Goal: Task Accomplishment & Management: Manage account settings

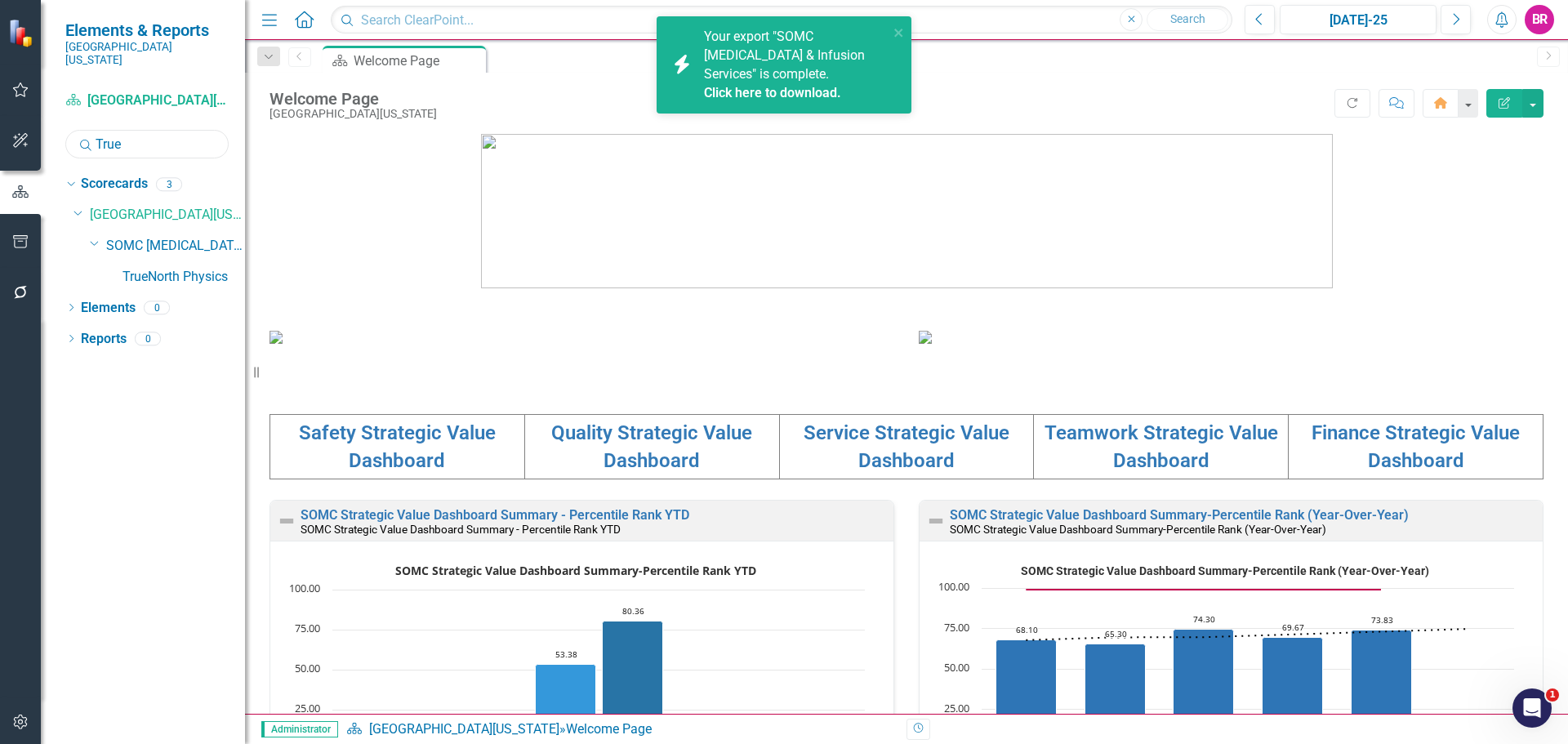
drag, startPoint x: 142, startPoint y: 141, endPoint x: 35, endPoint y: 116, distance: 109.9
click at [36, 116] on div "Elements & Reports Southern Ohio Medical Center Scorecard Southern Ohio Medical…" at bounding box center [122, 372] width 245 height 744
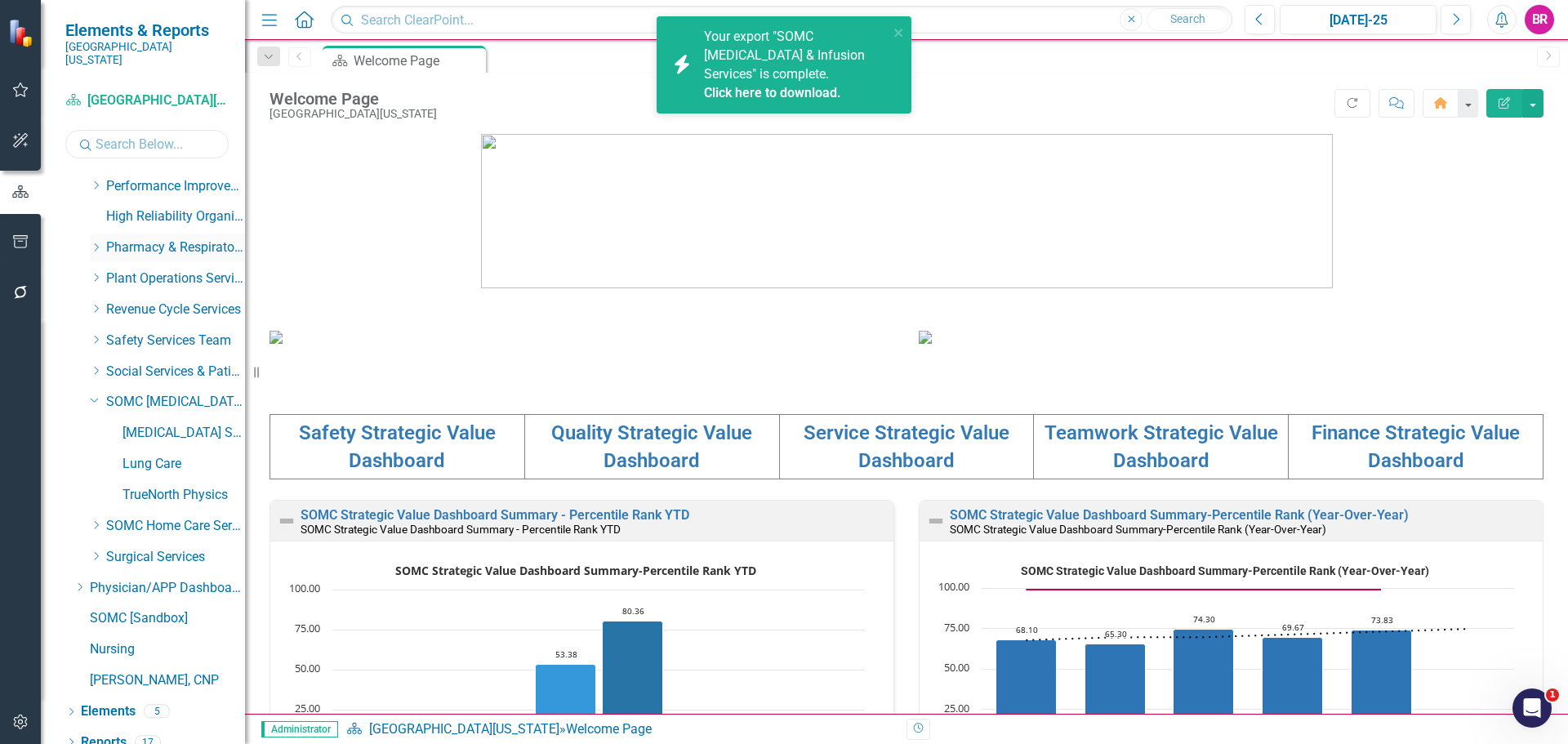
scroll to position [742, 0]
click at [149, 453] on link "Lung Care" at bounding box center [184, 462] width 123 height 19
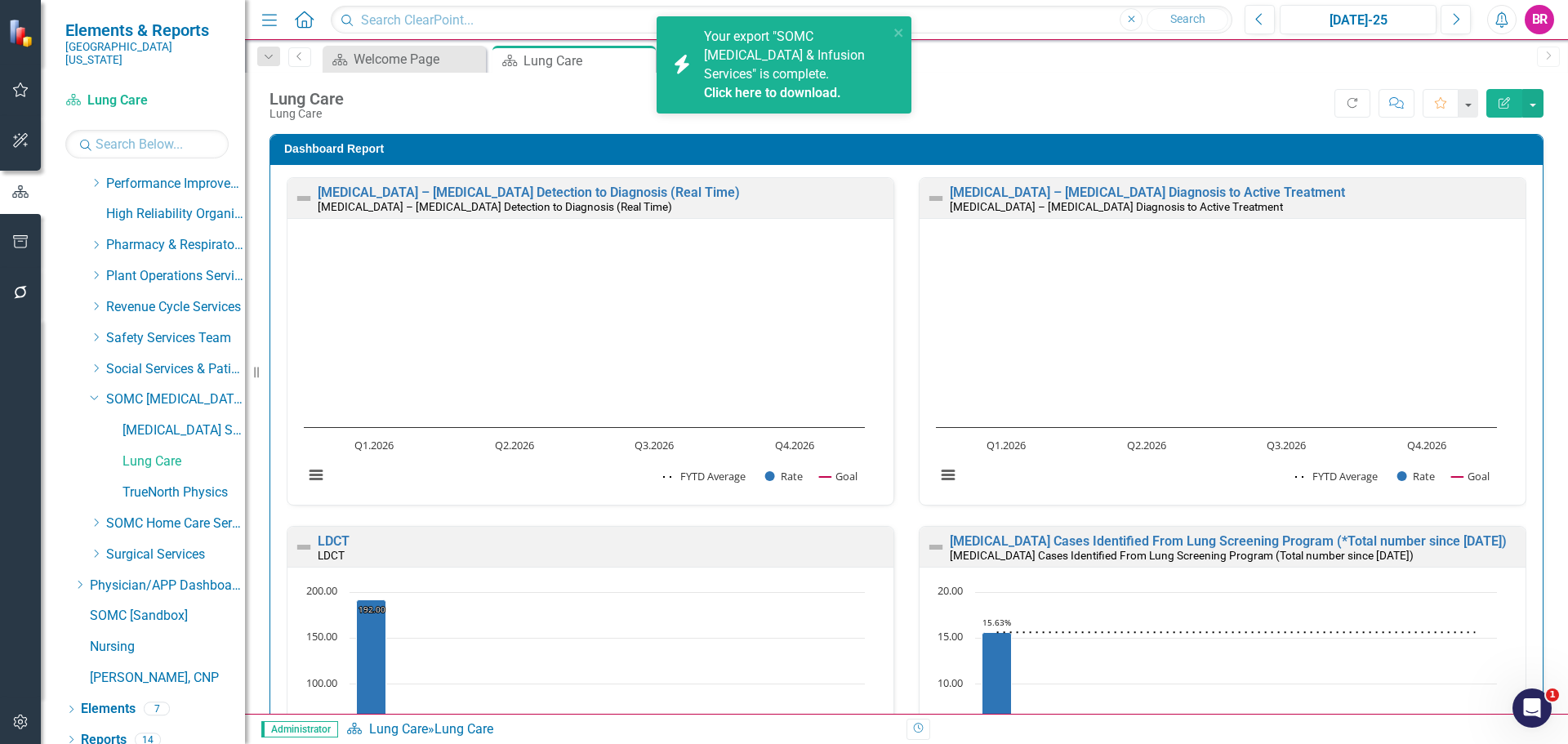
click at [1224, 72] on div "Dropdown Search Scorecard Welcome Page Close Scorecard Lung Care Pin Previous S…" at bounding box center [906, 56] width 1323 height 33
click at [896, 34] on icon "close" at bounding box center [899, 33] width 12 height 13
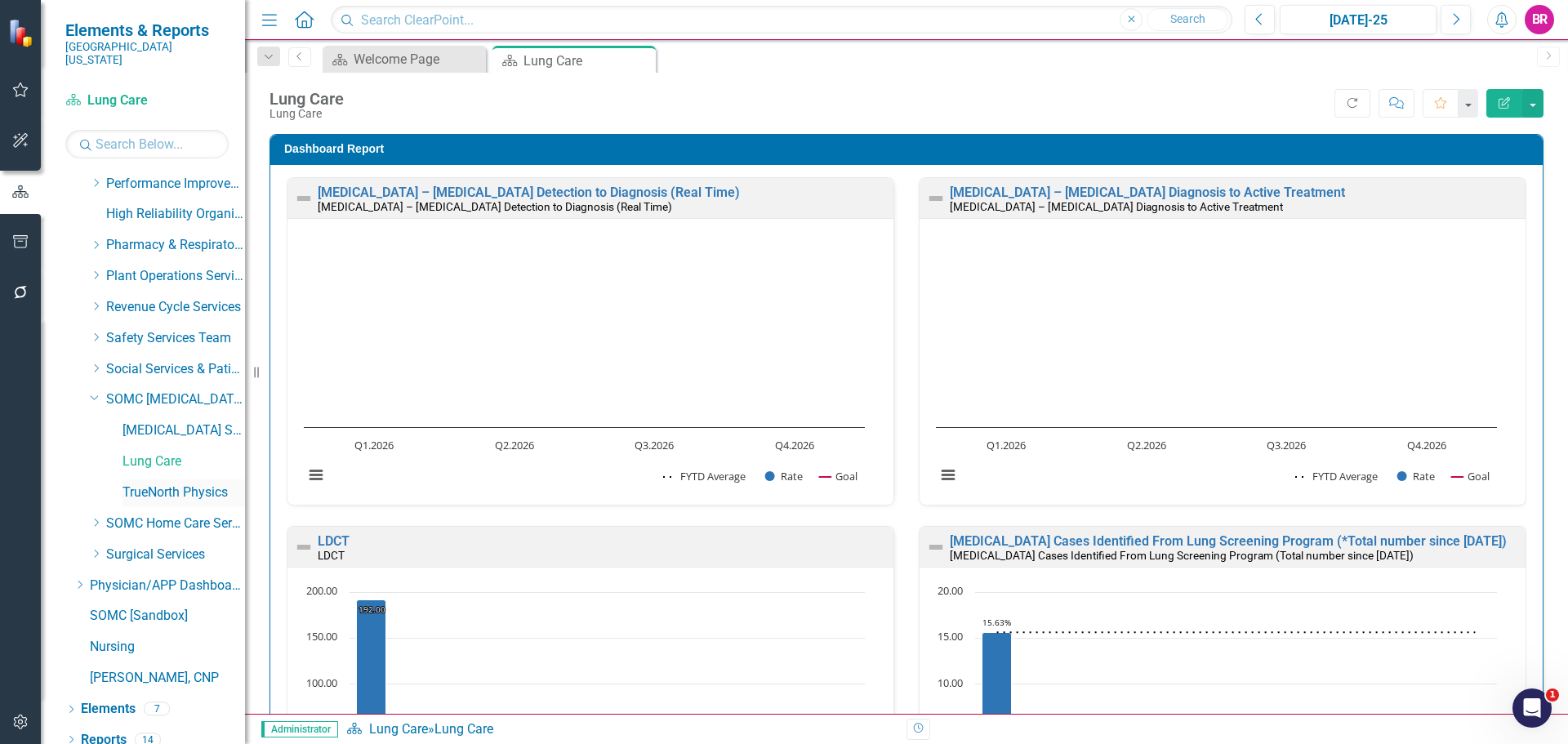
click at [200, 484] on link "TrueNorth Physics" at bounding box center [184, 493] width 123 height 19
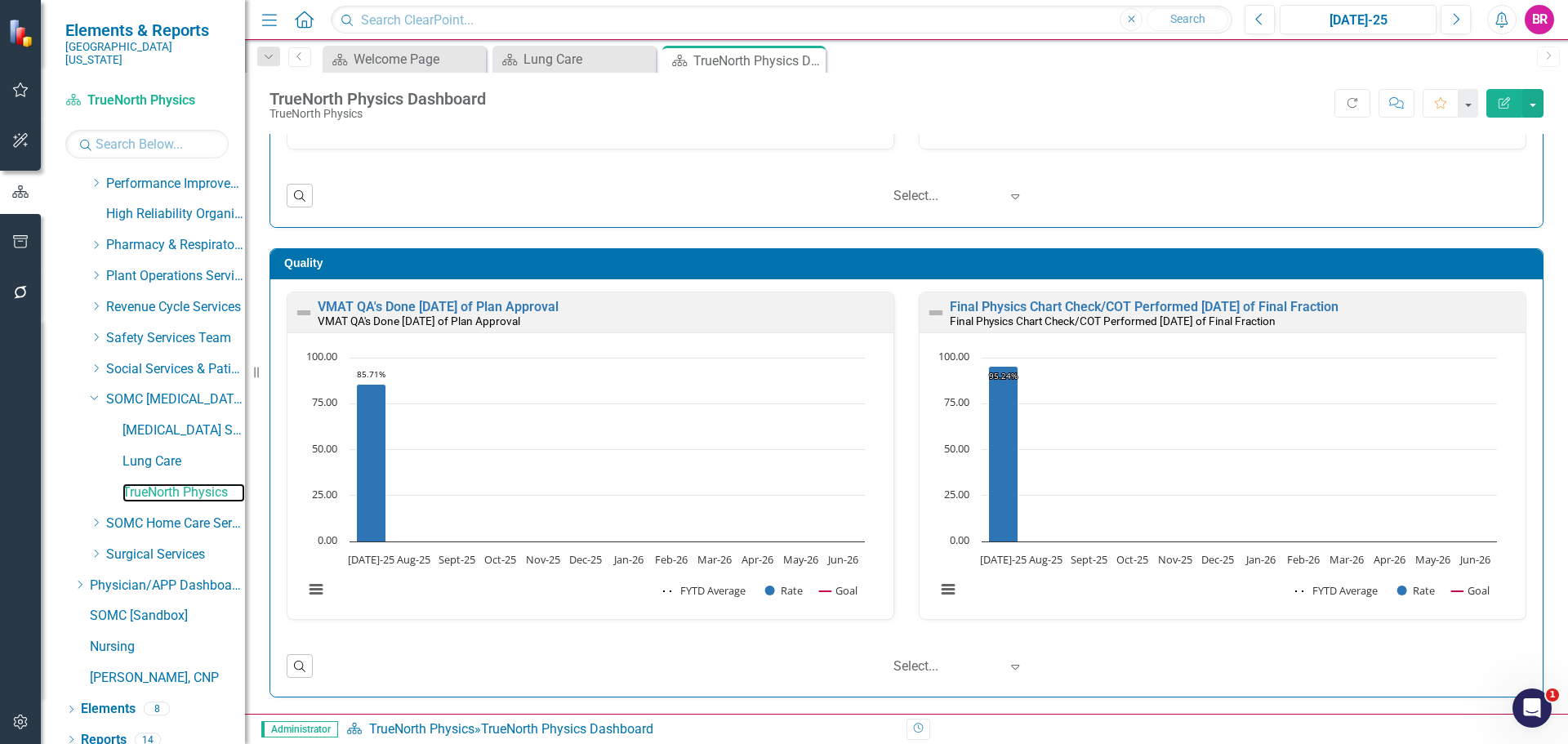
scroll to position [1, 0]
click at [184, 421] on link "[MEDICAL_DATA] Services and Infusion" at bounding box center [184, 430] width 123 height 19
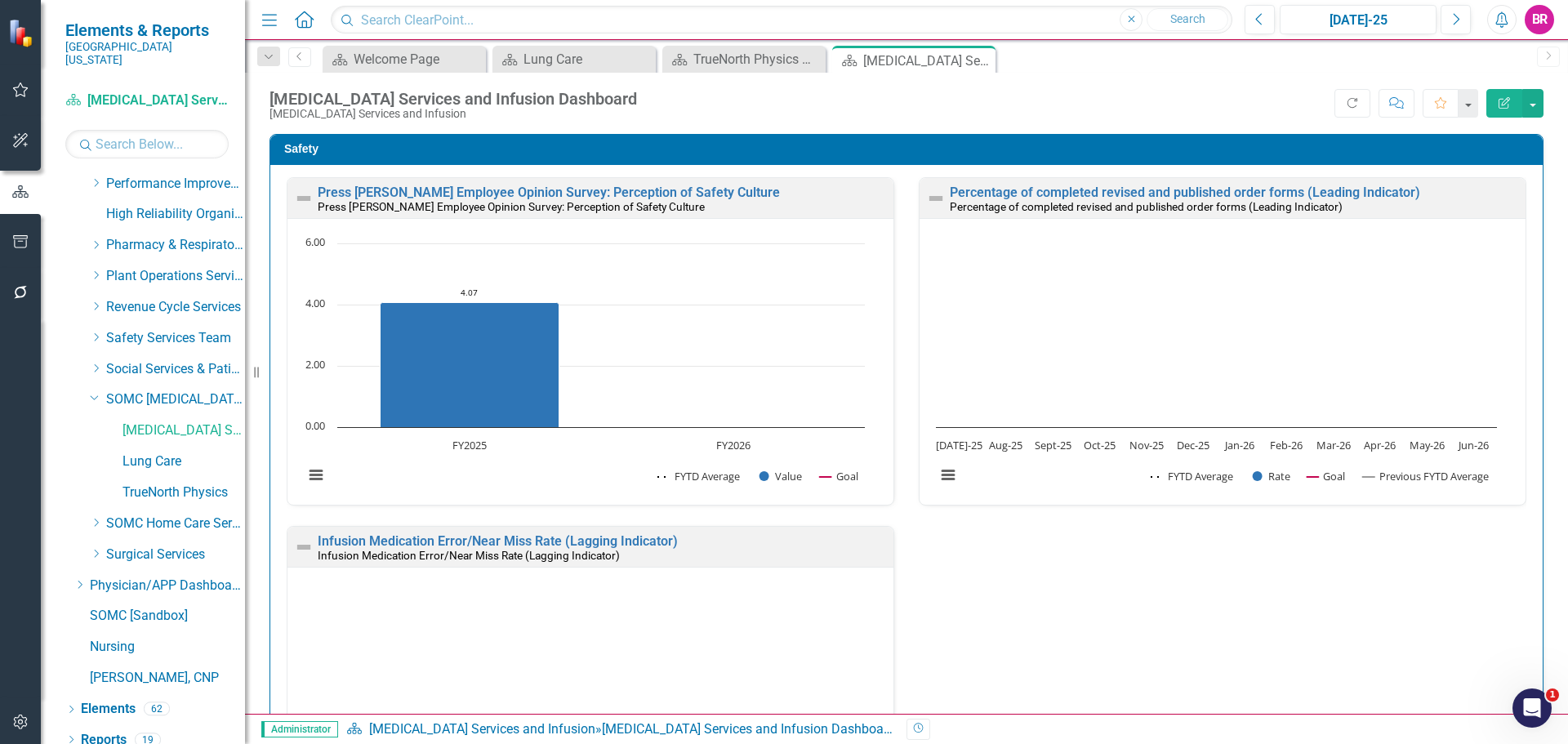
click at [1532, 378] on div "Safety Press Ganey Employee Opinion Survey: Perception of Safety Culture Press …" at bounding box center [907, 523] width 1299 height 819
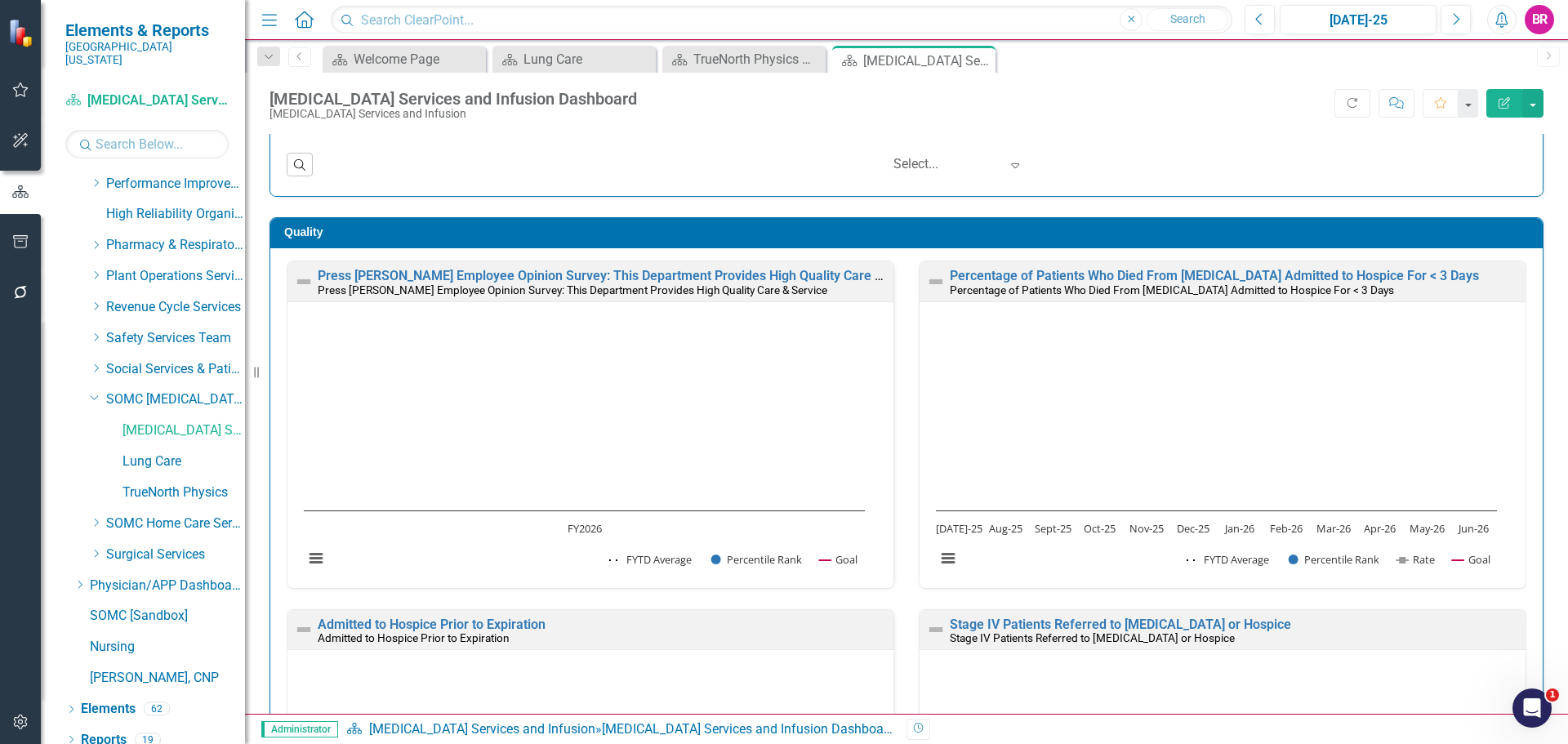
scroll to position [1, 0]
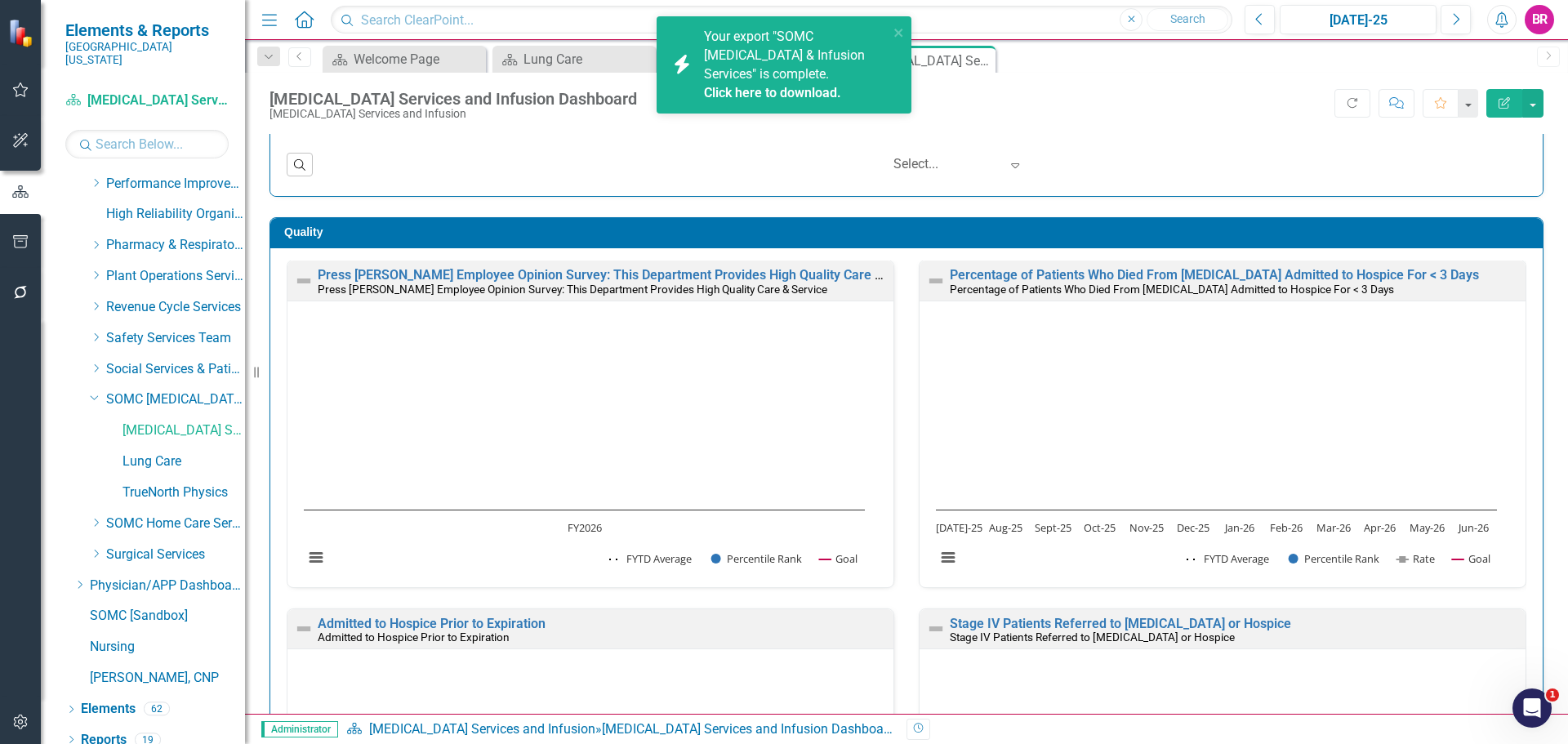
click at [1091, 103] on div "Score: N/A Jul-25 Completed Refresh Comment Favorite Edit Report" at bounding box center [1094, 103] width 899 height 28
click at [901, 28] on icon "close" at bounding box center [899, 33] width 12 height 13
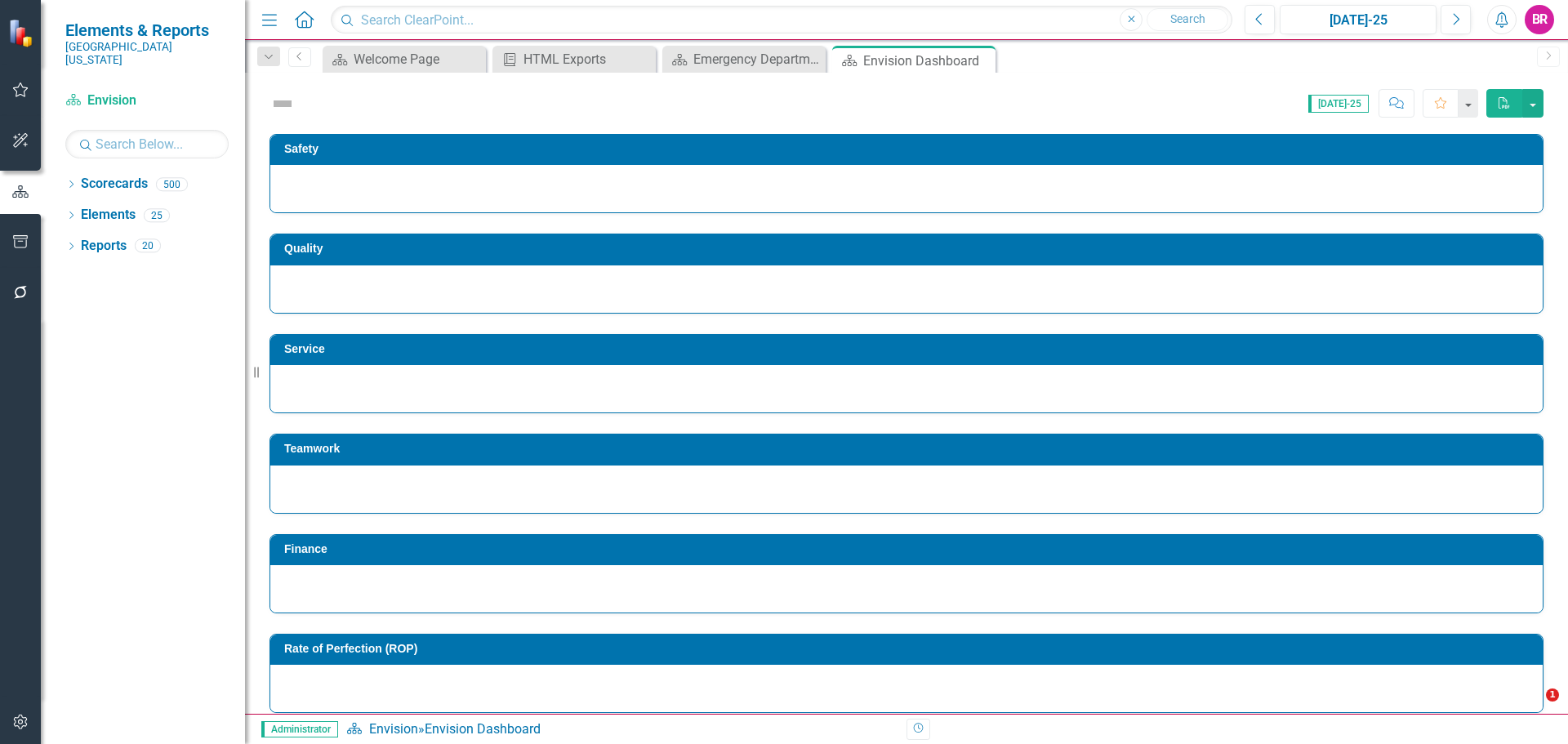
click at [1541, 340] on div "Service" at bounding box center [907, 364] width 1299 height 100
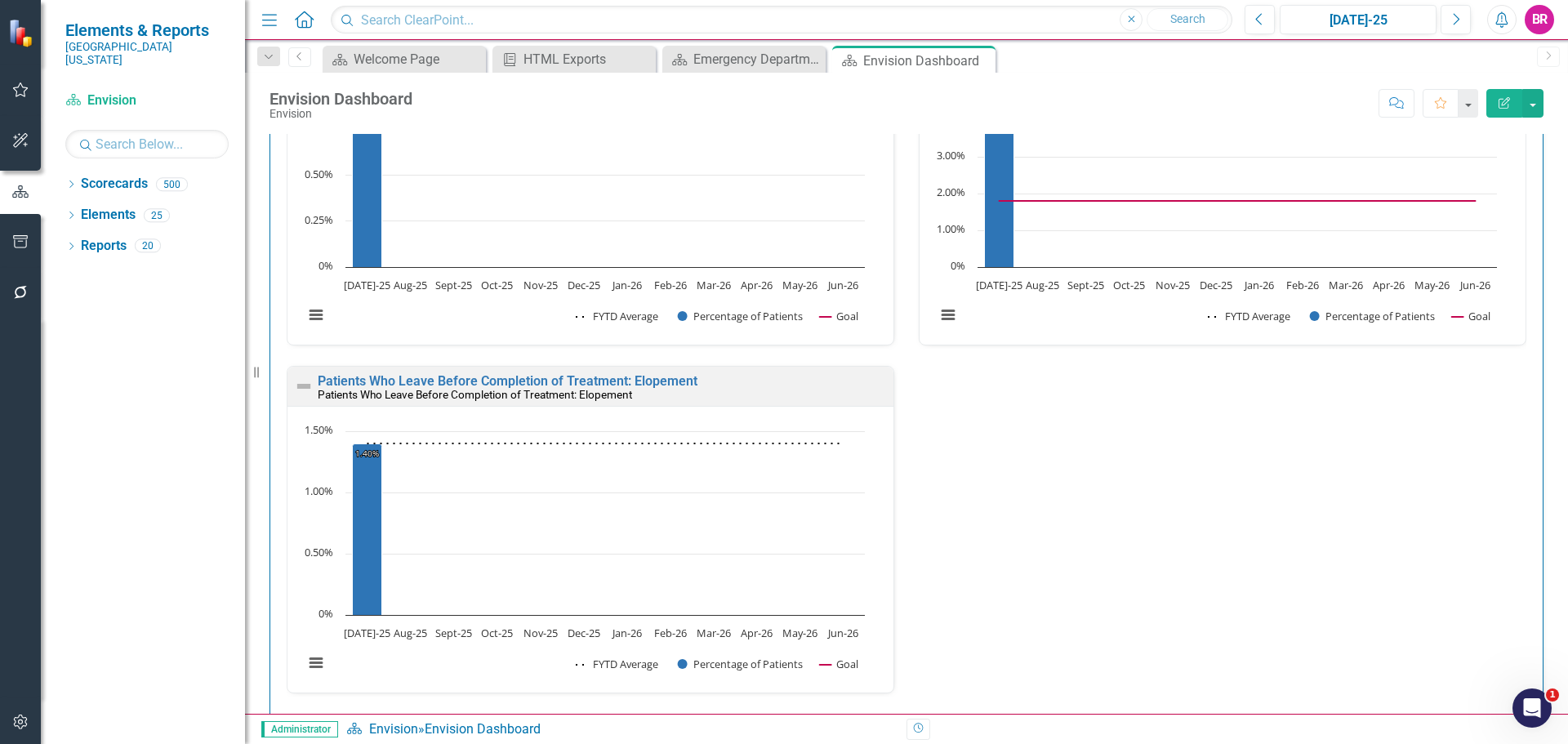
scroll to position [572, 0]
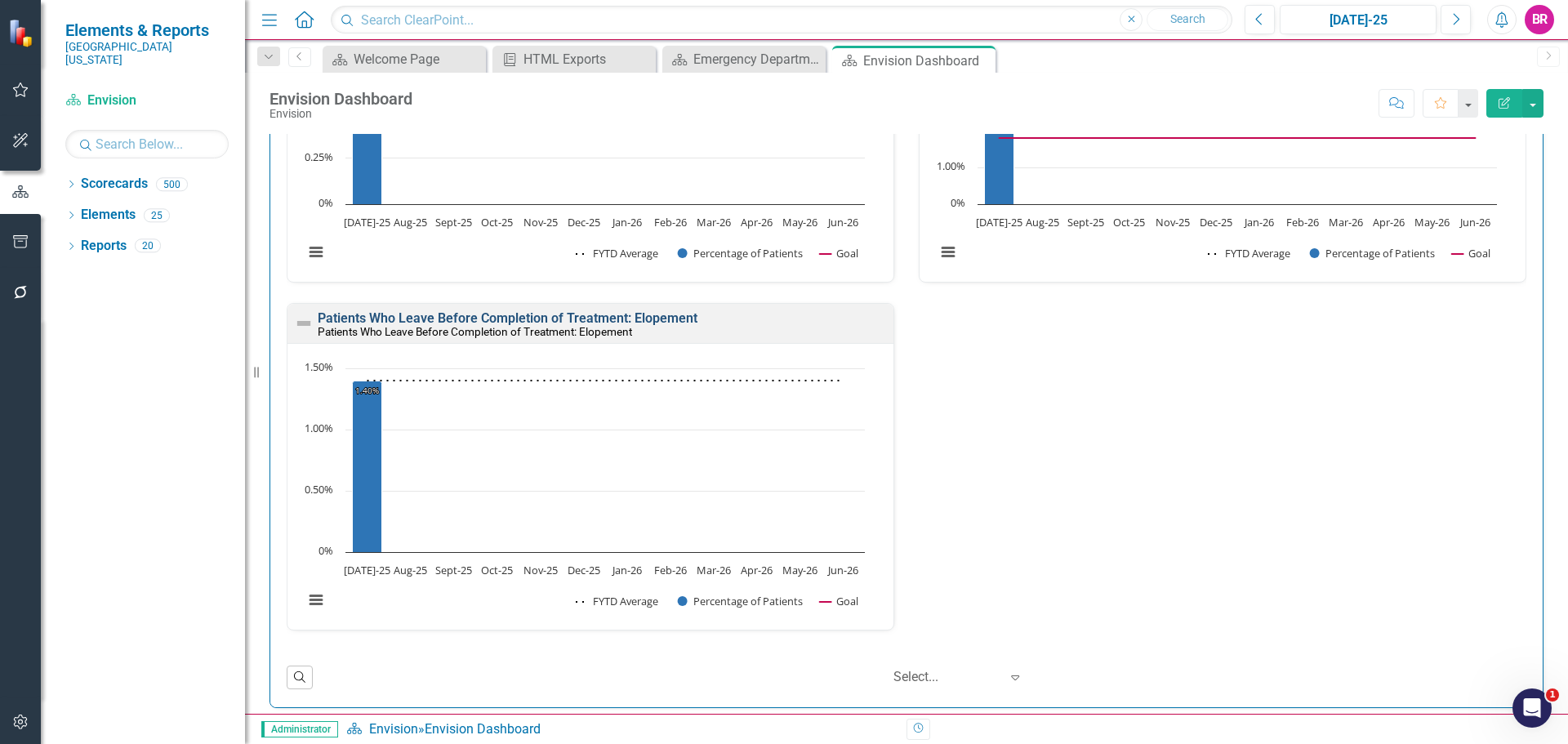
click at [647, 324] on link "Patients Who Leave Before Completion of Treatment: Elopement" at bounding box center [508, 317] width 380 height 15
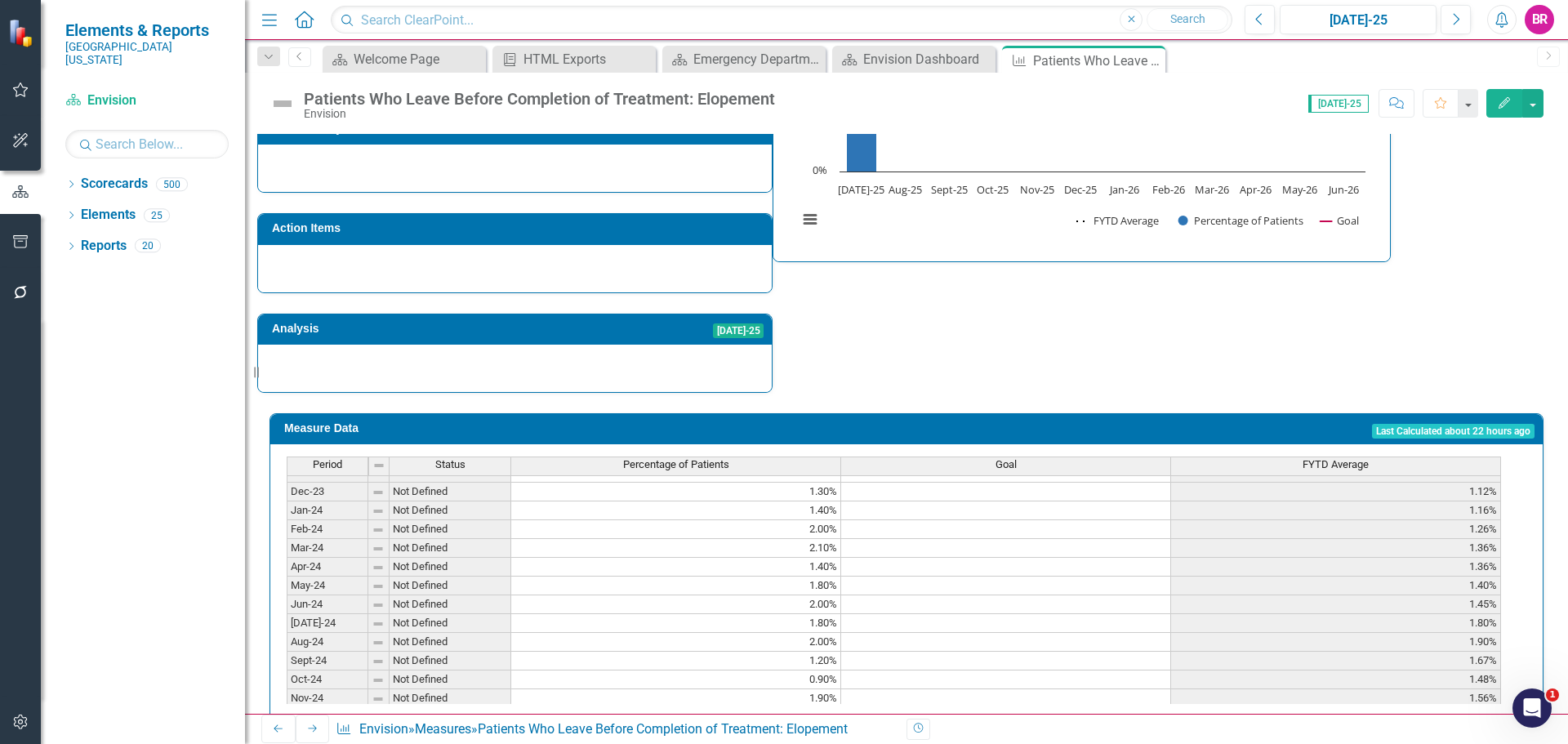
scroll to position [572, 0]
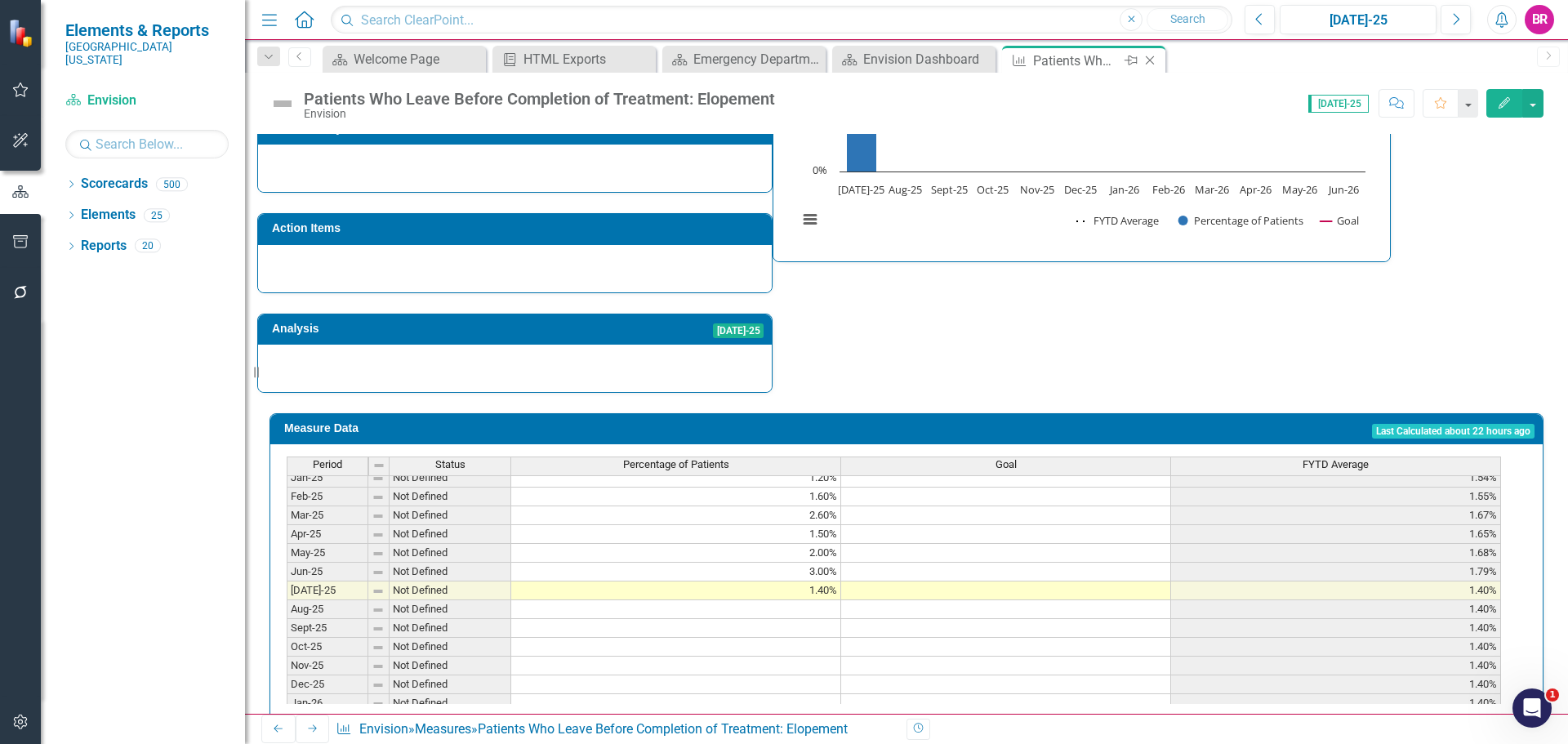
click at [1151, 67] on div "Close" at bounding box center [1151, 61] width 20 height 20
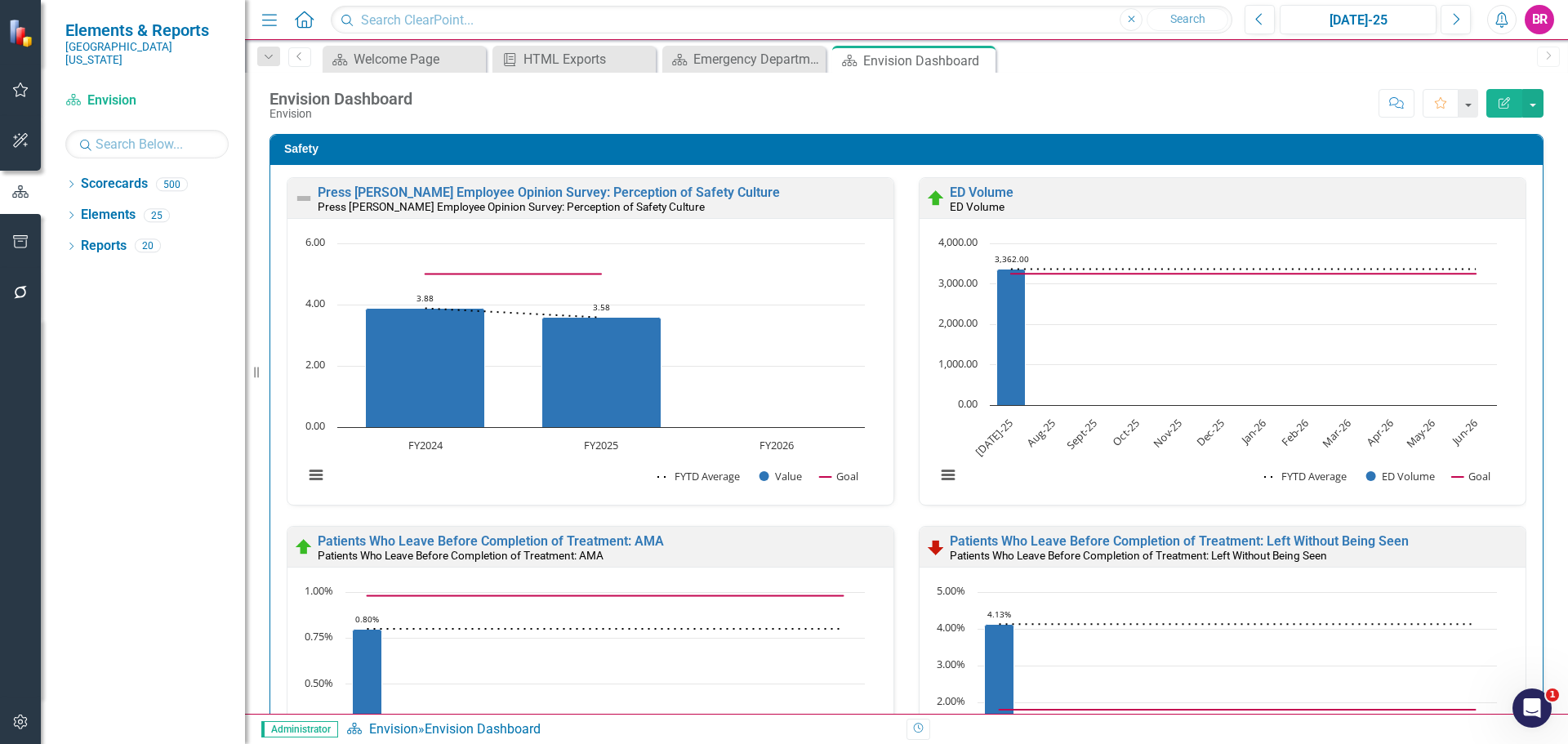
click at [1534, 353] on div "Safety Press Ganey Employee Opinion Survey: Perception of Safety Culture Press …" at bounding box center [907, 697] width 1299 height 1166
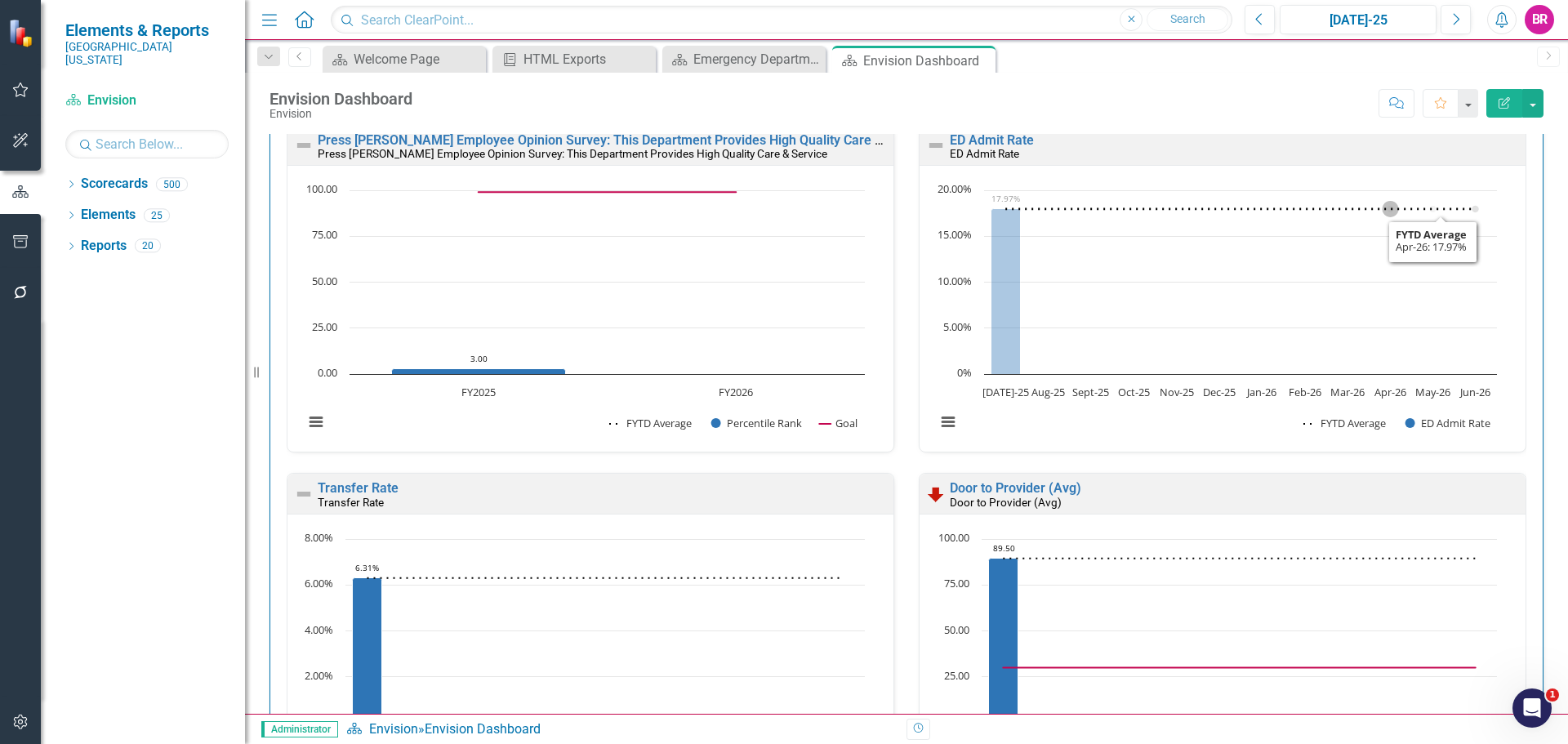
scroll to position [1225, 0]
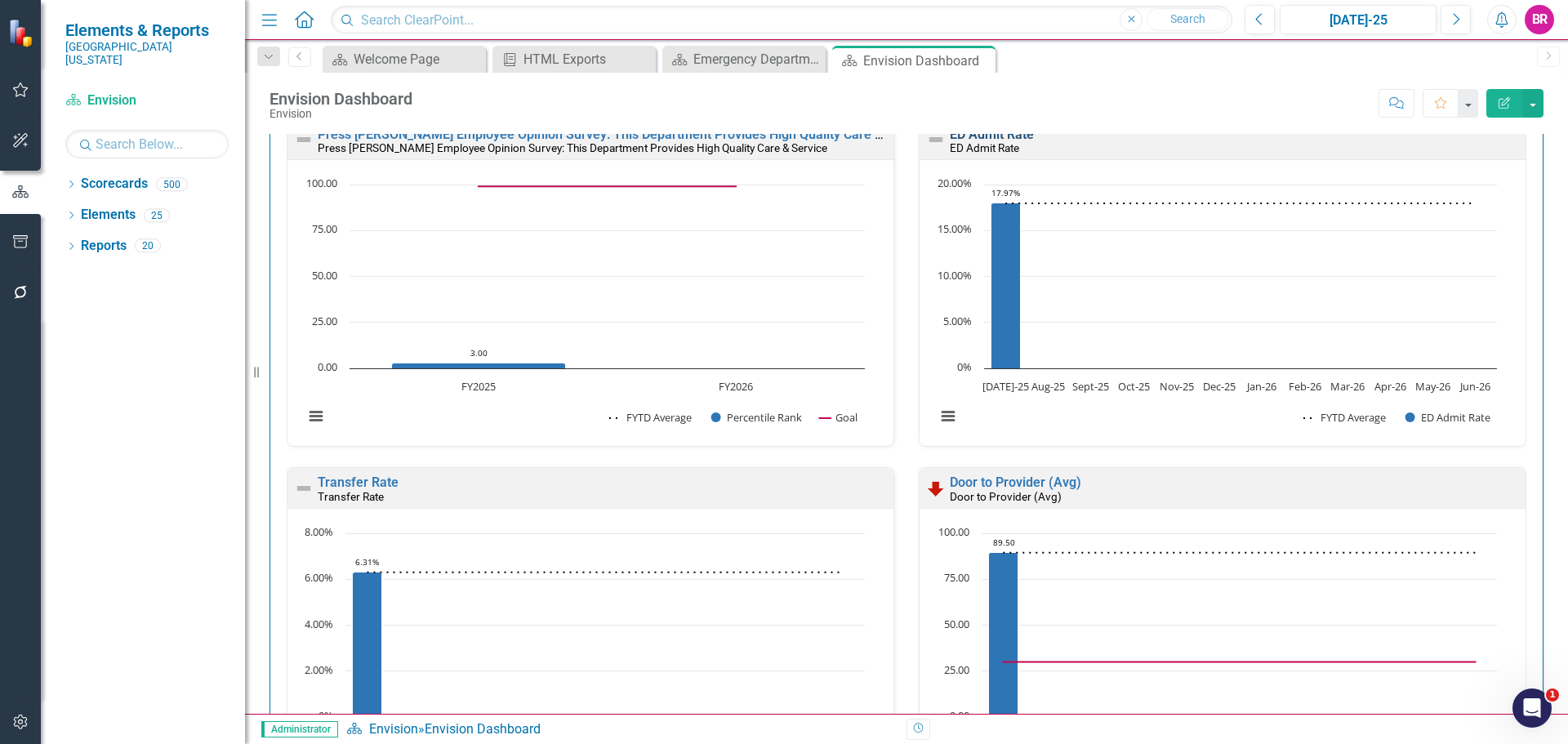
click at [1004, 135] on link "ED Admit Rate" at bounding box center [991, 134] width 84 height 15
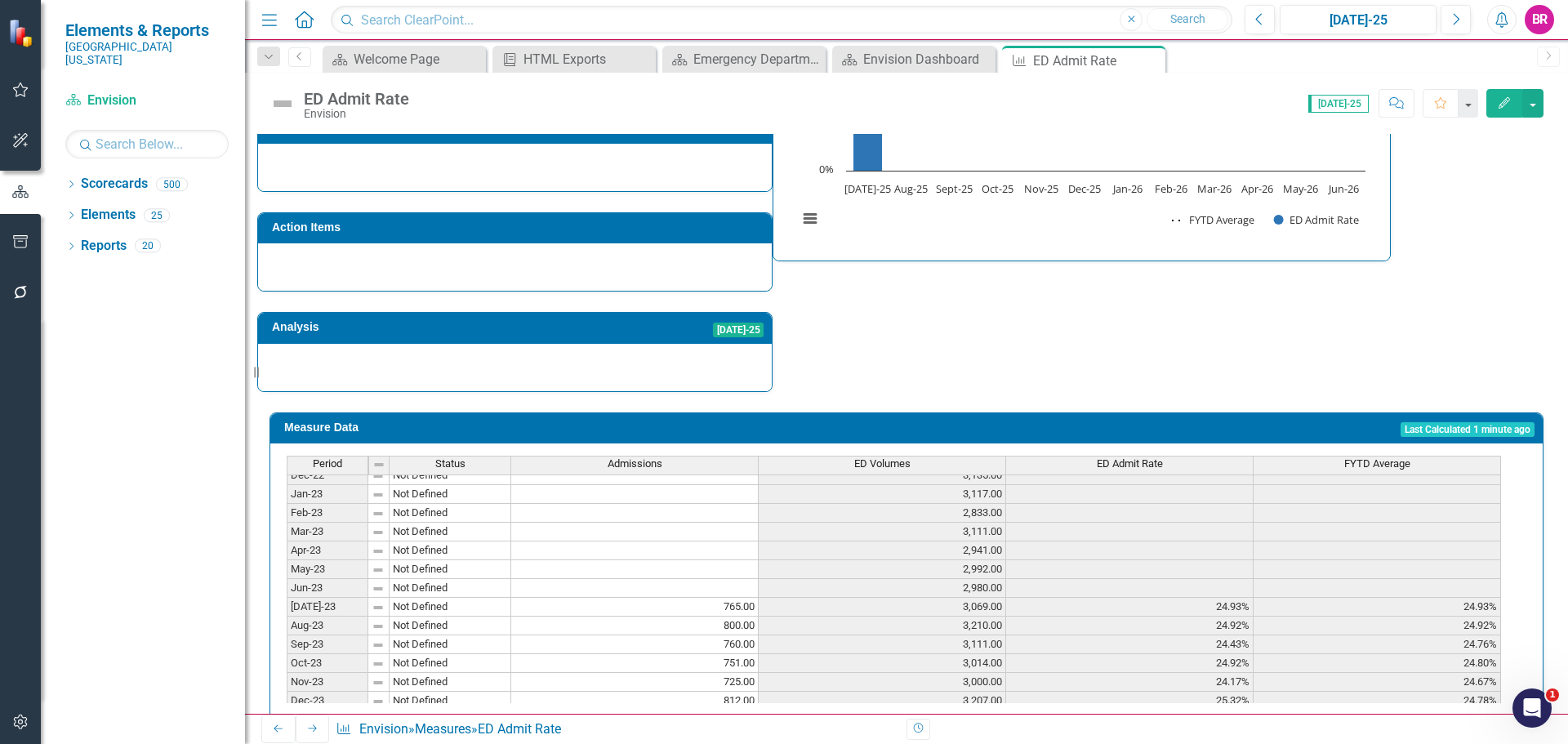
click at [0, 0] on icon "Close" at bounding box center [0, 0] width 0 height 0
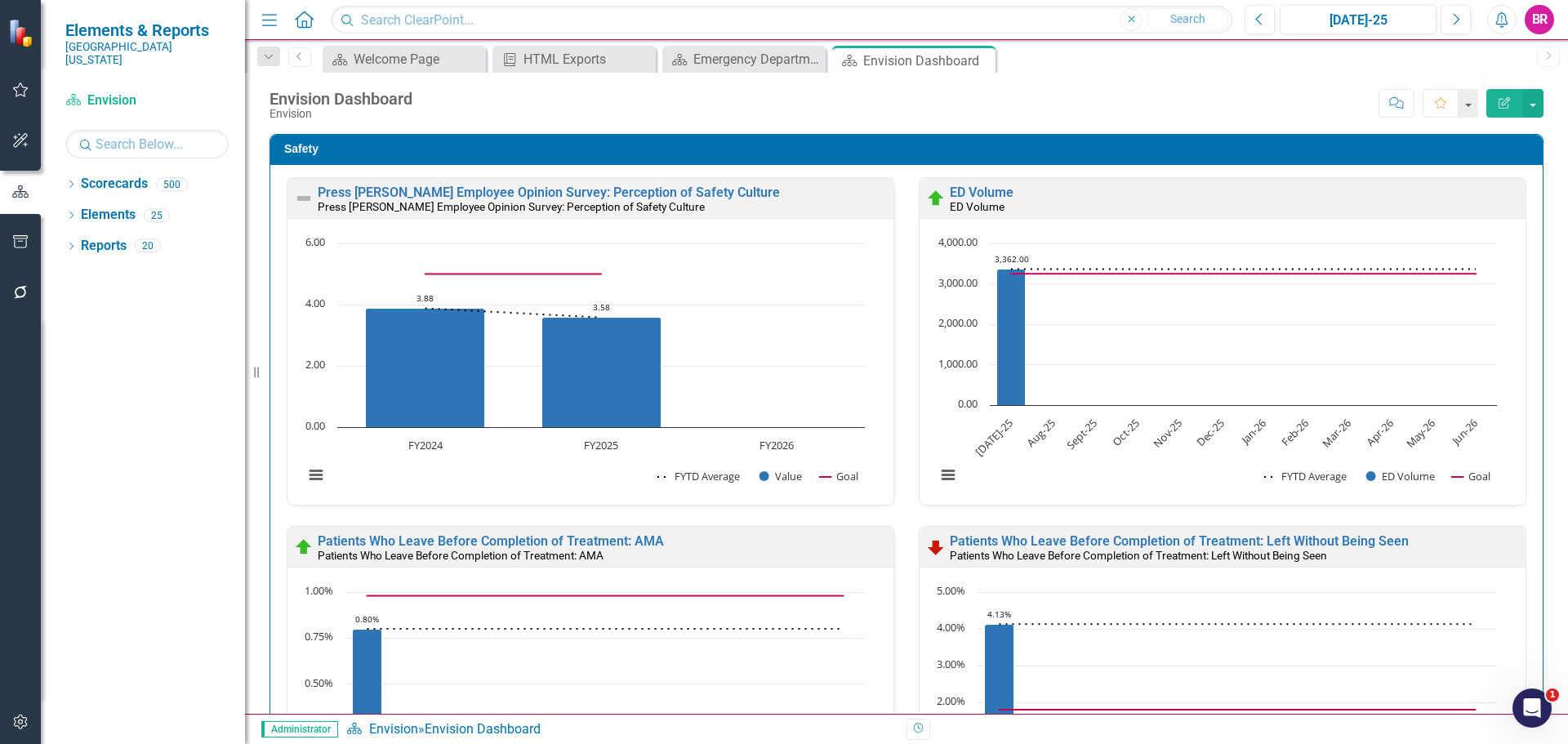
click at [1533, 307] on div "Safety Press Ganey Employee Opinion Survey: Perception of Safety Culture Press …" at bounding box center [907, 697] width 1299 height 1166
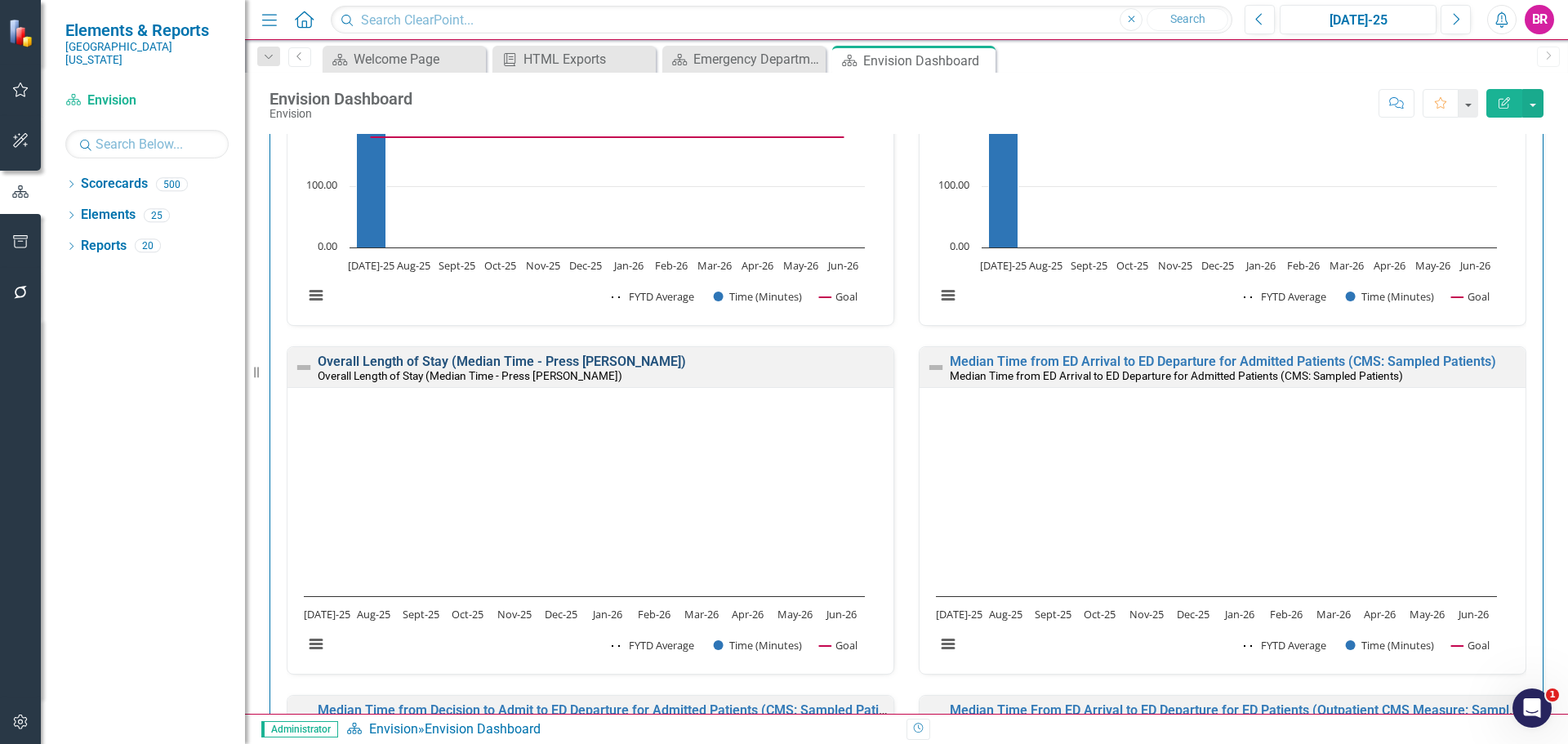
click at [573, 362] on link "Overall Length of Stay (Median Time - Press [PERSON_NAME])" at bounding box center [501, 361] width 368 height 15
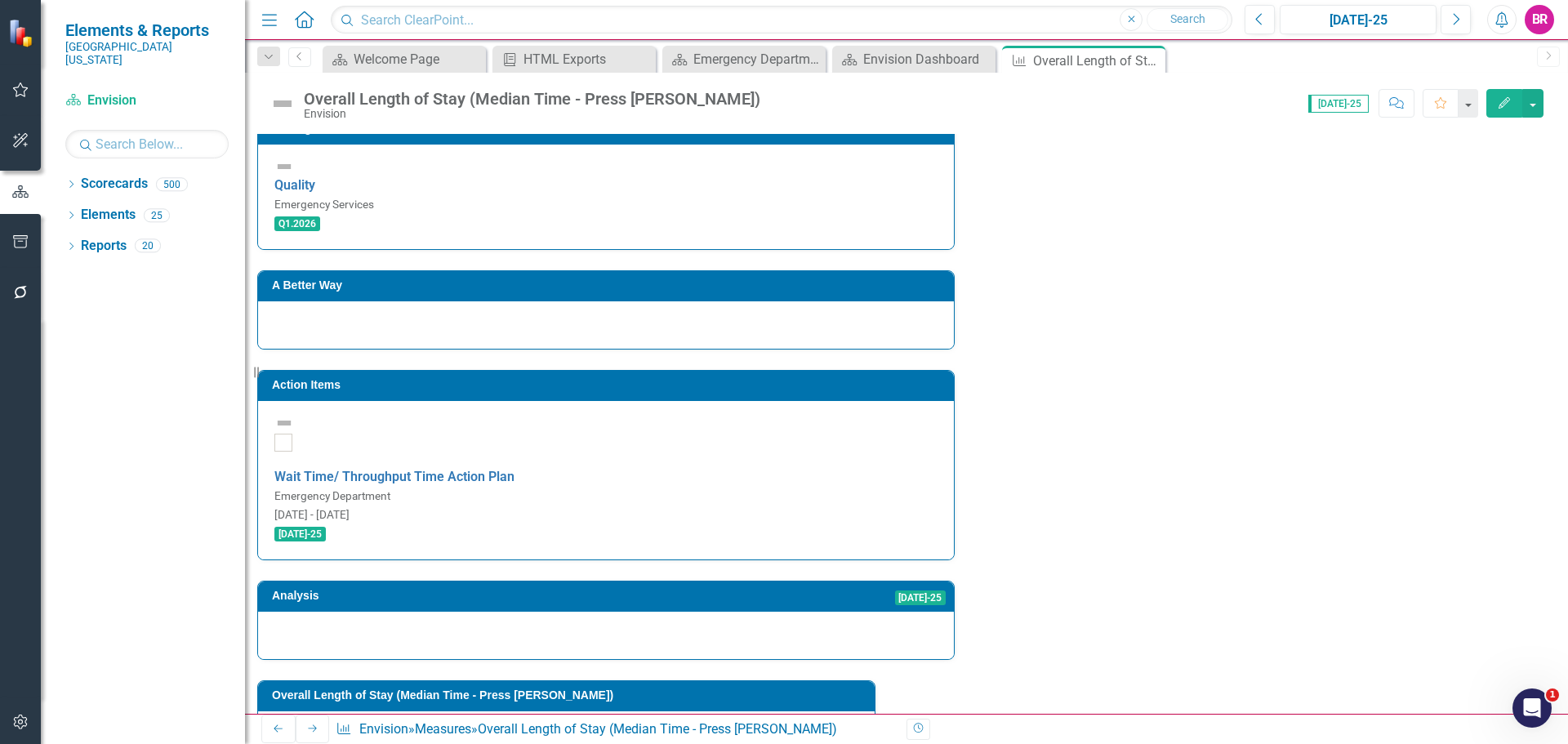
click at [661, 379] on h3 "Action Items" at bounding box center [608, 385] width 674 height 12
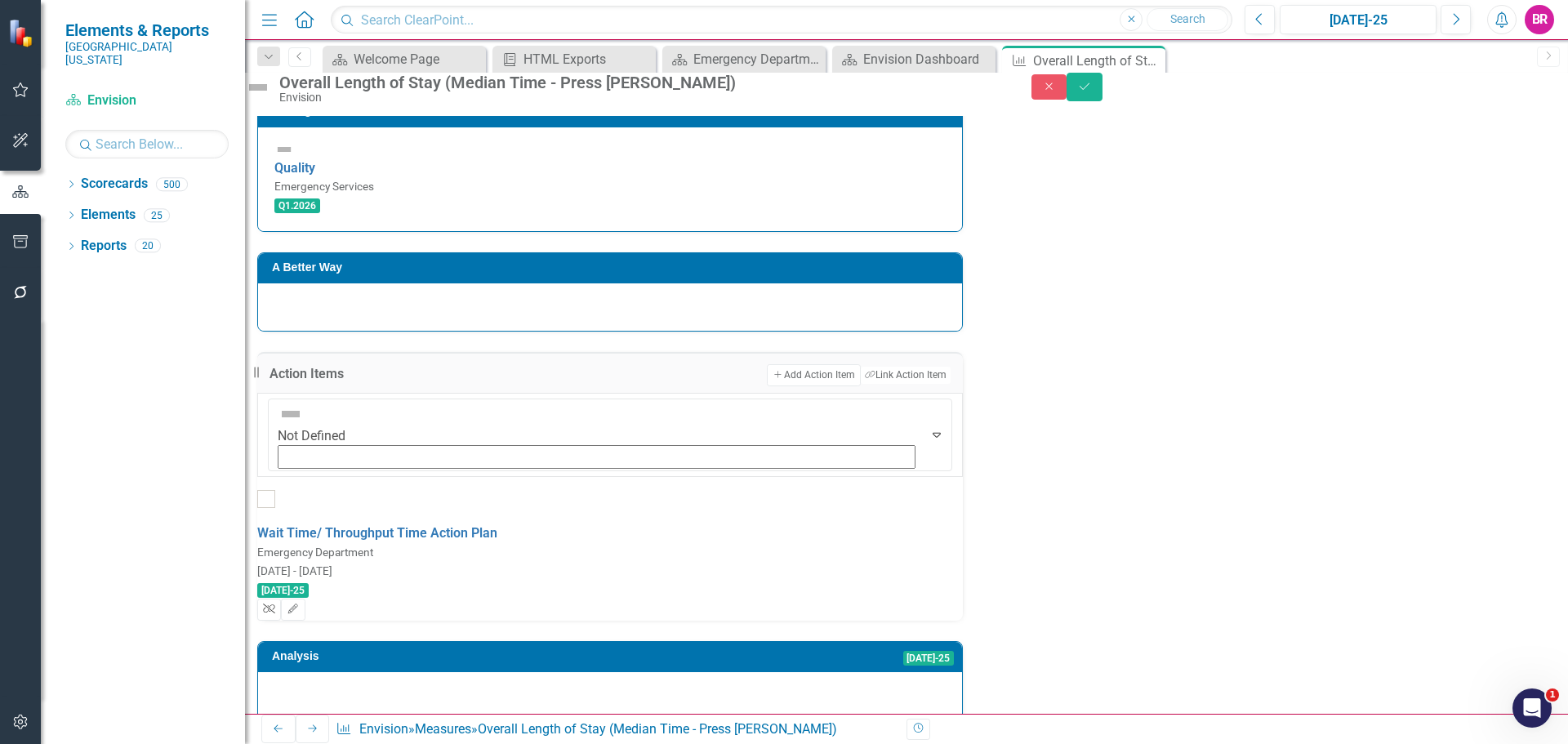
click at [276, 605] on icon "Unlink" at bounding box center [268, 609] width 12 height 10
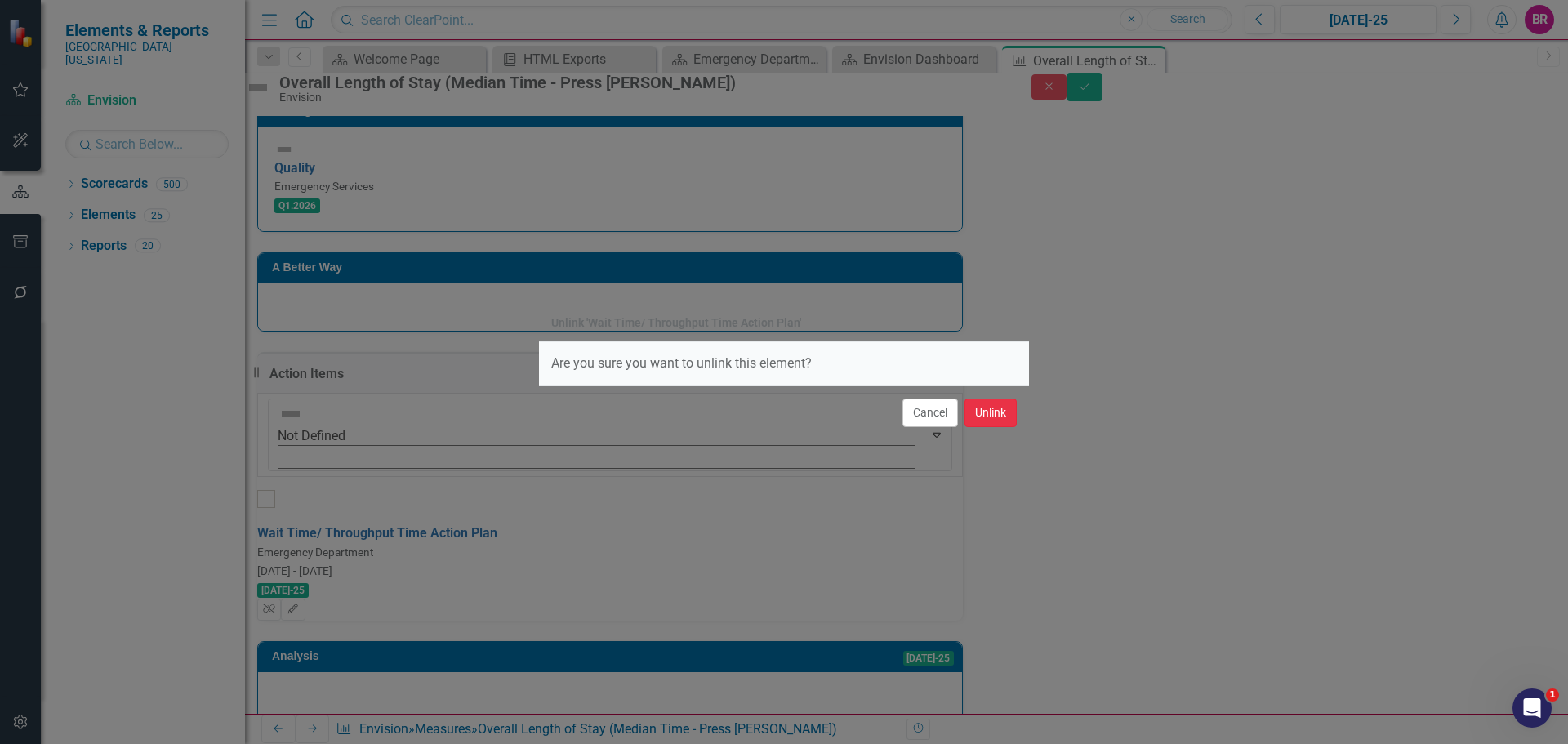
click at [990, 415] on button "Unlink" at bounding box center [990, 412] width 52 height 28
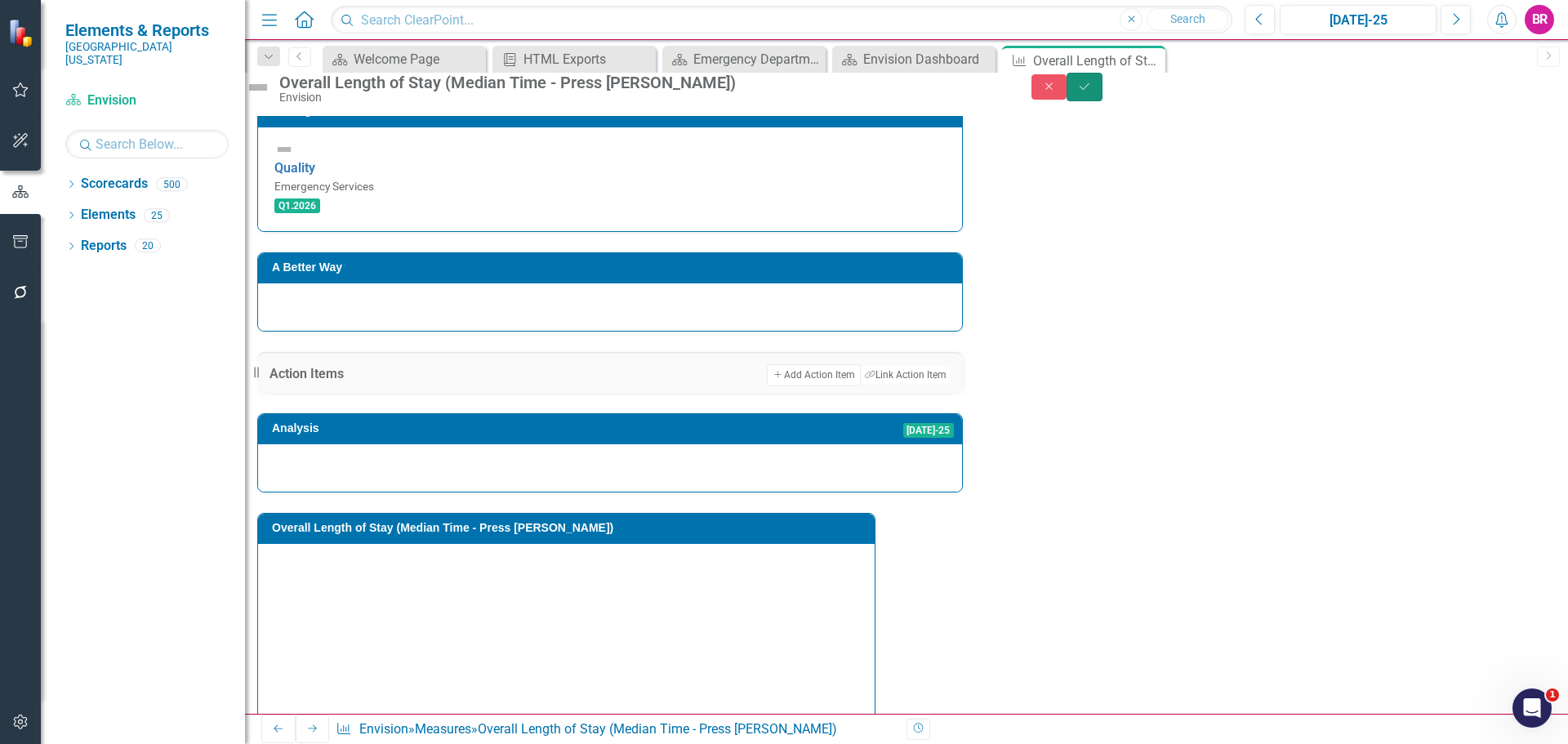
click at [1102, 96] on button "Save" at bounding box center [1085, 86] width 36 height 28
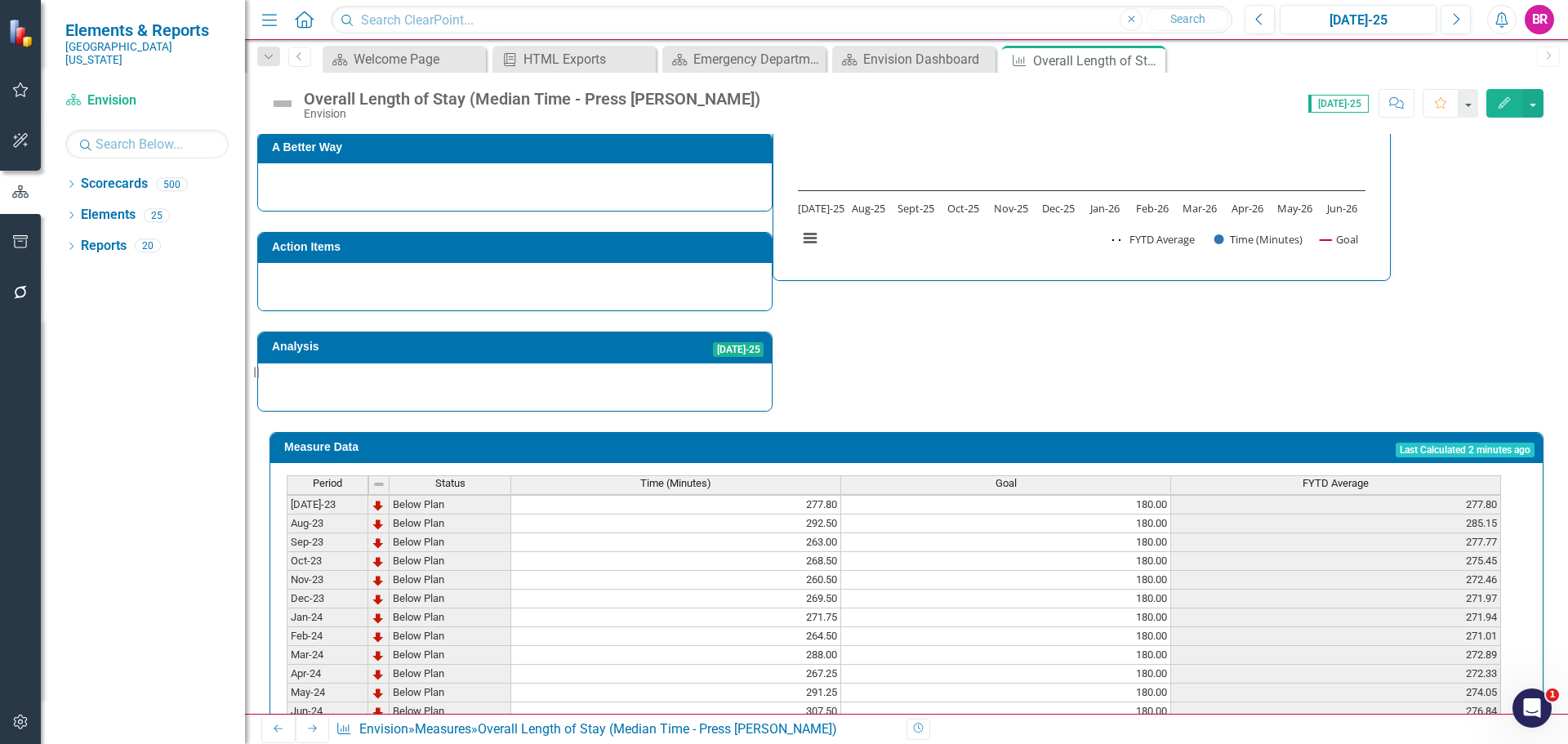
scroll to position [104, 0]
click at [250, 574] on div "Resize" at bounding box center [251, 372] width 13 height 744
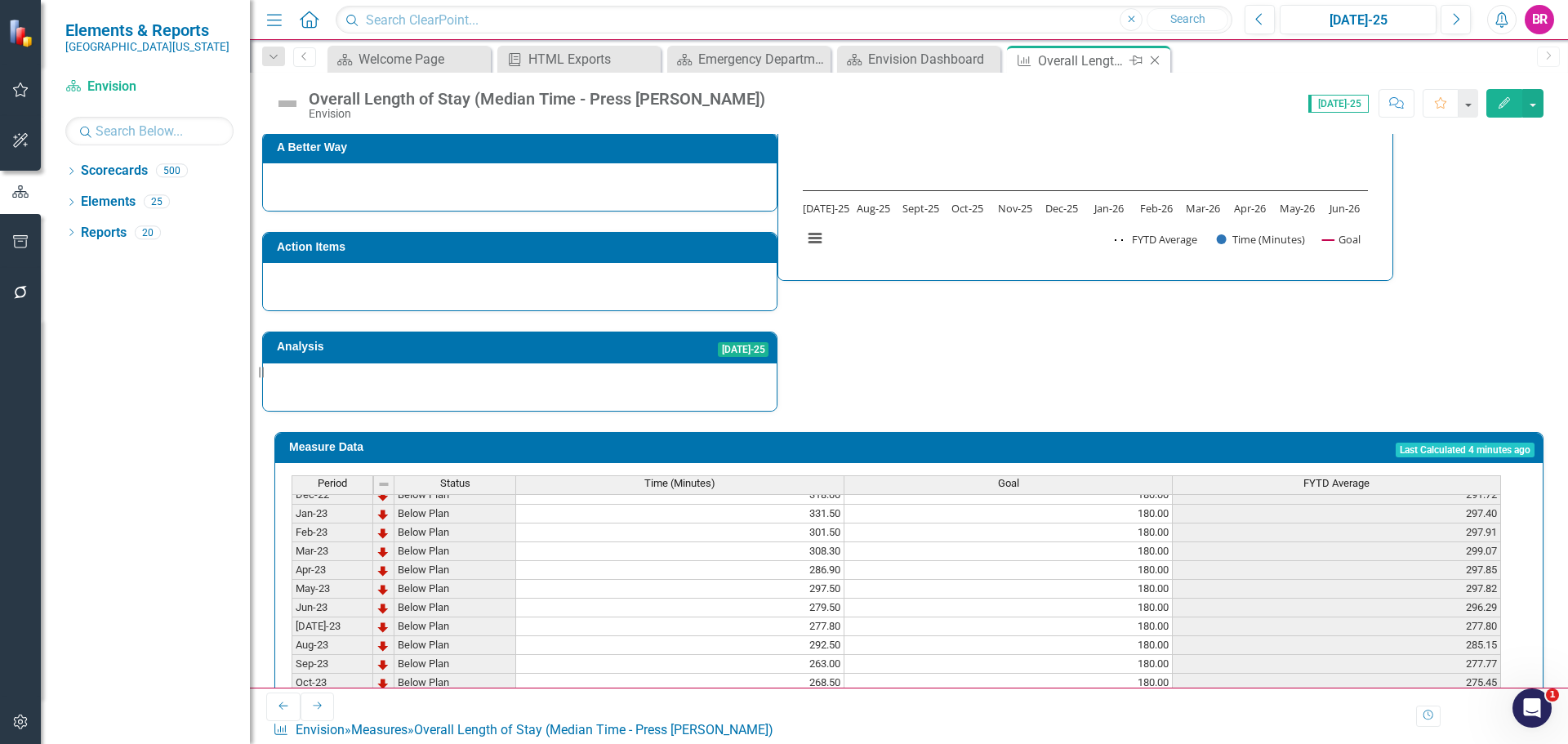
click at [1147, 60] on icon "Close" at bounding box center [1155, 60] width 16 height 13
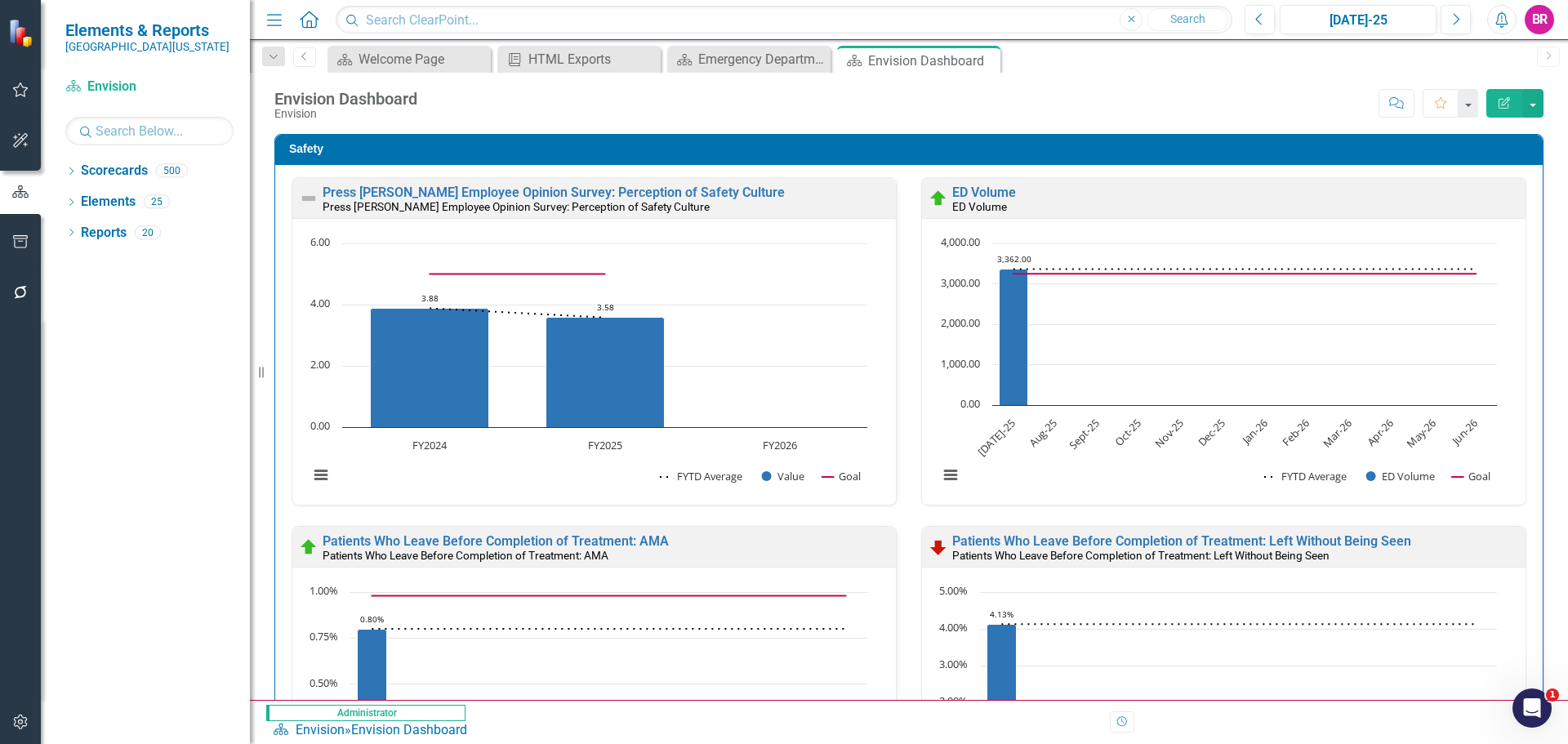
drag, startPoint x: 1147, startPoint y: 60, endPoint x: 1541, endPoint y: 332, distance: 478.8
click at [1541, 332] on div "Safety Press Ganey Employee Opinion Survey: Perception of Safety Culture Press …" at bounding box center [909, 697] width 1294 height 1166
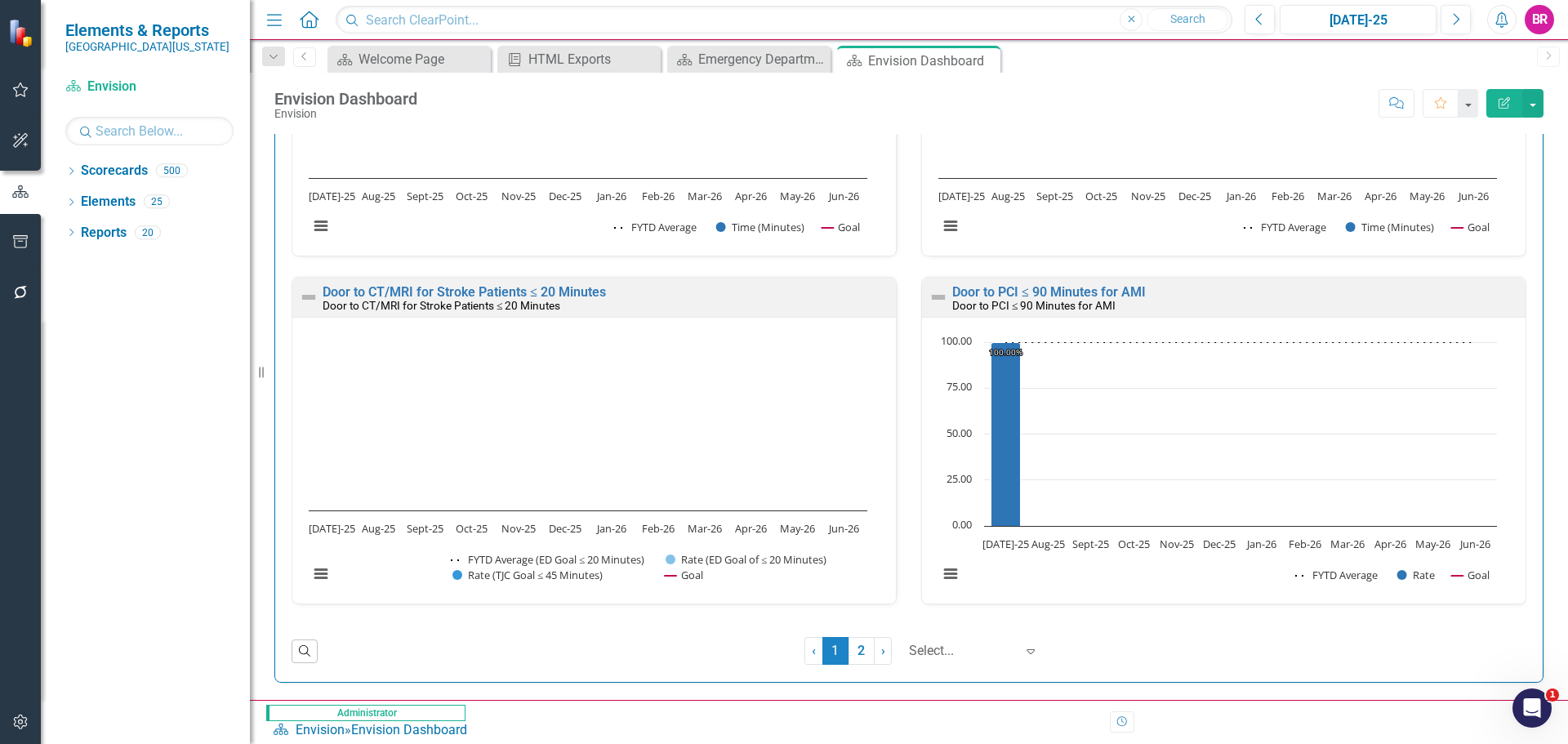
scroll to position [2777, 0]
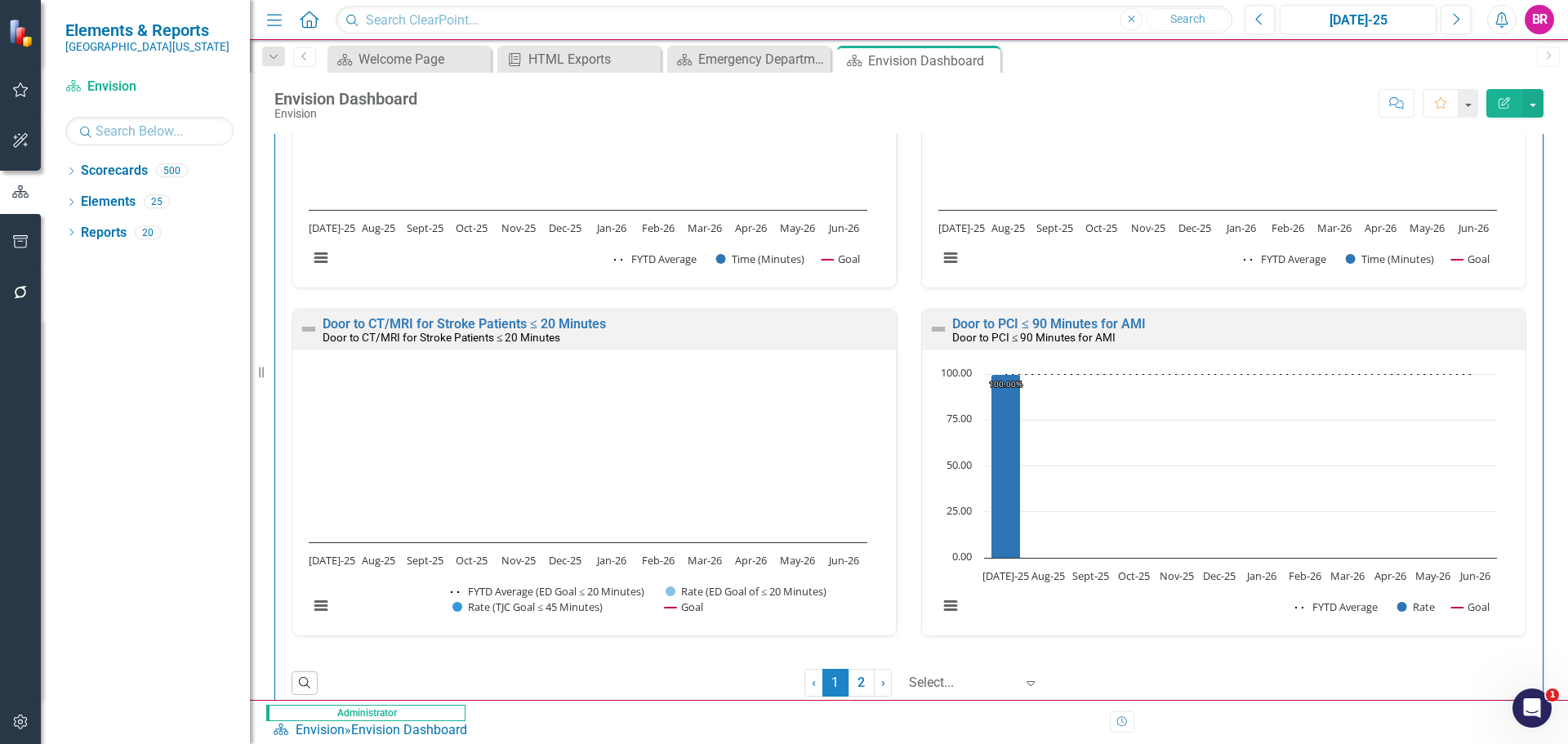
drag, startPoint x: 847, startPoint y: 679, endPoint x: 866, endPoint y: 663, distance: 24.8
click at [849, 679] on link "2" at bounding box center [861, 683] width 26 height 28
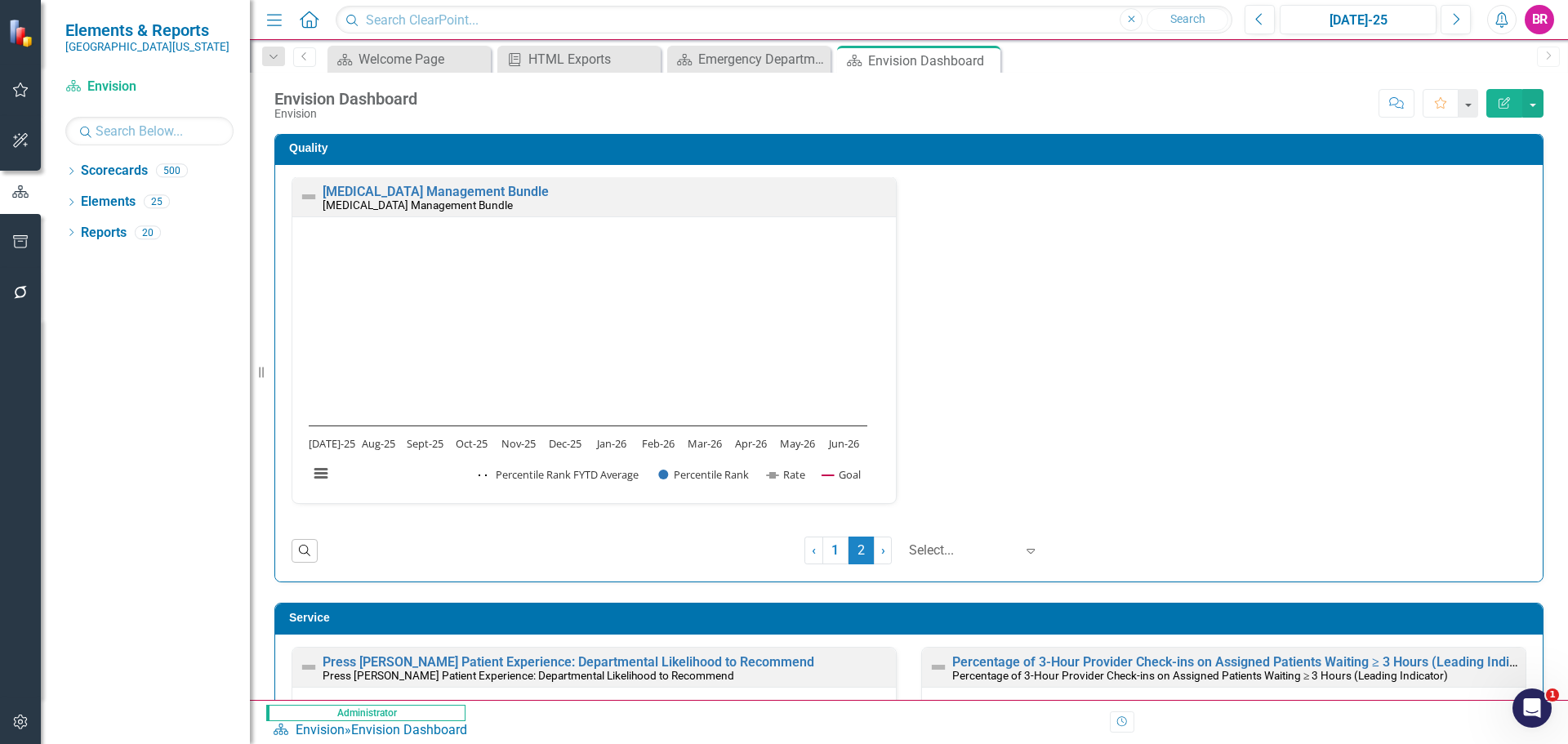
scroll to position [1153, 0]
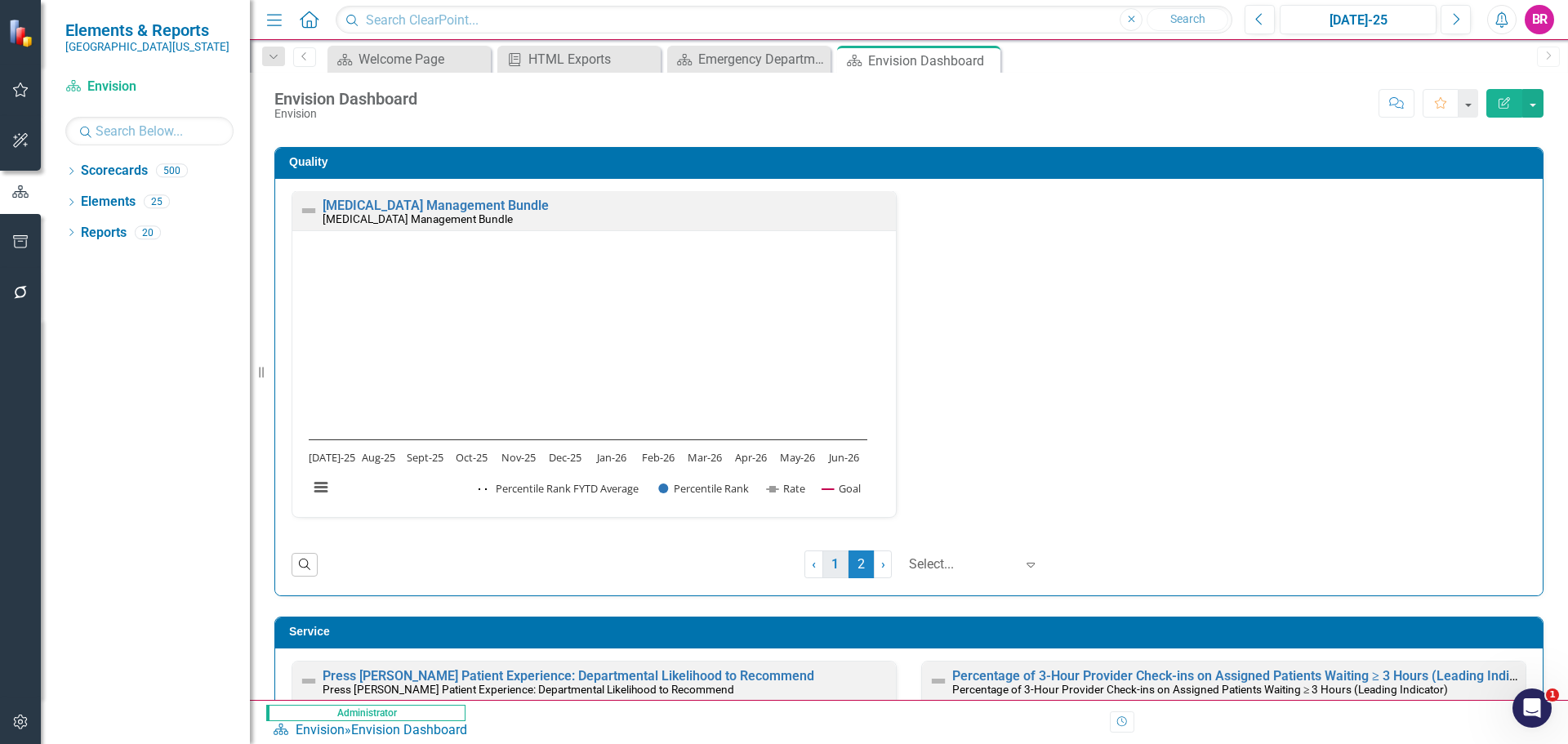
click at [822, 561] on link "1" at bounding box center [835, 564] width 26 height 28
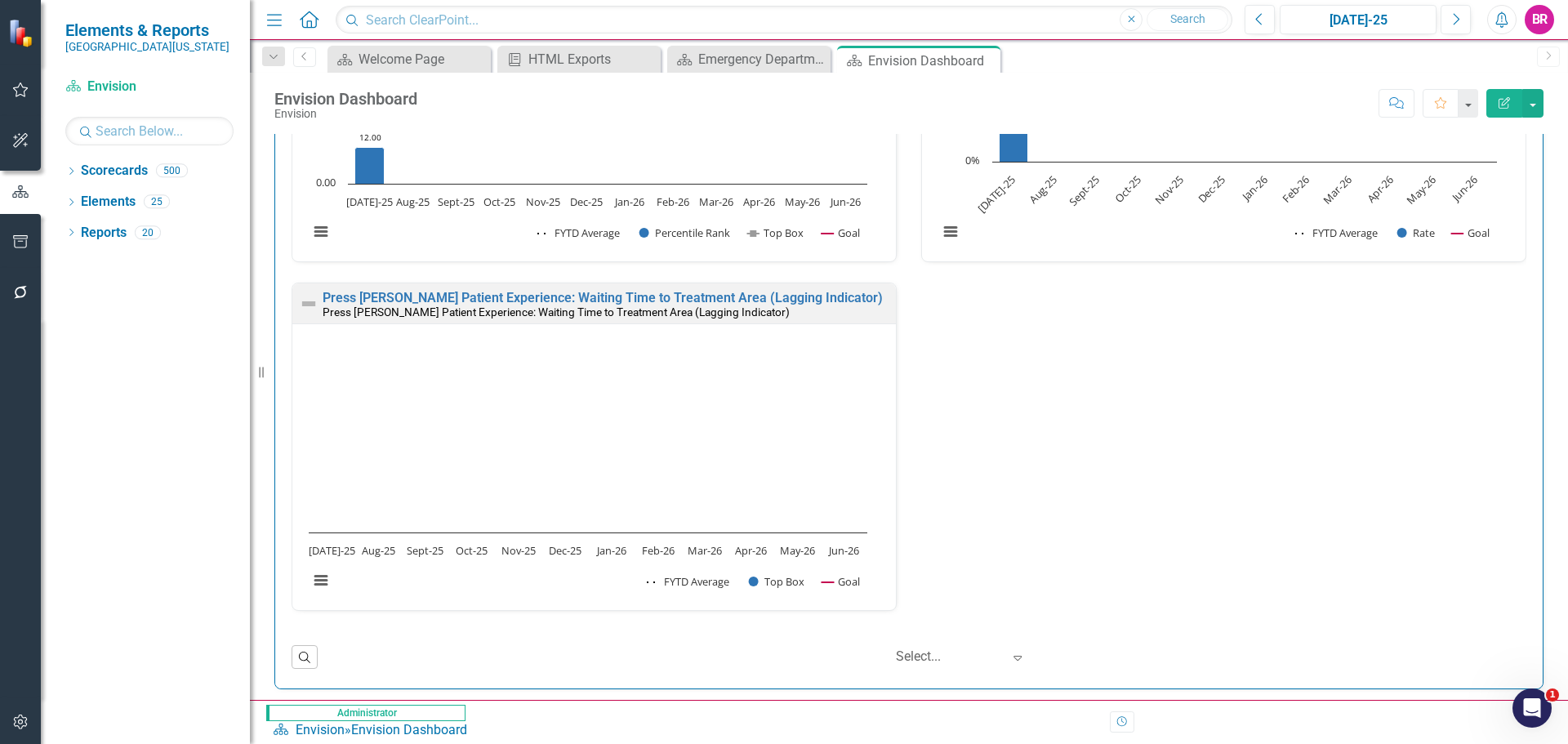
scroll to position [3703, 0]
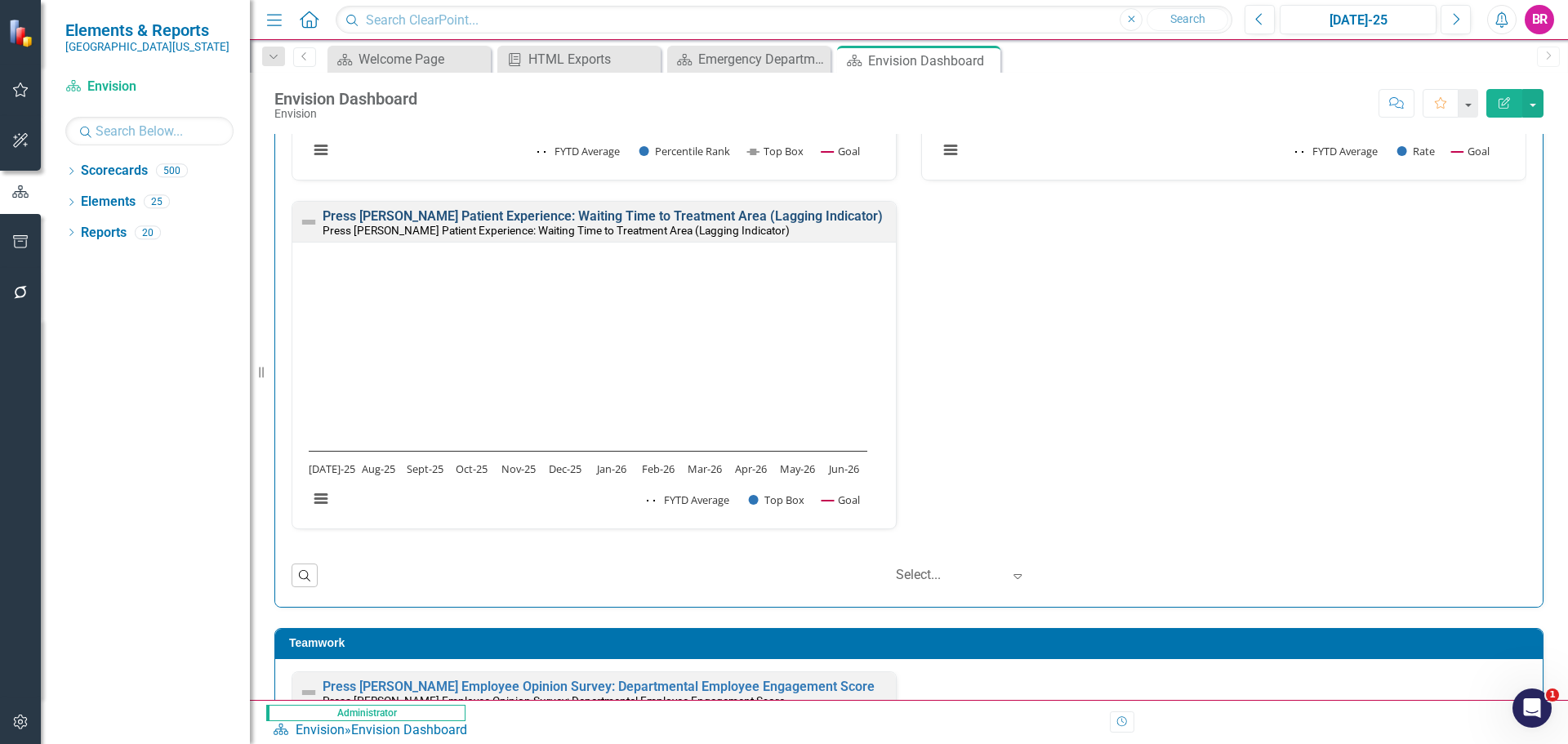
click at [532, 218] on link "Press [PERSON_NAME] Patient Experience: Waiting Time to Treatment Area (Lagging…" at bounding box center [603, 216] width 560 height 15
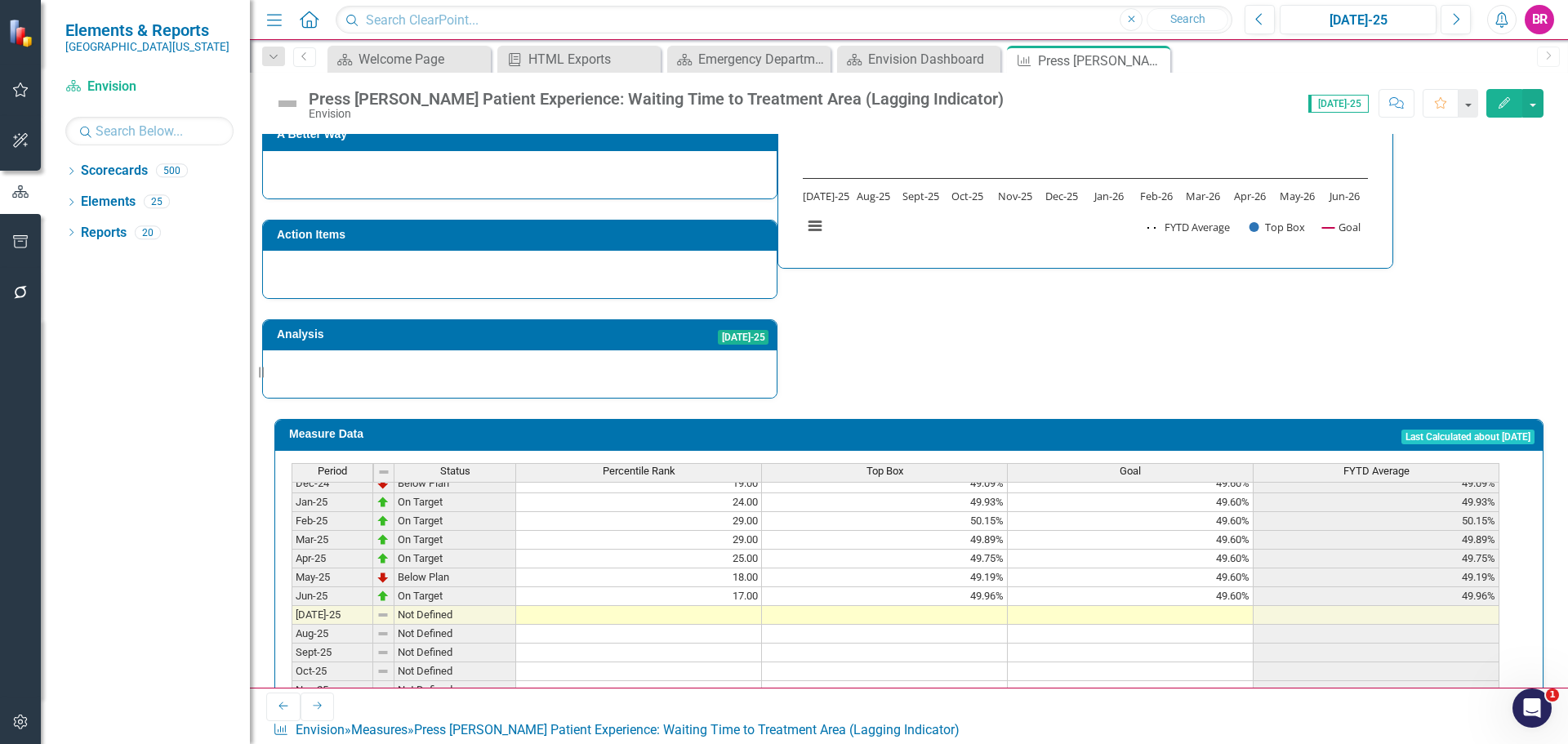
scroll to position [327, 0]
click at [749, 588] on tbody "Nov-24 Below Plan 20.00 48.74% 49.60% 48.74% Dec-24 Below Plan 19.00 49.09% 49.…" at bounding box center [896, 748] width 1208 height 583
click at [941, 608] on td at bounding box center [885, 617] width 246 height 19
click at [736, 608] on td at bounding box center [639, 617] width 246 height 19
click at [145, 498] on div "Dropdown Scorecards 500 Dropdown Southern Ohio Medical Center Safety Quality Te…" at bounding box center [146, 450] width 209 height 587
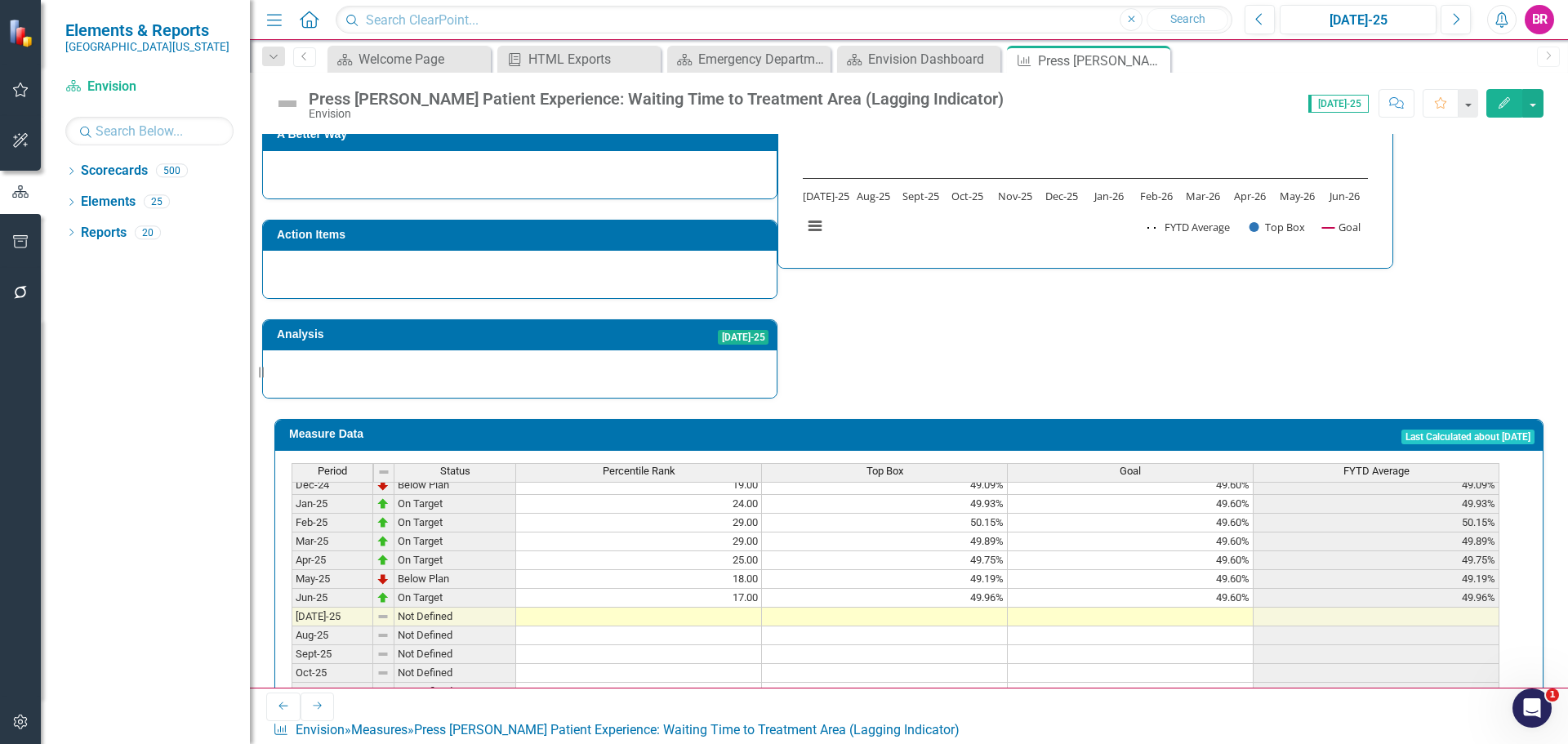
click at [981, 608] on td at bounding box center [885, 617] width 246 height 19
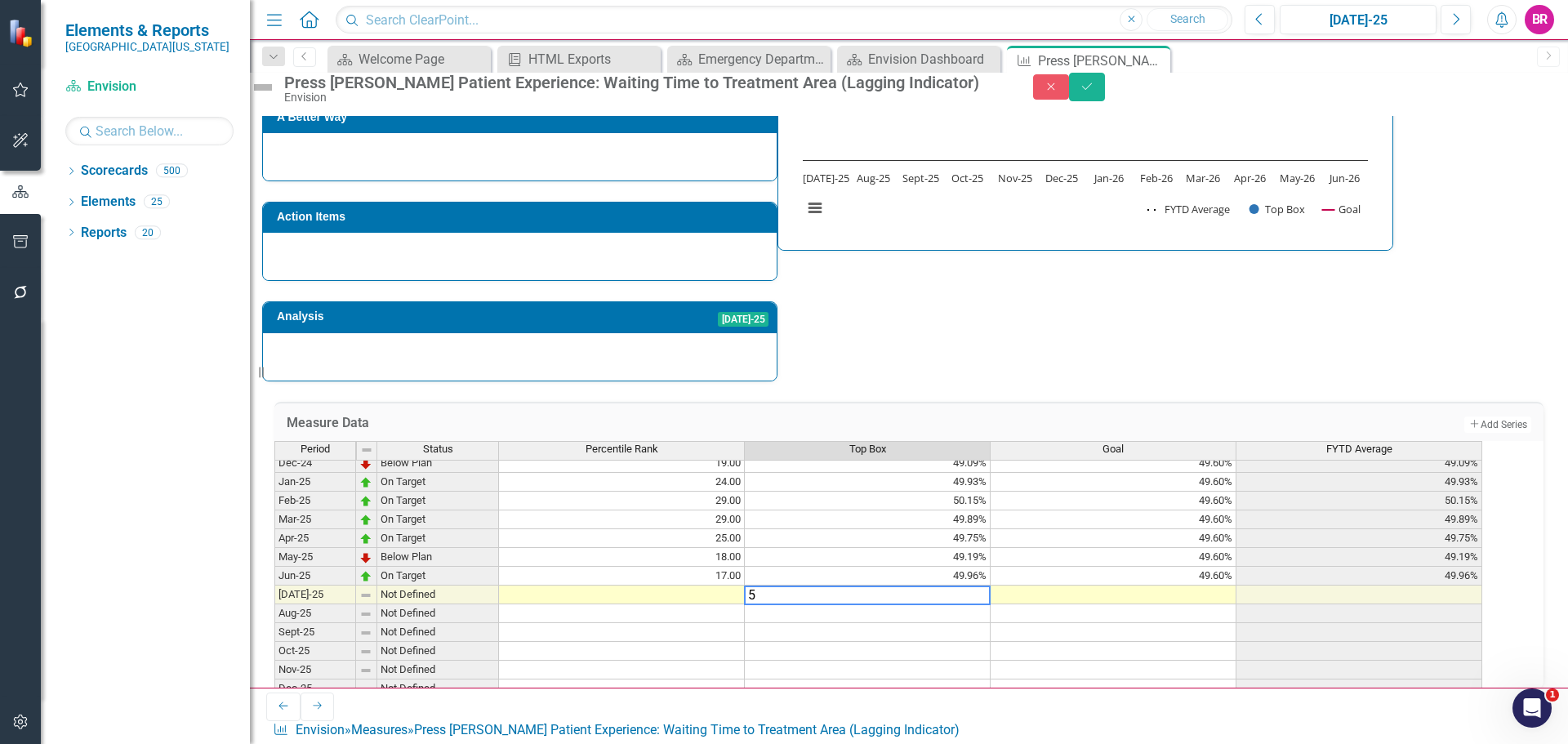
type textarea "50"
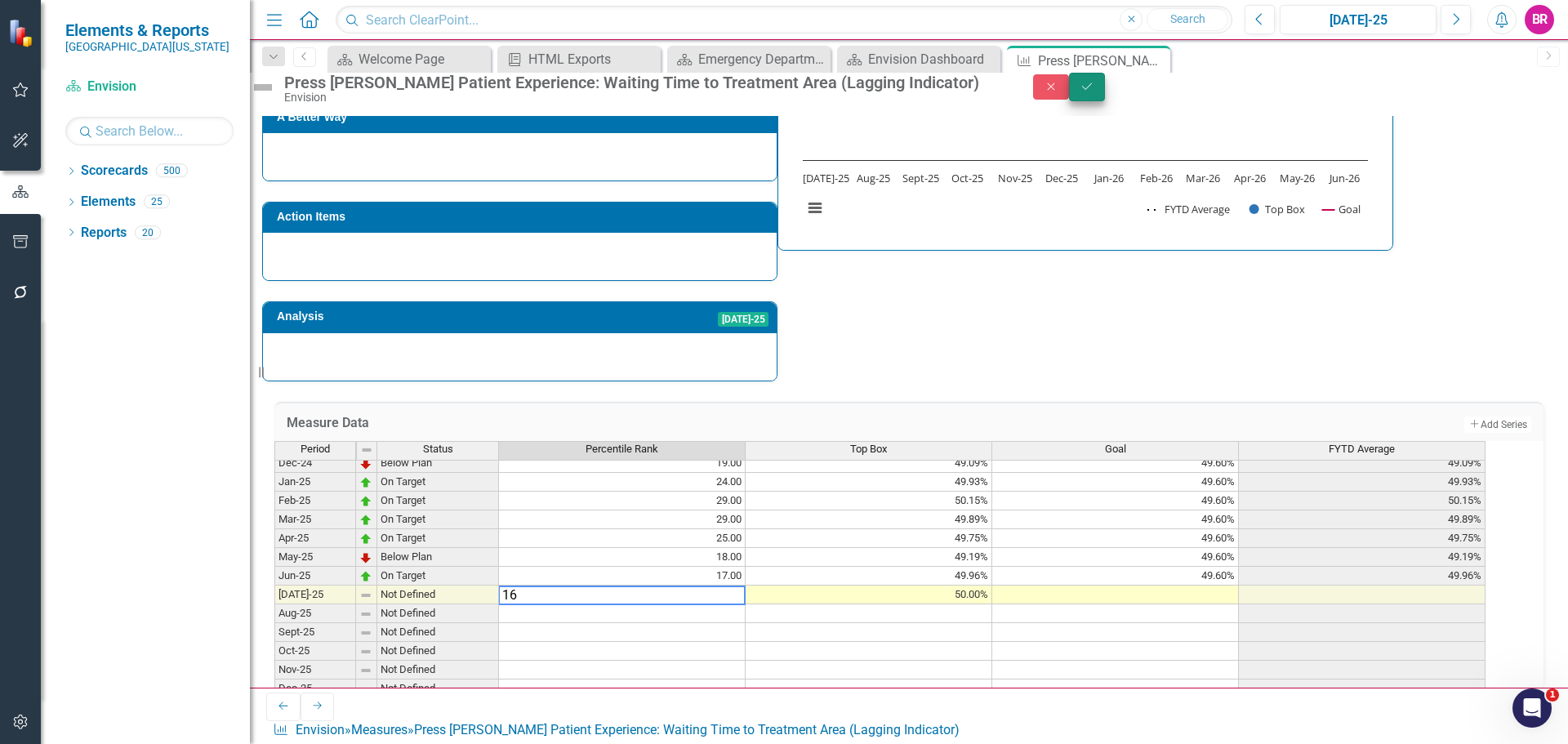
type textarea "16"
click at [1105, 95] on button "Save" at bounding box center [1088, 86] width 36 height 28
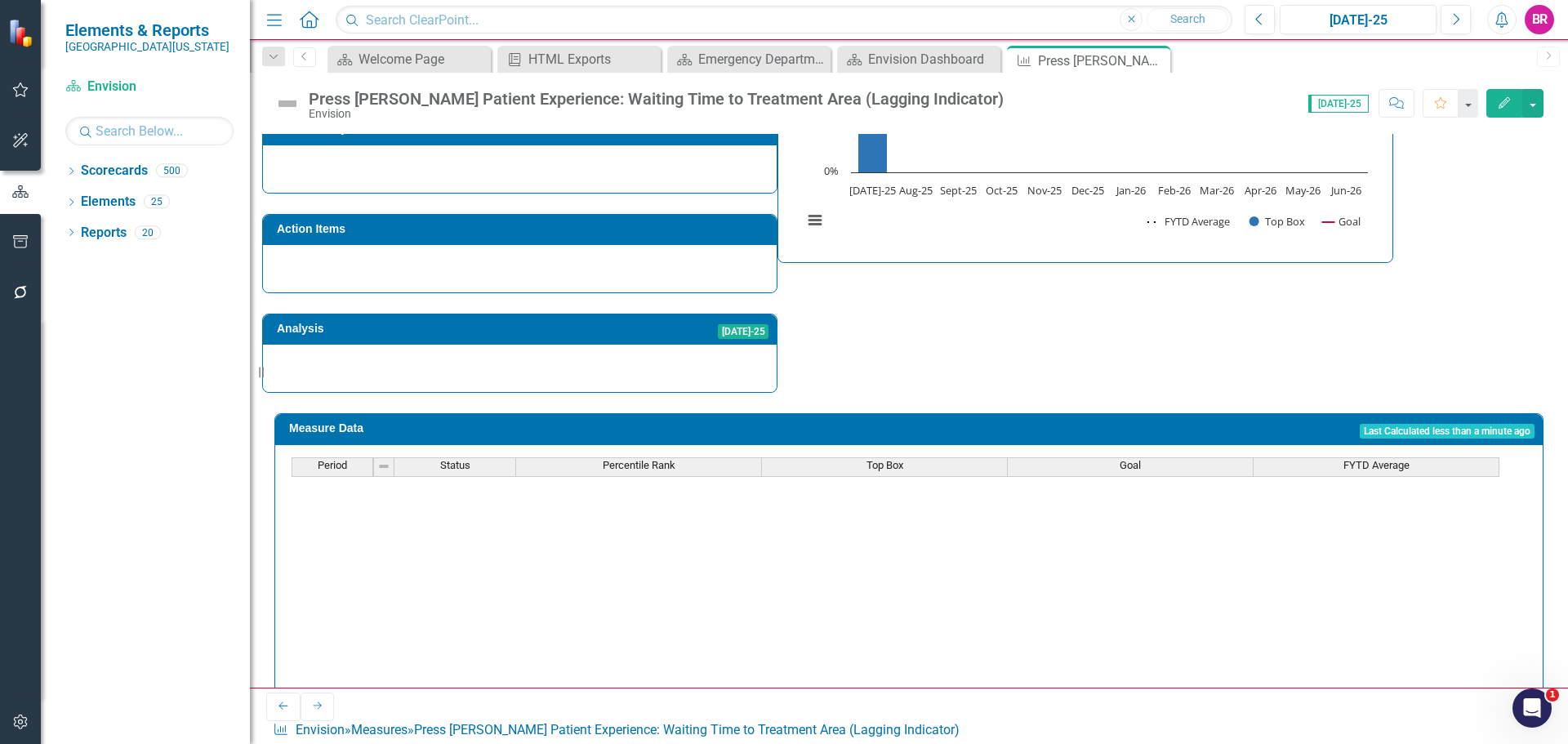
scroll to position [490, 0]
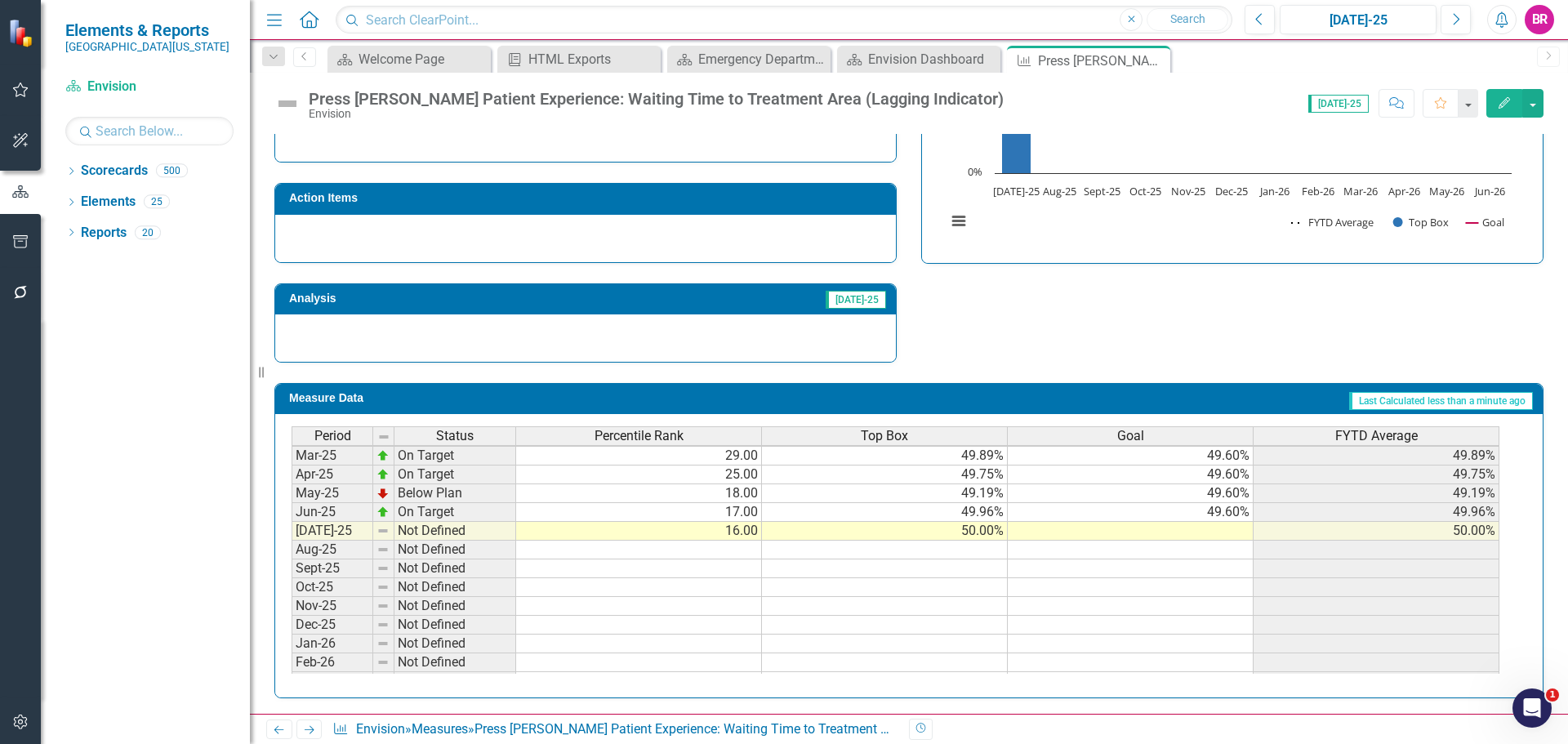
scroll to position [327, 0]
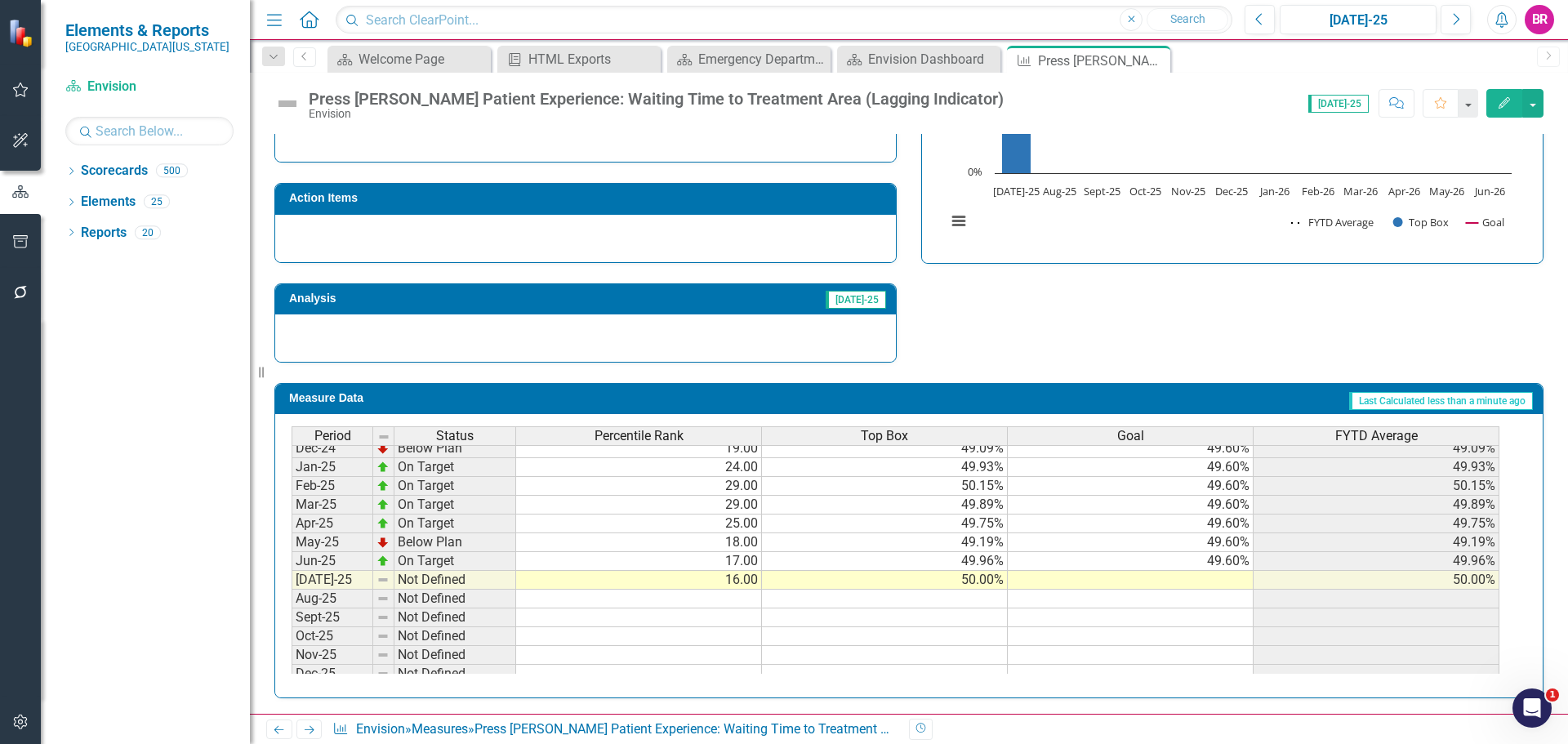
click at [1235, 567] on tbody "Nov-24 Below Plan 20.00 48.74% 49.60% 48.74% Dec-24 Below Plan 19.00 49.09% 49.…" at bounding box center [896, 693] width 1208 height 546
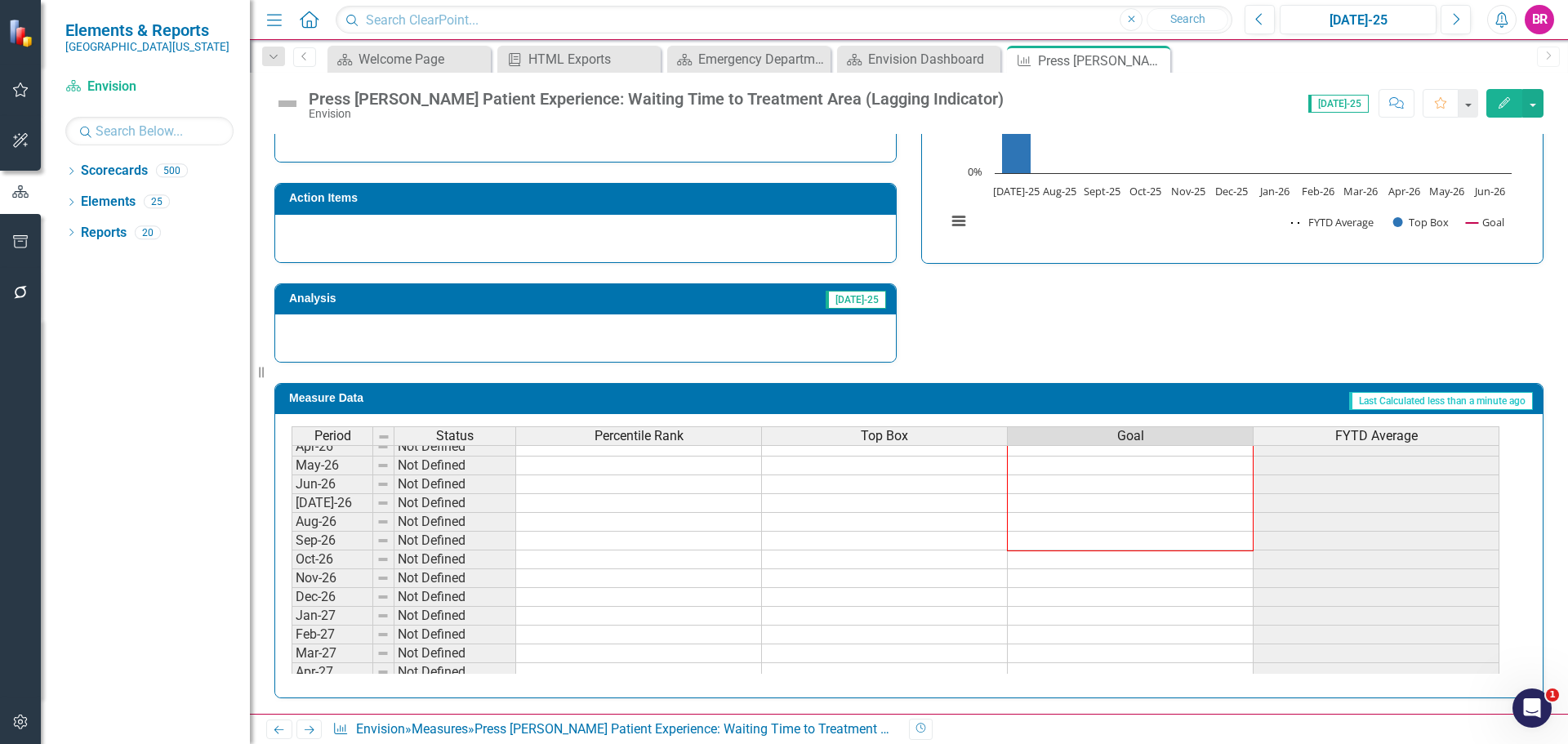
scroll to position [625, 0]
drag, startPoint x: 1253, startPoint y: 571, endPoint x: 1225, endPoint y: 505, distance: 71.7
click at [292, 507] on div "Period Status Percentile Rank Top Box Goal FYTD Average Jul-25 Not Defined 16.0…" at bounding box center [292, 544] width 0 height 584
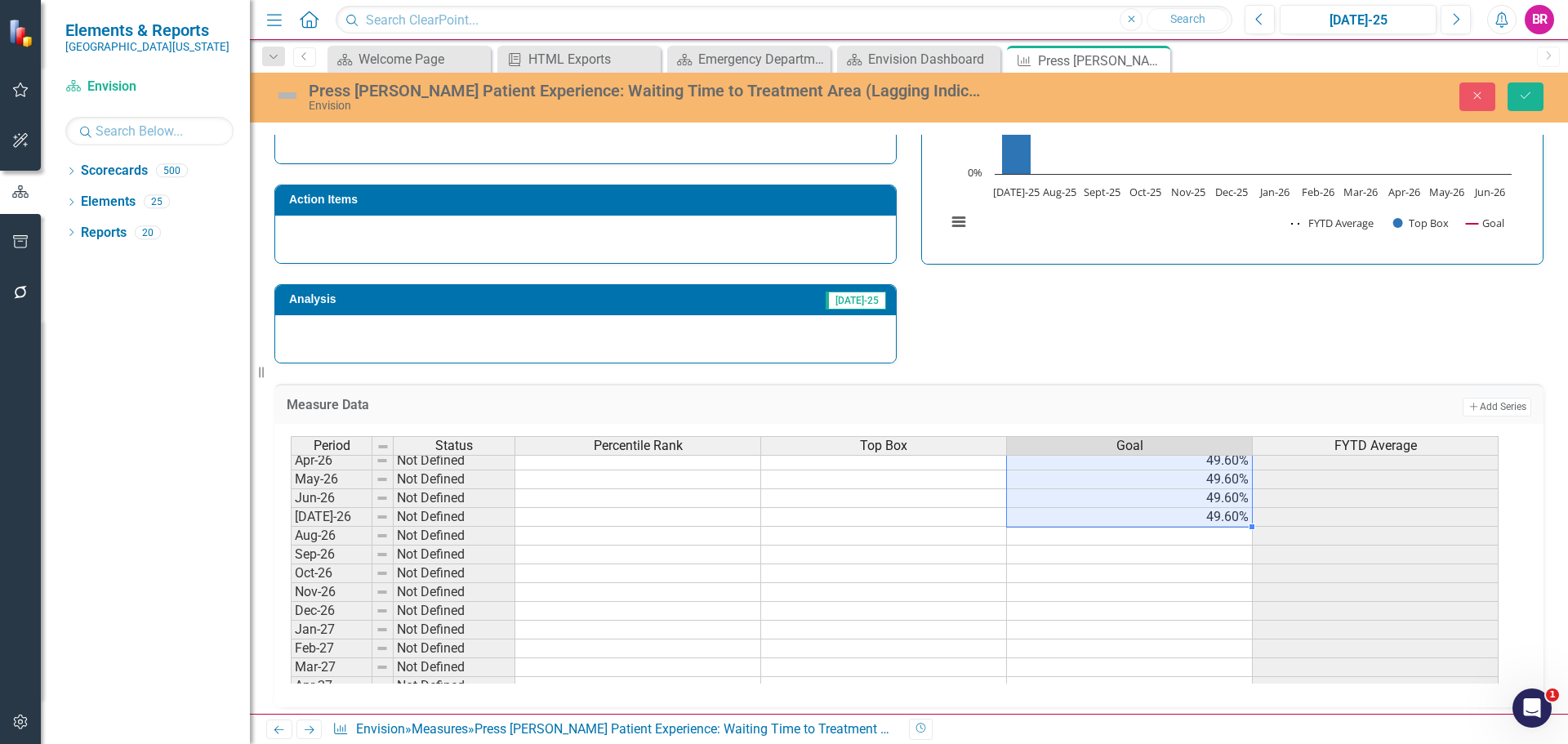
type textarea "49.6"
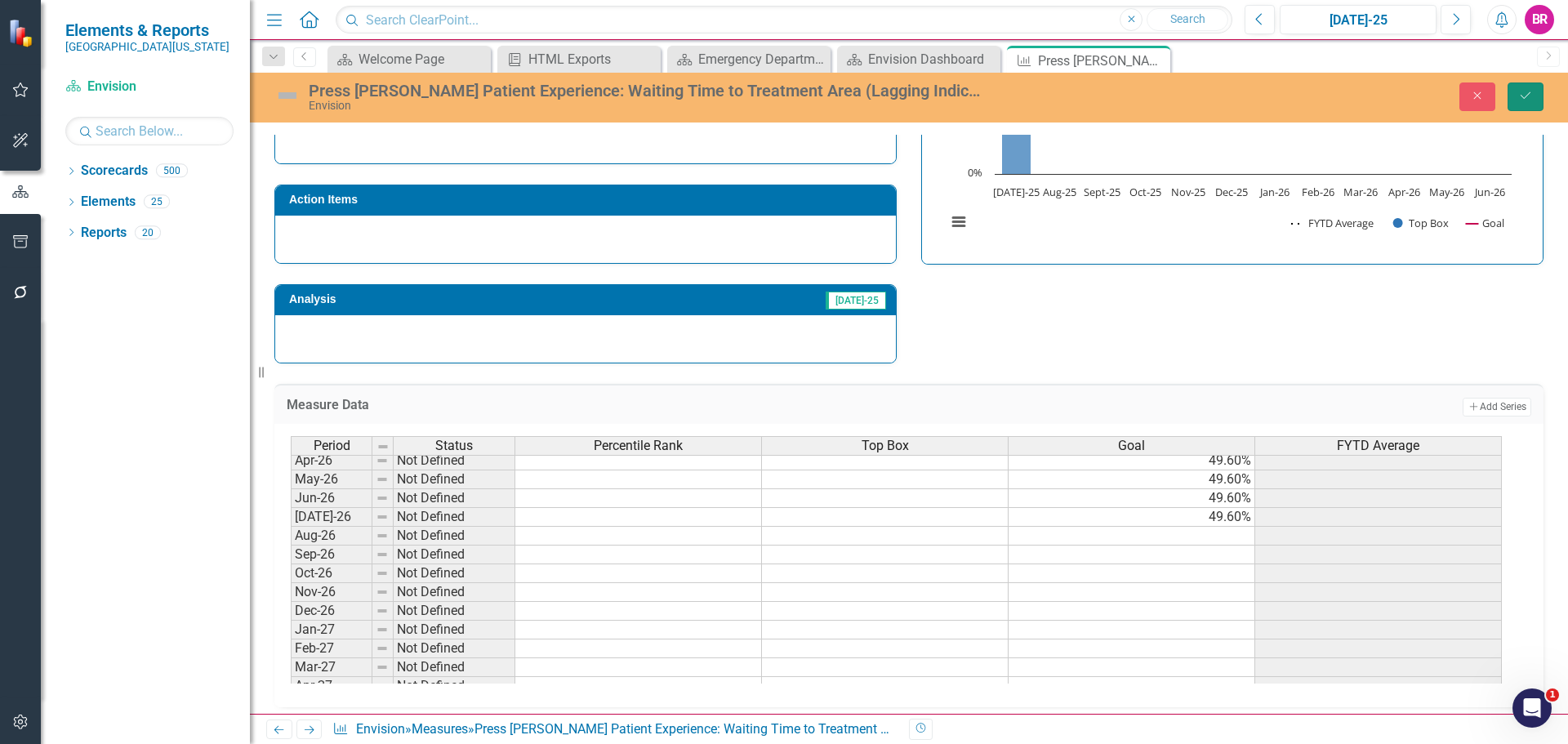
click at [1531, 94] on icon "Save" at bounding box center [1525, 96] width 15 height 12
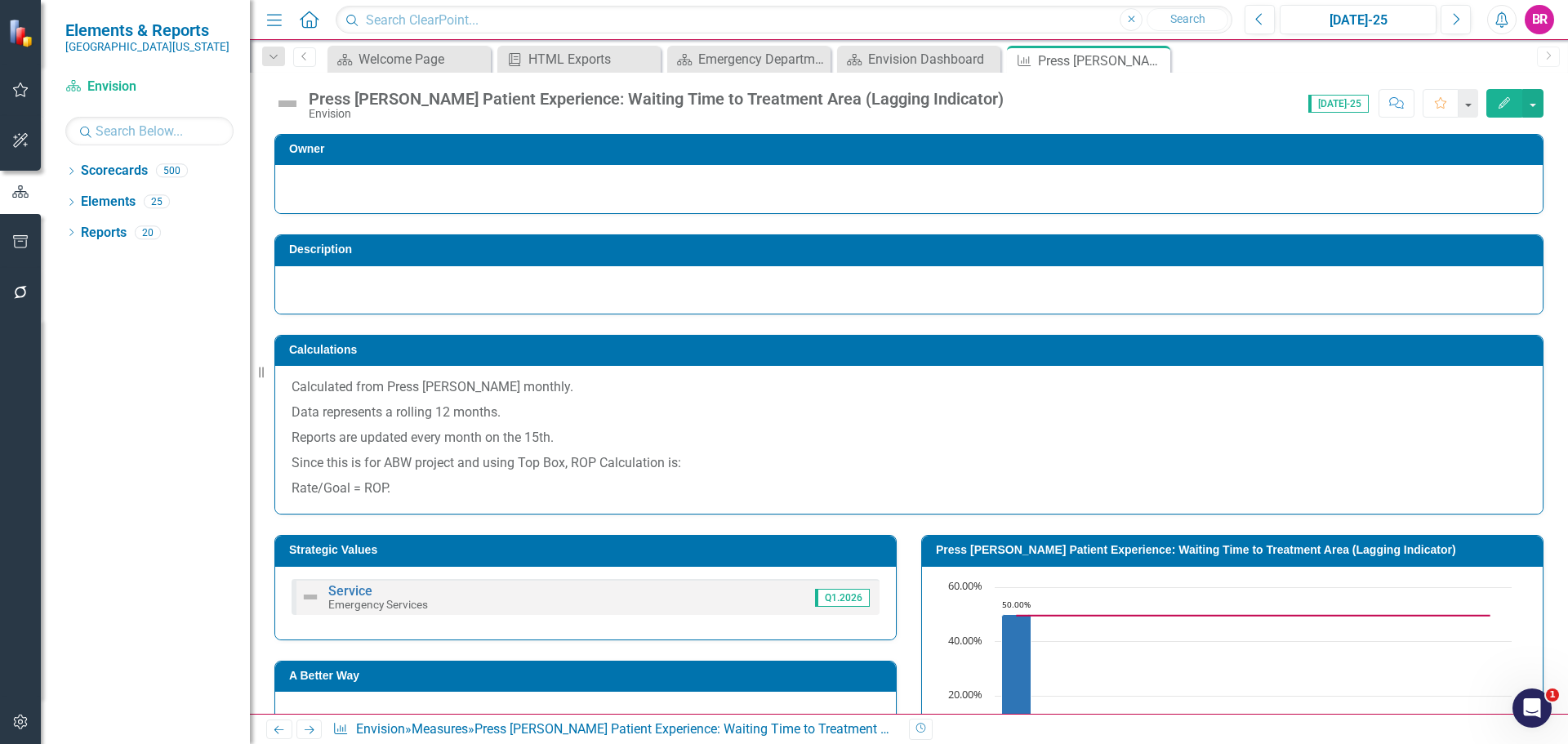
scroll to position [82, 0]
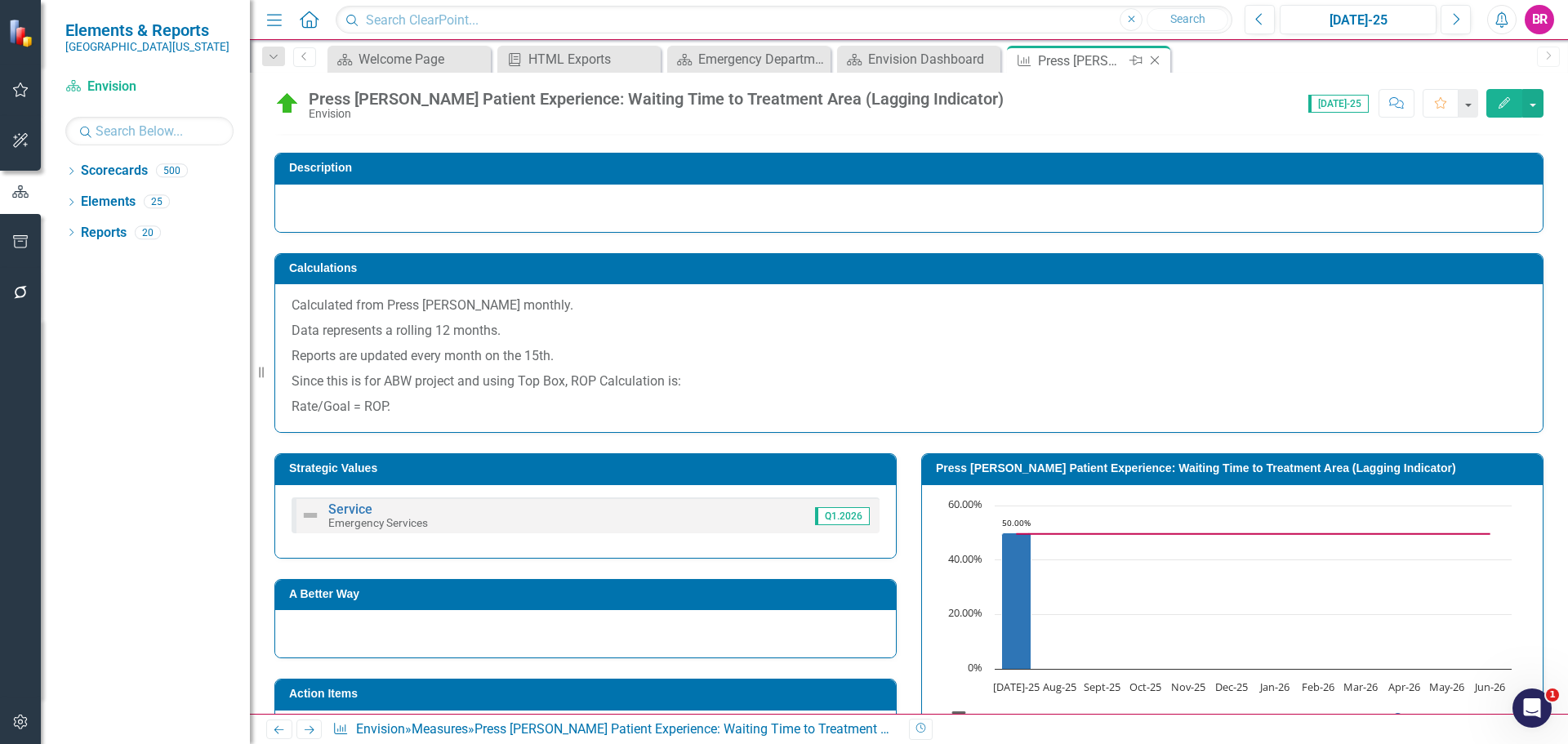
click at [1157, 57] on icon "Close" at bounding box center [1155, 60] width 16 height 13
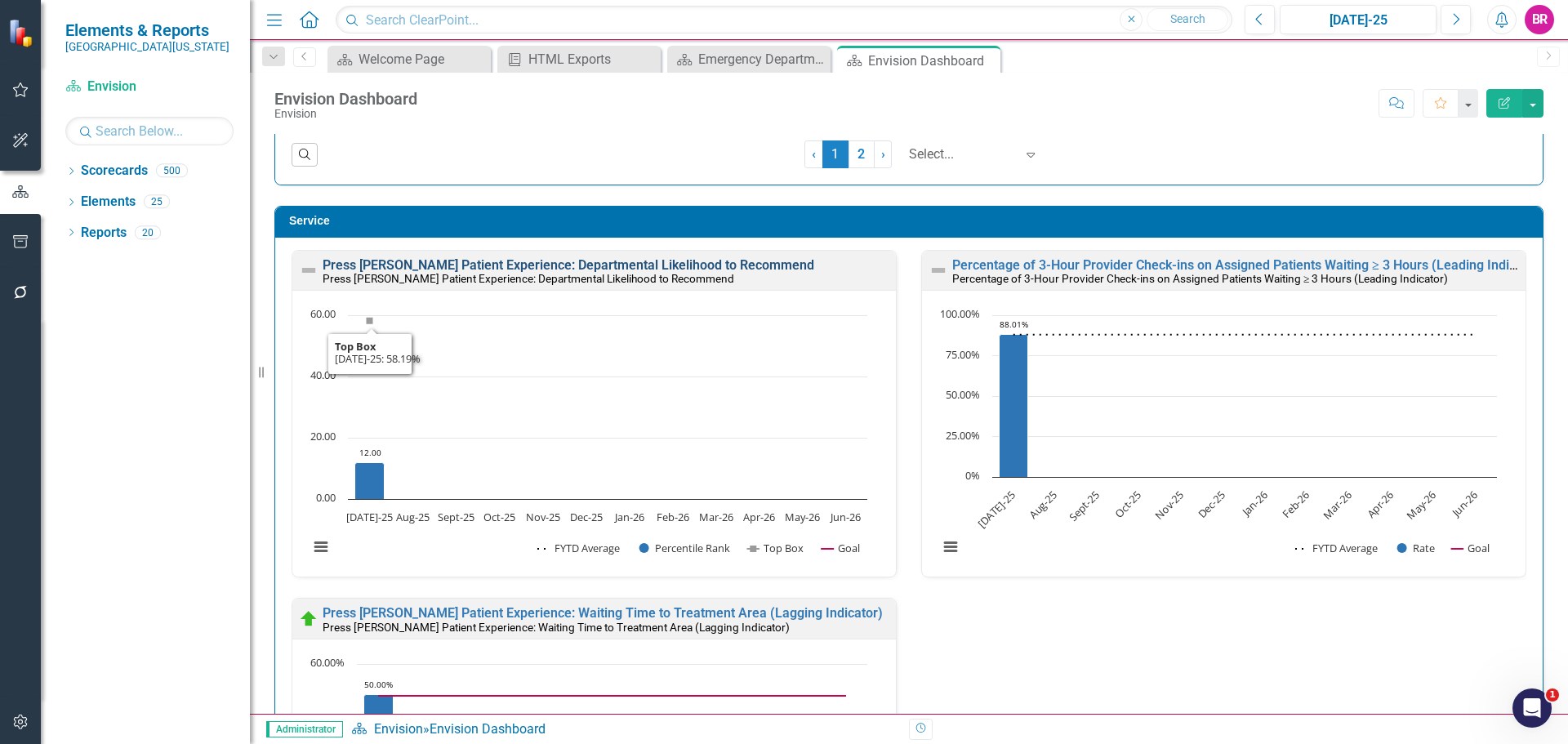
click at [703, 261] on link "Press [PERSON_NAME] Patient Experience: Departmental Likelihood to Recommend" at bounding box center [568, 265] width 492 height 15
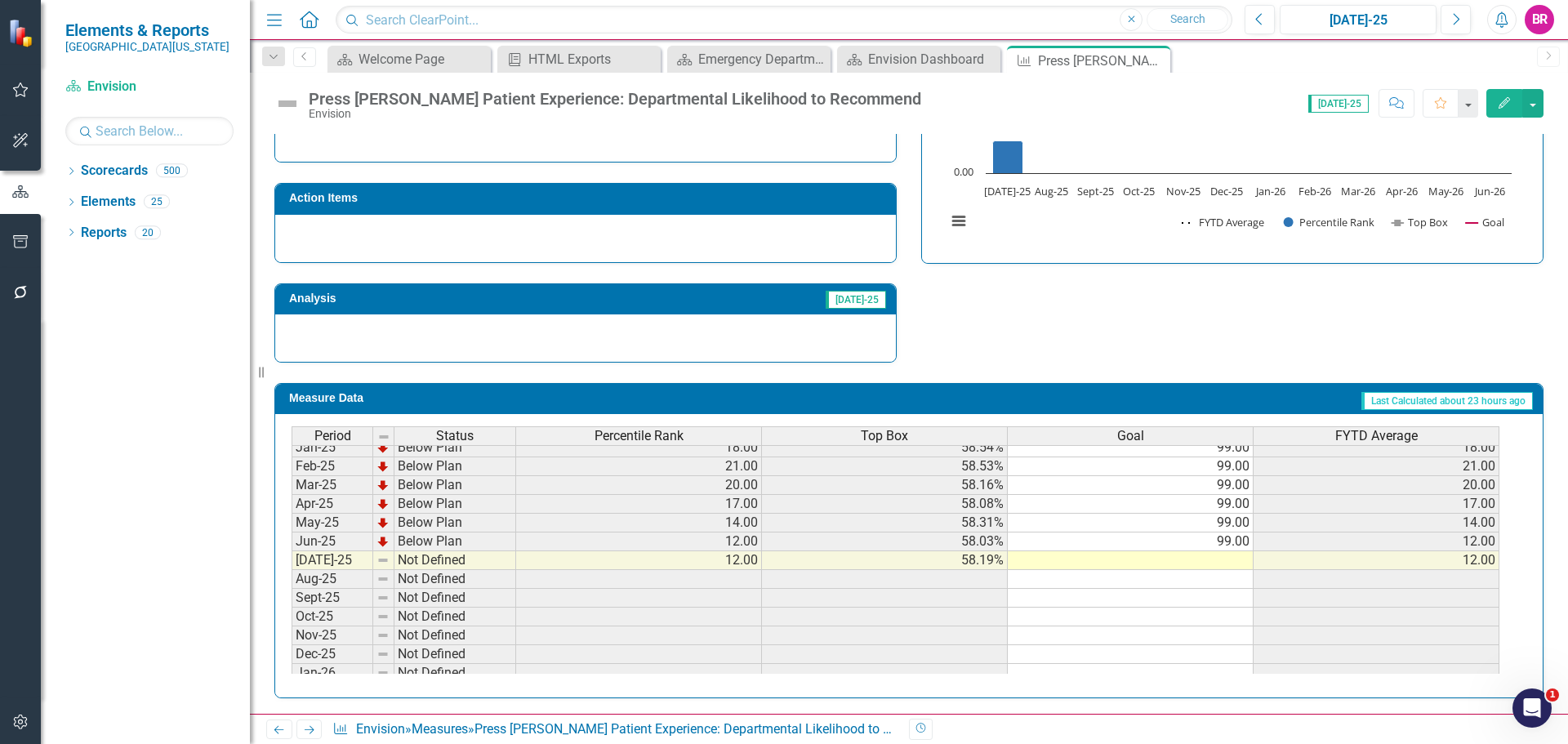
click at [1236, 547] on tbody "Jan-24 Below Plan 15.00 54.75% 99.00 15.00 Feb-24 Below Plan 17.00 55.40% 99.00…" at bounding box center [896, 494] width 1208 height 565
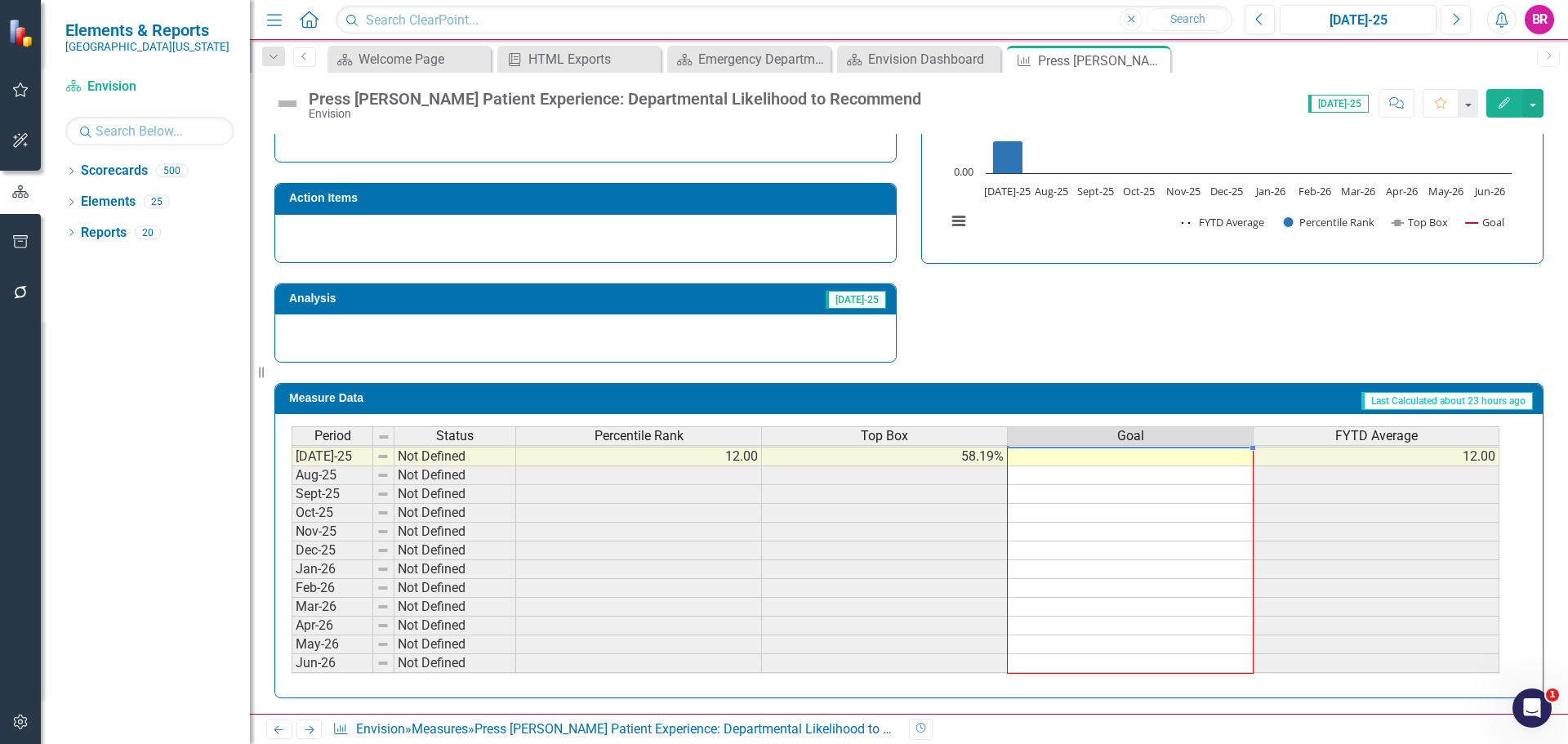
drag, startPoint x: 1255, startPoint y: 552, endPoint x: 1231, endPoint y: 656, distance: 106.7
click at [292, 656] on div "Period Status Percentile Rank Top Box Goal FYTD Average Jun-24 Below Plan 14.00…" at bounding box center [292, 437] width 0 height 508
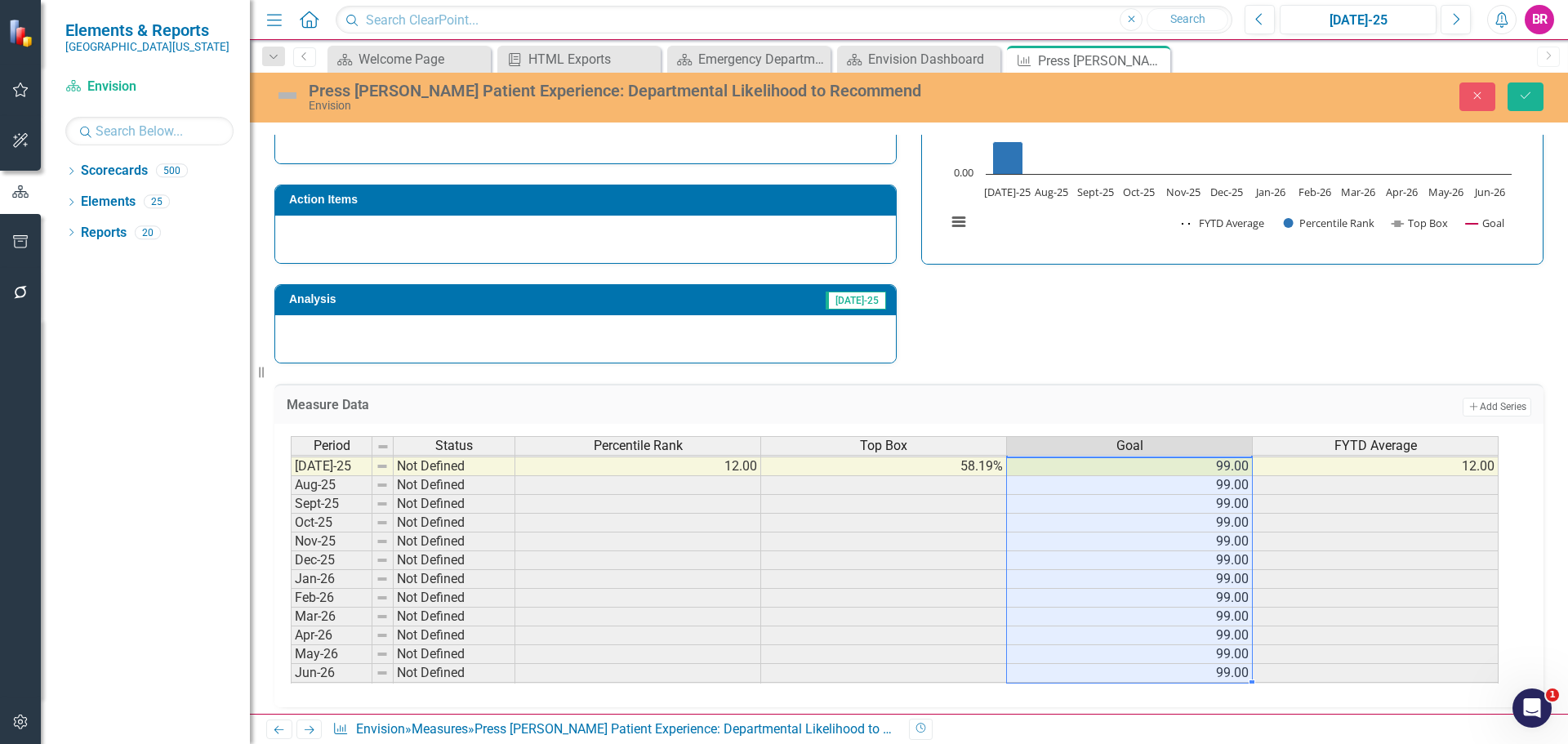
type textarea "99"
click at [1526, 95] on icon "Save" at bounding box center [1525, 96] width 15 height 12
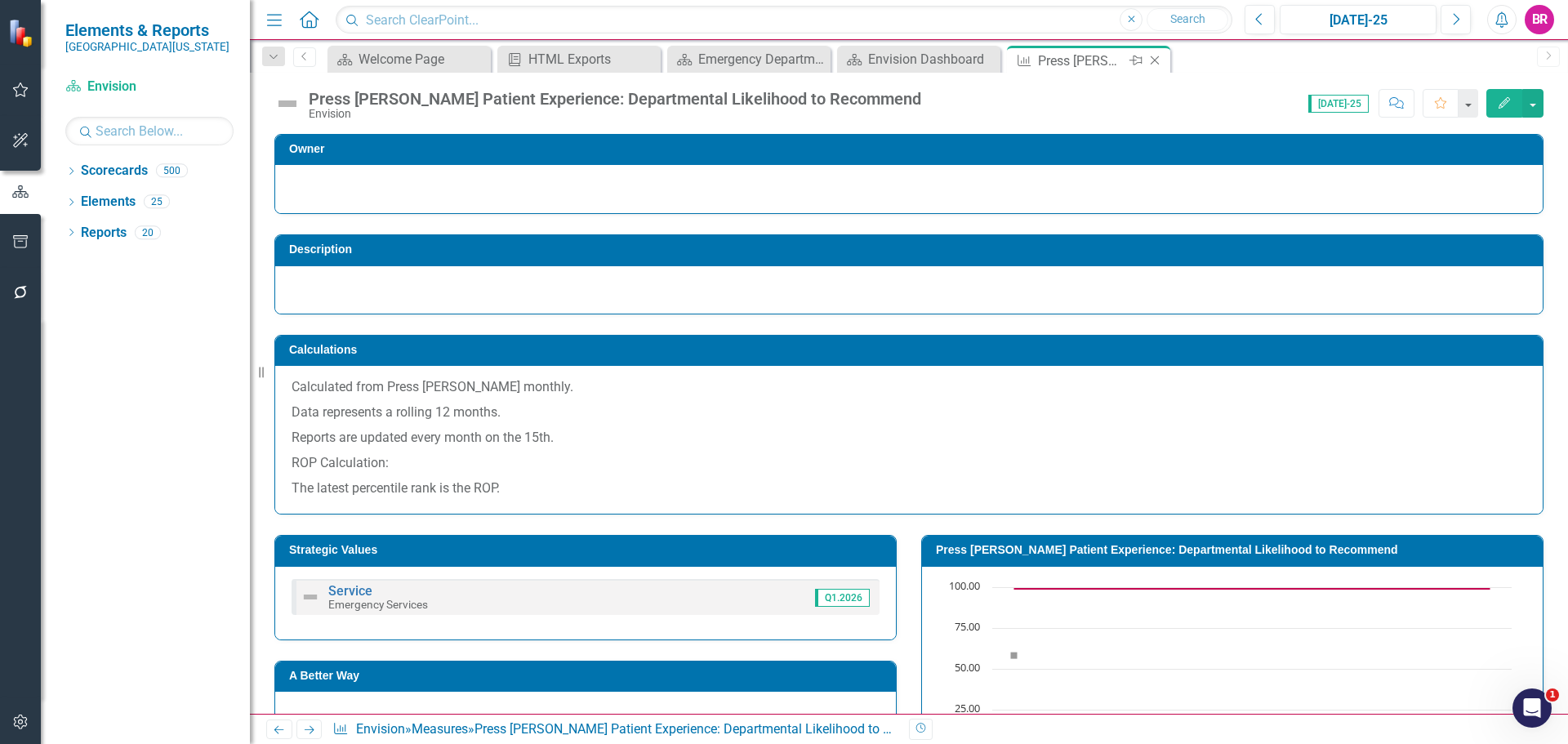
click at [1157, 60] on icon "Close" at bounding box center [1155, 60] width 16 height 13
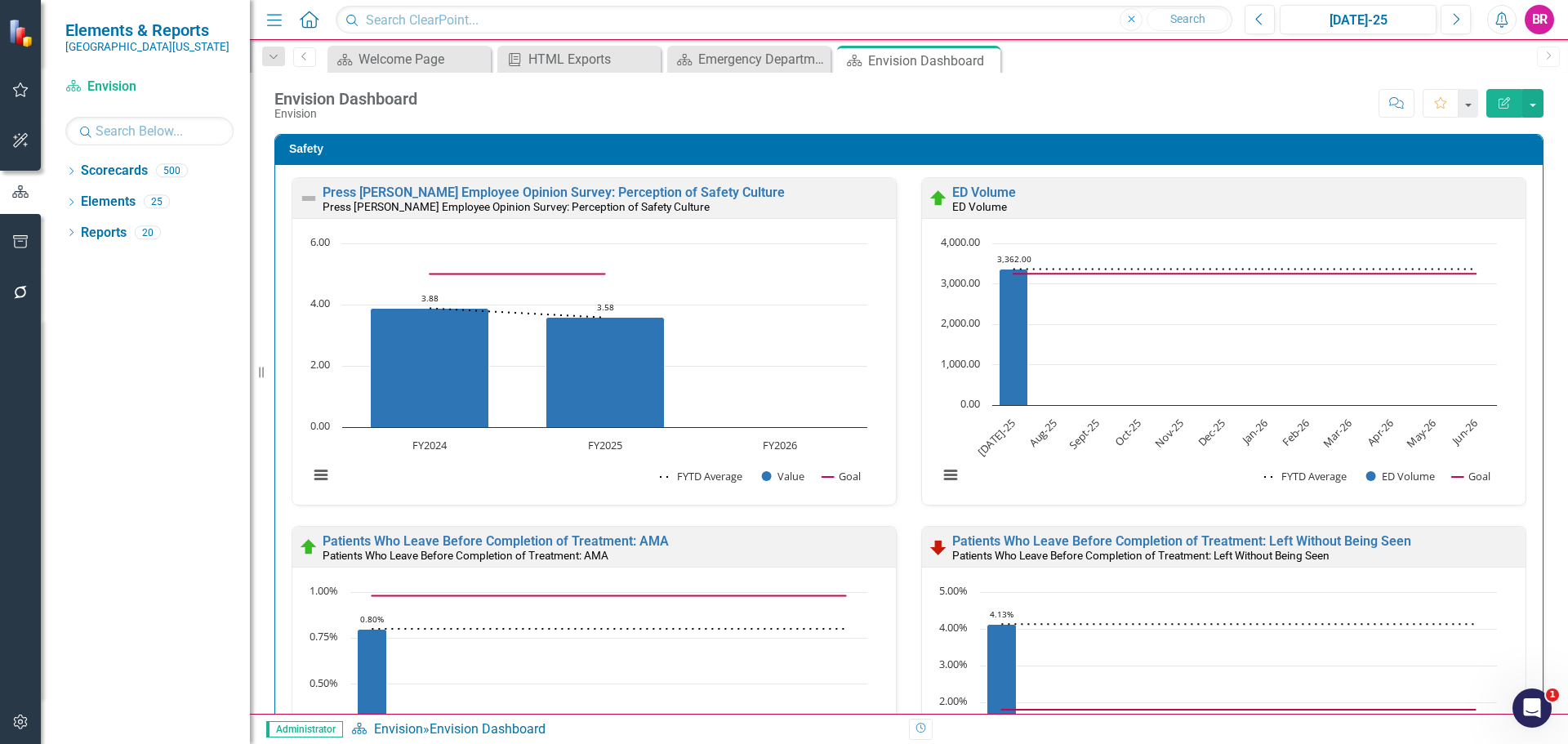
click at [779, 68] on div "Emergency Department Dashboard" at bounding box center [752, 59] width 108 height 20
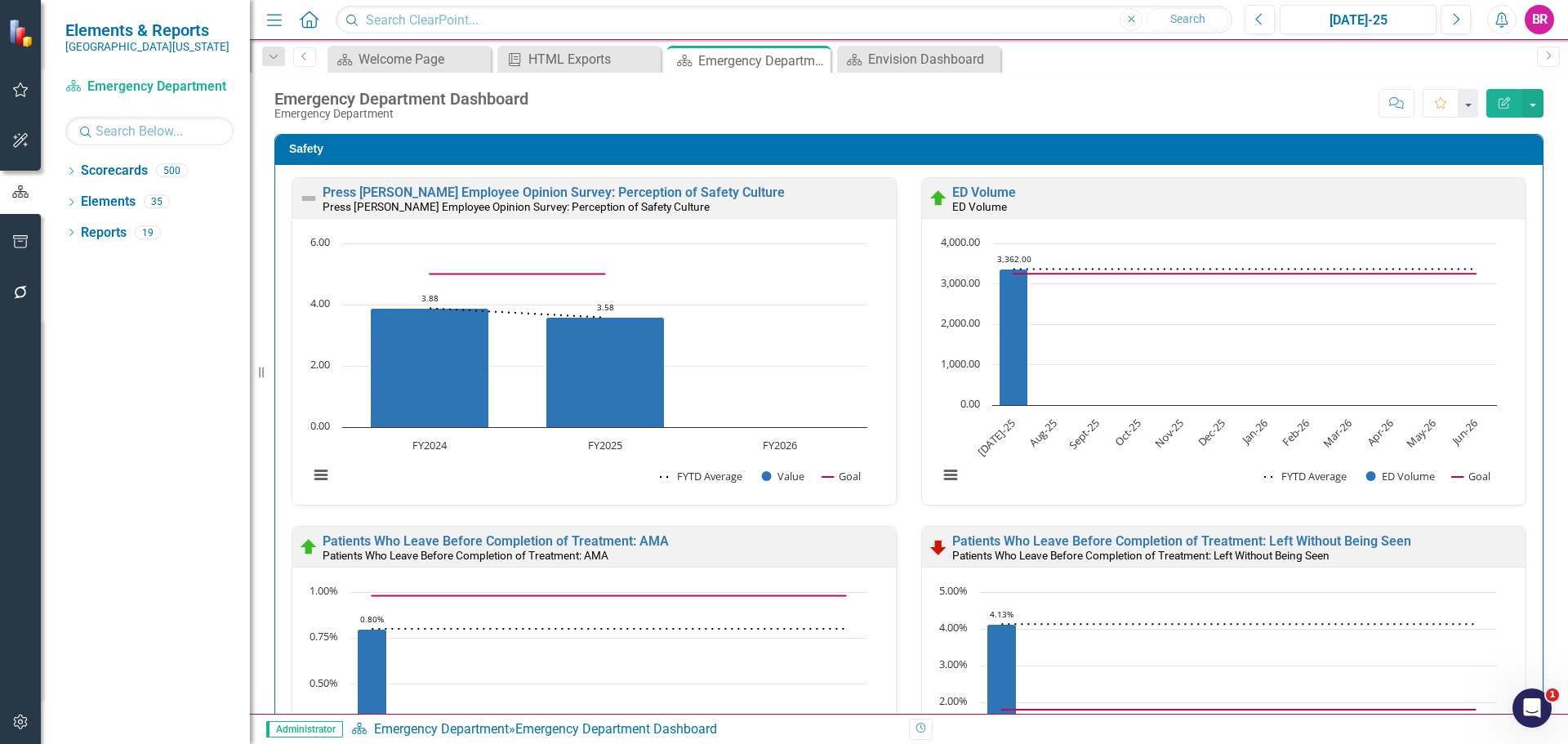
click at [77, 170] on div "Dropdown Scorecards 500" at bounding box center [157, 173] width 185 height 31
click at [70, 171] on icon "Dropdown" at bounding box center [71, 173] width 12 height 9
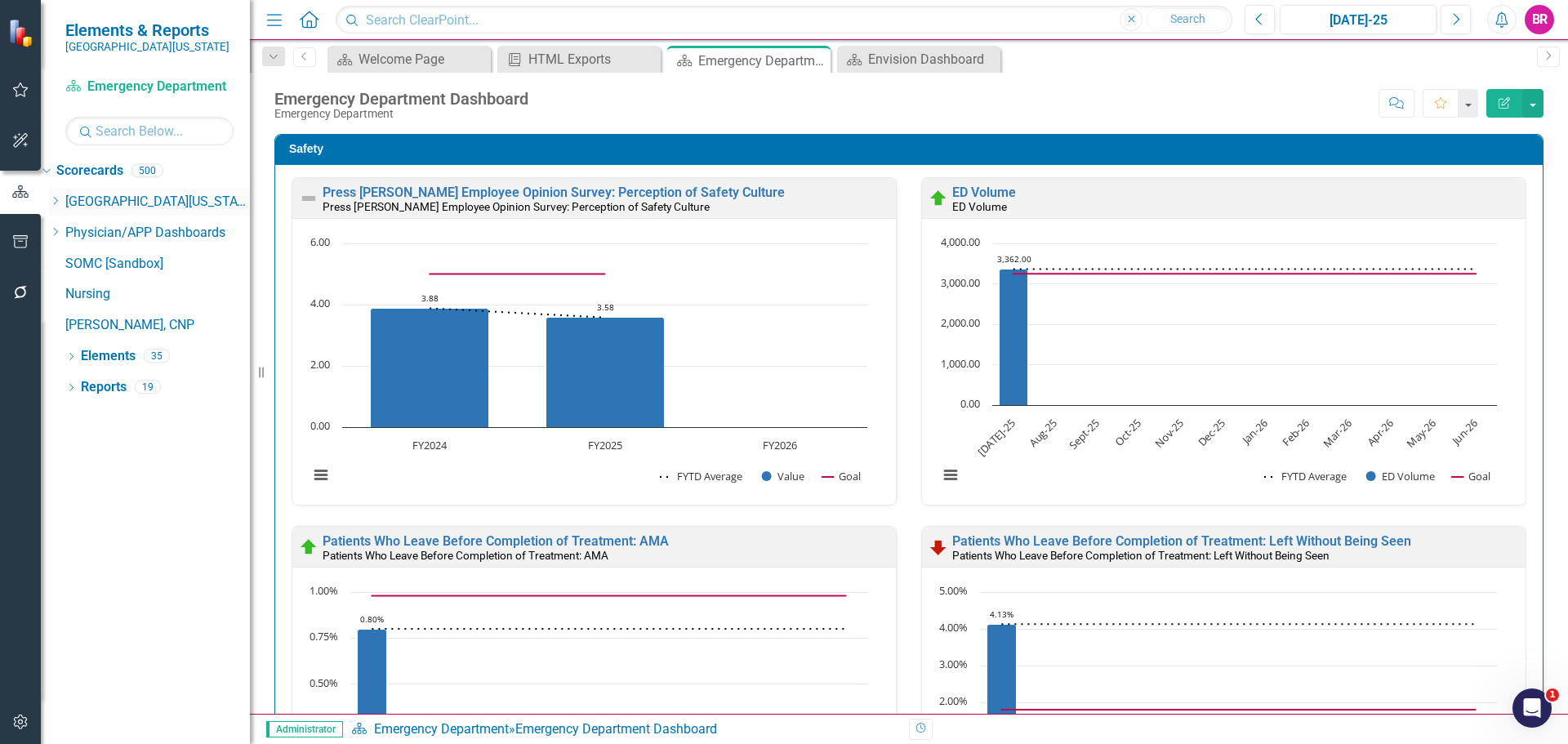
click at [61, 200] on icon "Dropdown" at bounding box center [55, 201] width 12 height 10
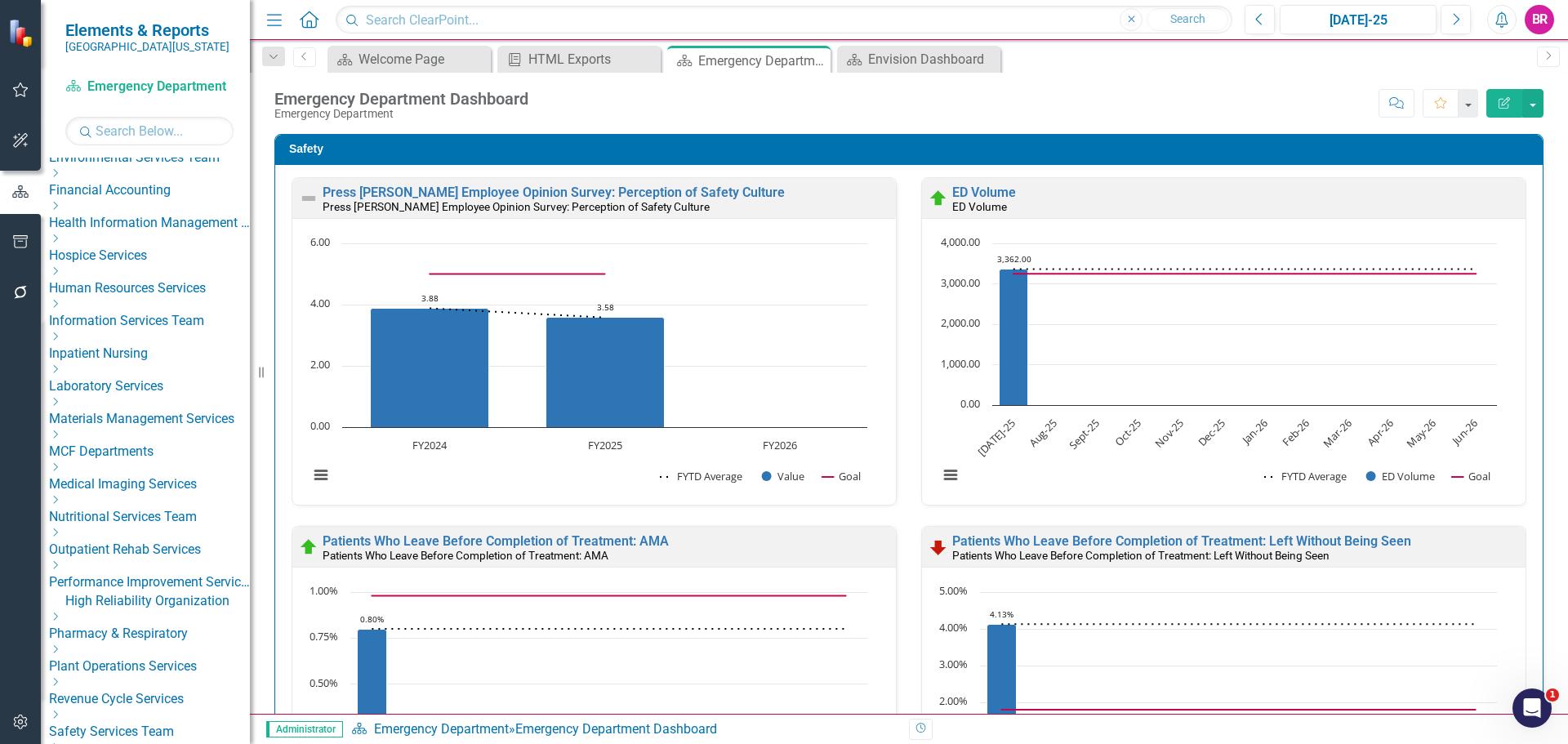
scroll to position [408, 0]
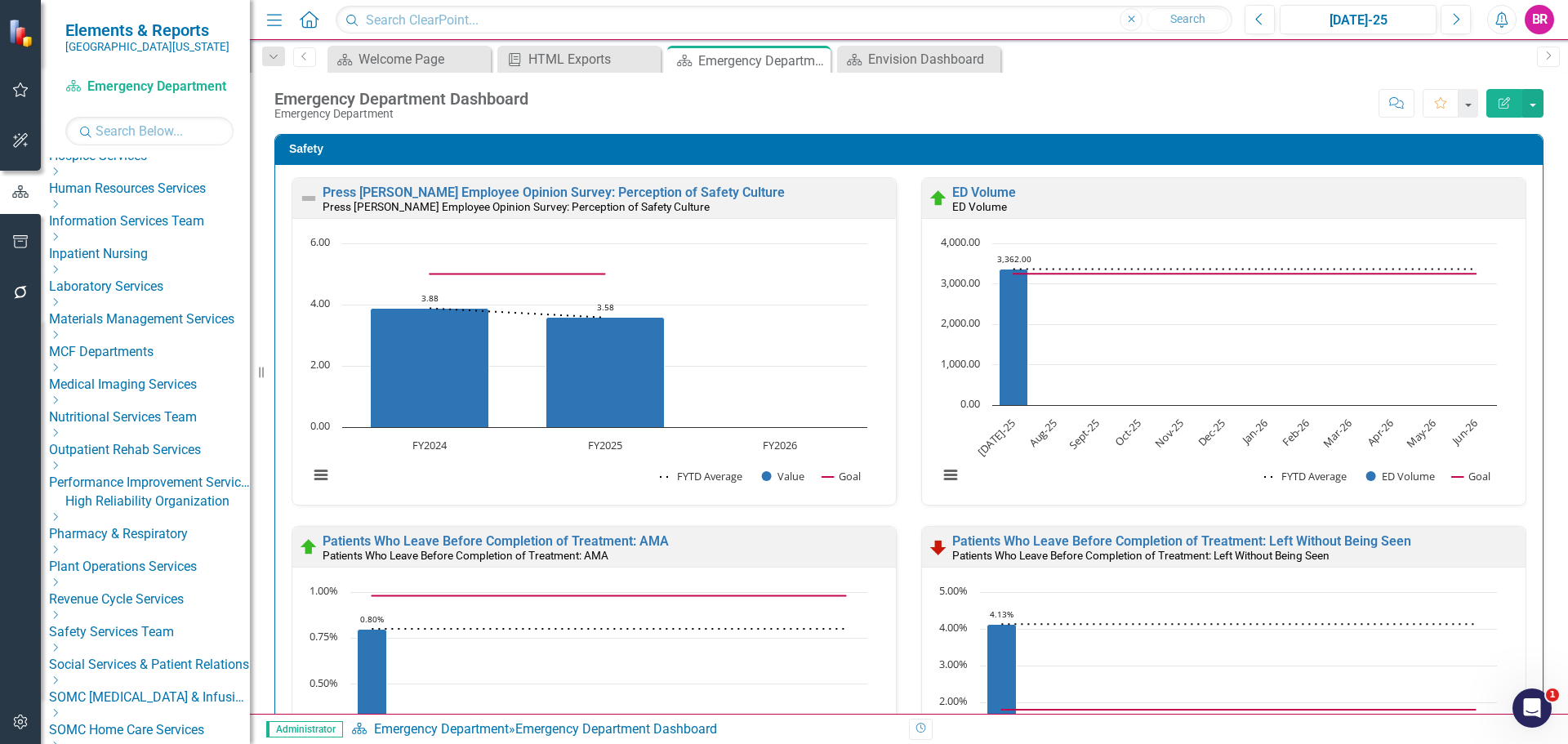
click at [61, 242] on icon "Dropdown" at bounding box center [55, 236] width 12 height 10
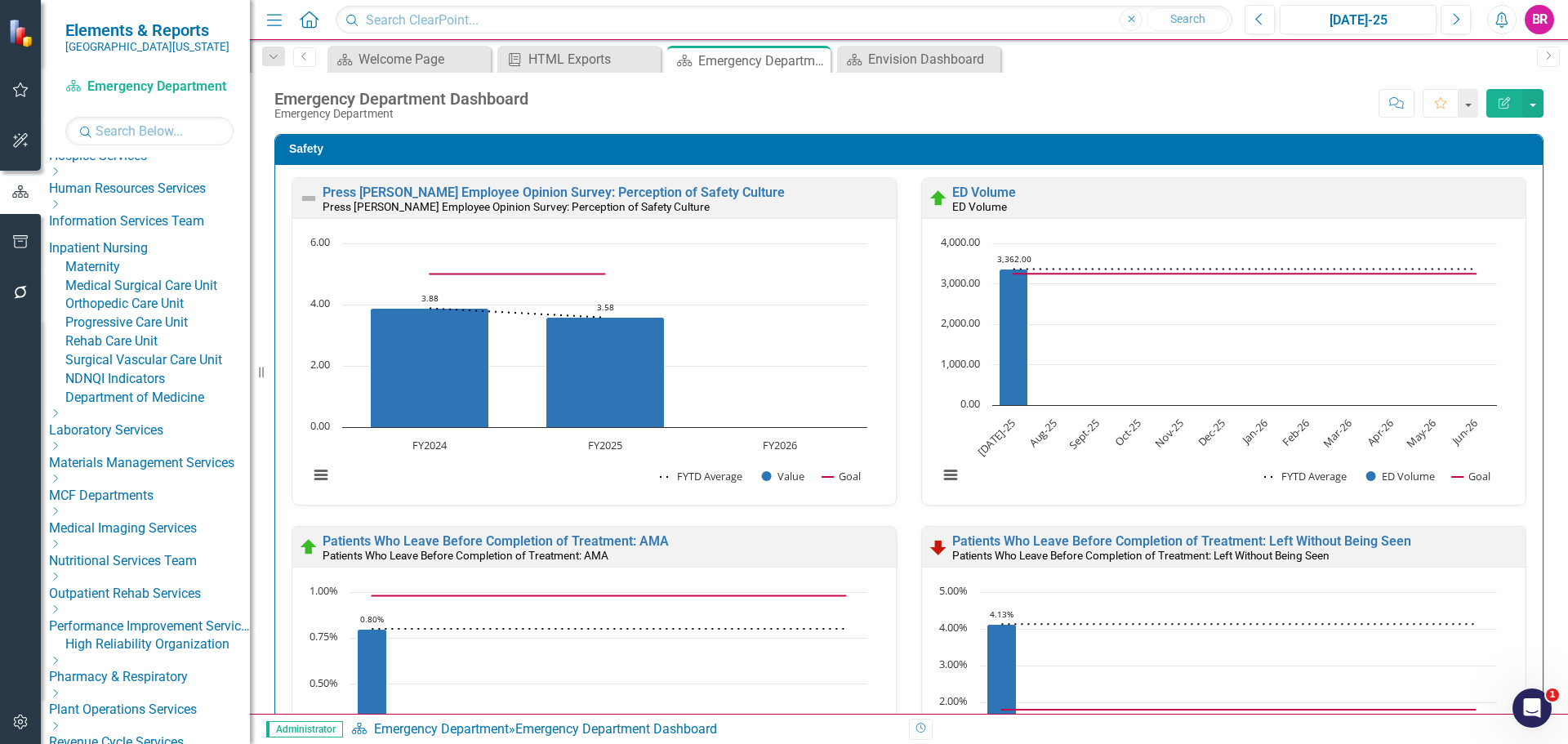
click at [160, 314] on link "Orthopedic Care Unit" at bounding box center [157, 304] width 185 height 19
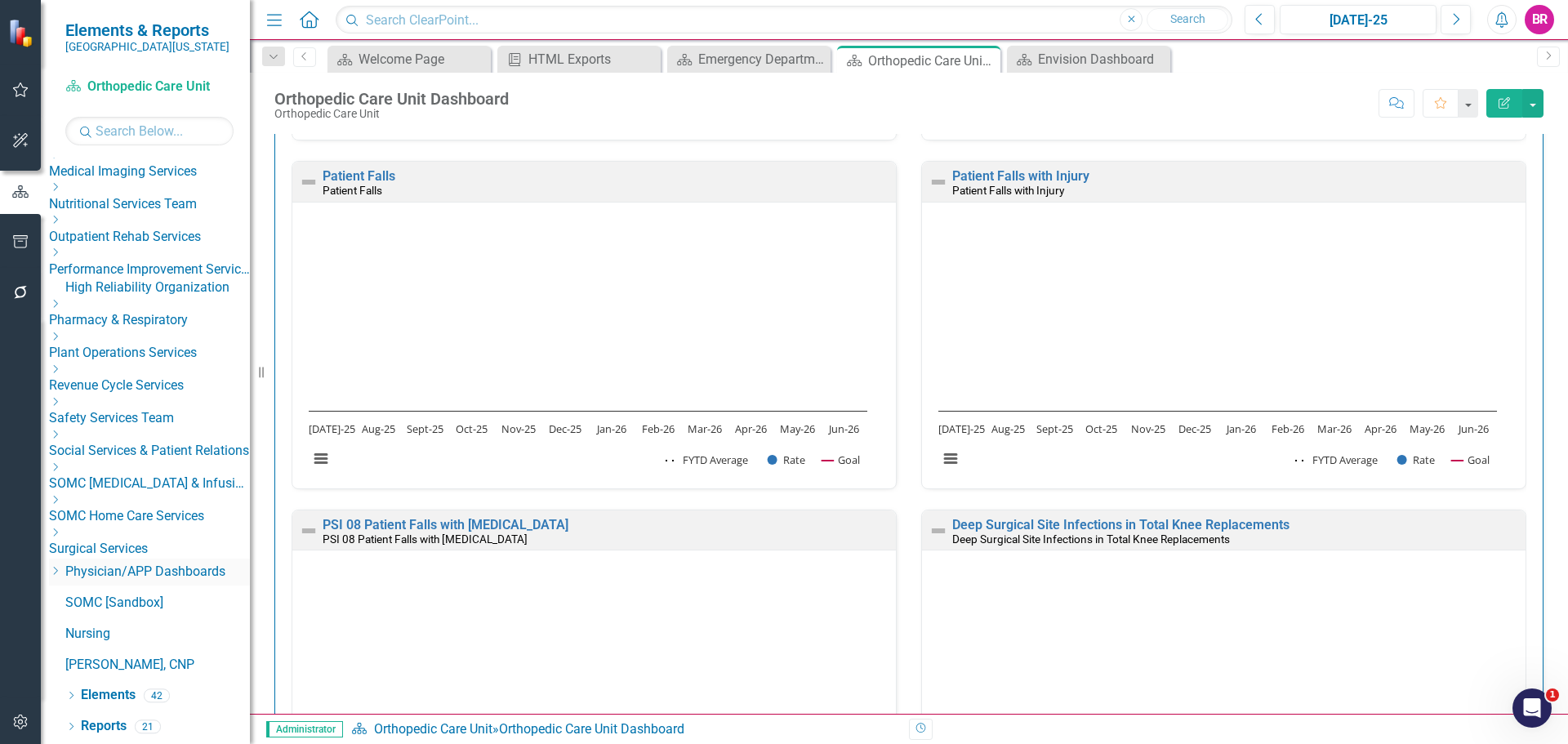
scroll to position [898, 0]
drag, startPoint x: 125, startPoint y: 695, endPoint x: 95, endPoint y: 653, distance: 51.6
click at [125, 695] on link "Elements" at bounding box center [108, 695] width 55 height 19
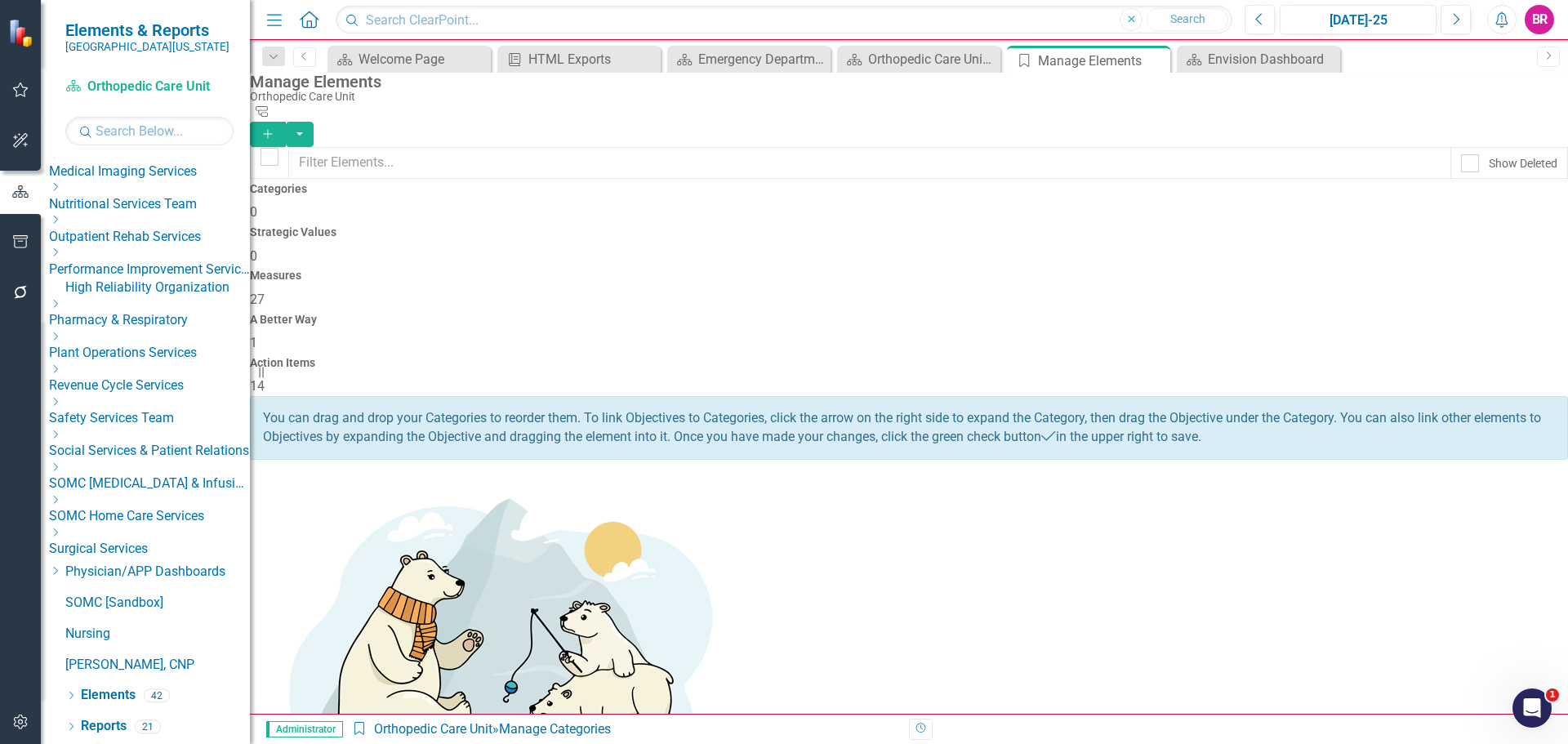
click at [265, 292] on span "27" at bounding box center [257, 299] width 15 height 15
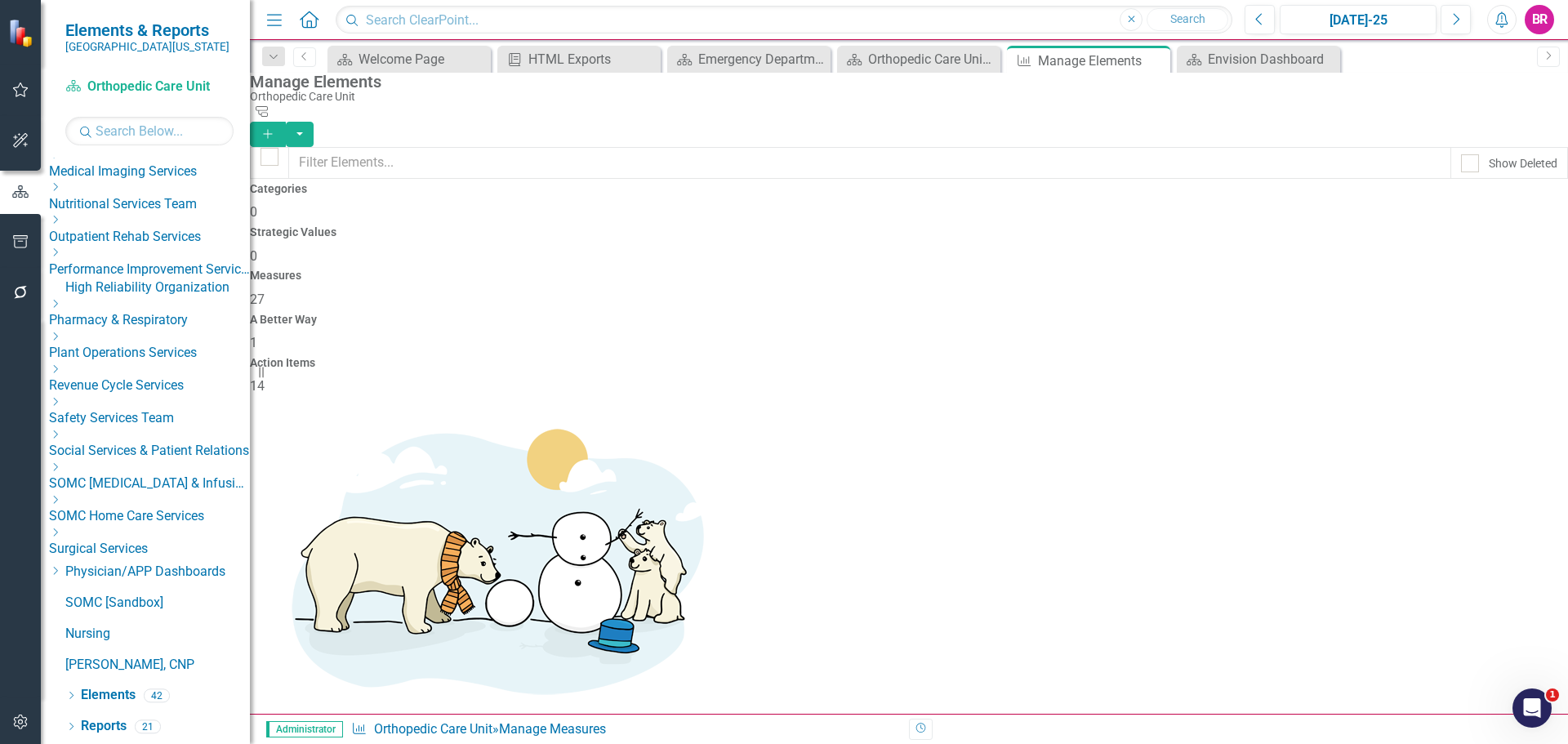
scroll to position [970, 0]
click at [101, 733] on link "Reports" at bounding box center [104, 726] width 45 height 19
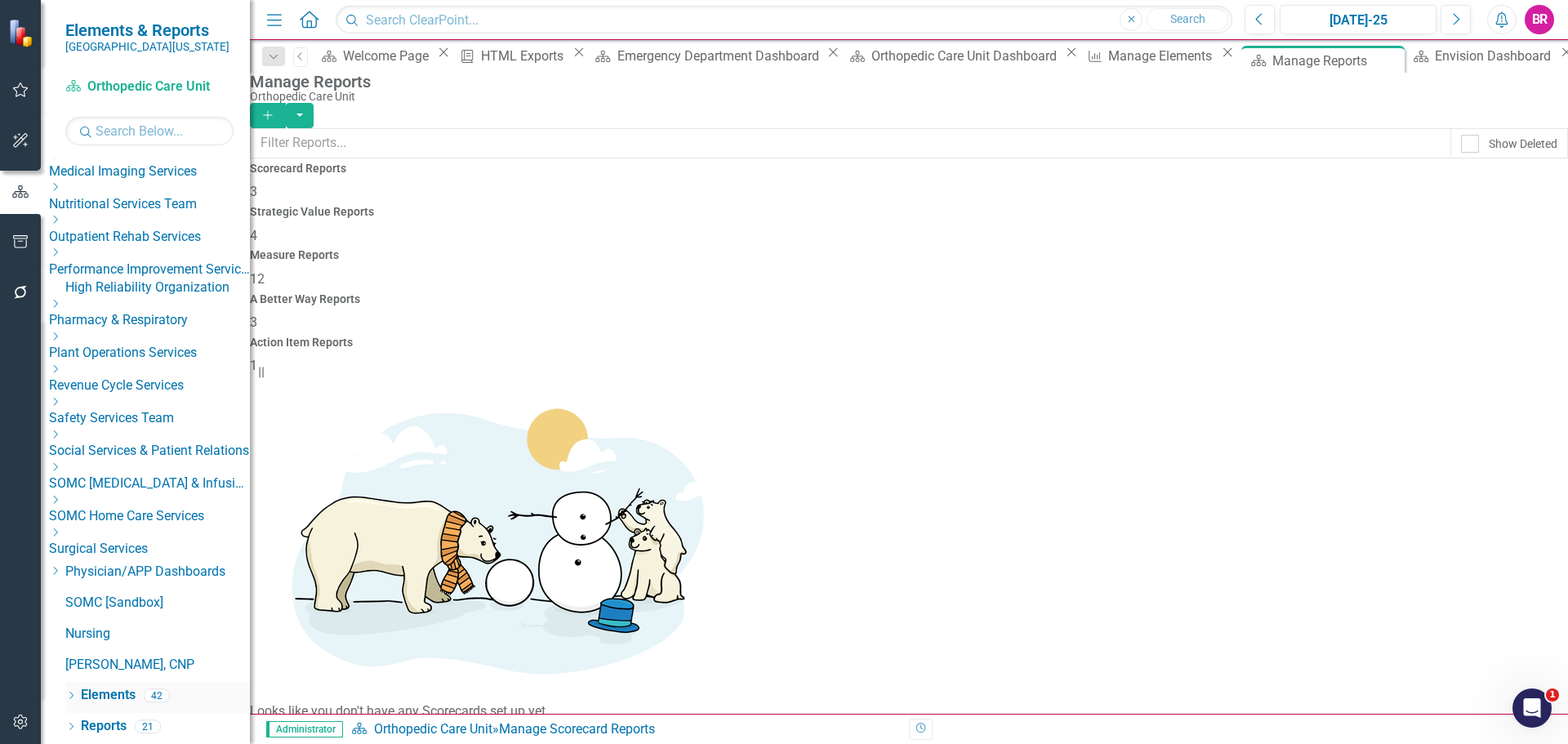
click at [129, 693] on link "Elements" at bounding box center [108, 695] width 55 height 19
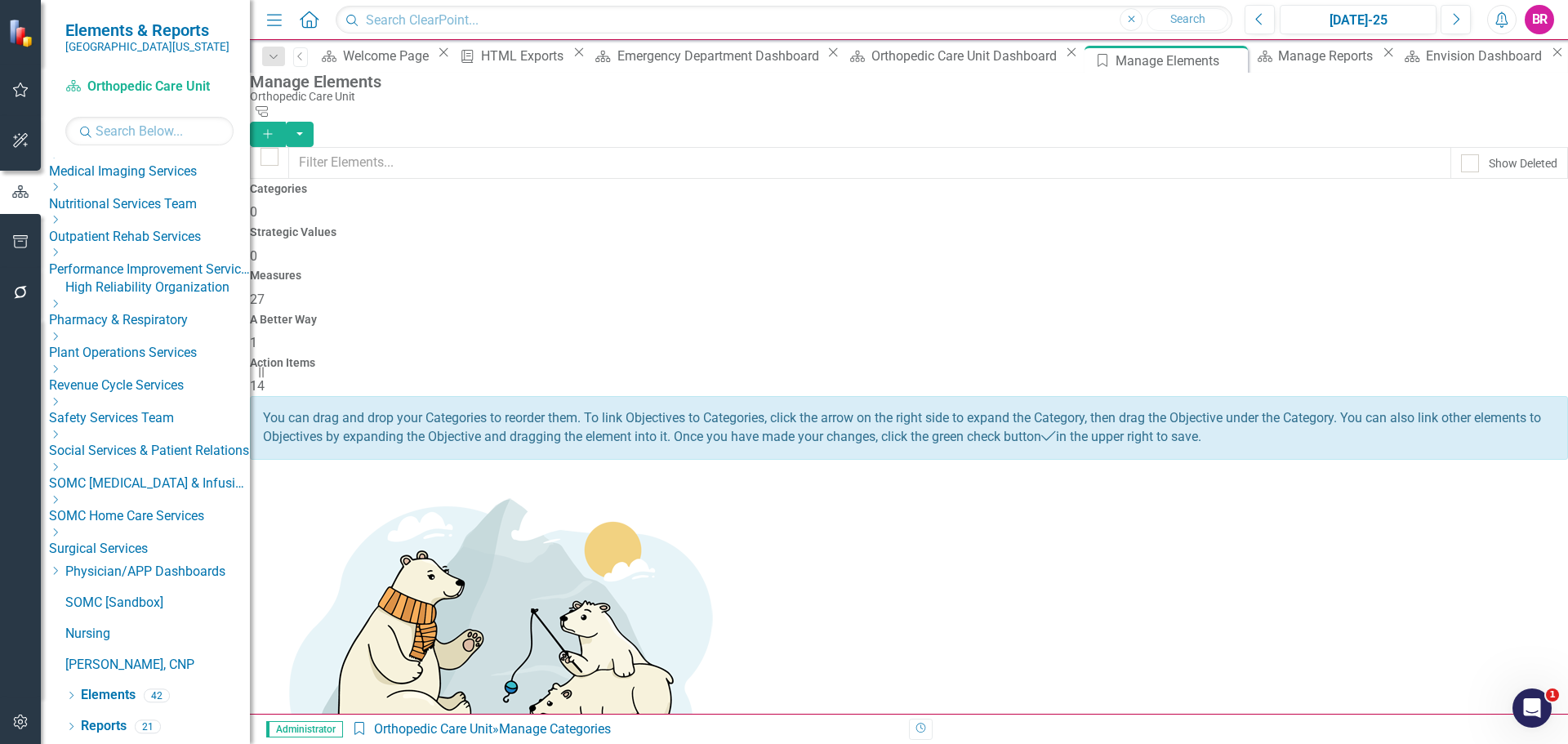
click at [1172, 334] on div "1" at bounding box center [909, 343] width 1318 height 19
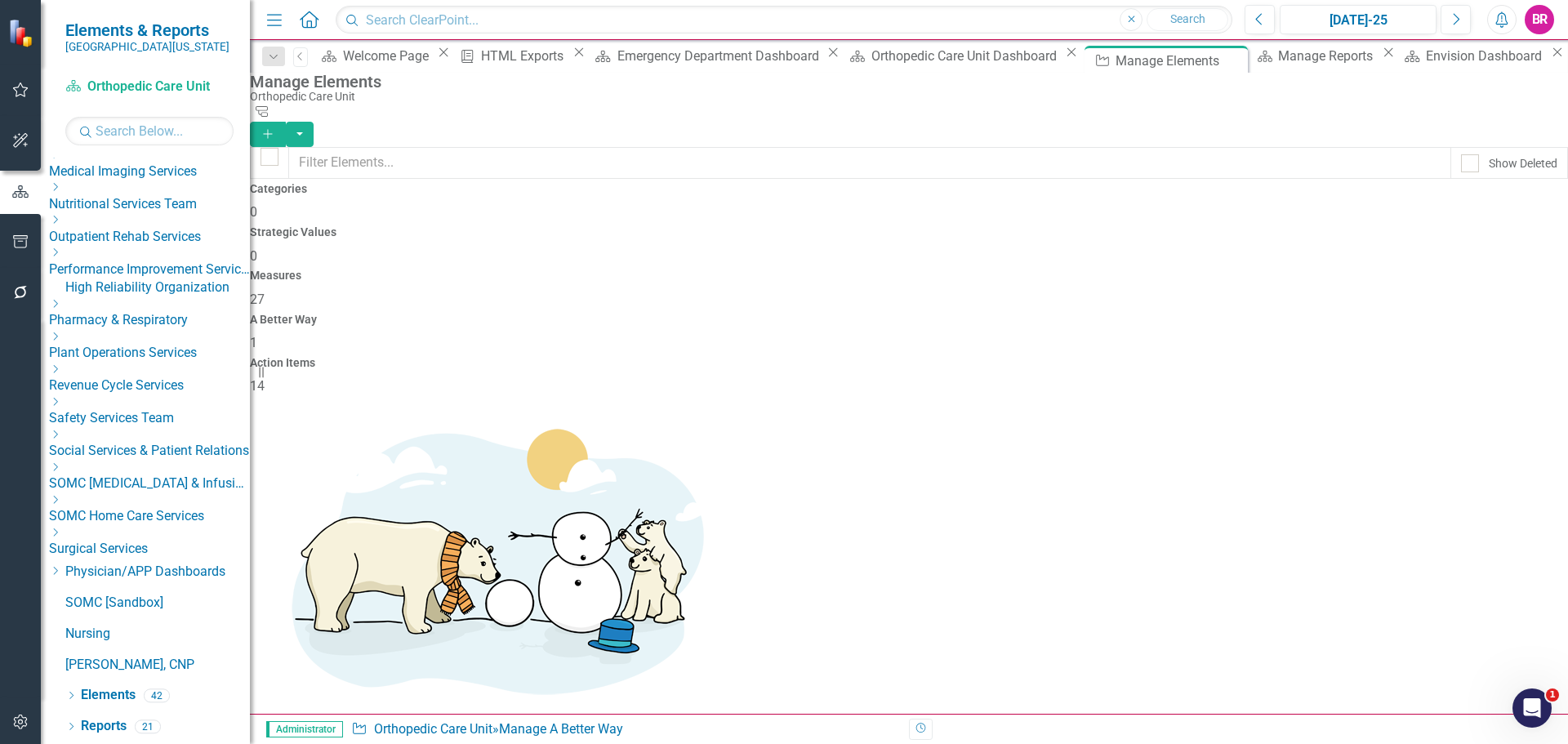
click at [888, 269] on div "Measures 27" at bounding box center [909, 288] width 1318 height 39
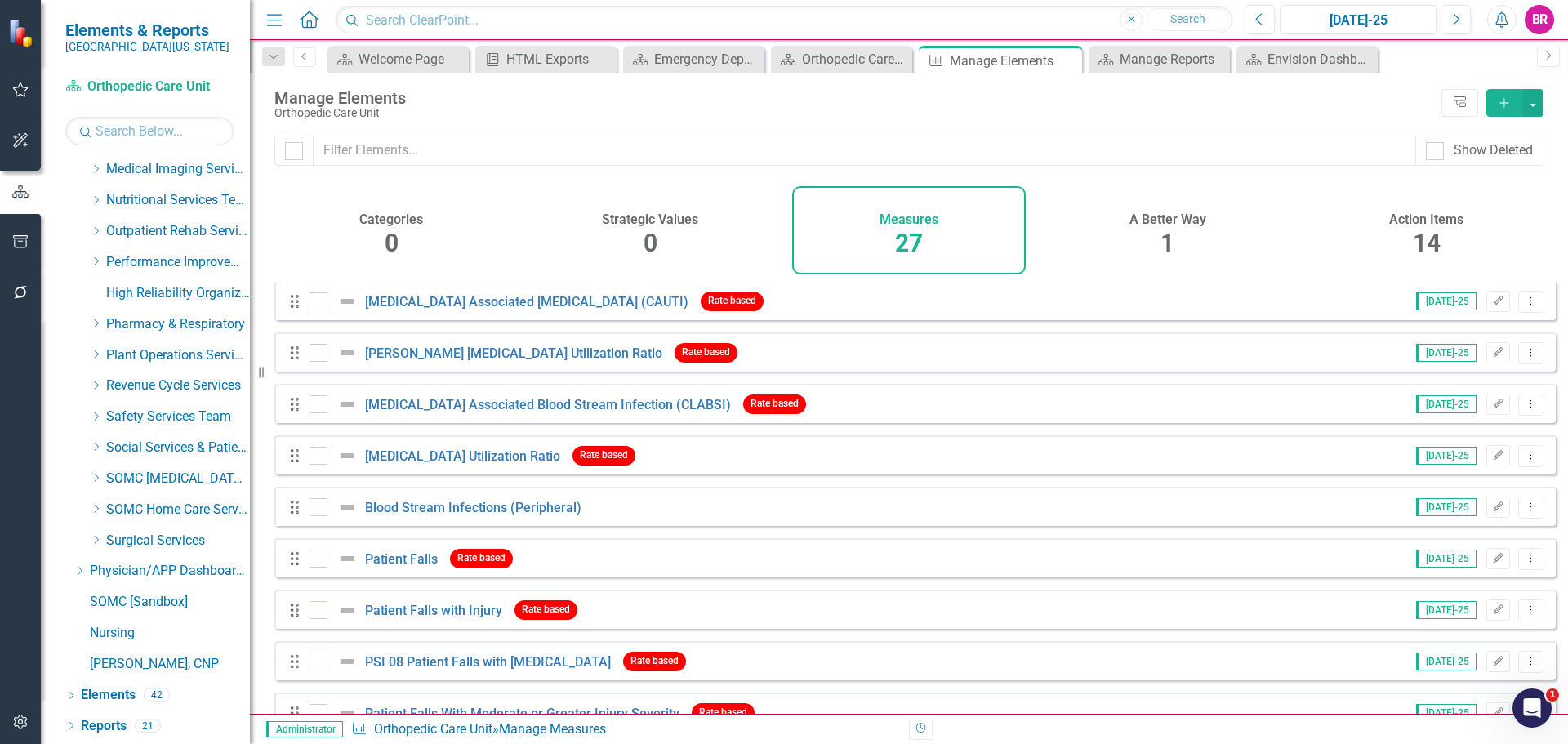
scroll to position [82, 0]
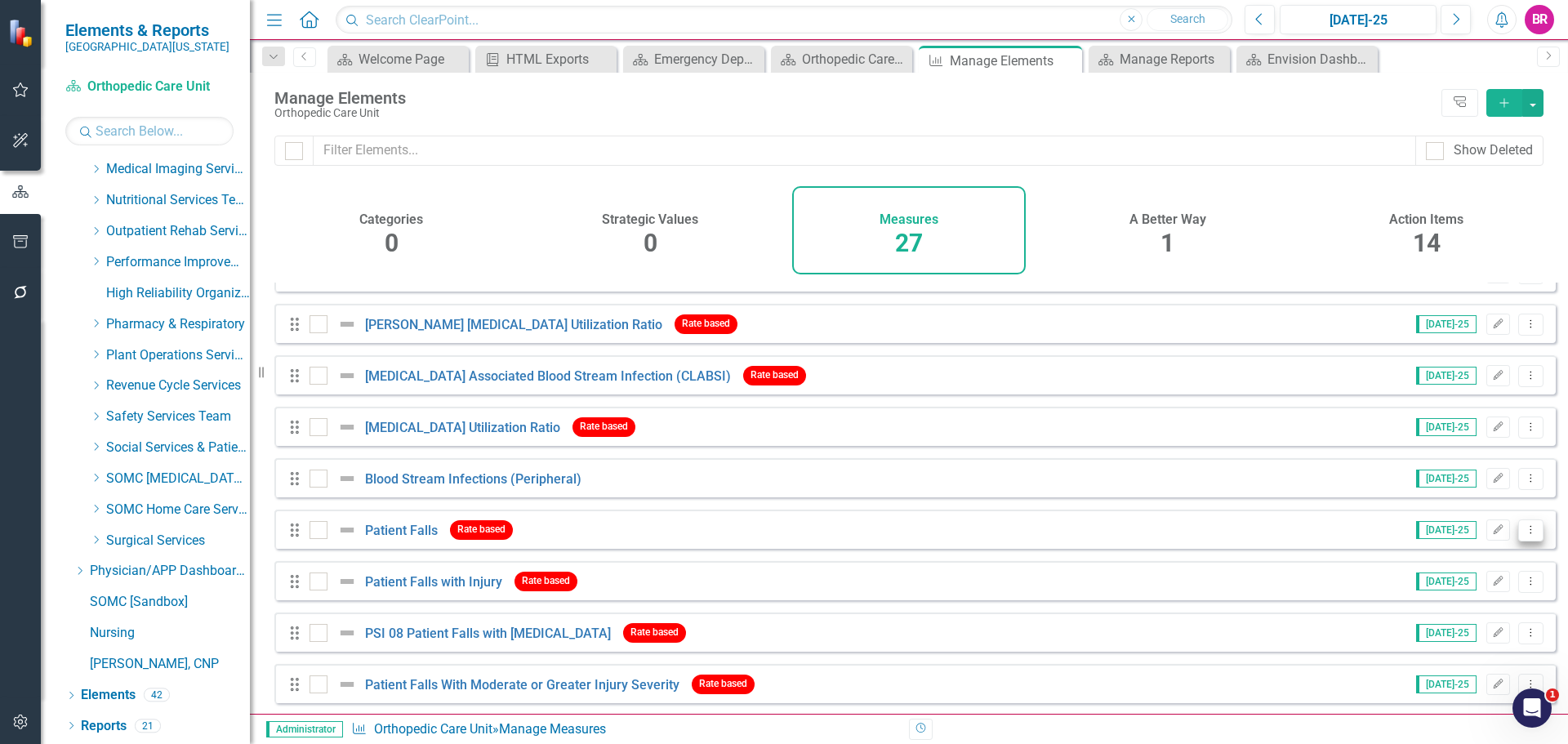
click at [1524, 535] on icon "Dropdown Menu" at bounding box center [1531, 530] width 14 height 11
click at [1471, 626] on link "Copy Duplicate Measure" at bounding box center [1457, 629] width 147 height 30
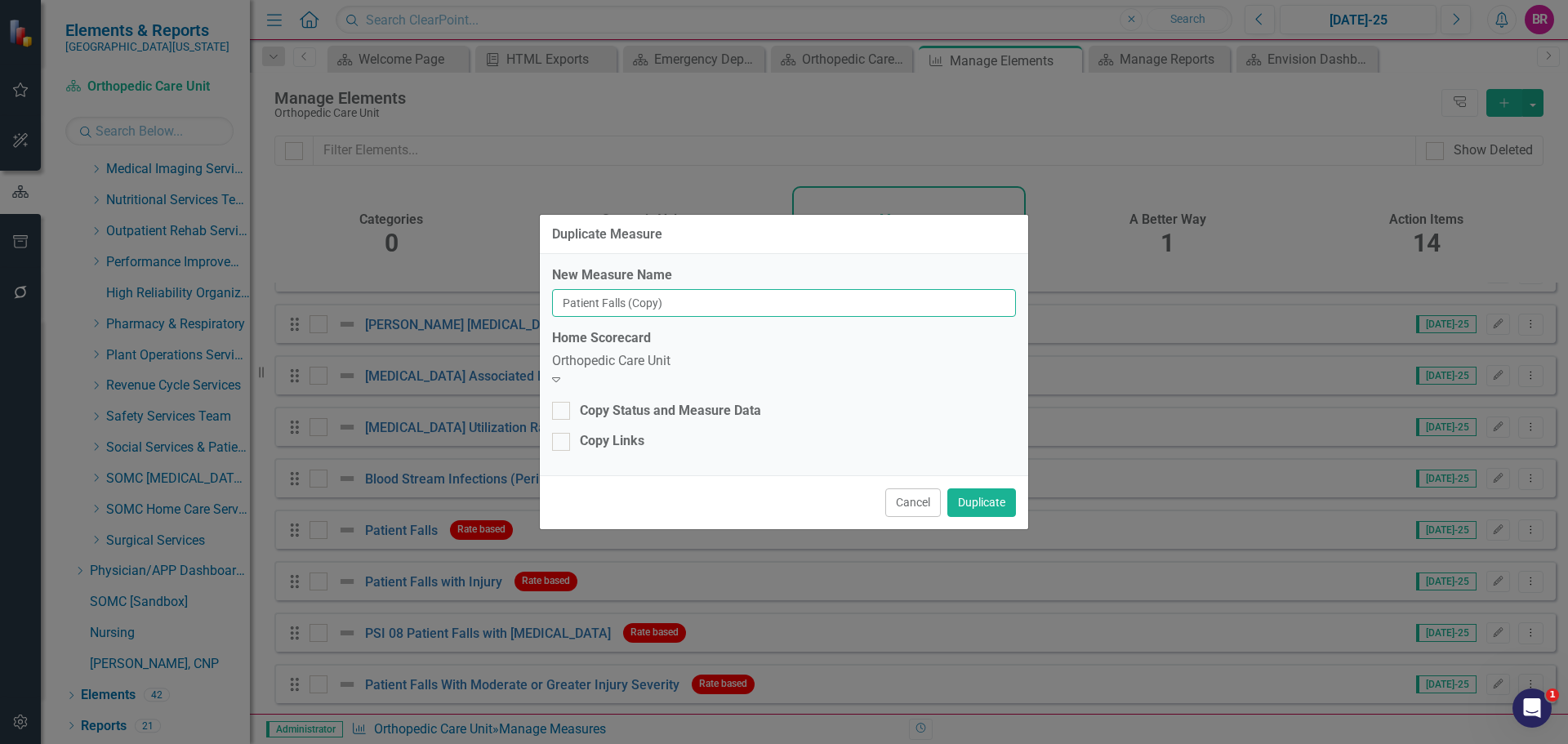
click at [699, 317] on input "Patient Falls (Copy)" at bounding box center [784, 303] width 464 height 28
type input "Patient Falls"
click at [688, 367] on div "Orthopedic Care Unit" at bounding box center [784, 361] width 464 height 19
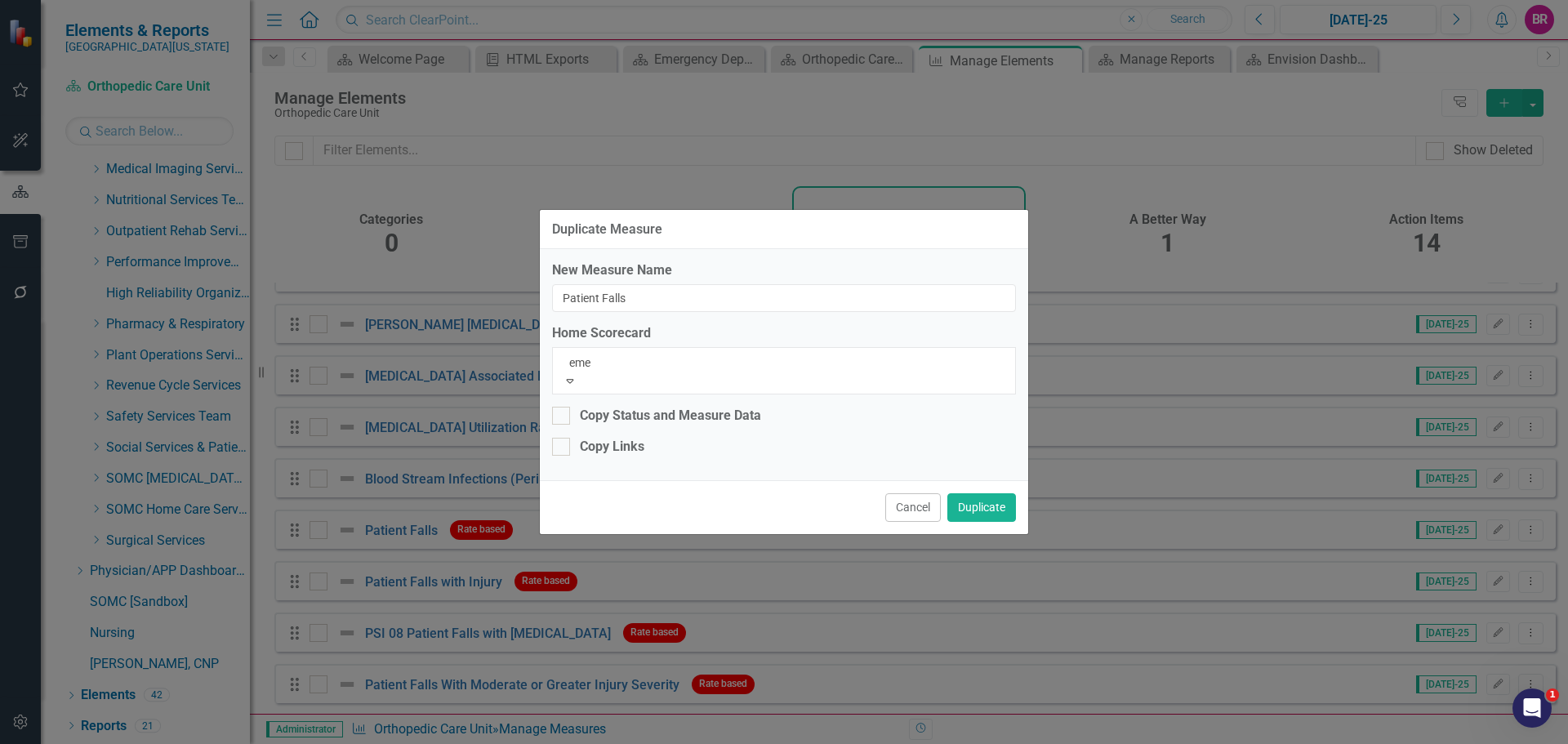
scroll to position [0, 0]
type input "emer"
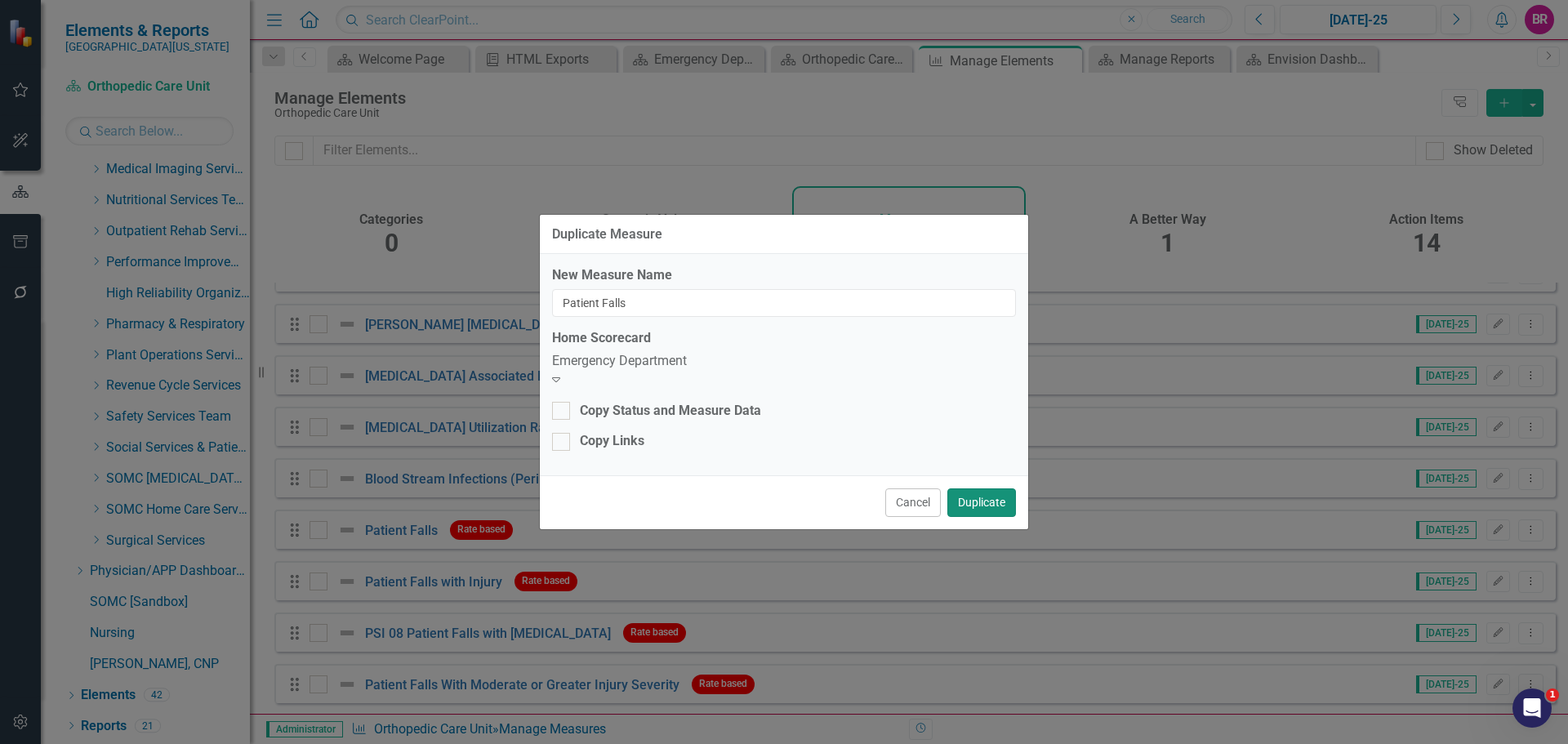
click at [986, 496] on button "Duplicate" at bounding box center [981, 502] width 68 height 28
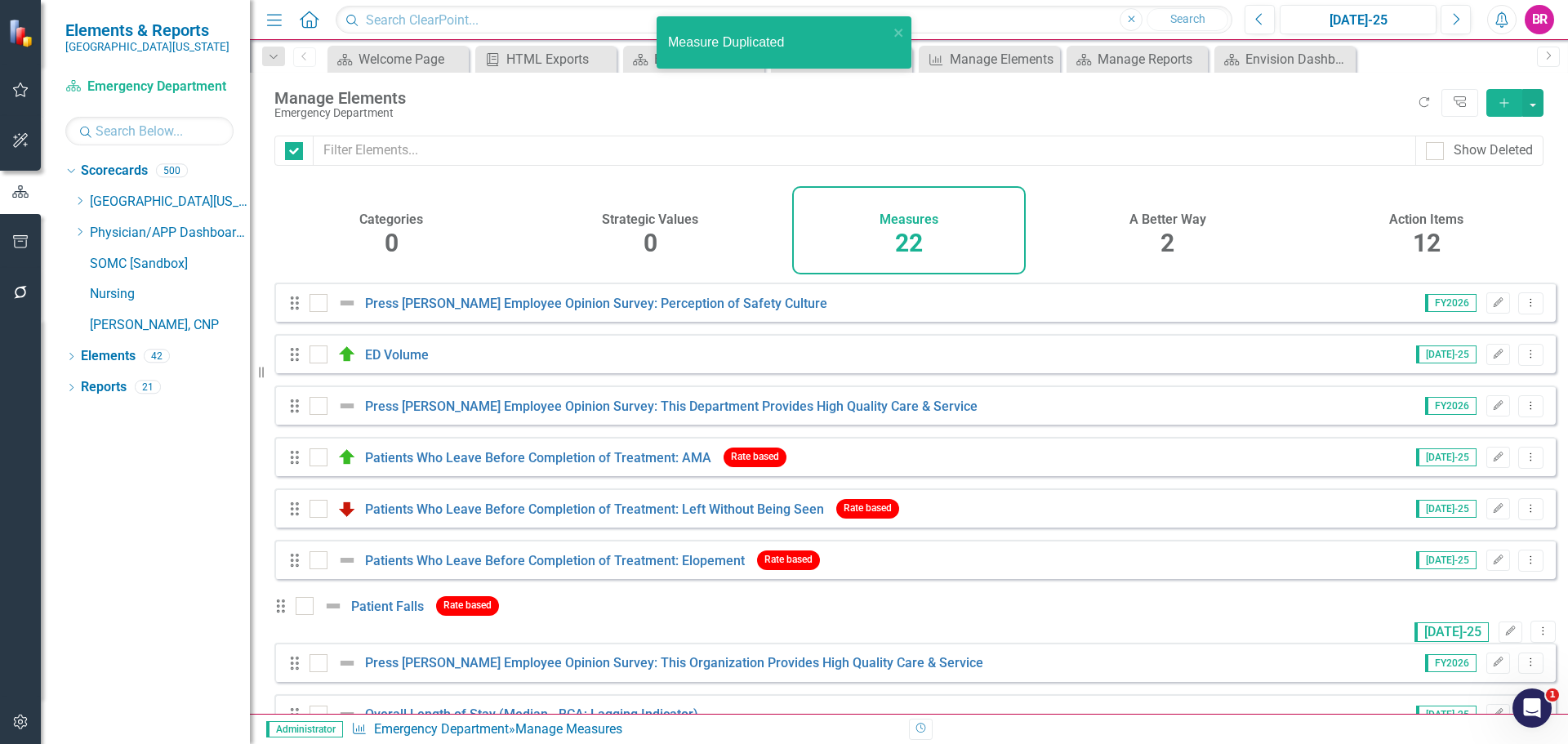
checkbox input "false"
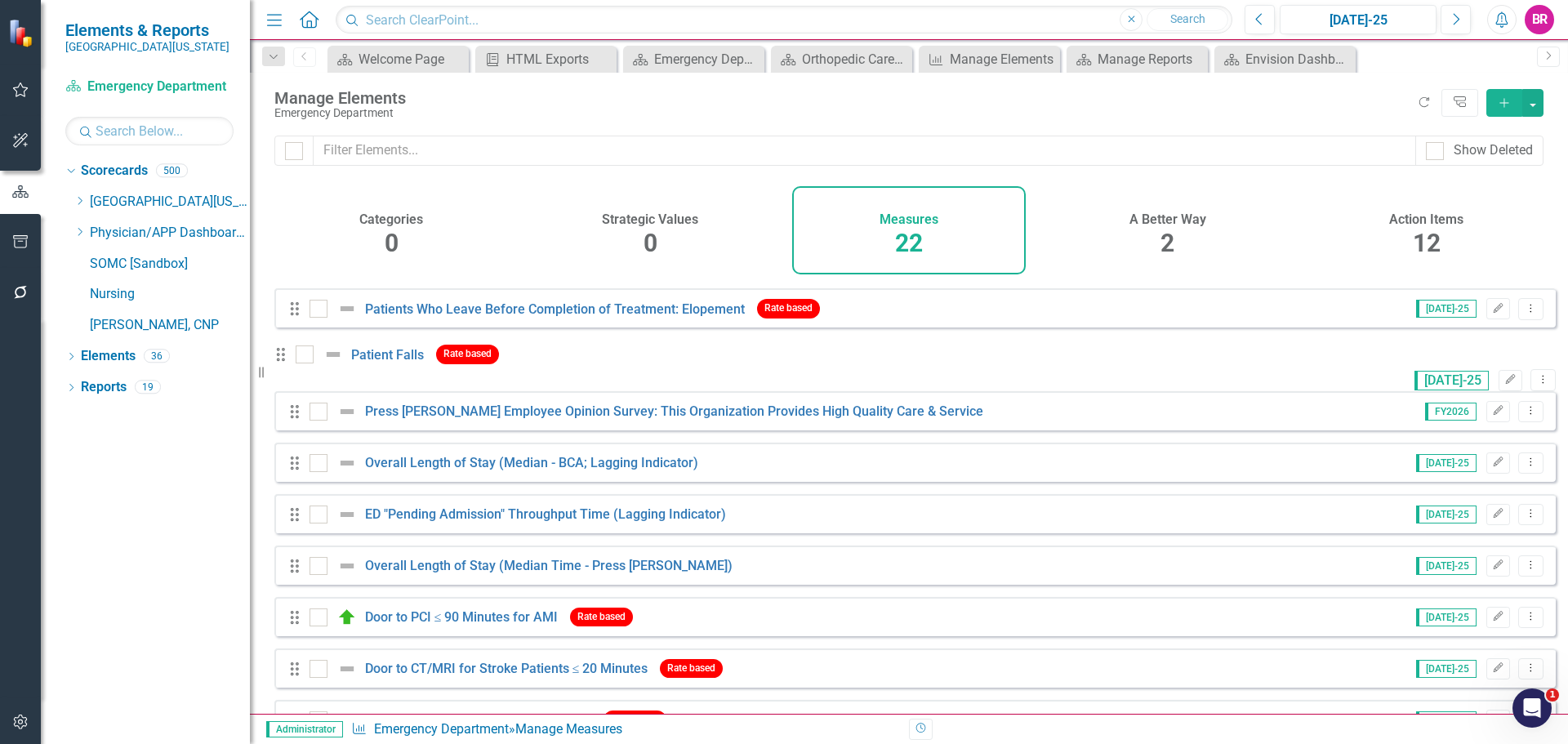
scroll to position [245, 0]
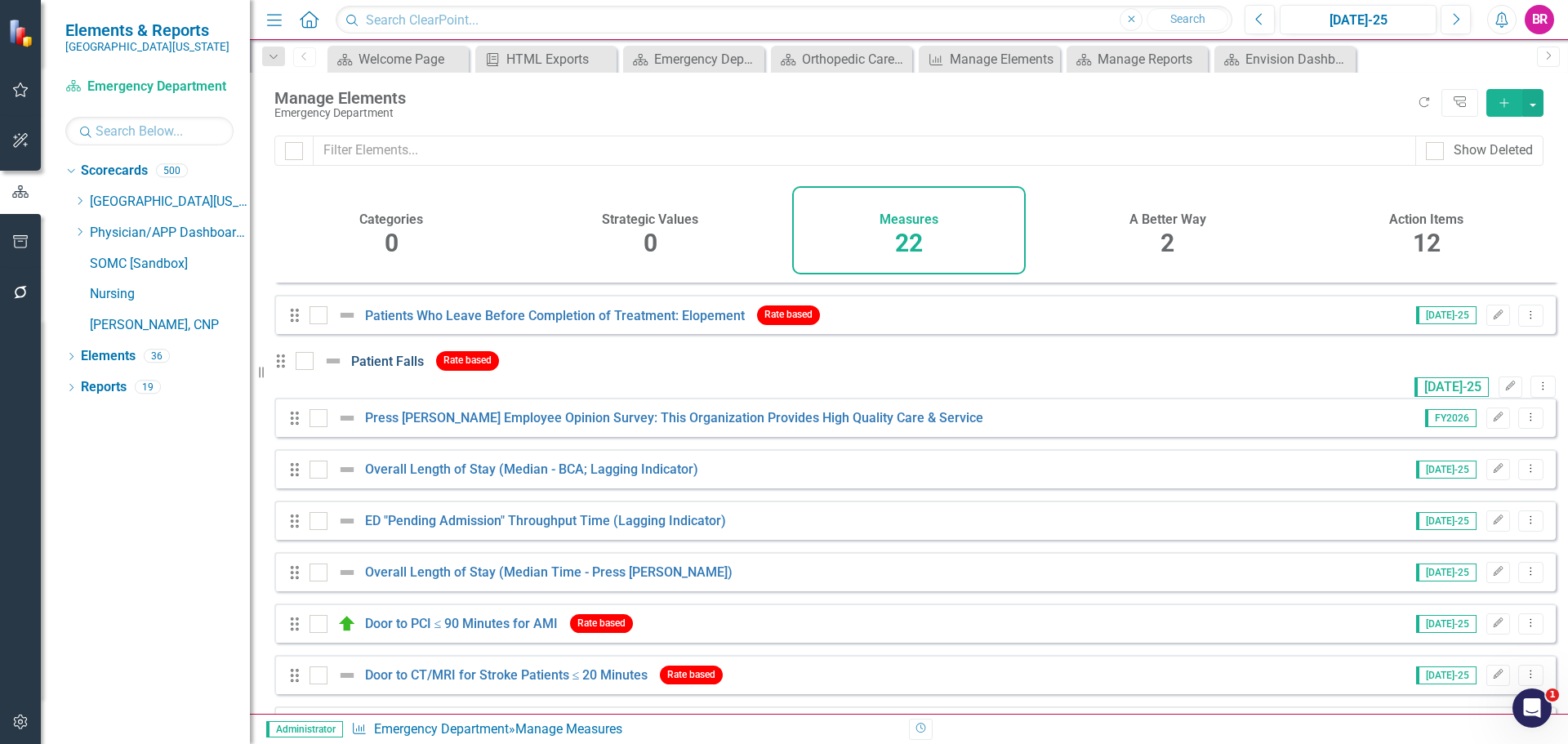
click at [420, 369] on link "Patient Falls" at bounding box center [387, 361] width 73 height 15
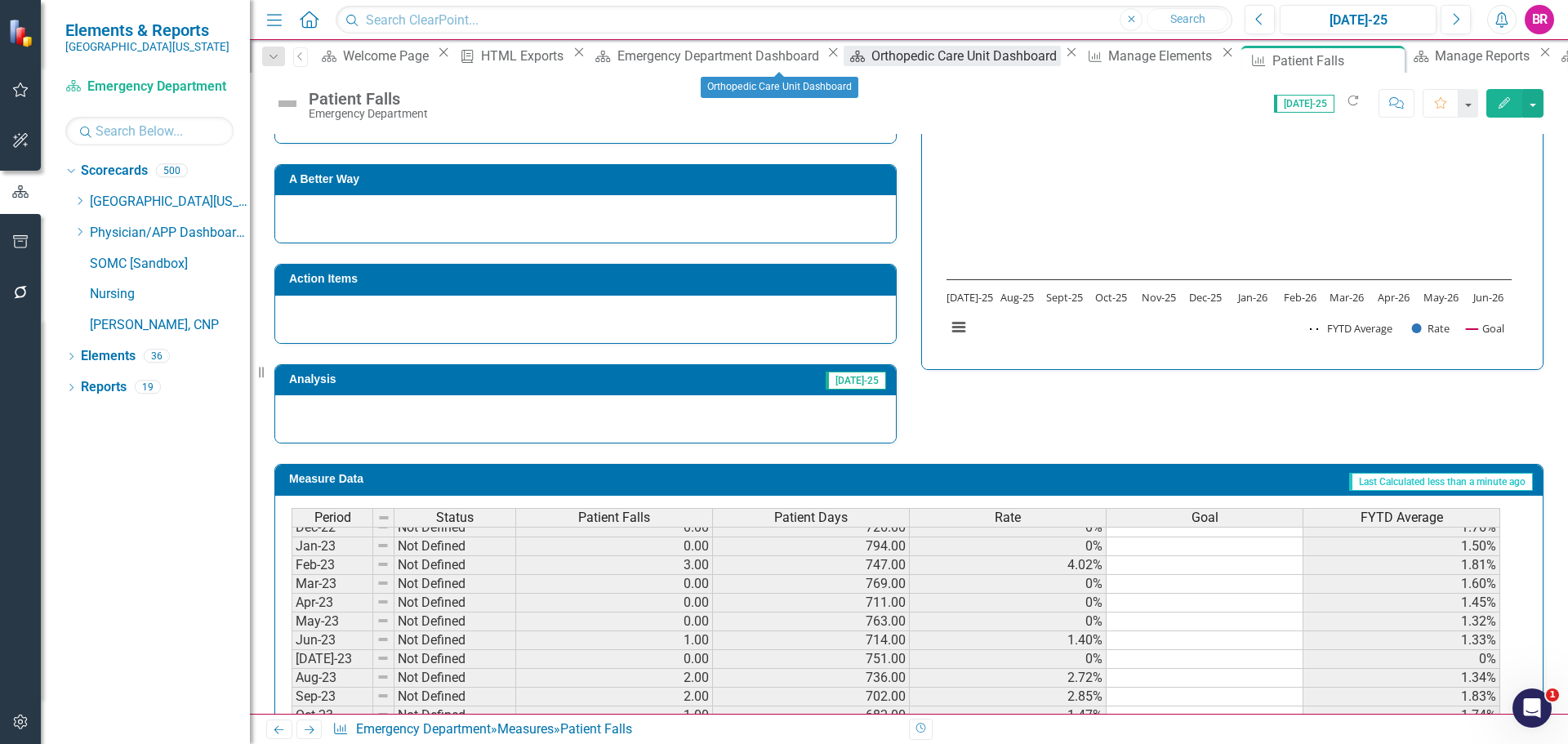
click at [871, 65] on div "Orthopedic Care Unit Dashboard" at bounding box center [966, 55] width 190 height 20
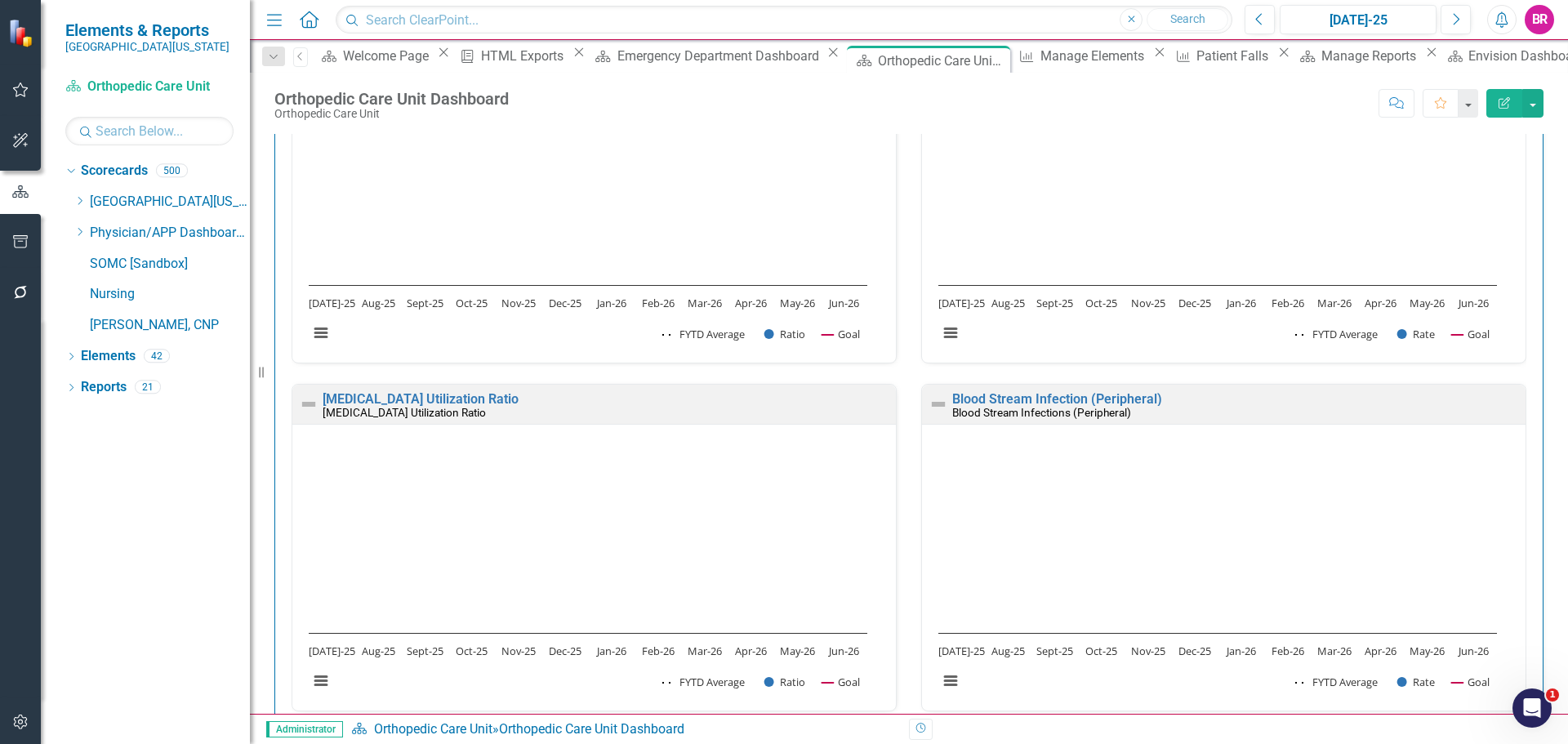
click at [1541, 457] on div "Safety Press [PERSON_NAME] Employee Opinion Survey: Perception of Safety Cultur…" at bounding box center [909, 729] width 1294 height 2212
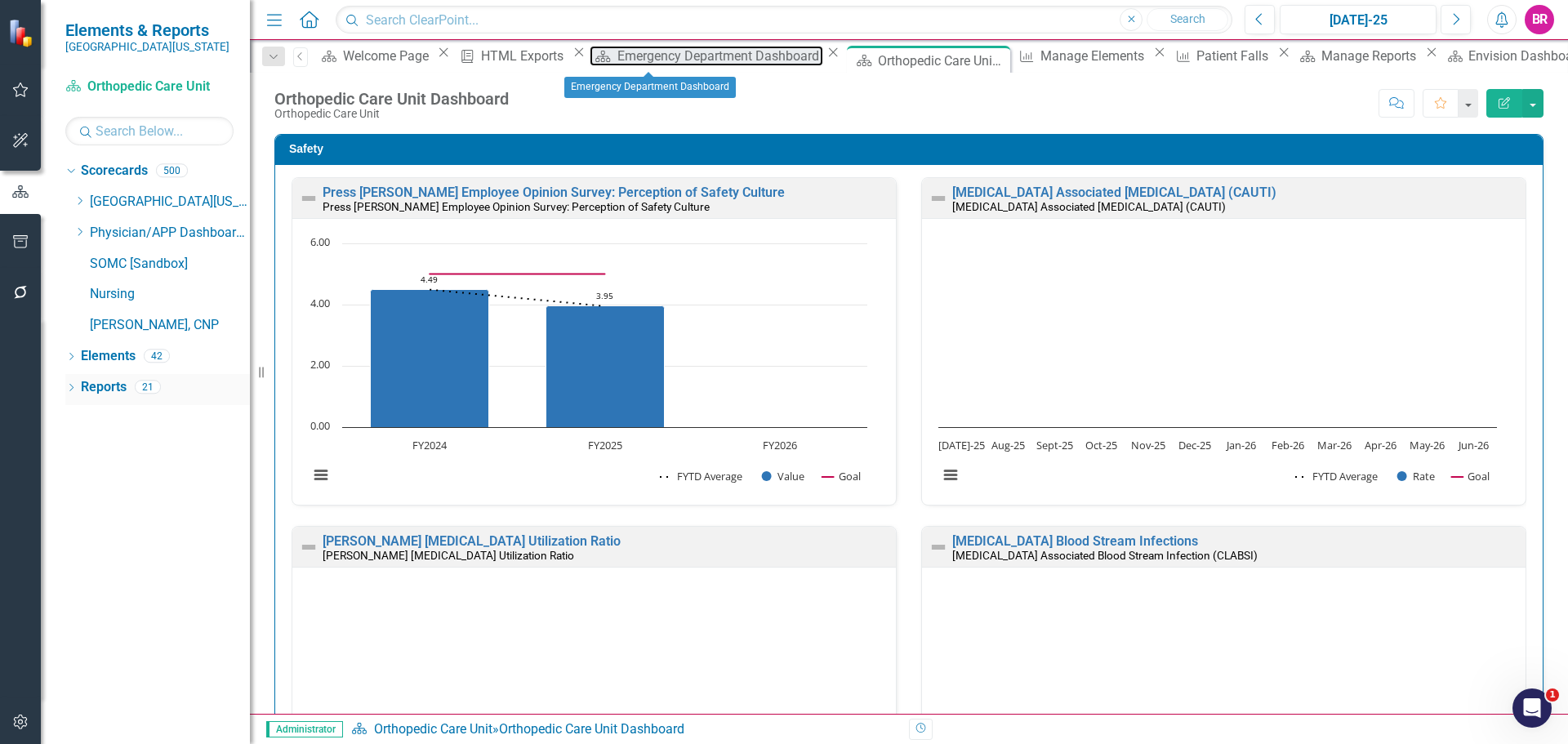
drag, startPoint x: 648, startPoint y: 55, endPoint x: 135, endPoint y: 377, distance: 605.7
click at [648, 55] on div "Emergency Department Dashboard" at bounding box center [720, 55] width 206 height 20
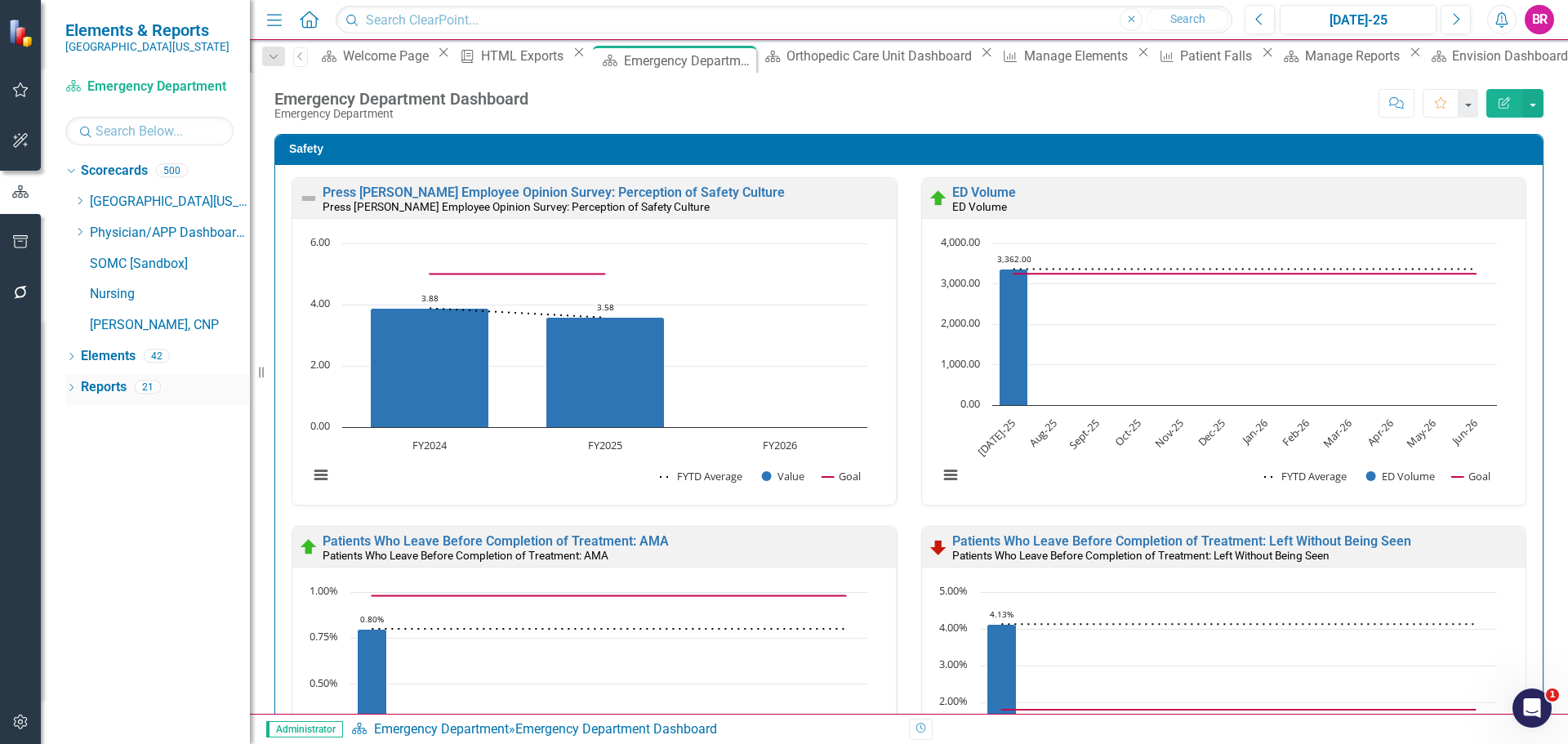
click at [98, 390] on link "Reports" at bounding box center [104, 387] width 45 height 19
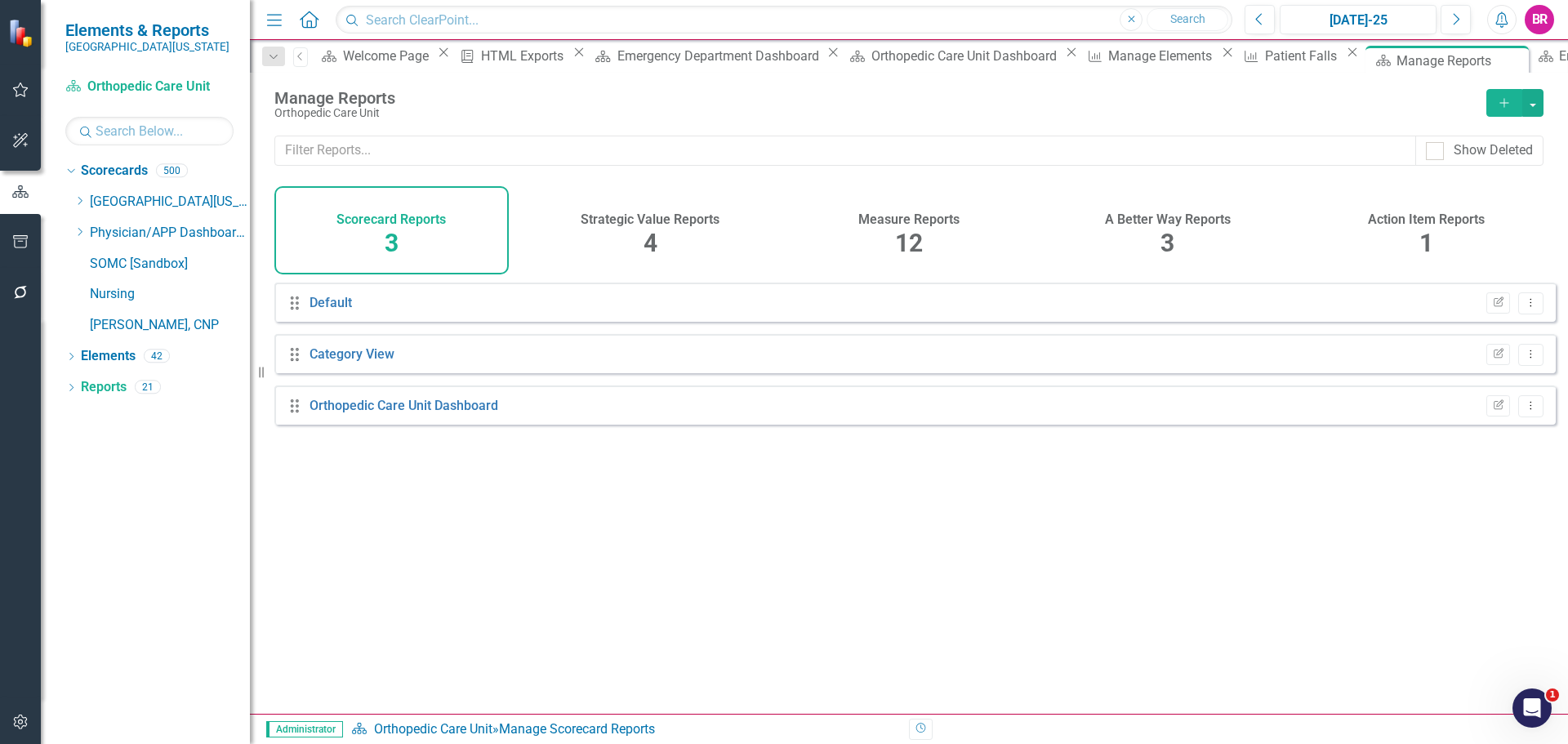
click at [895, 233] on span "12" at bounding box center [909, 242] width 28 height 28
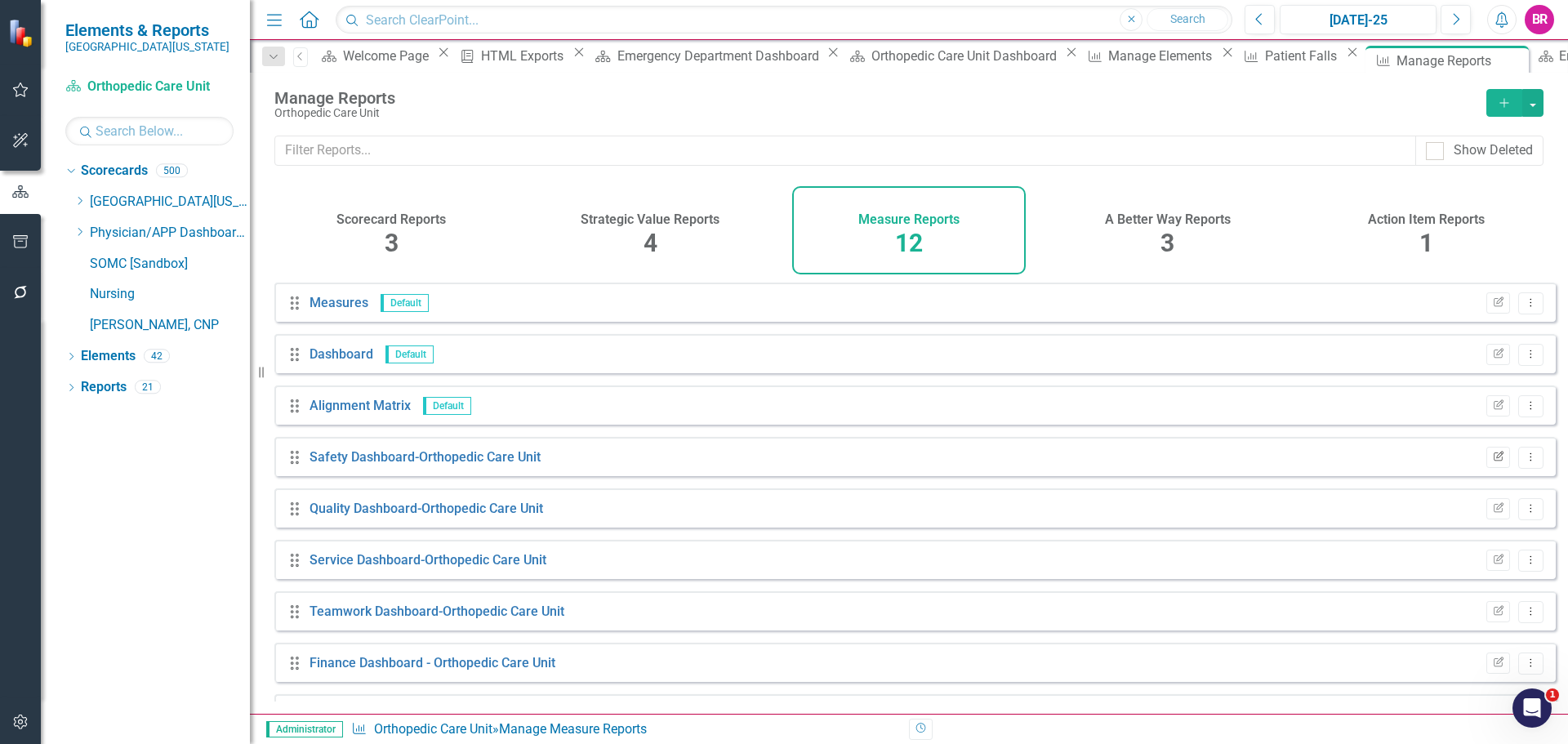
click at [1493, 462] on icon "Edit Report" at bounding box center [1498, 457] width 12 height 10
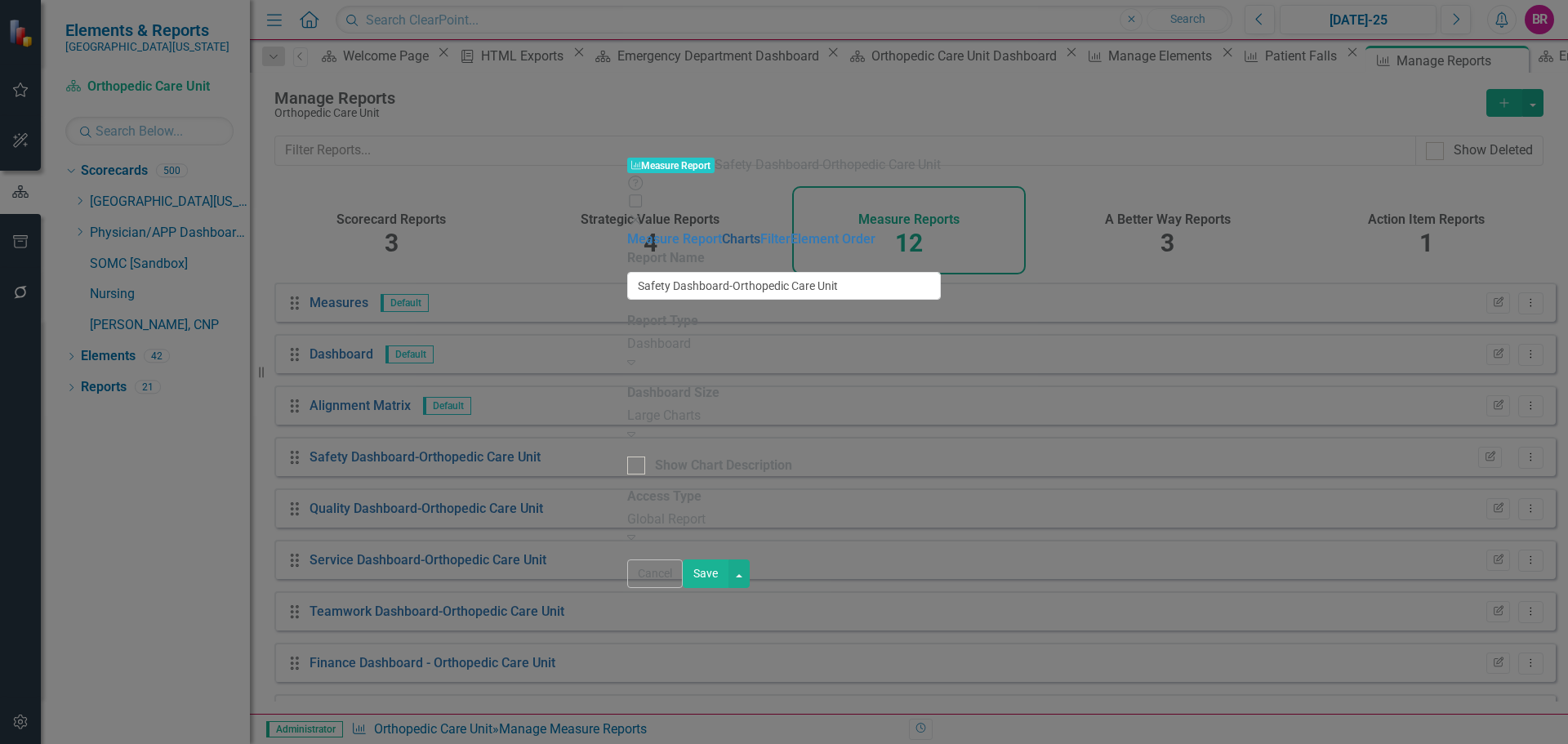
click at [722, 231] on link "Charts" at bounding box center [741, 238] width 38 height 15
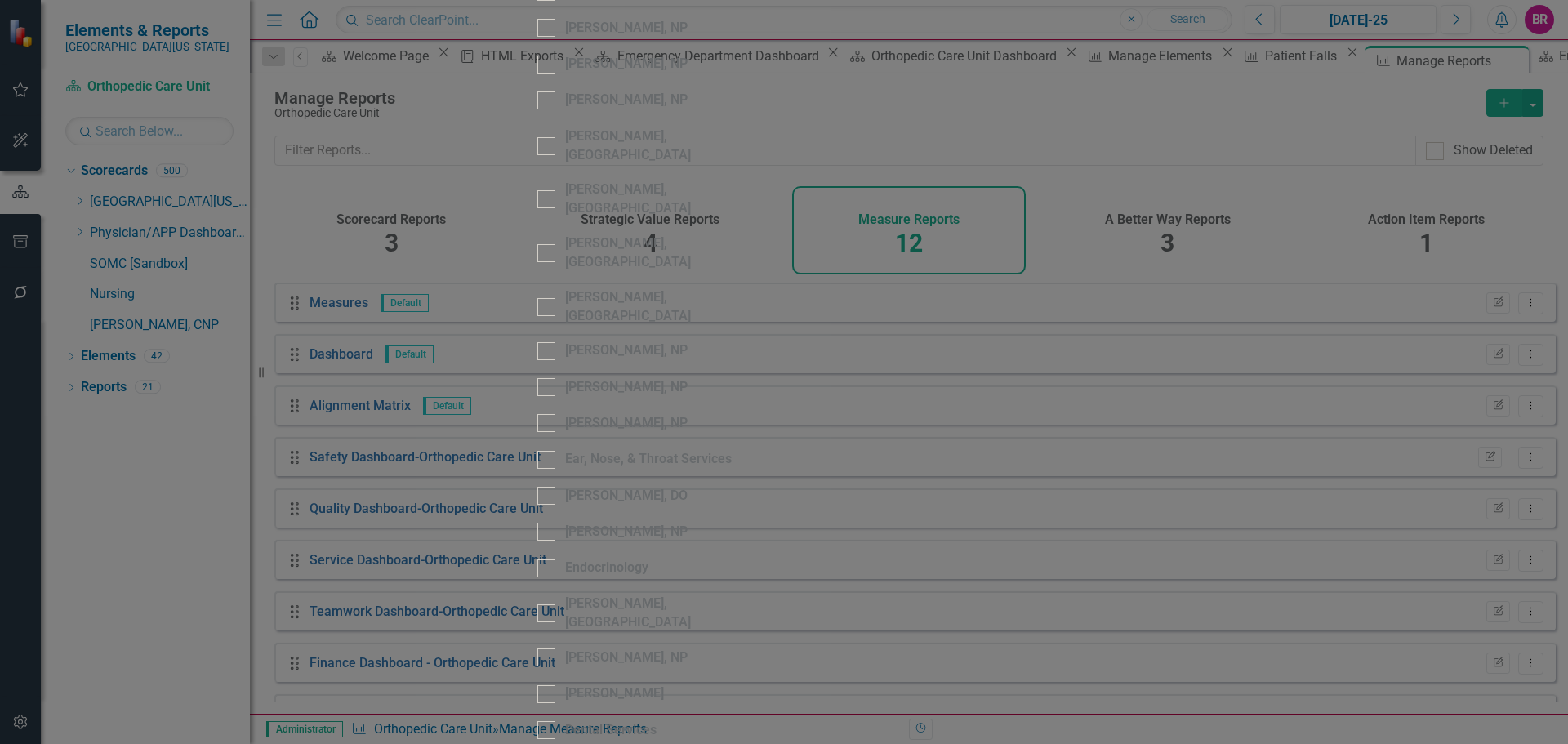
scroll to position [980, 0]
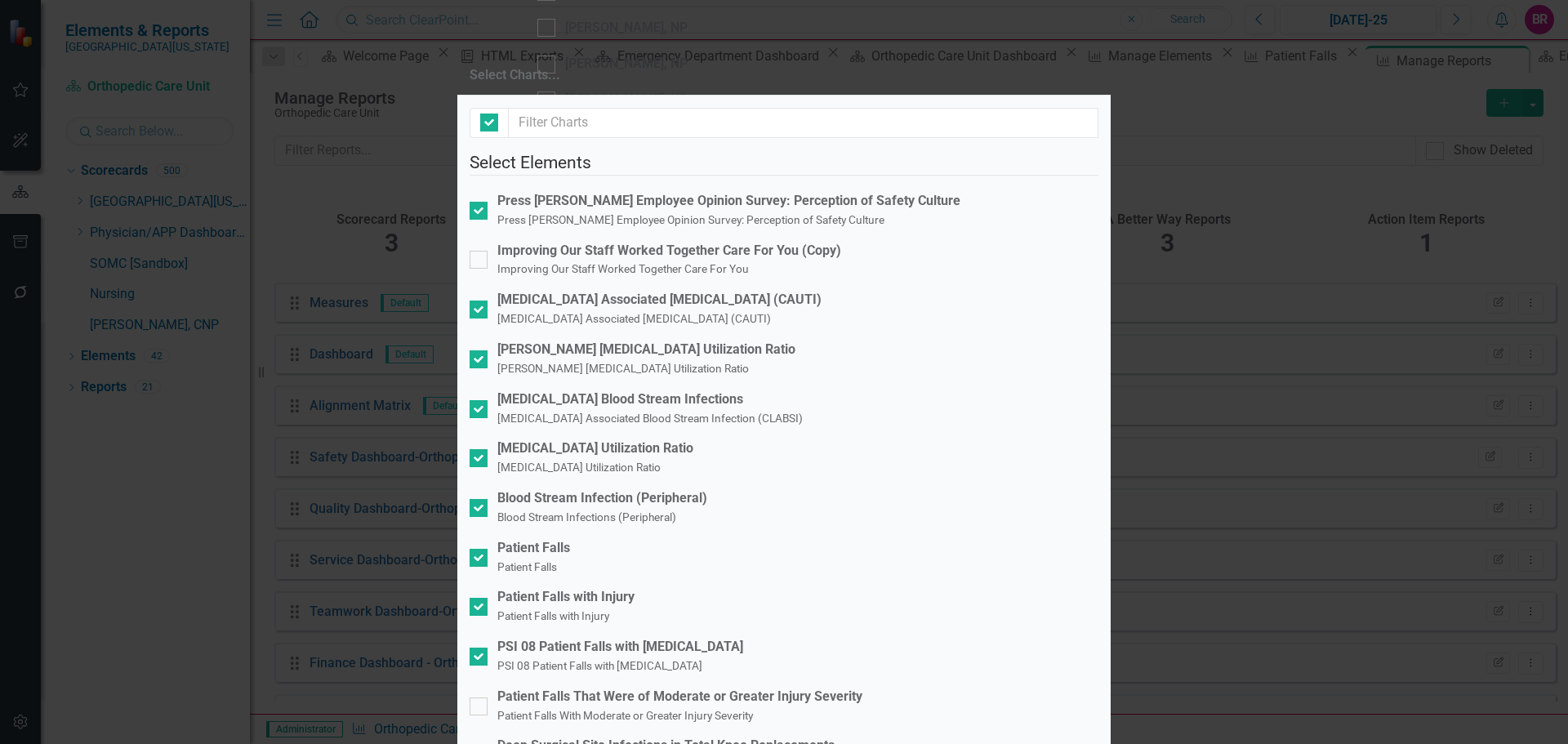
checkbox input "false"
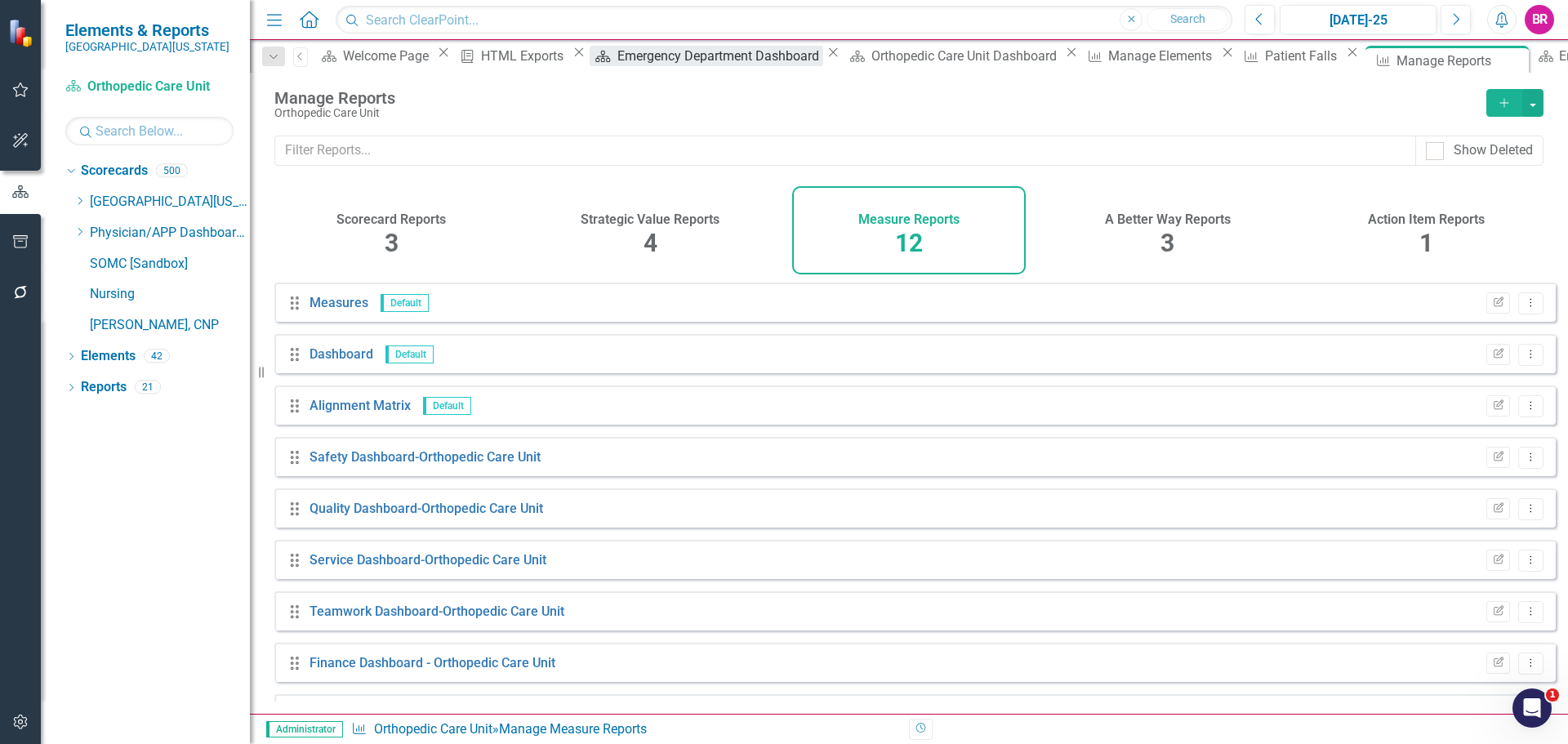
click at [643, 62] on div "Emergency Department Dashboard" at bounding box center [720, 55] width 206 height 20
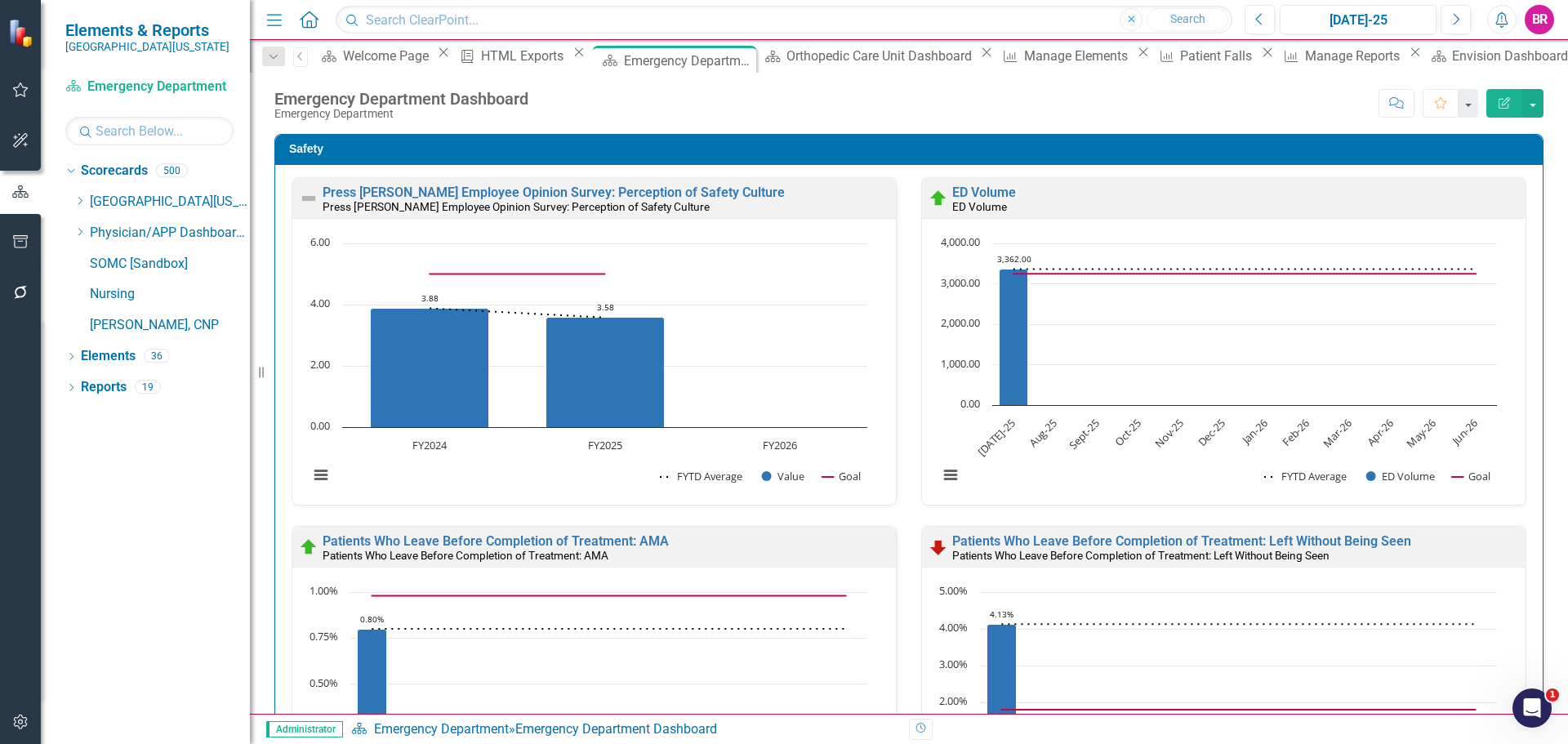
scroll to position [1, 0]
drag, startPoint x: 96, startPoint y: 382, endPoint x: 122, endPoint y: 381, distance: 26.0
click at [96, 382] on link "Reports" at bounding box center [104, 387] width 45 height 19
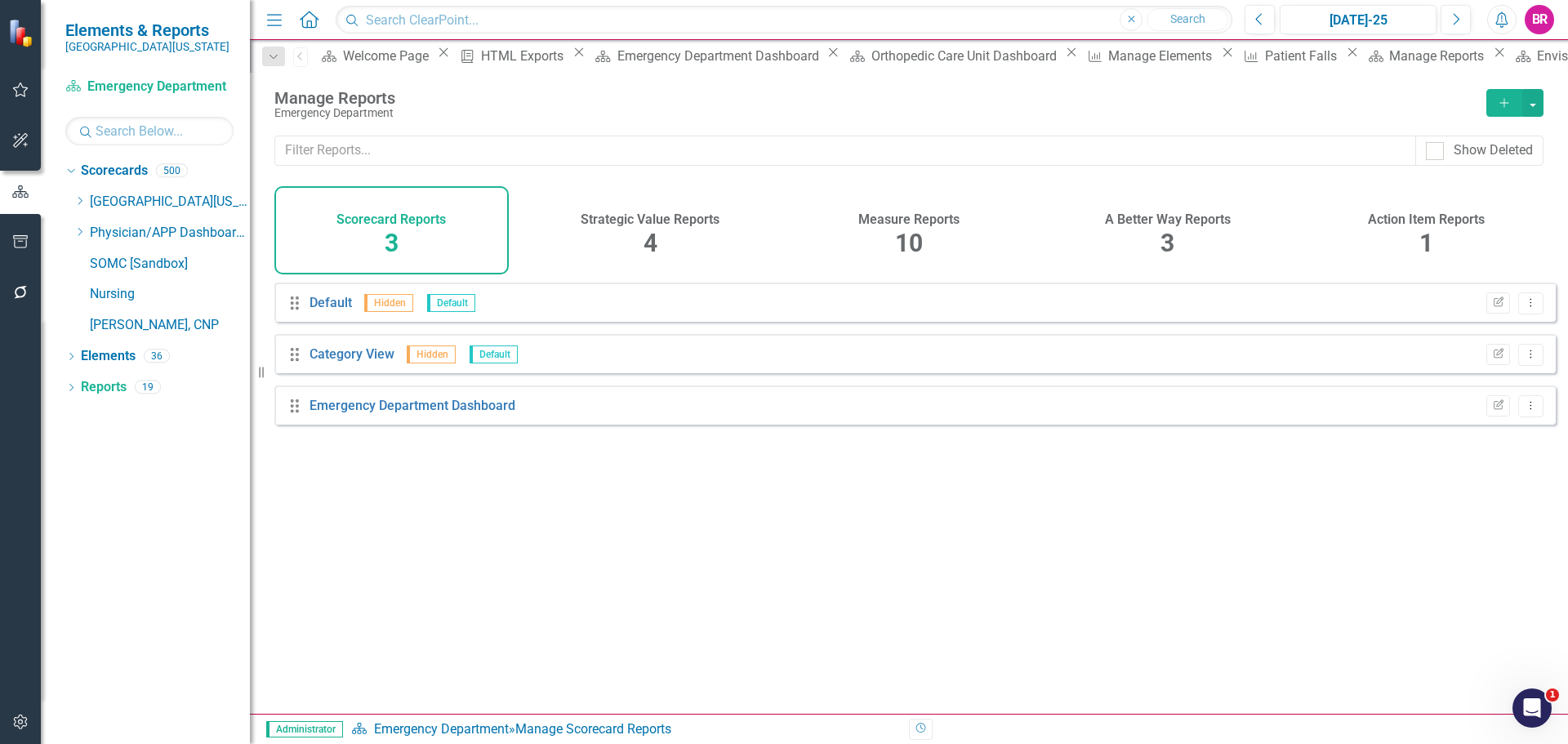
click at [910, 226] on div "10" at bounding box center [909, 244] width 28 height 35
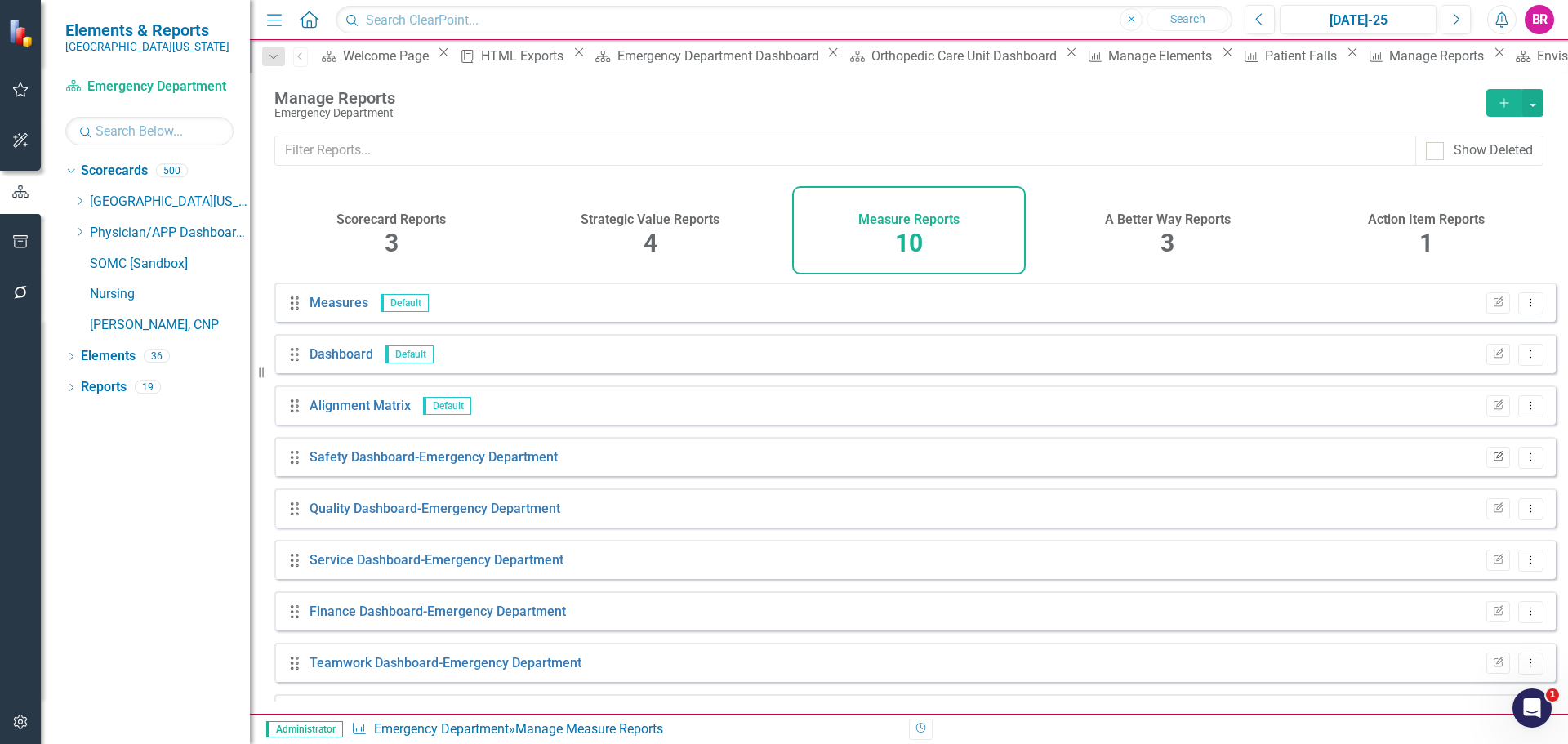
click at [1486, 468] on button "Edit Report" at bounding box center [1498, 457] width 24 height 21
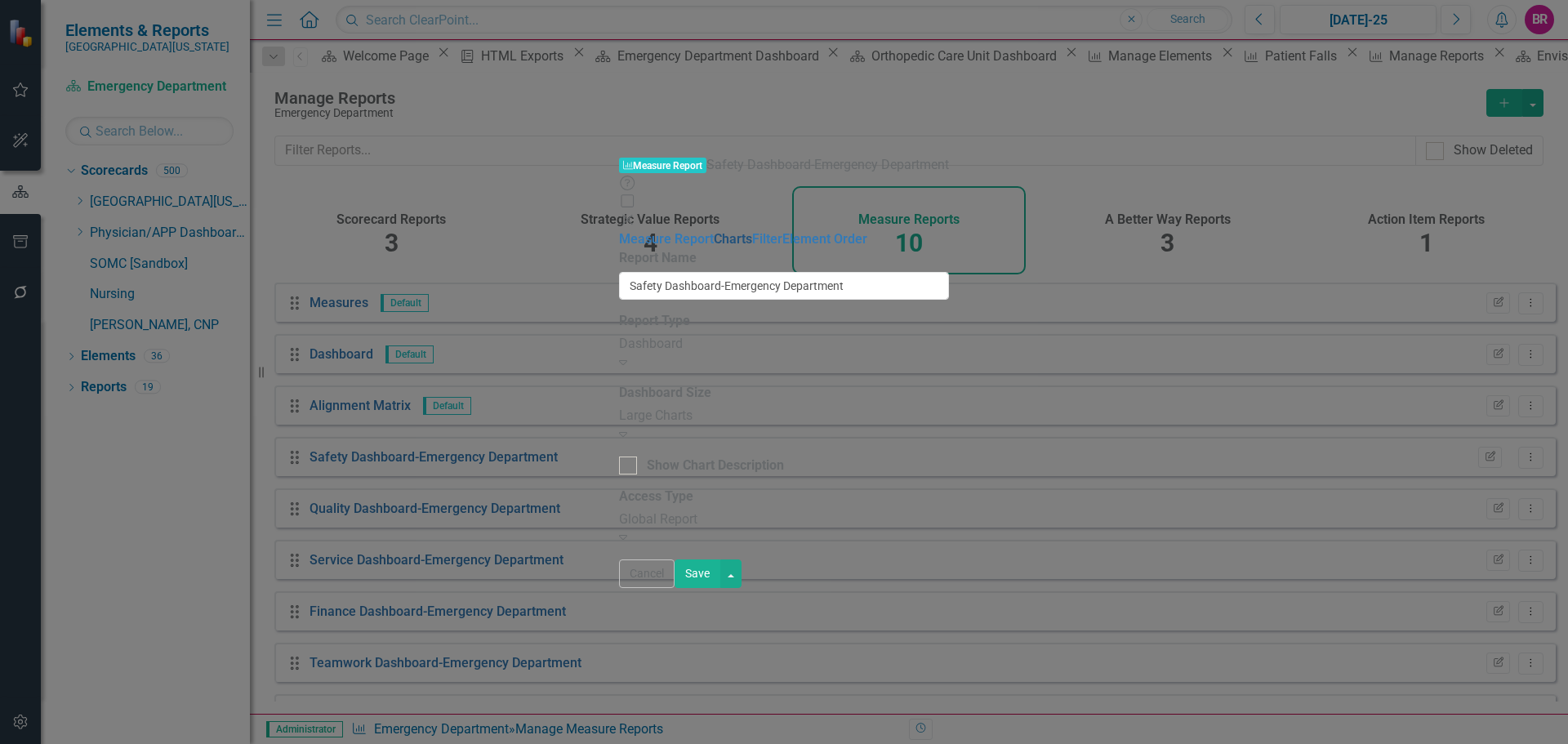
click at [714, 231] on link "Charts" at bounding box center [733, 238] width 38 height 15
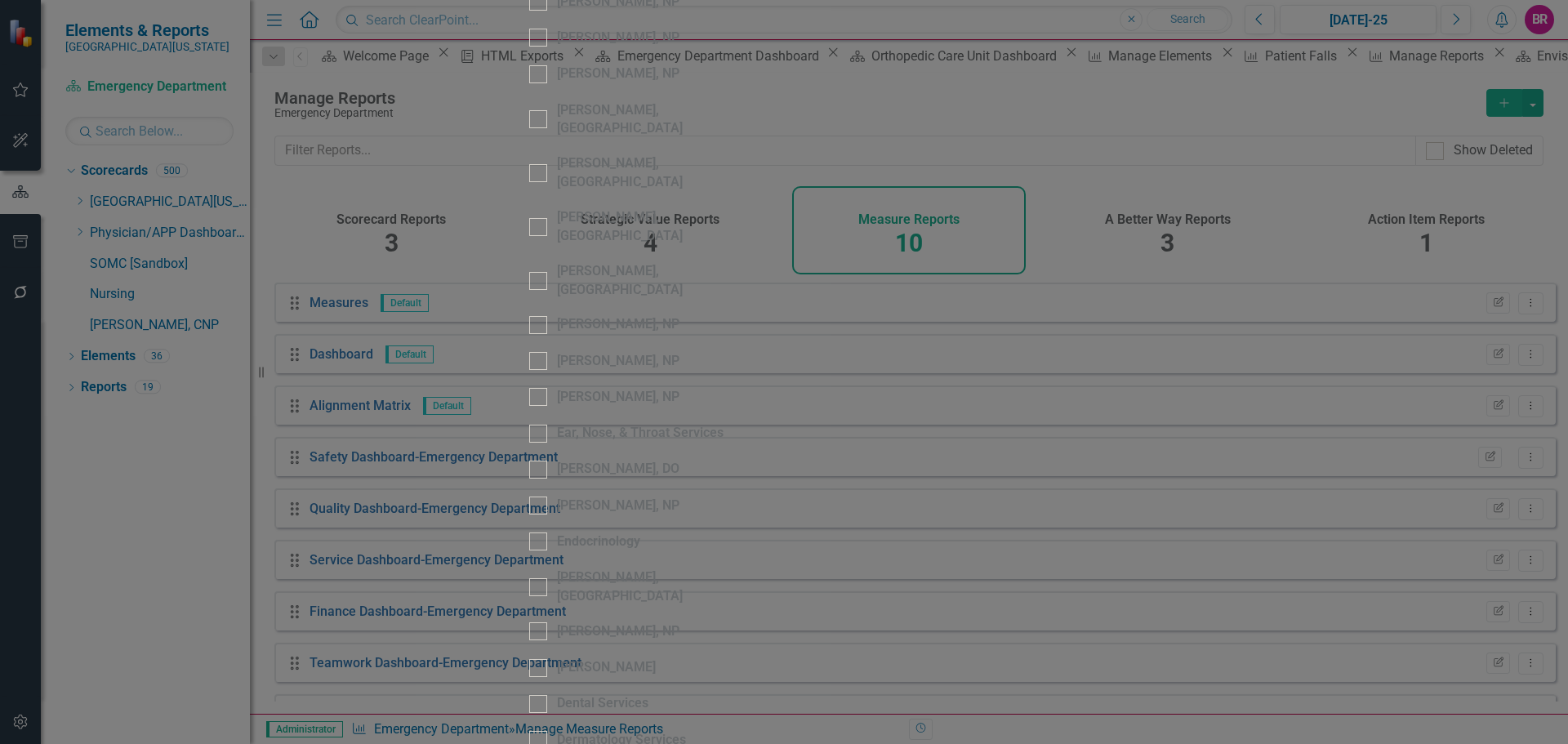
scroll to position [408, 0]
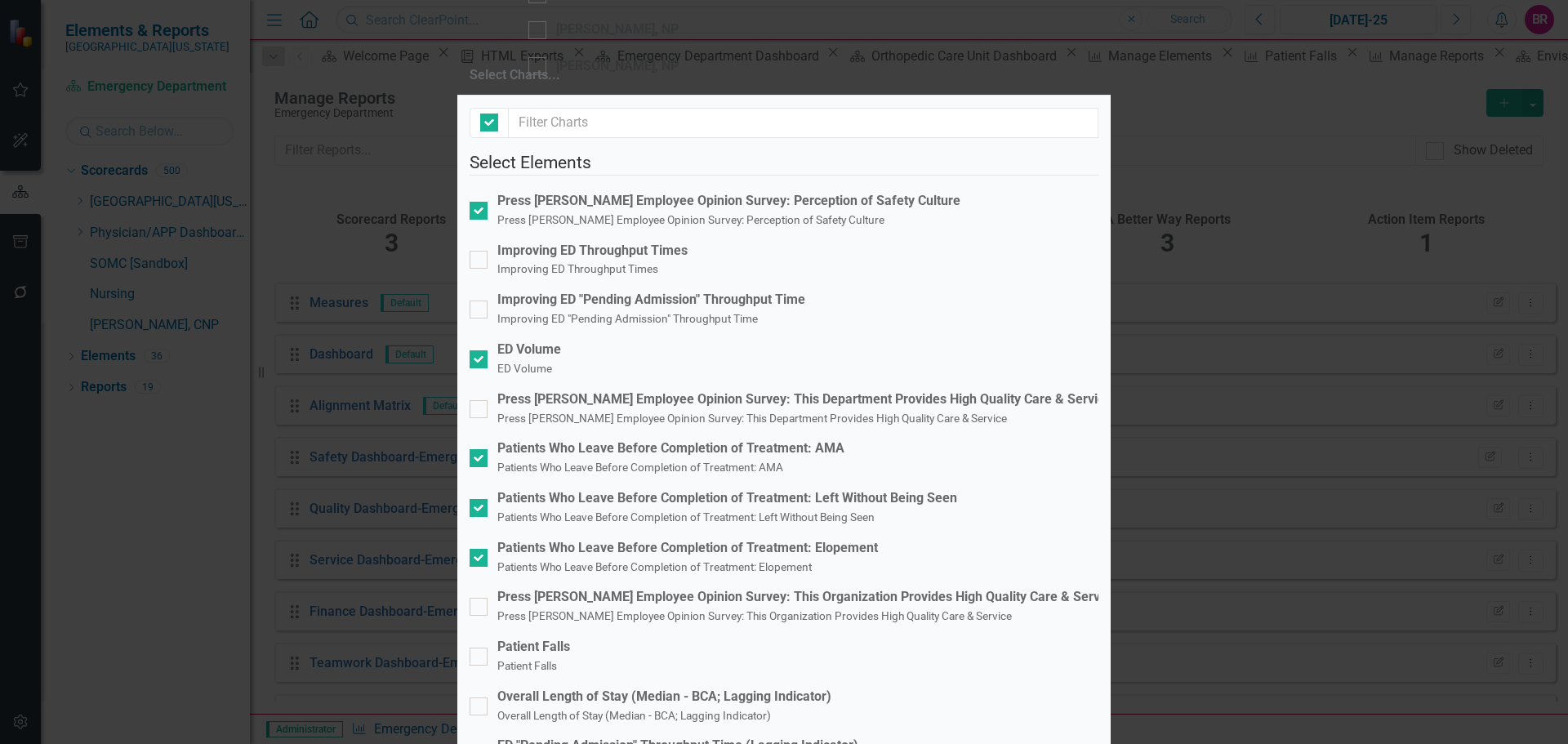
checkbox input "false"
click at [528, 638] on div "Patient Falls" at bounding box center [534, 647] width 73 height 19
click at [480, 648] on input "Patient Falls Patient Falls" at bounding box center [475, 653] width 11 height 11
checkbox input "true"
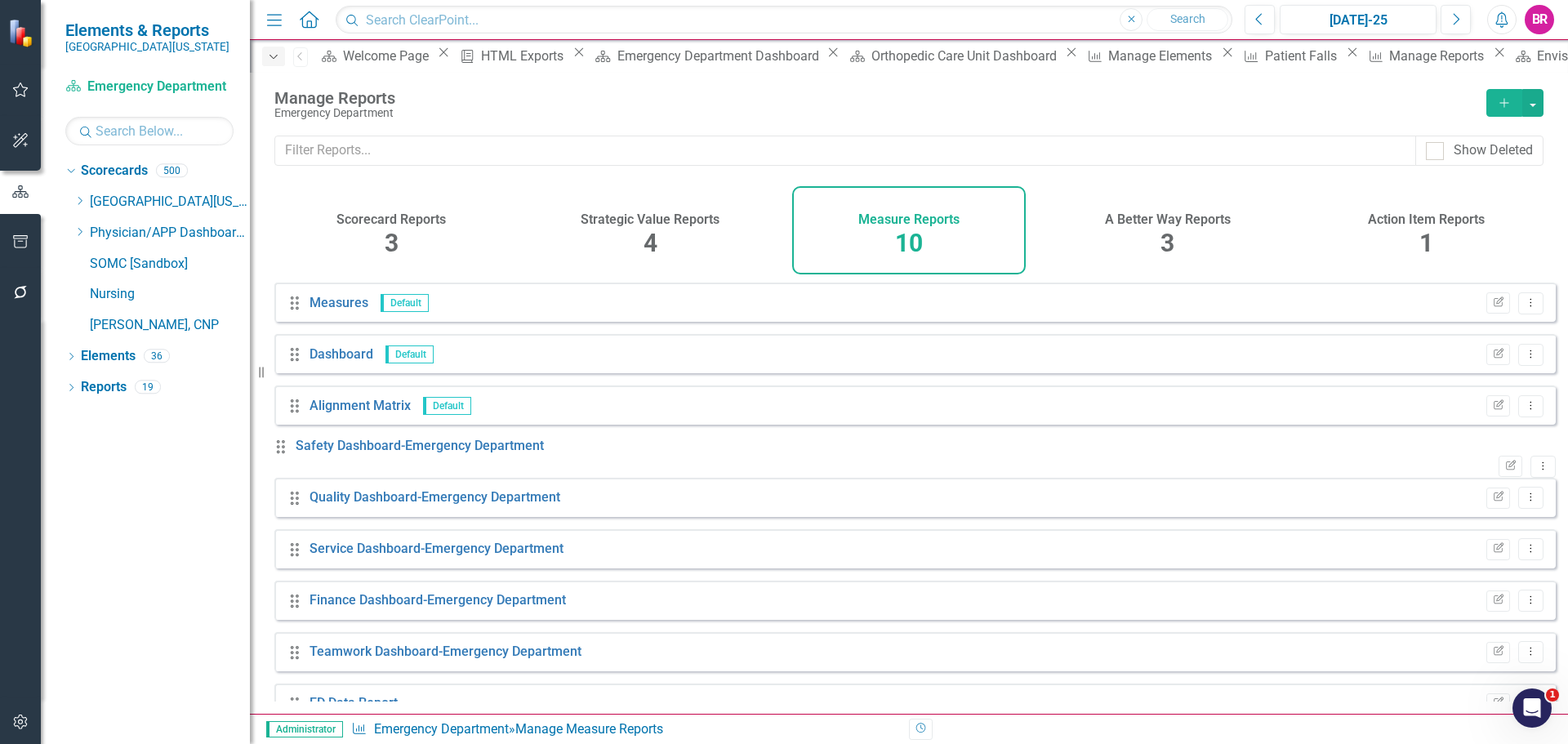
click at [271, 62] on div "Dropdown" at bounding box center [273, 56] width 23 height 20
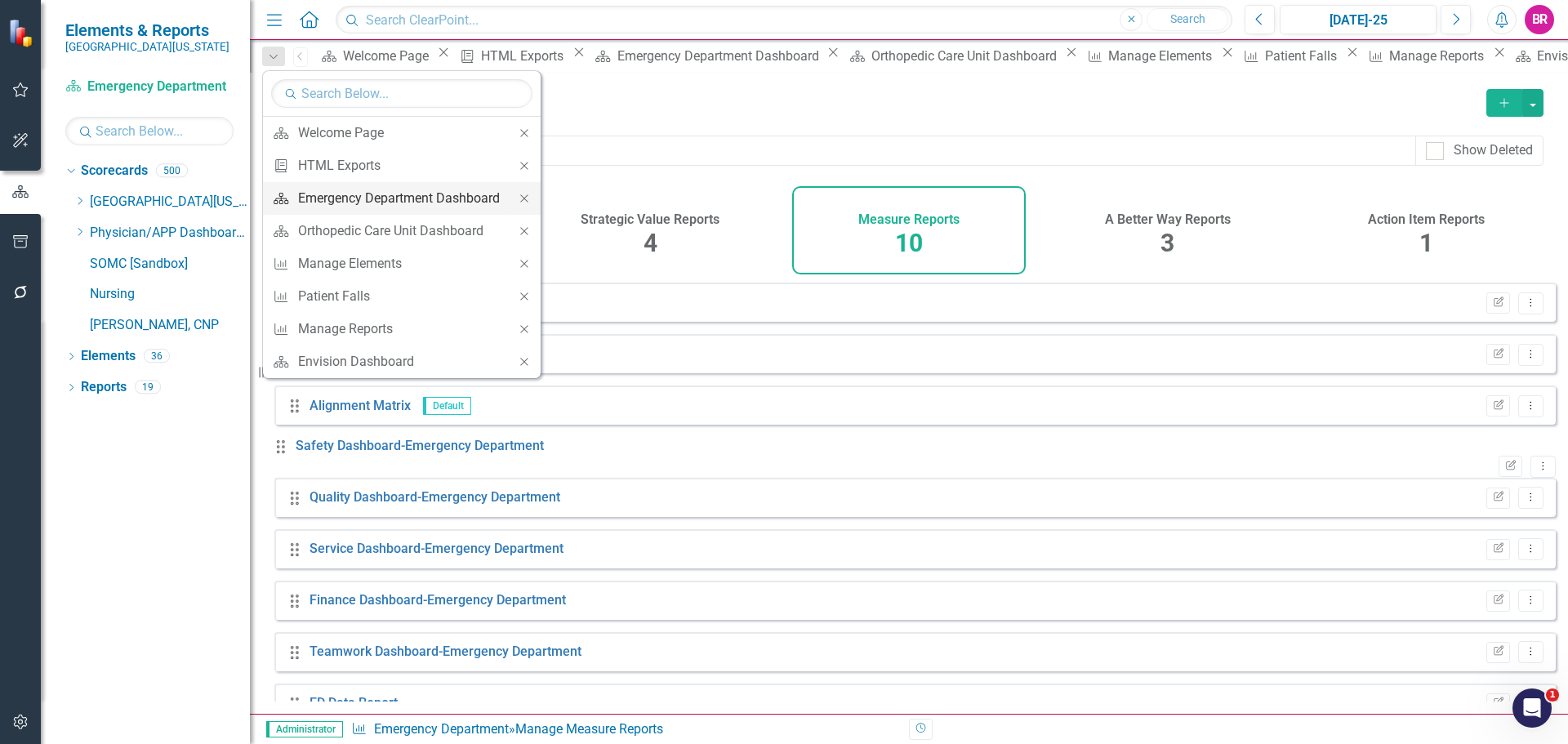
click at [334, 205] on div "Emergency Department Dashboard" at bounding box center [399, 198] width 202 height 20
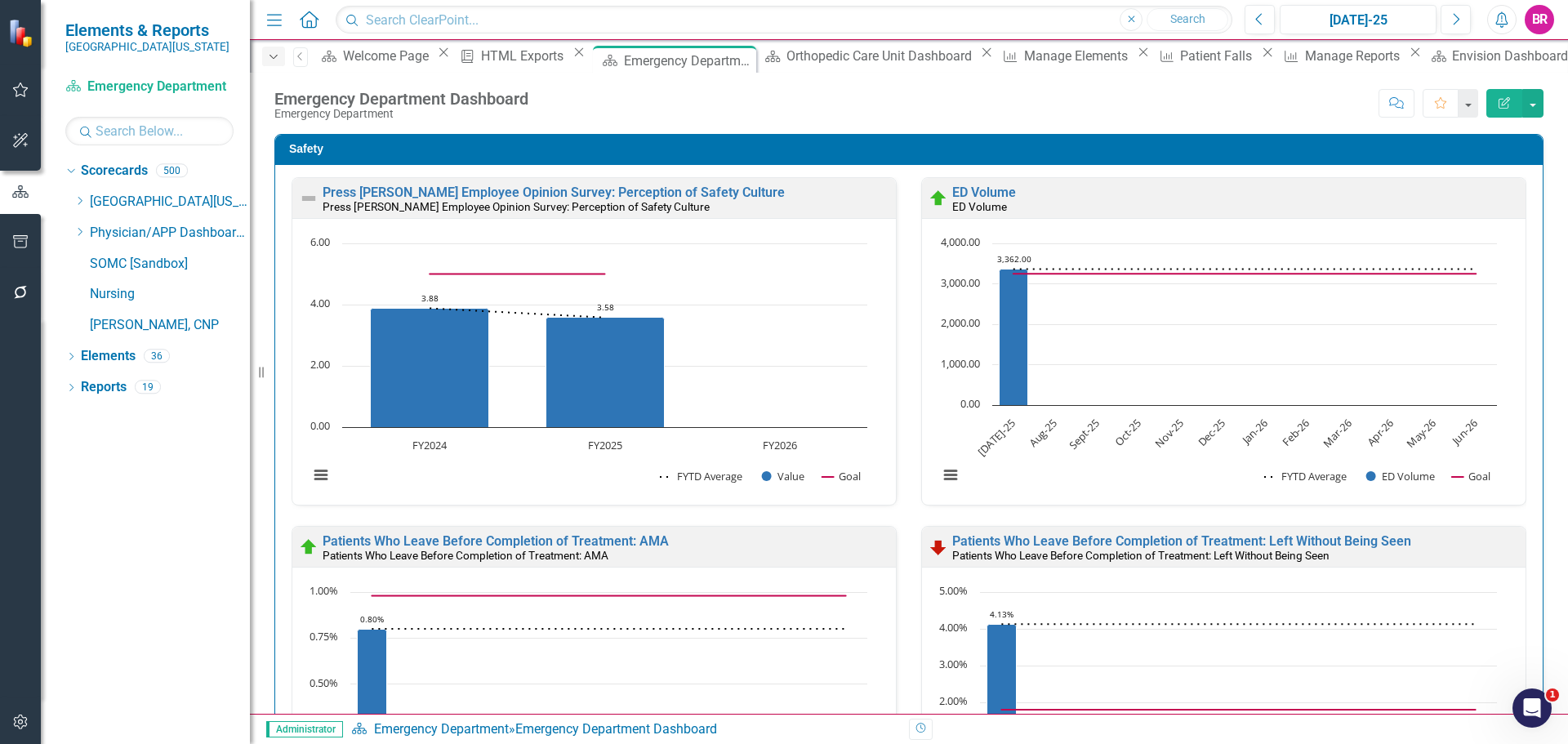
click at [275, 60] on icon "Dropdown" at bounding box center [274, 57] width 15 height 12
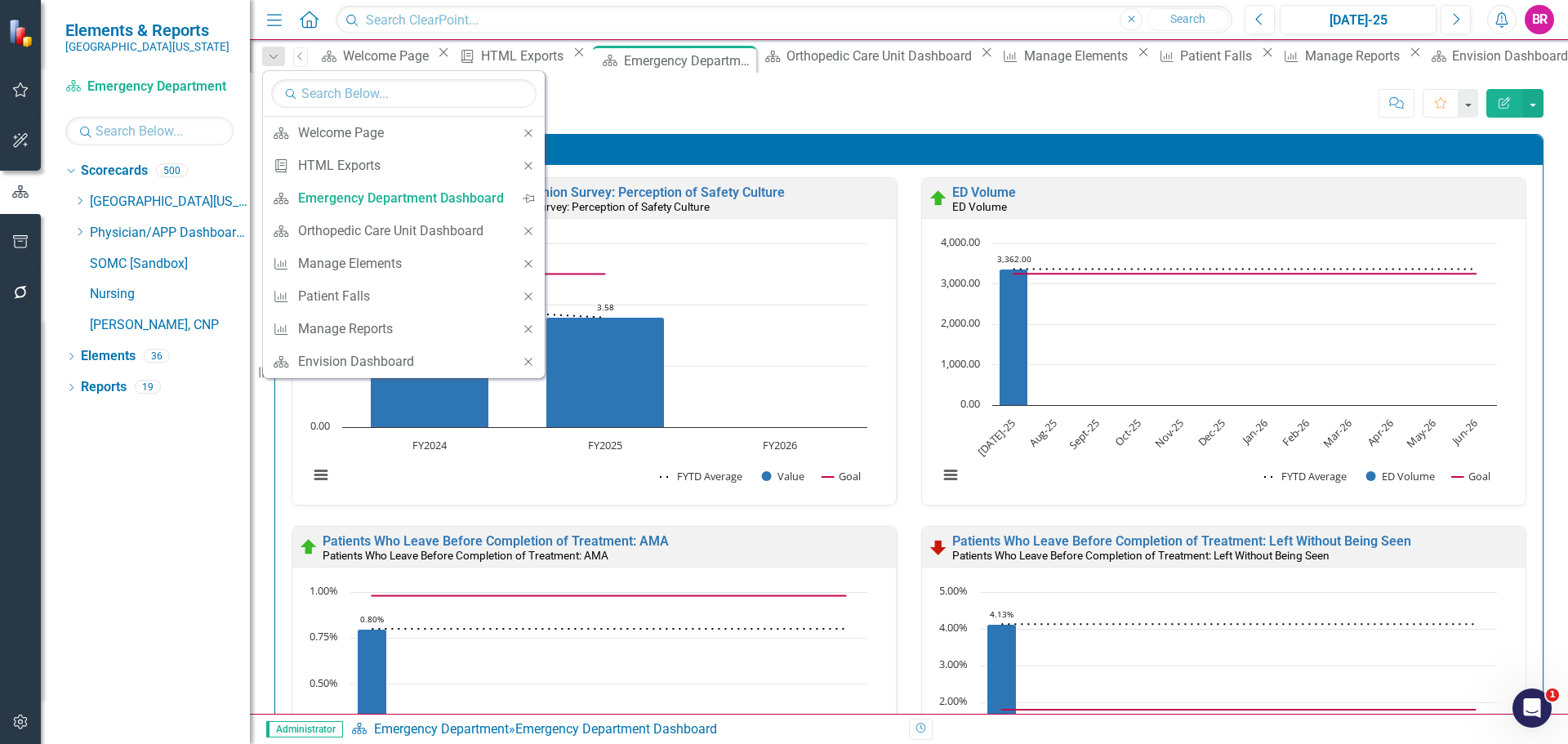
click at [871, 108] on div "Score: N/A Jul-25 Completed Comment Favorite Edit Report" at bounding box center [1040, 103] width 1007 height 28
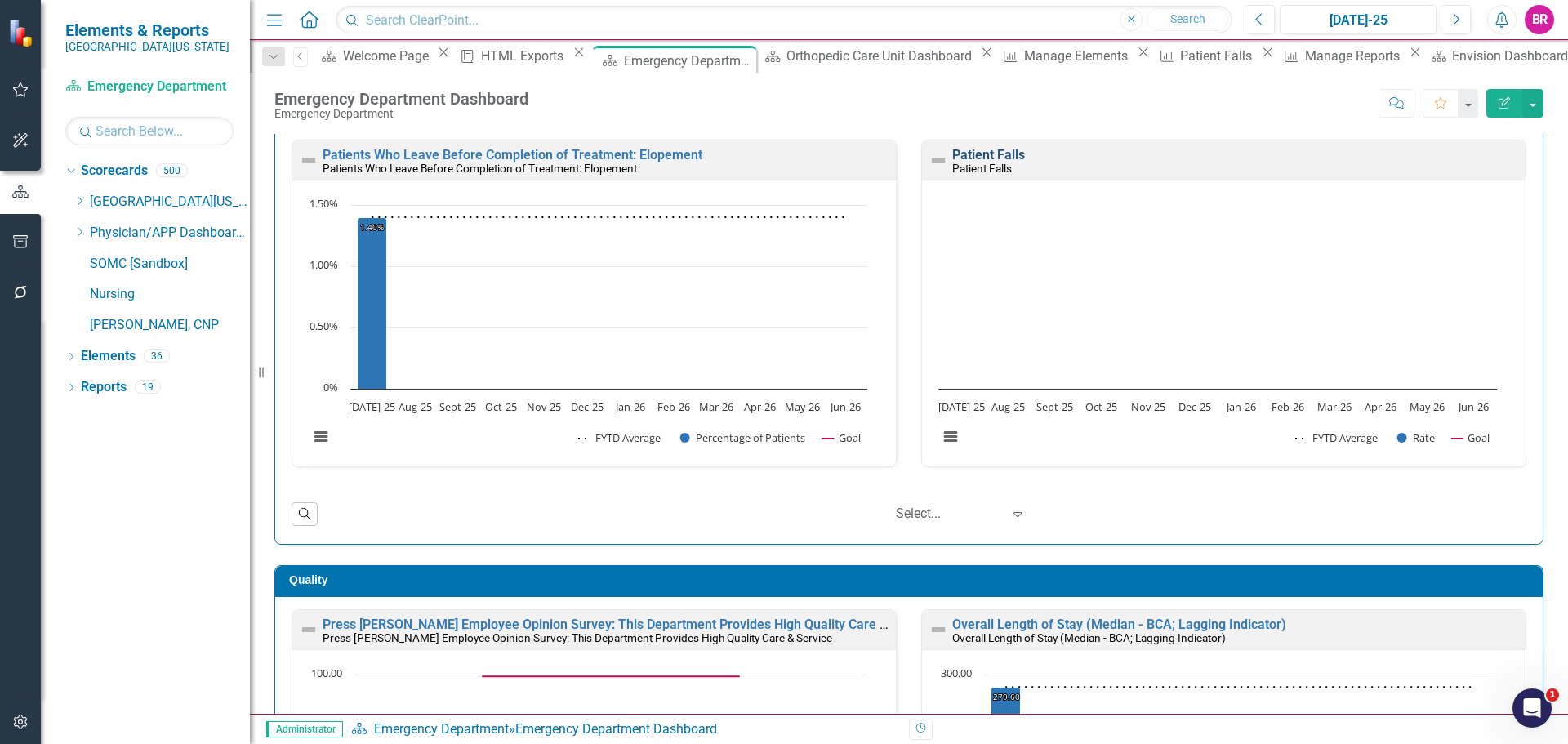
click at [954, 161] on link "Patient Falls" at bounding box center [989, 155] width 73 height 15
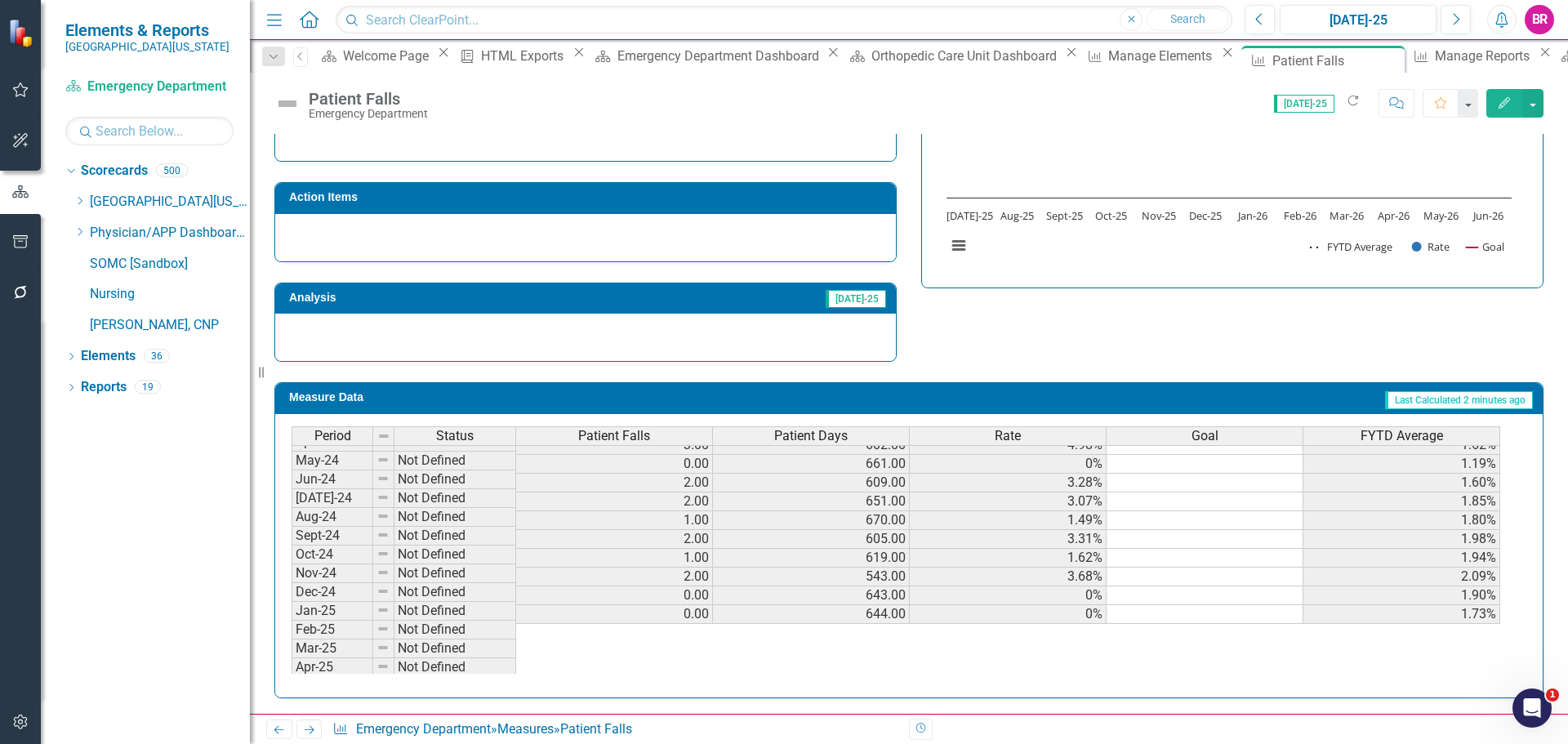
scroll to position [572, 0]
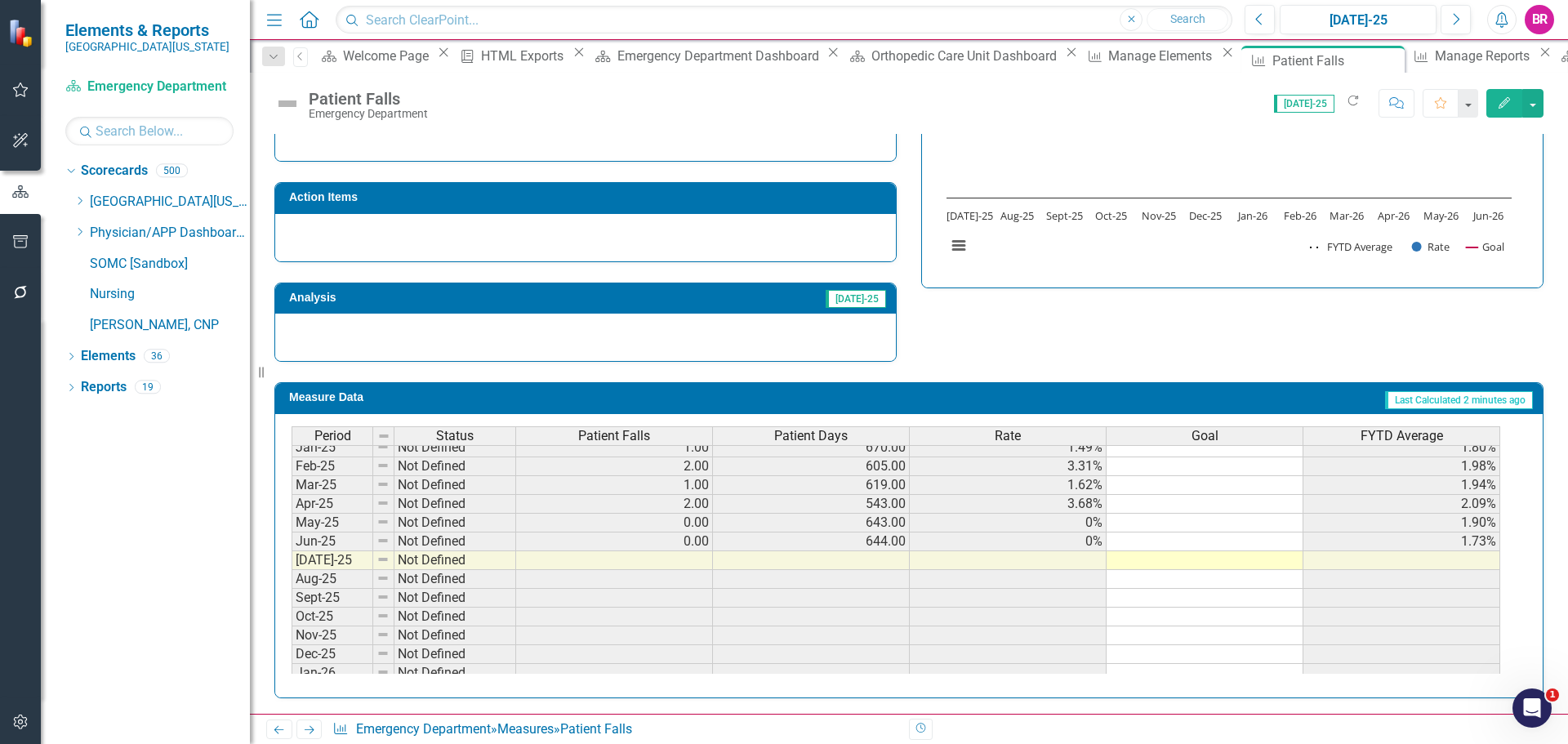
click at [625, 437] on span "Patient Falls" at bounding box center [614, 436] width 72 height 15
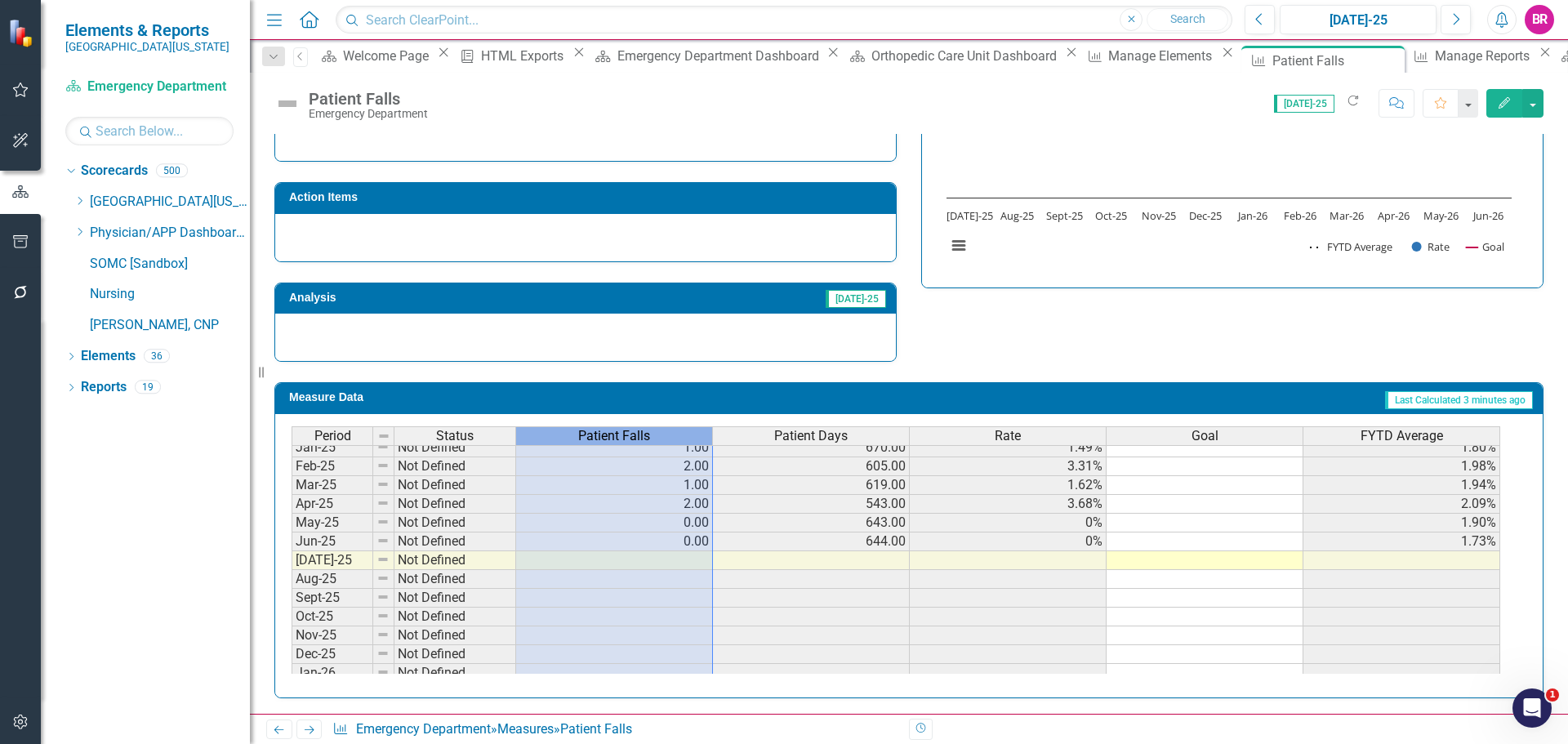
click at [625, 437] on span "Patient Falls" at bounding box center [614, 436] width 72 height 15
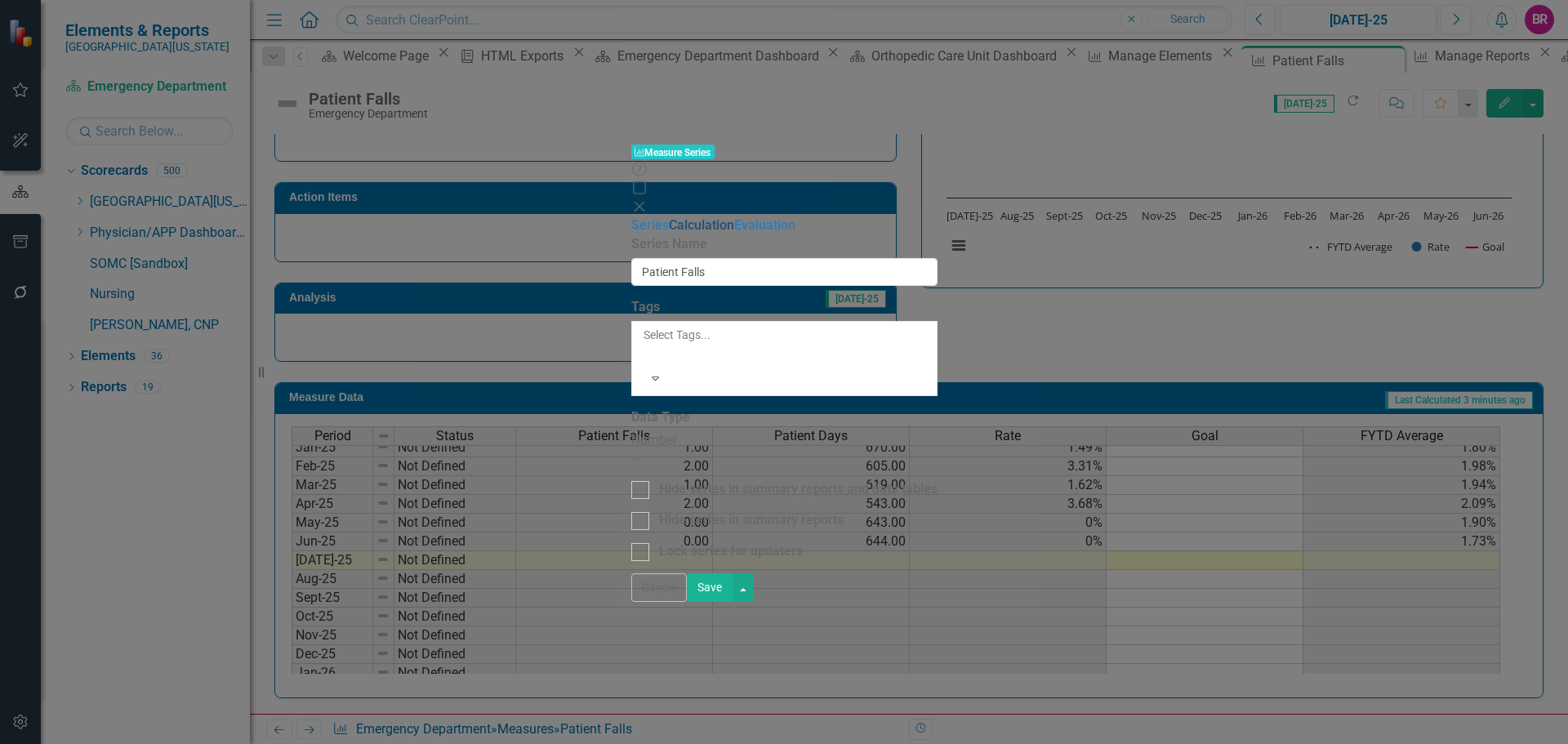
click at [669, 217] on link "Calculation" at bounding box center [702, 225] width 65 height 15
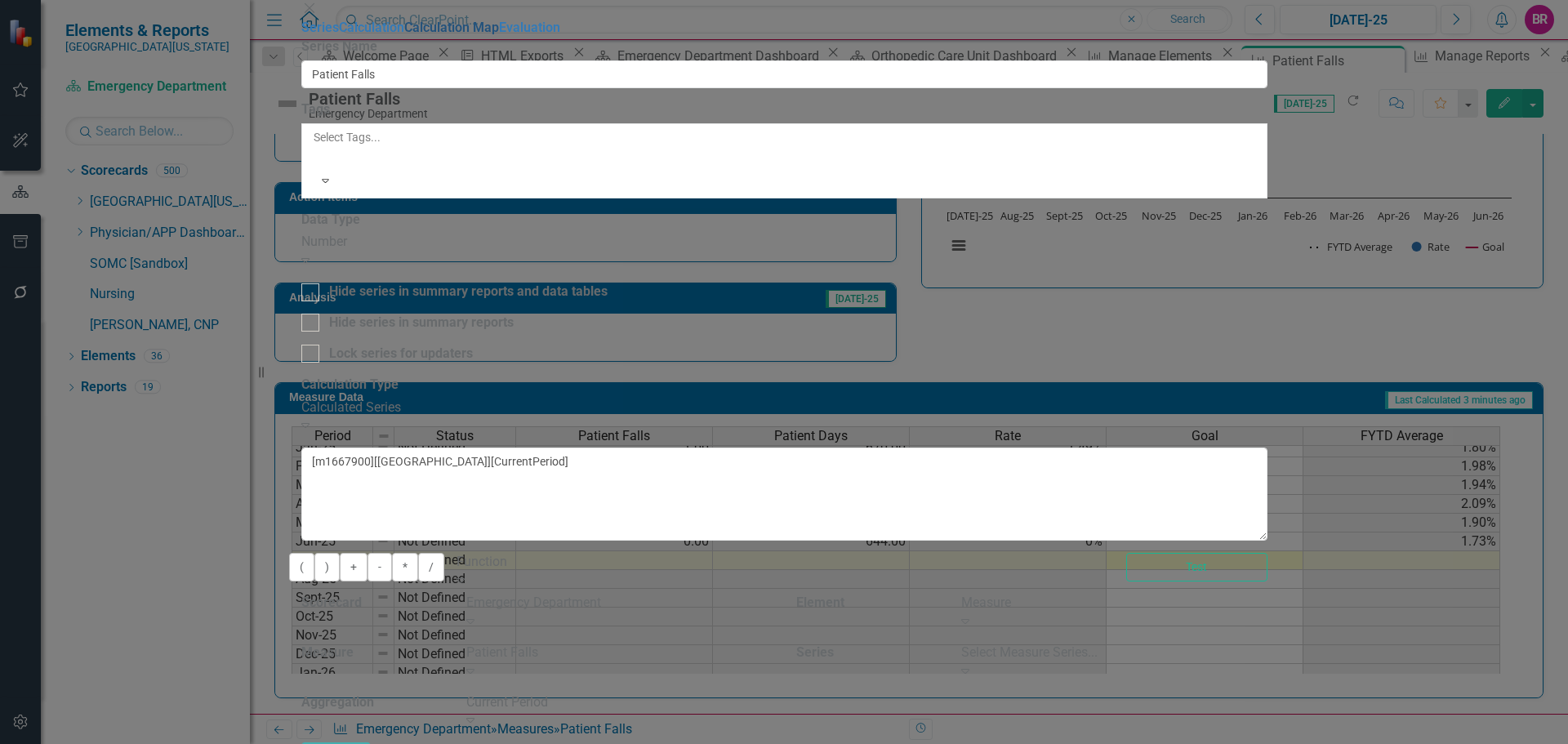
click at [405, 35] on link "Calculation Map" at bounding box center [452, 27] width 95 height 15
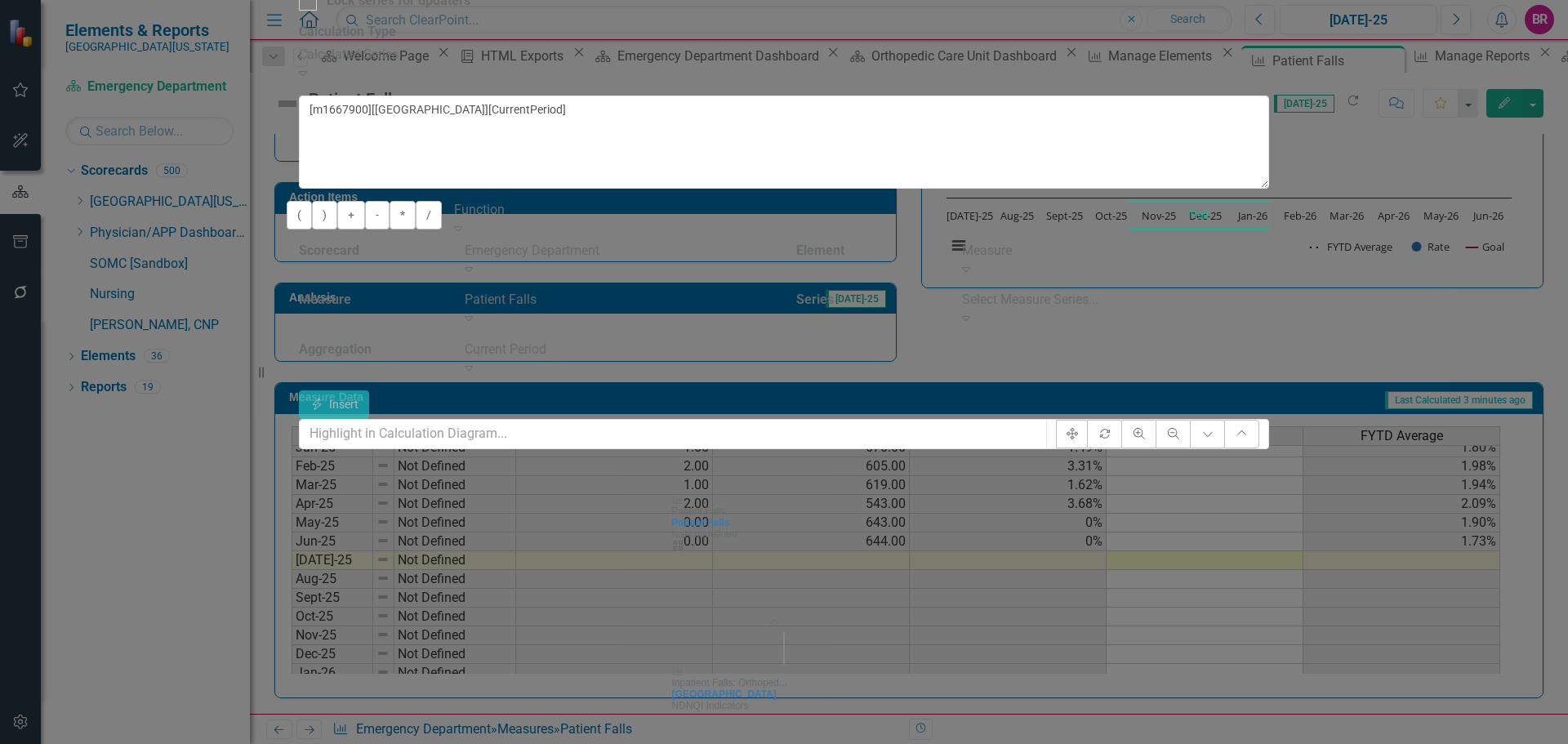
drag, startPoint x: 911, startPoint y: 133, endPoint x: 360, endPoint y: 115, distance: 551.3
click at [363, 115] on div "Series Calculation Calculation Map Evaluation From this page, you can edit the …" at bounding box center [785, 396] width 971 height 1457
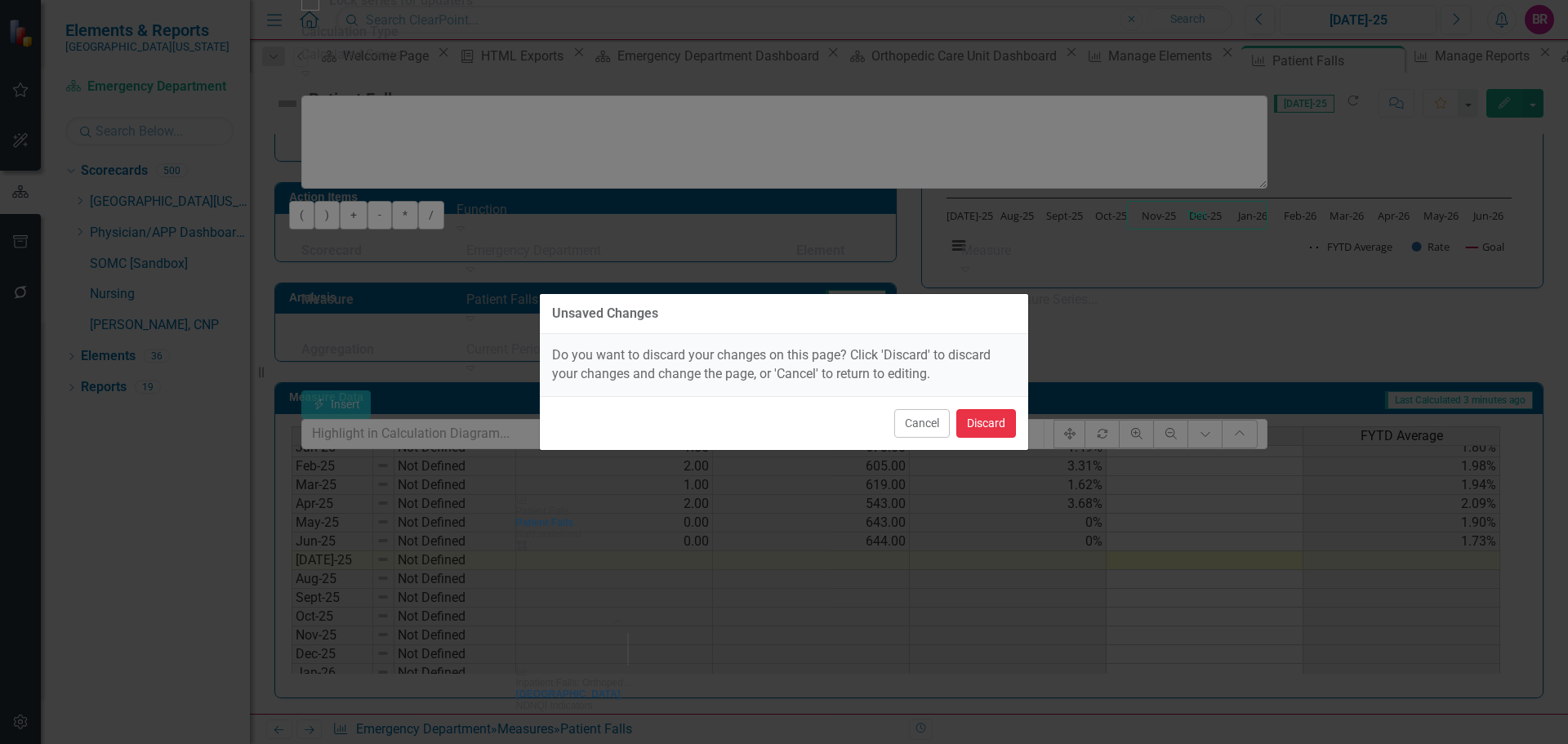
click at [1010, 427] on button "Discard" at bounding box center [987, 423] width 60 height 28
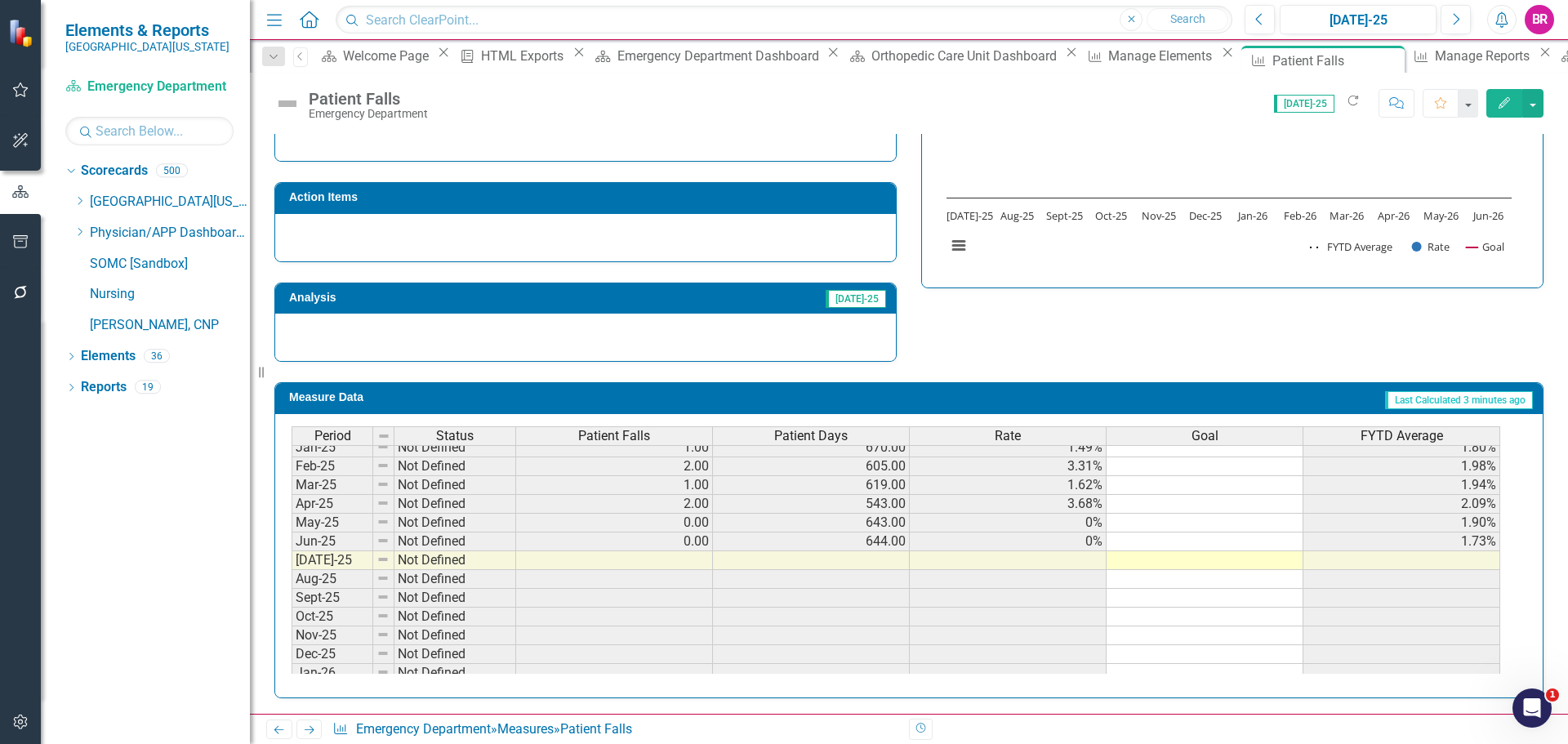
click at [608, 435] on span "Patient Falls" at bounding box center [614, 436] width 72 height 15
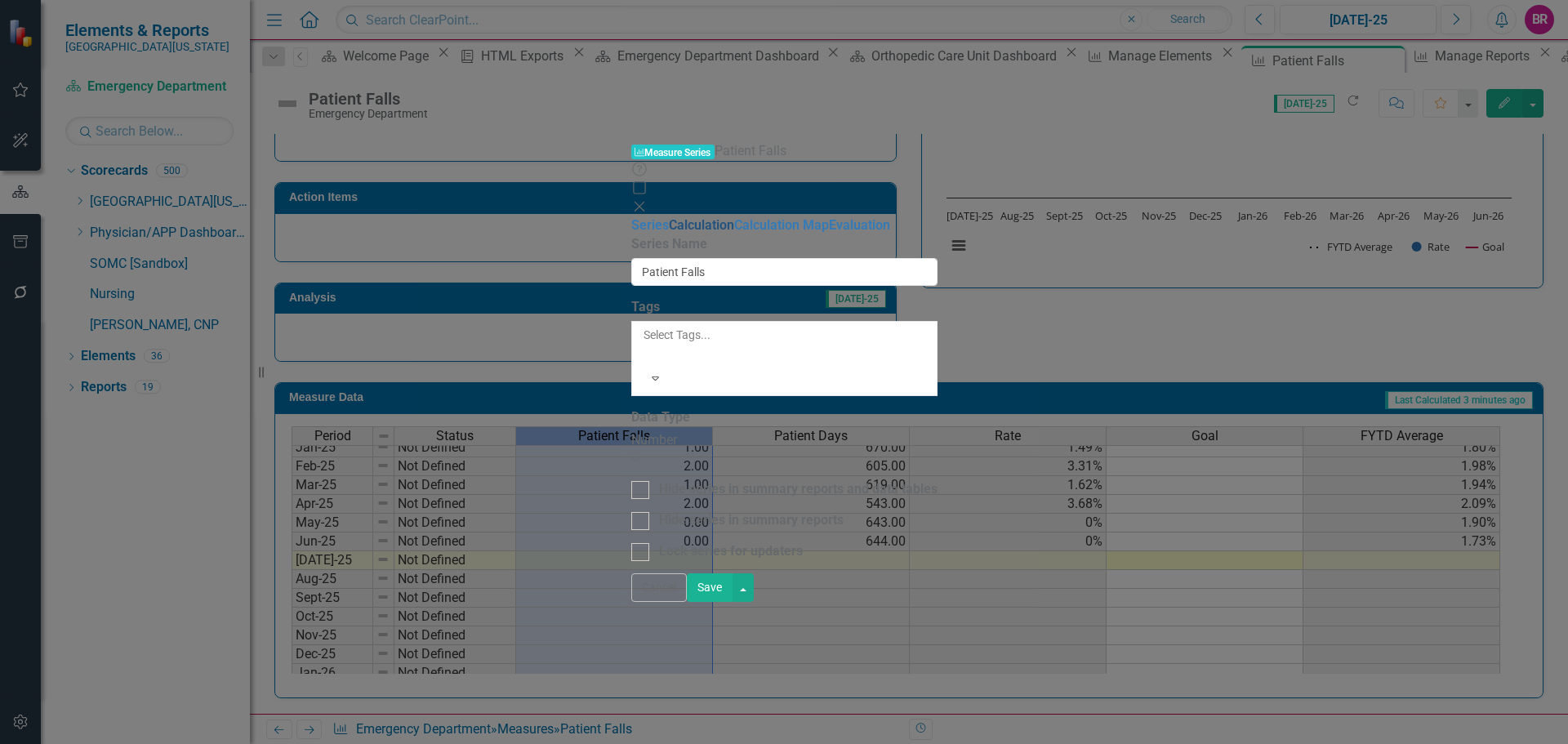
click at [669, 217] on link "Calculation" at bounding box center [702, 225] width 65 height 15
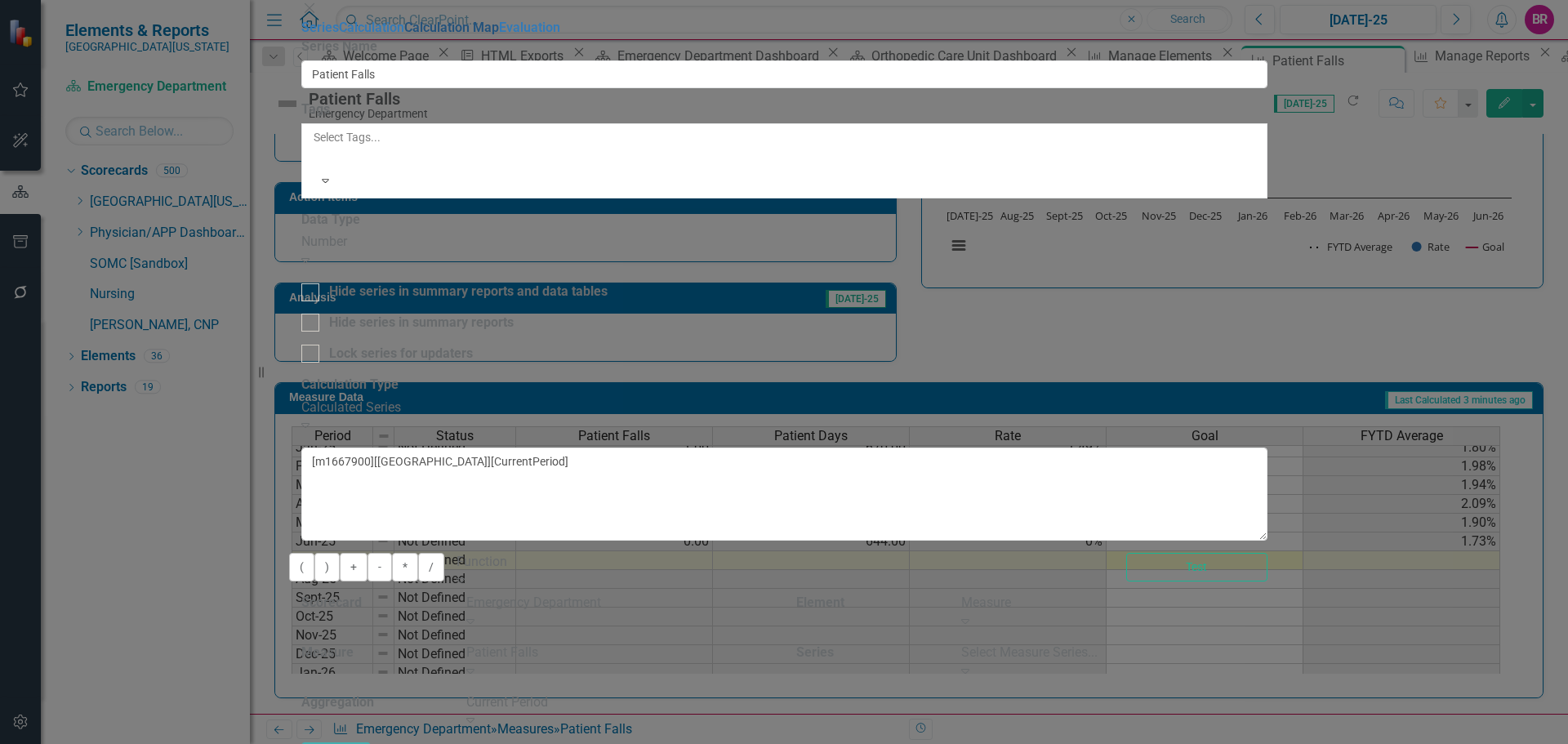
click at [405, 35] on link "Calculation Map" at bounding box center [452, 27] width 95 height 15
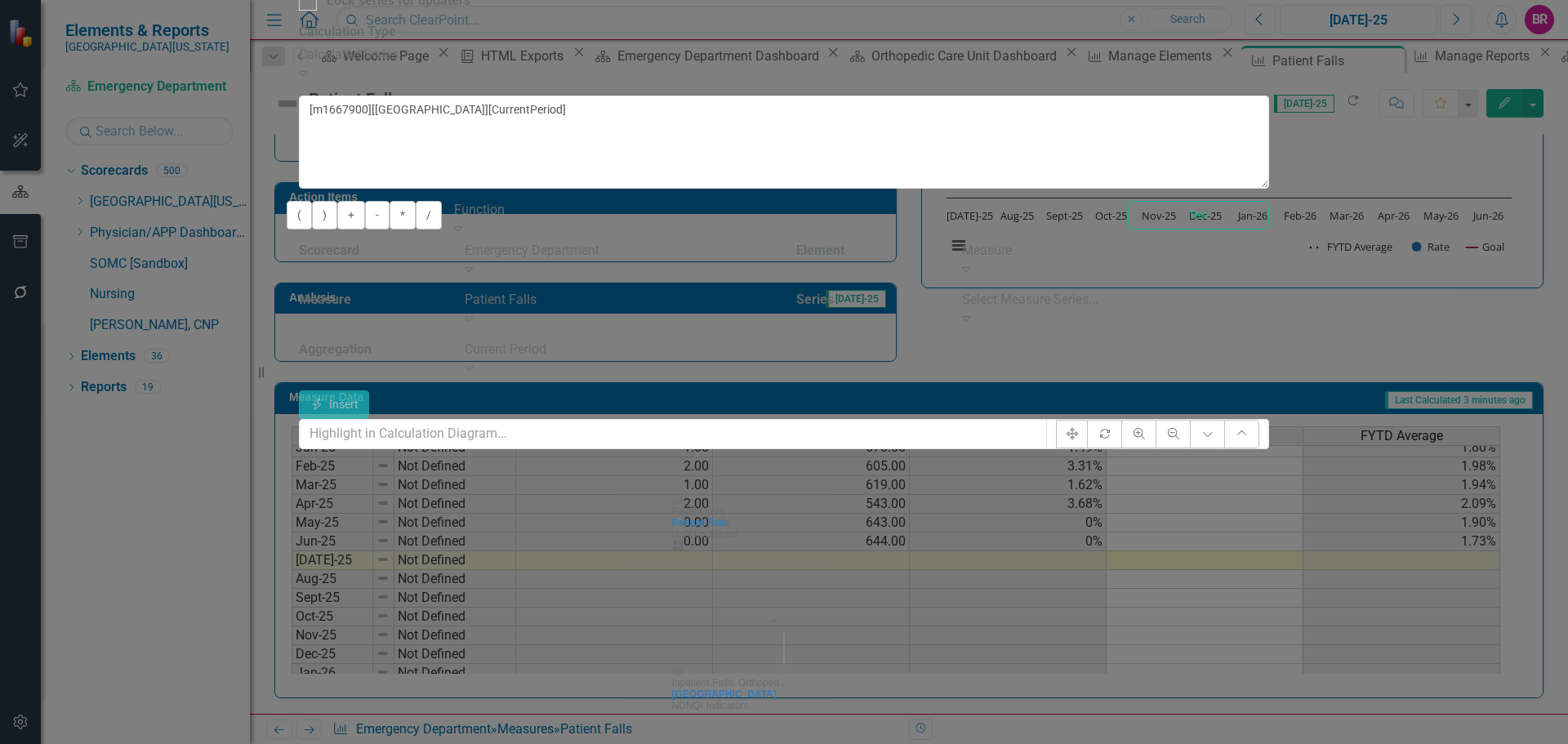
click at [749, 700] on span "NDNQI Indicators" at bounding box center [710, 706] width 76 height 12
click at [897, 689] on div "OCU Falls" at bounding box center [784, 694] width 225 height 12
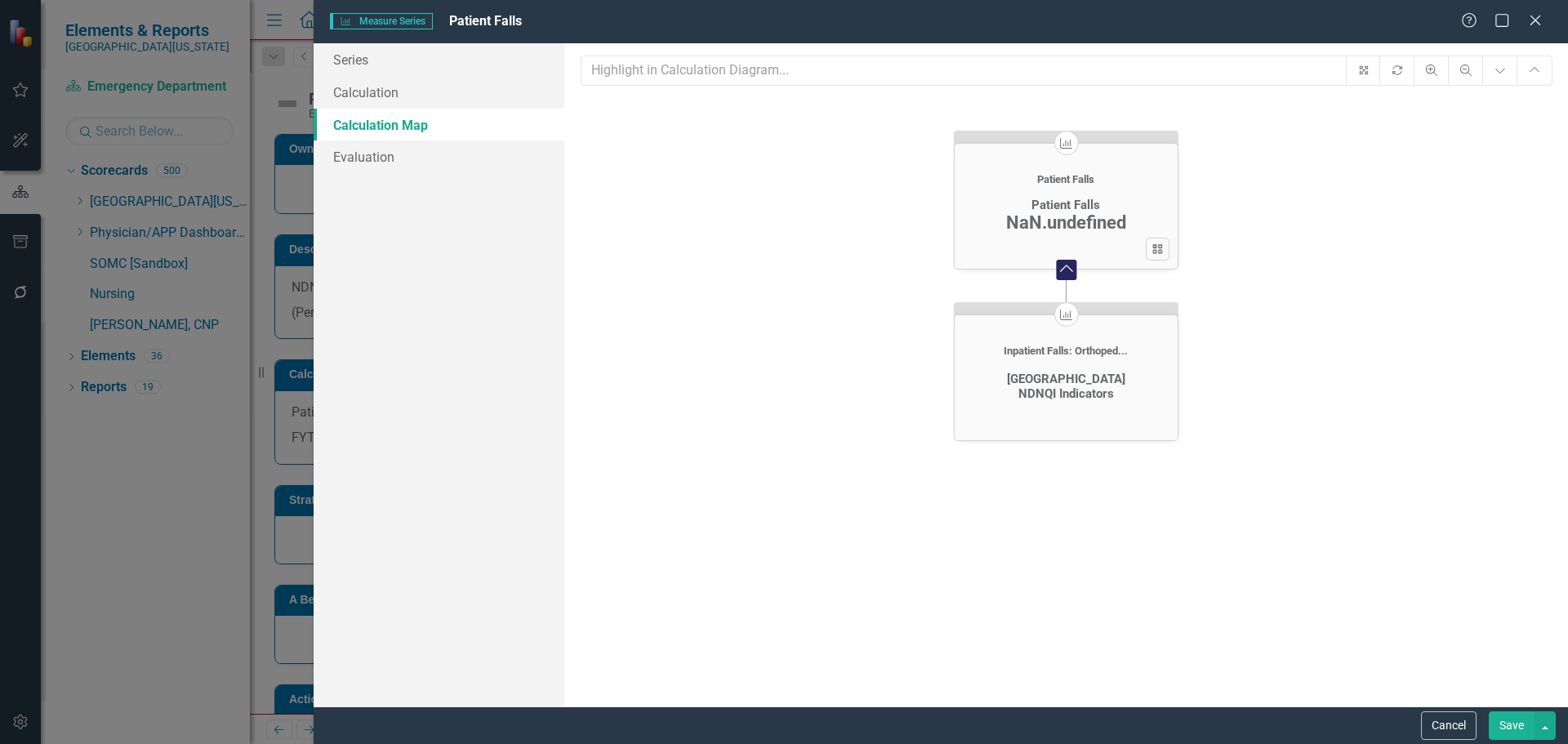
scroll to position [572, 0]
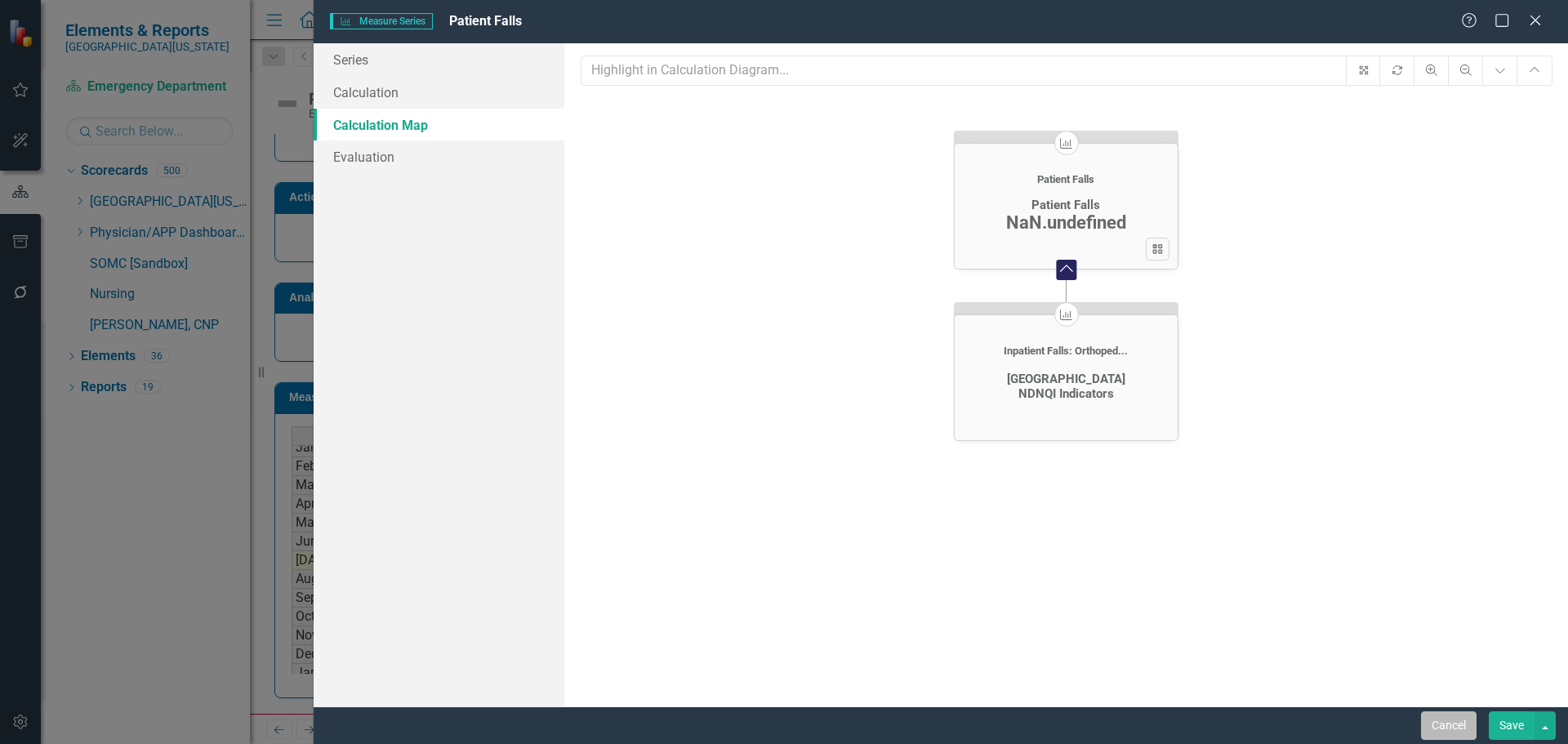
click at [1448, 720] on button "Cancel" at bounding box center [1449, 725] width 55 height 28
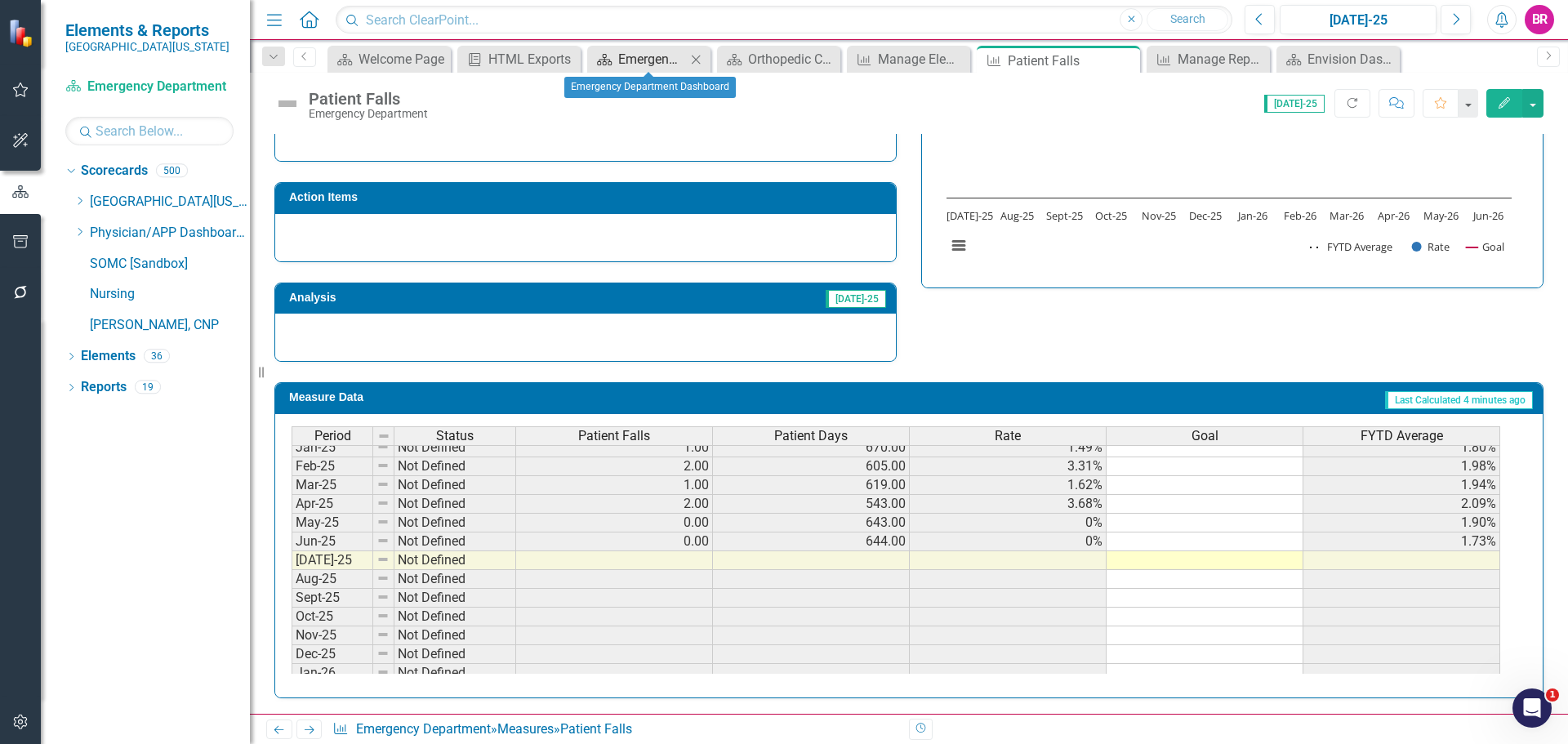
click at [663, 59] on div "Emergency Department Dashboard" at bounding box center [652, 59] width 68 height 20
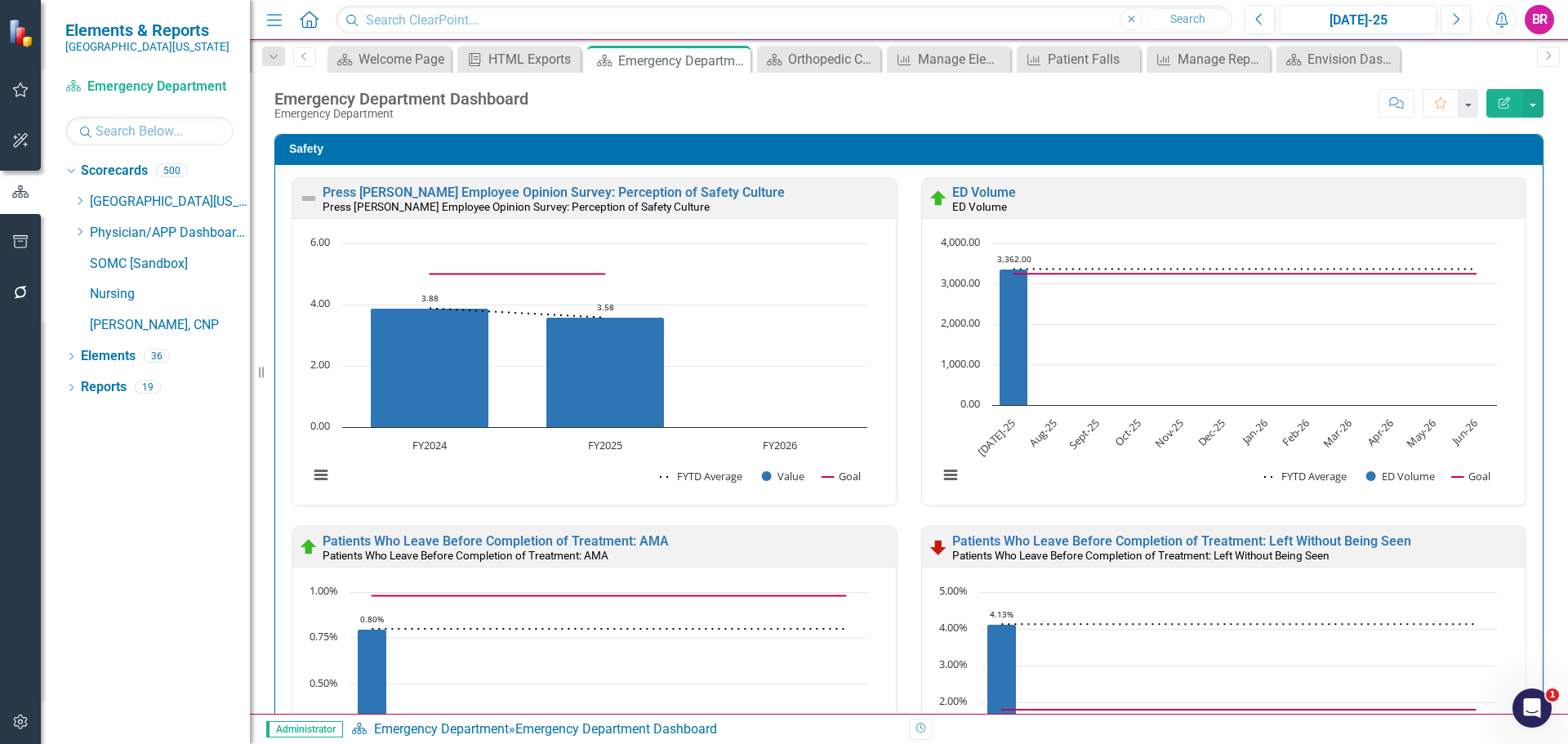
click at [1523, 439] on div "Press [PERSON_NAME] Employee Opinion Survey: Perception of Safety Culture Press…" at bounding box center [910, 721] width 1268 height 1114
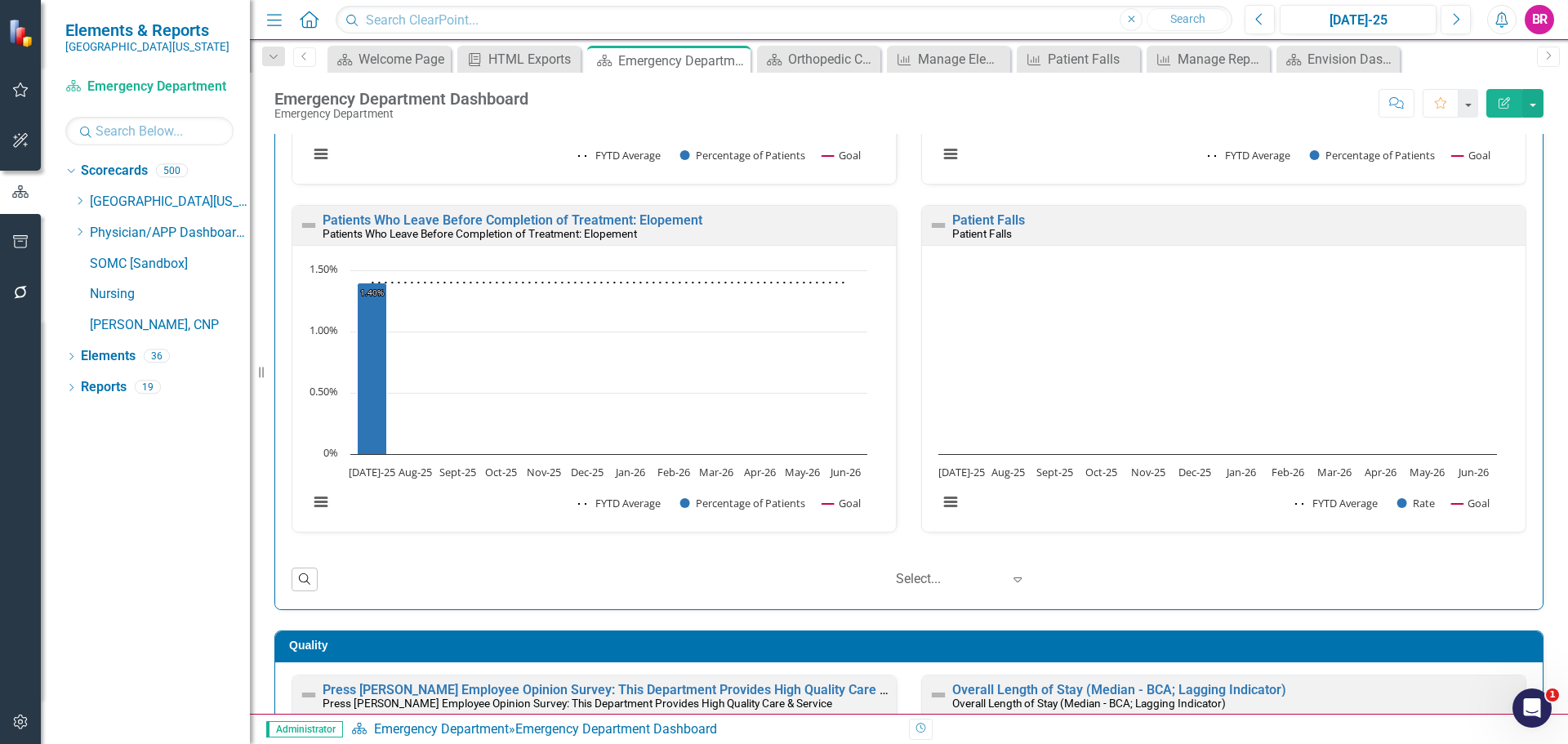
scroll to position [566, 0]
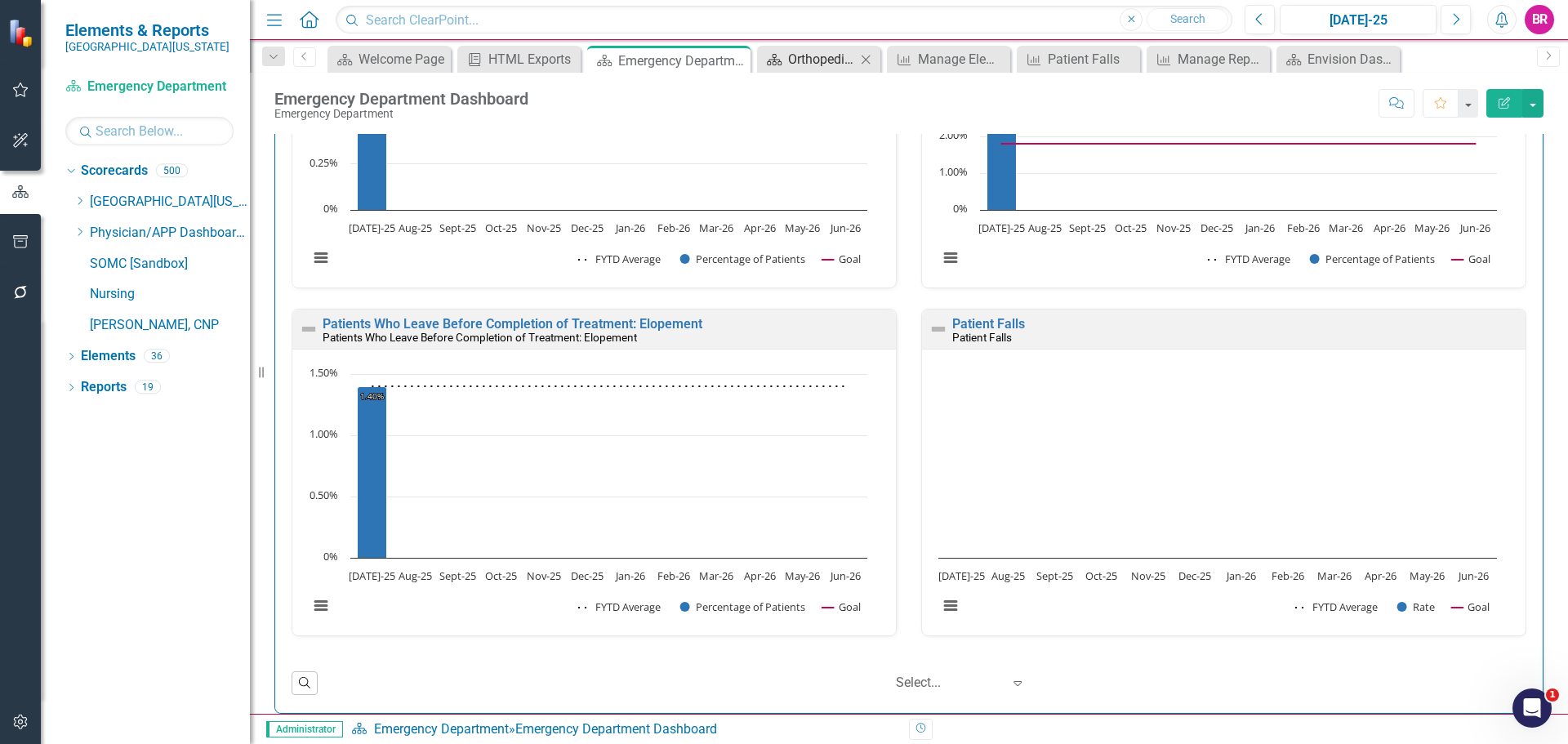
click at [823, 66] on div "Orthopedic Care Unit Dashboard" at bounding box center [822, 59] width 68 height 20
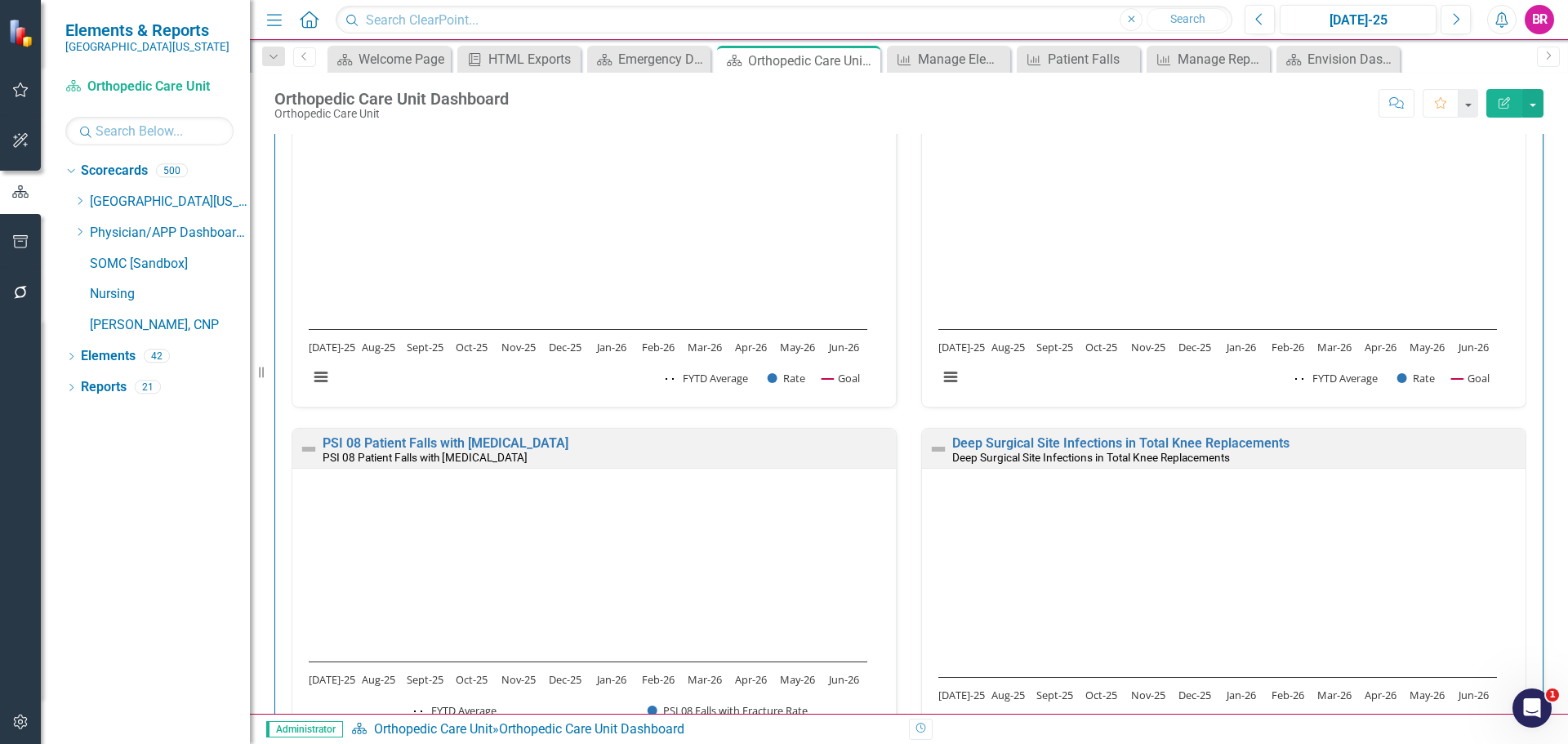
scroll to position [1143, 0]
drag, startPoint x: 667, startPoint y: 60, endPoint x: 650, endPoint y: 41, distance: 25.5
click at [667, 60] on div "Emergency Department Dashboard" at bounding box center [662, 59] width 88 height 20
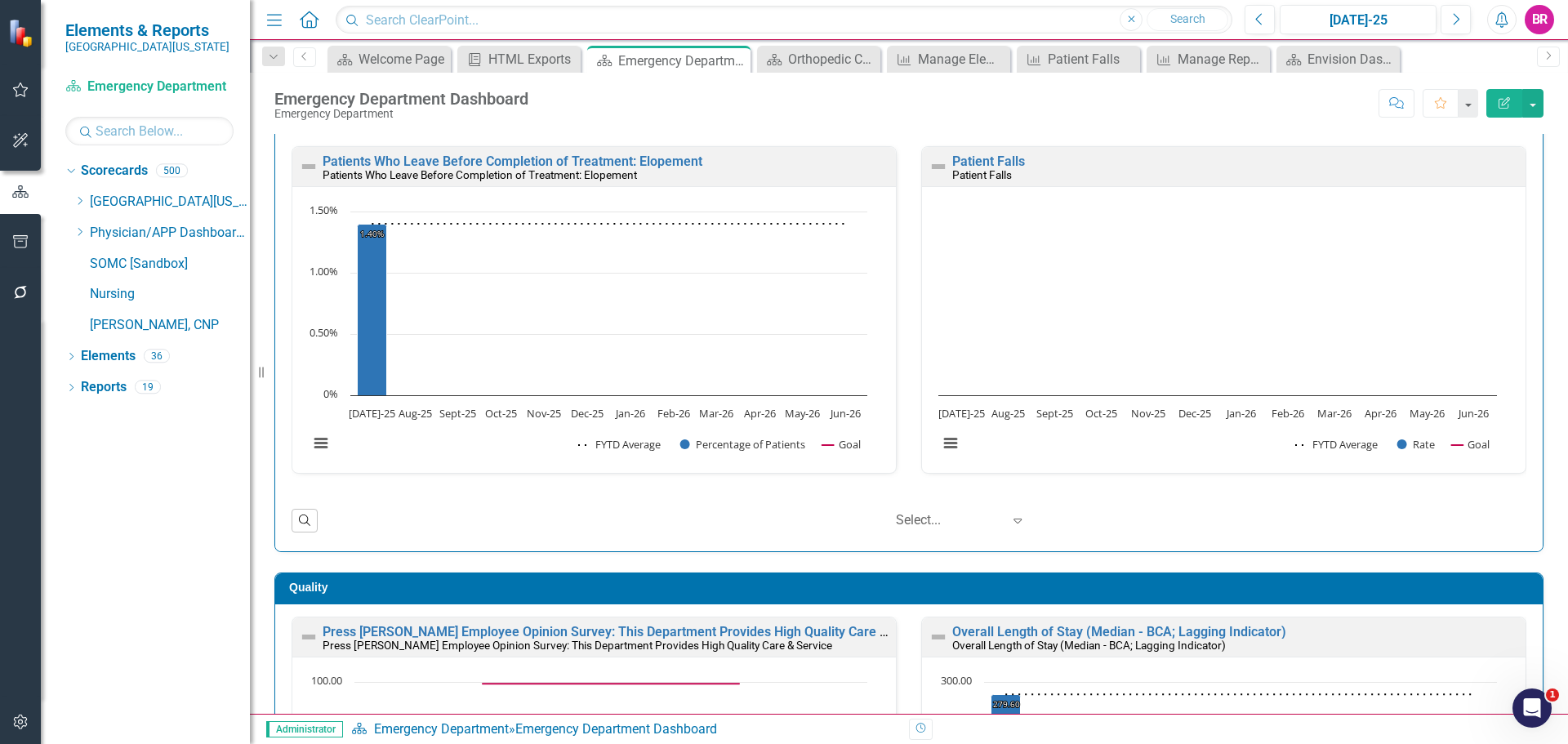
scroll to position [735, 0]
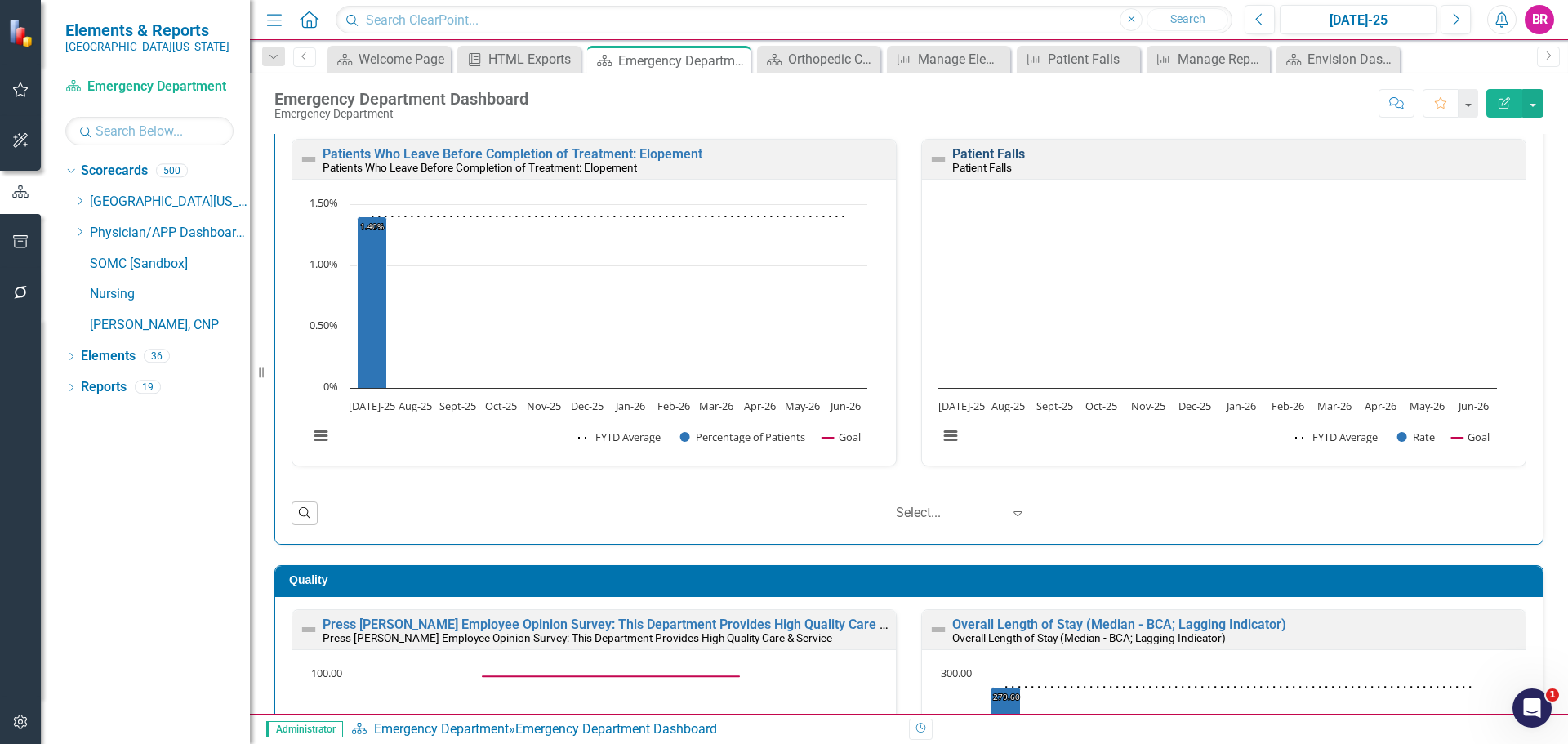
click at [984, 151] on link "Patient Falls" at bounding box center [989, 154] width 73 height 15
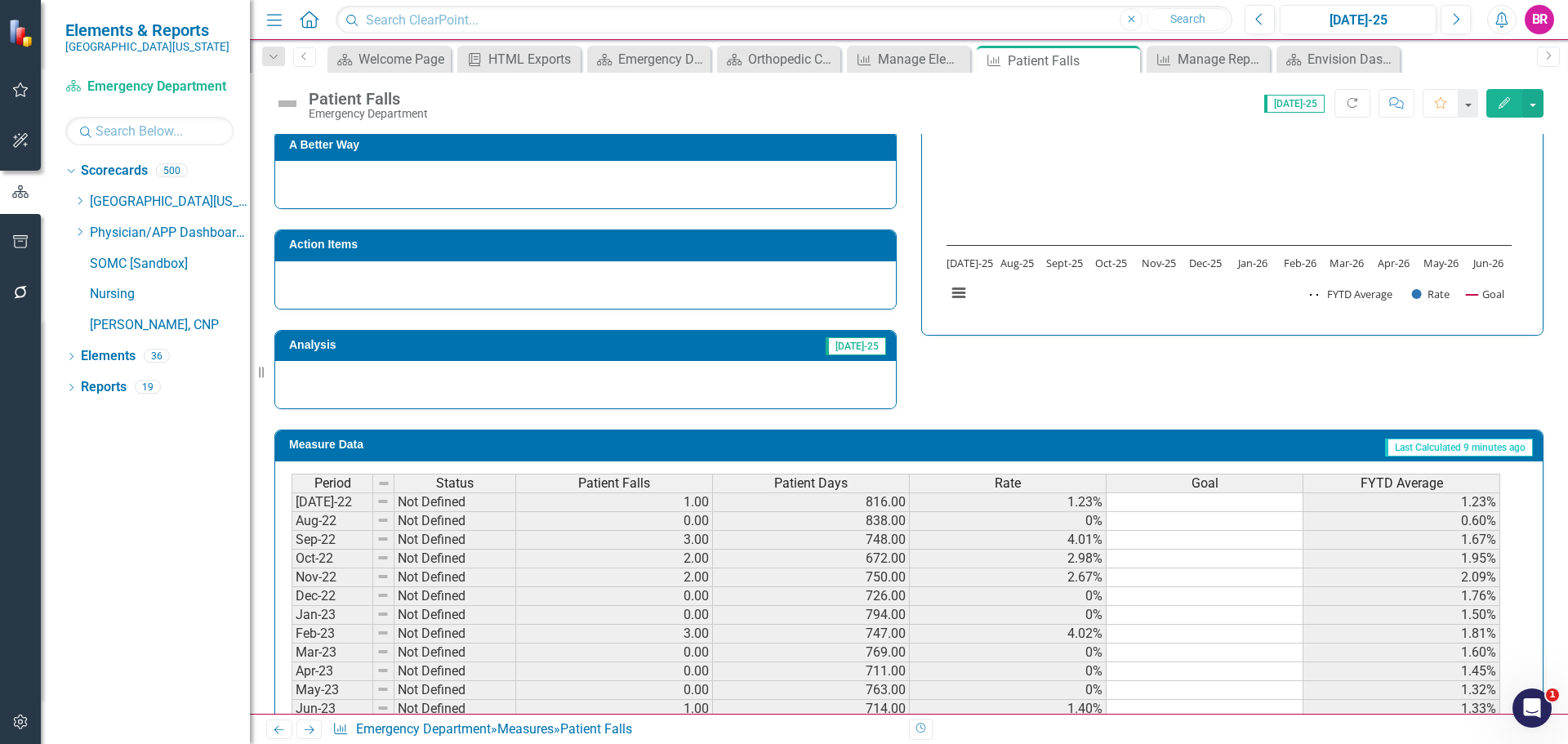
scroll to position [502, 0]
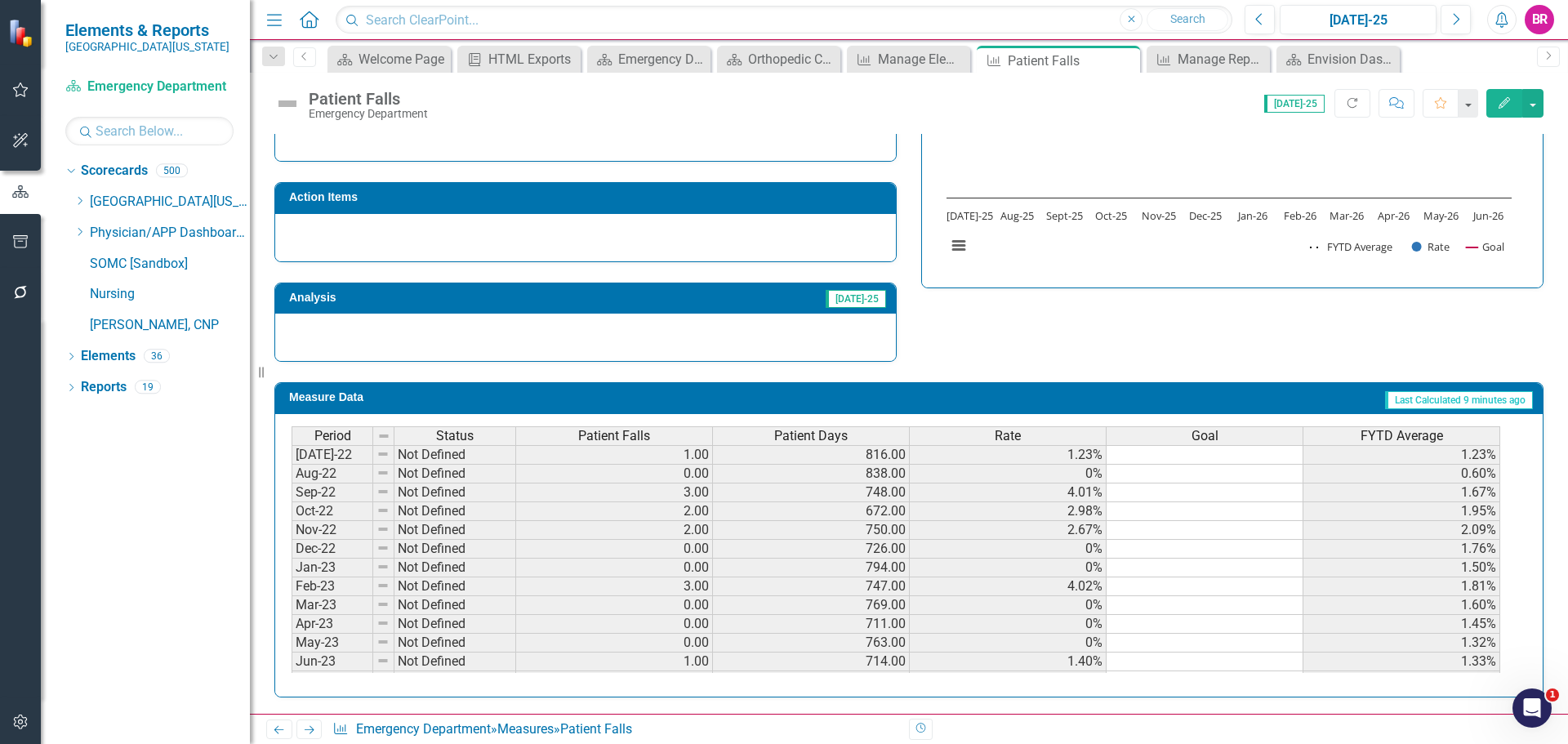
click at [645, 444] on span "Patient Falls" at bounding box center [614, 436] width 72 height 15
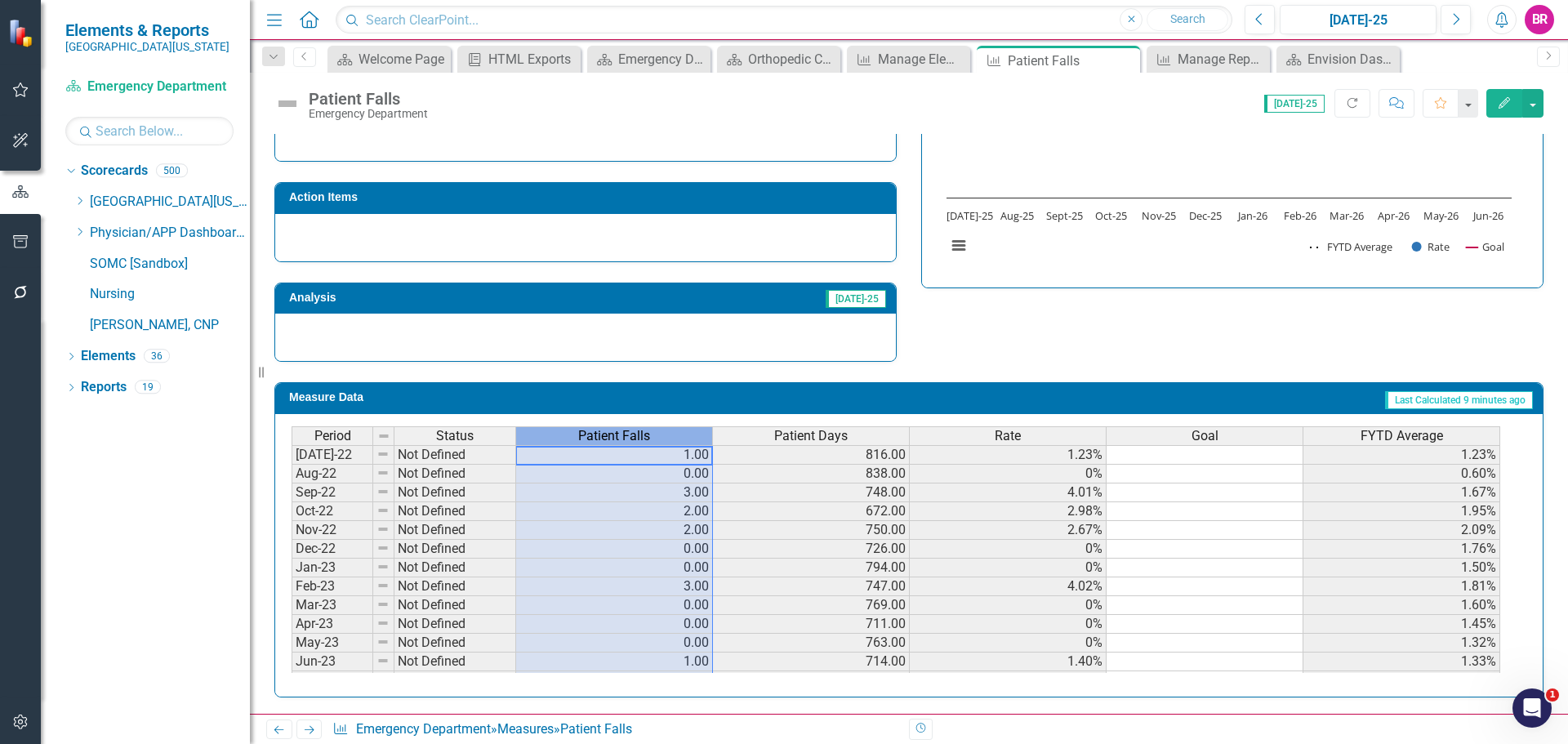
click at [645, 443] on span "Patient Falls" at bounding box center [614, 436] width 72 height 15
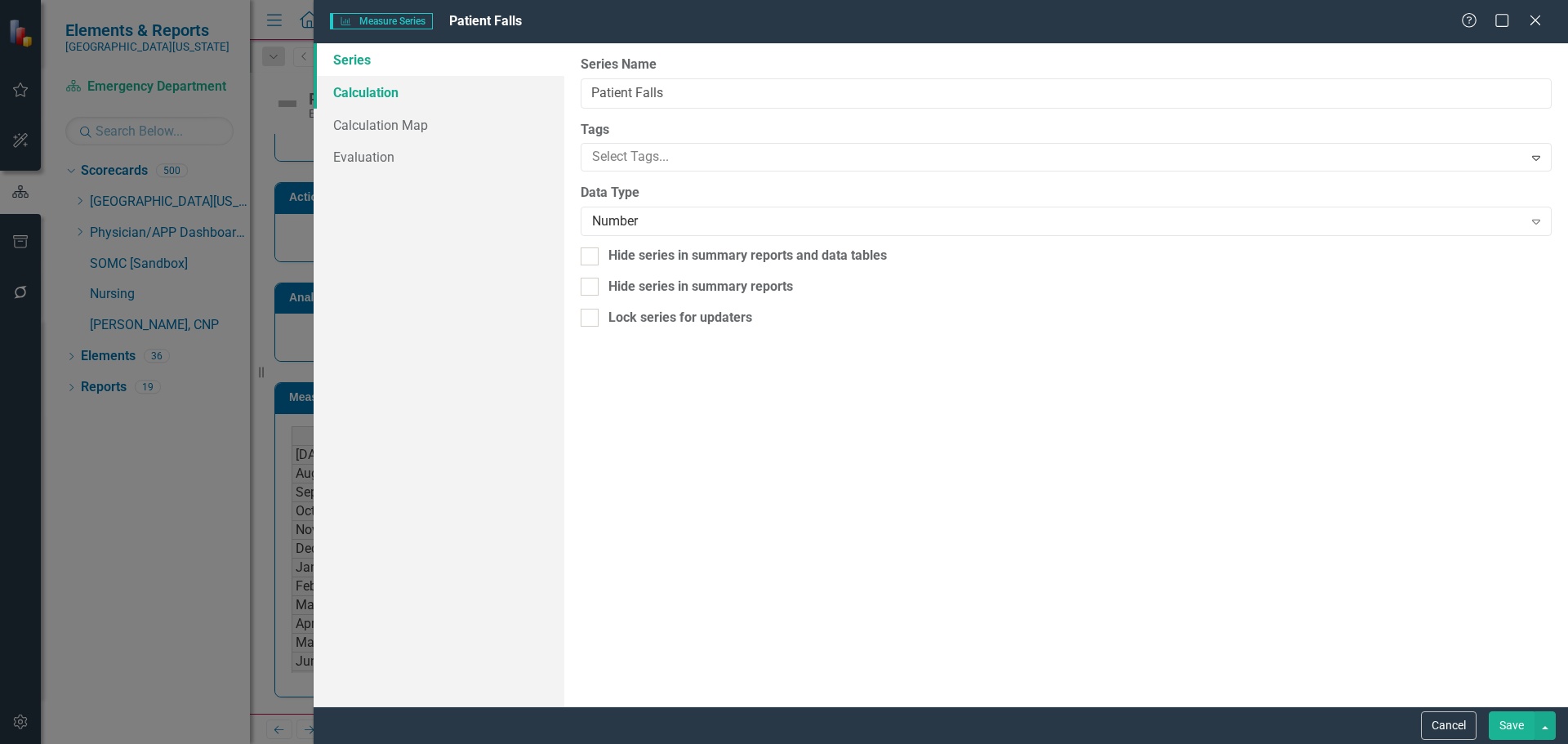
click at [370, 97] on link "Calculation" at bounding box center [439, 93] width 251 height 33
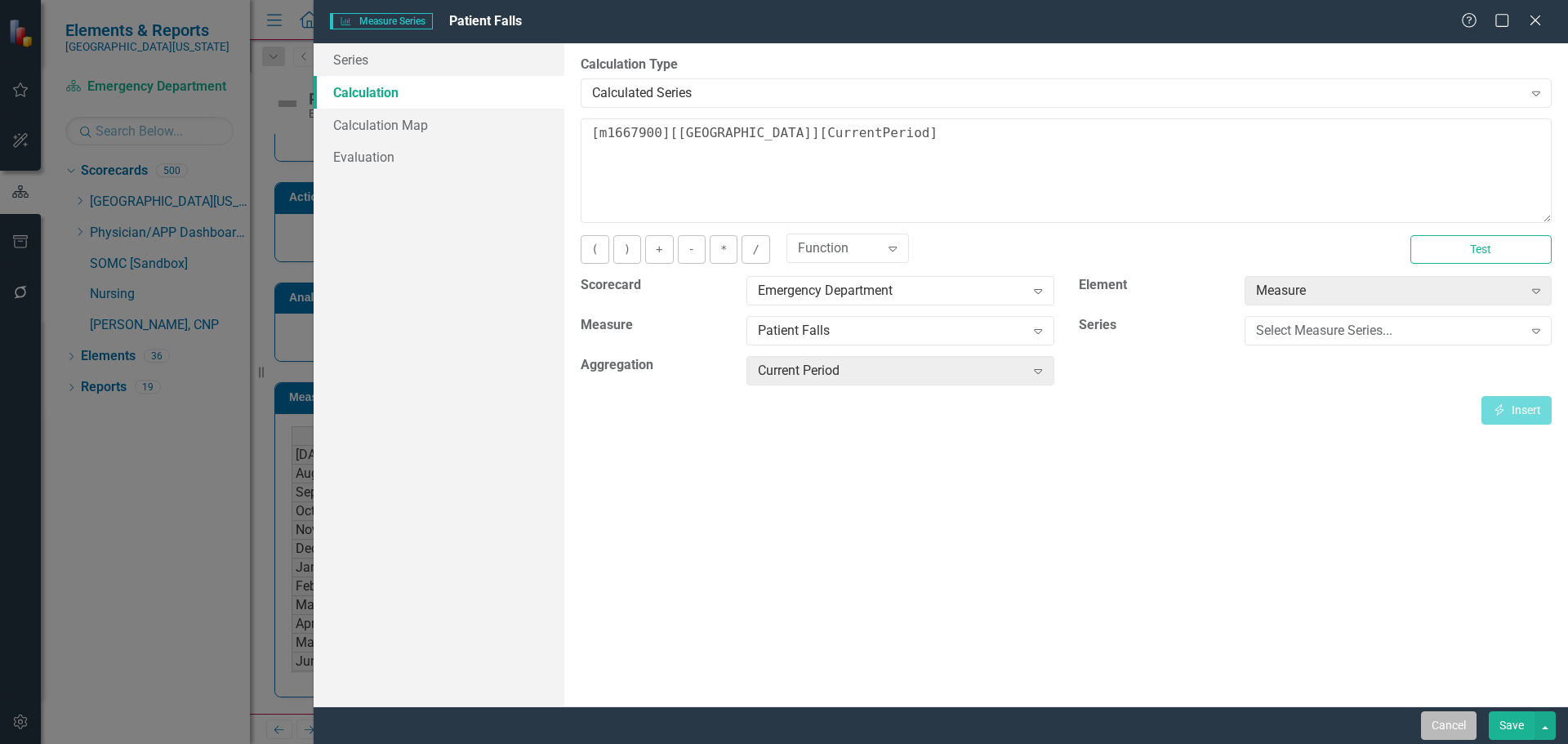
click at [1452, 725] on button "Cancel" at bounding box center [1449, 725] width 55 height 28
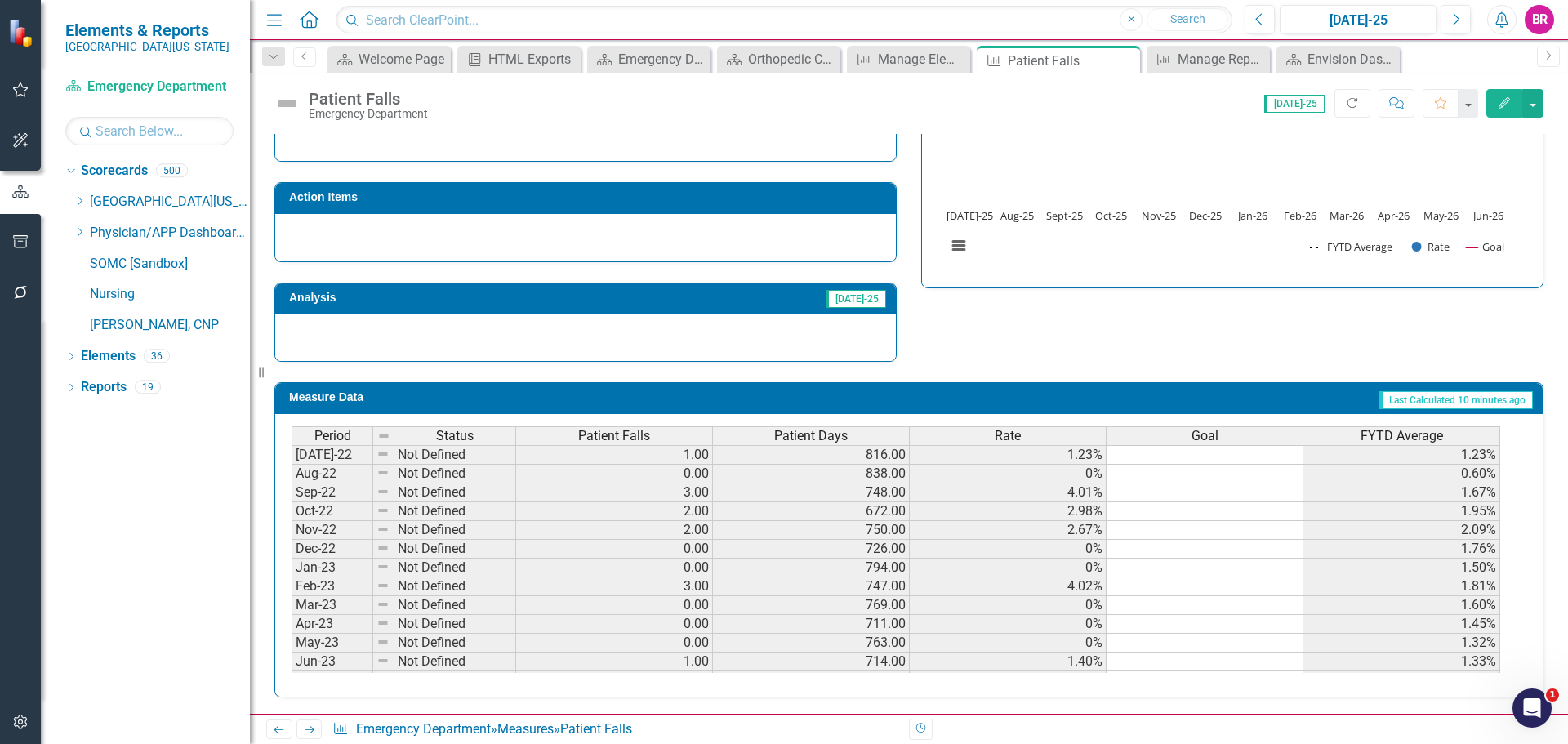
click at [648, 436] on span "Patient Falls" at bounding box center [614, 436] width 72 height 15
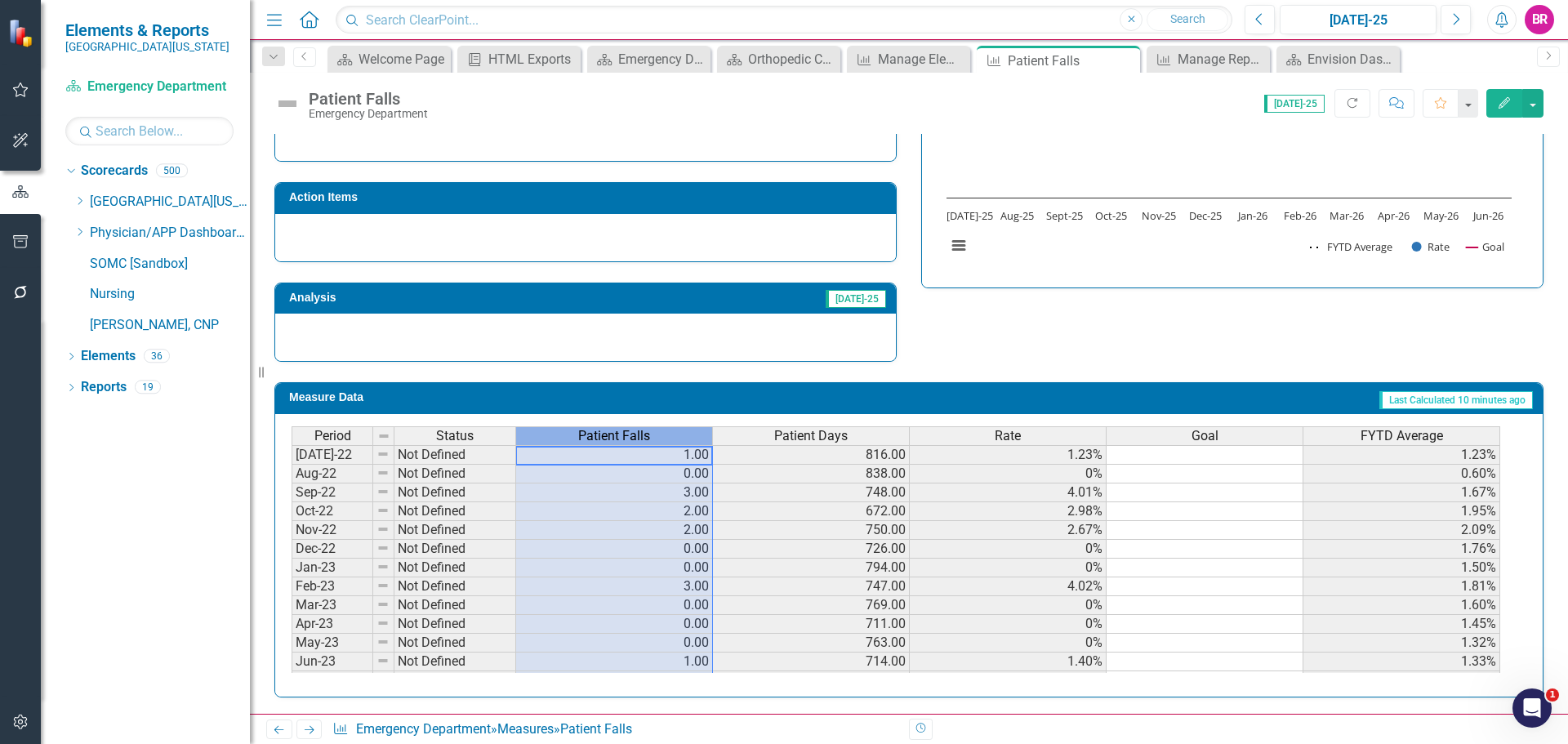
click at [648, 436] on span "Patient Falls" at bounding box center [614, 436] width 72 height 15
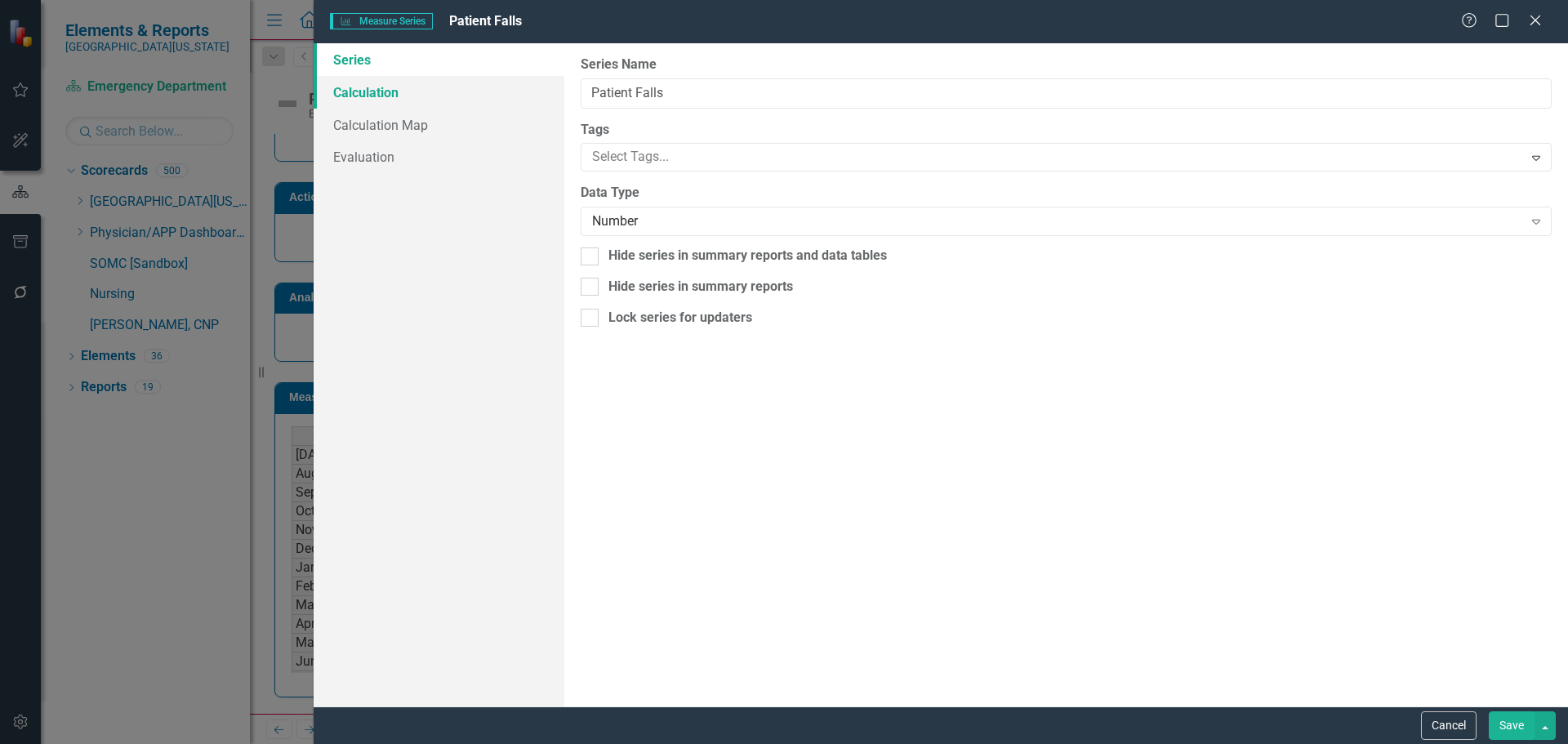
click at [383, 92] on link "Calculation" at bounding box center [439, 93] width 251 height 33
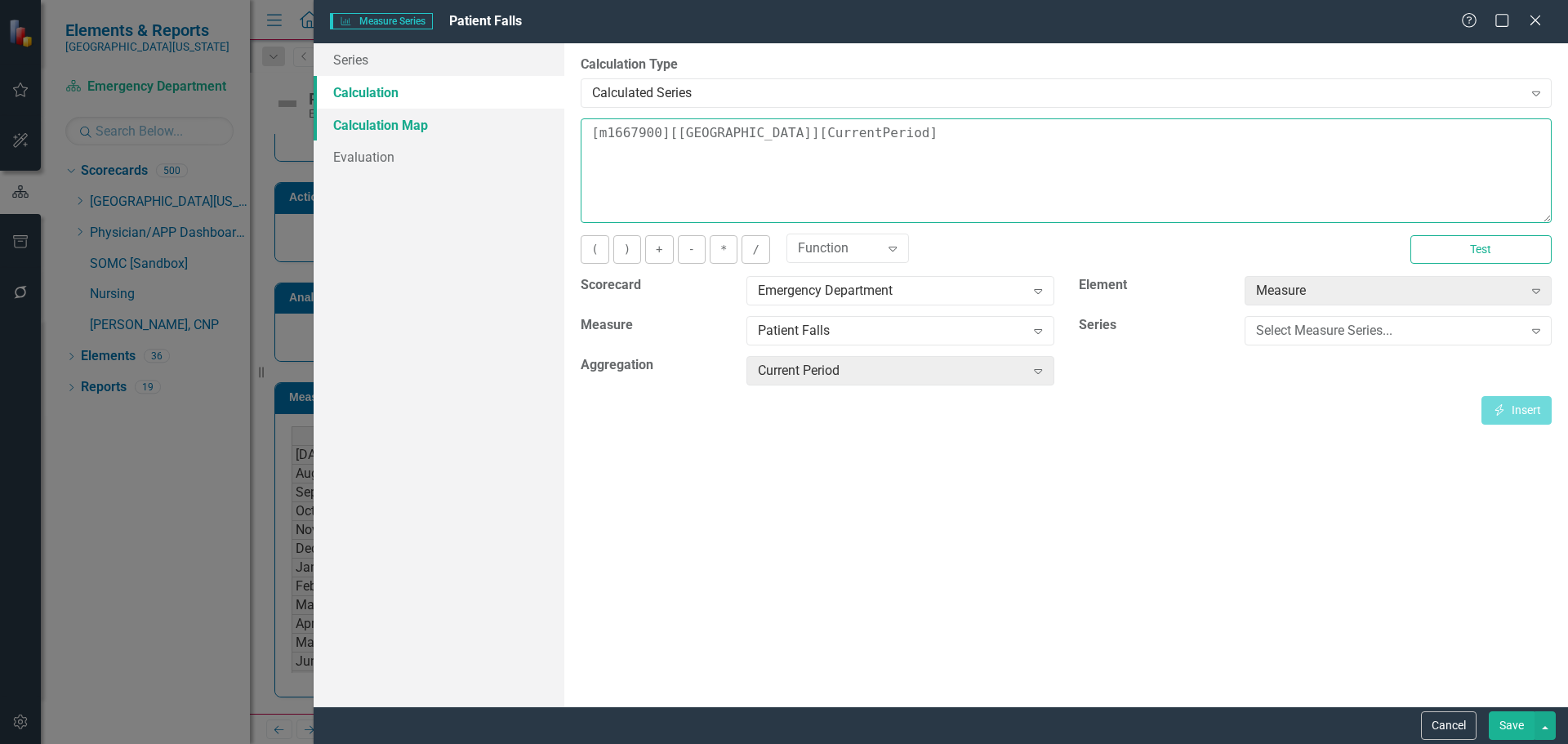
drag, startPoint x: 876, startPoint y: 136, endPoint x: 464, endPoint y: 136, distance: 412.0
click at [489, 136] on div "Series Calculation Calculation Map Evaluation From this page, you can edit the …" at bounding box center [940, 375] width 1254 height 663
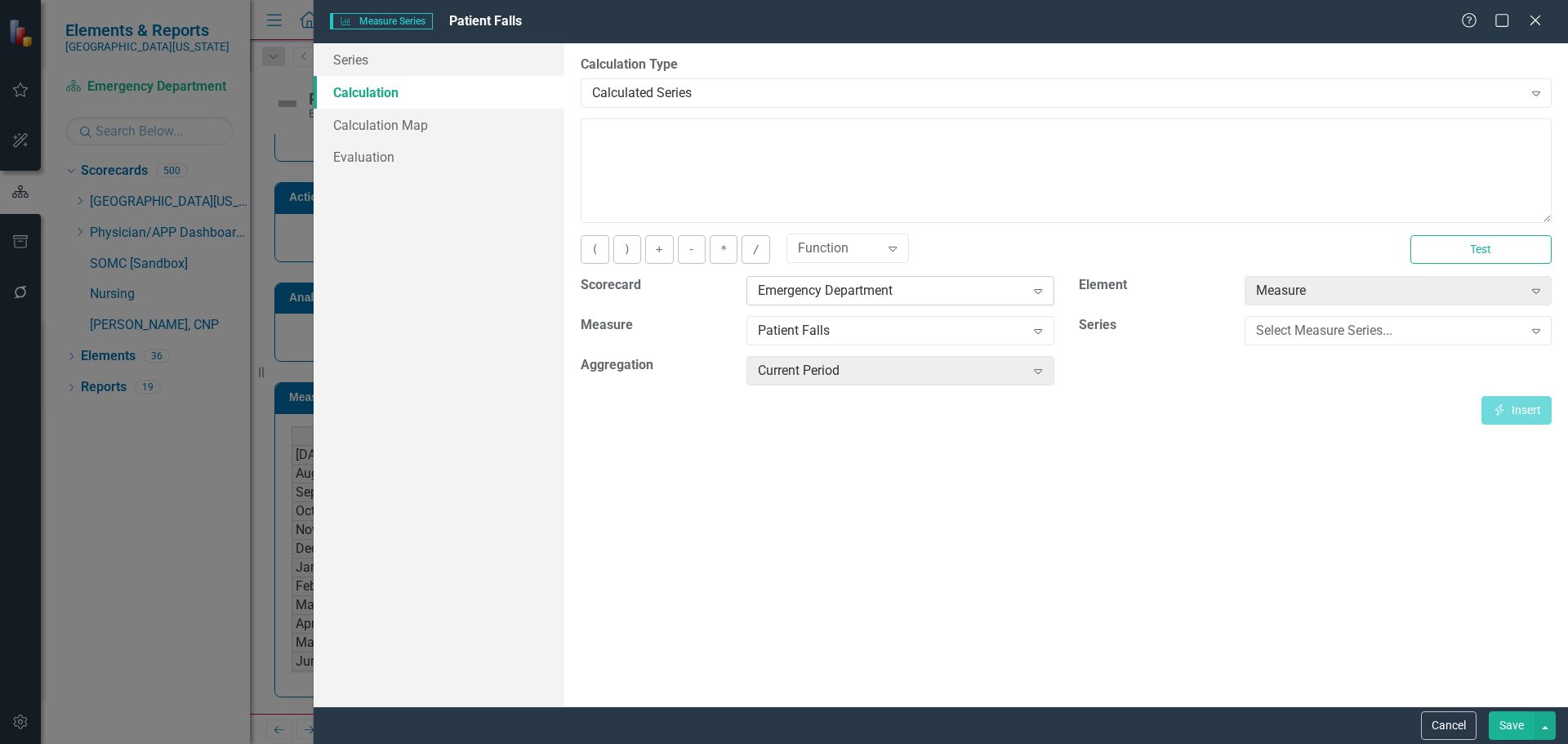
click at [968, 293] on div "Emergency Department" at bounding box center [891, 291] width 267 height 19
type input "ndn"
click at [960, 743] on div "NDN QI Indicators" at bounding box center [788, 758] width 1543 height 19
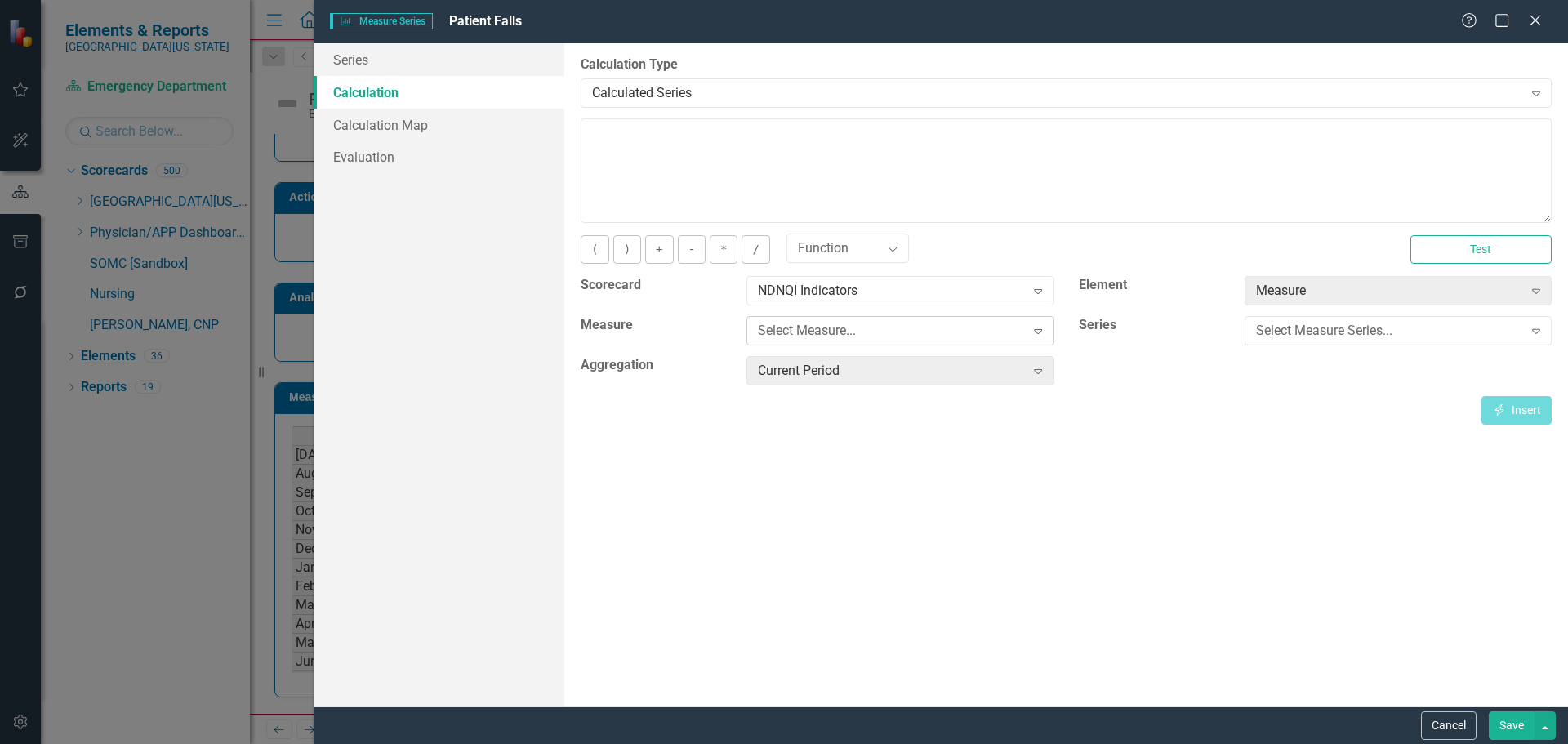
click at [987, 337] on div "Select Measure..." at bounding box center [891, 331] width 267 height 19
click at [1362, 327] on div "Select Measure Series..." at bounding box center [1390, 331] width 267 height 19
click at [1339, 743] on div "ED Falls" at bounding box center [788, 758] width 1543 height 19
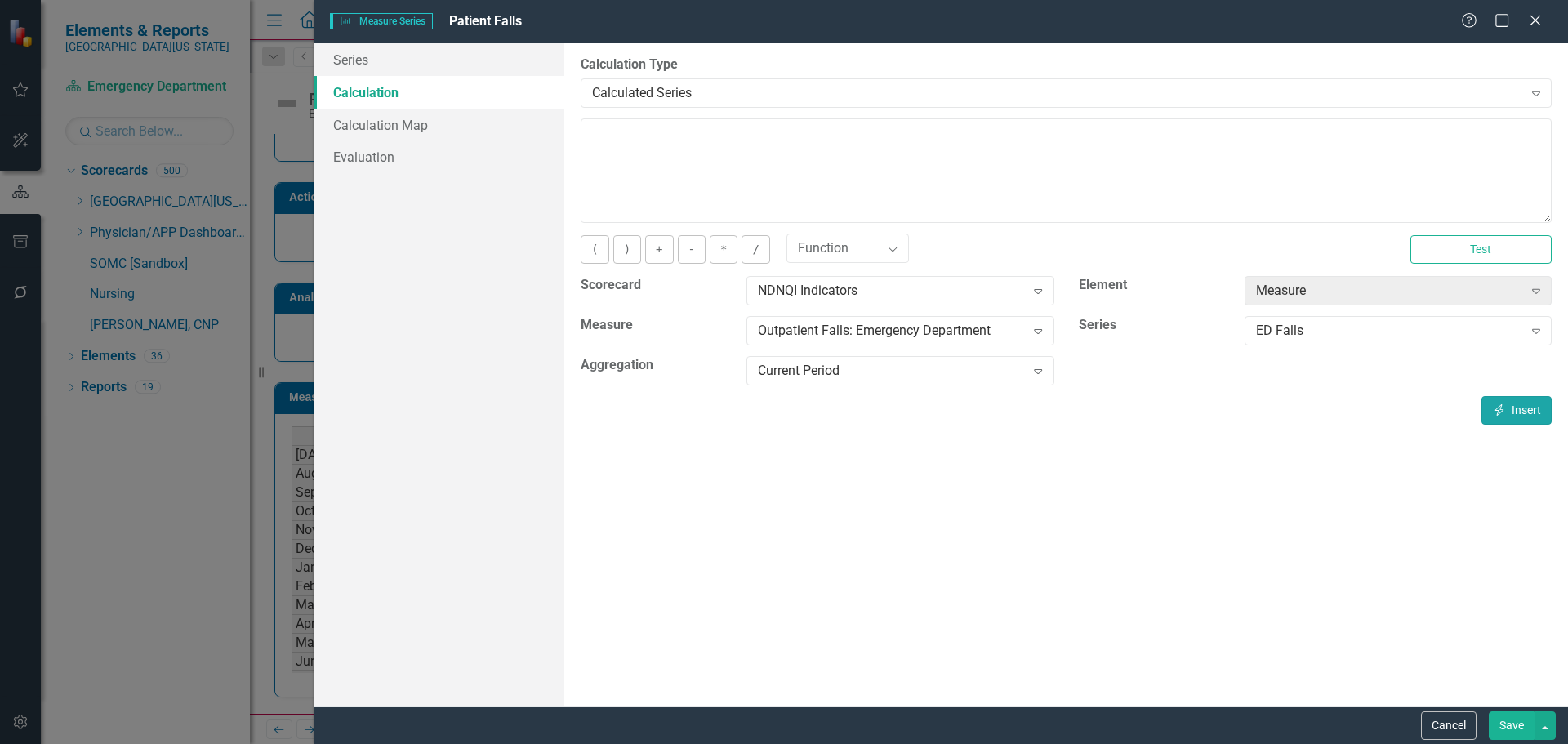
click at [1512, 413] on button "Insert Insert" at bounding box center [1516, 410] width 70 height 28
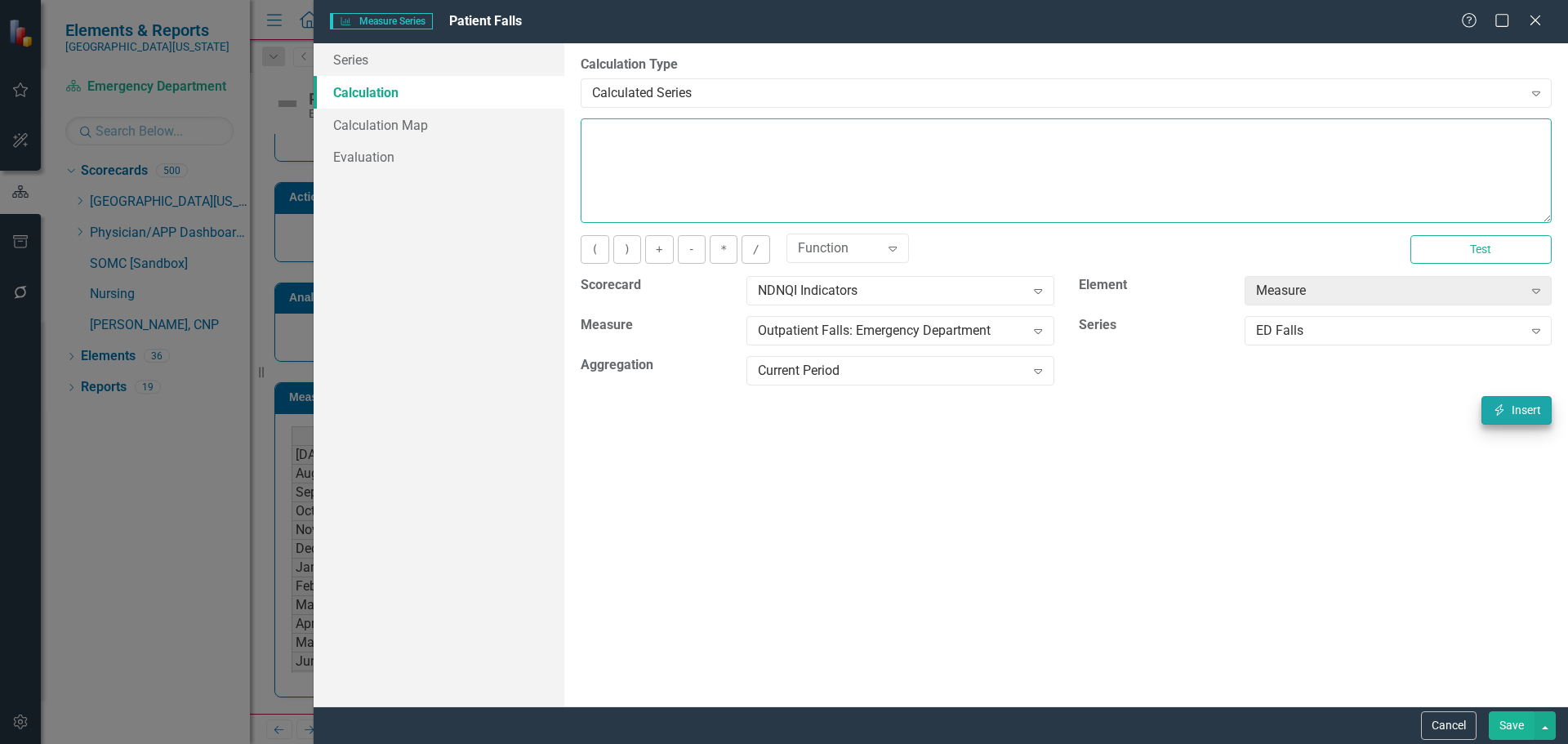
type textarea "[m1546322][ED Falls][CurrentPeriod]"
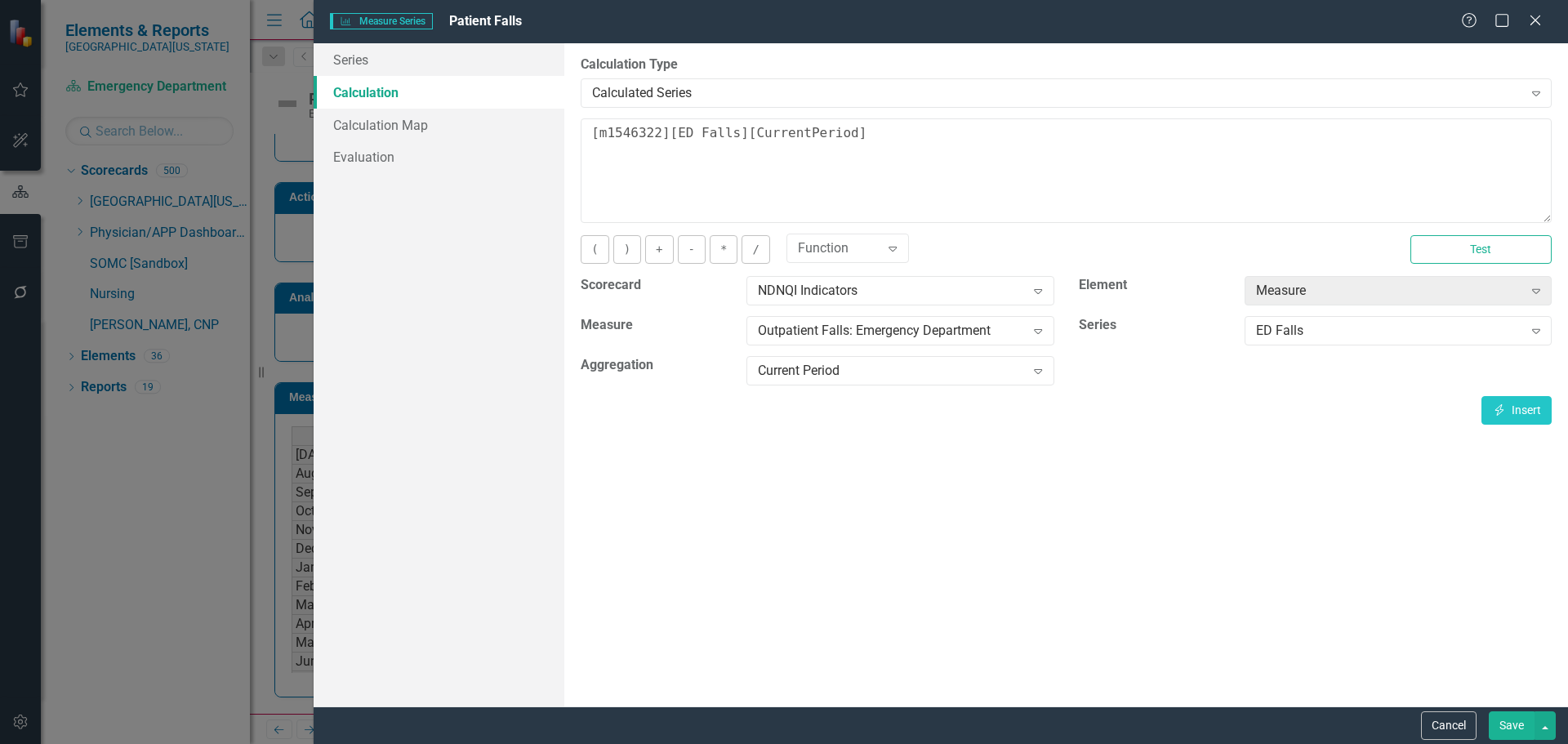
click at [1517, 729] on button "Save" at bounding box center [1512, 725] width 45 height 28
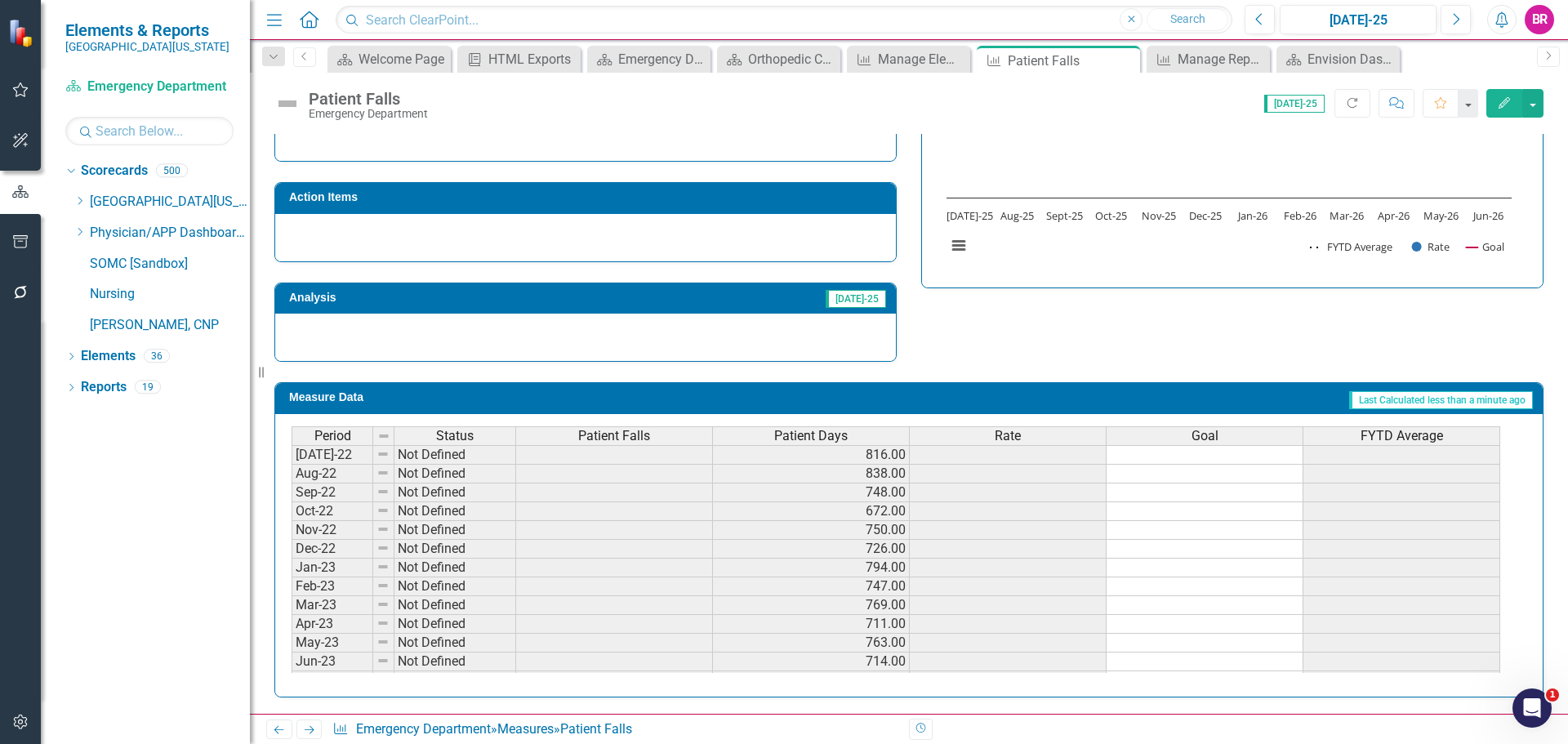
click at [811, 434] on span "Patient Days" at bounding box center [810, 436] width 74 height 15
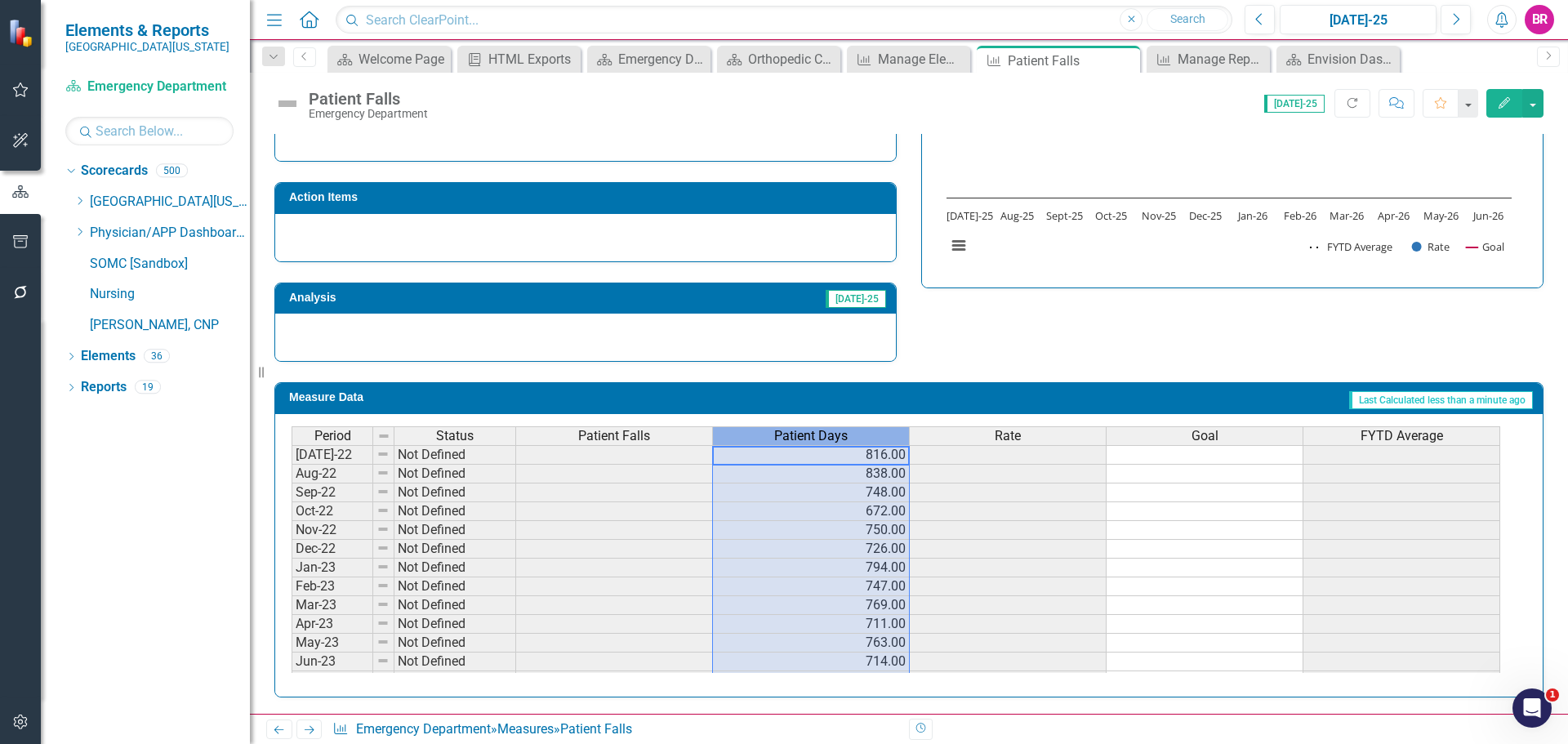
click at [811, 434] on span "Patient Days" at bounding box center [810, 436] width 74 height 15
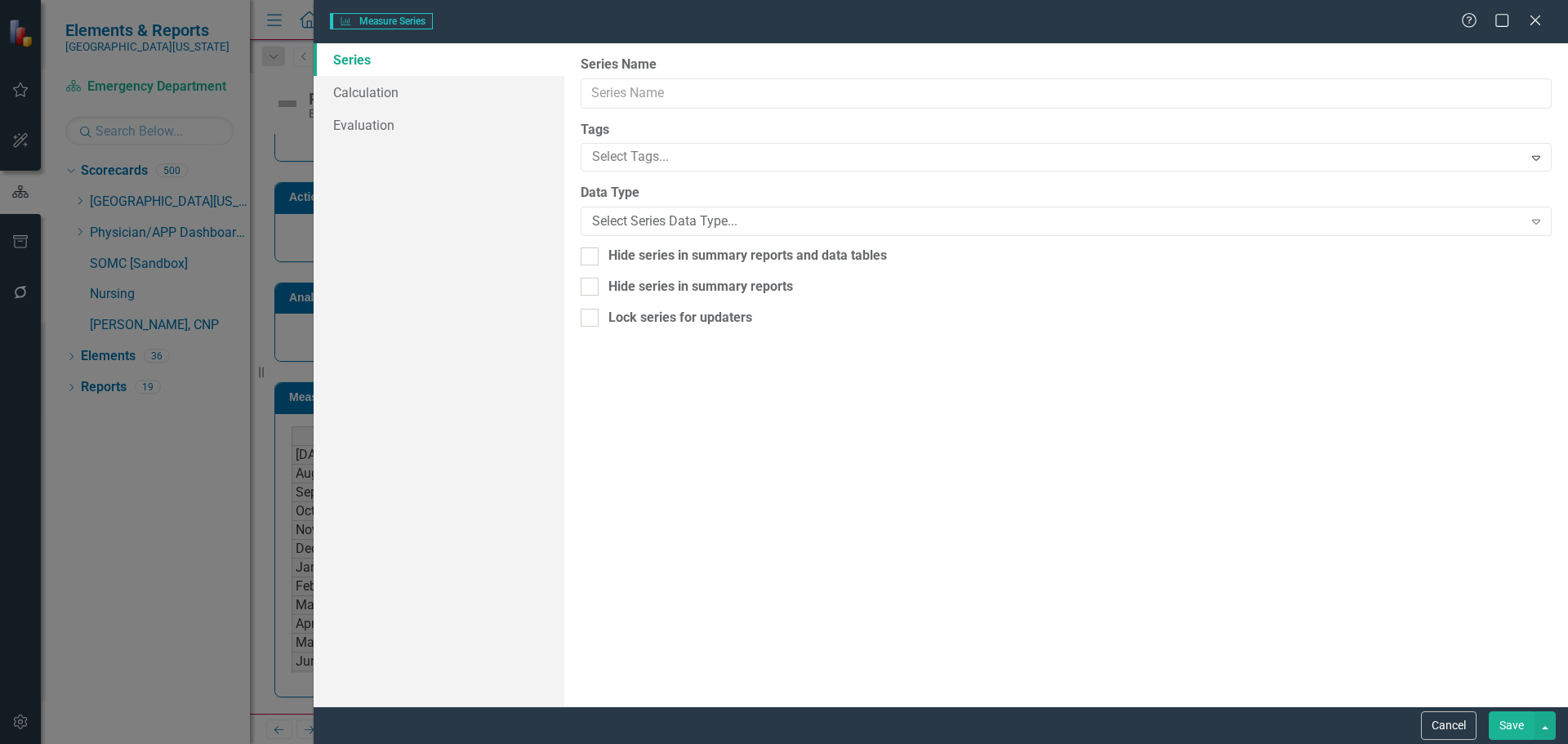
type input "Patient Days"
click at [360, 96] on link "Calculation" at bounding box center [439, 93] width 251 height 33
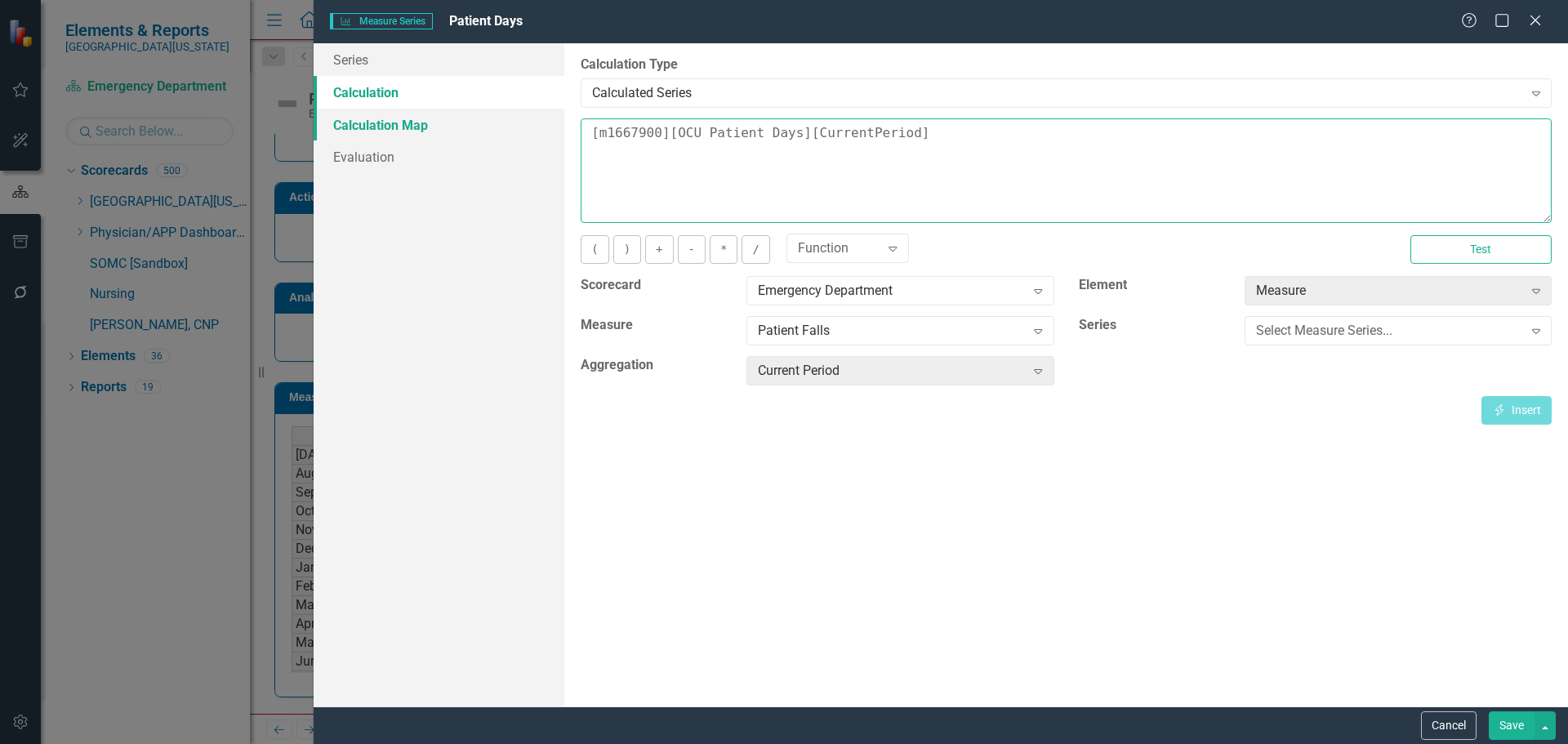
drag, startPoint x: 990, startPoint y: 134, endPoint x: 401, endPoint y: 124, distance: 589.1
click at [394, 134] on div "Series Calculation Calculation Map Evaluation From this page, you can edit the …" at bounding box center [940, 375] width 1254 height 663
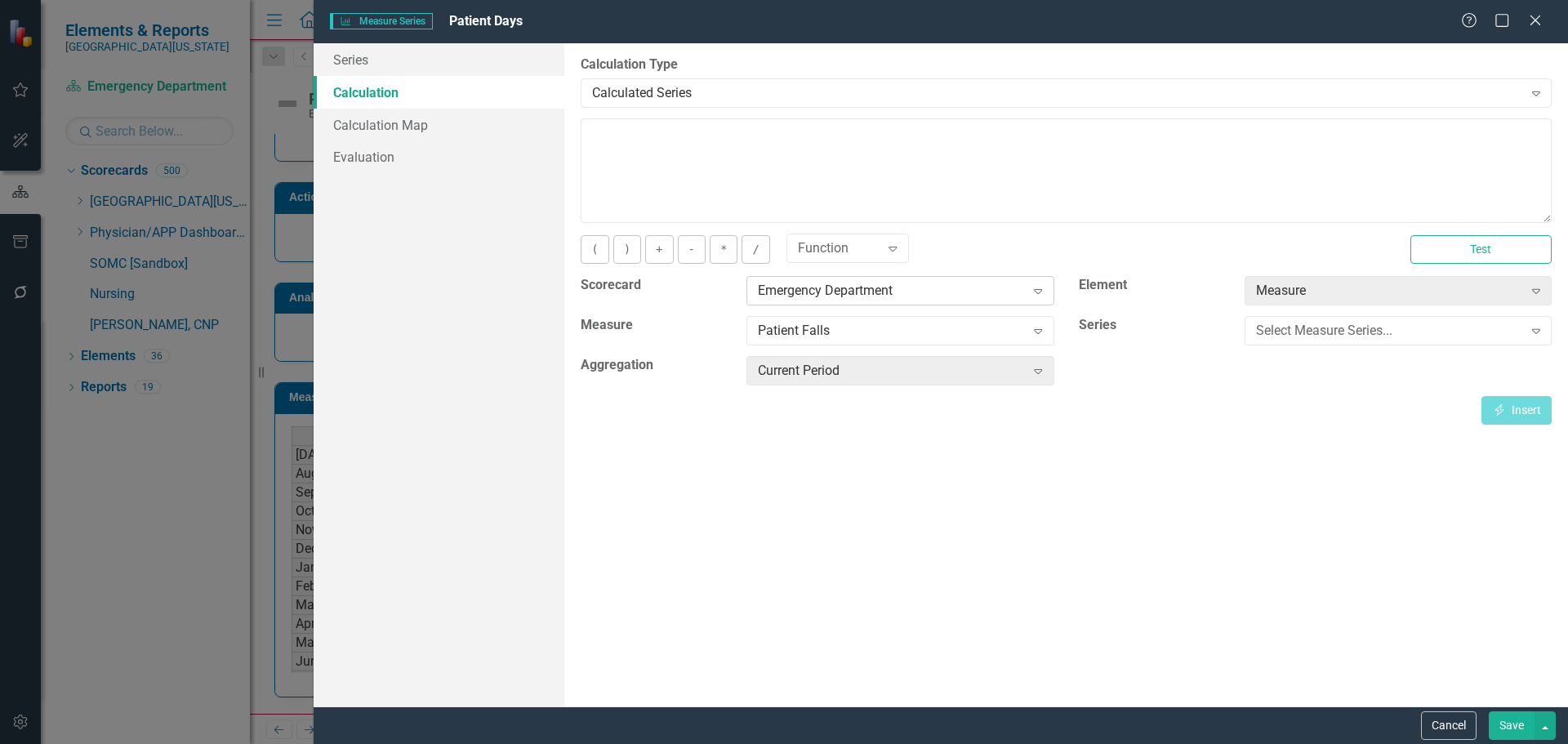
click at [940, 295] on div "Emergency Department" at bounding box center [891, 291] width 267 height 19
type input "ndn"
click at [951, 743] on div "NDN QI Indicators" at bounding box center [788, 758] width 1543 height 19
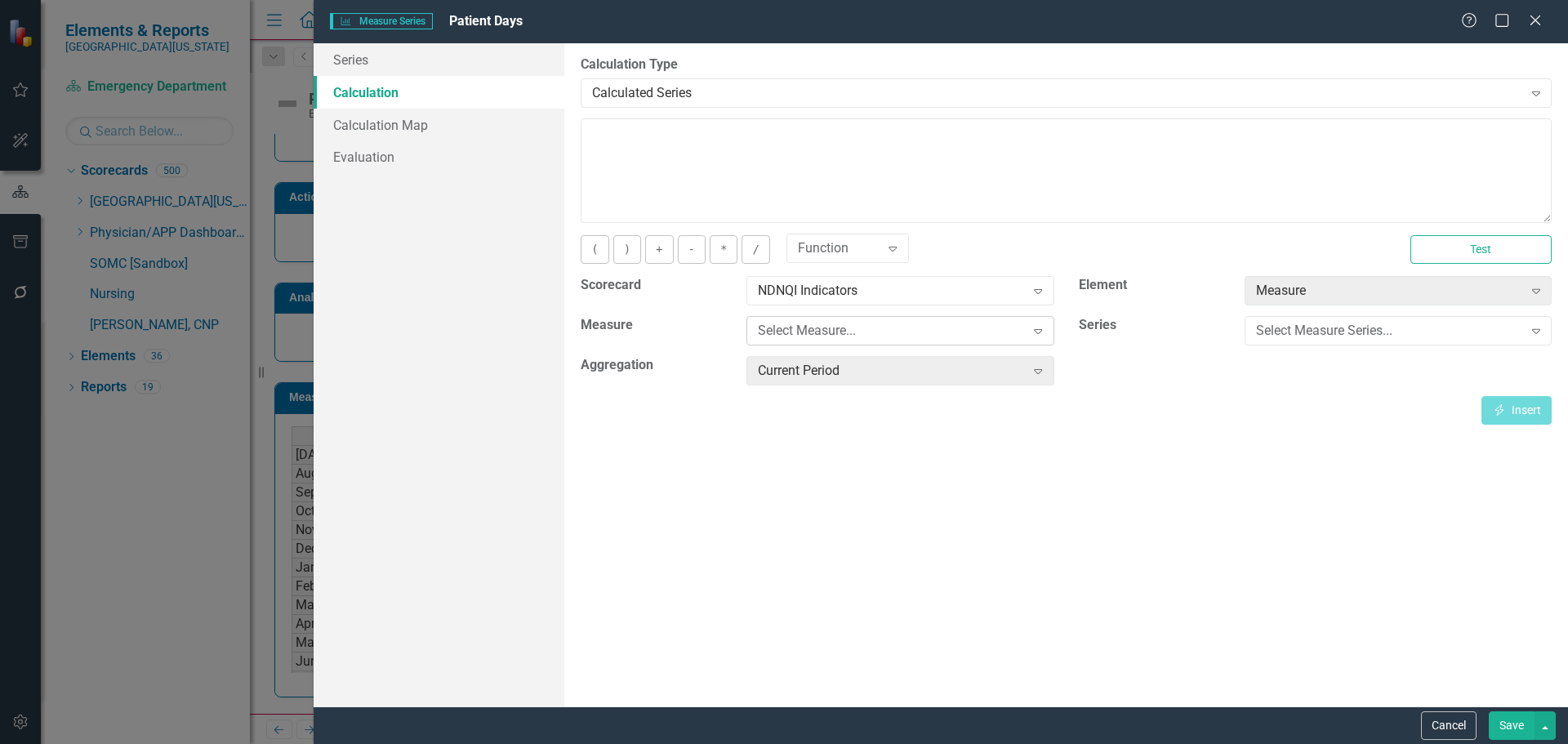
click at [1046, 327] on icon "Expand" at bounding box center [1038, 331] width 16 height 13
click at [1303, 327] on div "Select Measure Series..." at bounding box center [1390, 331] width 267 height 19
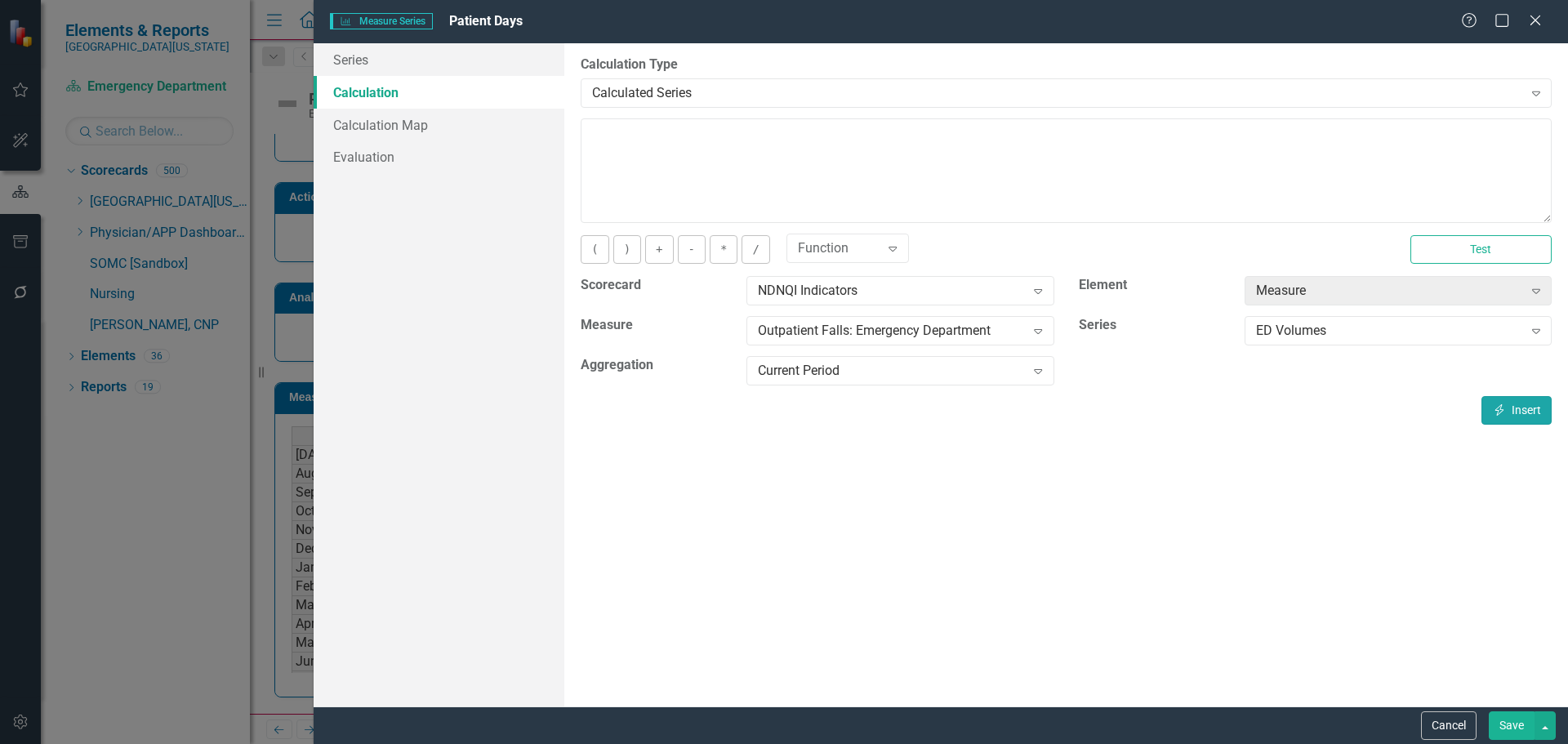
click at [1516, 415] on button "Insert Insert" at bounding box center [1516, 410] width 70 height 28
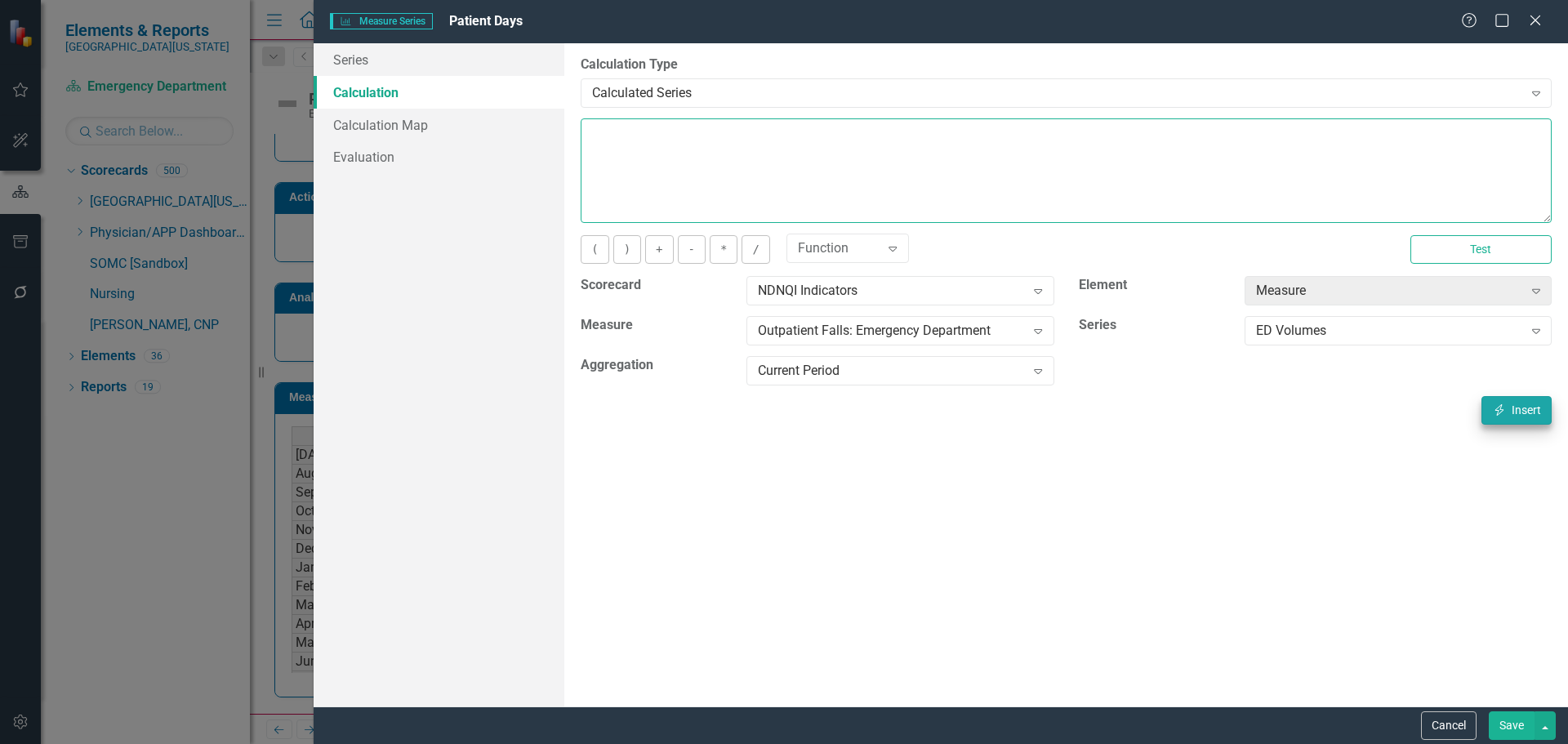
type textarea "[m1546322][ED Volumes][CurrentPeriod]"
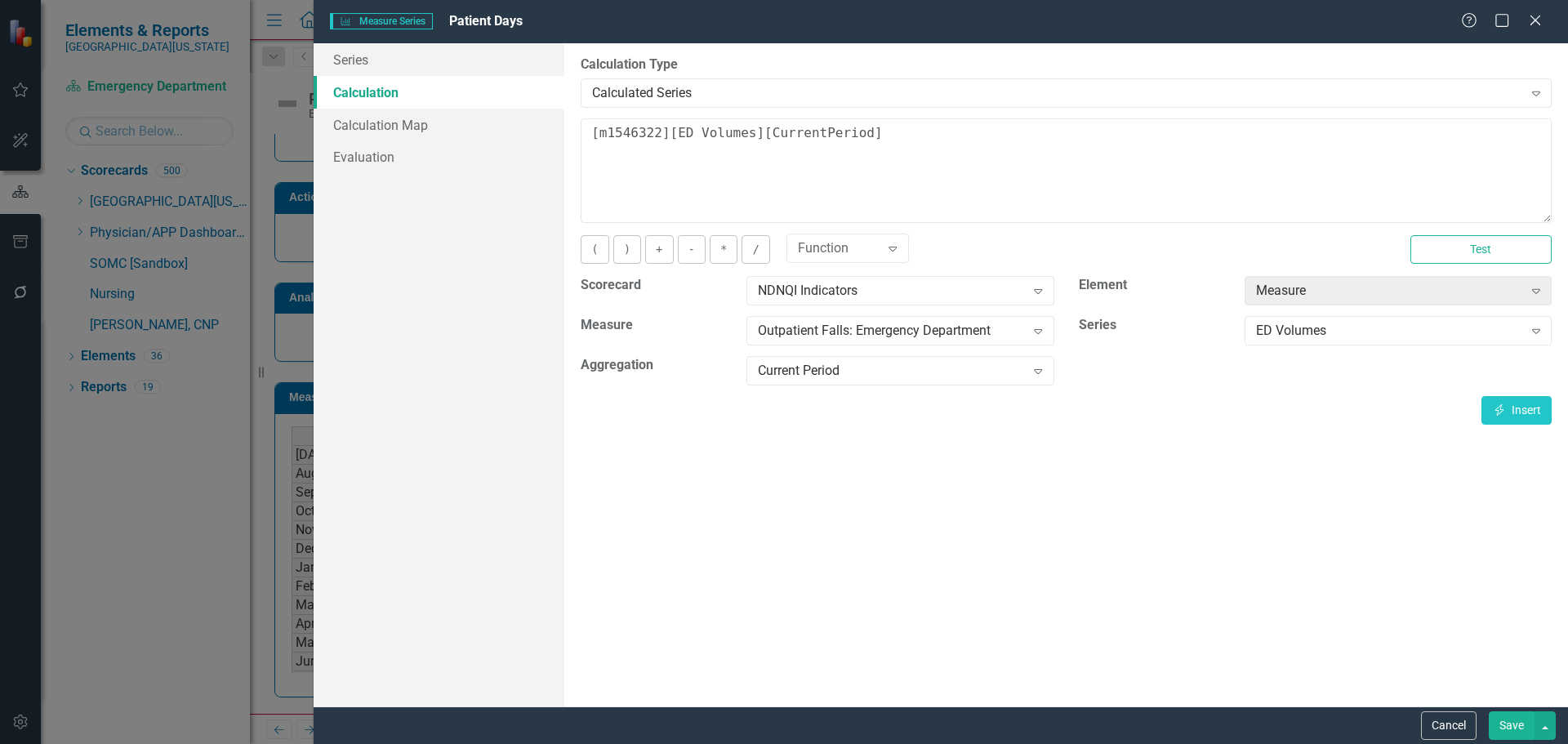
click at [1517, 724] on button "Save" at bounding box center [1512, 725] width 45 height 28
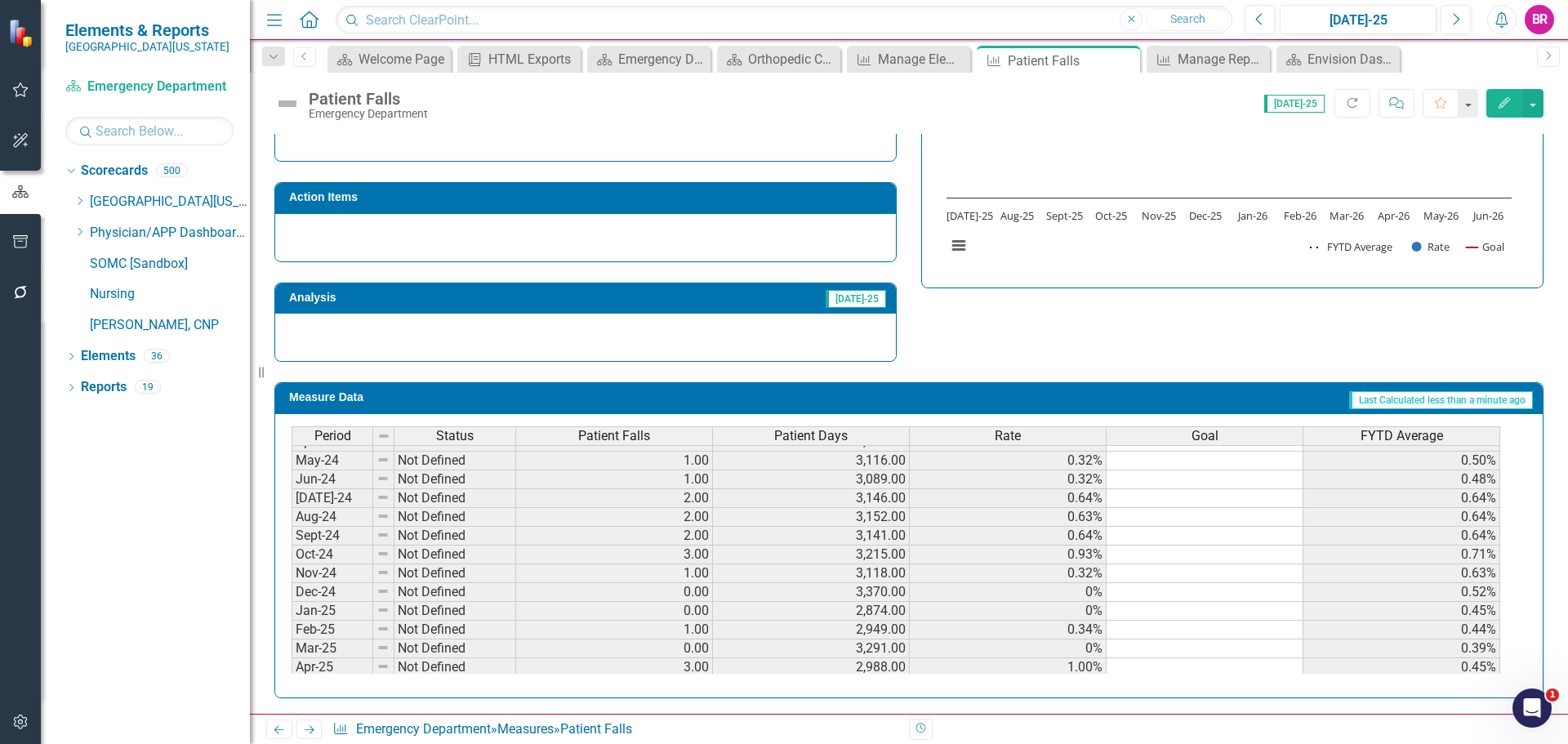
scroll to position [164, 0]
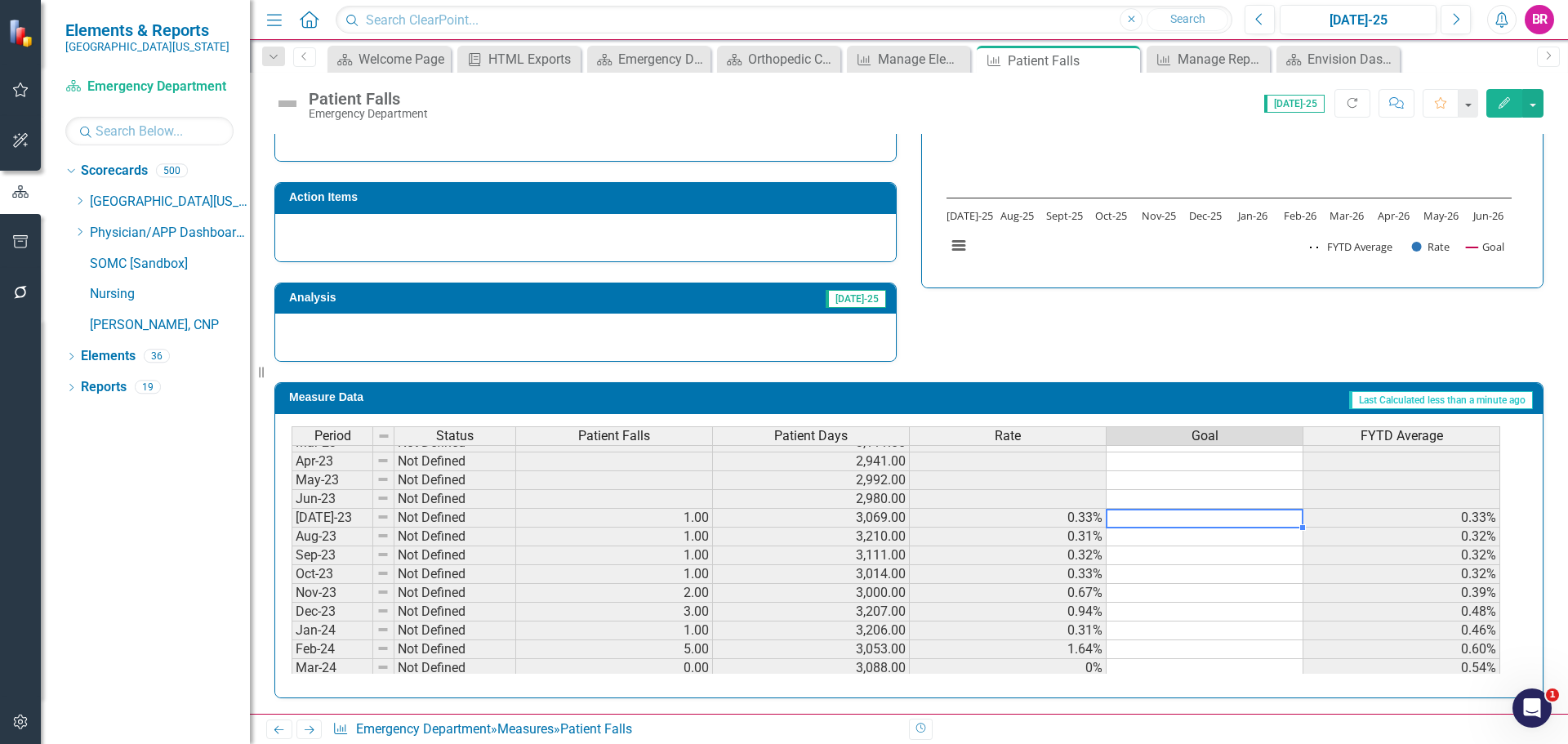
click at [1194, 520] on td at bounding box center [1205, 518] width 196 height 19
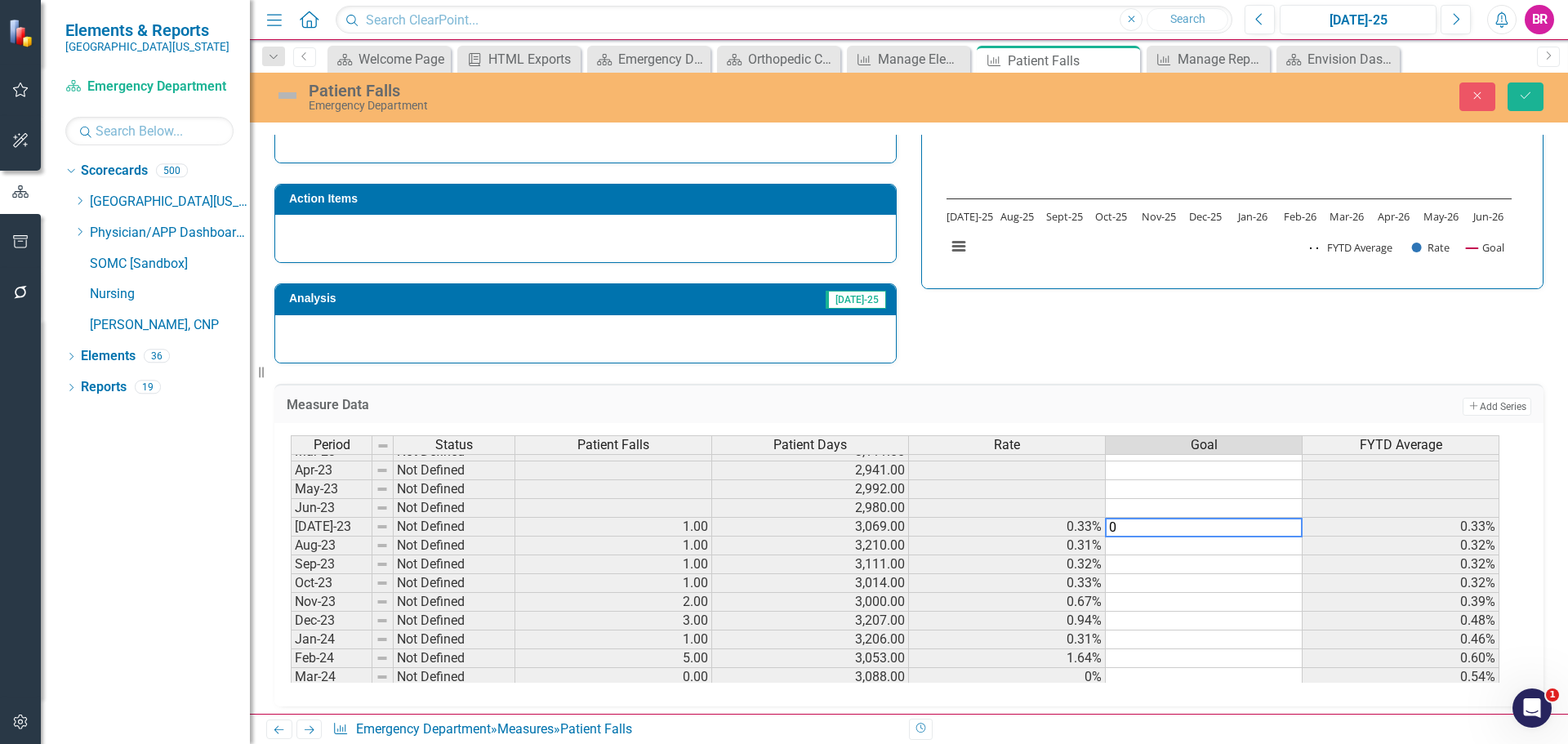
type textarea "0"
click at [1350, 320] on div "Strategic Values A Better Way Action Items Analysis Jul-25 Patient Falls Chart …" at bounding box center [909, 164] width 1294 height 400
click at [1294, 528] on td "0%" at bounding box center [1204, 527] width 196 height 19
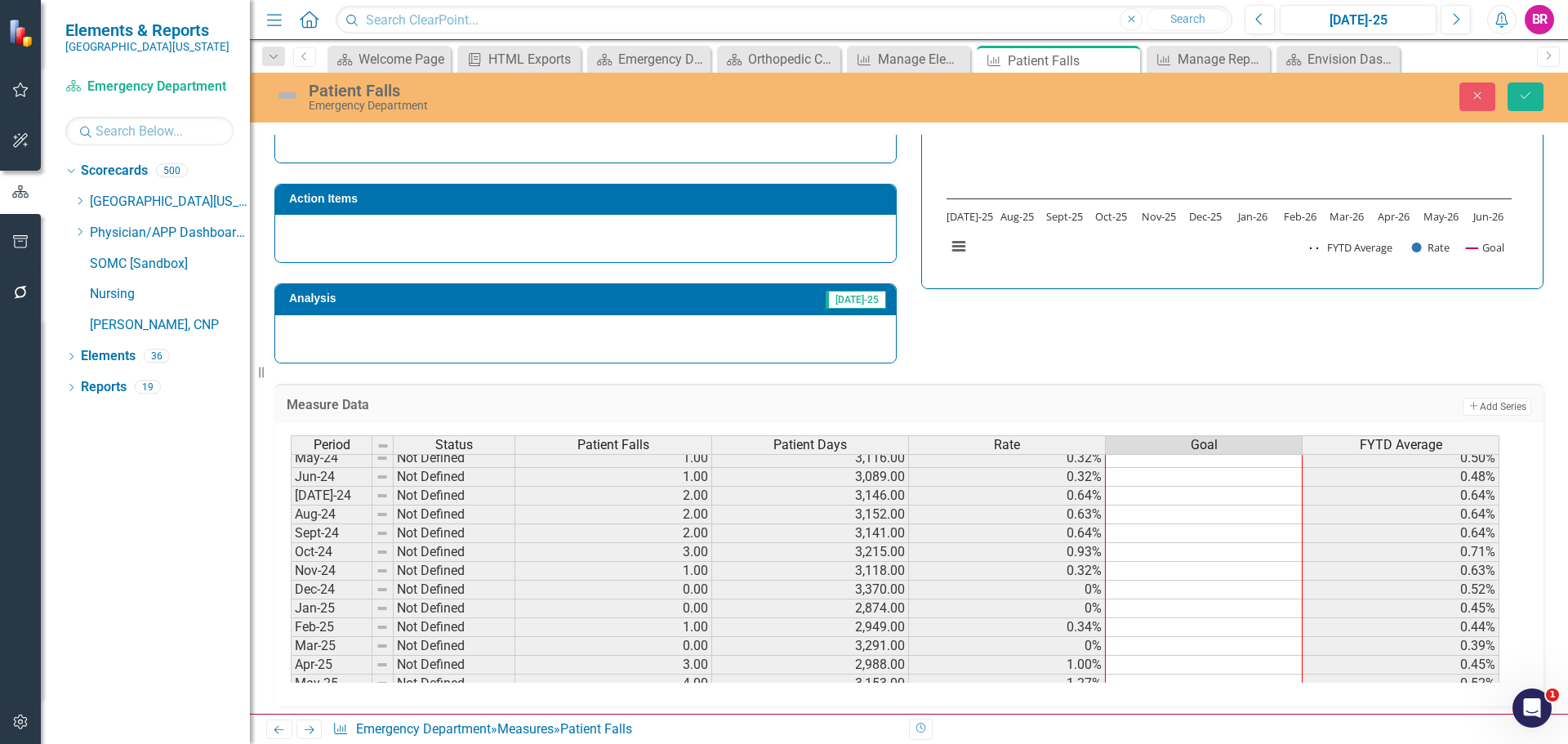
scroll to position [490, 0]
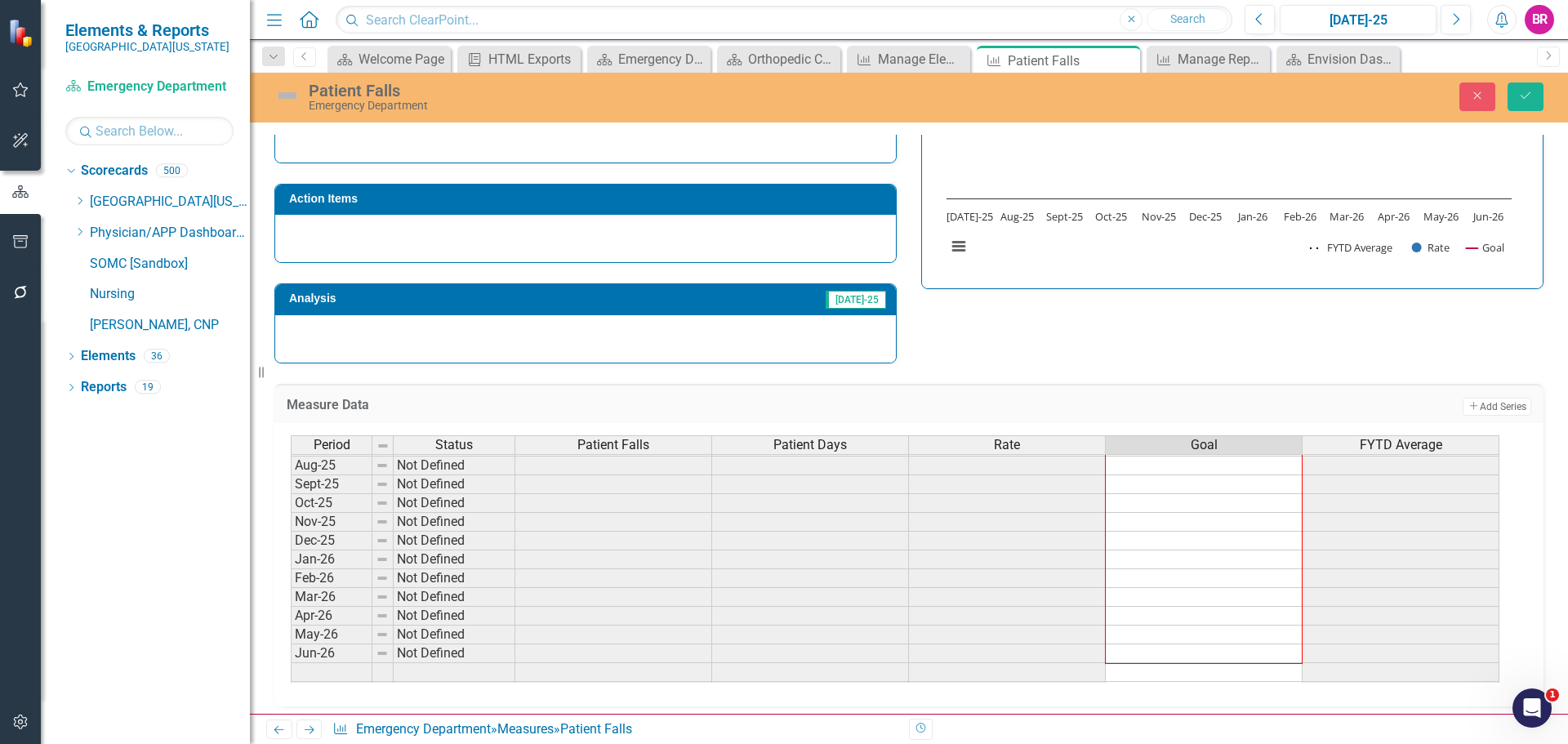
drag, startPoint x: 1303, startPoint y: 536, endPoint x: 1292, endPoint y: 654, distance: 118.5
click at [291, 654] on div "Period Status Patient Falls Patient Days Rate Goal FYTD Average Jul-24 Not Defi…" at bounding box center [291, 446] width 0 height 508
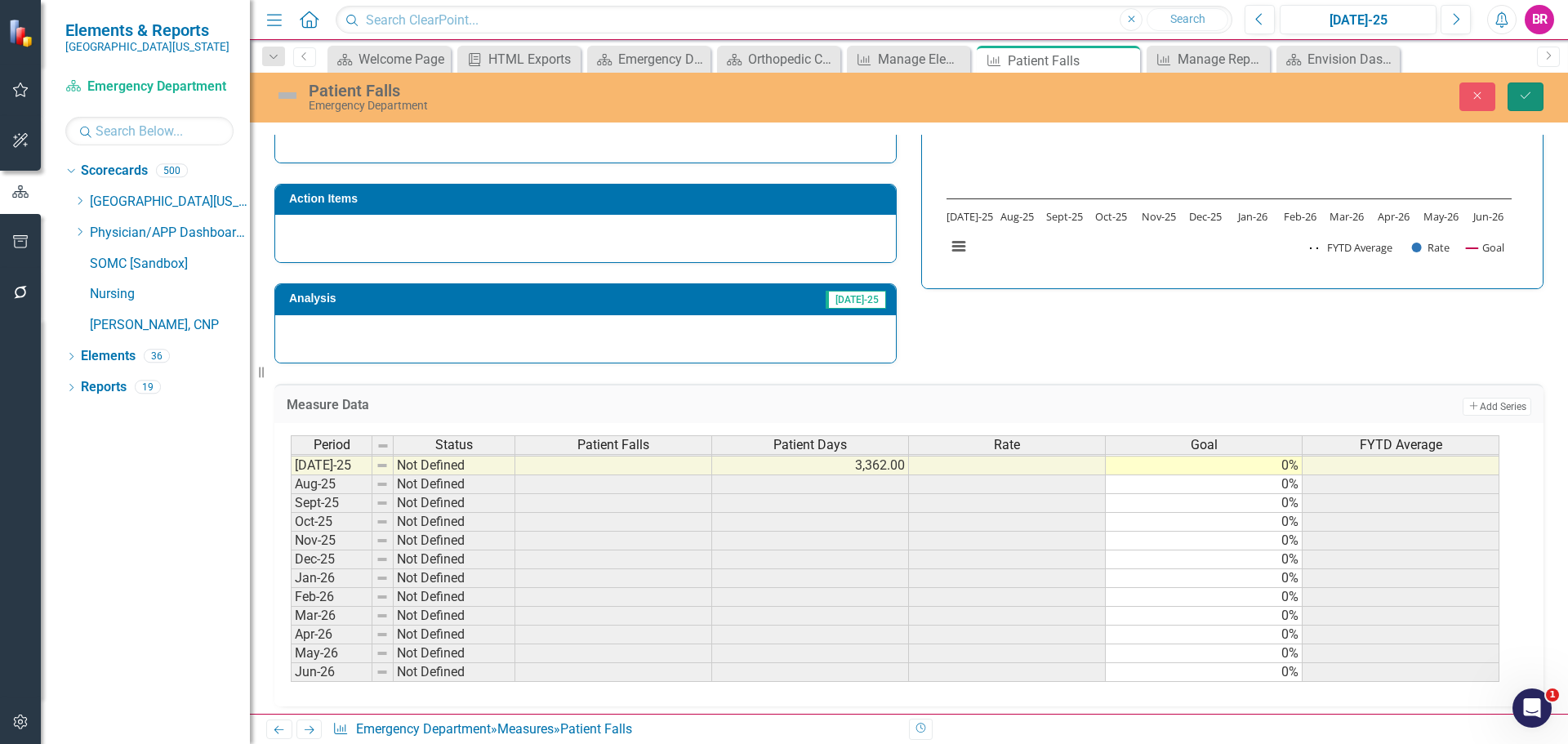
click at [1530, 95] on icon "Save" at bounding box center [1525, 96] width 15 height 12
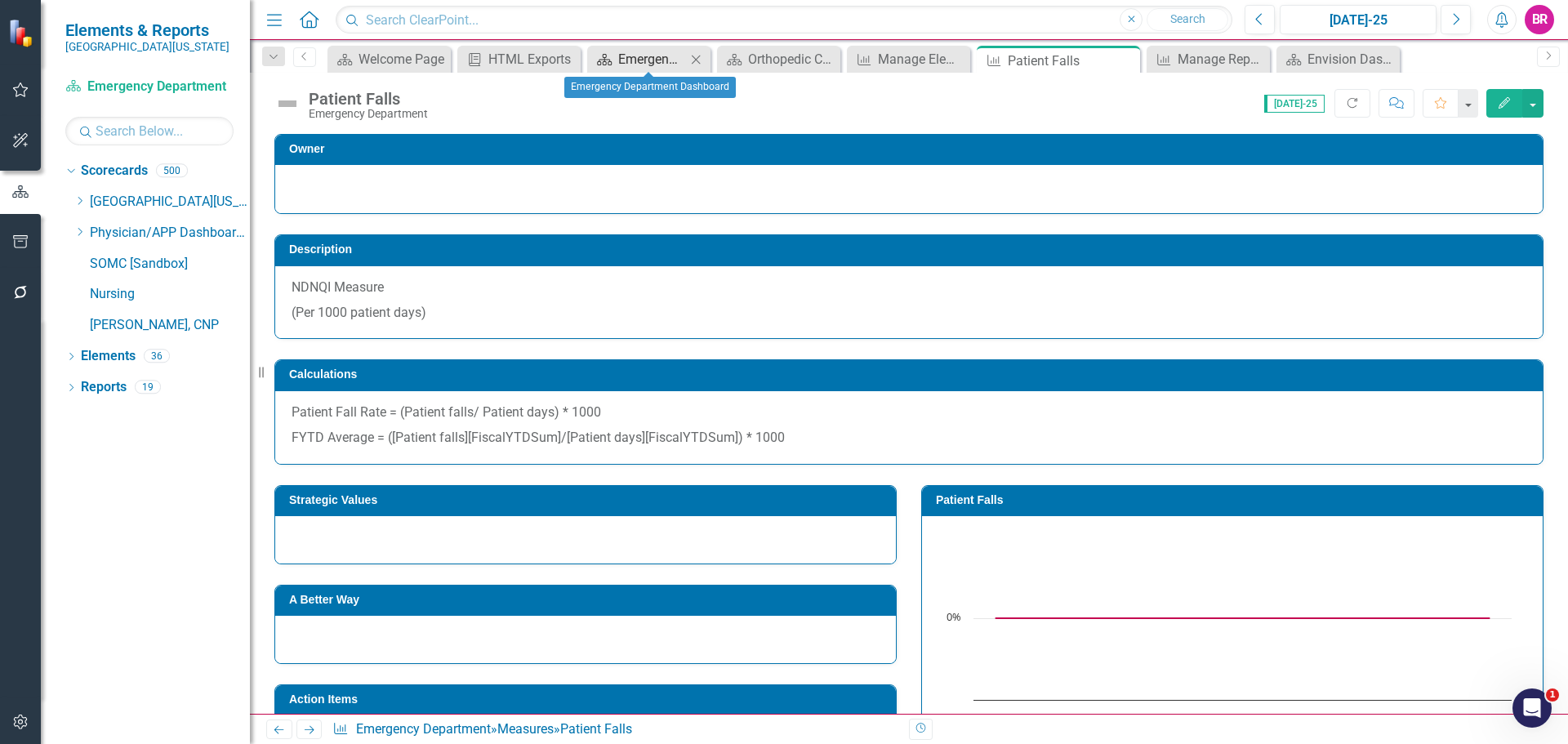
click at [648, 61] on div "Emergency Department Dashboard" at bounding box center [652, 59] width 68 height 20
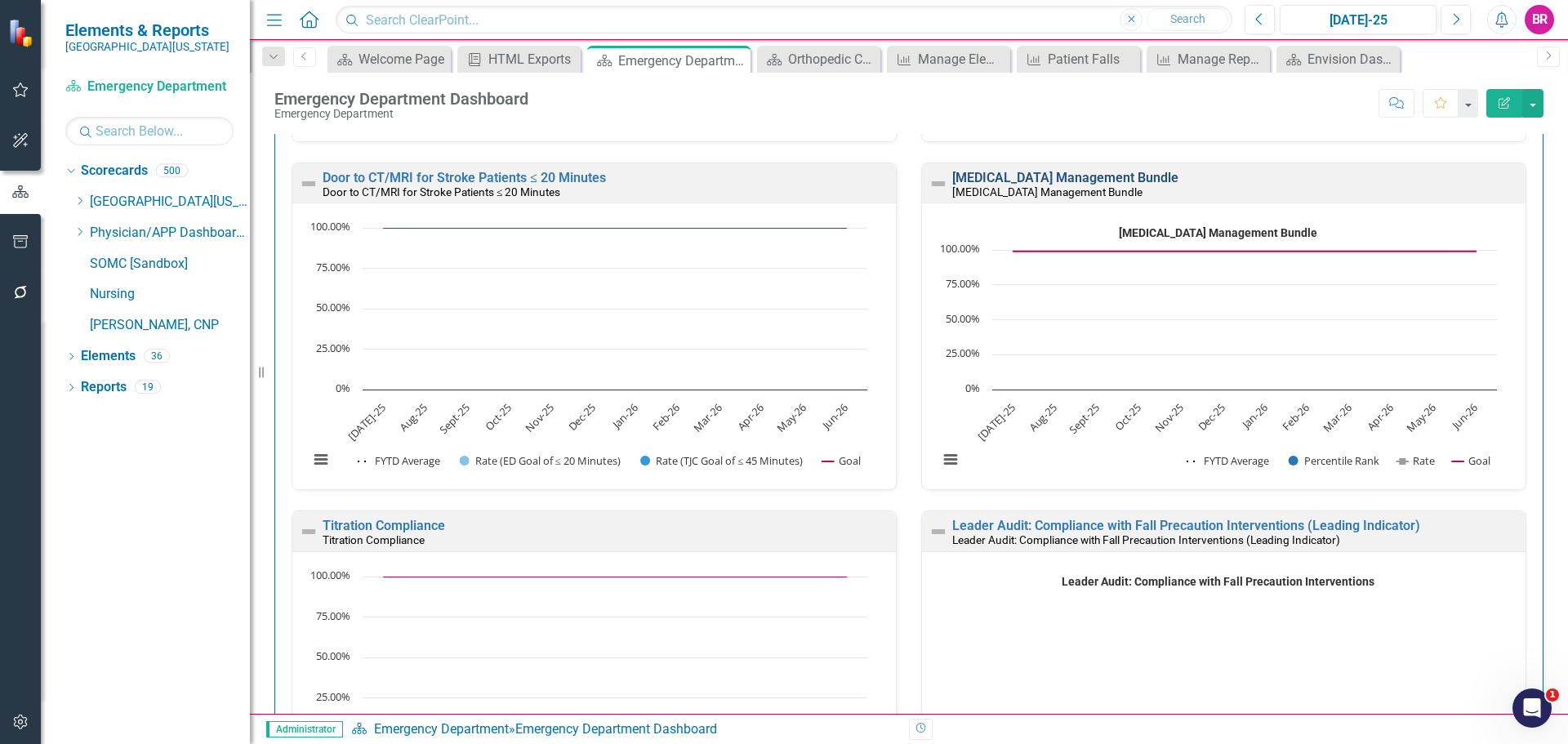
click at [1050, 179] on link "[MEDICAL_DATA] Management Bundle" at bounding box center [1065, 177] width 226 height 15
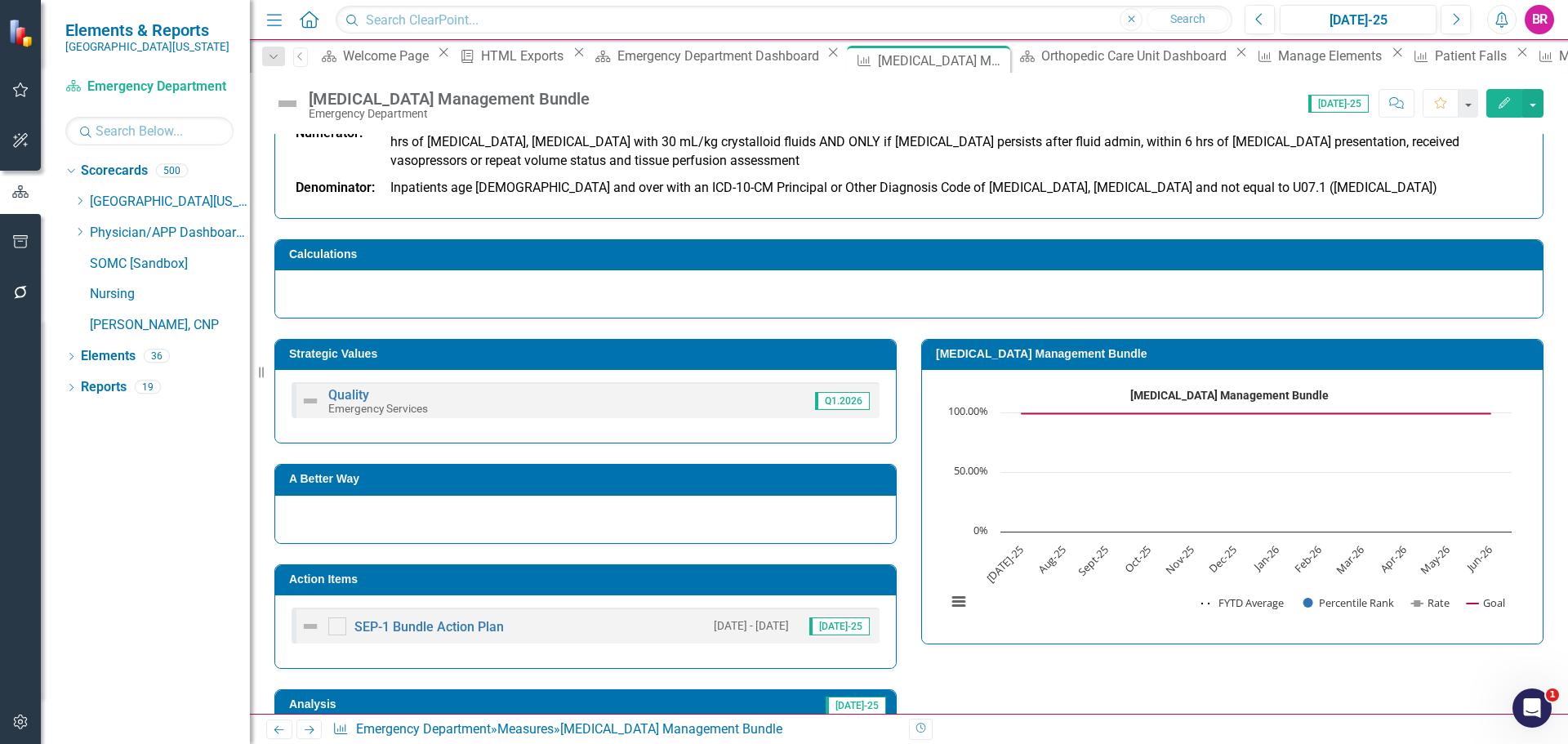
scroll to position [228, 0]
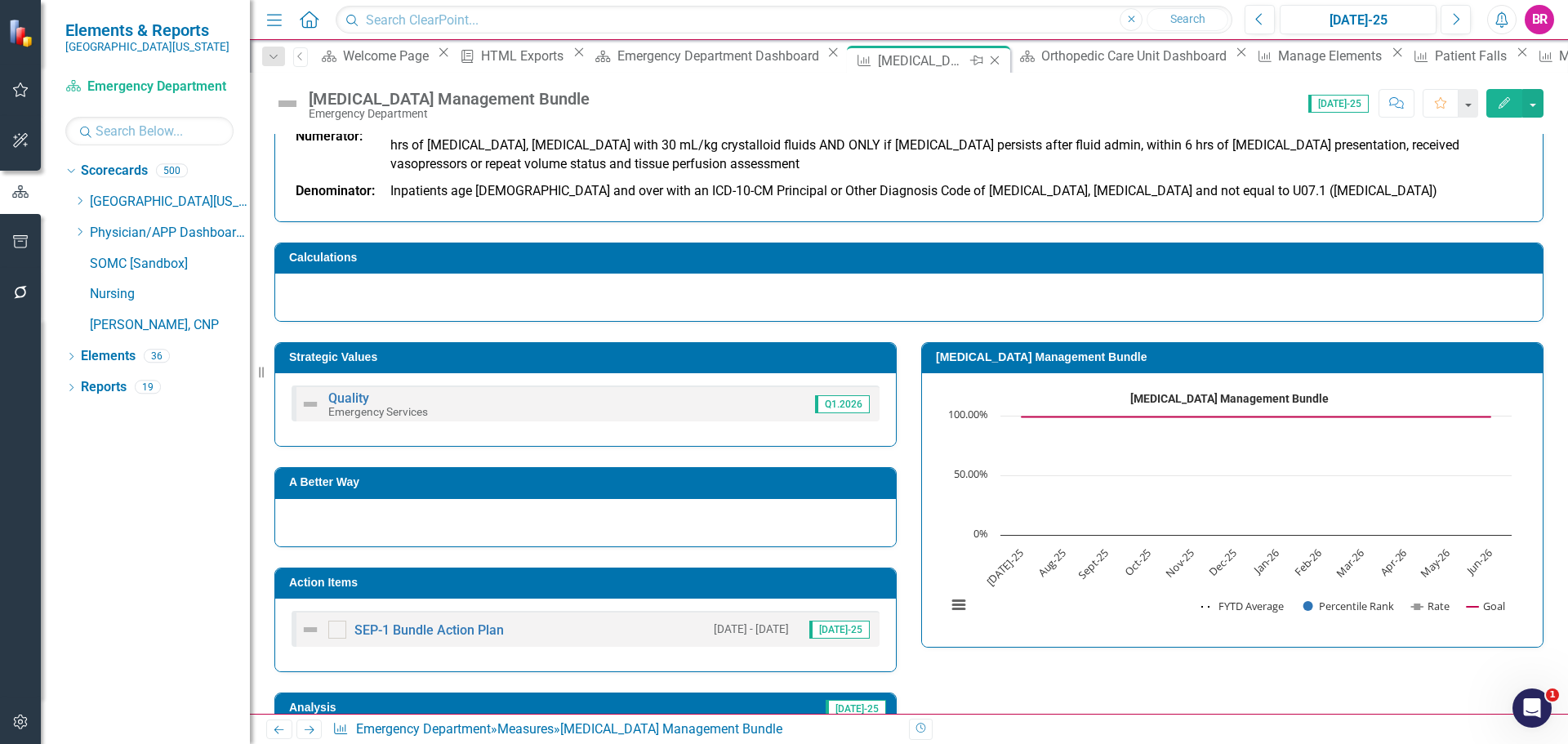
click at [987, 60] on icon "Close" at bounding box center [995, 60] width 16 height 13
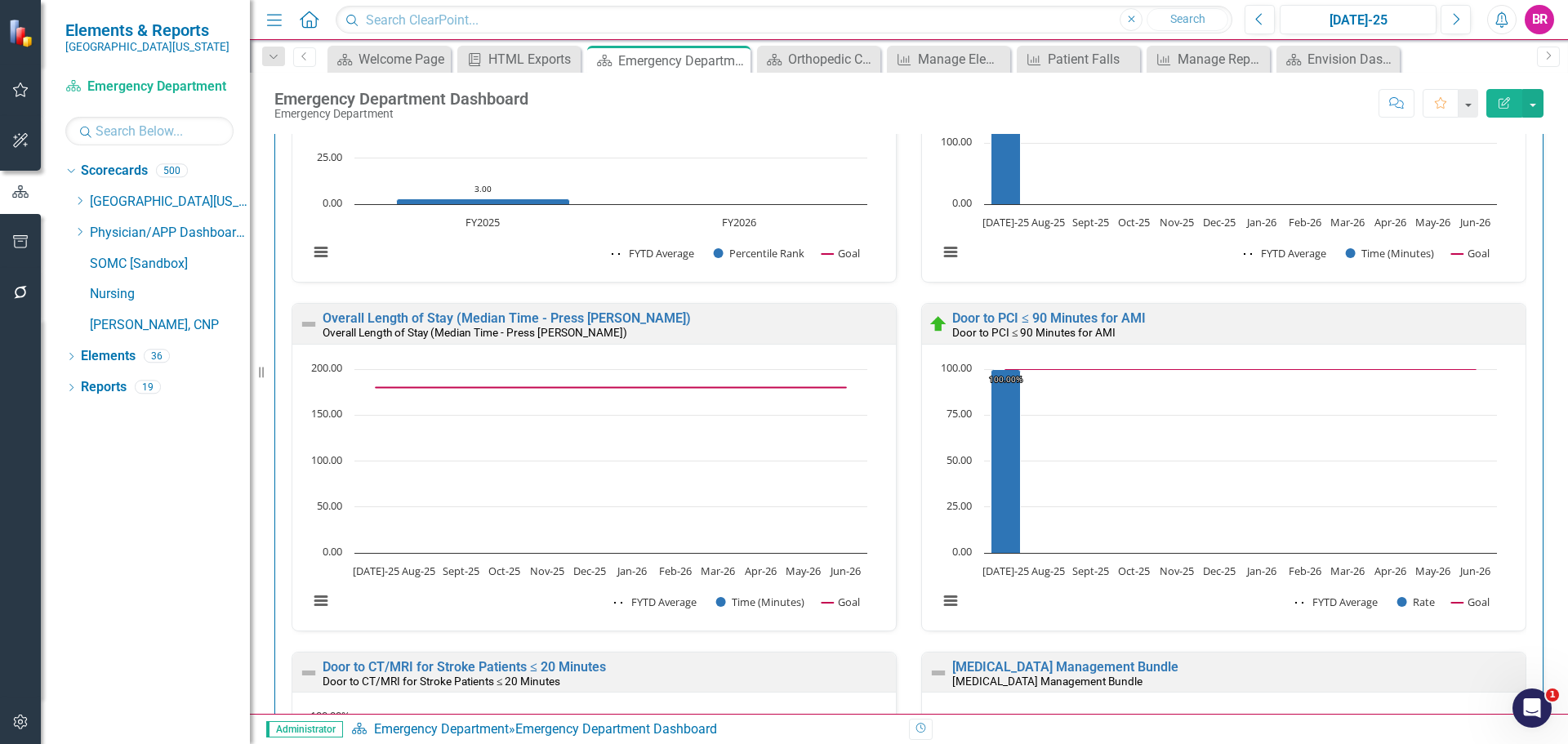
scroll to position [1389, 0]
click at [1013, 318] on link "Door to PCI ≤ 90 Minutes for AMI" at bounding box center [1049, 318] width 194 height 15
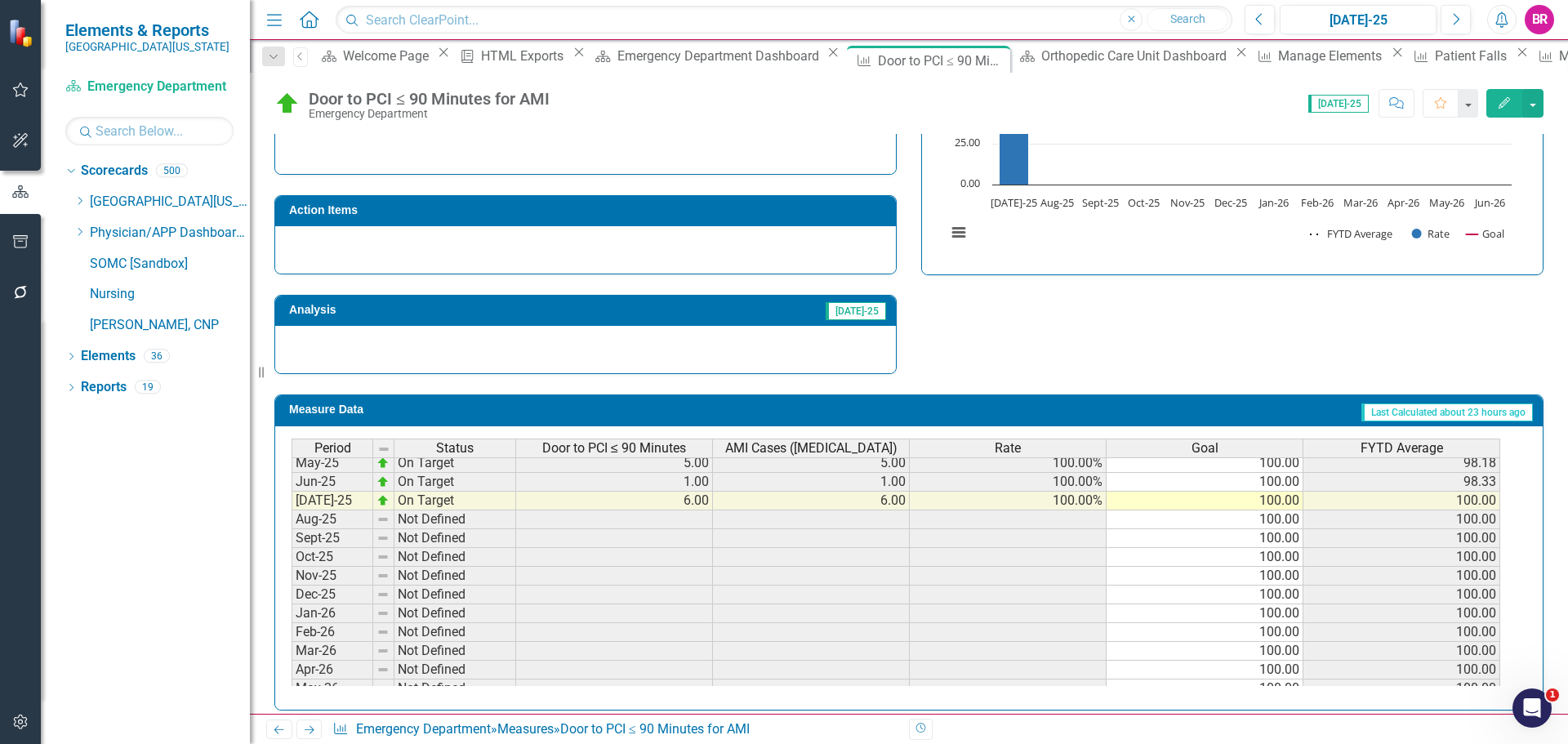
scroll to position [653, 0]
click at [644, 448] on span "Door to PCI ≤ 90 Minutes" at bounding box center [614, 448] width 144 height 15
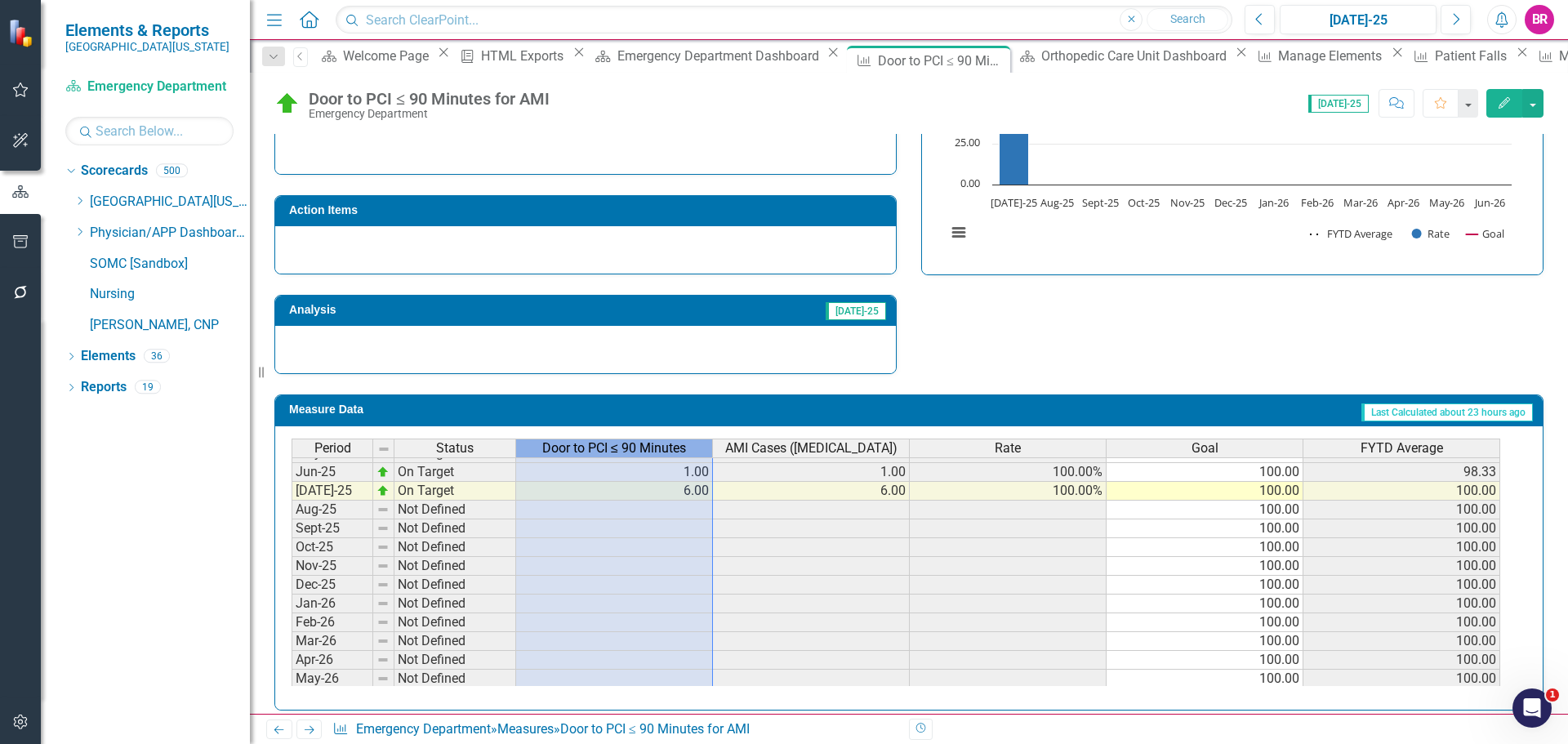
click at [645, 448] on span "Door to PCI ≤ 90 Minutes" at bounding box center [614, 448] width 144 height 15
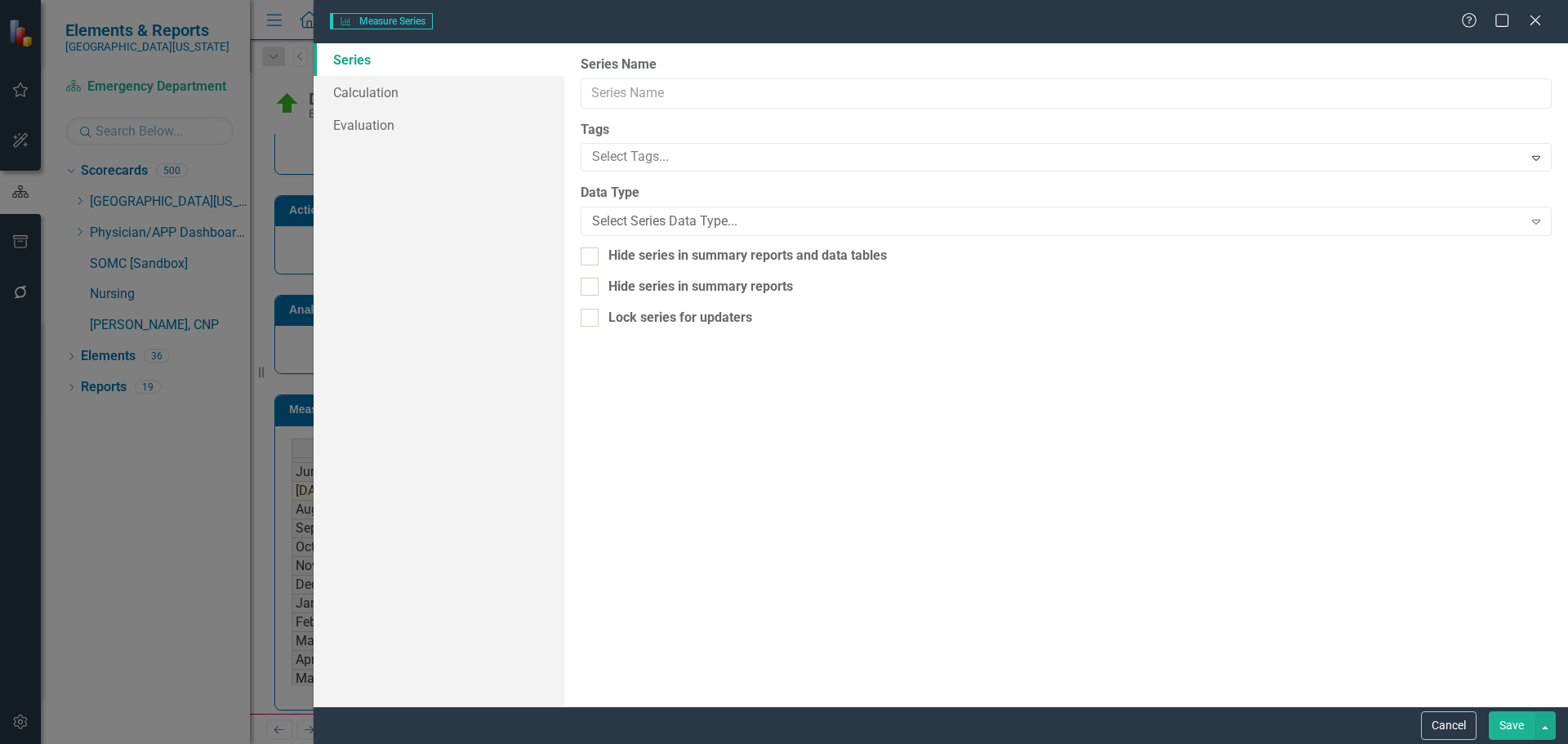
type input "Door to PCI ≤ 90 Minutes"
click at [382, 161] on link "Evaluation" at bounding box center [439, 156] width 251 height 33
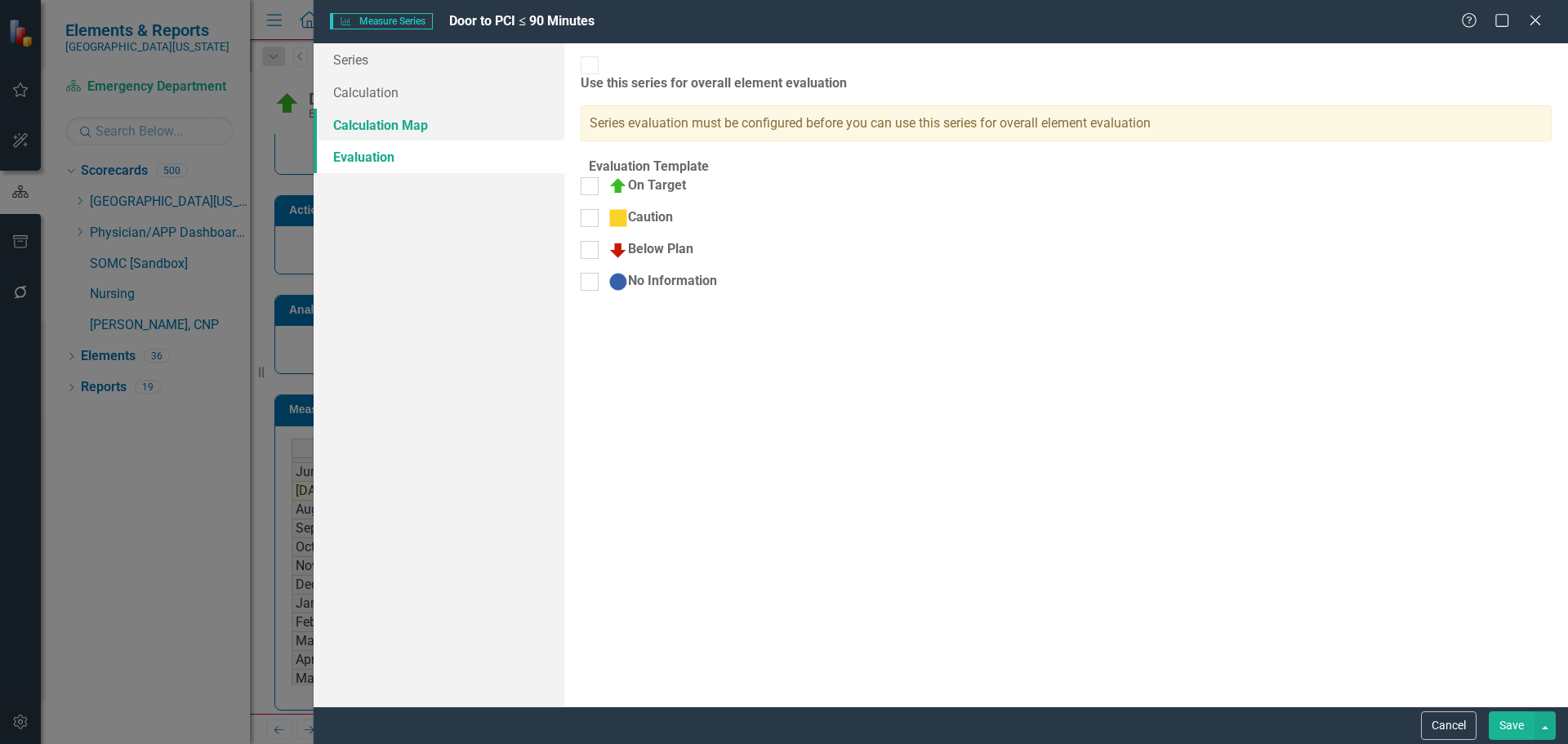
click at [370, 126] on link "Calculation Map" at bounding box center [439, 125] width 251 height 33
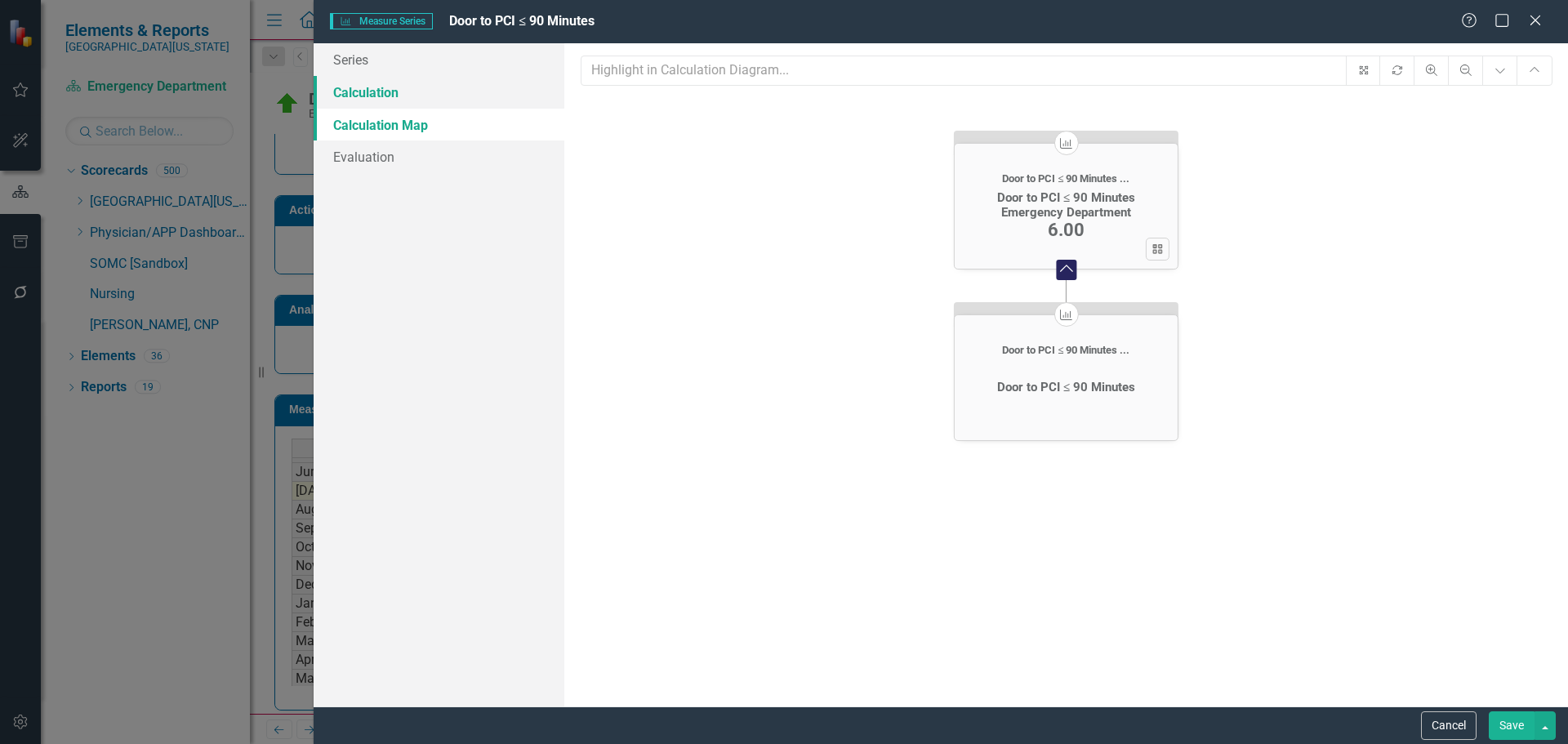
click at [416, 86] on link "Calculation" at bounding box center [439, 93] width 251 height 33
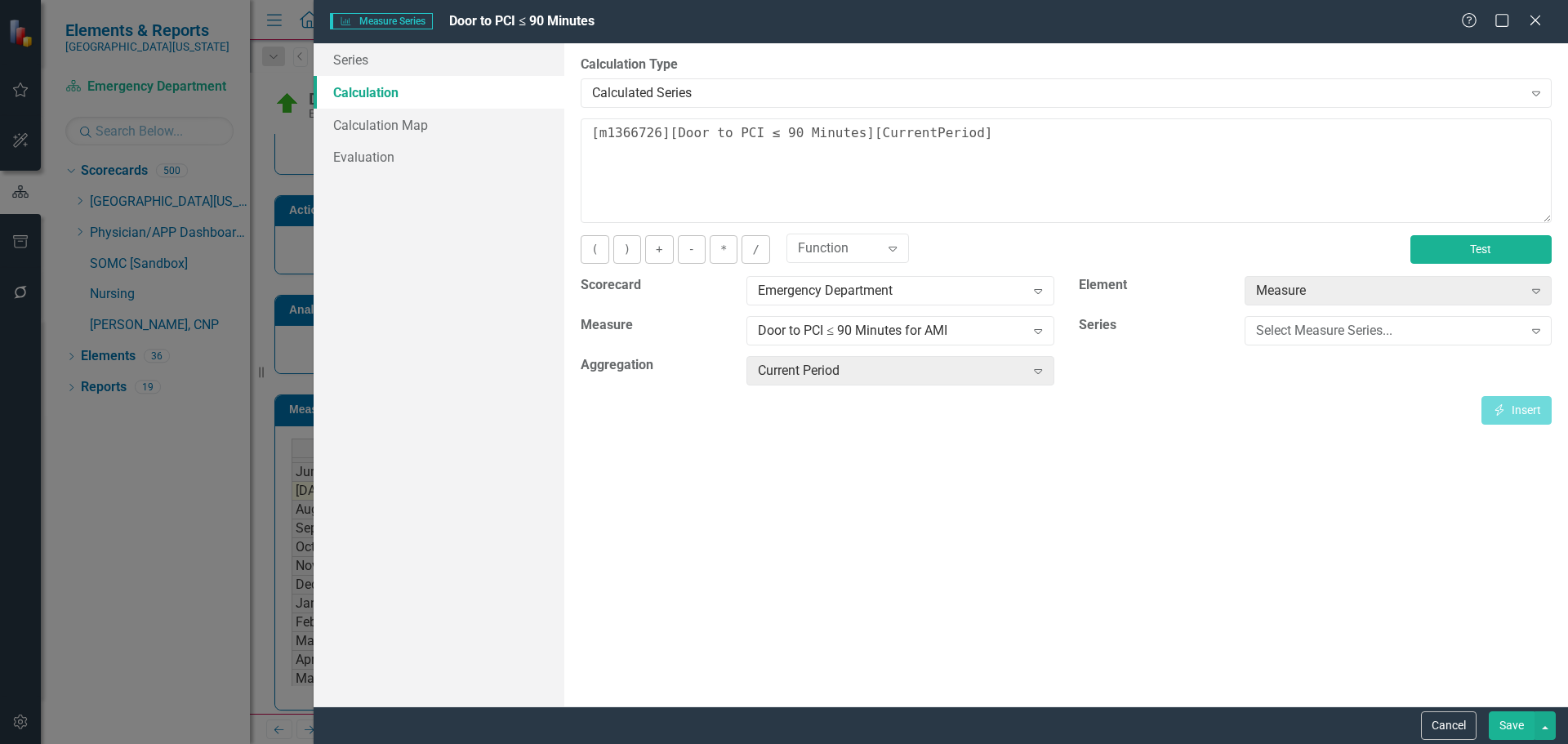
click at [1473, 261] on button "Test" at bounding box center [1481, 249] width 141 height 28
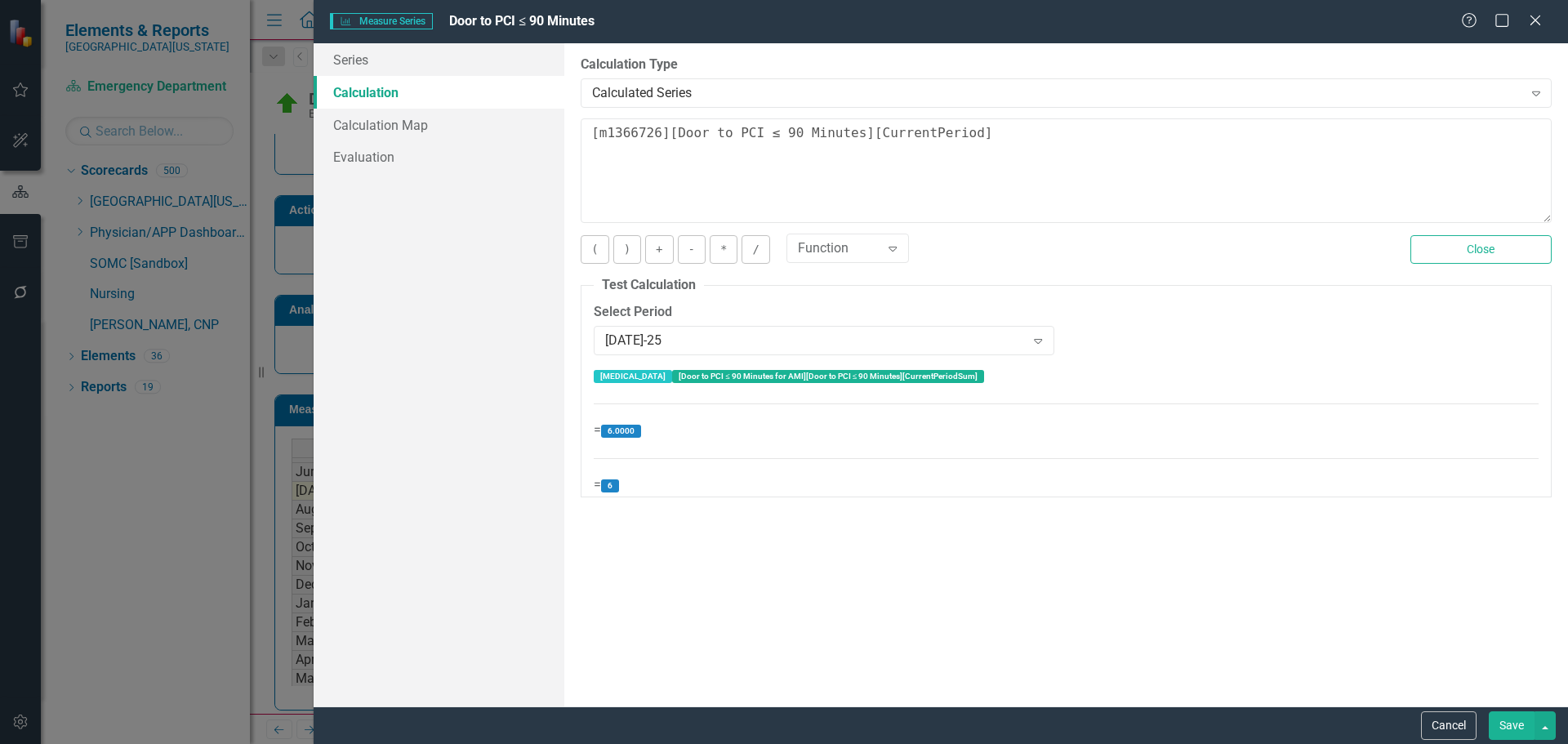
click at [1482, 729] on div "Cancel Save" at bounding box center [1486, 725] width 139 height 28
click at [1453, 725] on button "Cancel" at bounding box center [1449, 725] width 55 height 28
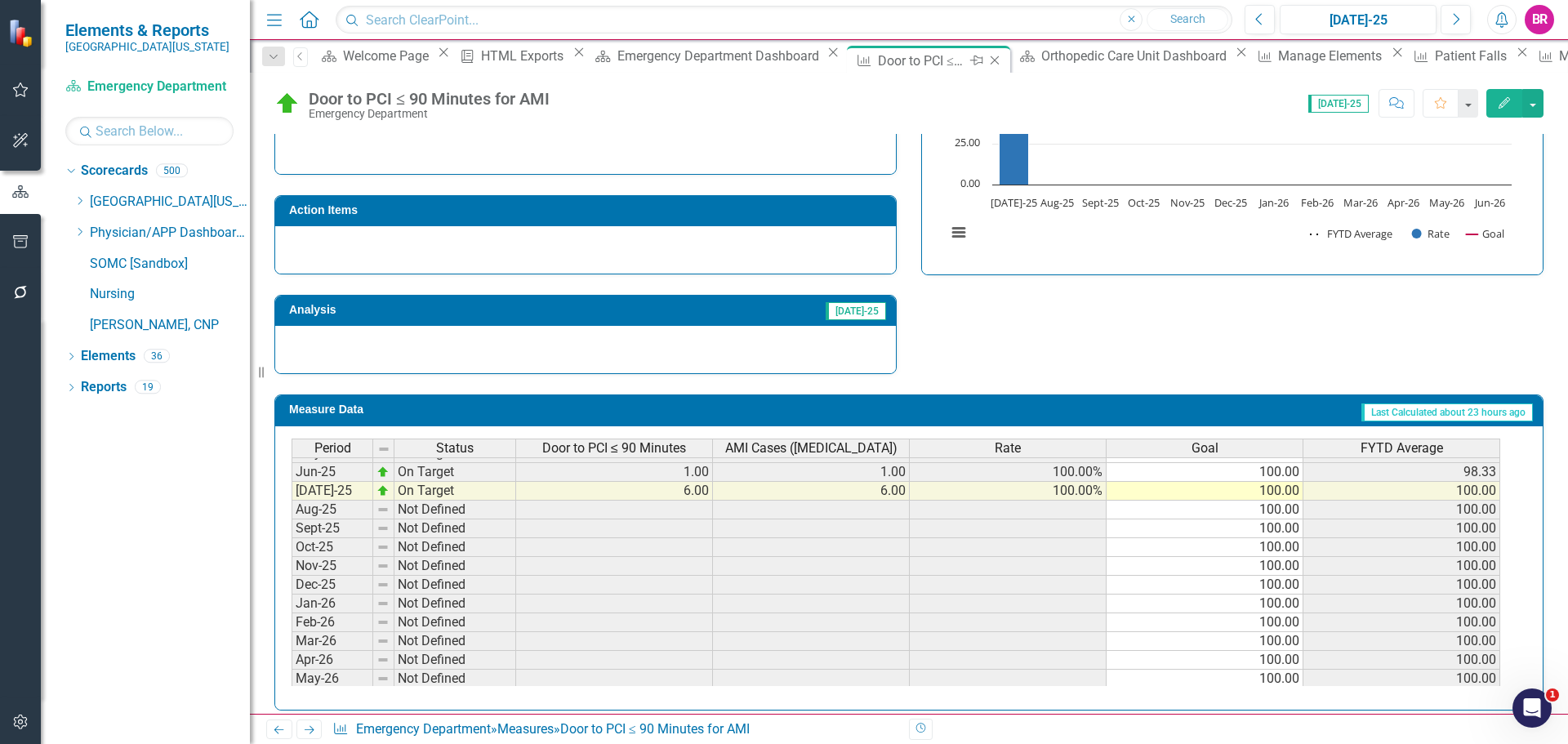
click at [987, 55] on icon "Close" at bounding box center [995, 60] width 16 height 13
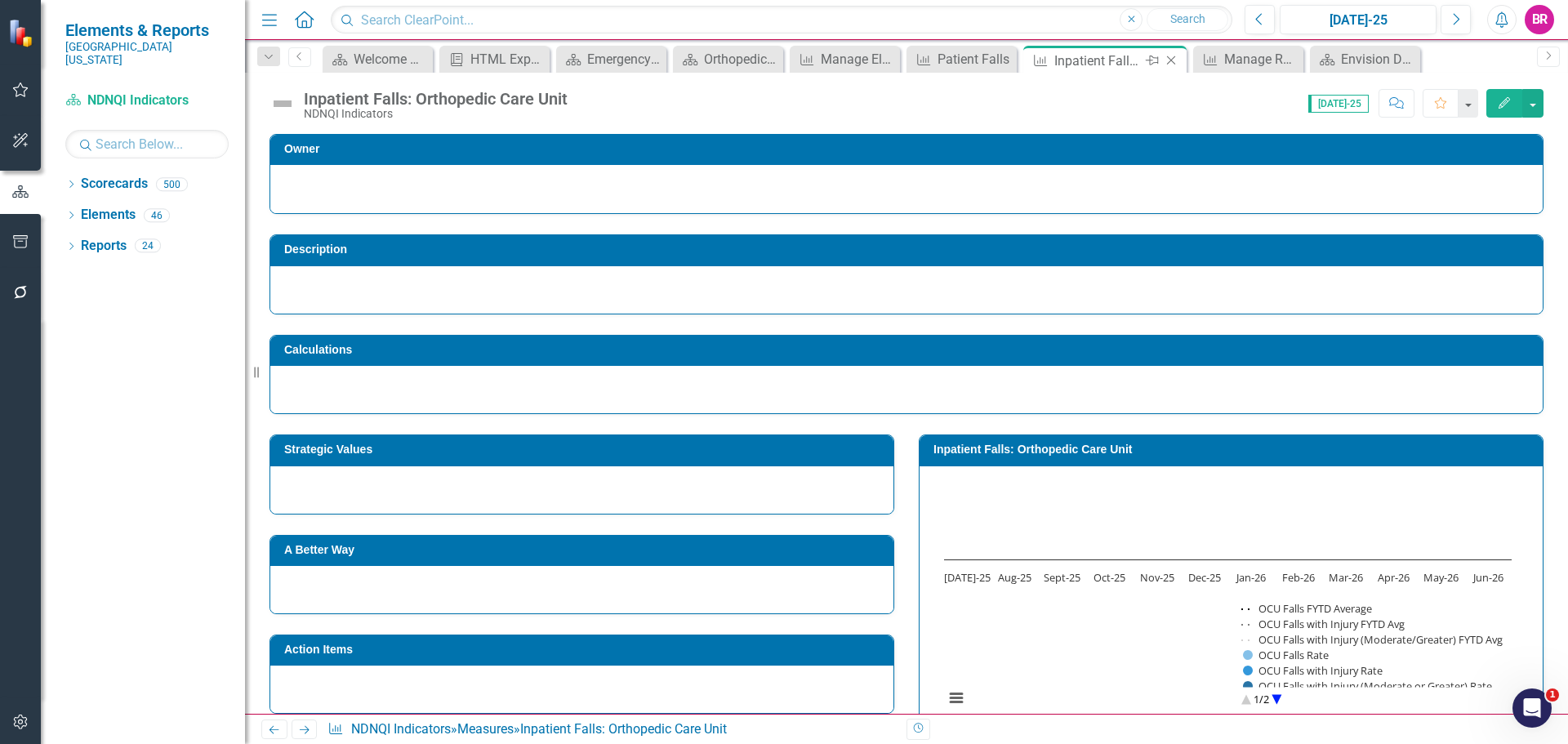
click at [1168, 63] on icon "Close" at bounding box center [1171, 60] width 16 height 13
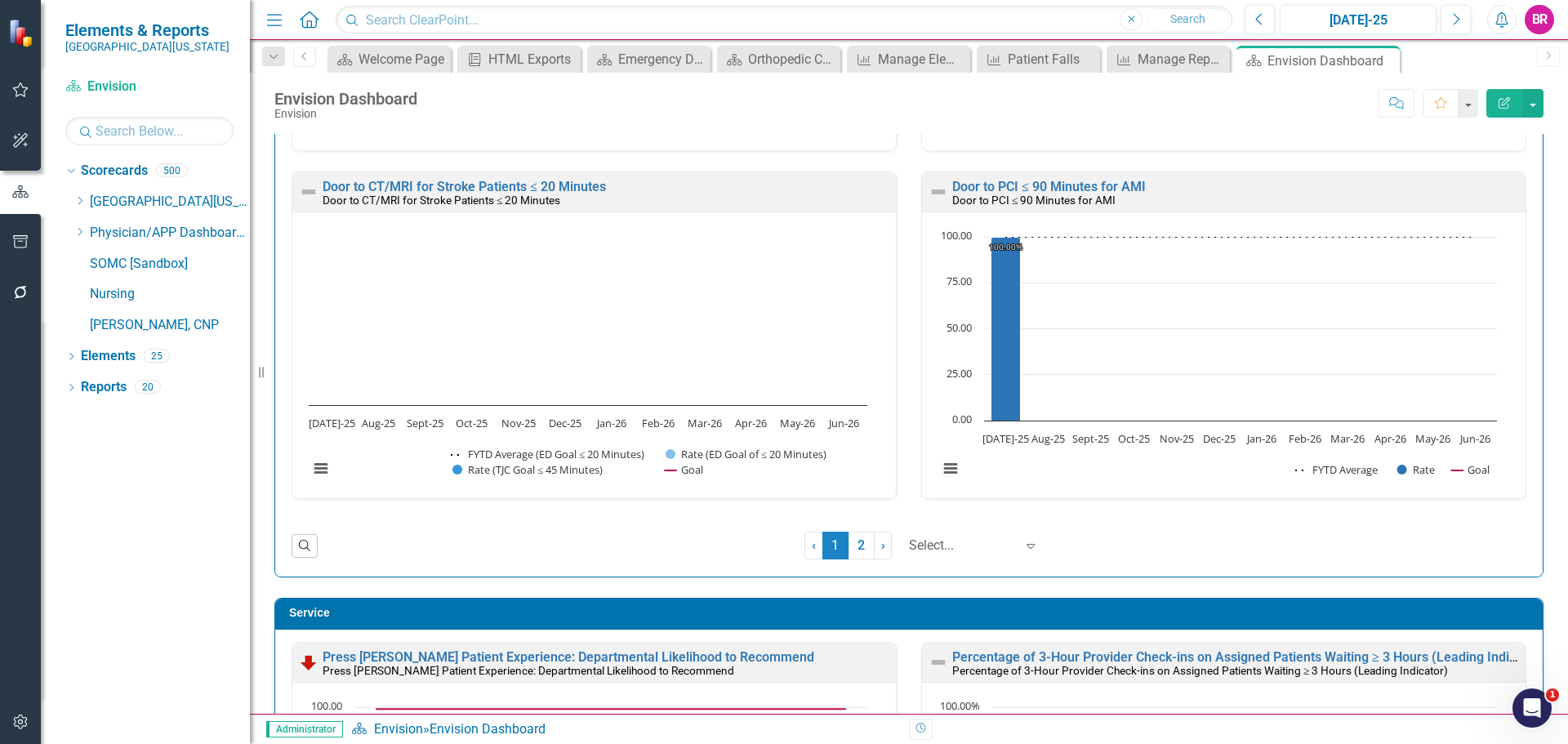
scroll to position [2941, 0]
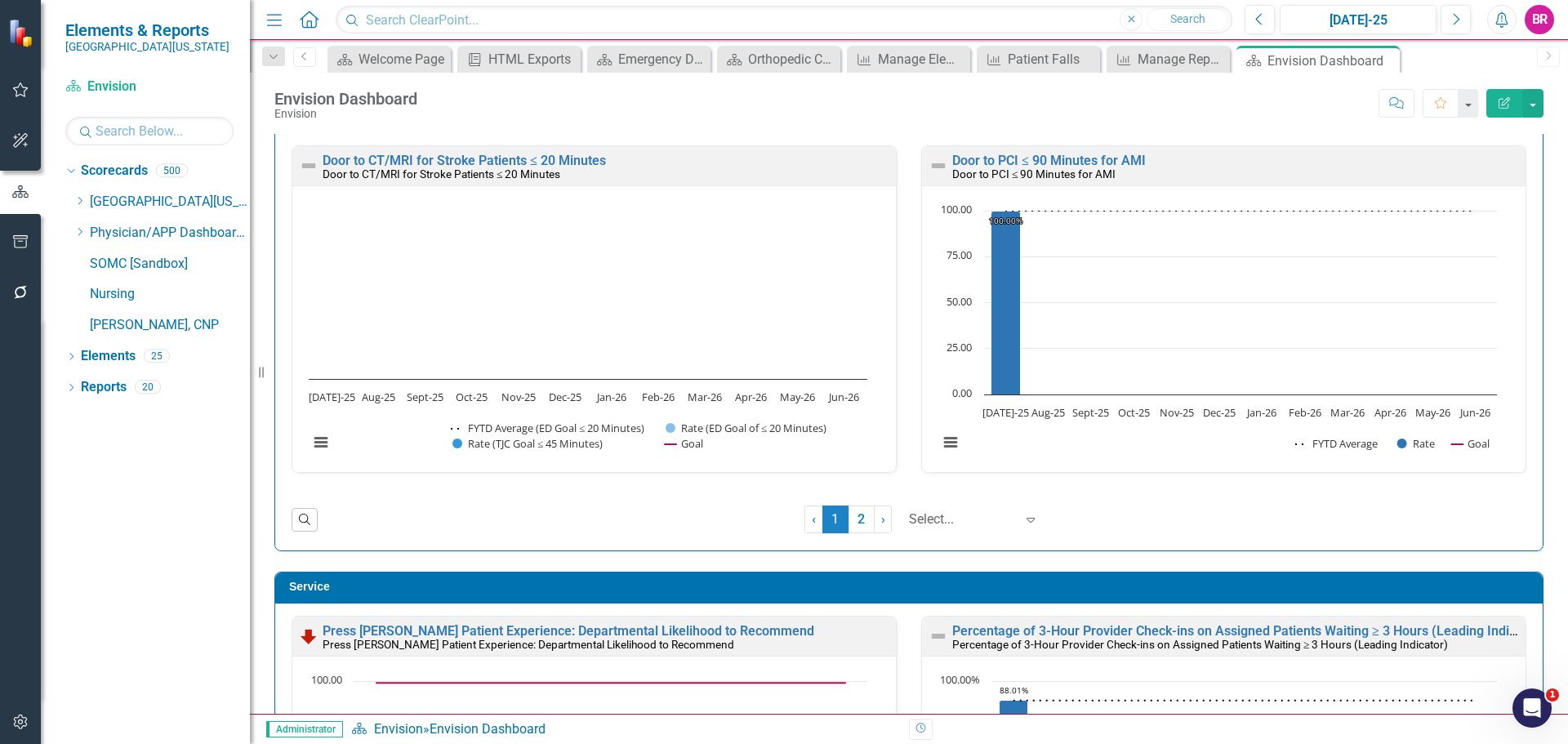
drag, startPoint x: 853, startPoint y: 524, endPoint x: 944, endPoint y: 517, distance: 91.3
click at [853, 524] on link "2" at bounding box center [861, 519] width 26 height 28
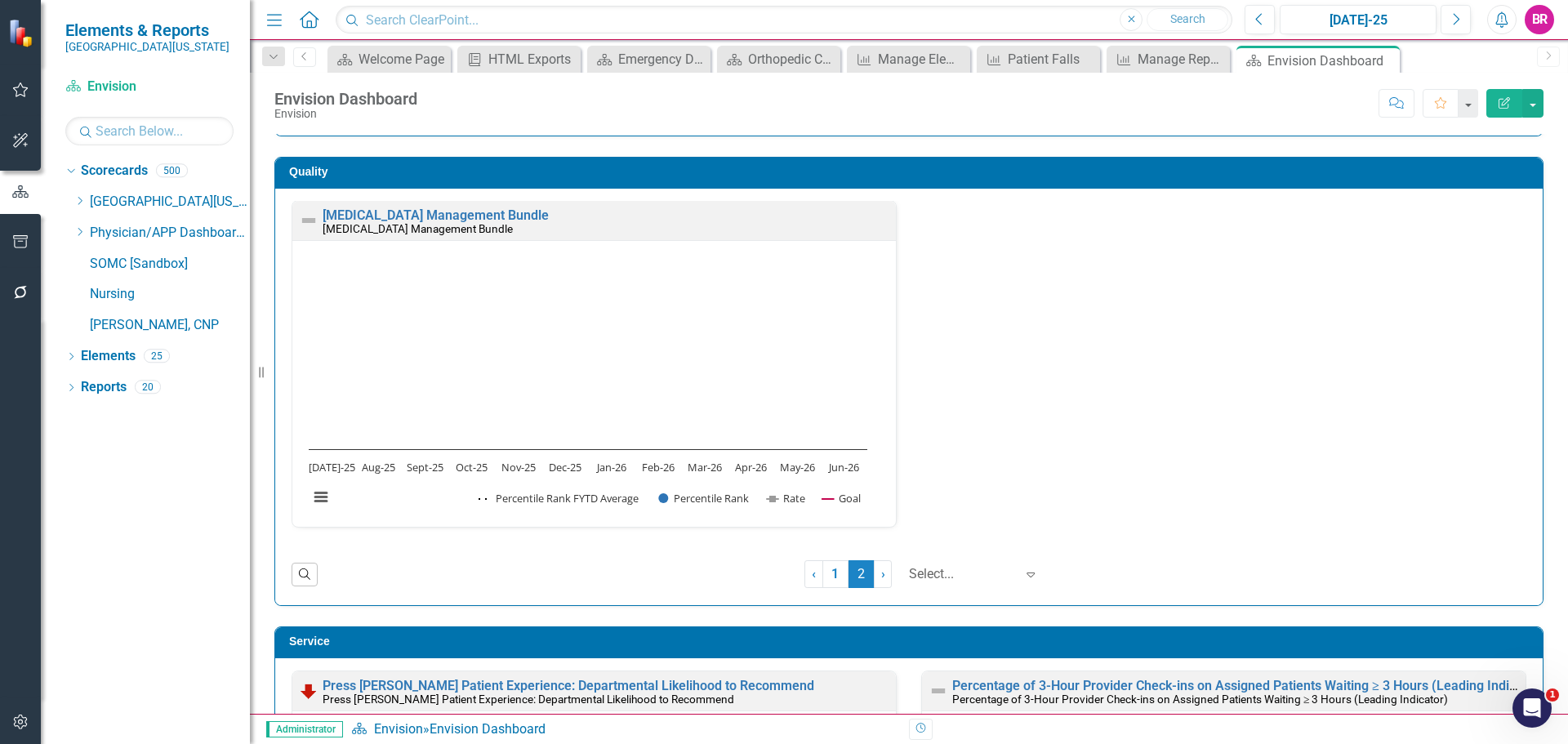
scroll to position [0, 0]
click at [823, 581] on link "1" at bounding box center [835, 575] width 26 height 28
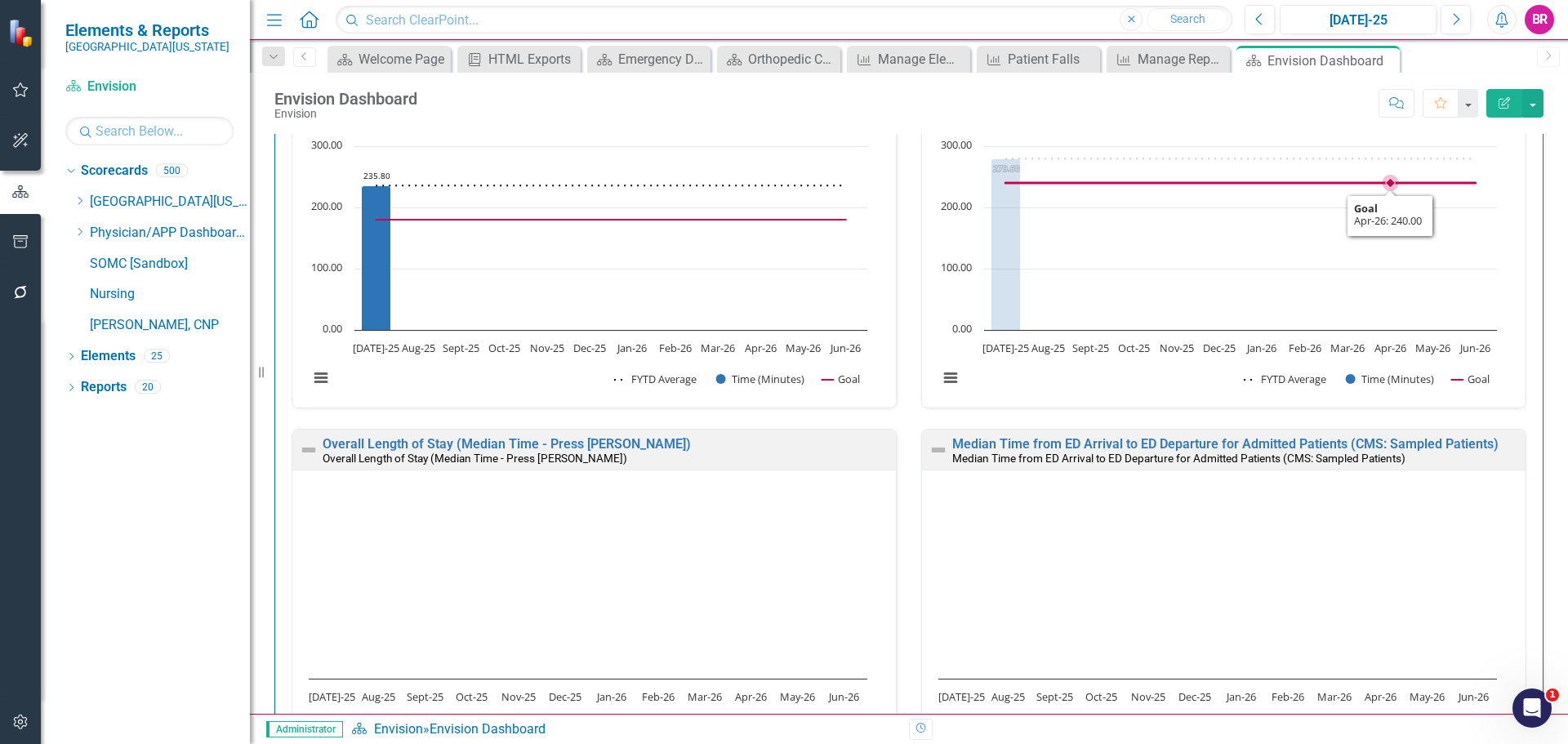
scroll to position [1960, 0]
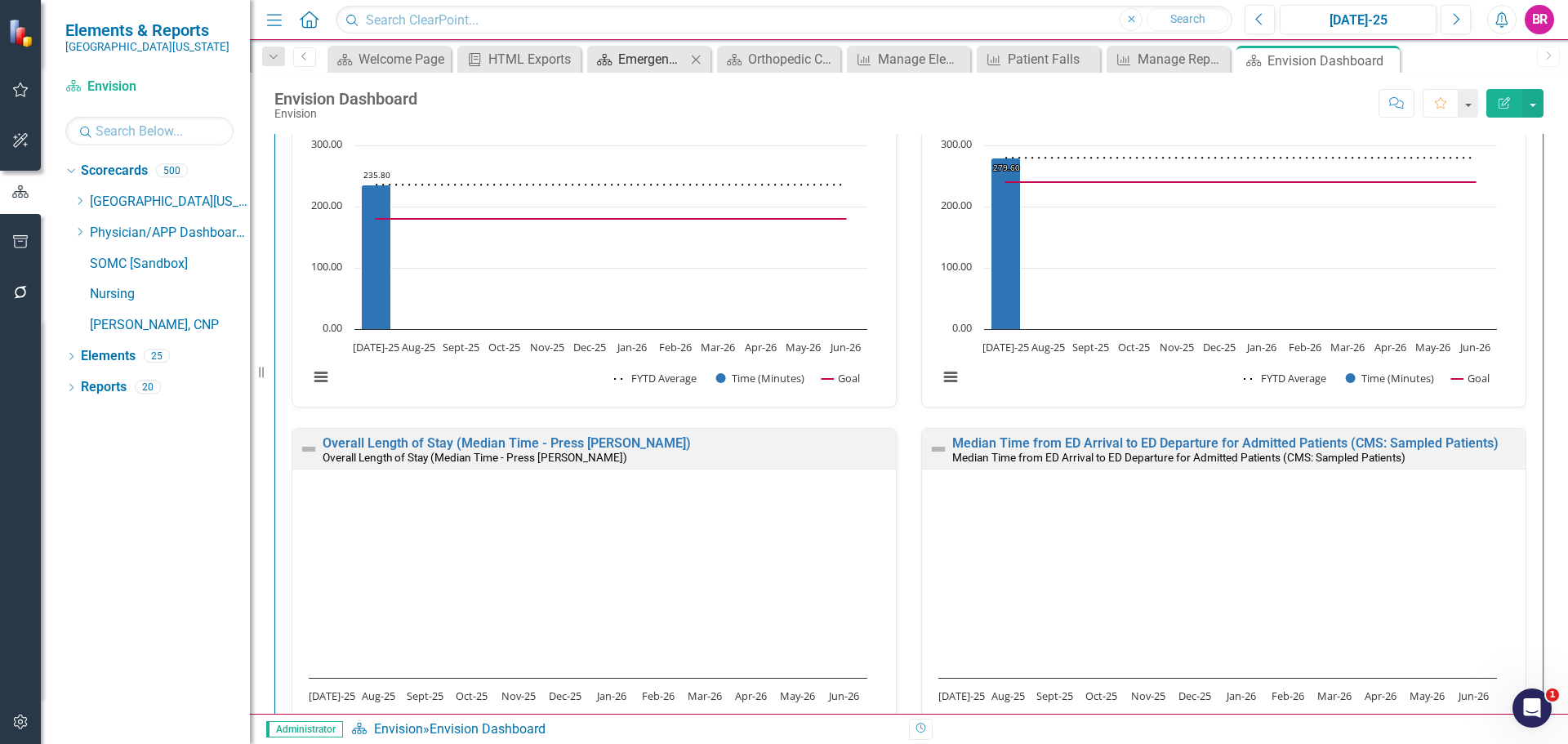
click at [663, 65] on div "Emergency Department Dashboard" at bounding box center [652, 59] width 68 height 20
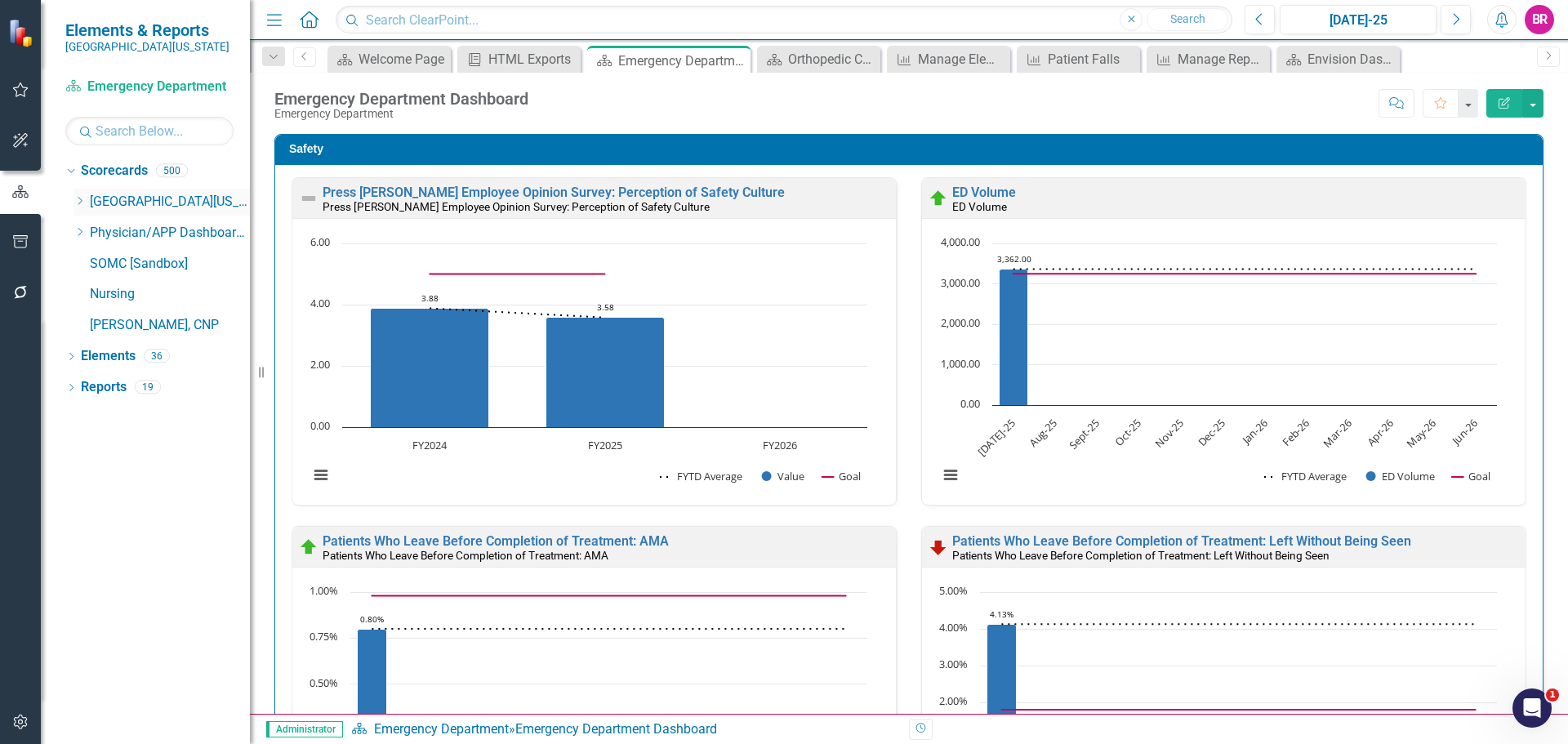
click at [78, 200] on icon "Dropdown" at bounding box center [79, 201] width 12 height 10
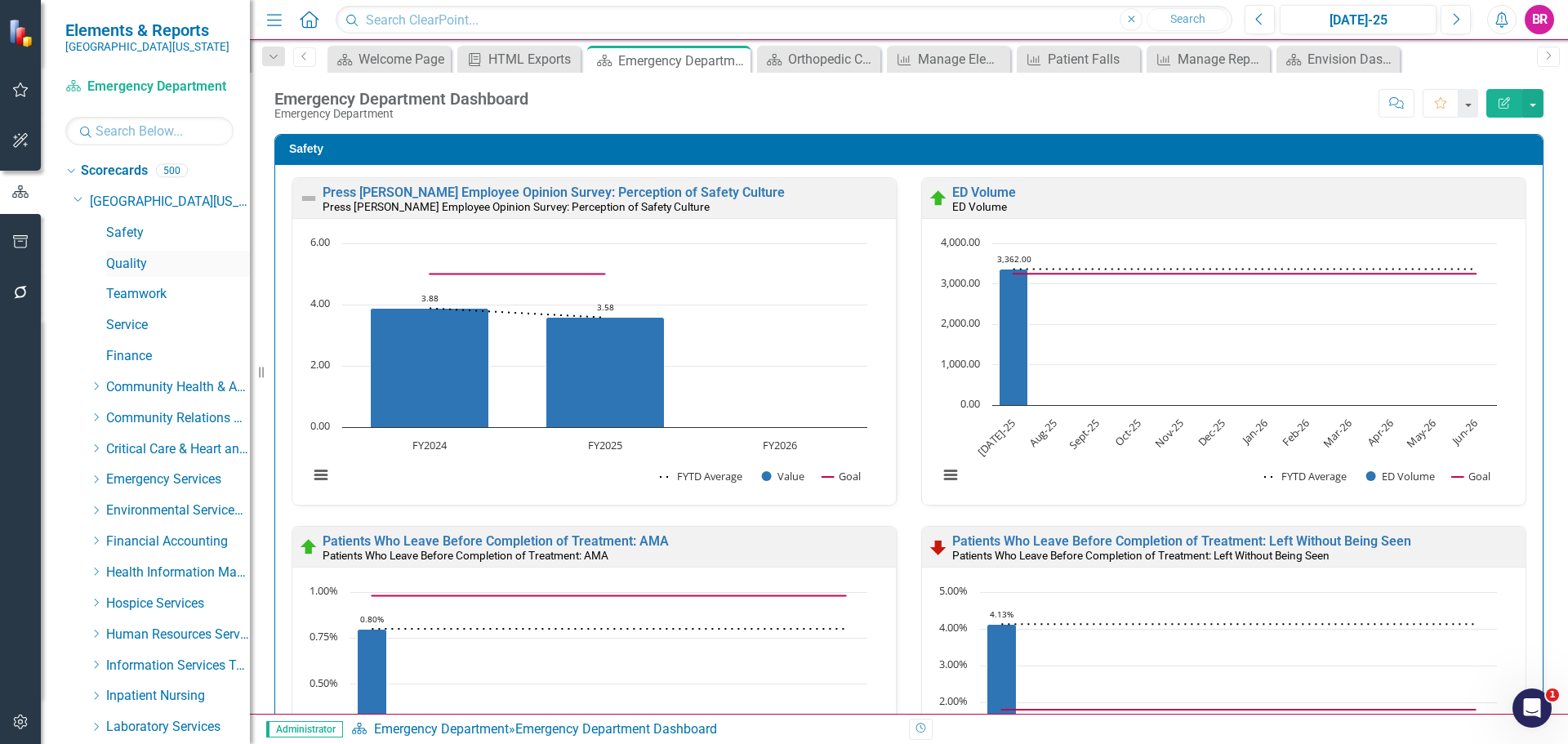
click at [143, 268] on link "Quality" at bounding box center [178, 264] width 144 height 19
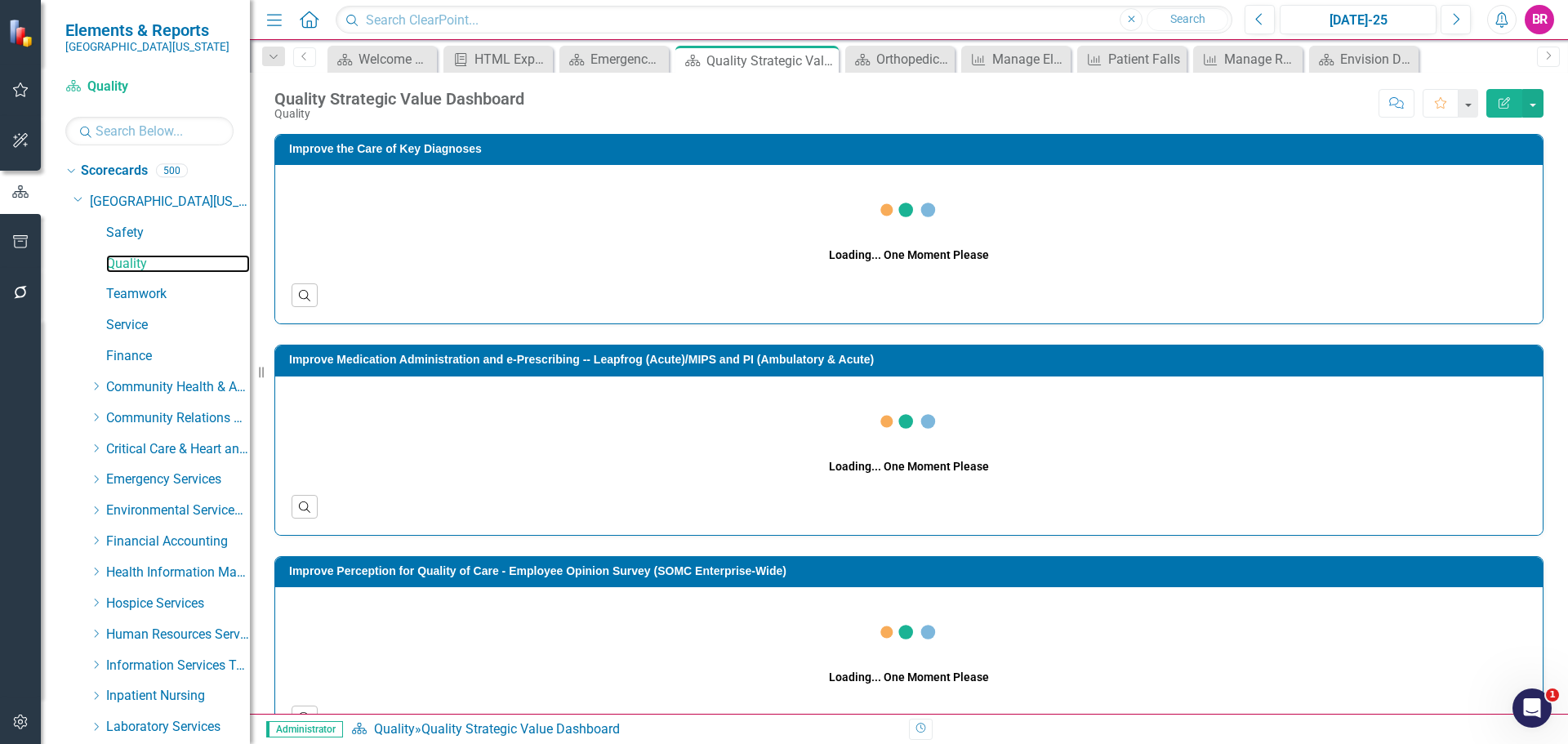
scroll to position [650, 0]
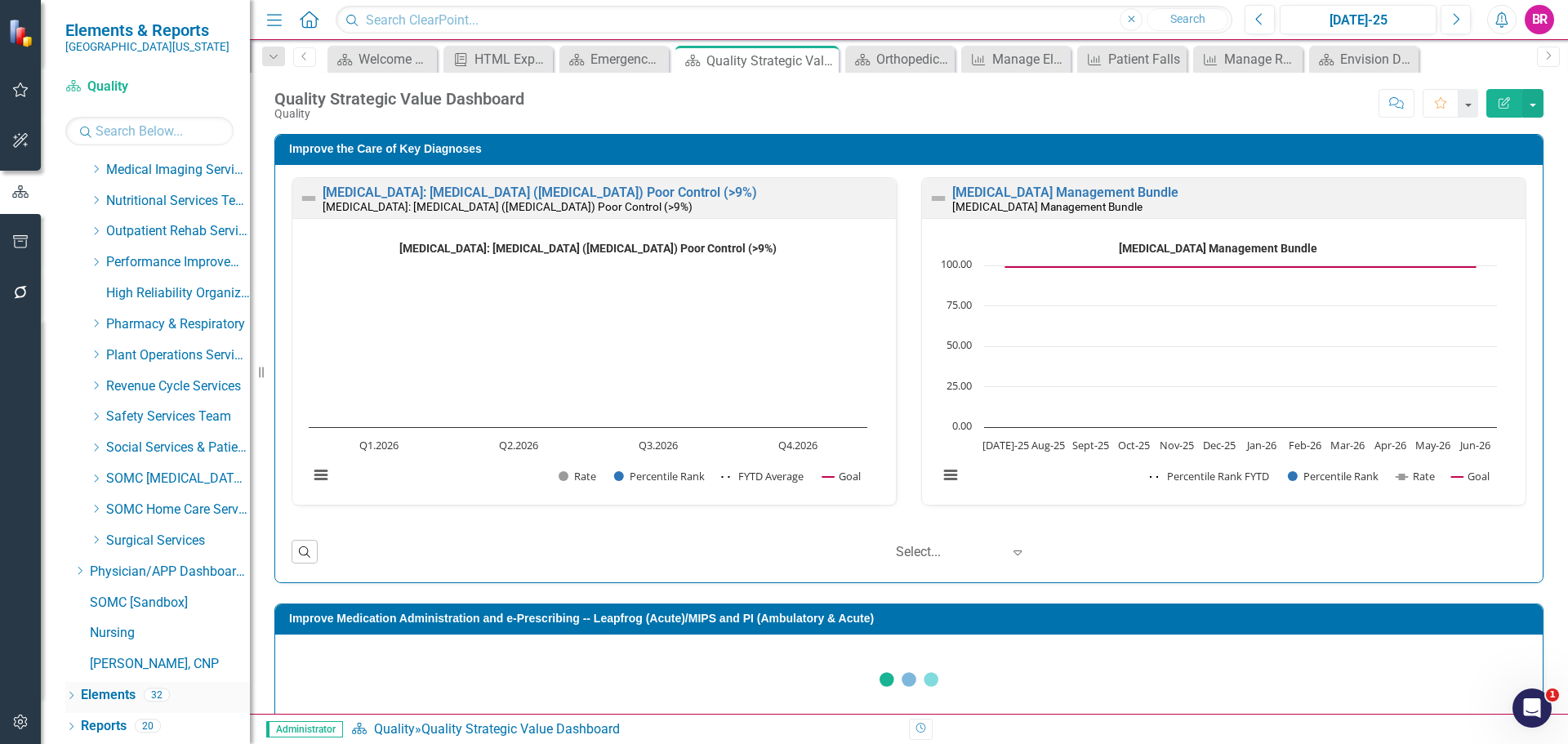
click at [92, 693] on link "Elements" at bounding box center [108, 695] width 55 height 19
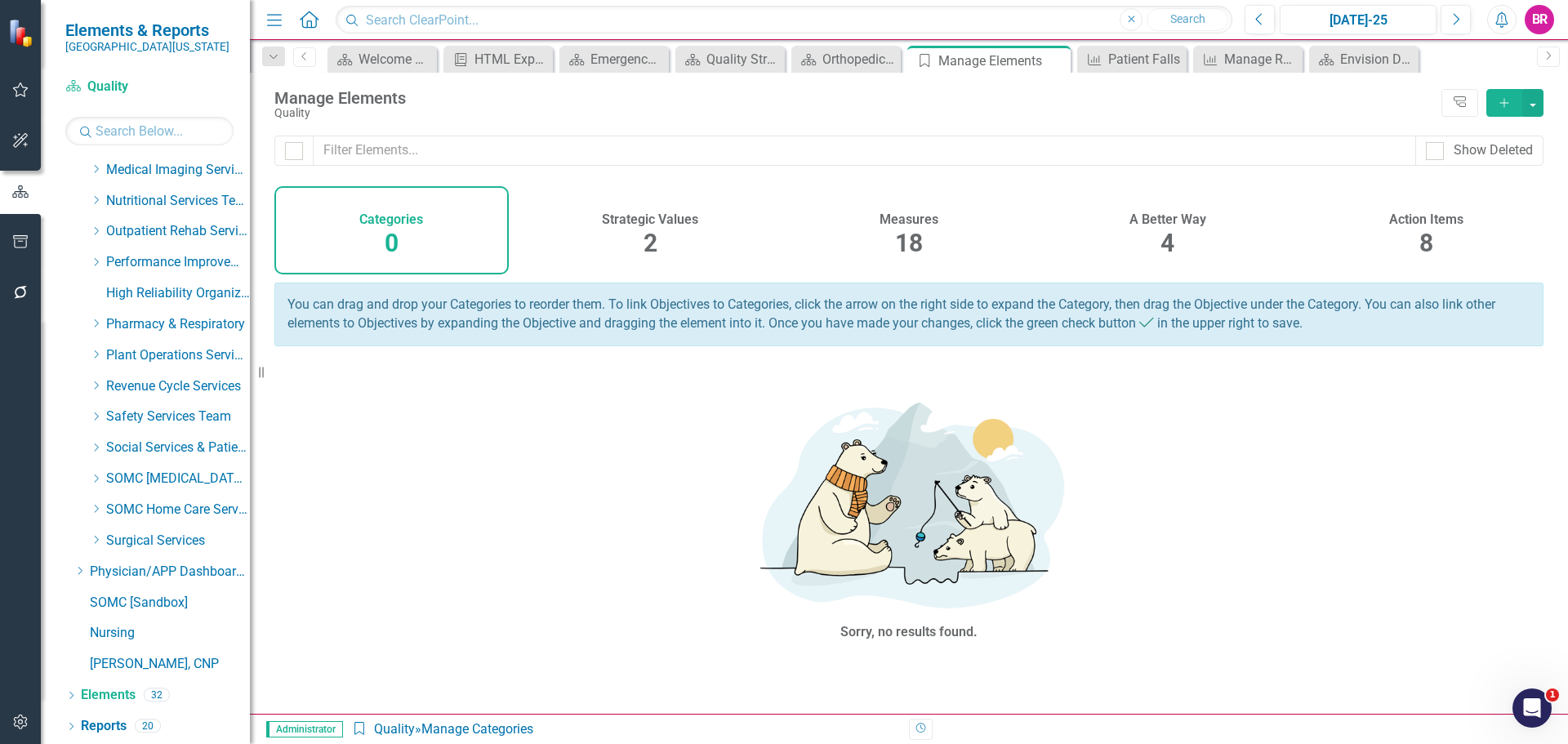
click at [911, 244] on span "18" at bounding box center [909, 242] width 28 height 28
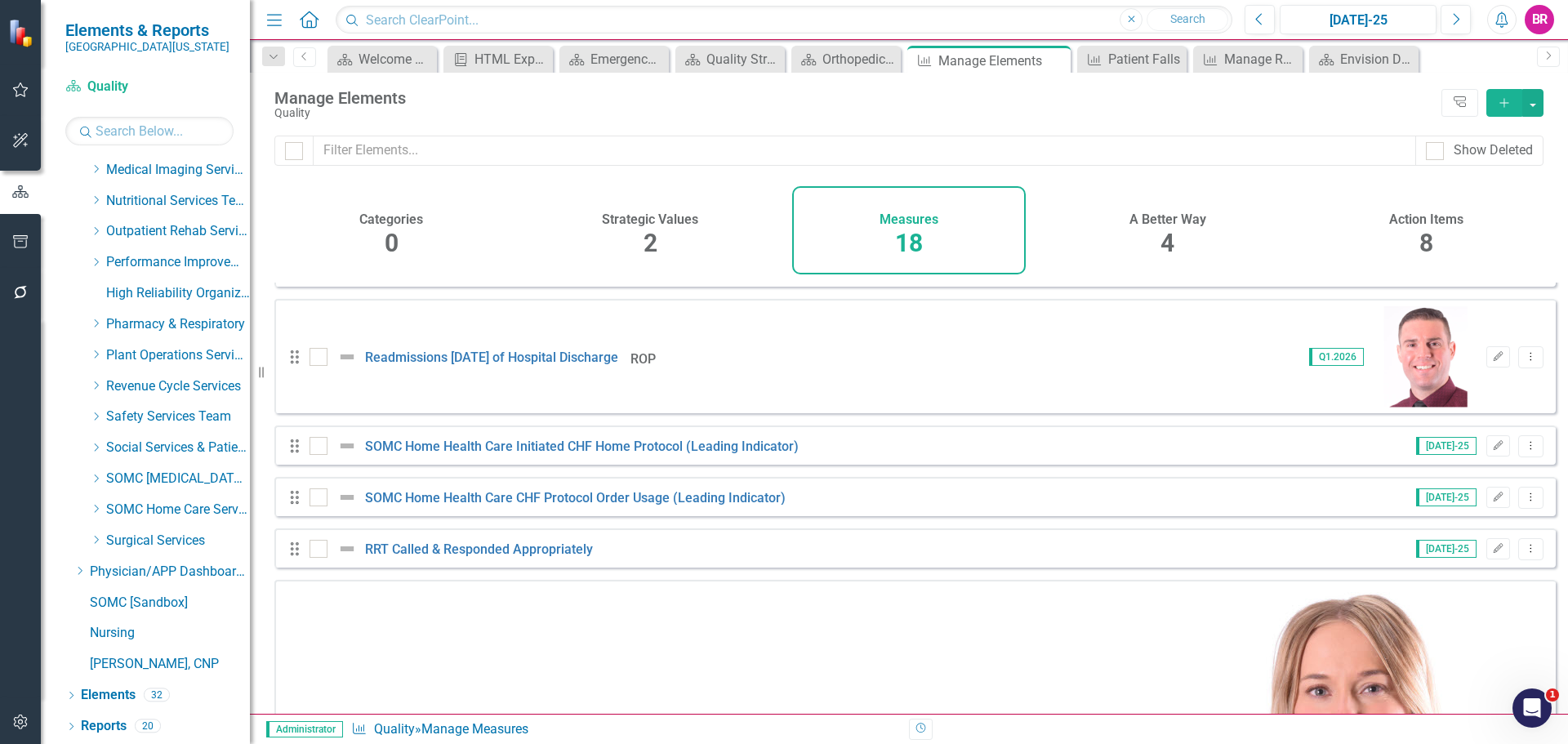
scroll to position [508, 0]
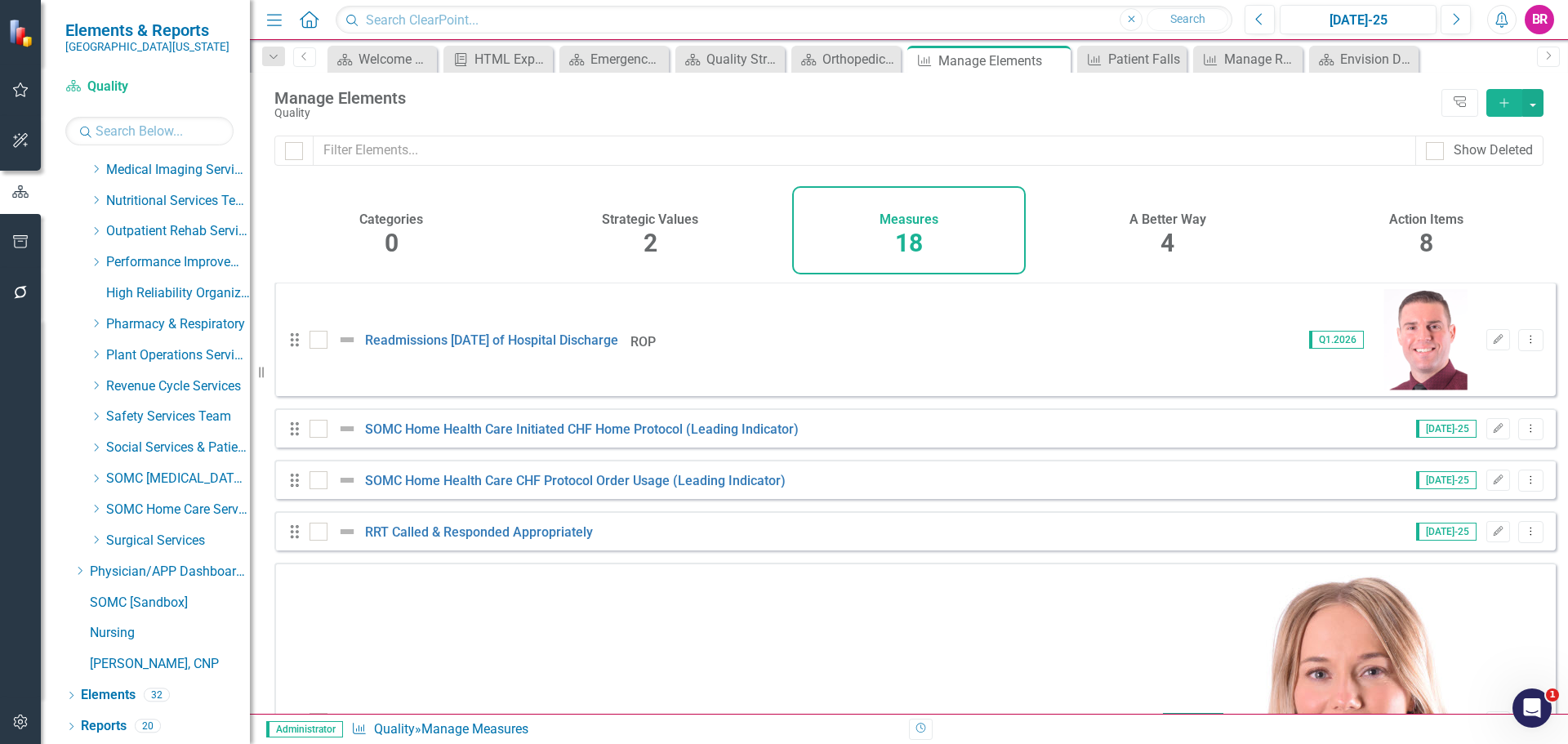
click at [1455, 677] on link "Copy Duplicate Measure" at bounding box center [1457, 668] width 147 height 30
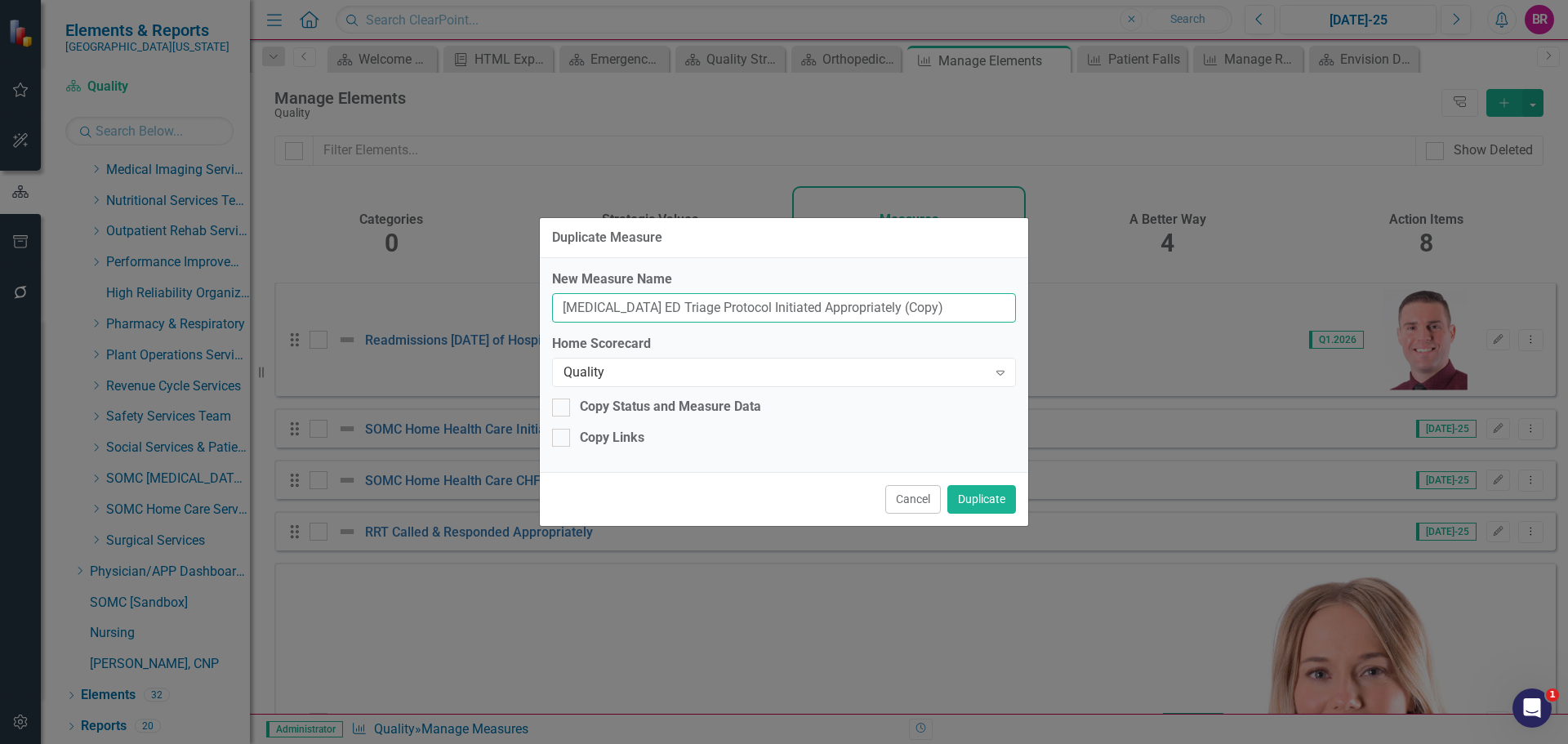
click at [915, 302] on input "Sepsis ED Triage Protocol Initiated Appropriately (Copy)" at bounding box center [784, 307] width 464 height 30
type input "[MEDICAL_DATA] ED Triage Protocol Initiated Appropriately"
click at [839, 366] on div "Quality" at bounding box center [776, 373] width 424 height 19
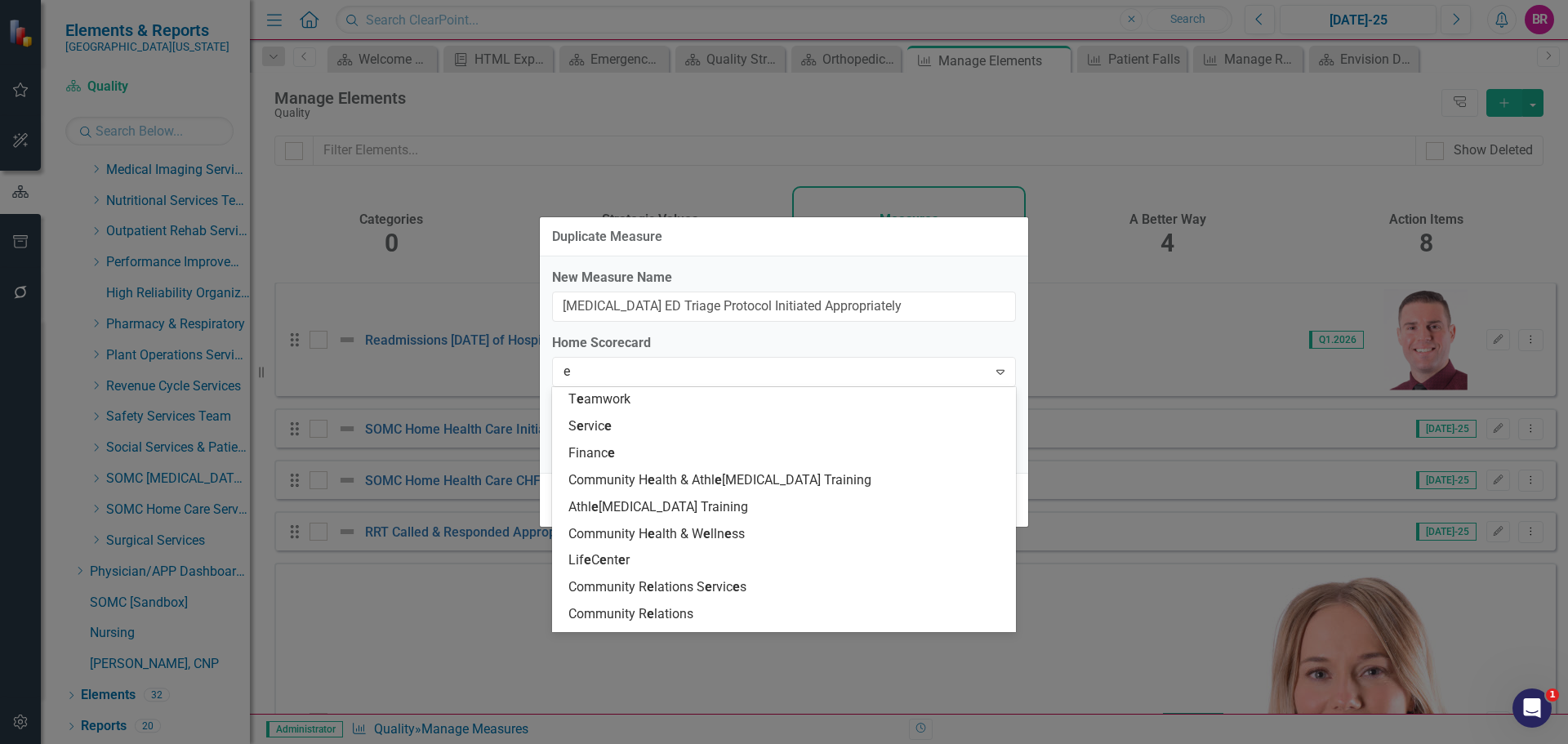
scroll to position [27, 0]
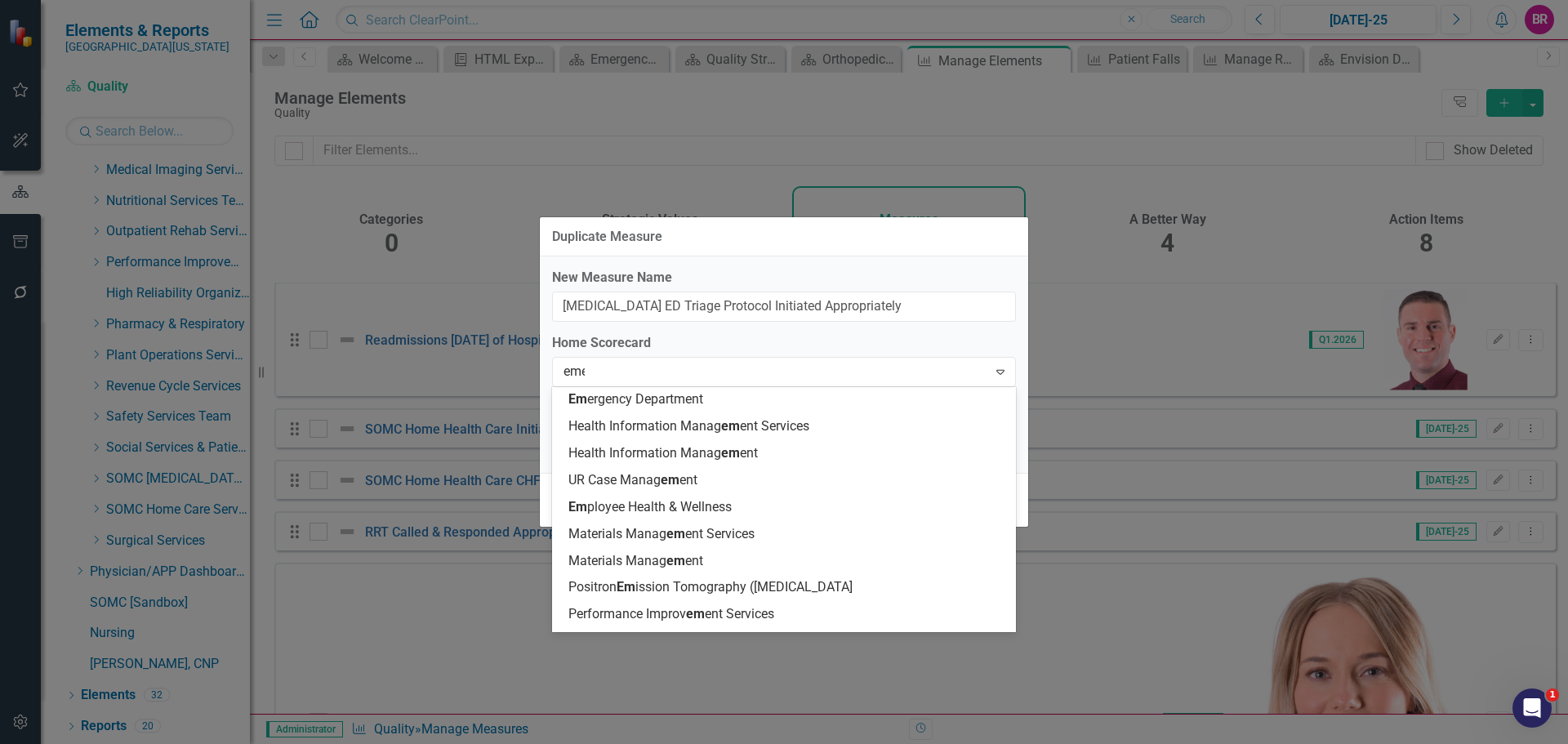
type input "emer"
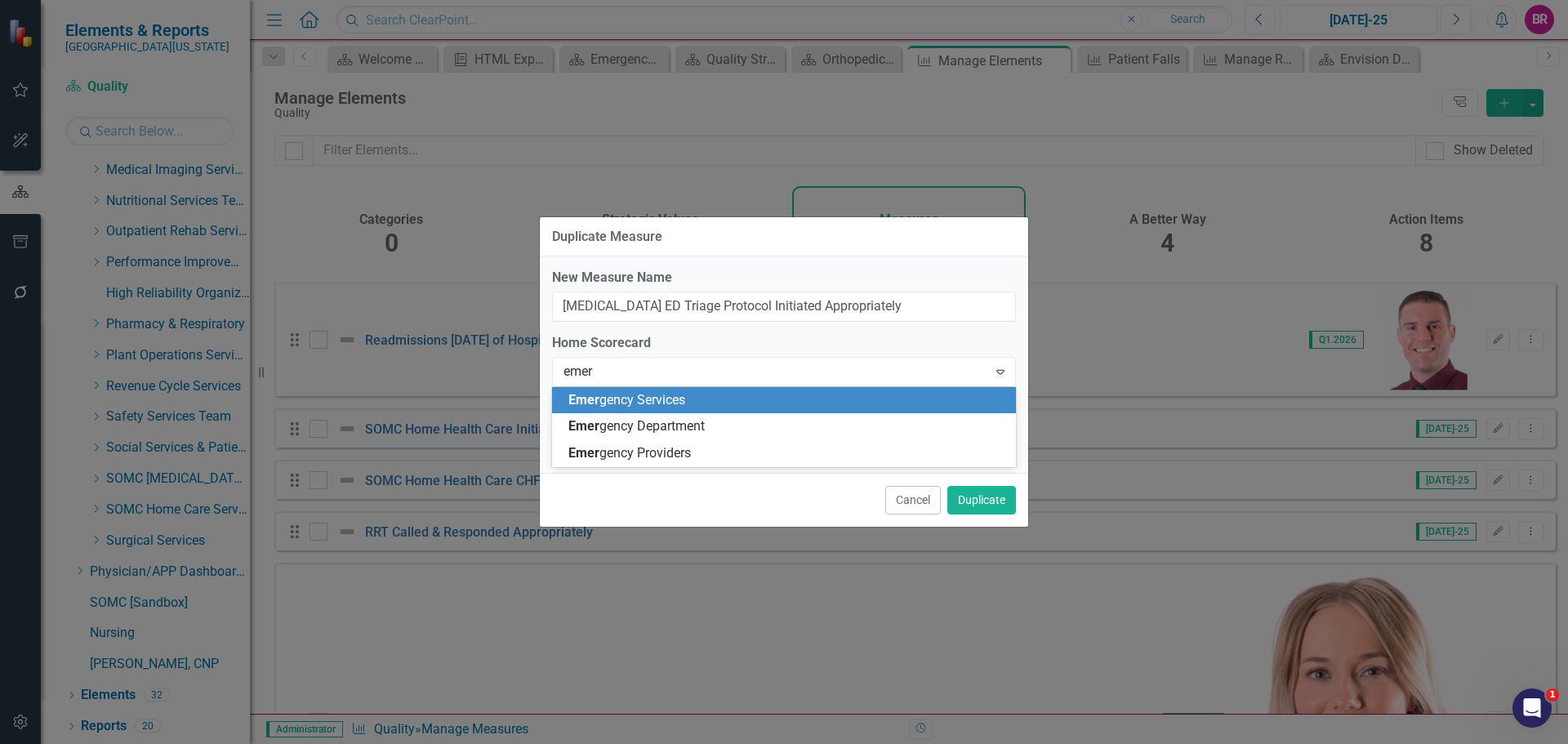
scroll to position [0, 0]
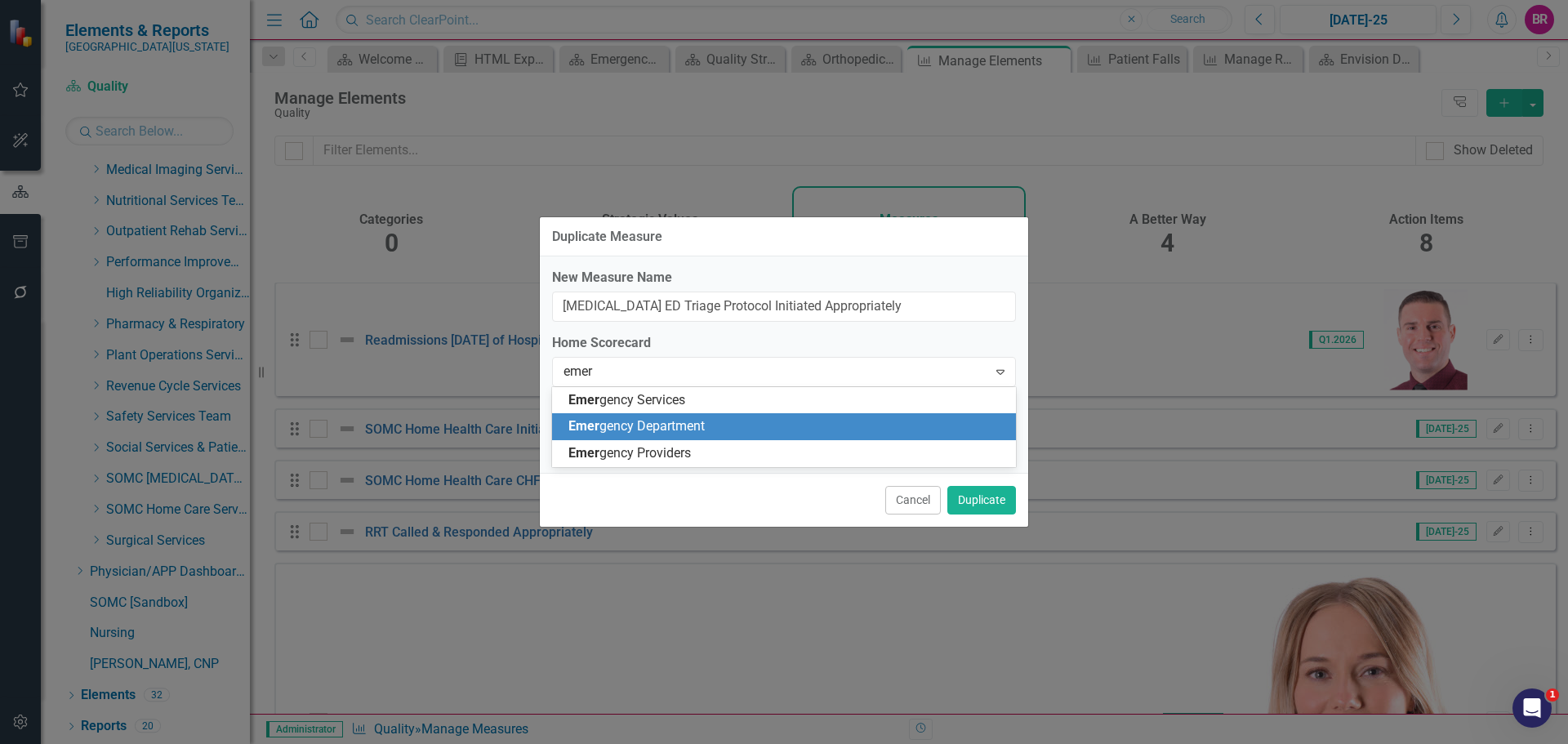
click at [681, 427] on span "Emer gency Department" at bounding box center [637, 426] width 136 height 15
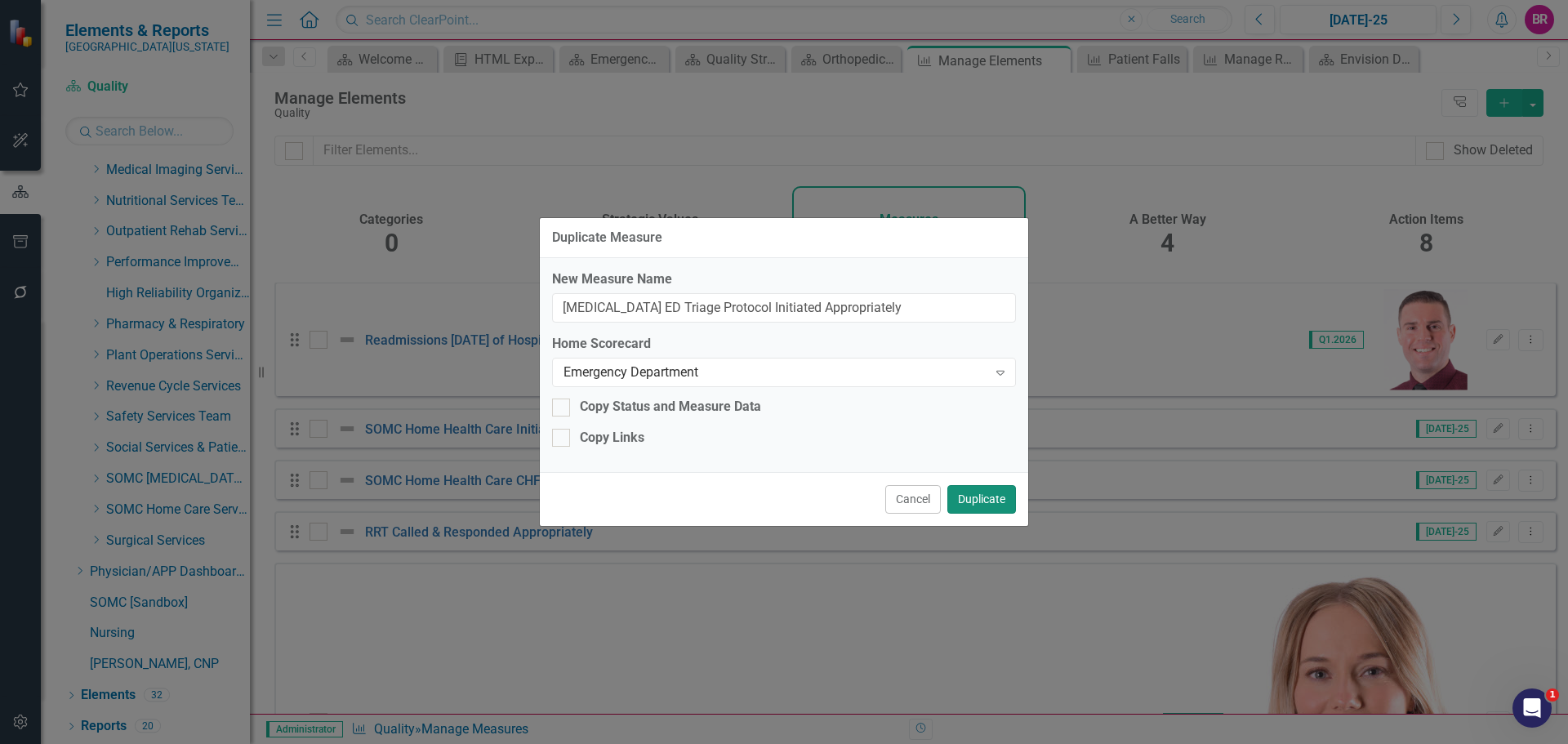
click at [970, 495] on button "Duplicate" at bounding box center [981, 498] width 68 height 28
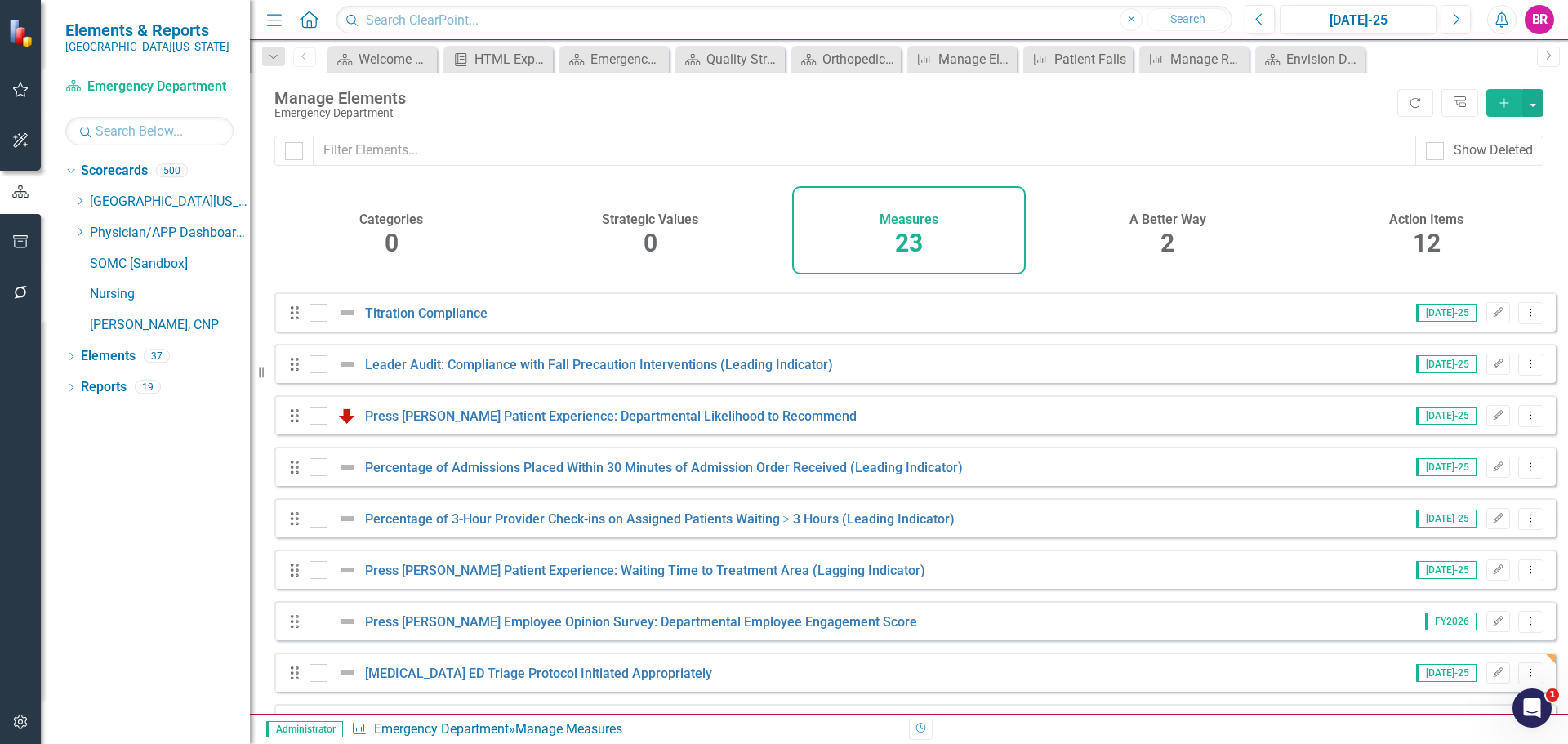
scroll to position [765, 0]
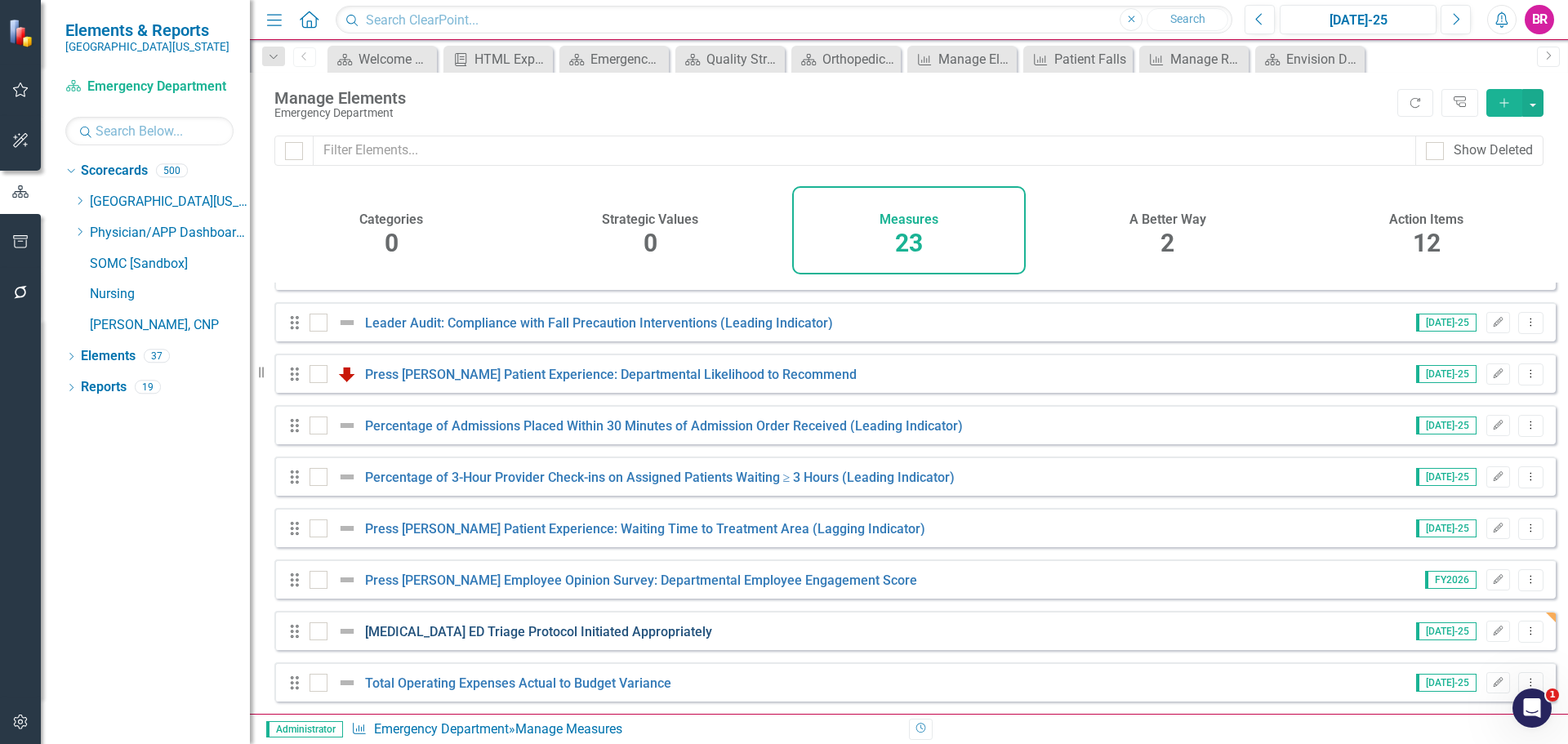
click at [490, 637] on link "[MEDICAL_DATA] ED Triage Protocol Initiated Appropriately" at bounding box center [538, 631] width 347 height 15
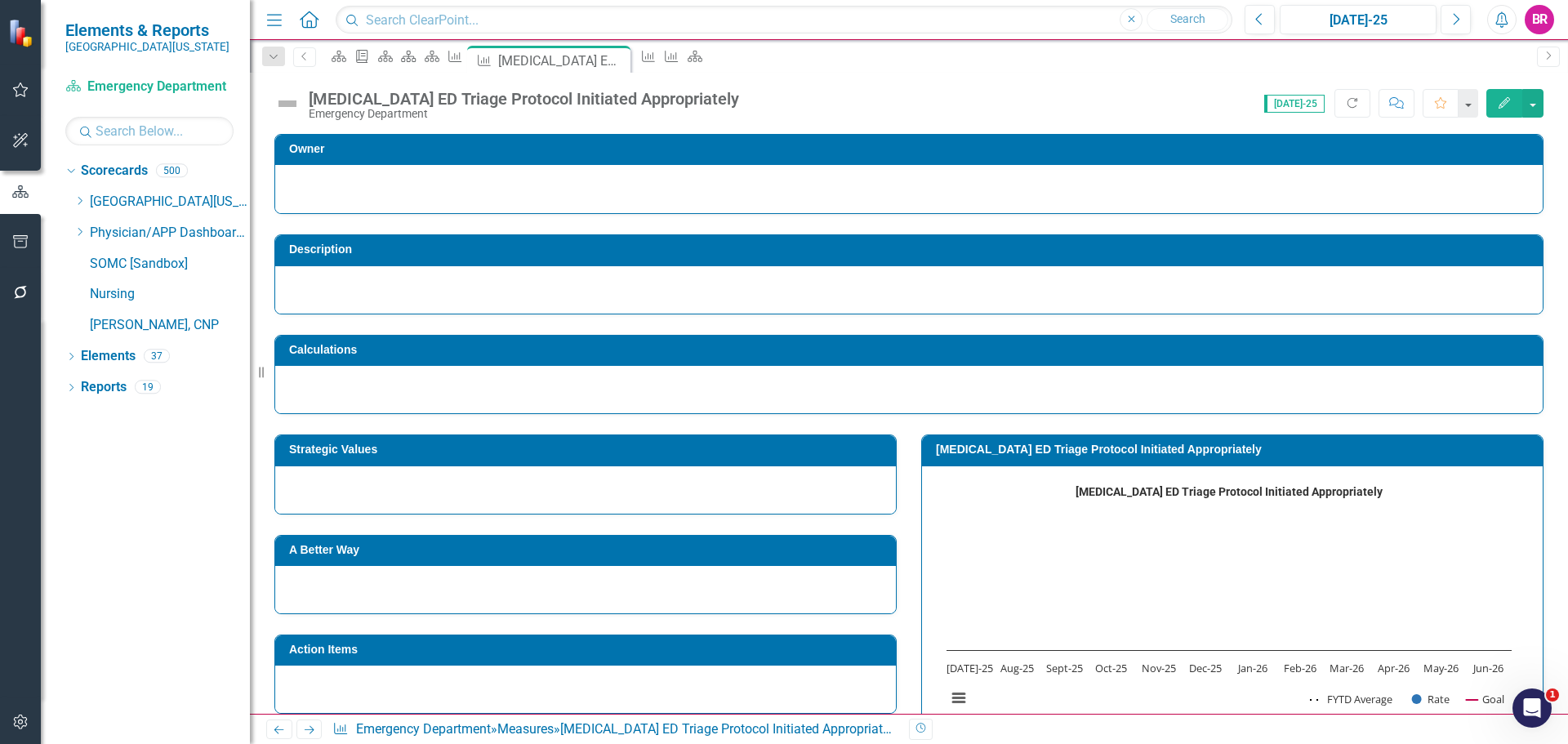
click at [497, 459] on td "Strategic Values" at bounding box center [588, 451] width 598 height 25
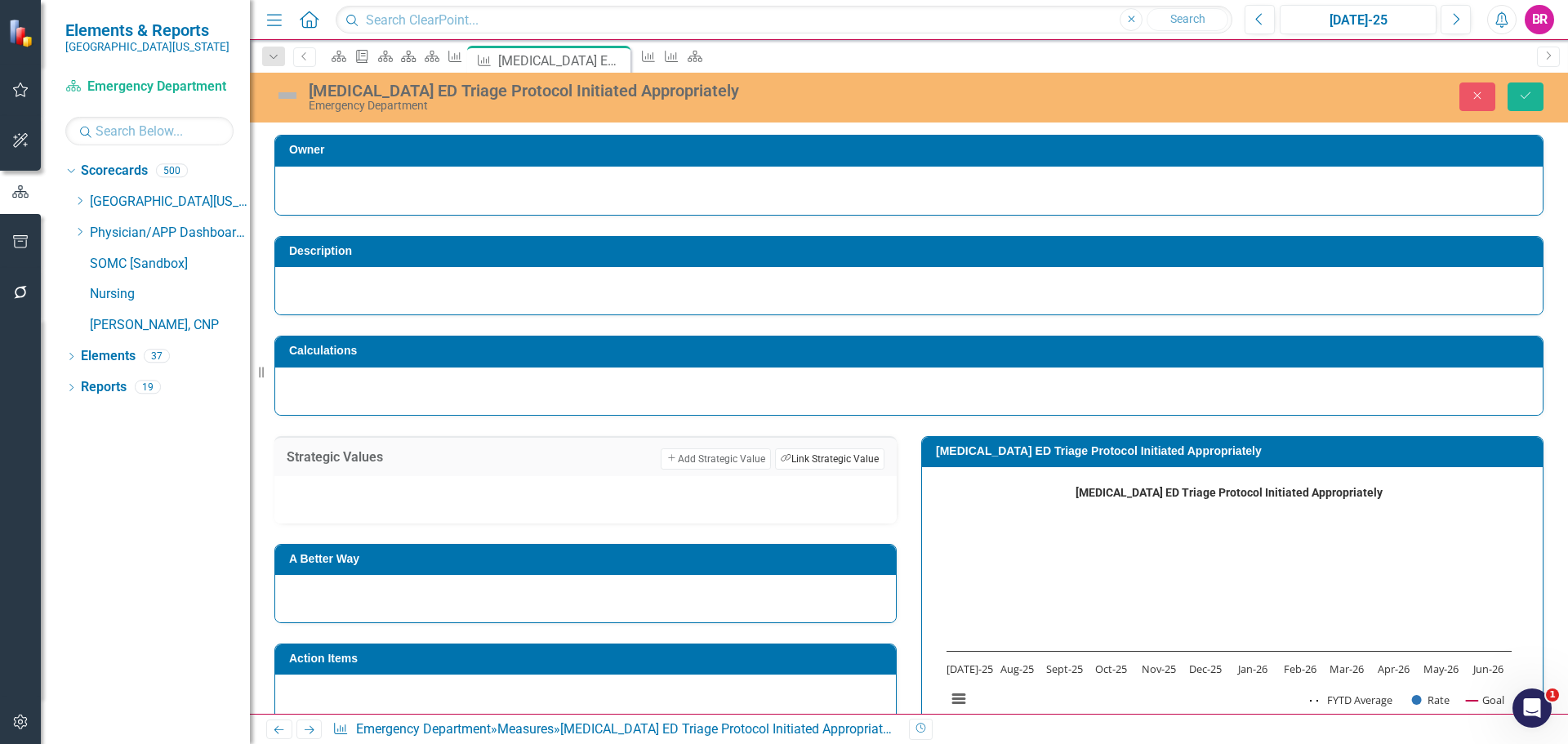
click at [859, 464] on button "Link Tag Link Strategic Value" at bounding box center [829, 458] width 109 height 21
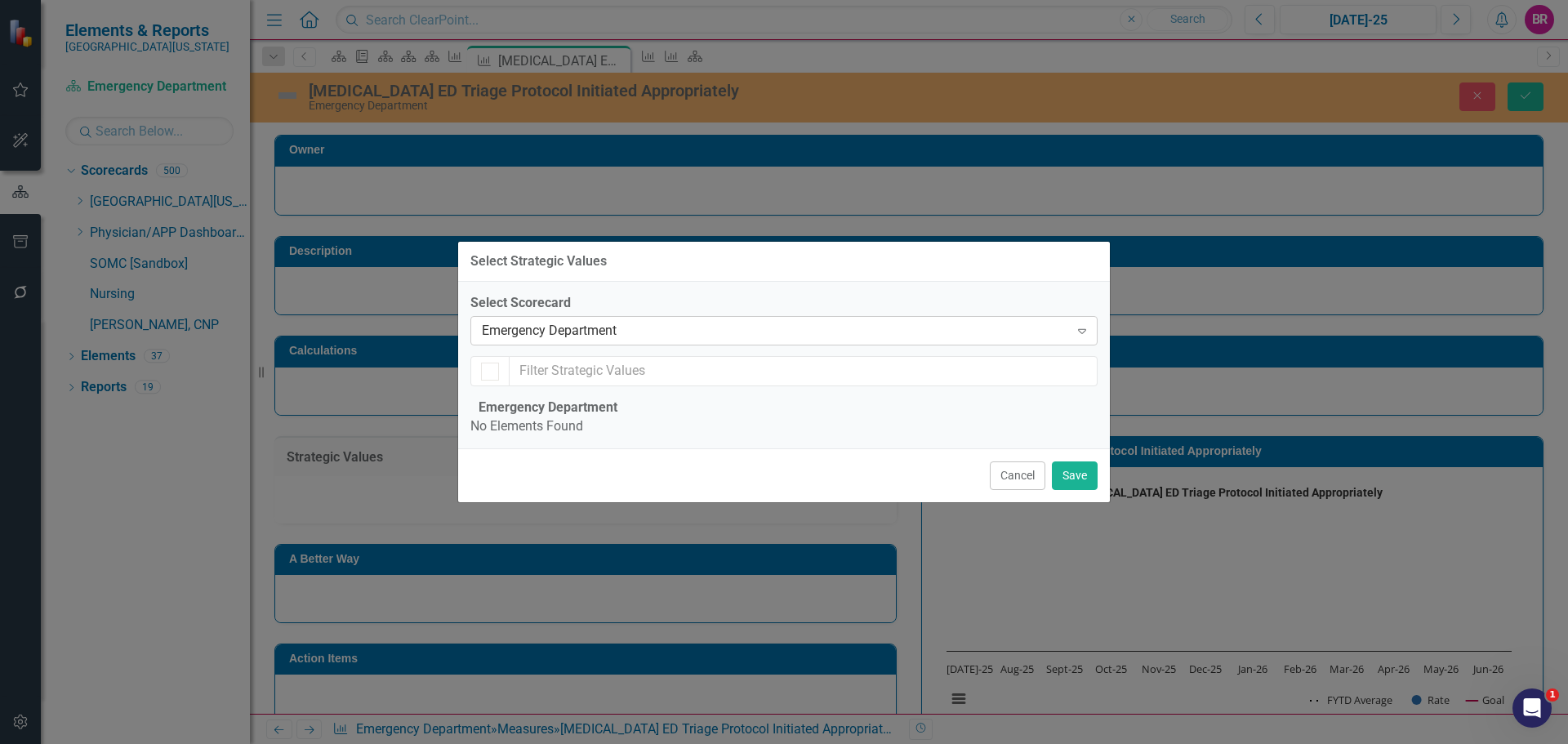
click at [693, 322] on div "Emergency Department" at bounding box center [776, 331] width 588 height 19
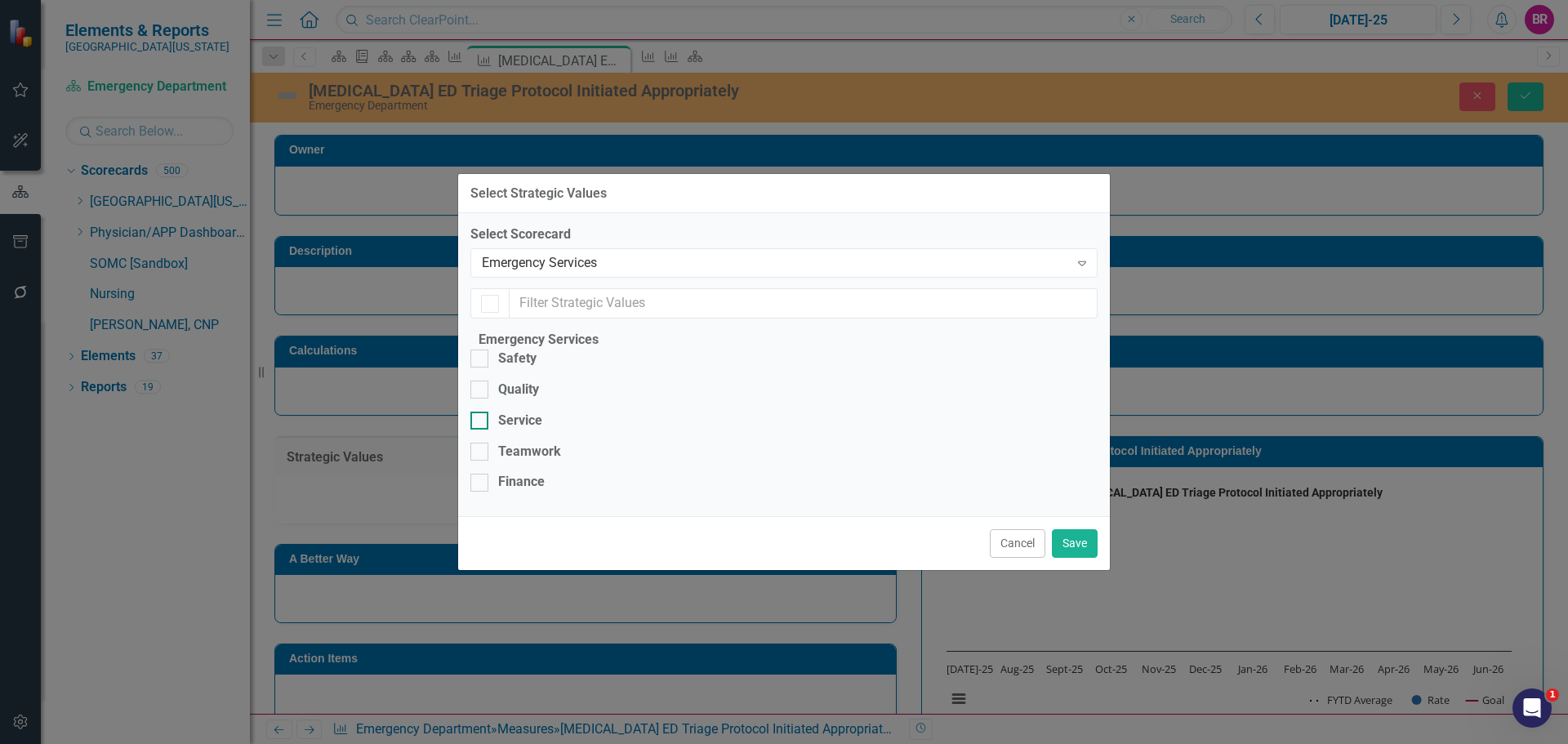
checkbox input "false"
click at [539, 380] on div "Quality" at bounding box center [518, 389] width 41 height 19
click at [481, 380] on input "Quality" at bounding box center [476, 386] width 11 height 11
checkbox input "true"
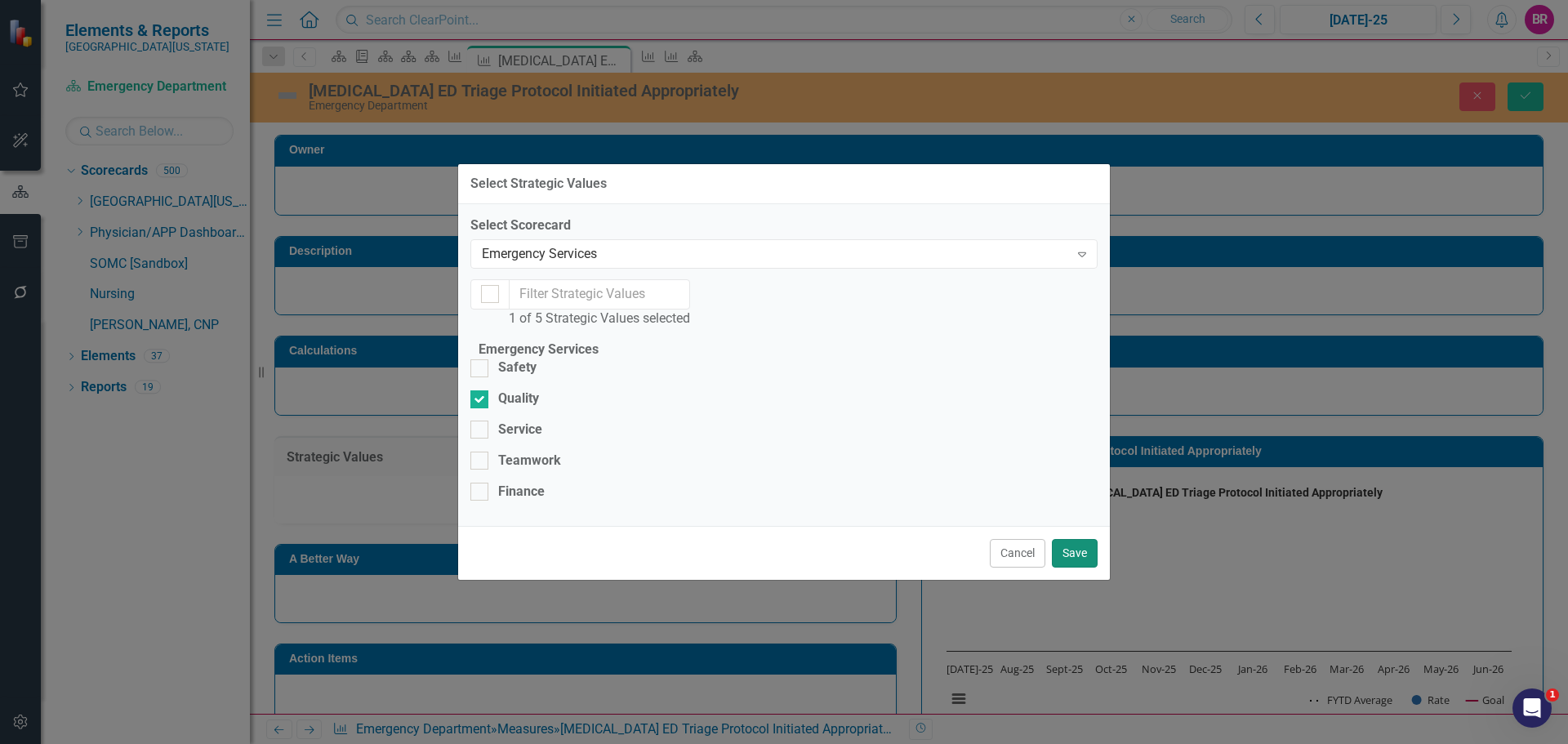
click at [1070, 568] on button "Save" at bounding box center [1075, 553] width 45 height 28
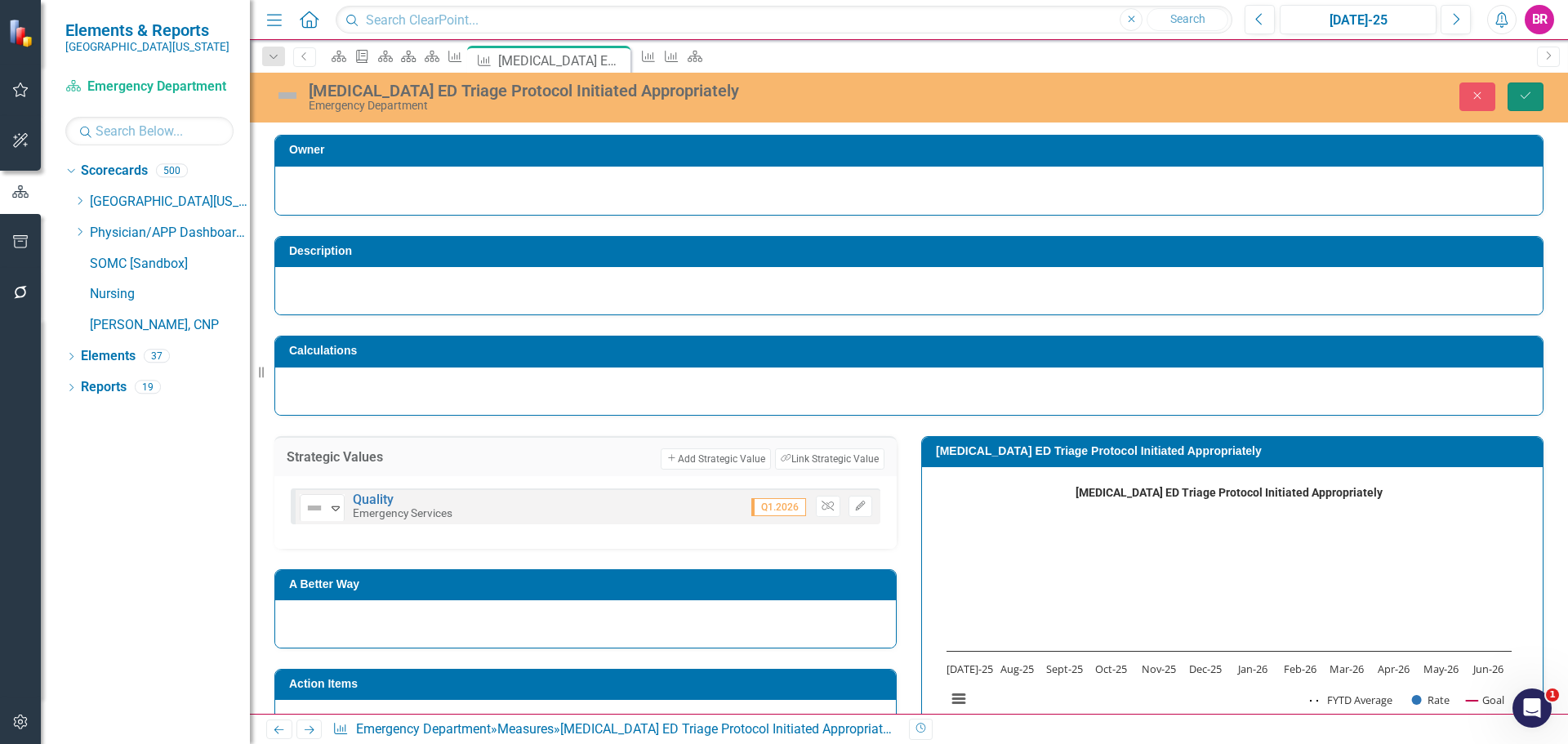
click at [1526, 93] on icon "Save" at bounding box center [1525, 96] width 15 height 12
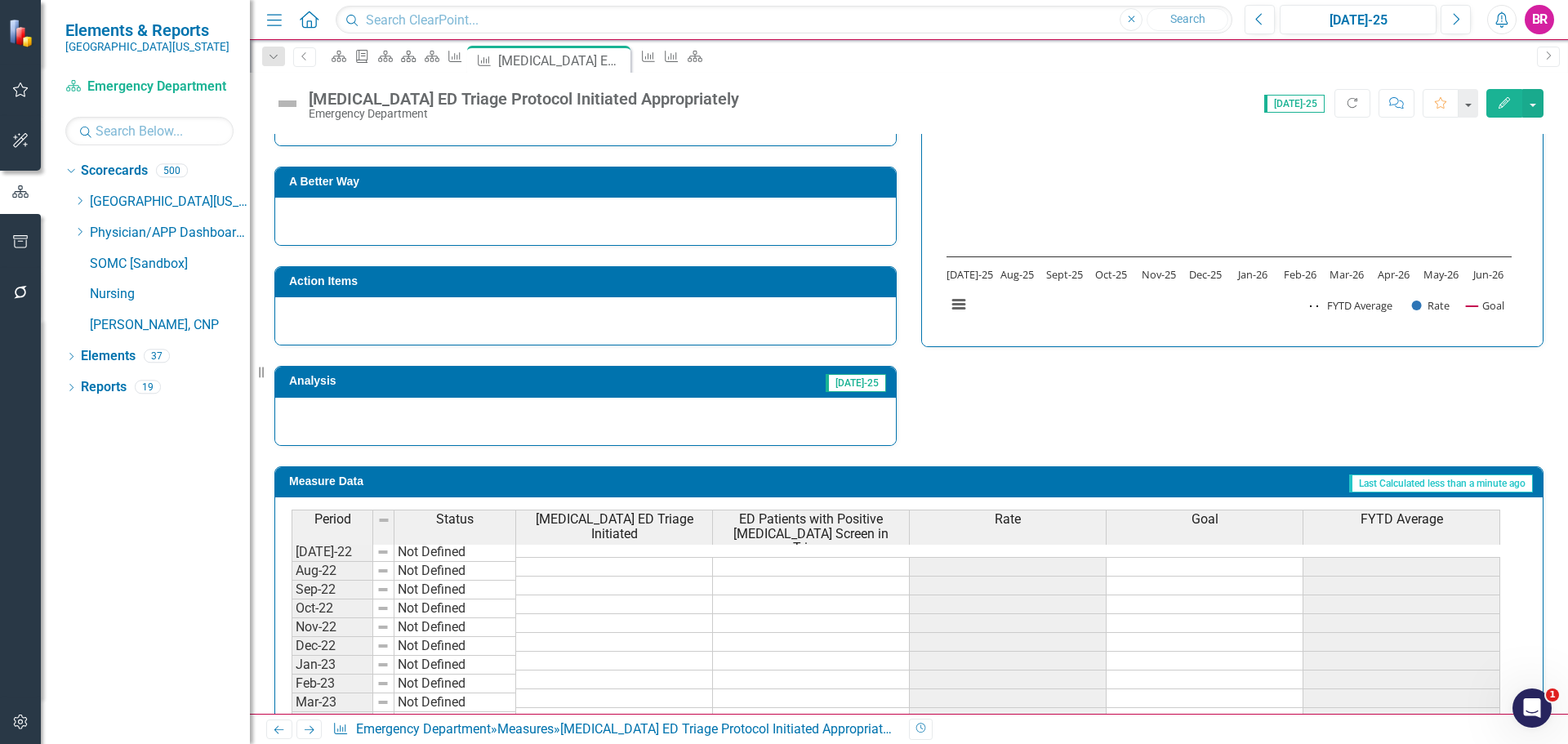
scroll to position [476, 0]
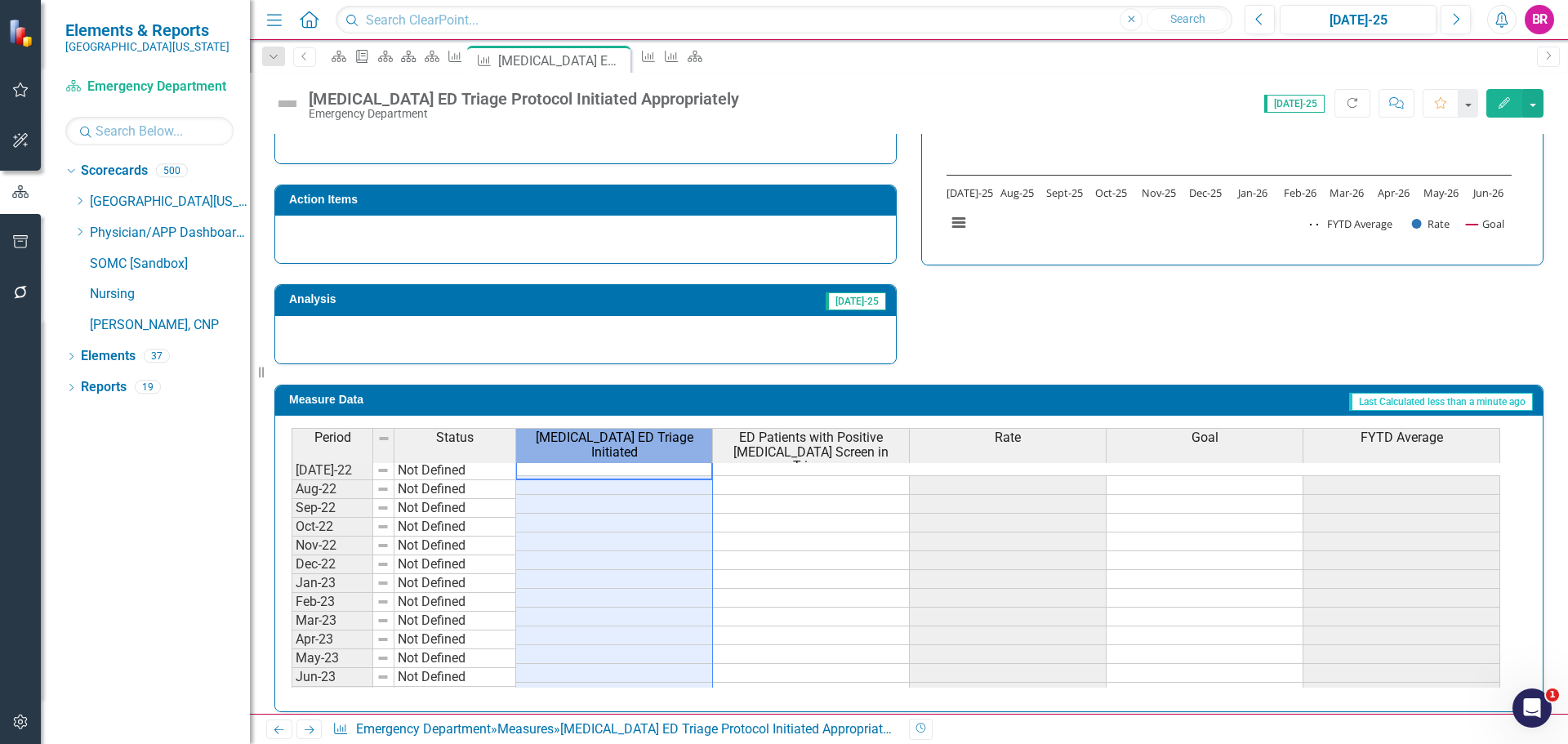
click at [662, 443] on span "Sepsis ED Triage Initiated" at bounding box center [614, 444] width 189 height 28
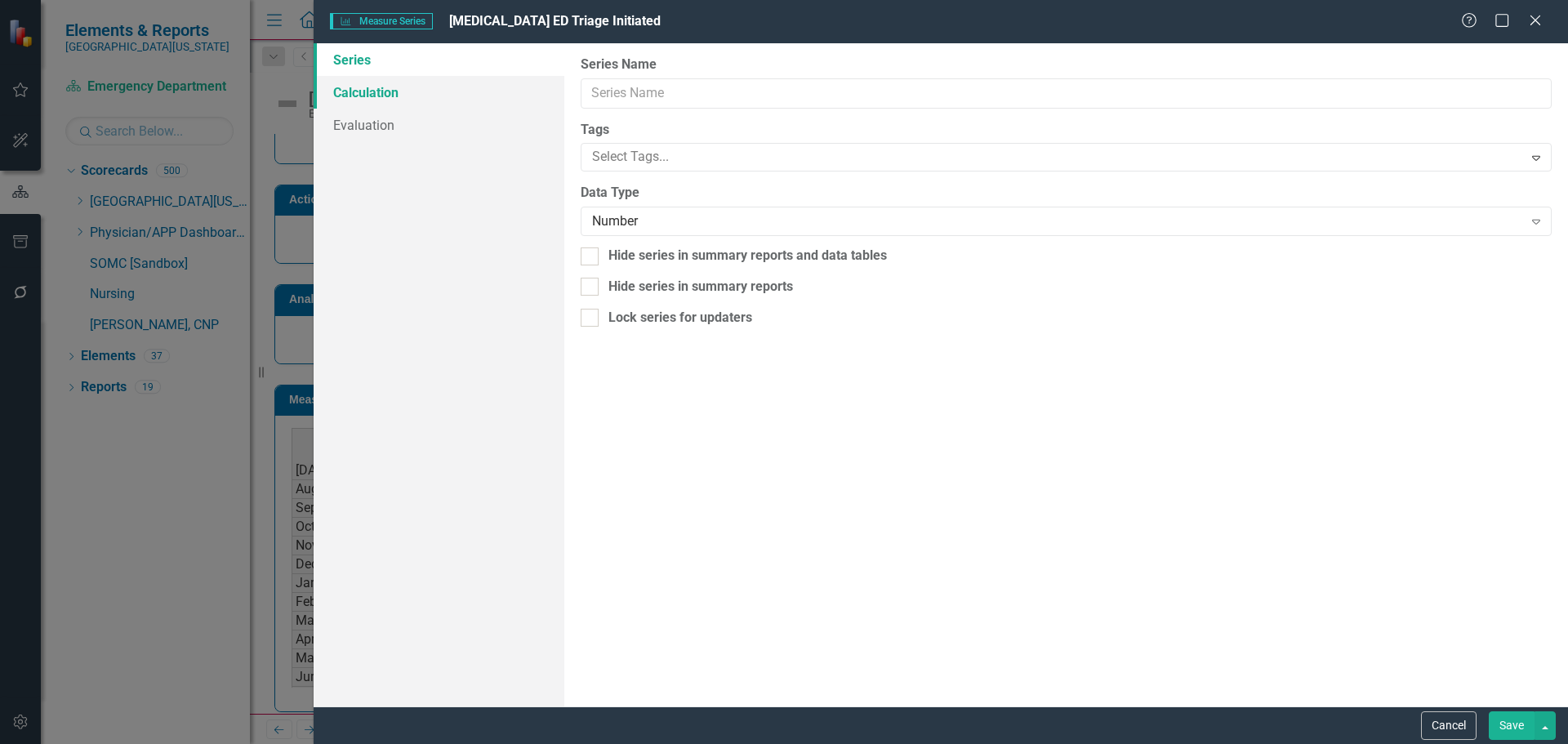
type input "Sepsis ED Triage Initiated"
click at [398, 86] on link "Calculation" at bounding box center [439, 93] width 251 height 33
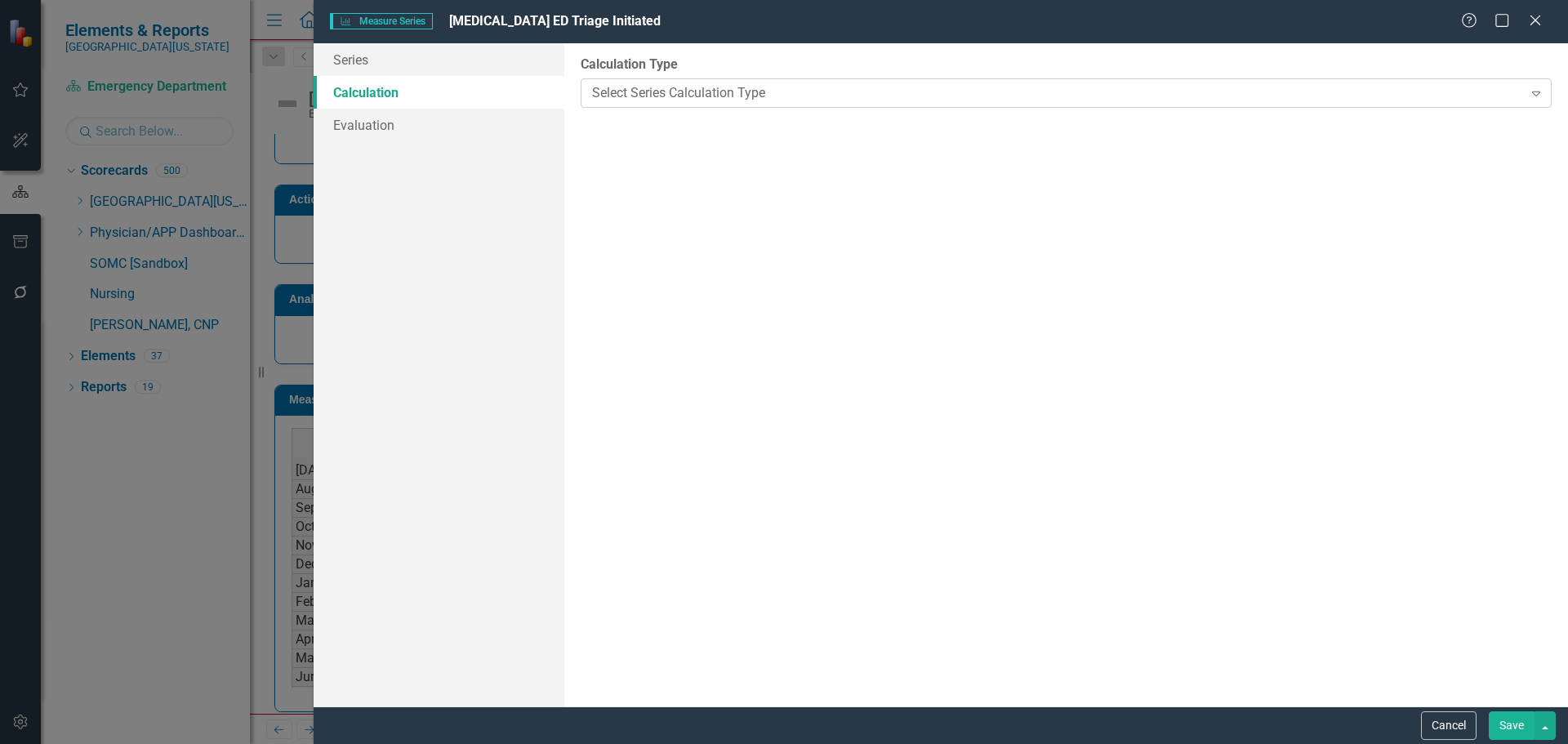
click at [665, 85] on div "Select Series Calculation Type" at bounding box center [1057, 93] width 930 height 19
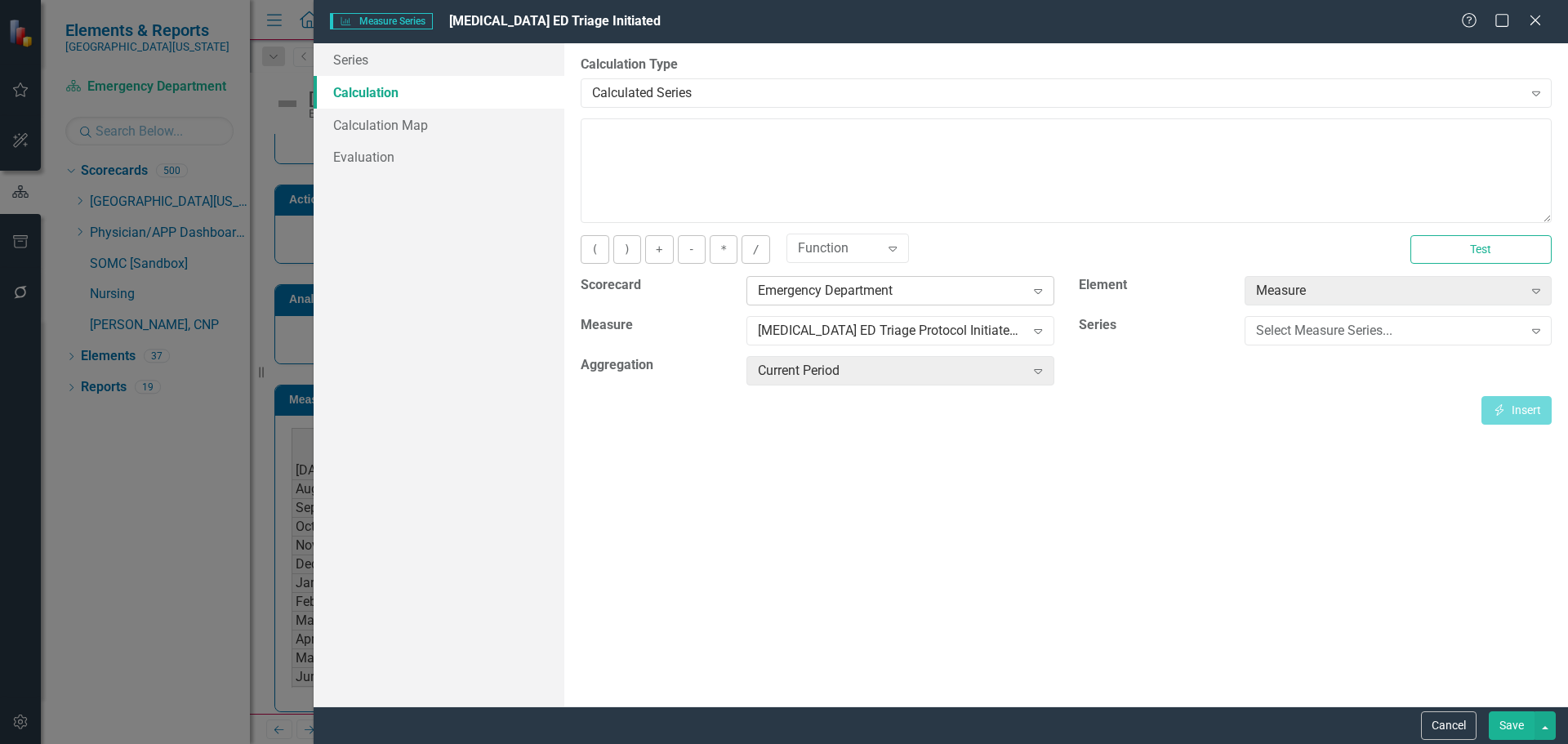
click at [1043, 293] on icon "Expand" at bounding box center [1038, 291] width 16 height 13
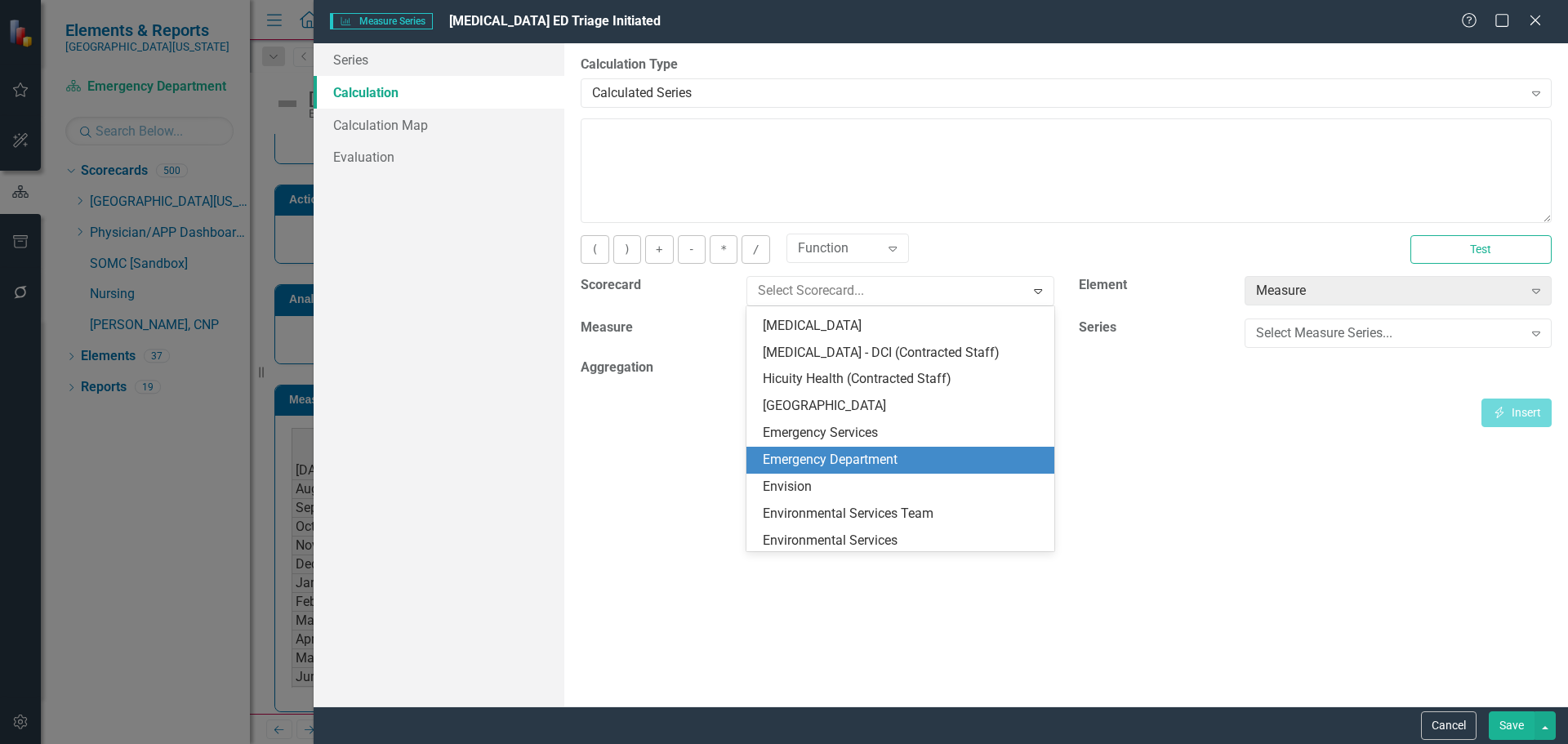
scroll to position [644, 0]
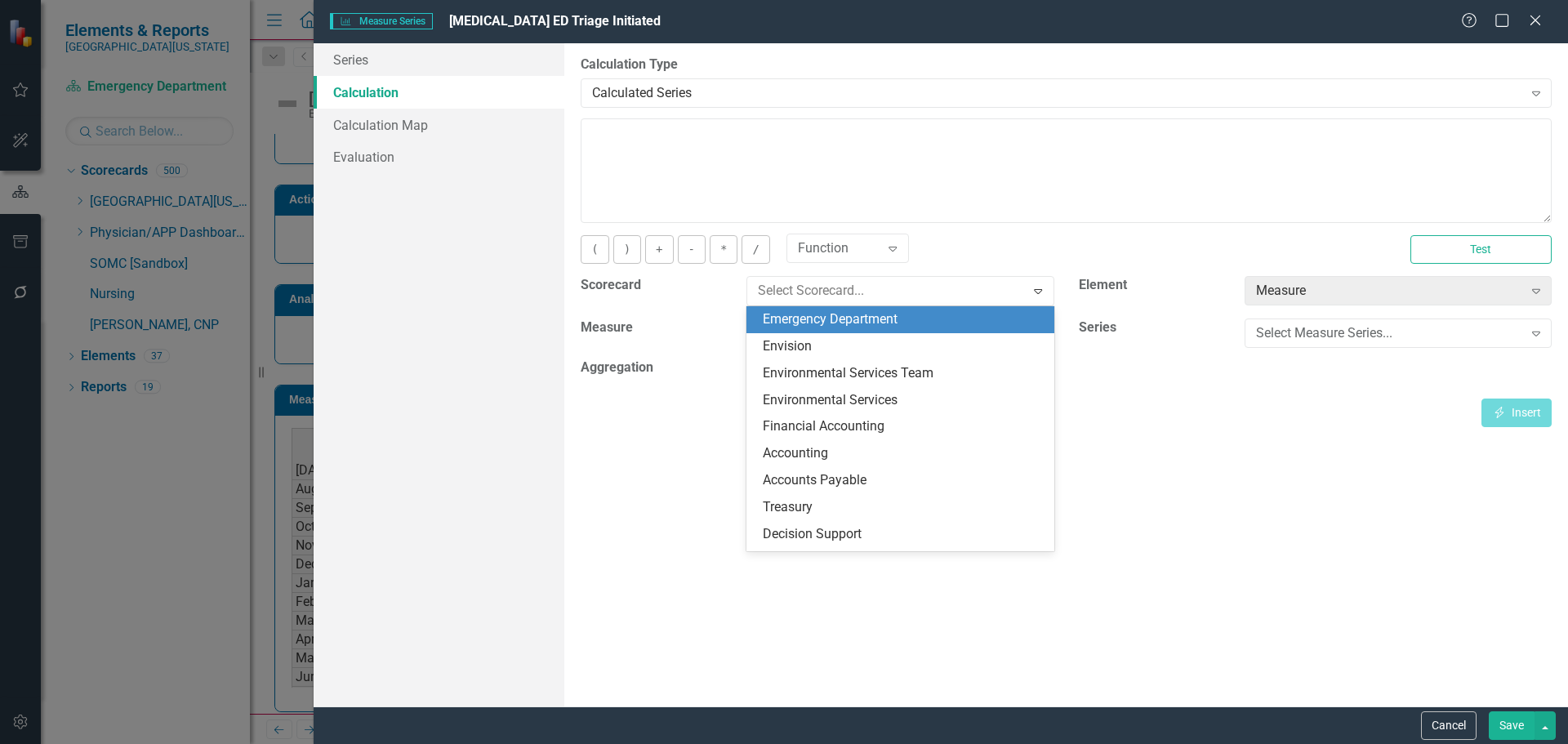
type input "q"
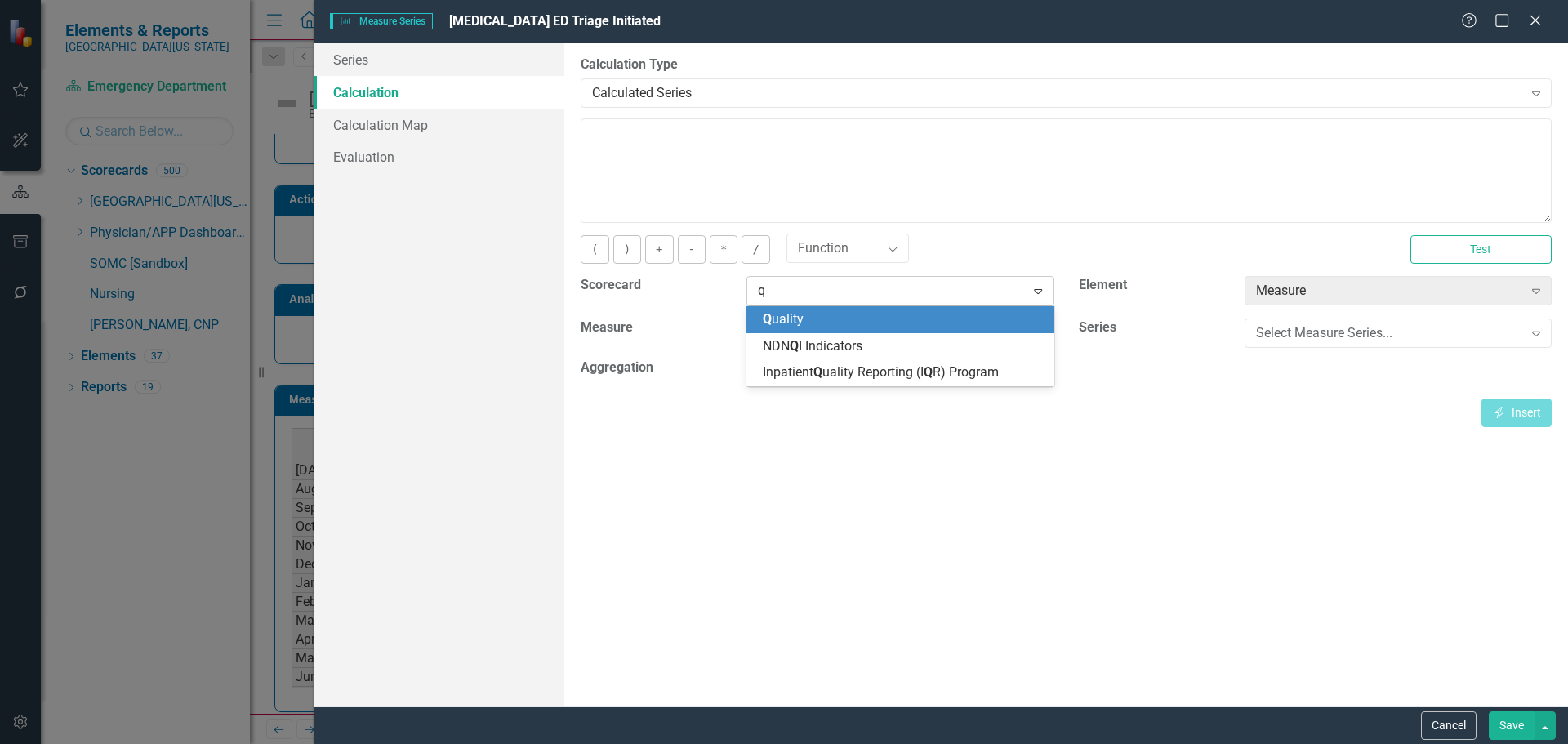
scroll to position [0, 0]
drag, startPoint x: 853, startPoint y: 316, endPoint x: 864, endPoint y: 312, distance: 11.7
click at [853, 316] on div "Q uality" at bounding box center [903, 319] width 281 height 19
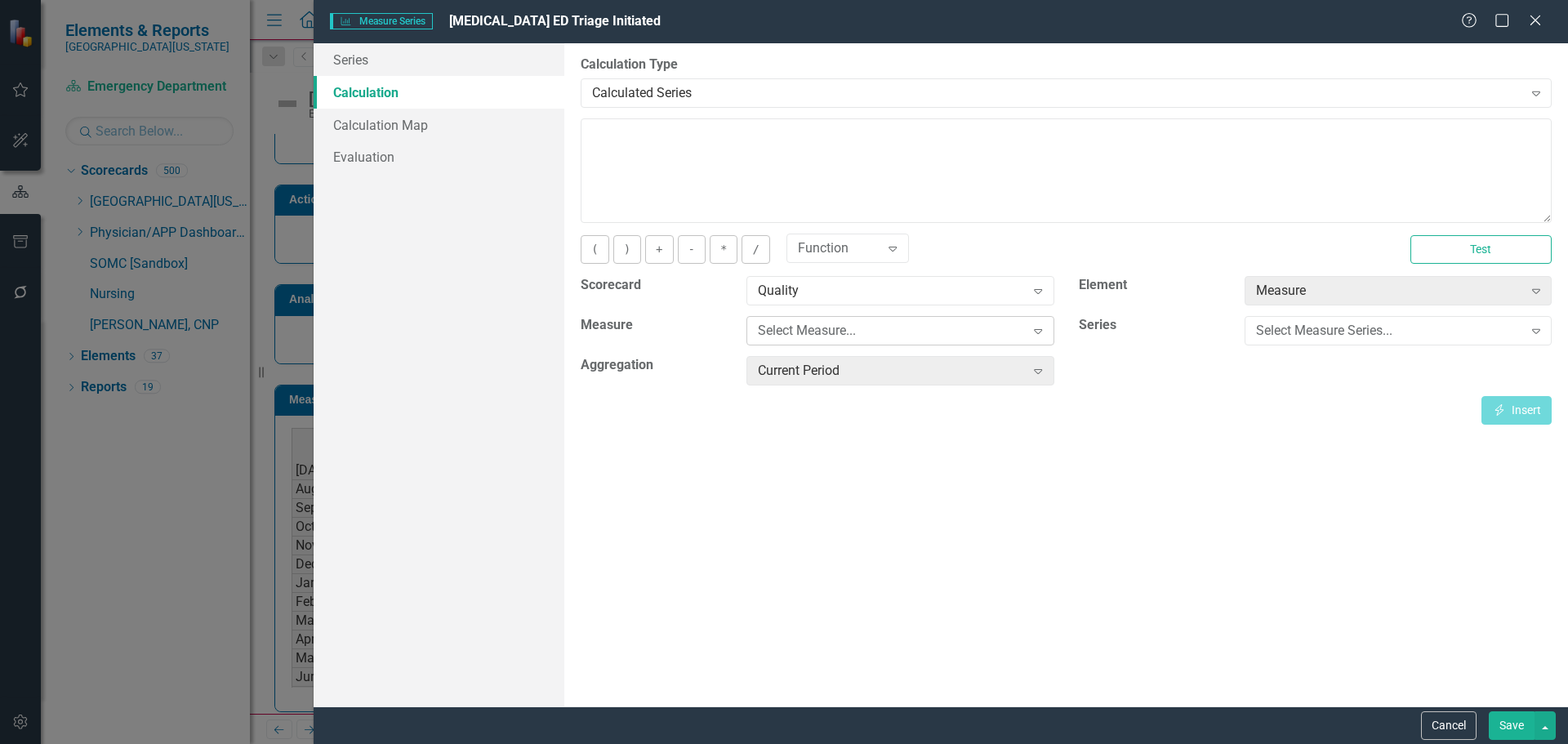
click at [916, 327] on div "Select Measure..." at bounding box center [891, 331] width 267 height 19
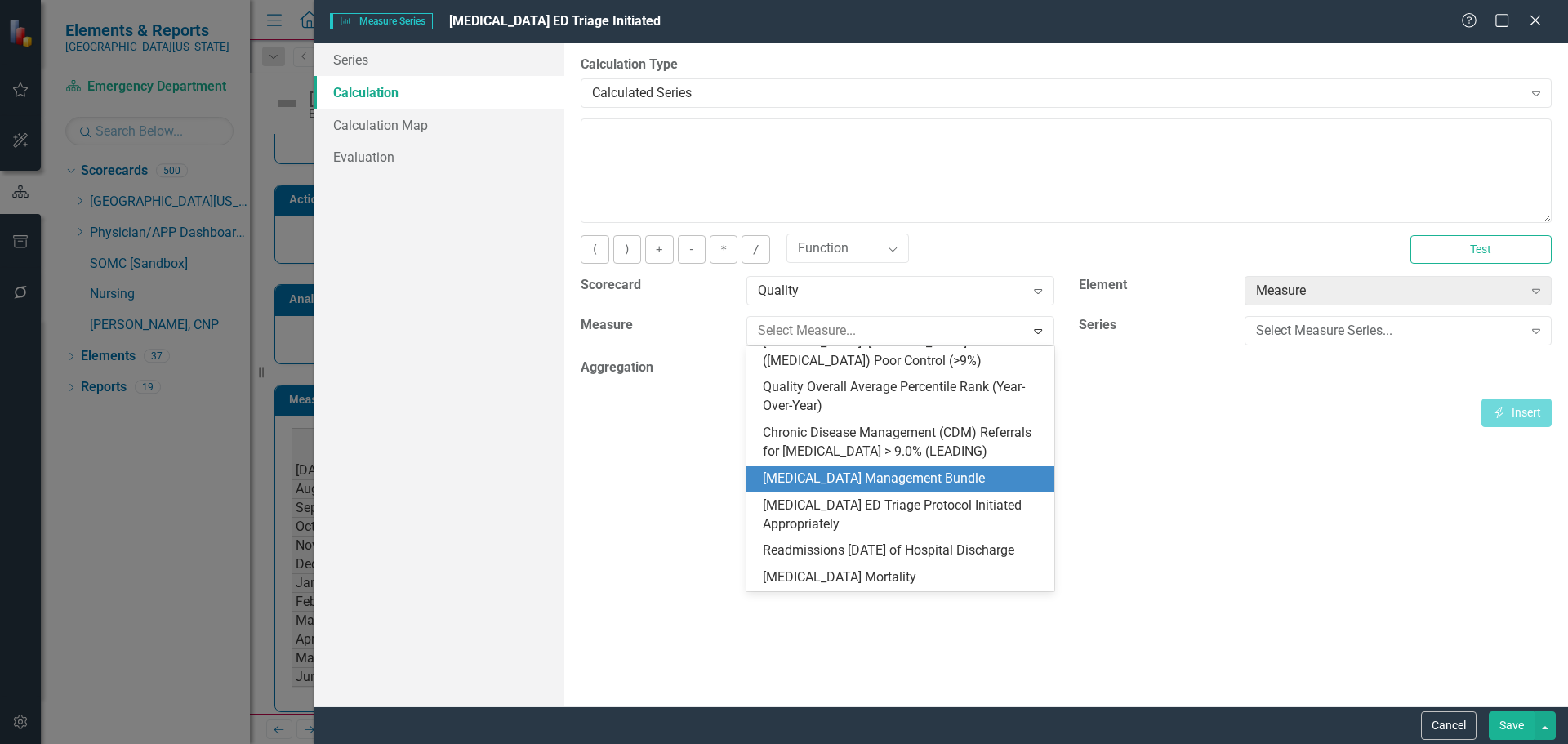
scroll to position [518, 0]
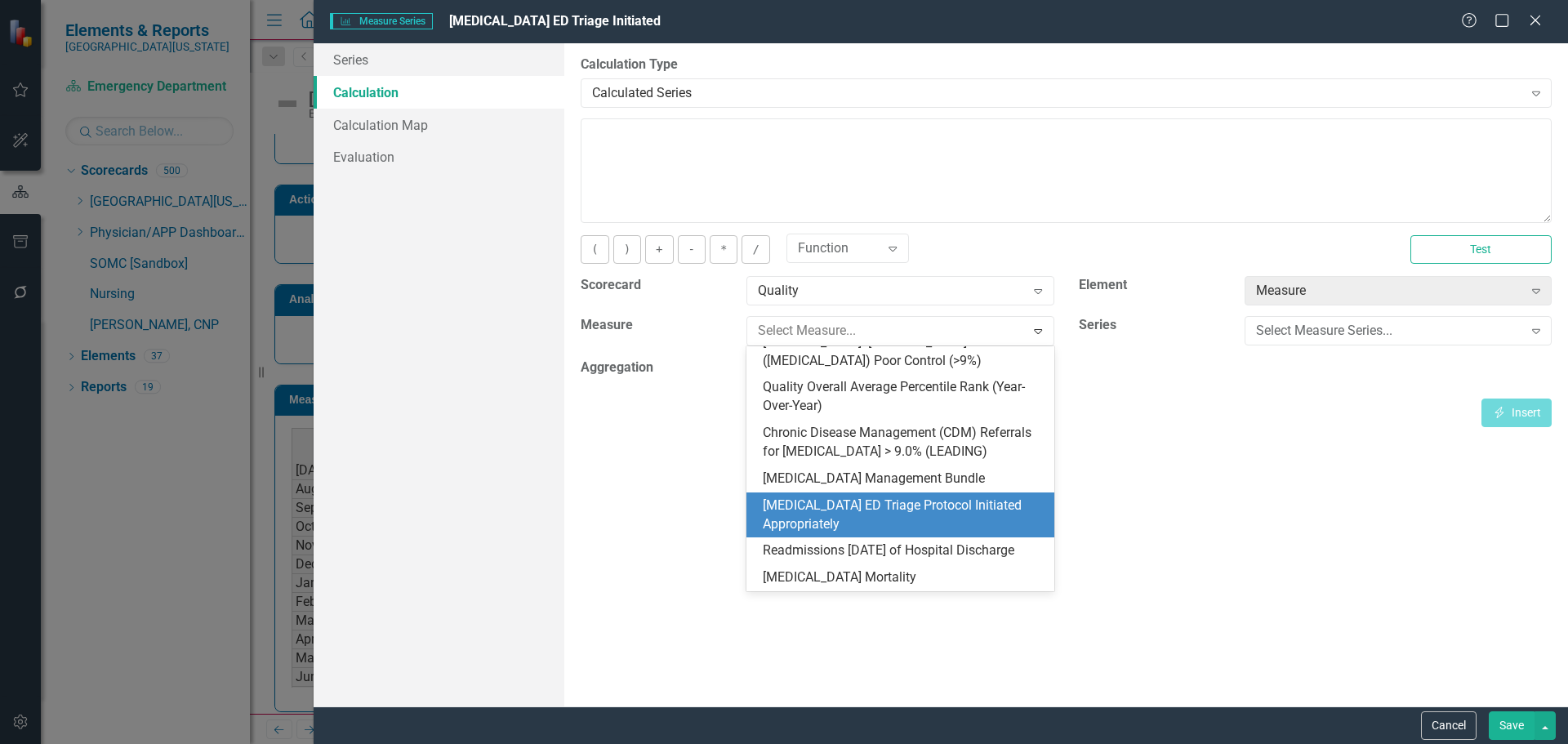
click at [950, 497] on div "[MEDICAL_DATA] ED Triage Protocol Initiated Appropriately" at bounding box center [903, 515] width 281 height 37
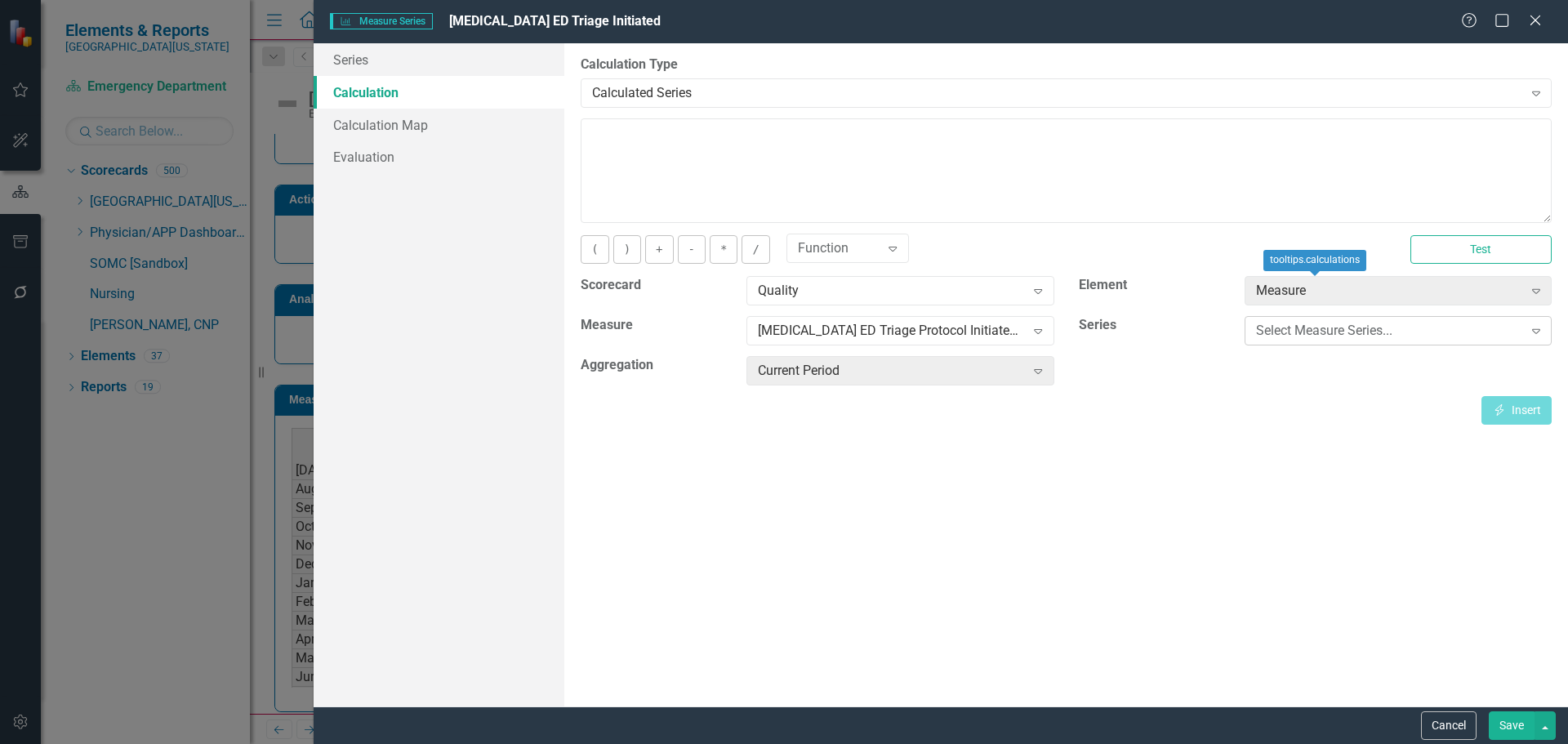
click at [1342, 337] on div "Select Measure Series..." at bounding box center [1390, 331] width 267 height 19
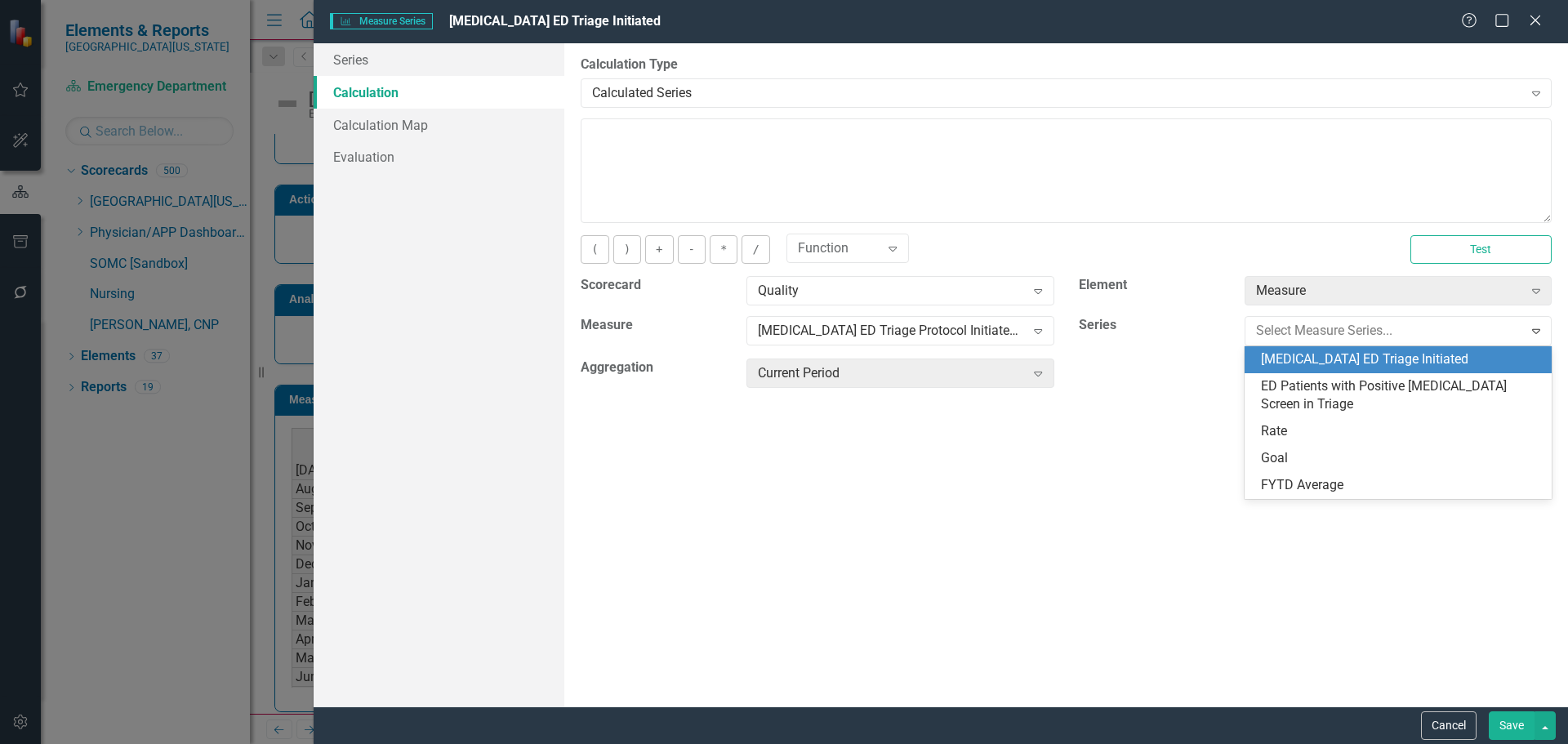
click at [1477, 360] on div "Sepsis ED Triage Initiated" at bounding box center [1402, 359] width 281 height 19
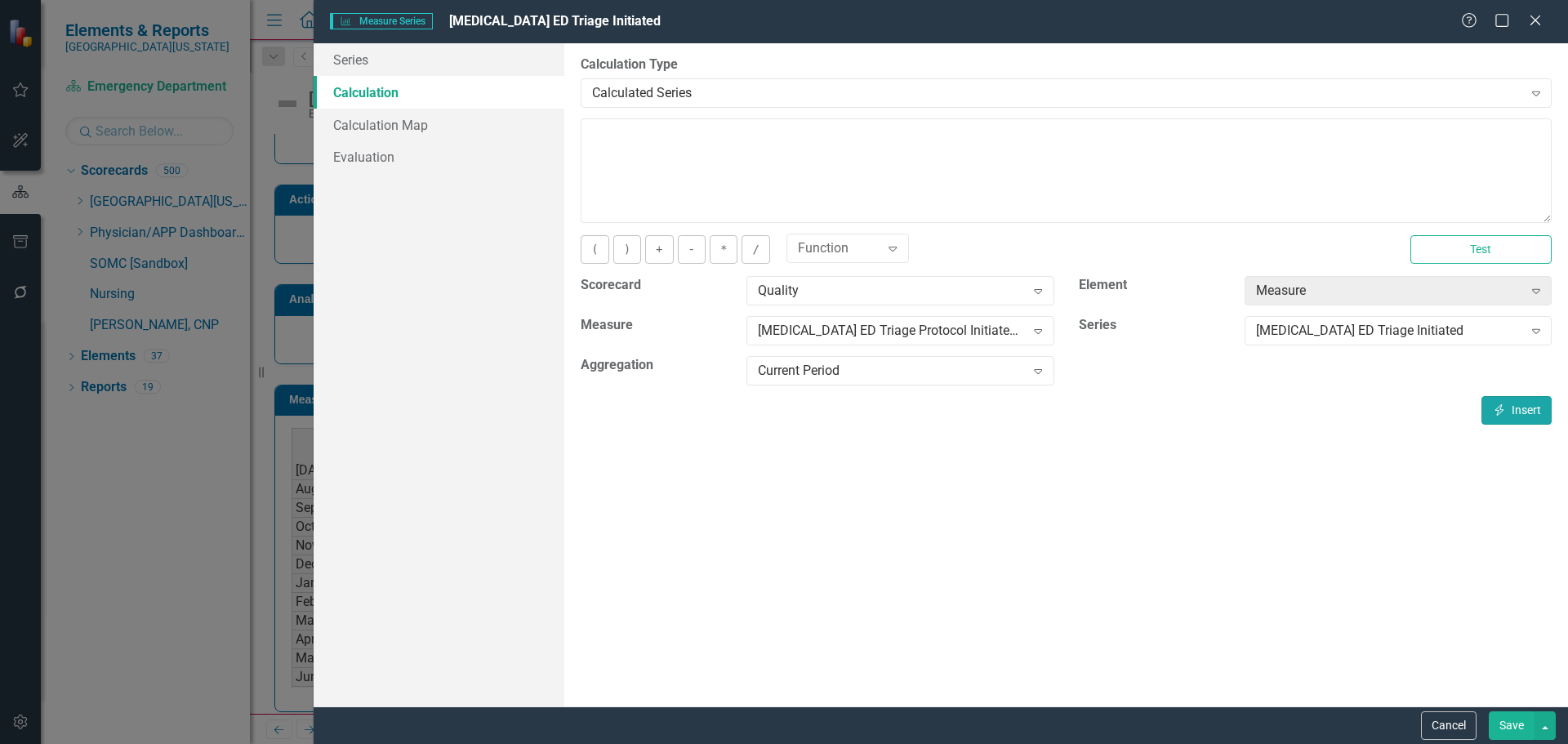
click at [1528, 420] on button "Insert Insert" at bounding box center [1516, 410] width 70 height 28
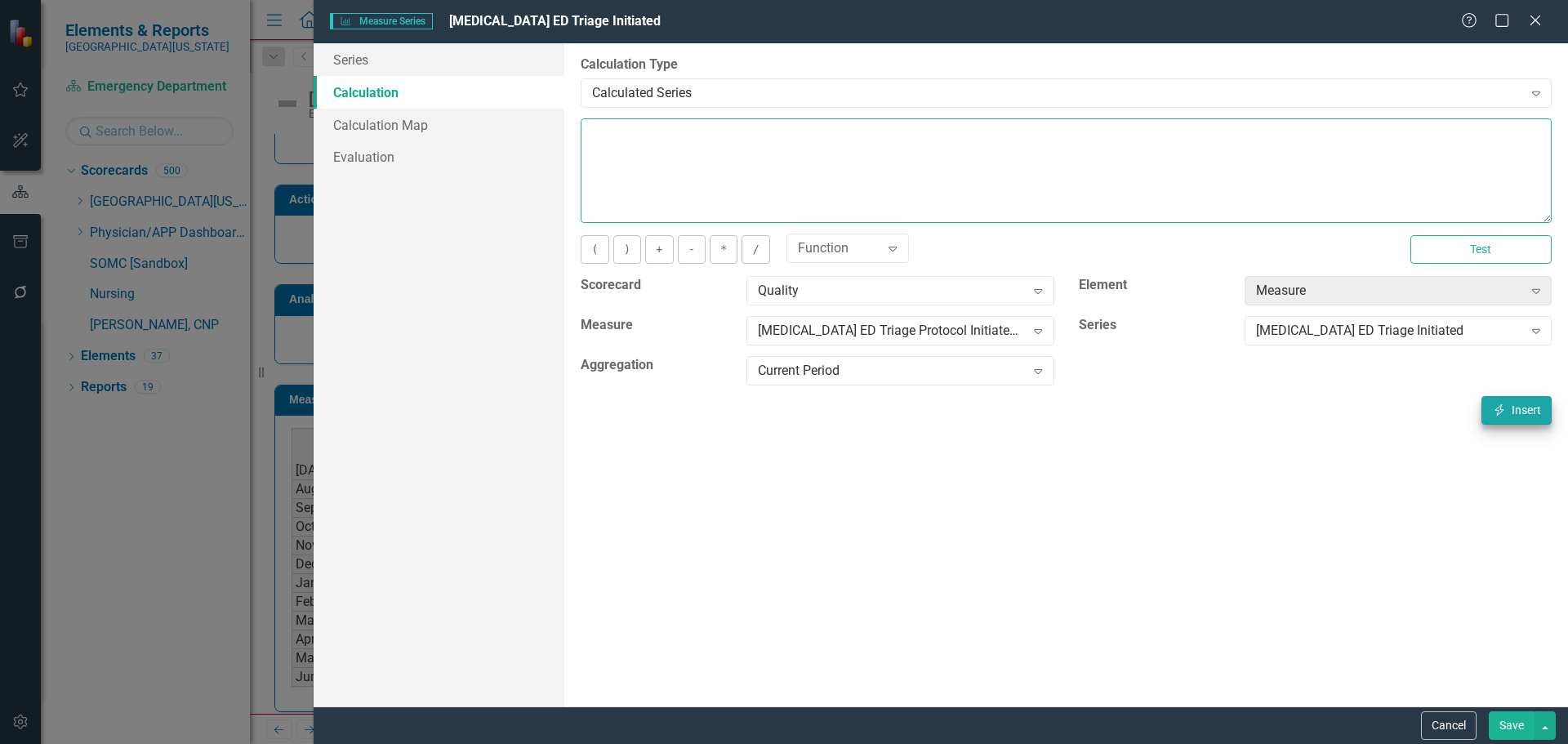
type textarea "[m1885455][Sepsis ED Triage Initiated][CurrentPeriod]"
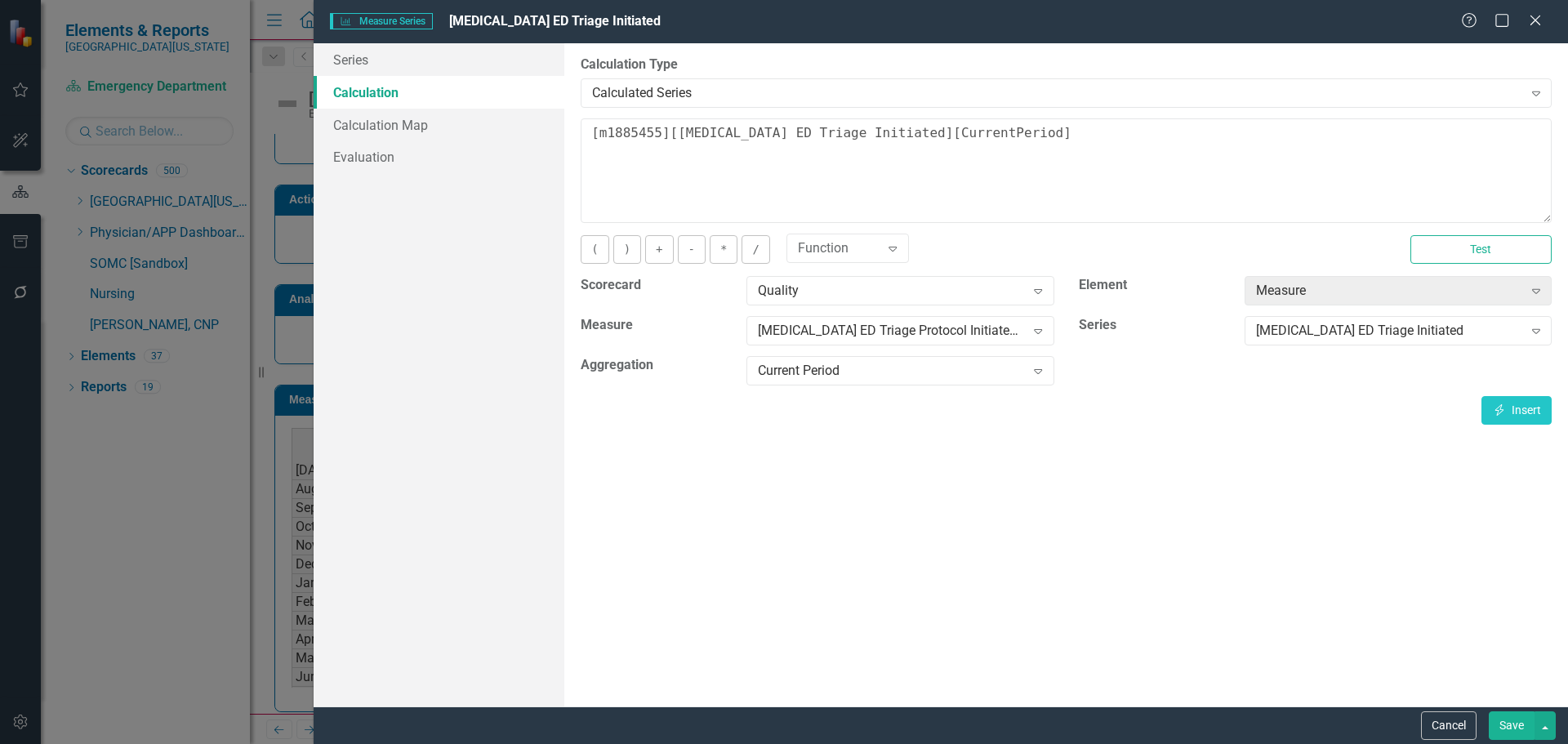
click at [1524, 728] on button "Save" at bounding box center [1512, 725] width 45 height 28
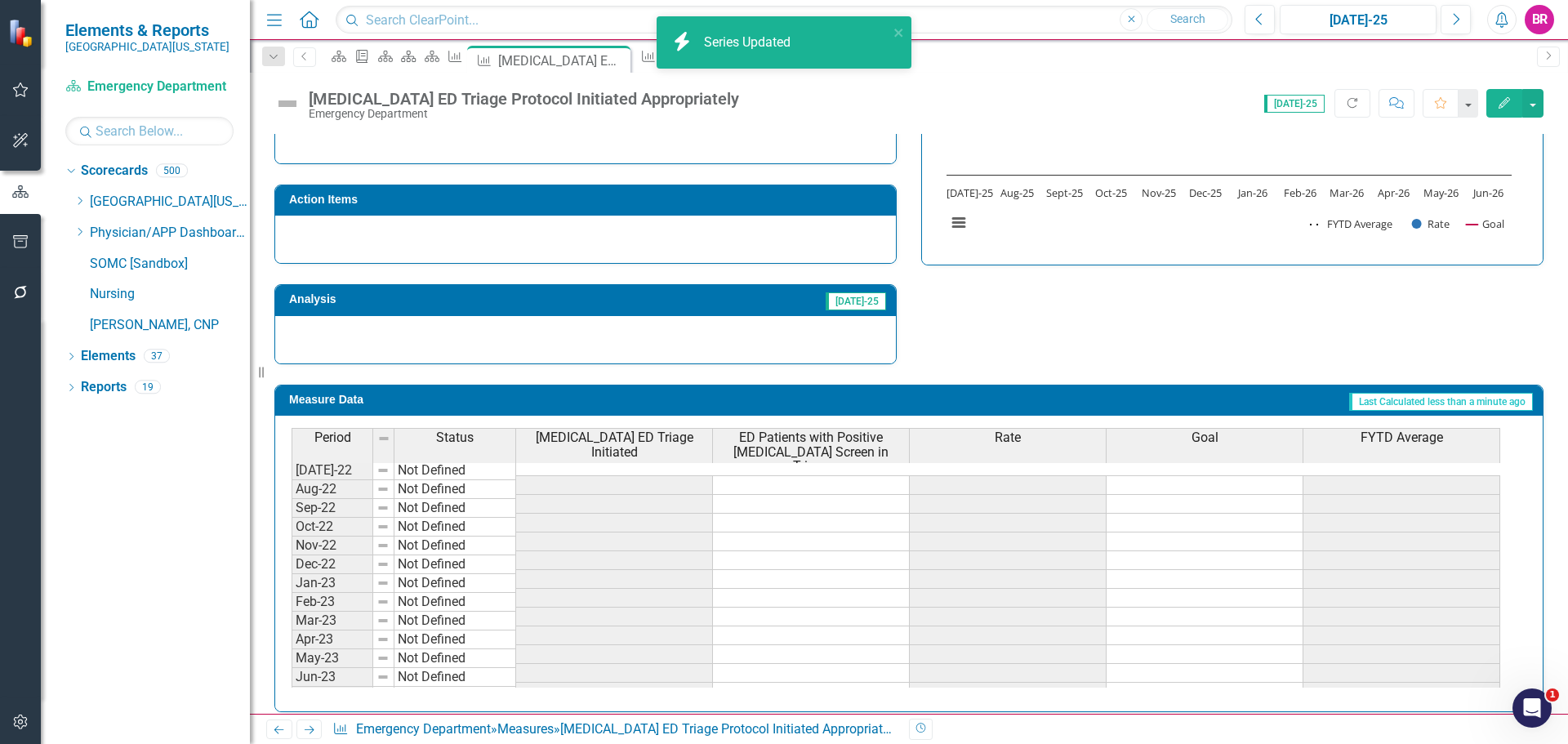
click at [789, 445] on span "ED Patients with Positive Sepsis Screen in Triage" at bounding box center [811, 452] width 189 height 44
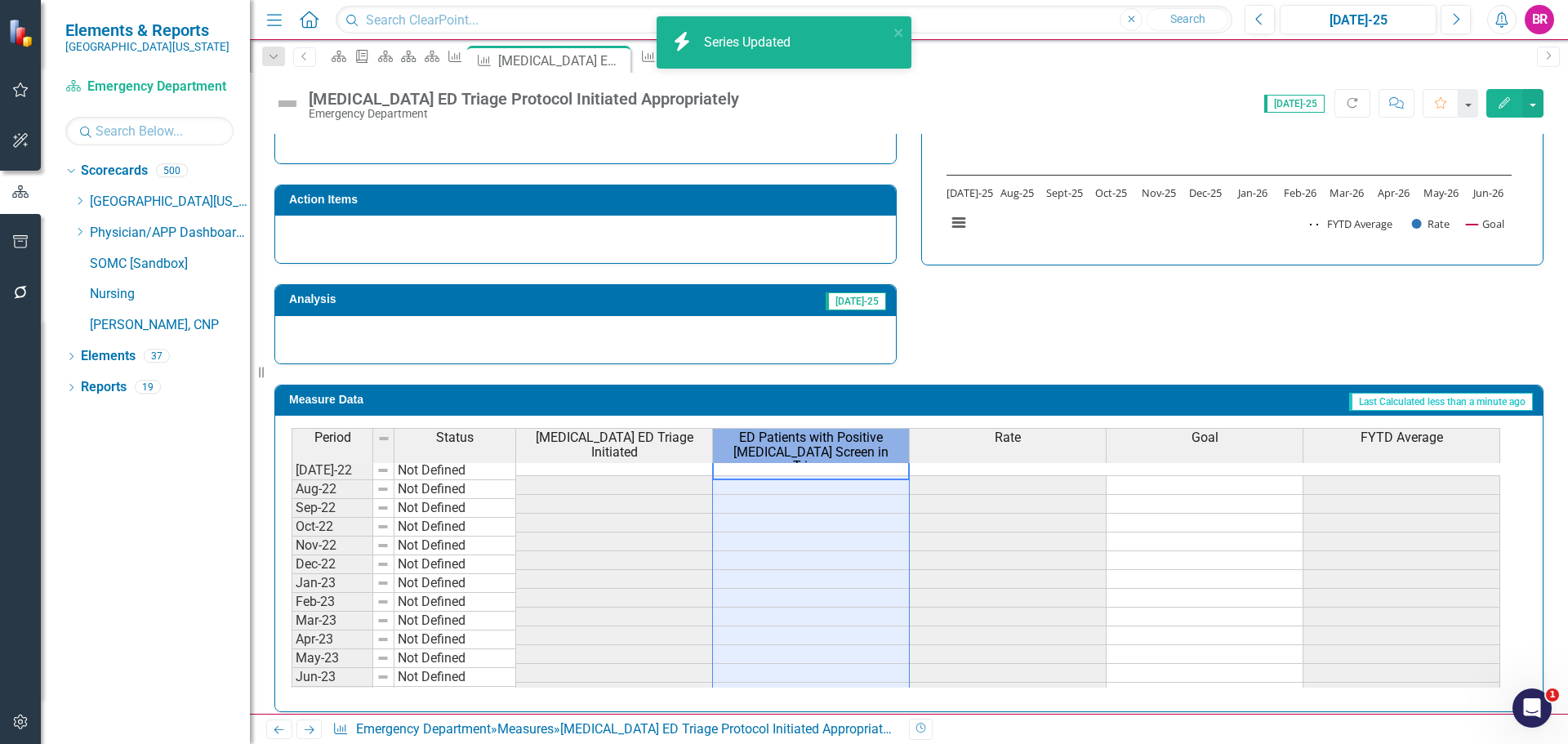
click at [789, 445] on span "ED Patients with Positive Sepsis Screen in Triage" at bounding box center [811, 452] width 189 height 44
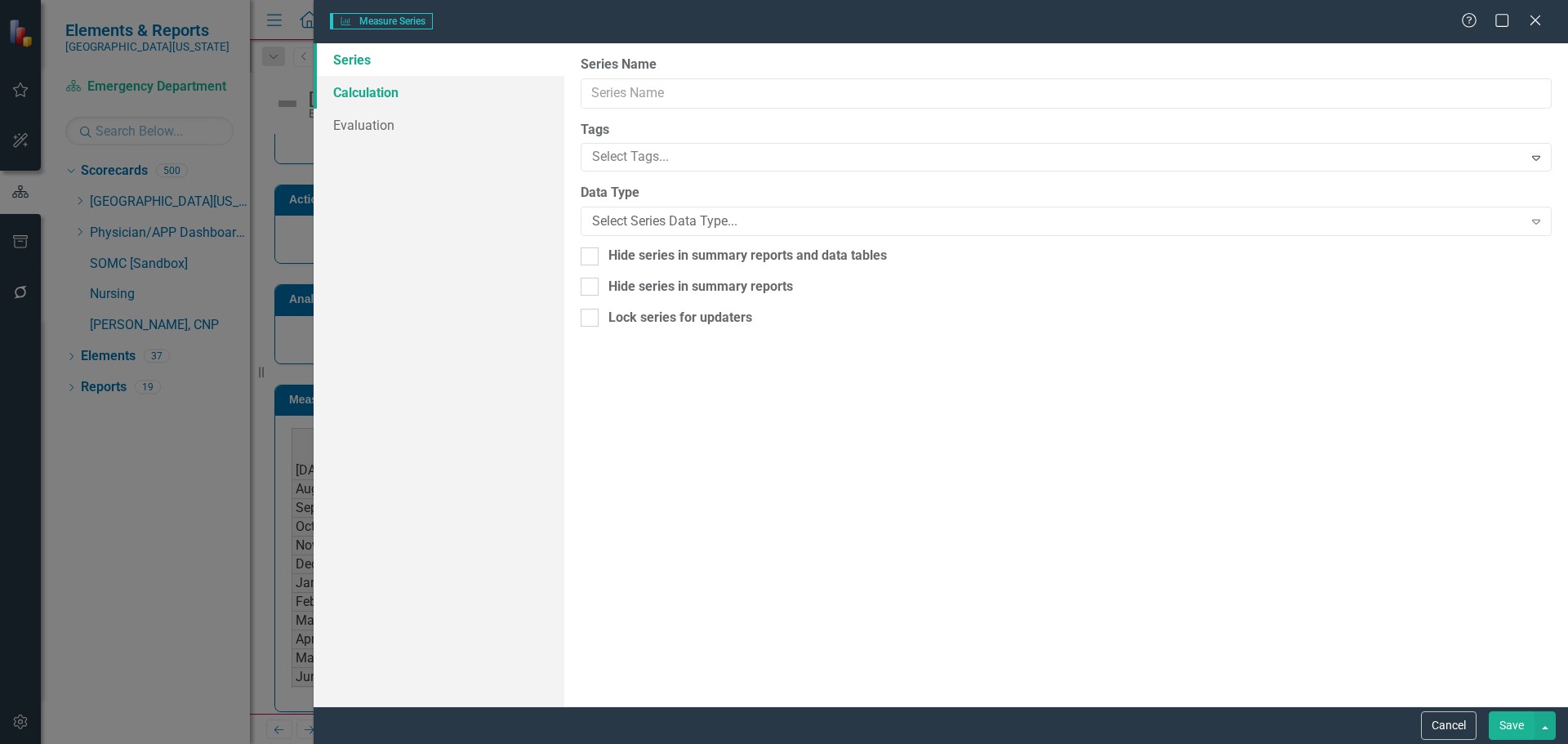
type input "ED Patients with Positive Sepsis Screen in Triage"
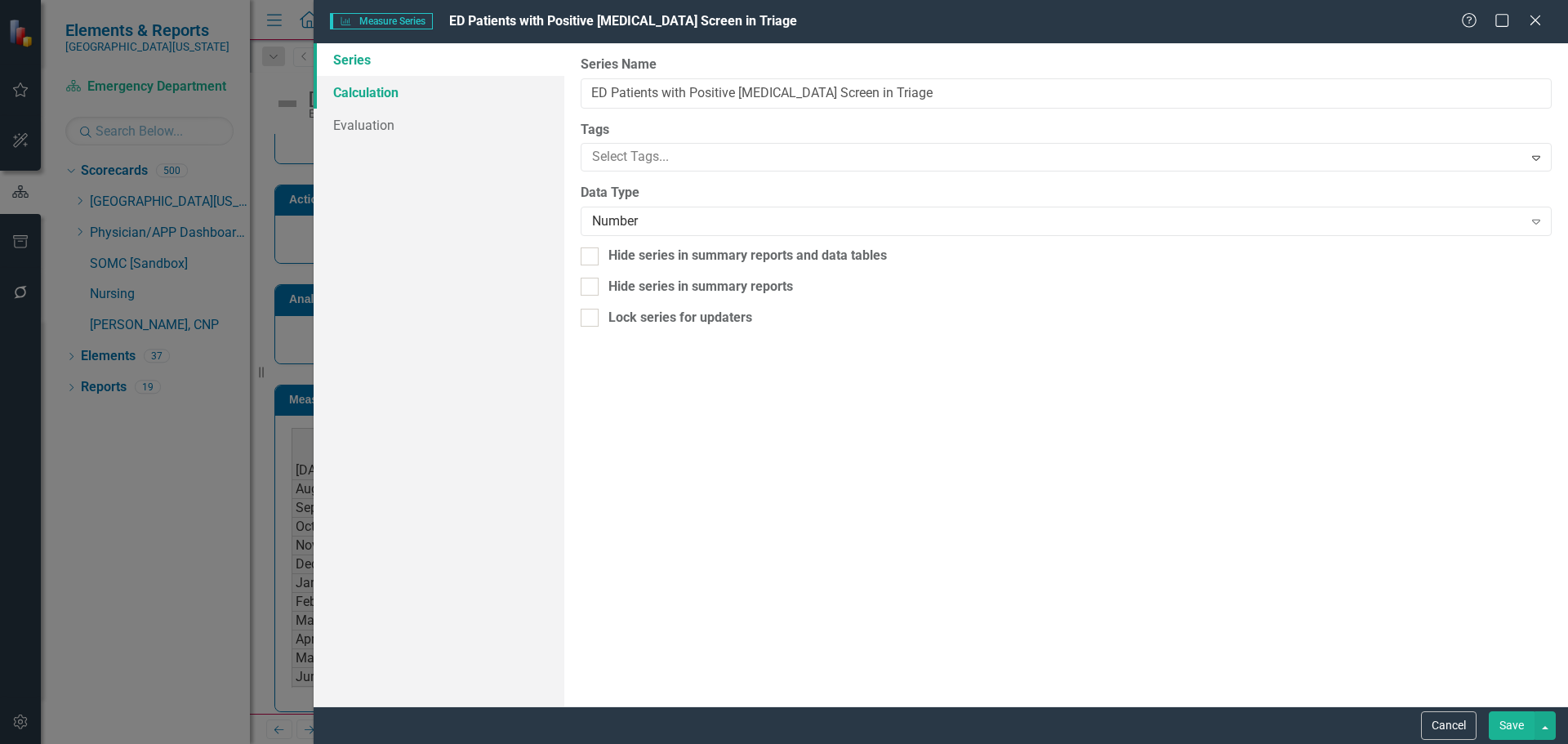
click at [361, 92] on link "Calculation" at bounding box center [439, 93] width 251 height 33
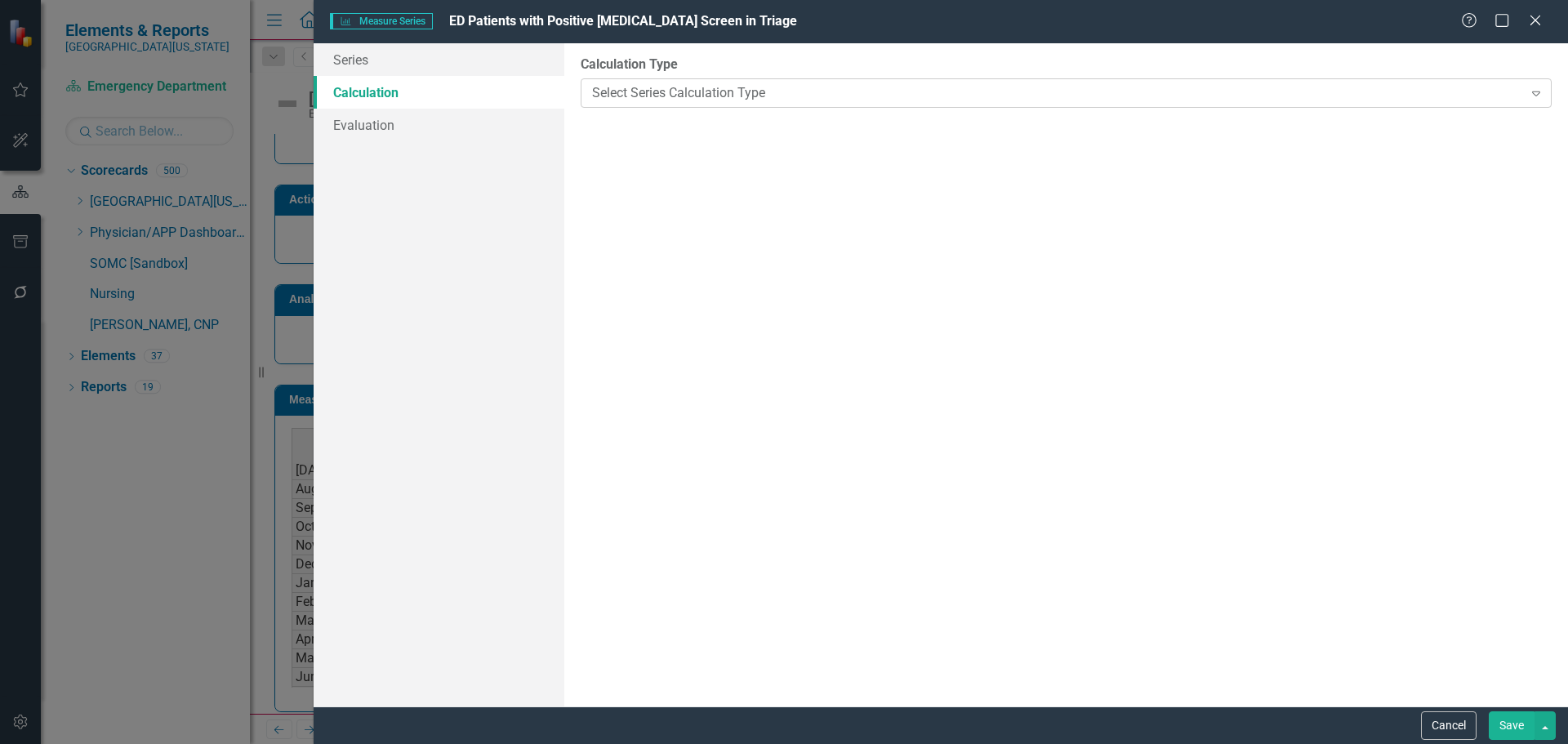
click at [681, 101] on div "Select Series Calculation Type" at bounding box center [1057, 93] width 930 height 19
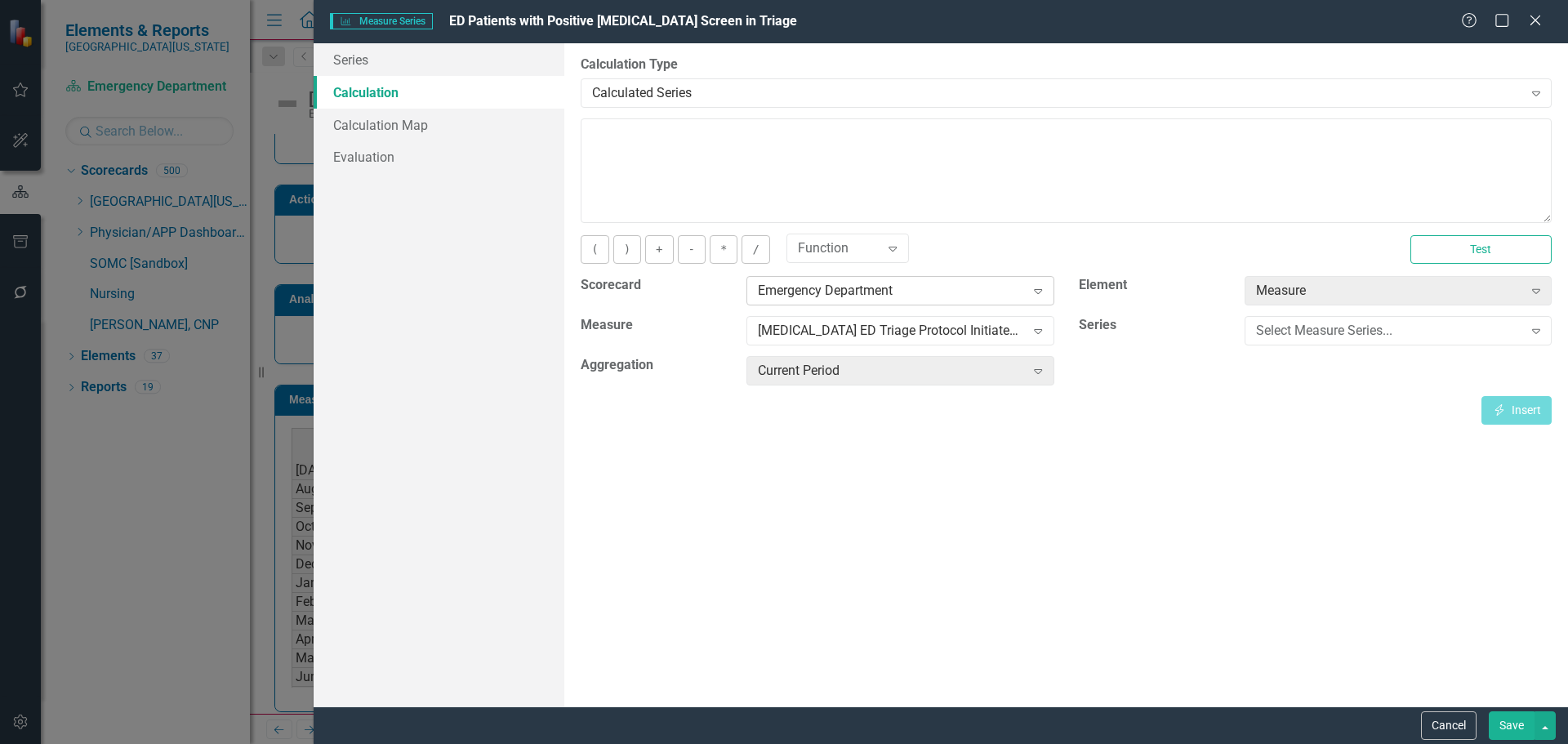
click at [1010, 296] on div "Emergency Department" at bounding box center [891, 291] width 267 height 19
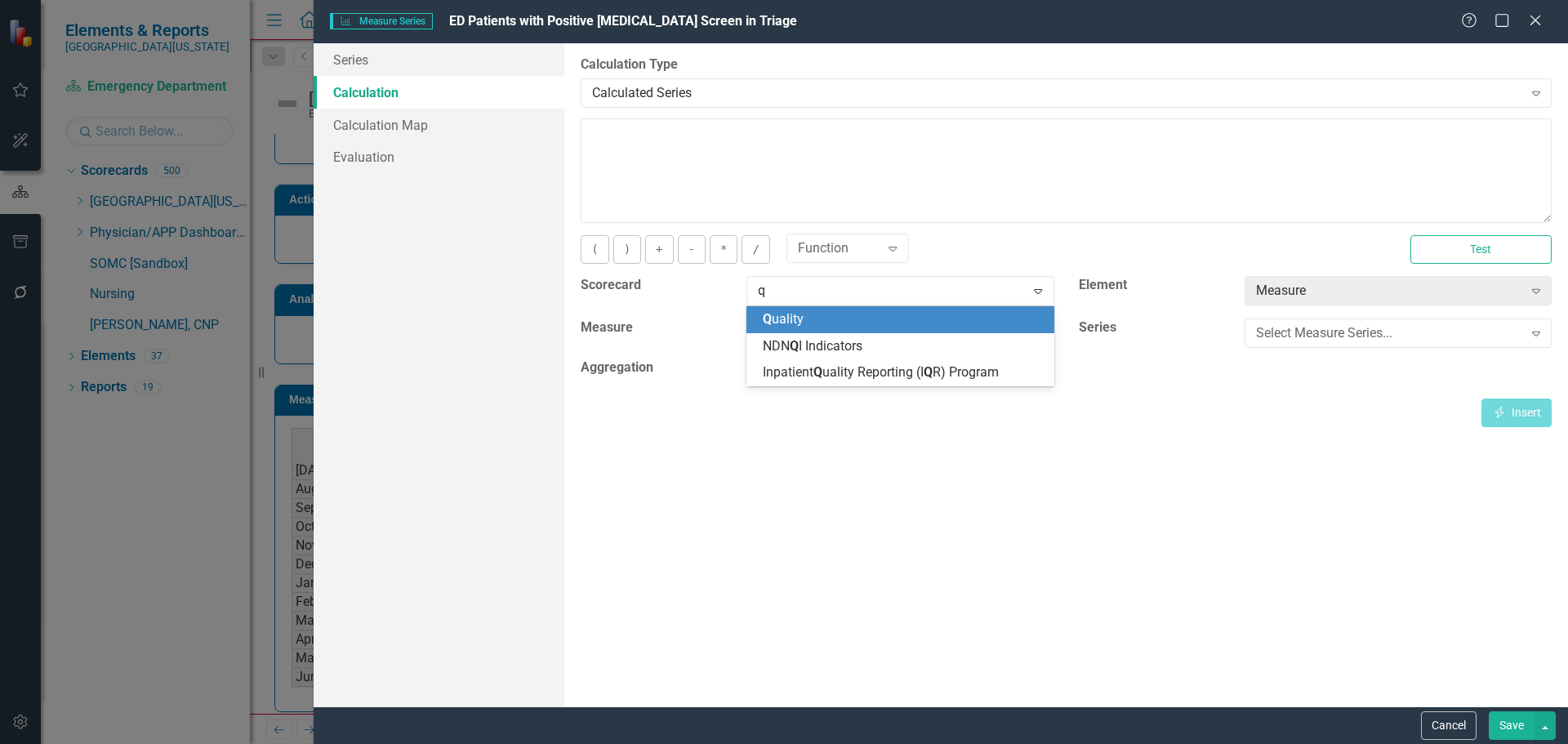
scroll to position [0, 0]
type input "qu"
click at [950, 325] on div "Qu ality" at bounding box center [903, 319] width 281 height 19
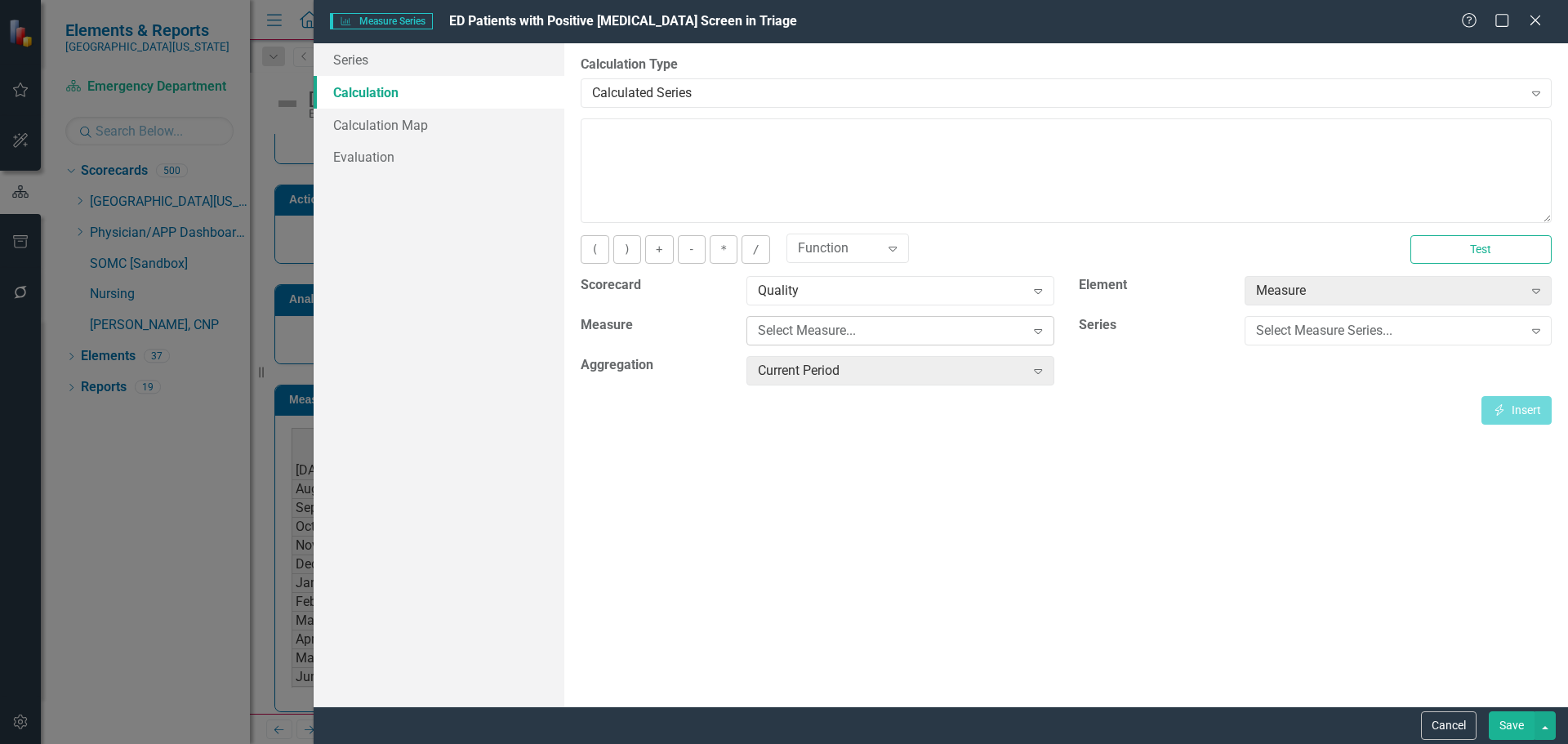
click at [905, 341] on div "Select Measure... Expand" at bounding box center [900, 331] width 307 height 29
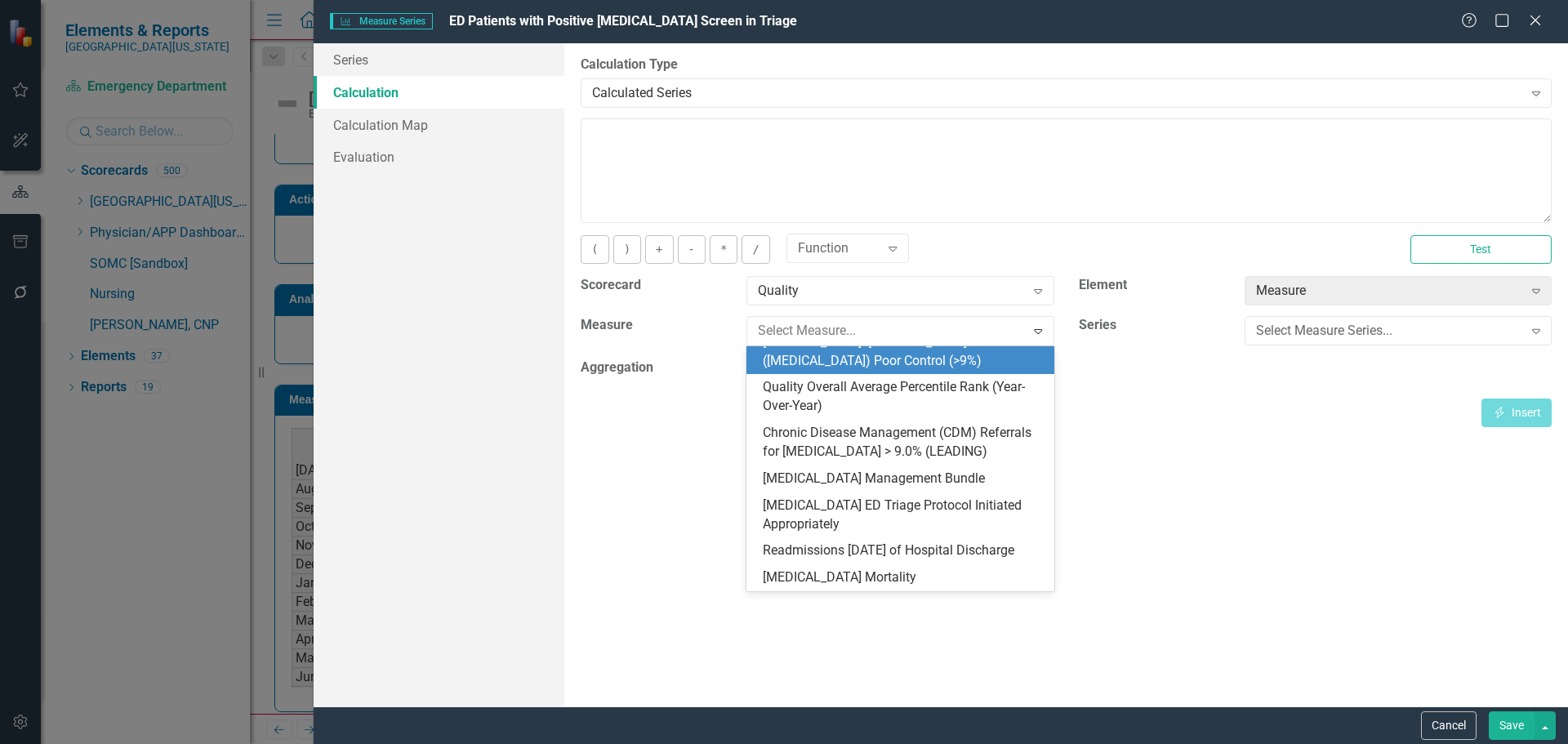
scroll to position [490, 0]
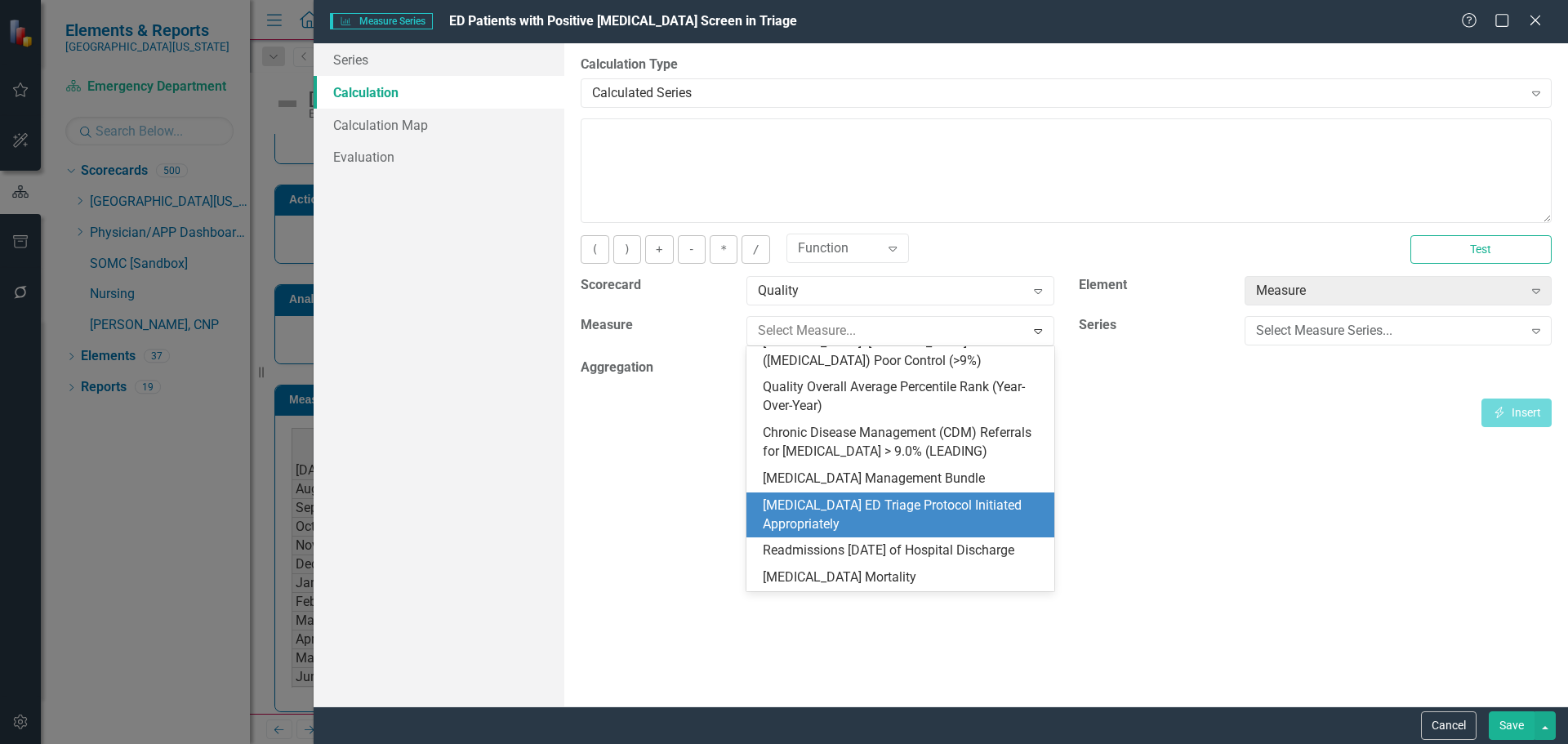
click at [944, 520] on div "[MEDICAL_DATA] ED Triage Protocol Initiated Appropriately" at bounding box center [903, 515] width 281 height 37
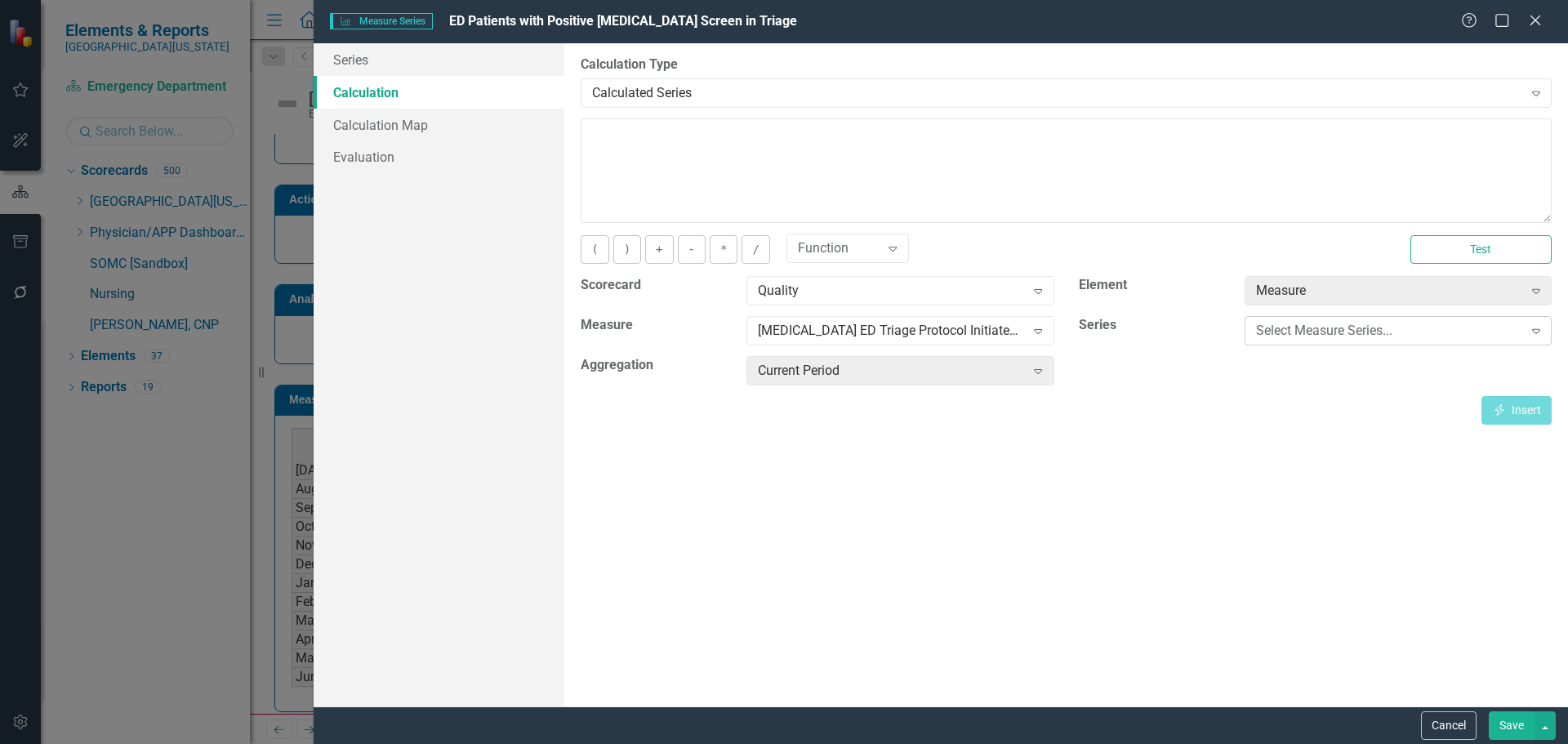
click at [1342, 329] on div "Select Measure Series..." at bounding box center [1390, 331] width 267 height 19
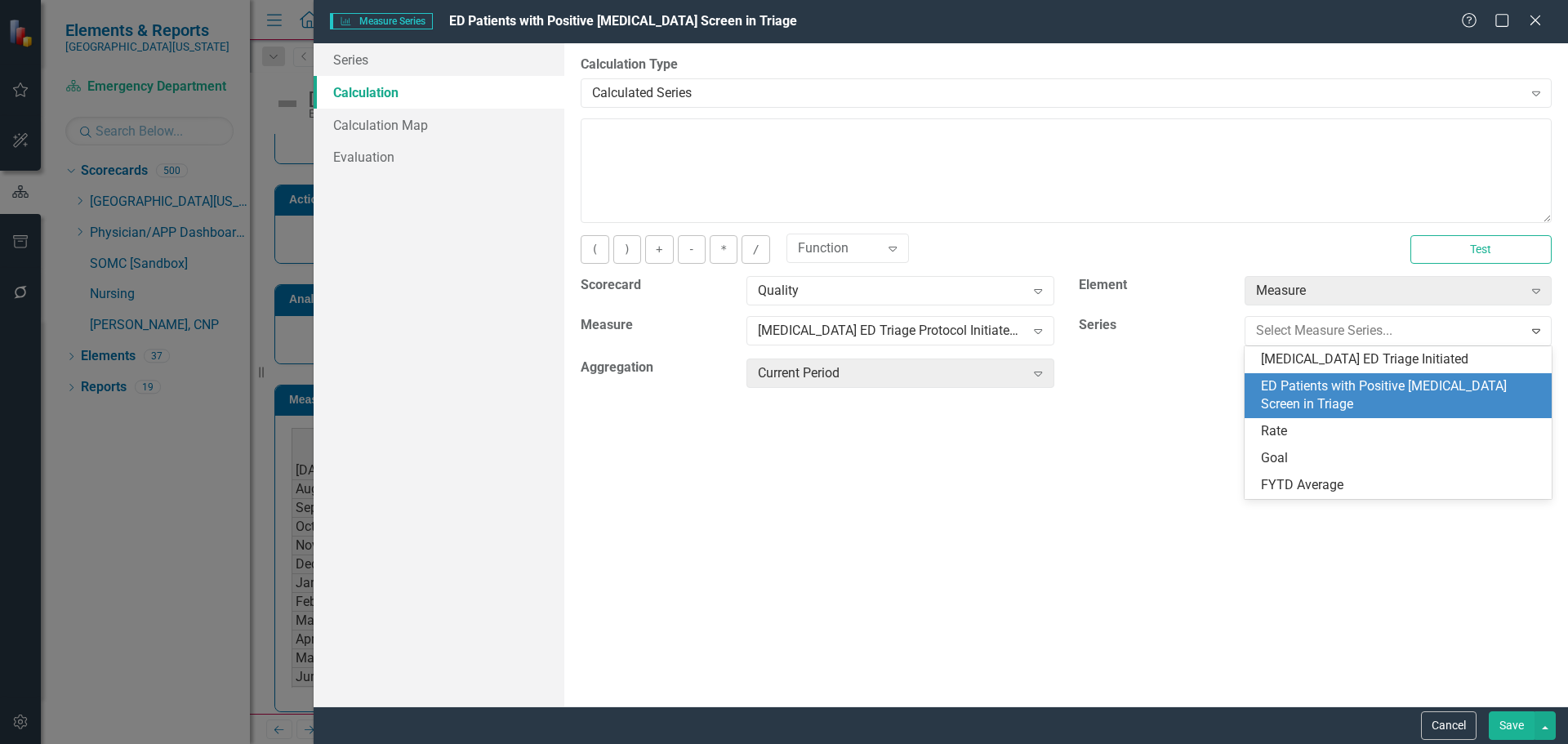
click at [1331, 381] on div "ED Patients with Positive Sepsis Screen in Triage" at bounding box center [1402, 396] width 281 height 37
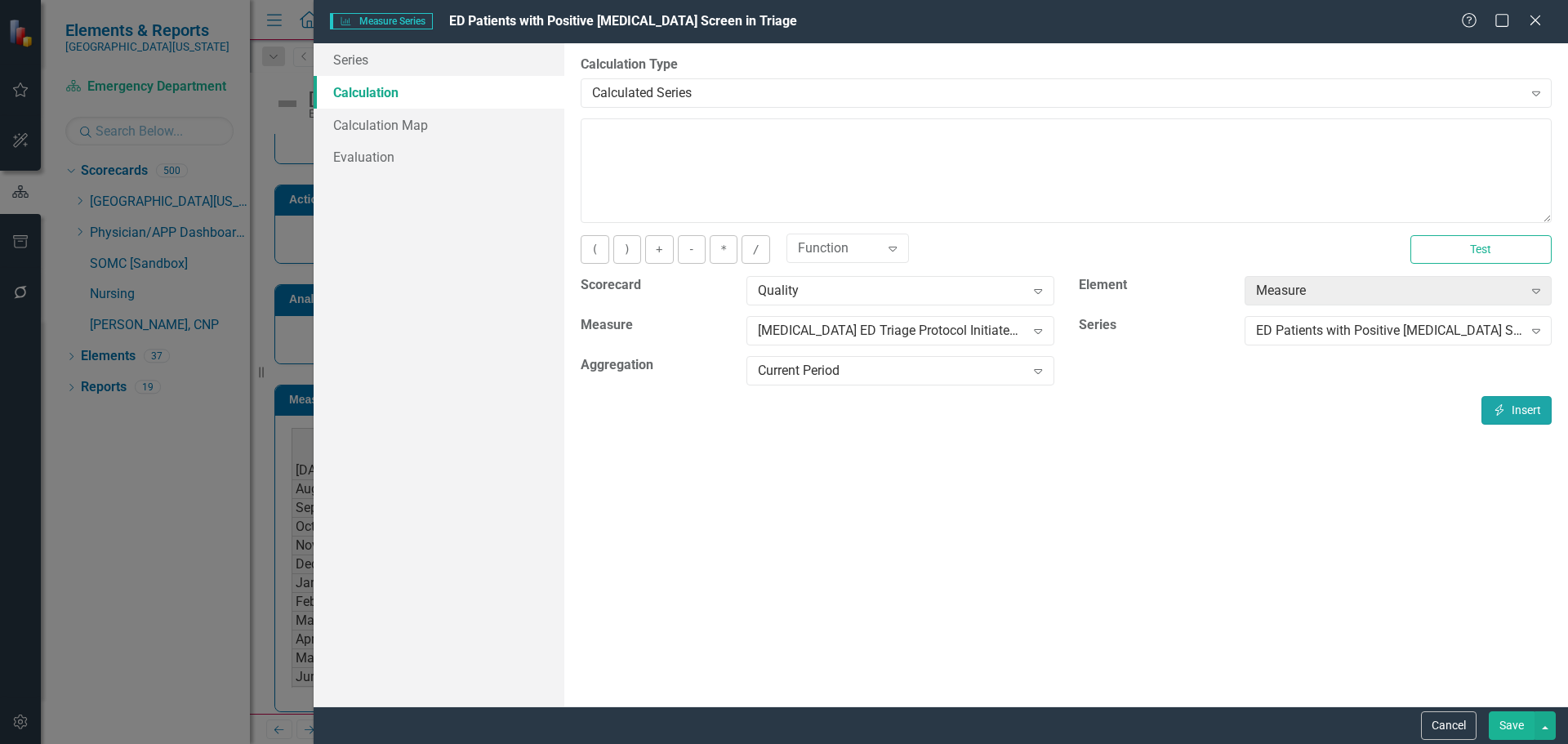
drag, startPoint x: 1517, startPoint y: 402, endPoint x: 1518, endPoint y: 413, distance: 11.0
click at [1517, 402] on button "Insert Insert" at bounding box center [1516, 410] width 70 height 28
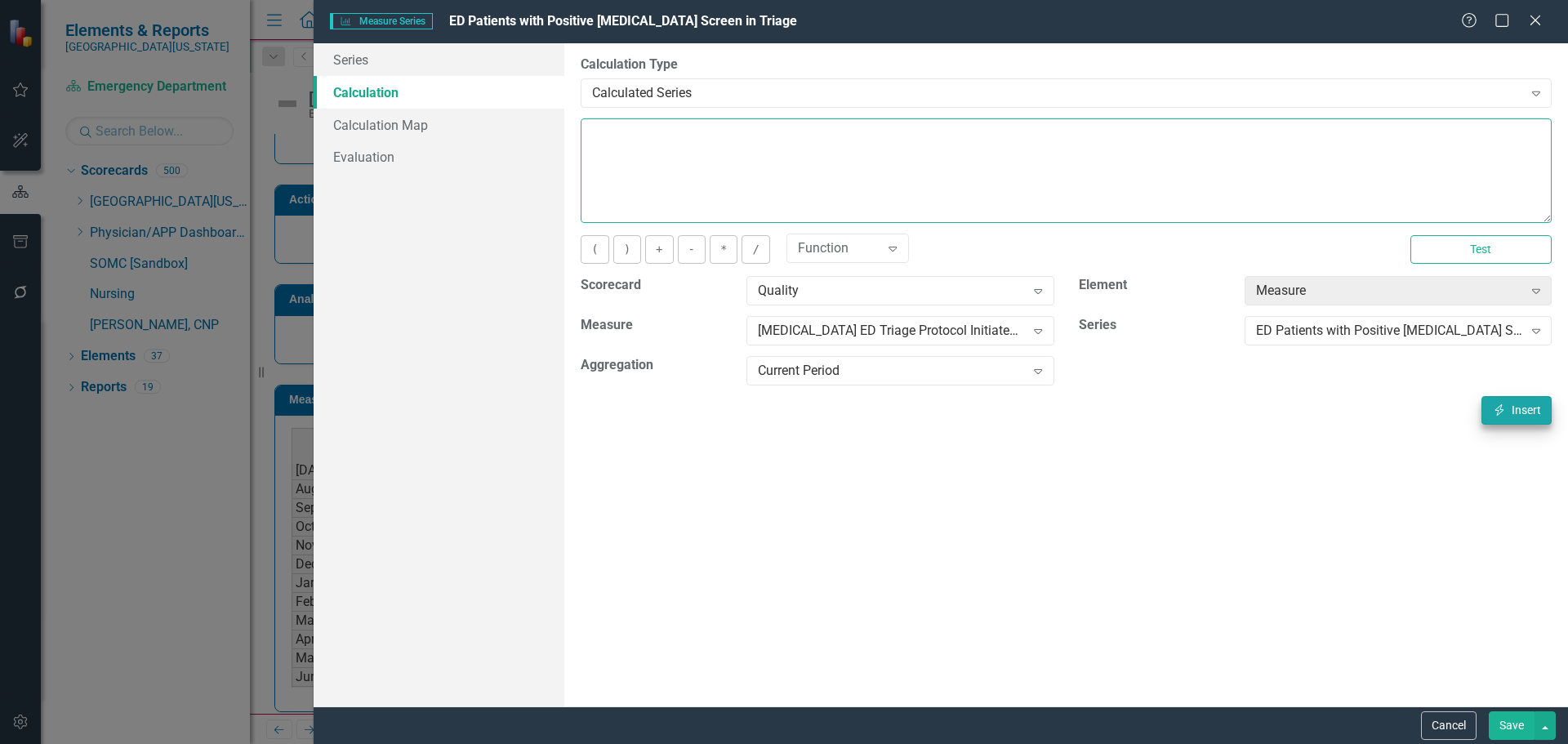
type textarea "[m1885455][ED Patients with Positive Sepsis Screen in Triage][CurrentPeriod]"
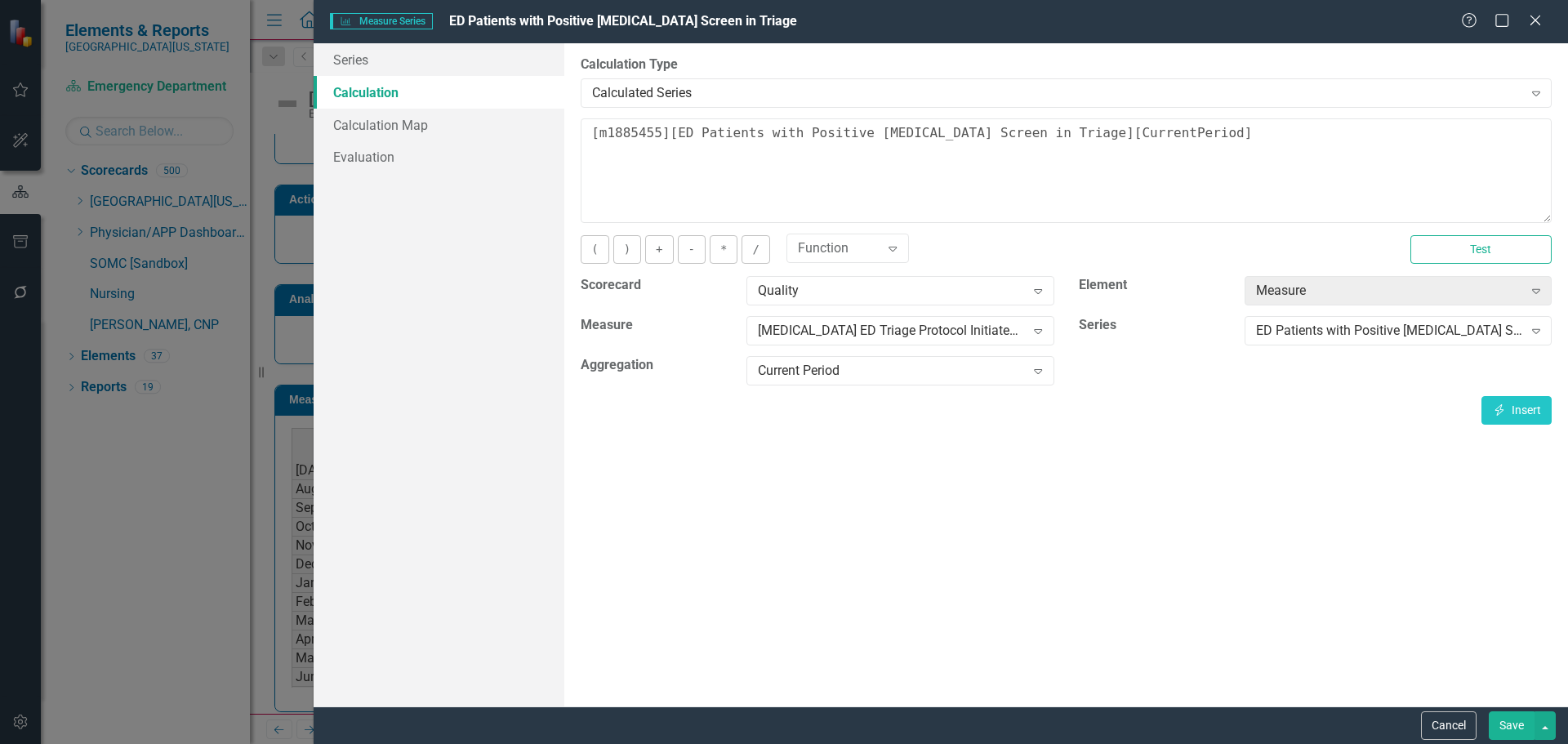
click at [1508, 725] on button "Save" at bounding box center [1512, 725] width 45 height 28
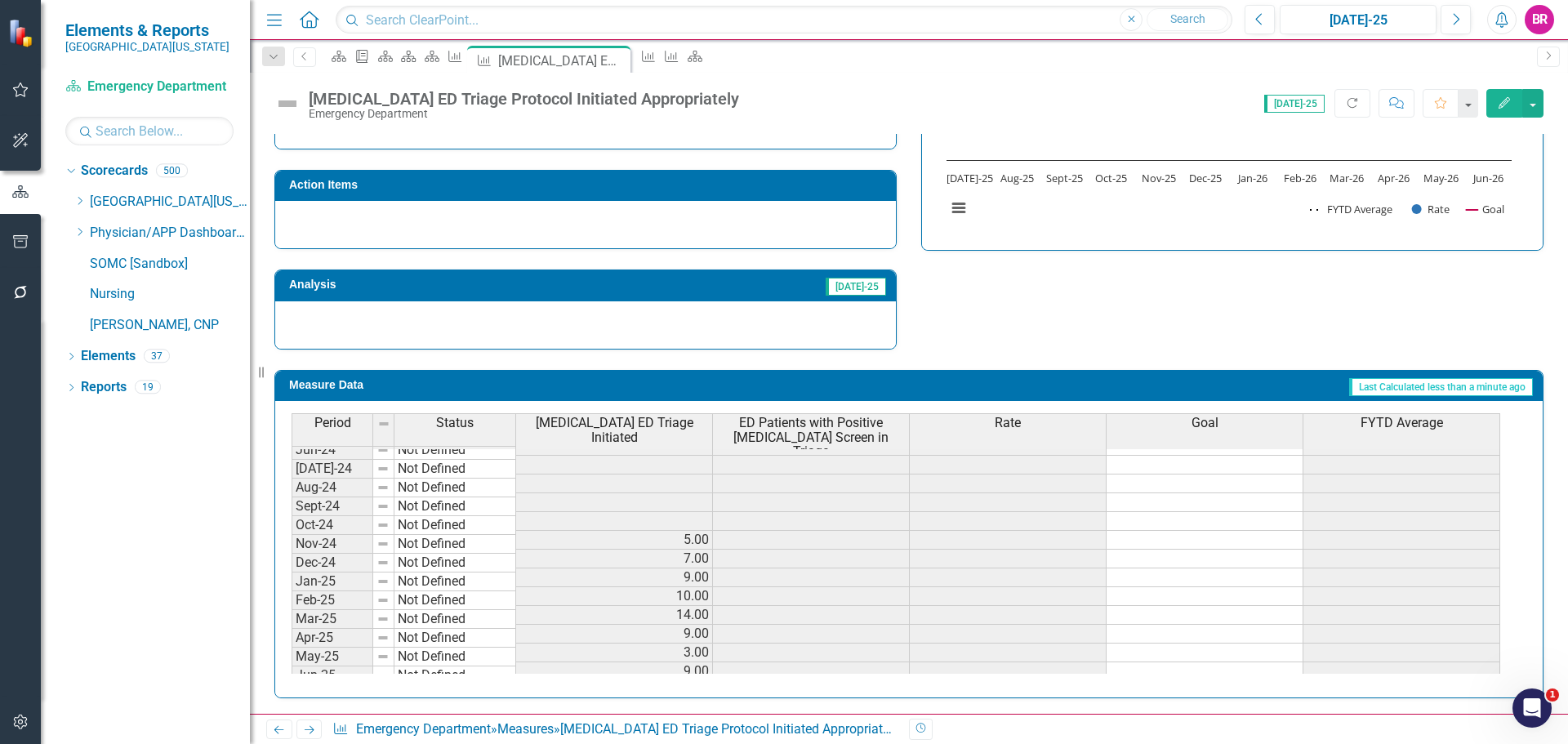
scroll to position [0, 0]
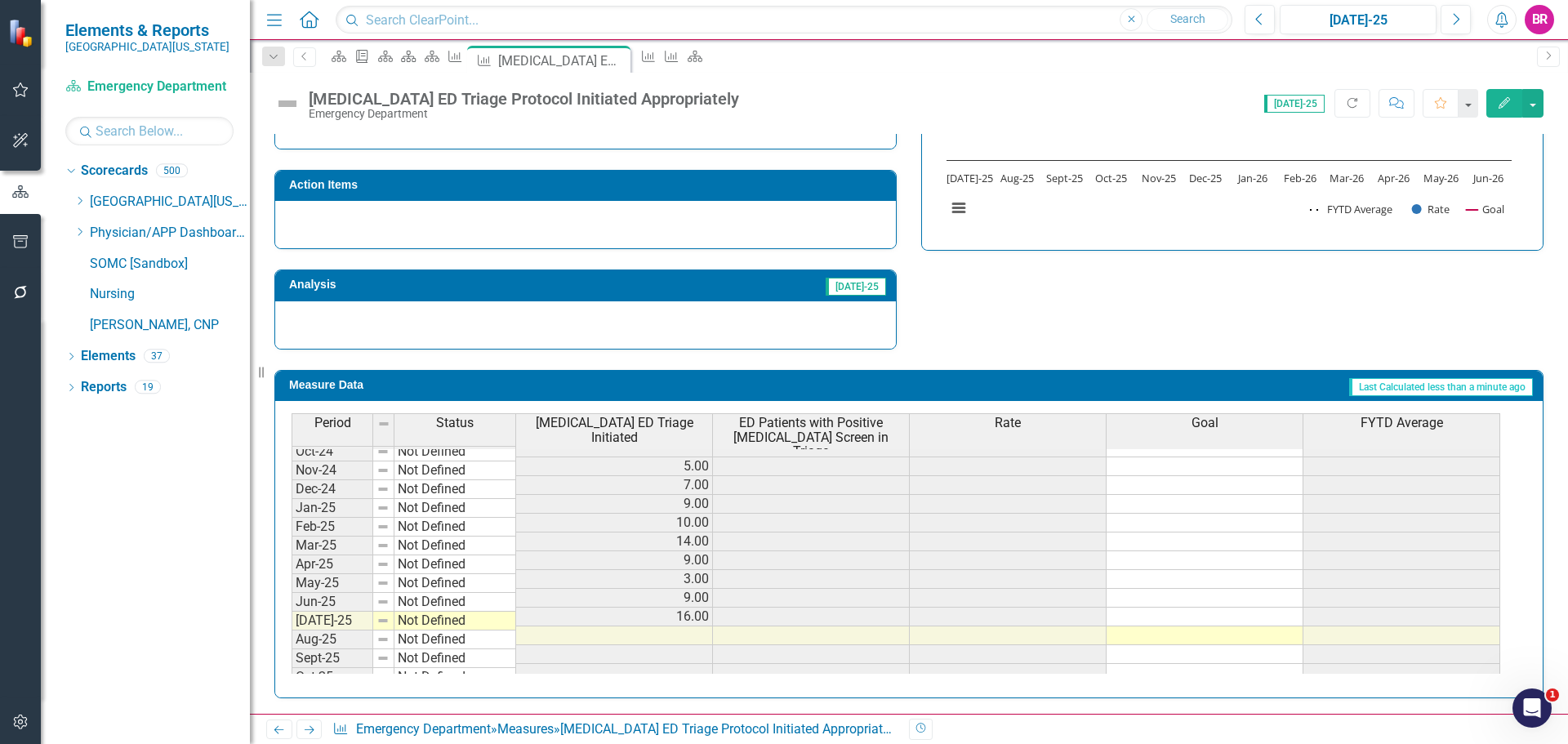
click at [1183, 477] on td at bounding box center [1205, 486] width 196 height 19
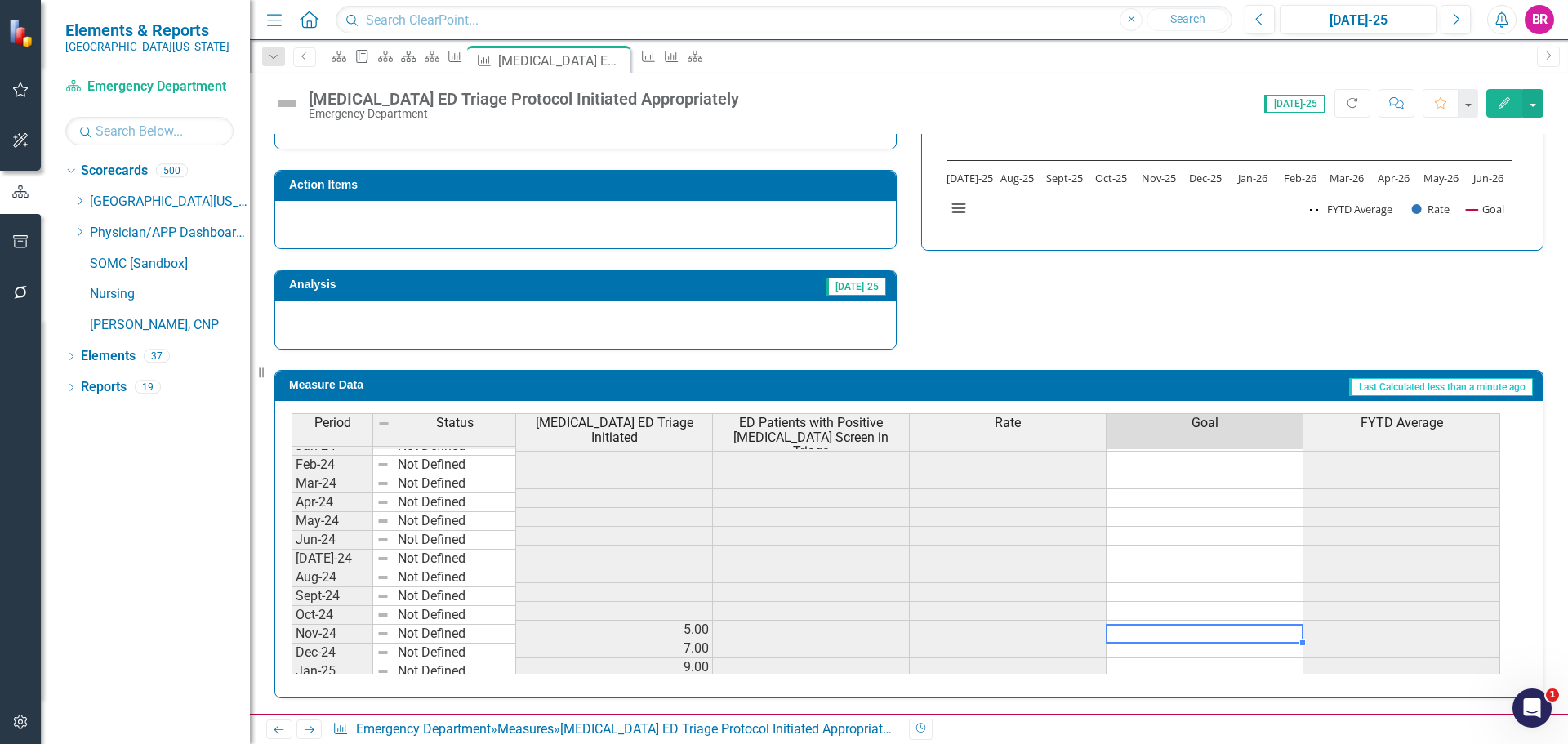
click at [1164, 621] on td at bounding box center [1205, 630] width 196 height 19
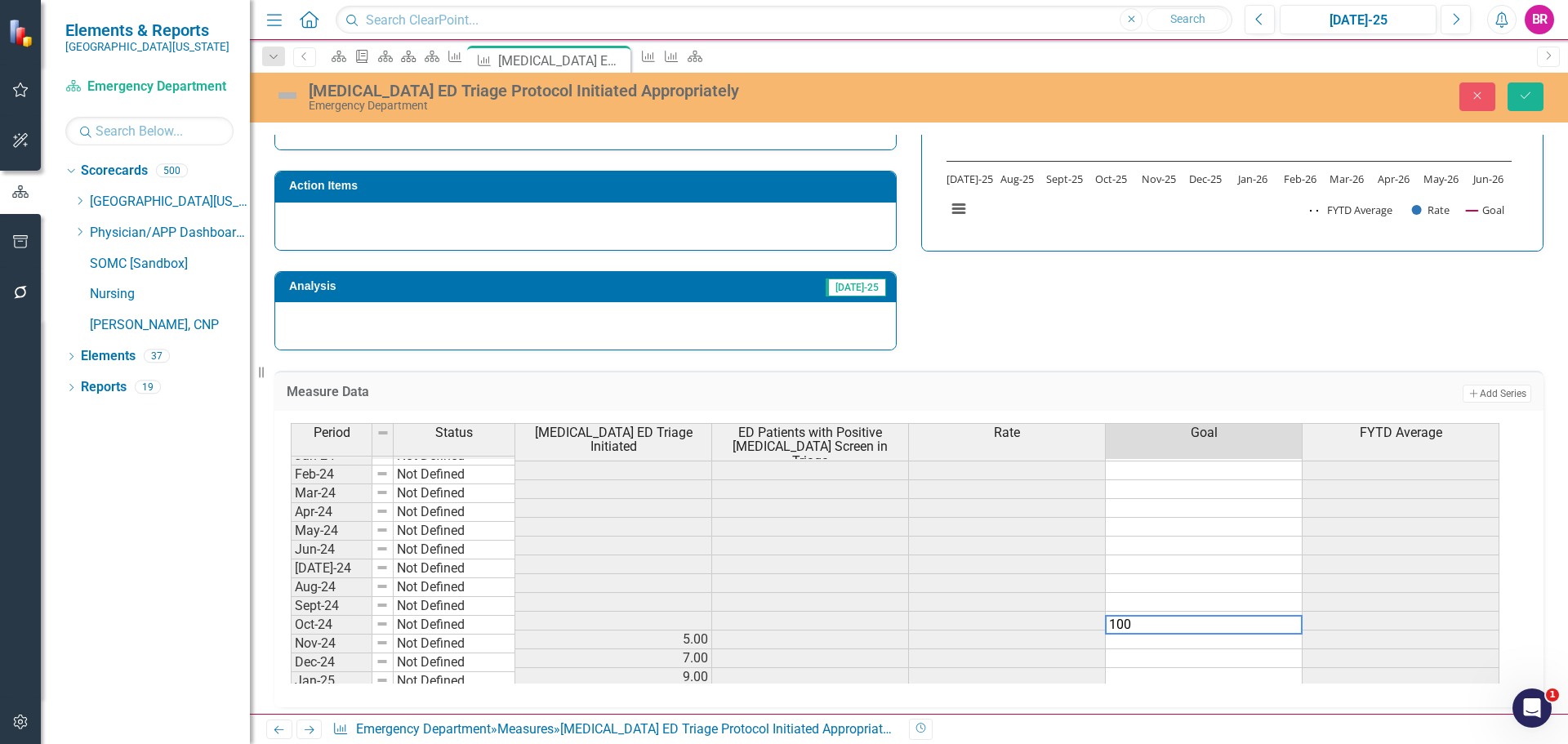
type textarea "100"
click at [1158, 327] on div "Strategic Values Quality Emergency Services Q1.2026 A Better Way Action Items A…" at bounding box center [909, 138] width 1294 height 426
click at [291, 633] on div "Period Status Sepsis ED Triage Initiated ED Patients with Positive Sepsis Scree…" at bounding box center [291, 558] width 0 height 594
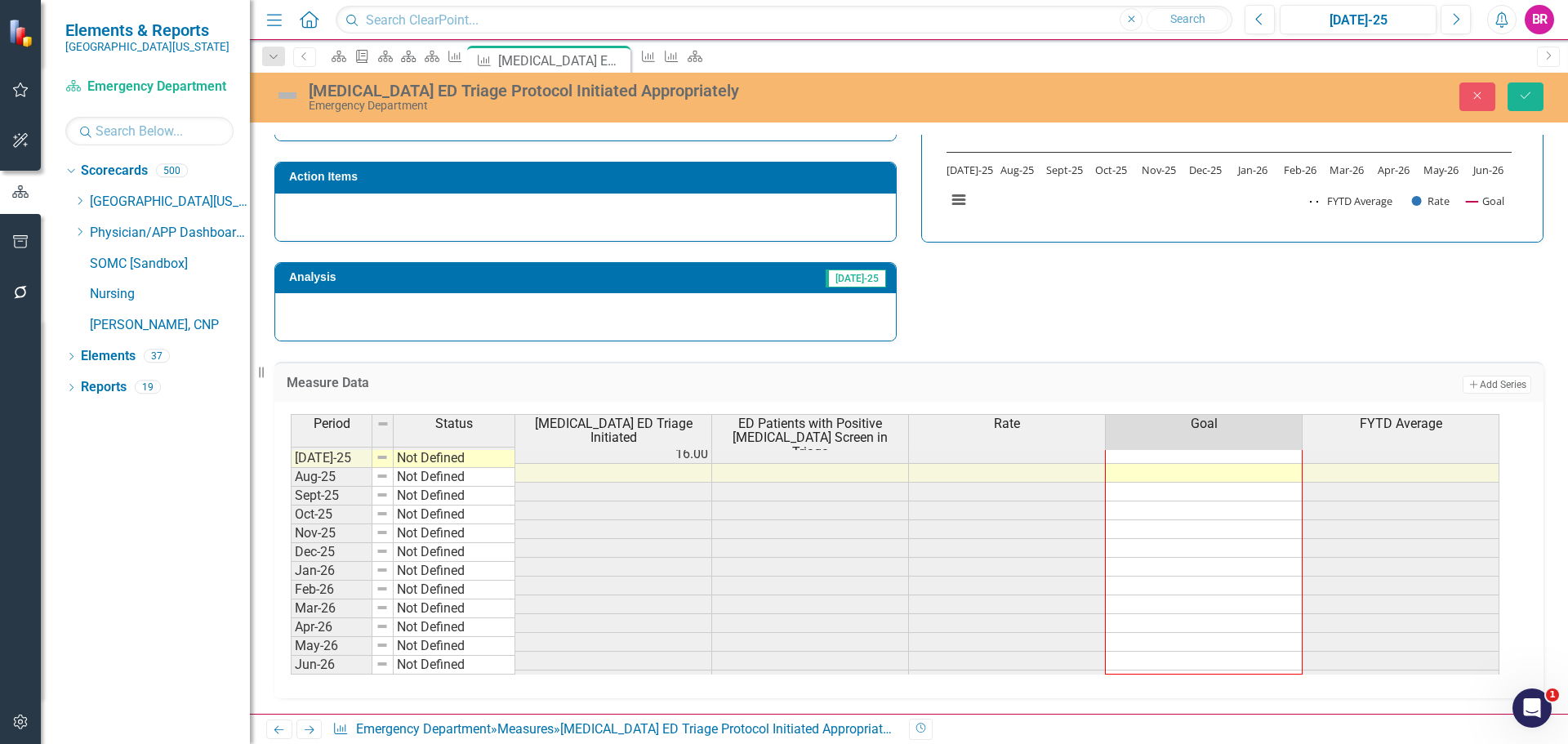
drag, startPoint x: 1302, startPoint y: 553, endPoint x: 1302, endPoint y: 666, distance: 113.0
click at [291, 666] on div "Period Status Sepsis ED Triage Initiated ED Patients with Positive Sepsis Scree…" at bounding box center [291, 439] width 0 height 538
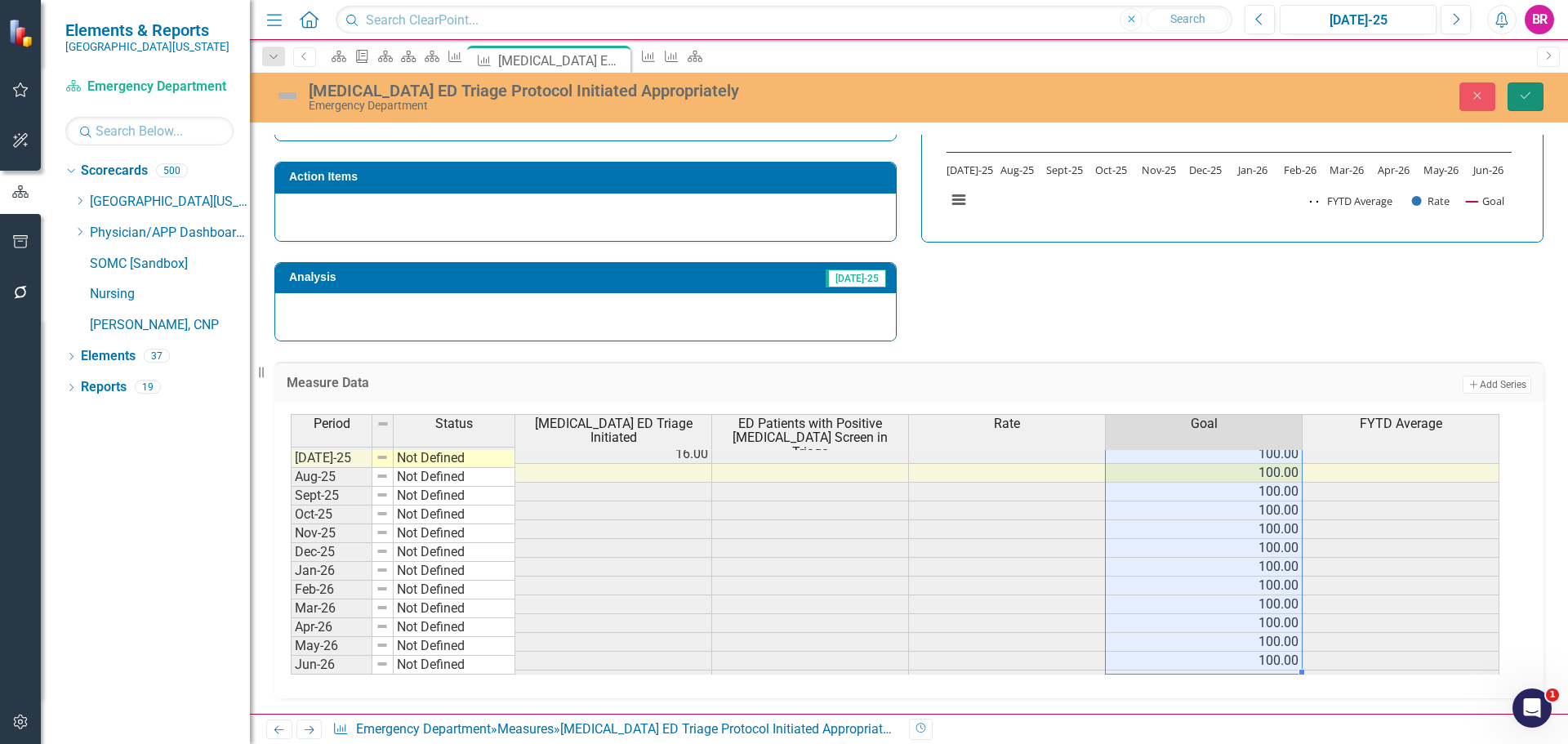
click at [1535, 99] on button "Save" at bounding box center [1526, 96] width 36 height 28
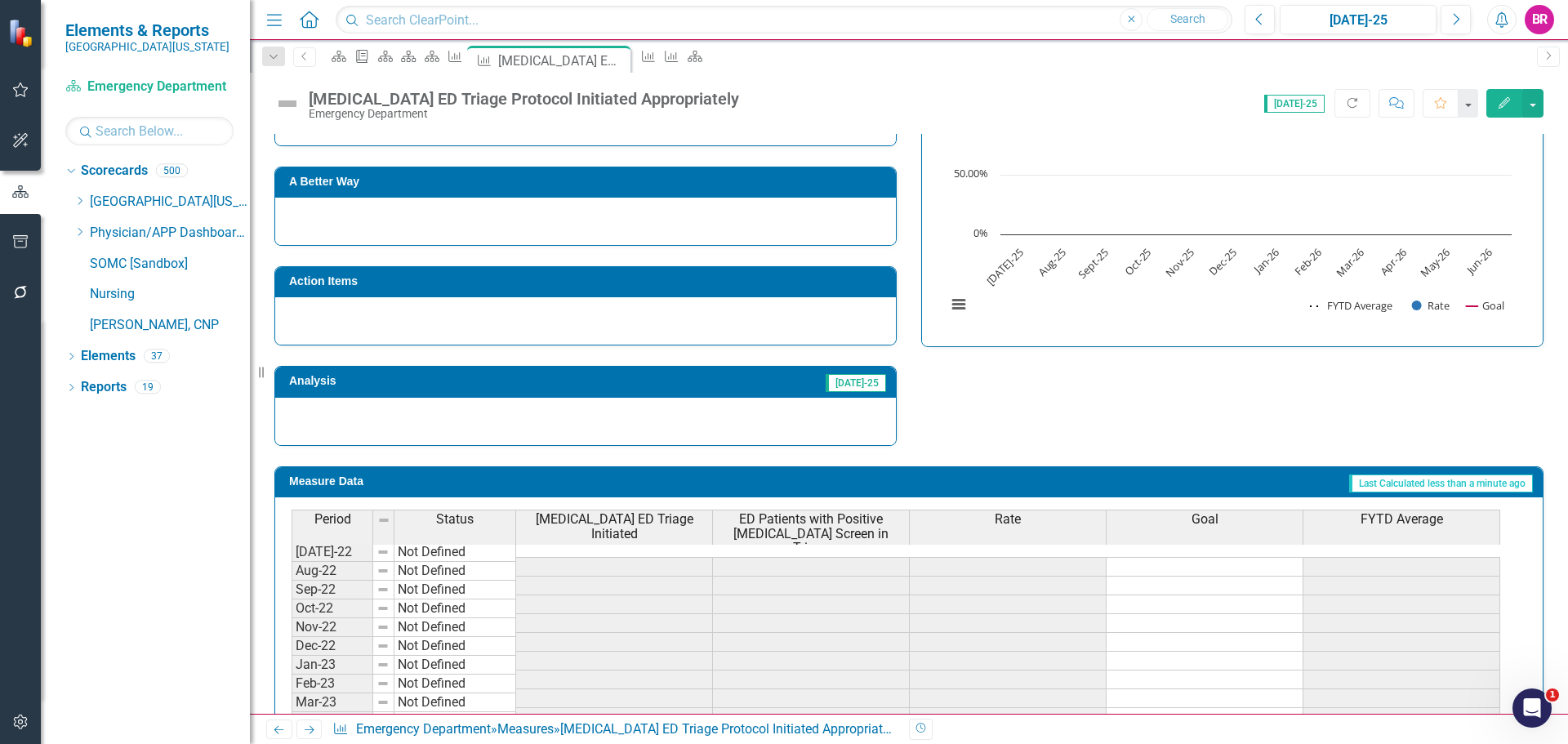
click at [839, 516] on span "ED Patients with Positive Sepsis Screen in Triage" at bounding box center [811, 534] width 189 height 44
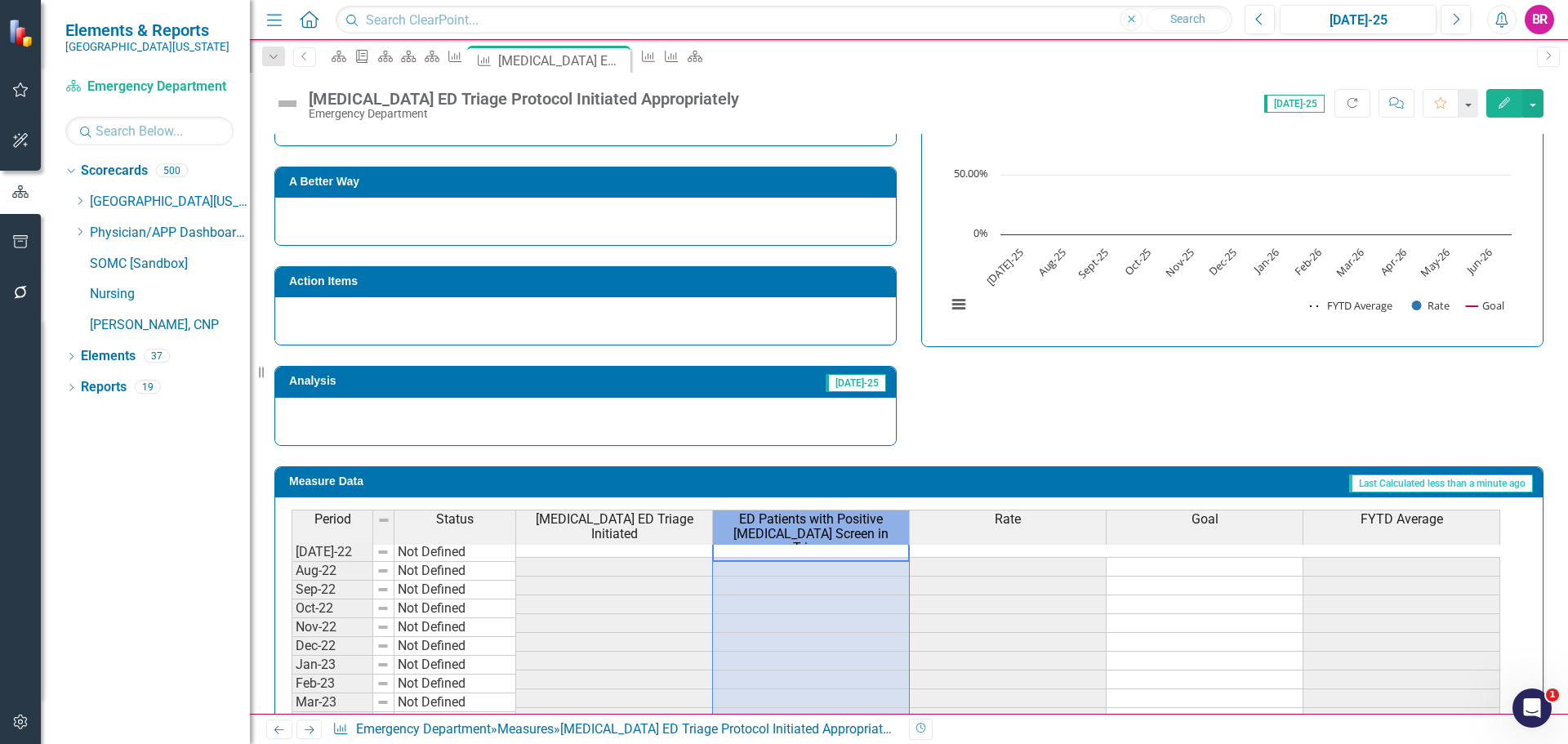
click at [839, 516] on span "ED Patients with Positive Sepsis Screen in Triage" at bounding box center [811, 534] width 189 height 44
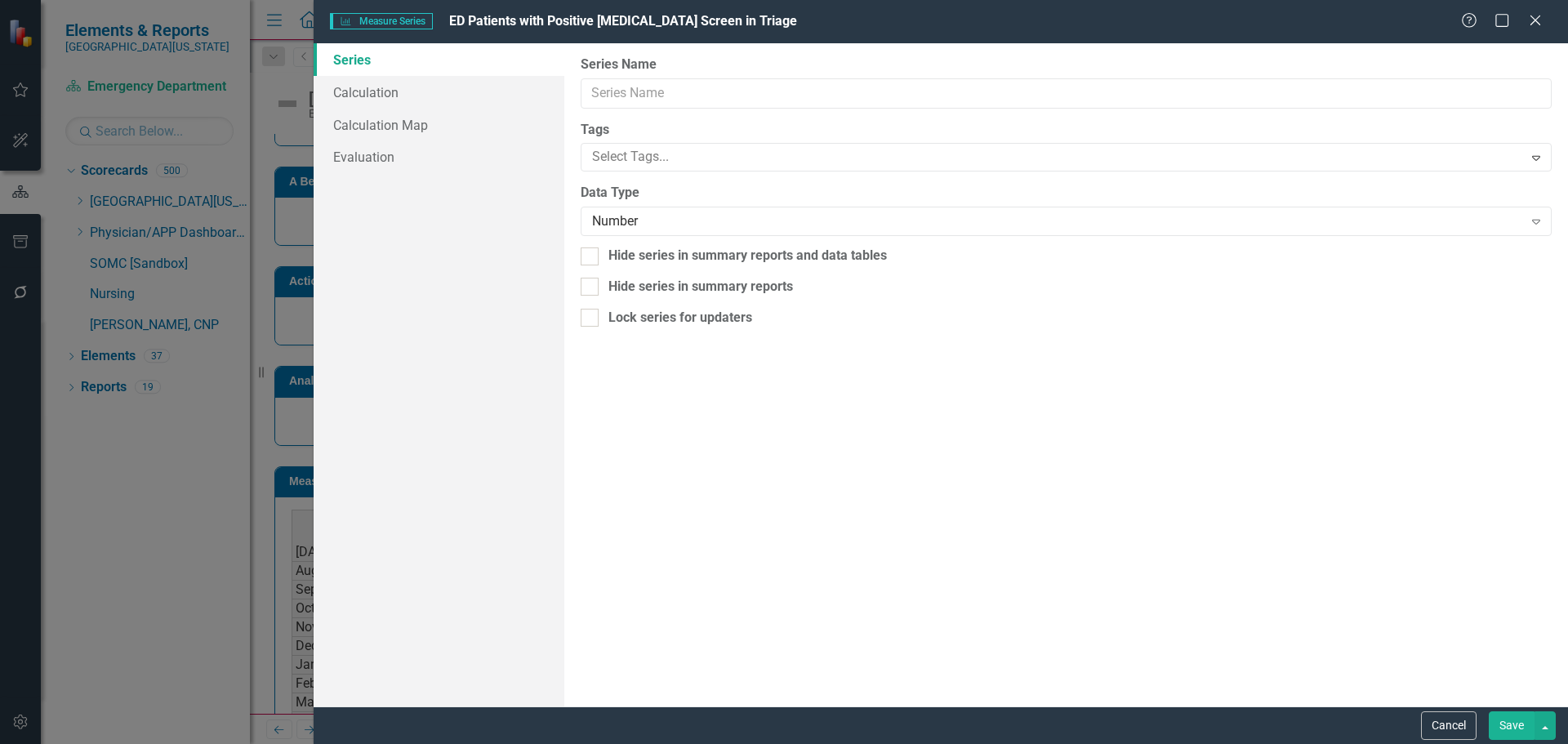
type input "ED Patients with Positive Sepsis Screen in Triage"
click at [385, 84] on link "Calculation" at bounding box center [439, 93] width 251 height 33
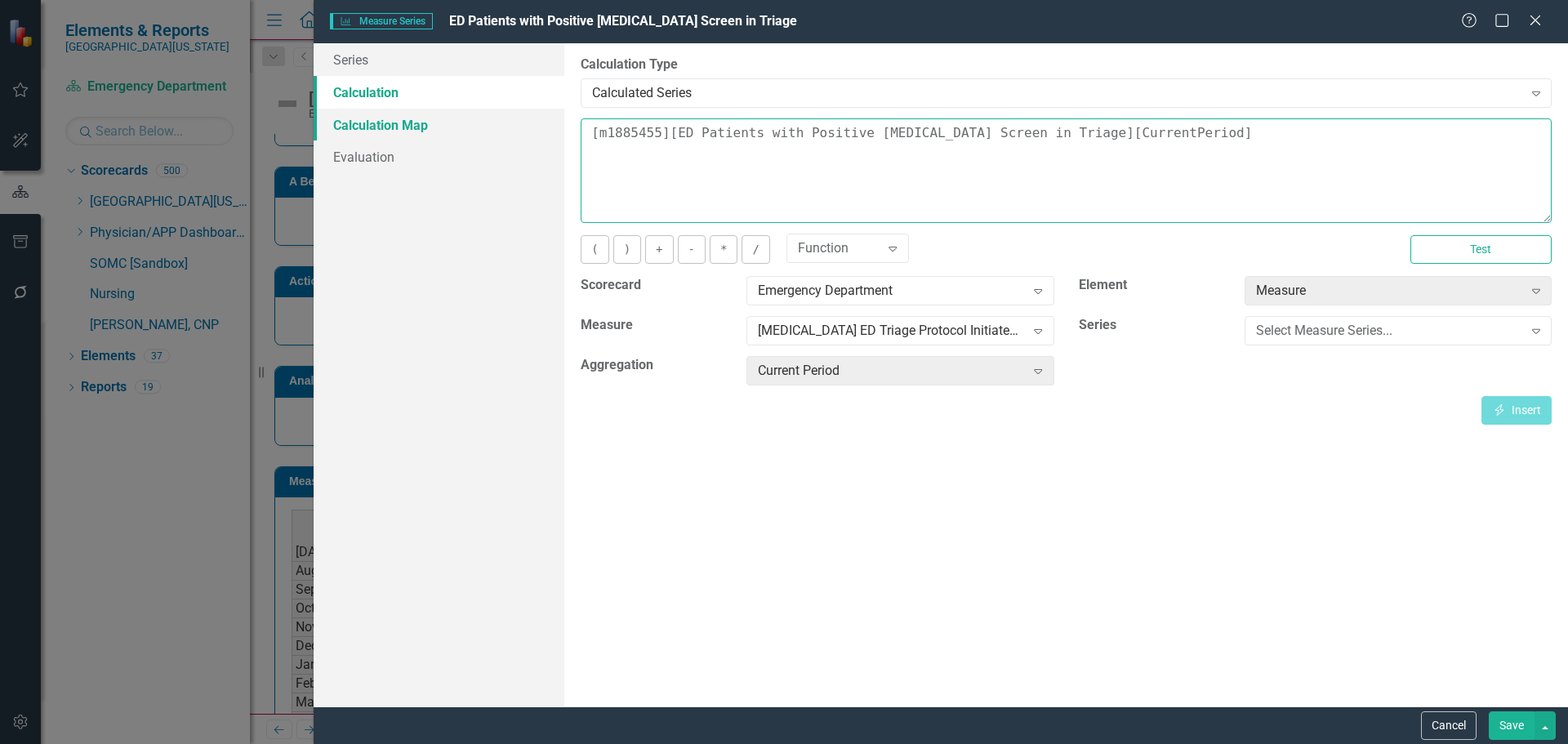
drag, startPoint x: 1223, startPoint y: 156, endPoint x: 361, endPoint y: 136, distance: 862.2
click at [394, 150] on div "Series Calculation Calculation Map Evaluation From this page, you can edit the …" at bounding box center [940, 375] width 1254 height 663
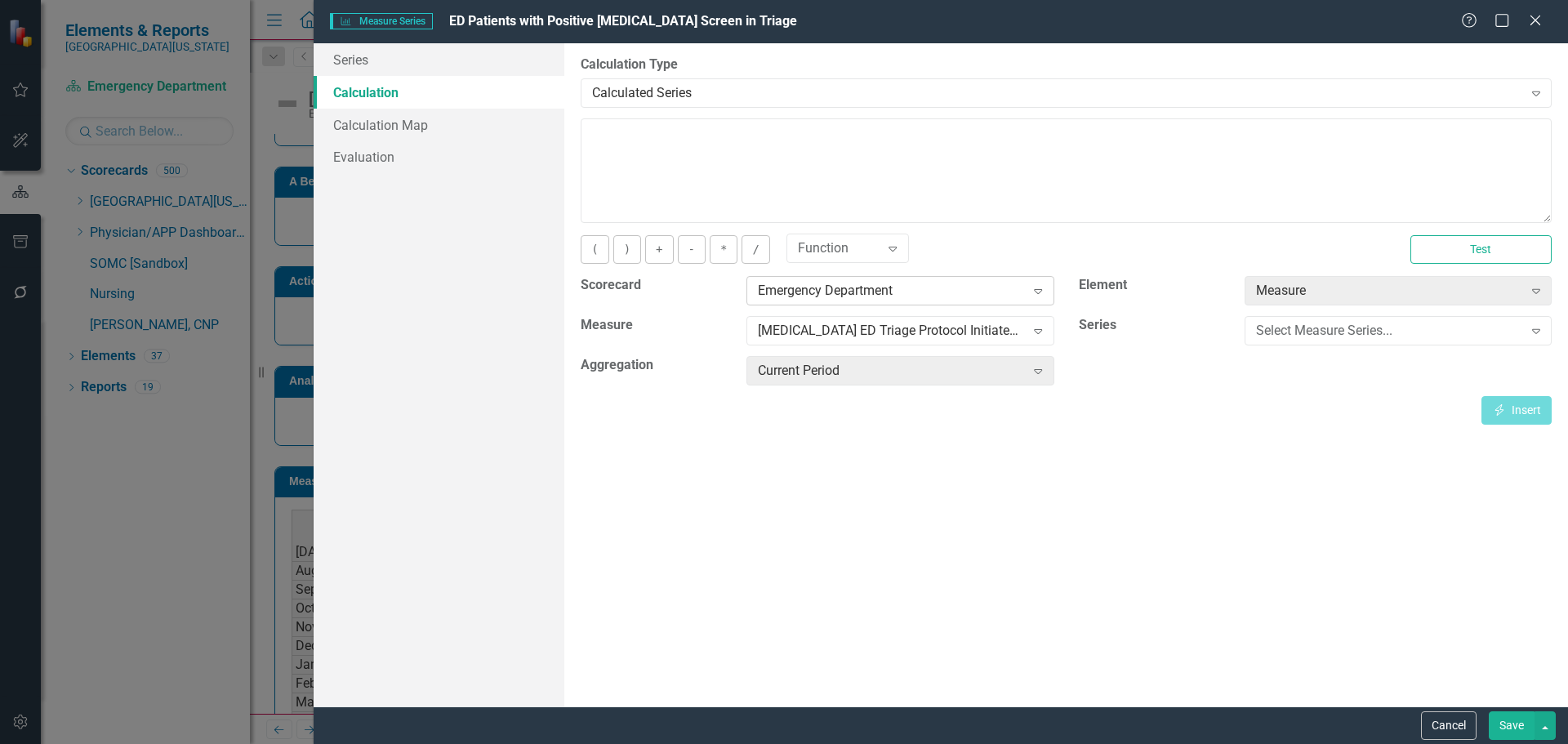
click at [943, 289] on div "Emergency Department" at bounding box center [891, 291] width 267 height 19
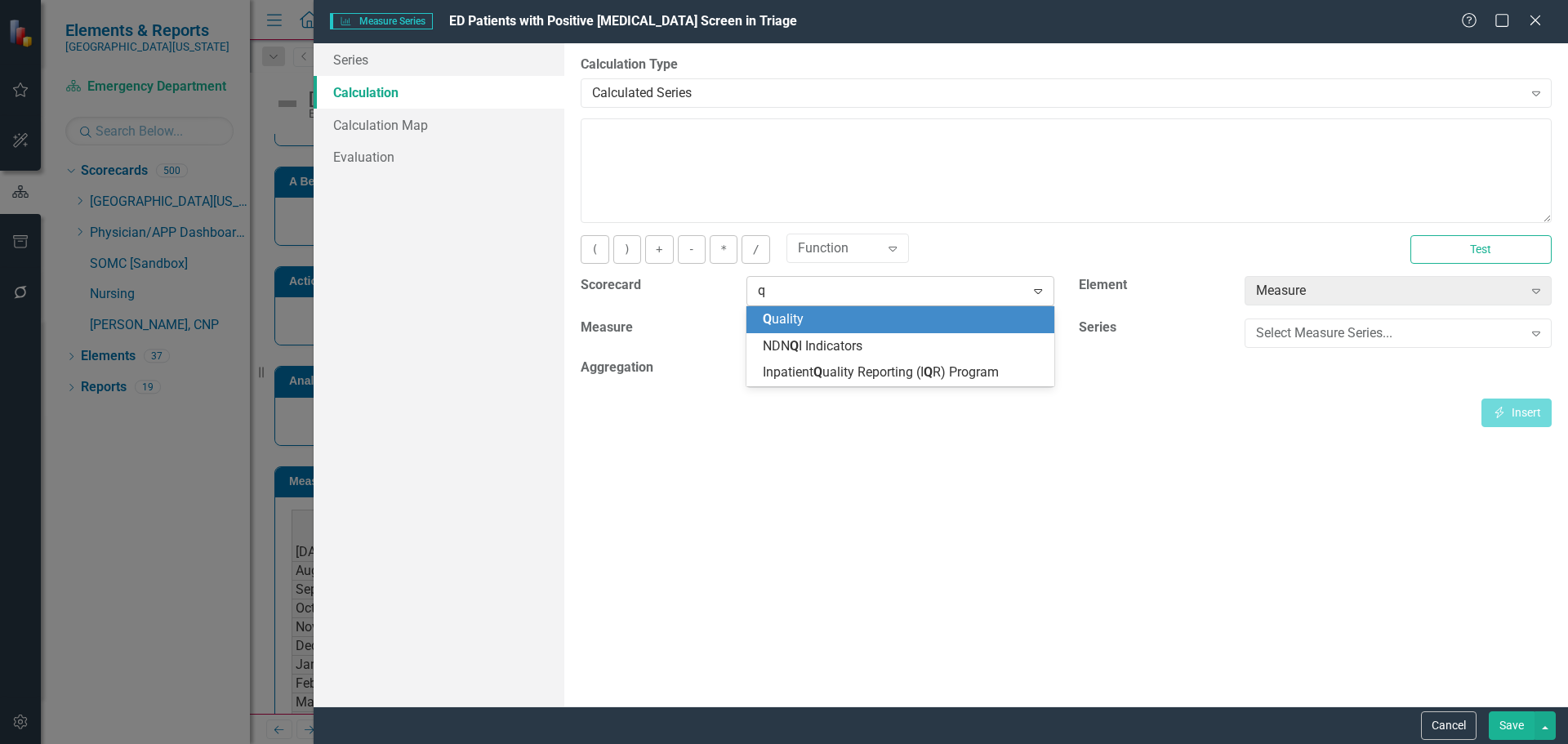
type input "qu"
click at [898, 324] on div "Qu ality" at bounding box center [903, 319] width 281 height 19
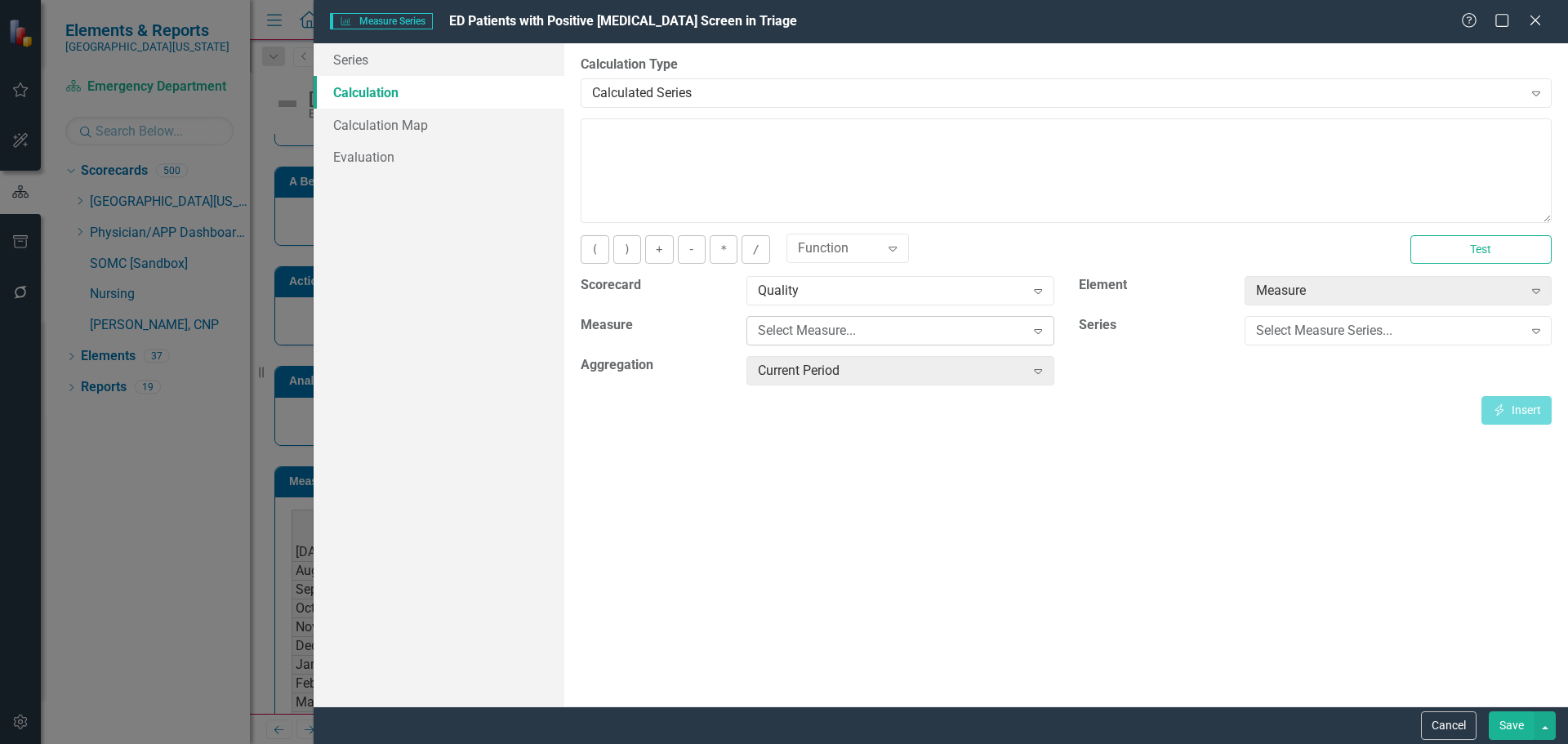
click at [889, 332] on div "Select Measure..." at bounding box center [891, 331] width 267 height 19
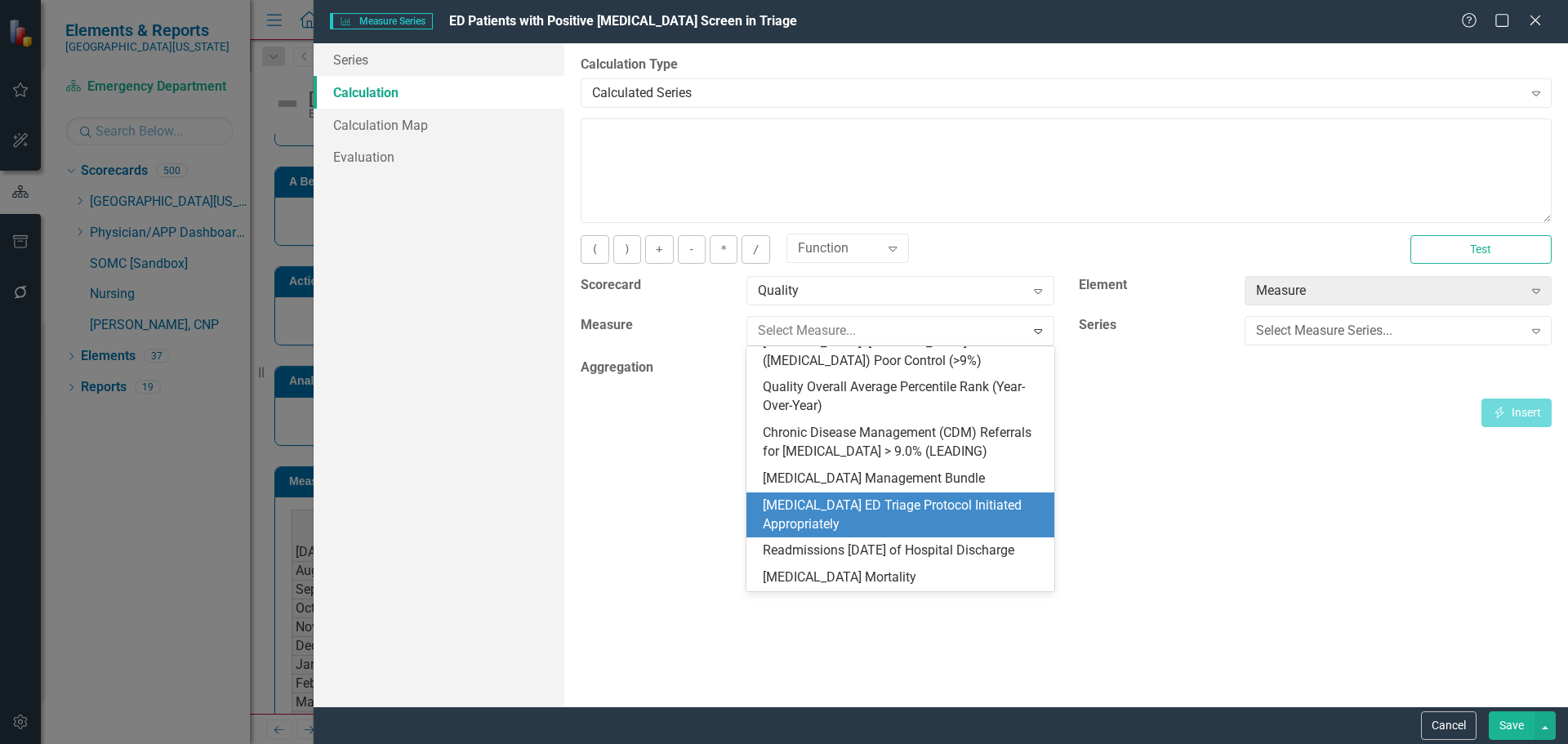
click at [904, 497] on div "[MEDICAL_DATA] ED Triage Protocol Initiated Appropriately" at bounding box center [903, 515] width 281 height 37
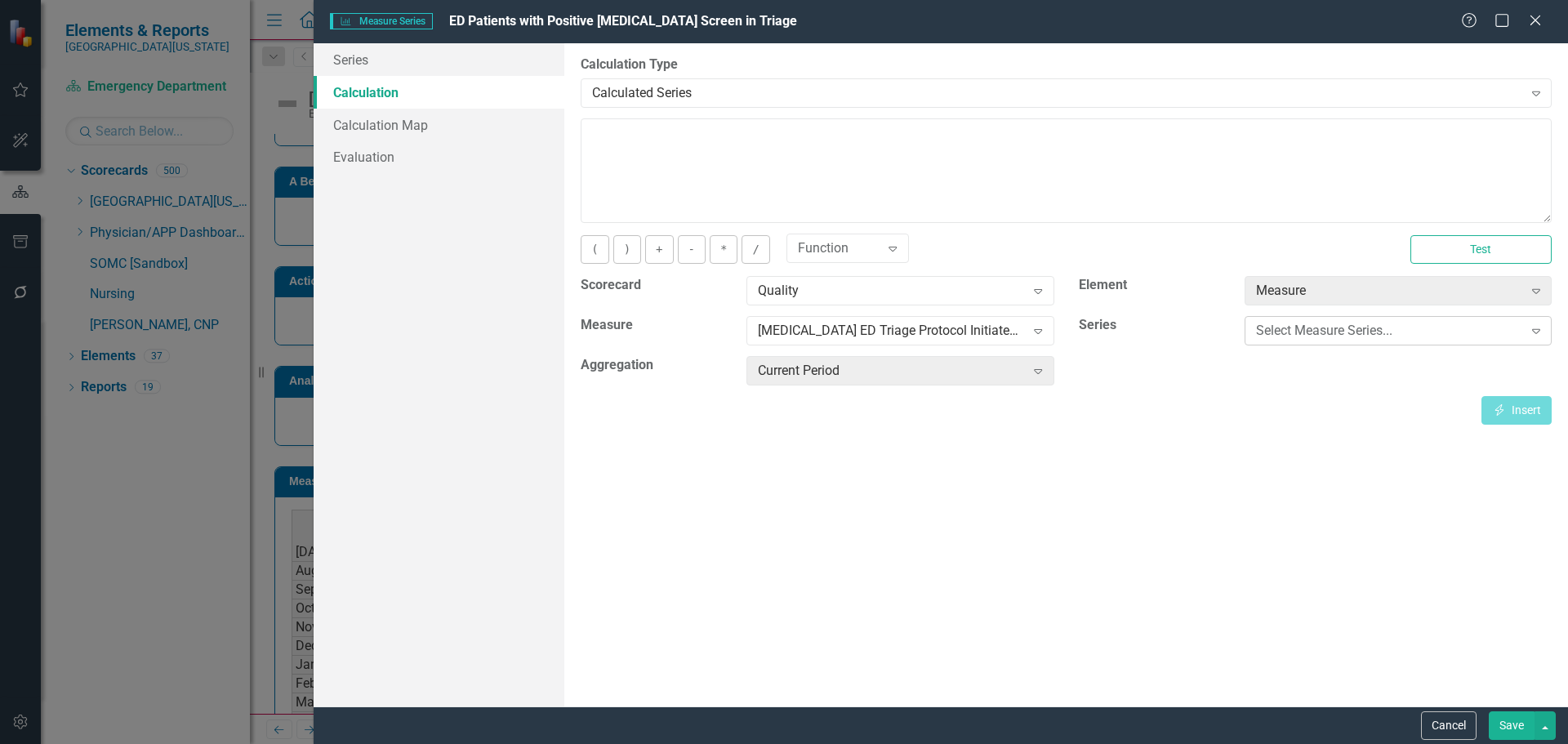
click at [1412, 341] on div "Select Measure Series... Expand" at bounding box center [1399, 331] width 307 height 29
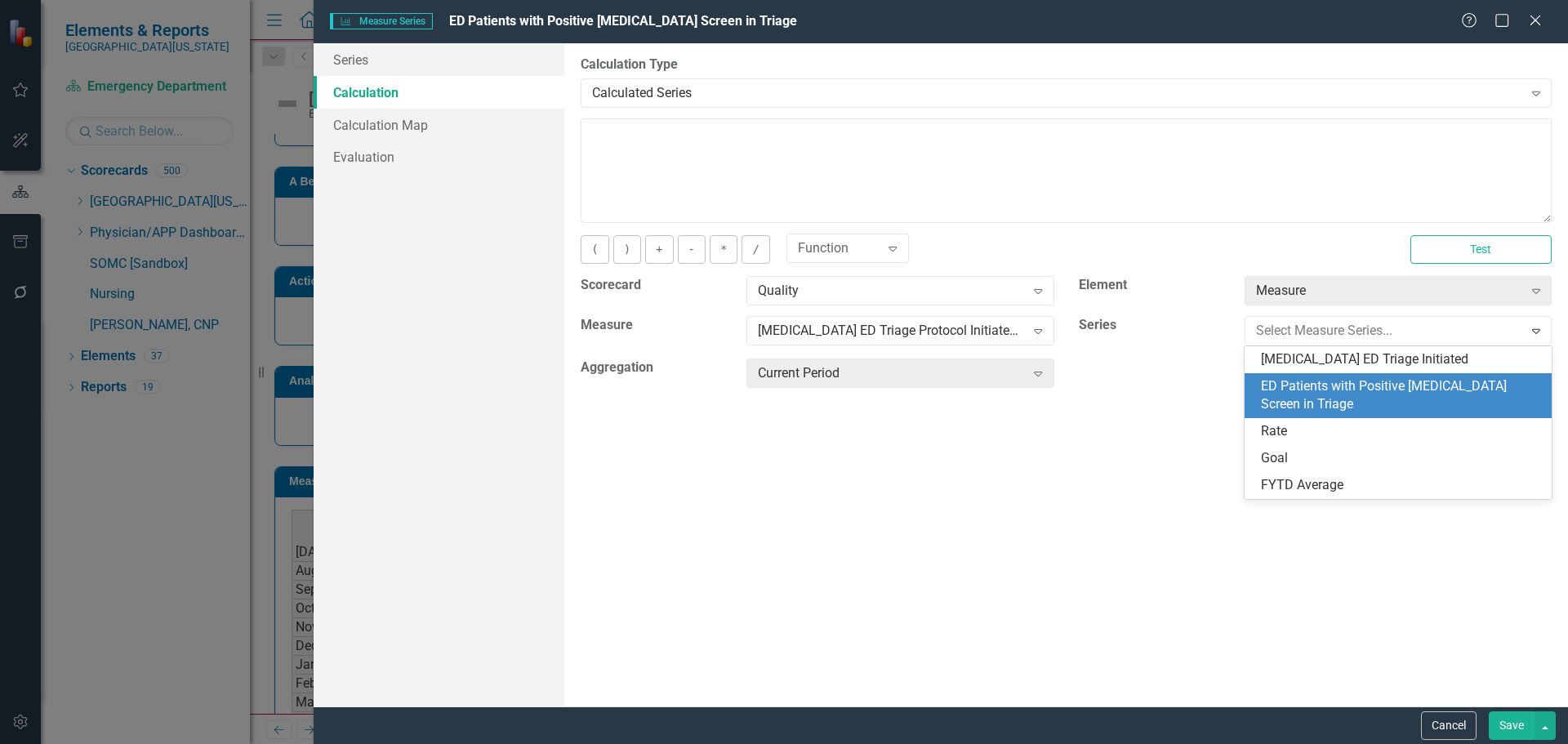
click at [1396, 378] on div "ED Patients with Positive Sepsis Screen in Triage" at bounding box center [1402, 396] width 281 height 37
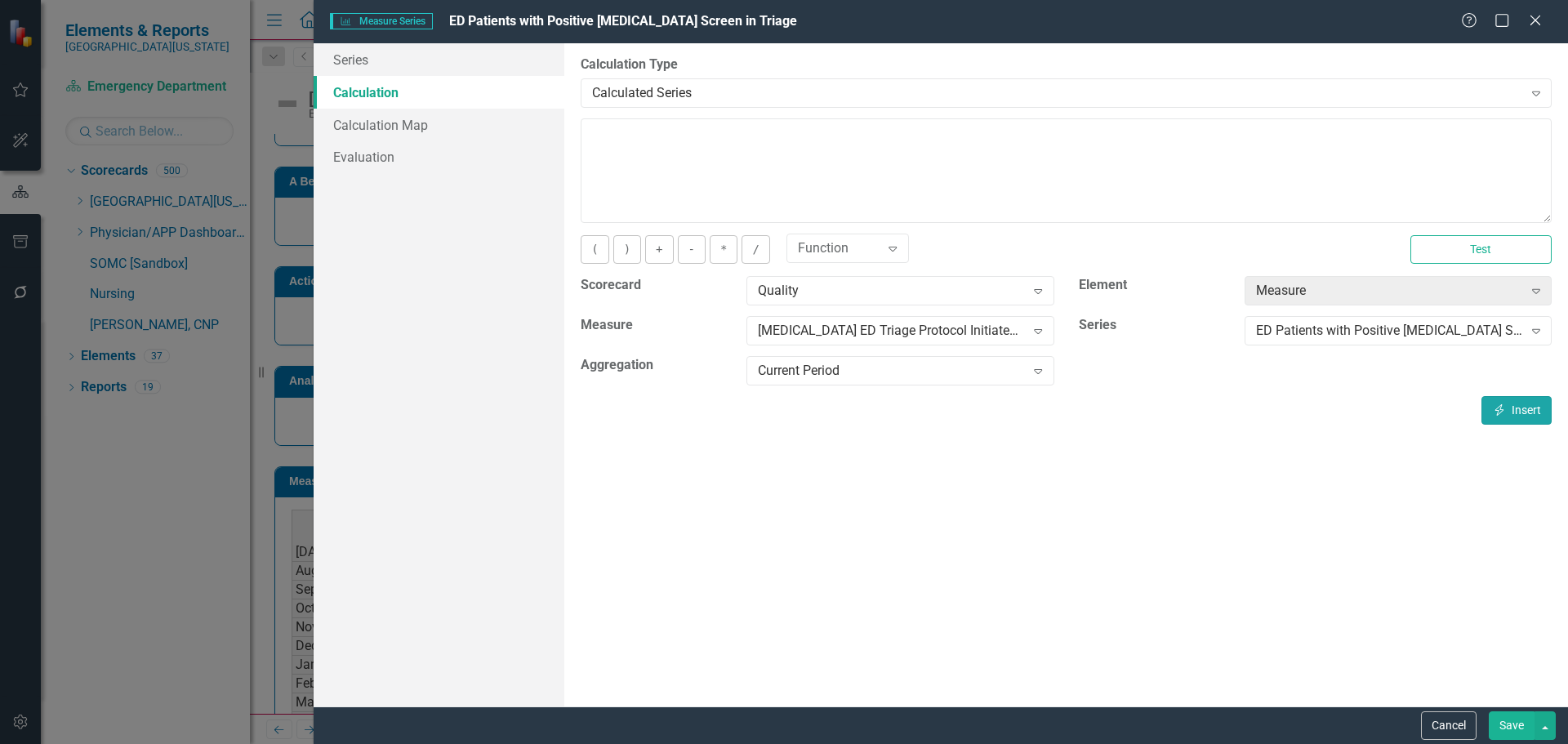
click at [1547, 416] on button "Insert Insert" at bounding box center [1516, 410] width 70 height 28
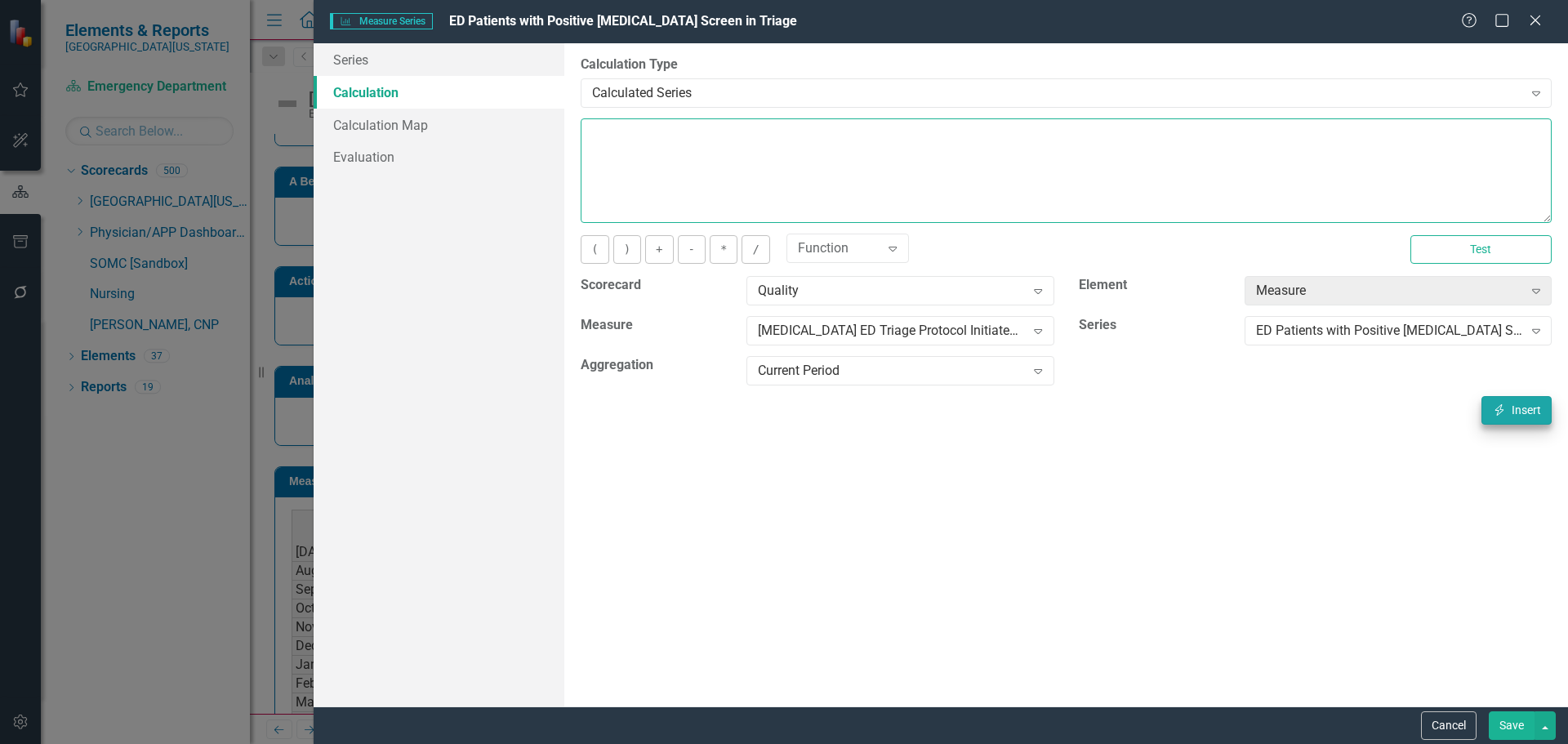
type textarea "[m1885455][ED Patients with Positive Sepsis Screen in Triage][CurrentPeriod]"
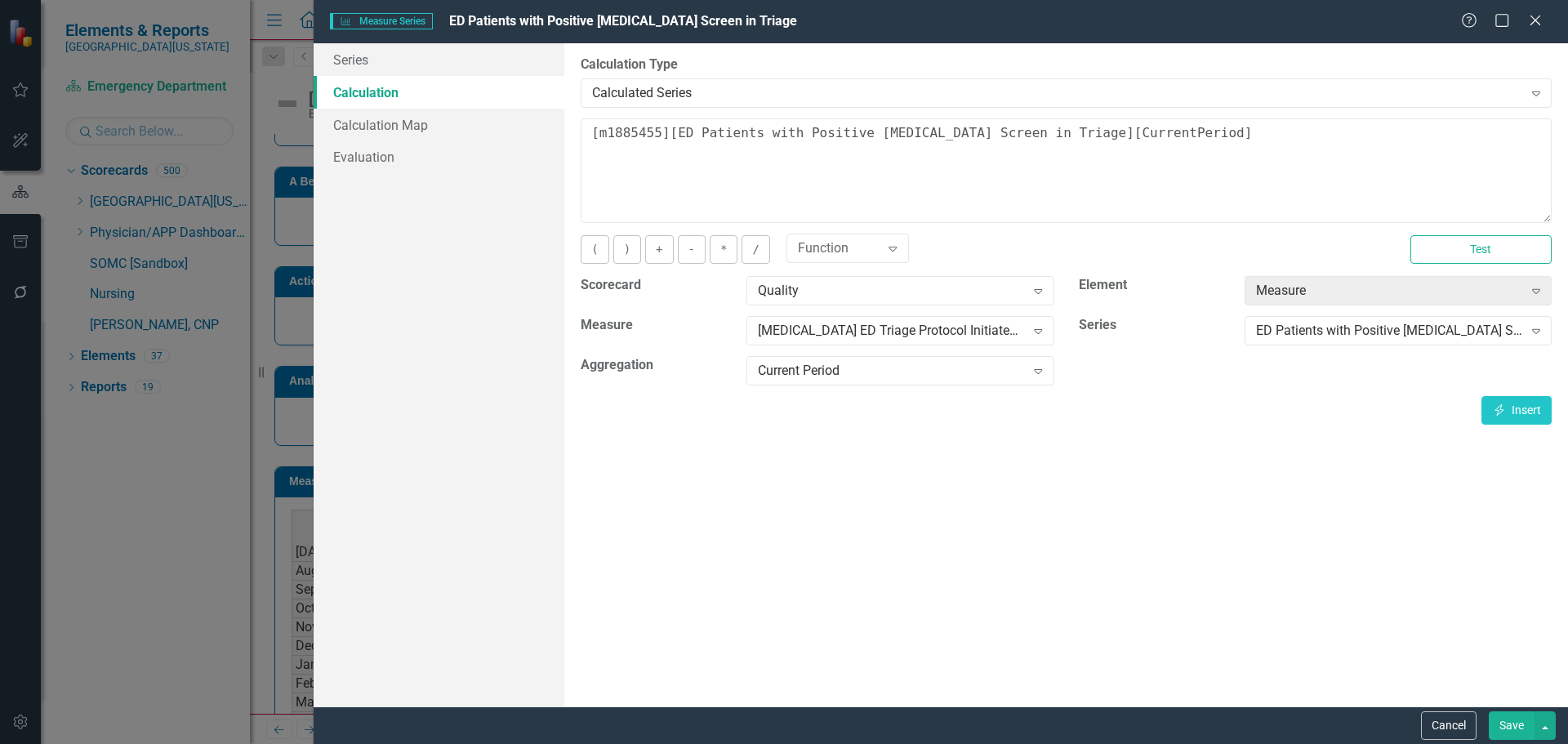
click at [1511, 724] on button "Save" at bounding box center [1512, 725] width 45 height 28
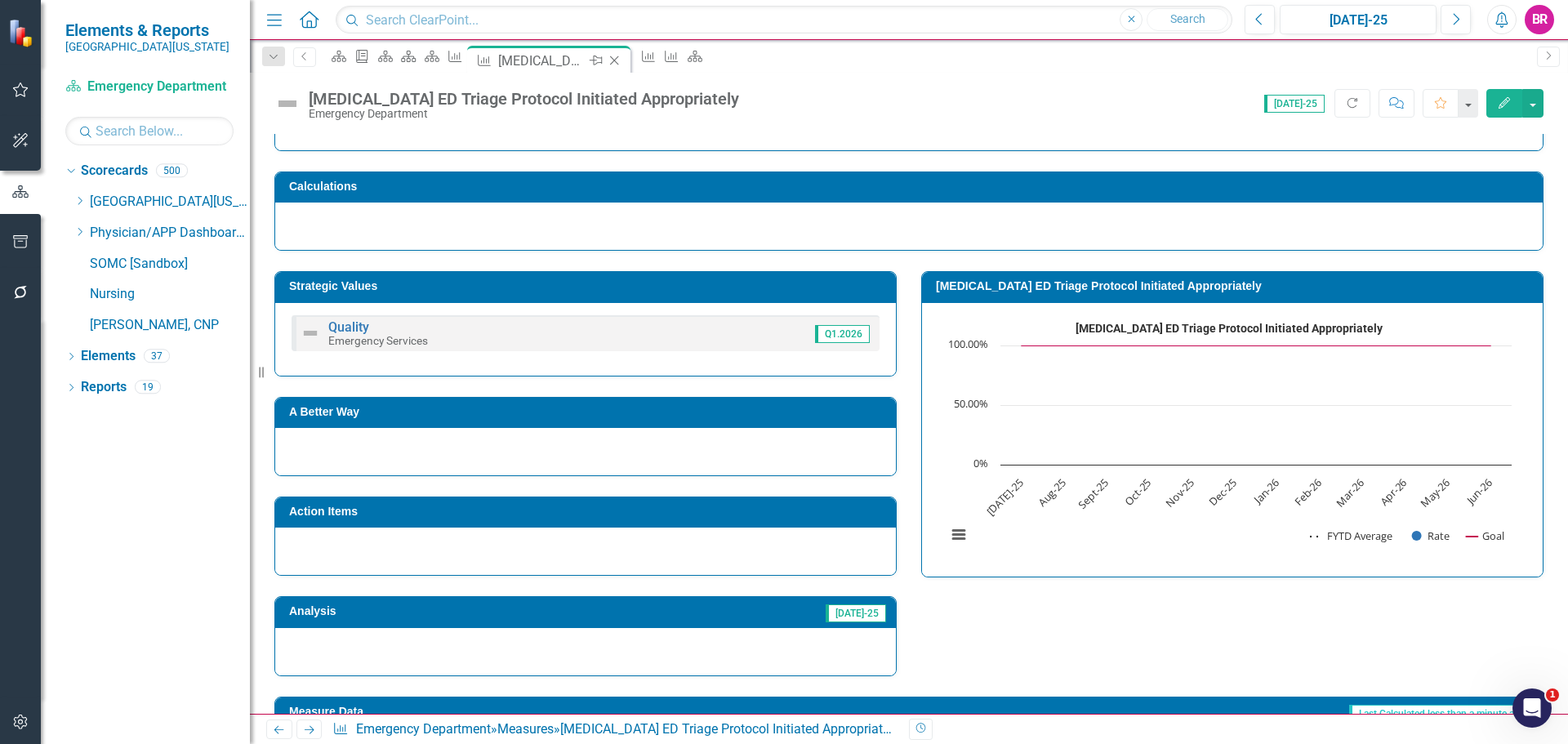
click at [622, 61] on icon "Close" at bounding box center [614, 60] width 16 height 13
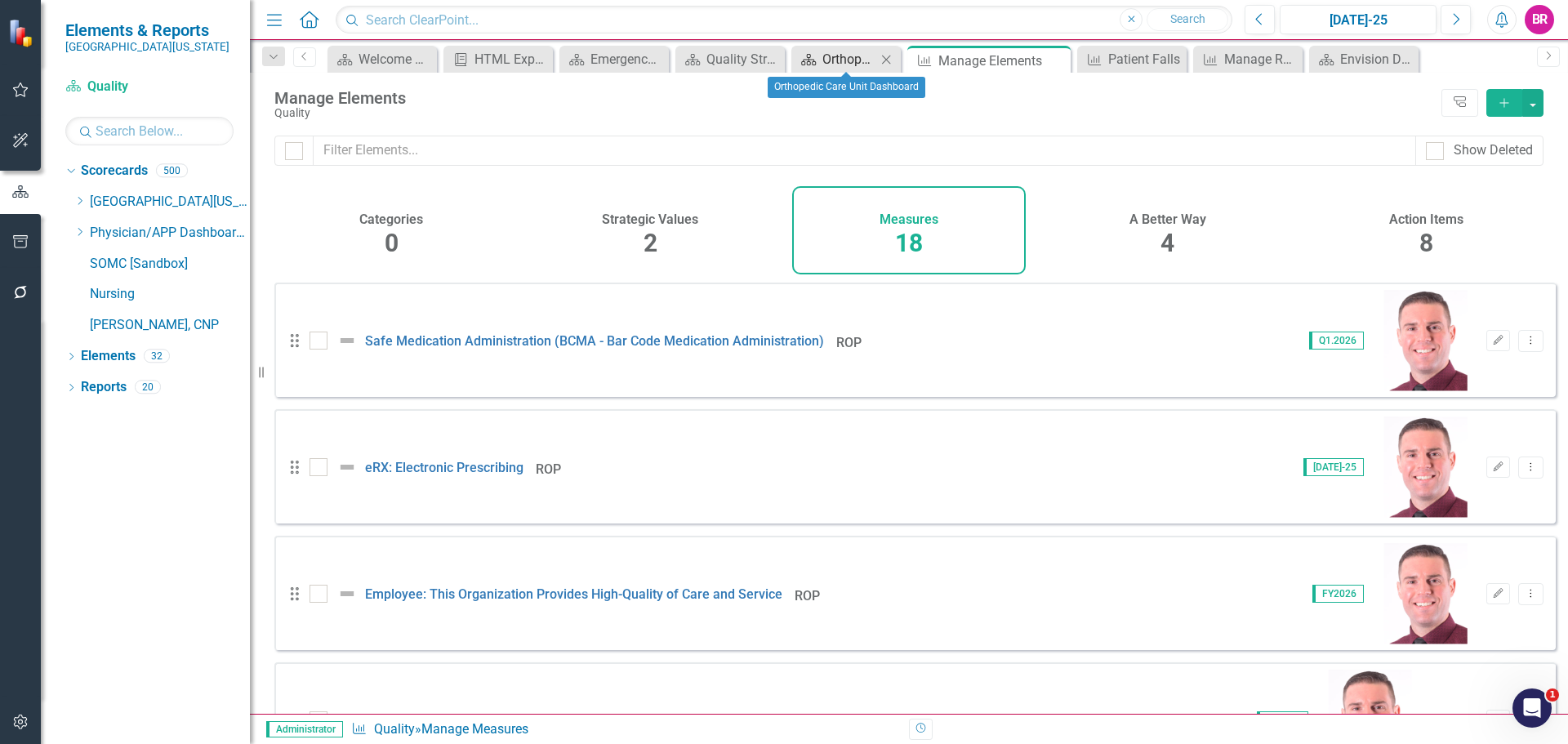
click at [821, 61] on link "Scorecard Orthopedic Care Unit Dashboard" at bounding box center [836, 59] width 81 height 20
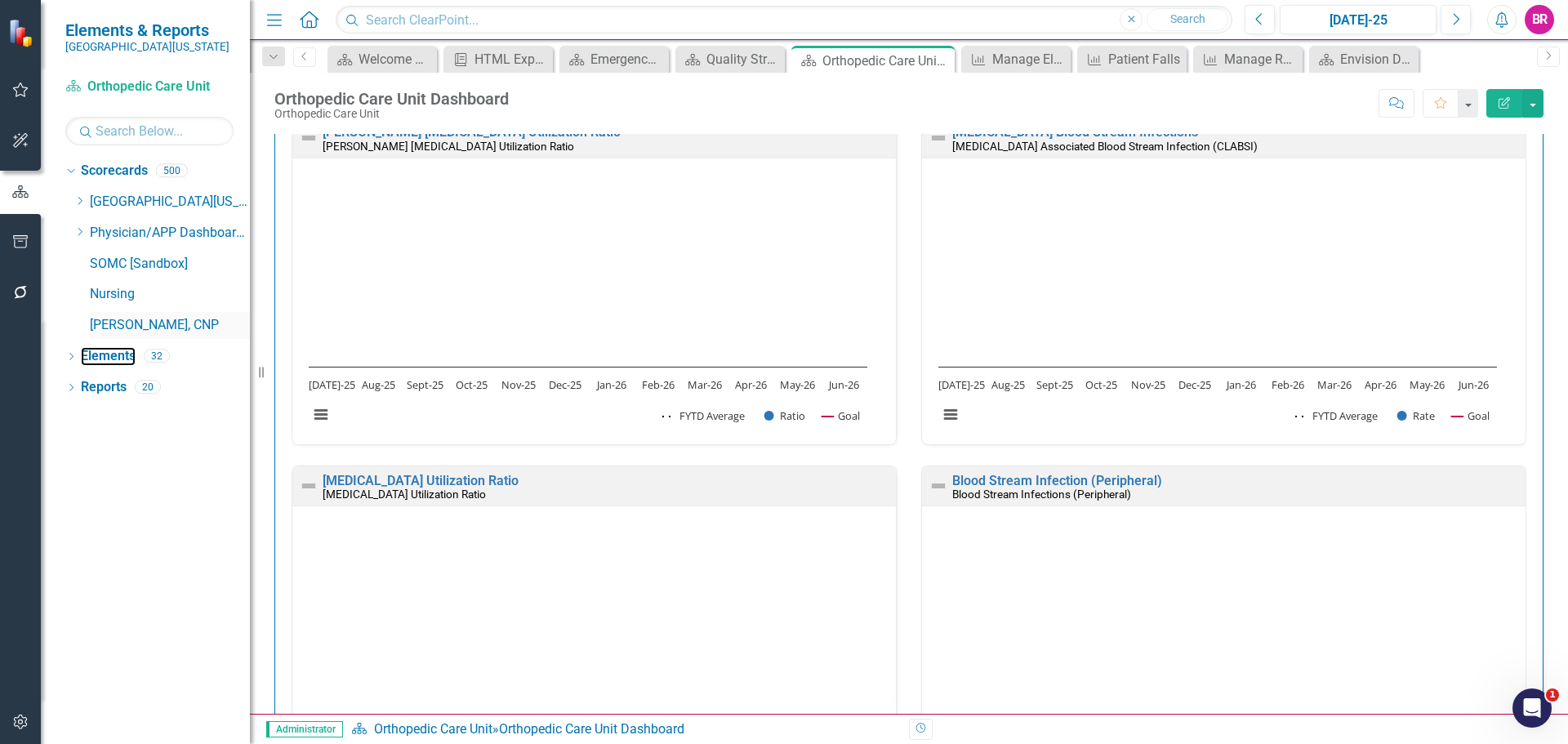
click at [116, 354] on link "Elements" at bounding box center [108, 357] width 55 height 19
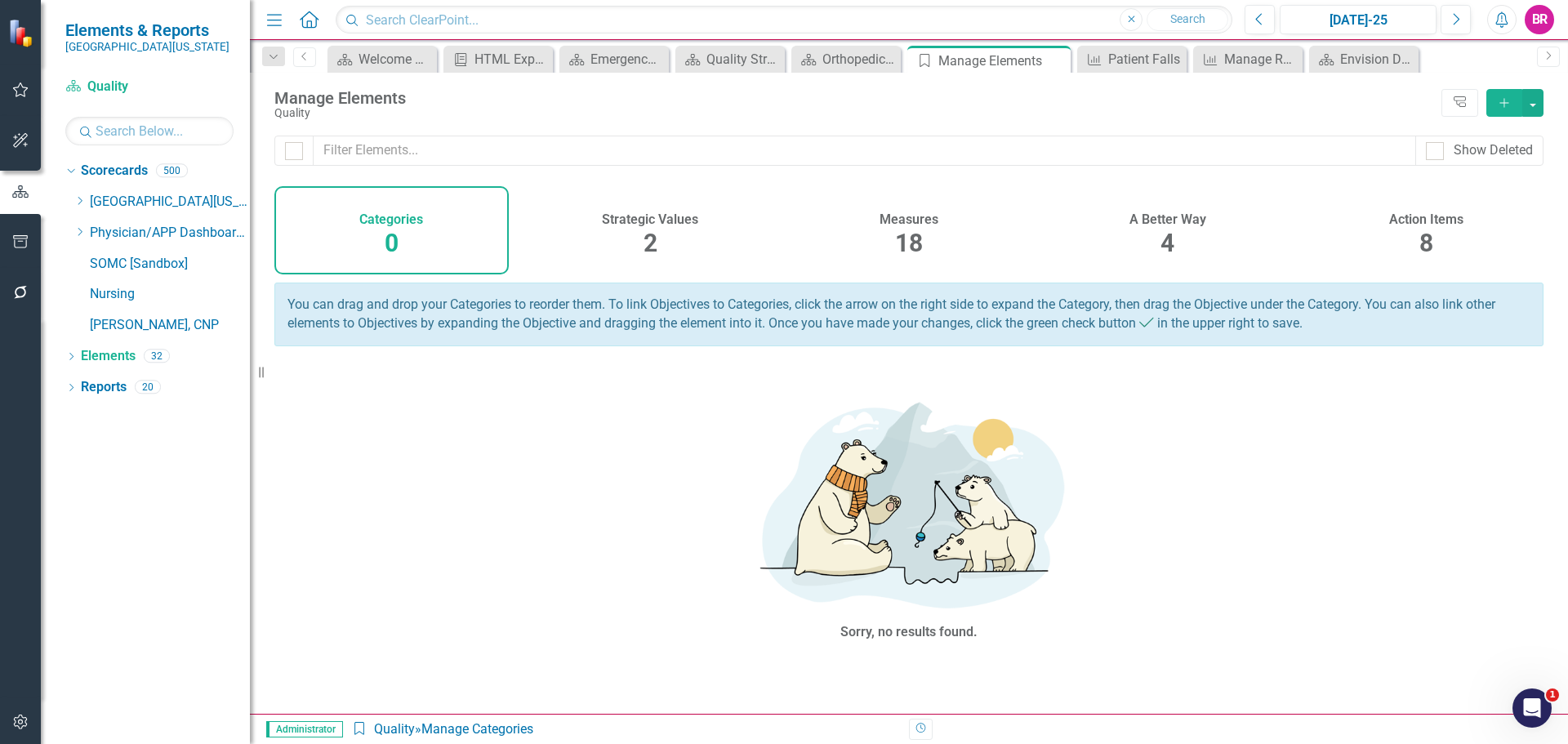
click at [902, 226] on div "18" at bounding box center [909, 244] width 28 height 35
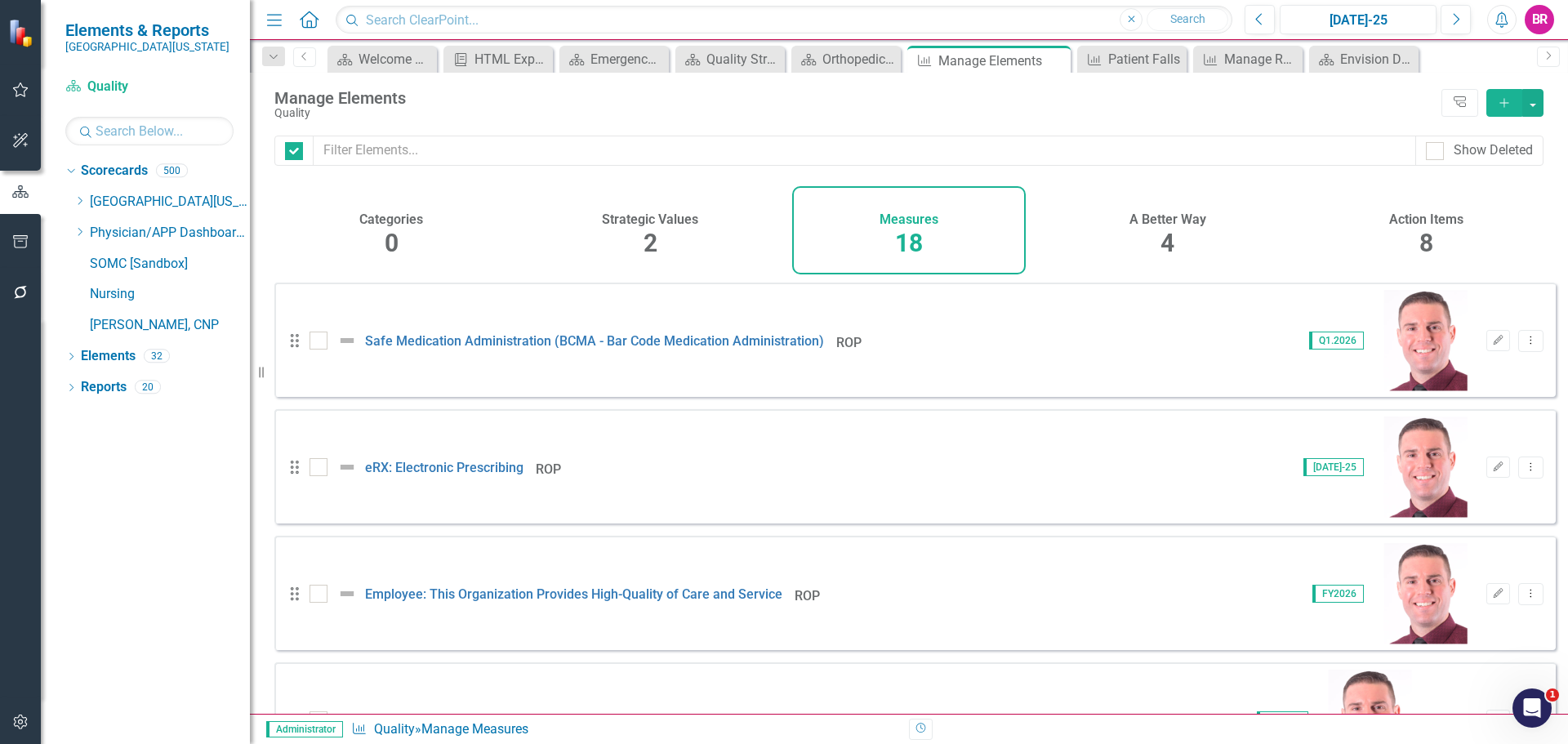
checkbox input "false"
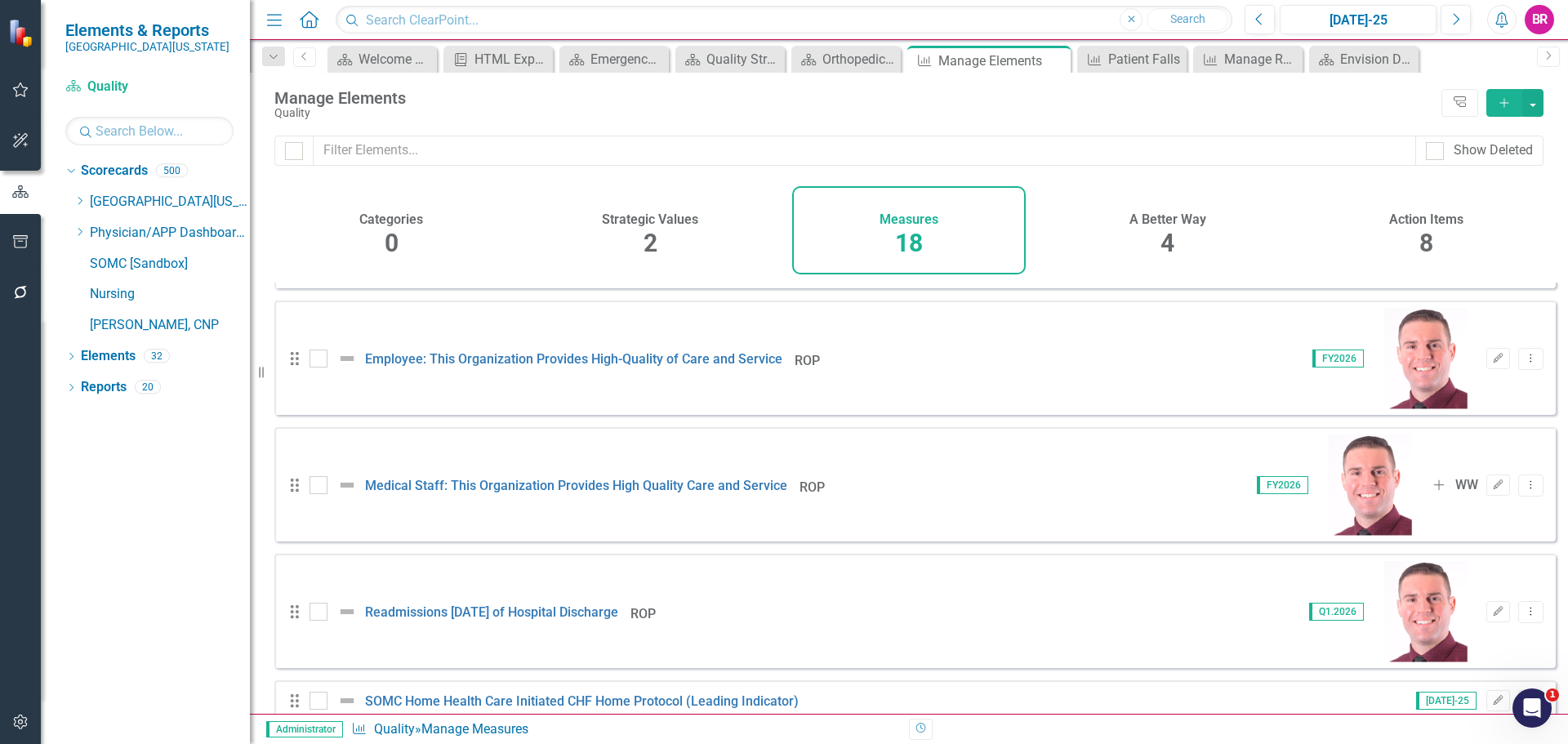
scroll to position [262, 0]
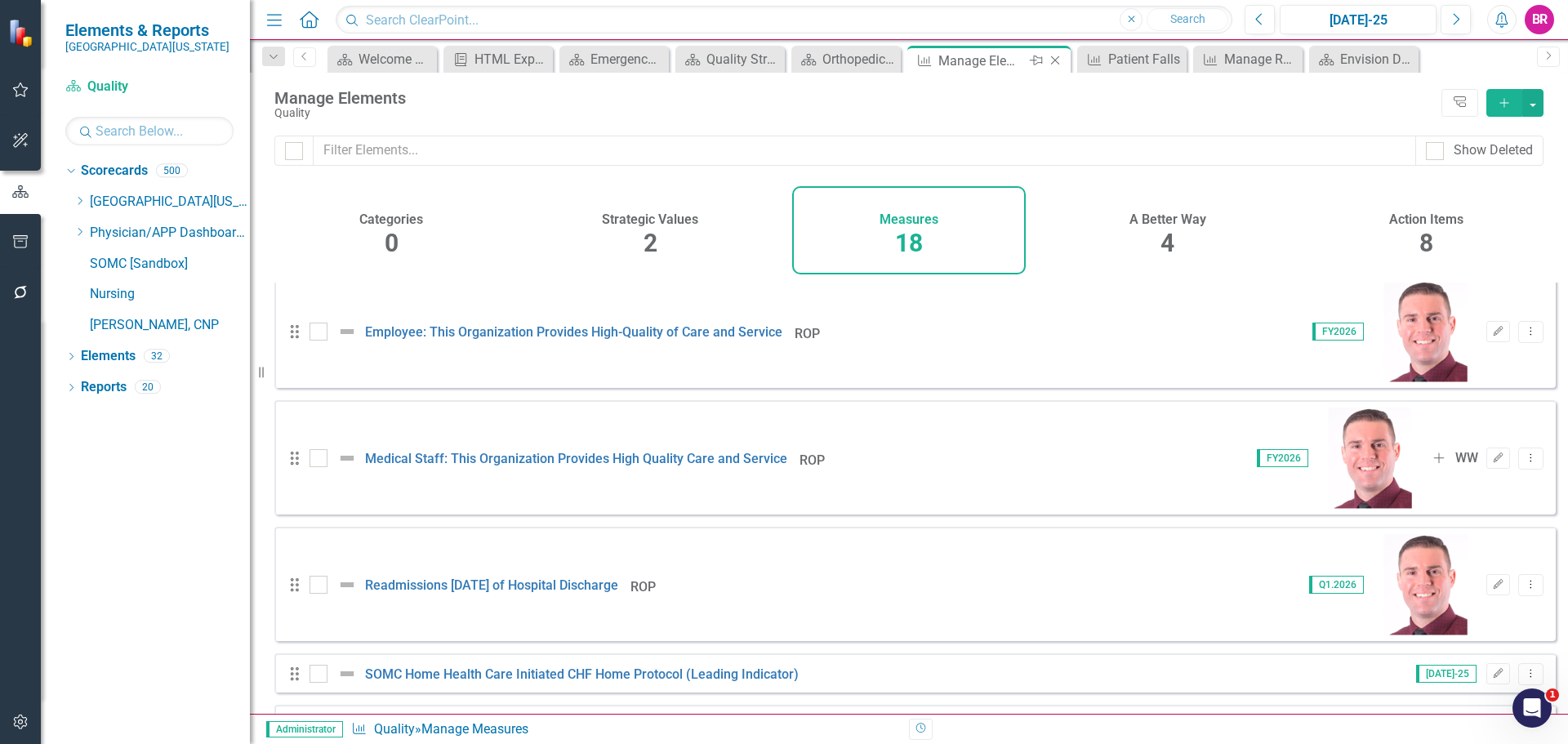
click at [1054, 61] on icon at bounding box center [1056, 61] width 9 height 9
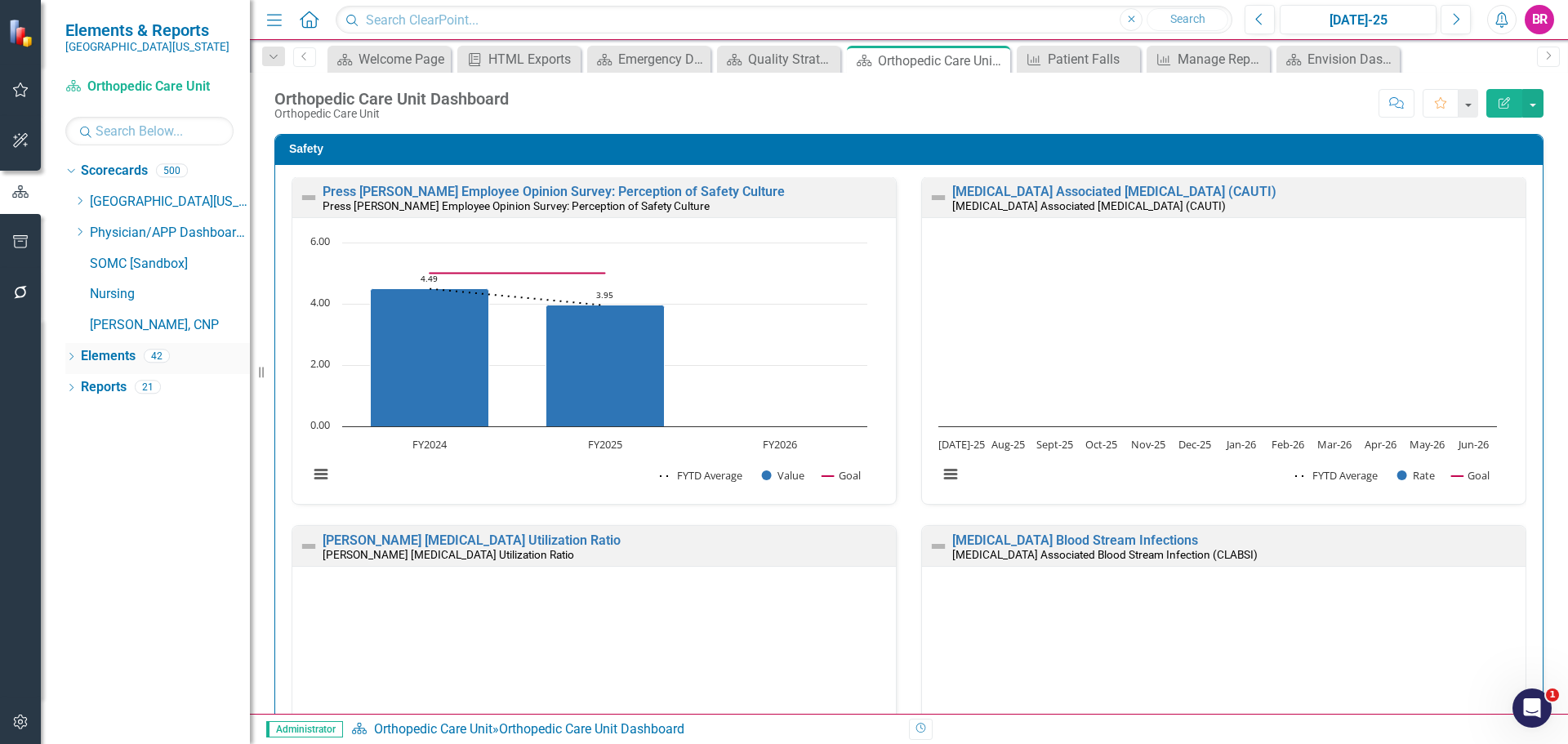
click at [106, 359] on link "Elements" at bounding box center [108, 357] width 55 height 19
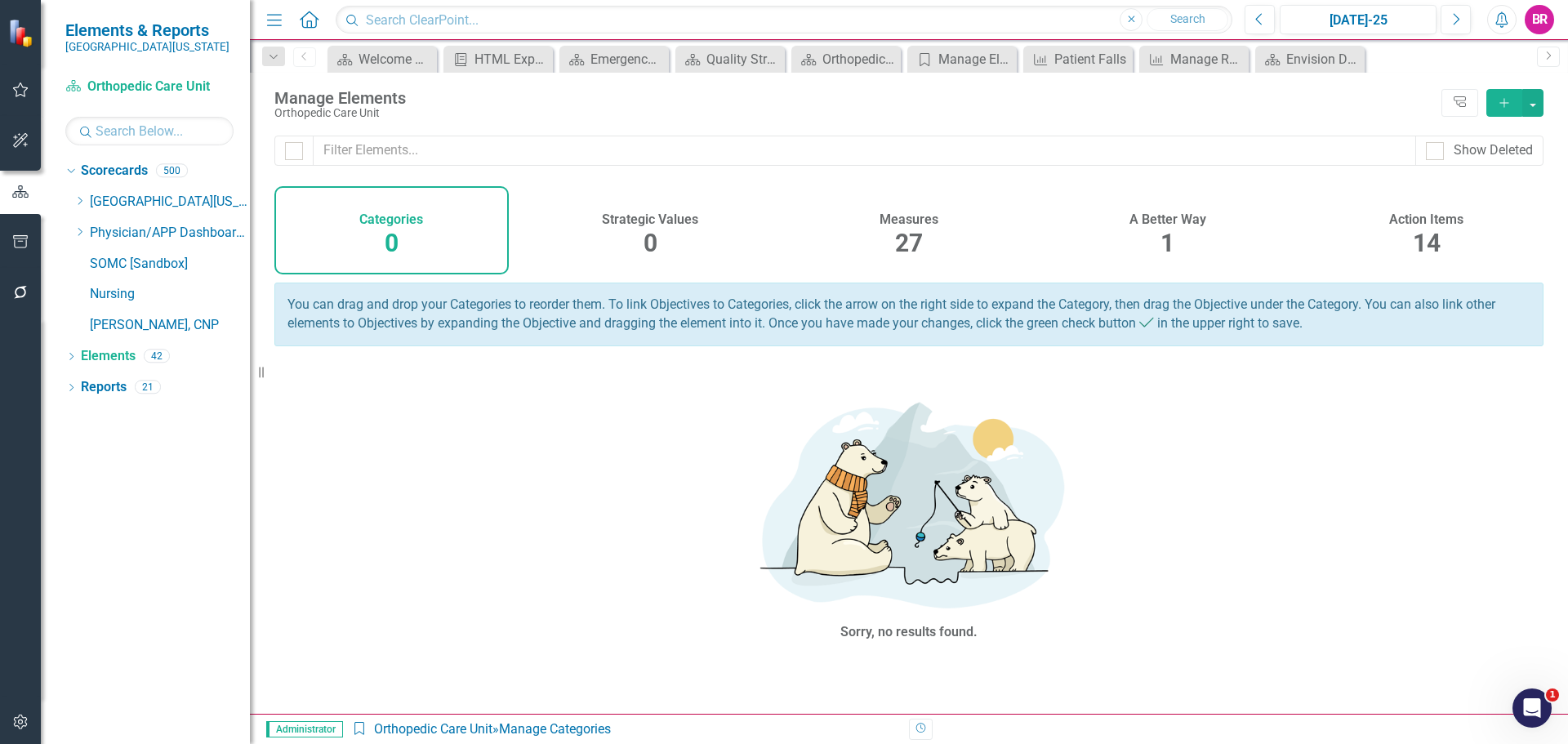
click at [914, 244] on span "27" at bounding box center [909, 242] width 28 height 28
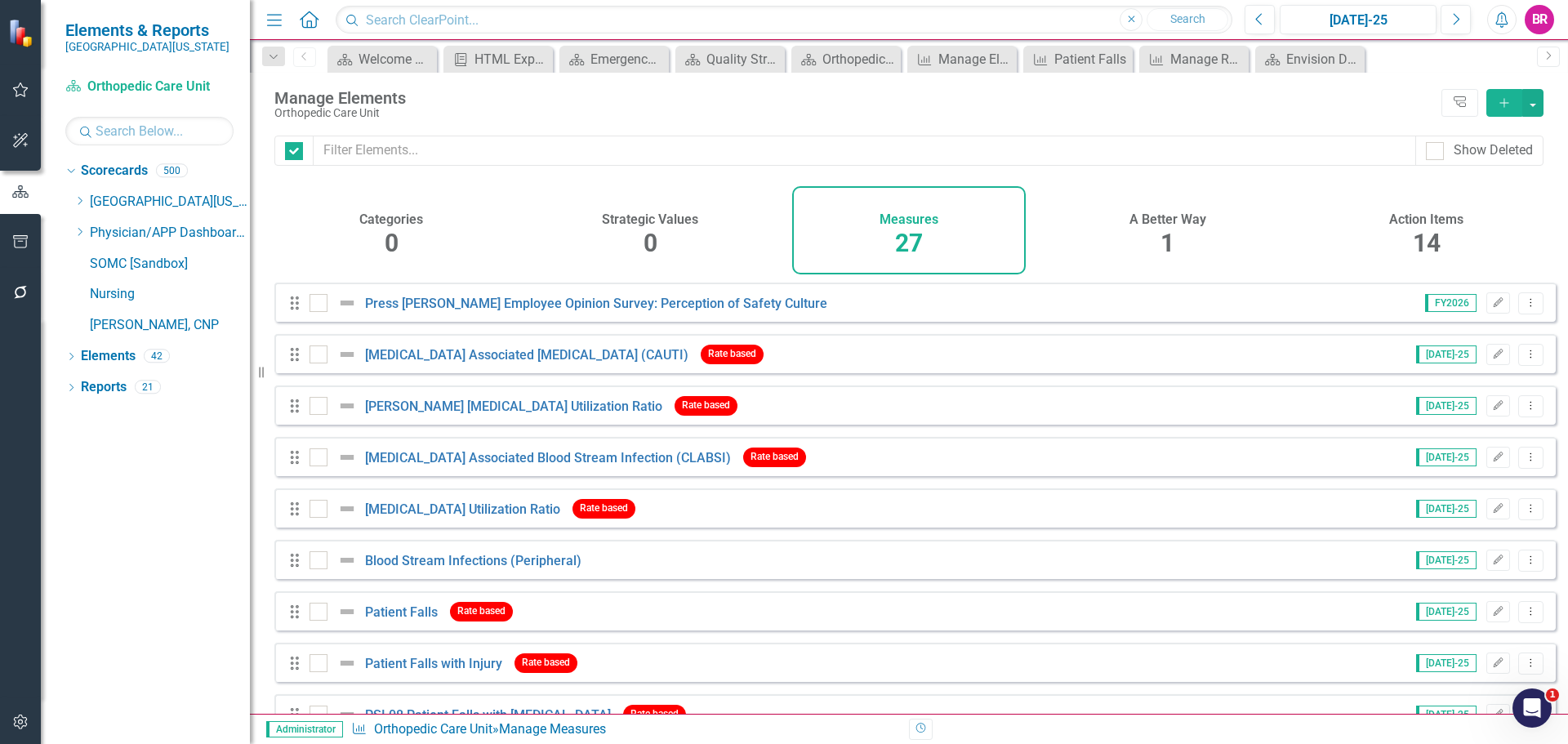
checkbox input "false"
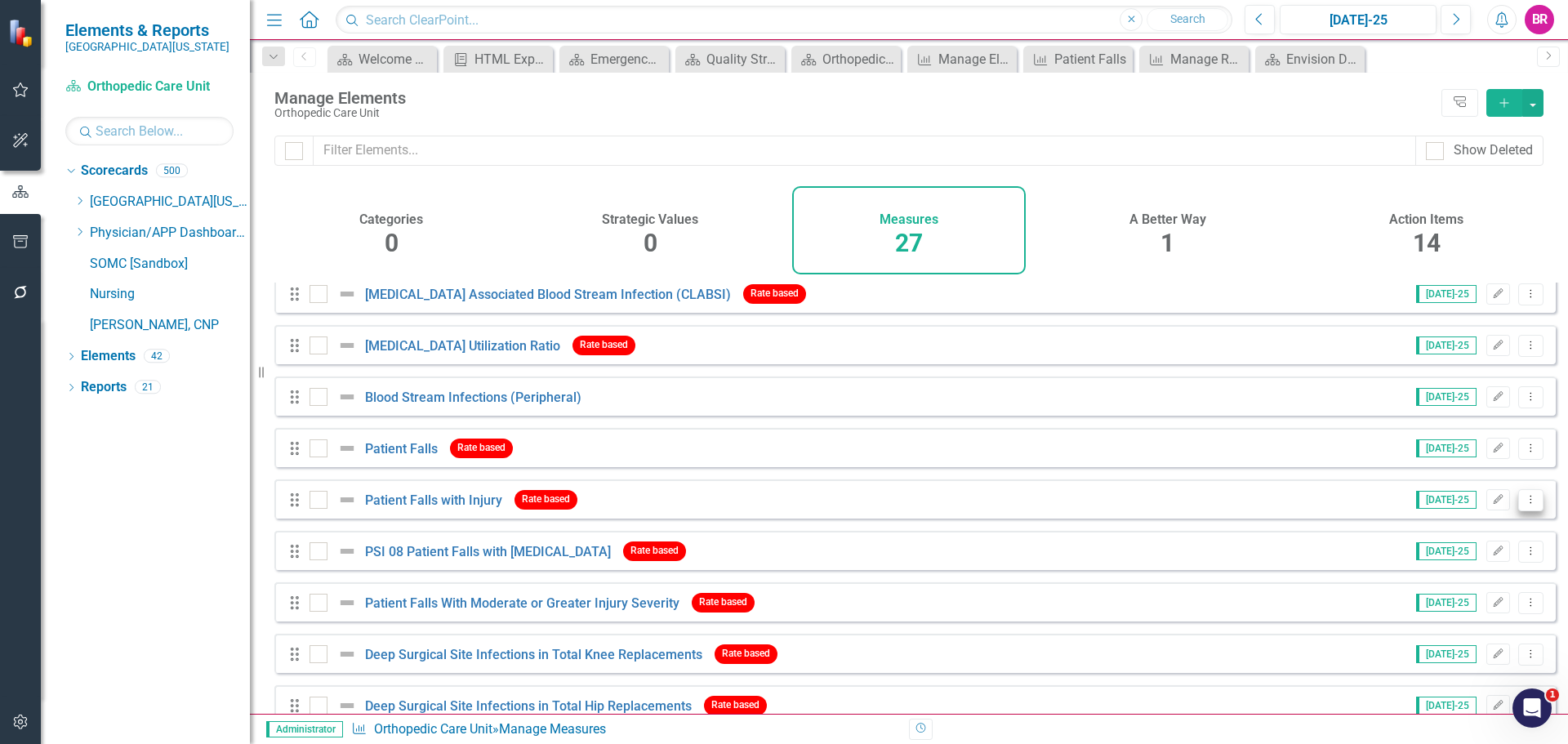
click at [1524, 505] on icon "Dropdown Menu" at bounding box center [1531, 499] width 14 height 11
click at [1458, 594] on link "Copy Duplicate Measure" at bounding box center [1457, 599] width 147 height 30
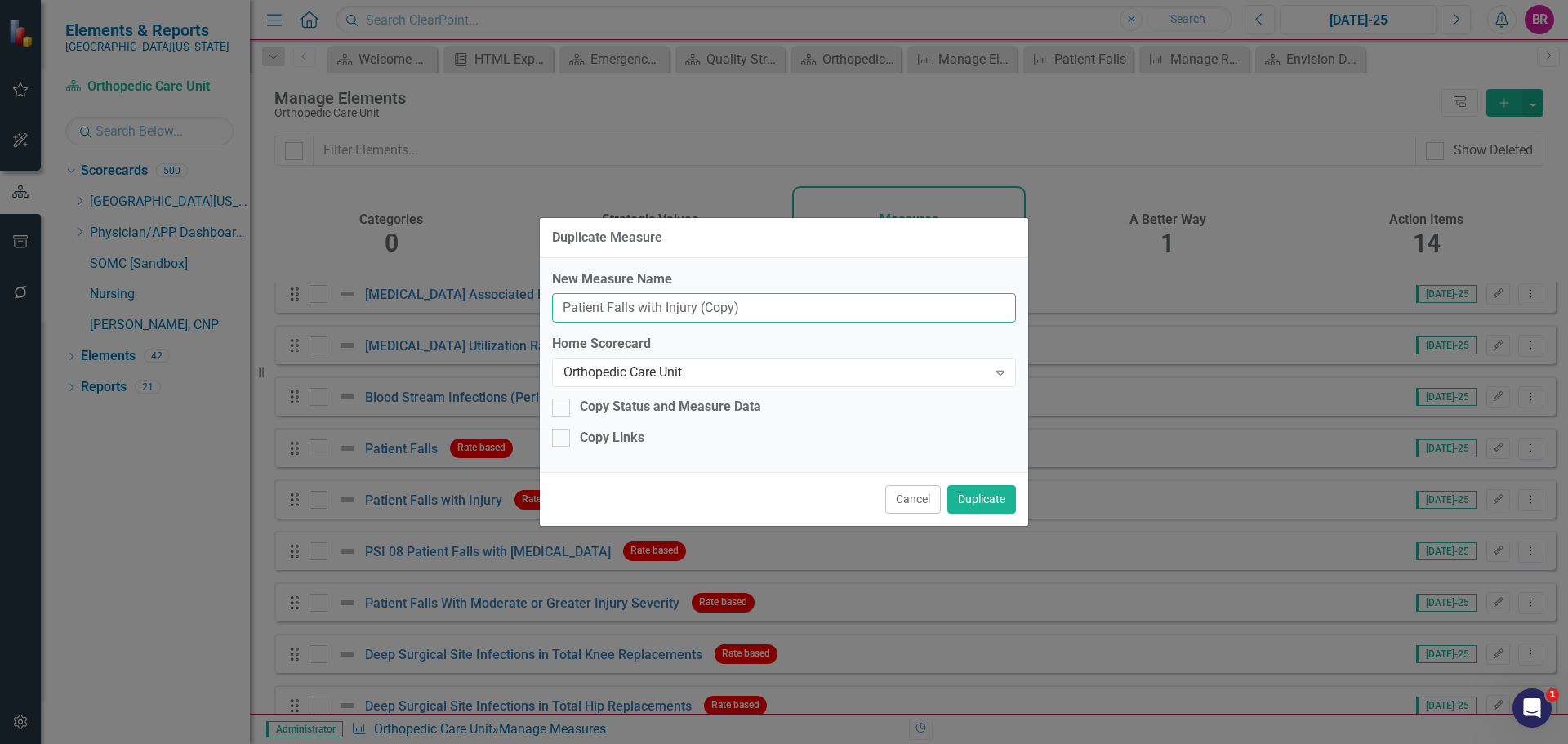
drag, startPoint x: 759, startPoint y: 307, endPoint x: 700, endPoint y: 308, distance: 59.0
click at [700, 308] on input "Patient Falls with Injury (Copy)" at bounding box center [784, 307] width 464 height 30
type input "Patient Falls with Injury"
click at [889, 365] on div "Orthopedic Care Unit" at bounding box center [776, 373] width 424 height 19
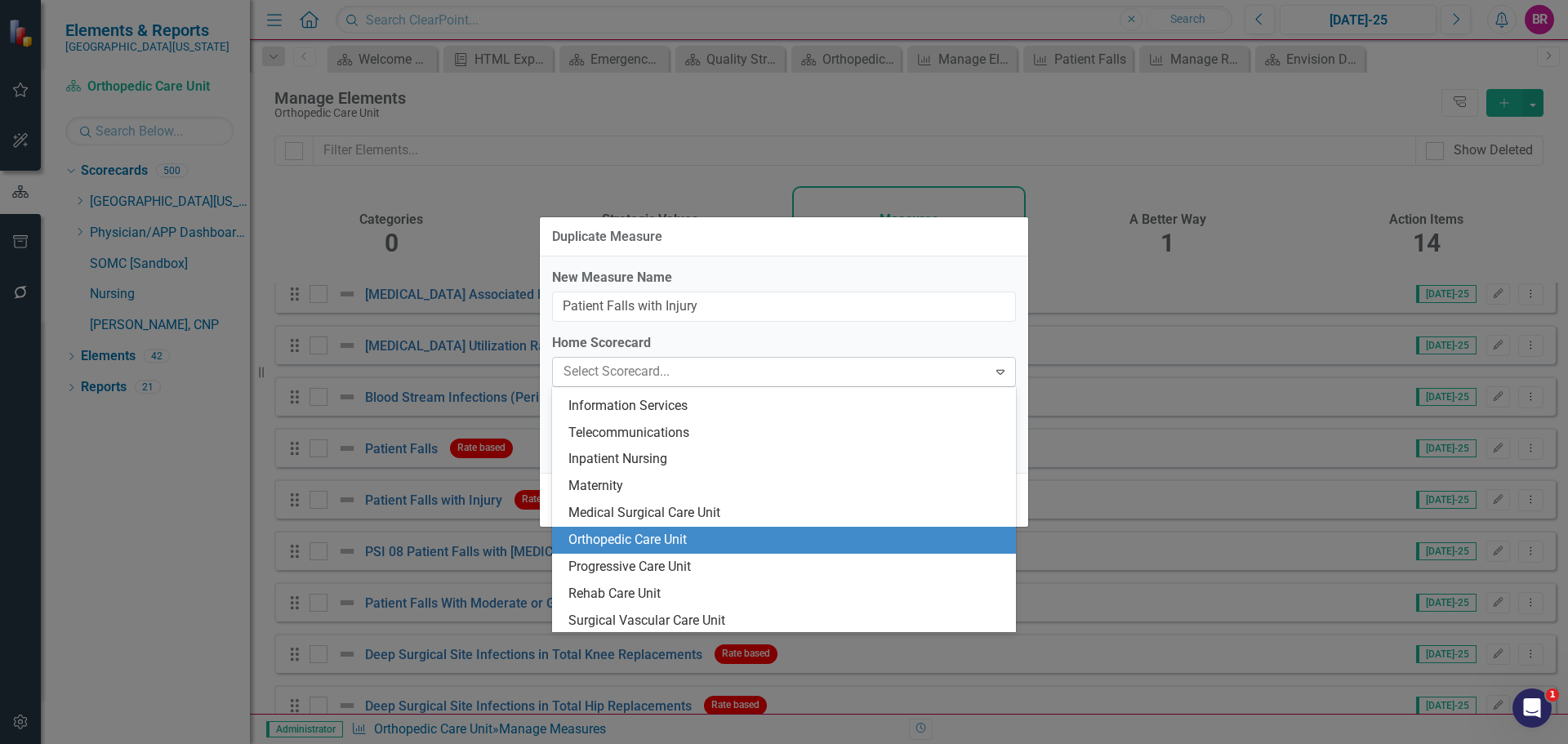
scroll to position [1314, 0]
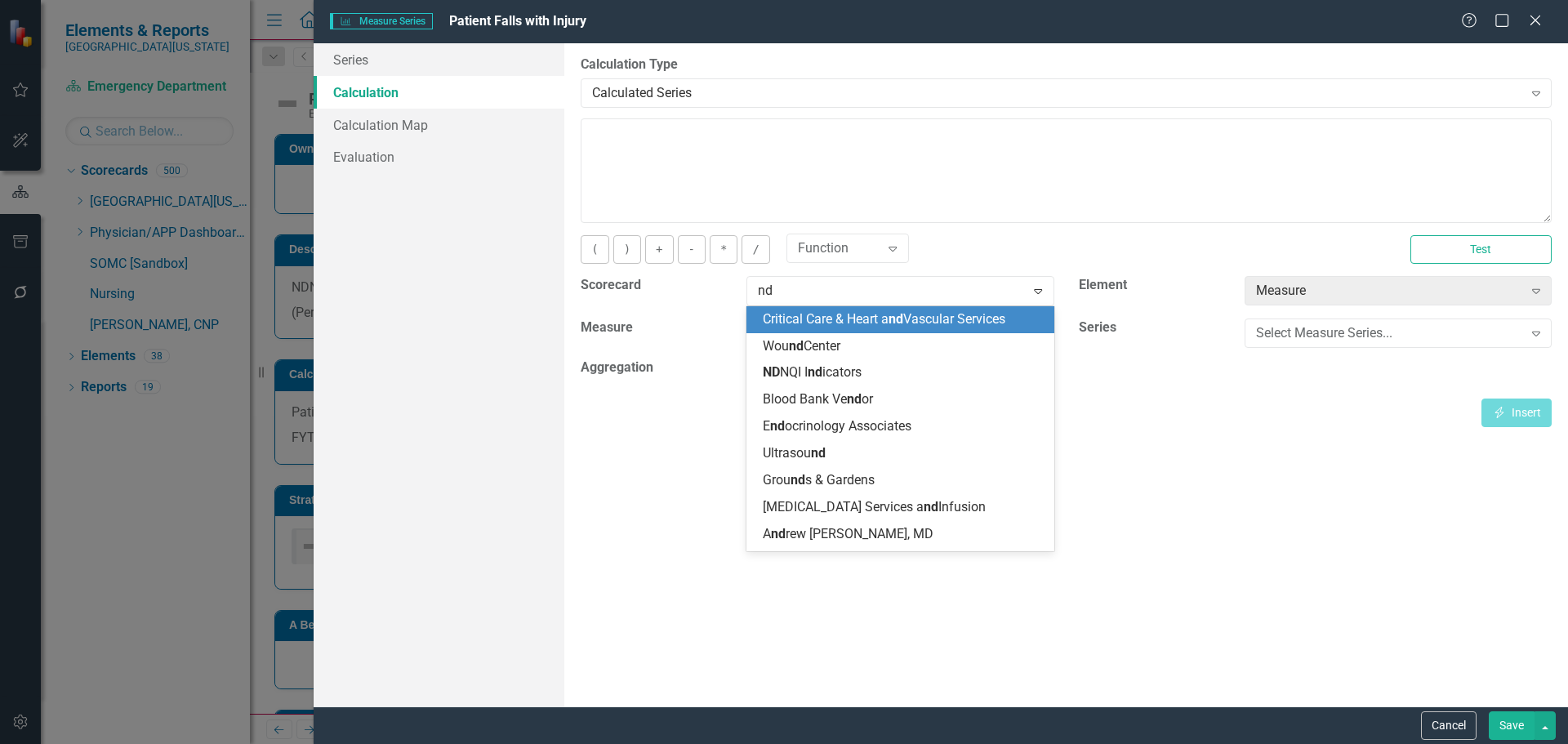
type input "ndn"
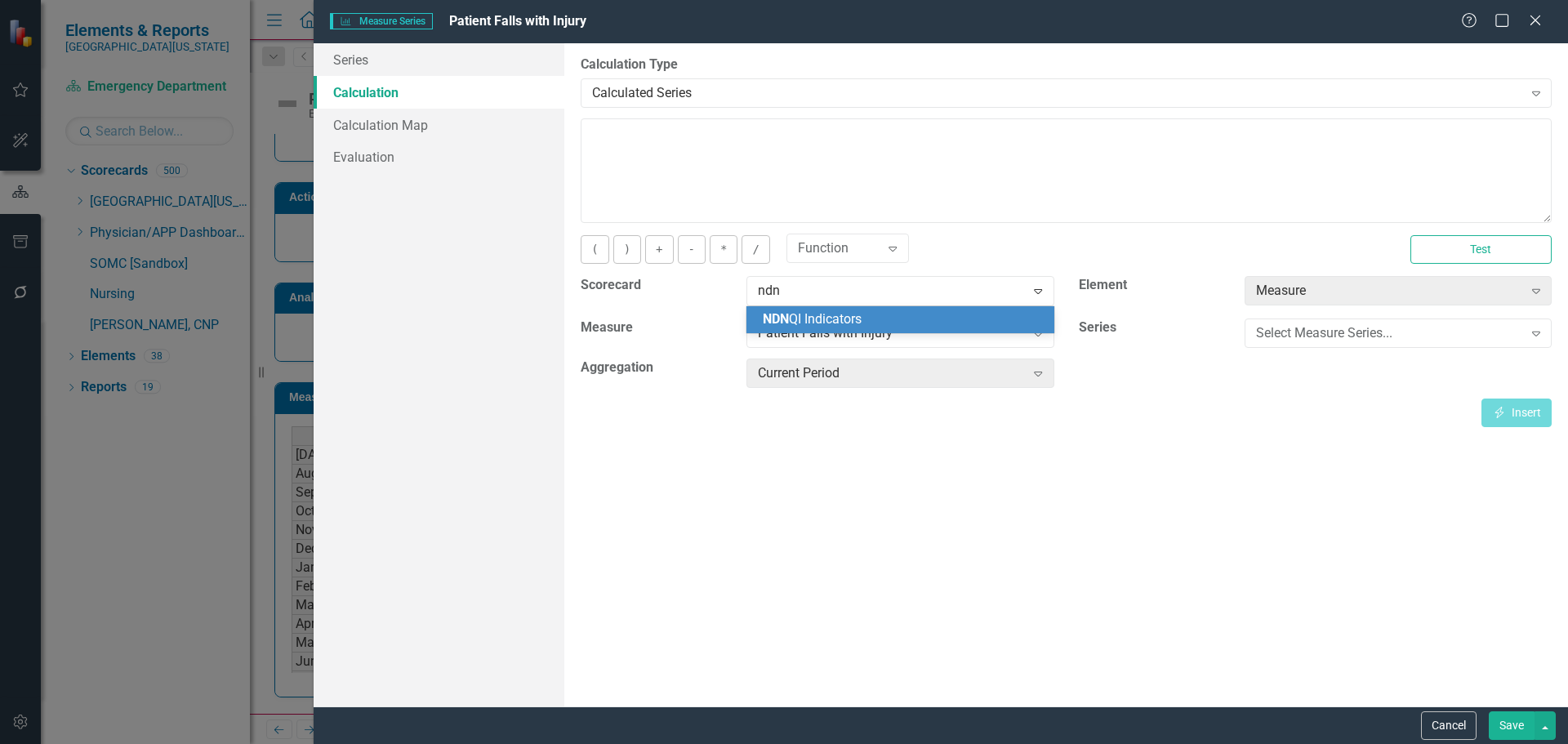
click at [823, 322] on span "NDN QI Indicators" at bounding box center [812, 318] width 99 height 15
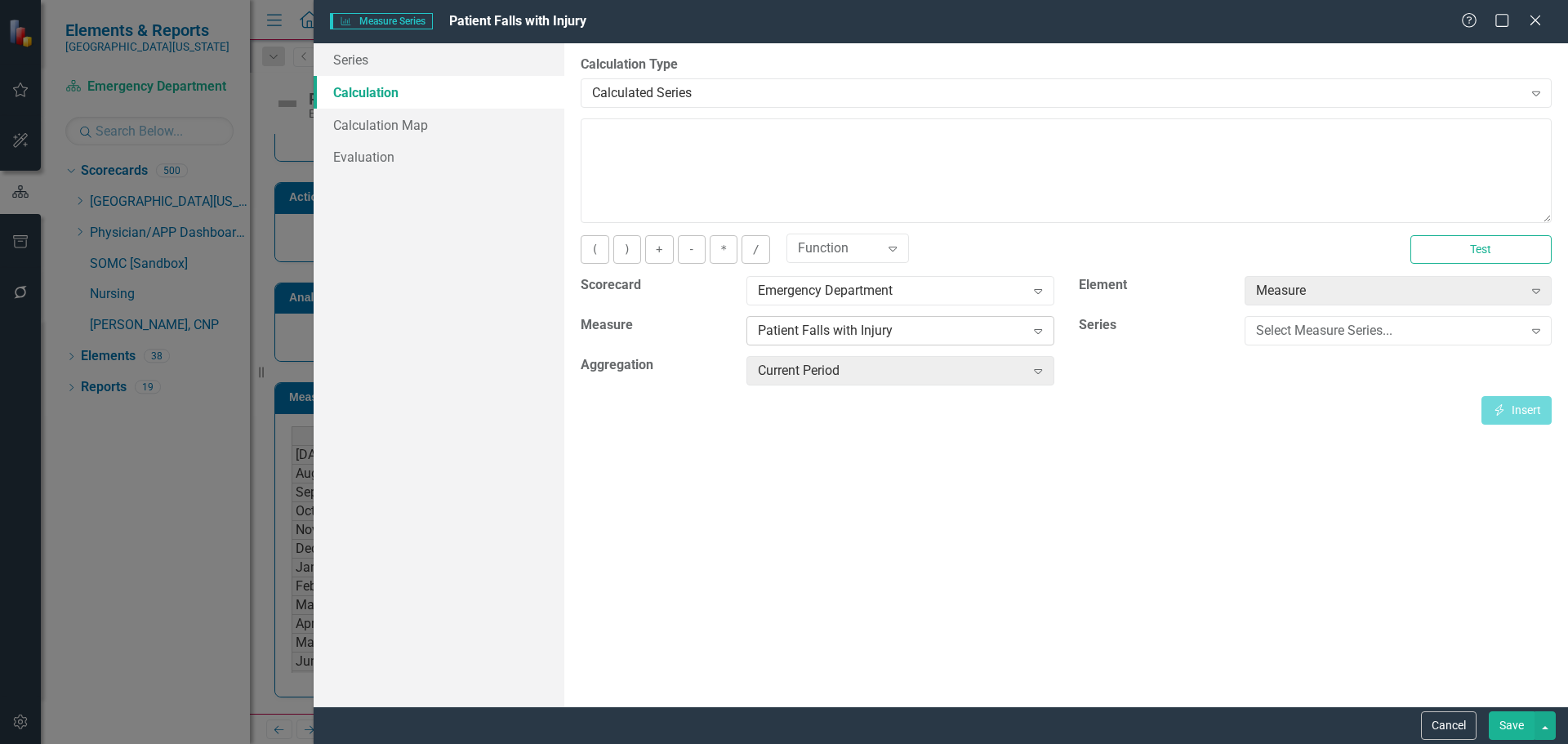
click at [823, 323] on div "Patient Falls with Injury" at bounding box center [891, 331] width 267 height 19
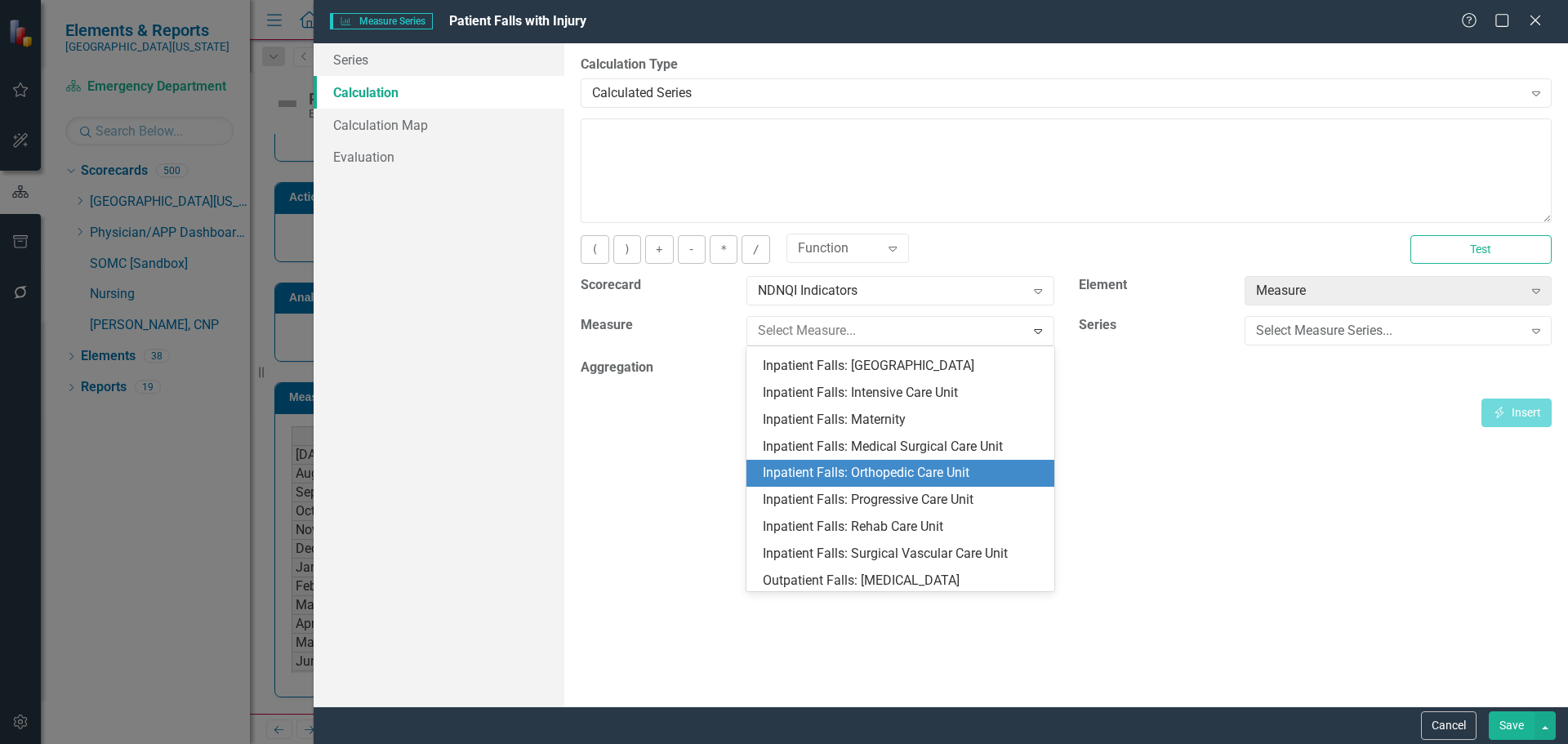
scroll to position [490, 0]
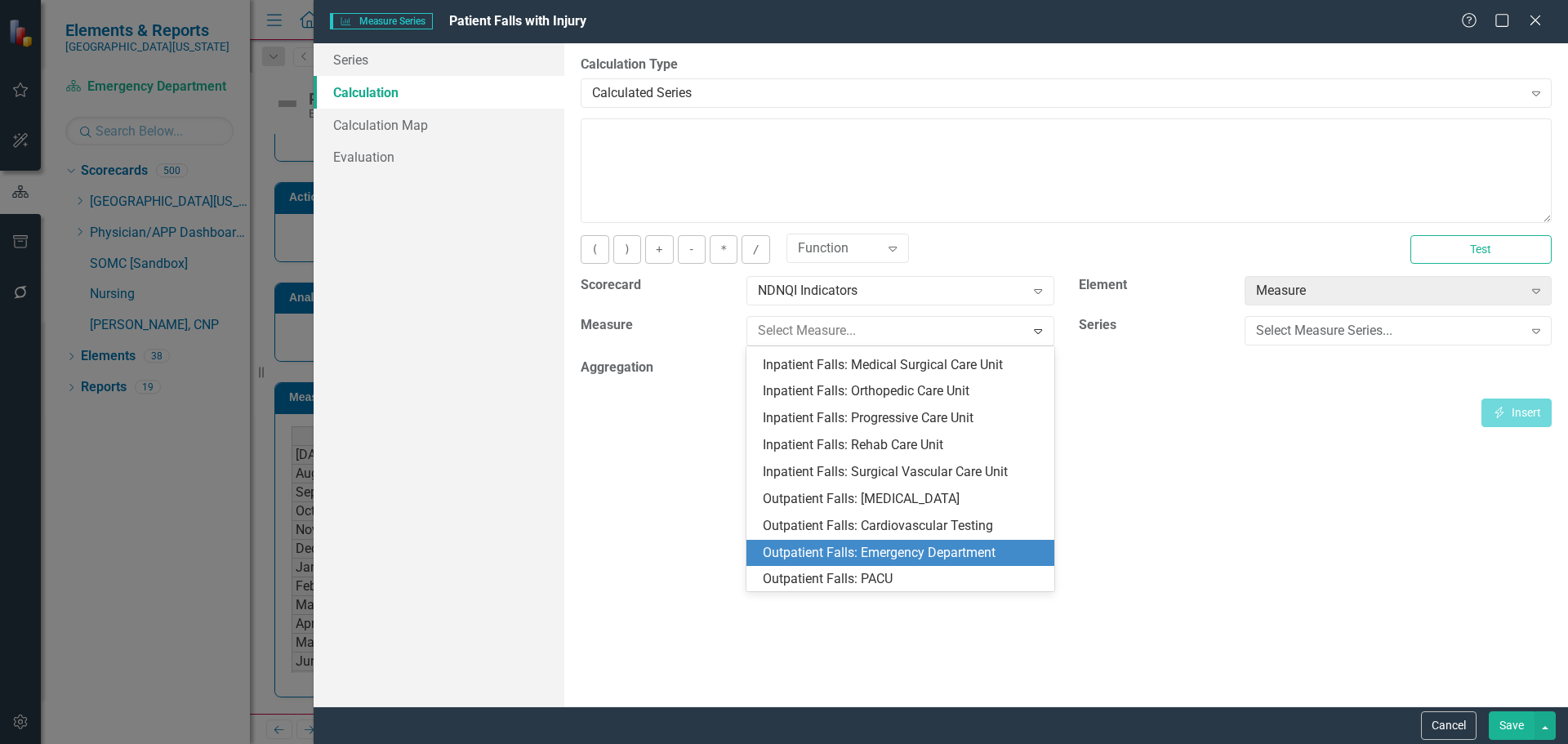
click at [980, 544] on div "Outpatient Falls: Emergency Department" at bounding box center [903, 553] width 281 height 19
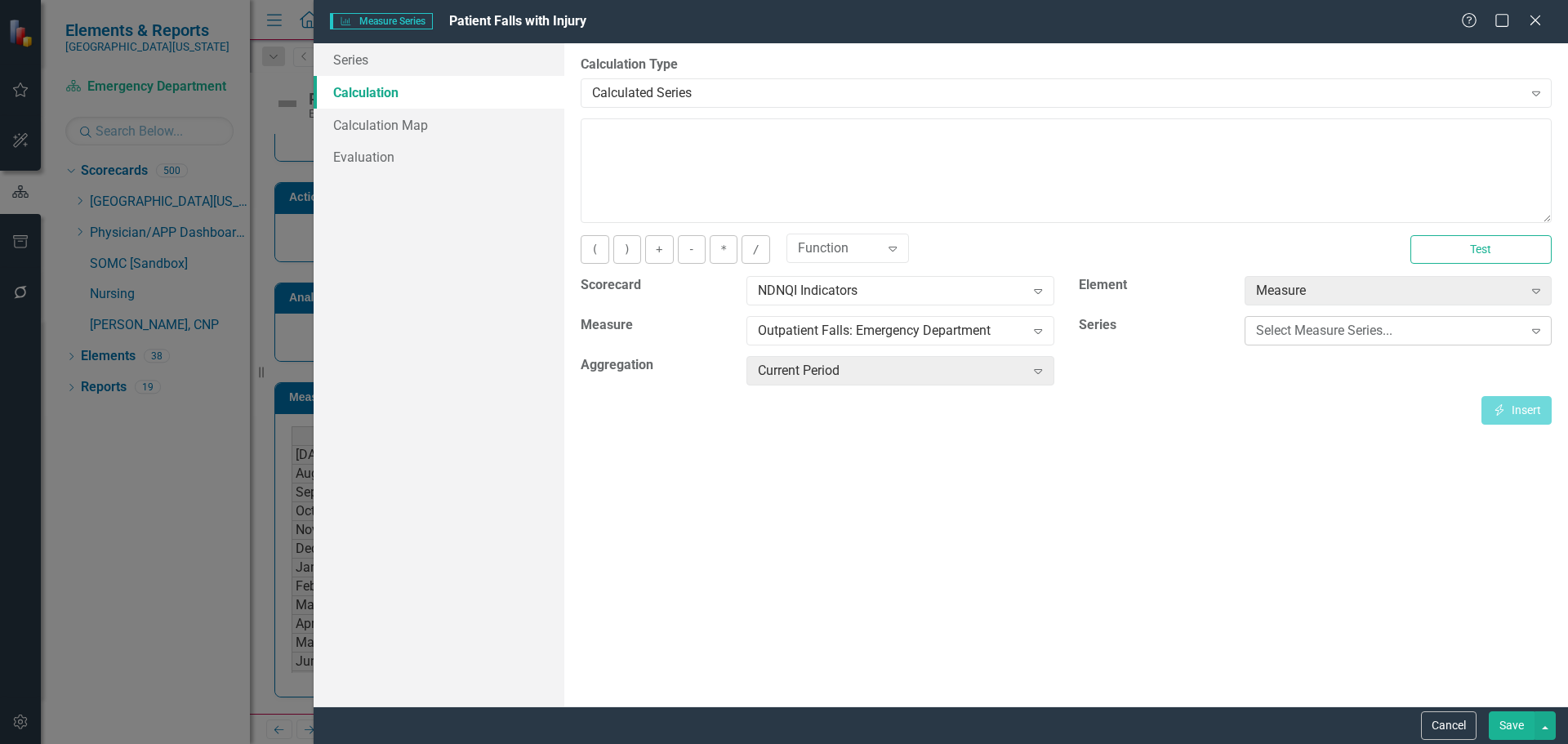
click at [1358, 331] on div "Select Measure Series..." at bounding box center [1390, 331] width 267 height 19
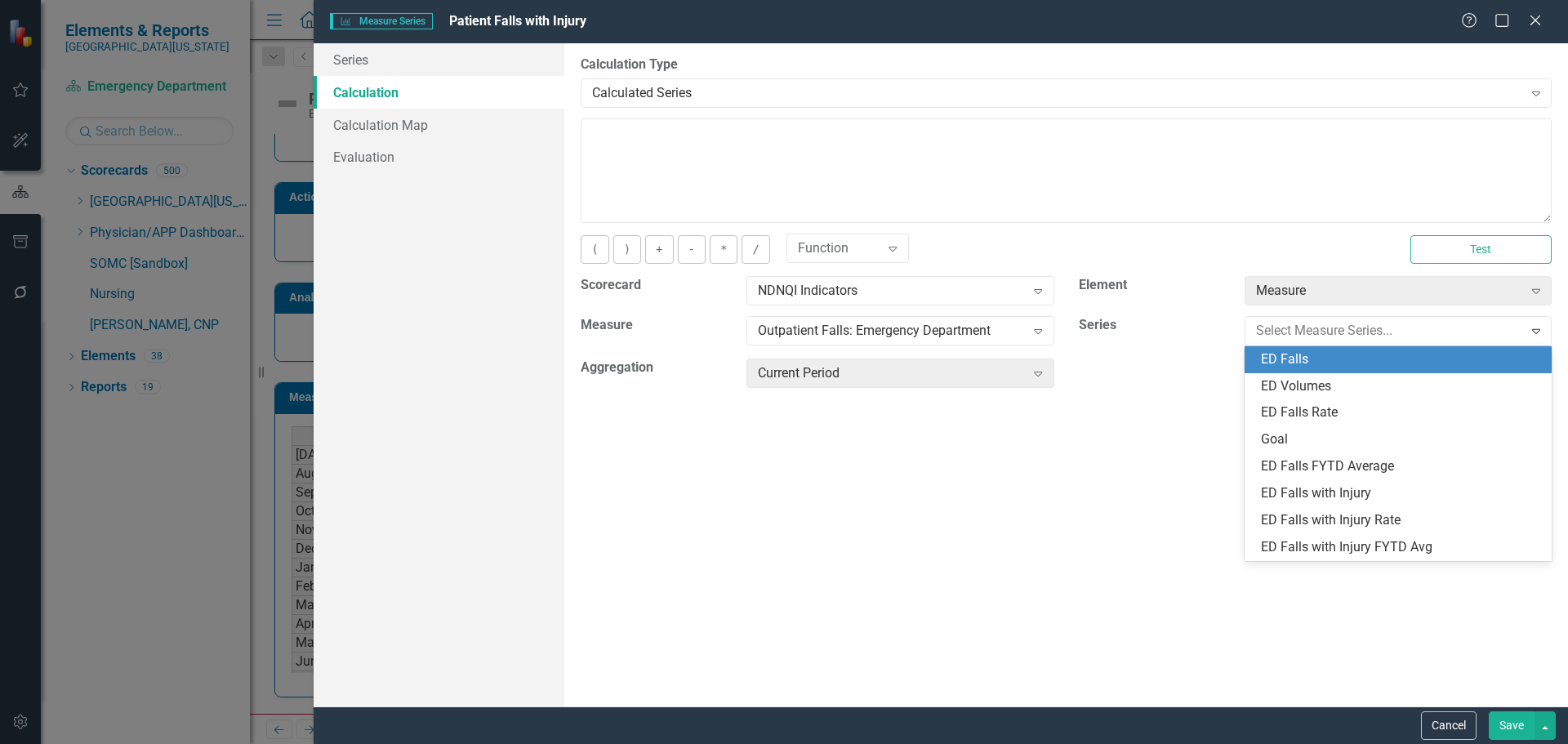
click at [1343, 359] on div "ED Falls" at bounding box center [1402, 359] width 281 height 19
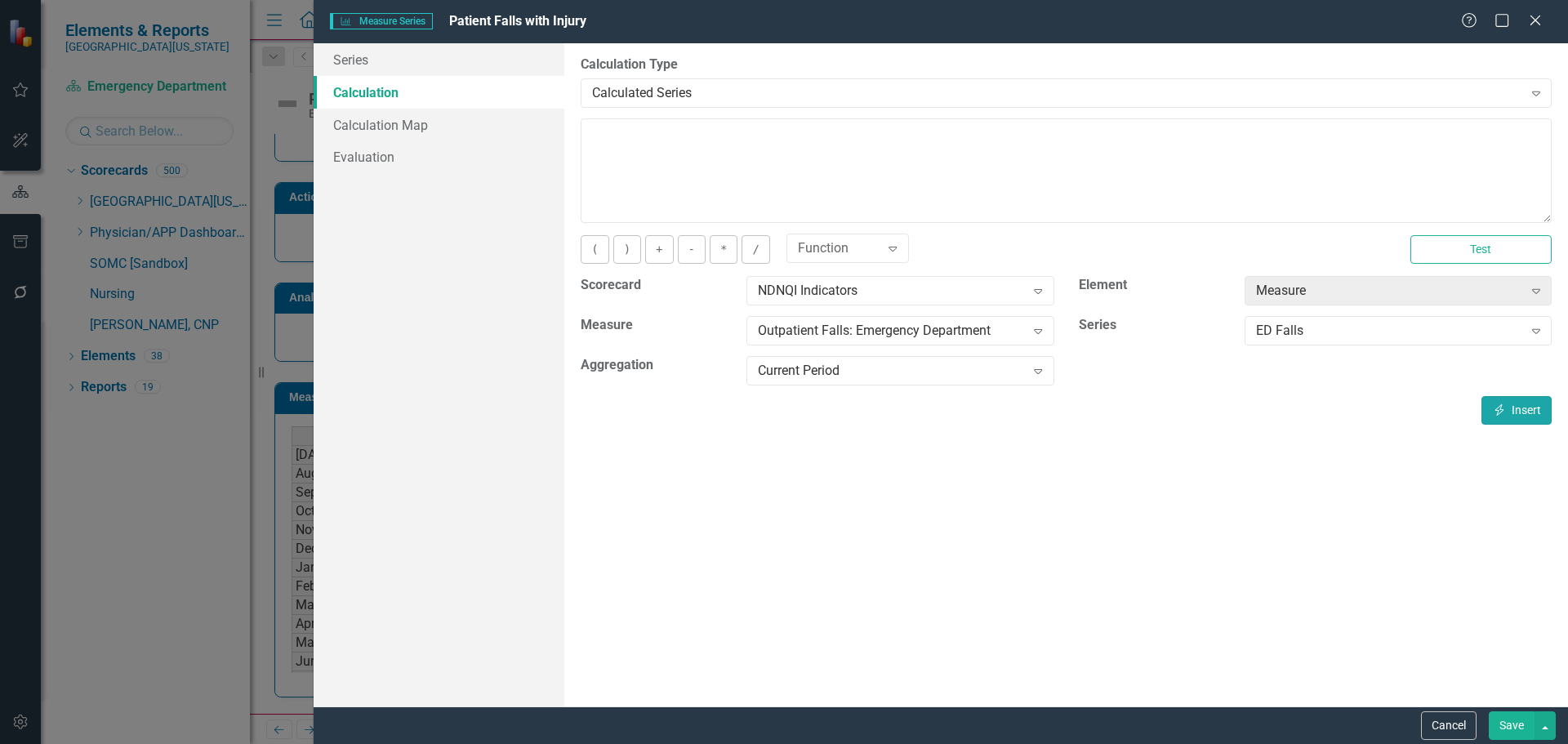
click at [1525, 408] on button "Insert Insert" at bounding box center [1516, 410] width 70 height 28
click at [1523, 737] on button "Save" at bounding box center [1512, 725] width 45 height 28
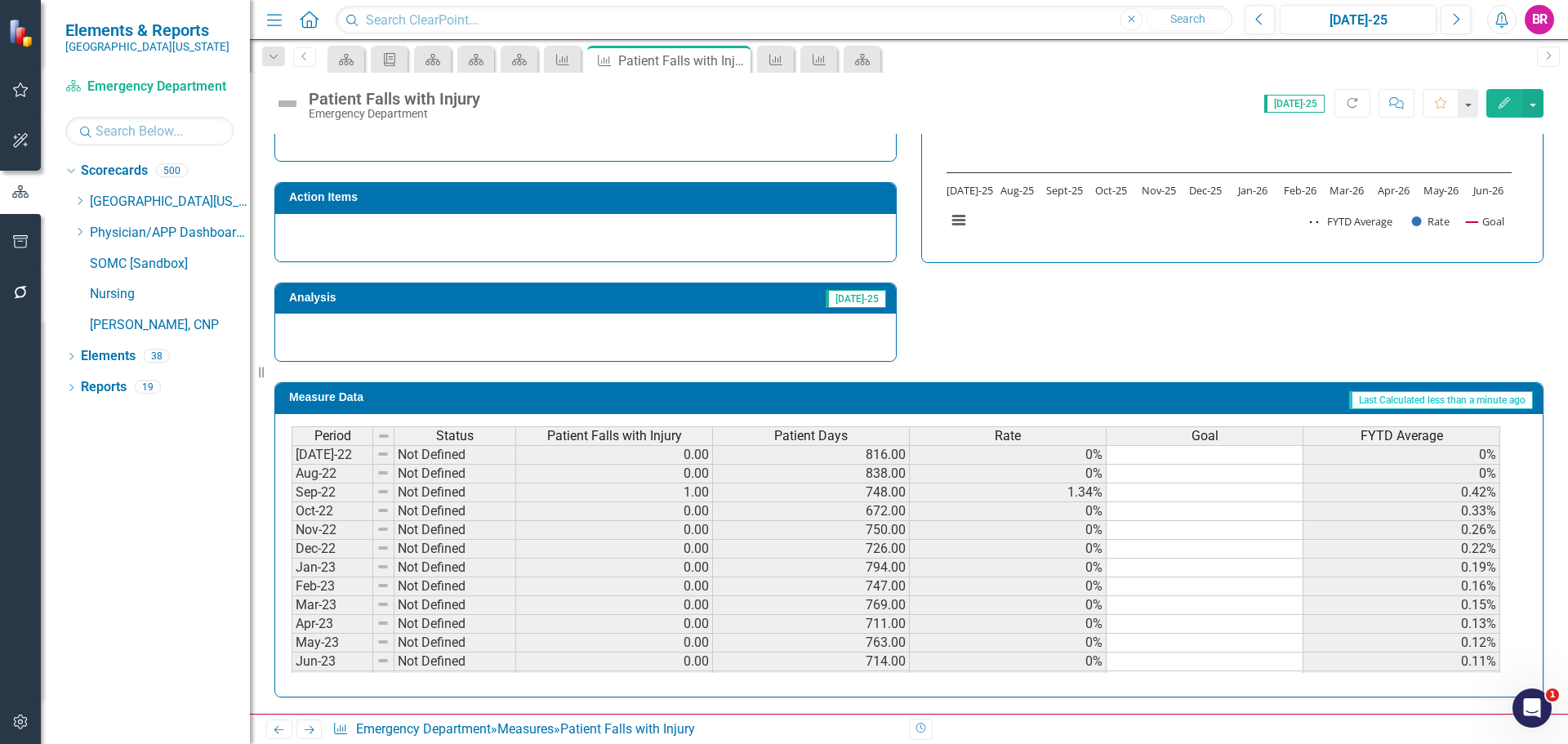
click at [799, 437] on span "Patient Days" at bounding box center [810, 436] width 74 height 15
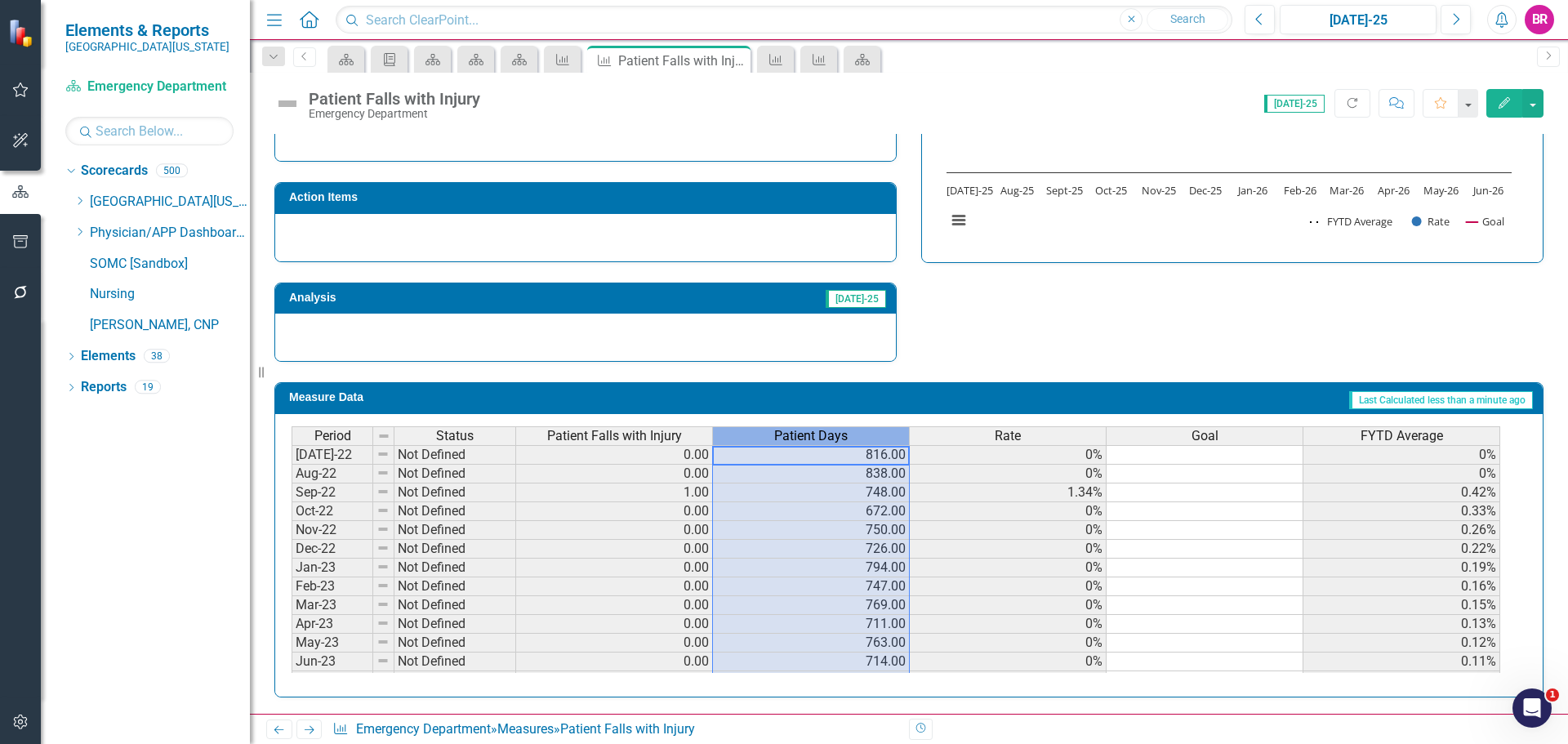
click at [799, 437] on span "Patient Days" at bounding box center [810, 436] width 74 height 15
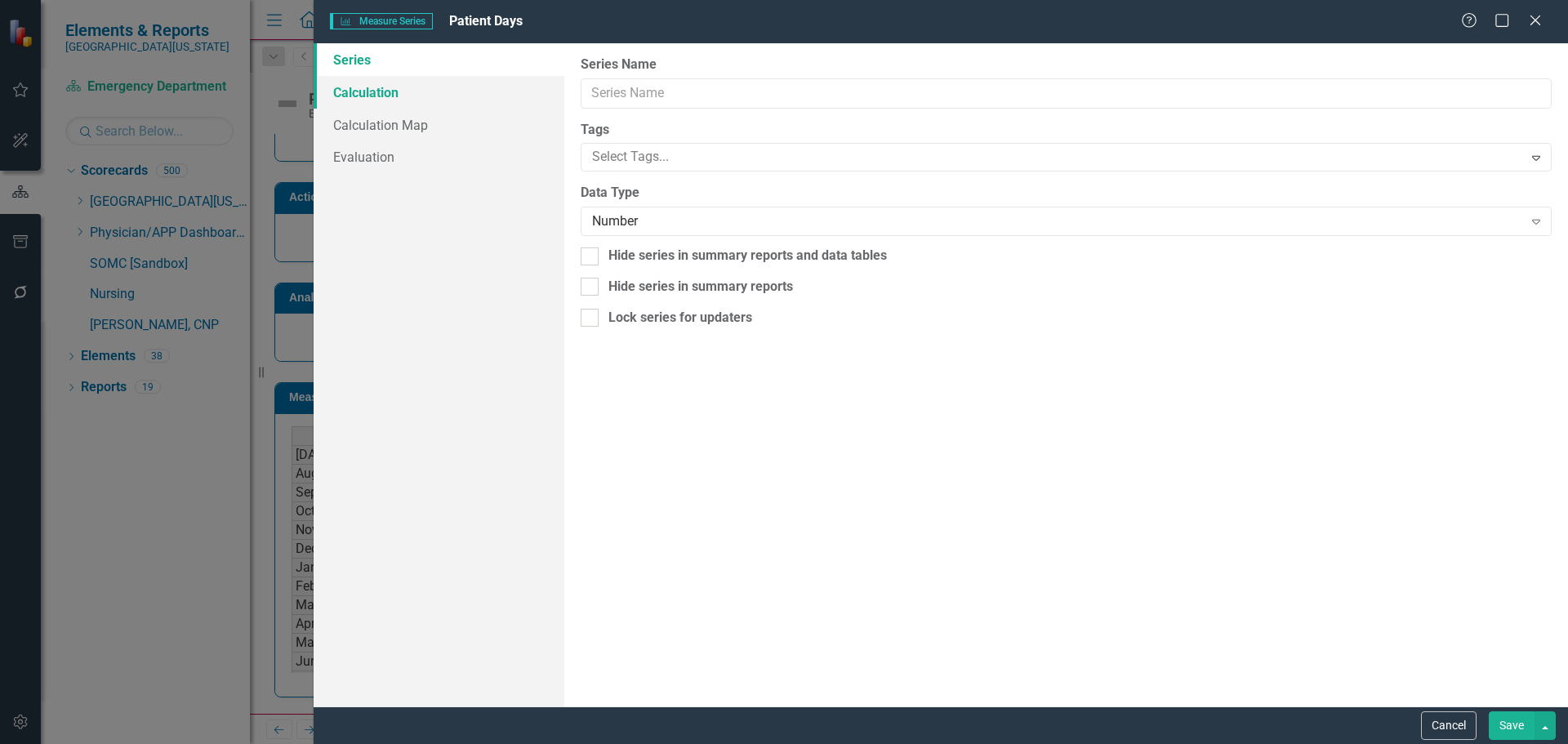
type input "Patient Days"
click at [385, 91] on link "Calculation" at bounding box center [439, 93] width 251 height 33
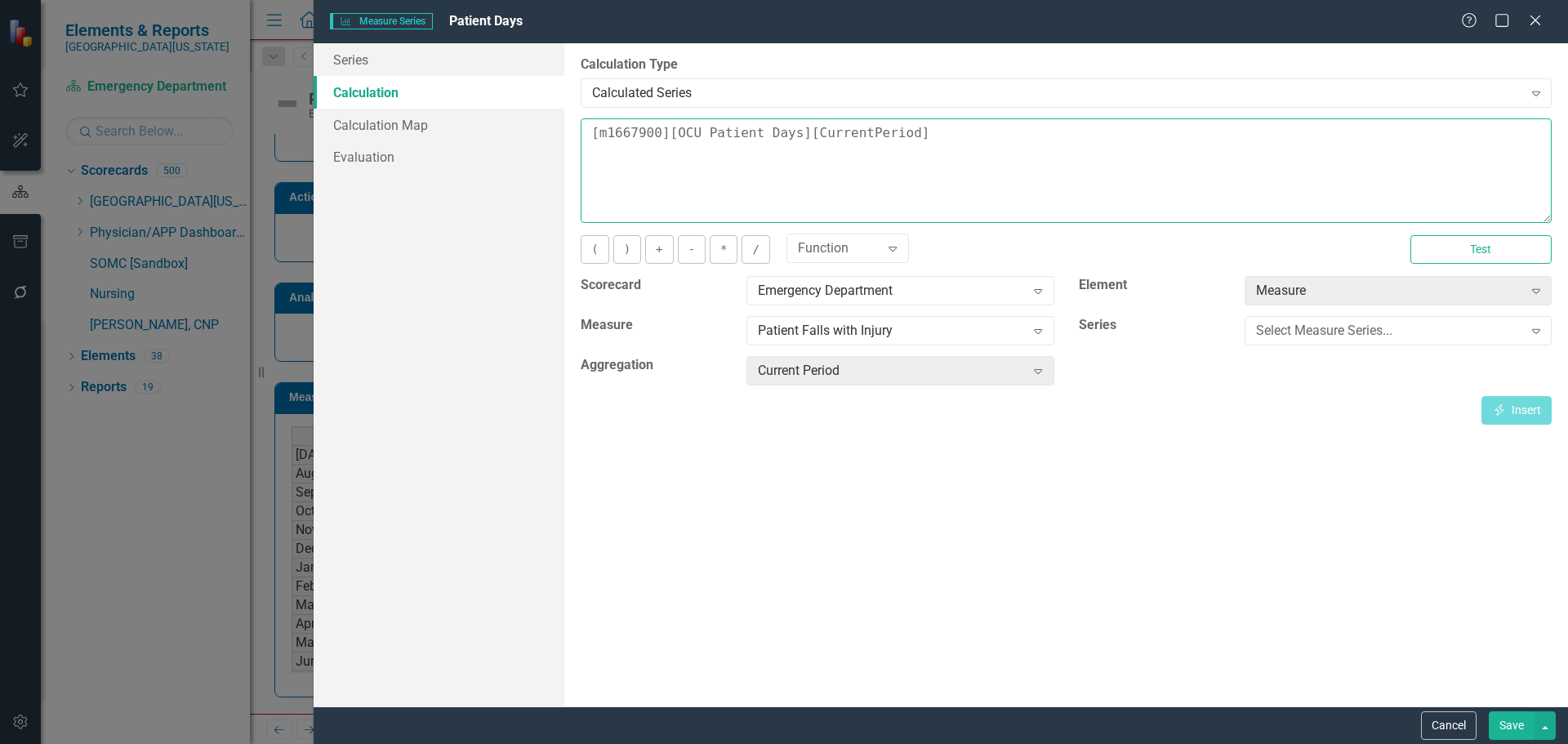
drag, startPoint x: 674, startPoint y: 131, endPoint x: 585, endPoint y: 131, distance: 89.0
click at [614, 131] on textarea "[m1667900][OCU Patient Days][CurrentPeriod]" at bounding box center [1067, 170] width 971 height 105
type textarea "["
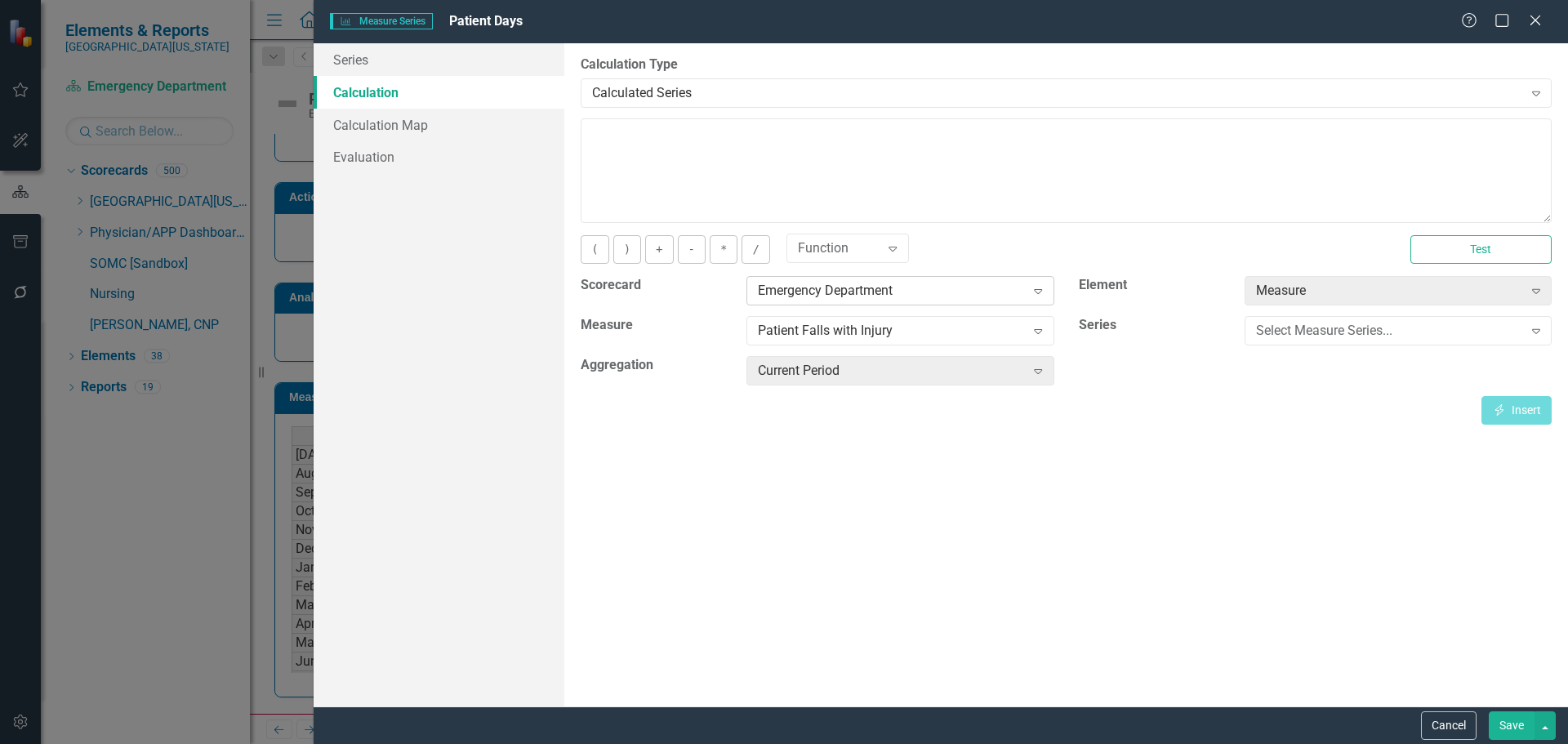
click at [888, 285] on div "Emergency Department" at bounding box center [891, 291] width 267 height 19
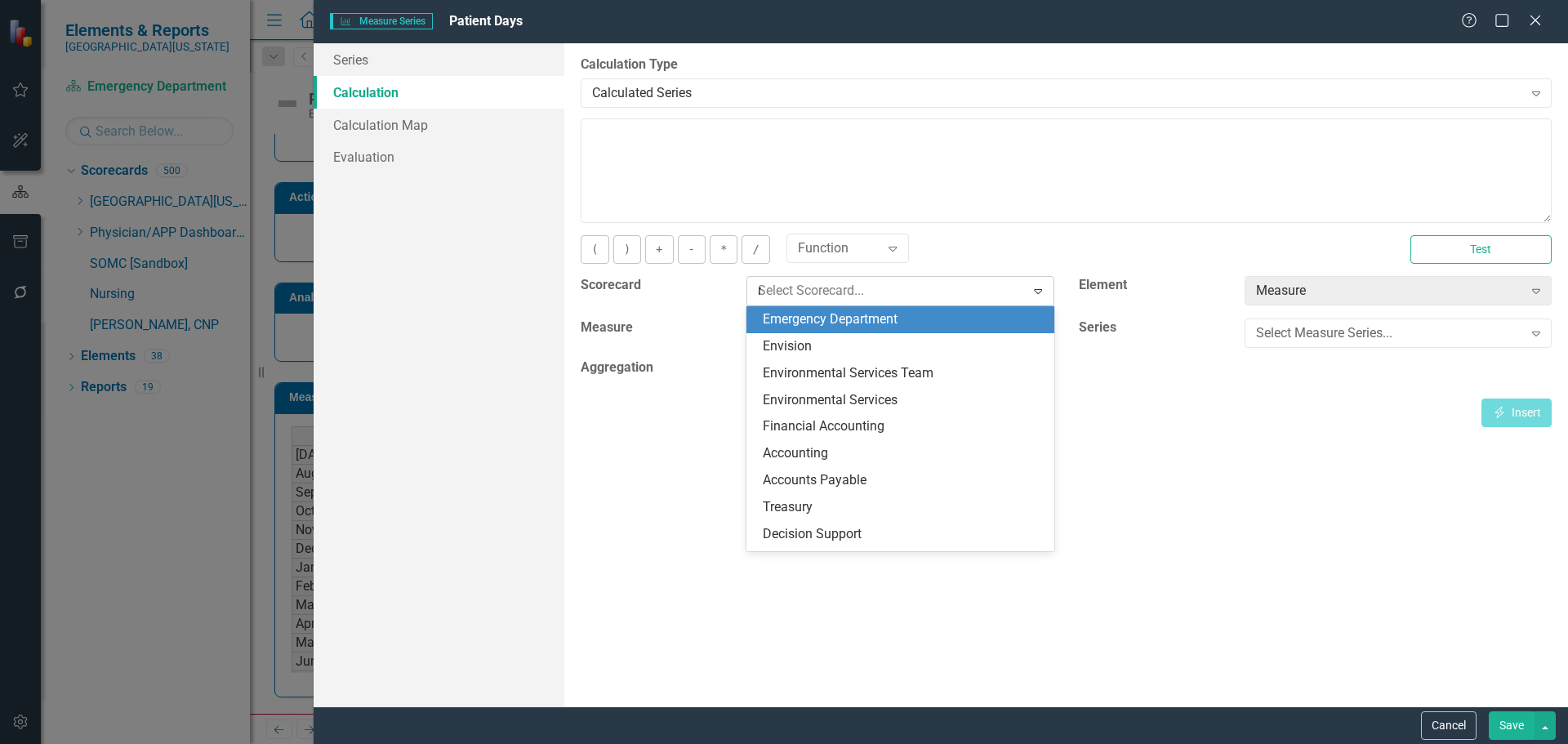
scroll to position [509, 0]
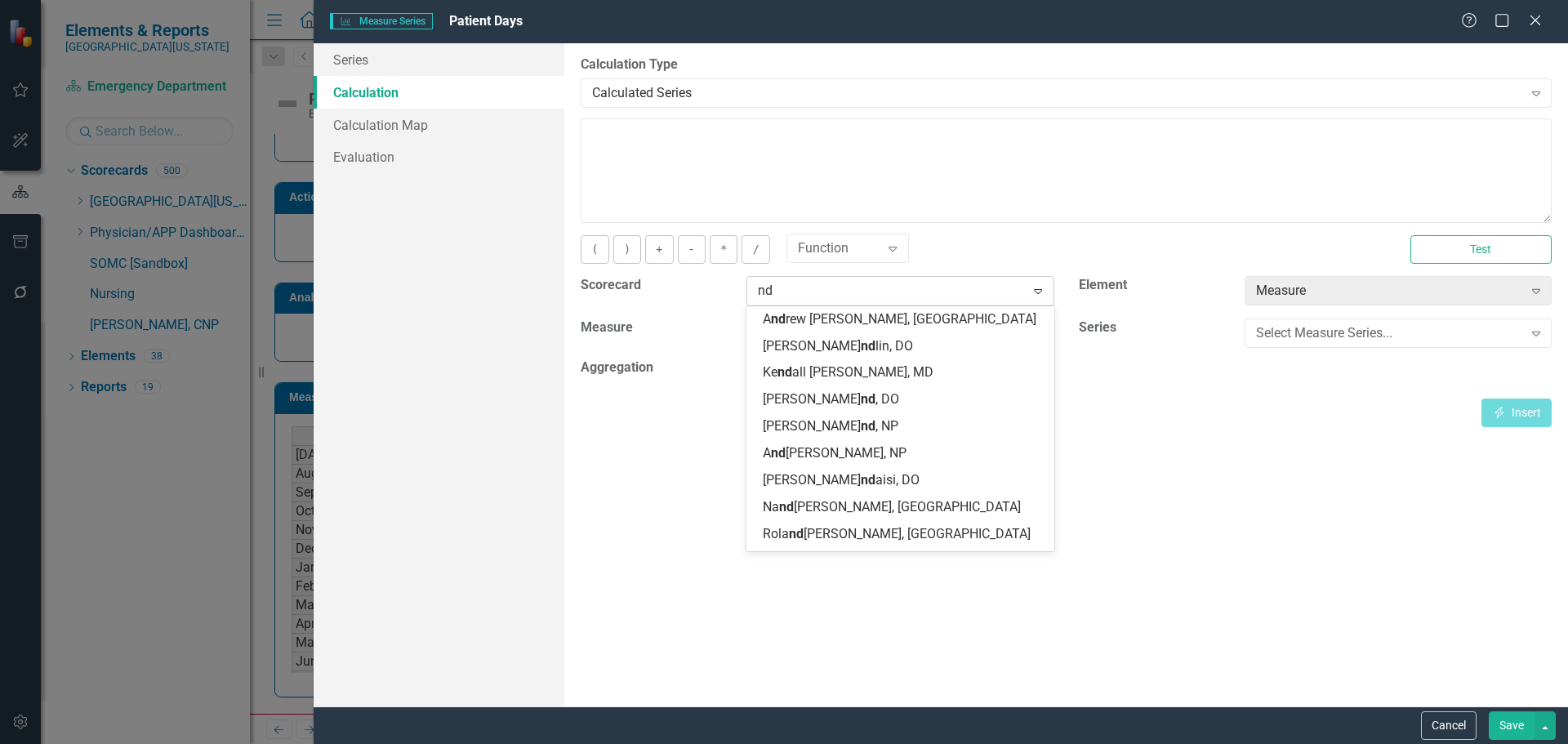
type input "ndn"
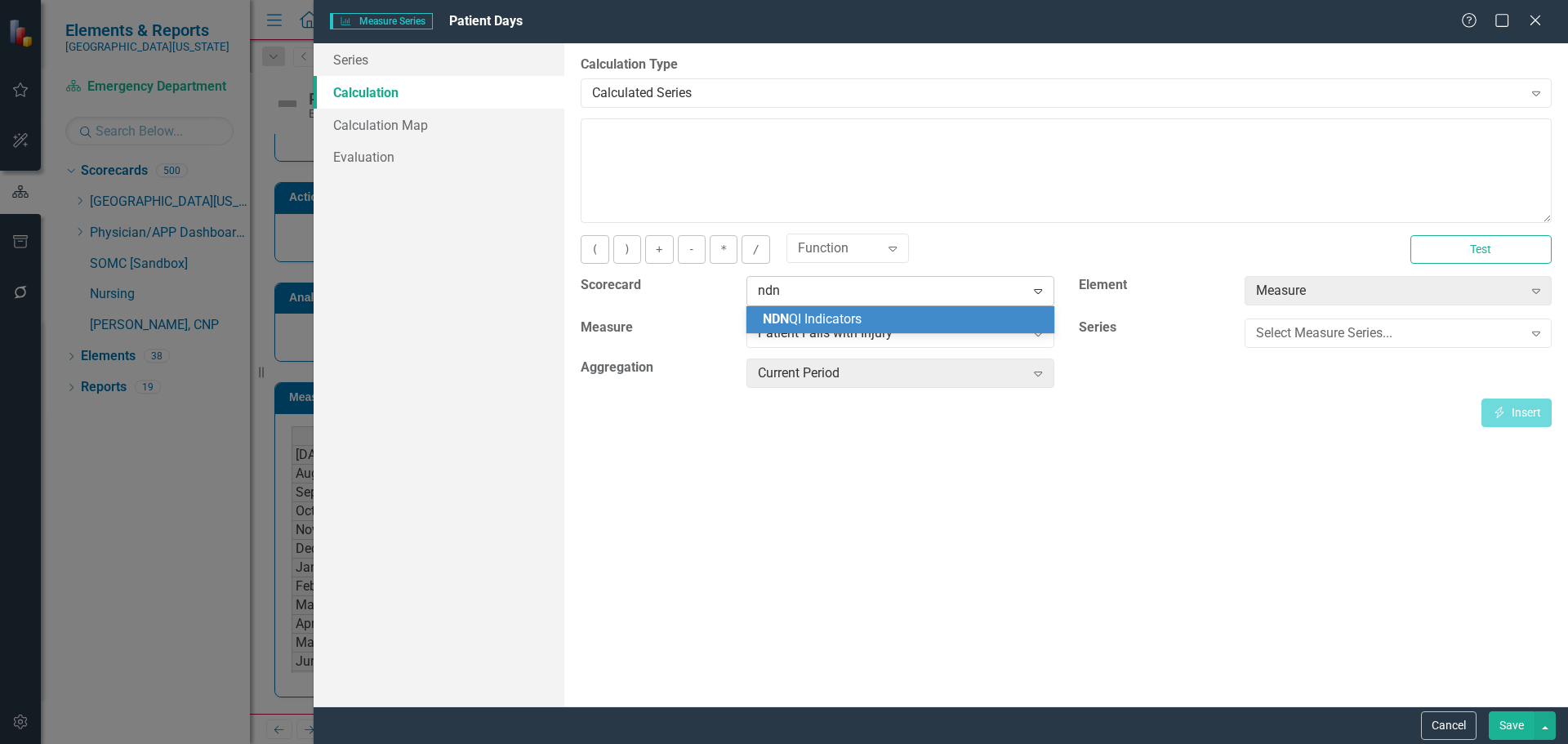
scroll to position [0, 0]
click at [875, 324] on div "NDN QI Indicators" at bounding box center [903, 319] width 281 height 19
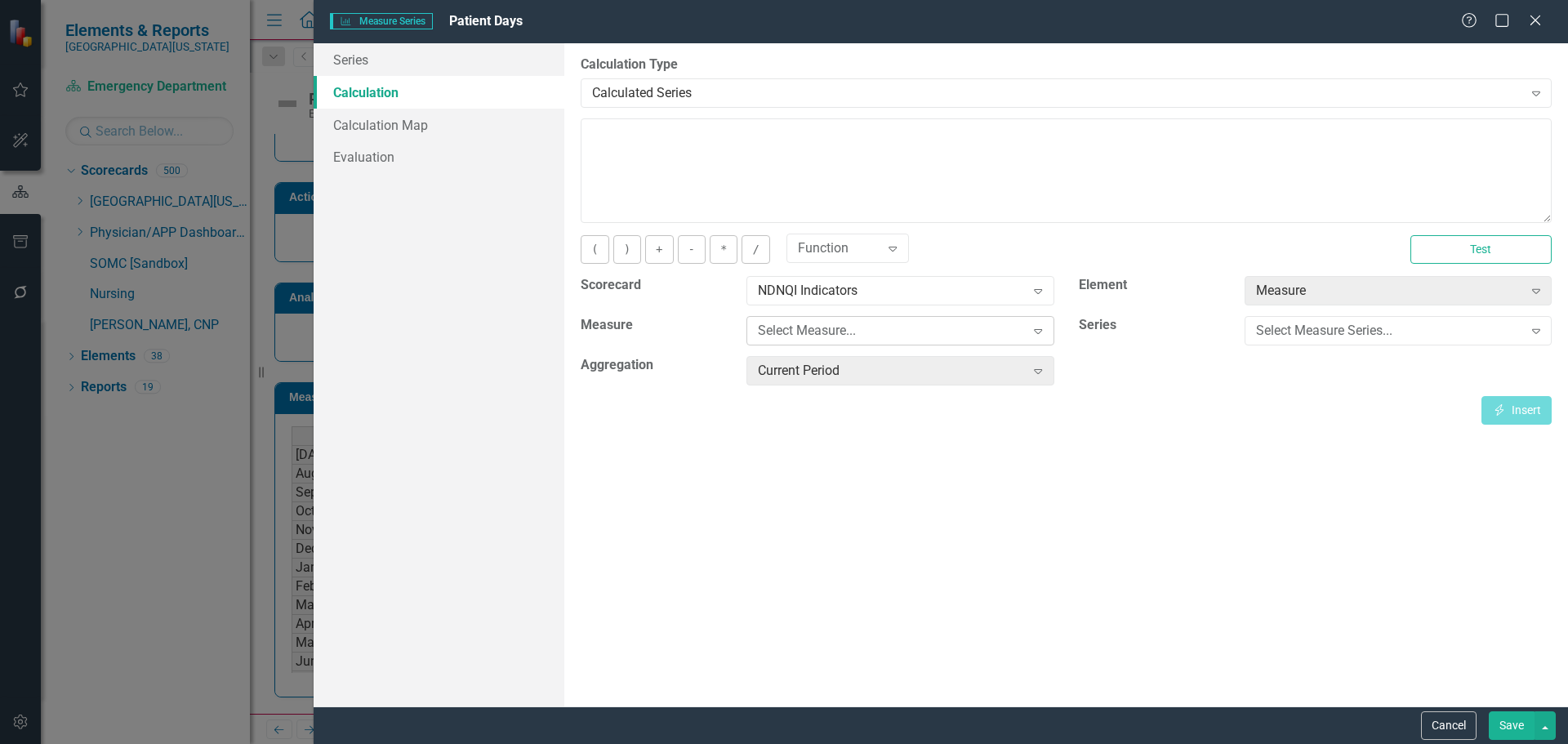
click at [870, 338] on div "Select Measure..." at bounding box center [891, 331] width 267 height 19
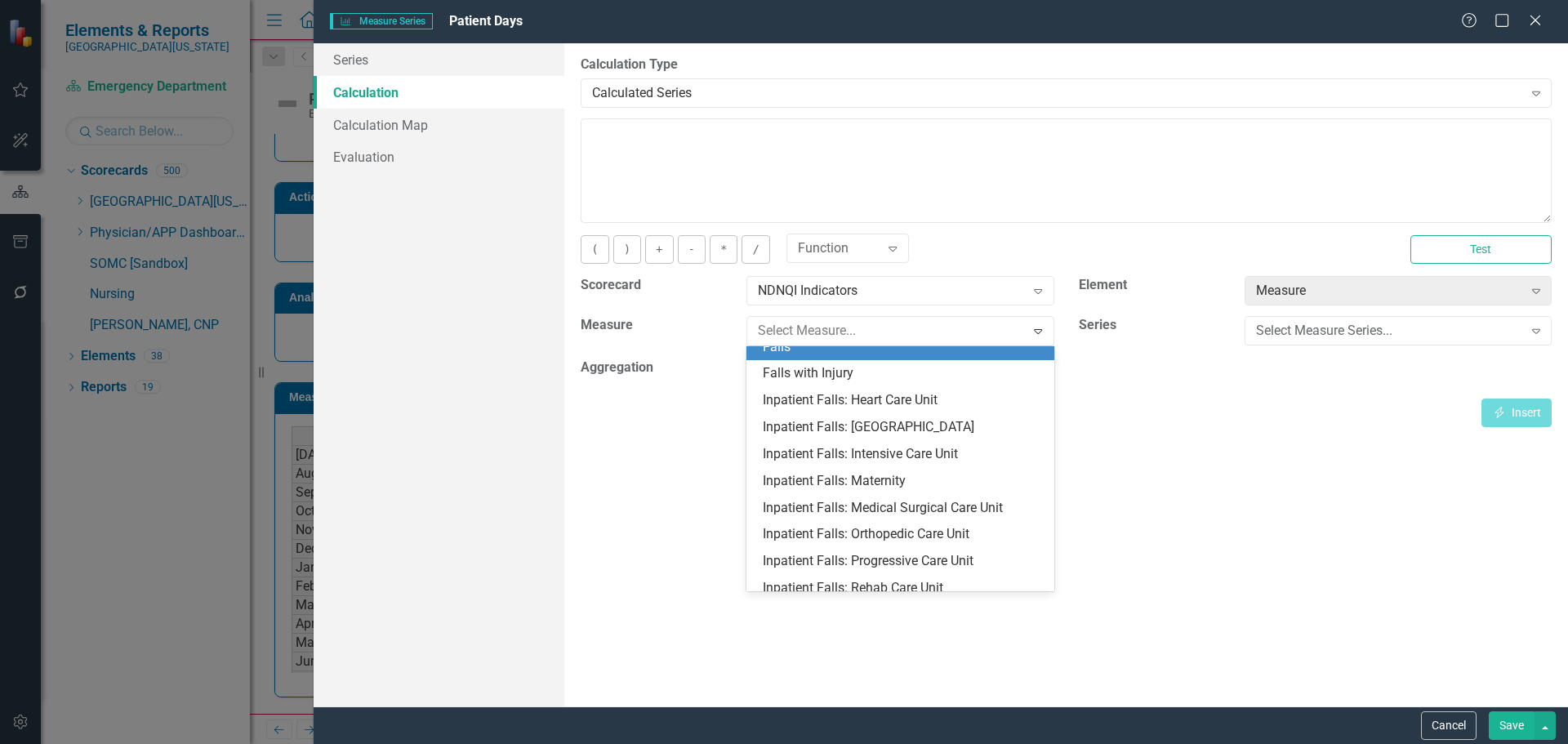
scroll to position [490, 0]
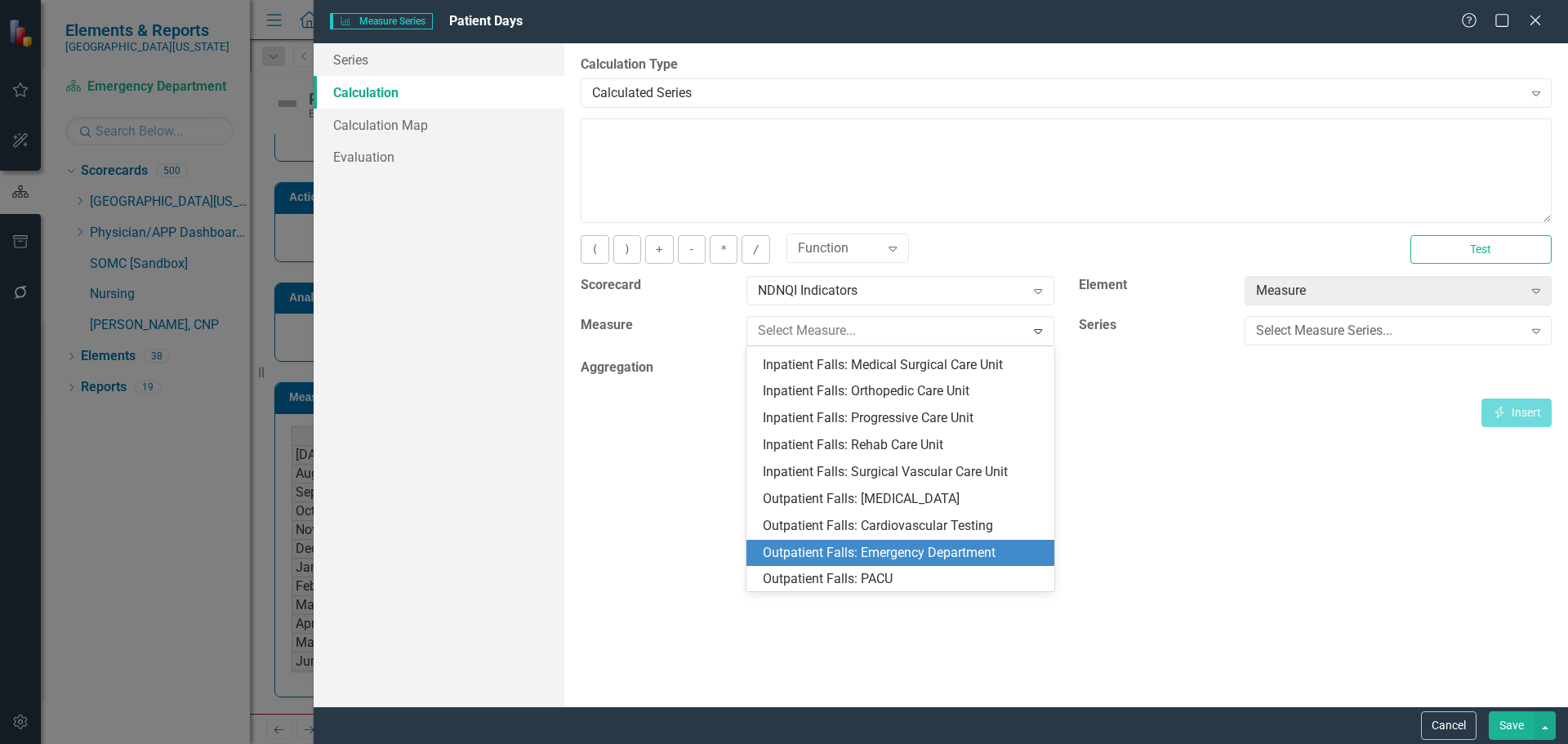
click at [946, 544] on div "Outpatient Falls: Emergency Department" at bounding box center [903, 553] width 281 height 19
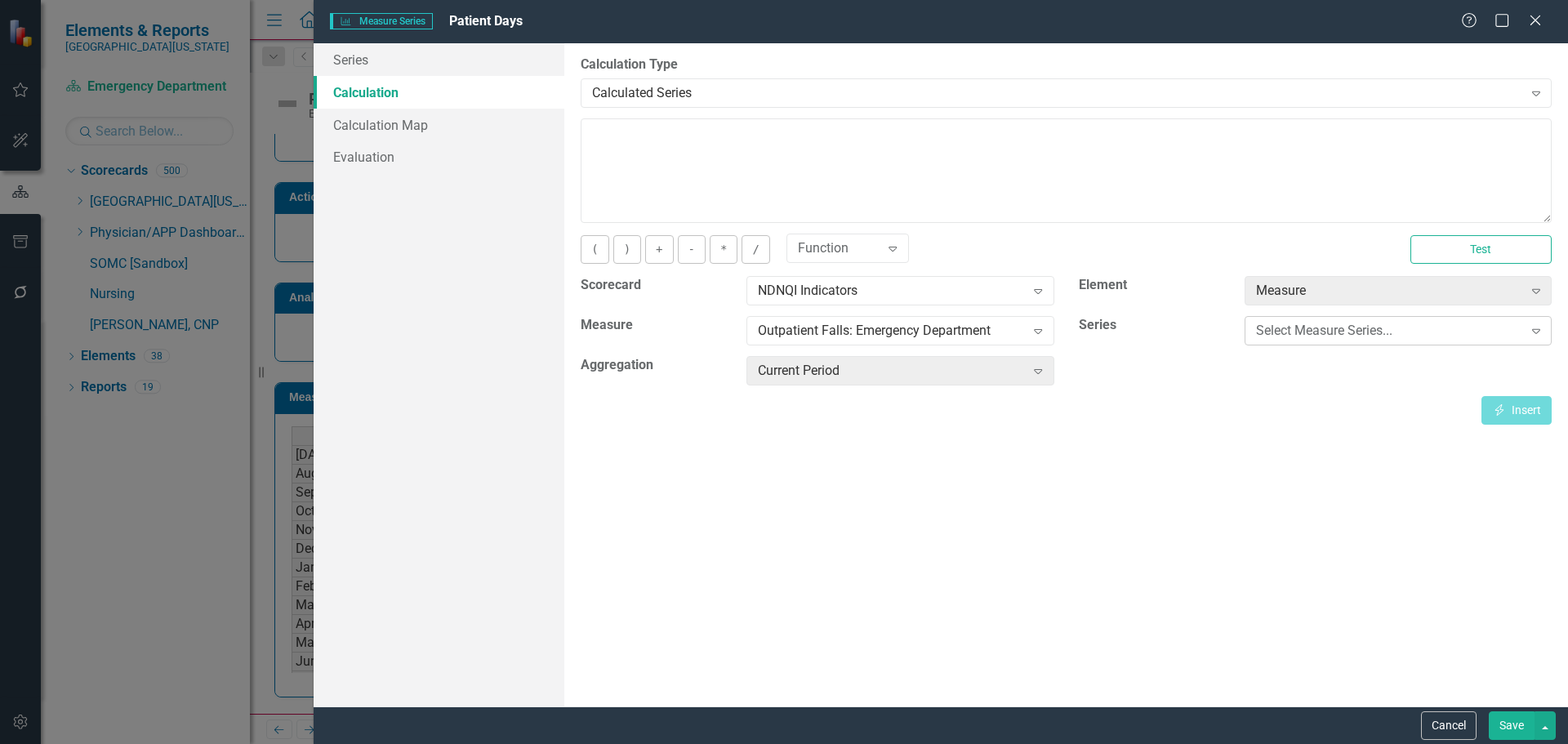
click at [1326, 335] on div "Select Measure Series..." at bounding box center [1390, 331] width 267 height 19
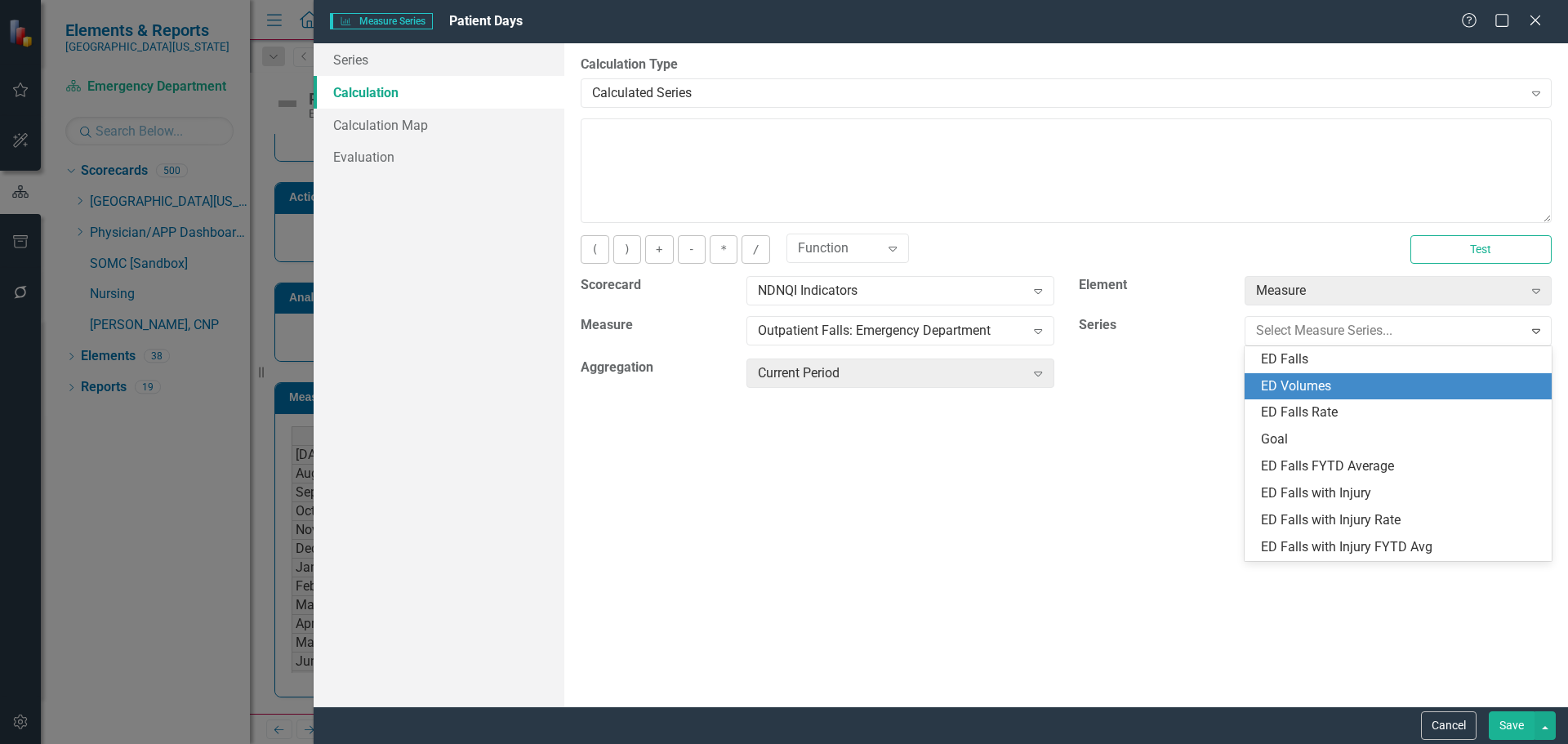
click at [1383, 389] on div "ED Volumes" at bounding box center [1402, 387] width 281 height 19
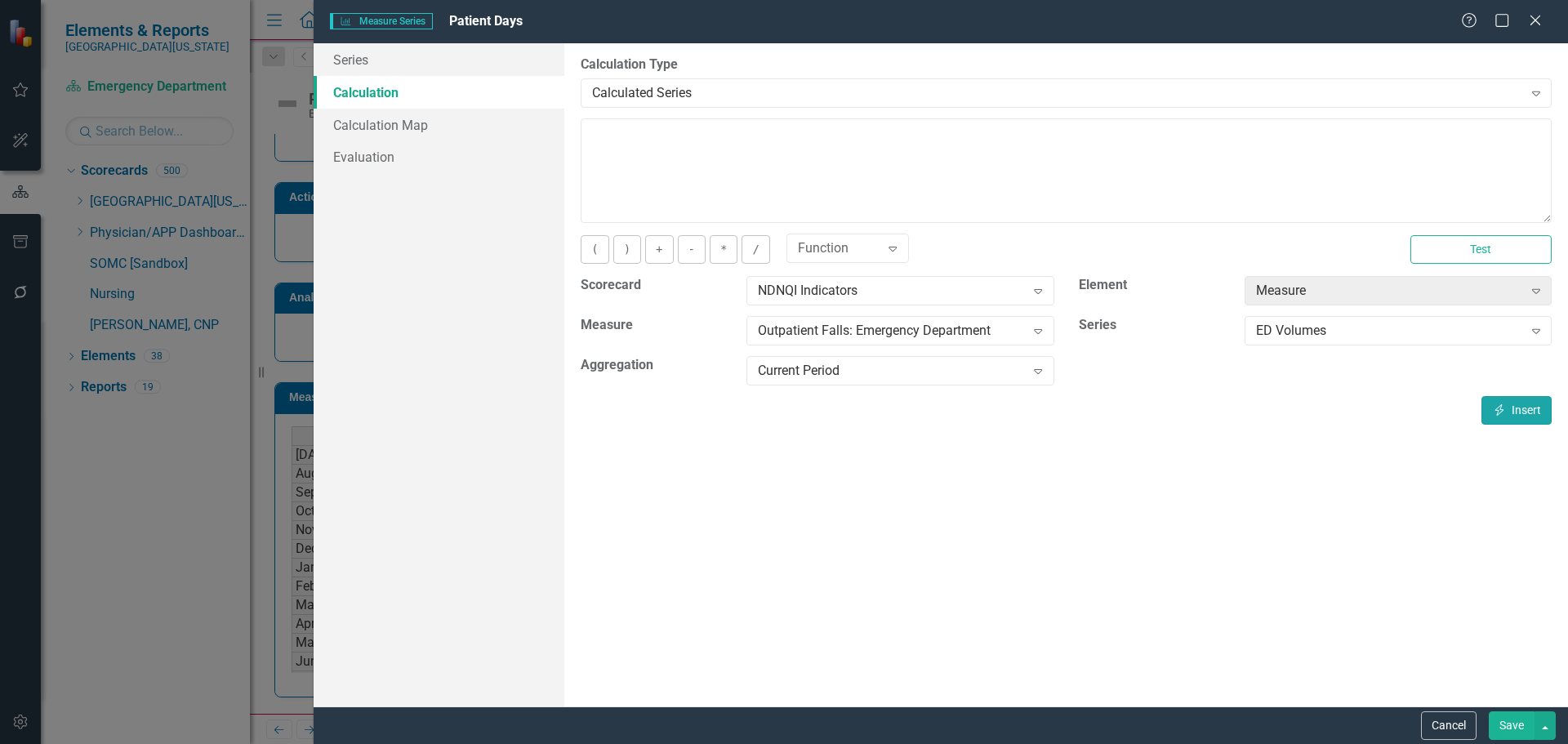
click at [1502, 420] on button "Insert Insert" at bounding box center [1516, 410] width 70 height 28
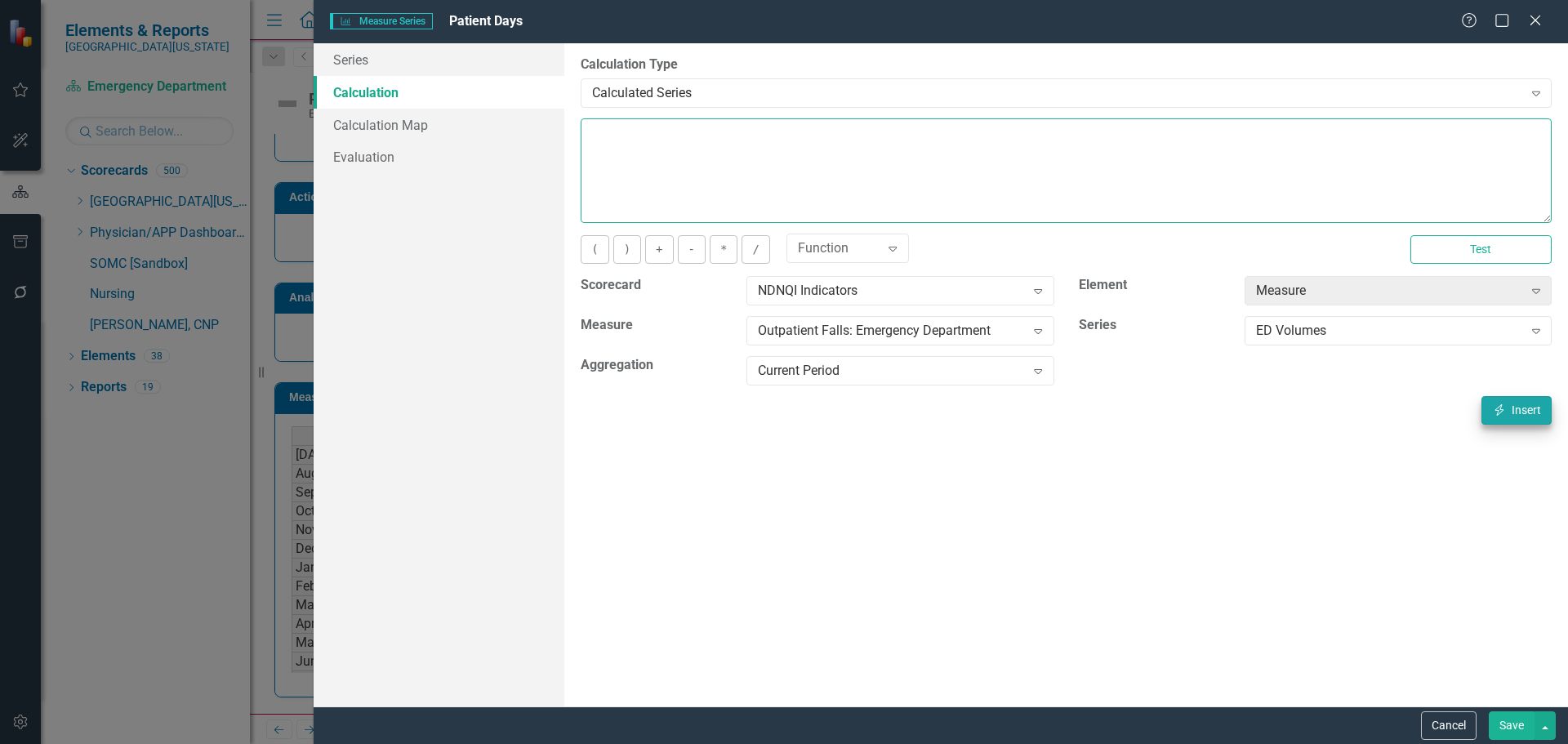
type textarea "[m1546322][ED Volumes][CurrentPeriod]"
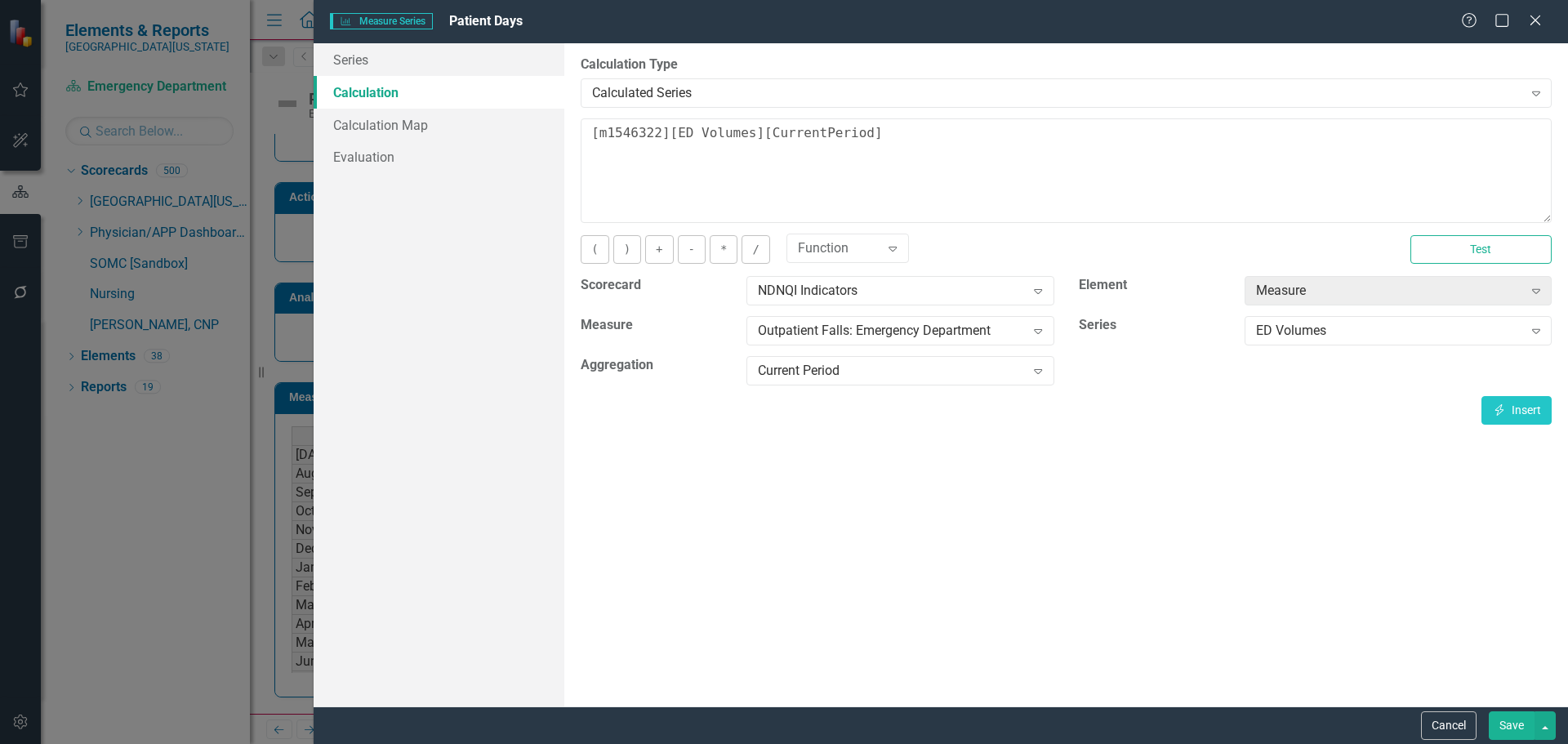
click at [1506, 732] on button "Save" at bounding box center [1512, 725] width 45 height 28
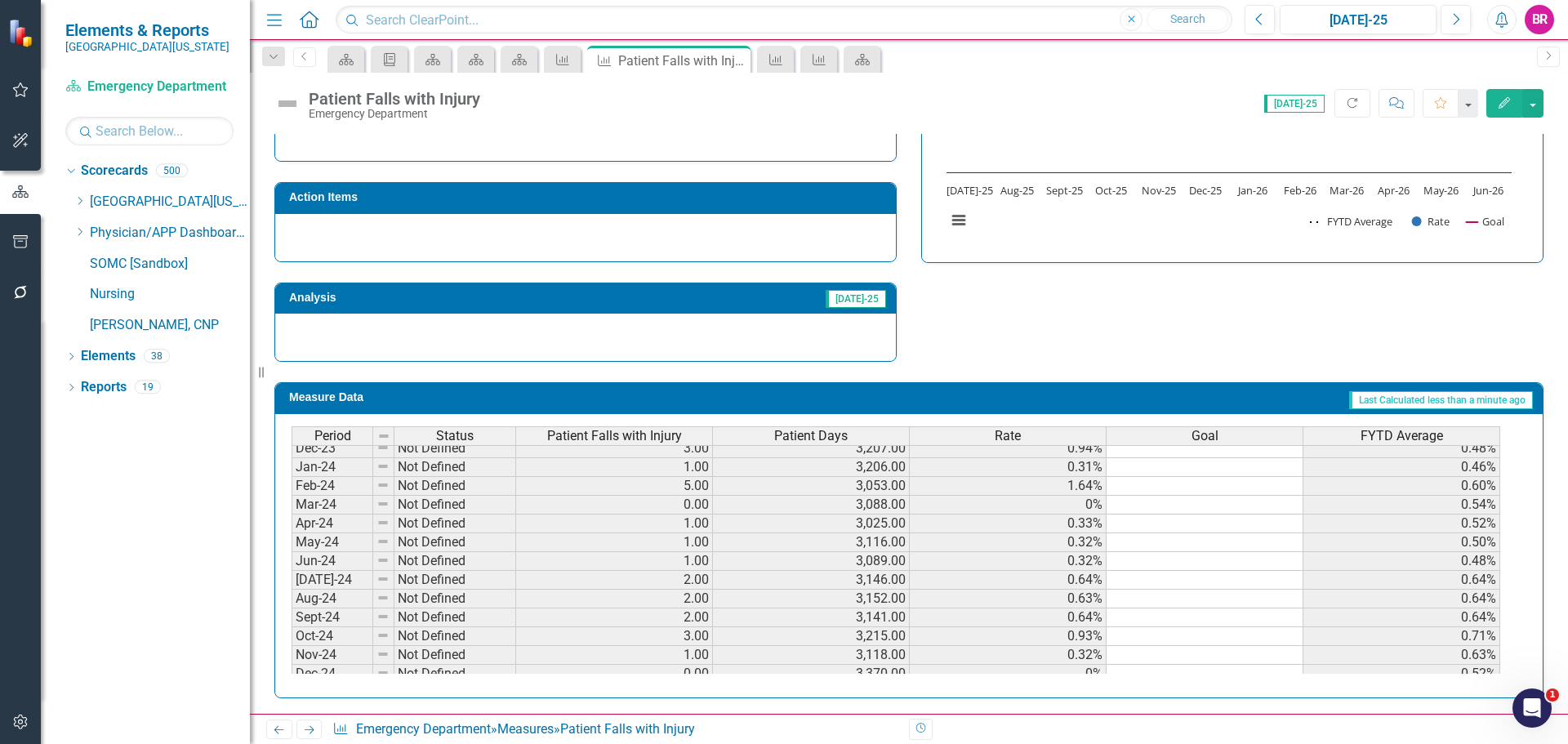
scroll to position [274, 0]
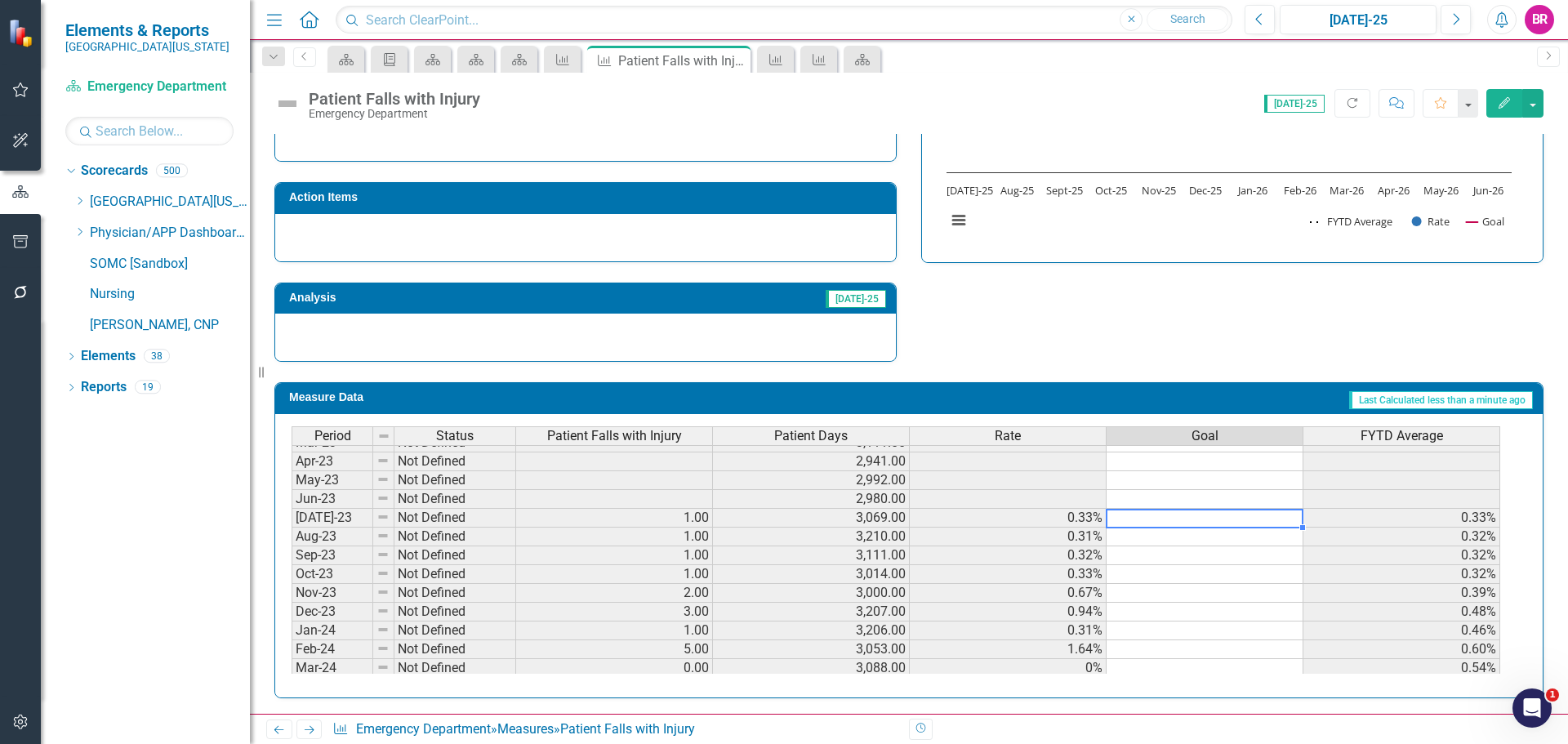
click at [1176, 520] on td at bounding box center [1205, 518] width 196 height 19
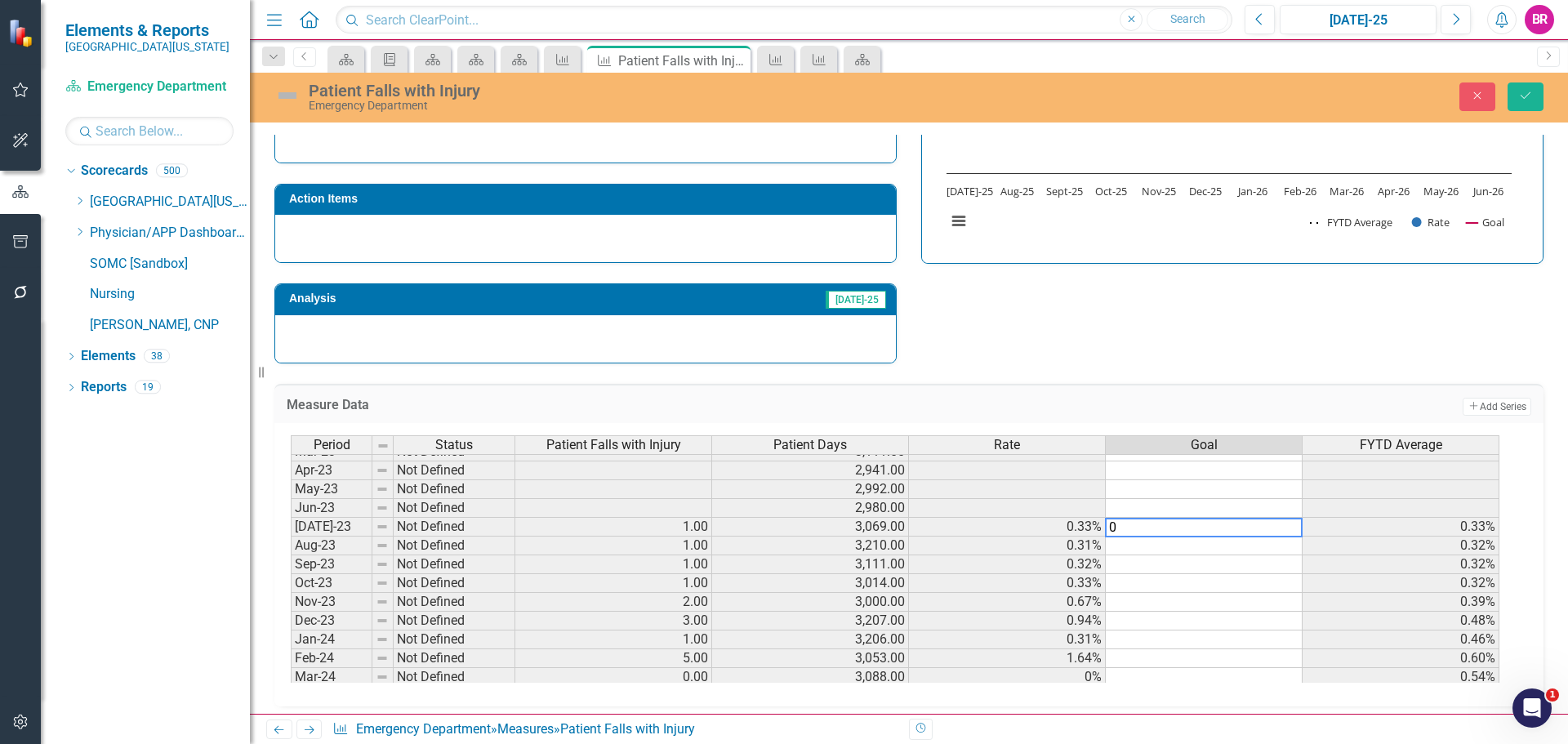
type textarea "0"
click at [1191, 346] on div "Strategic Values Quality Emergency Services Q1.2026 A Better Way Action Items A…" at bounding box center [909, 151] width 1294 height 426
click at [1294, 526] on td "0%" at bounding box center [1204, 527] width 196 height 19
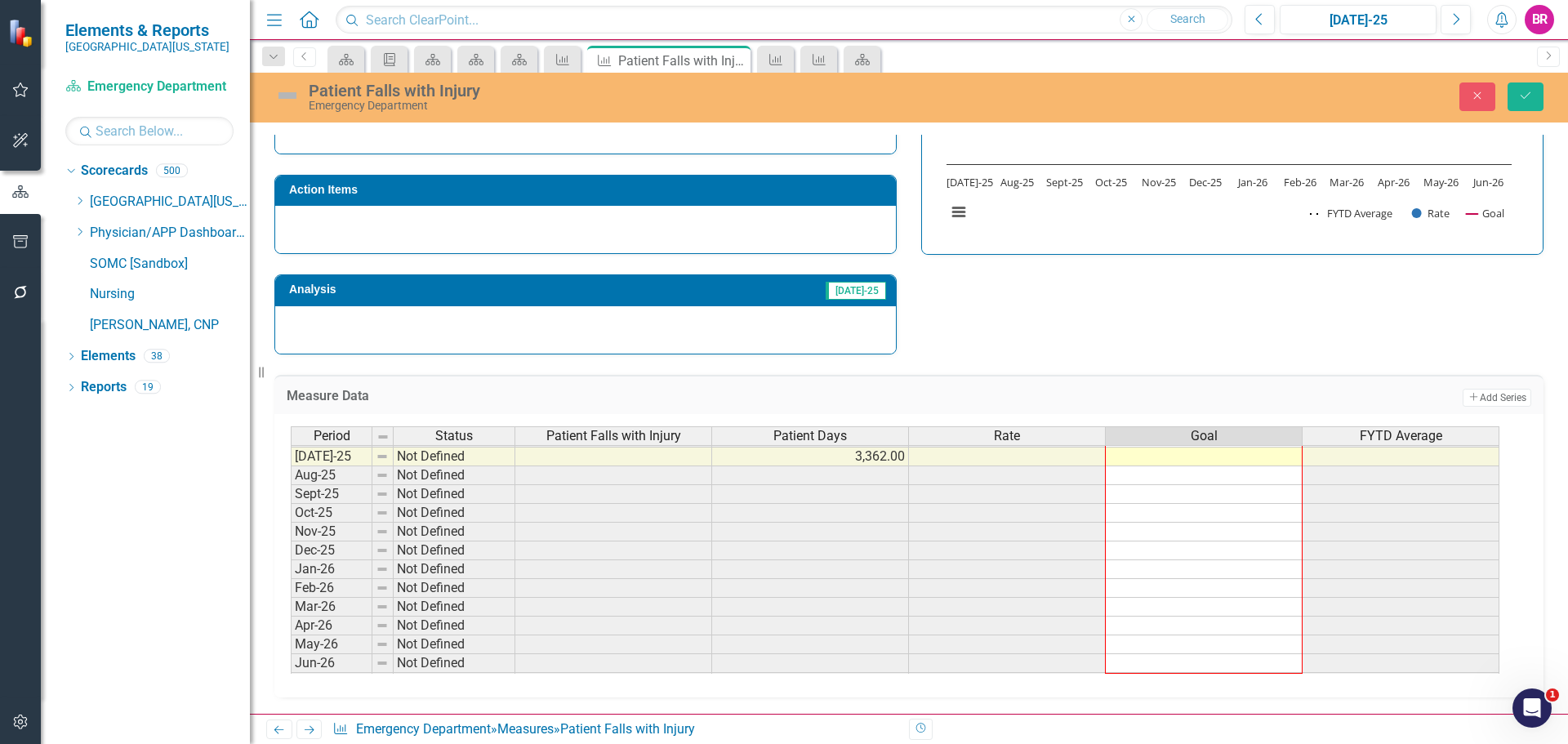
drag, startPoint x: 1301, startPoint y: 537, endPoint x: 1300, endPoint y: 661, distance: 124.0
click at [291, 661] on div "Period Status Patient Falls with Injury Patient Days Rate Goal FYTD Average Jun…" at bounding box center [291, 437] width 0 height 508
drag, startPoint x: 1529, startPoint y: 88, endPoint x: 1165, endPoint y: 355, distance: 451.4
click at [1529, 88] on button "Save" at bounding box center [1526, 96] width 36 height 28
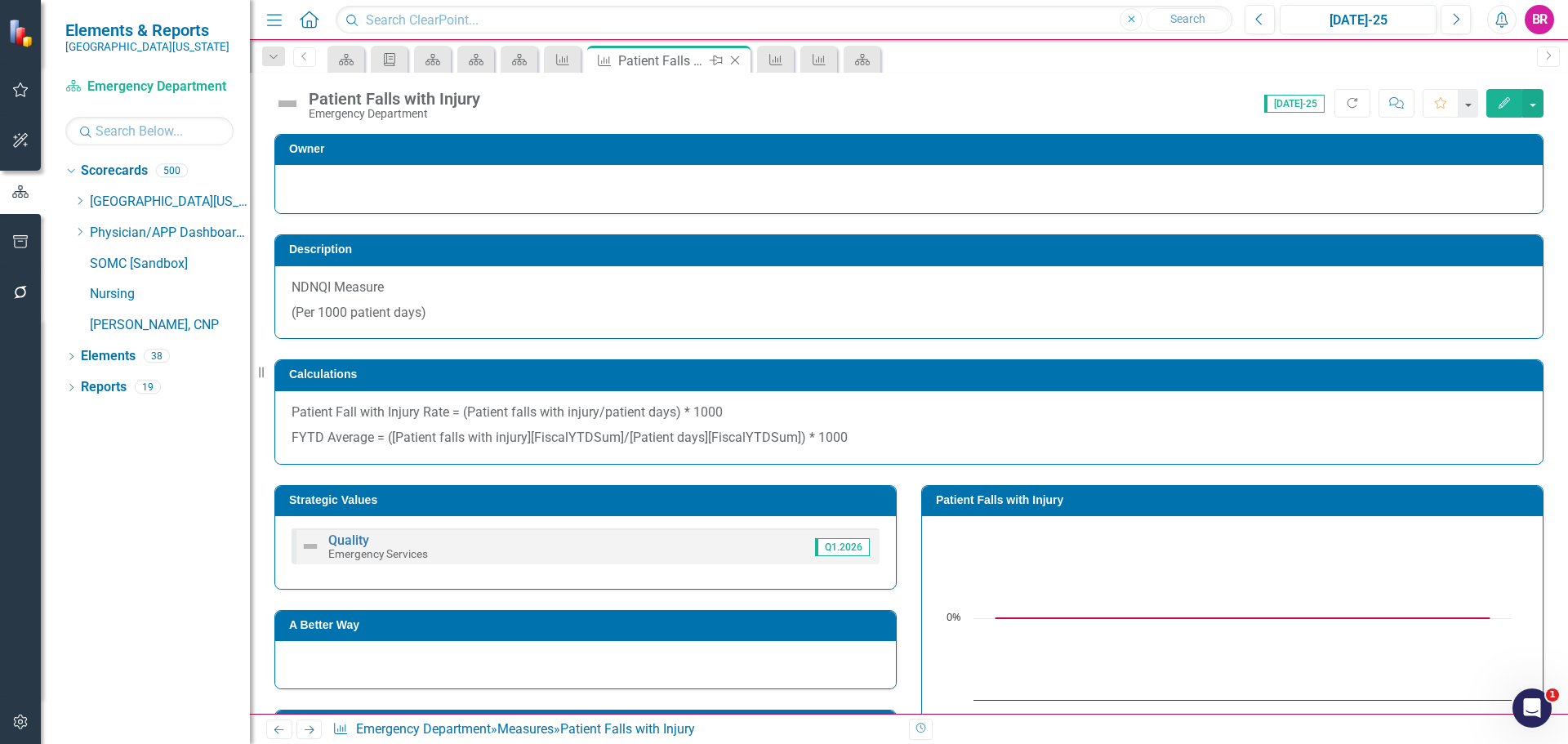
click at [739, 65] on icon "Close" at bounding box center [735, 60] width 16 height 13
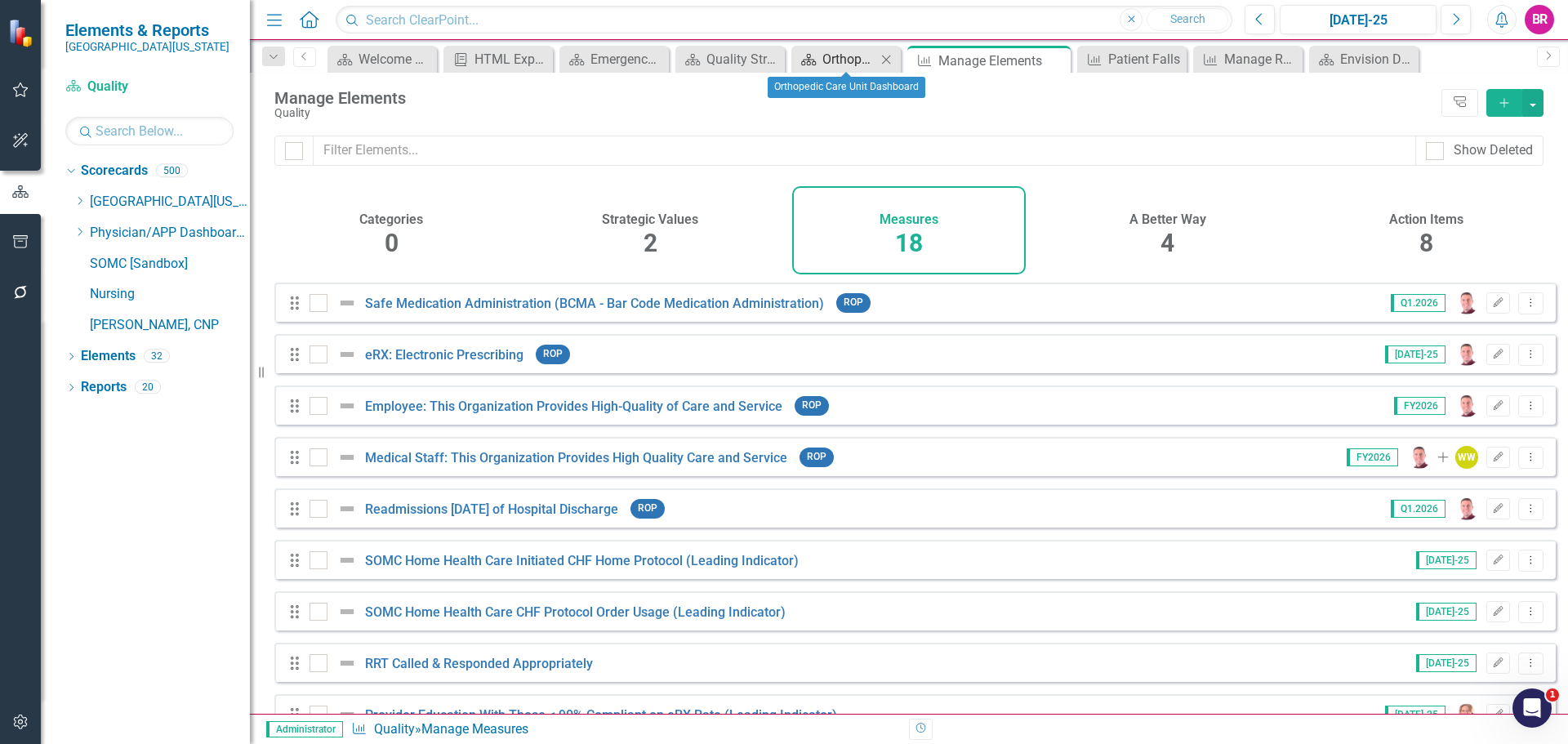
click at [826, 52] on div "Orthopedic Care Unit Dashboard" at bounding box center [849, 59] width 54 height 20
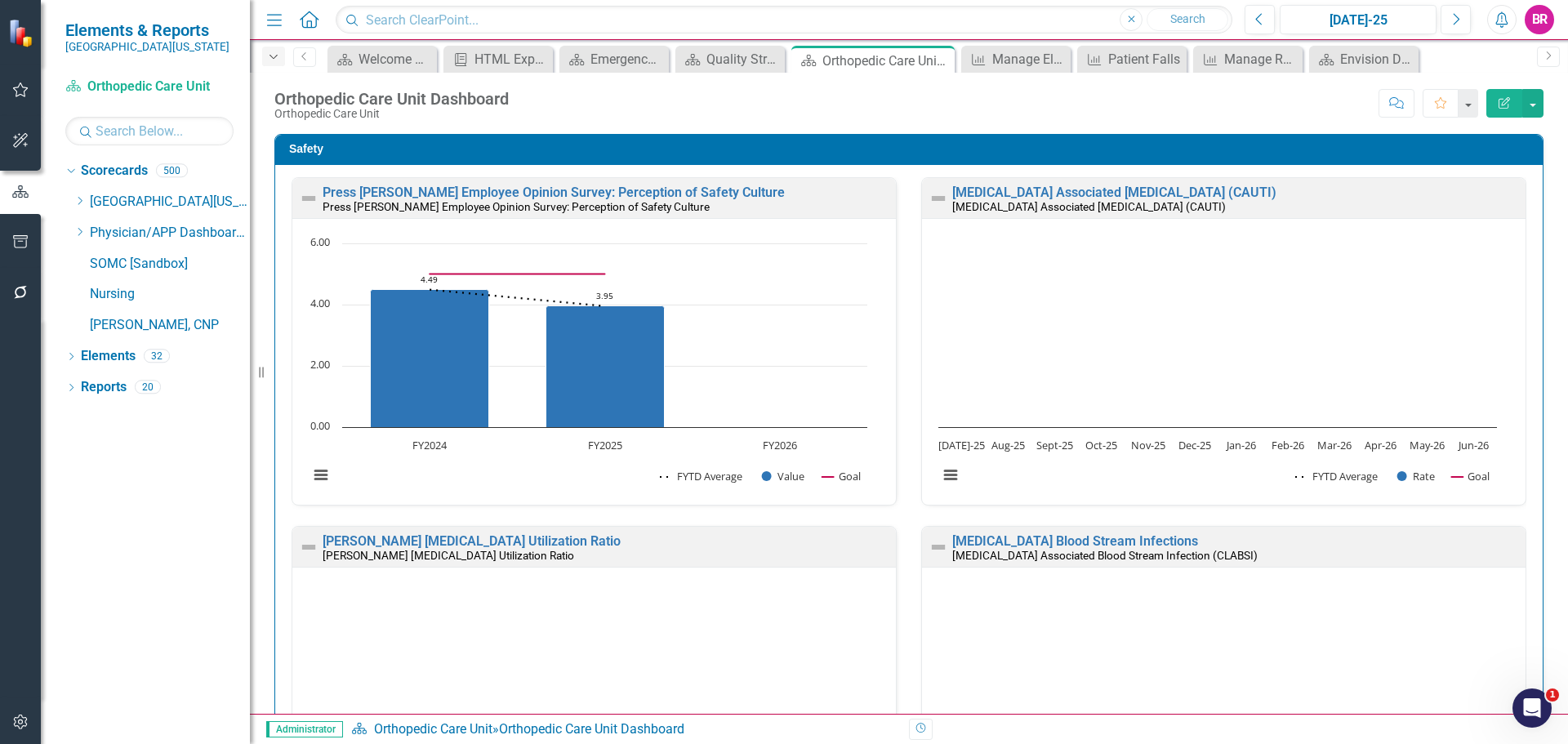
click at [275, 52] on icon "Dropdown" at bounding box center [274, 57] width 15 height 12
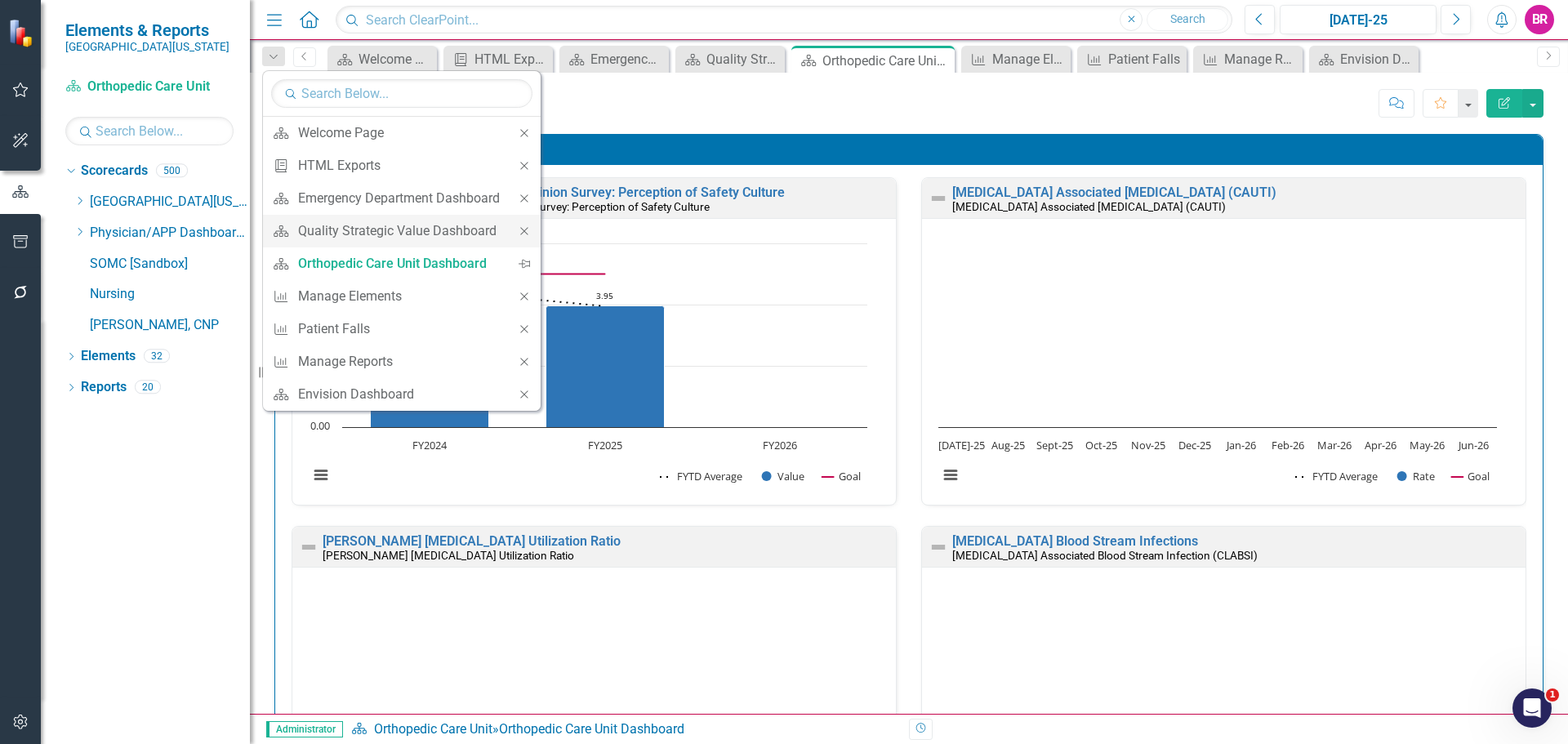
click at [527, 229] on icon at bounding box center [524, 231] width 7 height 7
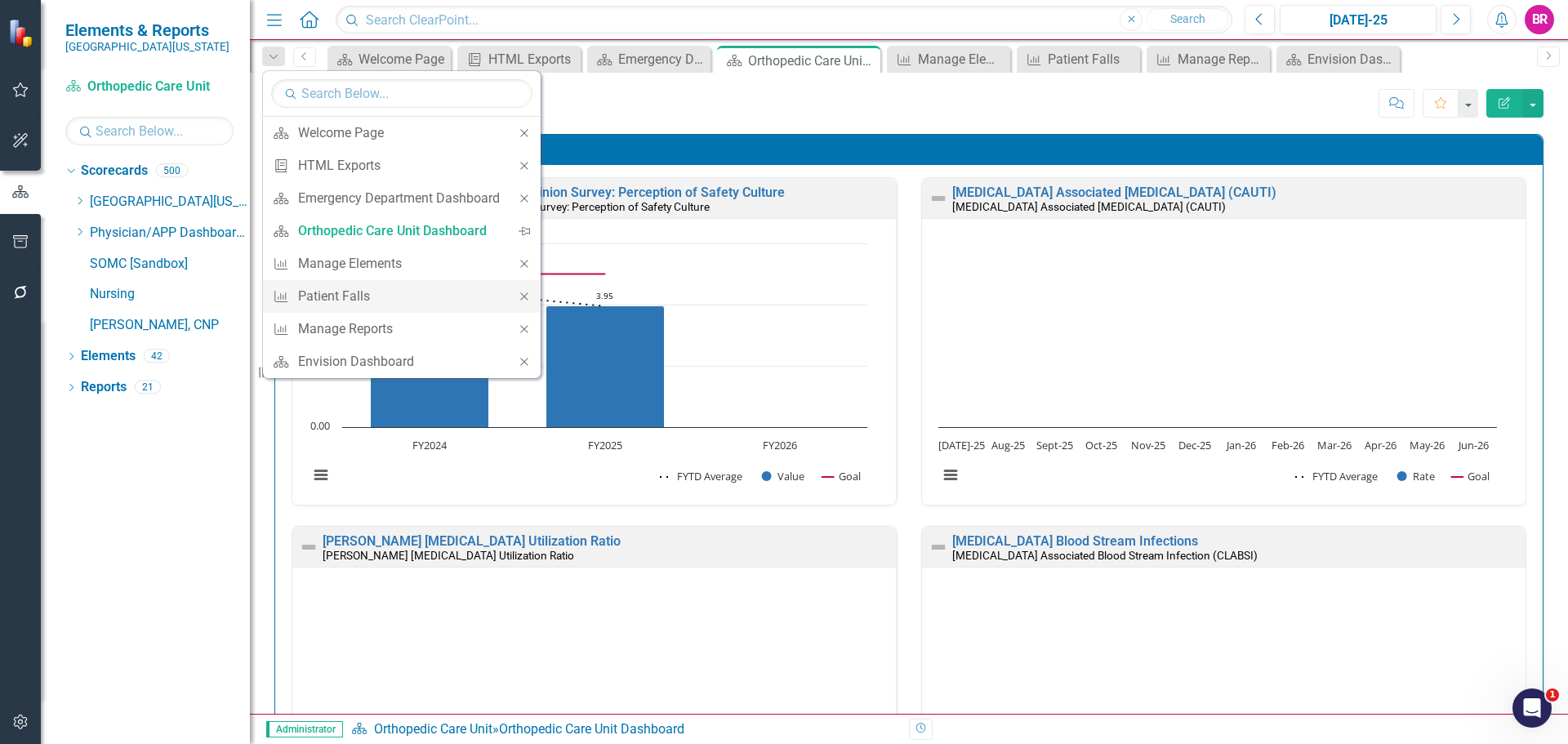
click at [527, 296] on icon at bounding box center [524, 297] width 7 height 7
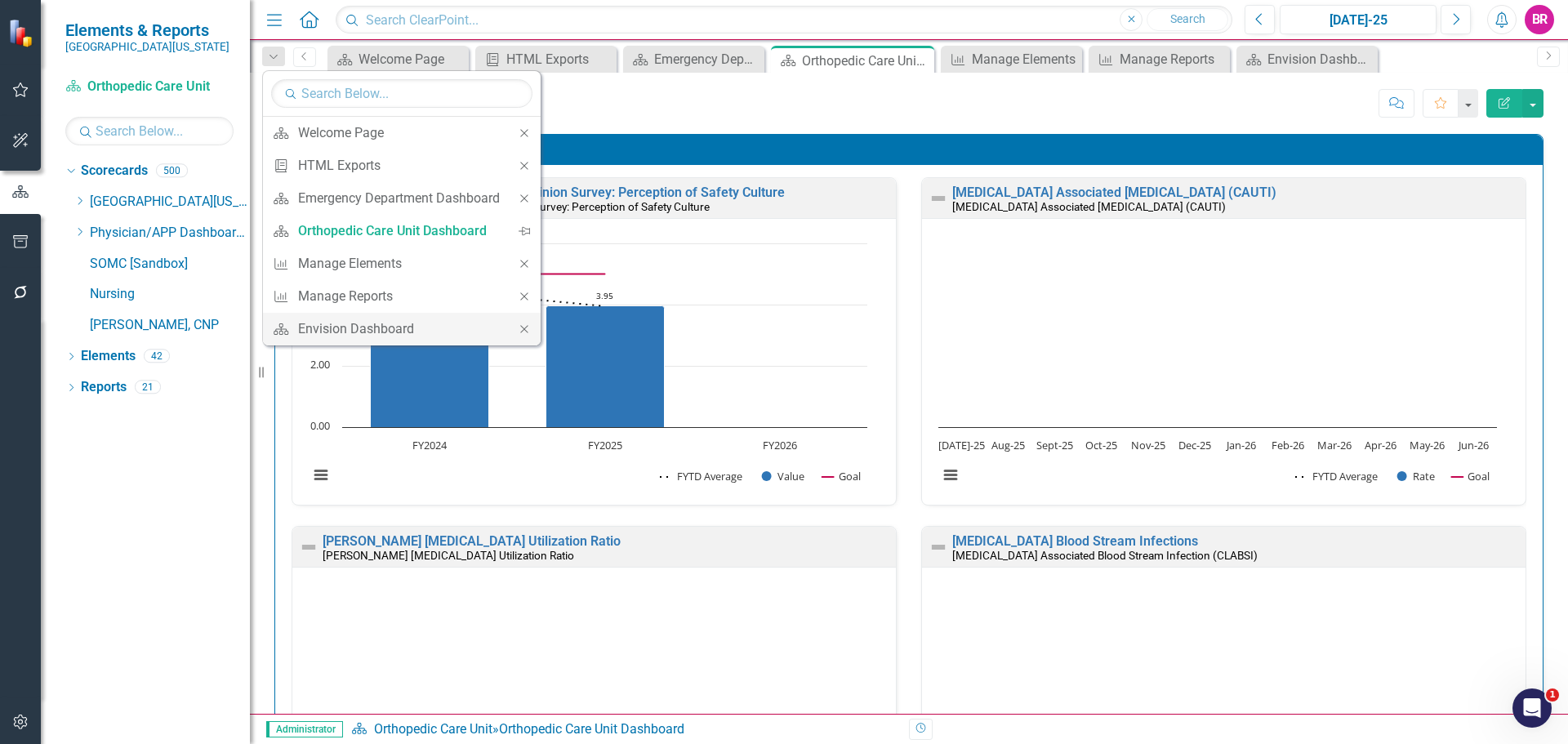
click at [525, 330] on icon at bounding box center [524, 328] width 7 height 7
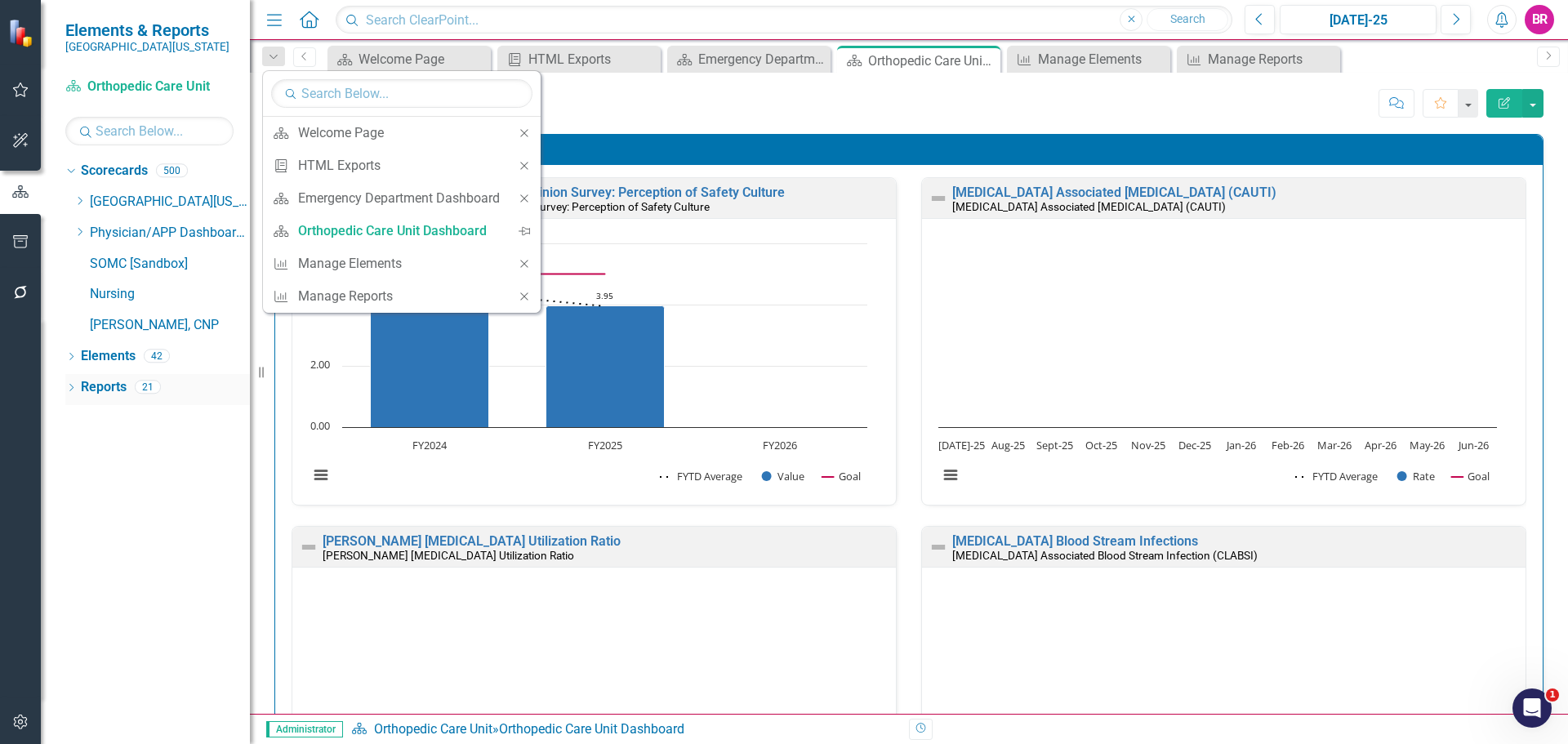
click at [106, 388] on link "Reports" at bounding box center [104, 387] width 45 height 19
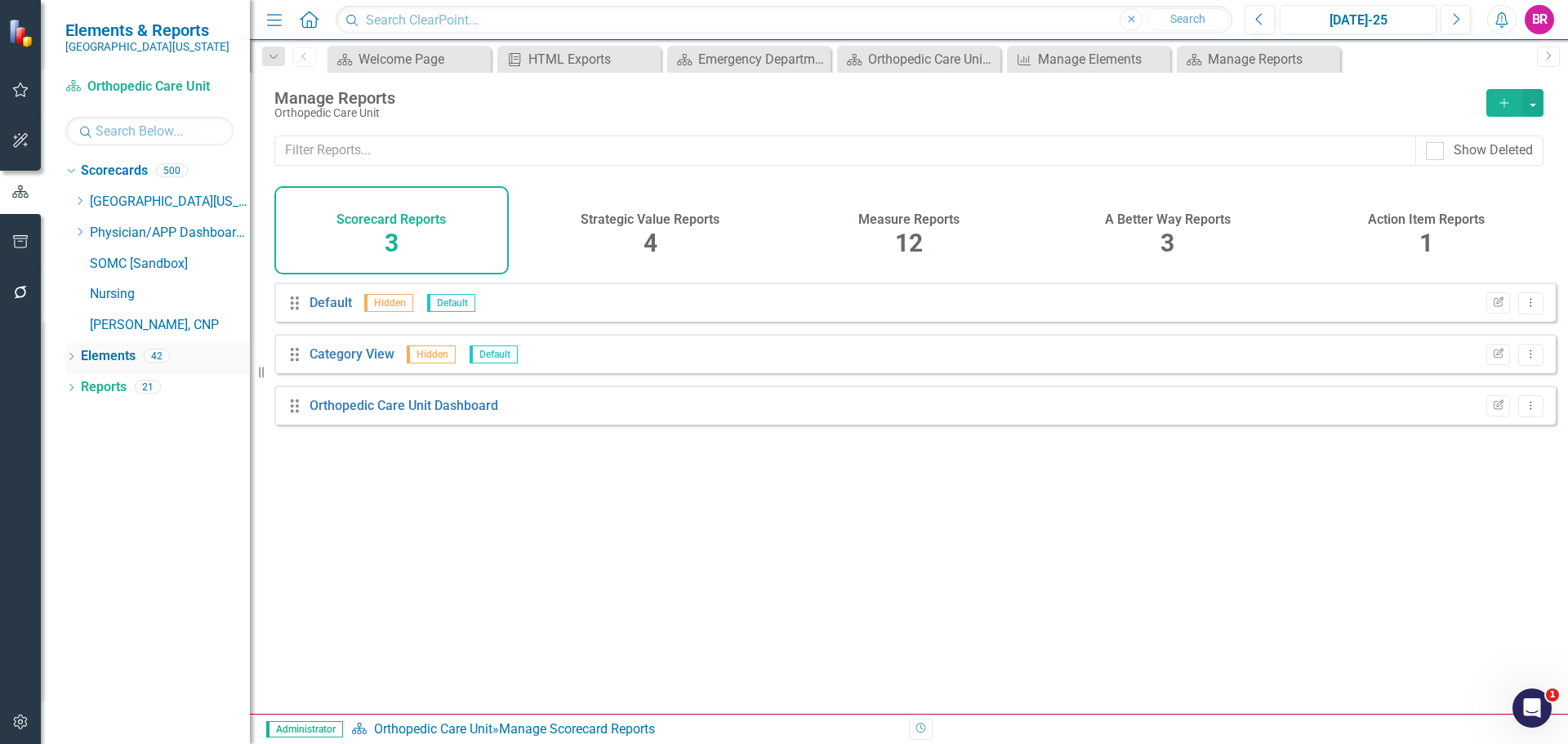
click at [108, 352] on link "Elements" at bounding box center [108, 357] width 55 height 19
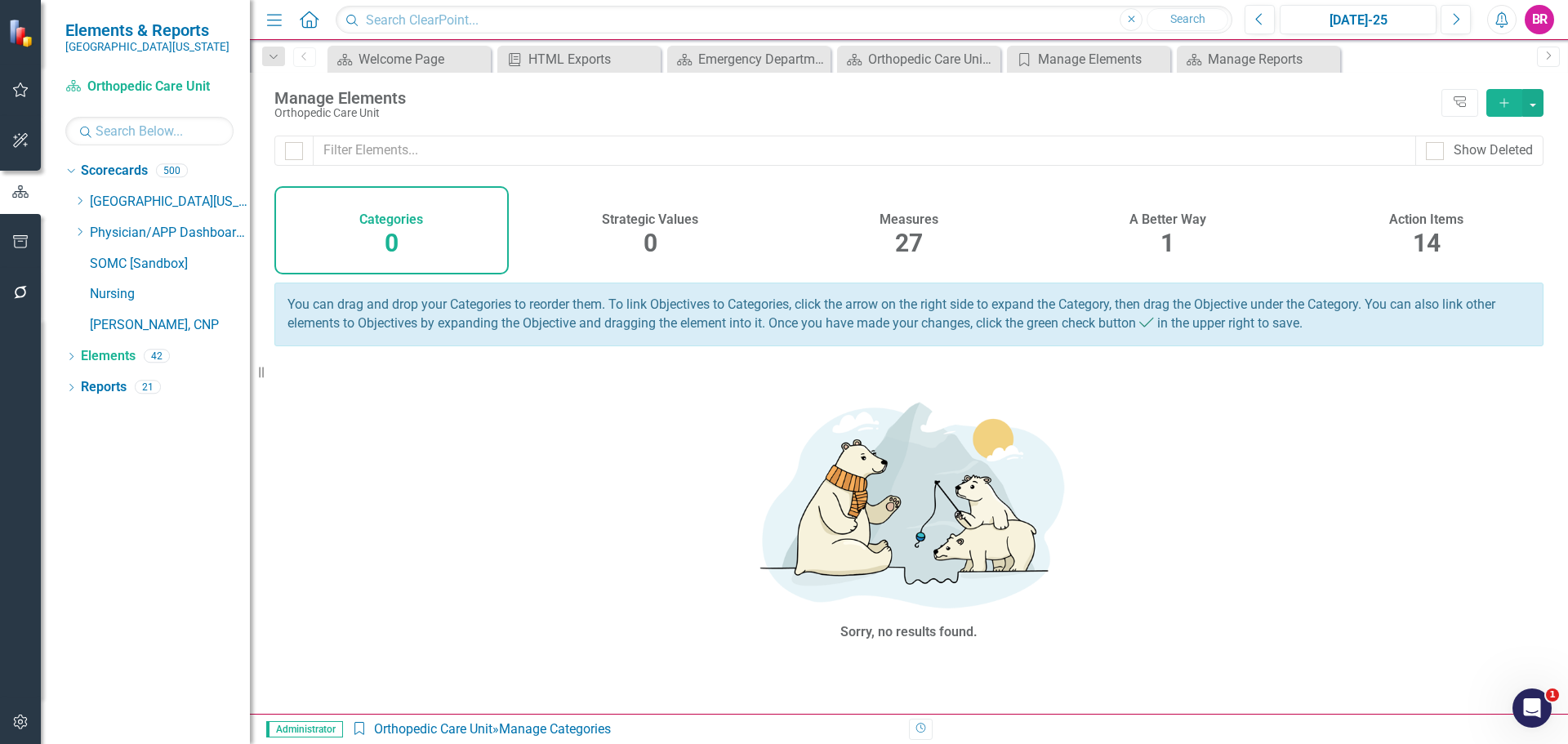
click at [930, 228] on div "Measures 27" at bounding box center [910, 230] width 235 height 88
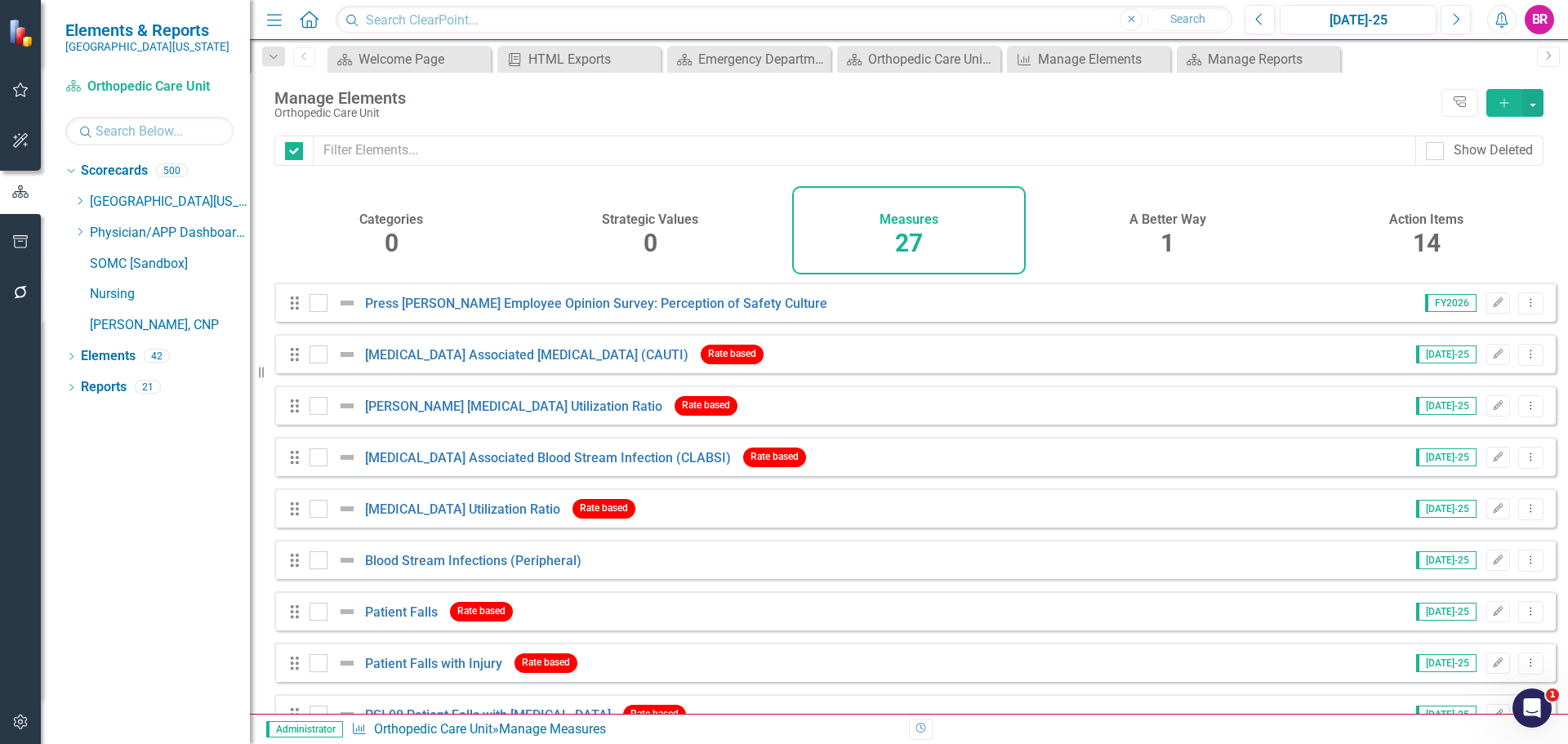
checkbox input "false"
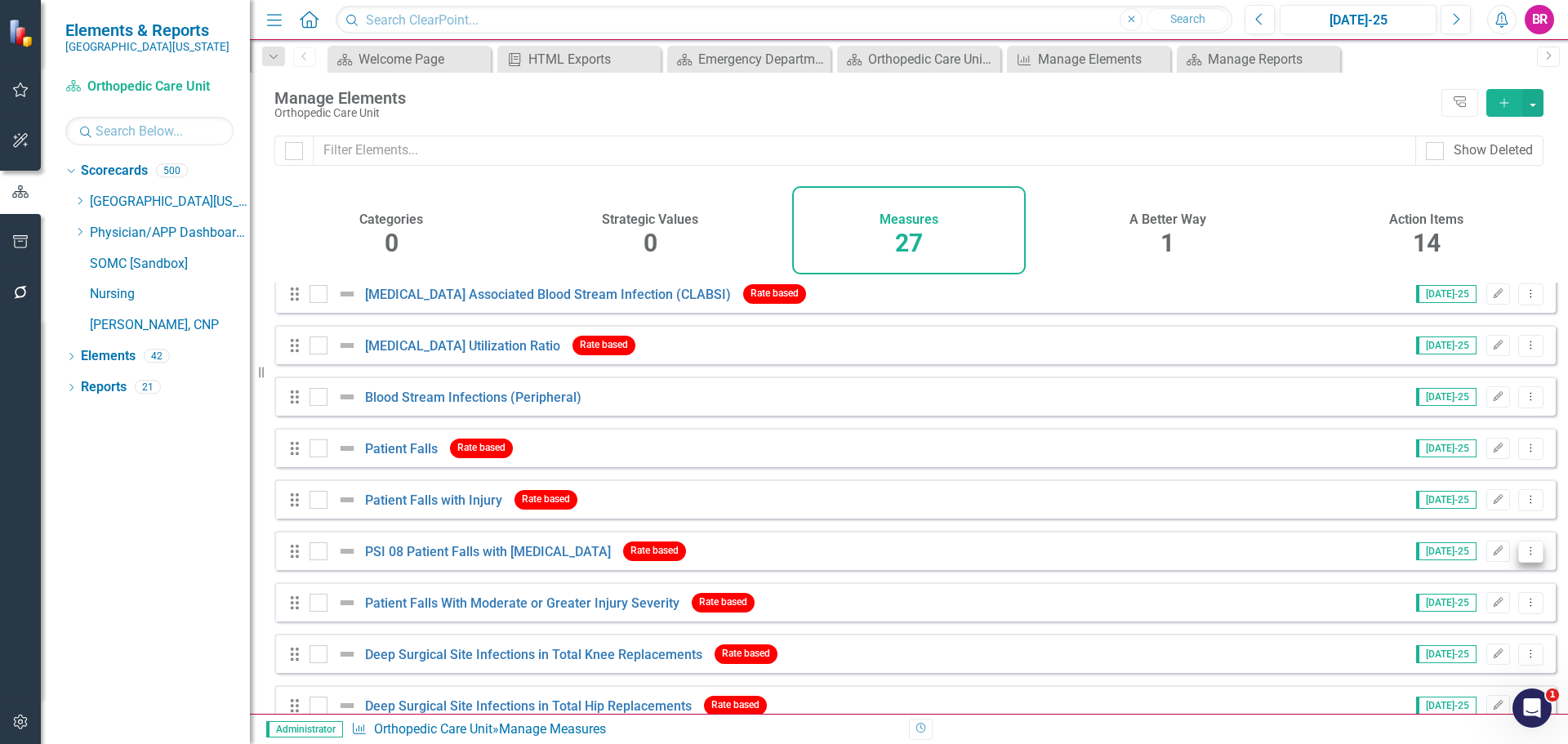
click at [1524, 557] on icon "Dropdown Menu" at bounding box center [1531, 551] width 14 height 11
click at [1464, 654] on link "Copy Duplicate Measure" at bounding box center [1457, 651] width 147 height 30
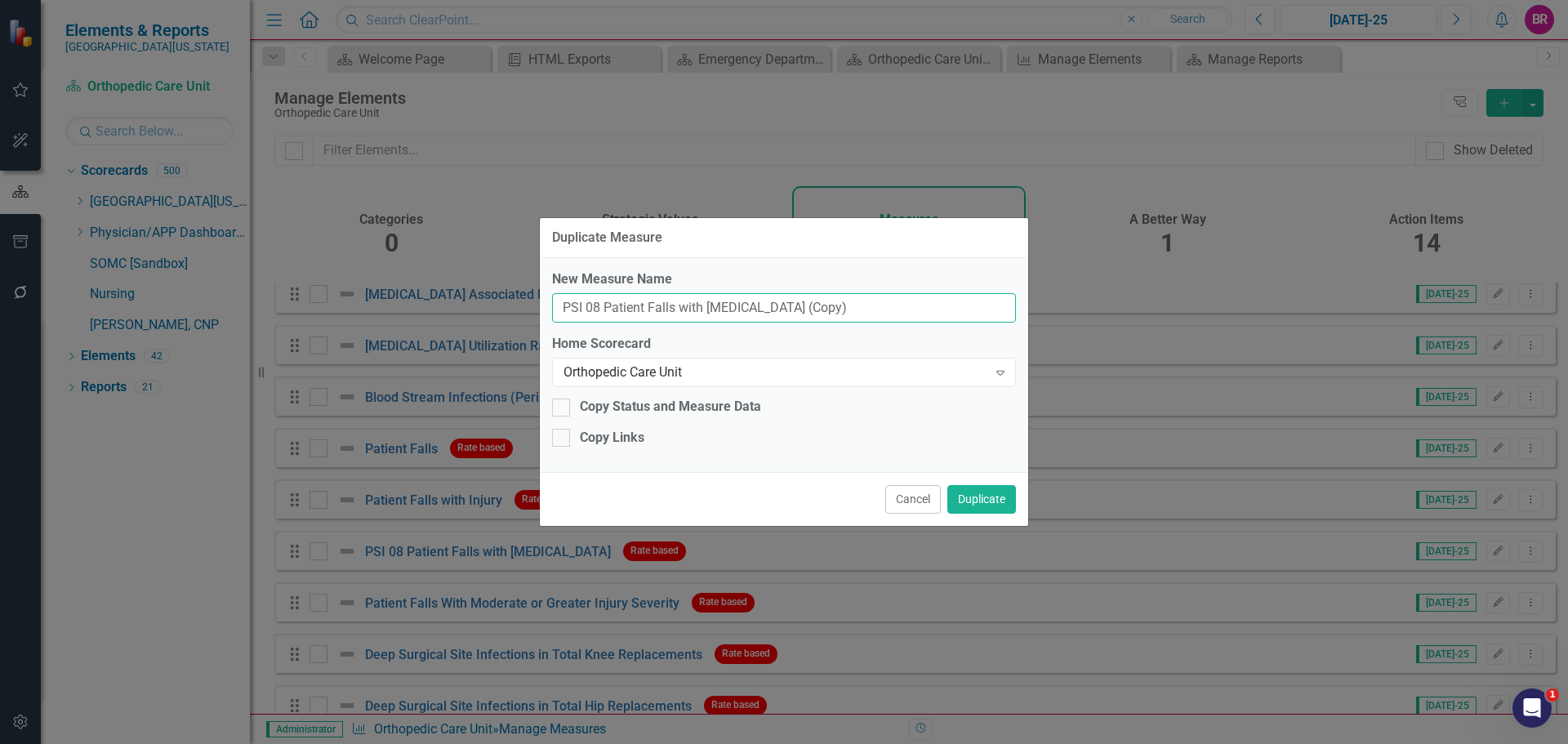
drag, startPoint x: 816, startPoint y: 310, endPoint x: 761, endPoint y: 310, distance: 55.0
click at [761, 310] on input "PSI 08 Patient Falls with Fractures (Copy)" at bounding box center [784, 307] width 464 height 30
type input "PSI 08 Patient Falls with [MEDICAL_DATA]"
click at [770, 377] on div "Orthopedic Care Unit" at bounding box center [776, 373] width 424 height 19
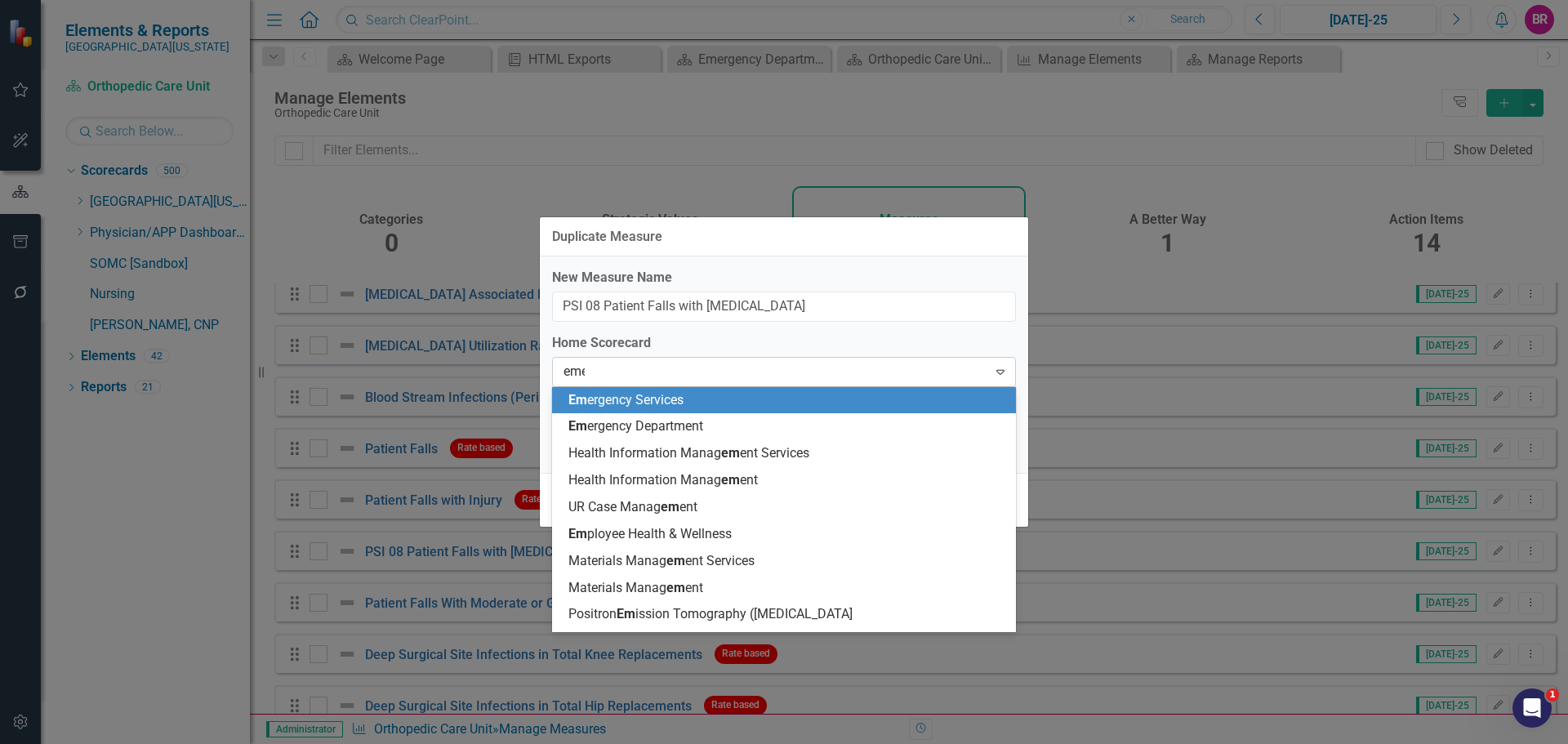
type input "emer"
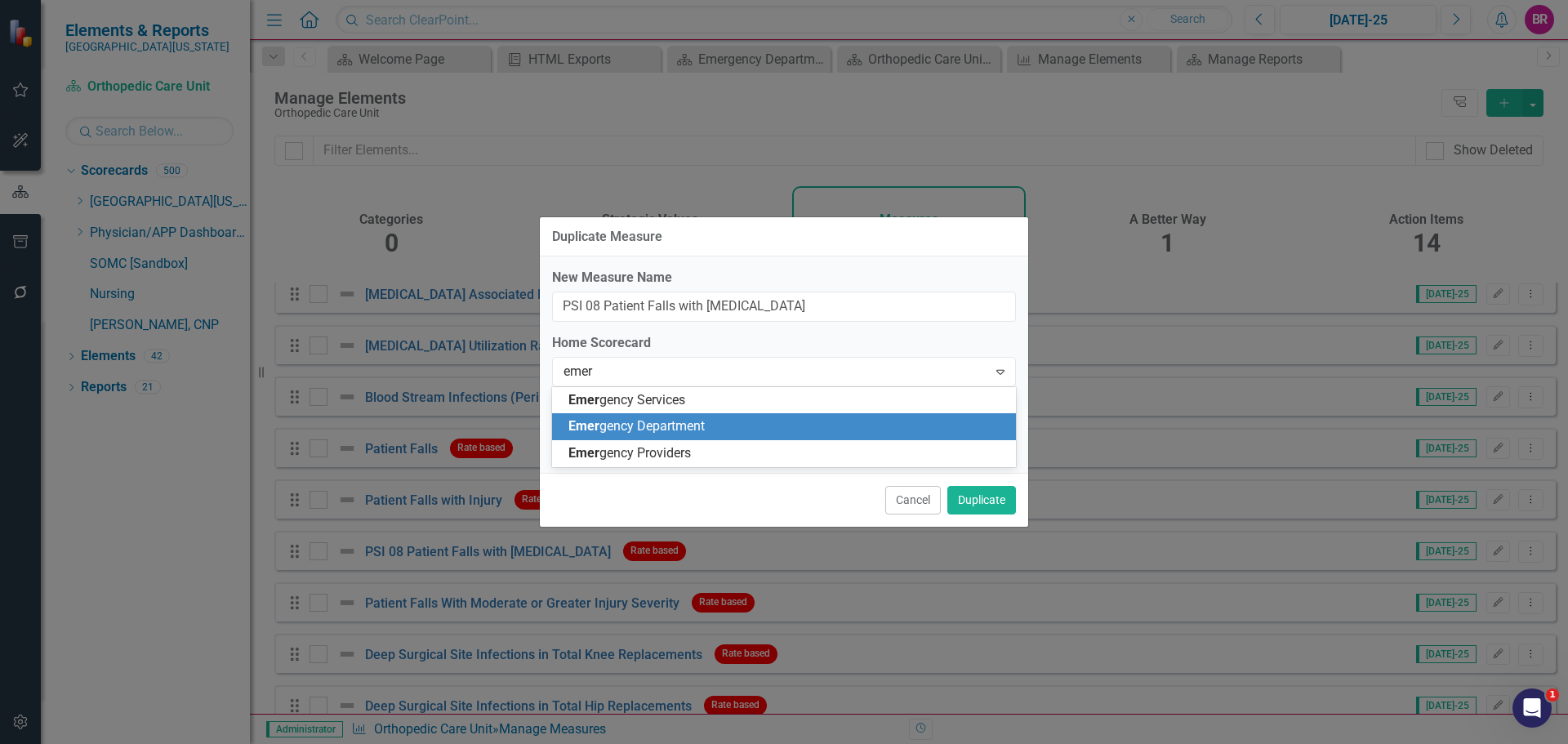
click at [731, 427] on div "Emer gency Department" at bounding box center [787, 427] width 437 height 19
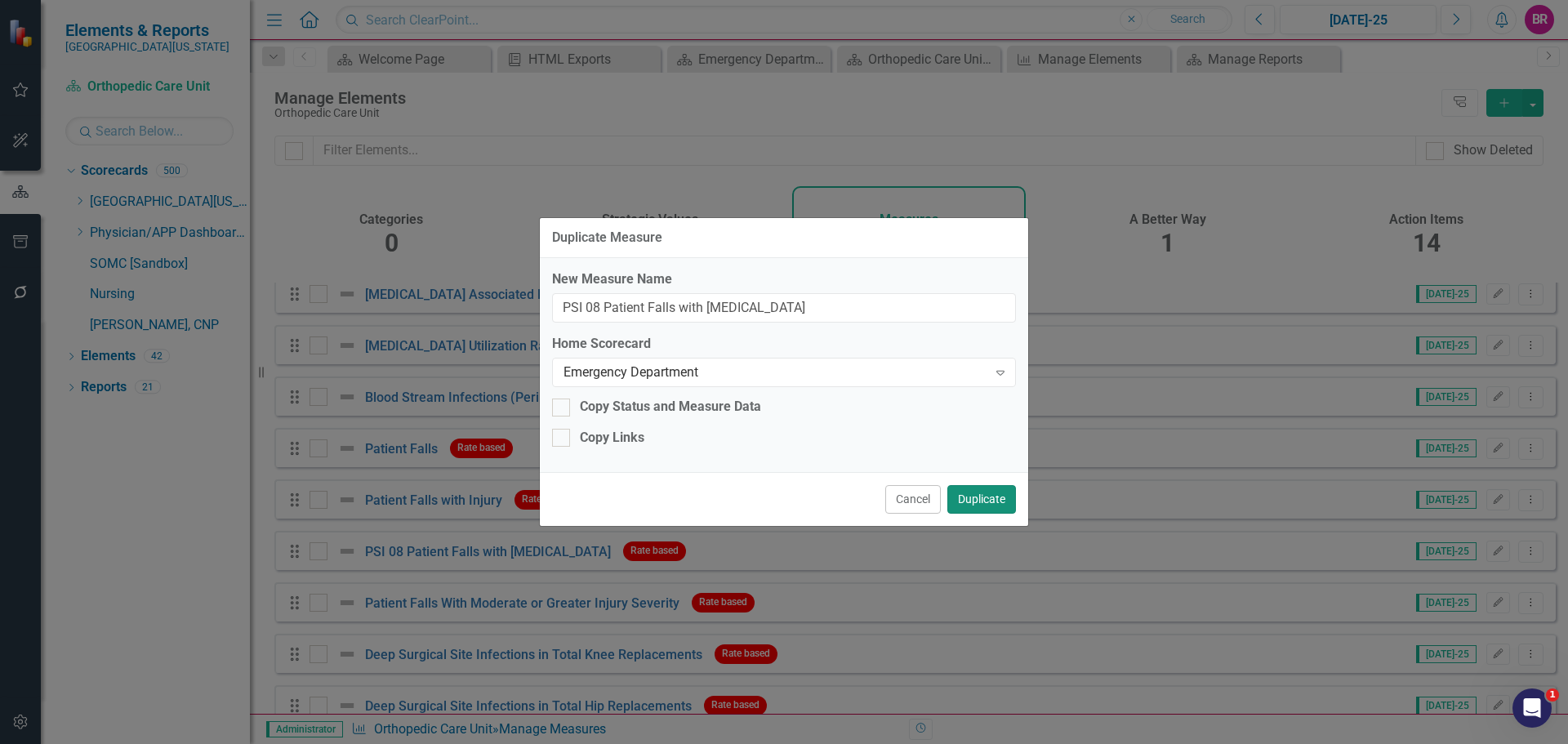
click at [991, 501] on button "Duplicate" at bounding box center [981, 498] width 68 height 28
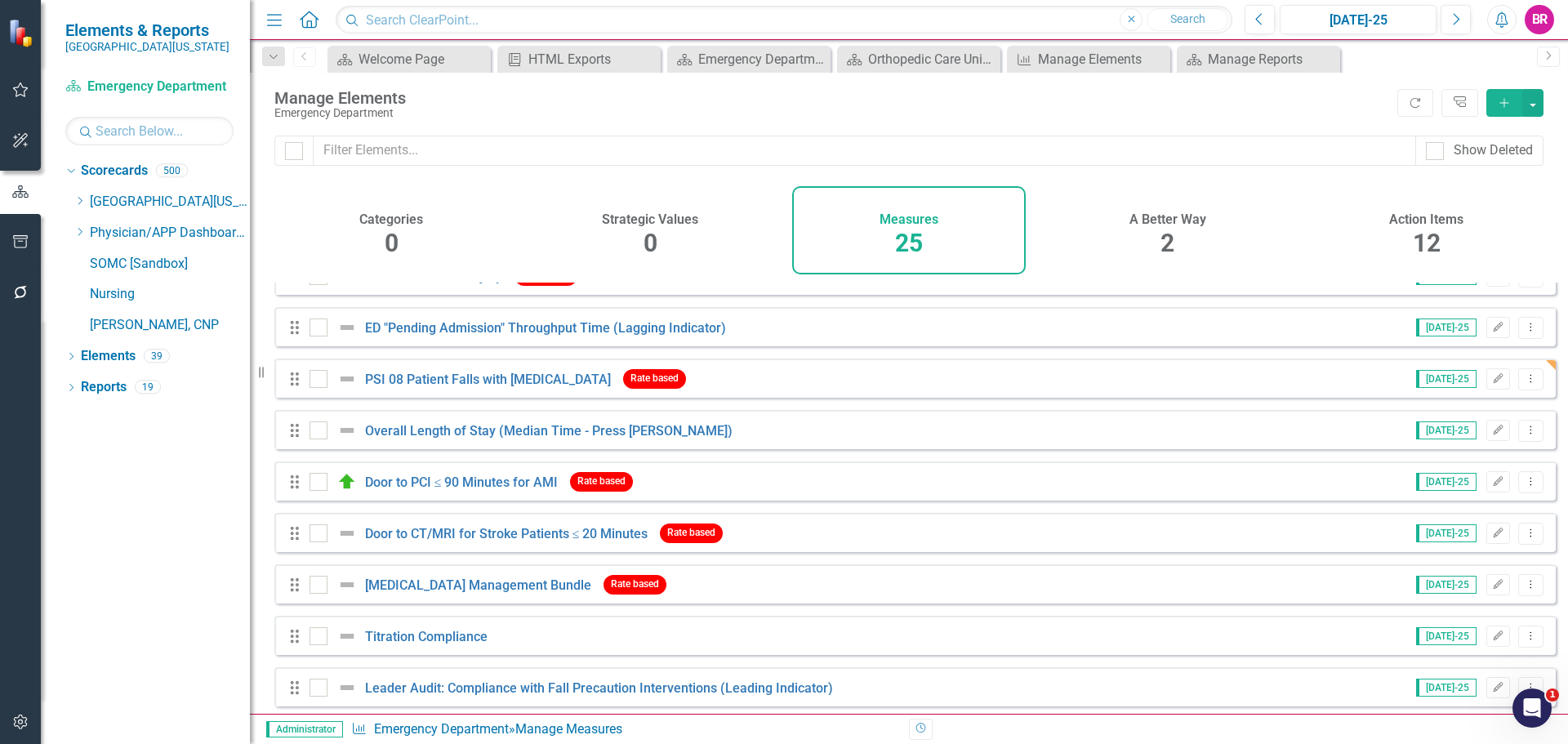
scroll to position [327, 0]
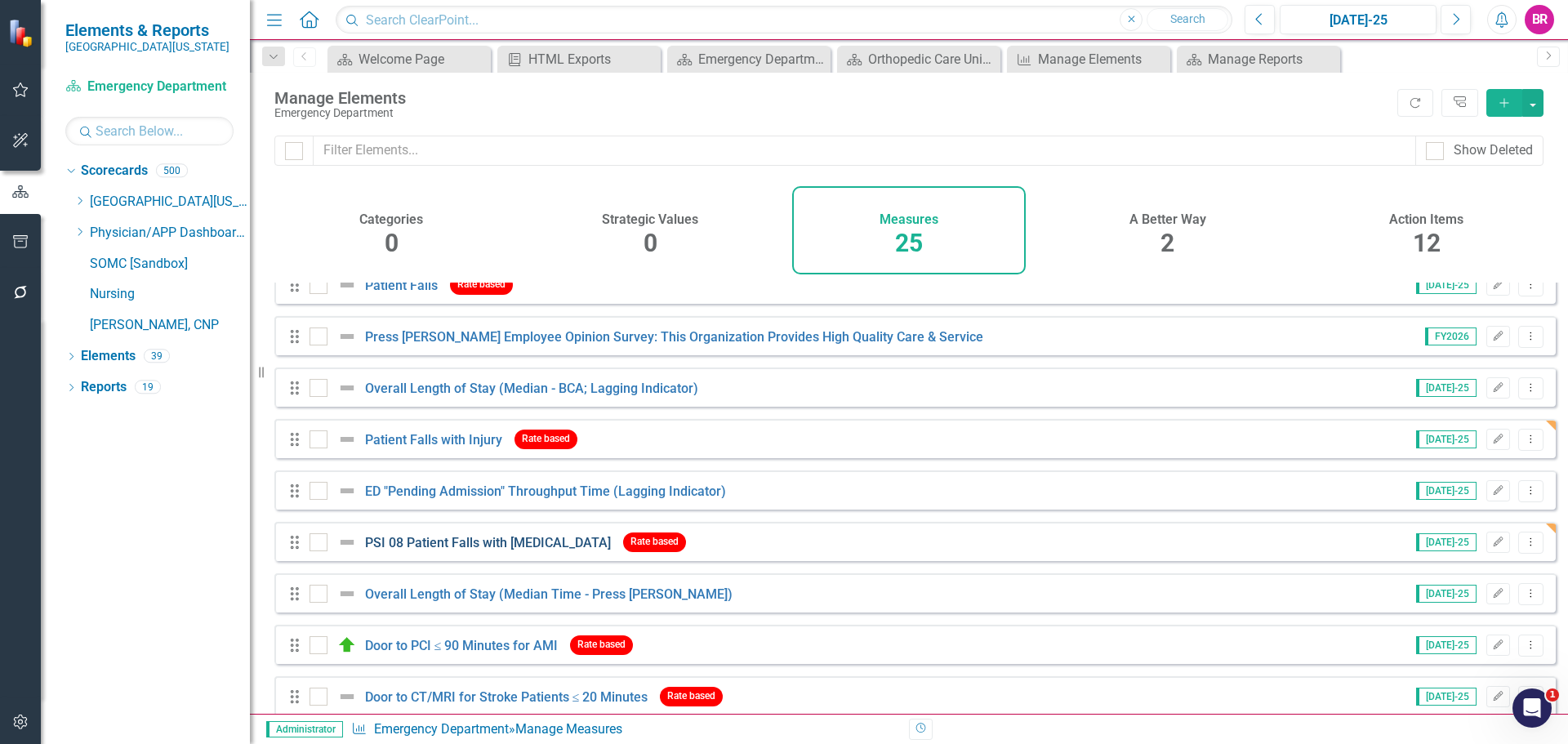
click at [482, 550] on link "PSI 08 Patient Falls with [MEDICAL_DATA]" at bounding box center [487, 542] width 246 height 15
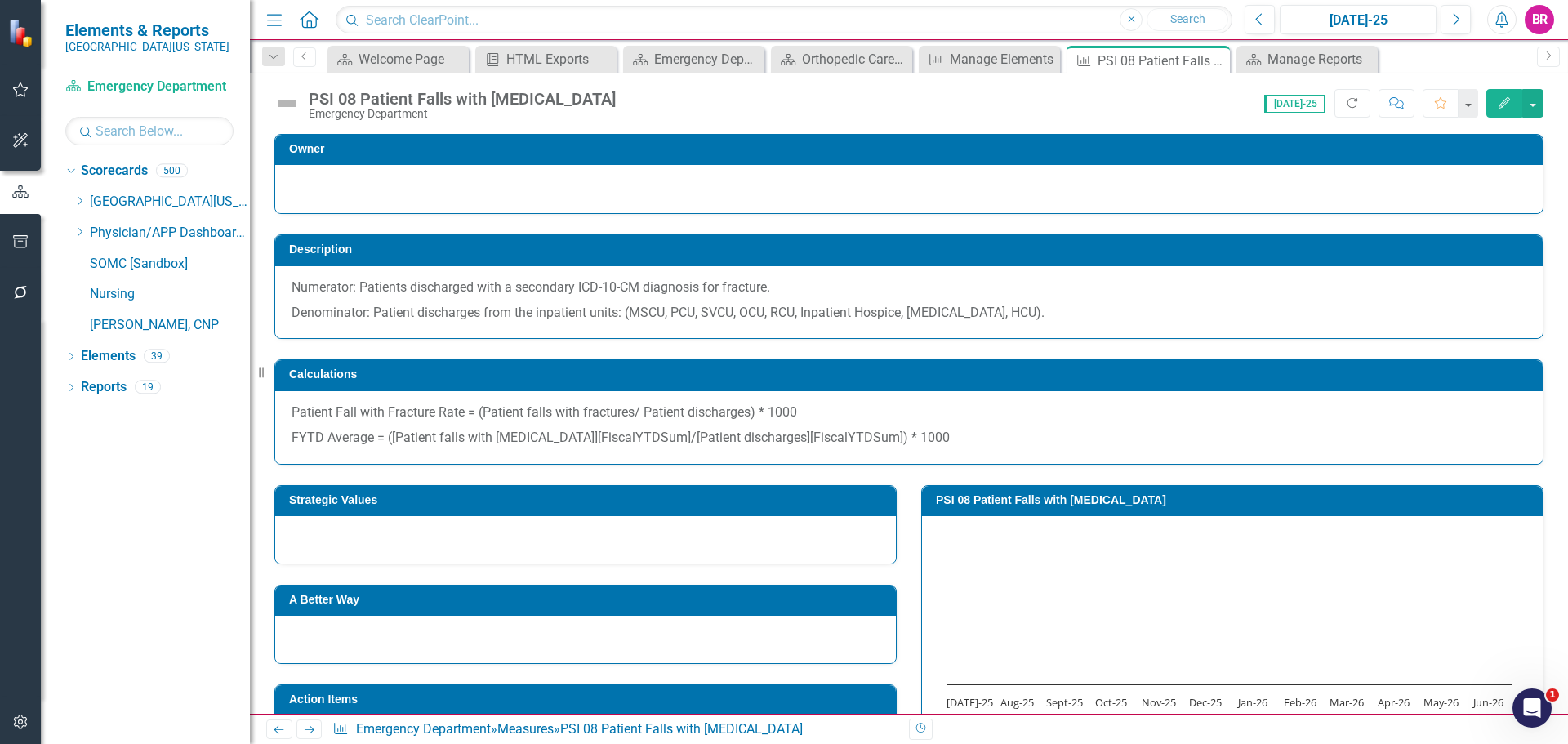
click at [616, 511] on td "Strategic Values" at bounding box center [588, 502] width 598 height 25
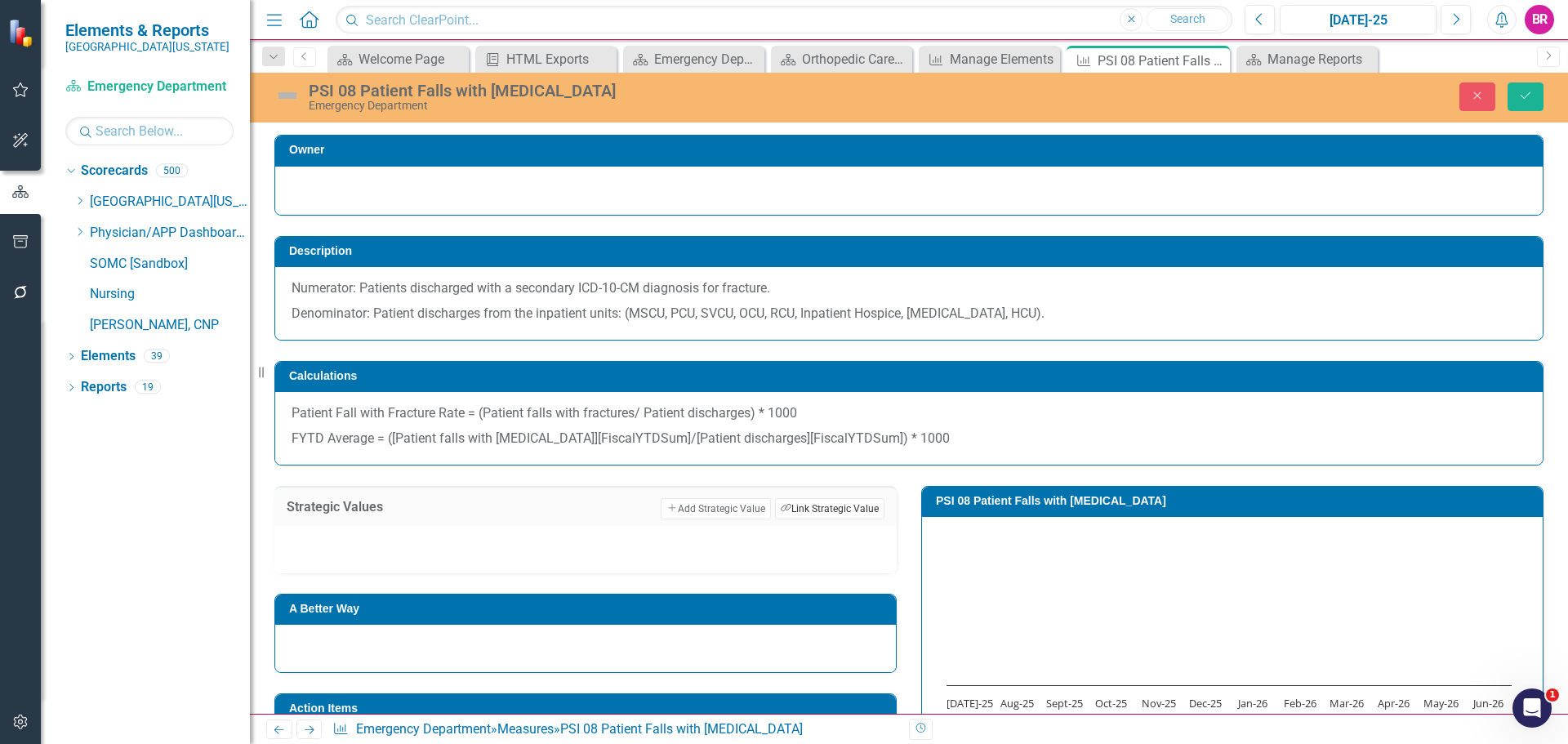
click at [839, 511] on button "Link Tag Link Strategic Value" at bounding box center [829, 508] width 109 height 21
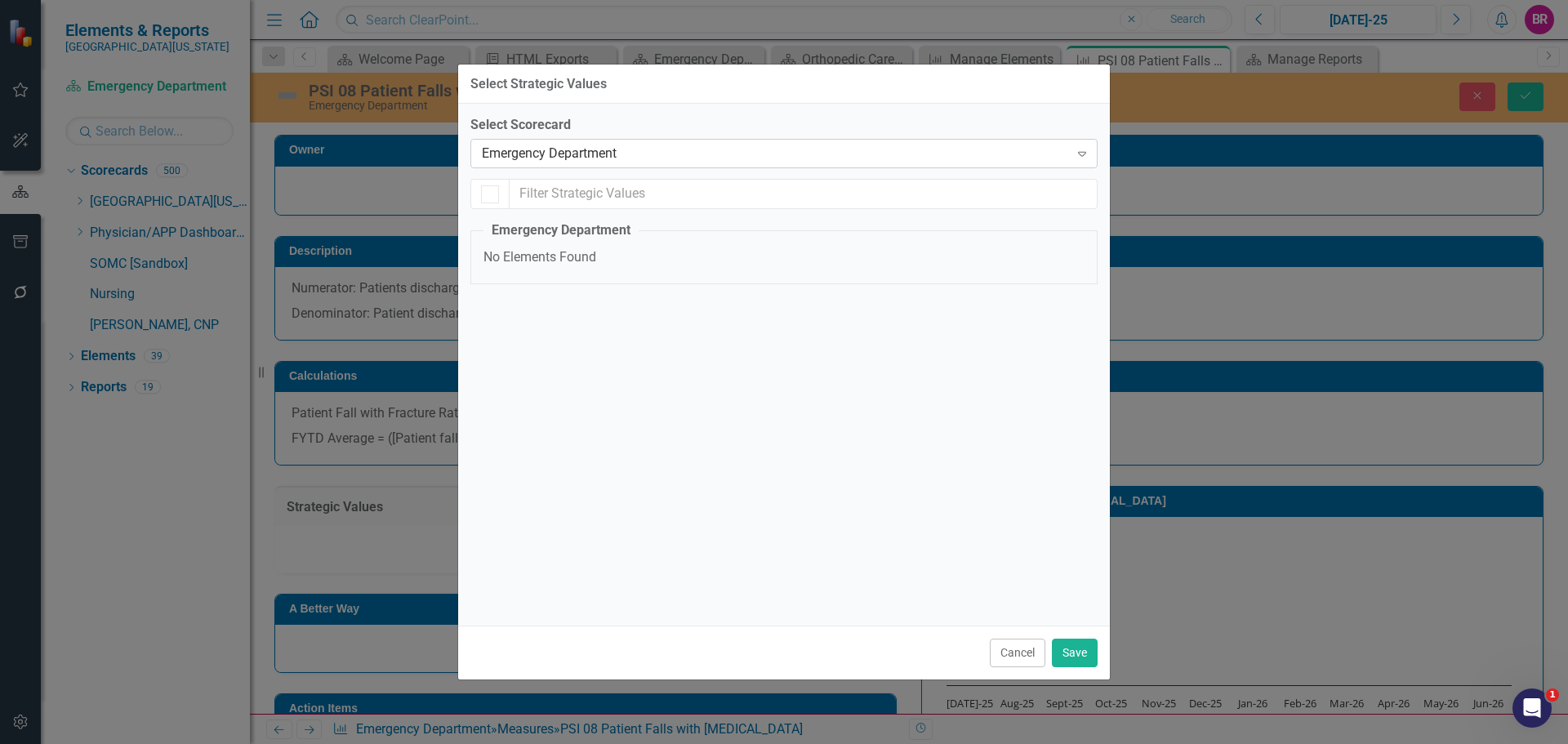
click at [552, 161] on div "Emergency Department" at bounding box center [776, 154] width 588 height 19
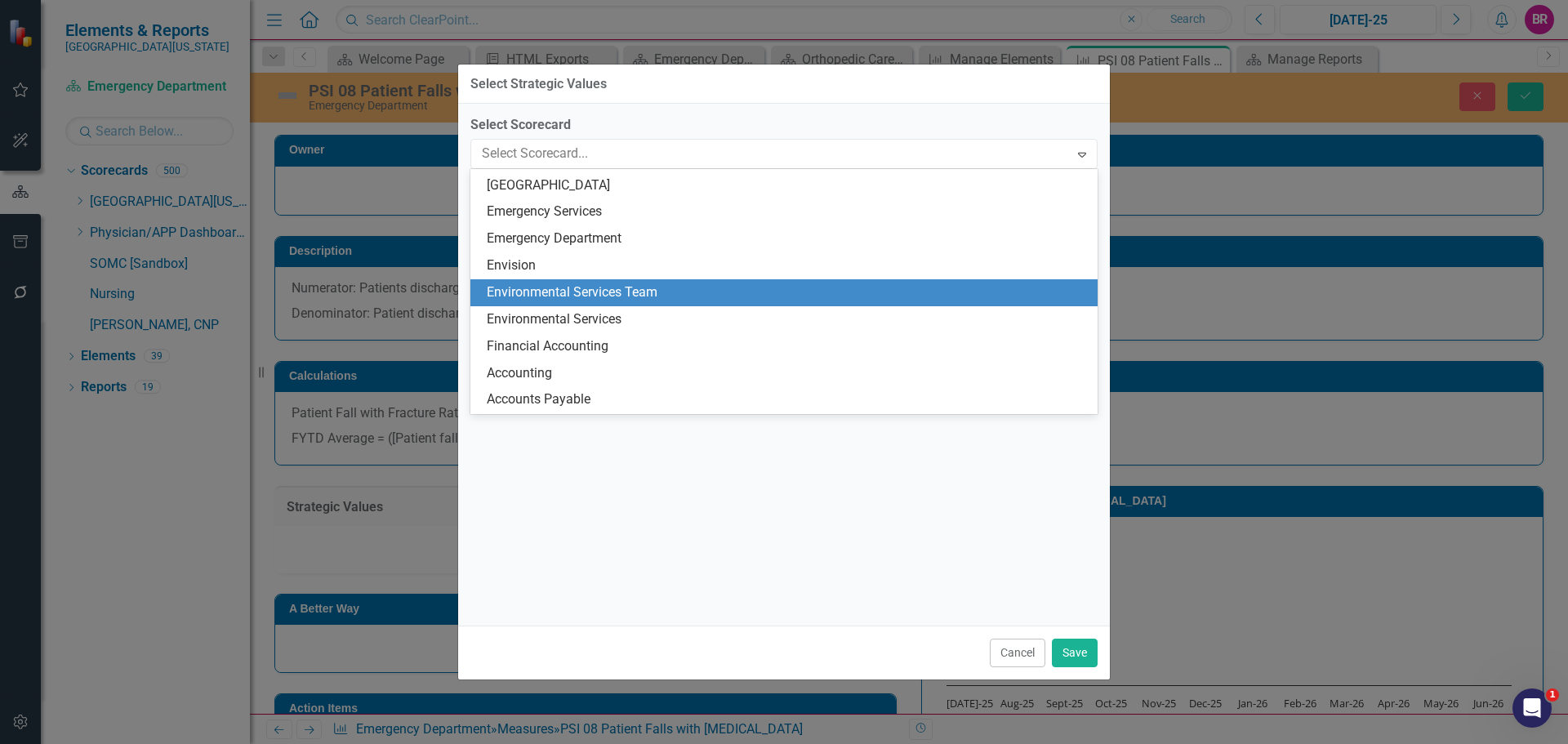
scroll to position [562, 0]
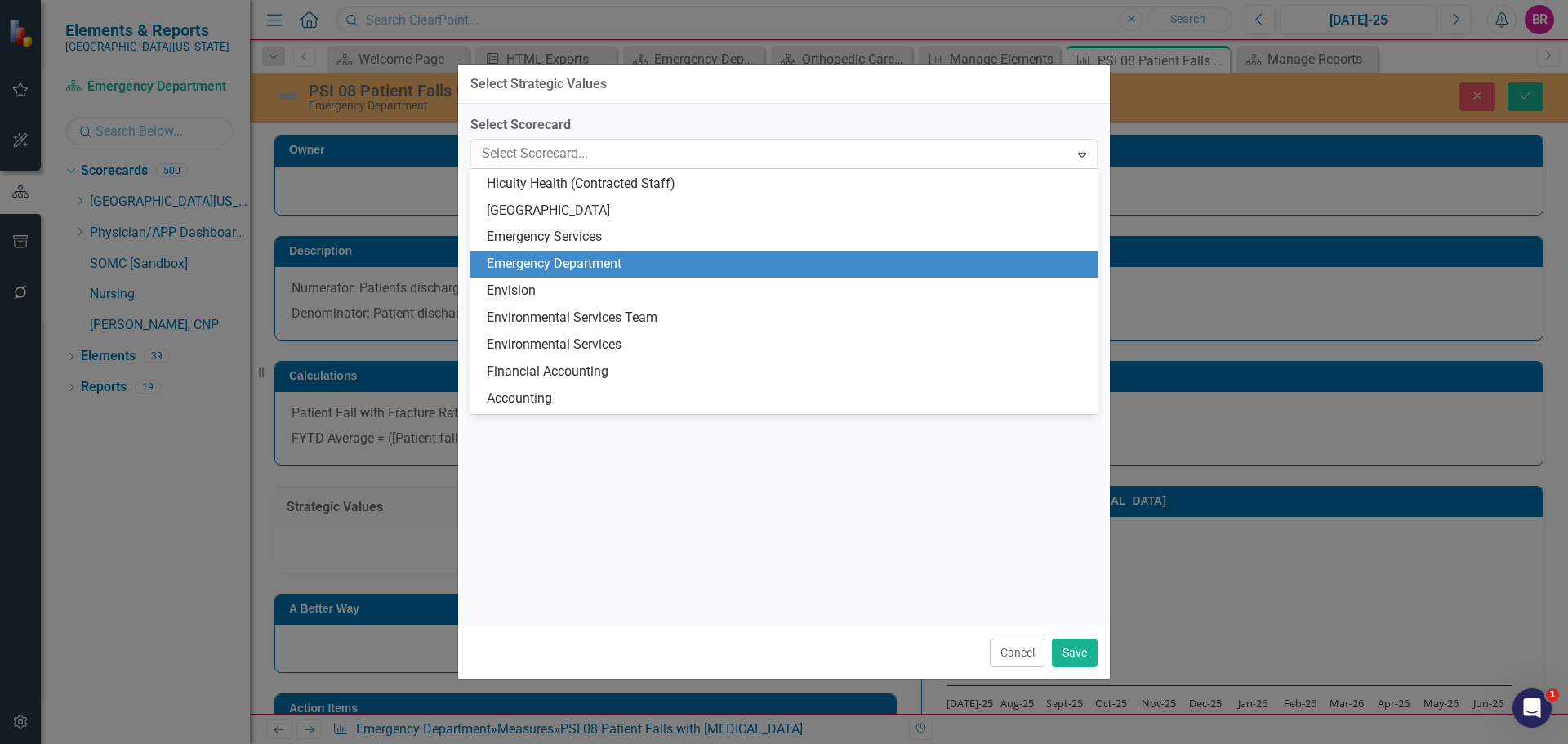
click at [612, 241] on div "Emergency Services" at bounding box center [787, 237] width 601 height 19
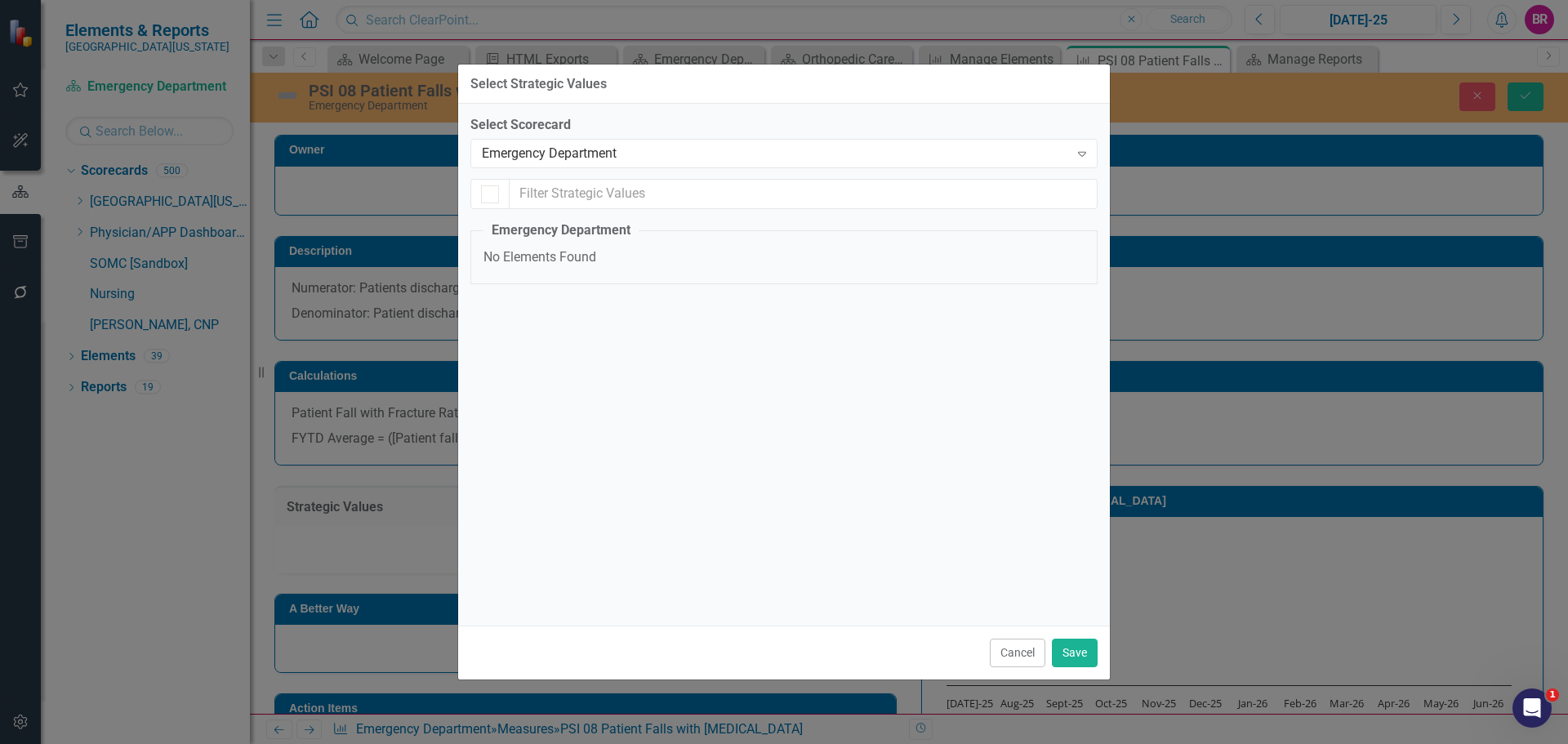
checkbox input "false"
click at [528, 285] on div "Quality" at bounding box center [531, 288] width 41 height 19
click at [494, 285] on input "Quality" at bounding box center [489, 285] width 11 height 11
checkbox input "true"
click at [1075, 645] on button "Save" at bounding box center [1075, 652] width 45 height 28
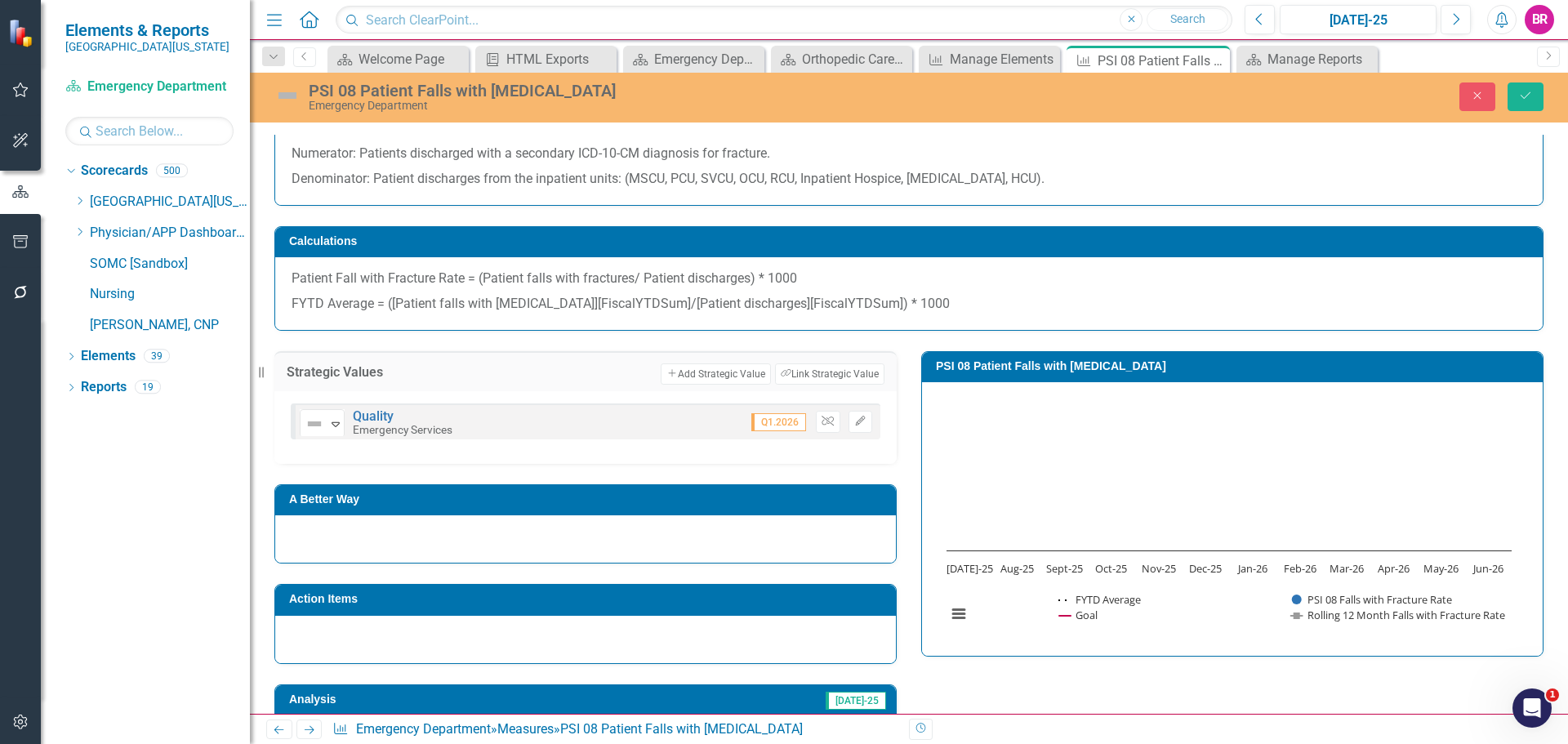
scroll to position [164, 0]
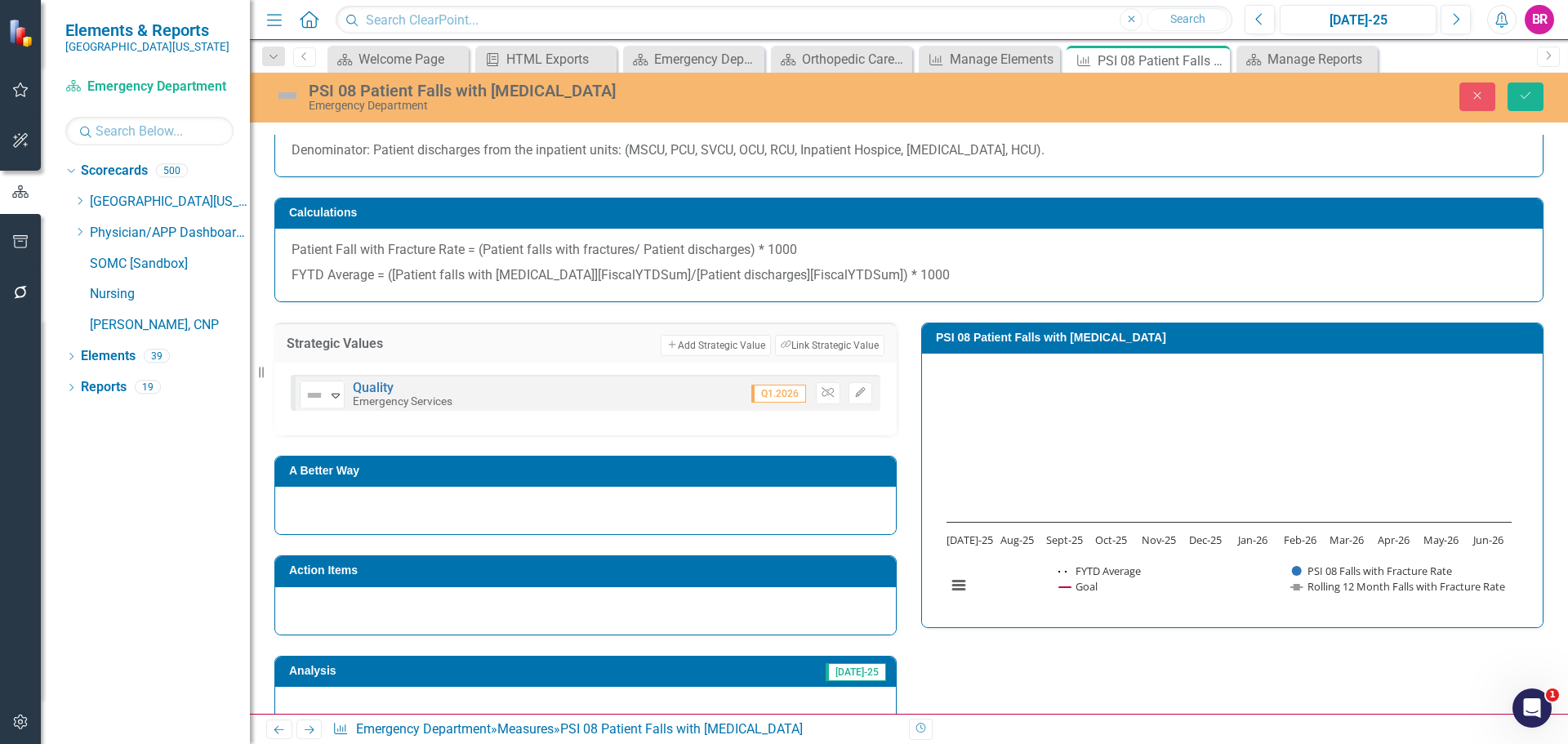
click at [1543, 100] on div "Close Save" at bounding box center [1293, 96] width 525 height 28
click at [1521, 102] on button "Save" at bounding box center [1526, 96] width 36 height 28
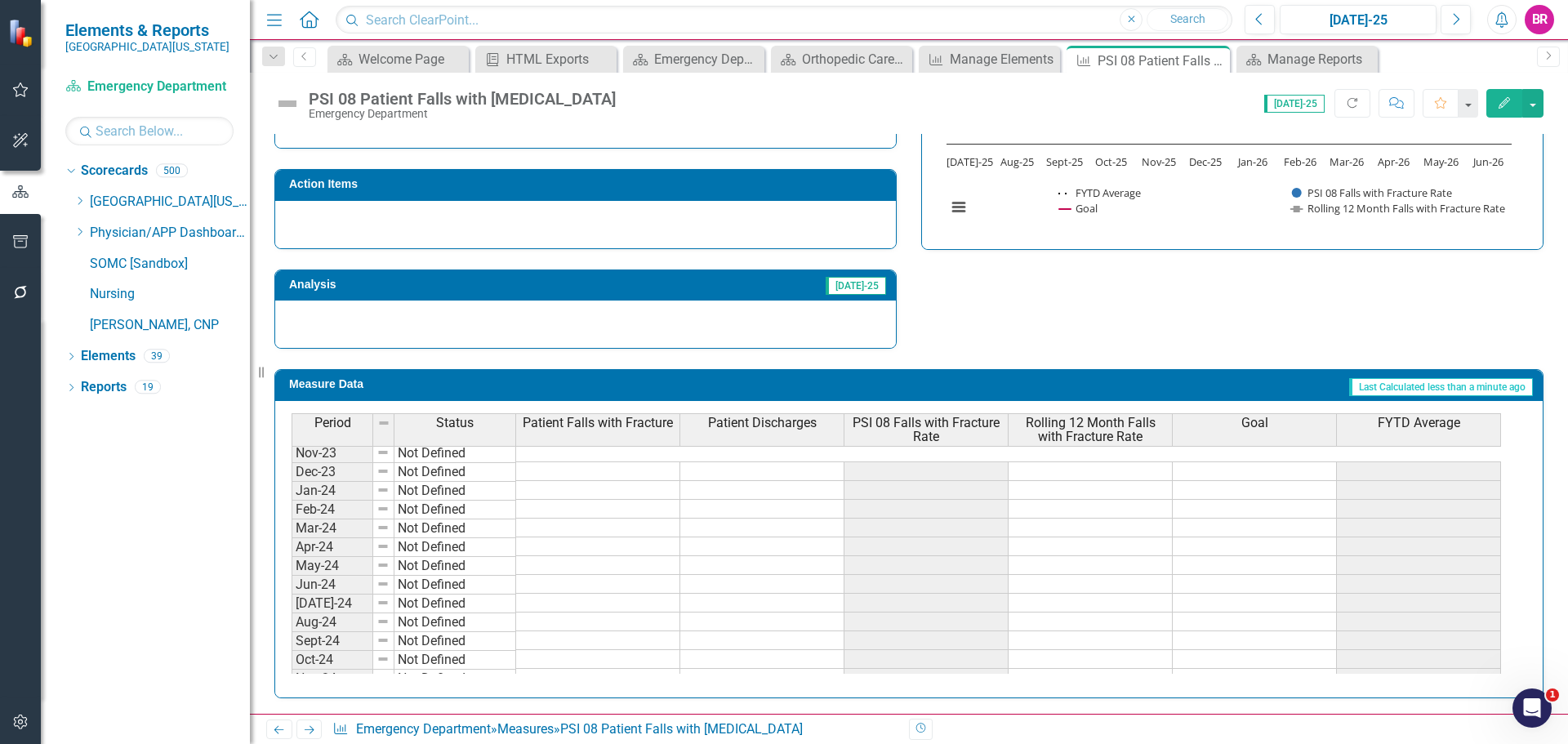
scroll to position [267, 0]
click at [946, 429] on span "PSI 08 Falls with Fracture Rate" at bounding box center [926, 429] width 156 height 28
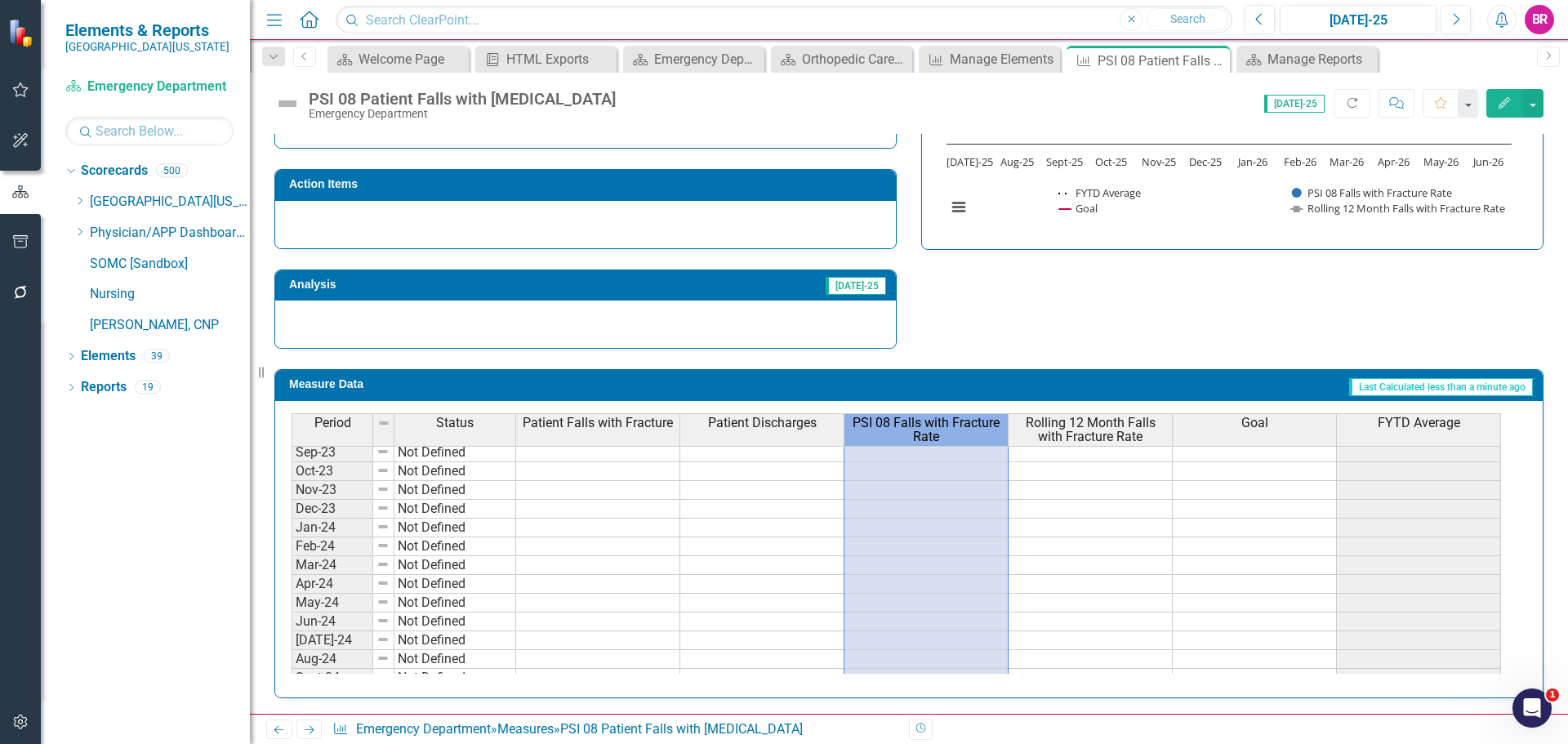
click at [946, 429] on span "PSI 08 Falls with Fracture Rate" at bounding box center [926, 429] width 156 height 28
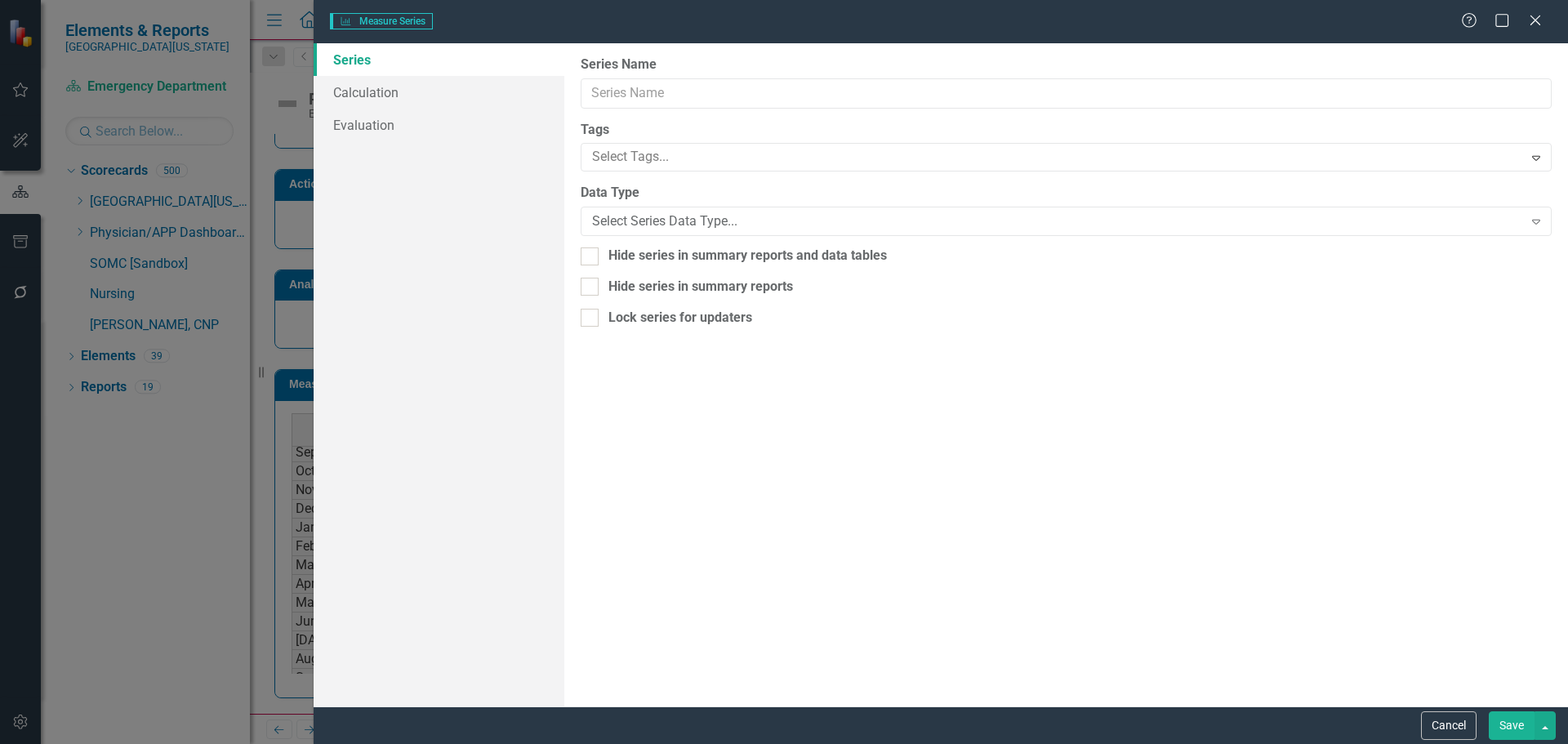
type input "PSI 08 Falls with Fracture Rate"
click at [372, 125] on link "Calculation Map" at bounding box center [439, 125] width 251 height 33
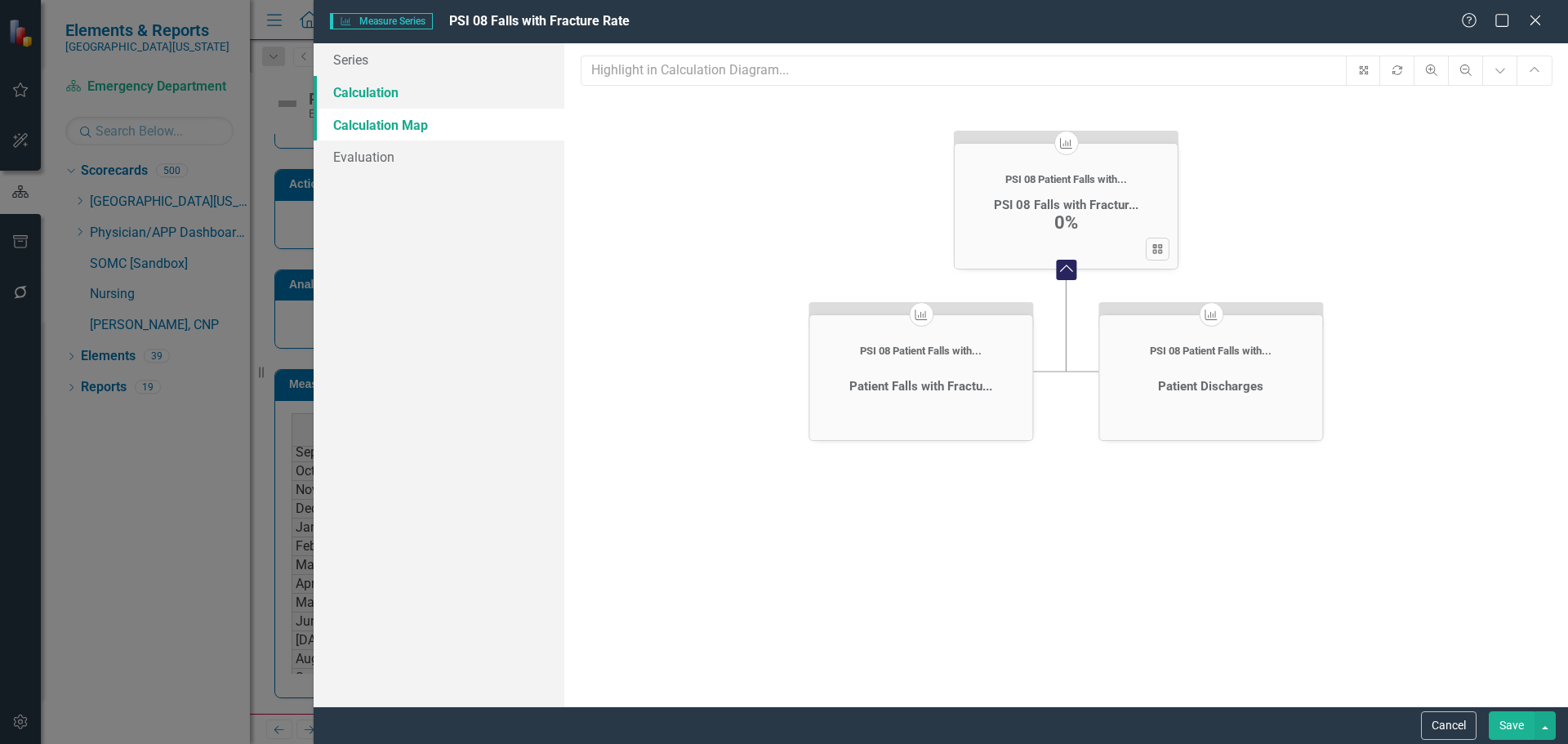
click at [355, 95] on link "Calculation" at bounding box center [439, 93] width 251 height 33
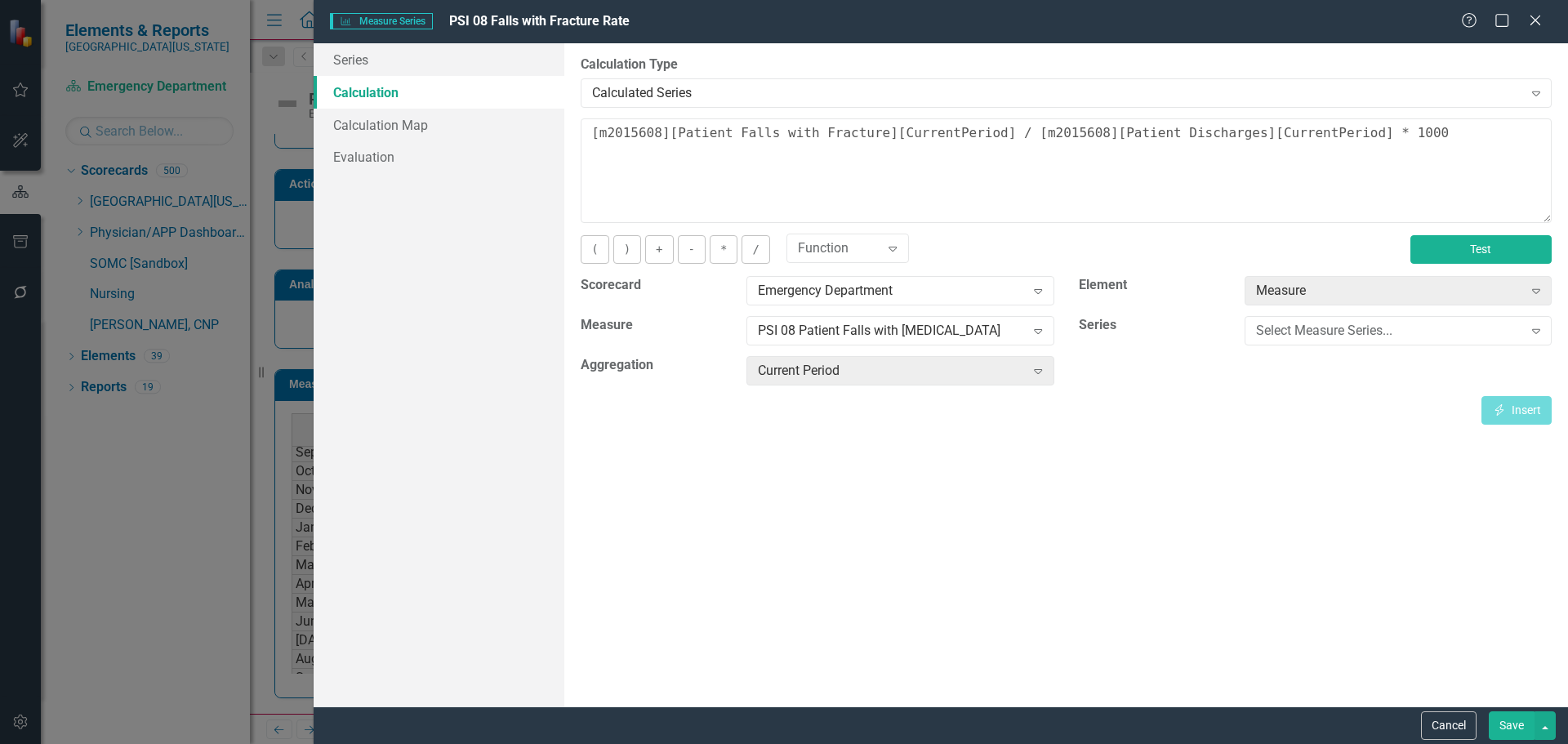
click at [1518, 255] on button "Test" at bounding box center [1481, 249] width 141 height 28
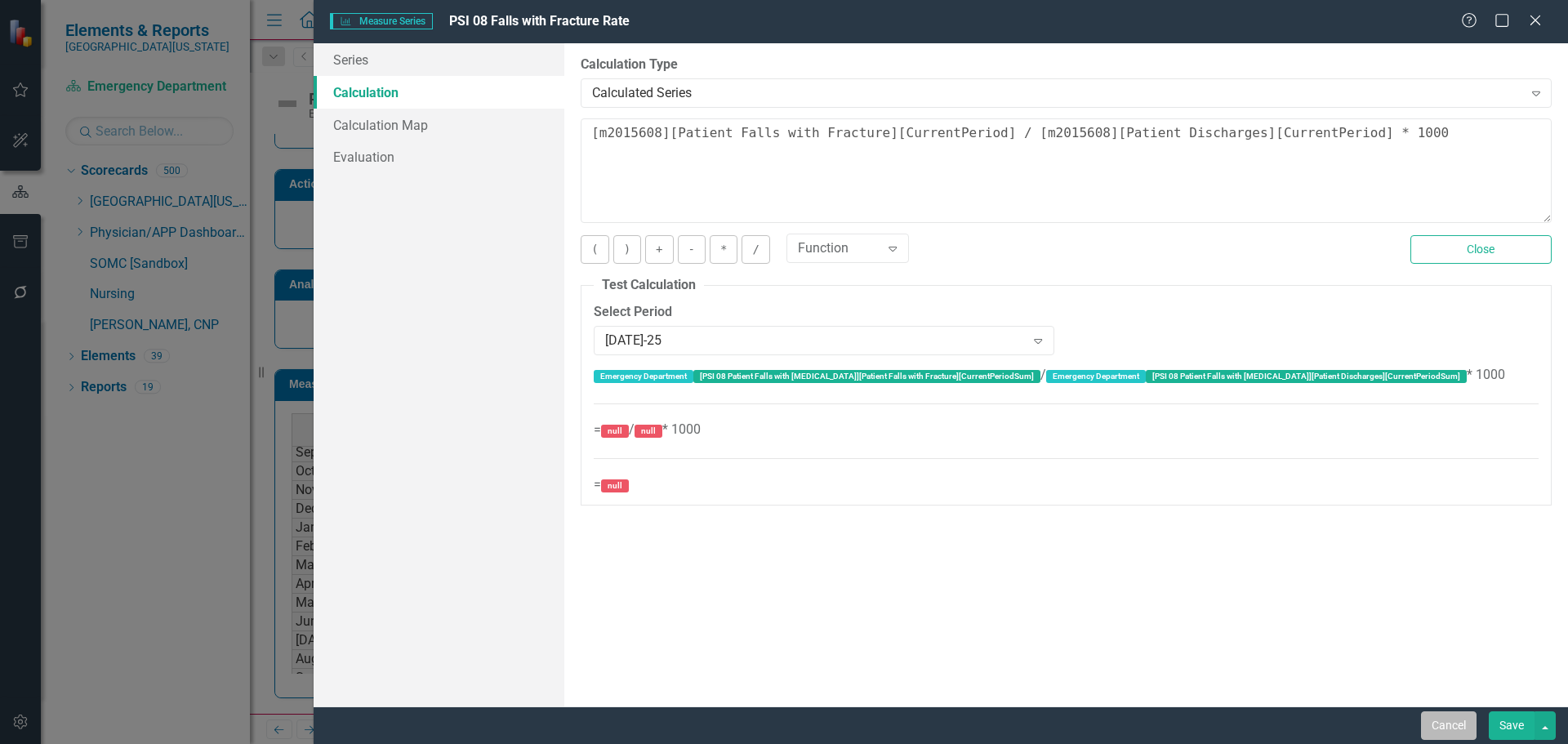
click at [1443, 713] on button "Cancel" at bounding box center [1449, 725] width 55 height 28
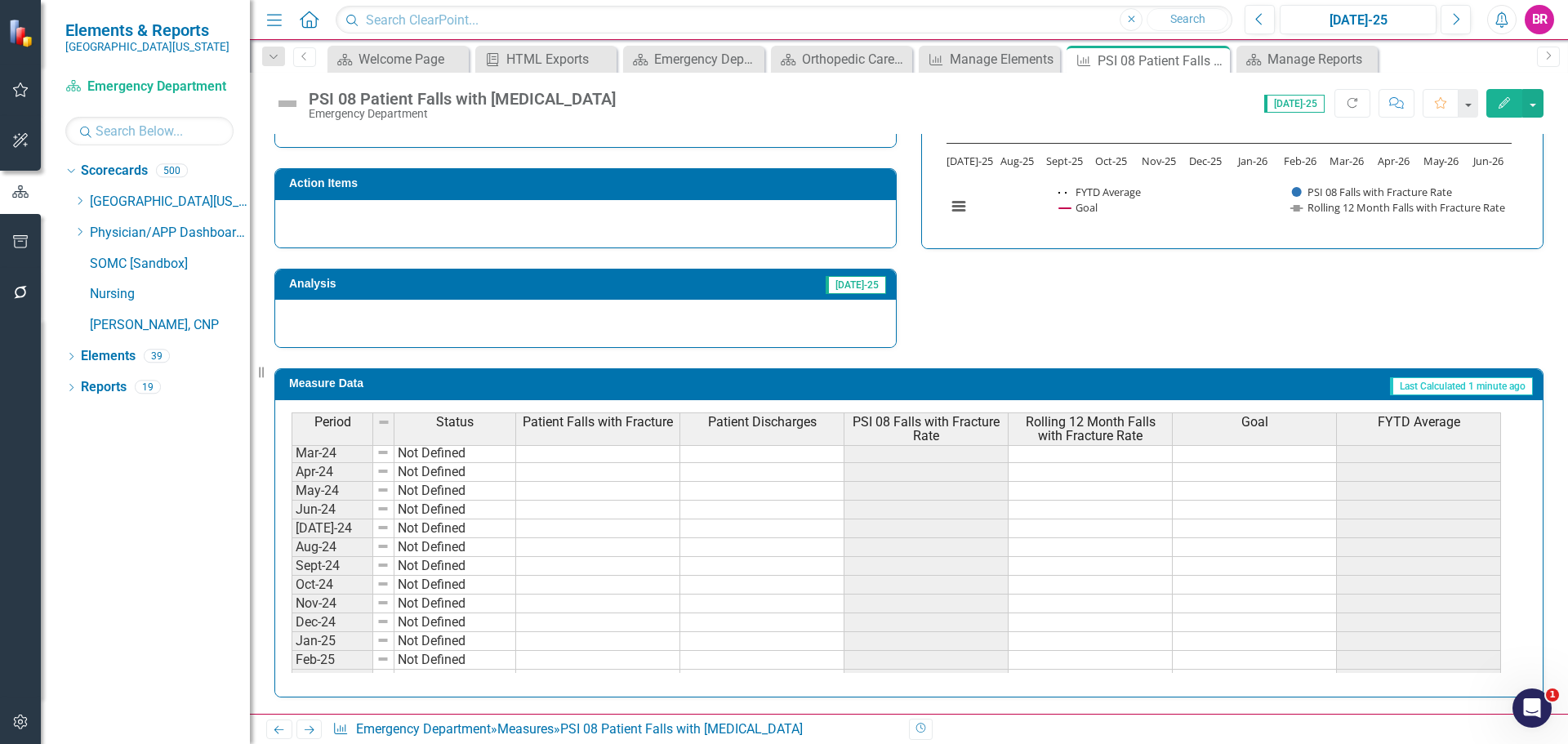
scroll to position [511, 0]
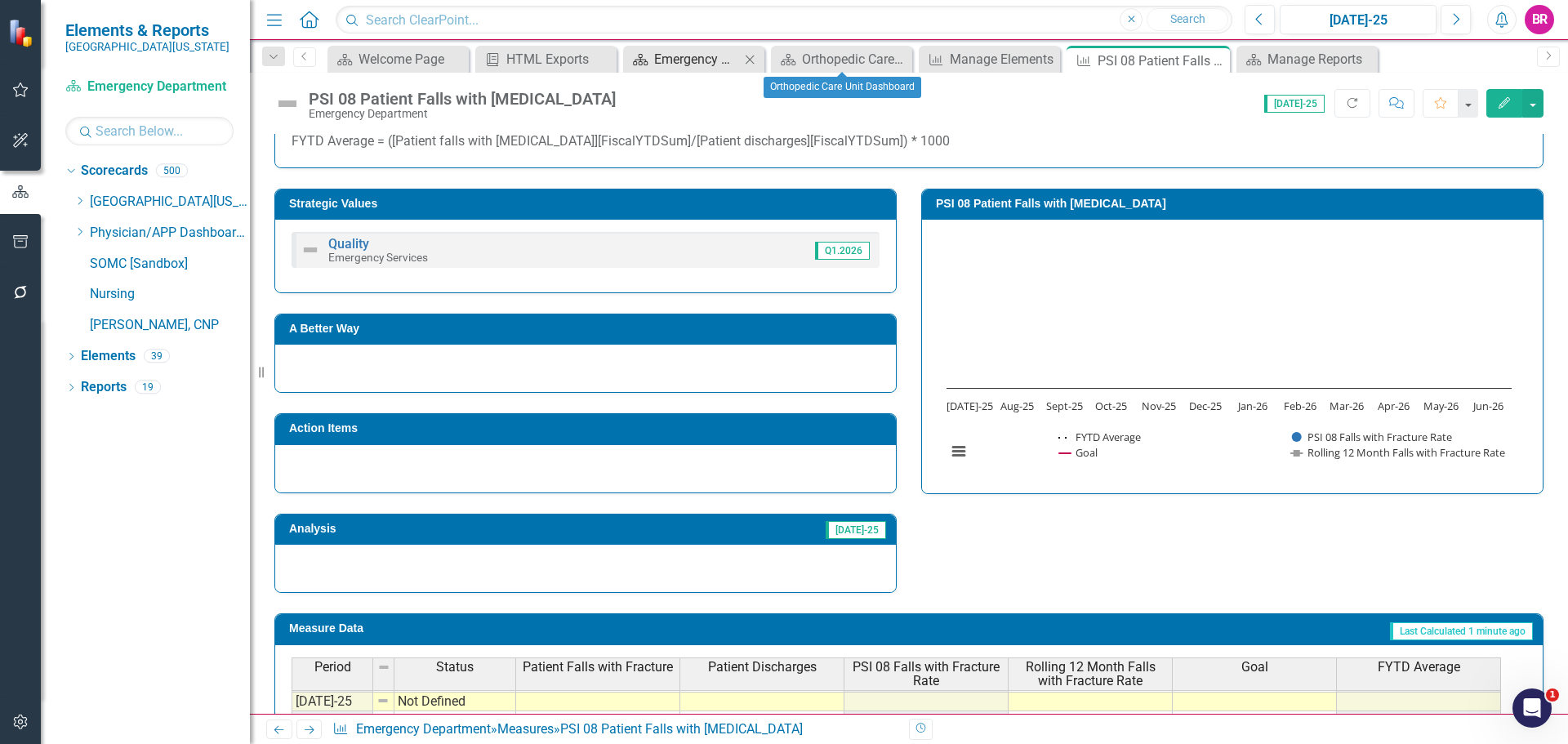
drag, startPoint x: 901, startPoint y: 61, endPoint x: 784, endPoint y: 66, distance: 117.1
click at [0, 0] on icon "Close" at bounding box center [0, 0] width 0 height 0
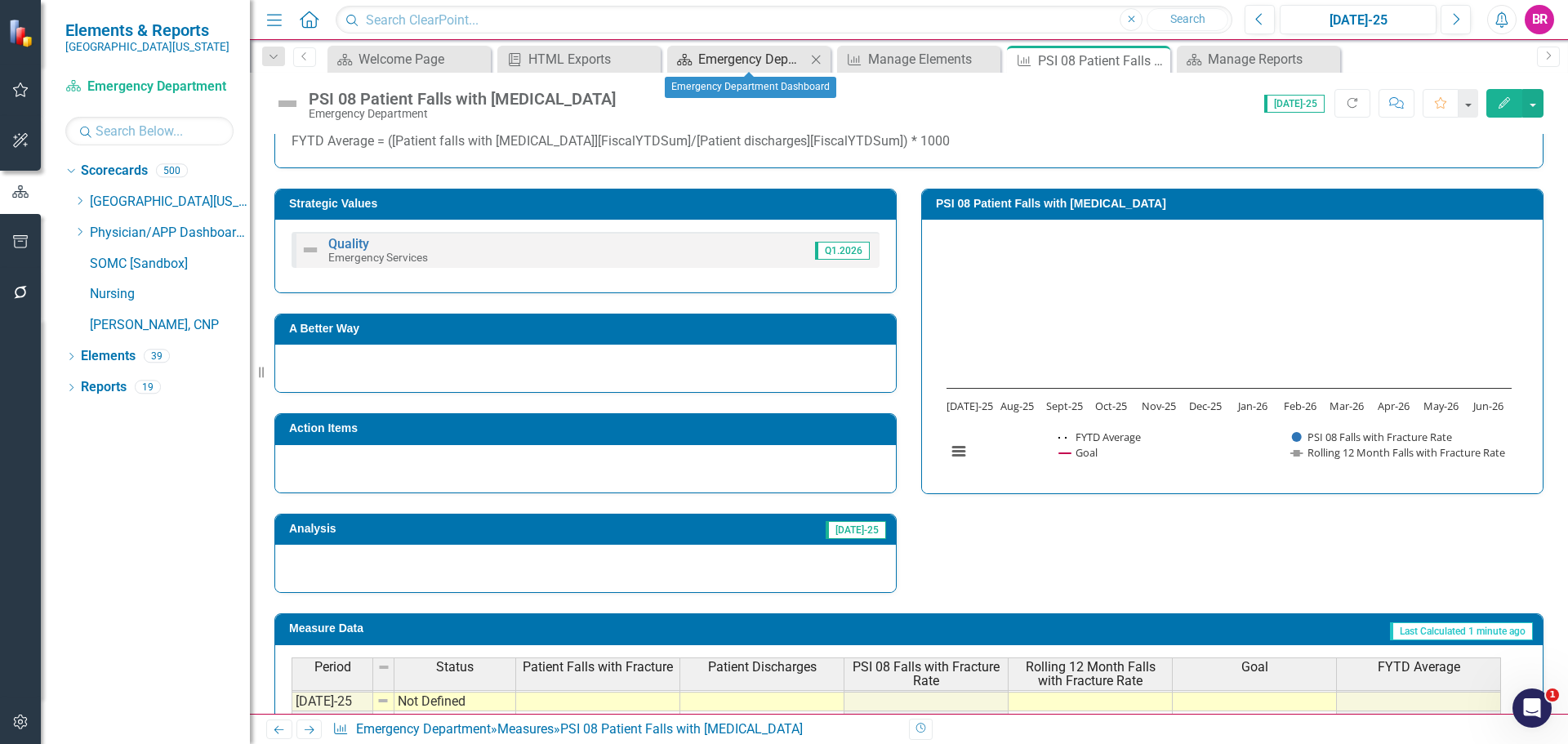
click at [735, 60] on div "Emergency Department Dashboard" at bounding box center [752, 59] width 108 height 20
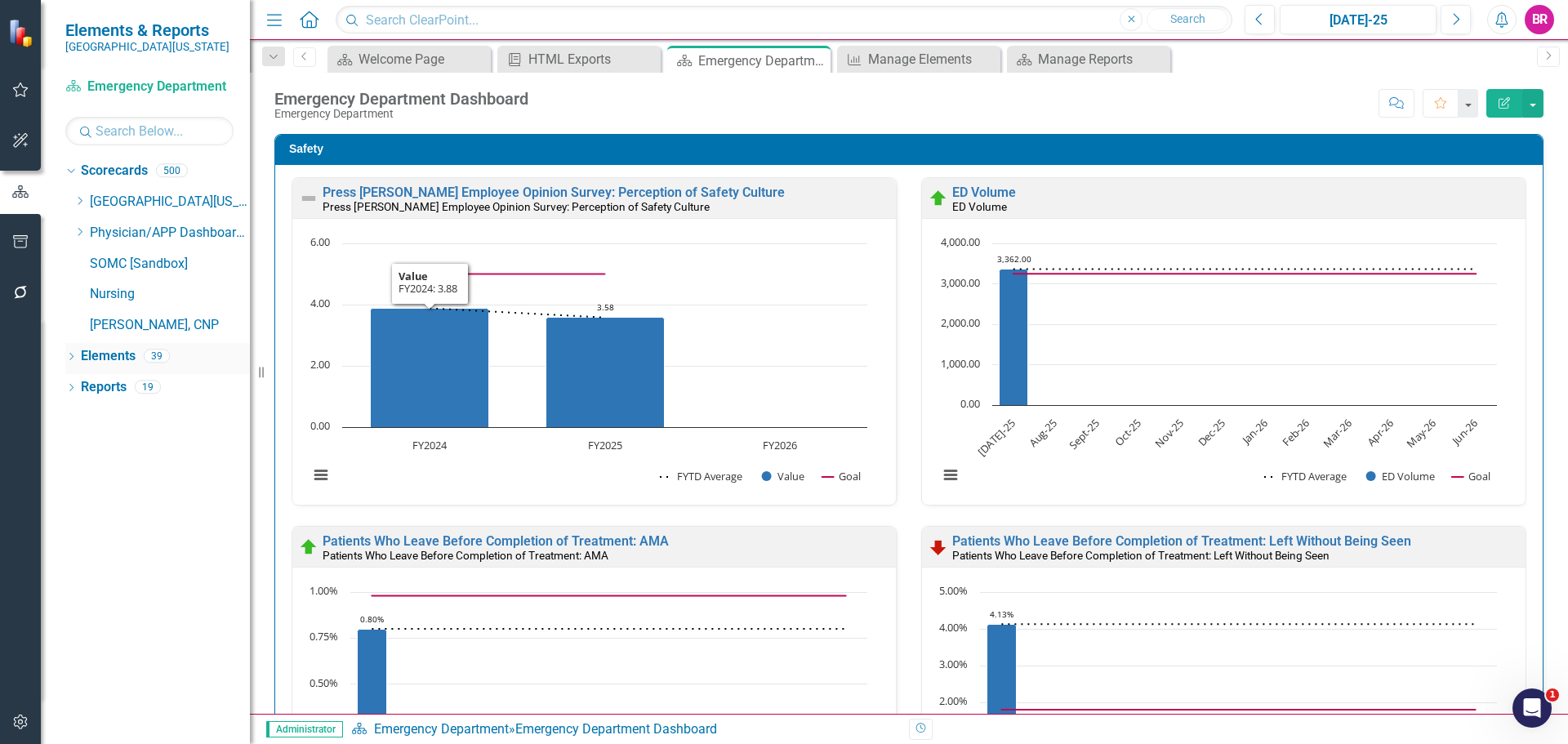
click at [114, 386] on link "Reports" at bounding box center [104, 387] width 45 height 19
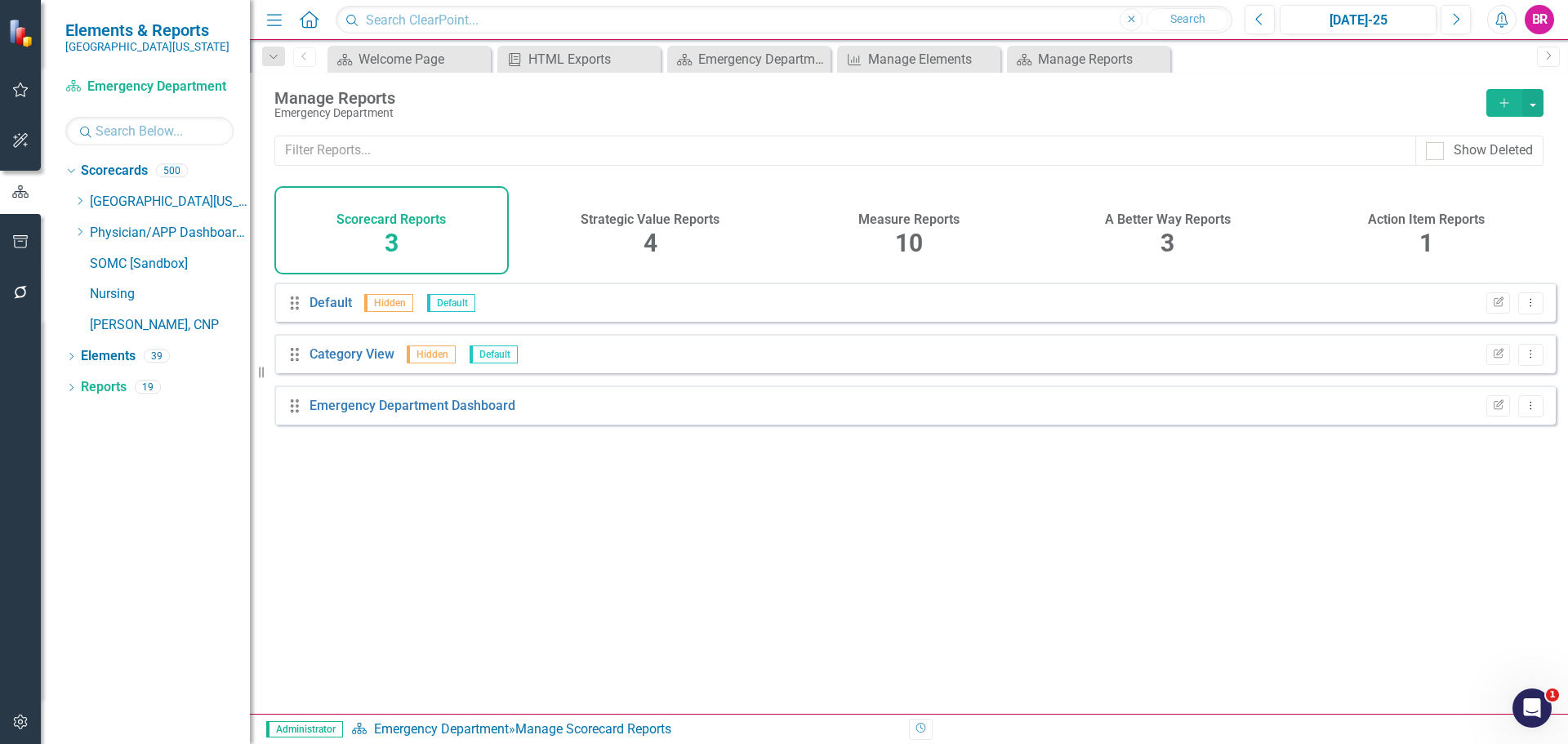
click at [910, 220] on h4 "Measure Reports" at bounding box center [909, 219] width 101 height 15
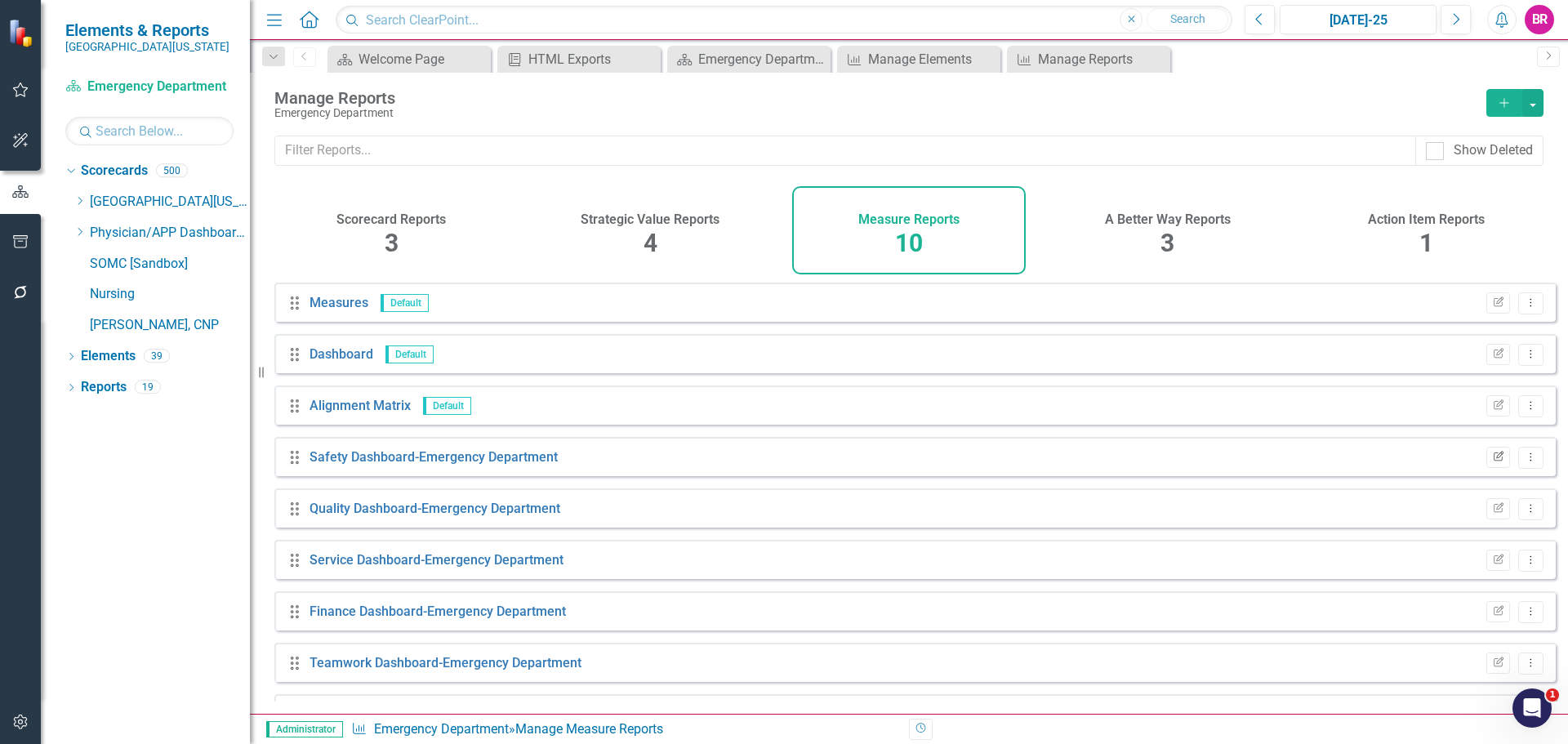
click at [1493, 462] on icon "Edit Report" at bounding box center [1498, 457] width 12 height 10
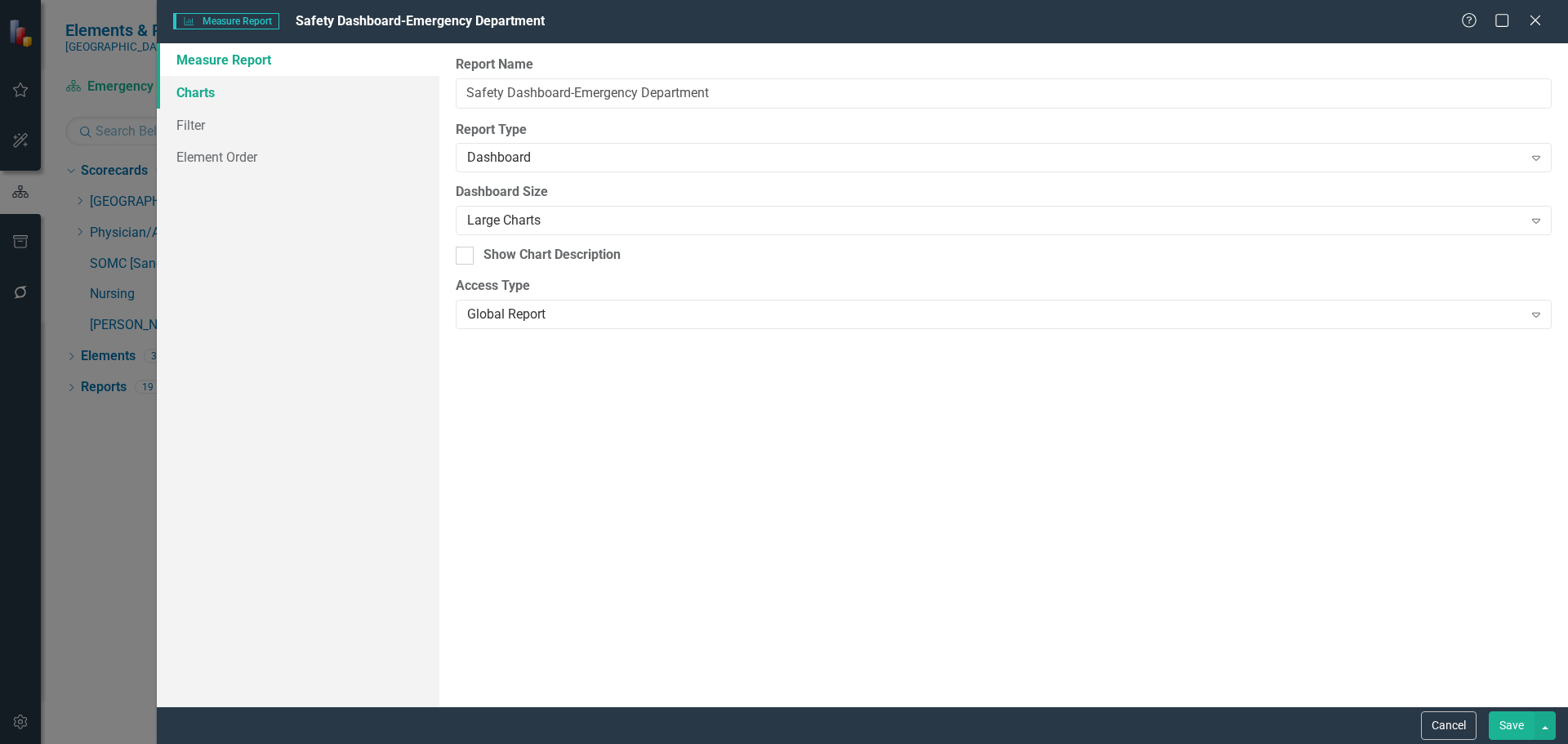
click at [208, 85] on link "Charts" at bounding box center [297, 93] width 283 height 33
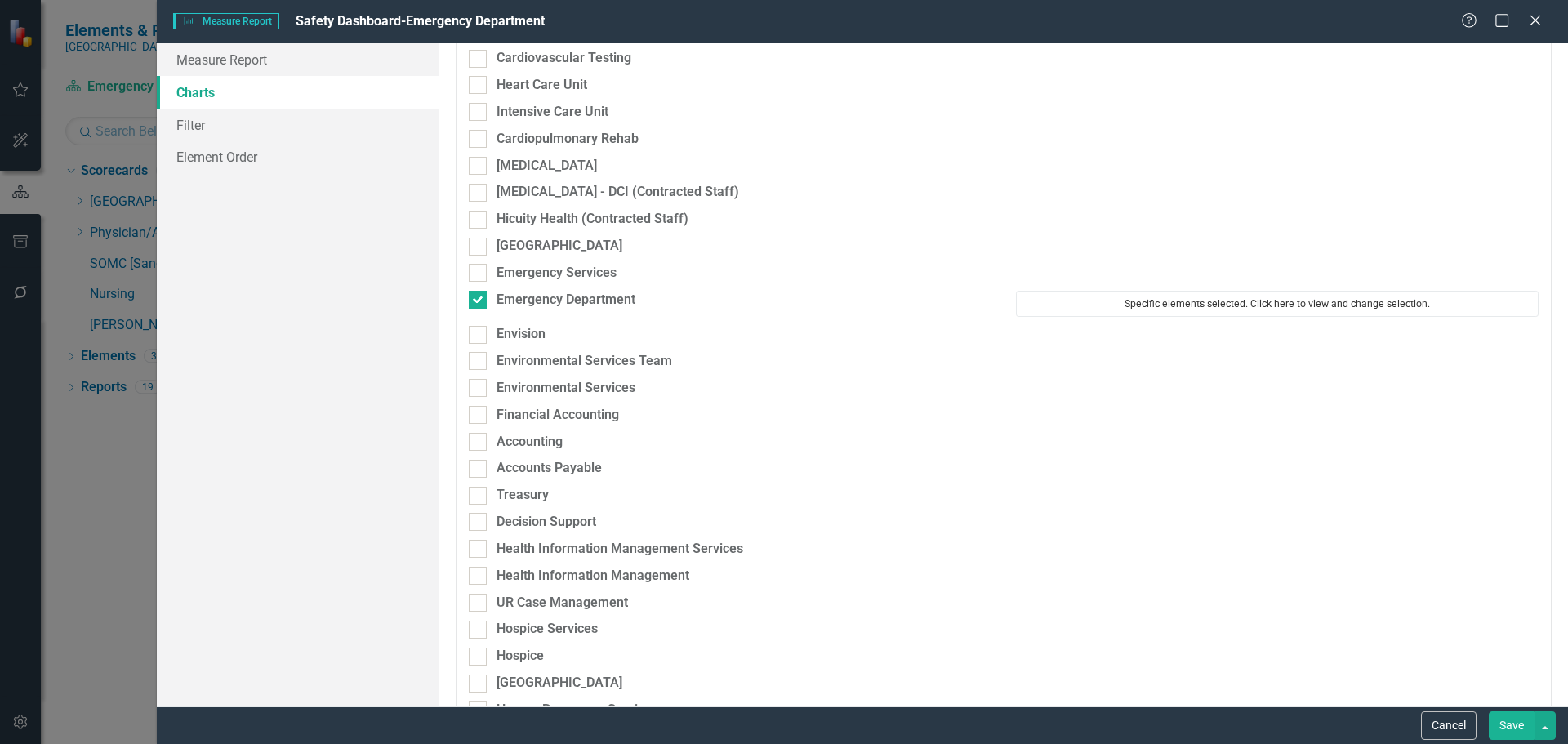
click at [1220, 305] on button "Specific elements selected. Click here to view and change selection." at bounding box center [1277, 304] width 523 height 26
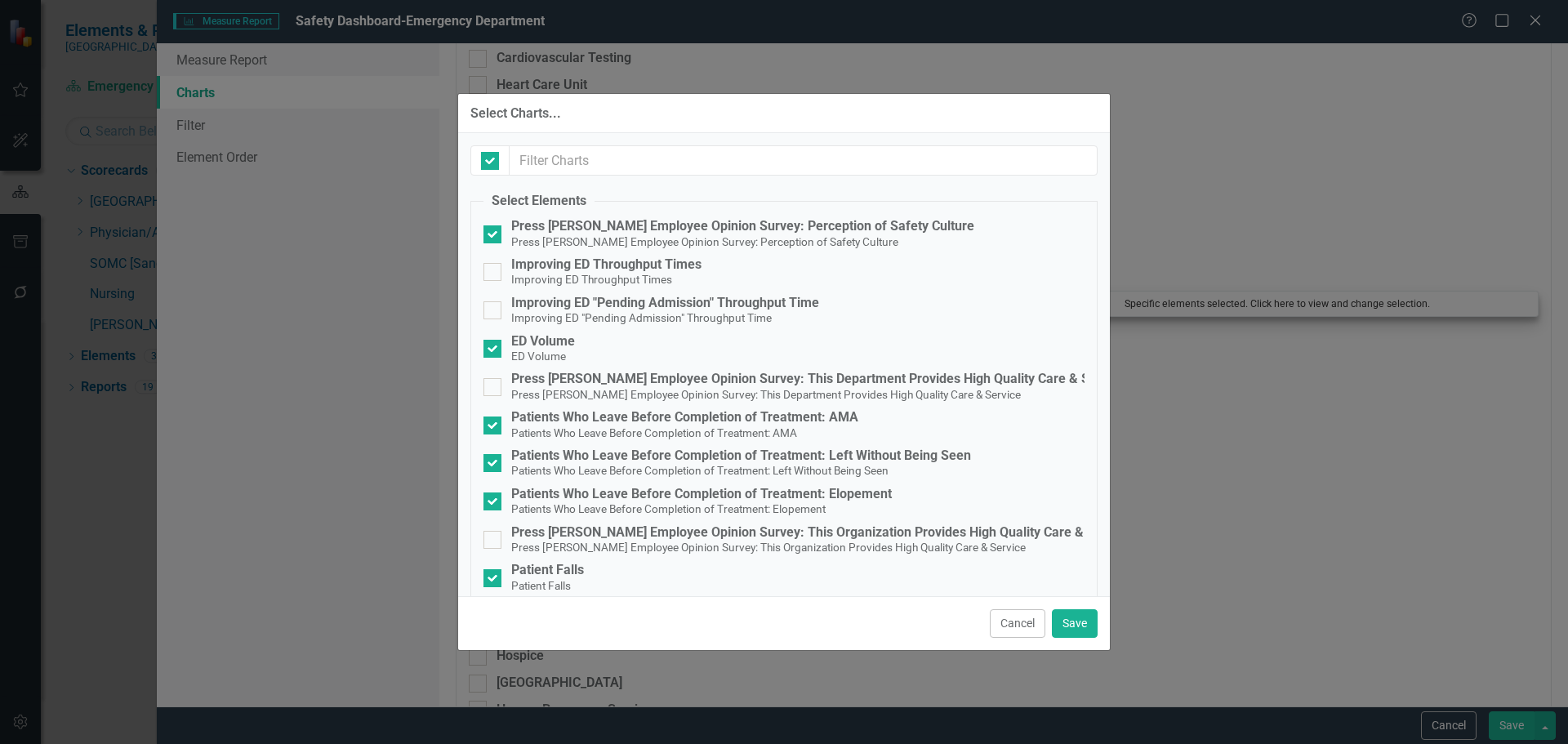
checkbox input "false"
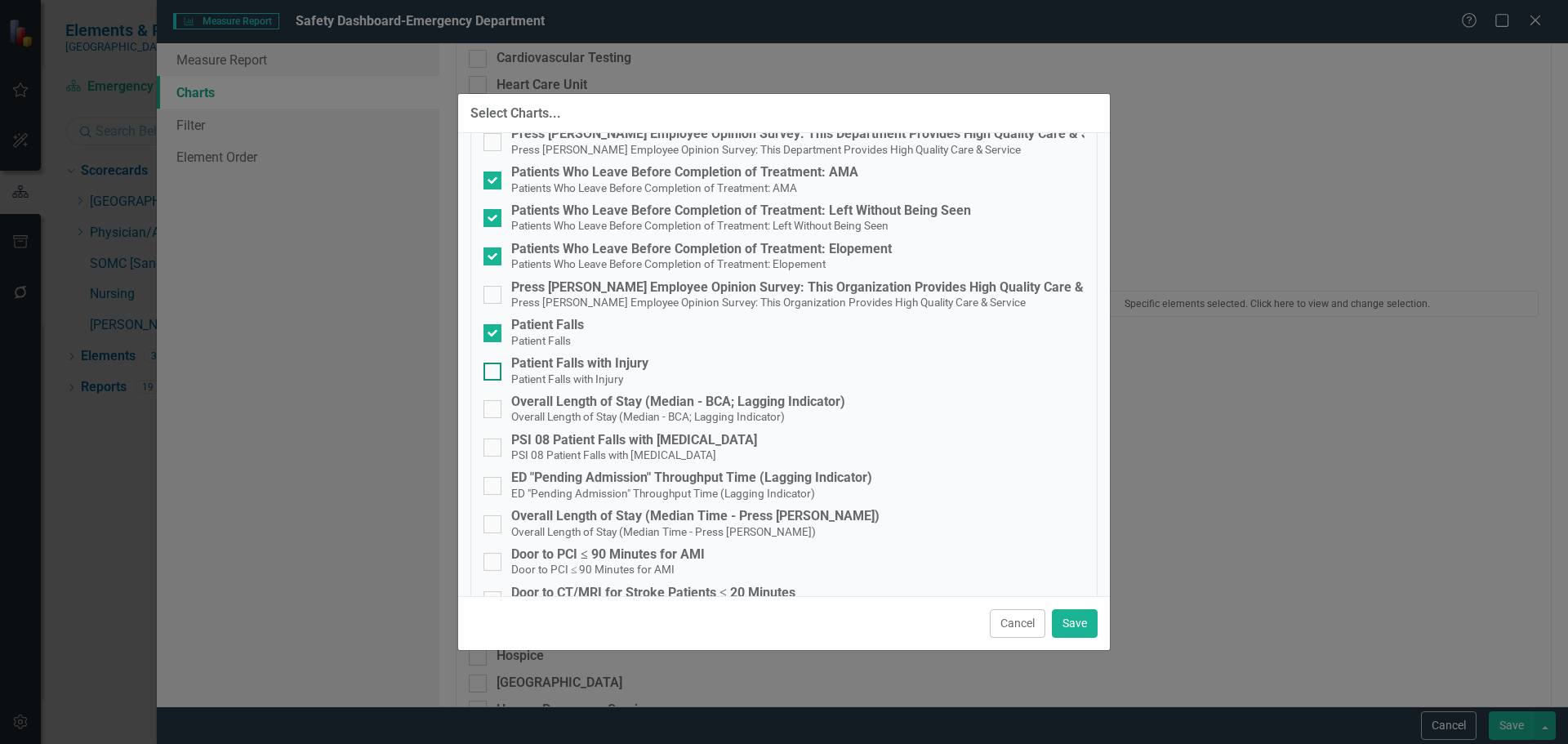
click at [542, 364] on div "Patient Falls with Injury" at bounding box center [579, 364] width 137 height 15
click at [494, 364] on input "Patient Falls with Injury Patient Falls with Injury" at bounding box center [489, 368] width 11 height 11
checkbox input "true"
click at [568, 436] on div "PSI 08 Patient Falls with [MEDICAL_DATA]" at bounding box center [634, 440] width 246 height 15
click at [494, 438] on input "PSI 08 Patient Falls with Fractures PSI 08 Patient Falls with Fractures" at bounding box center [489, 444] width 11 height 11
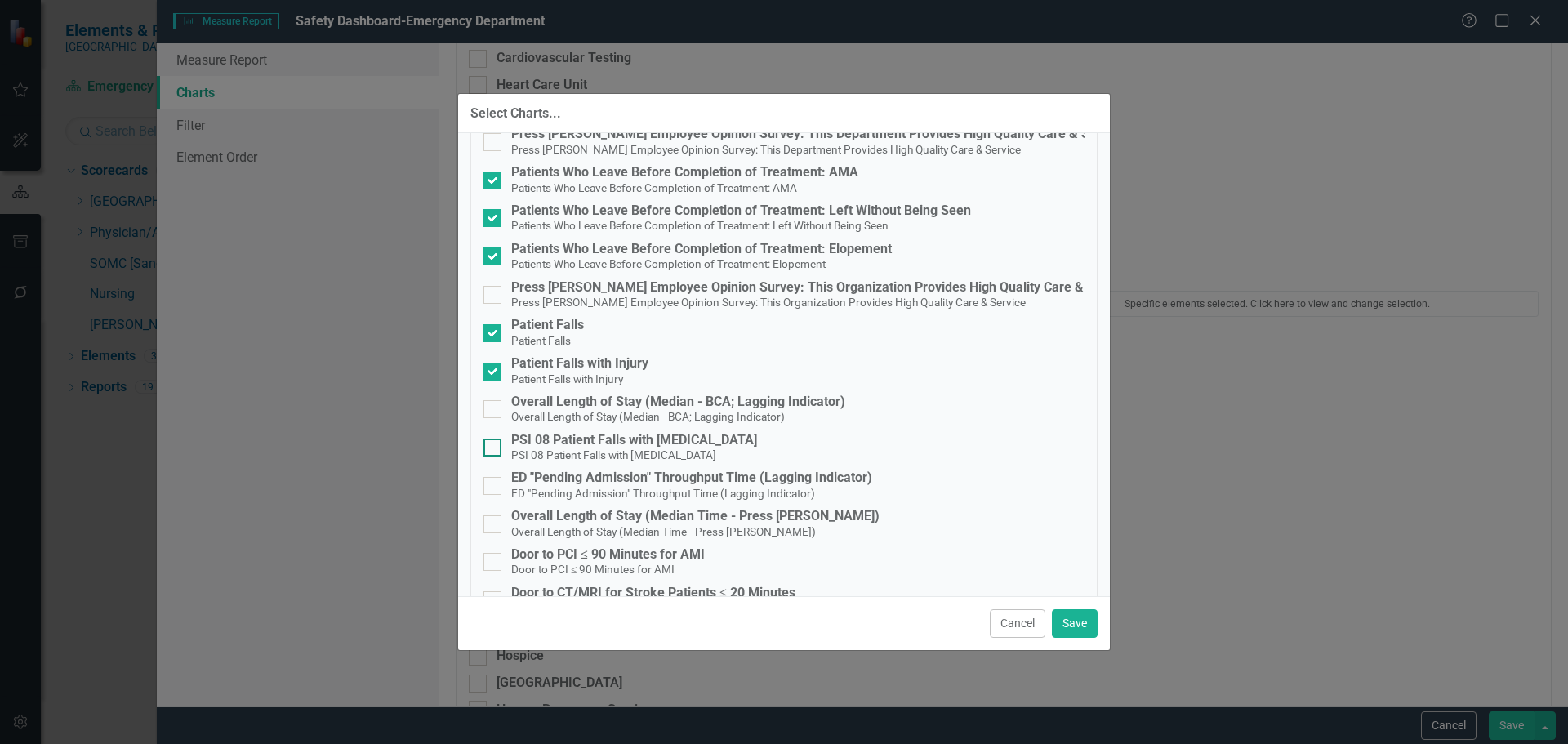
checkbox input "true"
click at [1080, 621] on button "Save" at bounding box center [1075, 623] width 45 height 28
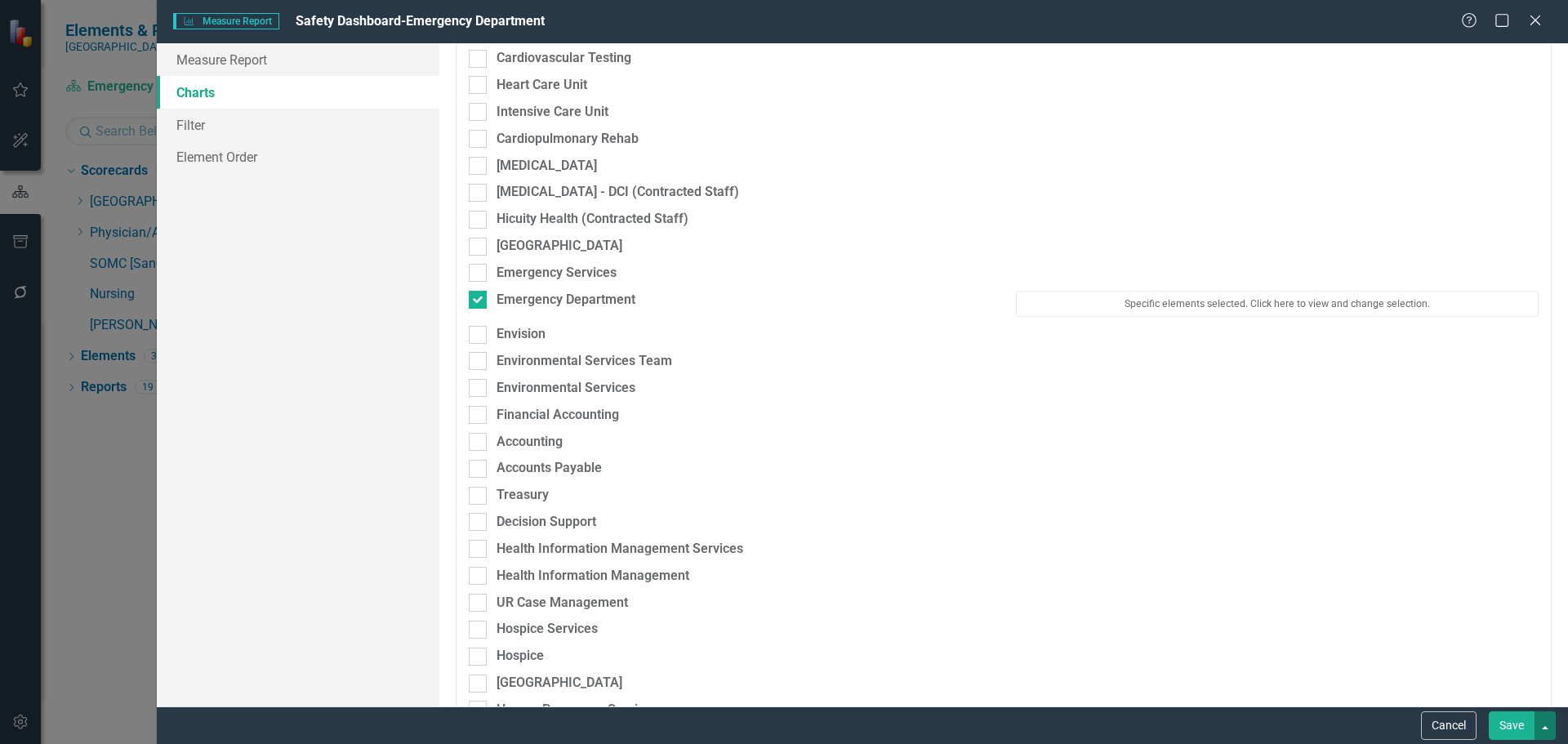
click at [1540, 718] on button "button" at bounding box center [1544, 725] width 21 height 28
click at [1517, 725] on button "Save" at bounding box center [1512, 725] width 45 height 28
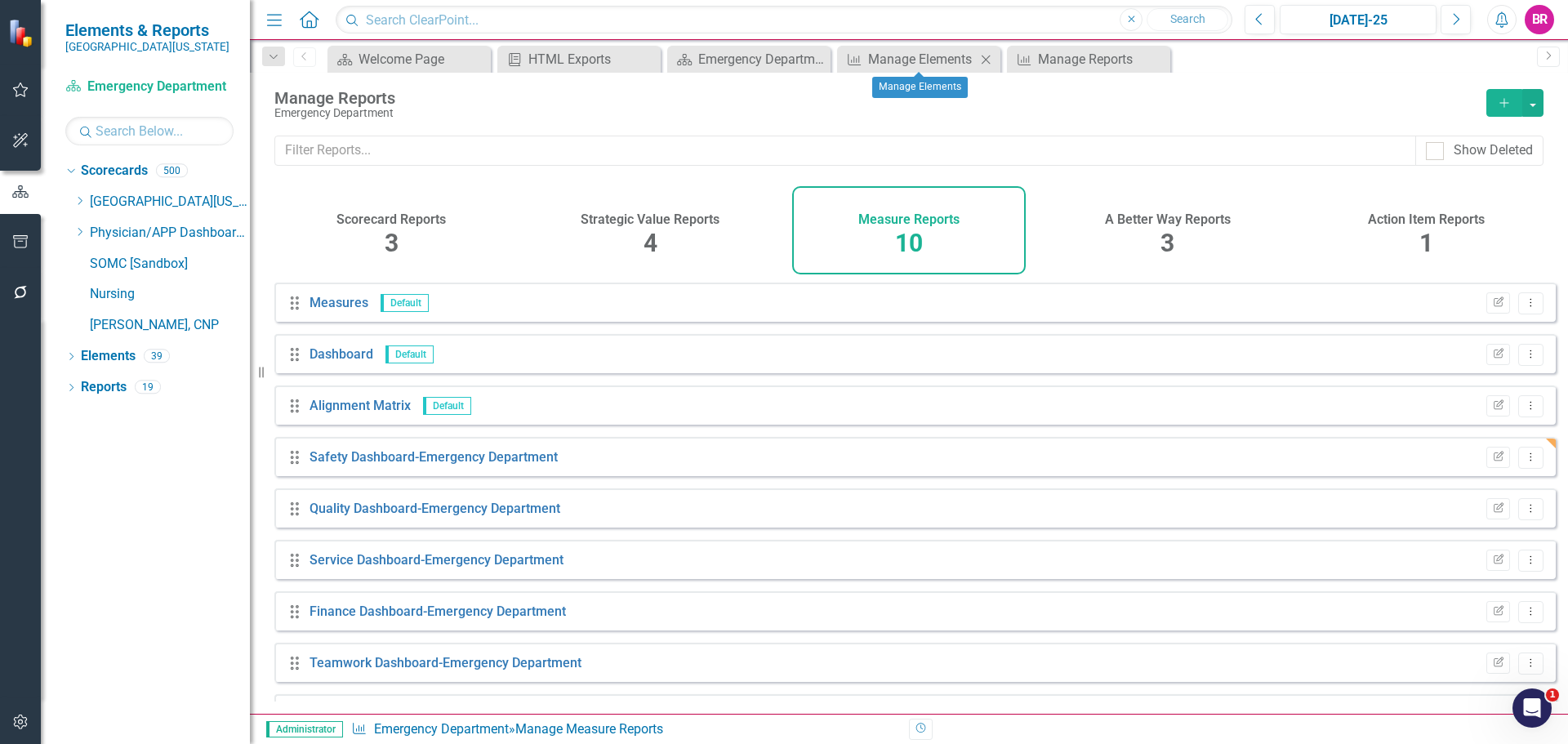
click at [986, 57] on icon "Close" at bounding box center [986, 59] width 16 height 13
click at [0, 0] on icon "Close" at bounding box center [0, 0] width 0 height 0
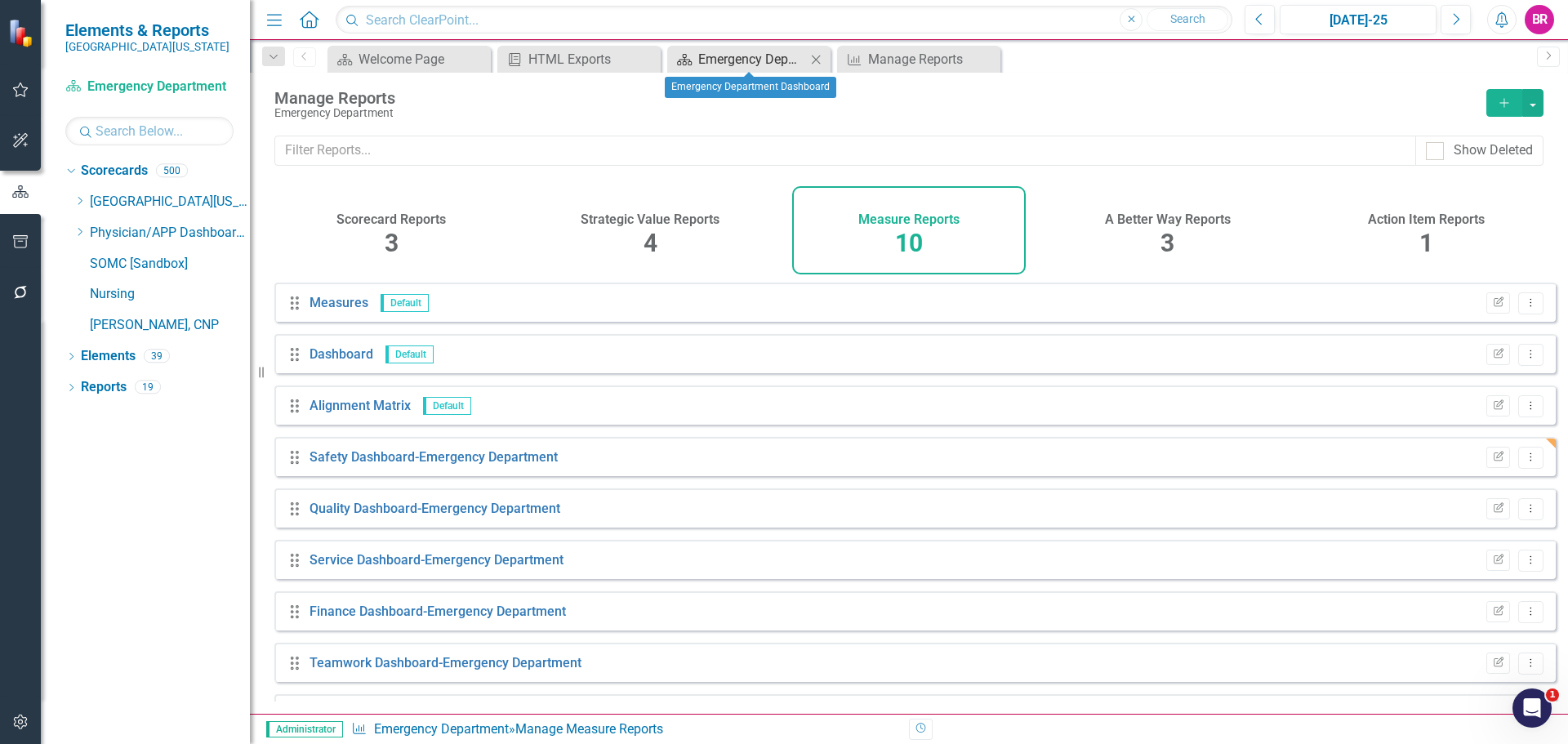
click at [756, 52] on div "Emergency Department Dashboard" at bounding box center [752, 59] width 108 height 20
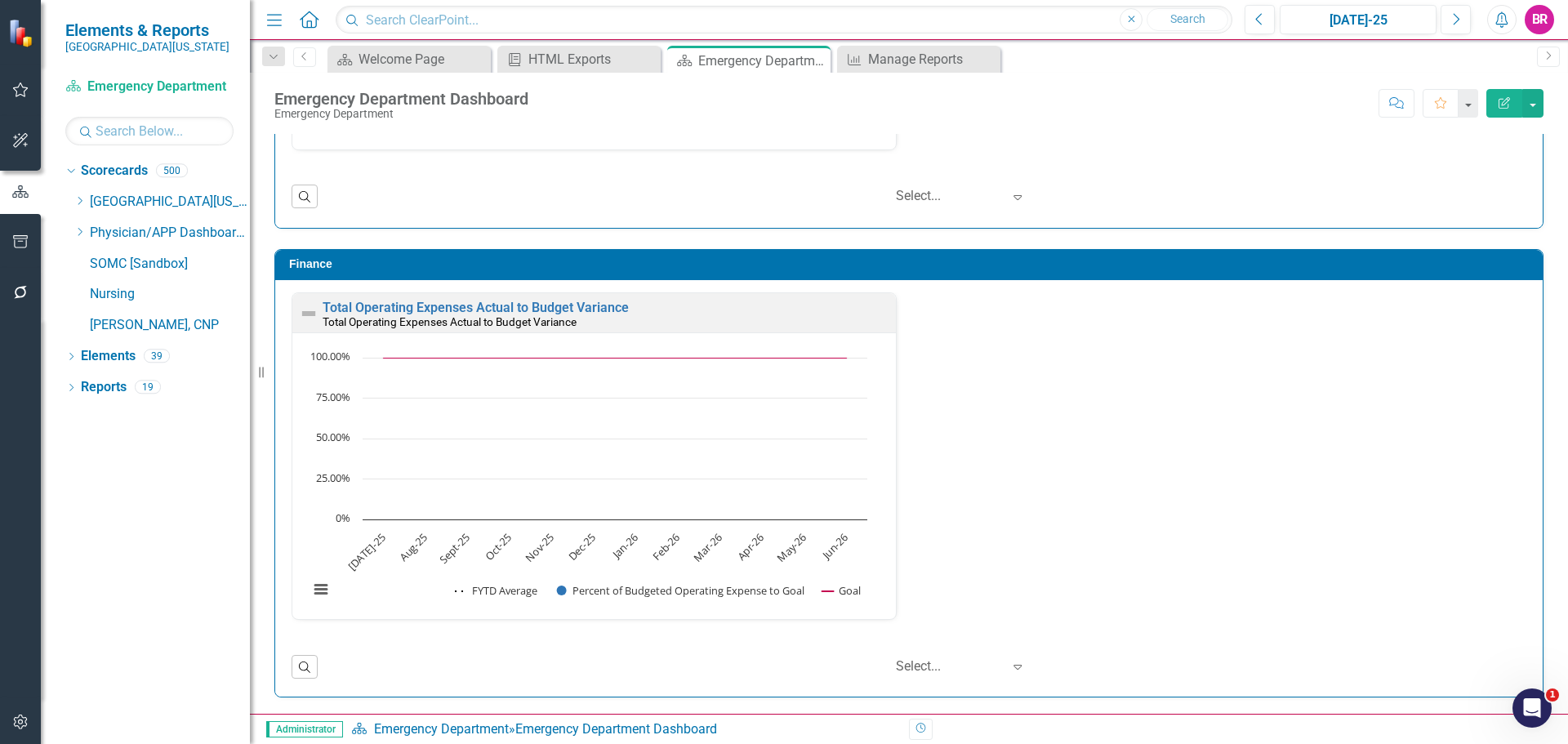
scroll to position [1, 0]
click at [25, 235] on button "button" at bounding box center [21, 243] width 36 height 35
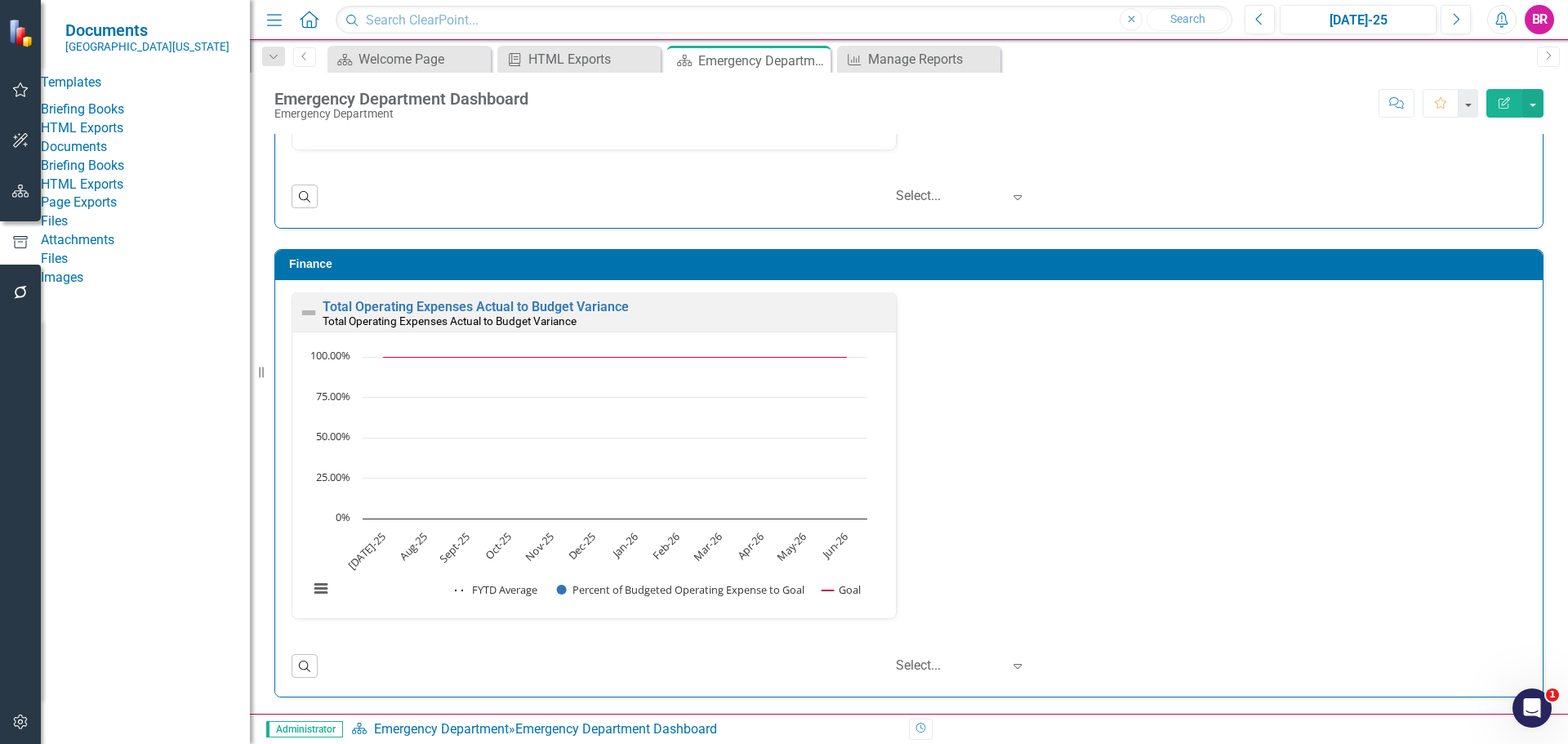
click at [122, 138] on link "HTML Exports" at bounding box center [146, 128] width 209 height 19
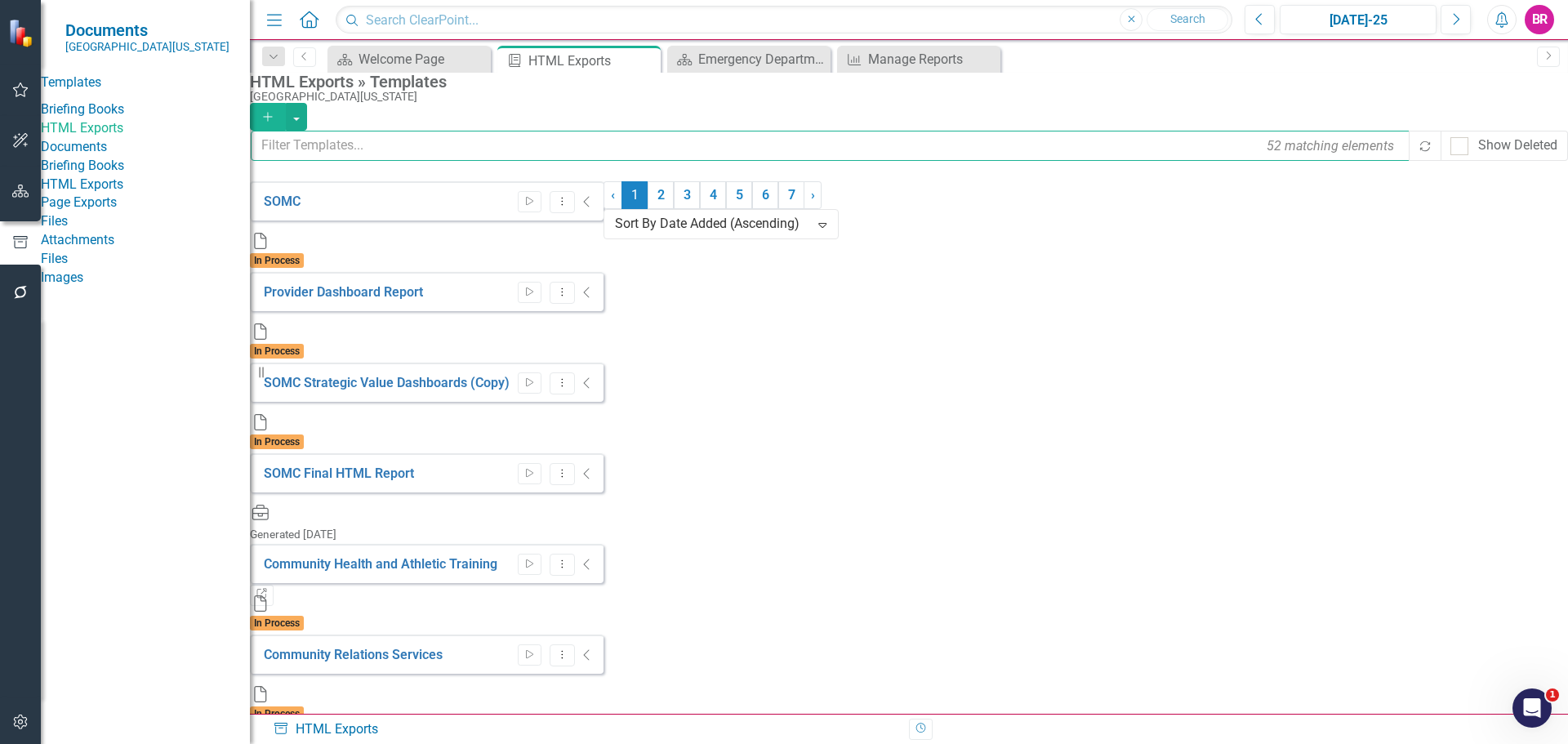
click at [471, 156] on input "text" at bounding box center [831, 146] width 1161 height 30
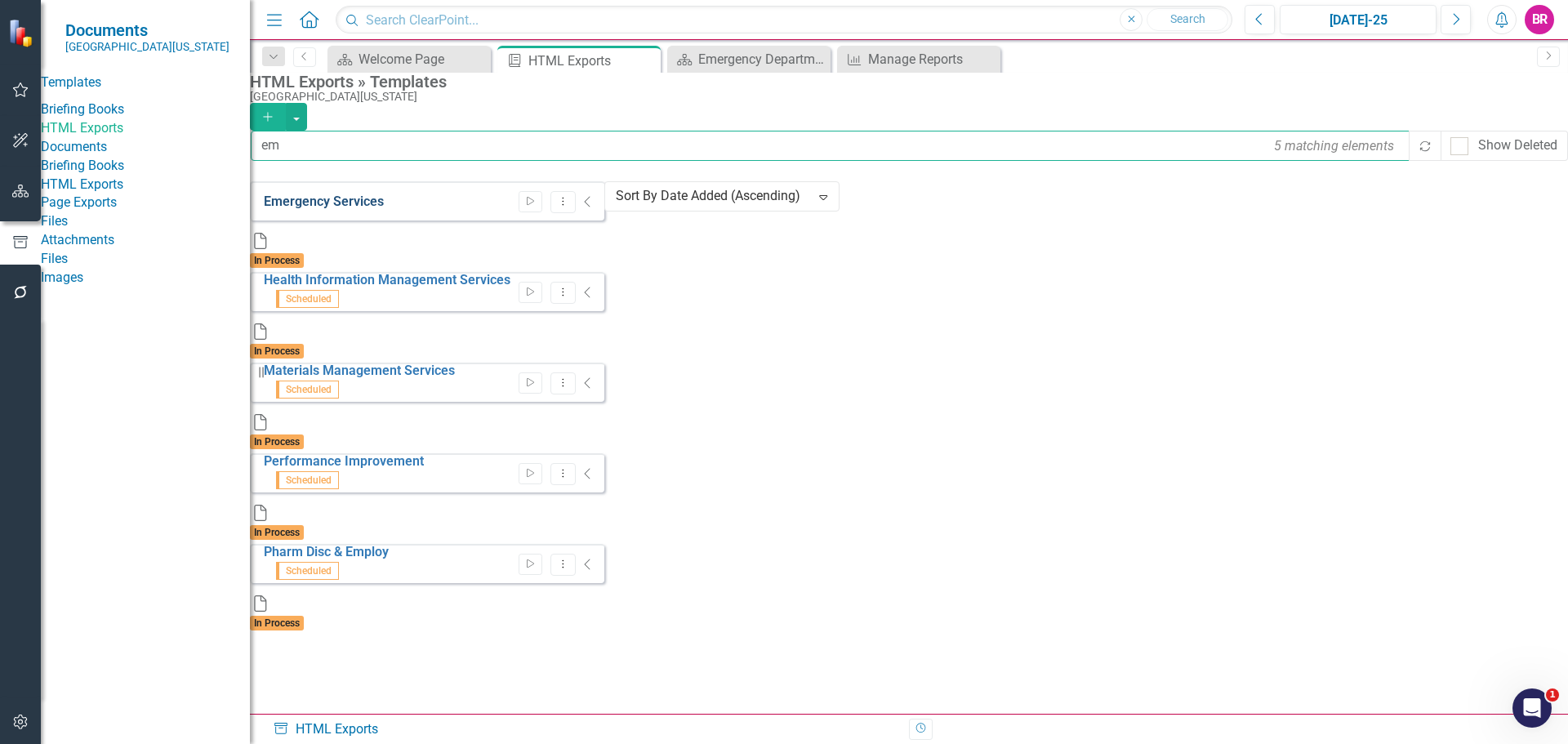
type input "em"
click at [382, 209] on link "Emergency Services" at bounding box center [324, 201] width 120 height 15
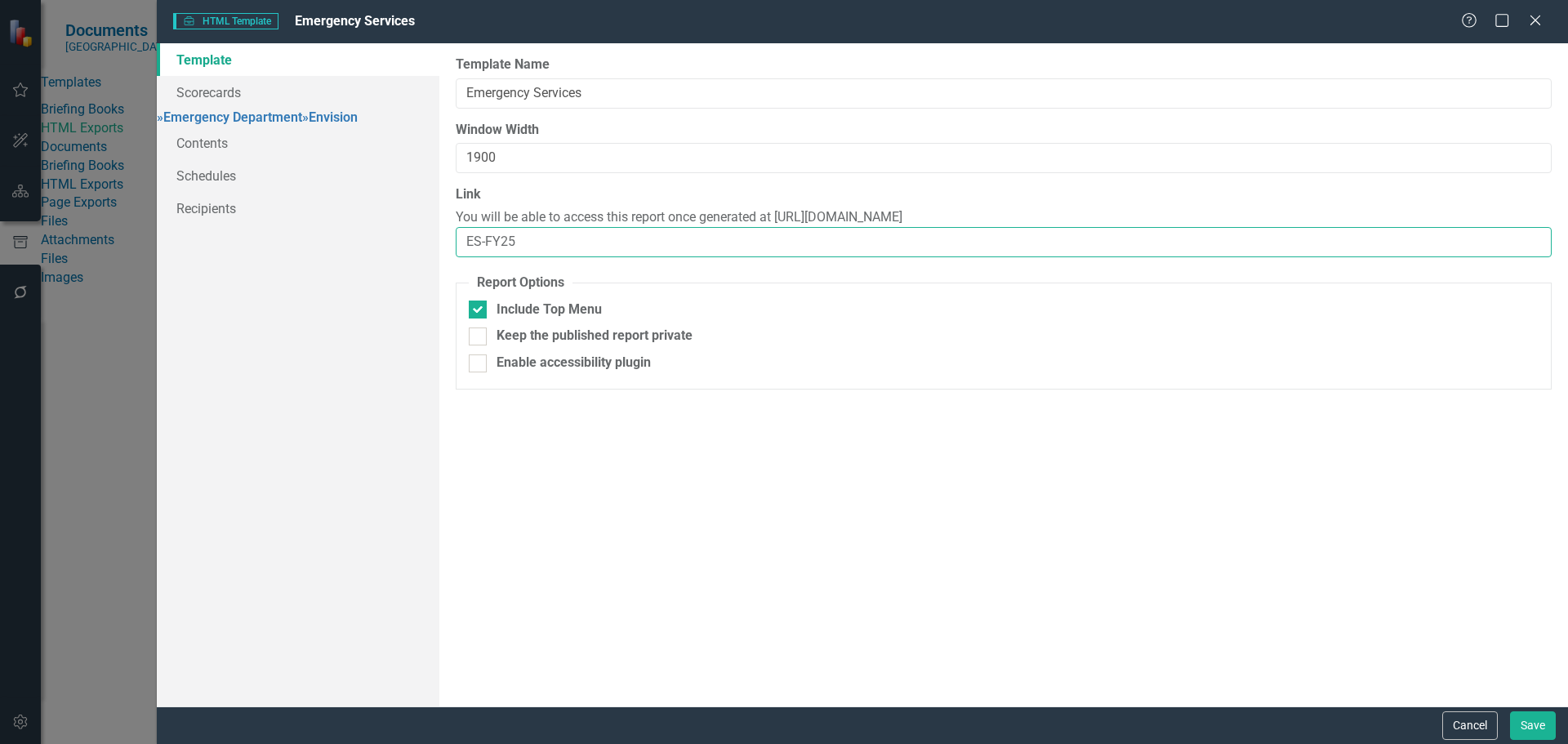
drag, startPoint x: 565, startPoint y: 246, endPoint x: 479, endPoint y: 251, distance: 86.1
click at [479, 251] on input "ES-FY25" at bounding box center [1003, 242] width 1096 height 30
type input "ES"
click at [302, 123] on link "» Emergency Department" at bounding box center [229, 116] width 146 height 15
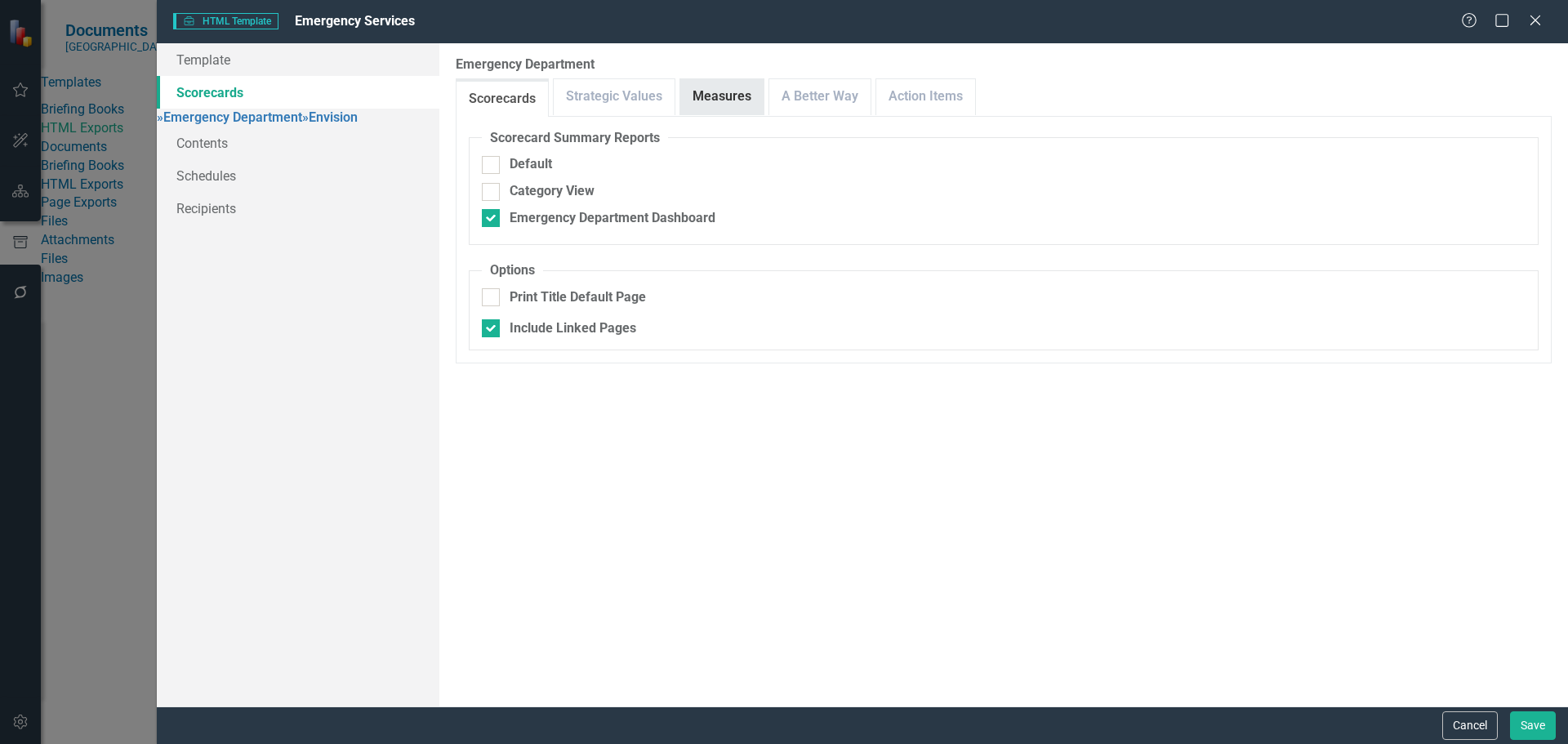
click at [720, 105] on link "Measures" at bounding box center [722, 96] width 84 height 35
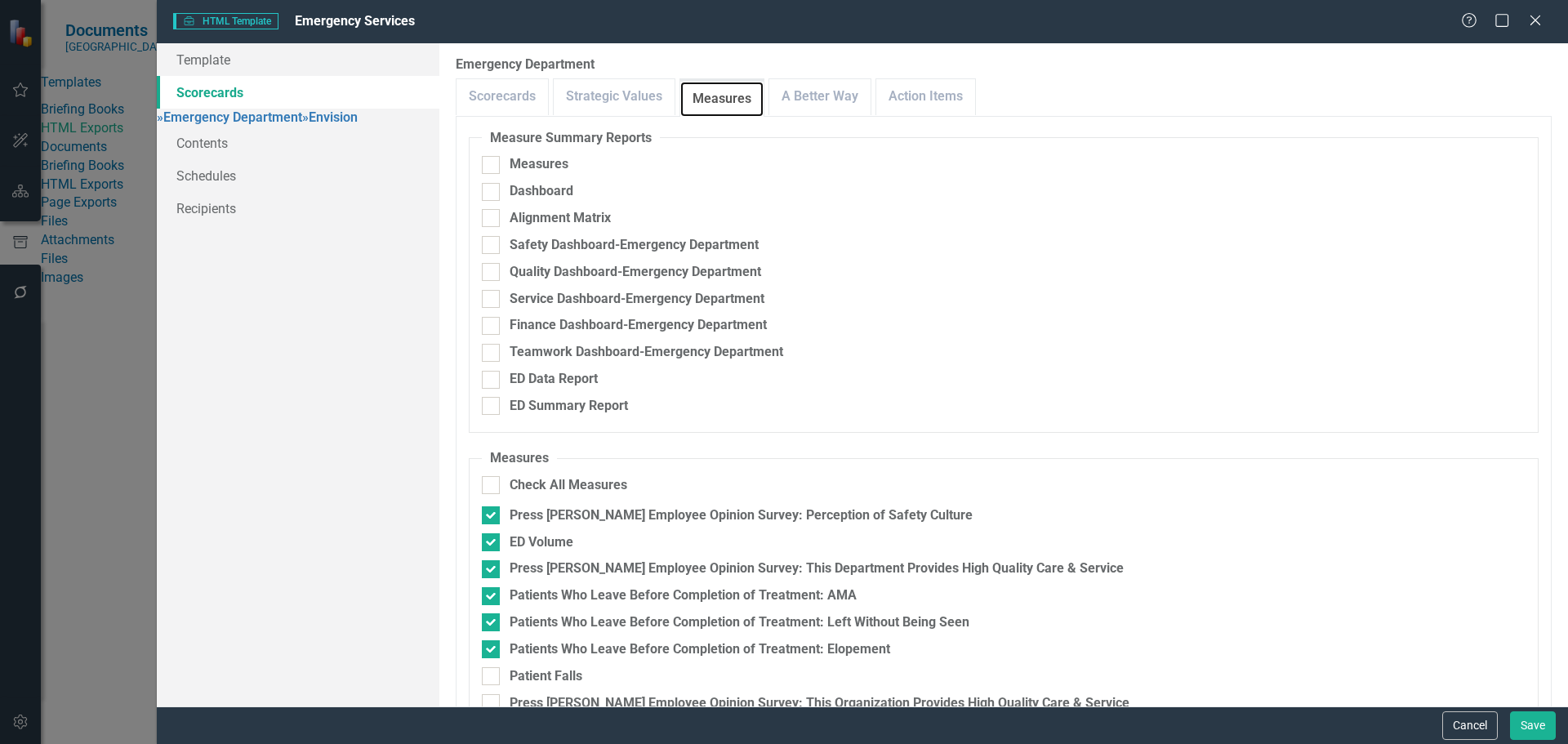
scroll to position [508, 0]
checkbox input "true"
drag, startPoint x: 585, startPoint y: 255, endPoint x: 583, endPoint y: 246, distance: 9.2
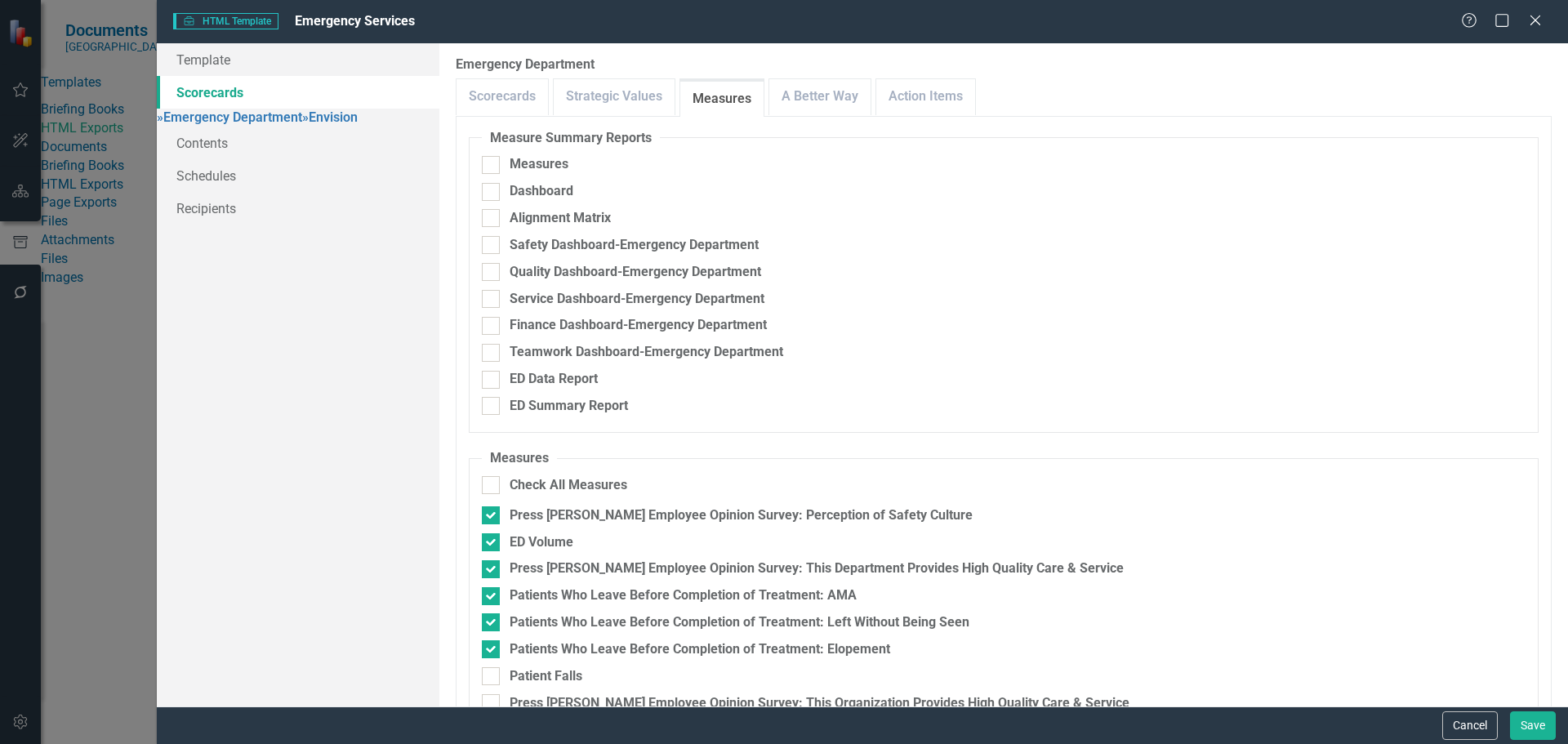
click at [585, 743] on div "Patient Falls with Injury" at bounding box center [578, 757] width 137 height 19
click at [493, 743] on input "Patient Falls with Injury" at bounding box center [487, 754] width 11 height 11
checkbox input "true"
click at [551, 668] on div "Patient Falls" at bounding box center [546, 677] width 73 height 19
click at [493, 668] on input "Patient Falls" at bounding box center [487, 673] width 11 height 11
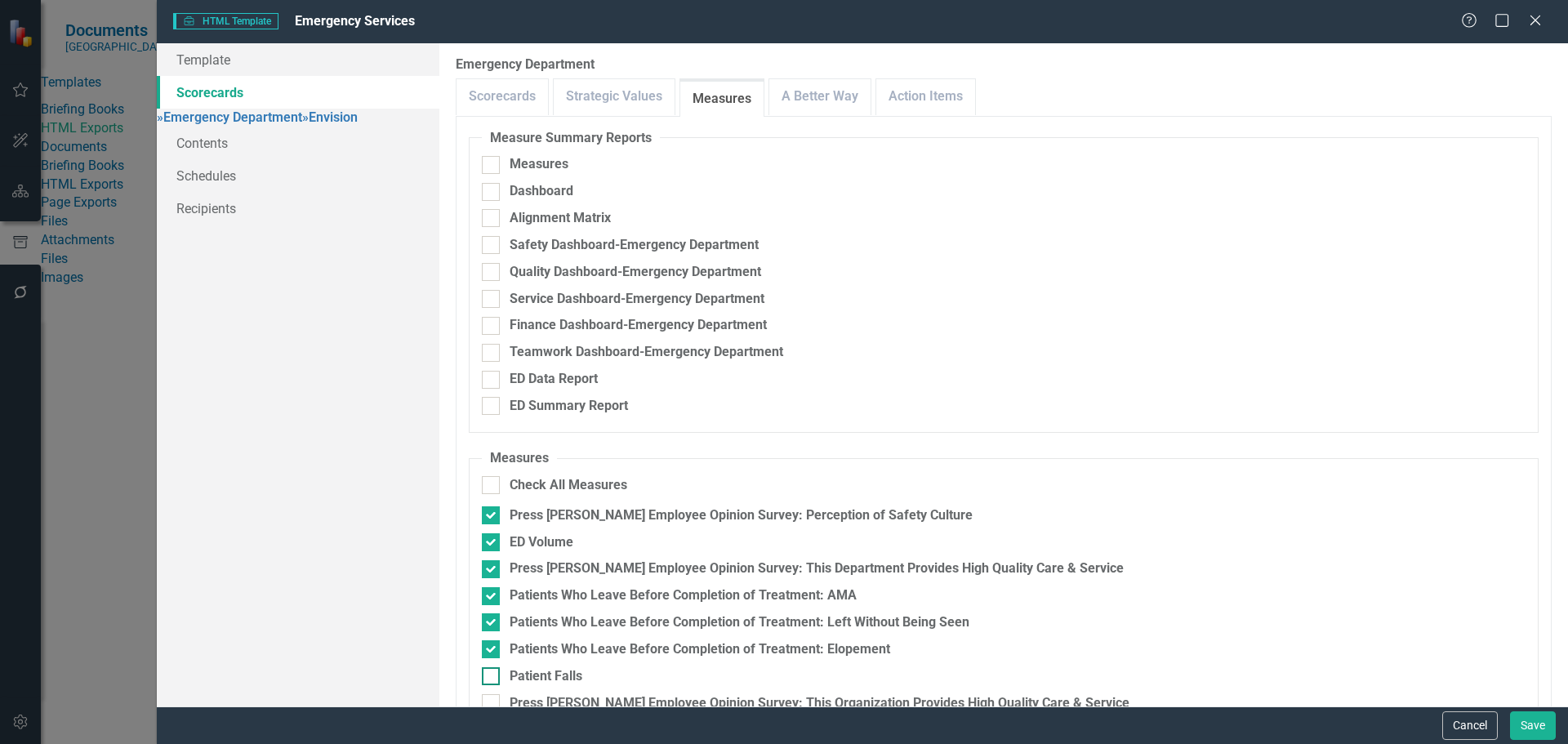
checkbox input "true"
checkbox input "false"
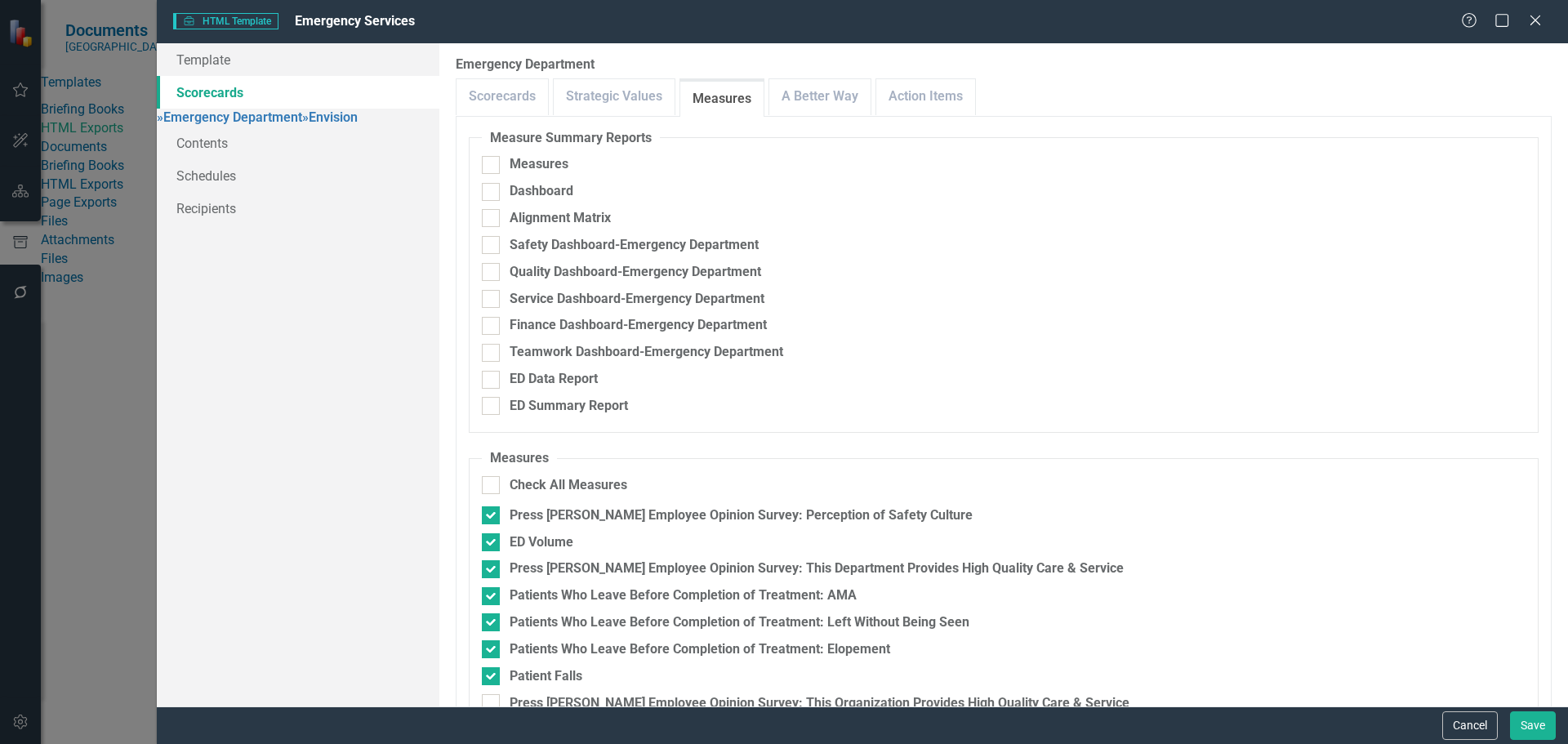
checkbox input "false"
click at [839, 112] on link "A Better Way" at bounding box center [819, 96] width 101 height 35
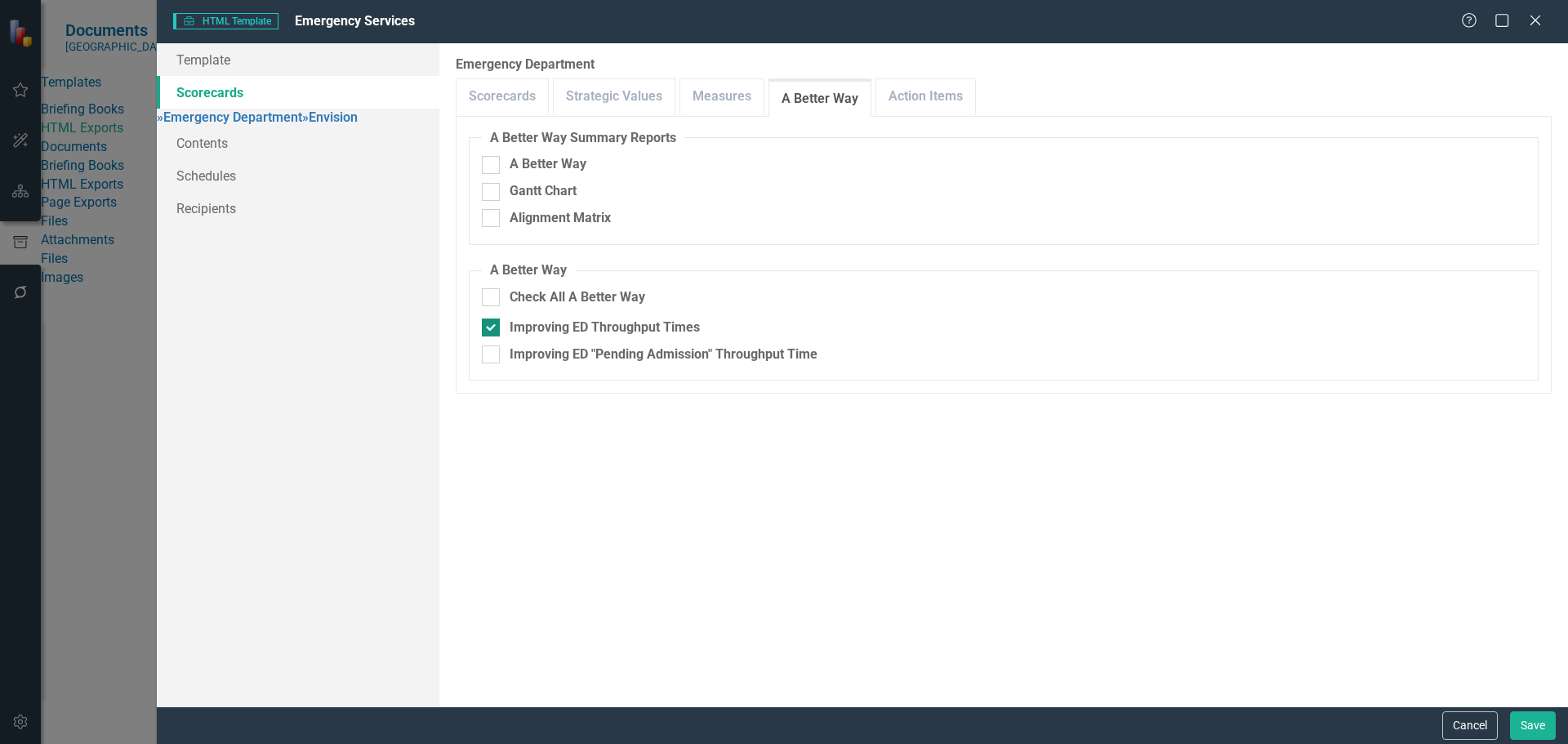
click at [614, 330] on div "Improving ED Throughput Times" at bounding box center [604, 327] width 190 height 19
click at [493, 329] on input "Improving ED Throughput Times" at bounding box center [487, 324] width 11 height 11
checkbox input "false"
click at [975, 103] on div "Scorecards Strategic Values Measures A Better Way Action Items" at bounding box center [1003, 96] width 1096 height 37
click at [886, 91] on link "Action Items" at bounding box center [926, 96] width 99 height 35
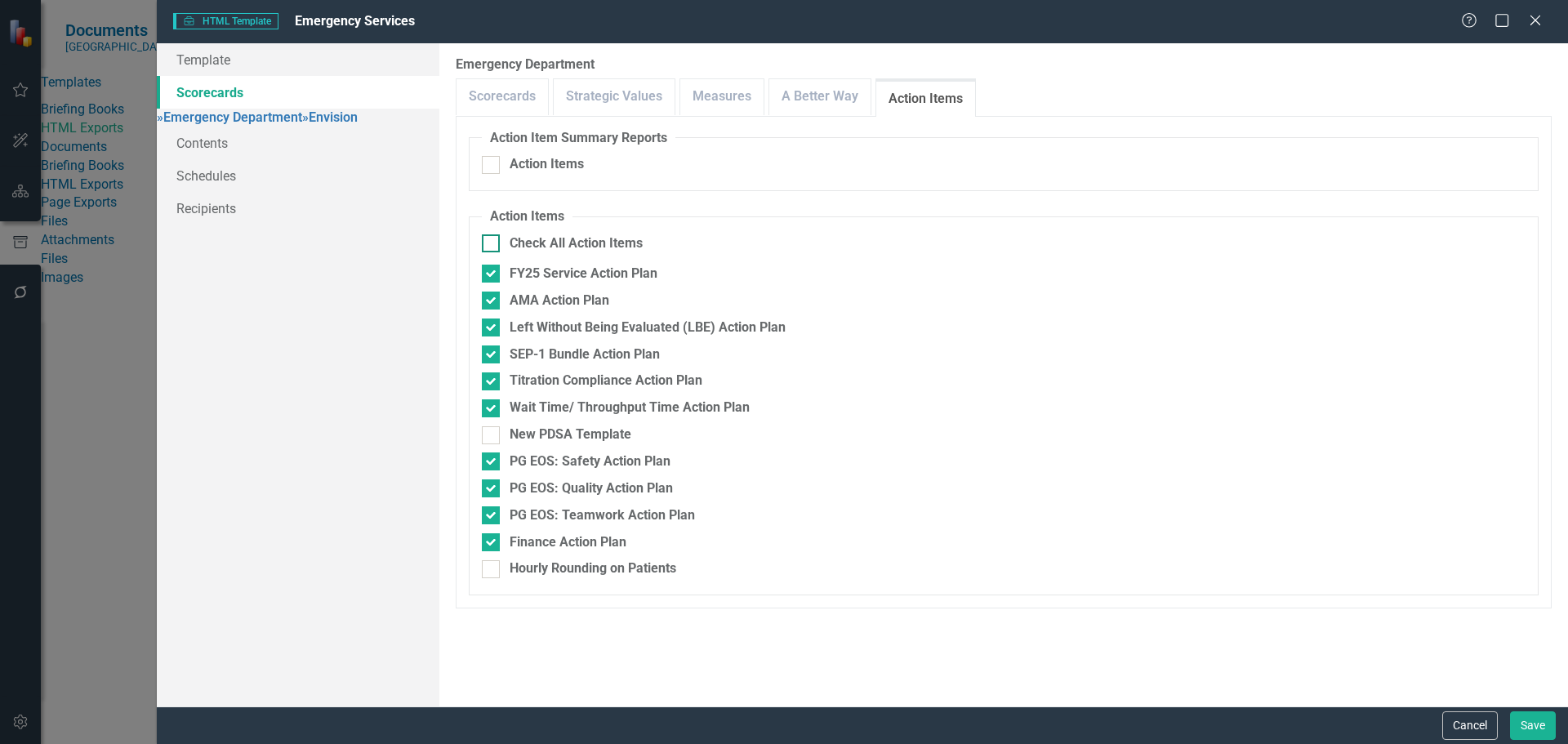
click at [578, 236] on div "Check All Action Items" at bounding box center [576, 244] width 133 height 19
click at [493, 236] on input "Check All Action Items" at bounding box center [487, 240] width 11 height 11
checkbox input "true"
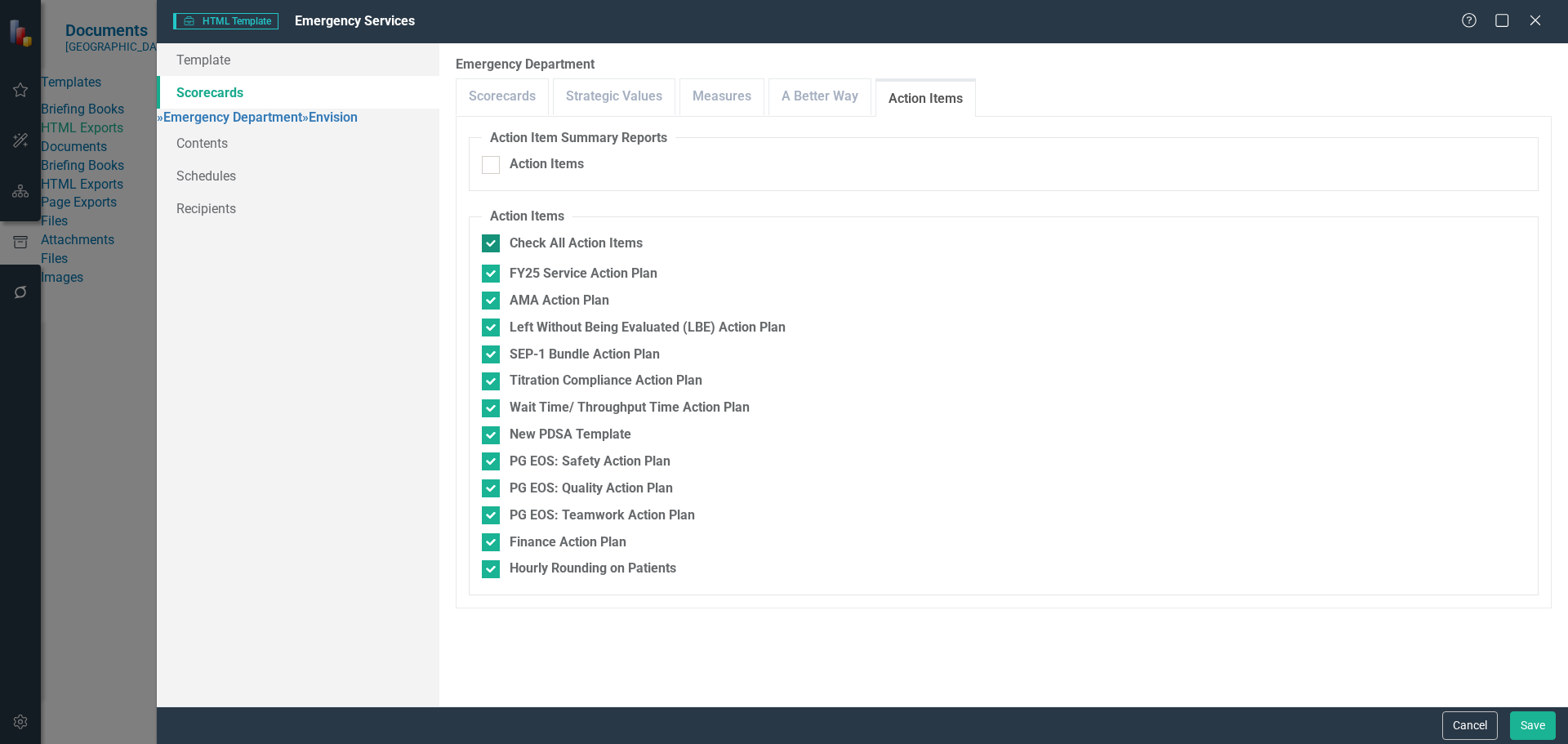
click at [578, 236] on div "Check All Action Items" at bounding box center [576, 244] width 133 height 19
click at [493, 236] on input "Check All Action Items" at bounding box center [487, 240] width 11 height 11
checkbox input "false"
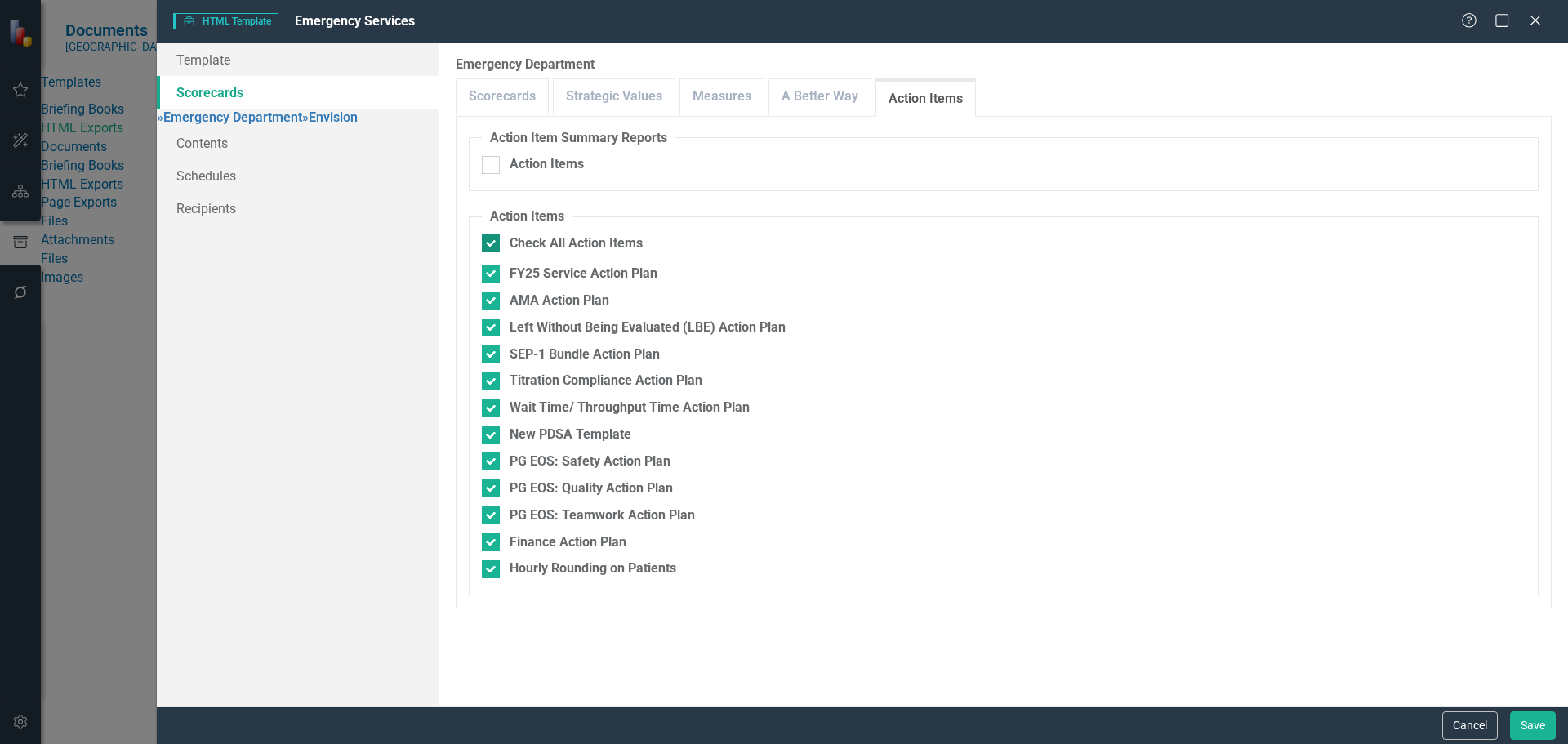
checkbox input "false"
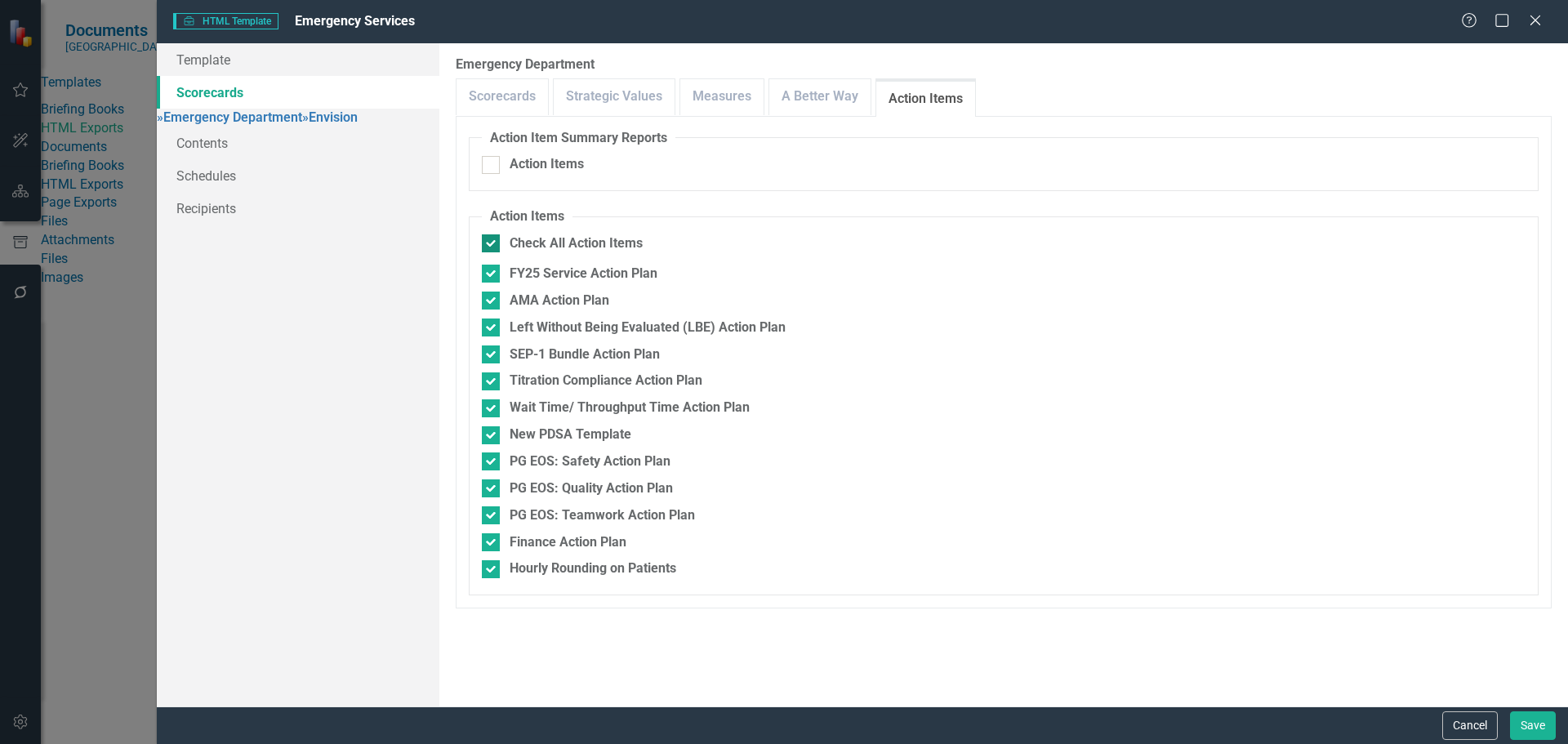
checkbox input "false"
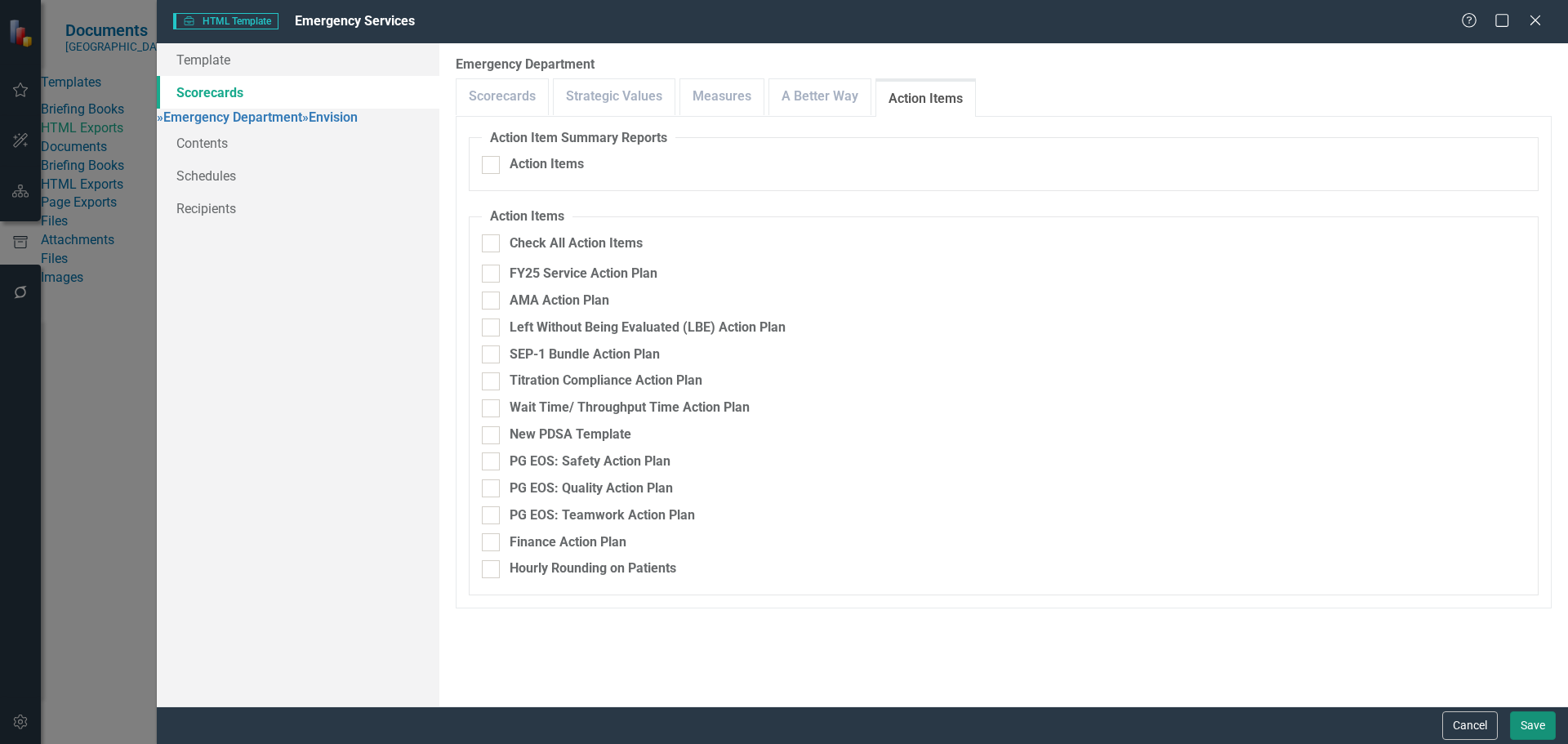
click at [1534, 720] on button "Save" at bounding box center [1533, 725] width 45 height 28
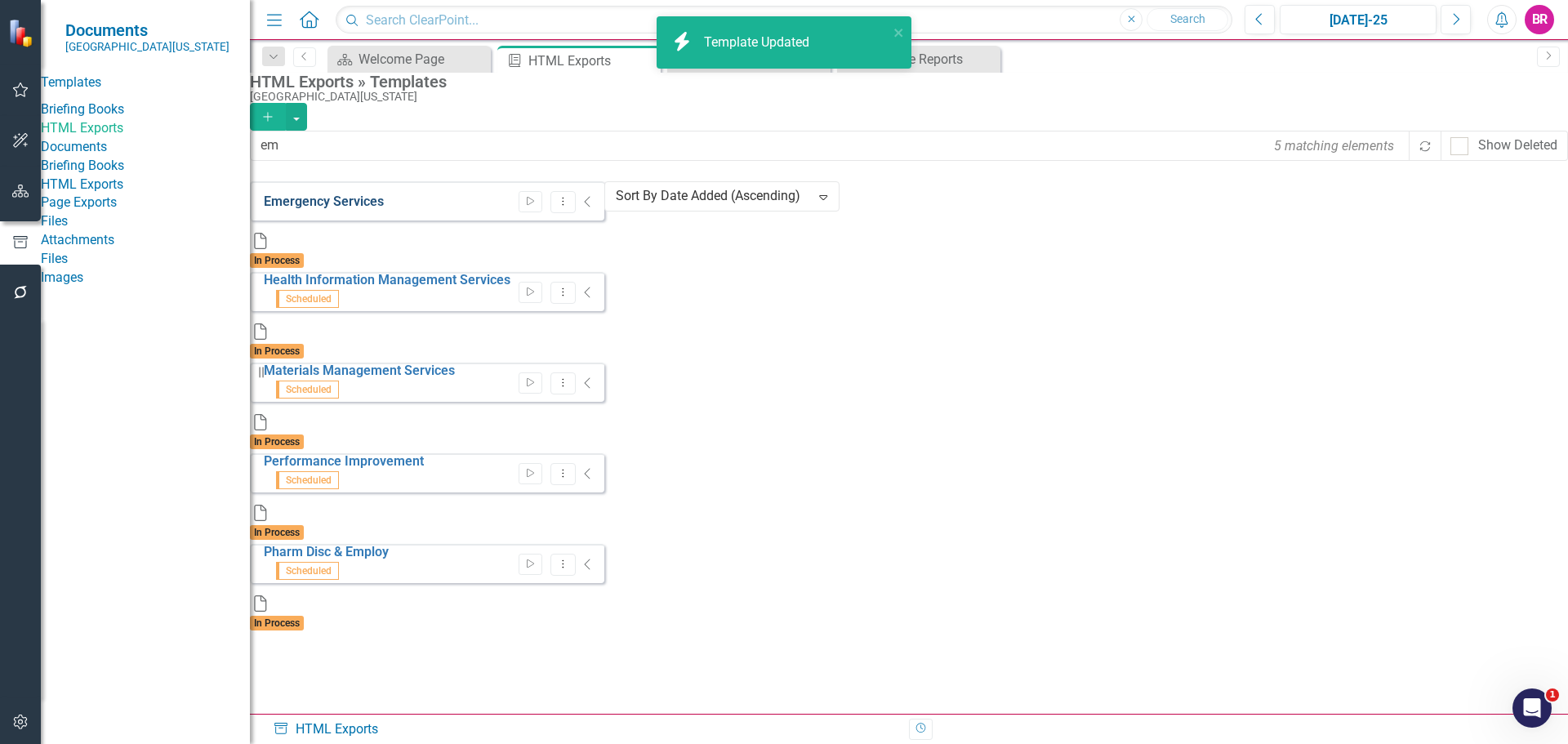
click at [367, 204] on link "Emergency Services" at bounding box center [324, 201] width 120 height 15
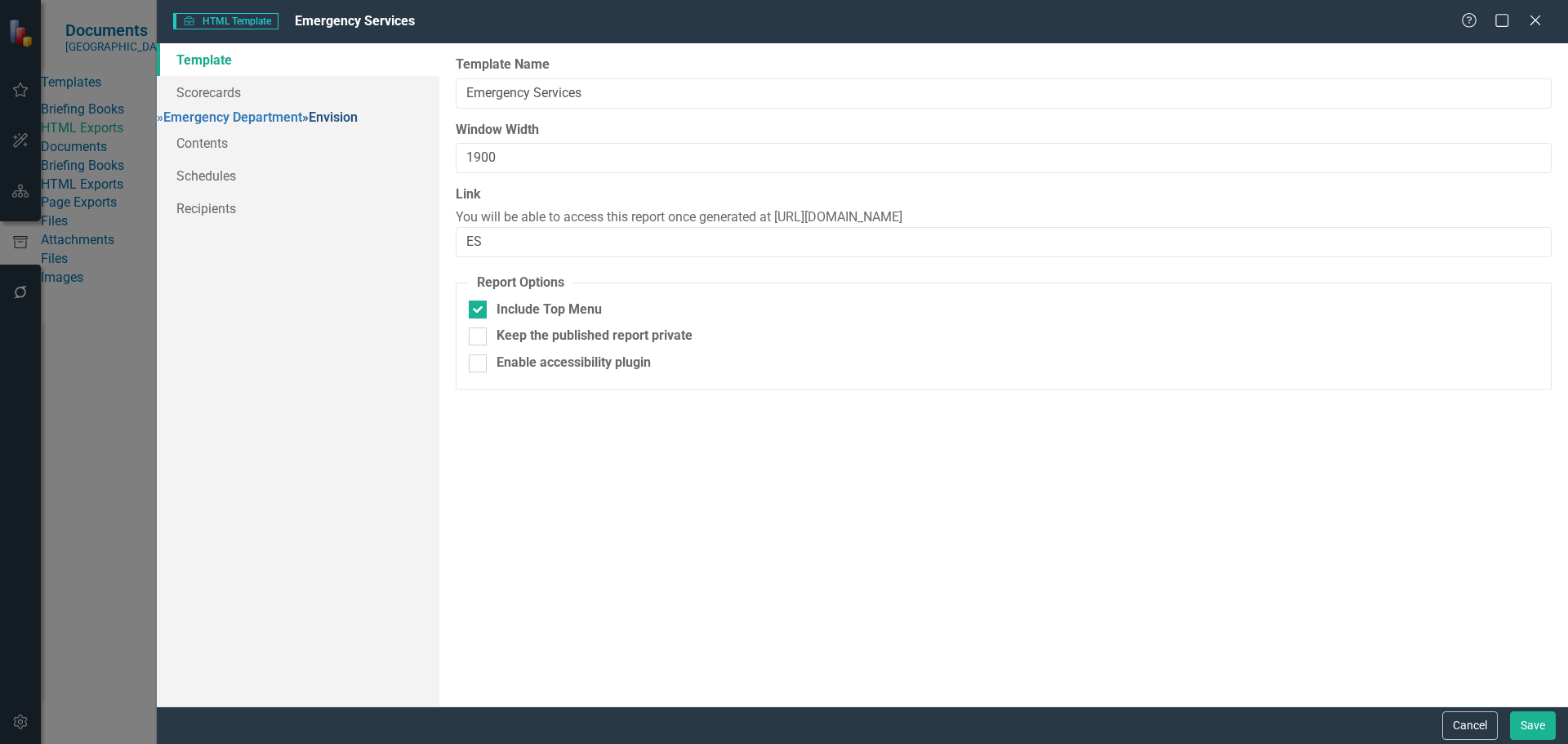
click at [302, 125] on link "» Envision" at bounding box center [329, 116] width 55 height 15
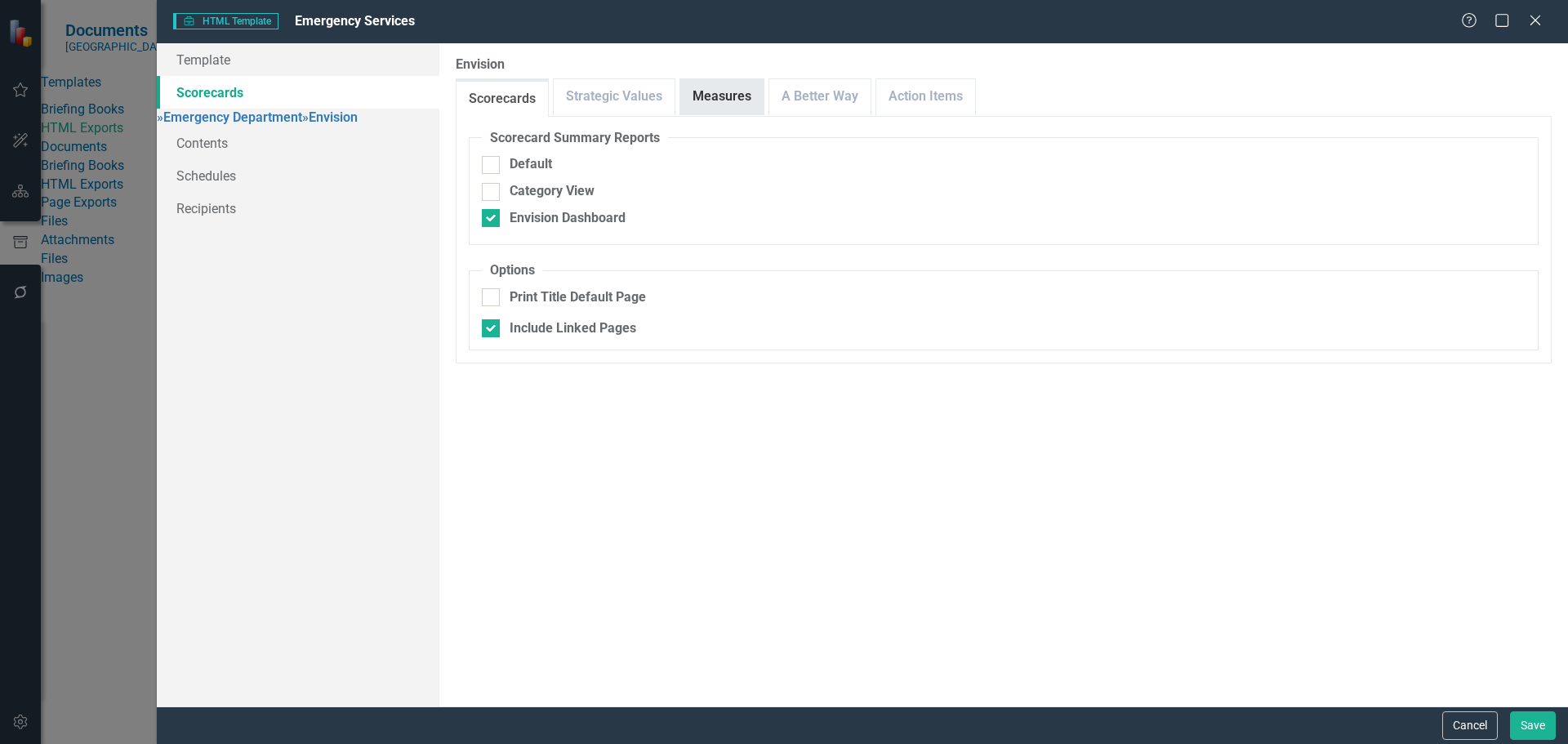
click at [722, 100] on link "Measures" at bounding box center [722, 96] width 84 height 35
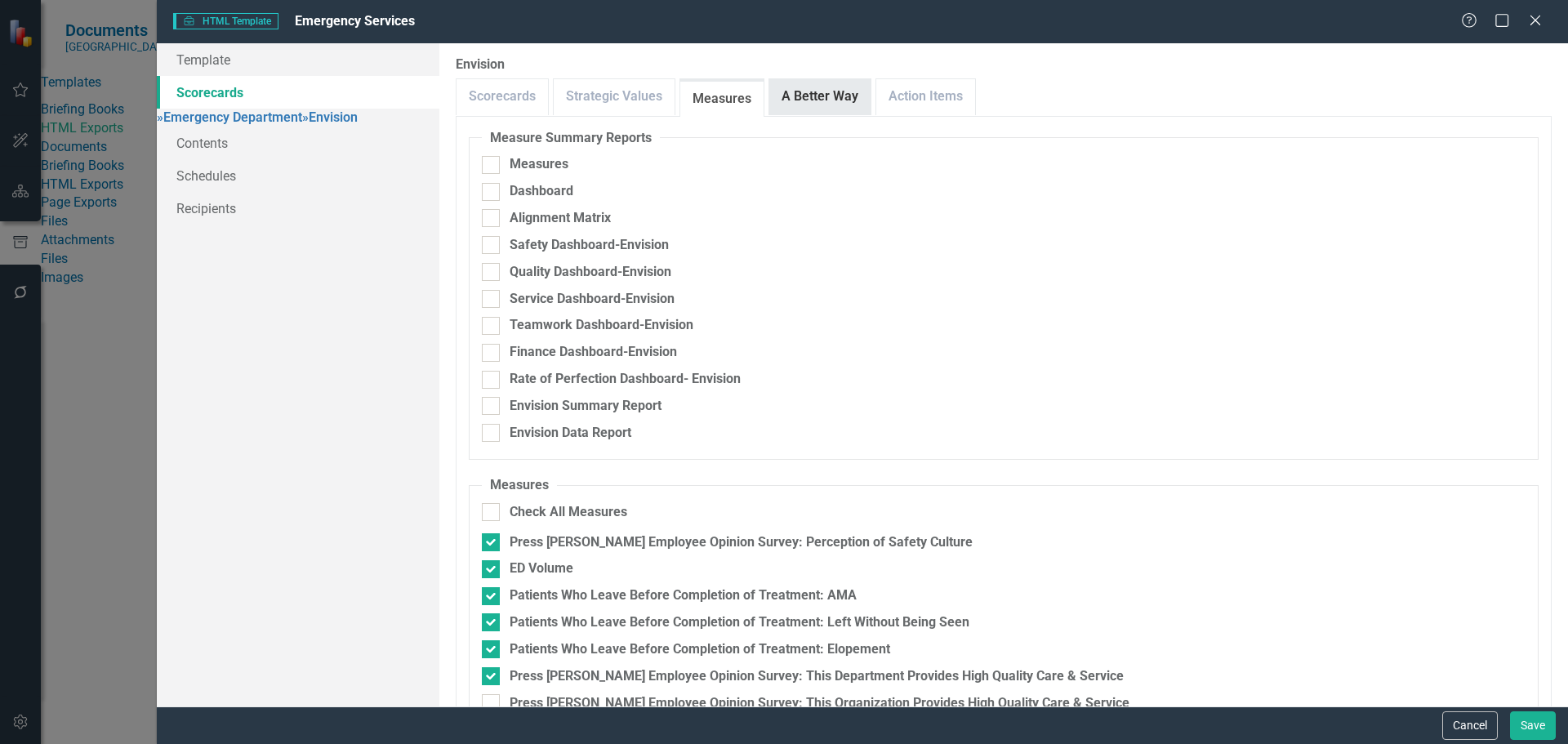
click at [838, 109] on link "A Better Way" at bounding box center [819, 96] width 101 height 35
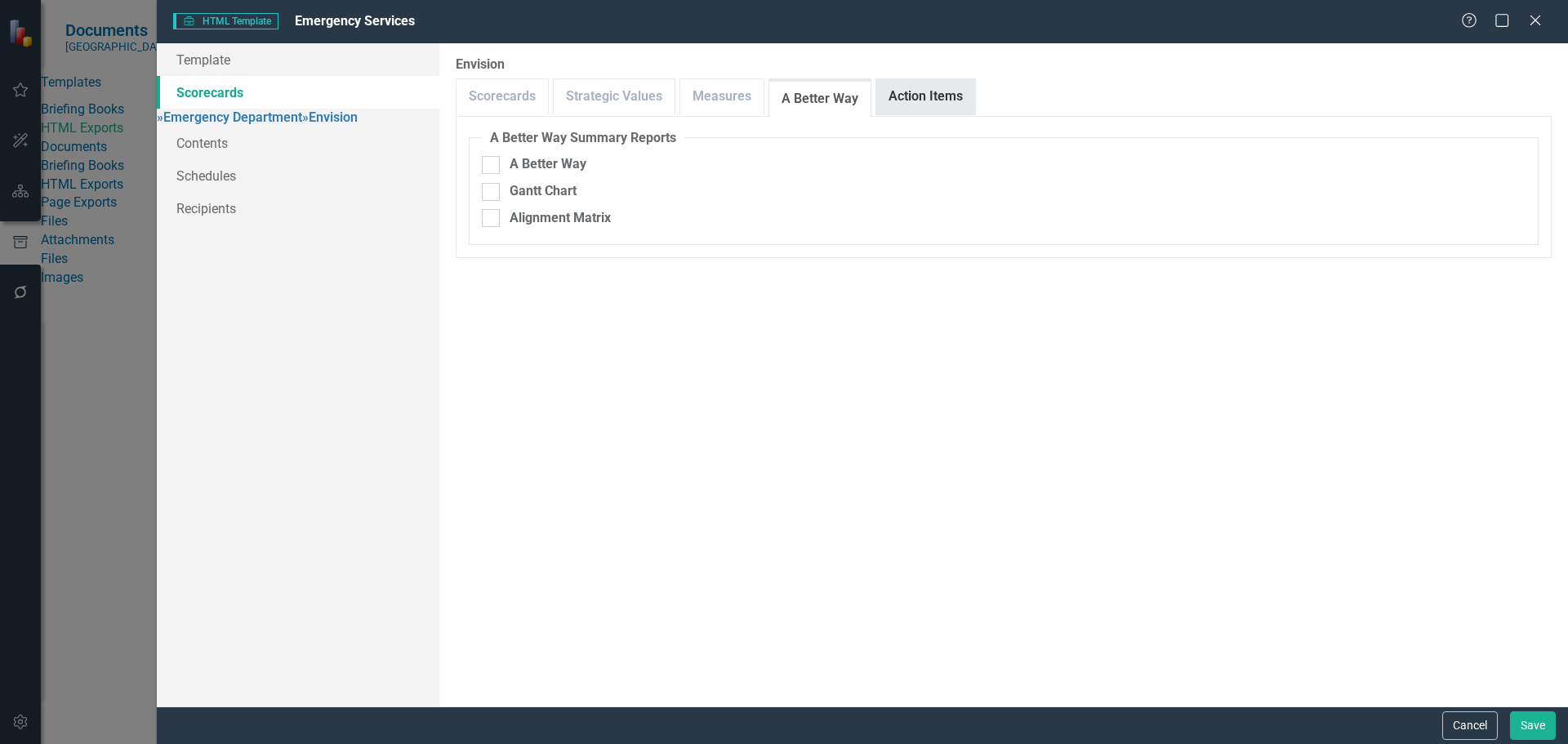
click at [899, 99] on link "Action Items" at bounding box center [926, 96] width 99 height 35
click at [596, 98] on link "Strategic Values" at bounding box center [614, 96] width 121 height 35
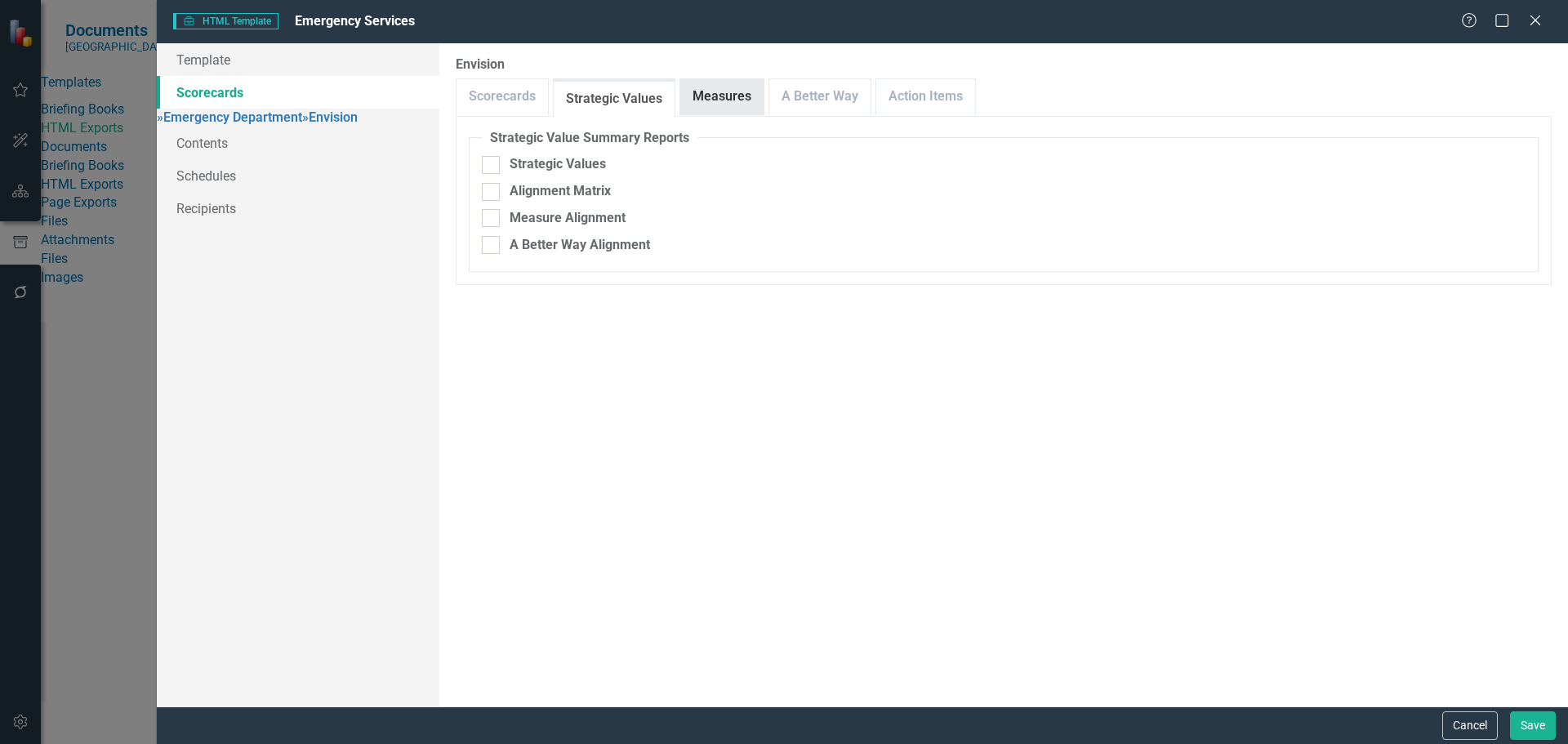
click at [718, 101] on link "Measures" at bounding box center [722, 96] width 84 height 35
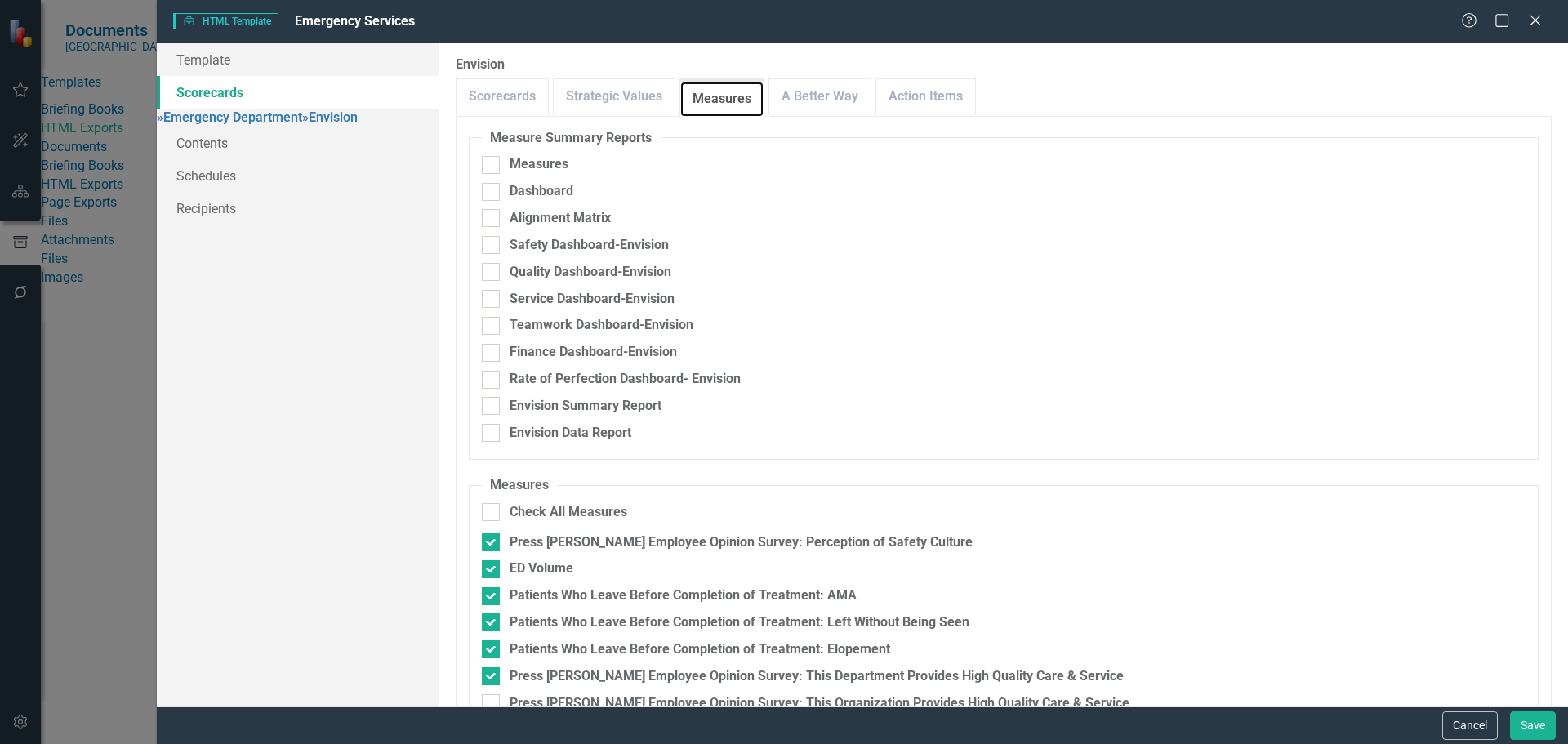
scroll to position [536, 0]
checkbox input "false"
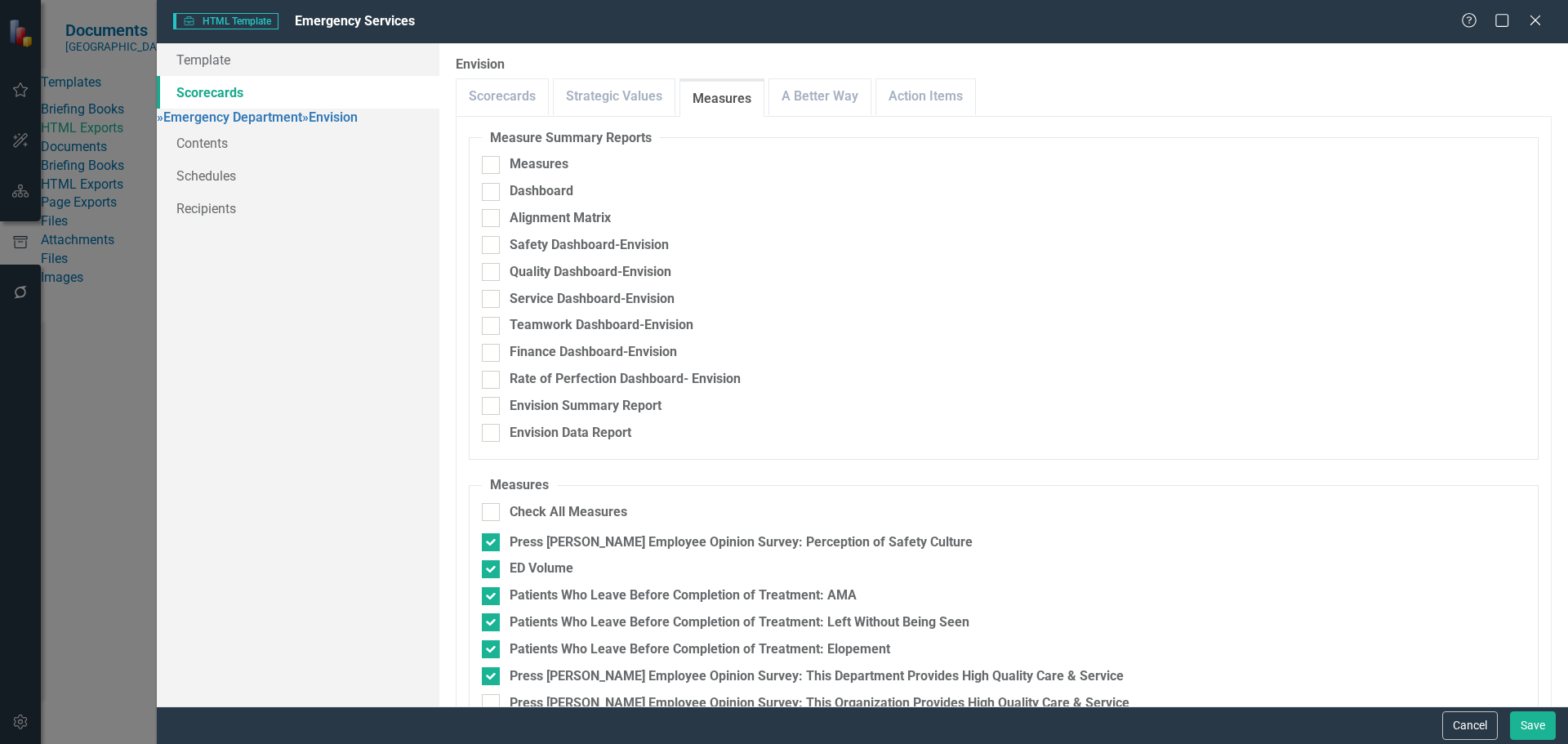
checkbox input "false"
click at [841, 96] on link "A Better Way" at bounding box center [819, 96] width 101 height 35
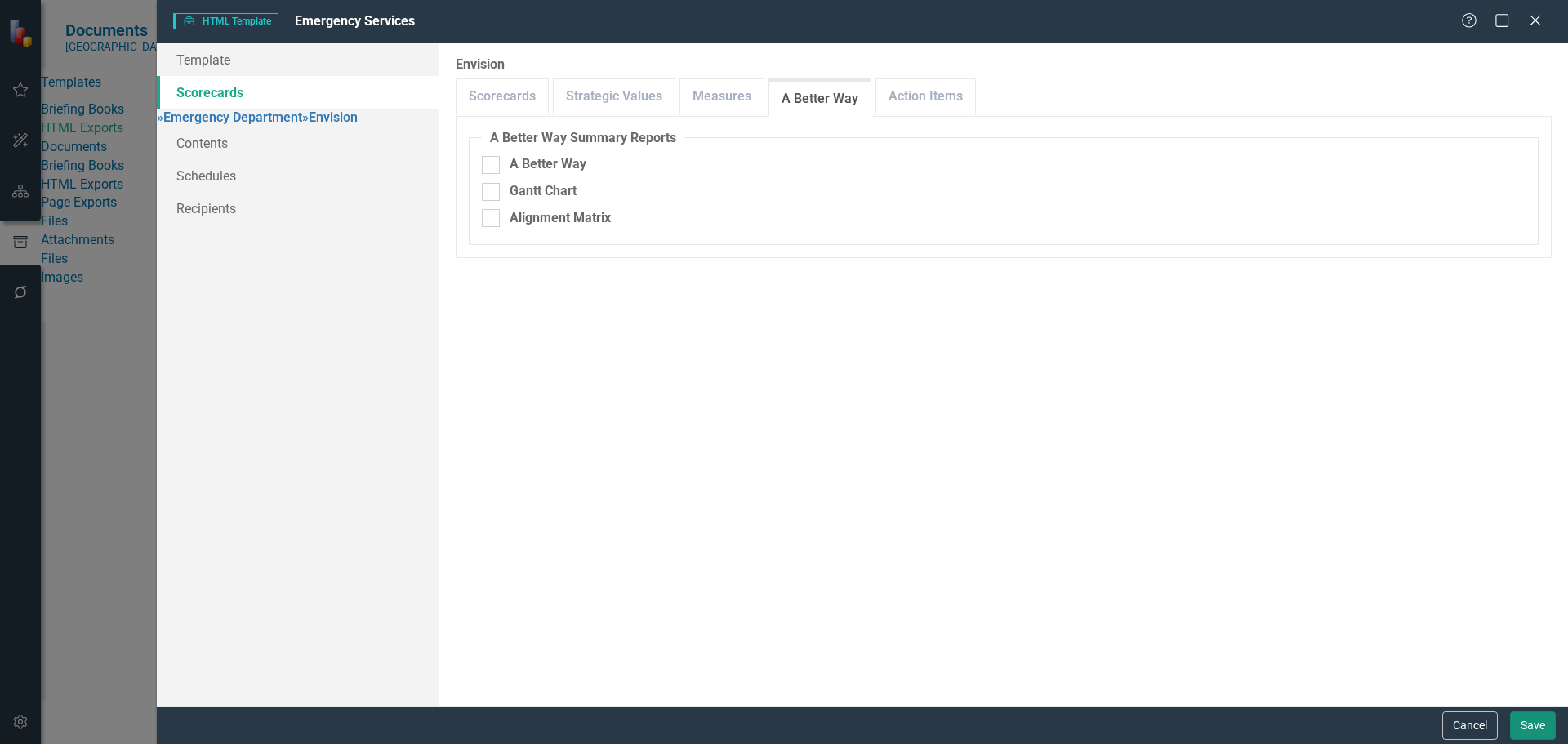
click at [1525, 729] on button "Save" at bounding box center [1533, 725] width 45 height 28
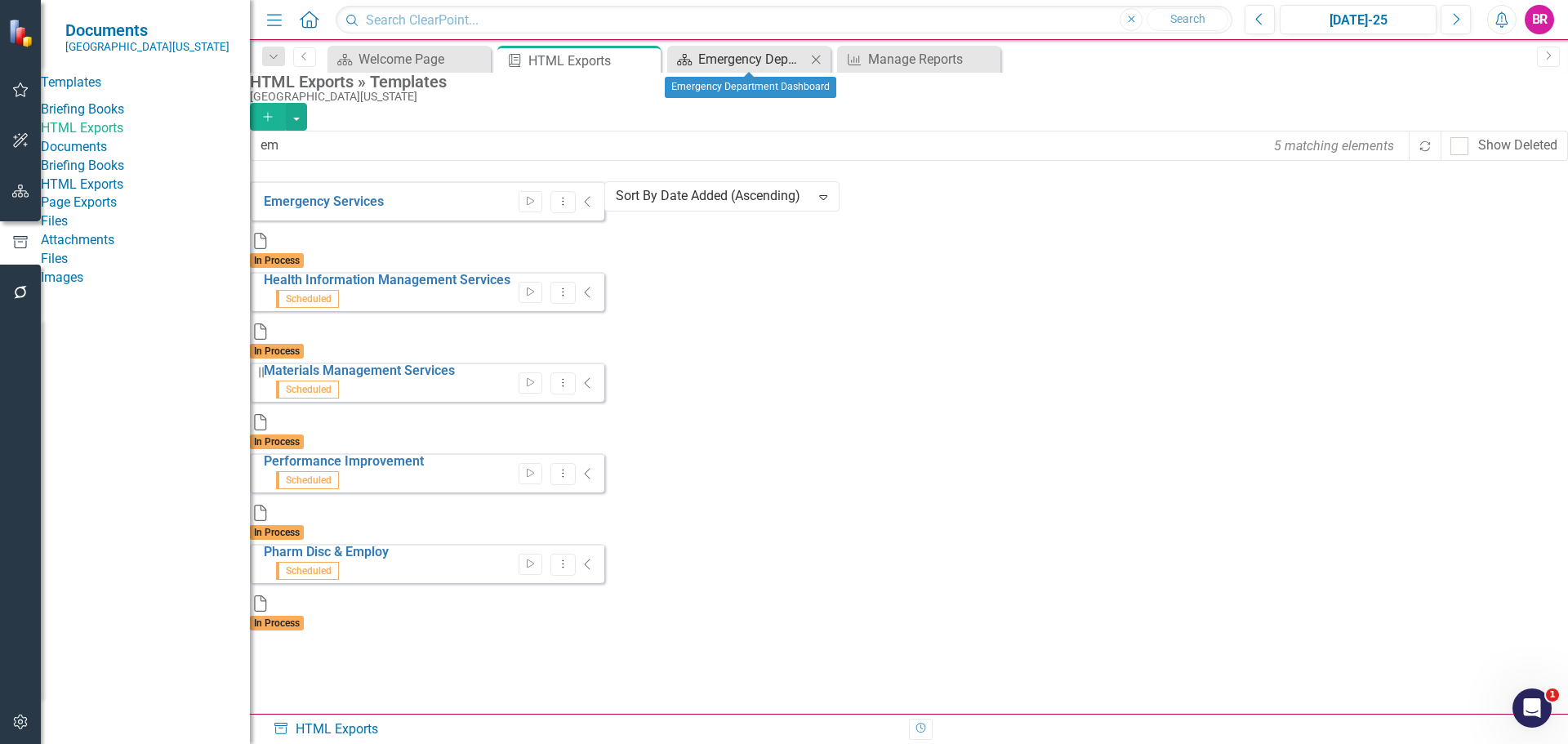
click at [775, 65] on div "Emergency Department Dashboard" at bounding box center [752, 59] width 108 height 20
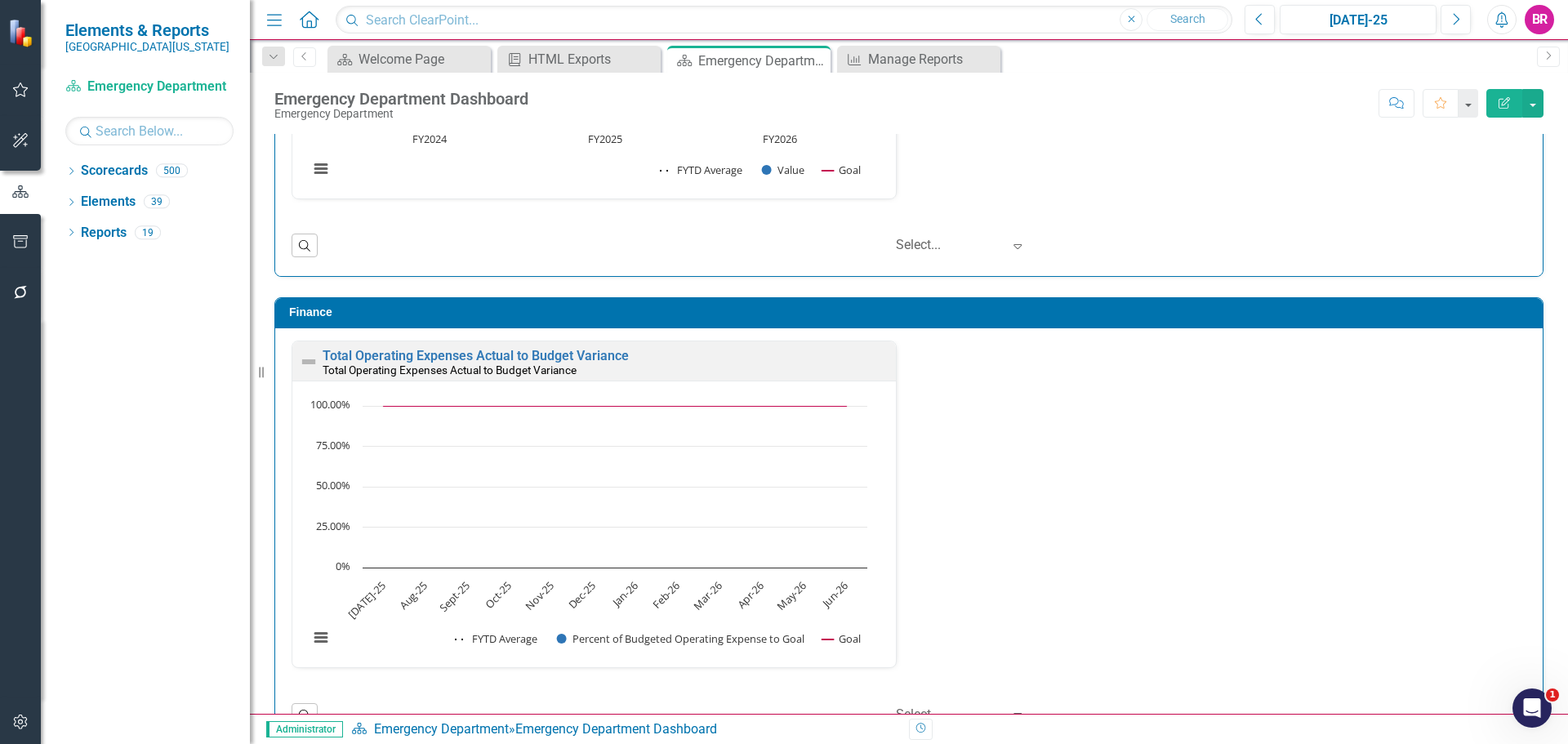
scroll to position [3855, 0]
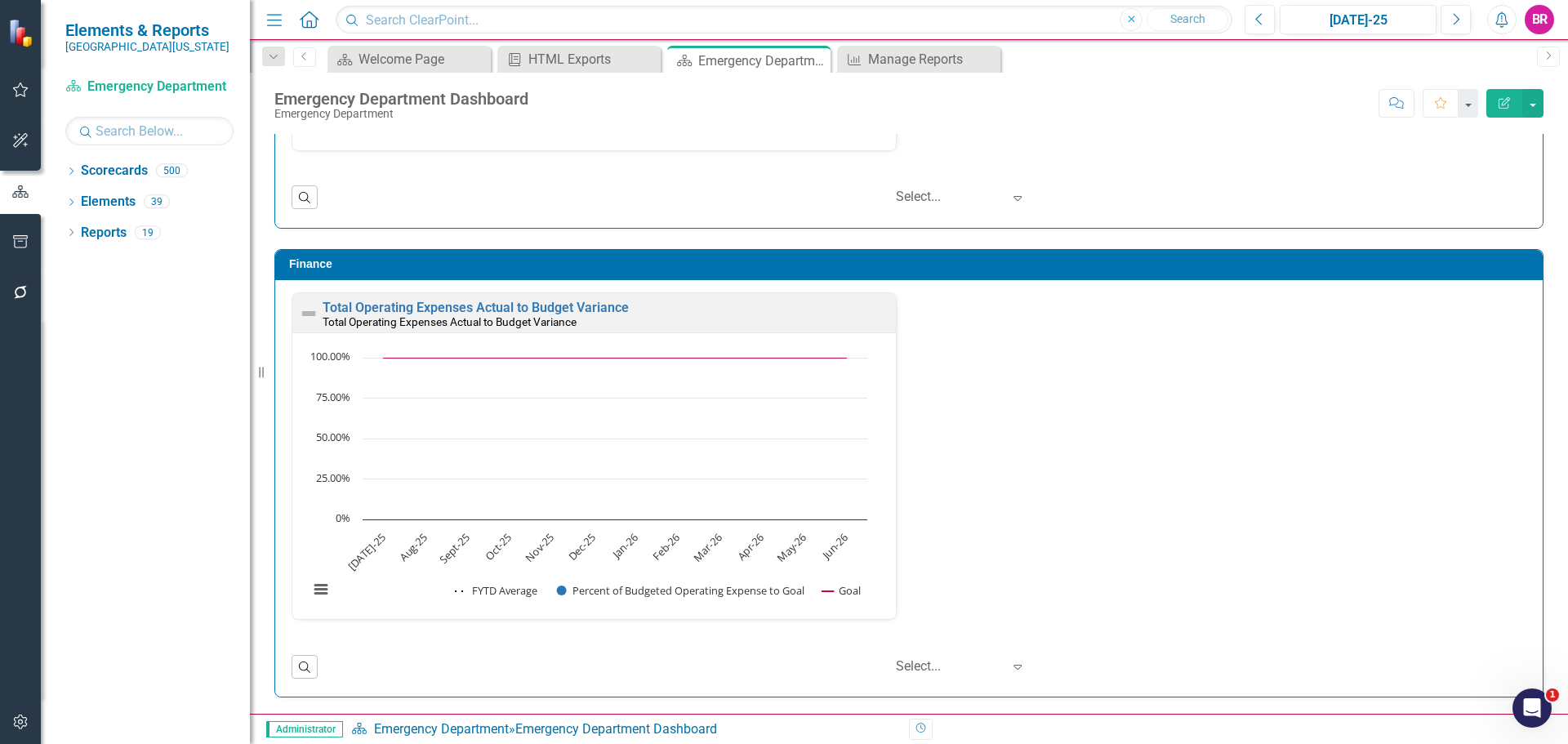
click at [62, 167] on div "Dropdown Scorecards 500 Dropdown Southern [US_STATE] Medical Center Safety Qual…" at bounding box center [146, 450] width 209 height 587
click at [75, 168] on icon "Dropdown" at bounding box center [71, 173] width 12 height 9
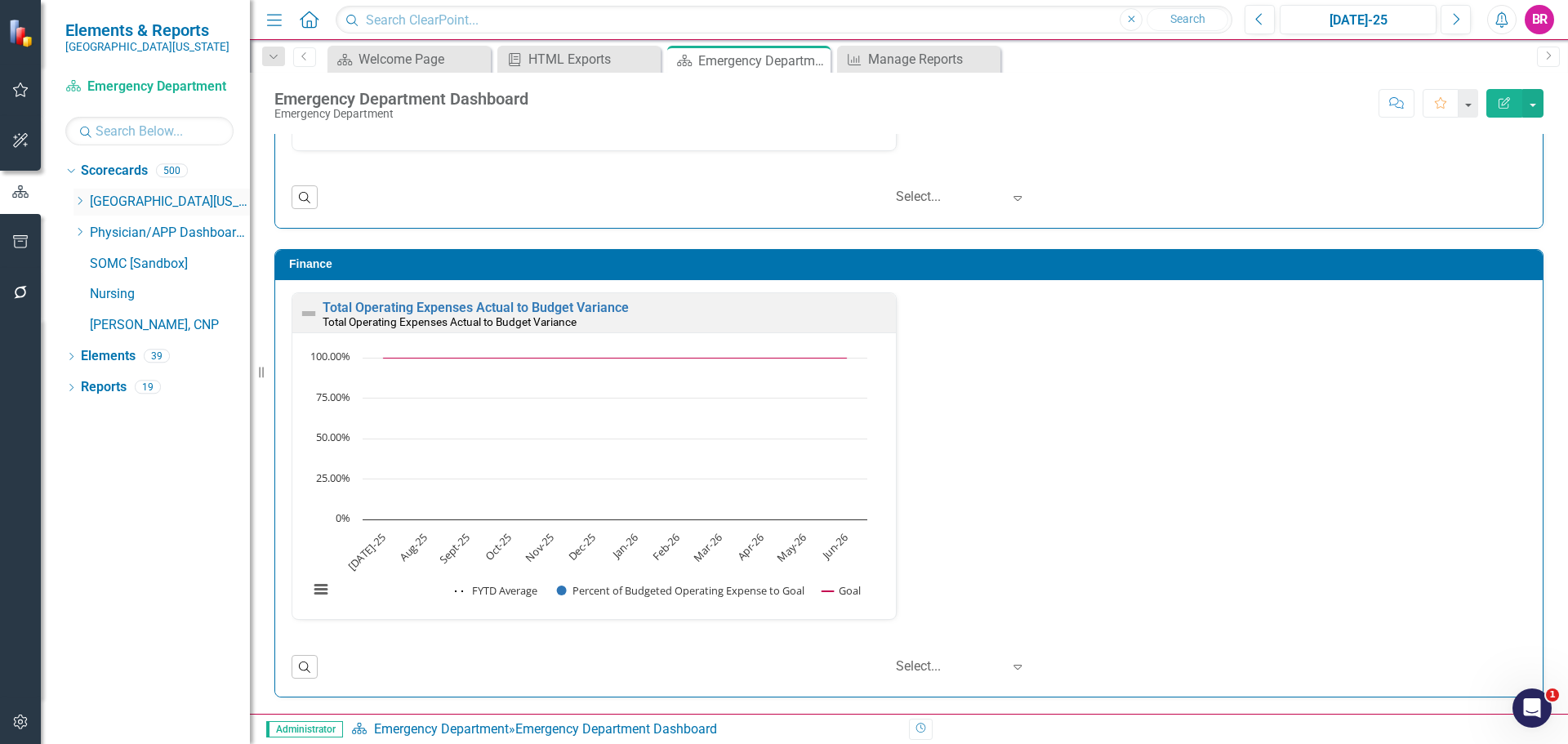
click at [83, 201] on icon at bounding box center [80, 200] width 4 height 8
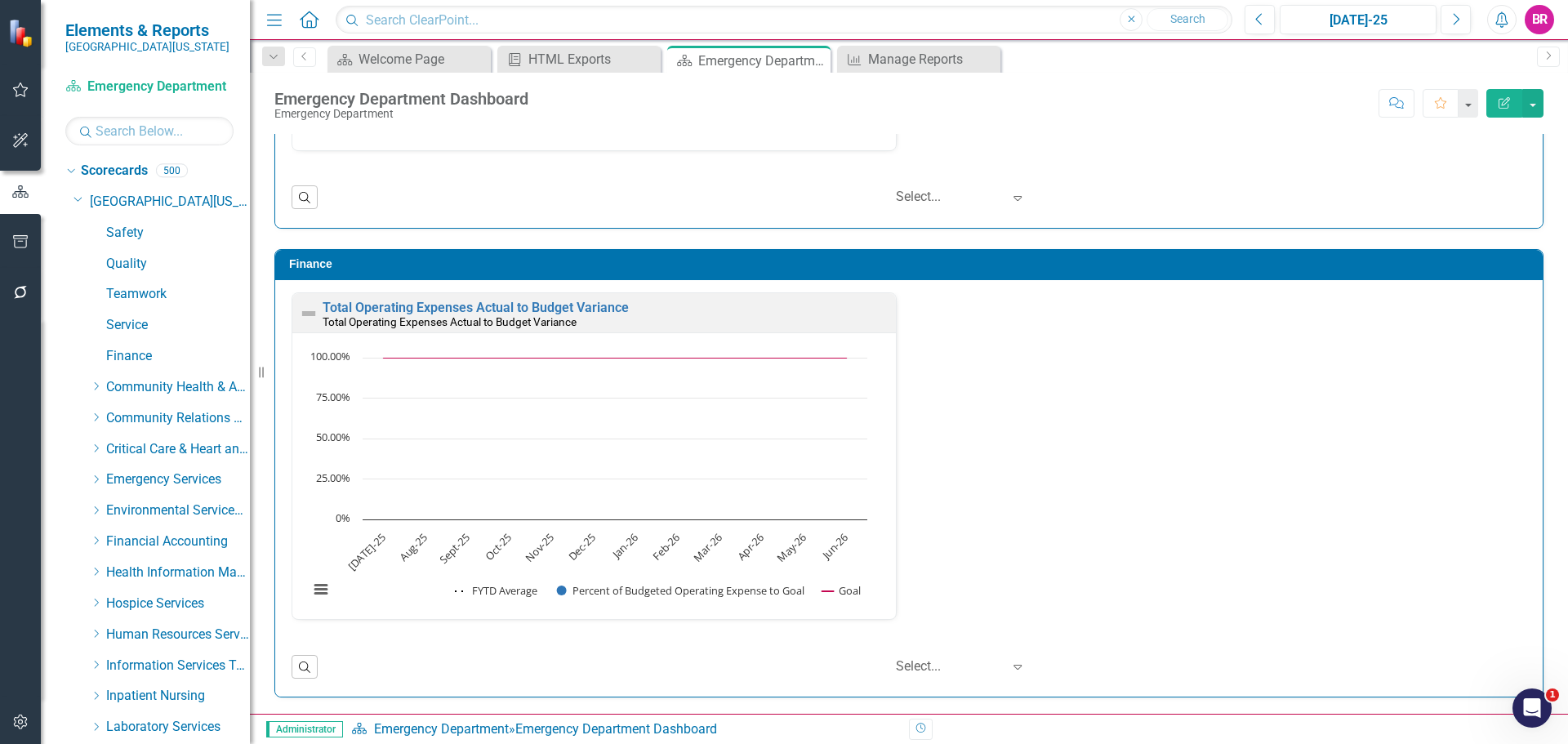
drag, startPoint x: 93, startPoint y: 481, endPoint x: 116, endPoint y: 499, distance: 29.2
click at [93, 481] on icon "Dropdown" at bounding box center [95, 479] width 12 height 10
click at [155, 538] on link "Envision" at bounding box center [186, 542] width 127 height 19
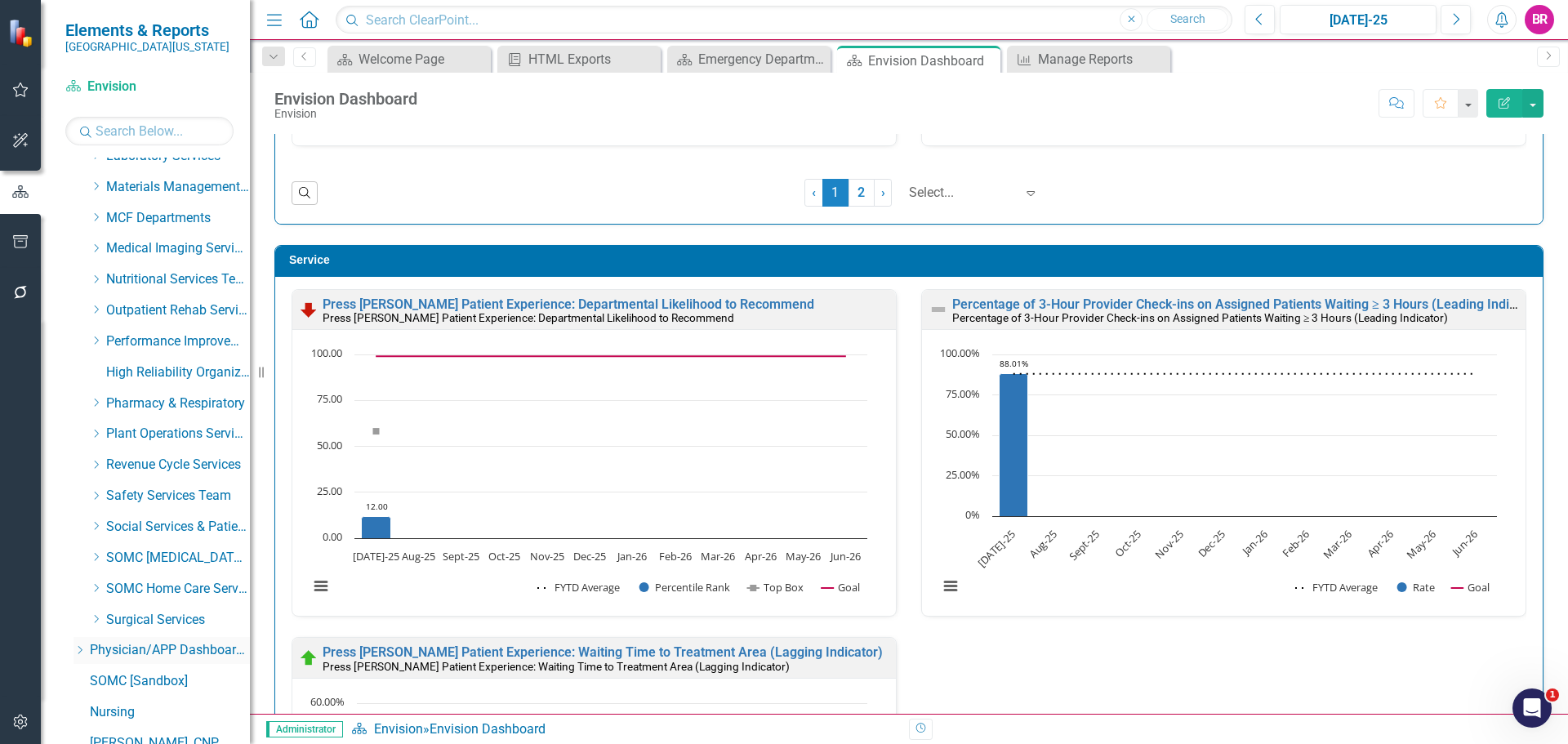
scroll to position [711, 0]
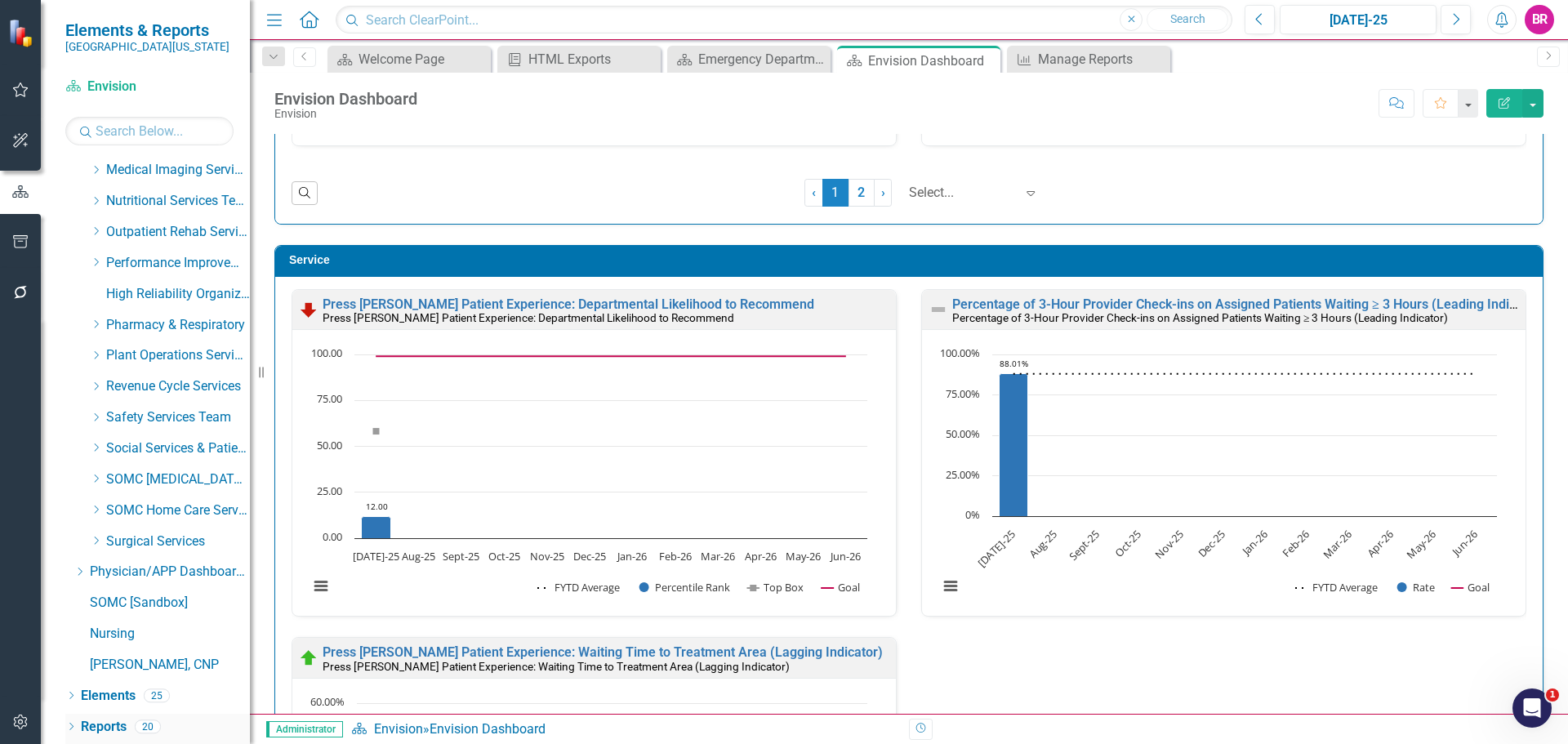
click at [108, 727] on link "Reports" at bounding box center [104, 727] width 45 height 19
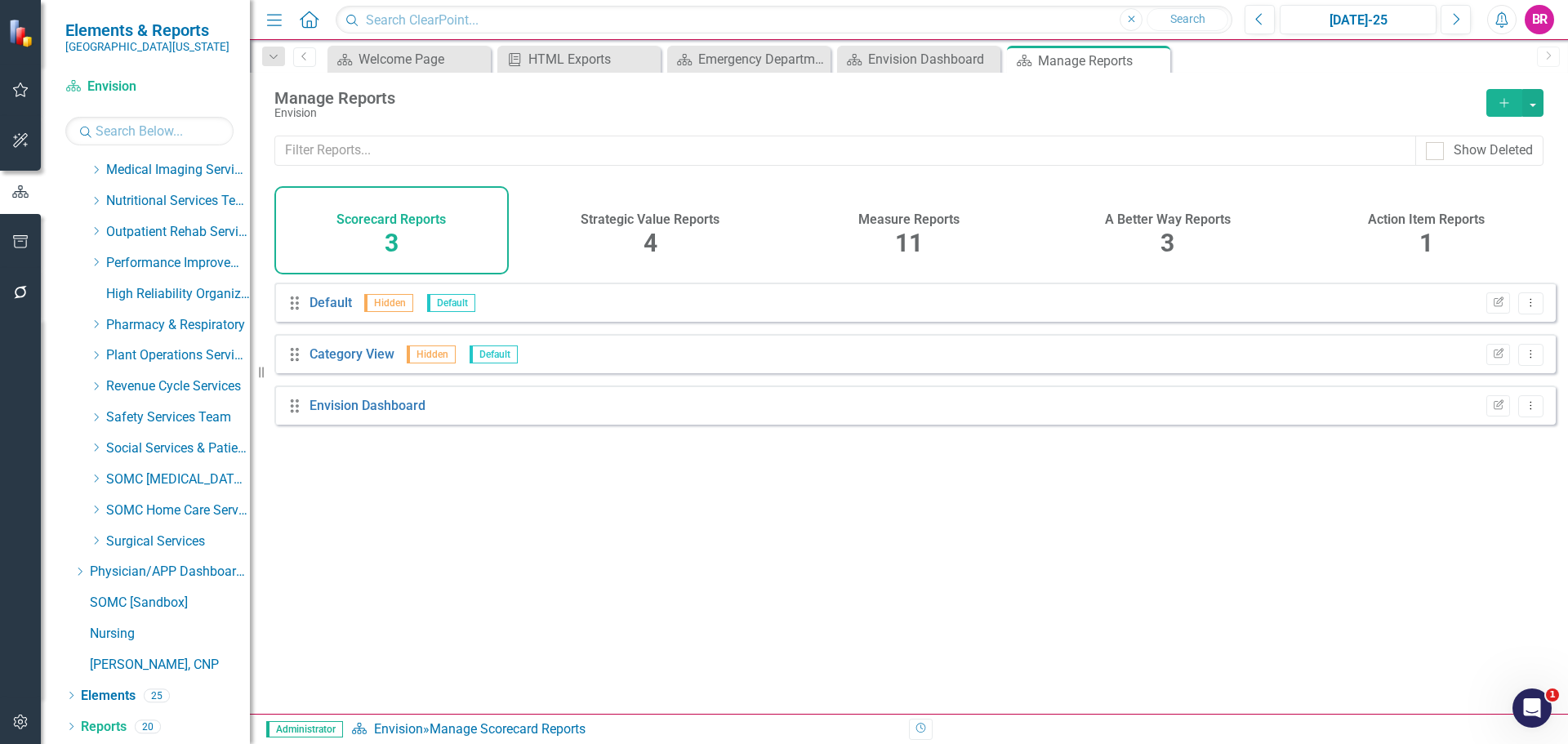
click at [892, 228] on div "Measure Reports 11" at bounding box center [910, 230] width 235 height 88
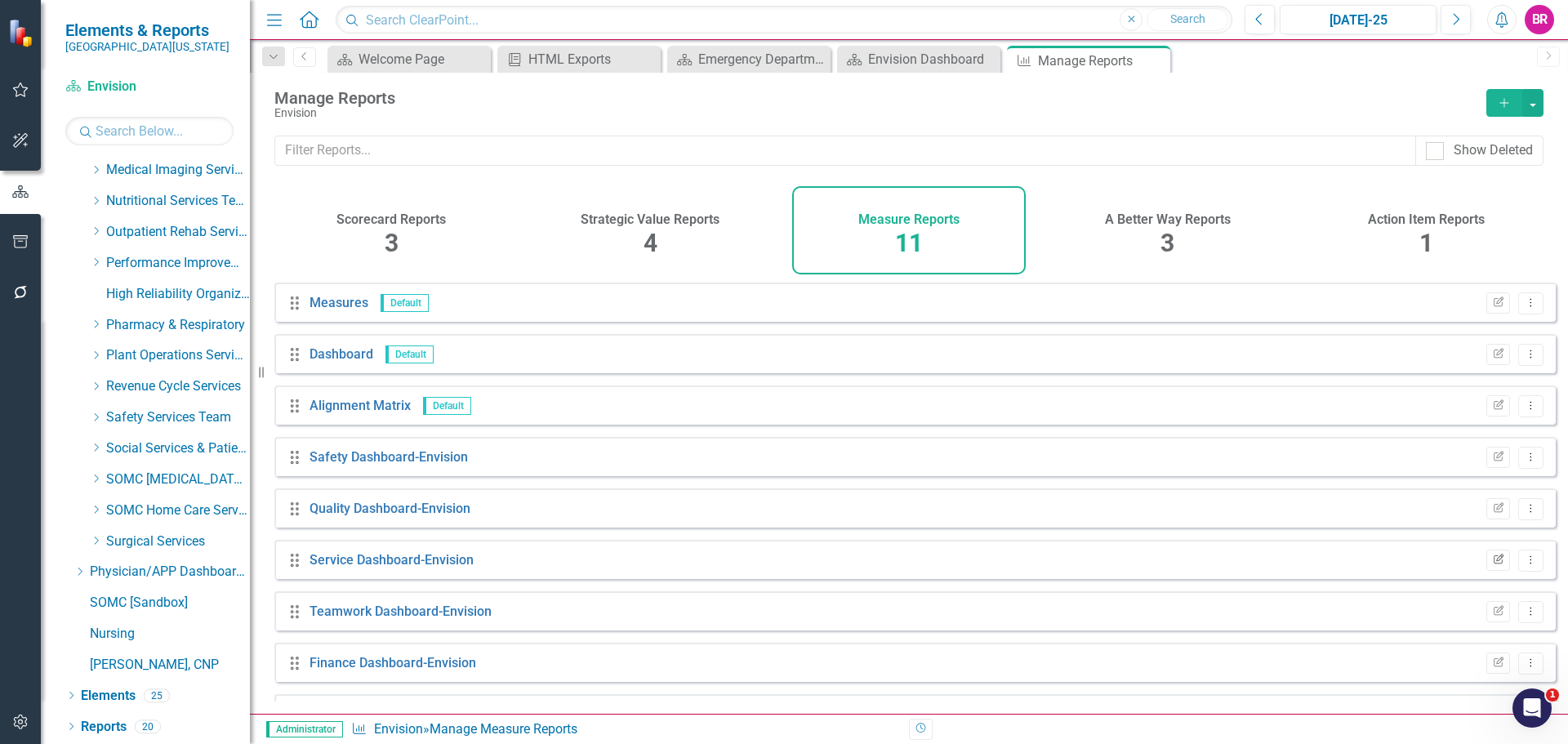
click at [1493, 565] on icon "Edit Report" at bounding box center [1498, 560] width 12 height 10
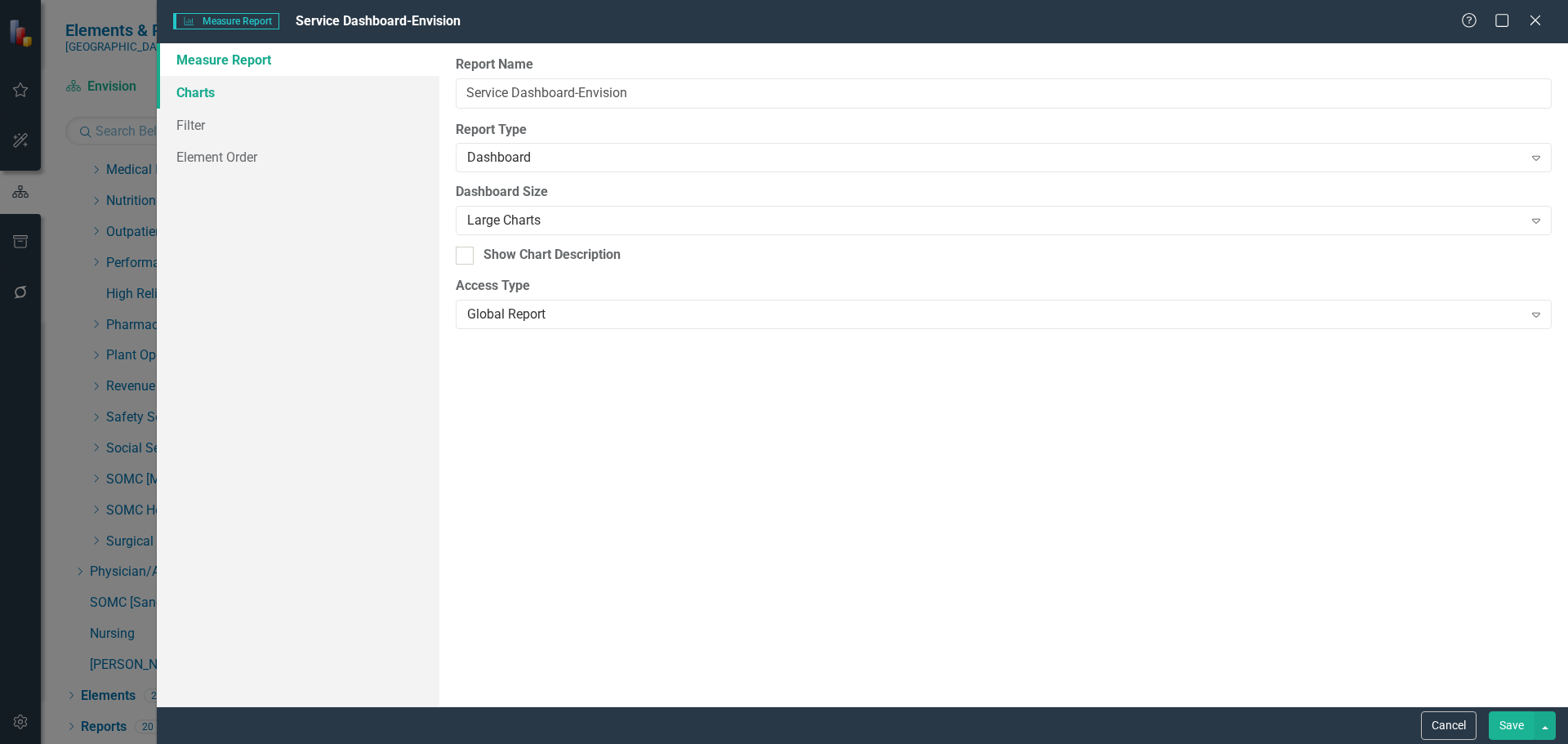
click at [197, 89] on link "Charts" at bounding box center [297, 93] width 283 height 33
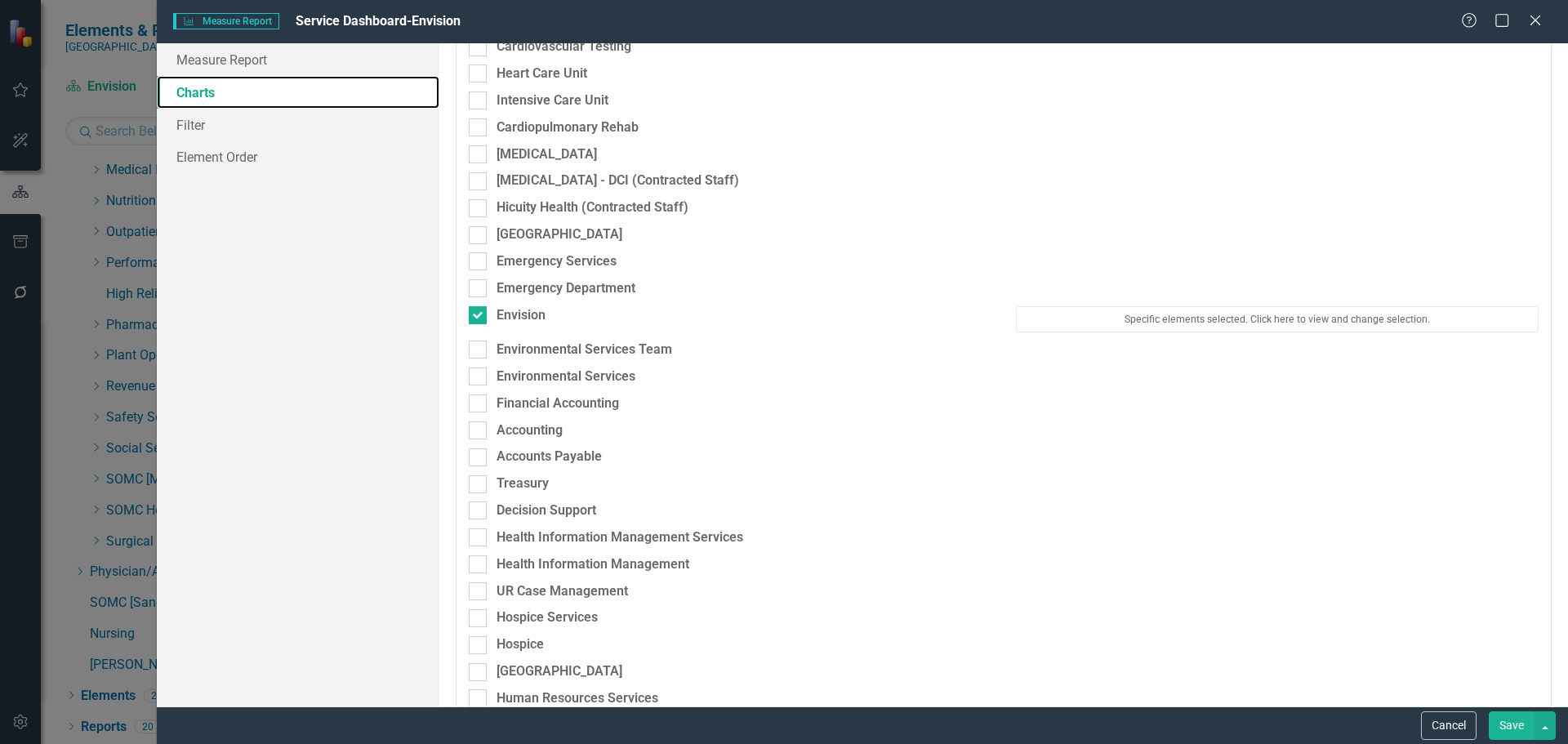
scroll to position [490, 0]
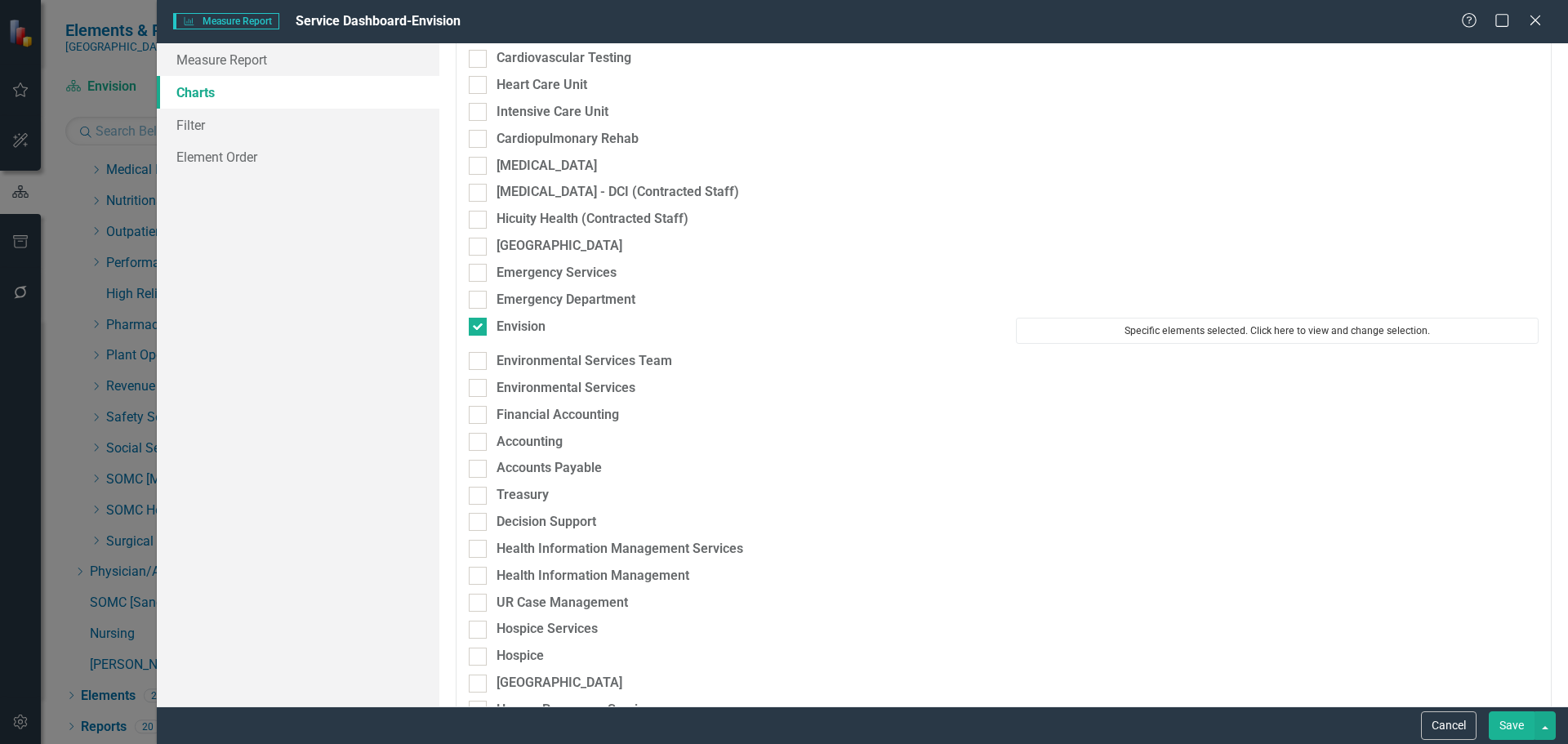
click at [1115, 335] on button "Specific elements selected. Click here to view and change selection." at bounding box center [1277, 330] width 523 height 26
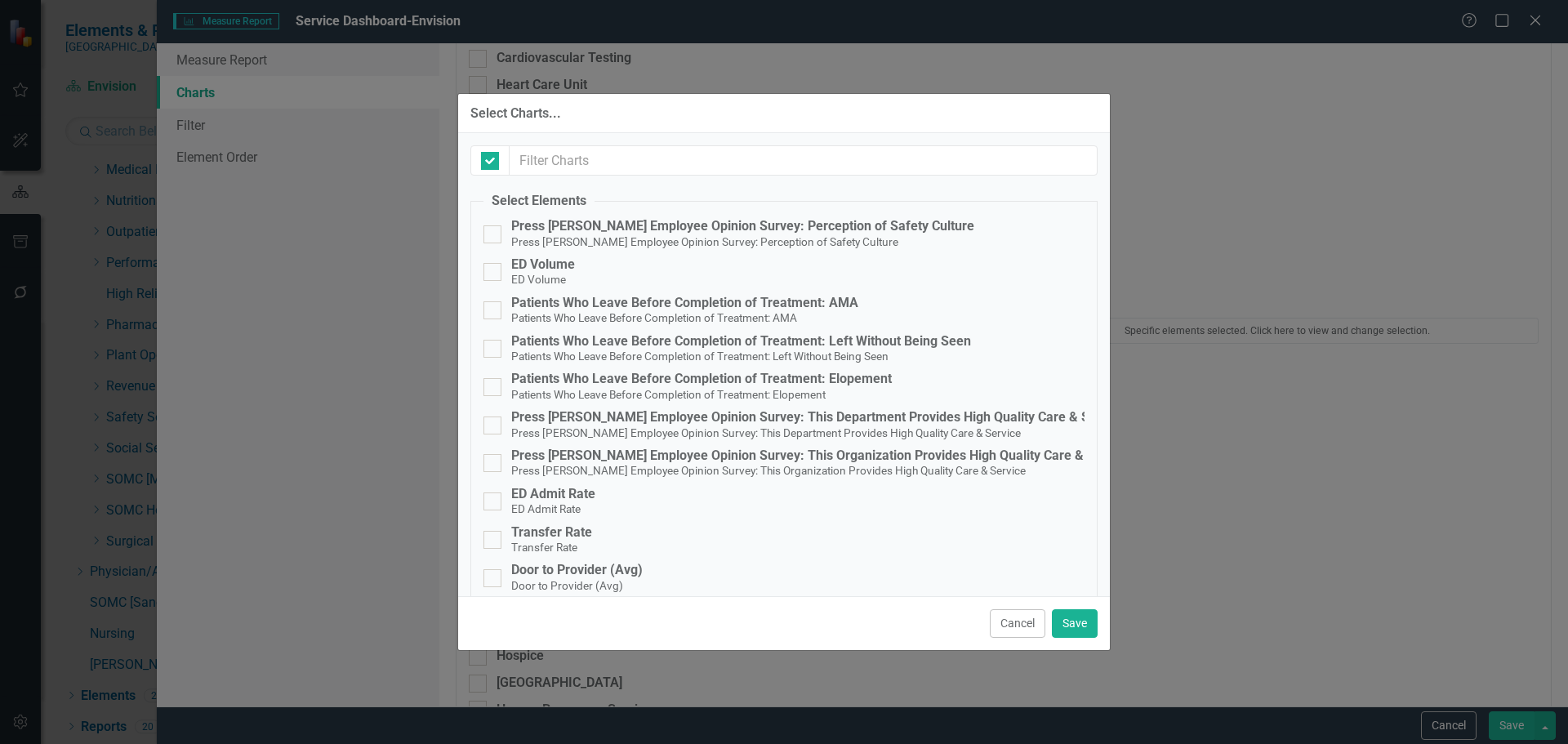
checkbox input "false"
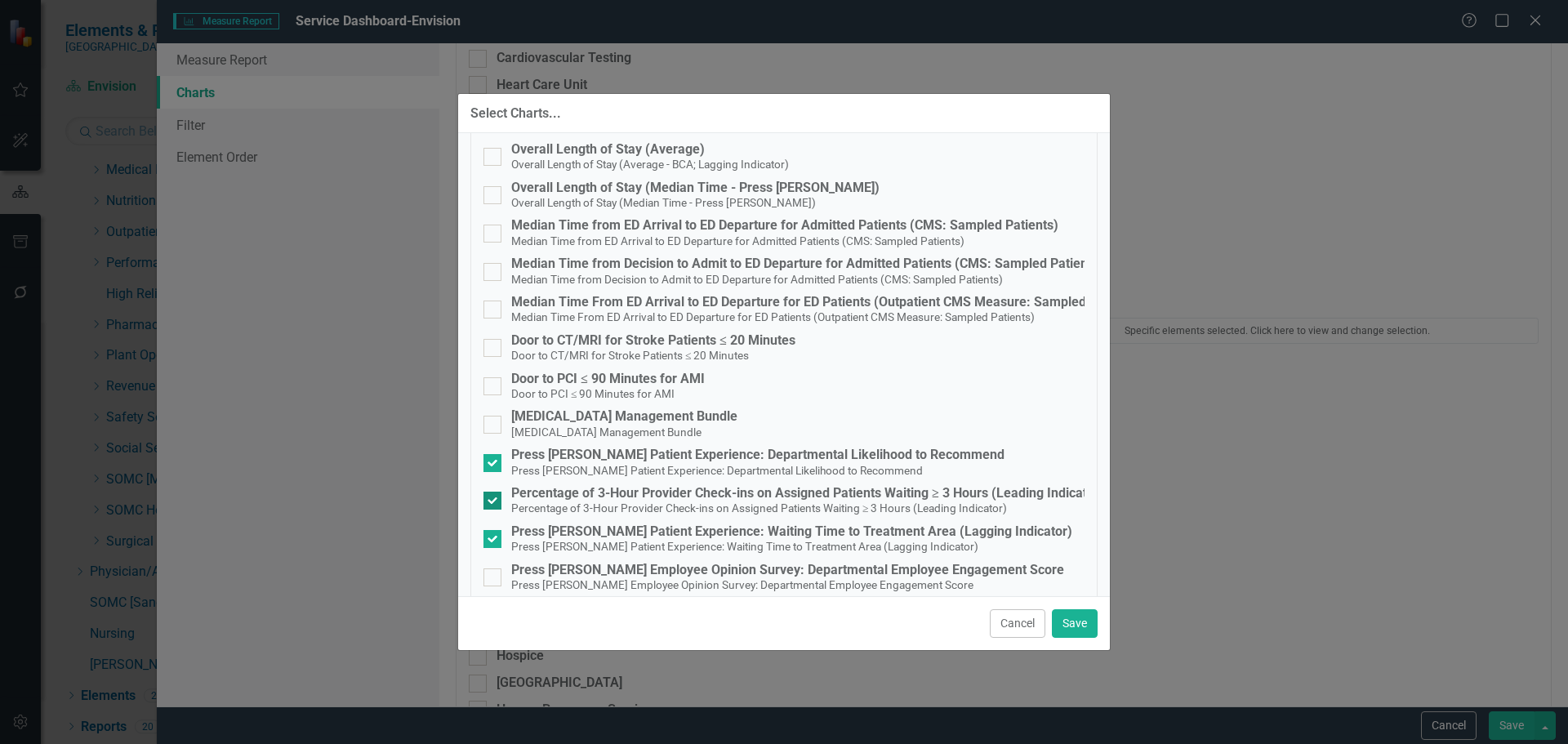
scroll to position [590, 0]
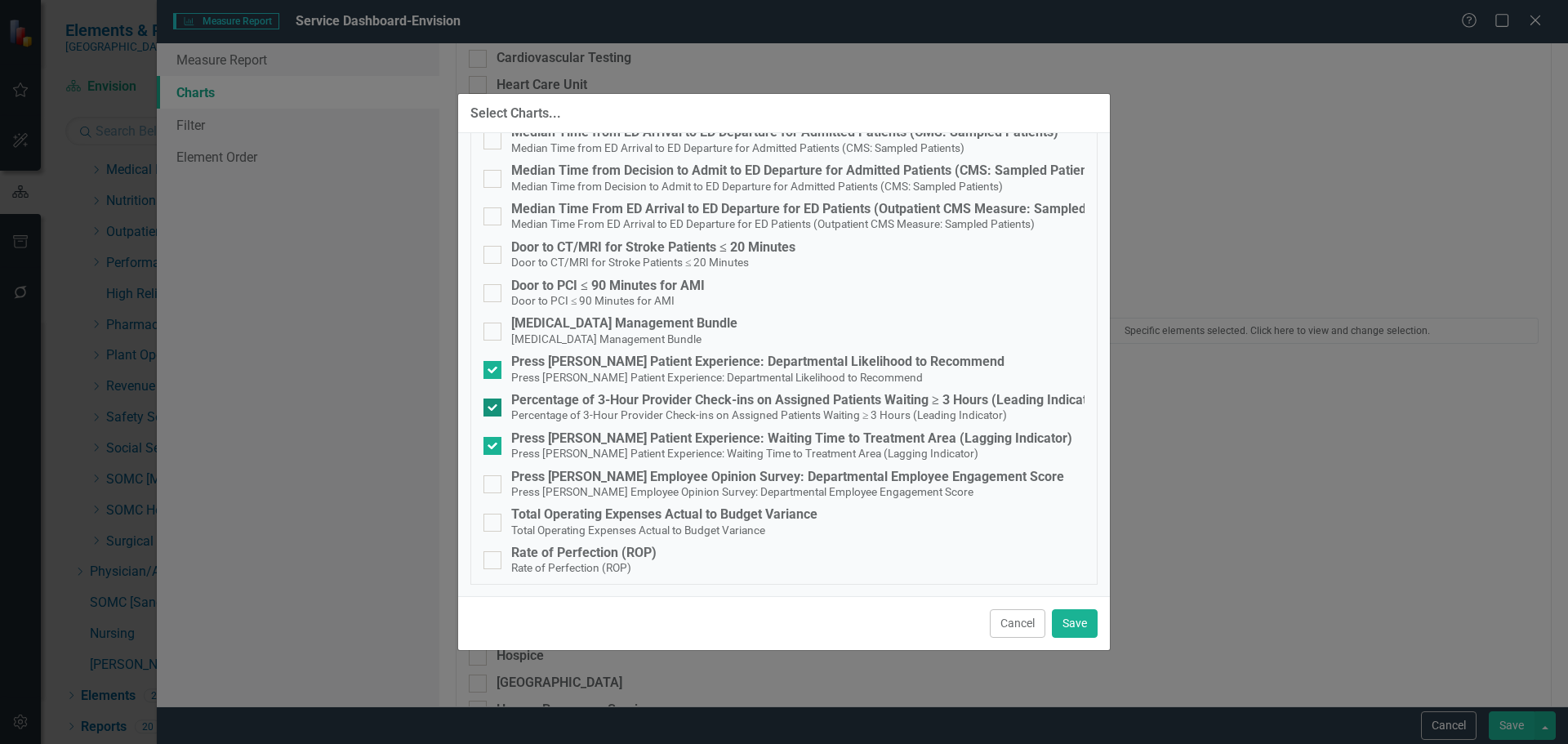
click at [623, 397] on div "Percentage of 3-Hour Provider Check-ins on Assigned Patients Waiting ≥ 3 Hours …" at bounding box center [808, 400] width 593 height 15
click at [494, 398] on input "Percentage of 3-Hour Provider Check-ins on Assigned Patients Waiting ≥ 3 Hours …" at bounding box center [489, 404] width 11 height 11
checkbox input "false"
click at [632, 440] on div "Press [PERSON_NAME] Patient Experience: Waiting Time to Treatment Area (Lagging…" at bounding box center [791, 438] width 561 height 15
click at [494, 440] on input "Press [PERSON_NAME] Patient Experience: Waiting Time to Treatment Area (Lagging…" at bounding box center [489, 442] width 11 height 11
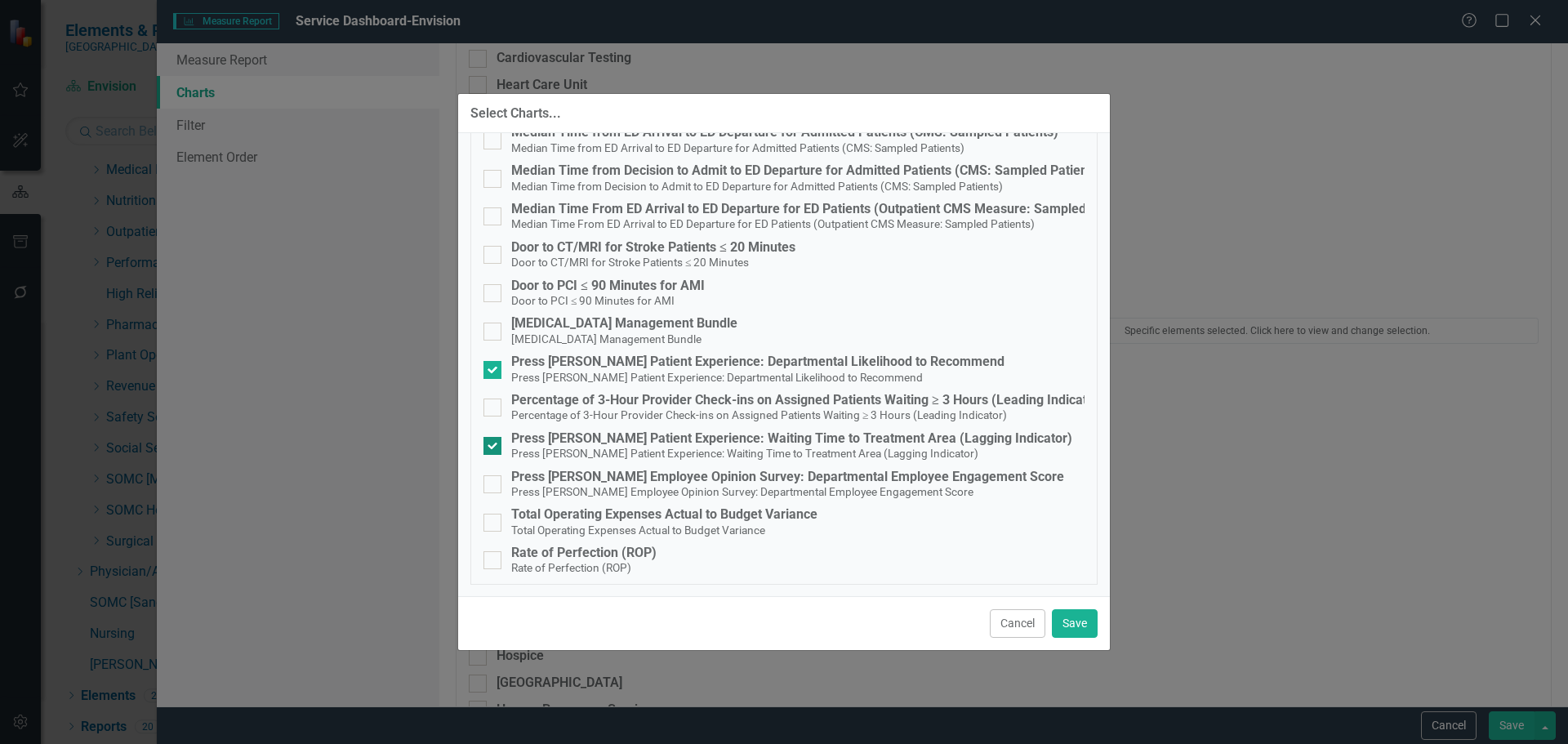
checkbox input "false"
drag, startPoint x: 1067, startPoint y: 626, endPoint x: 1147, endPoint y: 628, distance: 80.0
click at [1068, 626] on button "Save" at bounding box center [1075, 623] width 45 height 28
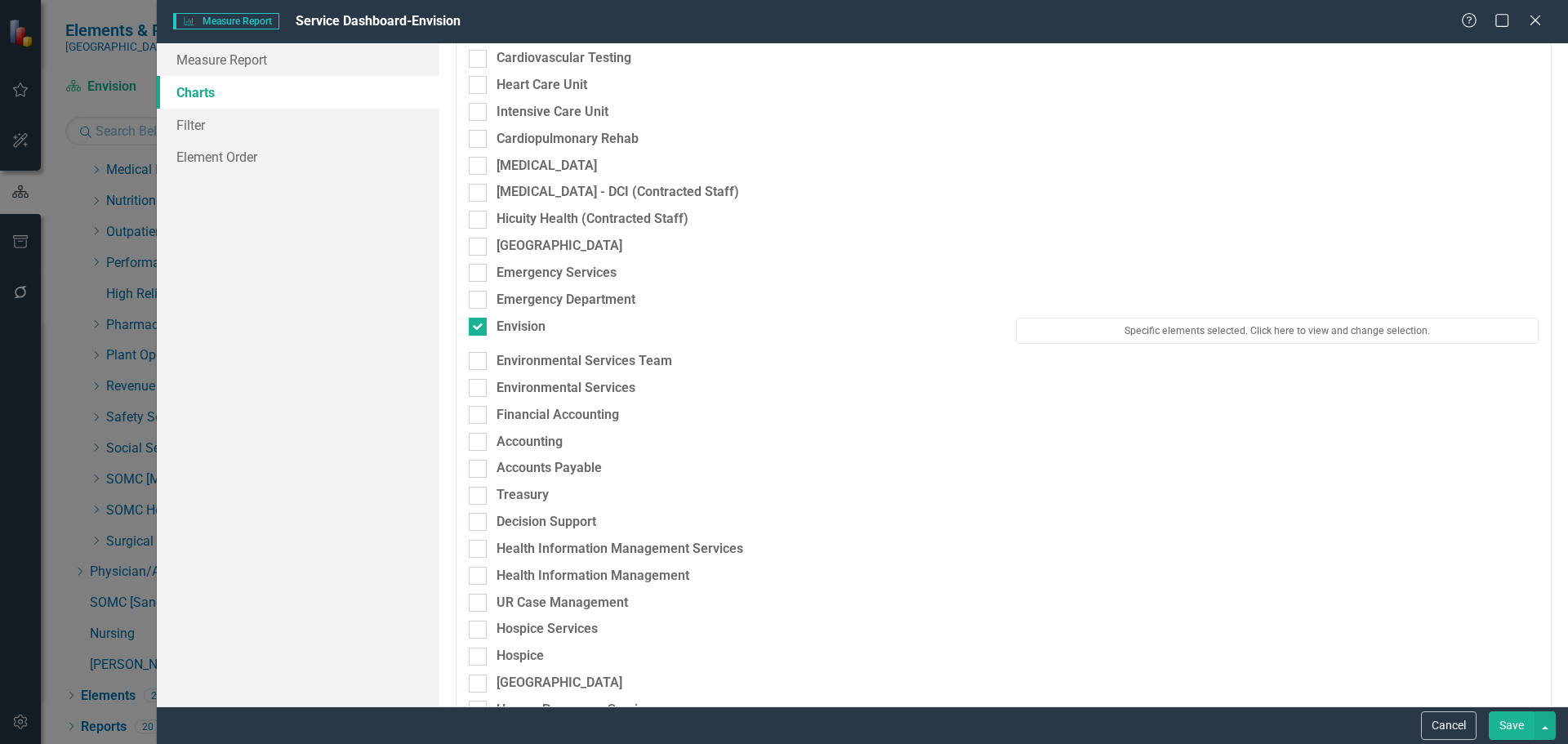
click at [1526, 729] on button "Save" at bounding box center [1512, 725] width 45 height 28
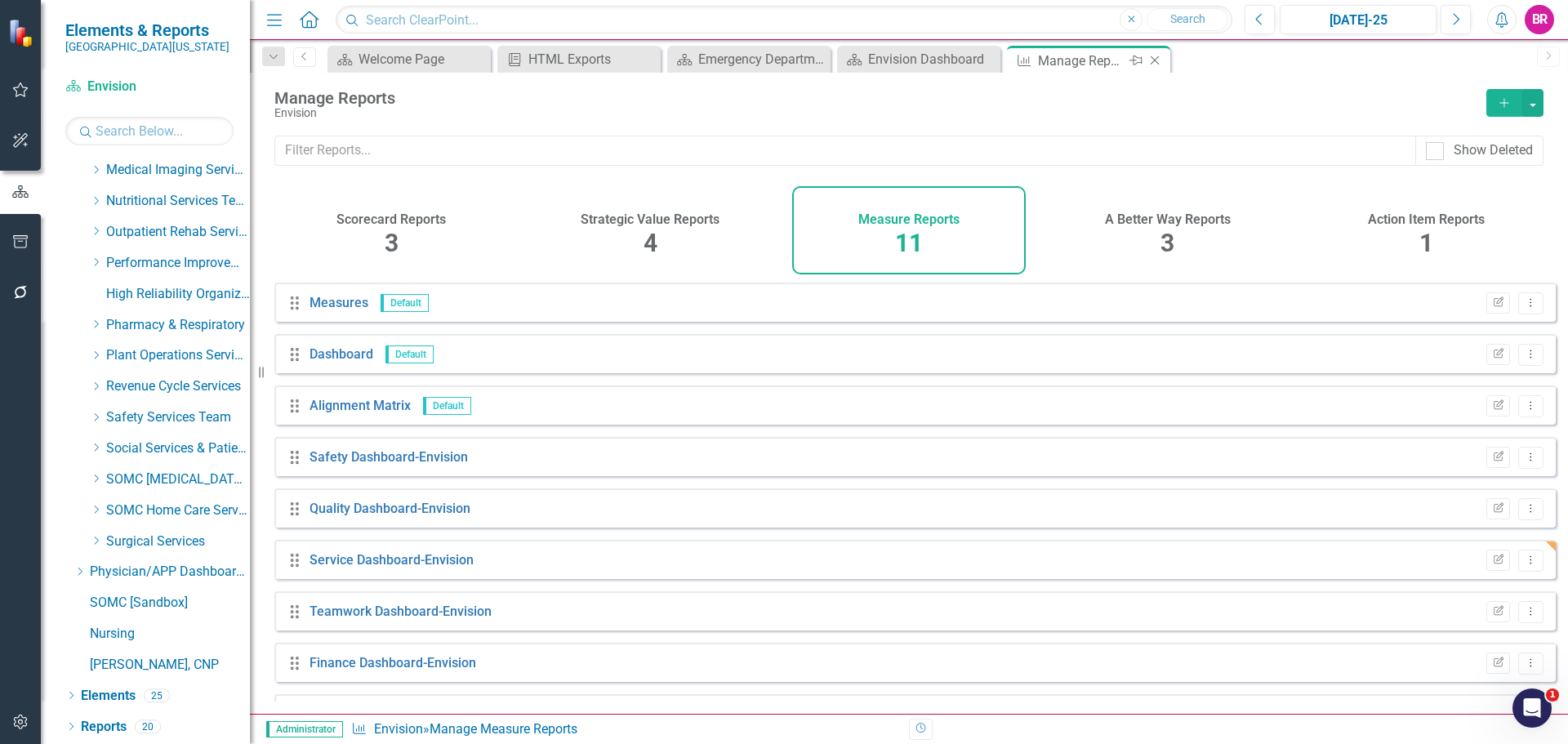
click at [1160, 59] on icon "Close" at bounding box center [1155, 60] width 16 height 13
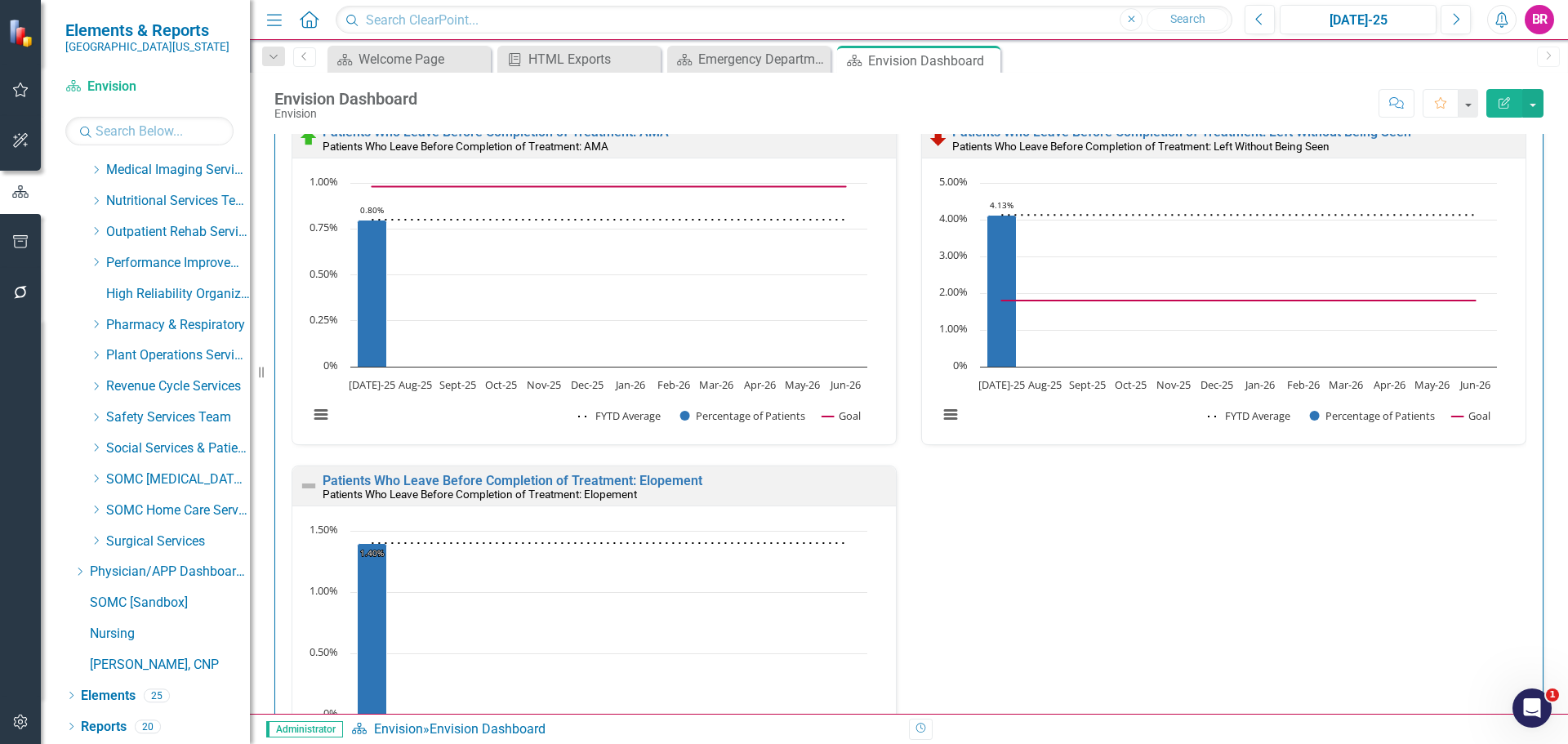
scroll to position [1, 0]
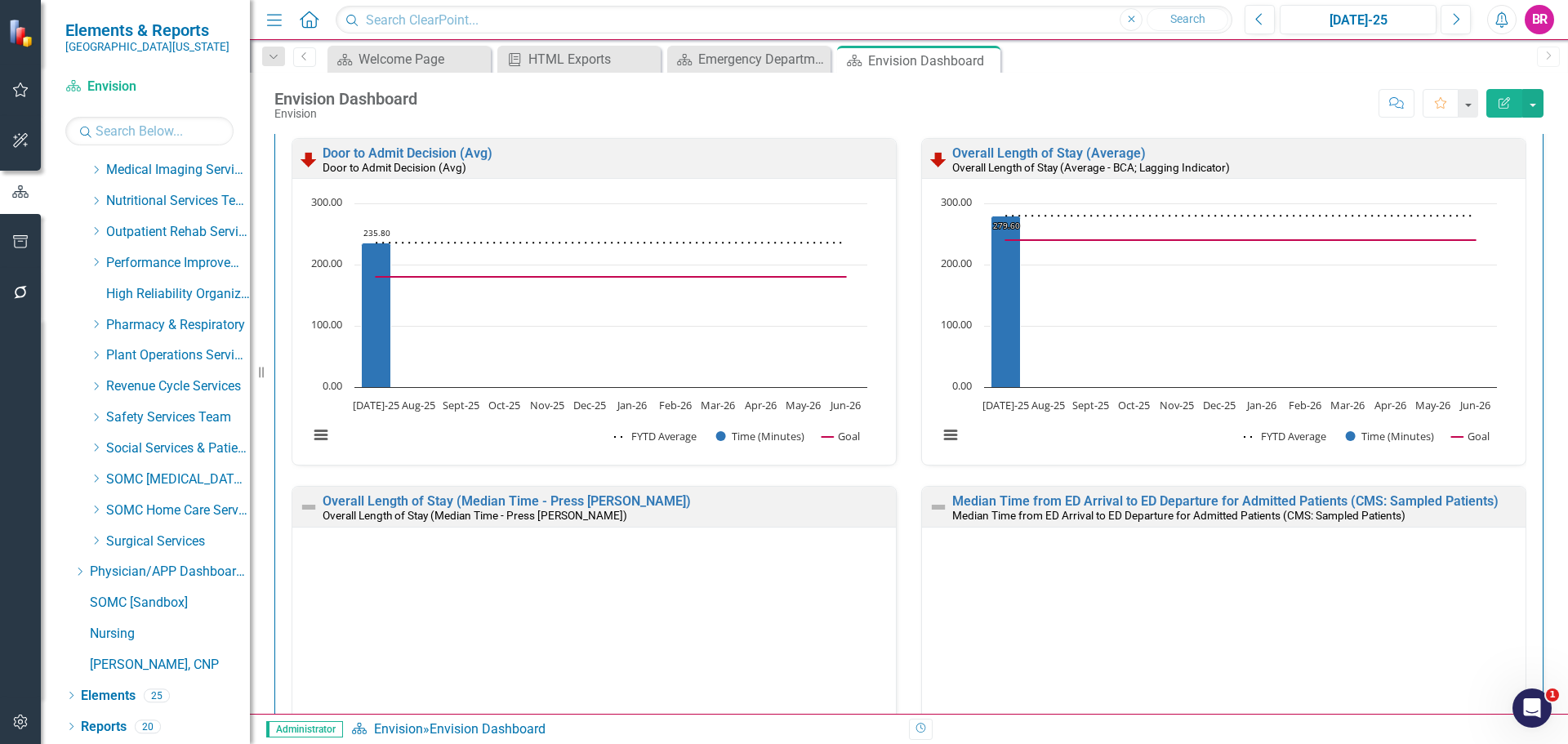
click at [12, 247] on icon "button" at bounding box center [20, 242] width 17 height 13
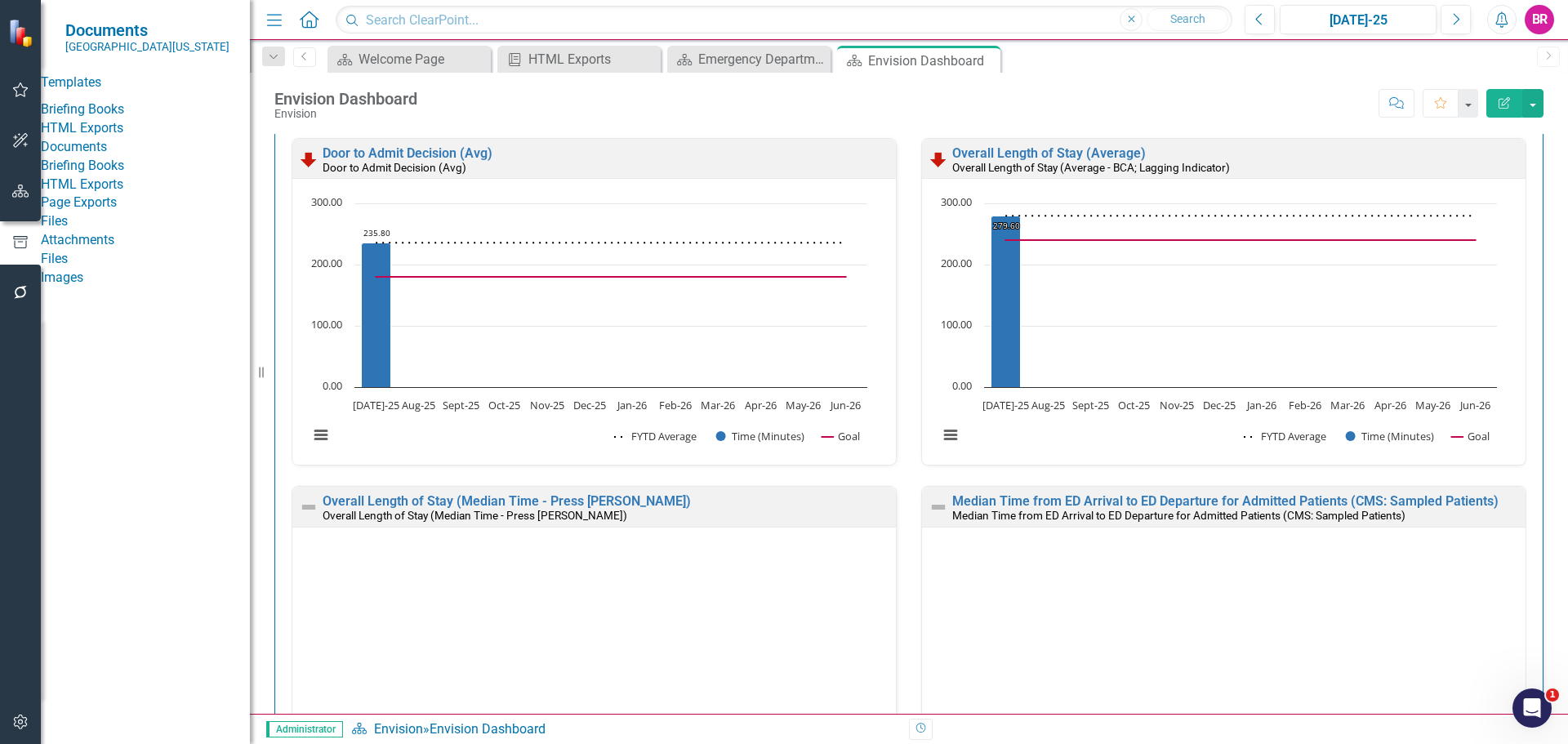
scroll to position [1977, 0]
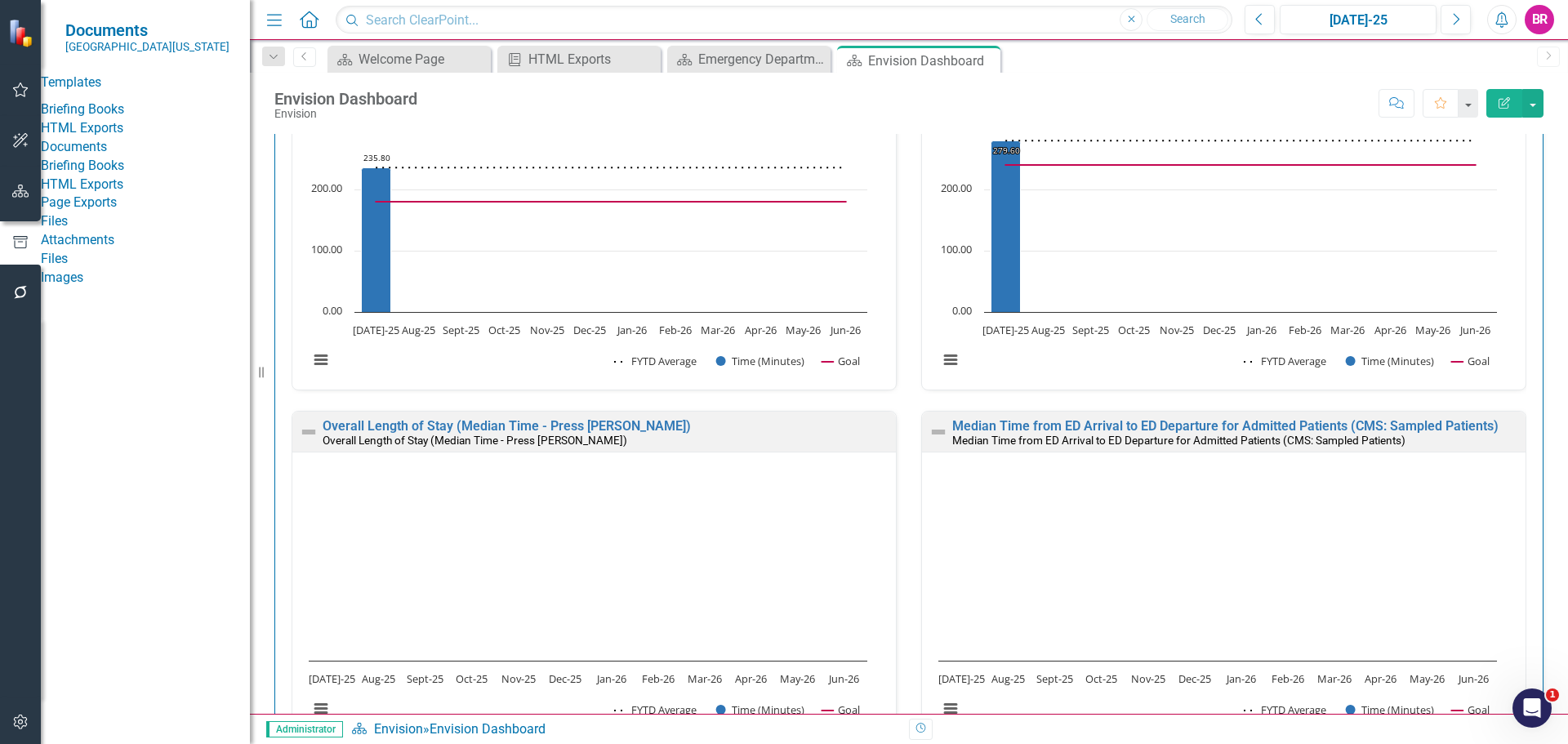
click at [103, 138] on link "HTML Exports" at bounding box center [146, 128] width 209 height 19
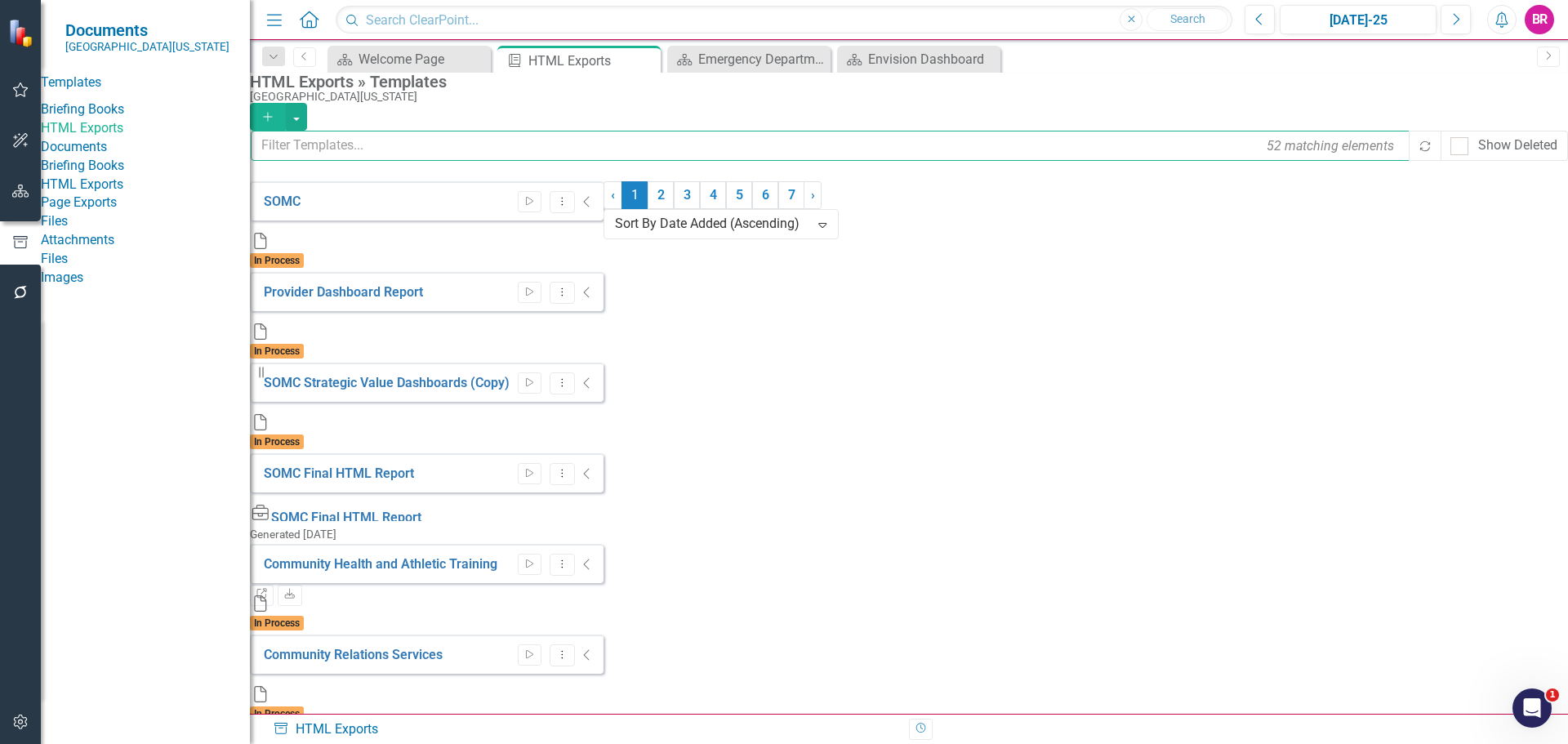
click at [370, 141] on input "text" at bounding box center [831, 146] width 1161 height 30
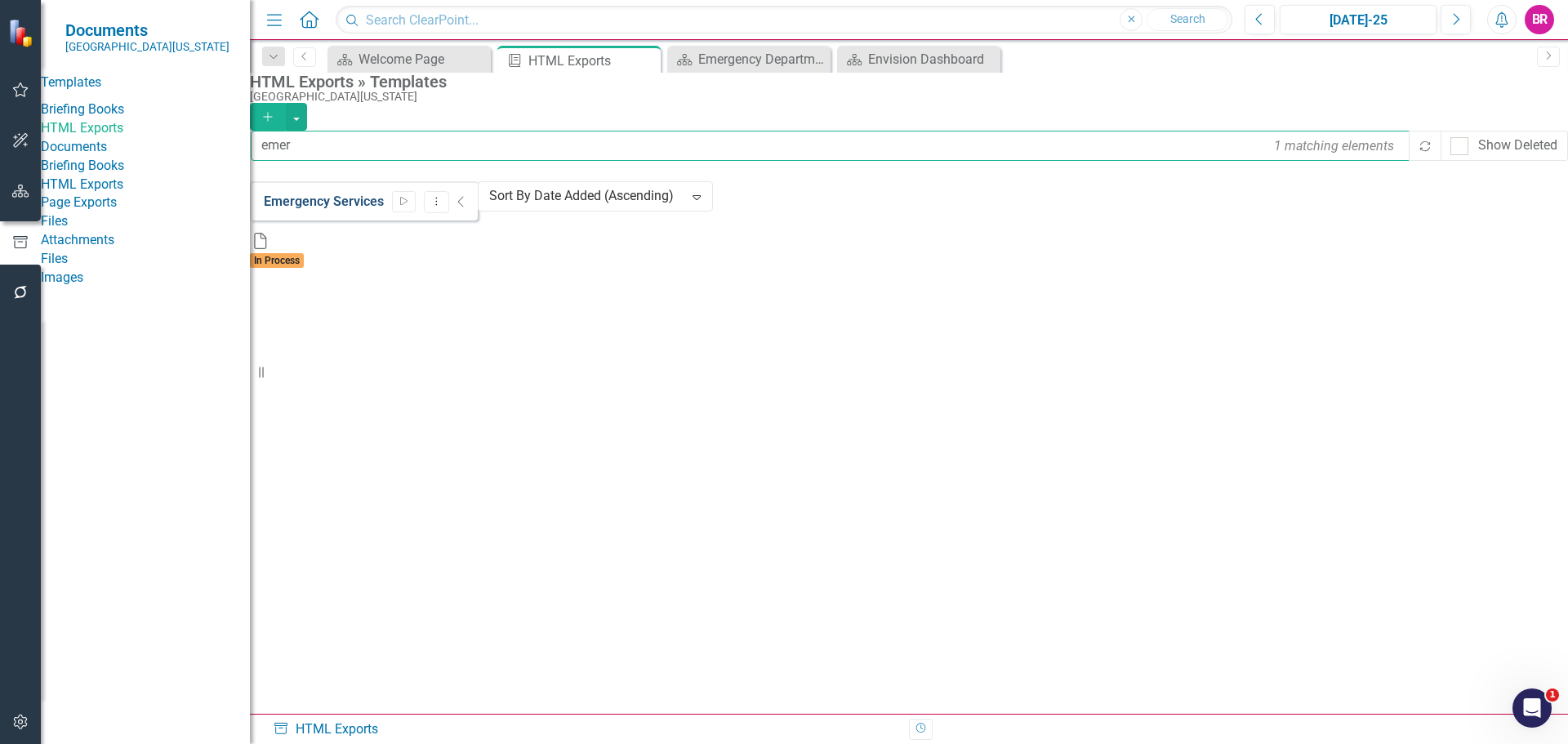
type input "emer"
click at [355, 200] on link "Emergency Services" at bounding box center [324, 201] width 120 height 15
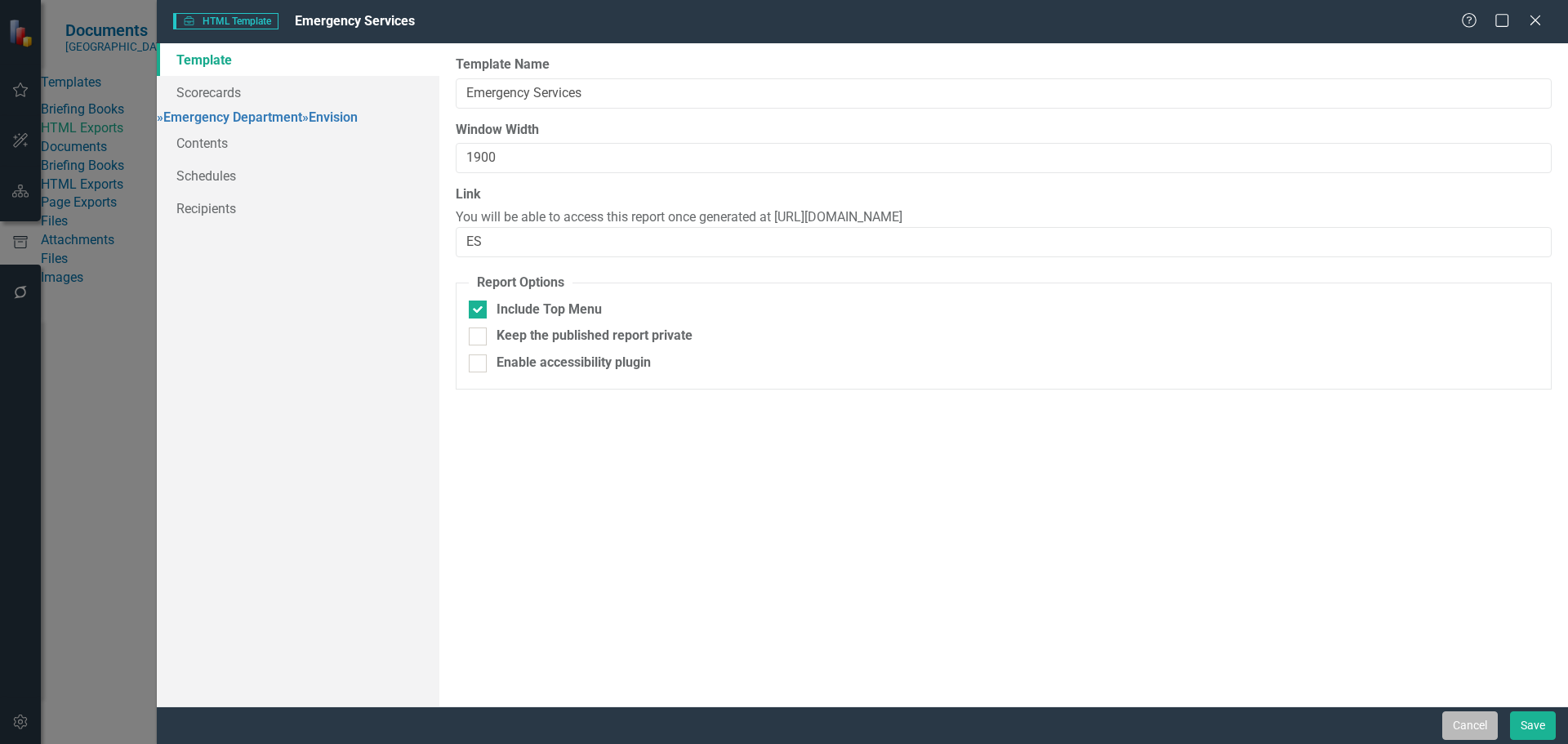
click at [1444, 725] on button "Cancel" at bounding box center [1470, 725] width 55 height 28
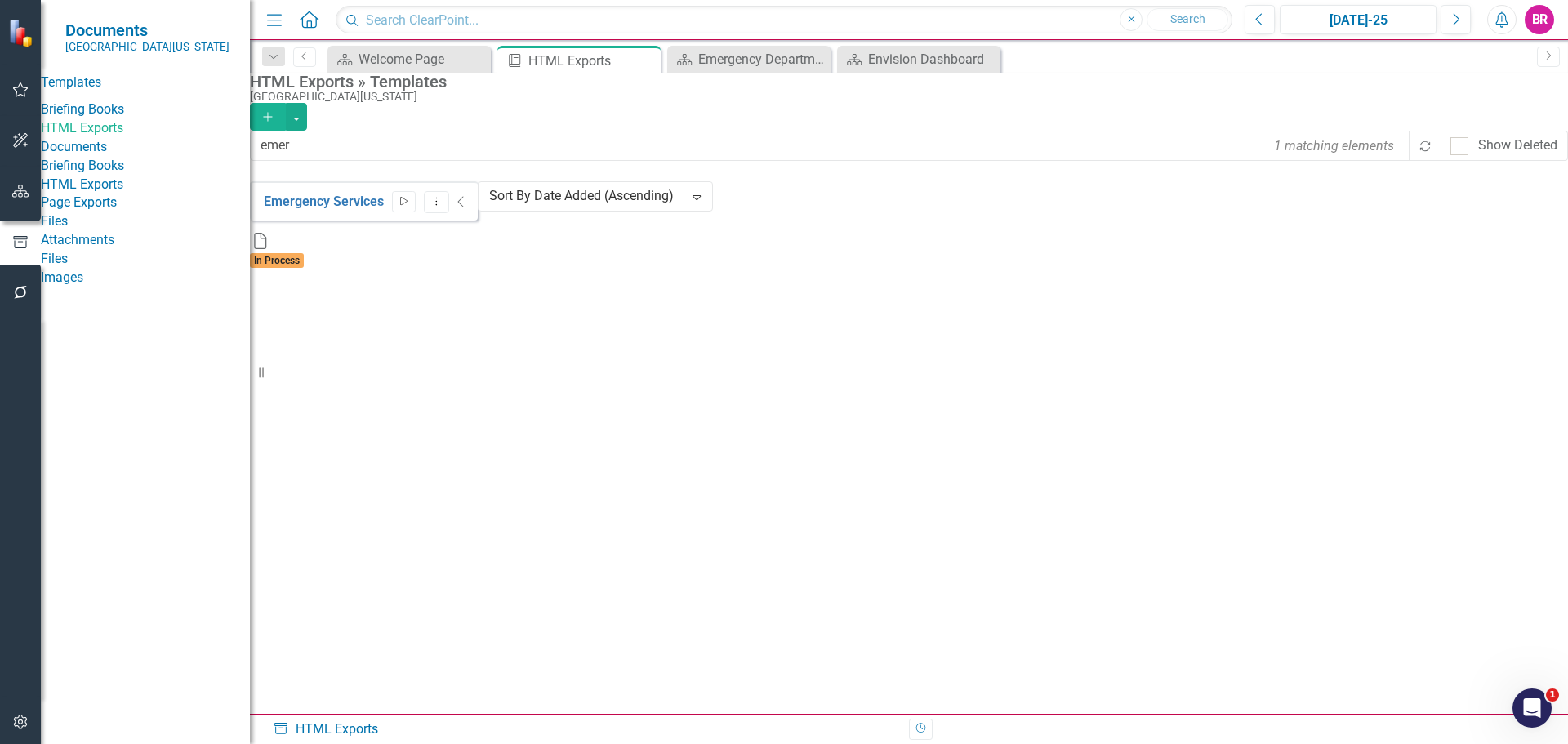
click at [410, 206] on icon "Start" at bounding box center [403, 201] width 12 height 10
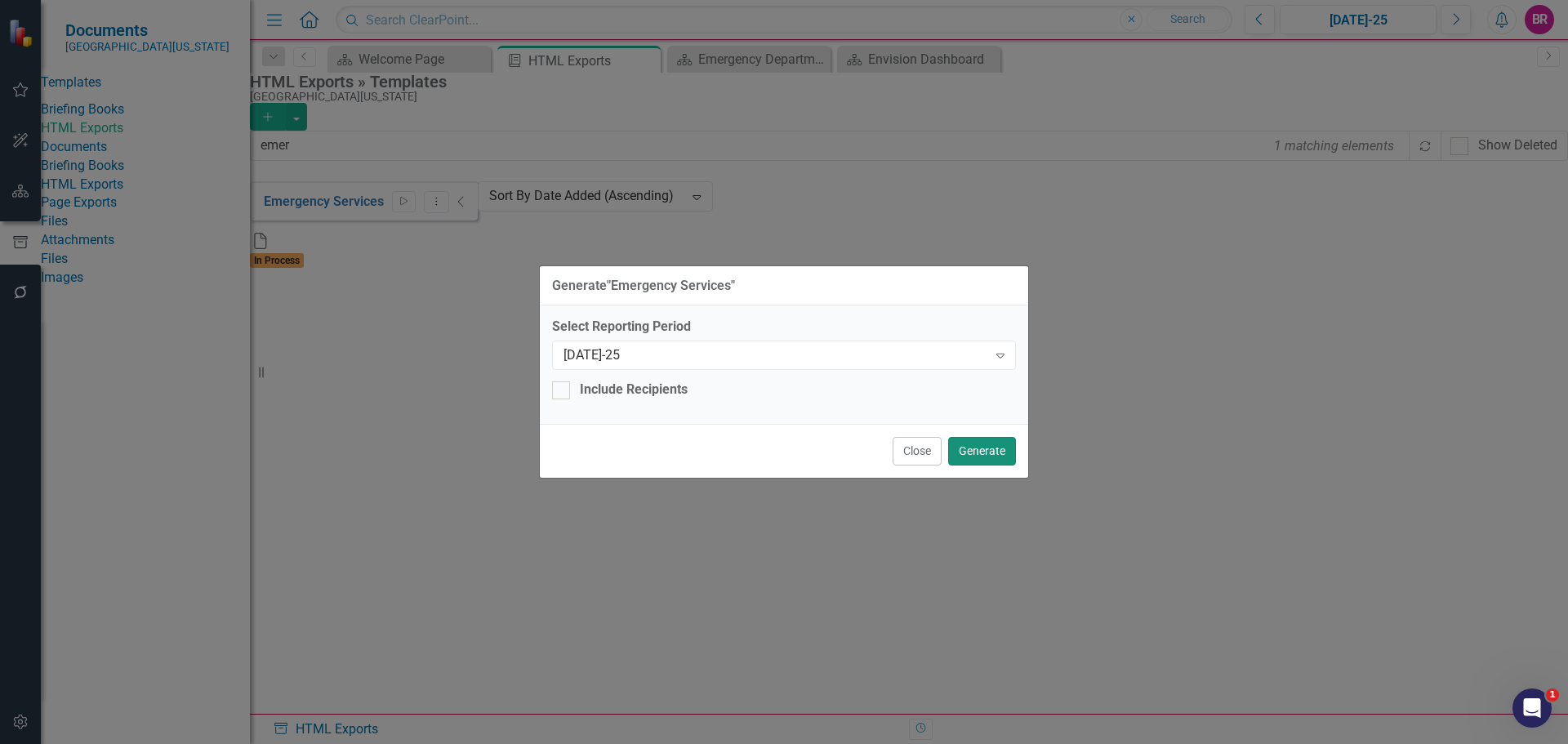
click at [999, 446] on button "Generate" at bounding box center [982, 450] width 68 height 28
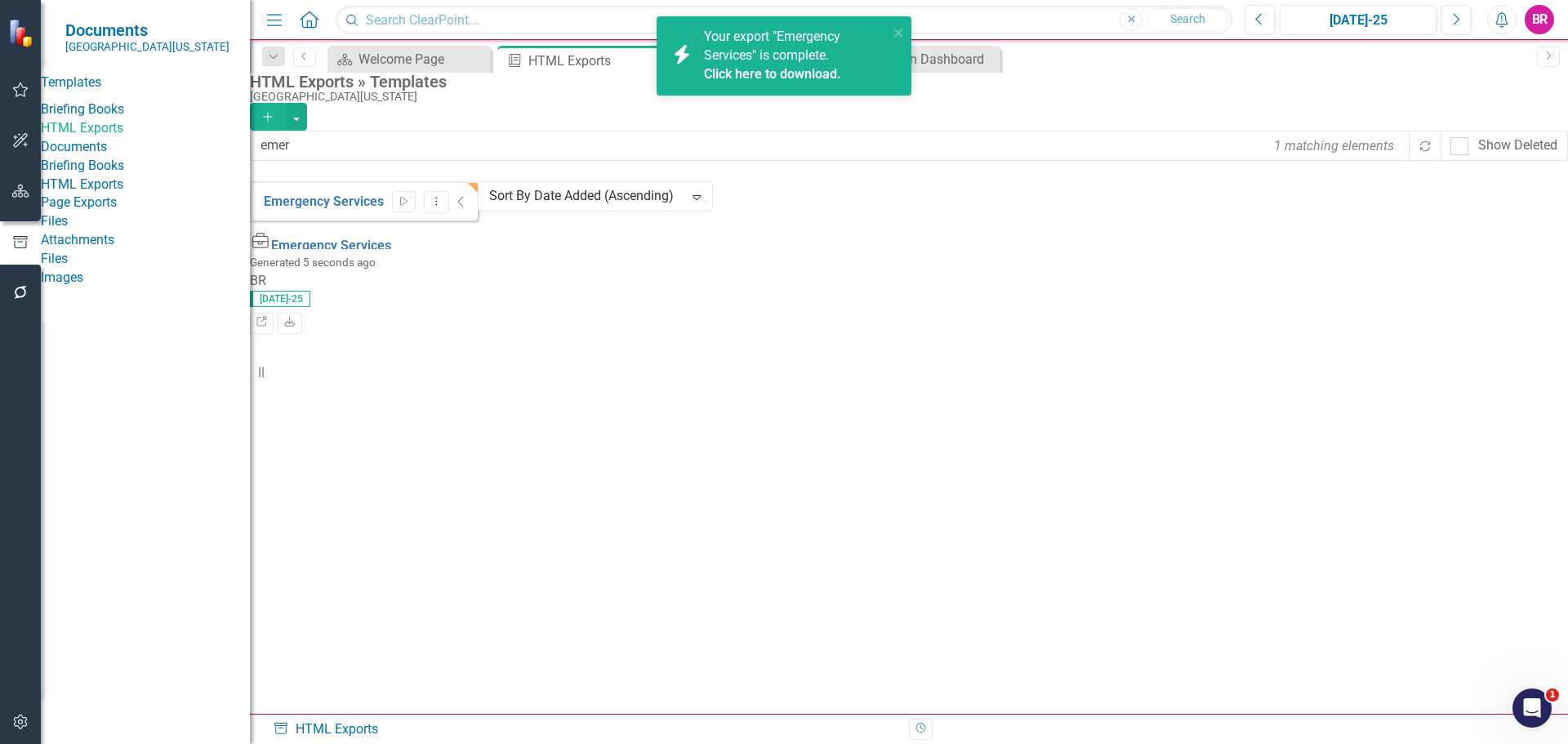
click at [477, 272] on div "Emergency Services Start Dropdown Menu Collapse HTML Emergency Services Generat…" at bounding box center [364, 226] width 228 height 91
click at [892, 31] on div "icon.bolt Your export "Emergency Services" is complete. Click here to download." at bounding box center [778, 55] width 230 height 66
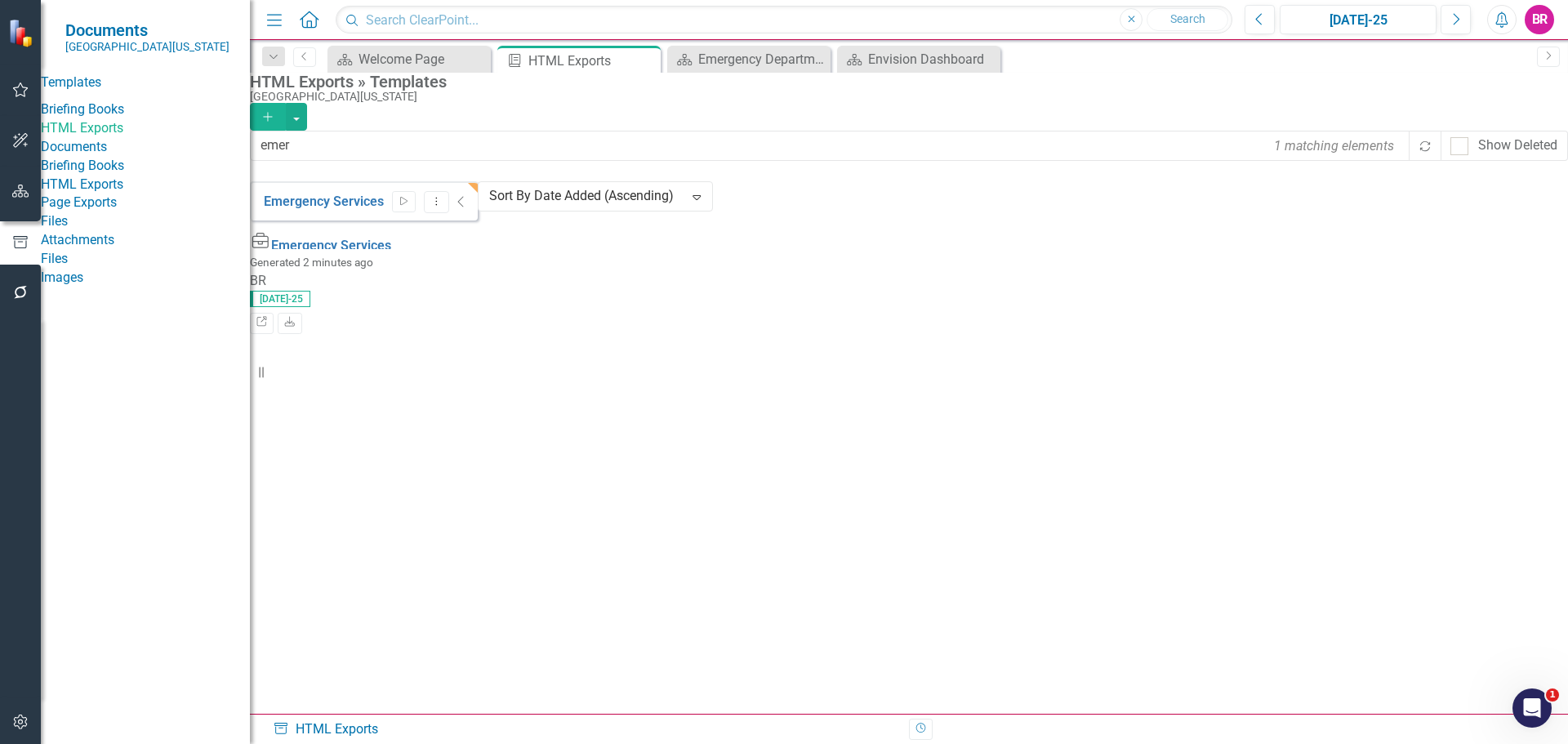
click at [16, 187] on icon "button" at bounding box center [20, 191] width 17 height 13
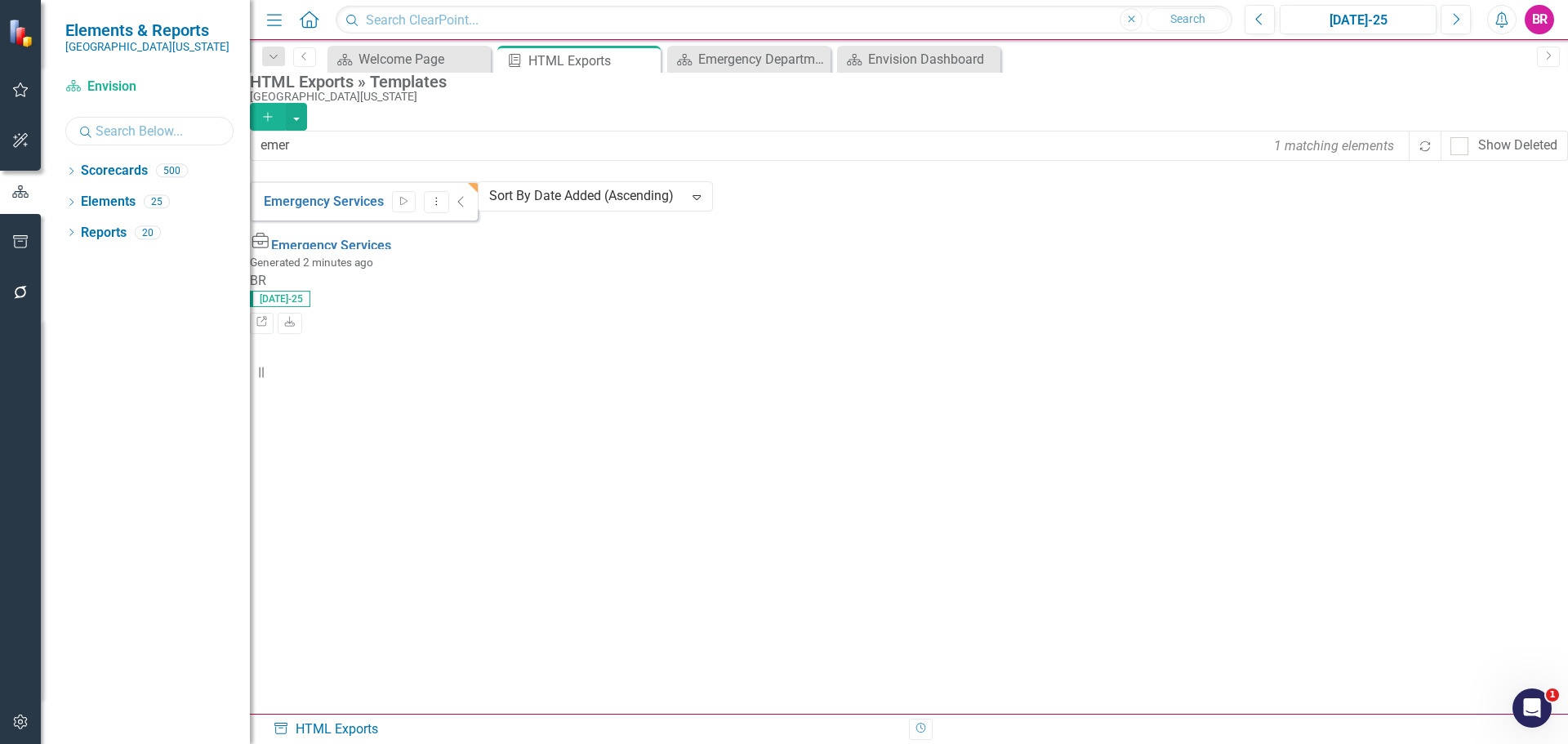
click at [111, 141] on input "text" at bounding box center [149, 130] width 168 height 28
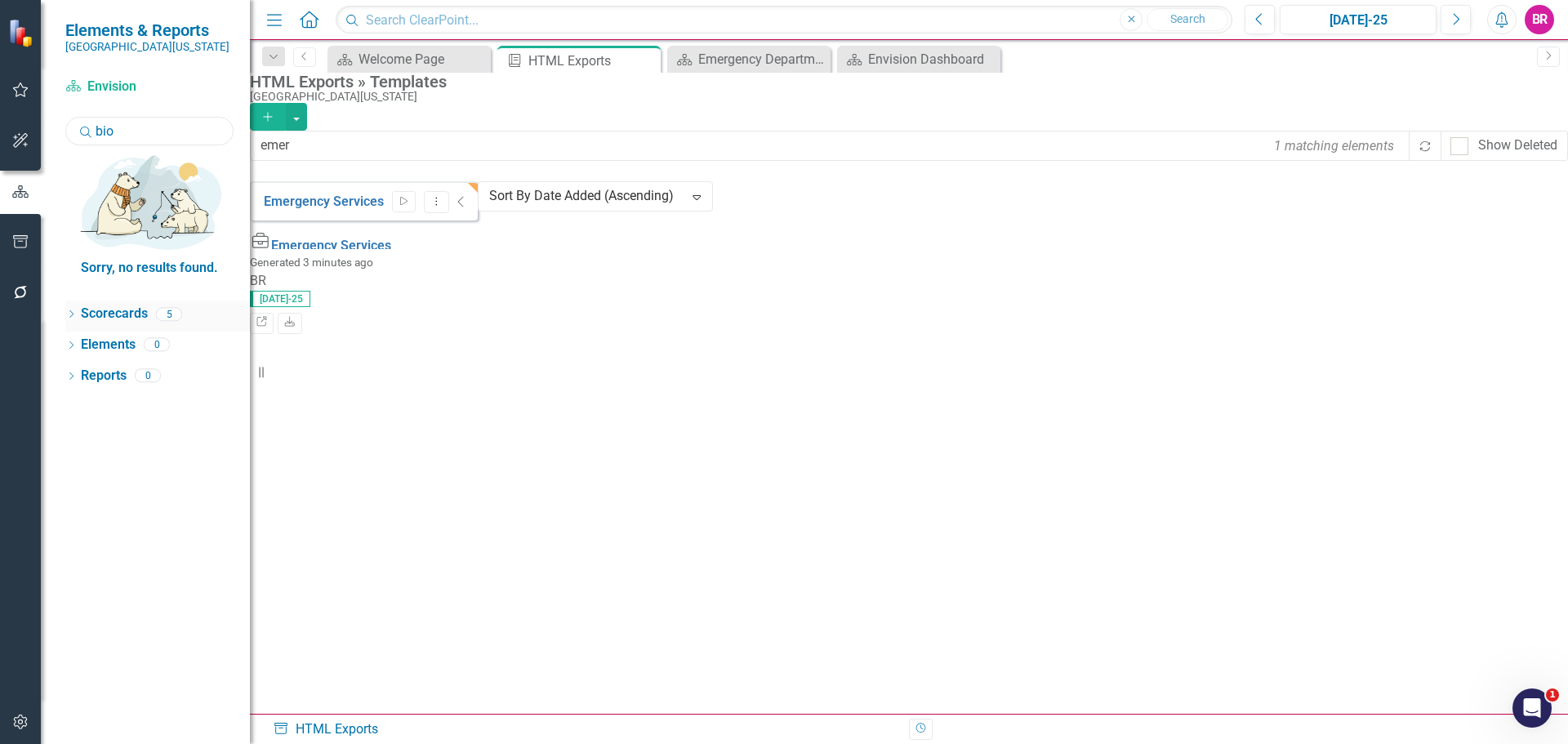
type input "bio"
click at [75, 309] on div "Dropdown" at bounding box center [71, 316] width 12 height 14
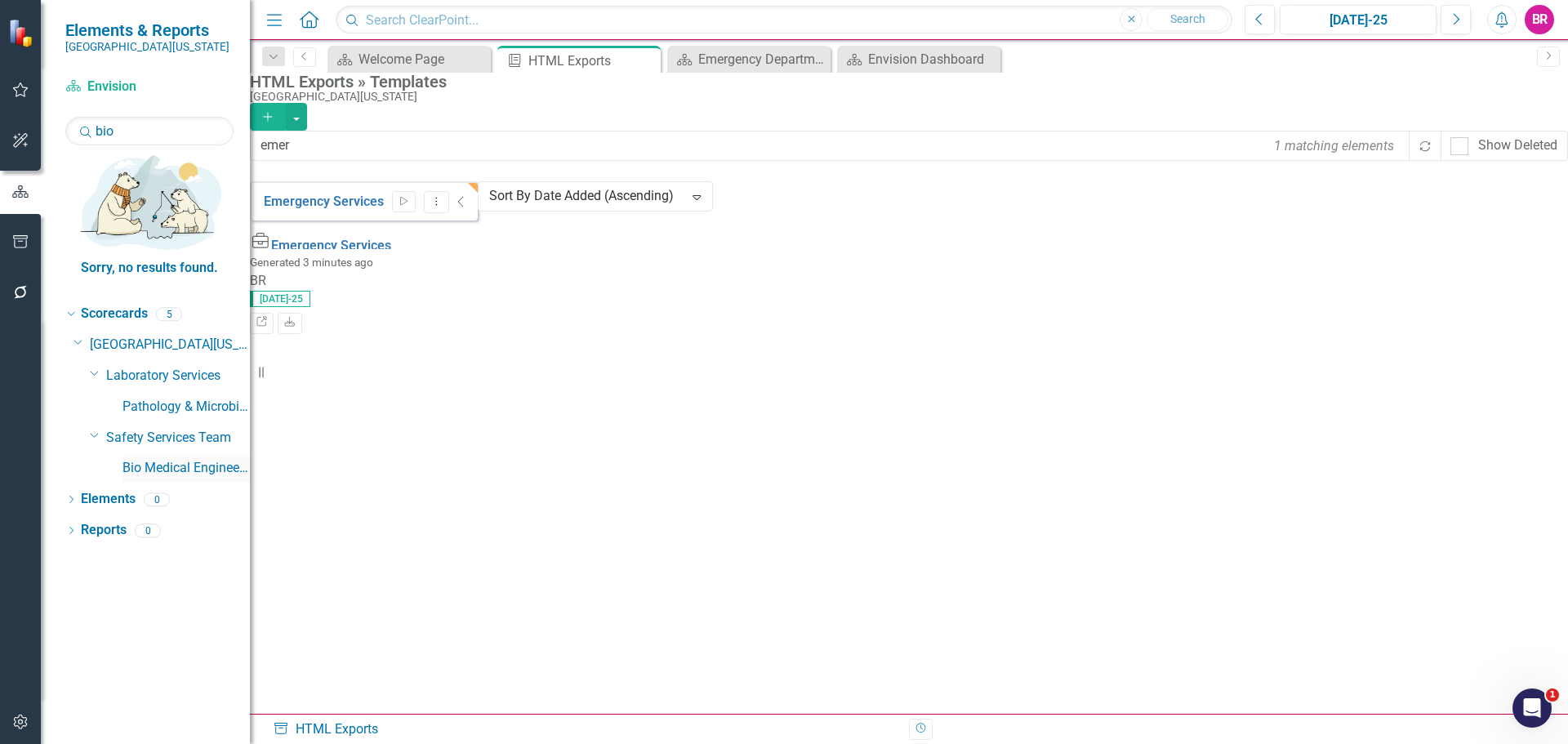
click at [162, 459] on link "Bio Medical Engineering" at bounding box center [186, 468] width 127 height 19
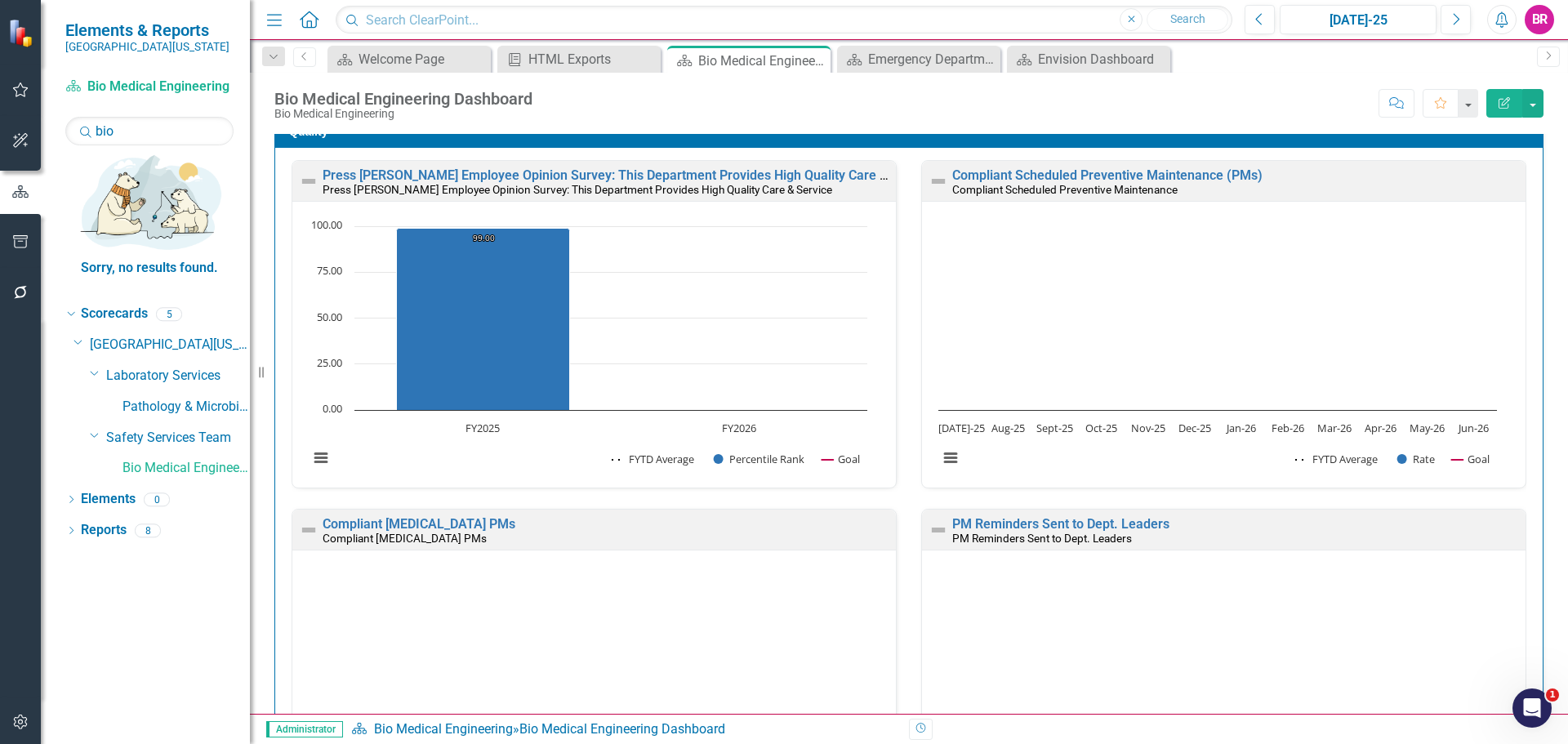
scroll to position [327, 0]
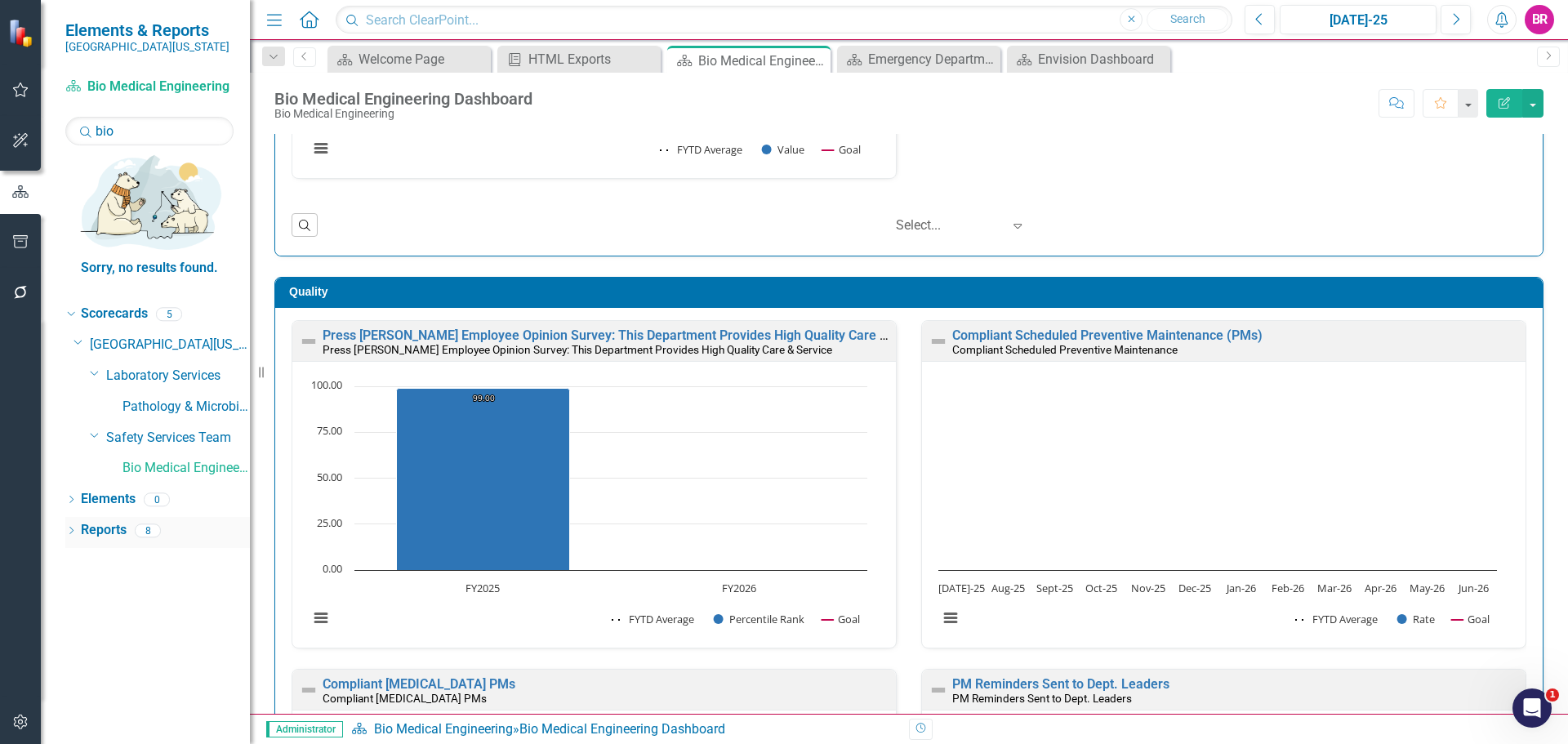
click at [108, 521] on link "Reports" at bounding box center [104, 530] width 45 height 19
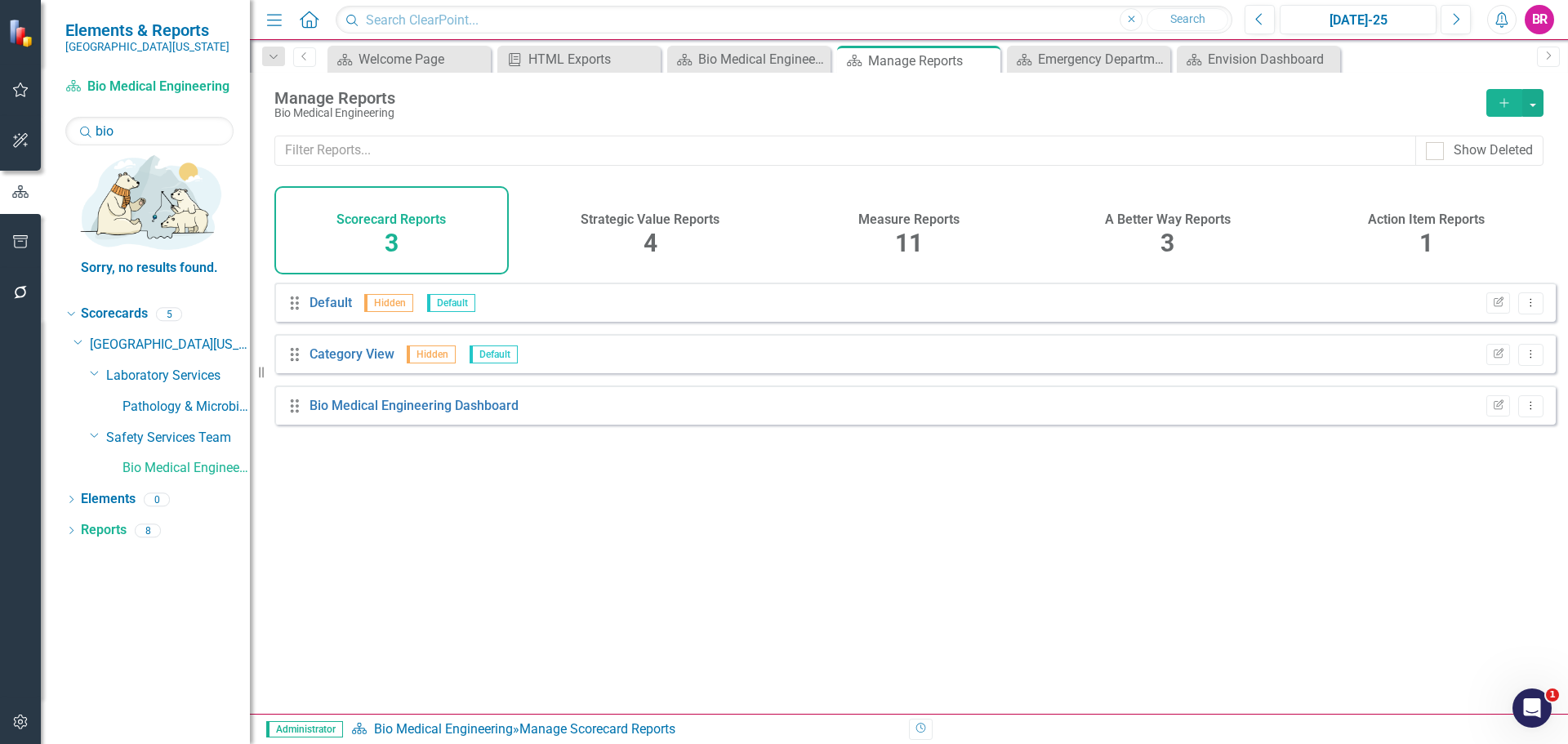
click at [910, 216] on h4 "Measure Reports" at bounding box center [909, 219] width 101 height 15
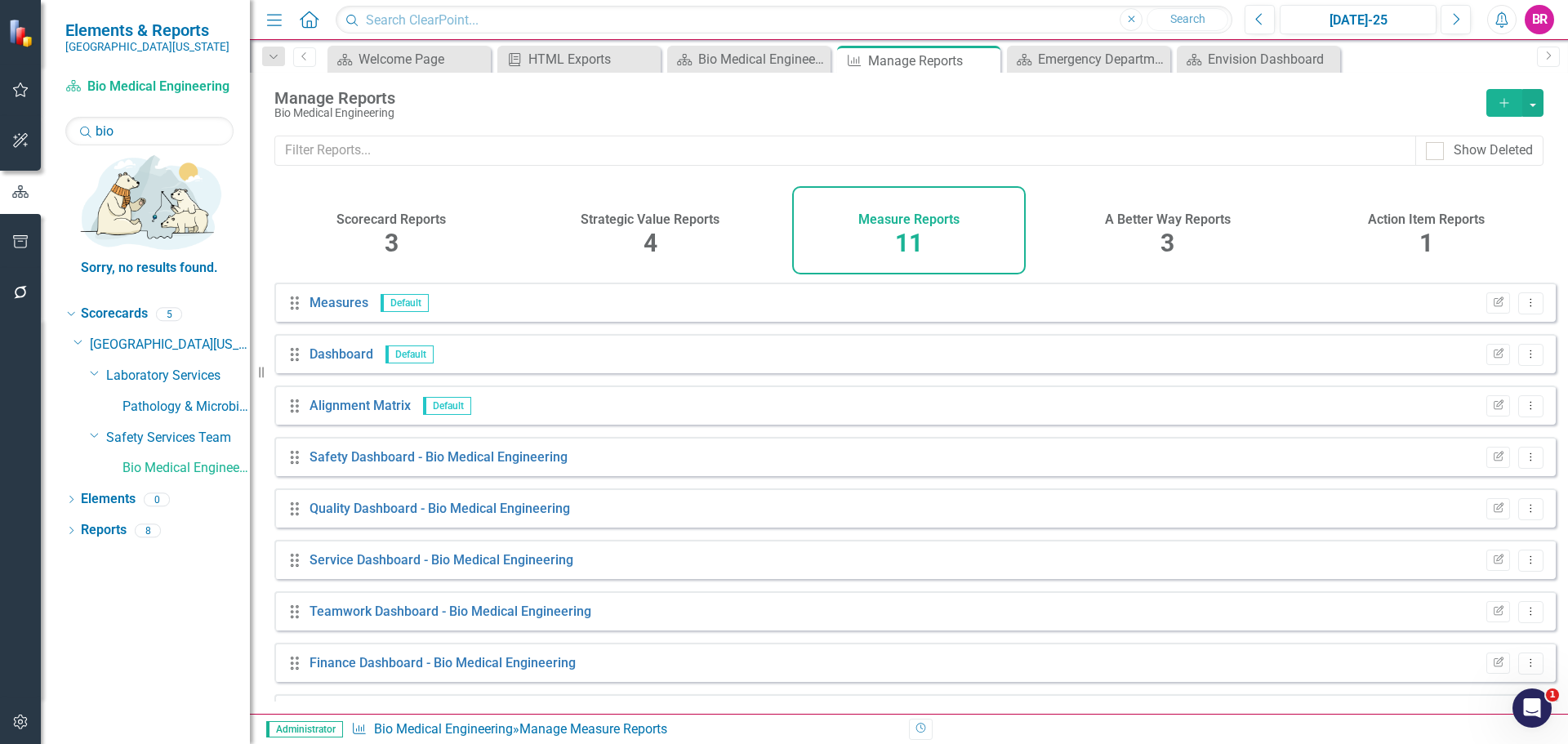
scroll to position [147, 0]
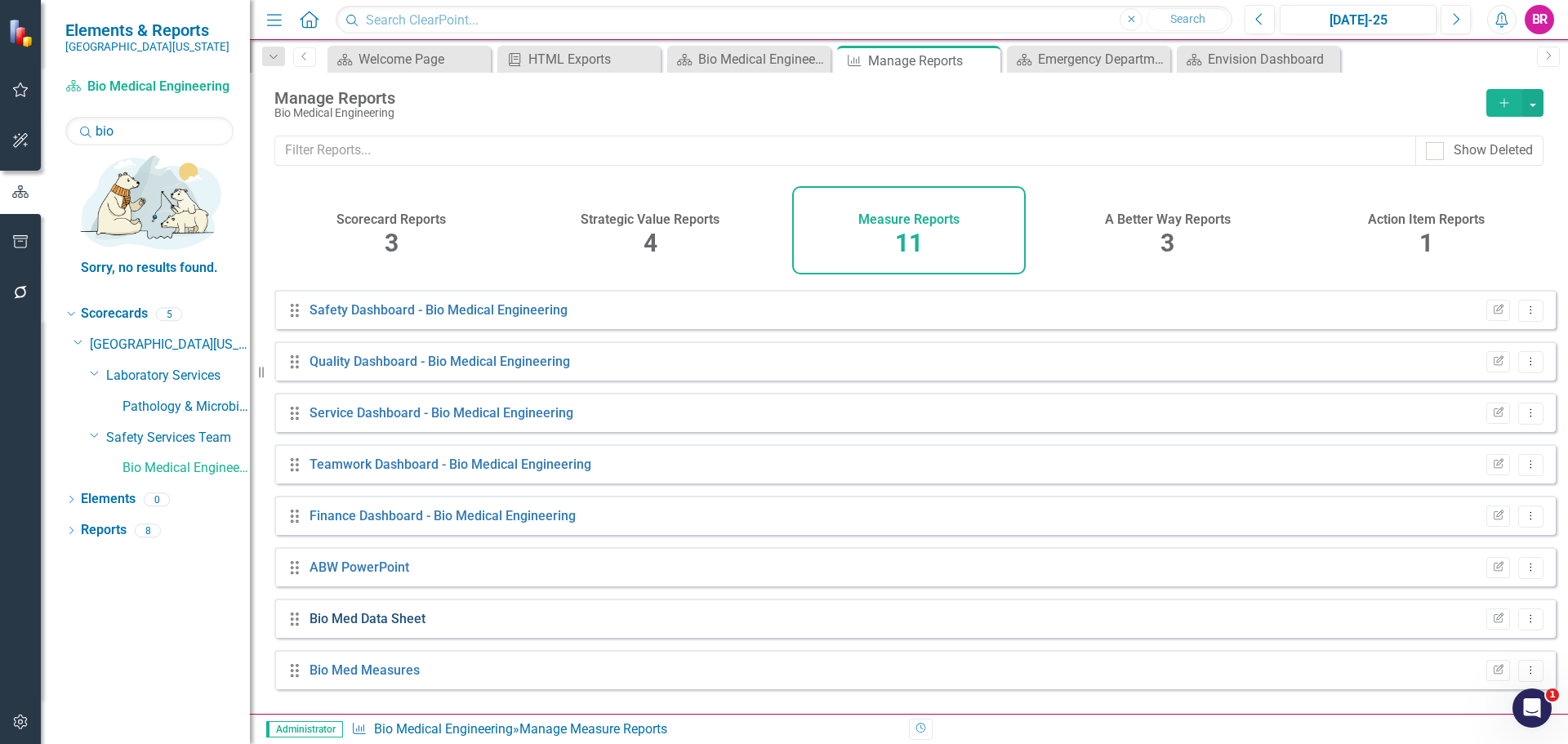
click at [380, 627] on link "Bio Med Data Sheet" at bounding box center [367, 618] width 116 height 15
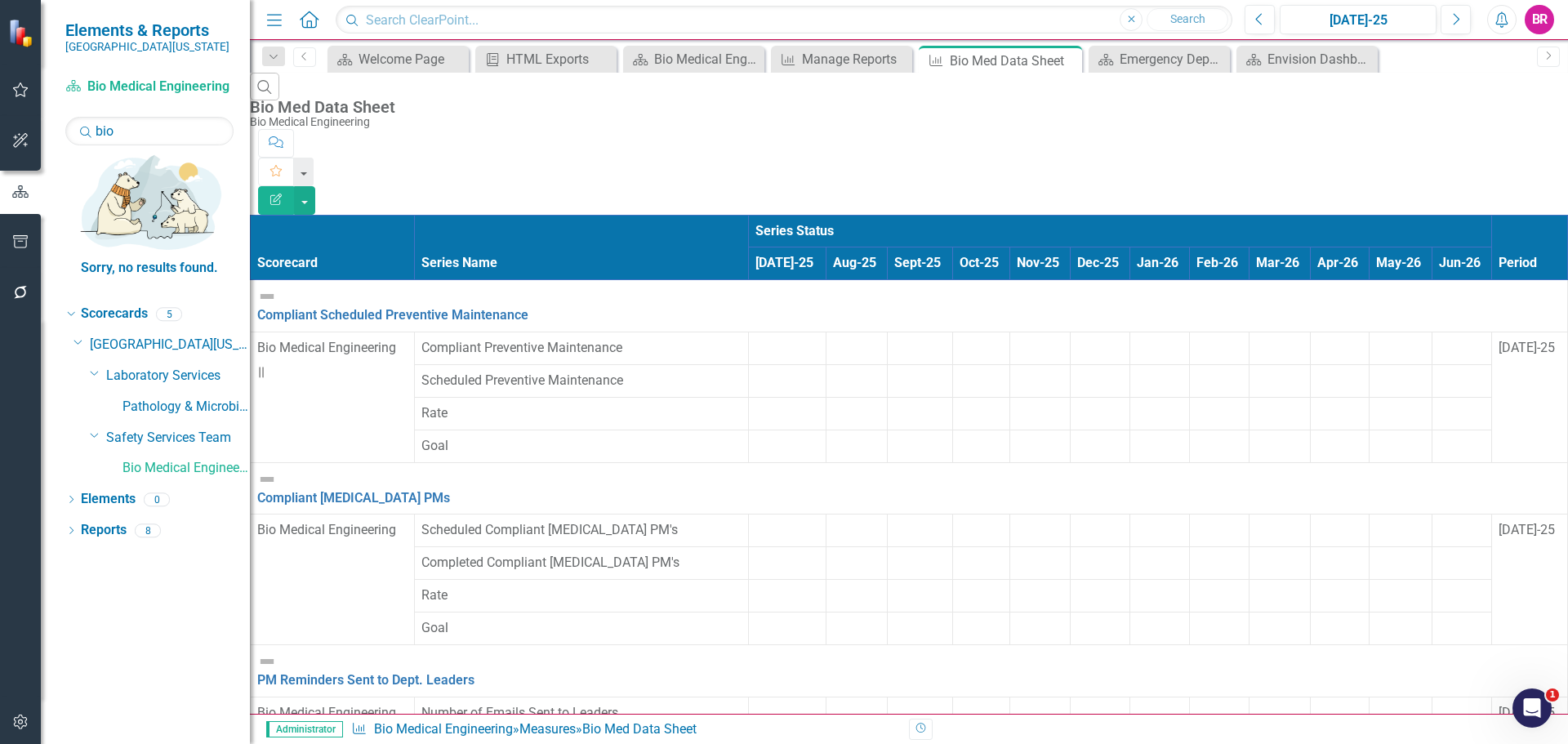
click at [749, 333] on td at bounding box center [788, 349] width 77 height 33
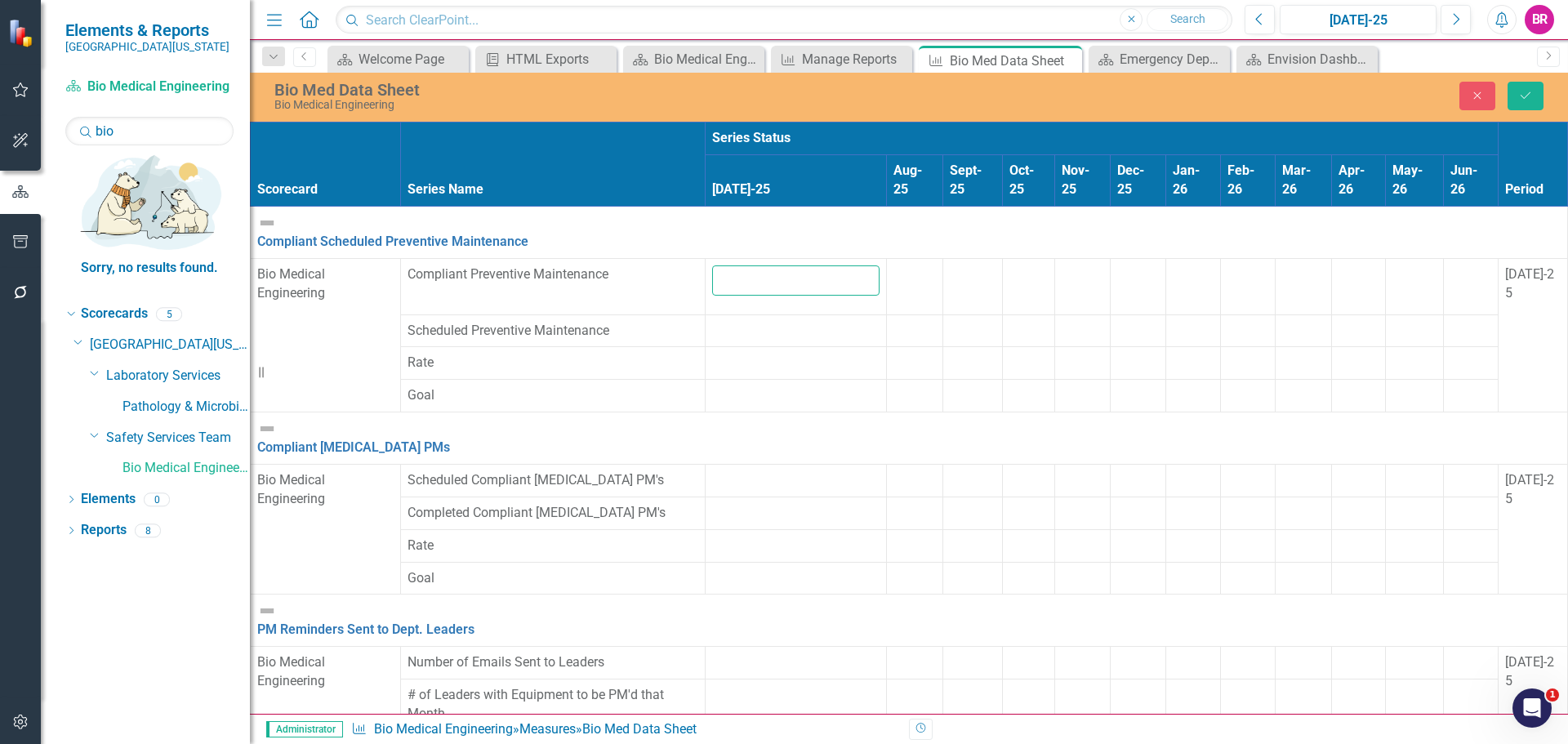
click at [712, 266] on input "number" at bounding box center [796, 280] width 167 height 30
type input "272"
click at [706, 340] on td at bounding box center [796, 331] width 181 height 33
click at [706, 337] on td at bounding box center [796, 331] width 181 height 33
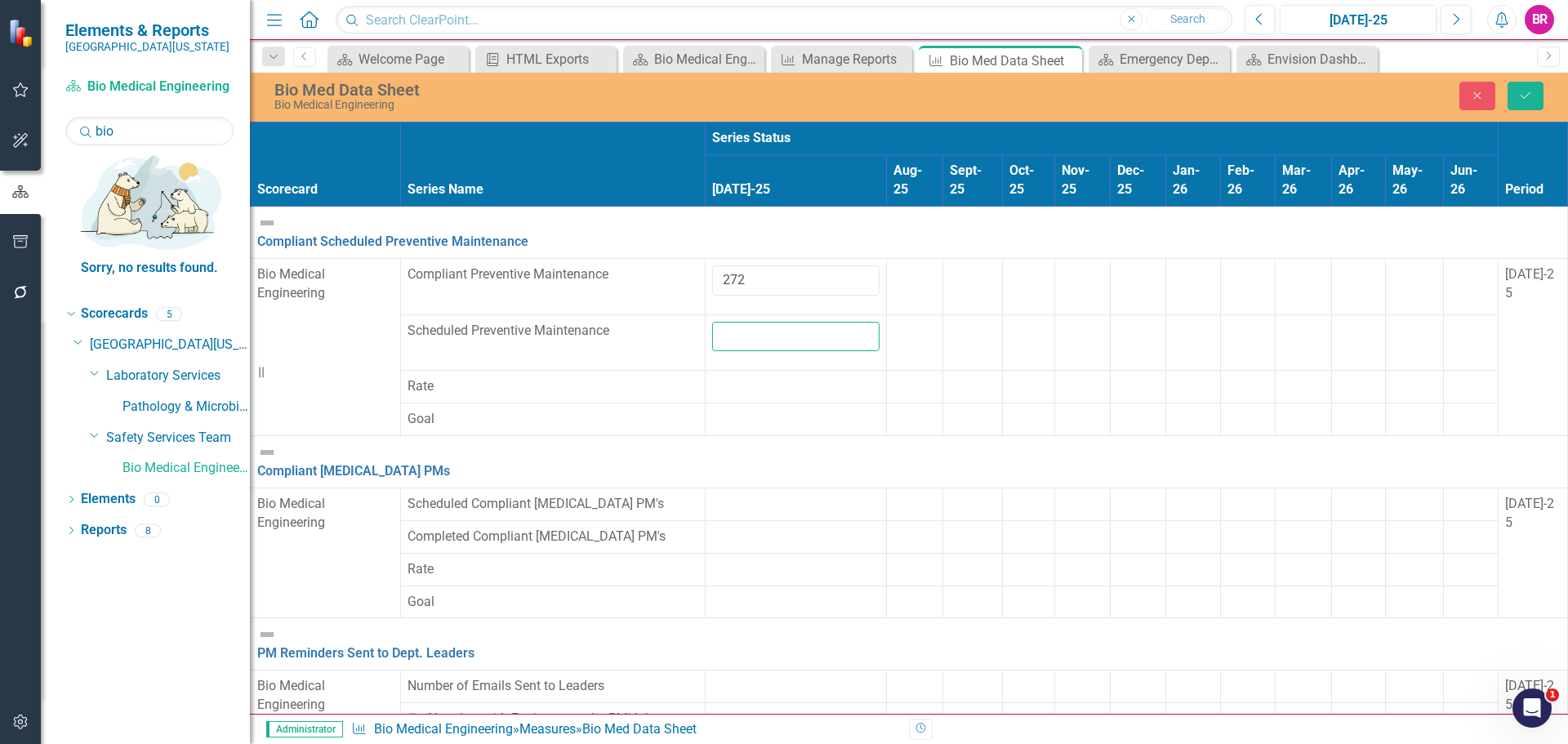
click at [712, 325] on input "number" at bounding box center [796, 337] width 167 height 30
type input "363"
click at [950, 377] on div at bounding box center [972, 377] width 45 height 0
click at [706, 488] on td at bounding box center [796, 504] width 181 height 33
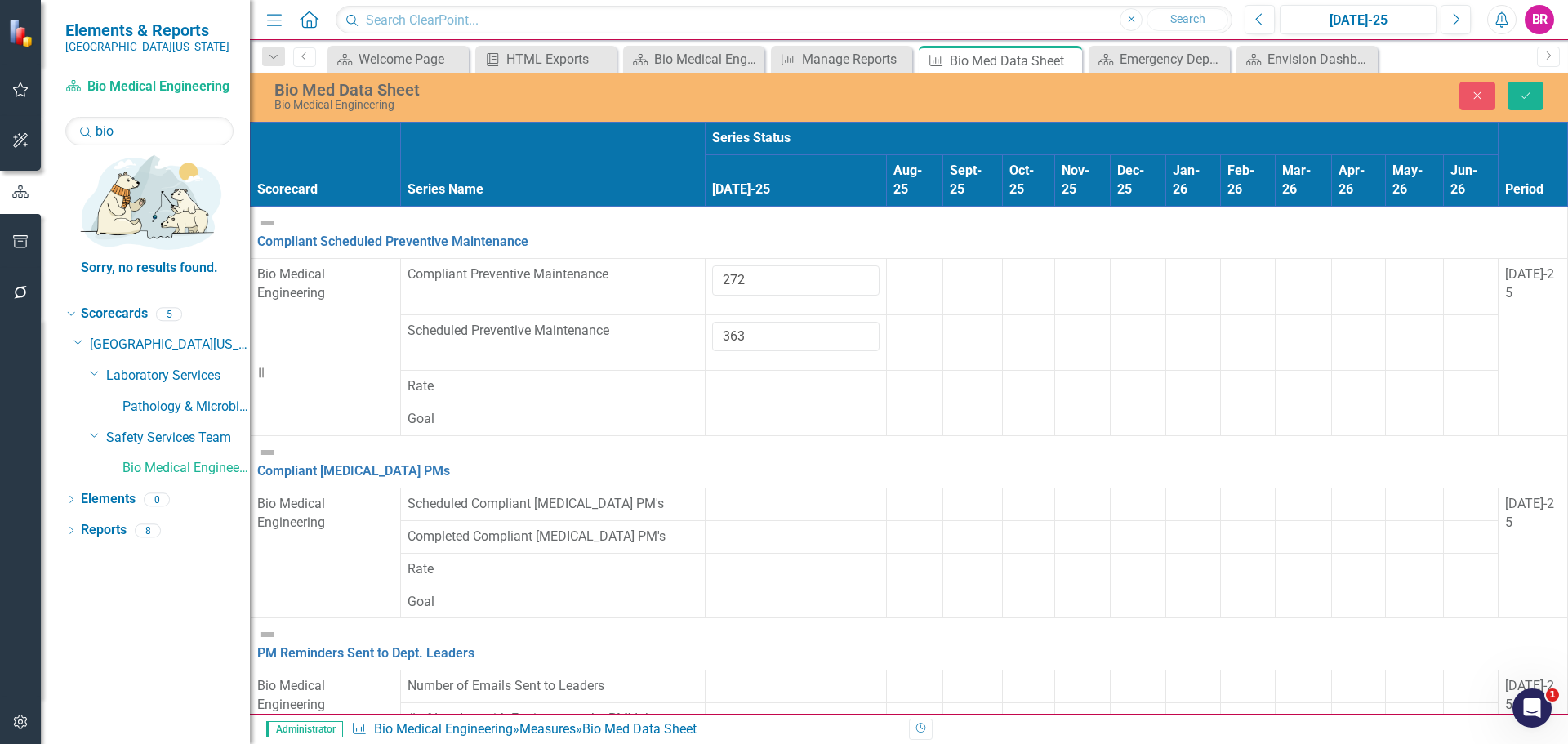
click at [706, 488] on td at bounding box center [796, 504] width 181 height 33
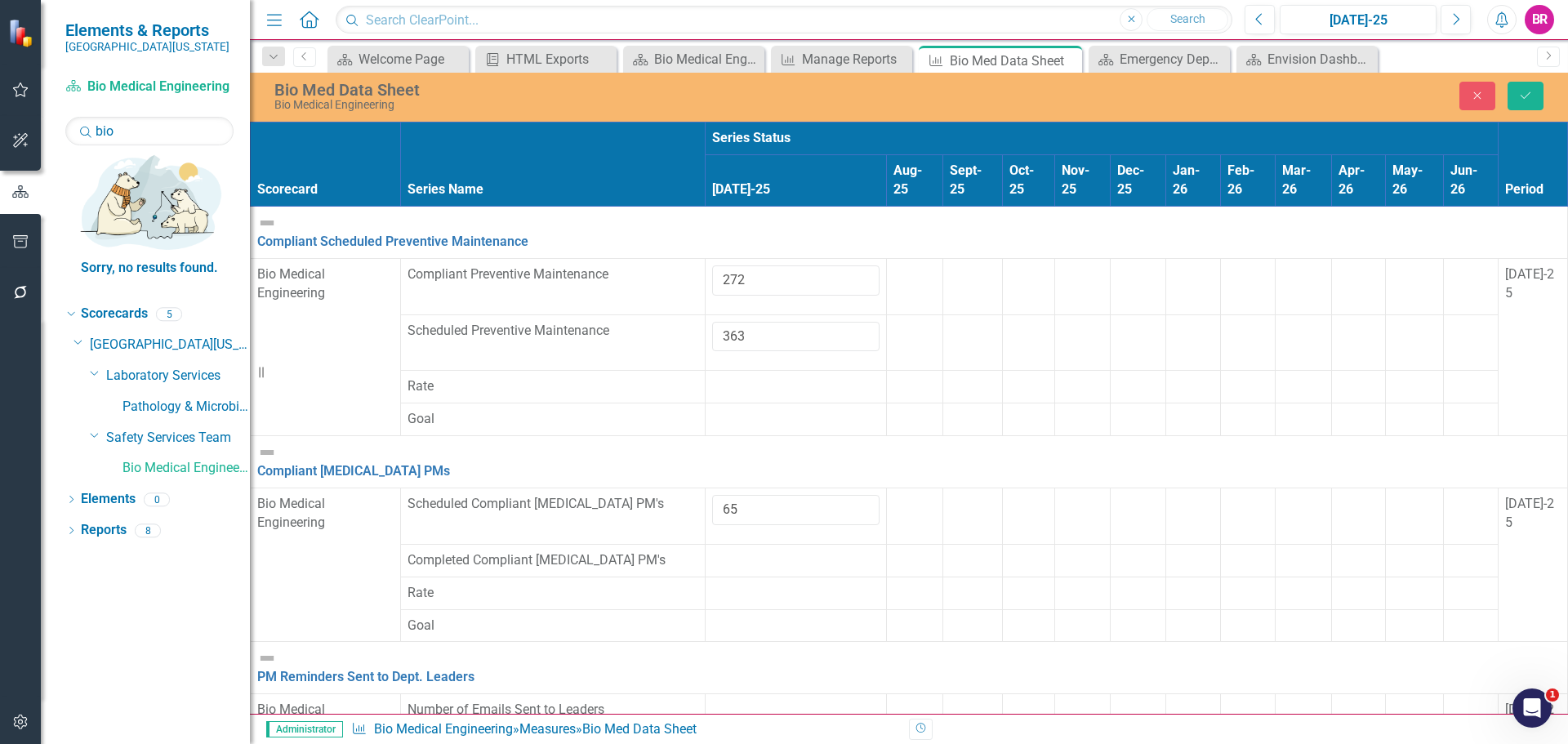
type input "65"
click at [706, 544] on td at bounding box center [796, 560] width 181 height 33
click at [712, 551] on input "number" at bounding box center [796, 566] width 167 height 30
type input "65"
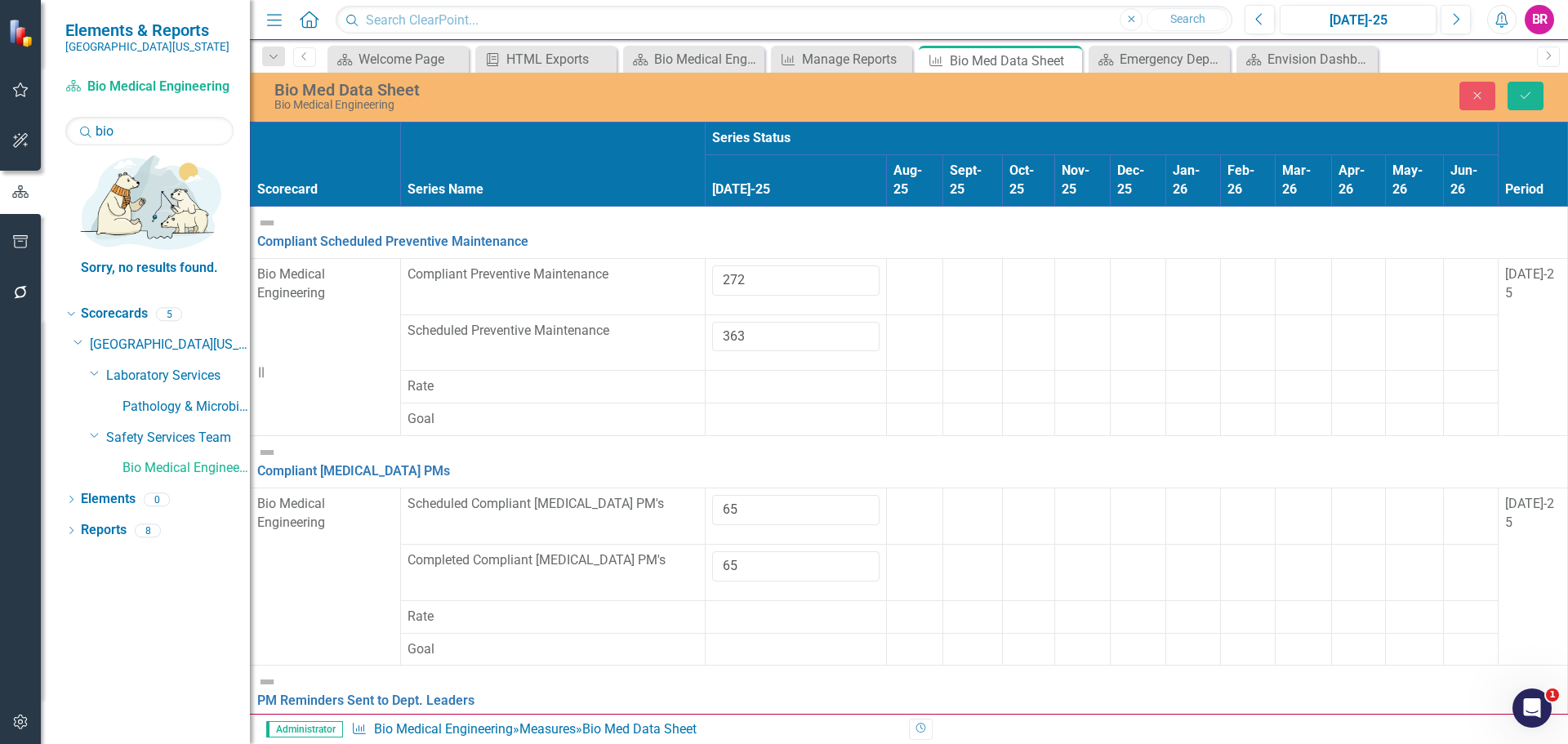
click at [887, 544] on td at bounding box center [915, 572] width 56 height 56
click at [706, 718] on td at bounding box center [796, 734] width 181 height 33
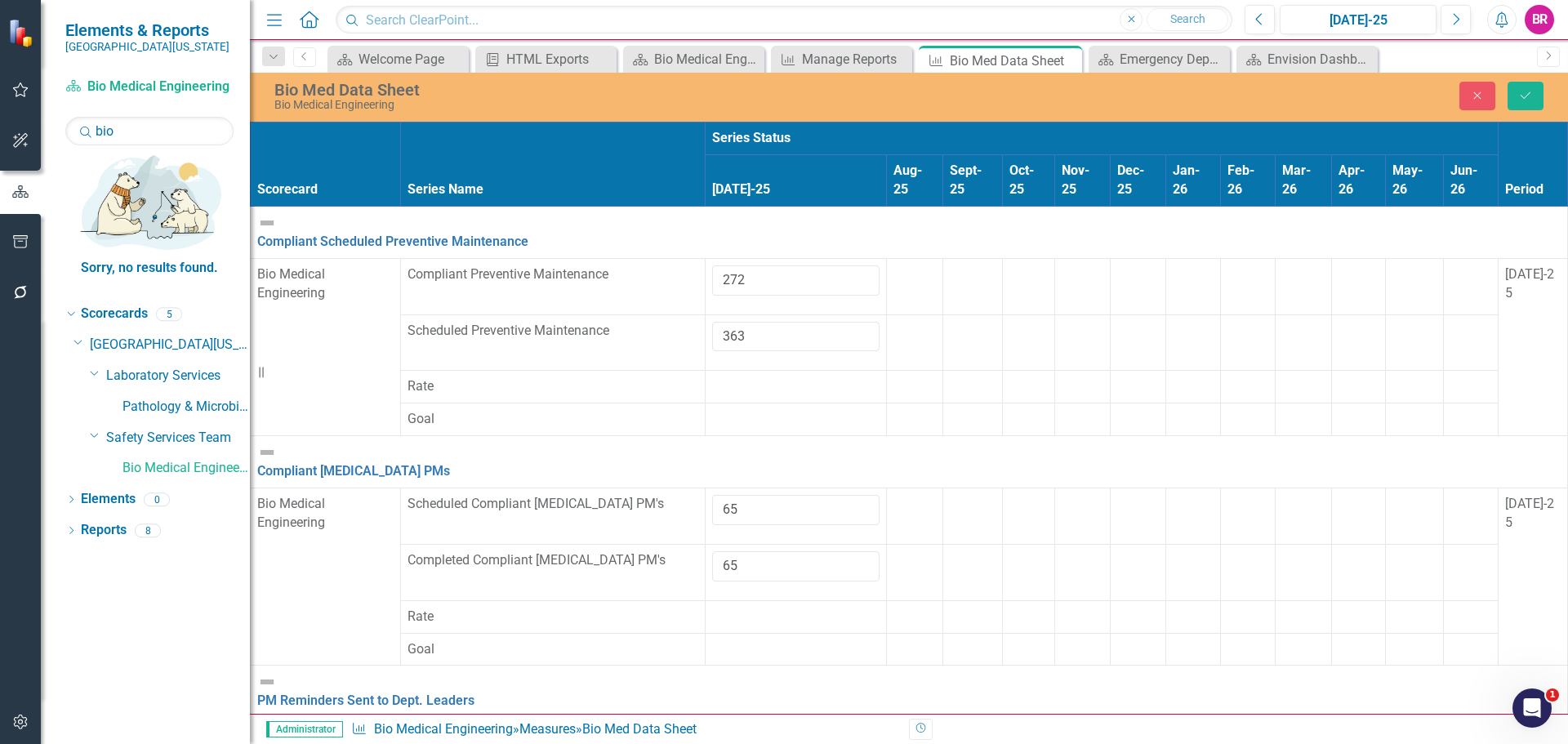
click at [712, 725] on input "number" at bounding box center [796, 739] width 167 height 30
type input "15"
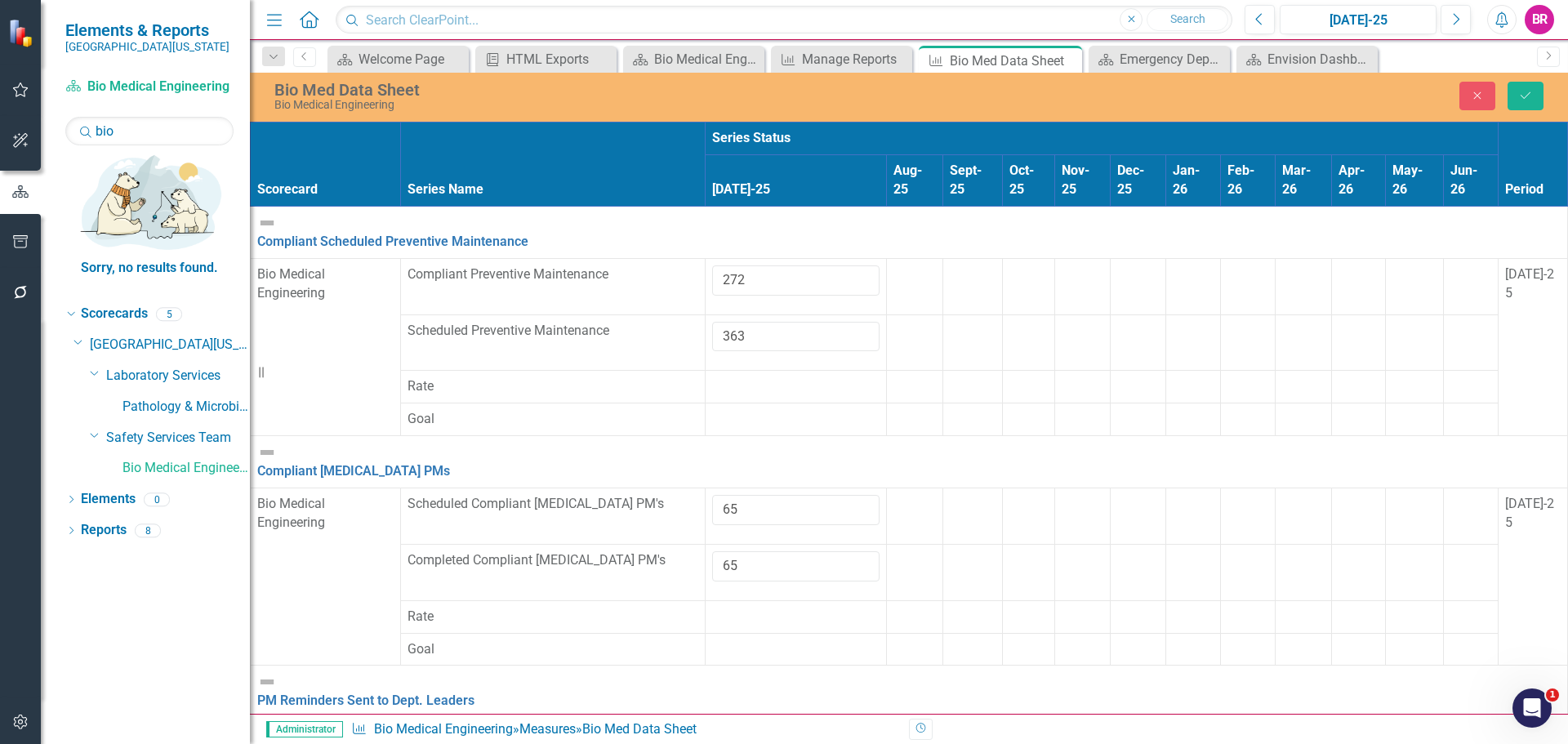
type input "15"
click at [1533, 106] on button "Save" at bounding box center [1526, 96] width 36 height 28
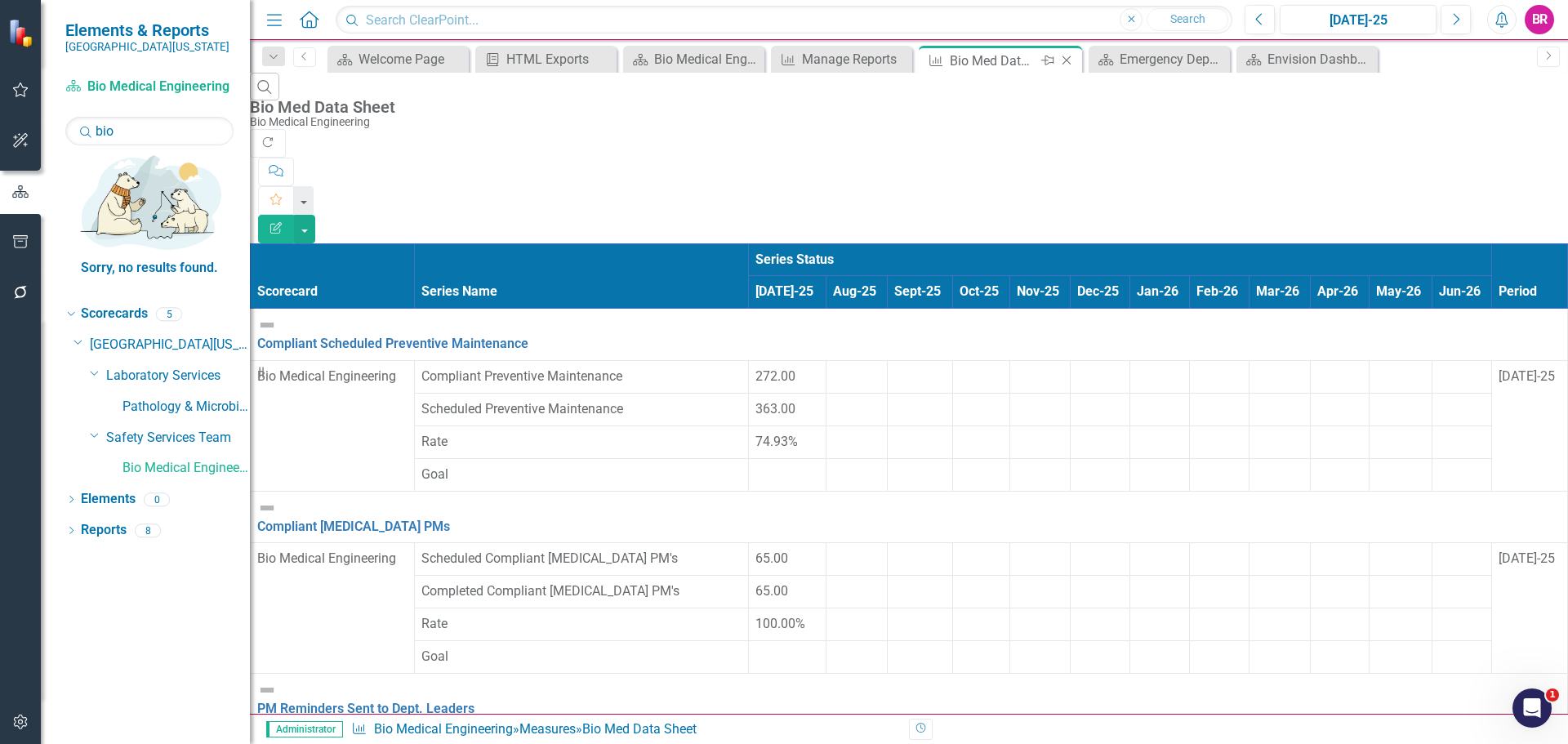
click at [1069, 63] on icon "Close" at bounding box center [1067, 60] width 16 height 13
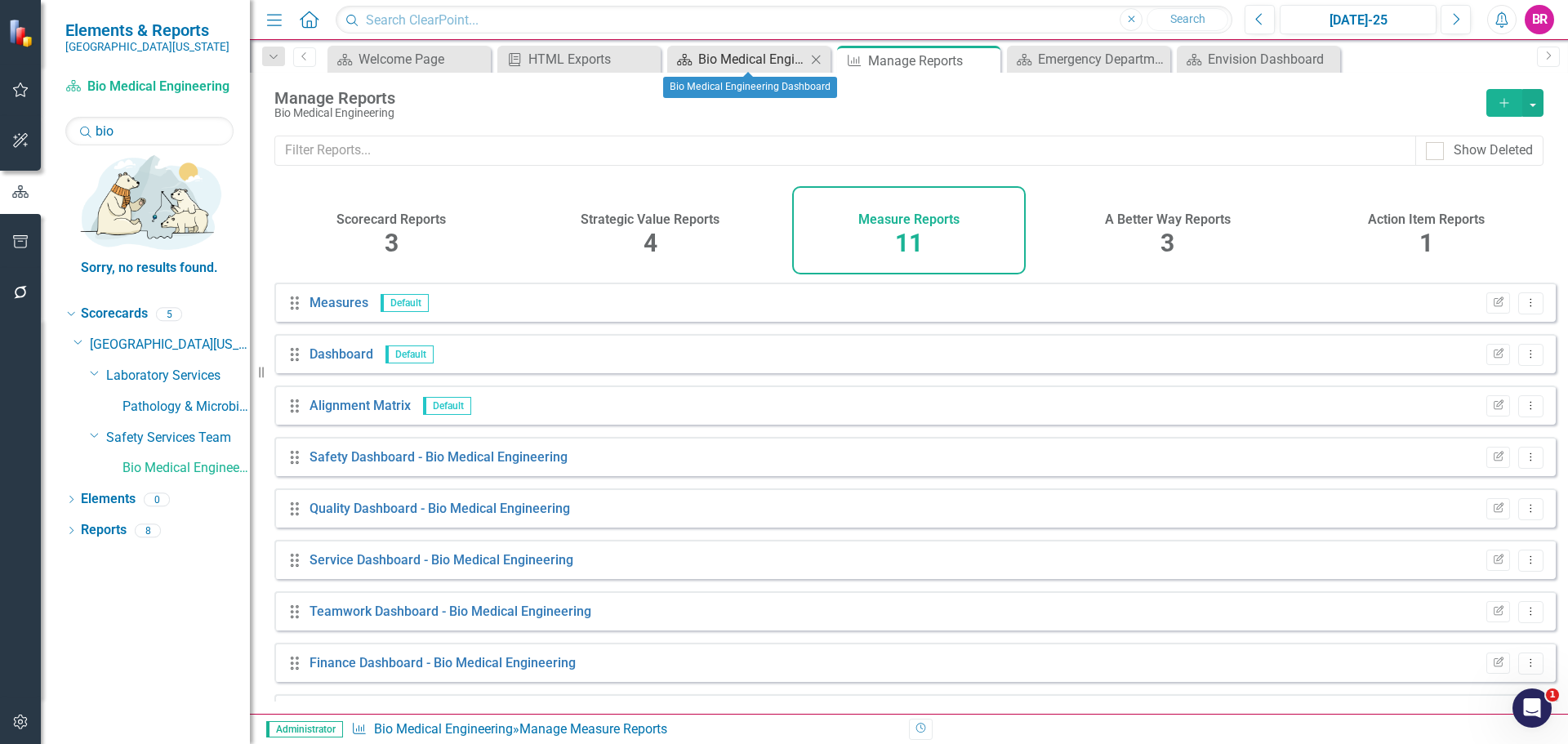
click at [773, 58] on div "Bio Medical Engineering Dashboard" at bounding box center [752, 59] width 108 height 20
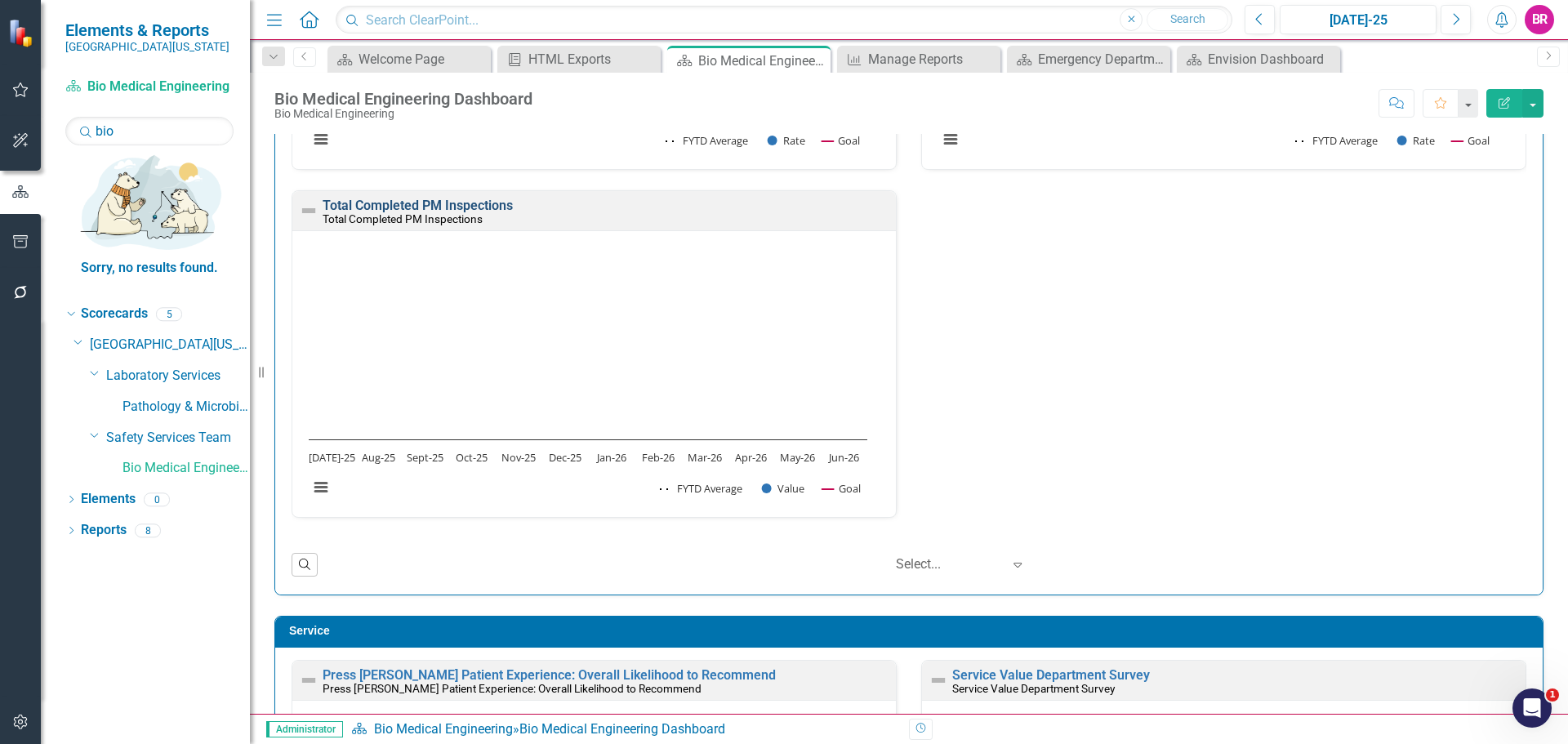
click at [410, 202] on link "Total Completed PM Inspections" at bounding box center [417, 205] width 190 height 15
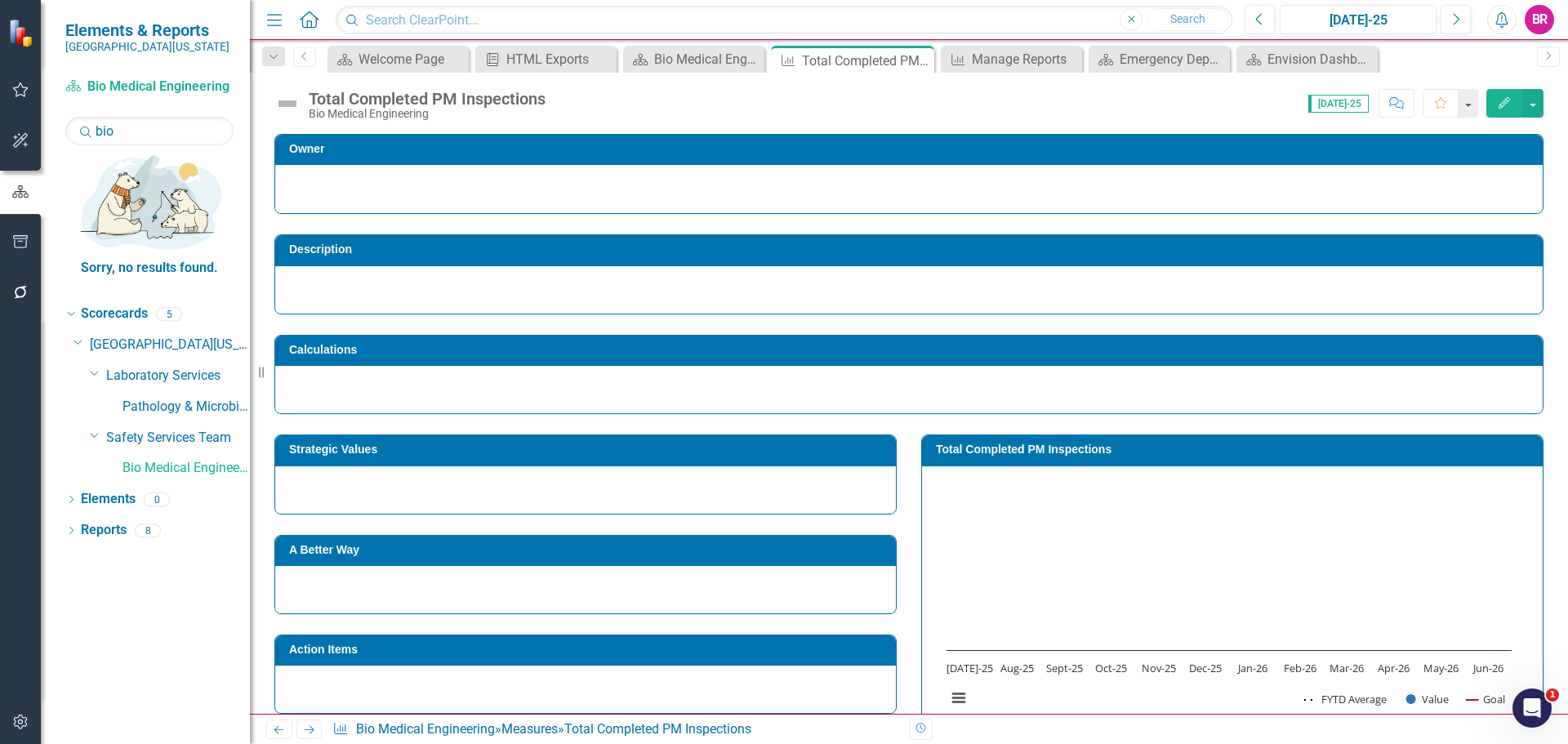
click at [366, 95] on div "Total Completed PM Inspections" at bounding box center [427, 99] width 236 height 18
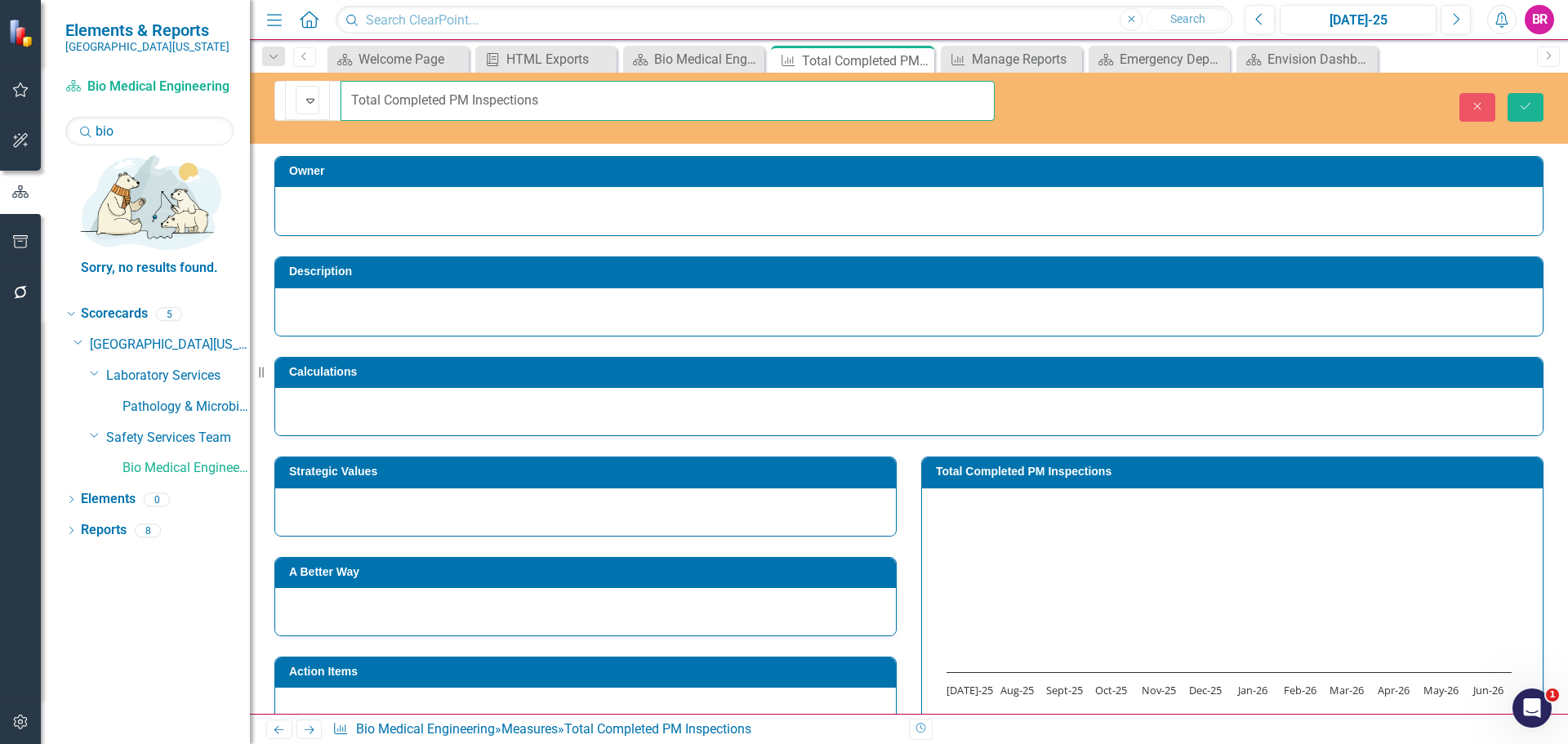
drag, startPoint x: 370, startPoint y: 79, endPoint x: -116, endPoint y: 3, distance: 491.9
click at [0, 3] on html "Elements & Reports Southern Ohio Medical Center Scorecard Bio Medical Engineeri…" at bounding box center [784, 372] width 1568 height 744
type input "Completed Scheduled Preventive Maintenance"
click at [1536, 99] on button "Save" at bounding box center [1526, 106] width 36 height 28
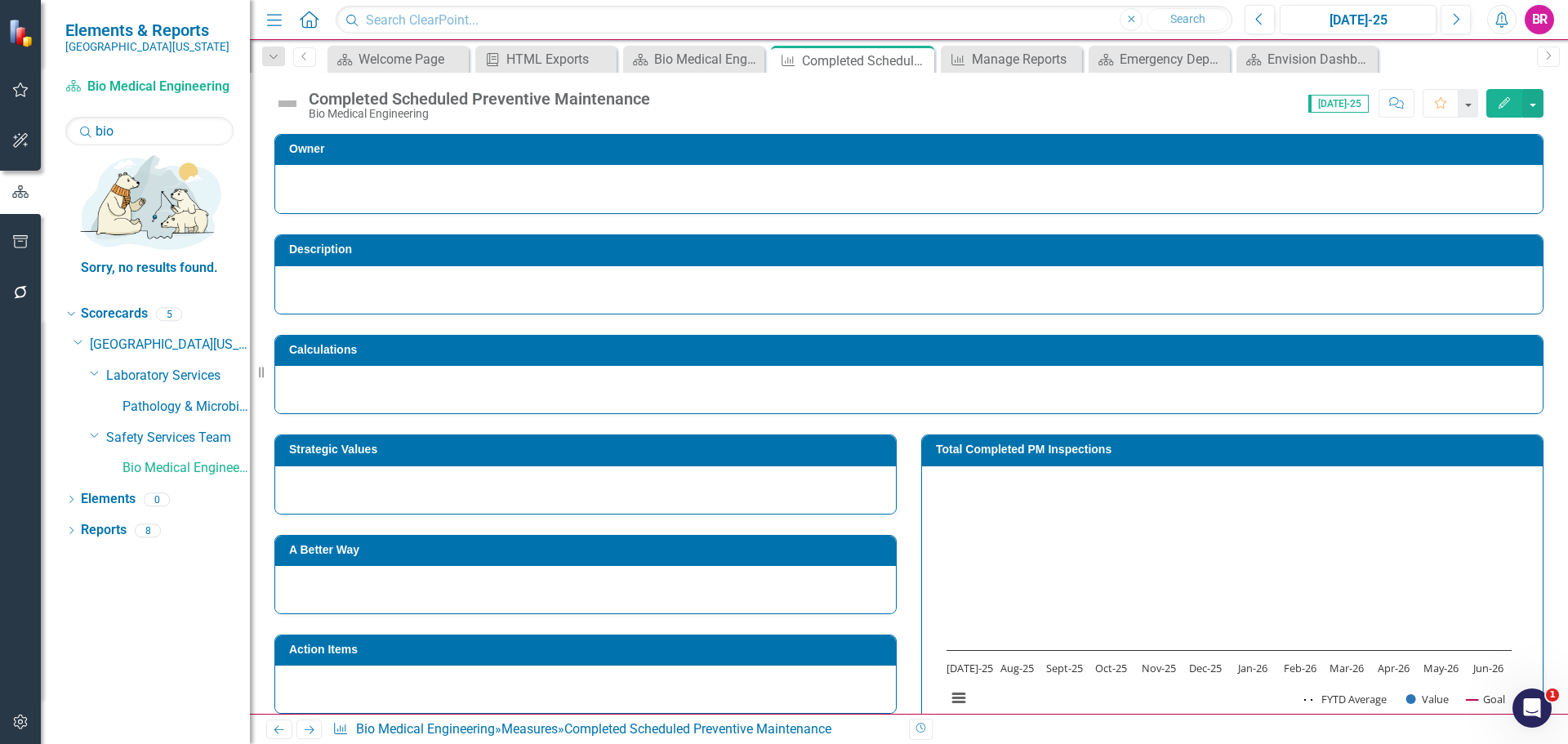
click at [1002, 448] on h3 "Total Completed PM Inspections" at bounding box center [1235, 449] width 598 height 12
click at [1002, 448] on td "Total Completed PM Inspections" at bounding box center [1235, 451] width 598 height 25
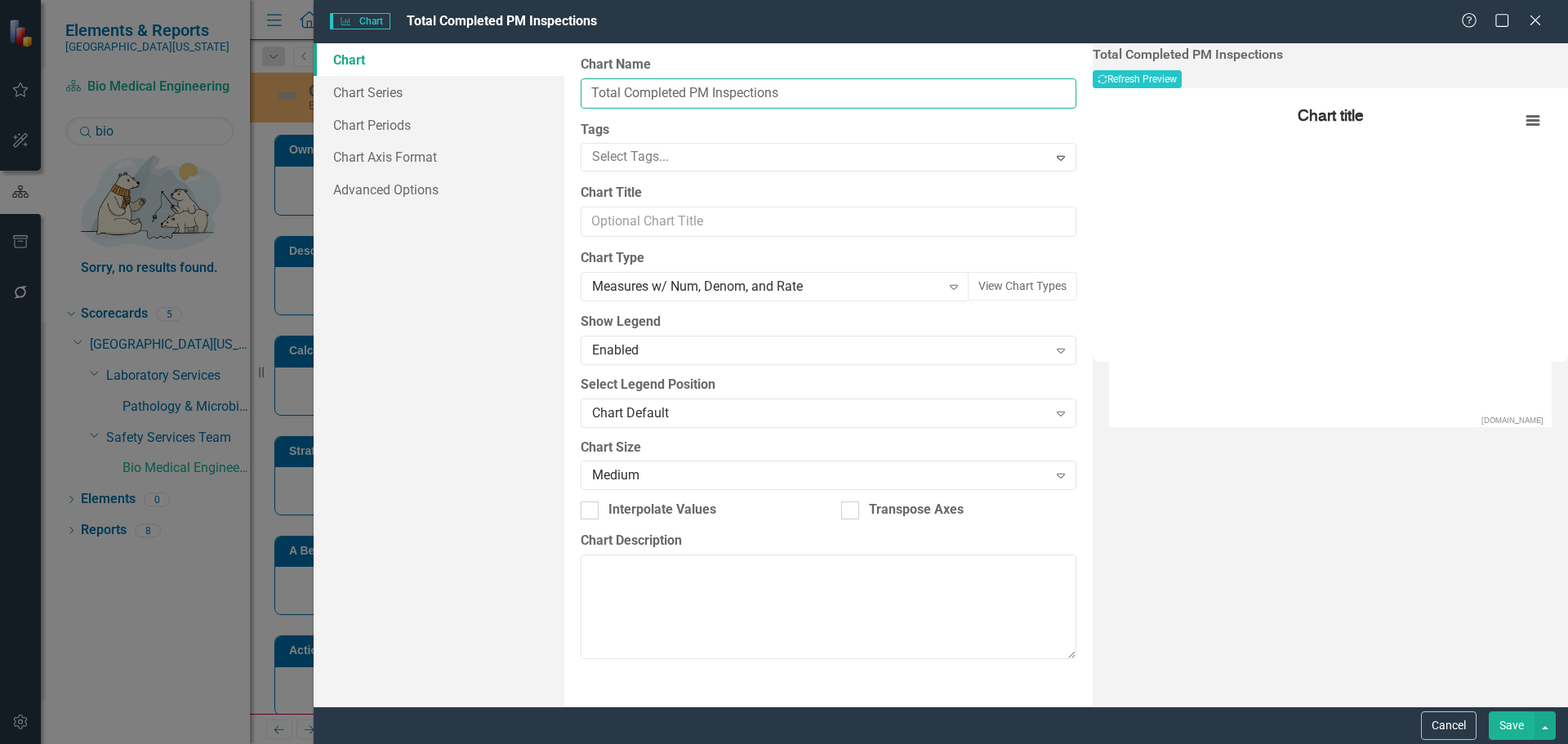
drag, startPoint x: 807, startPoint y: 93, endPoint x: 375, endPoint y: 48, distance: 434.3
click at [392, 51] on div "Chart Chart Series Chart Periods Chart Axis Format Advanced Options From this p…" at bounding box center [940, 375] width 1254 height 663
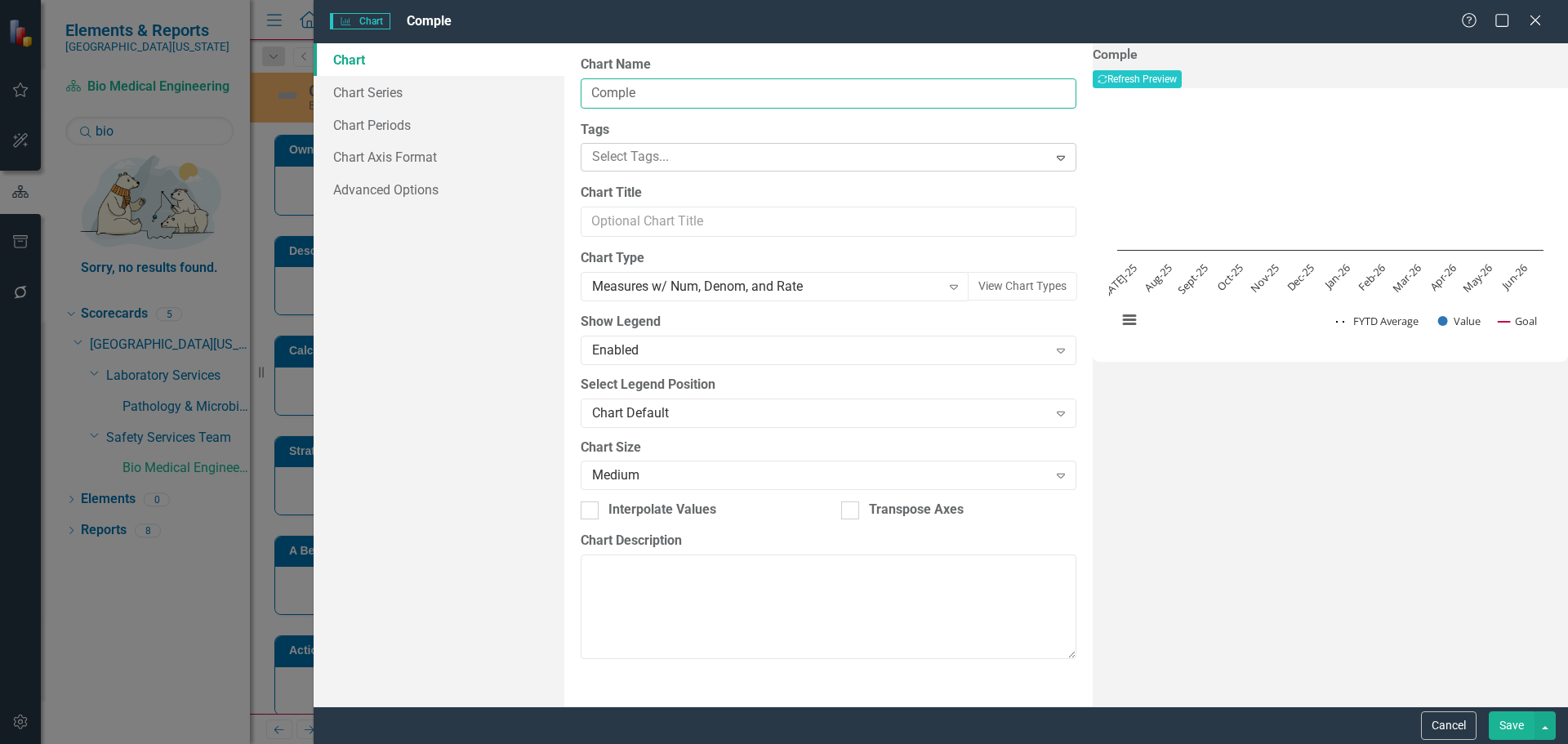
type input "Completed Scheduled Preventive Maintenance"
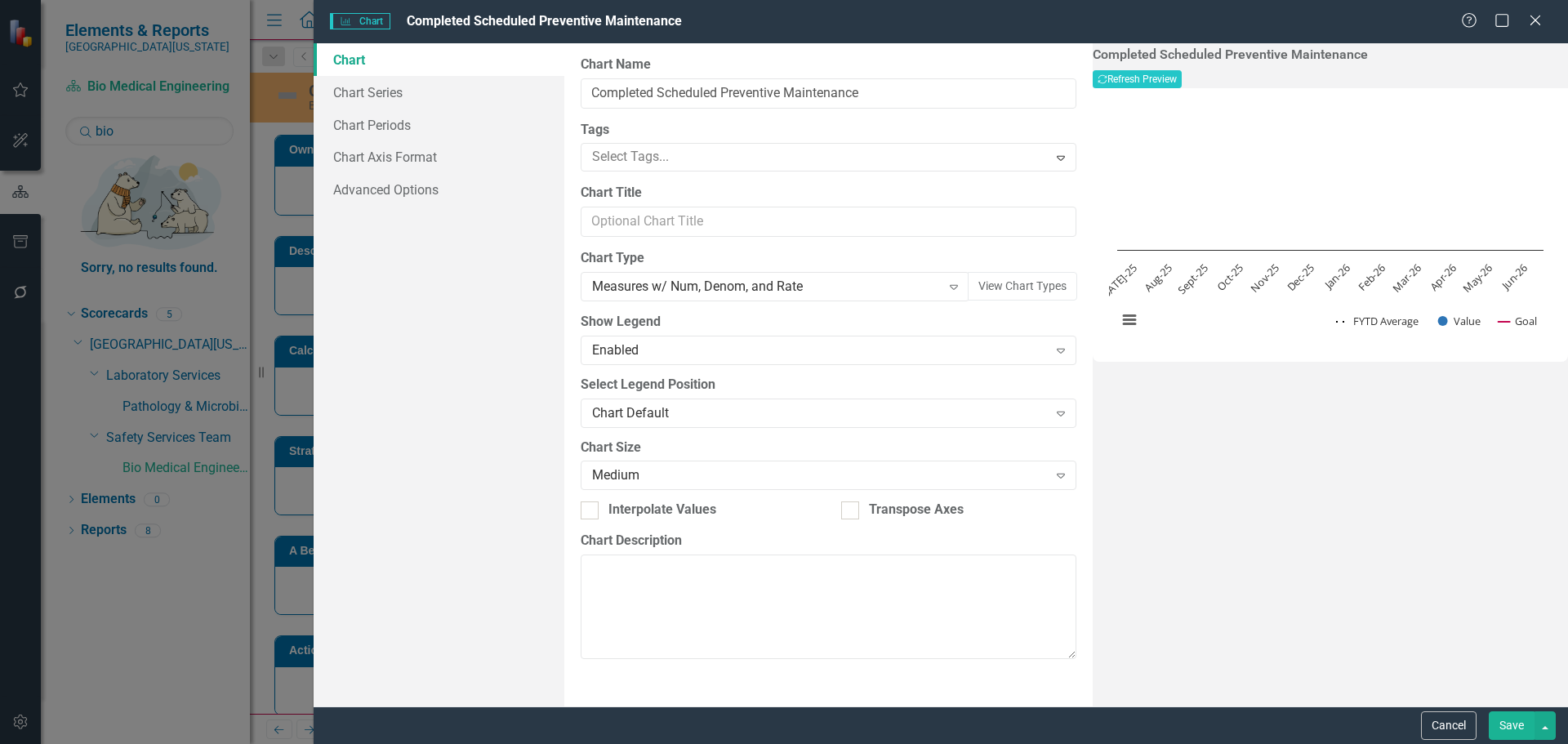
click at [1508, 718] on button "Save" at bounding box center [1512, 725] width 45 height 28
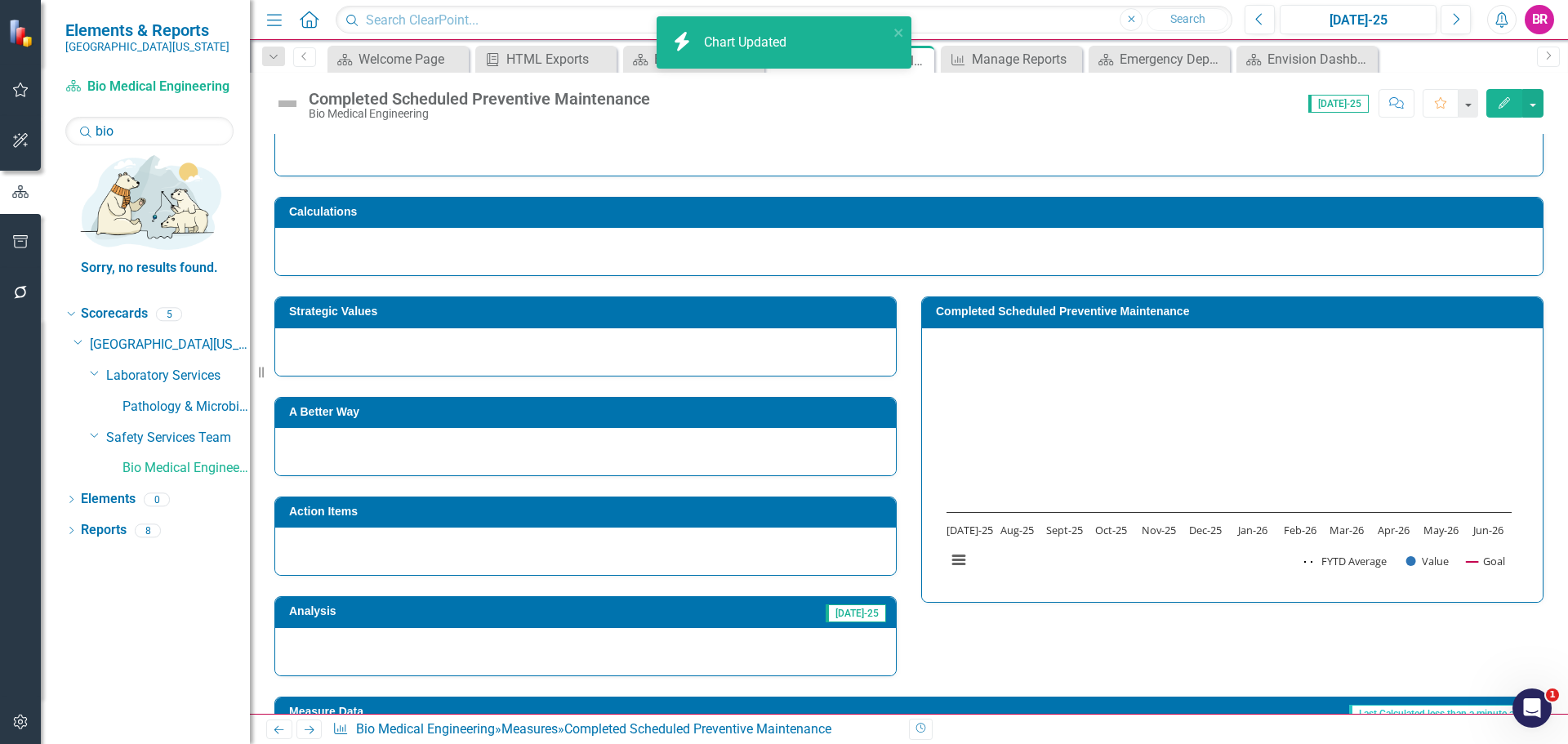
scroll to position [408, 0]
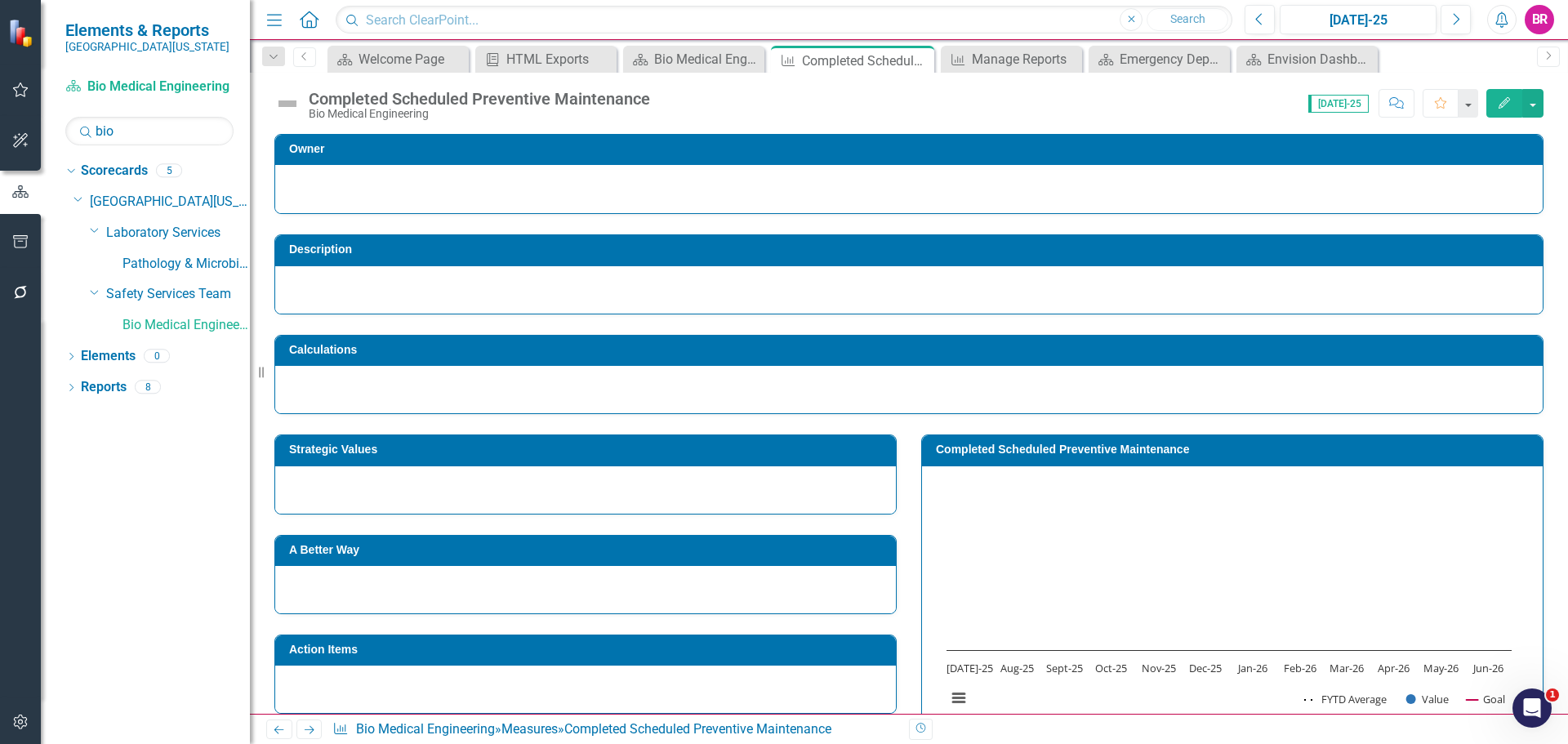
scroll to position [408, 0]
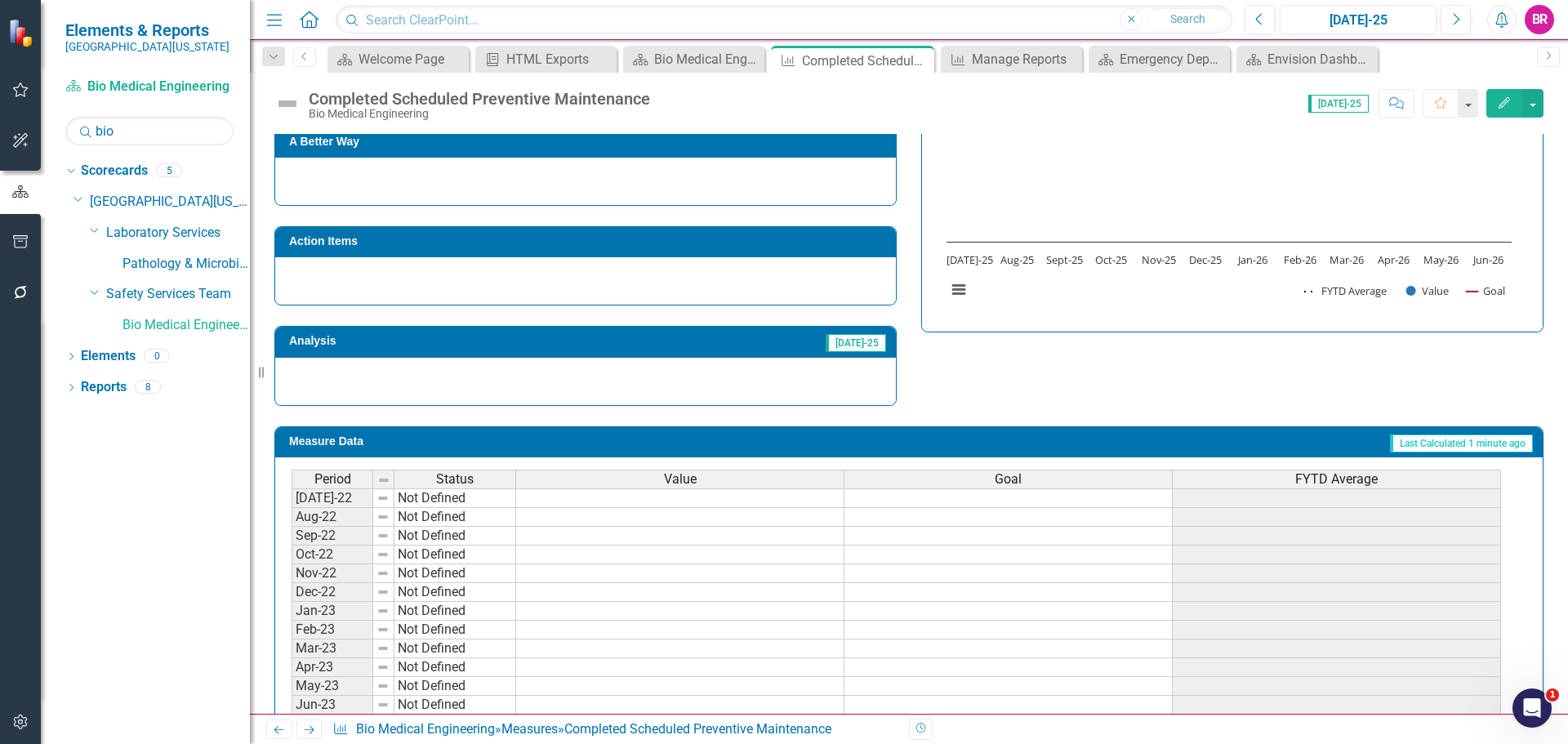
click at [1508, 96] on button "Edit" at bounding box center [1504, 103] width 36 height 28
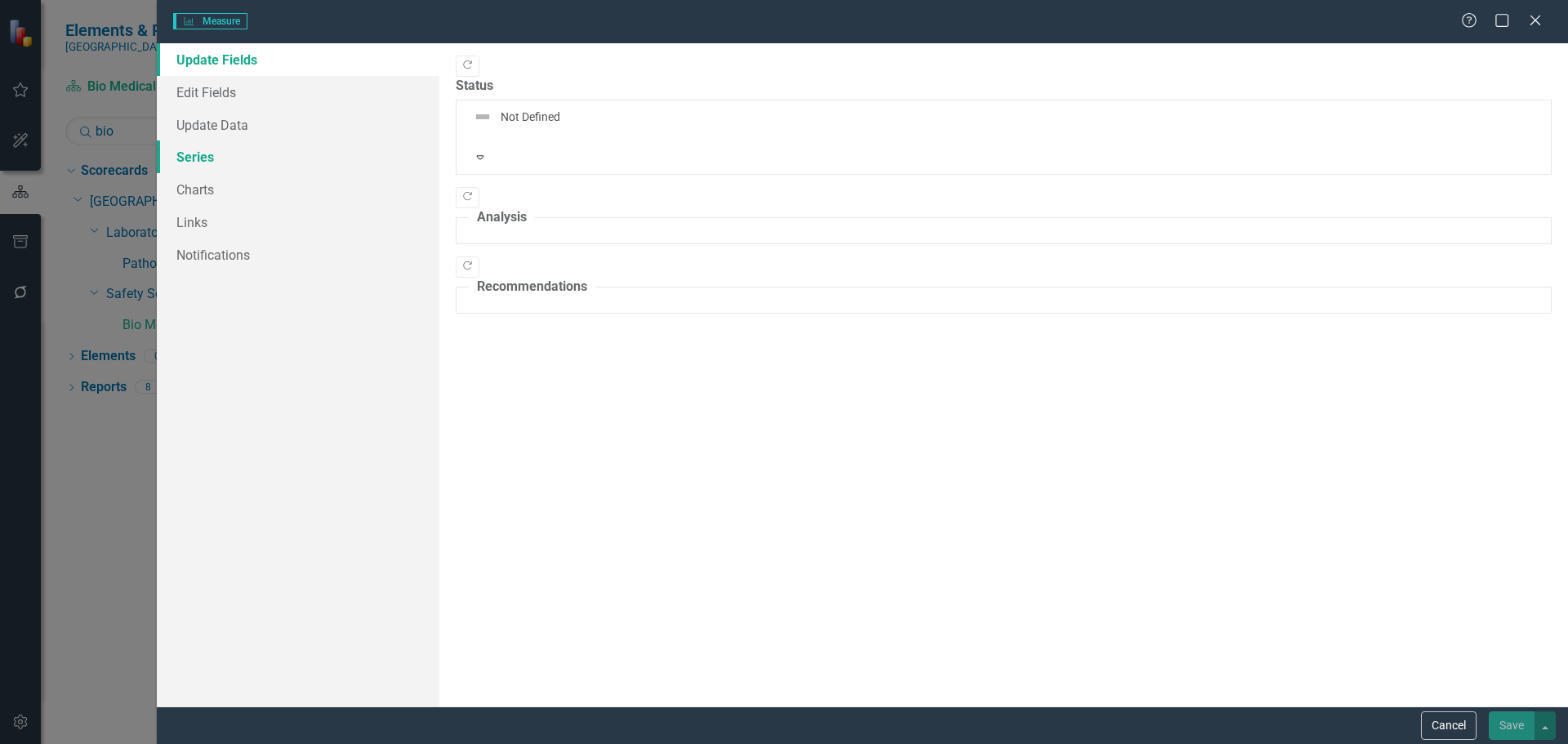
click at [198, 146] on link "Series" at bounding box center [297, 156] width 283 height 33
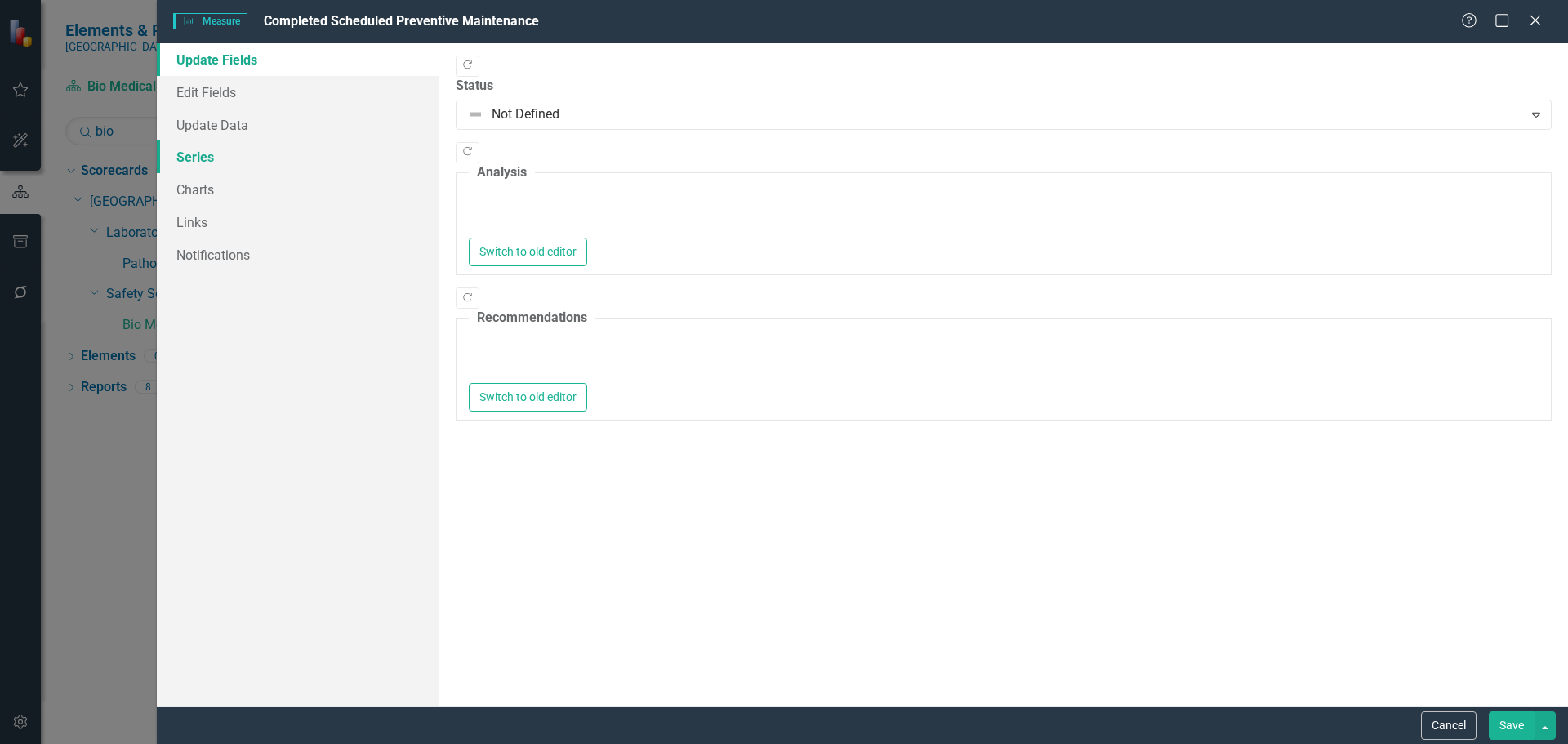
click at [188, 156] on link "Series" at bounding box center [297, 156] width 283 height 33
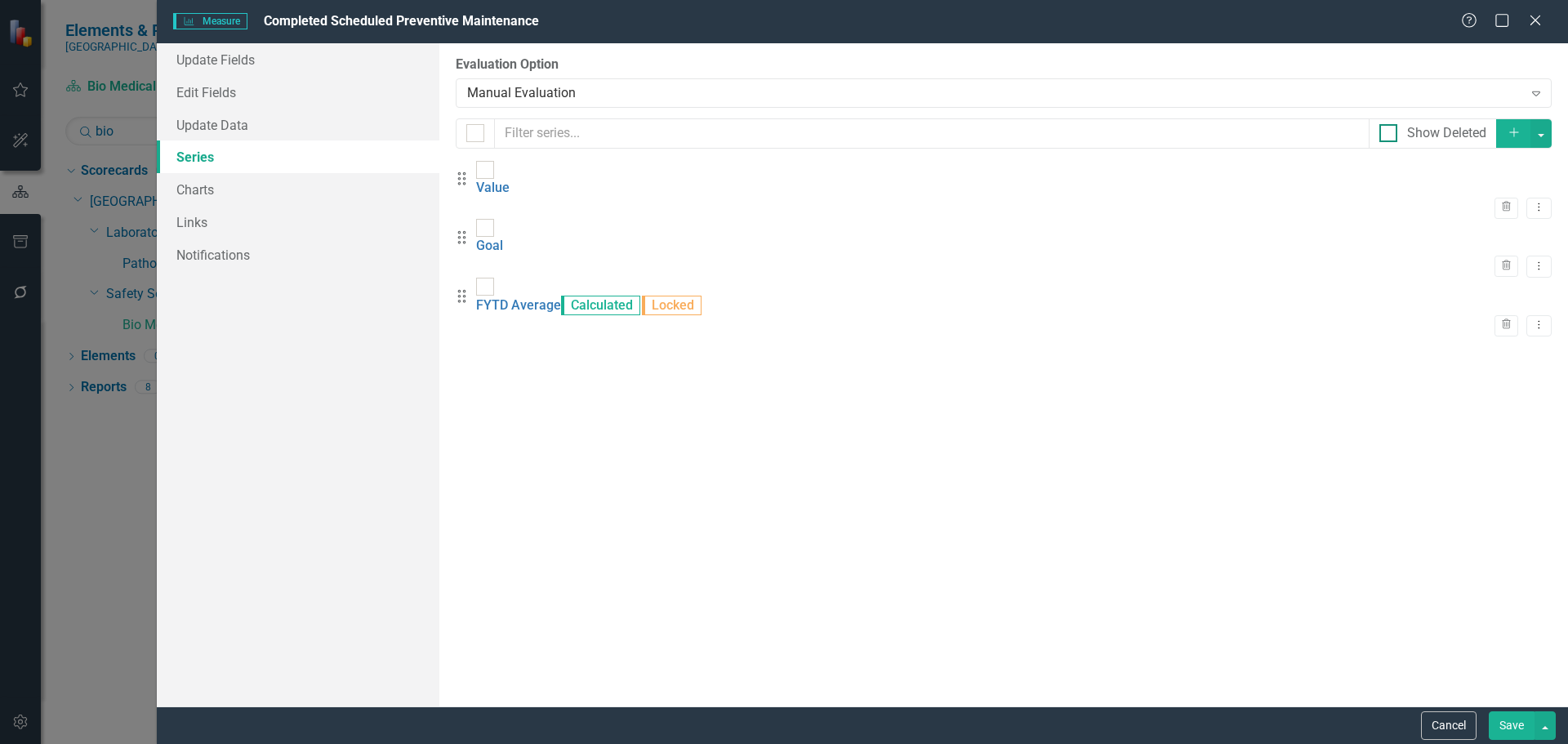
click at [1454, 131] on div "Show Deleted" at bounding box center [1446, 134] width 79 height 19
click at [1390, 131] on input "Show Deleted" at bounding box center [1385, 130] width 11 height 11
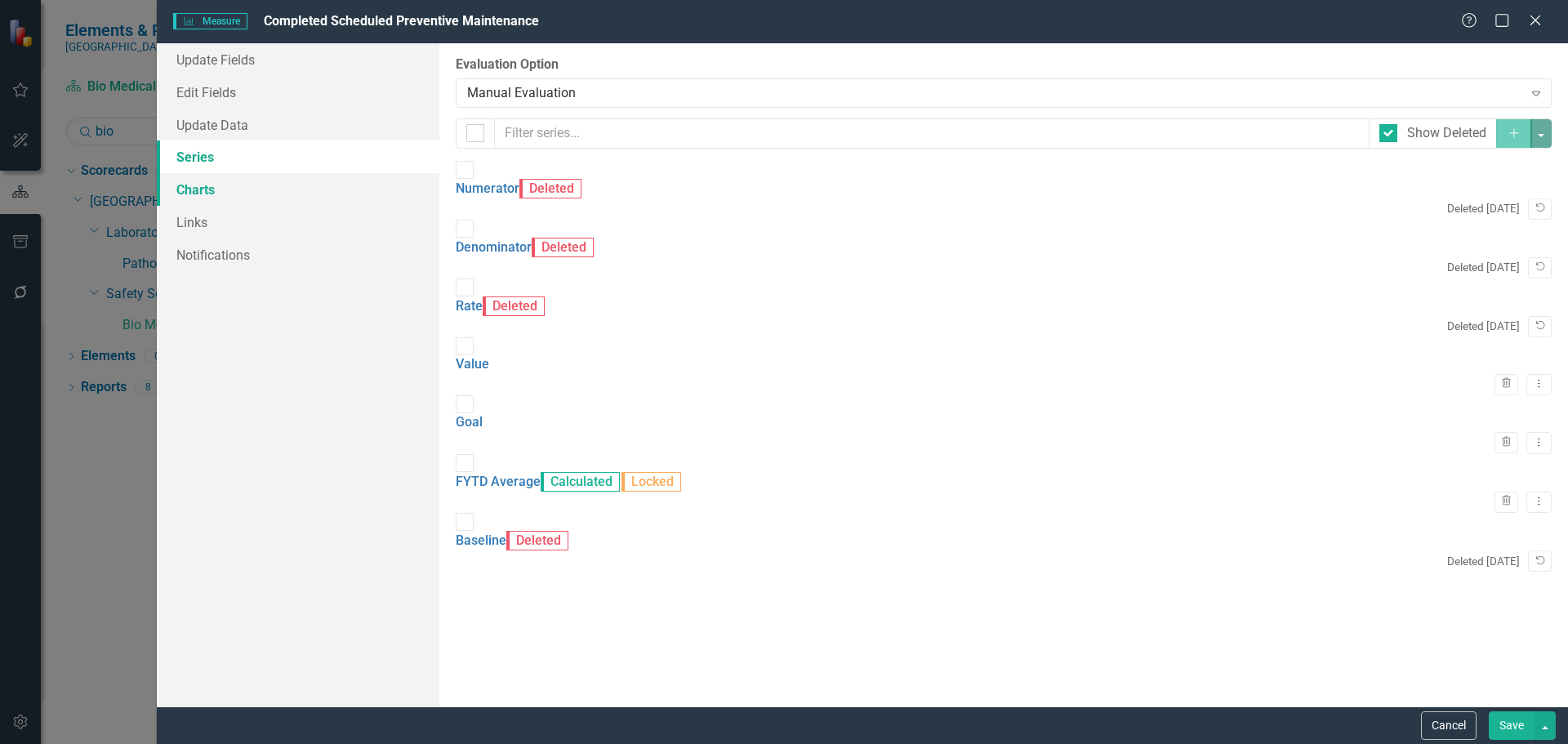
scroll to position [0, 0]
click at [1536, 204] on icon "button" at bounding box center [1541, 208] width 9 height 9
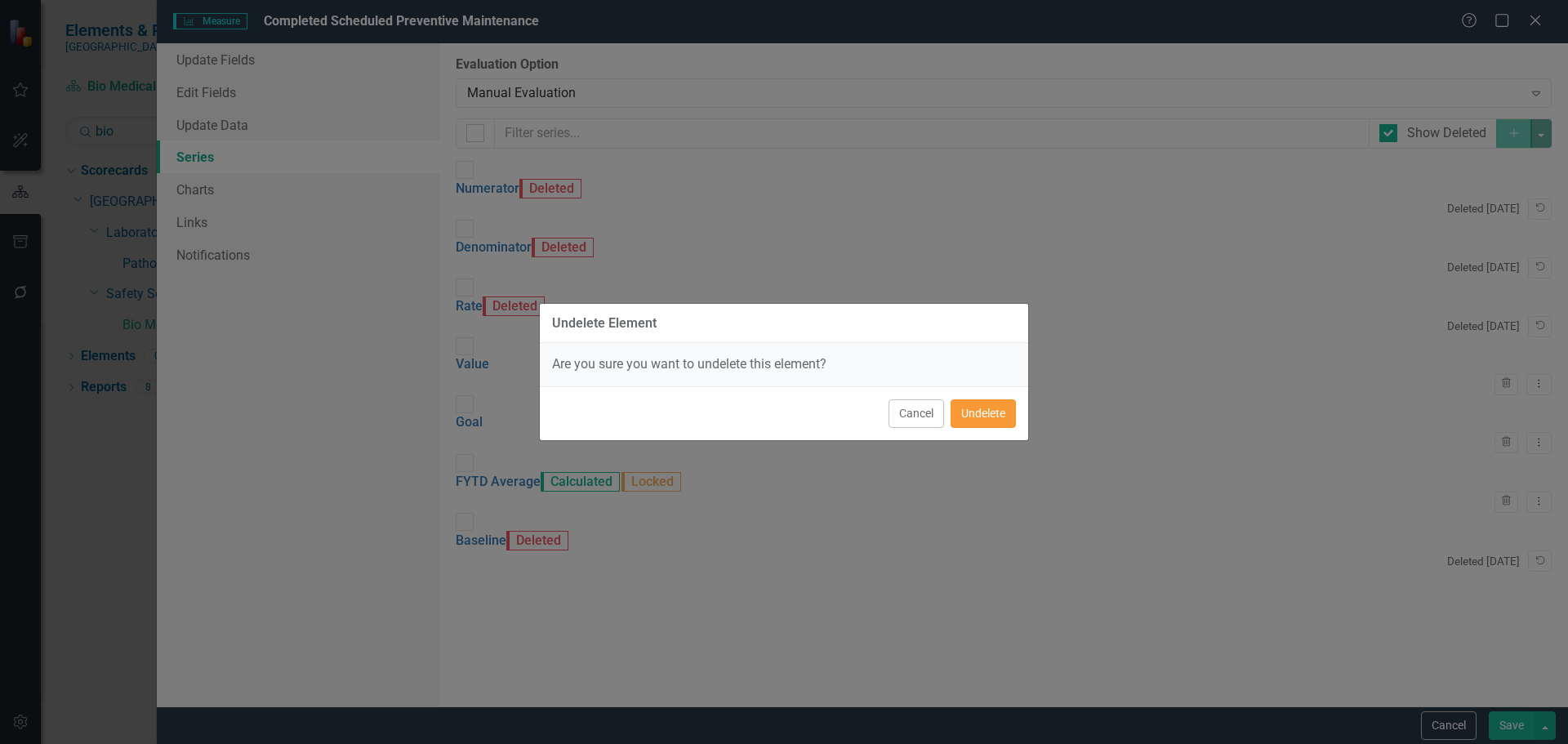
drag, startPoint x: 993, startPoint y: 414, endPoint x: 1078, endPoint y: 380, distance: 91.5
click at [995, 414] on button "Undelete" at bounding box center [983, 413] width 65 height 28
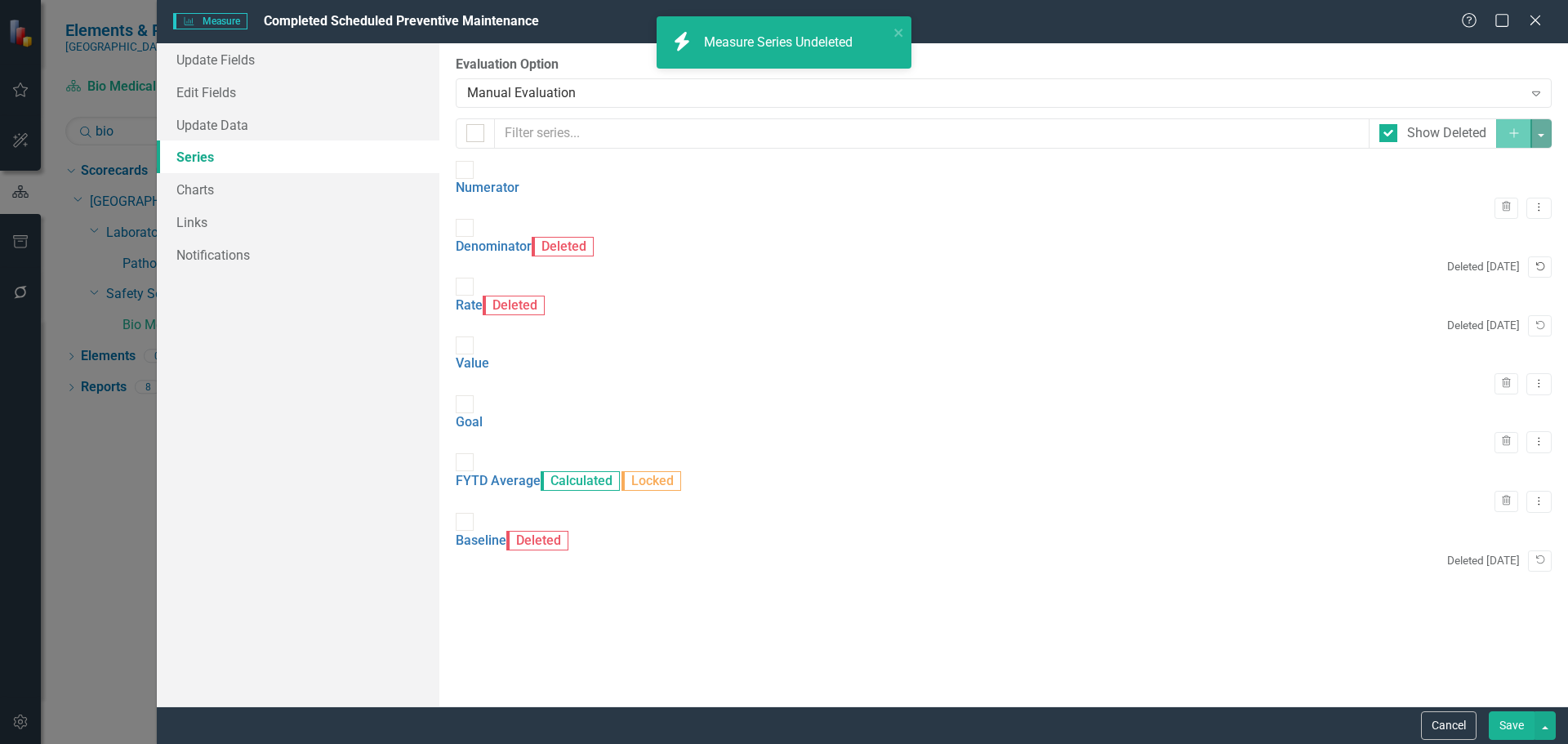
click at [1534, 262] on icon "Undelete" at bounding box center [1540, 266] width 12 height 10
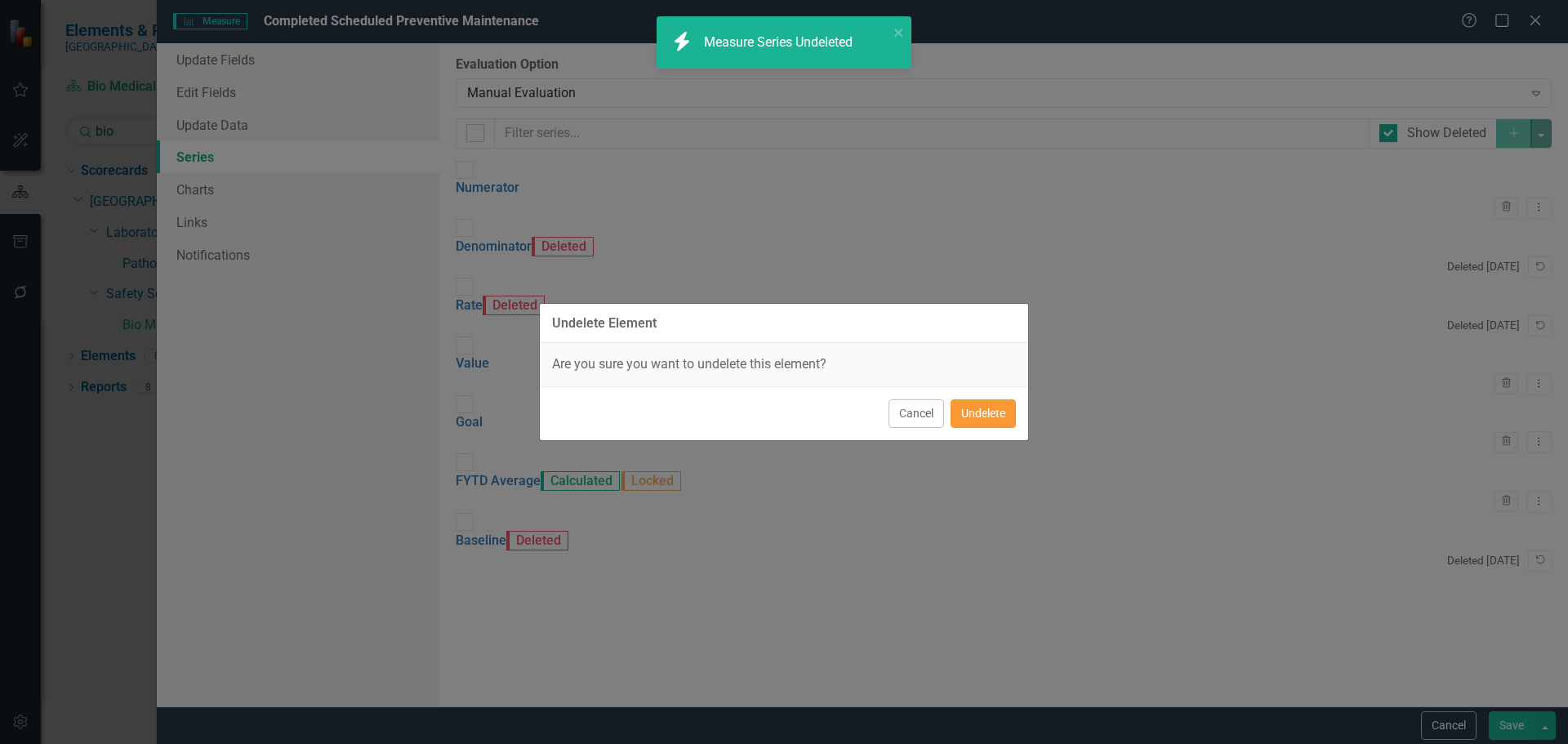
drag, startPoint x: 985, startPoint y: 411, endPoint x: 1523, endPoint y: 253, distance: 560.7
click at [986, 411] on button "Undelete" at bounding box center [983, 413] width 65 height 28
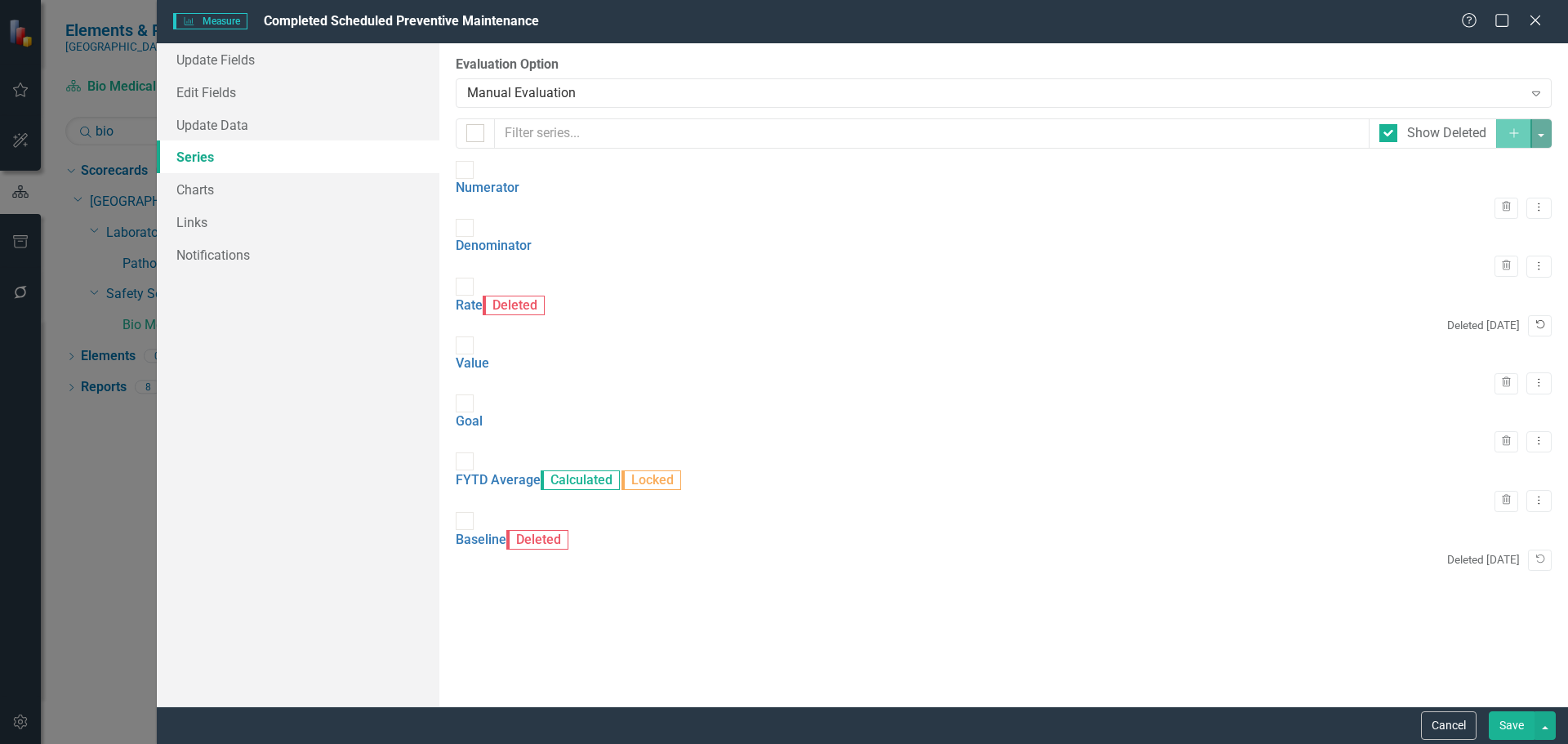
click at [1534, 320] on icon "Undelete" at bounding box center [1540, 325] width 12 height 10
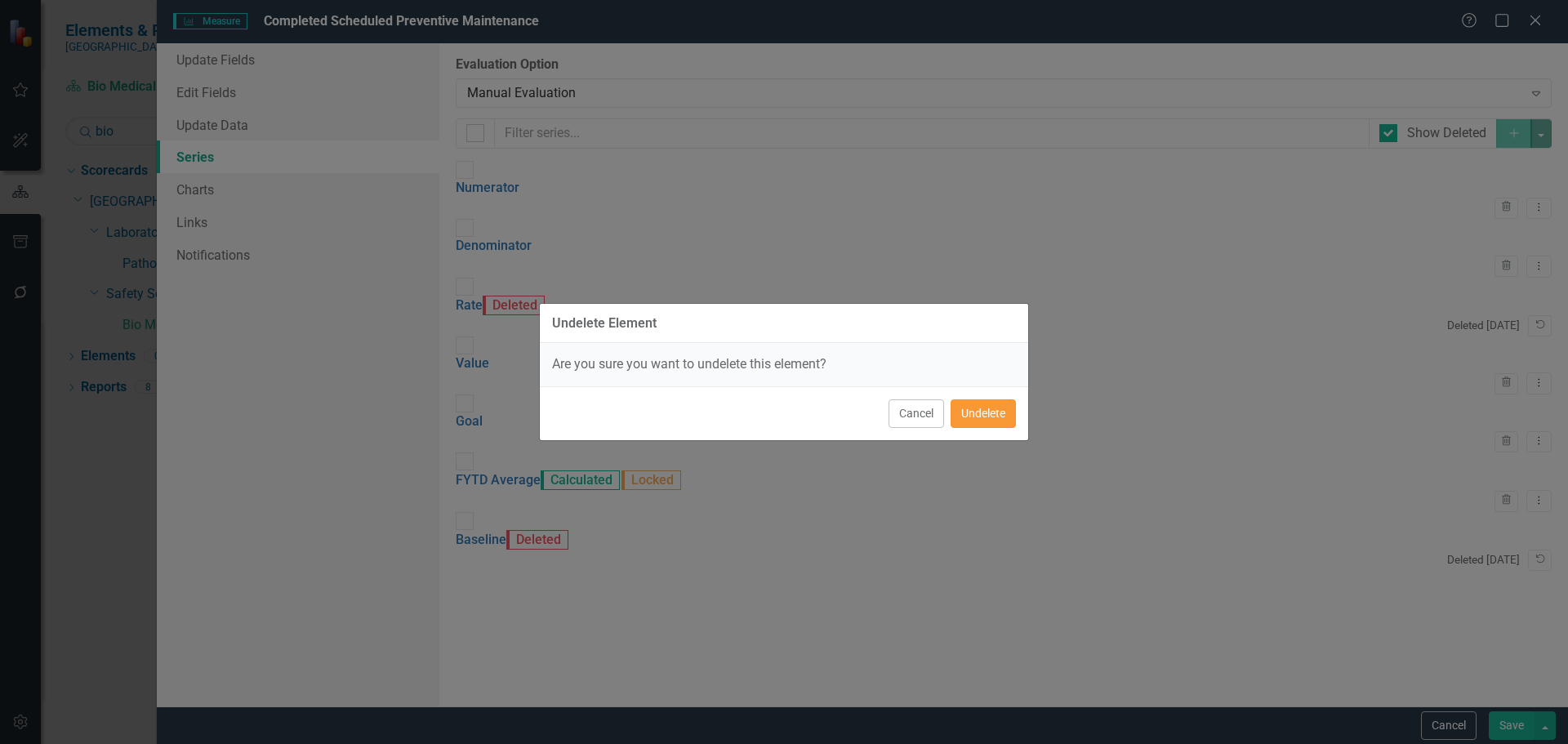
click at [1010, 409] on button "Undelete" at bounding box center [983, 413] width 65 height 28
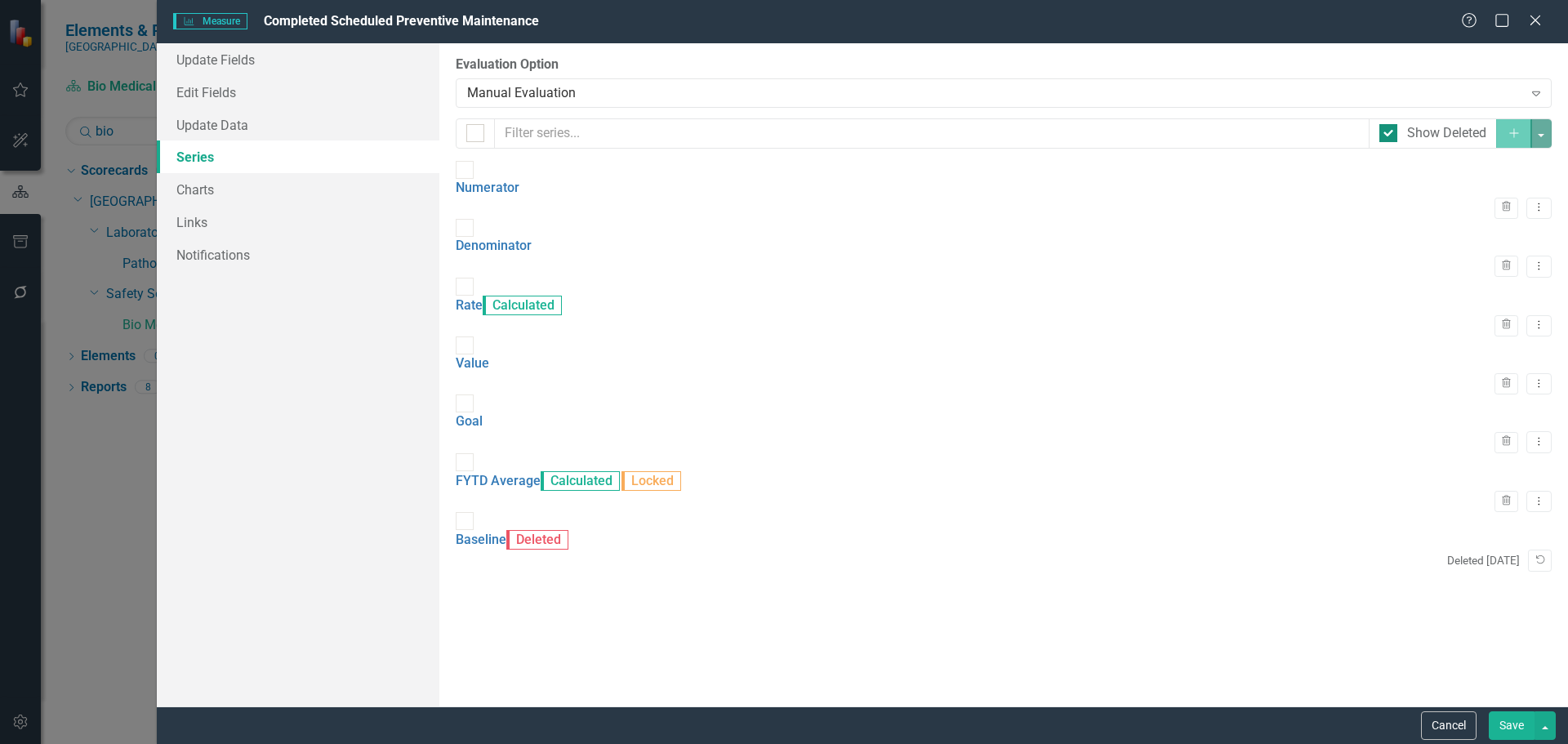
click at [1416, 133] on div "Show Deleted" at bounding box center [1446, 134] width 79 height 19
click at [1390, 133] on input "Show Deleted" at bounding box center [1385, 130] width 11 height 11
checkbox input "false"
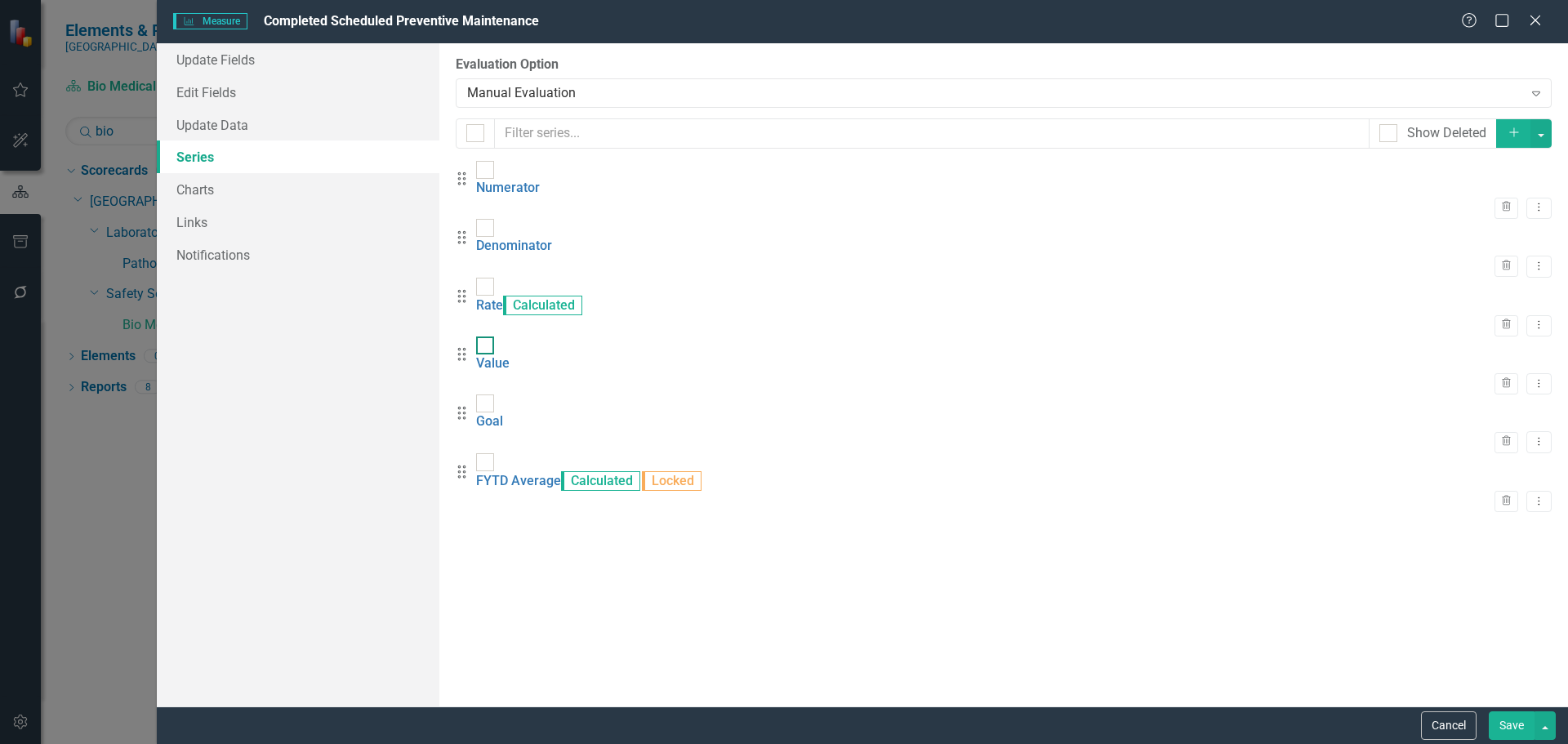
click at [487, 337] on input "checkbox" at bounding box center [482, 342] width 11 height 11
click at [1503, 373] on button "Trash" at bounding box center [1506, 383] width 24 height 21
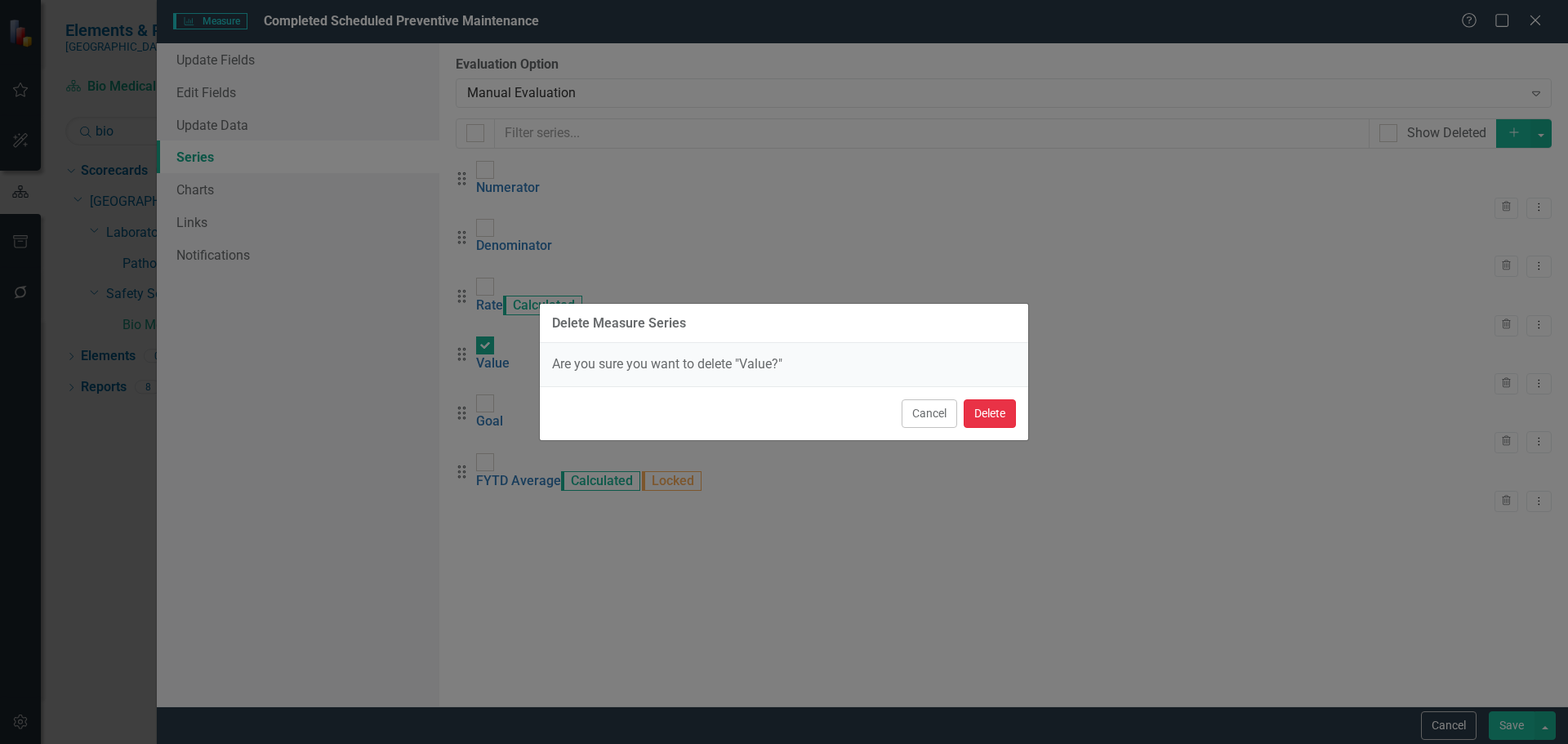
click at [980, 417] on button "Delete" at bounding box center [990, 413] width 52 height 28
checkbox input "false"
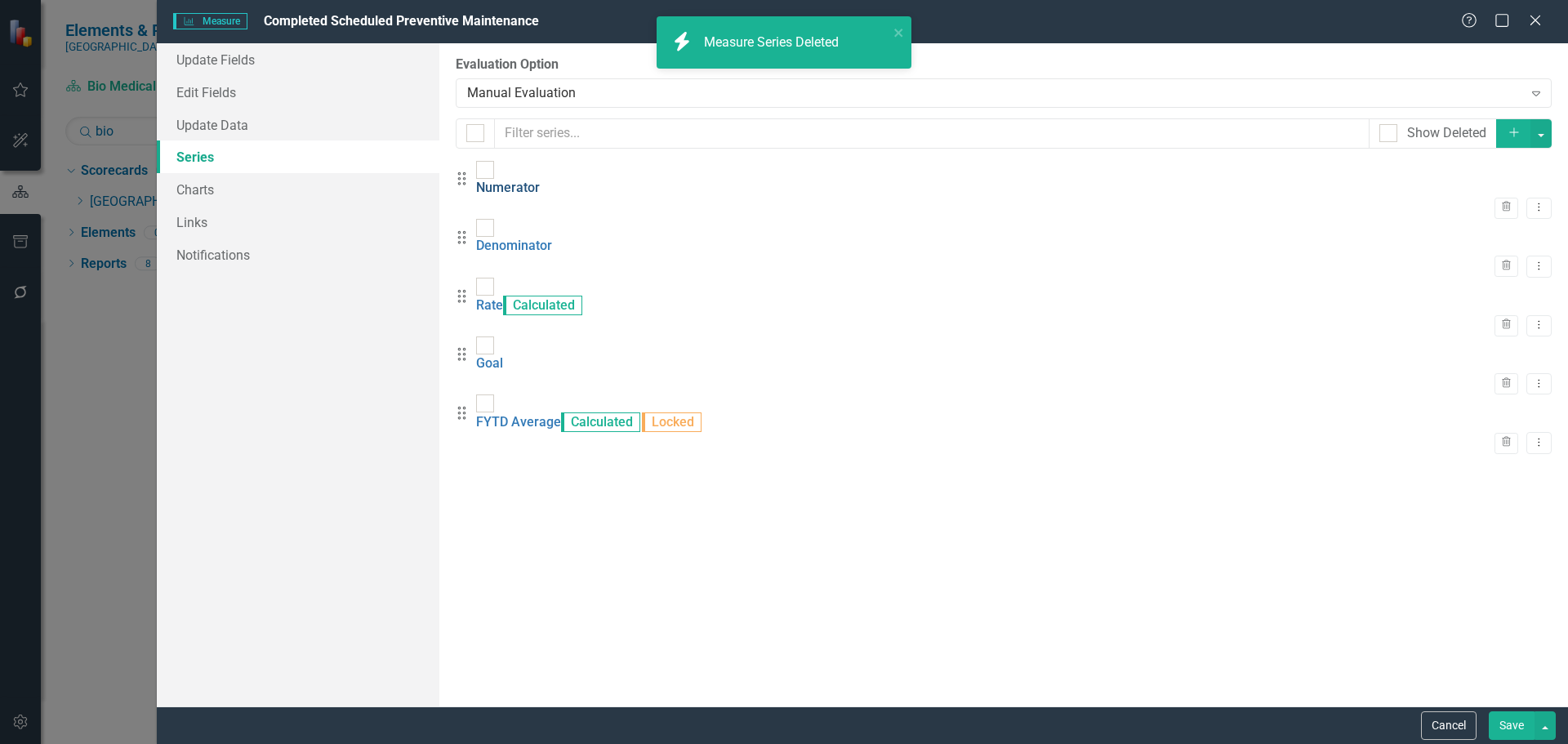
click at [540, 180] on link "Numerator" at bounding box center [508, 187] width 64 height 15
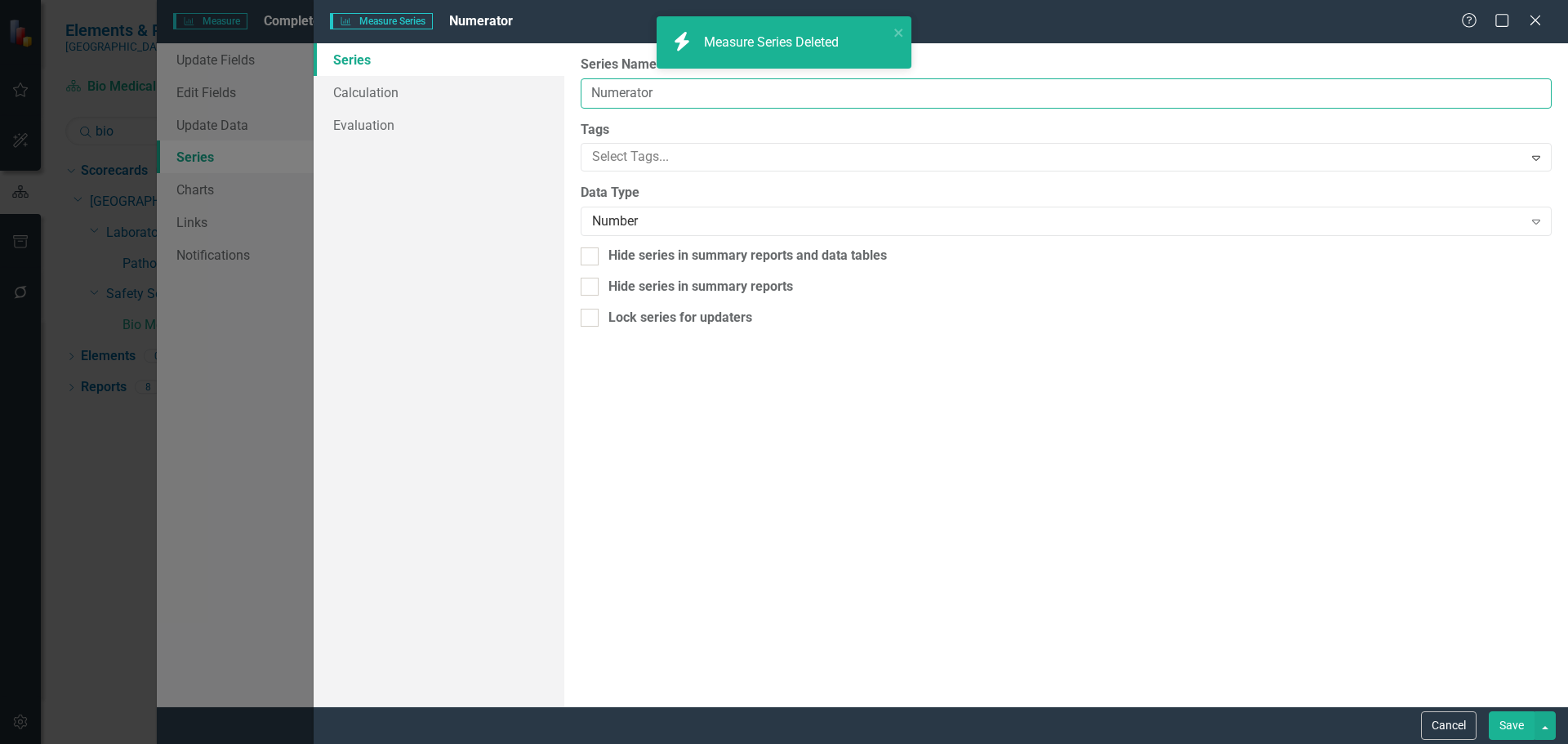
click at [659, 92] on input "Numerator" at bounding box center [1067, 93] width 971 height 30
click at [660, 92] on input "Numerator" at bounding box center [1067, 93] width 971 height 30
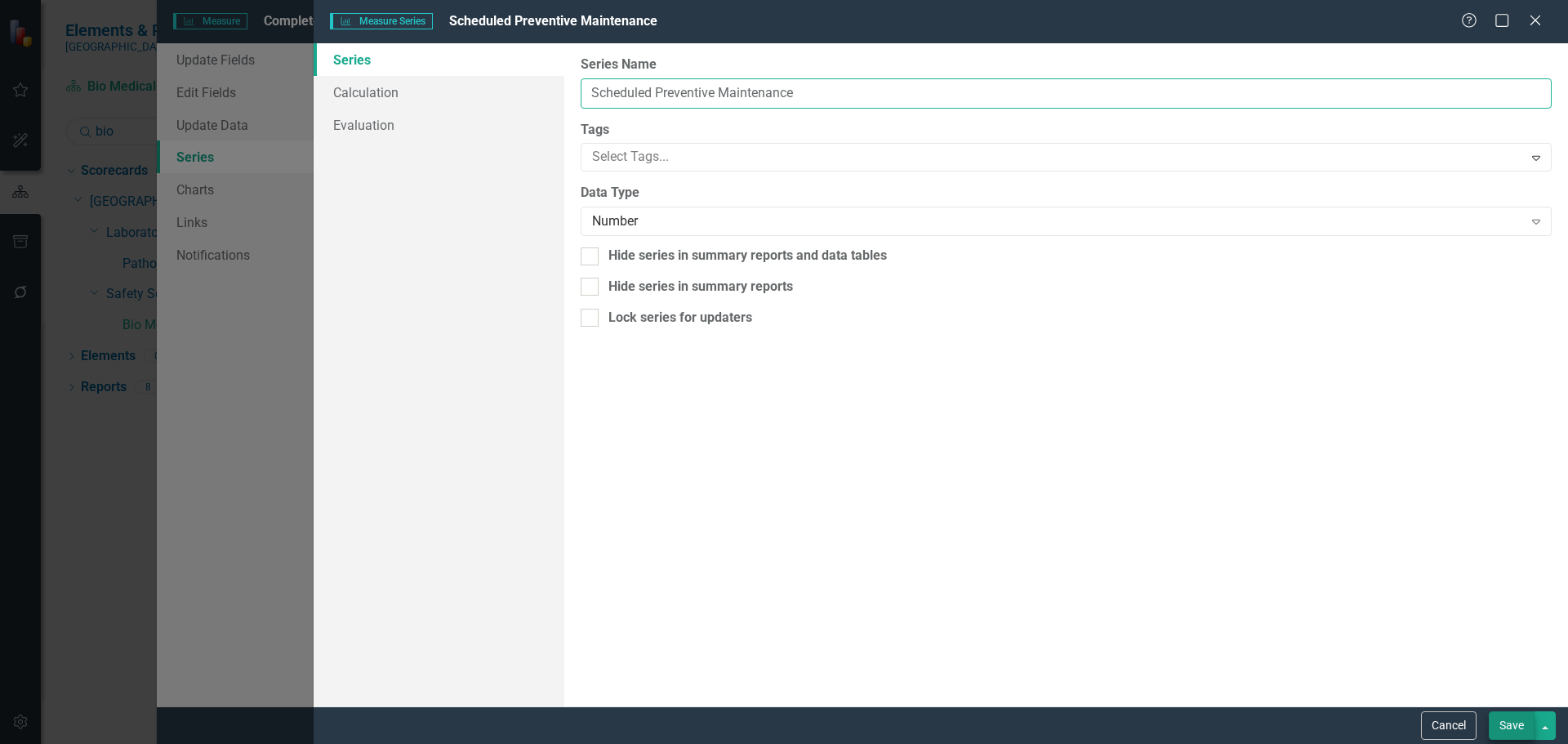
type input "Scheduled Preventive Maintenance"
click at [1515, 726] on button "Save" at bounding box center [1512, 725] width 45 height 28
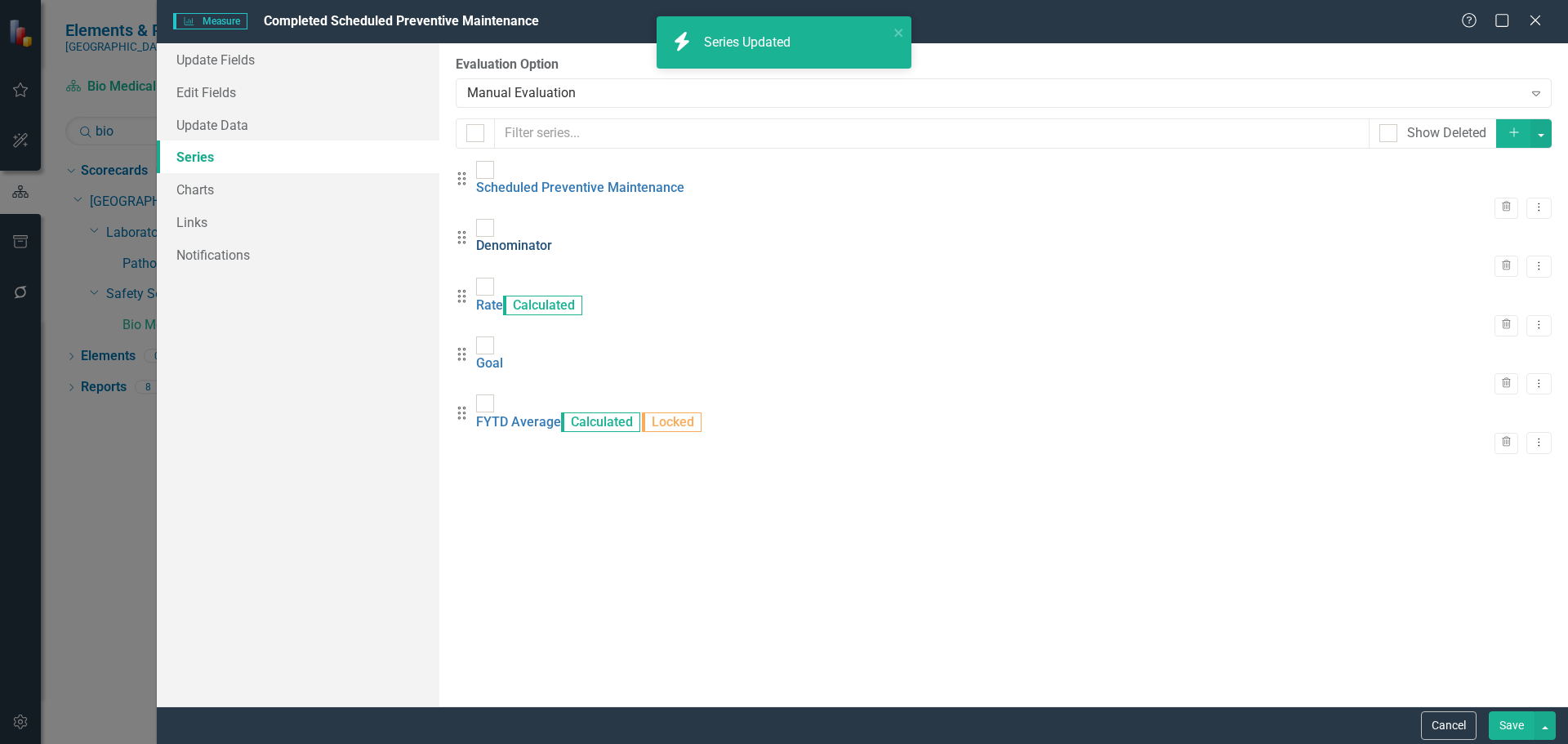
click at [552, 237] on link "Denominator" at bounding box center [515, 245] width 76 height 15
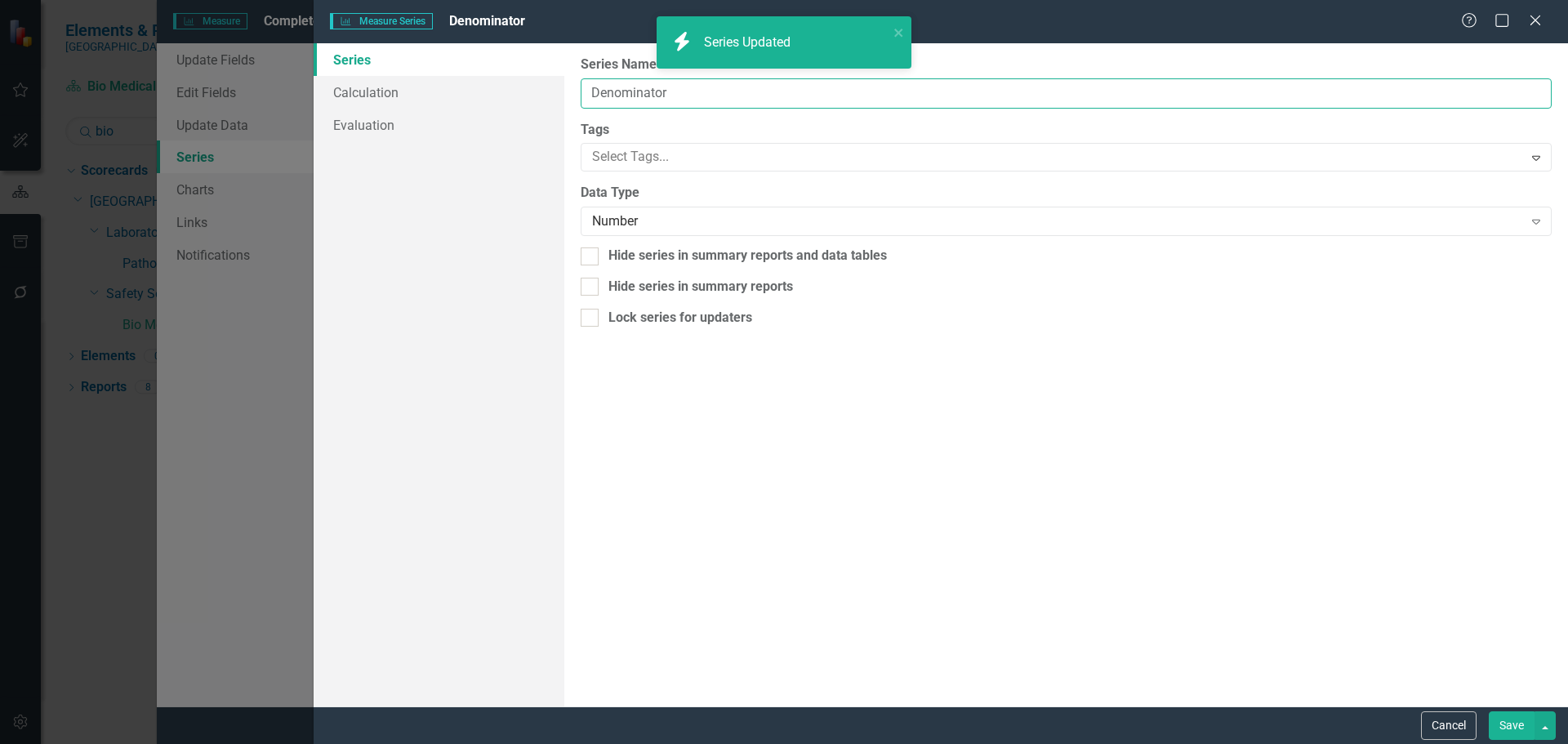
click at [679, 96] on input "Denominator" at bounding box center [1067, 93] width 971 height 30
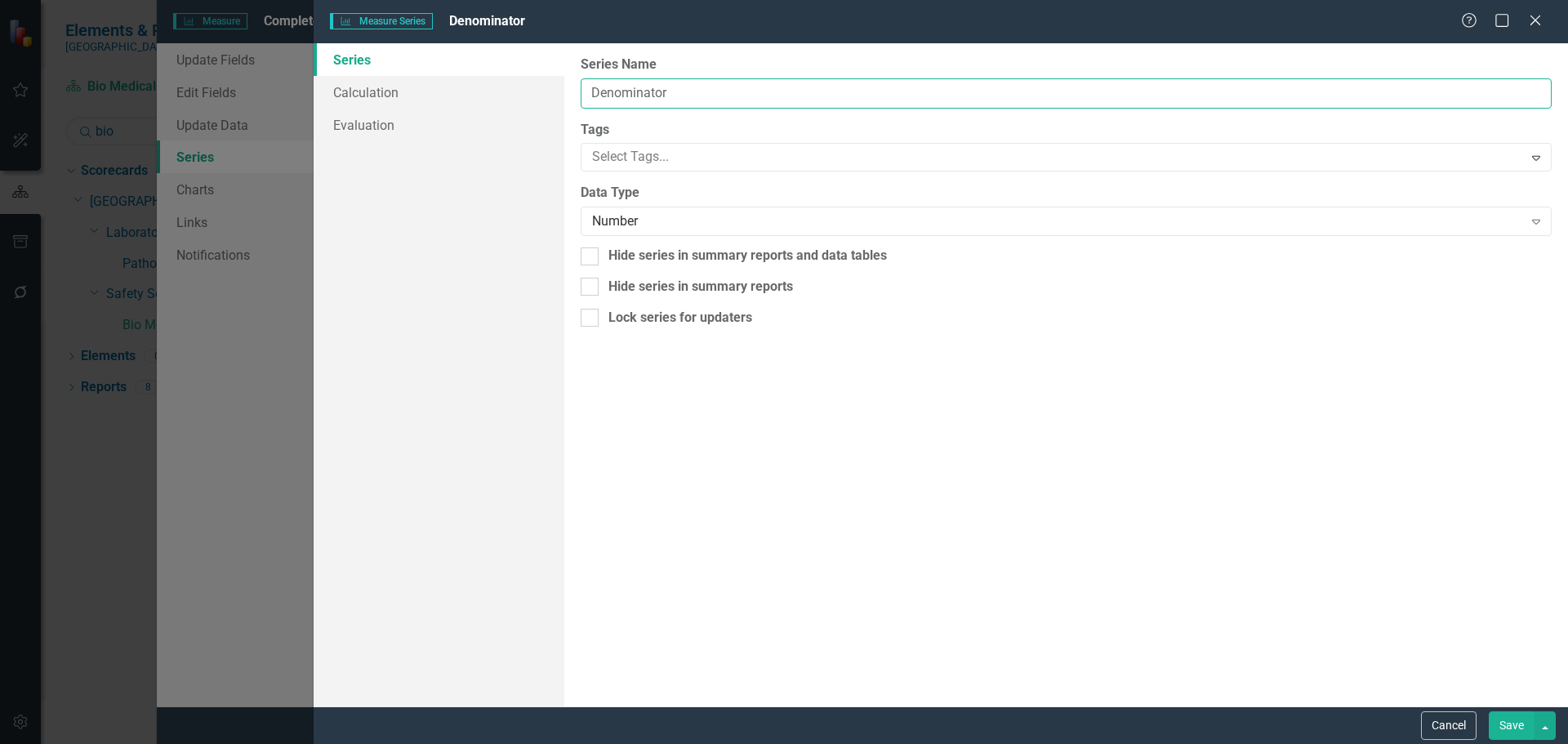
click at [679, 96] on input "Denominator" at bounding box center [1067, 93] width 971 height 30
type input "Completed Preventive Maintenance"
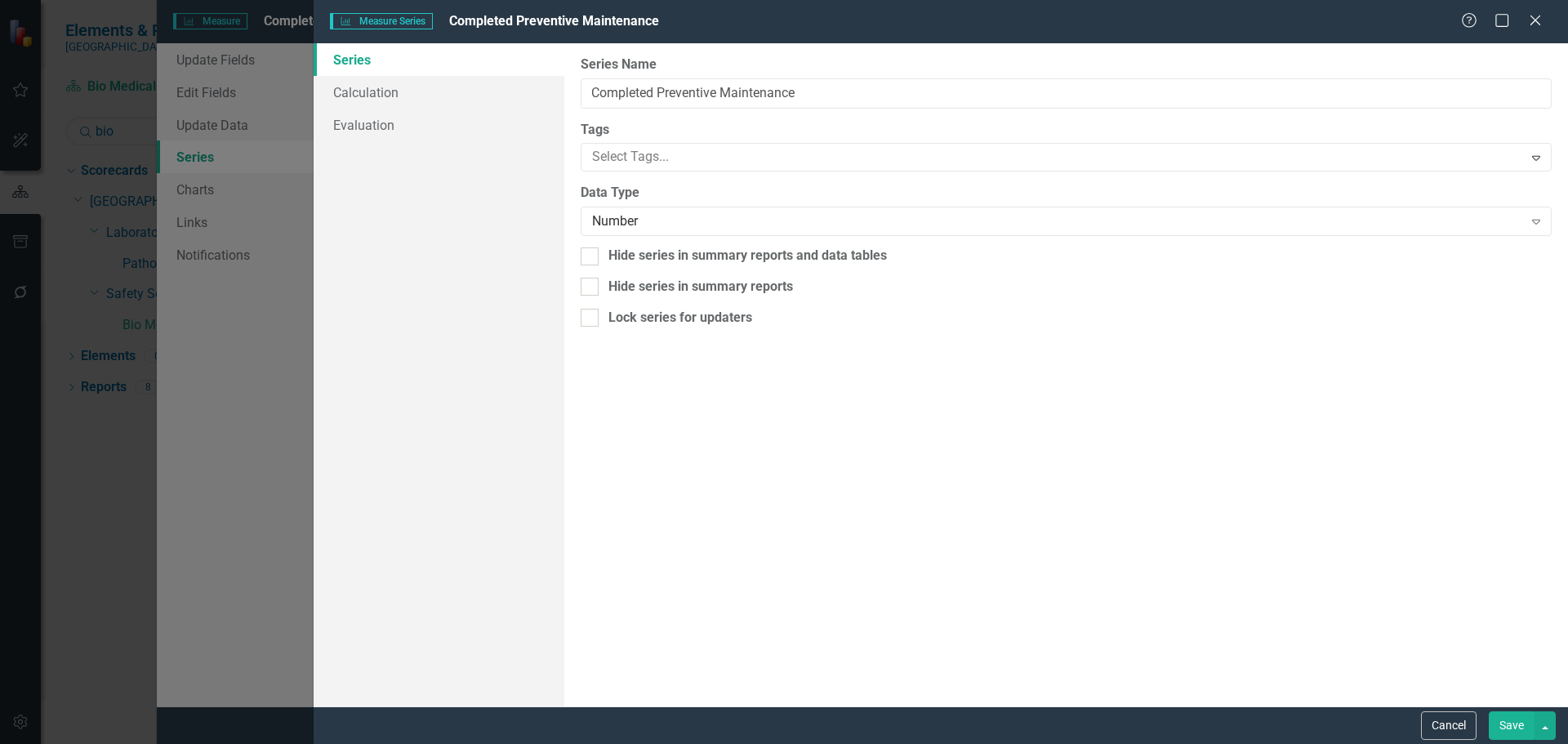
click at [1507, 708] on div "Cancel Save" at bounding box center [940, 725] width 1254 height 37
click at [1517, 739] on button "Save" at bounding box center [1512, 725] width 45 height 28
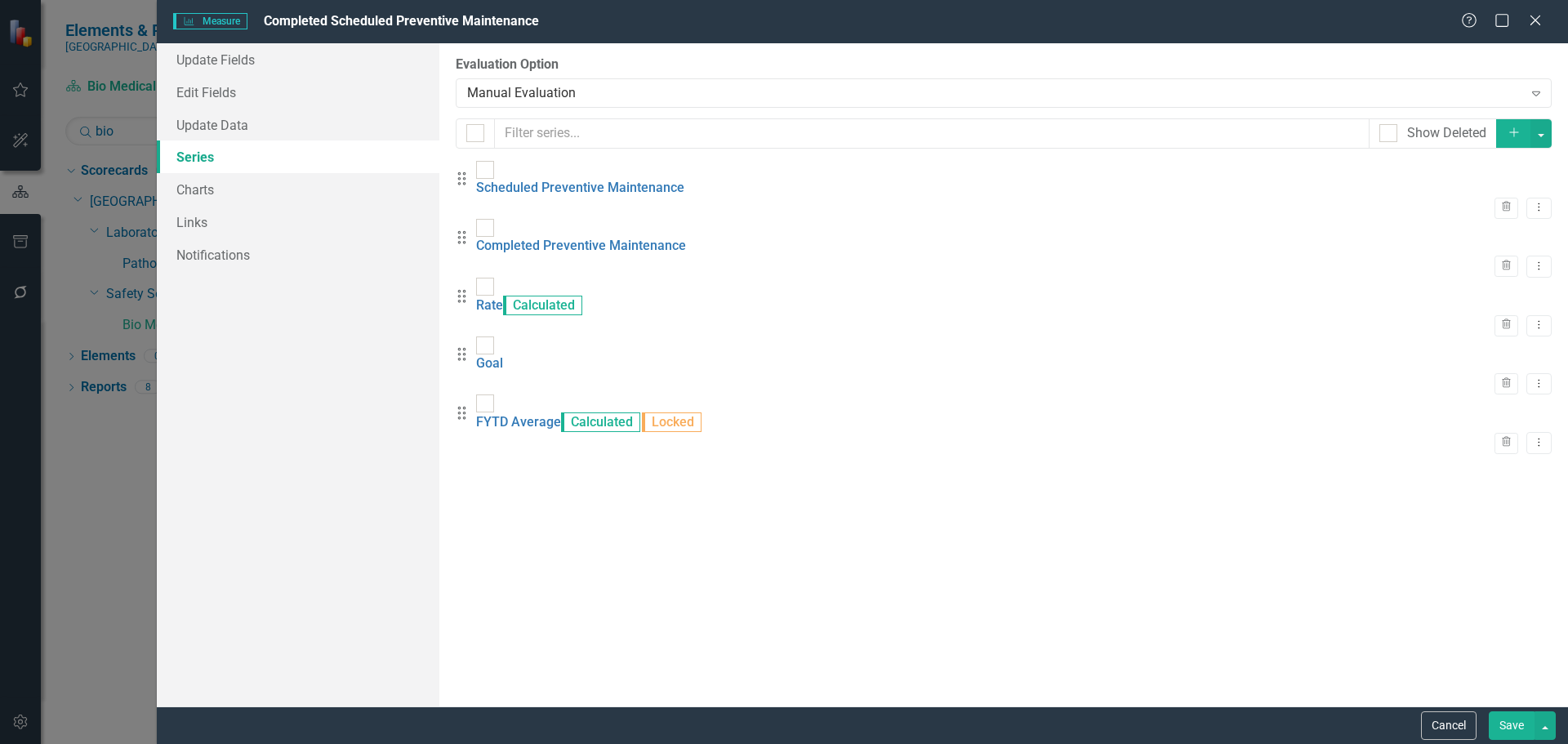
click at [1503, 729] on button "Save" at bounding box center [1512, 725] width 45 height 28
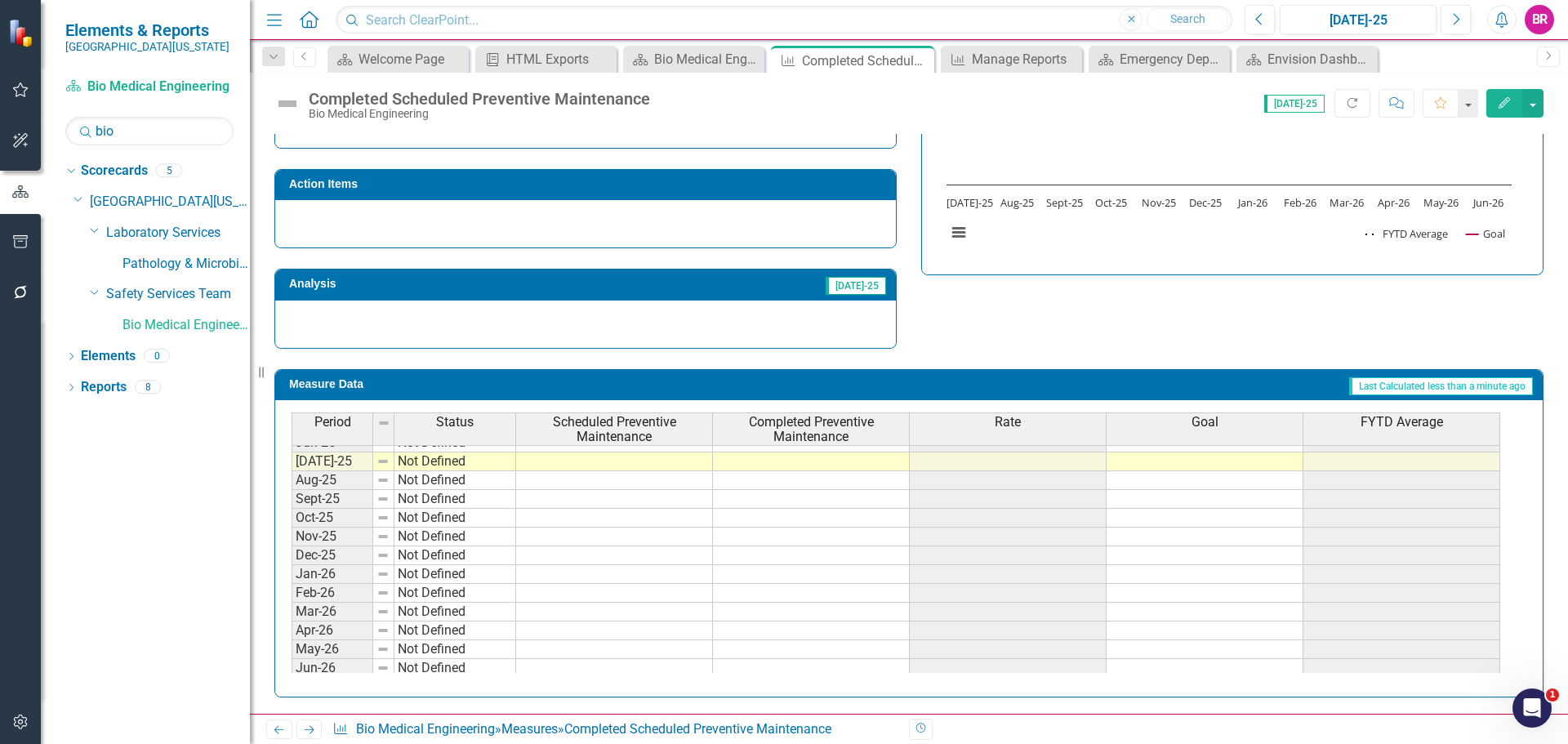
scroll to position [676, 0]
click at [1158, 453] on tbody "Apr-24 Not Defined May-24 Not Defined Jun-24 Not Defined Jul-24 Not Defined Aug…" at bounding box center [896, 418] width 1209 height 508
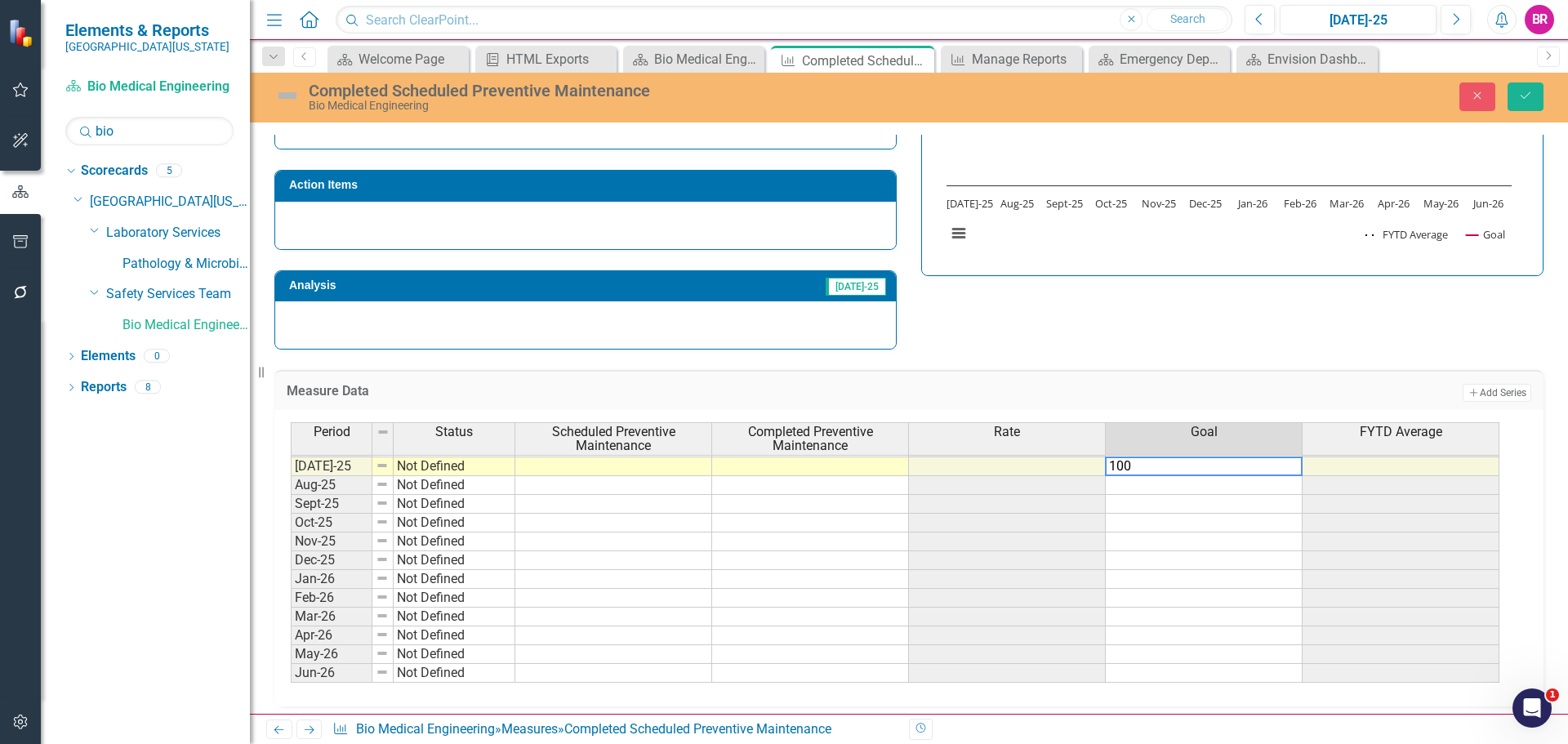
click at [1179, 350] on div "Measure Data Add Add Series Period Status Scheduled Preventive Maintenance Comp…" at bounding box center [909, 528] width 1294 height 357
click at [1292, 466] on td "100.00" at bounding box center [1204, 467] width 196 height 19
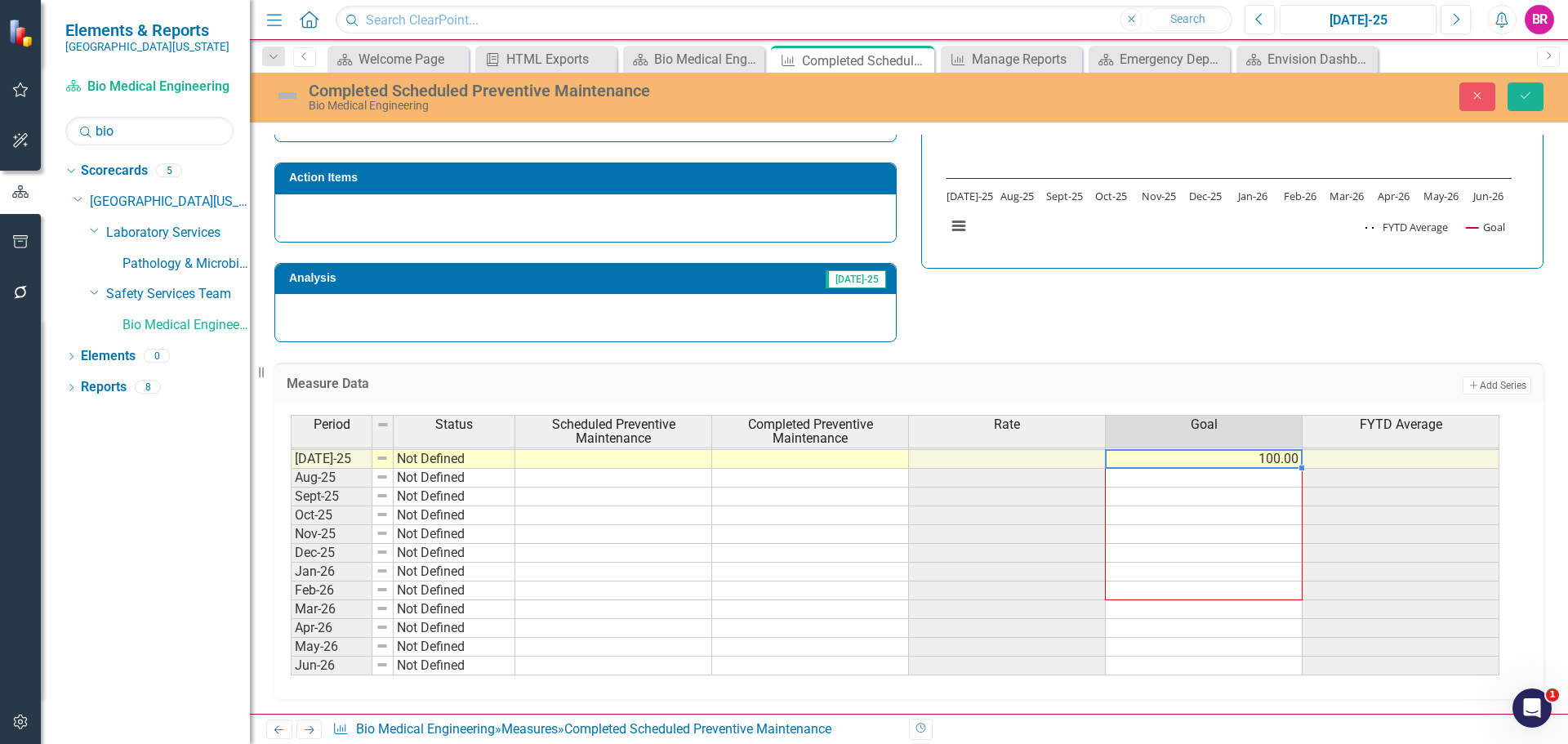
scroll to position [474, 0]
drag, startPoint x: 1303, startPoint y: 476, endPoint x: 1261, endPoint y: 663, distance: 191.7
click at [291, 663] on div "Period Status Scheduled Preventive Maintenance Completed Preventive Maintenance…" at bounding box center [291, 423] width 0 height 504
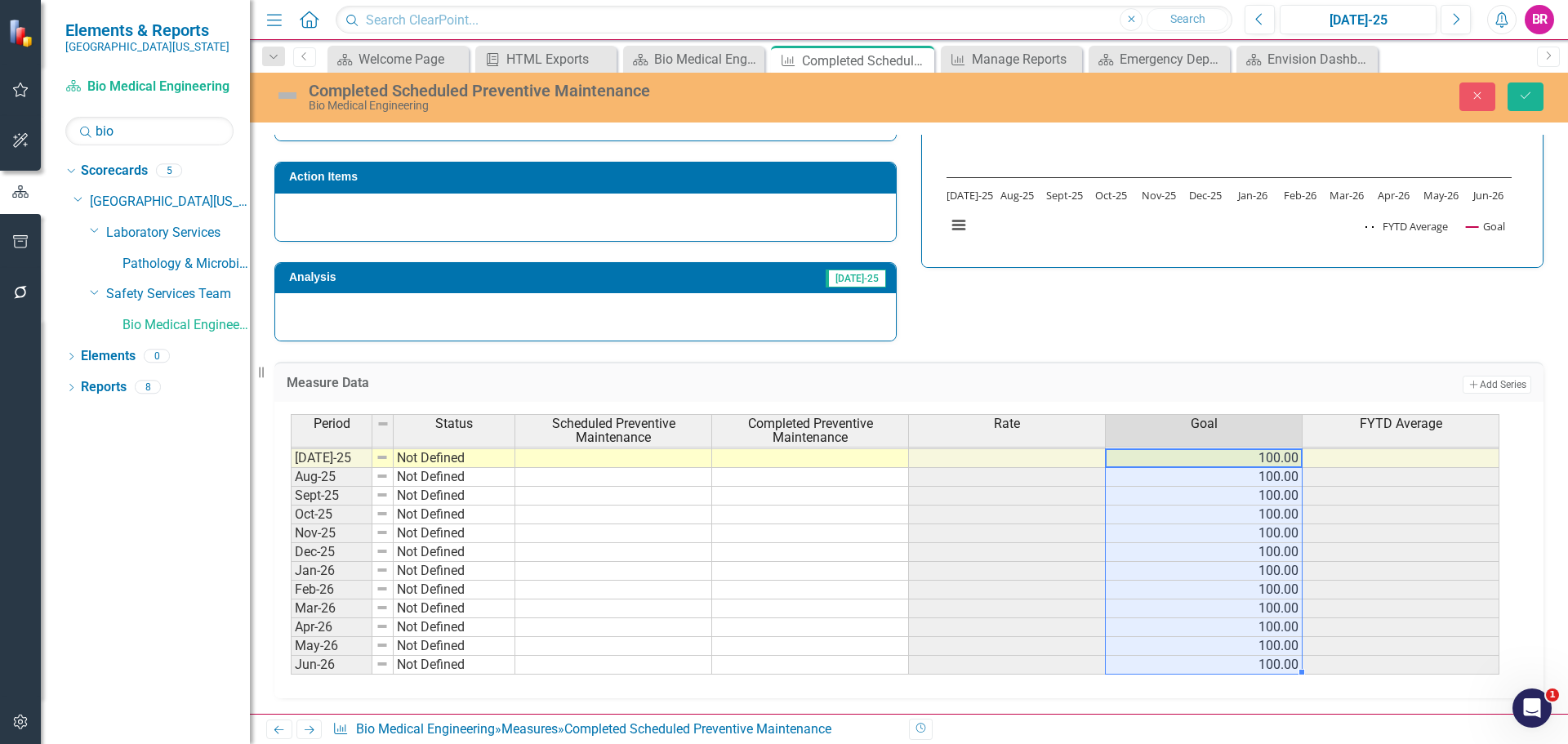
click at [628, 463] on td at bounding box center [614, 458] width 196 height 19
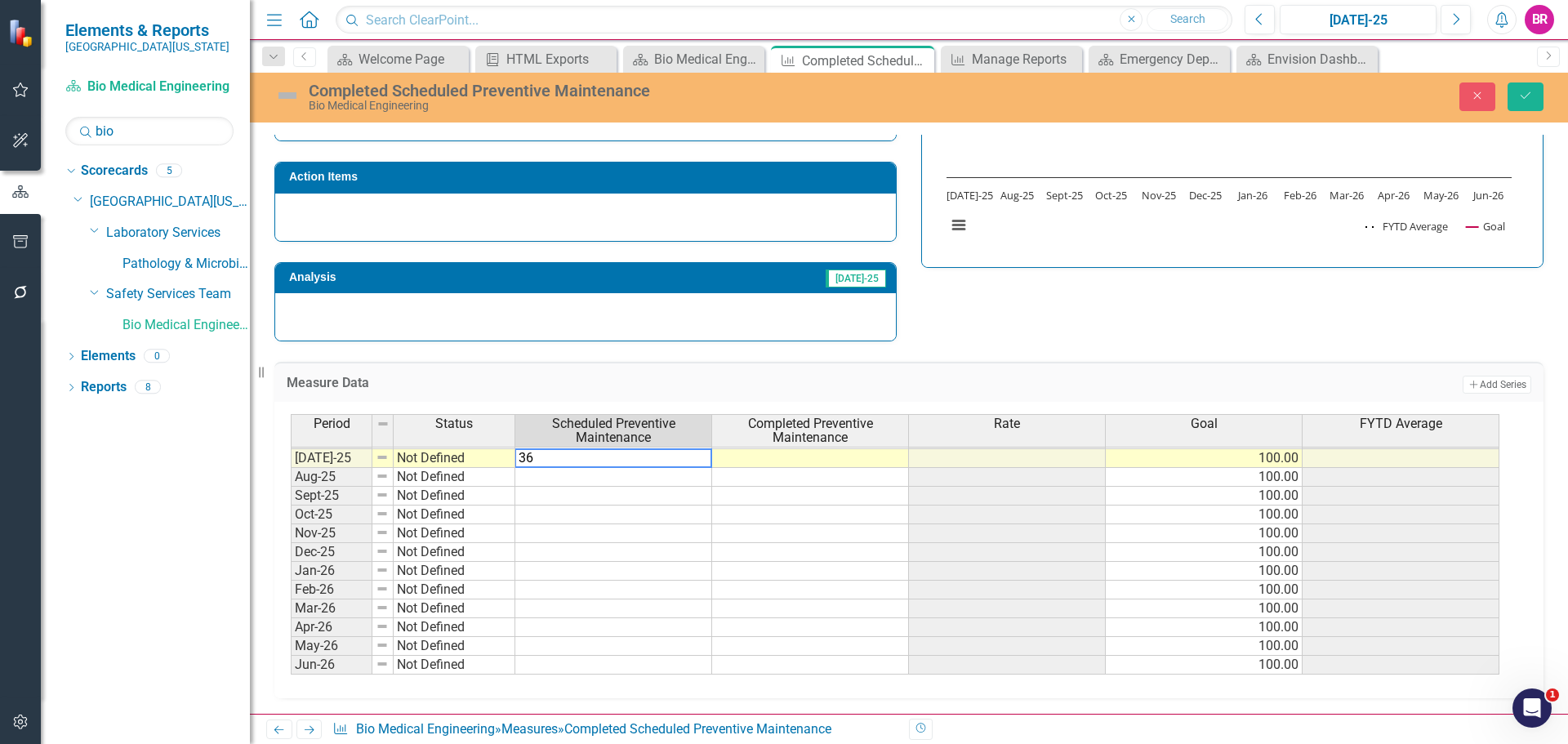
type textarea "363"
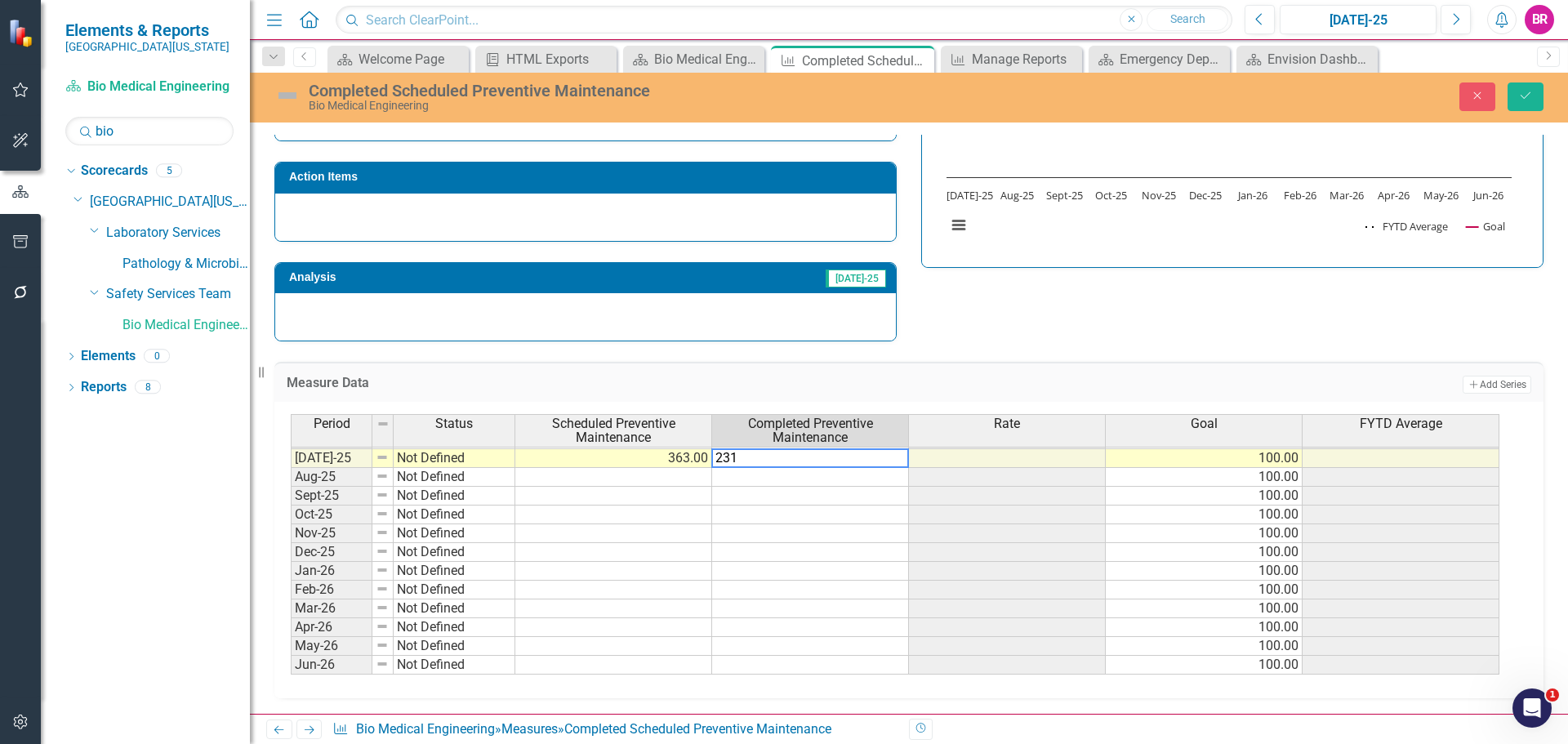
type textarea "231"
click at [1088, 337] on div "Strategic Values A Better Way Action Items Analysis Jul-25 Completed Scheduled …" at bounding box center [909, 142] width 1294 height 400
click at [1533, 96] on icon "Save" at bounding box center [1525, 96] width 15 height 12
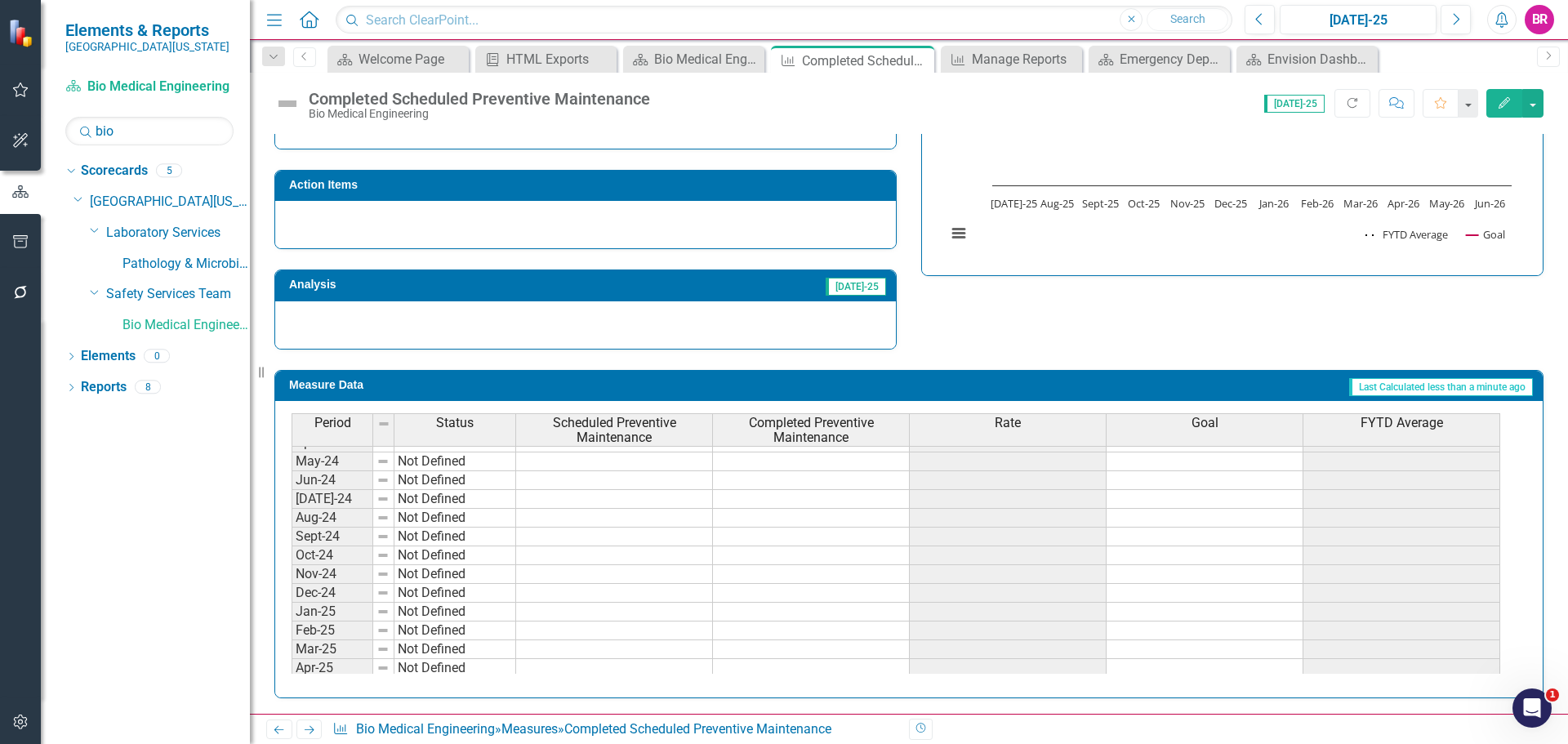
scroll to position [0, 0]
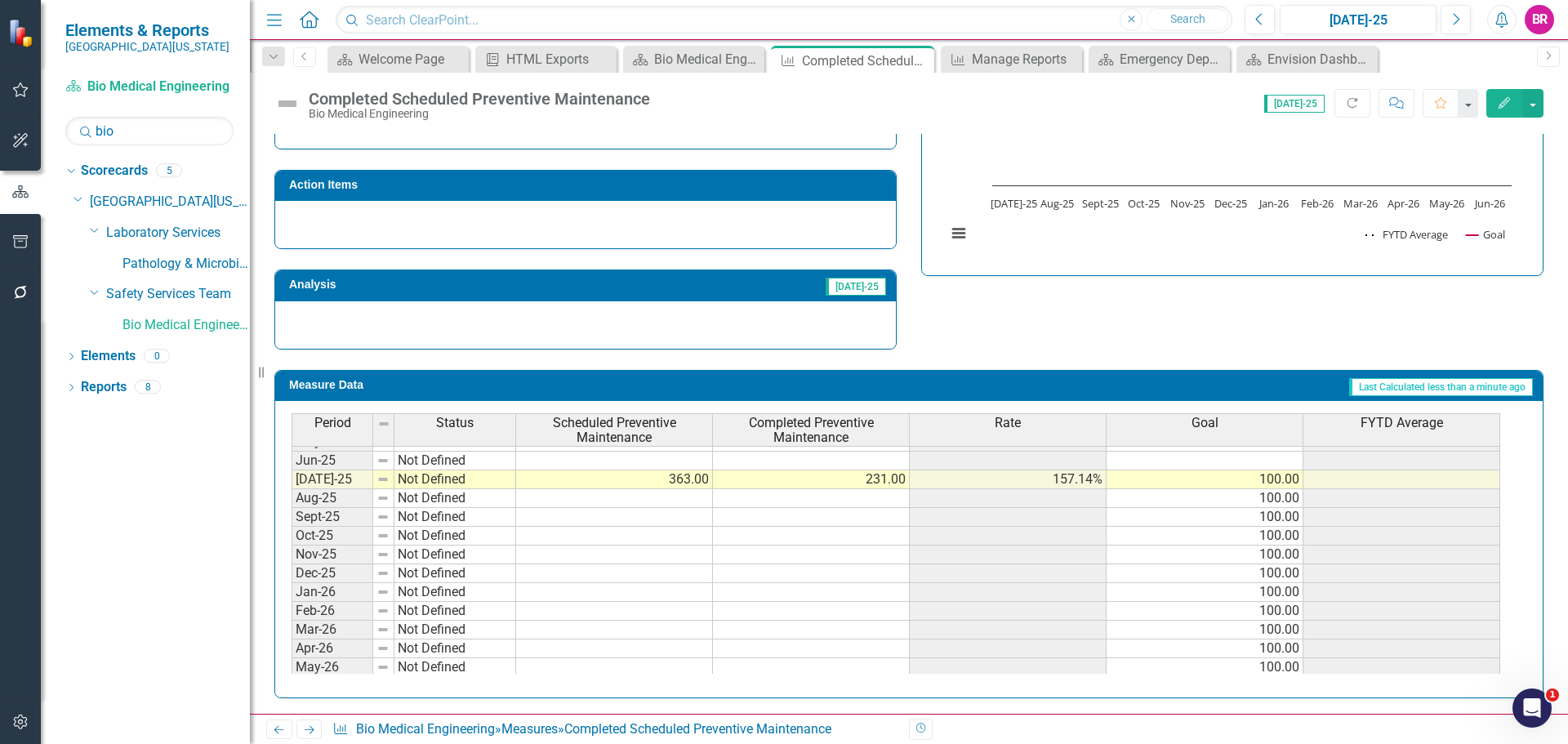
click at [1510, 108] on icon "Edit" at bounding box center [1504, 103] width 15 height 12
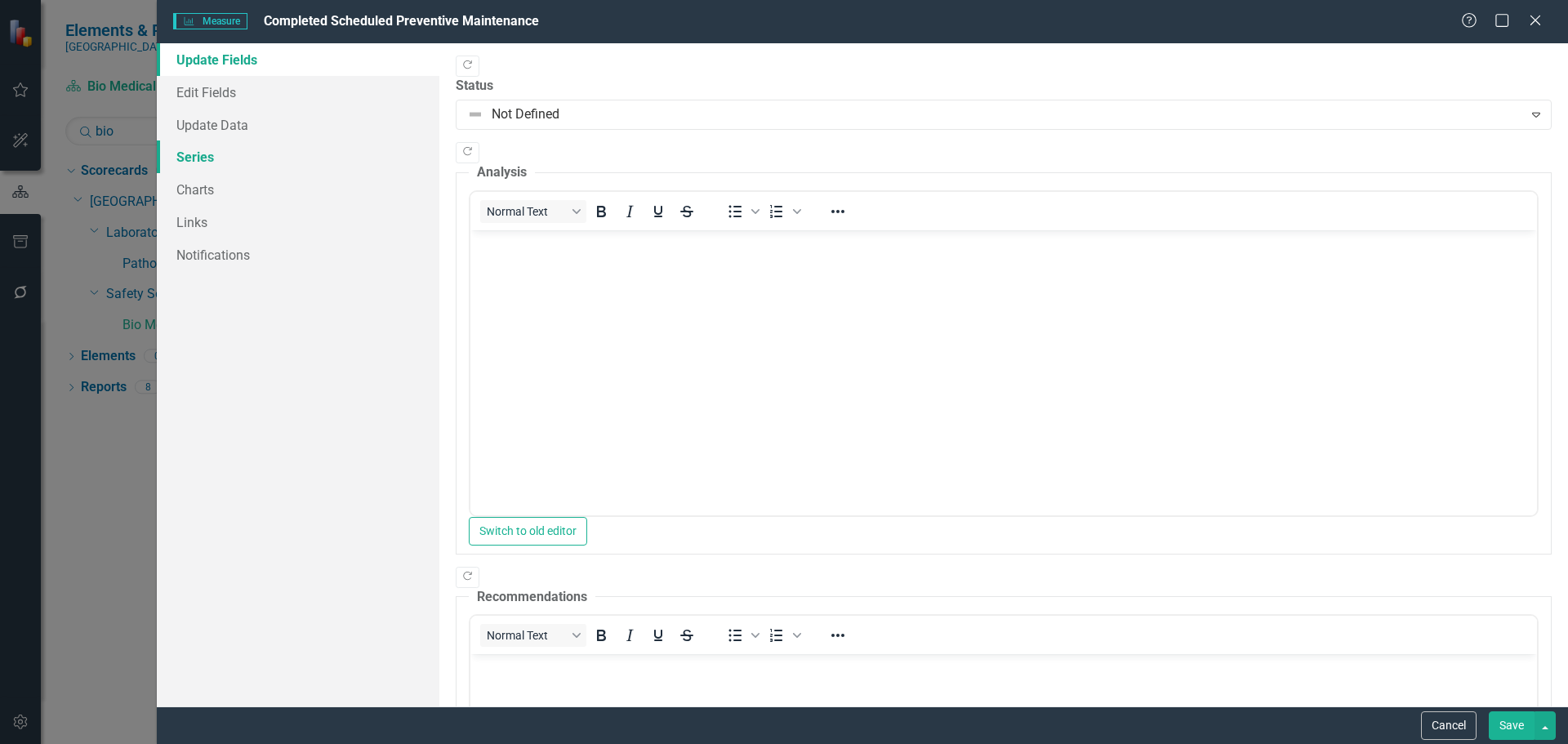
click at [192, 166] on link "Series" at bounding box center [297, 156] width 283 height 33
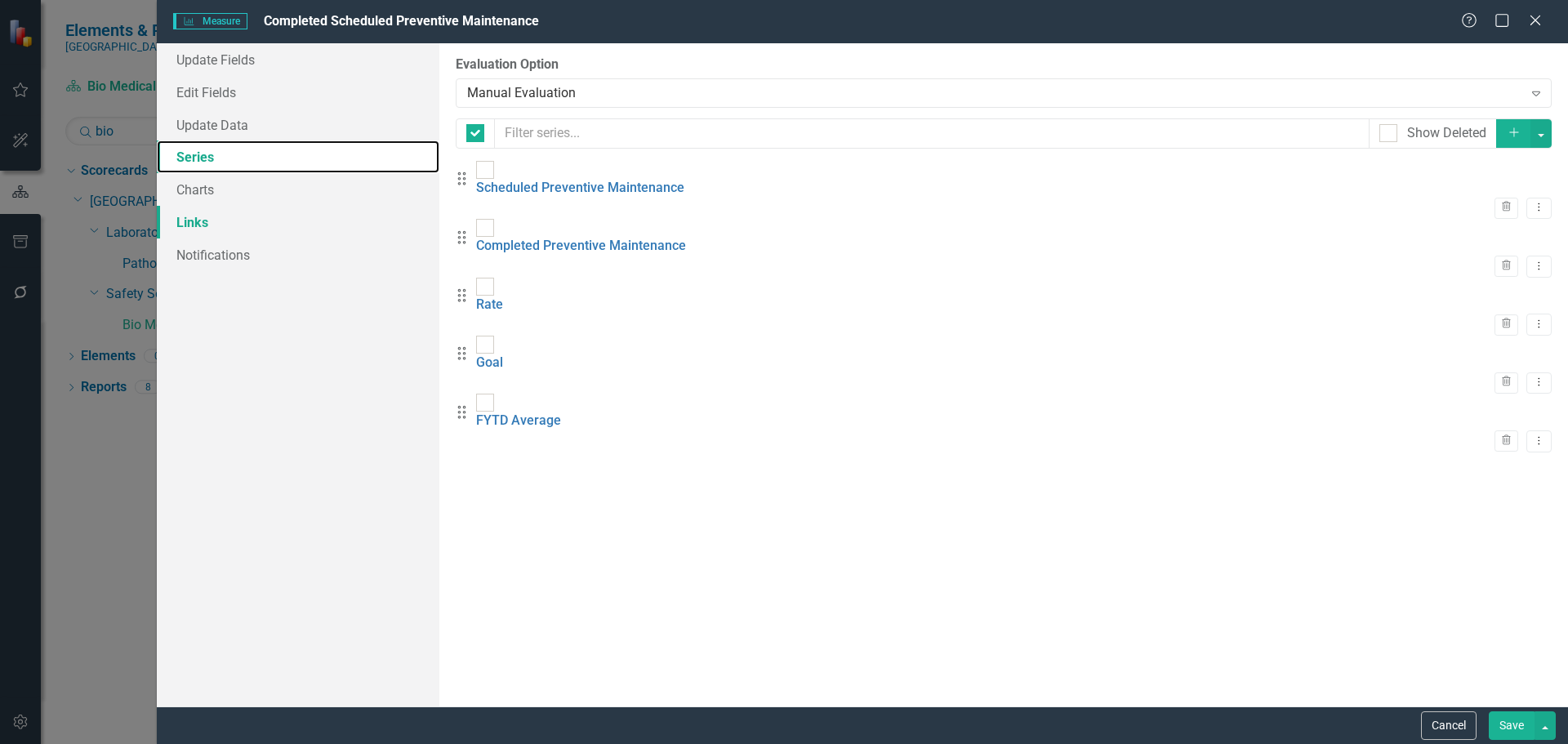
checkbox input "false"
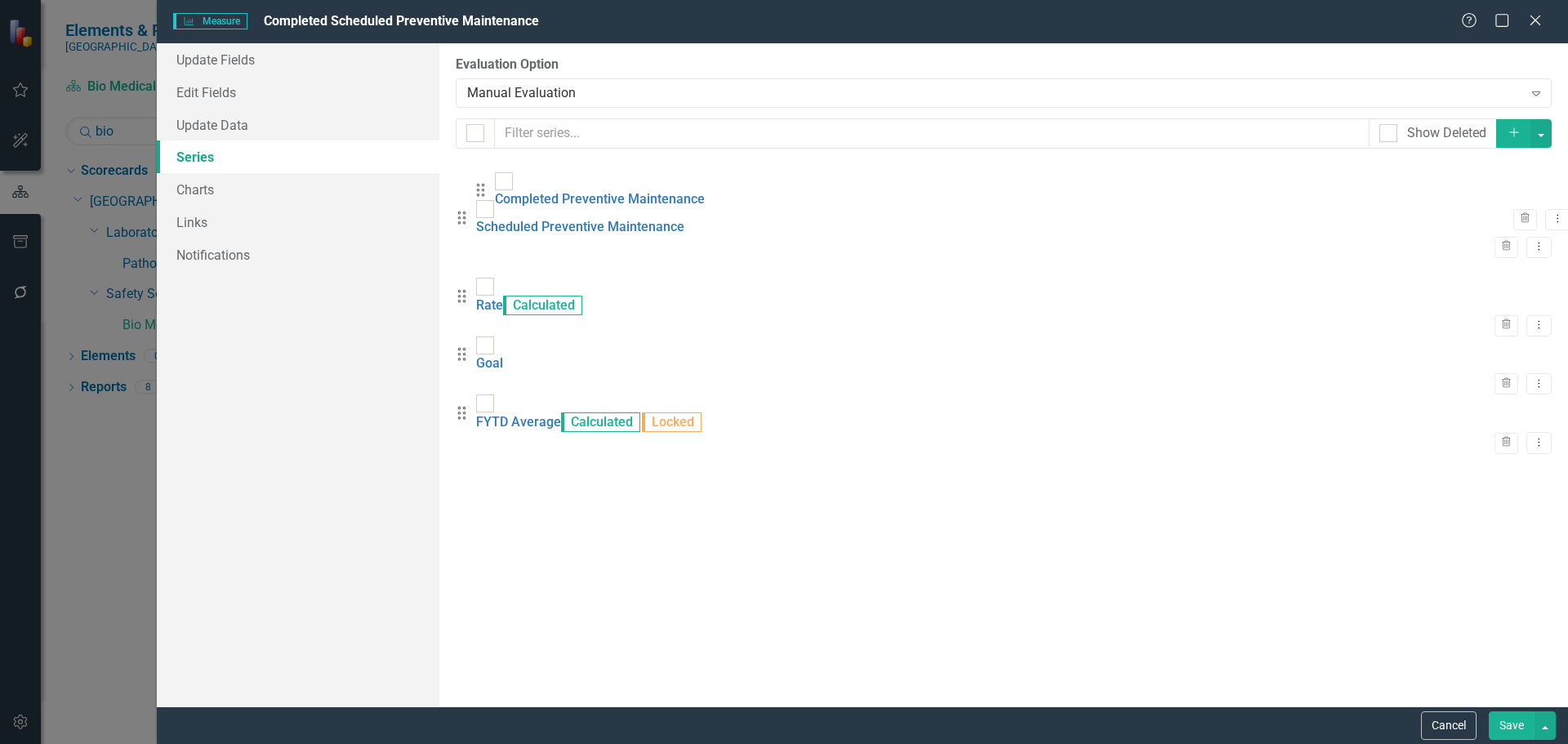
drag, startPoint x: 475, startPoint y: 234, endPoint x: 493, endPoint y: 194, distance: 43.9
click at [493, 194] on div "Drag Scheduled Preventive Maintenance Trash Dropdown Menu Drag Completed Preven…" at bounding box center [1003, 307] width 1096 height 293
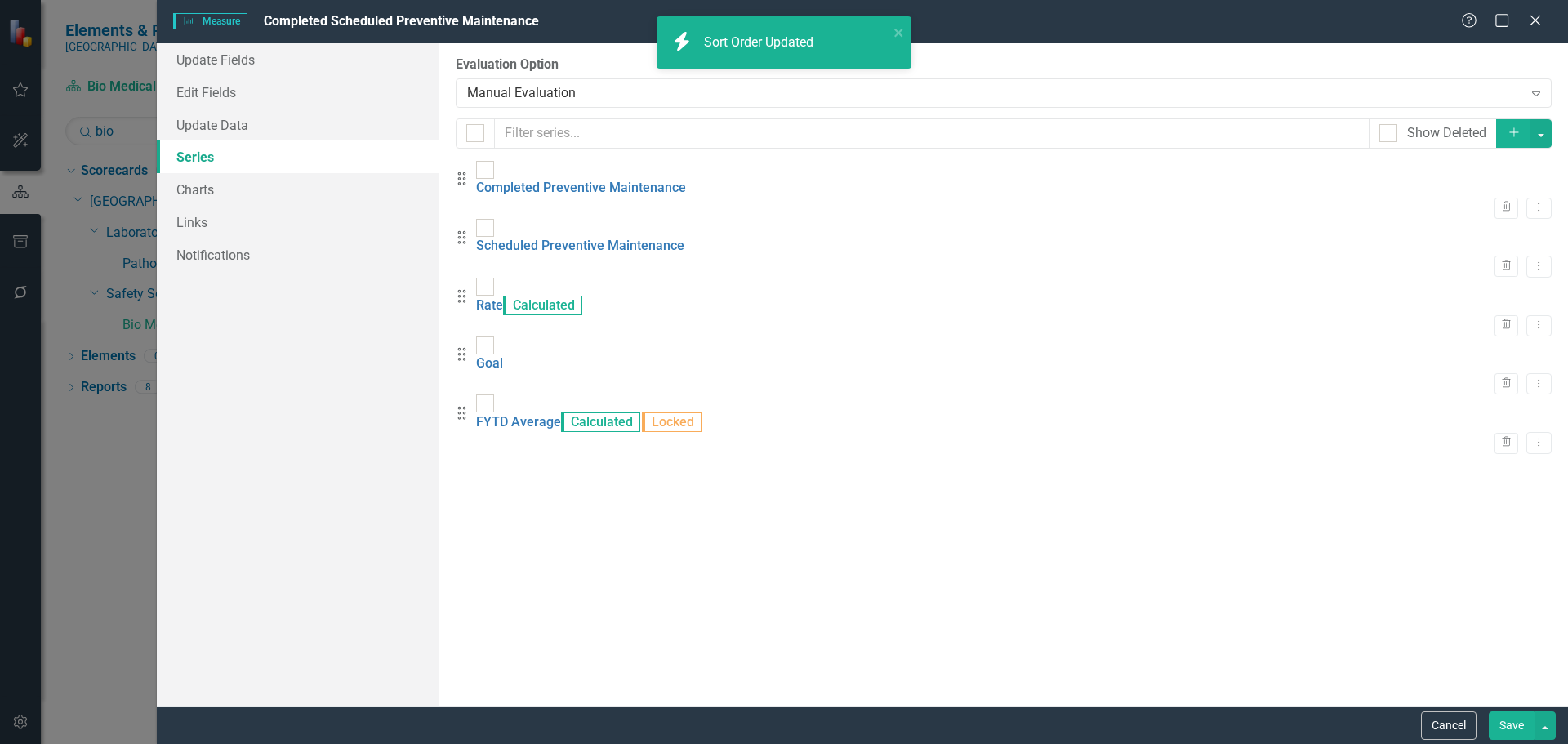
click at [1510, 725] on button "Save" at bounding box center [1512, 725] width 45 height 28
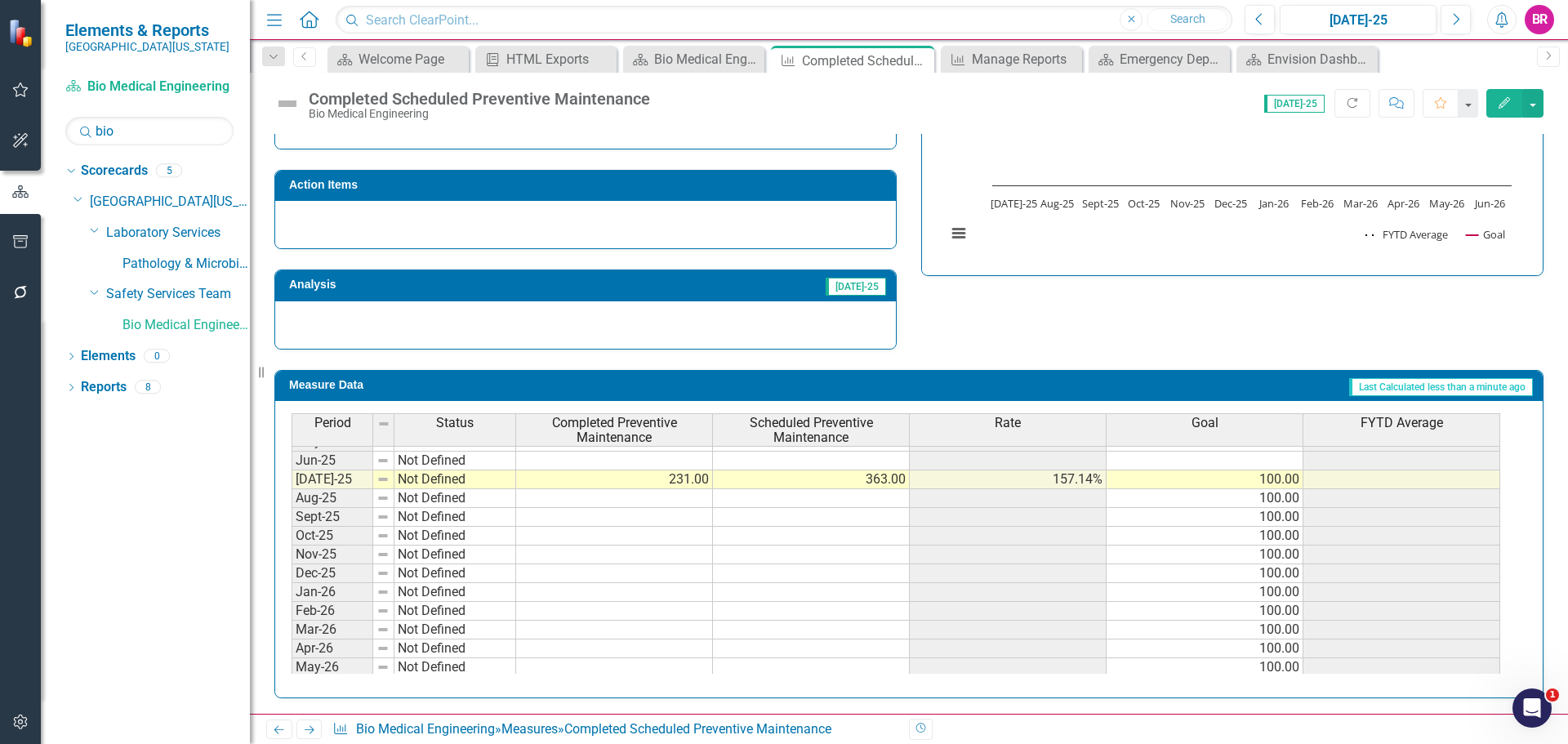
click at [983, 377] on td "Last Calculated less than a minute ago" at bounding box center [1090, 387] width 889 height 25
click at [1016, 431] on div "Rate" at bounding box center [1008, 423] width 196 height 18
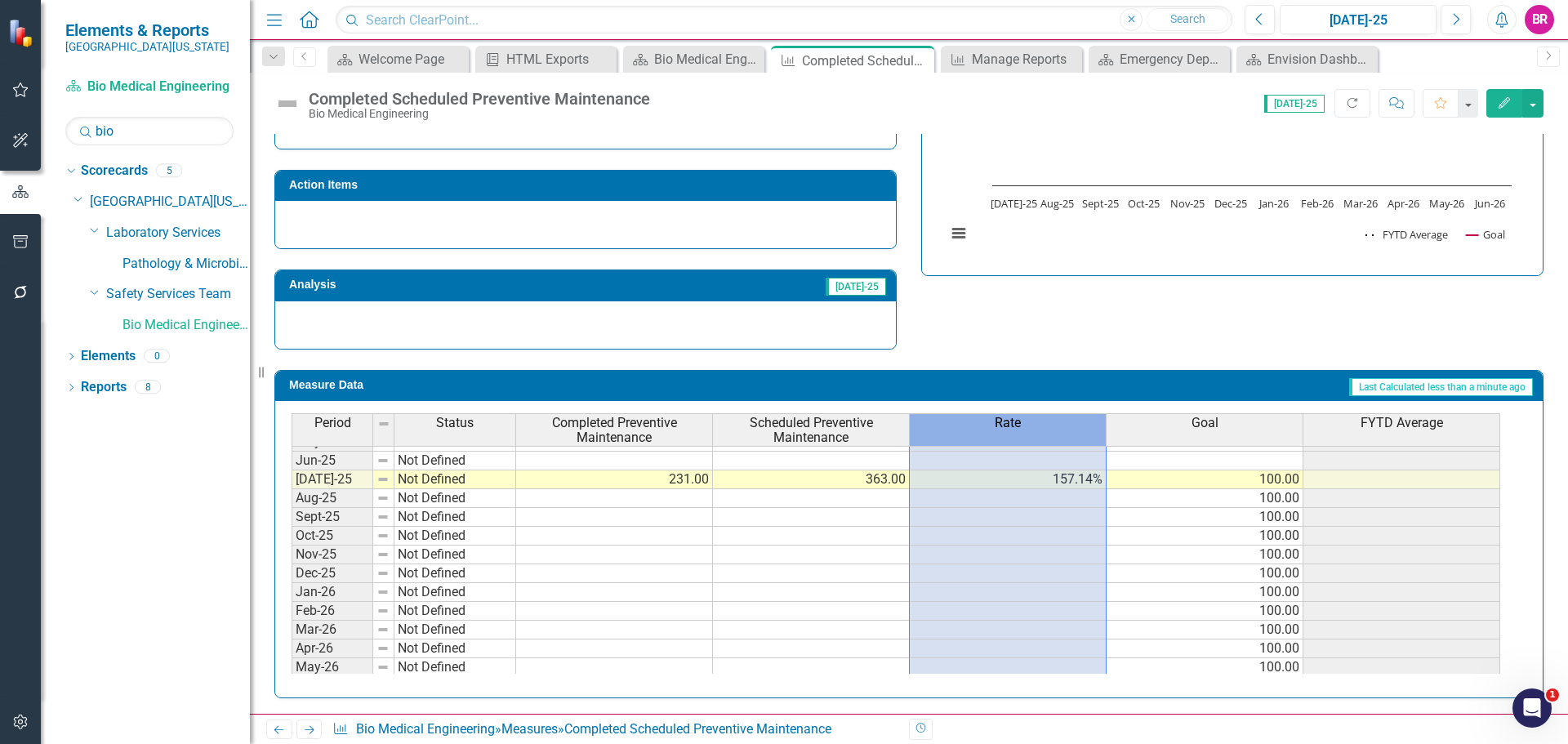
click at [1016, 431] on div "Rate" at bounding box center [1008, 423] width 196 height 18
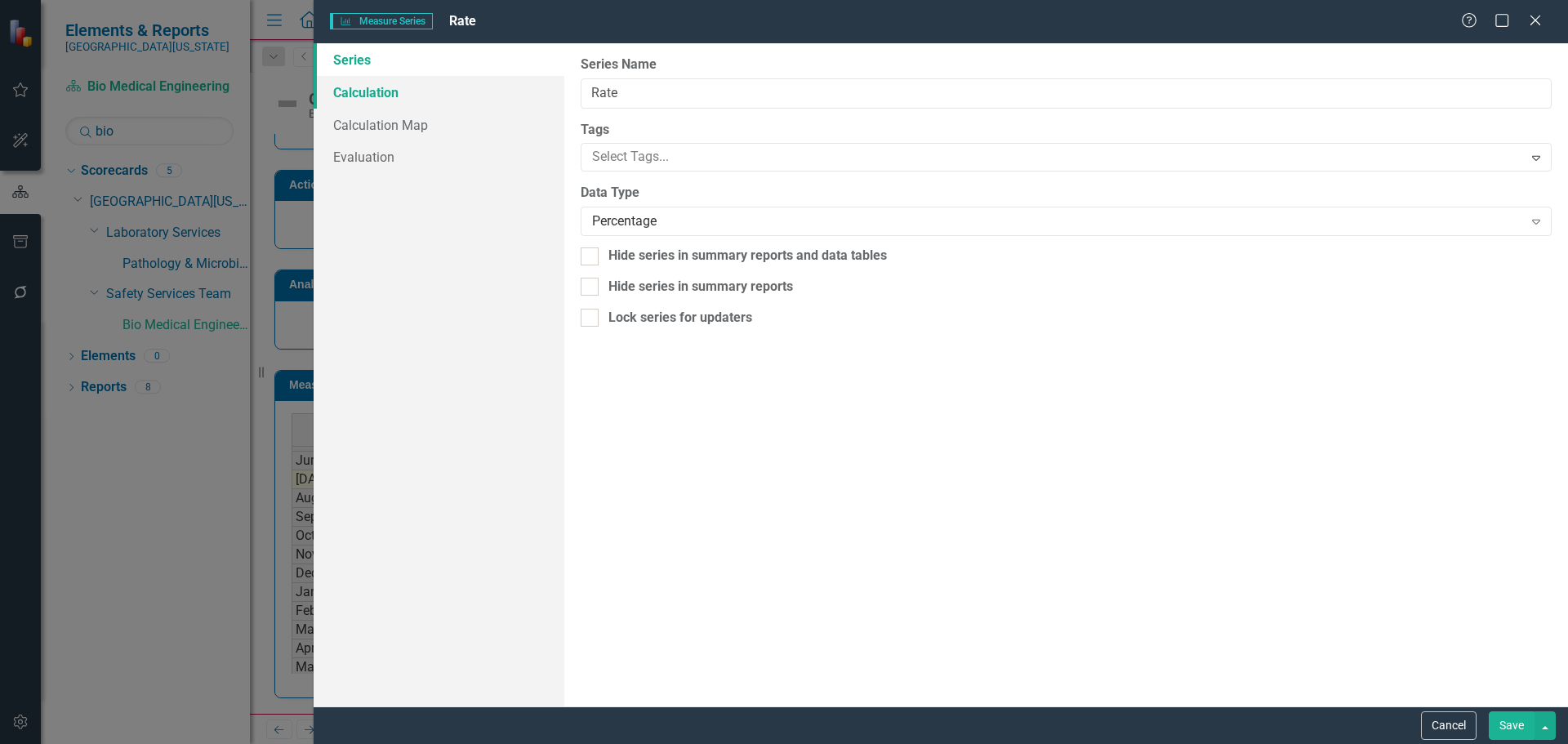
drag, startPoint x: 373, startPoint y: 87, endPoint x: 385, endPoint y: 91, distance: 12.6
click at [373, 87] on link "Calculation" at bounding box center [439, 93] width 251 height 33
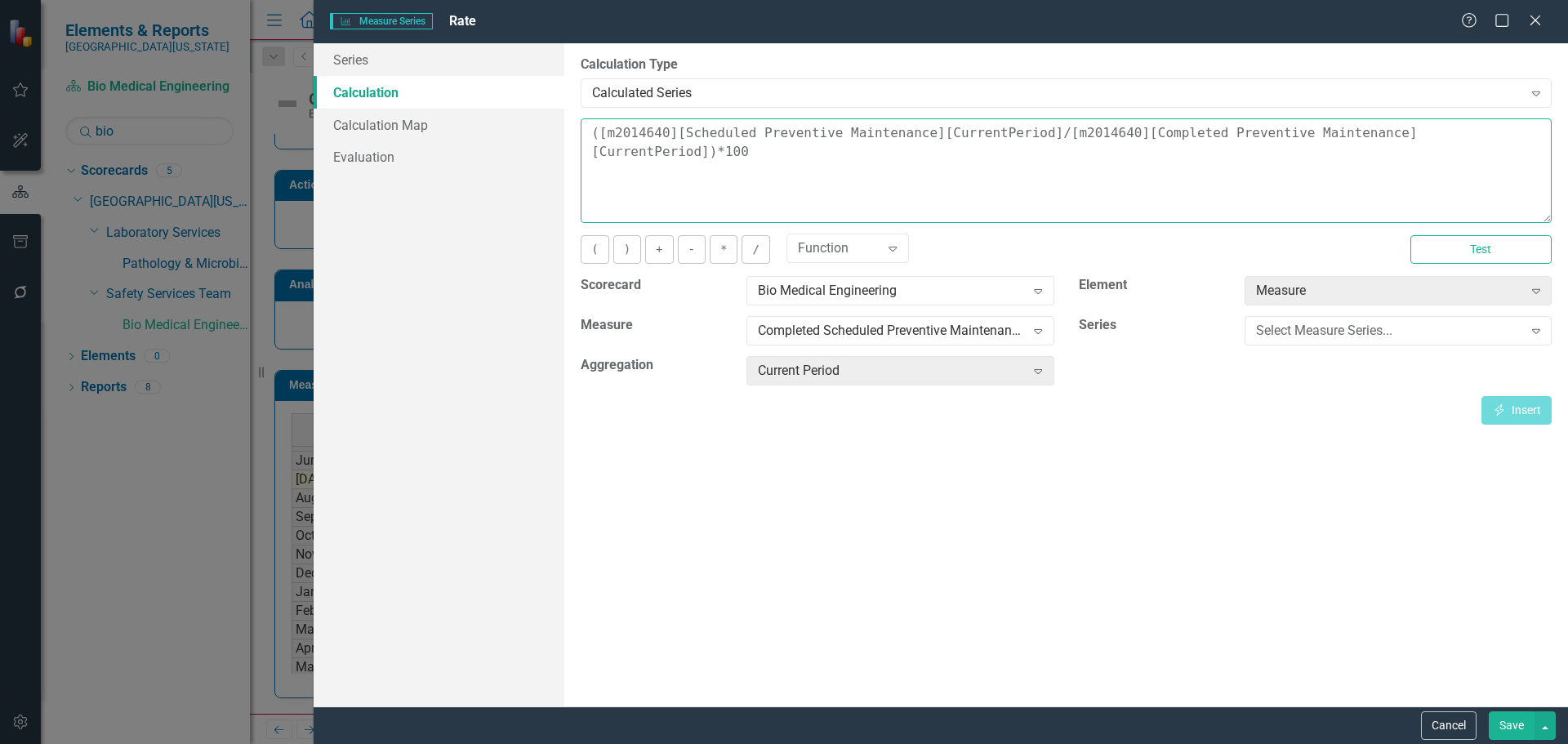
drag, startPoint x: 1454, startPoint y: 133, endPoint x: 602, endPoint y: 135, distance: 852.0
click at [602, 135] on textarea "([m2014640][Scheduled Preventive Maintenance][CurrentPeriod]/[m2014640][Complet…" at bounding box center [1067, 170] width 971 height 105
click at [1076, 518] on div "By default, series in ClearPoint are not calculated. So, if you leave the form …" at bounding box center [1067, 375] width 1004 height 663
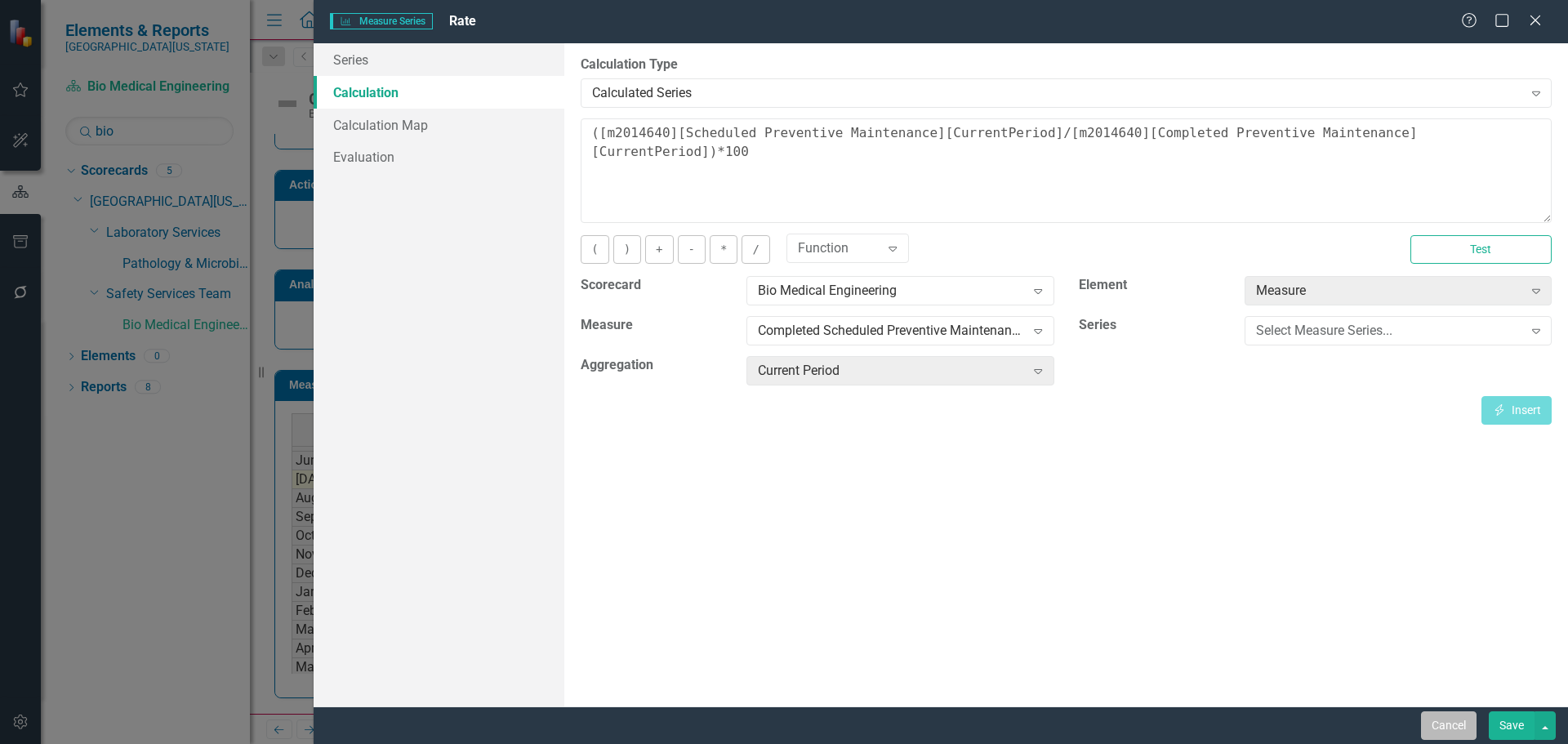
click at [1446, 731] on button "Cancel" at bounding box center [1449, 725] width 55 height 28
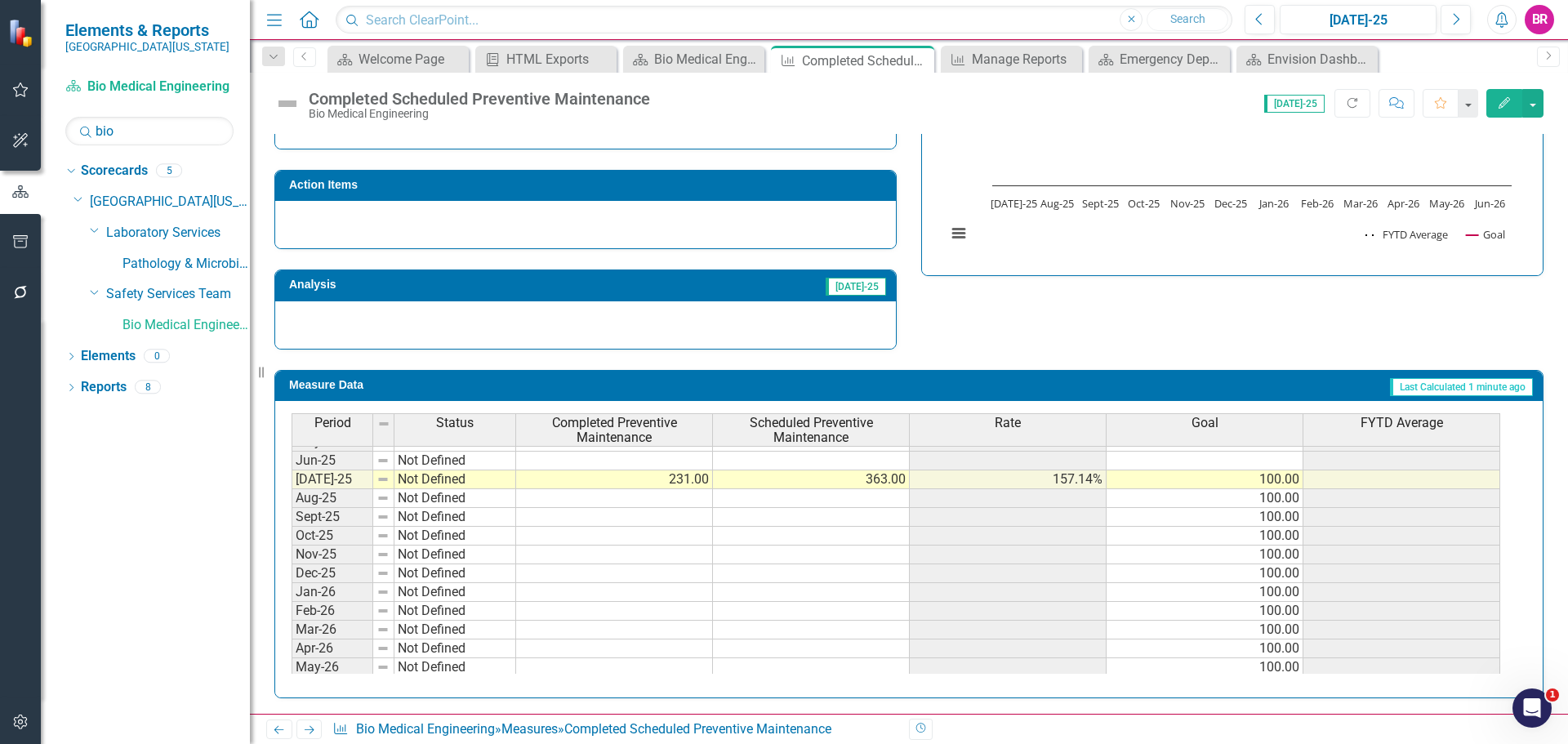
click at [950, 303] on div "Strategic Values A Better Way Action Items Analysis Jul-25 Completed Scheduled …" at bounding box center [909, 149] width 1294 height 400
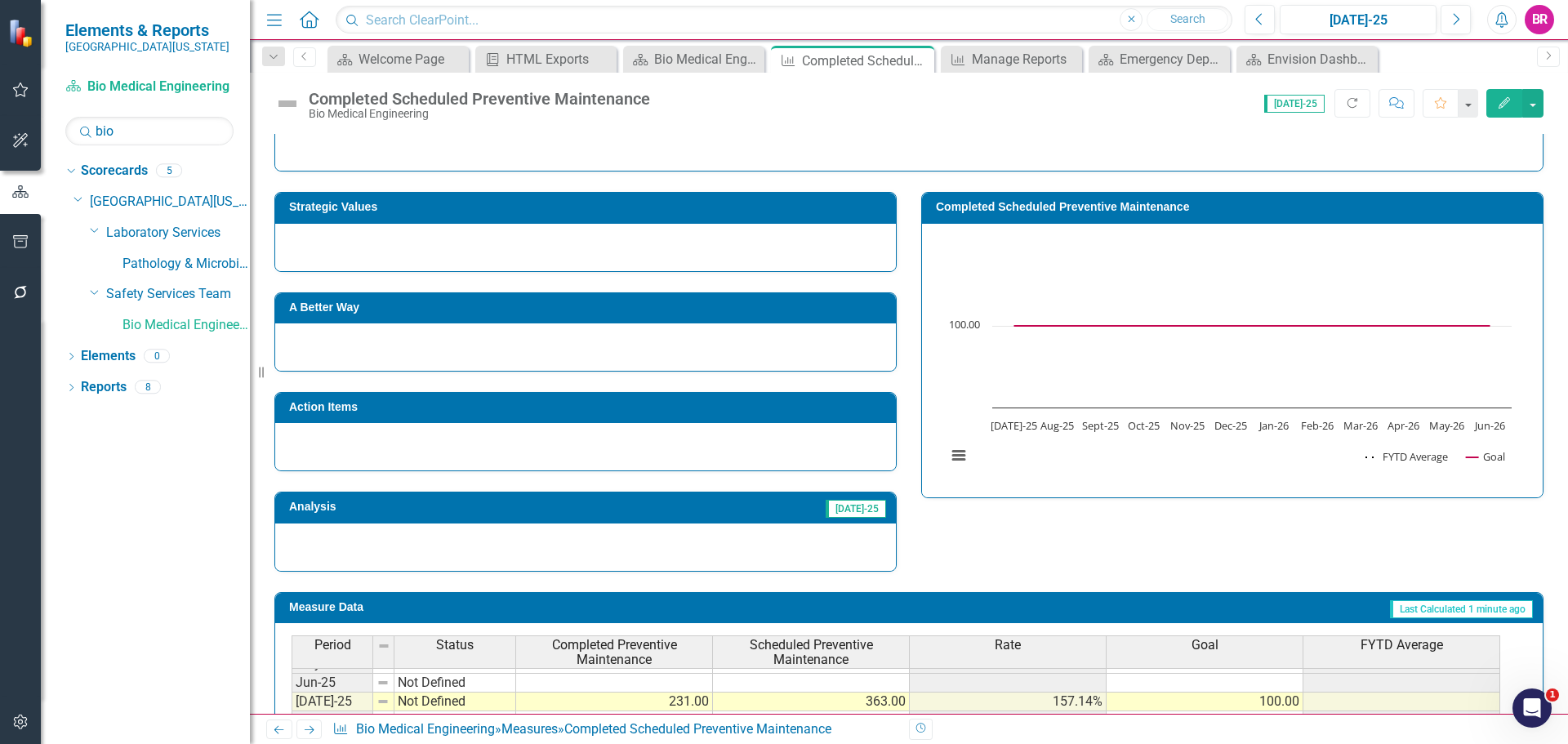
scroll to position [220, 0]
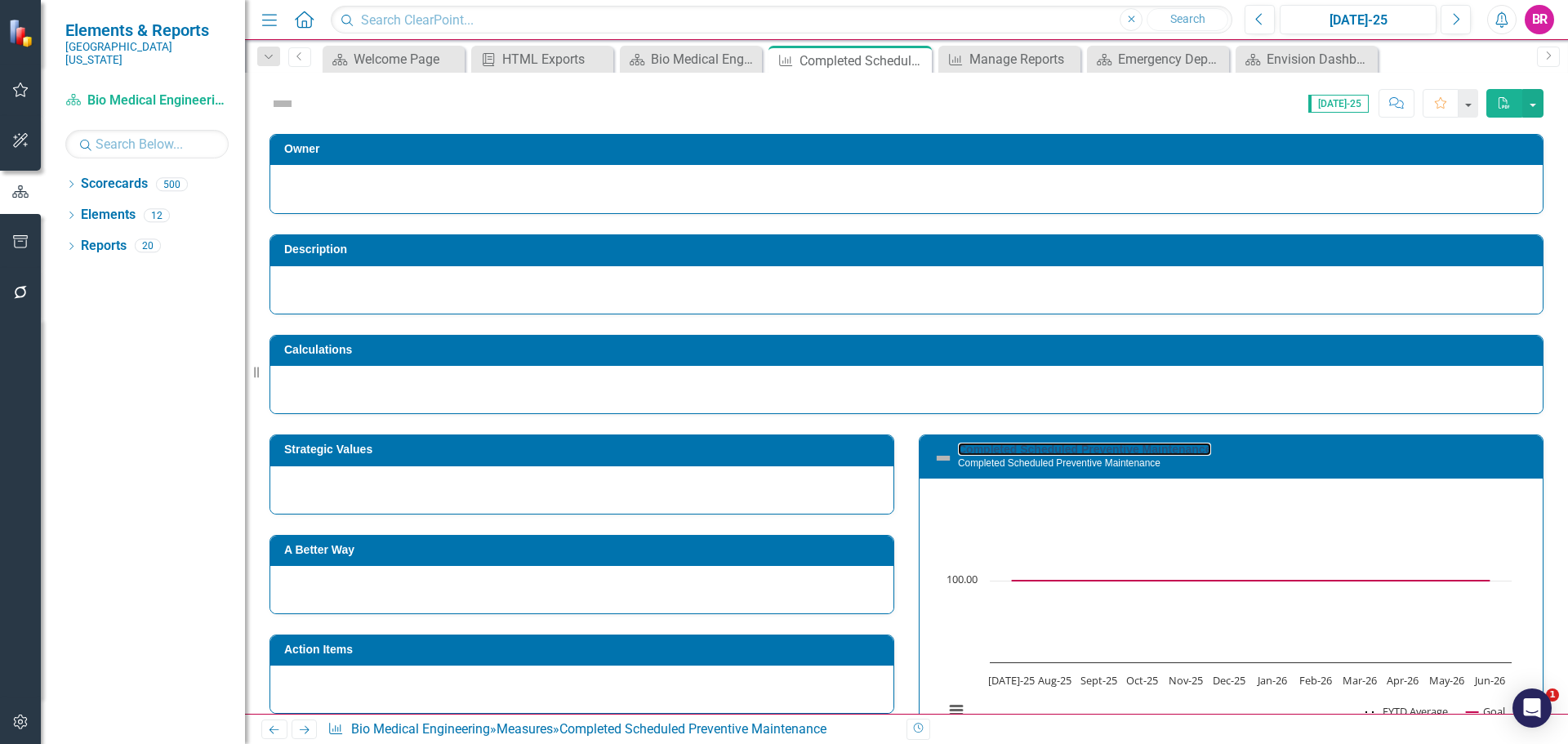
click at [978, 453] on link "Completed Scheduled Preventive Maintenance" at bounding box center [1084, 449] width 253 height 13
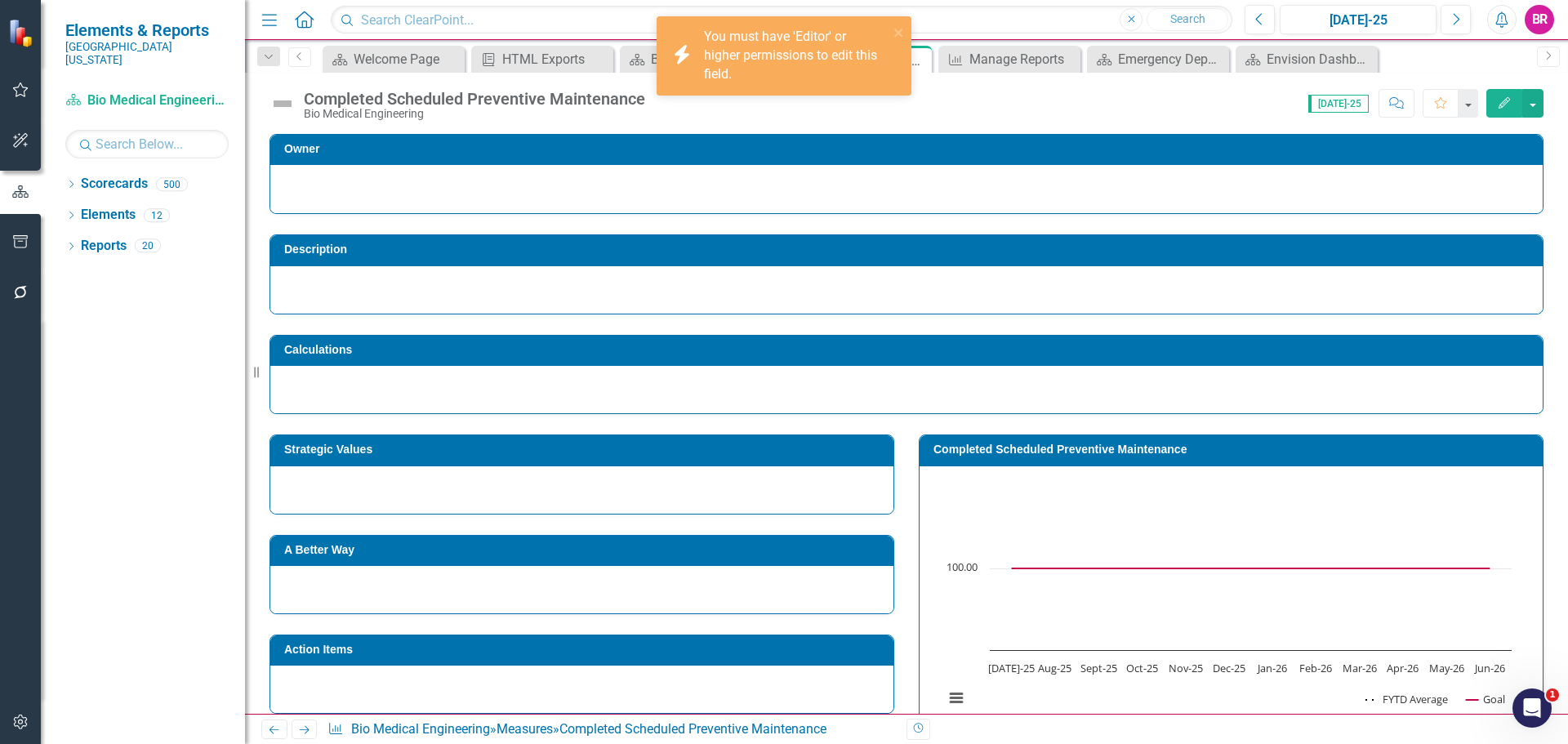
click at [1022, 441] on td "Completed Scheduled Preventive Maintenance" at bounding box center [1233, 451] width 601 height 25
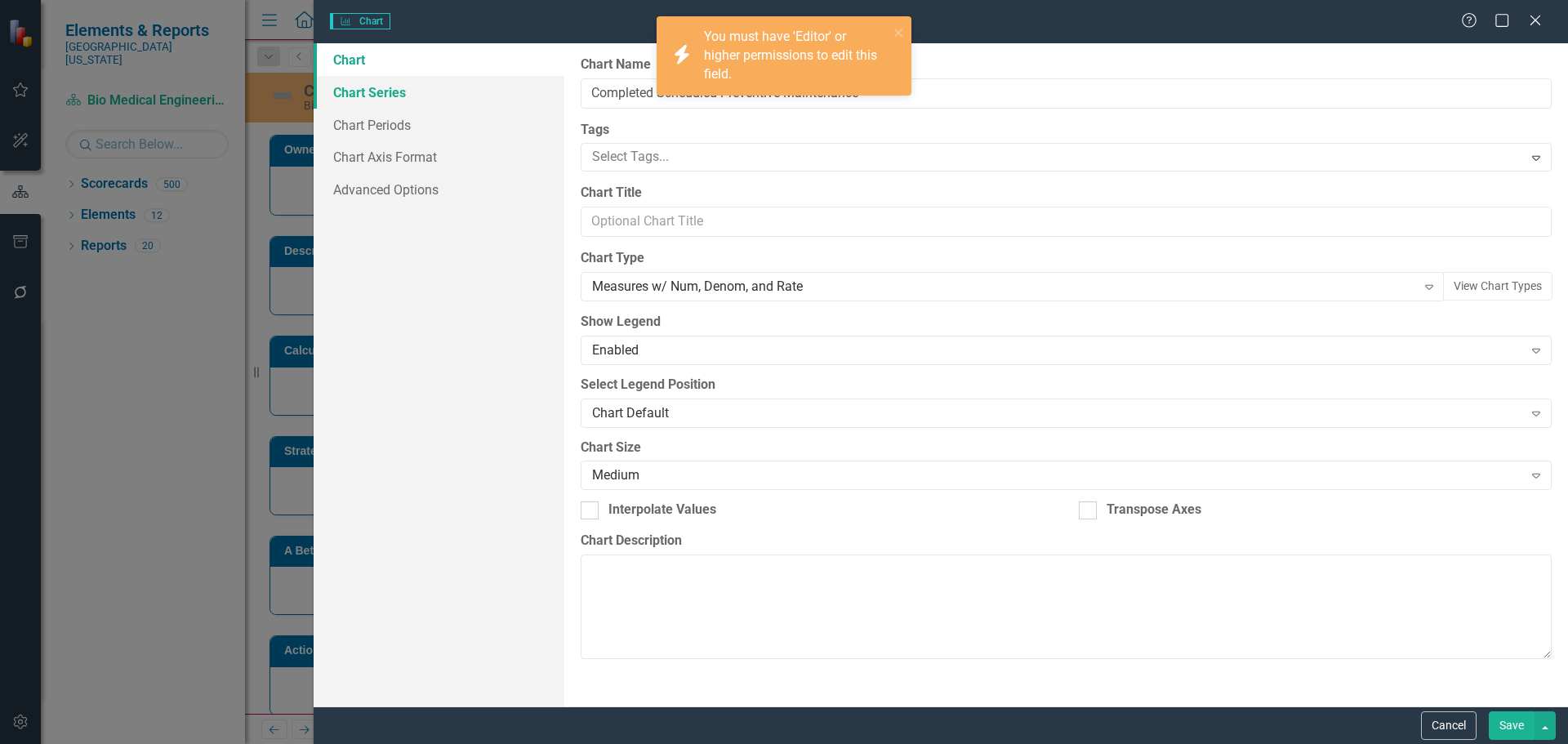
click at [387, 93] on link "Chart Series" at bounding box center [439, 93] width 251 height 33
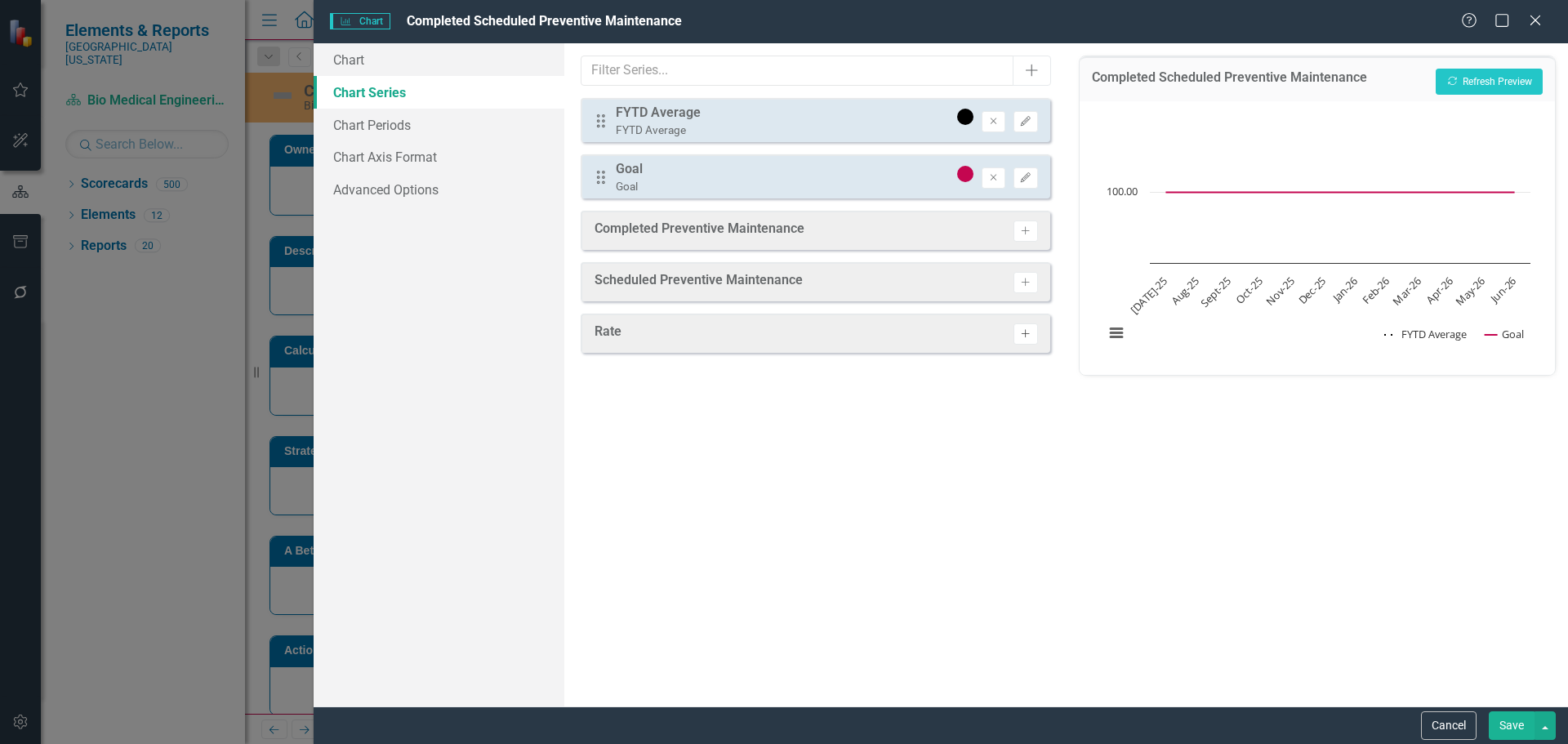
click at [1030, 332] on icon "Activate" at bounding box center [1025, 334] width 12 height 10
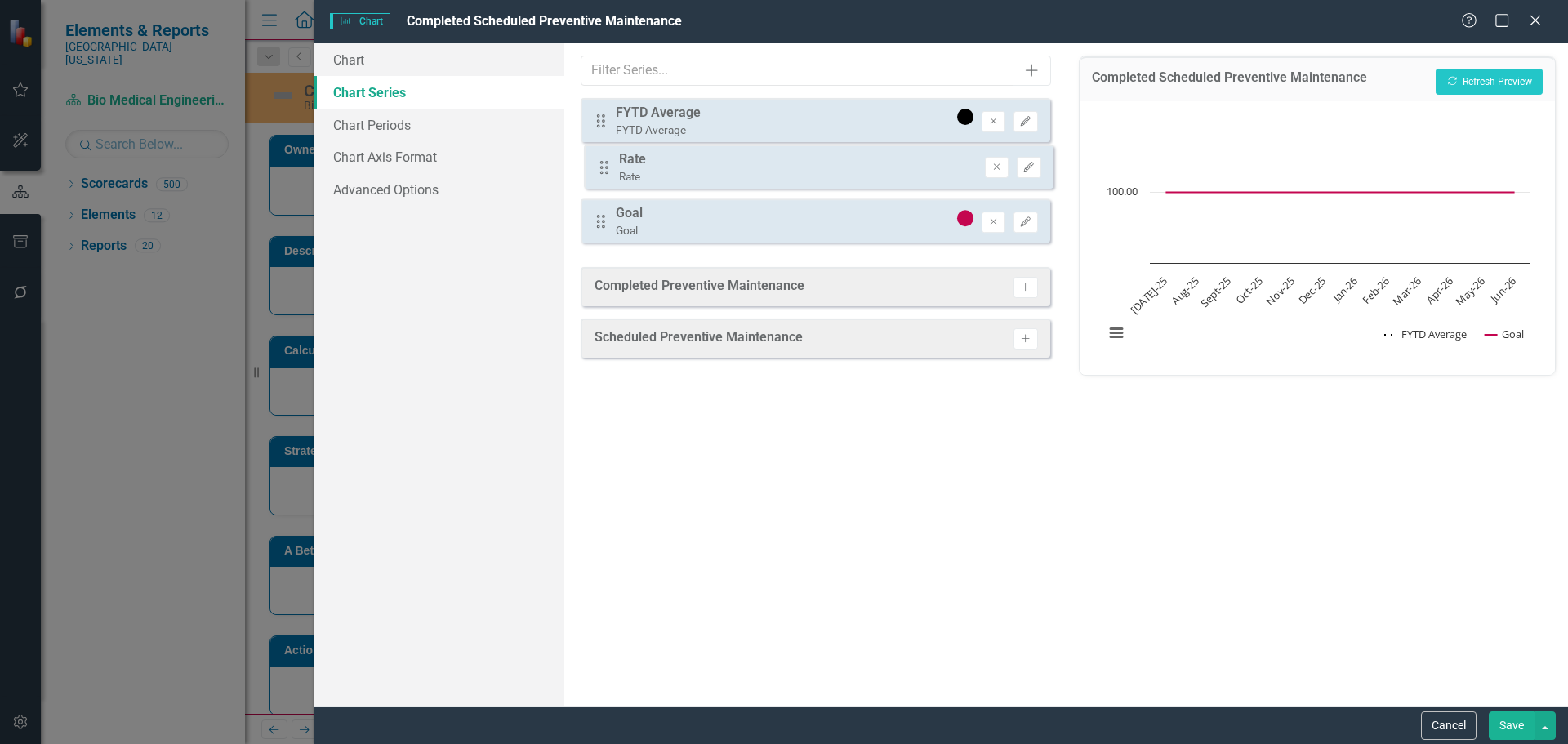
drag, startPoint x: 600, startPoint y: 232, endPoint x: 604, endPoint y: 165, distance: 67.1
click at [604, 165] on div "Drag FYTD Average FYTD Average Remove Edit Drag Goal Goal Remove Edit Drag Rate…" at bounding box center [815, 176] width 468 height 157
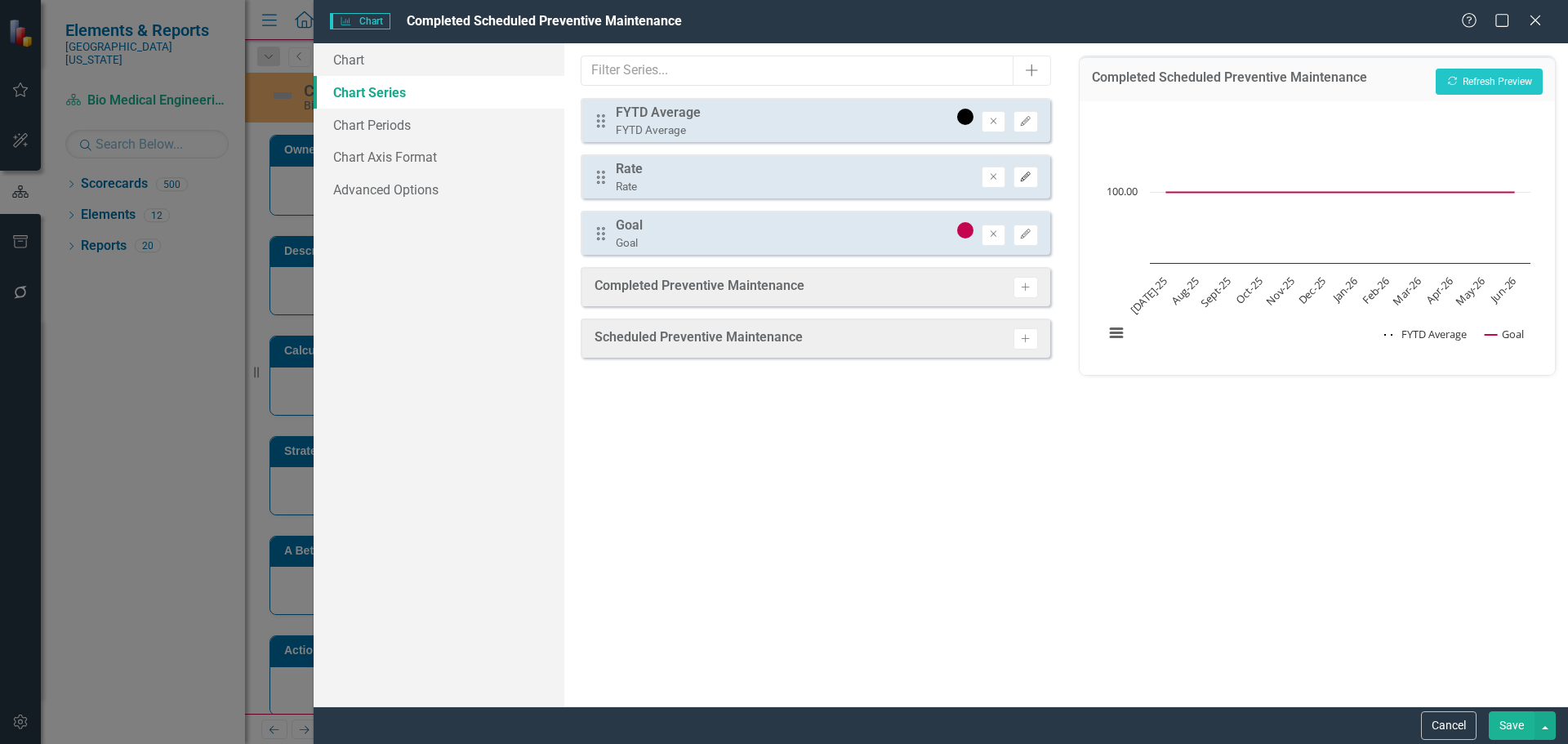
click at [1021, 168] on button "Edit" at bounding box center [1025, 176] width 24 height 21
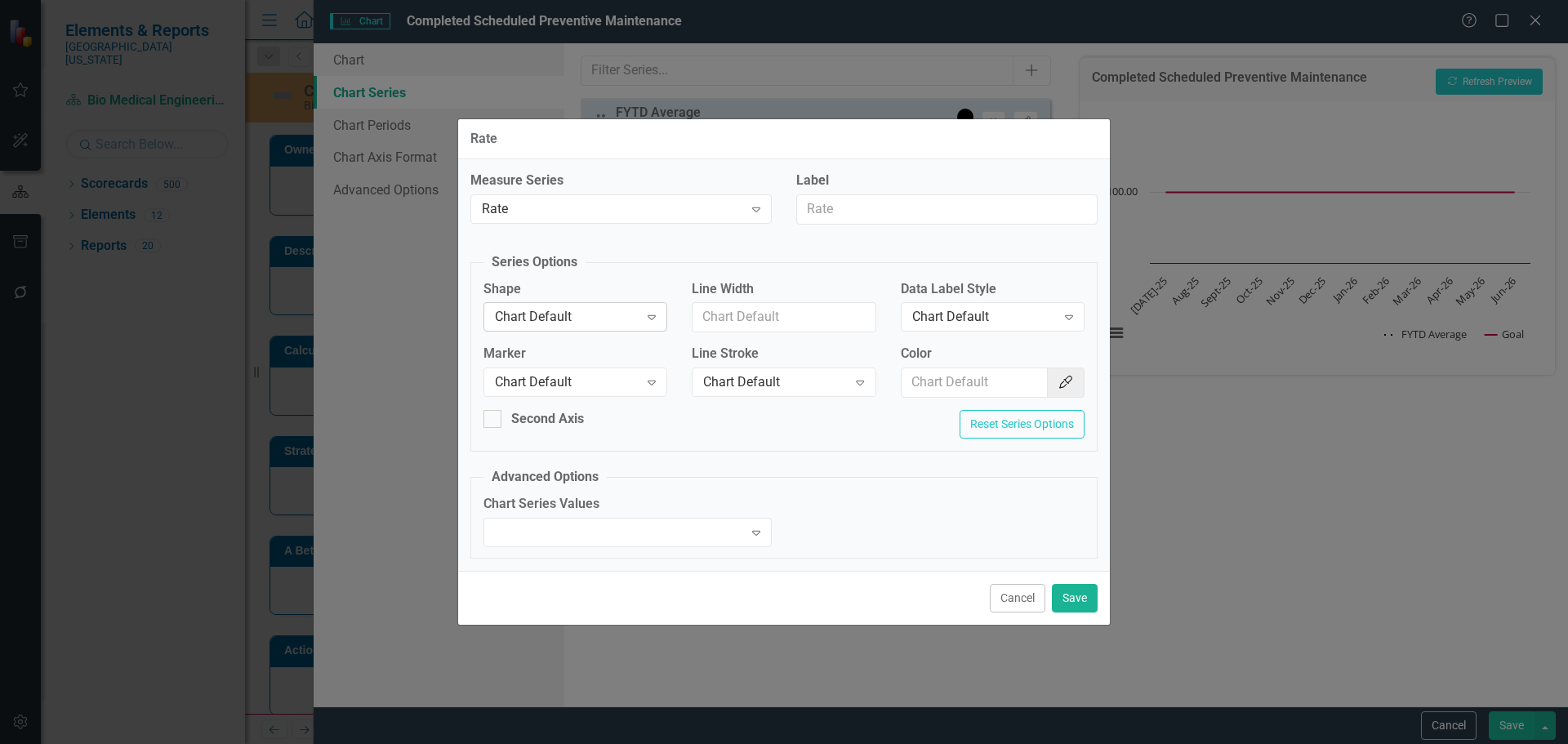
click at [571, 317] on div "Chart Default" at bounding box center [567, 317] width 144 height 19
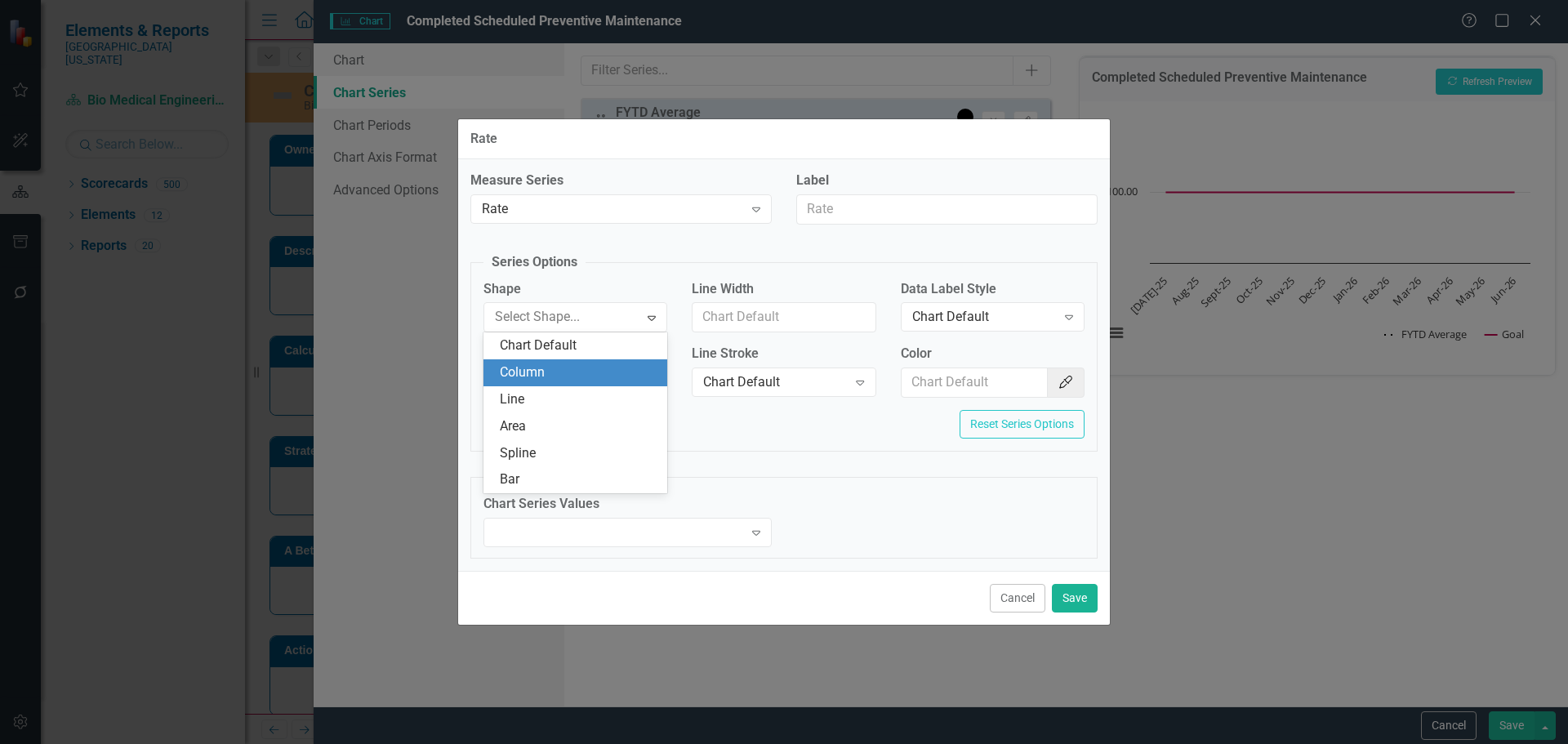
click at [562, 364] on div "Column" at bounding box center [578, 373] width 157 height 19
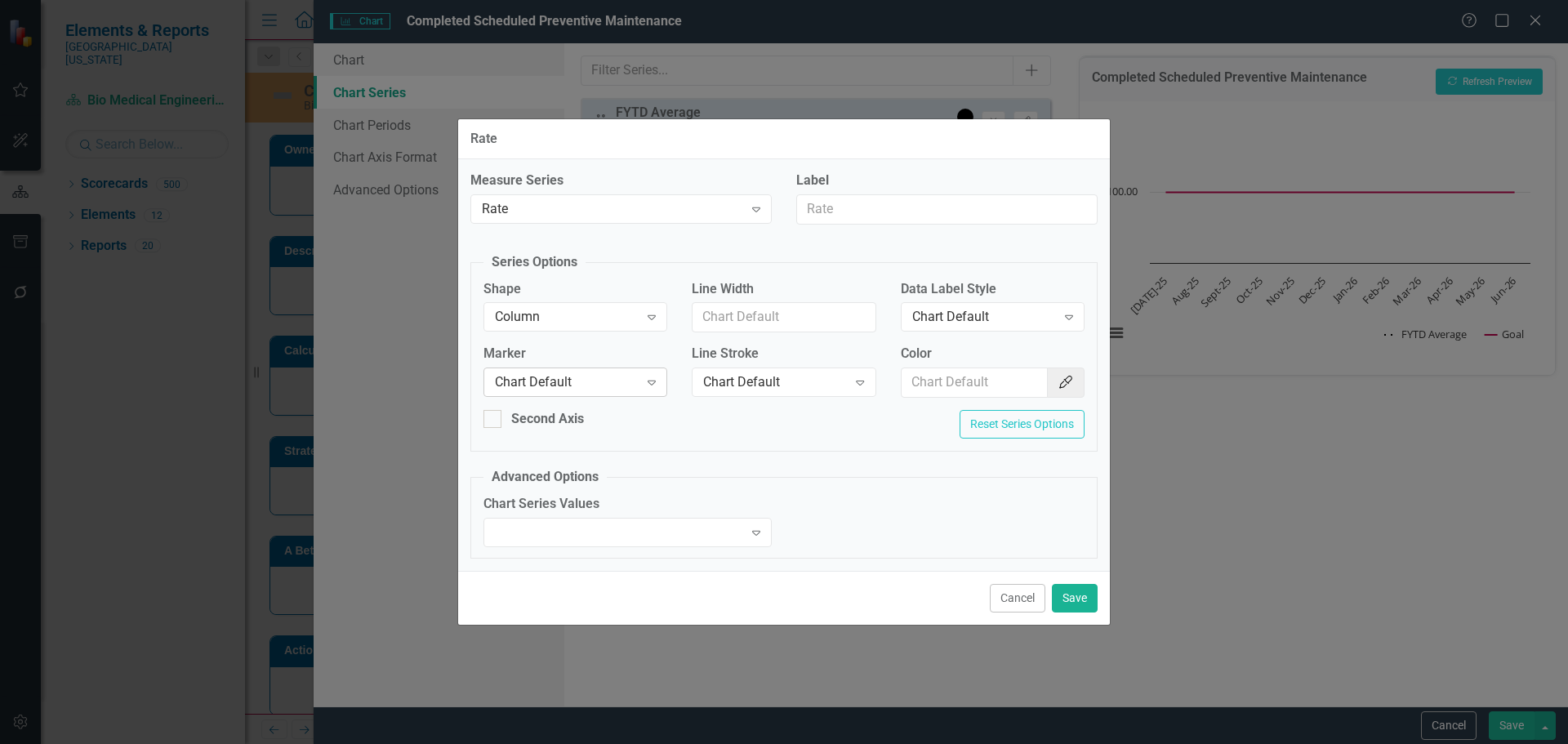
click at [558, 376] on div "Chart Default" at bounding box center [567, 382] width 144 height 19
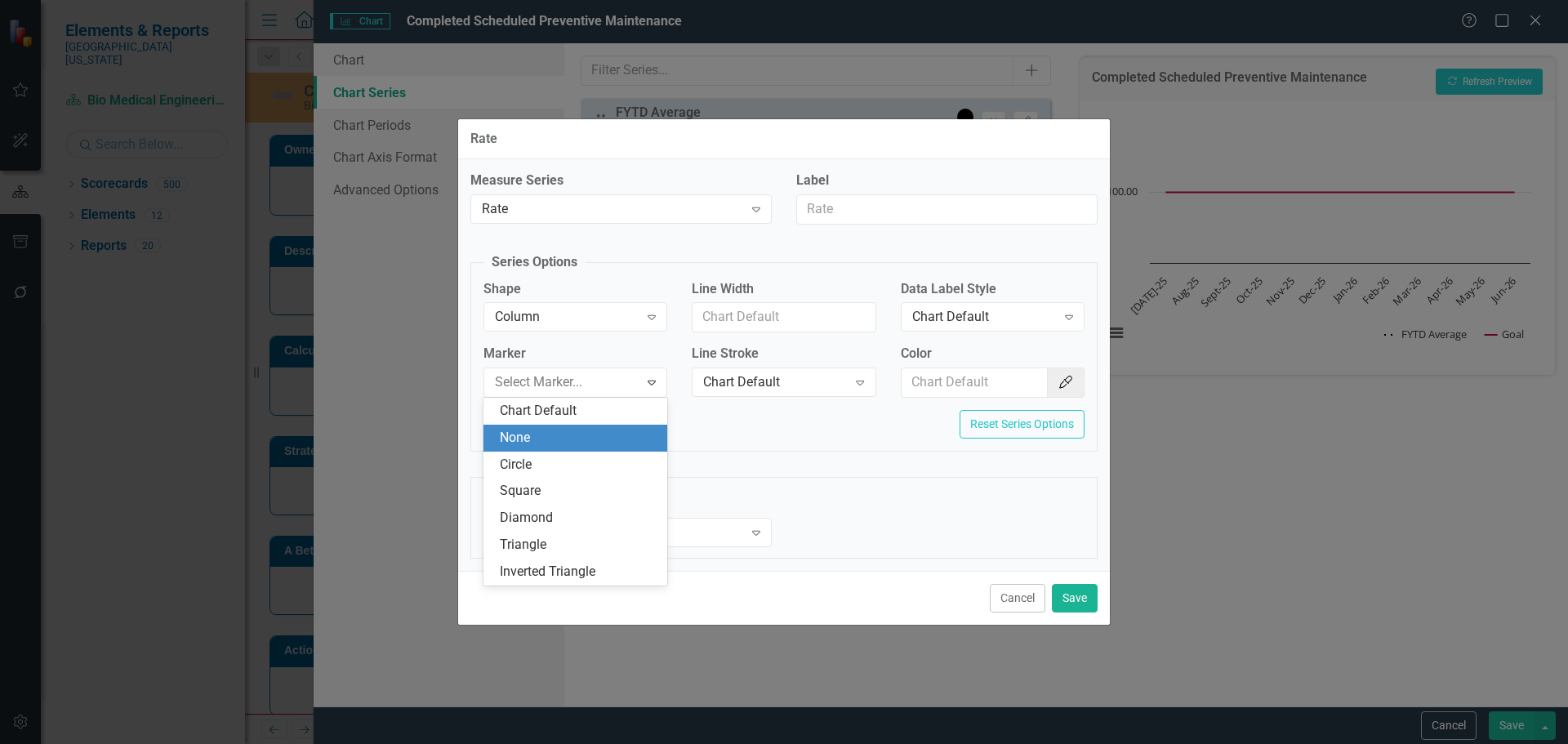
click at [558, 436] on div "None" at bounding box center [578, 437] width 157 height 19
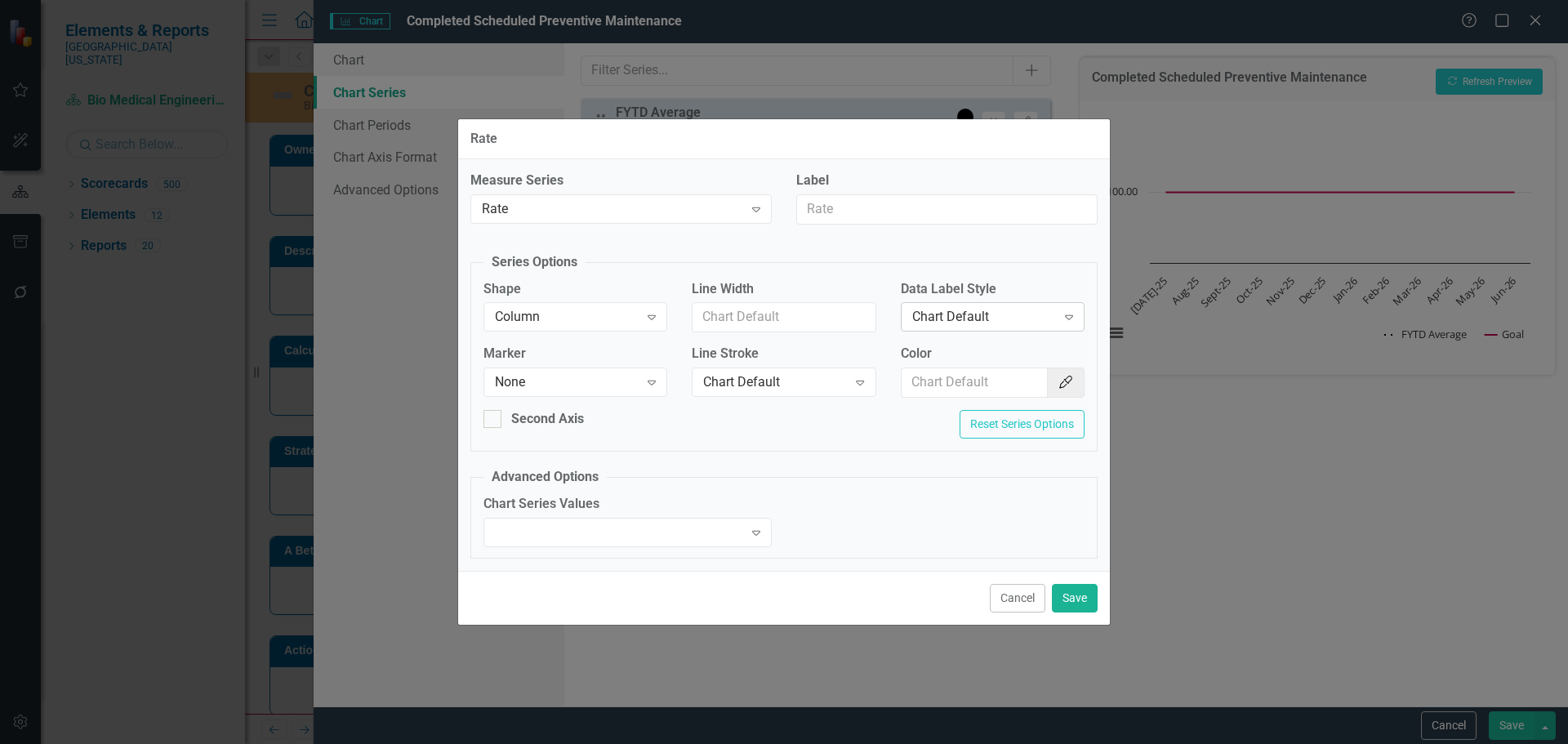
click at [999, 317] on div "Chart Default" at bounding box center [984, 317] width 144 height 19
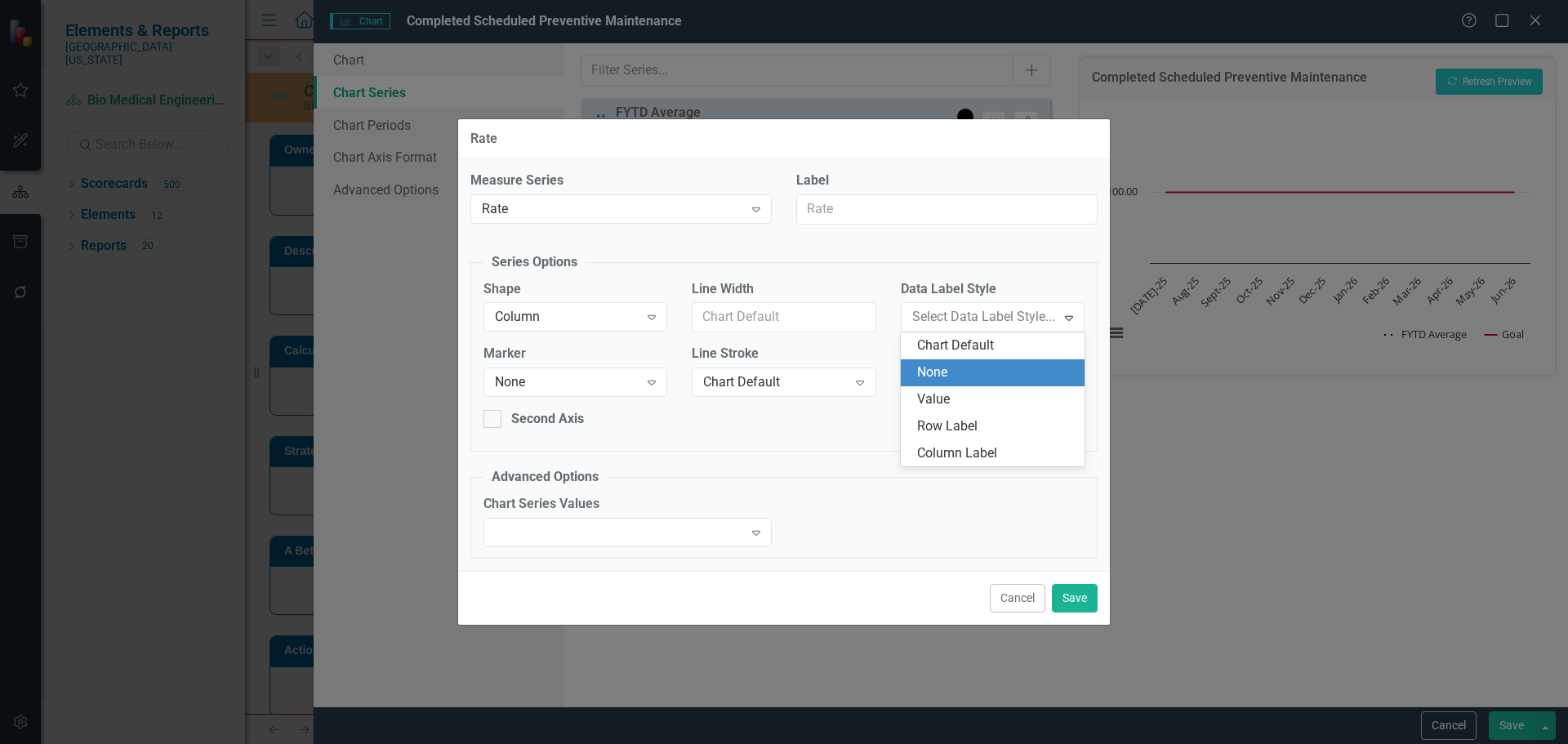
click at [993, 385] on div "None" at bounding box center [993, 373] width 184 height 27
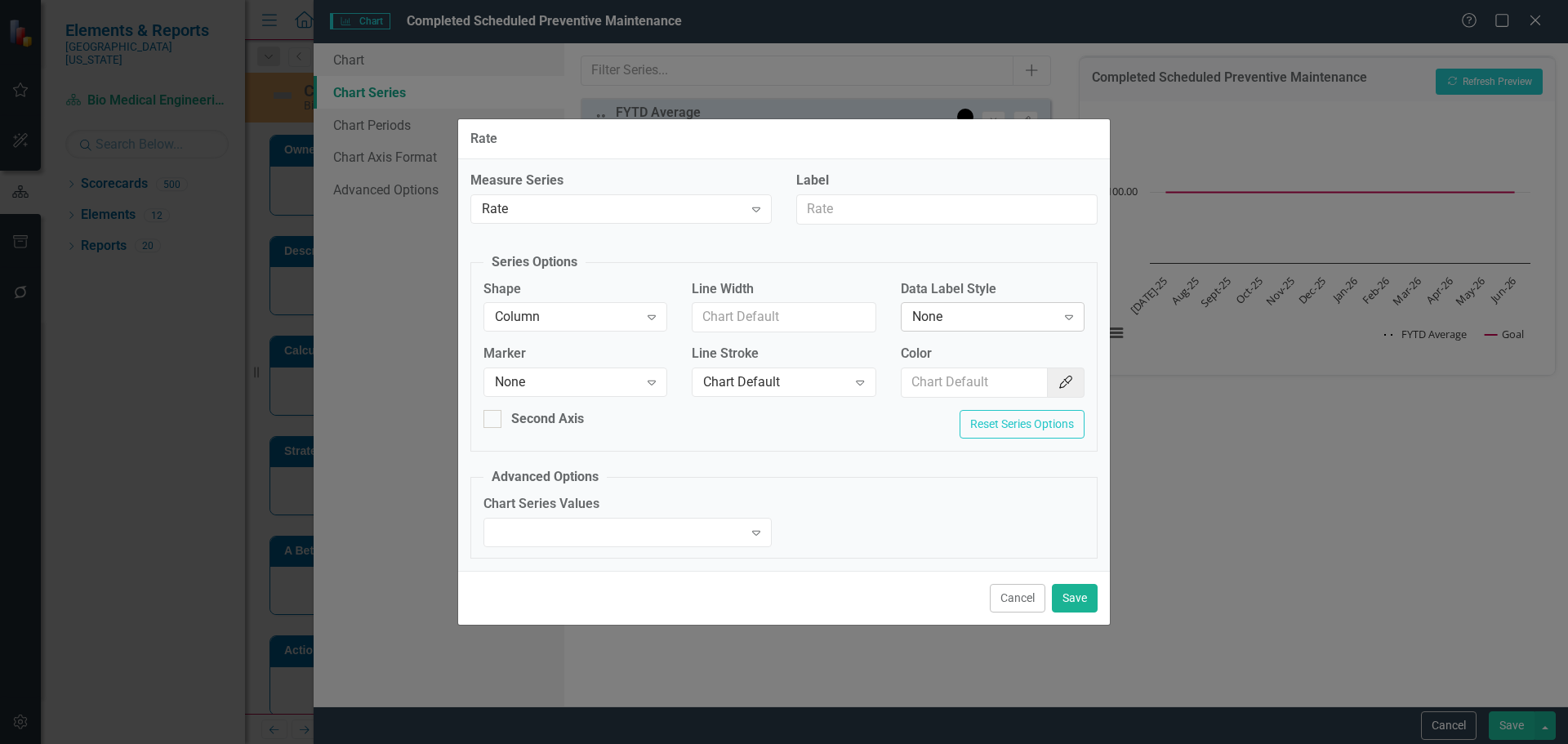
click at [960, 315] on div "None" at bounding box center [984, 317] width 144 height 19
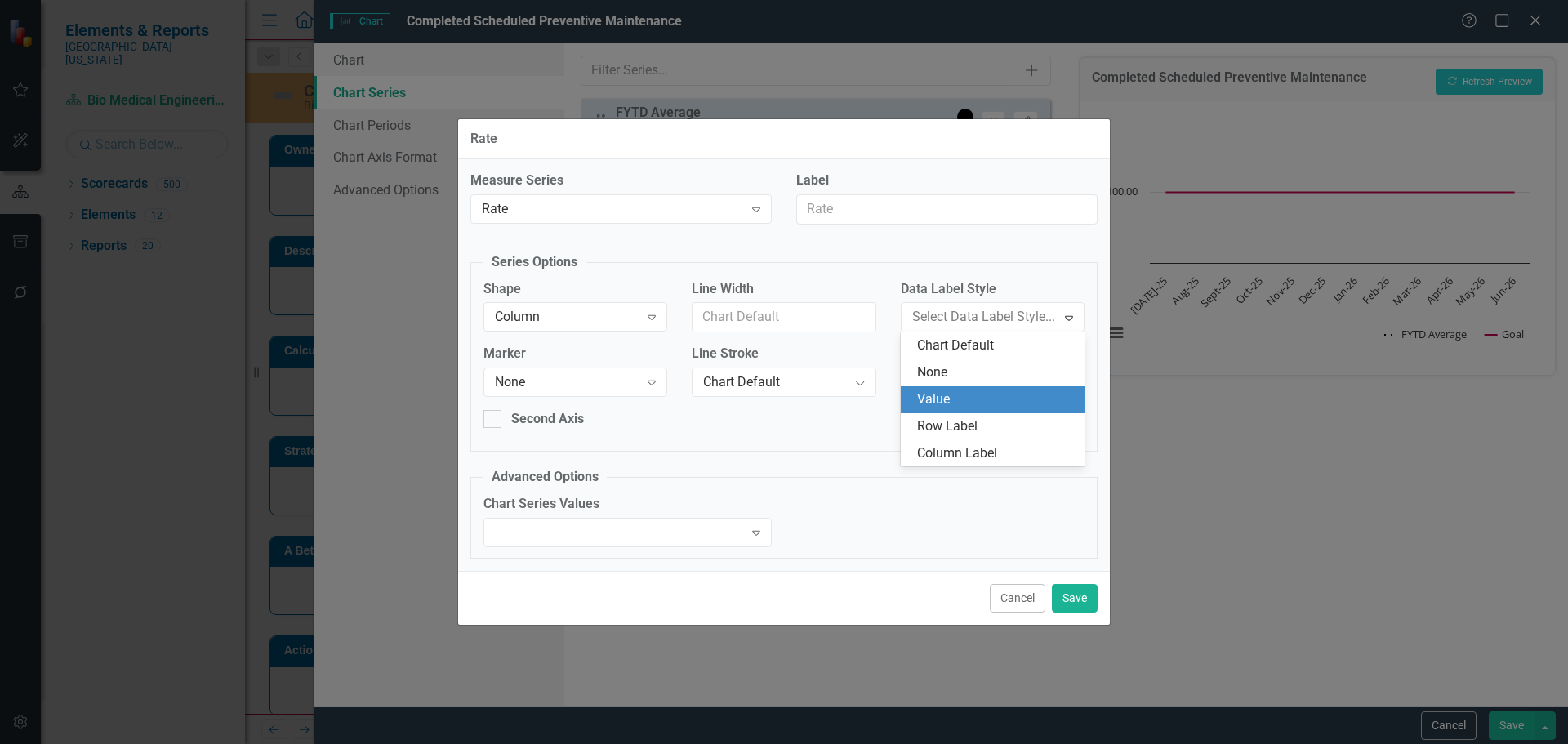
click at [960, 397] on div "Value" at bounding box center [996, 399] width 157 height 19
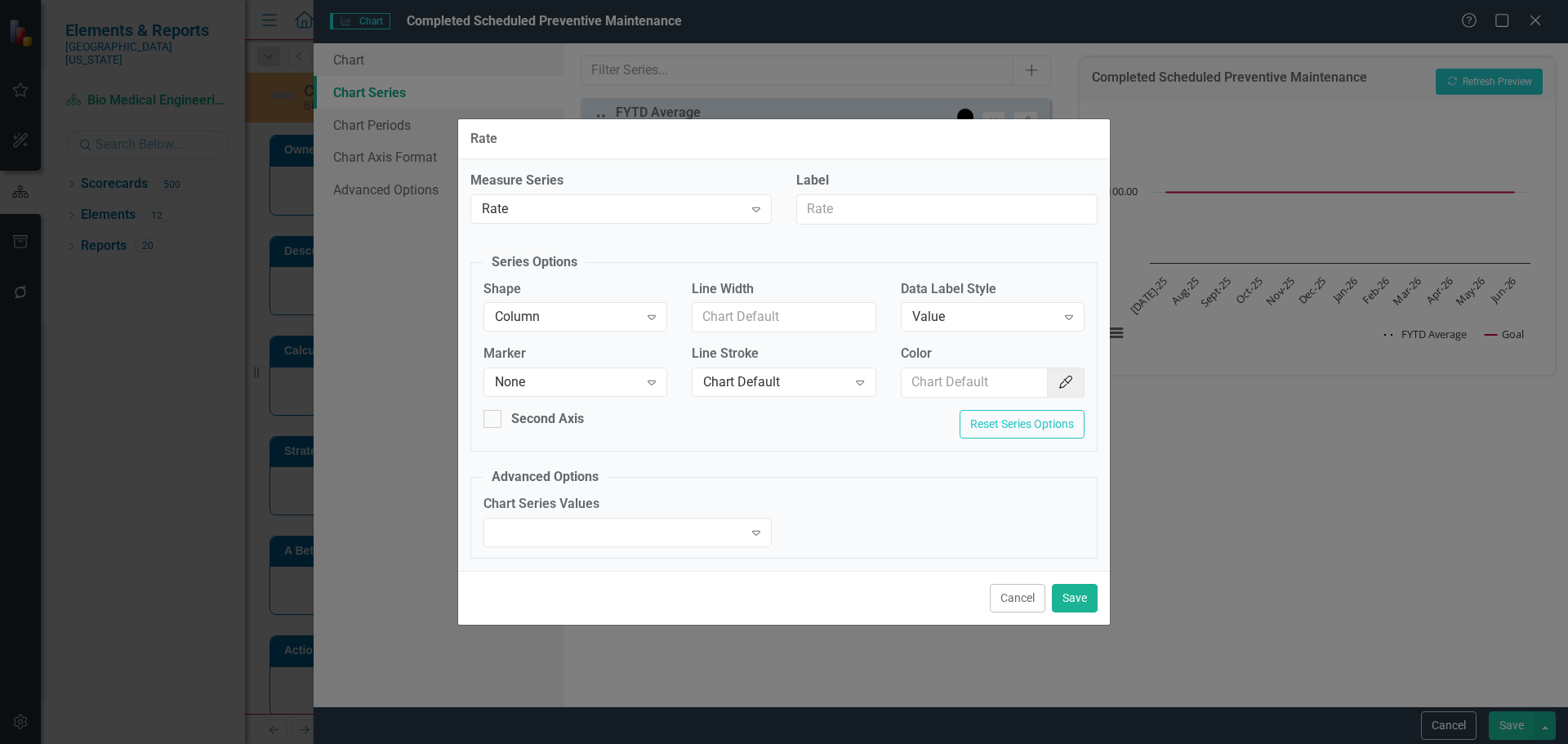
click at [960, 367] on div "Color Color Picker" at bounding box center [993, 371] width 184 height 53
click at [970, 387] on input "Color" at bounding box center [975, 382] width 147 height 30
type input "#2e75b6"
click at [1067, 588] on button "Save" at bounding box center [1075, 598] width 45 height 28
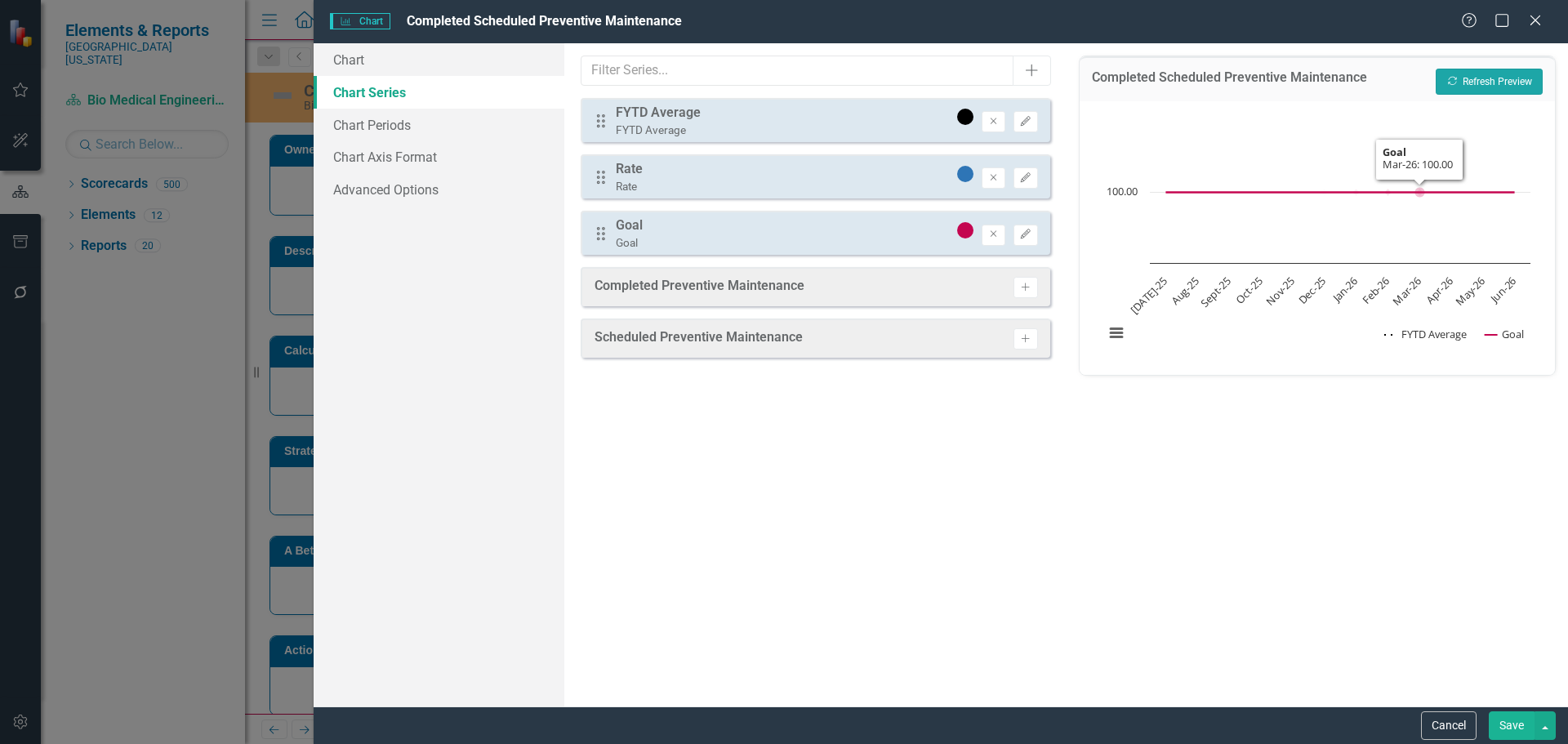
click at [1444, 75] on button "Recalculate Refresh Preview" at bounding box center [1490, 81] width 107 height 26
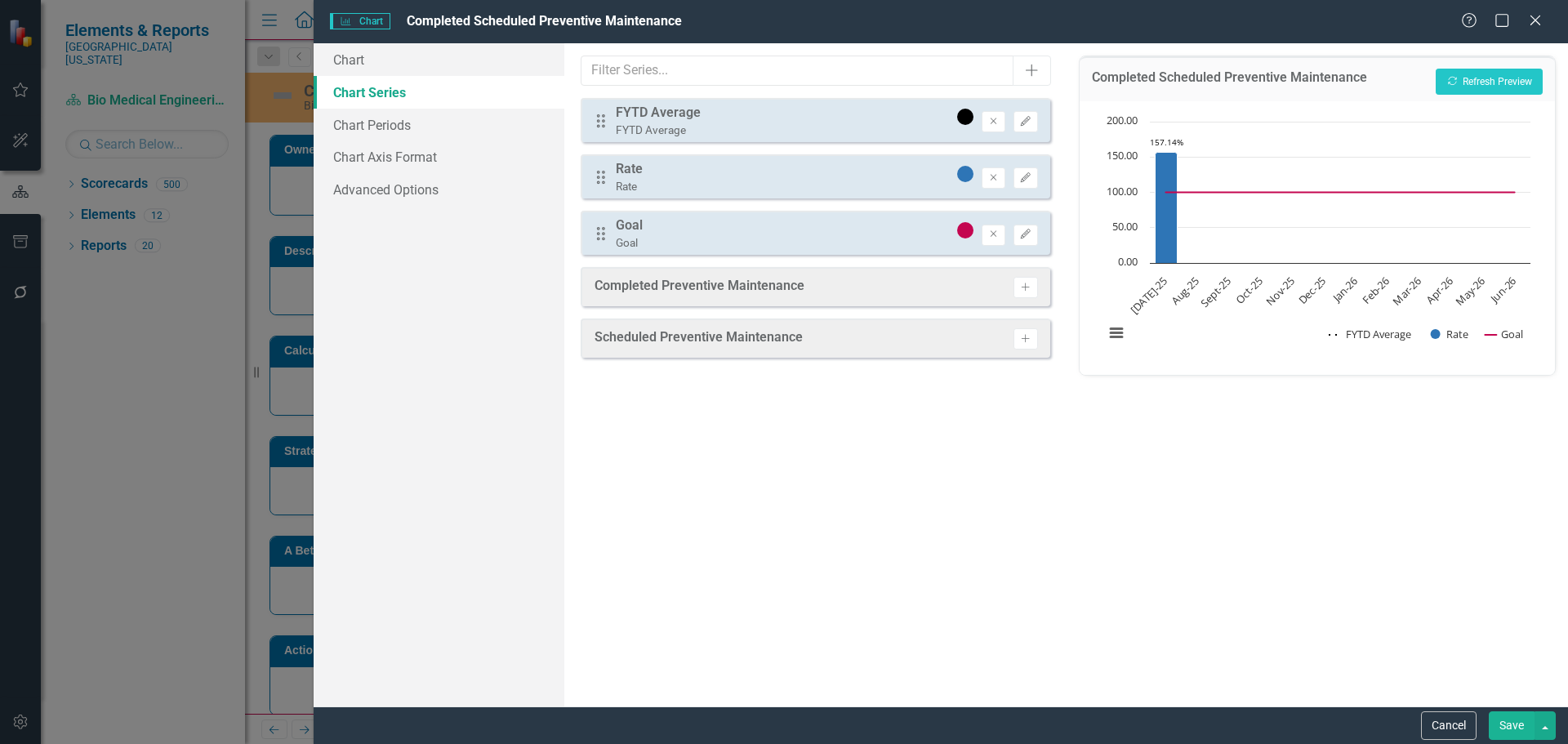
click at [1494, 725] on button "Save" at bounding box center [1512, 725] width 45 height 28
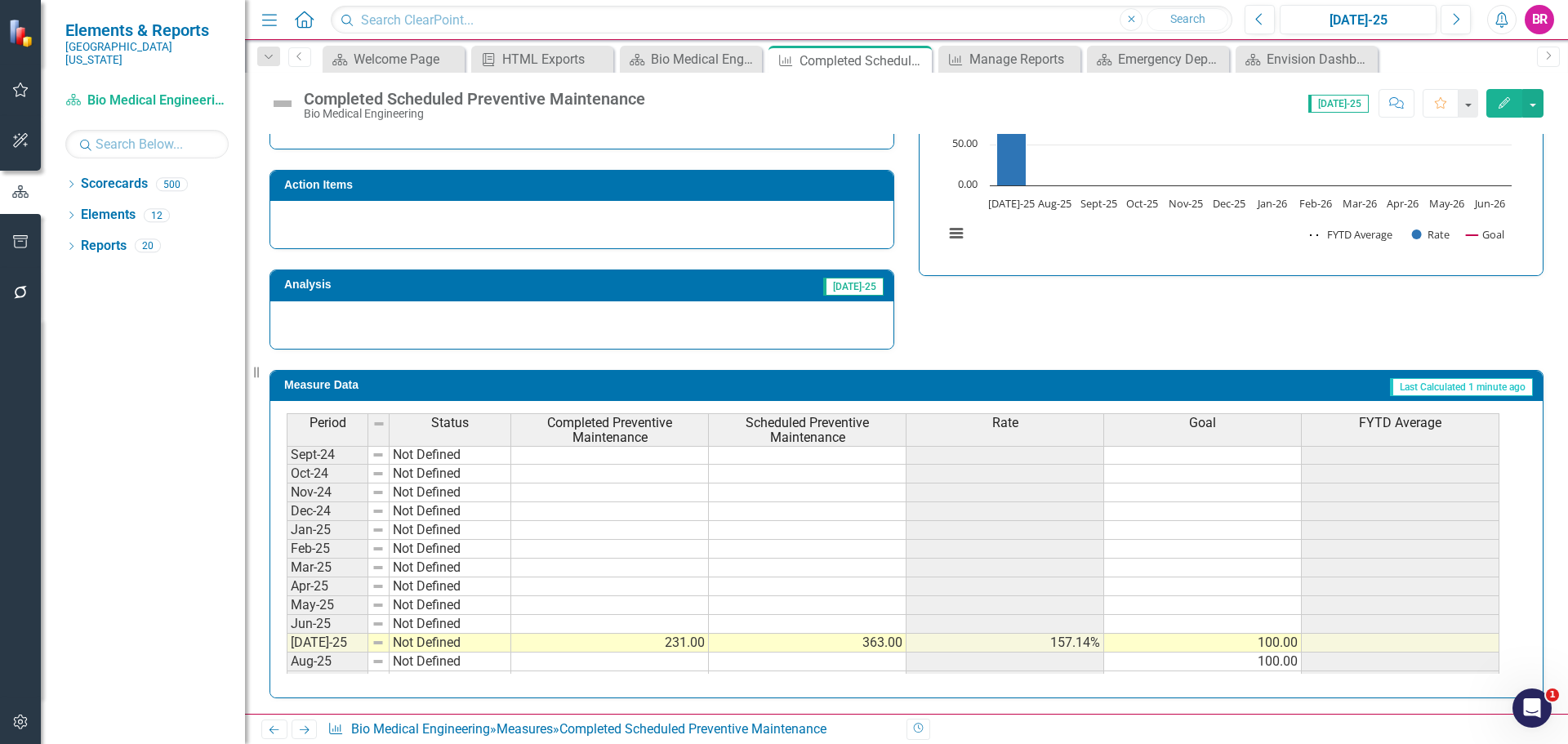
scroll to position [572, 0]
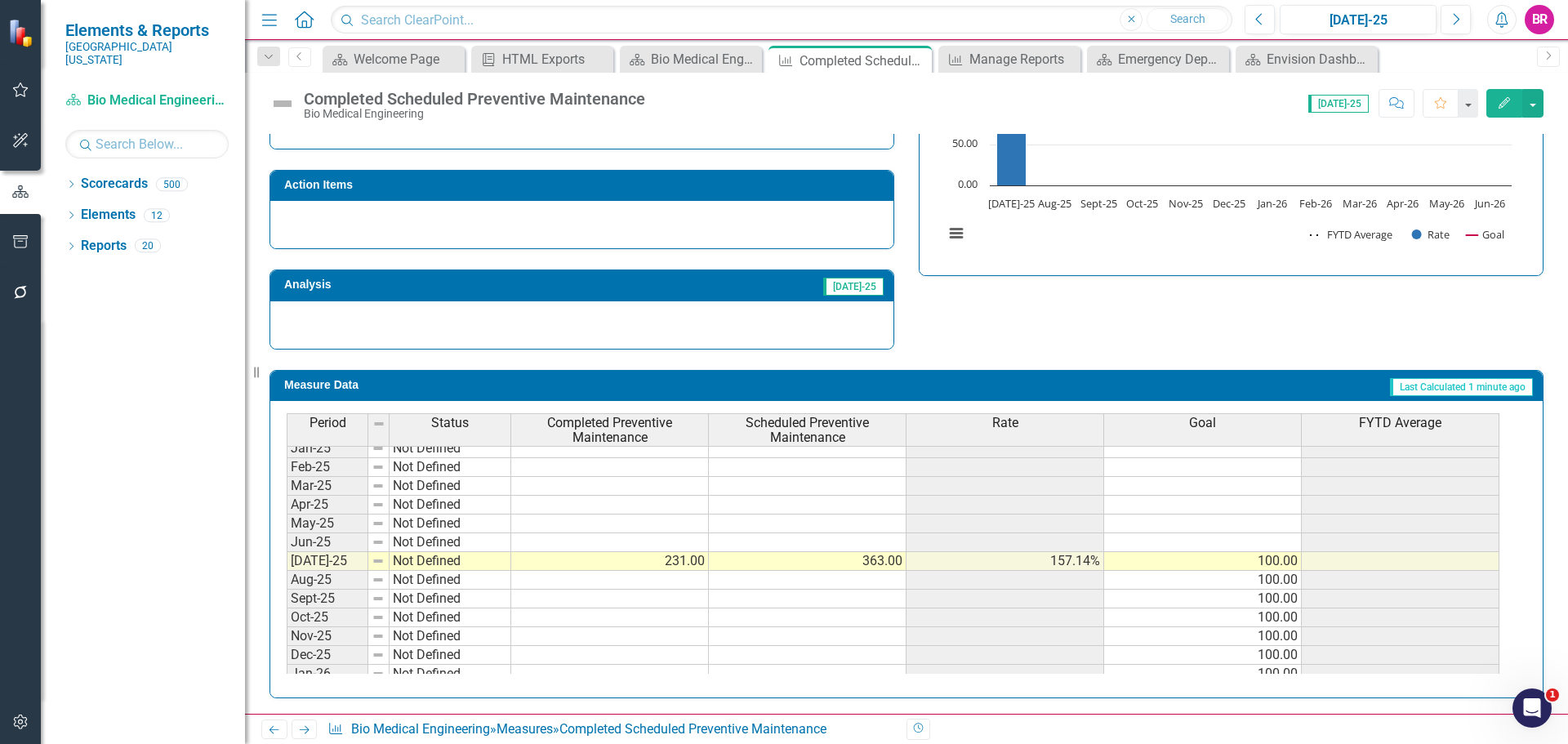
click at [1010, 430] on span "Rate" at bounding box center [1005, 423] width 26 height 15
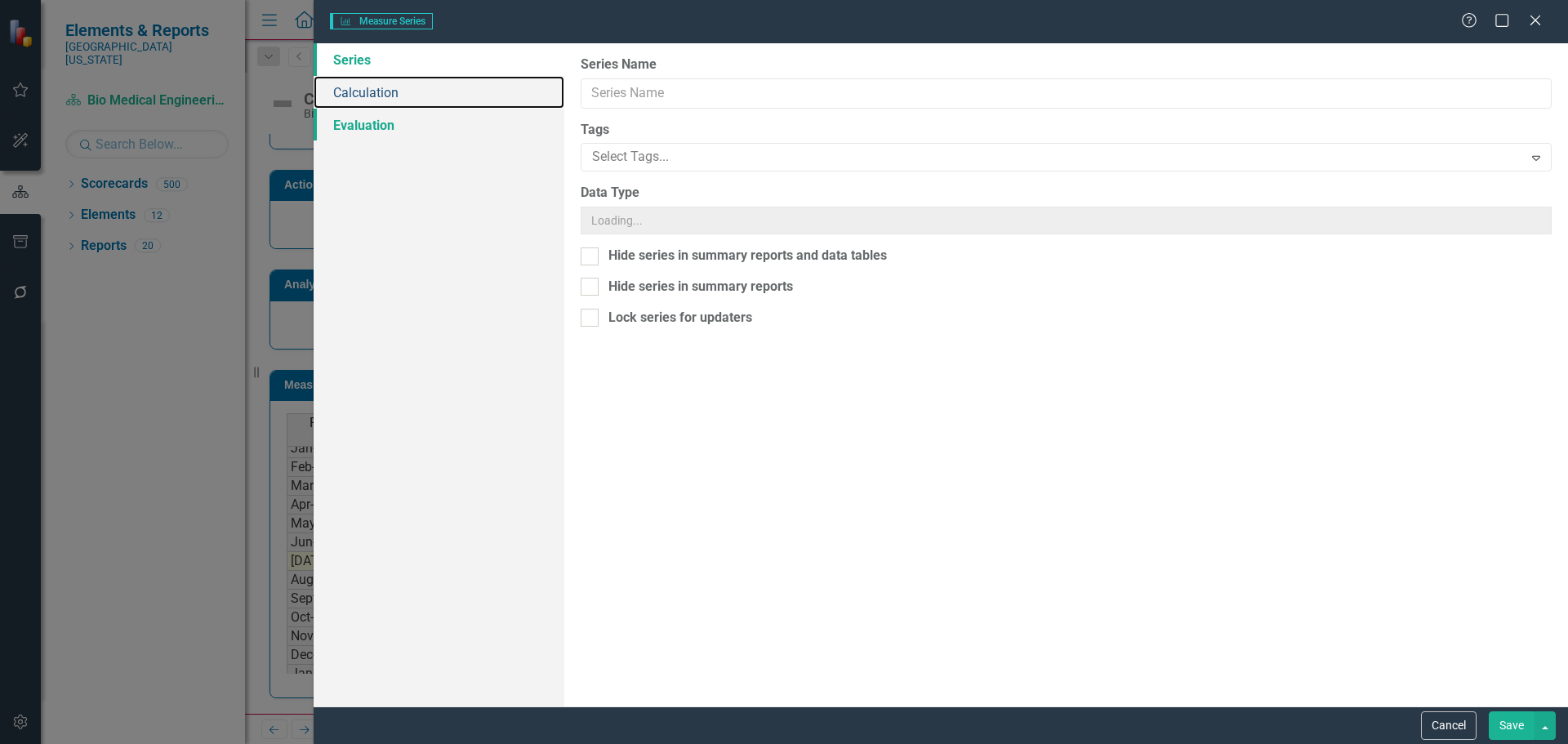
drag, startPoint x: 352, startPoint y: 96, endPoint x: 541, endPoint y: 136, distance: 193.2
click at [352, 96] on link "Calculation" at bounding box center [439, 93] width 251 height 33
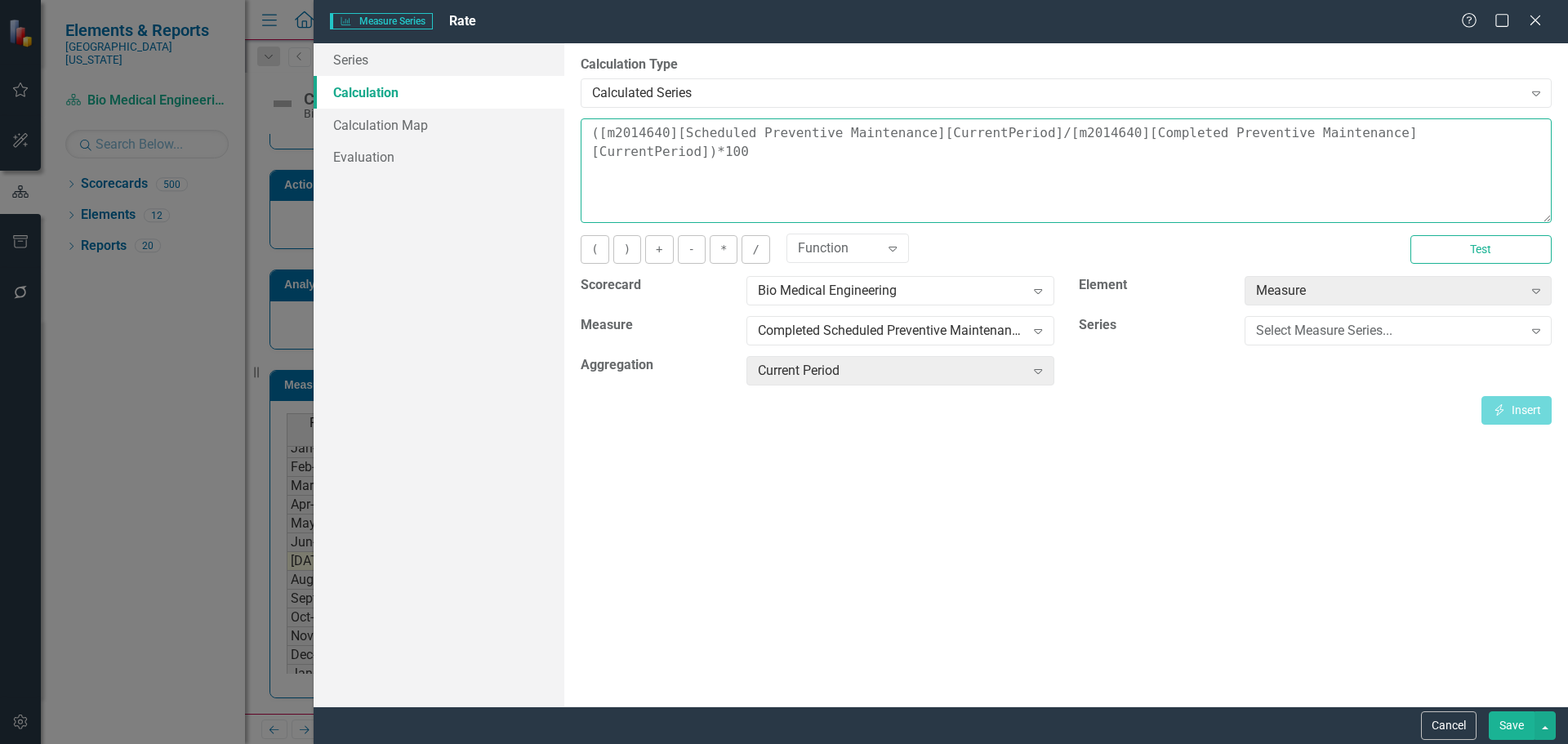
drag, startPoint x: 1452, startPoint y: 132, endPoint x: 601, endPoint y: 121, distance: 851.1
click at [601, 121] on textarea "([m2014640][Scheduled Preventive Maintenance][CurrentPeriod]/[m2014640][Complet…" at bounding box center [1067, 170] width 971 height 105
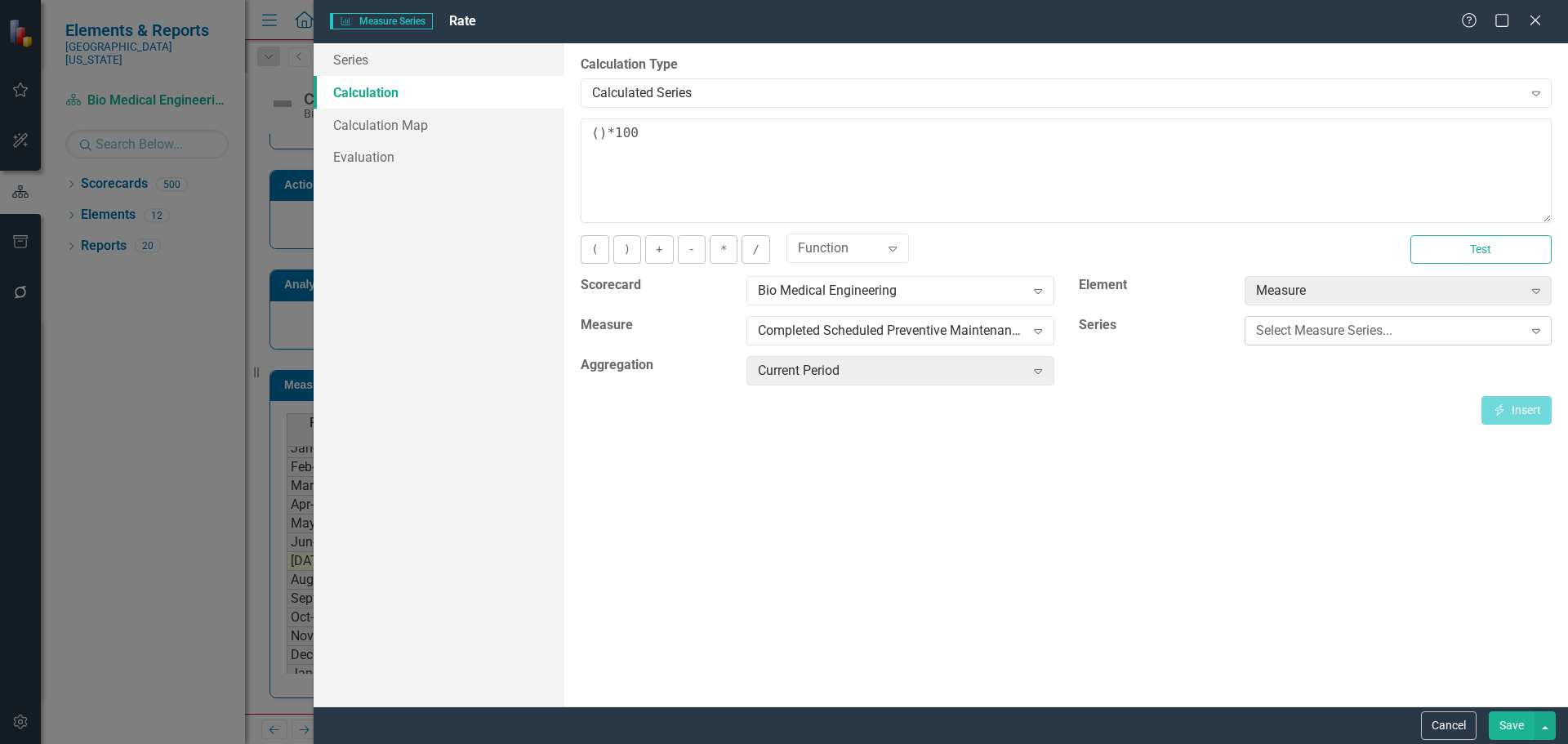
click at [1304, 331] on div "Select Measure Series..." at bounding box center [1390, 331] width 267 height 19
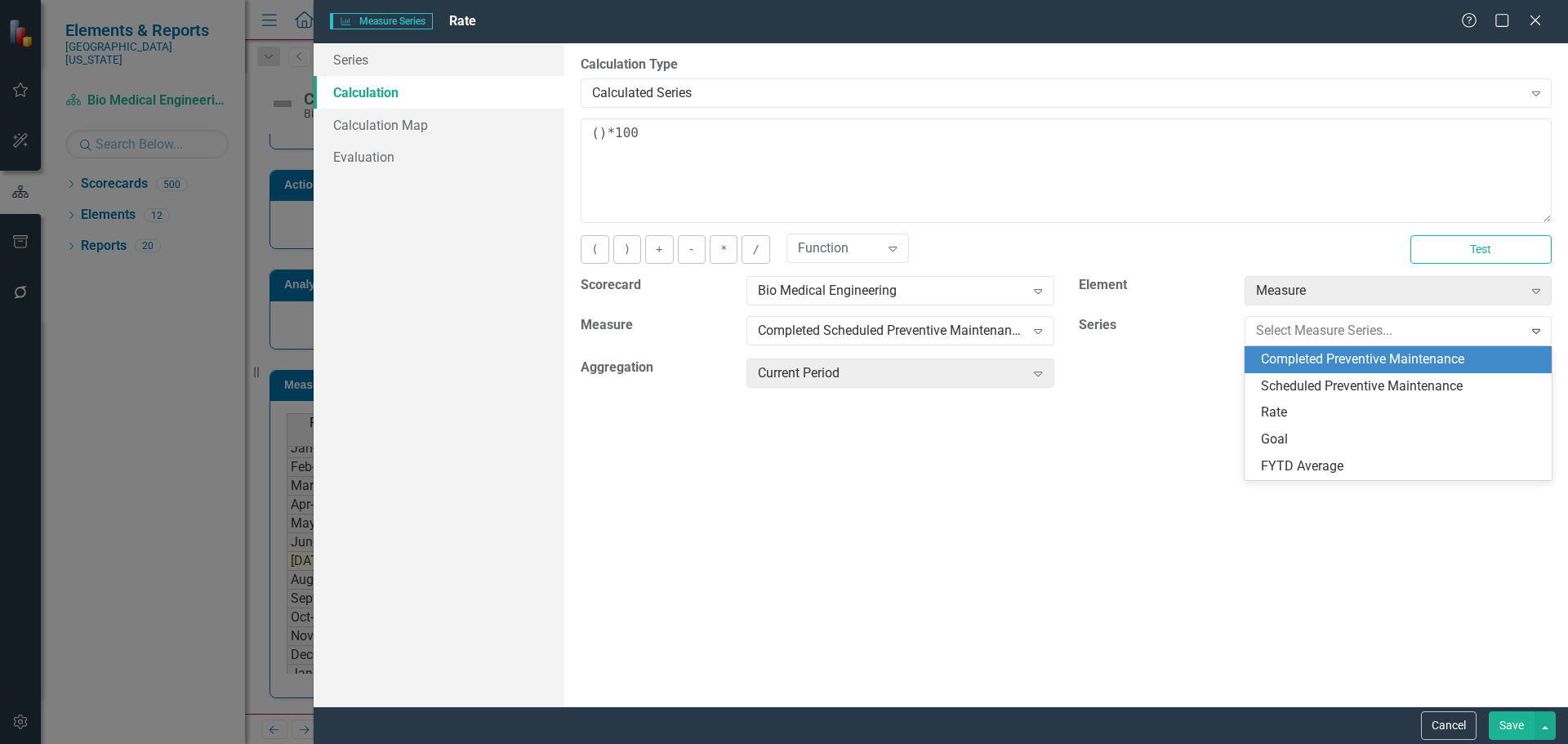
click at [1315, 367] on div "Completed Preventive Maintenance" at bounding box center [1402, 359] width 281 height 19
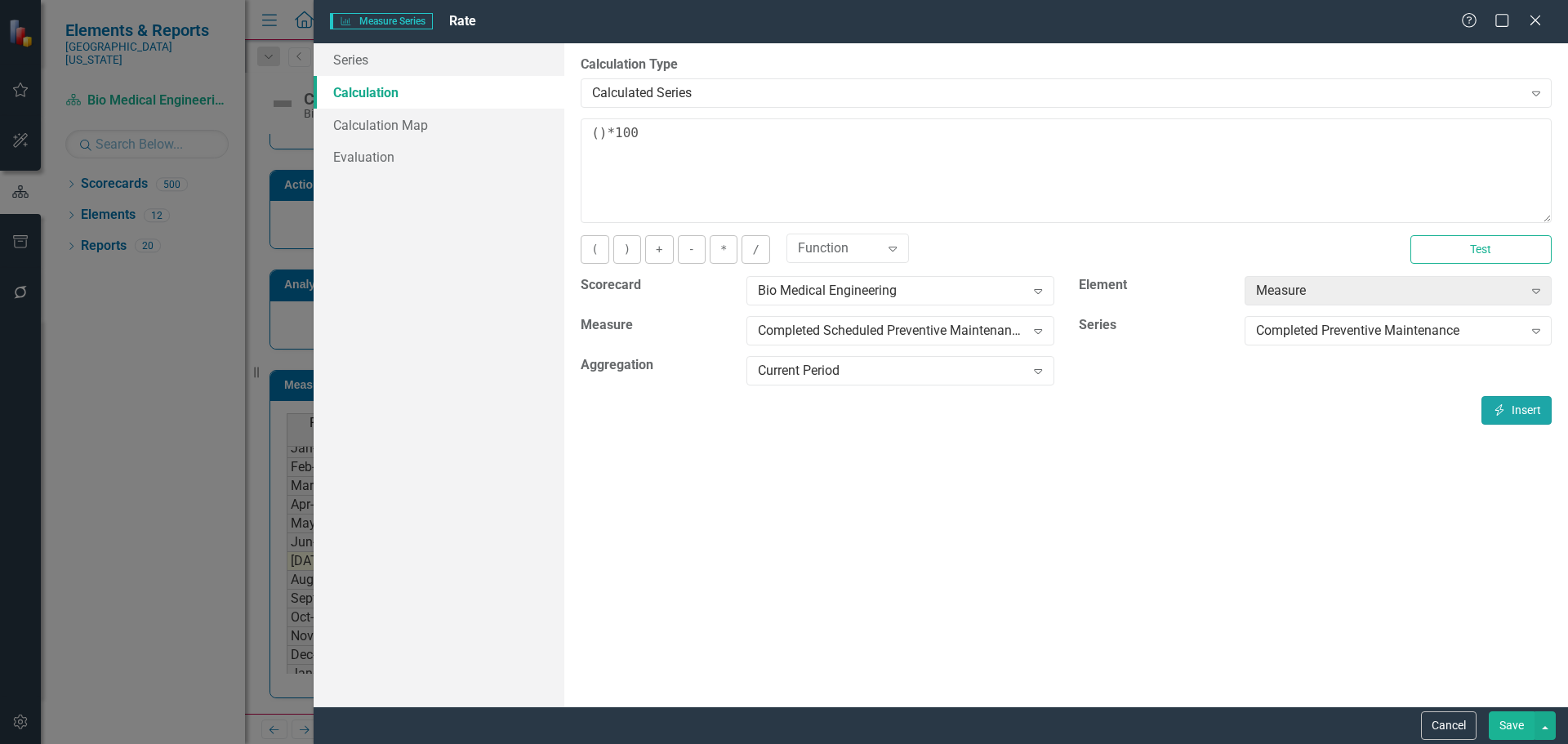
click at [1524, 408] on button "Insert Insert" at bounding box center [1516, 410] width 70 height 28
click at [1278, 337] on div "Completed Preventive Maintenance" at bounding box center [1390, 331] width 267 height 19
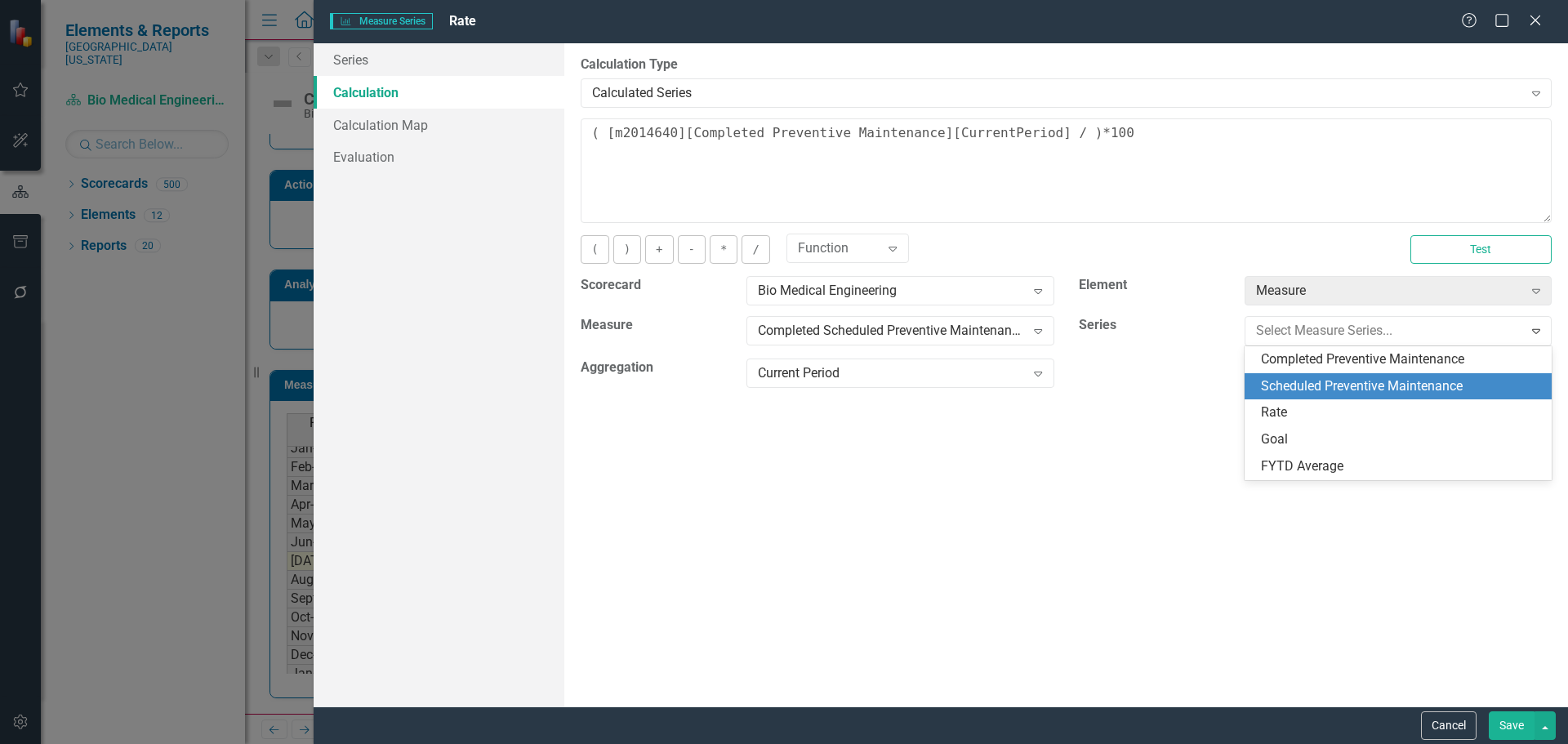
click at [1301, 388] on div "Scheduled Preventive Maintenance" at bounding box center [1402, 387] width 281 height 19
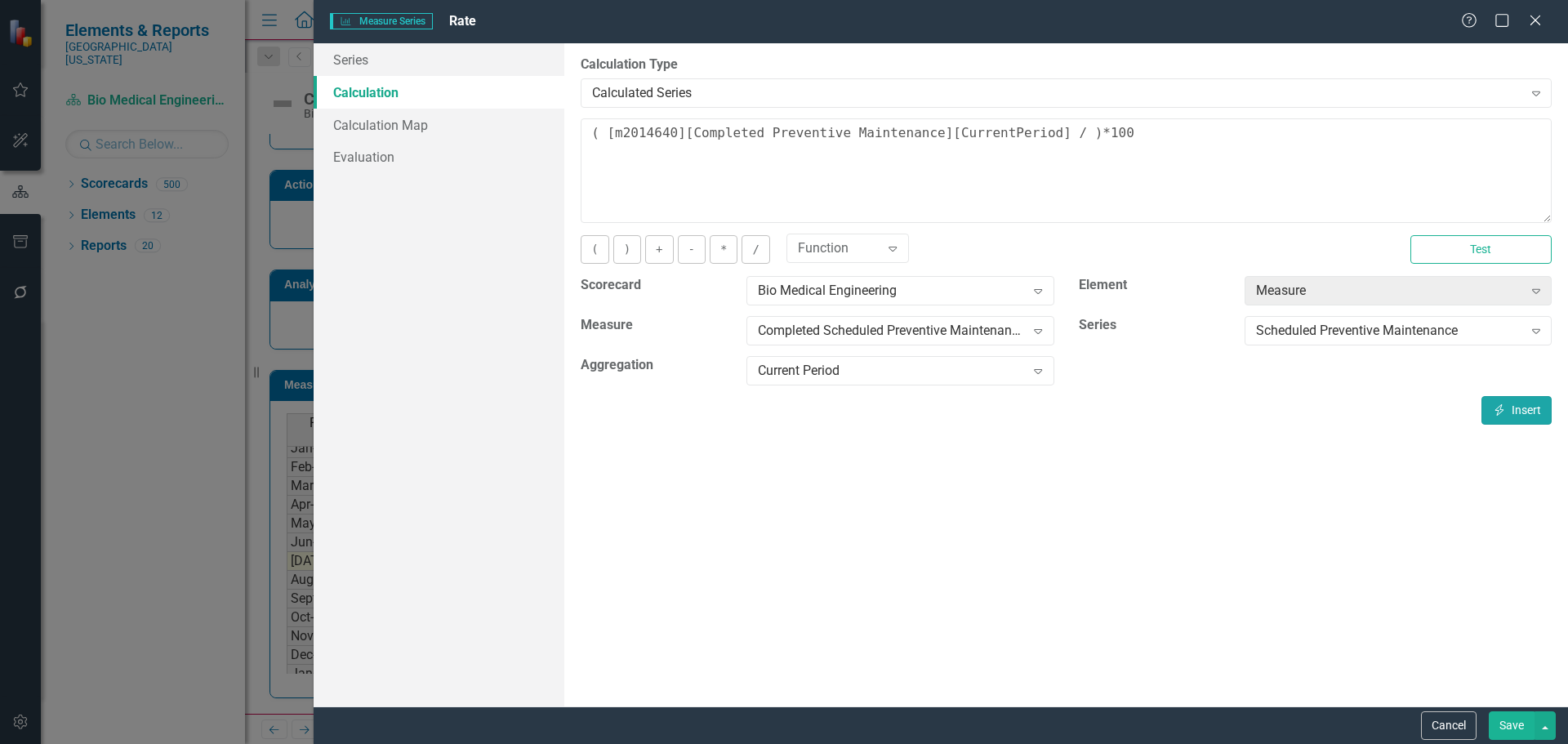
click at [1518, 406] on button "Insert Insert" at bounding box center [1516, 410] width 70 height 28
type textarea "( [m2014640][Completed Preventive Maintenance][CurrentPeriod] / [m2014640][Sche…"
click at [1520, 721] on button "Save" at bounding box center [1512, 725] width 45 height 28
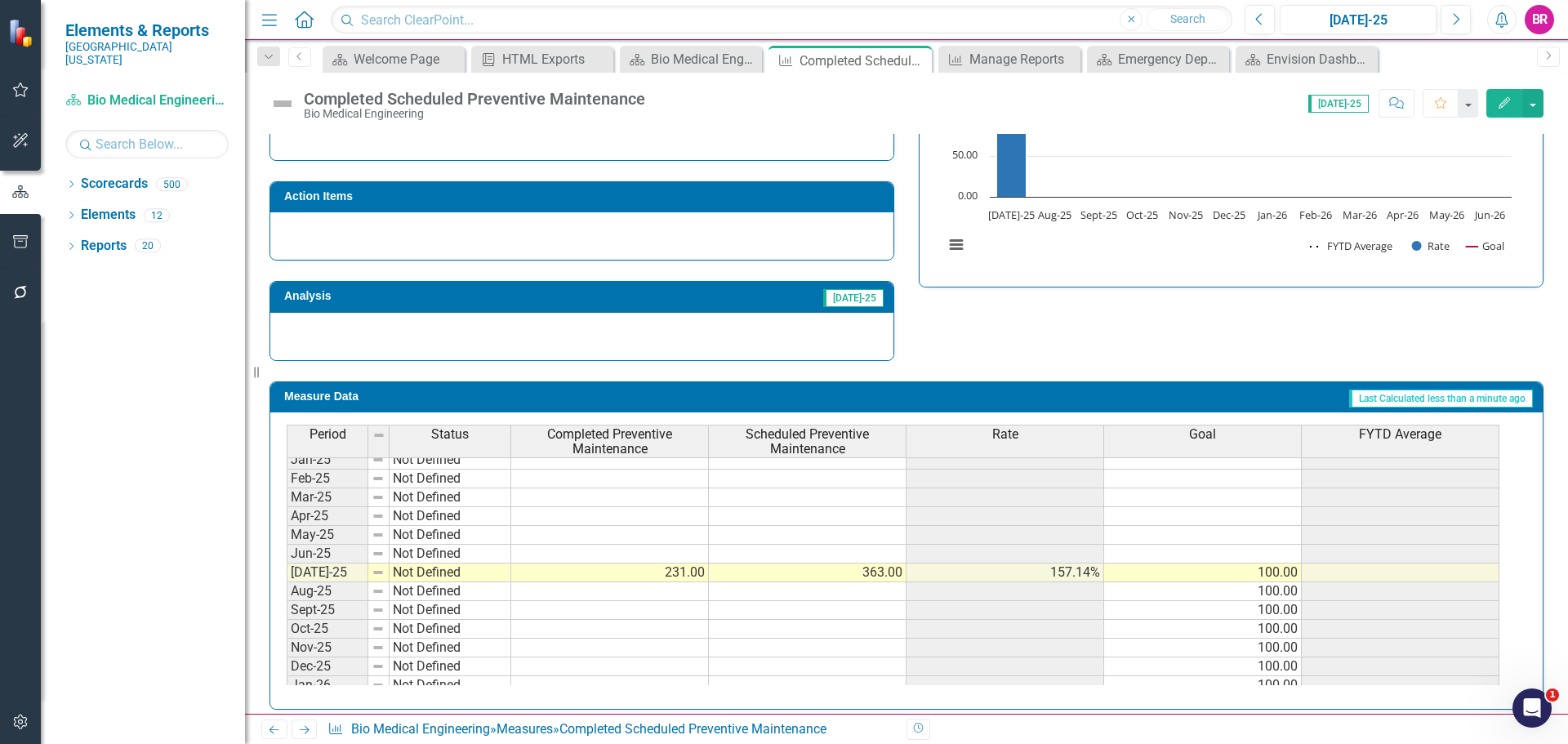
scroll to position [466, 0]
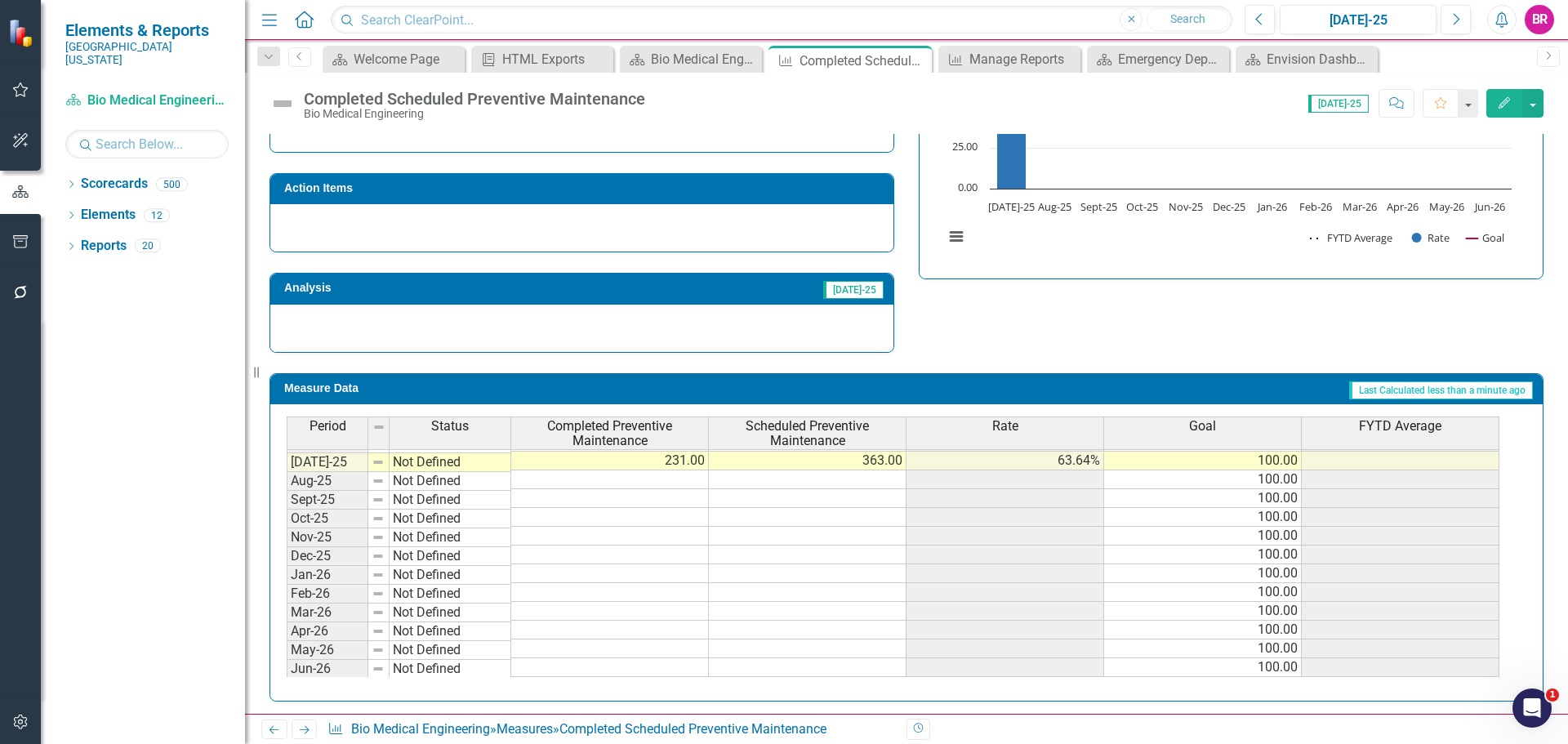
scroll to position [676, 0]
click at [1426, 437] on th "FYTD Average" at bounding box center [1400, 433] width 197 height 34
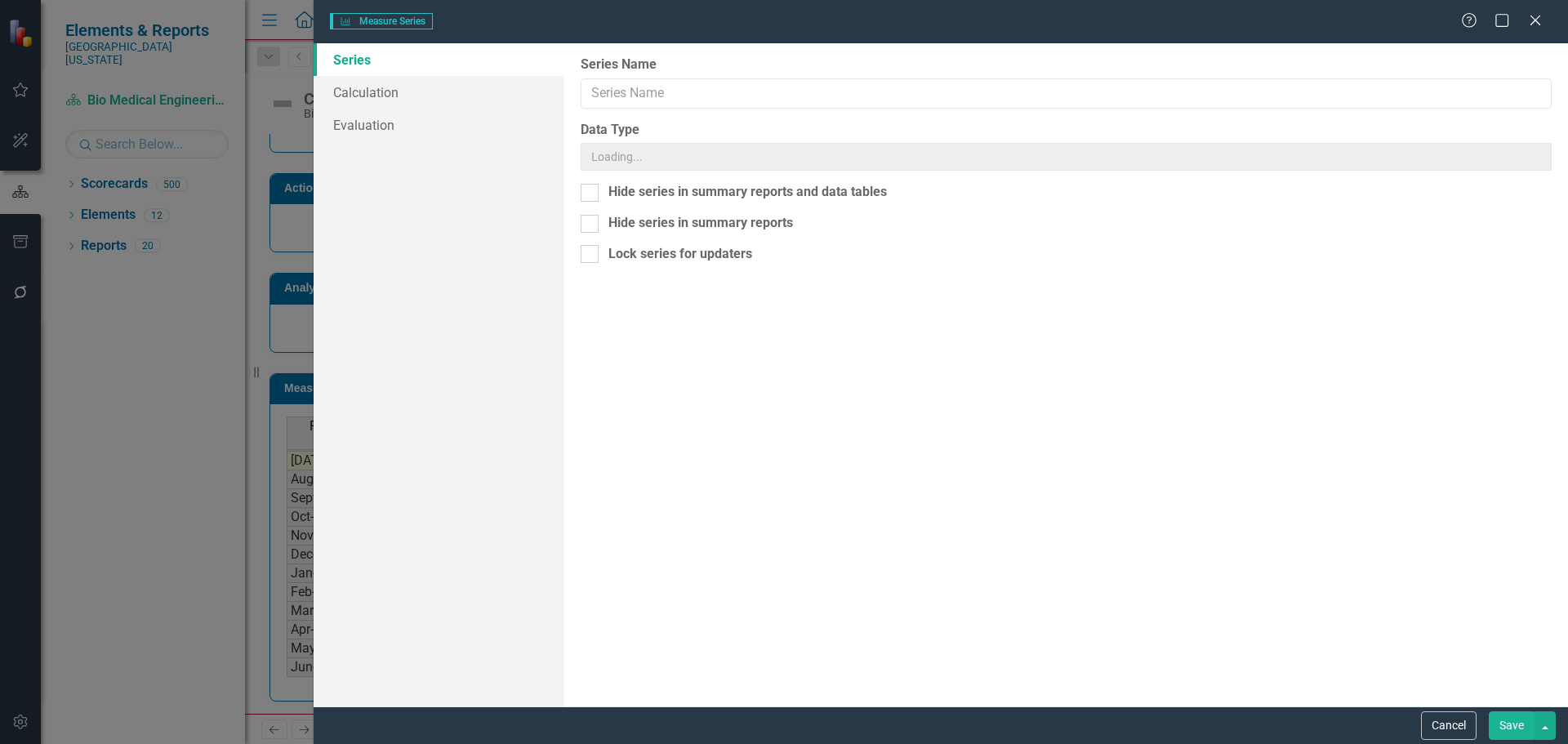
click at [372, 92] on div "Measure Series Measure Series Help Maximize Close Series Calculation Evaluation…" at bounding box center [784, 372] width 1568 height 744
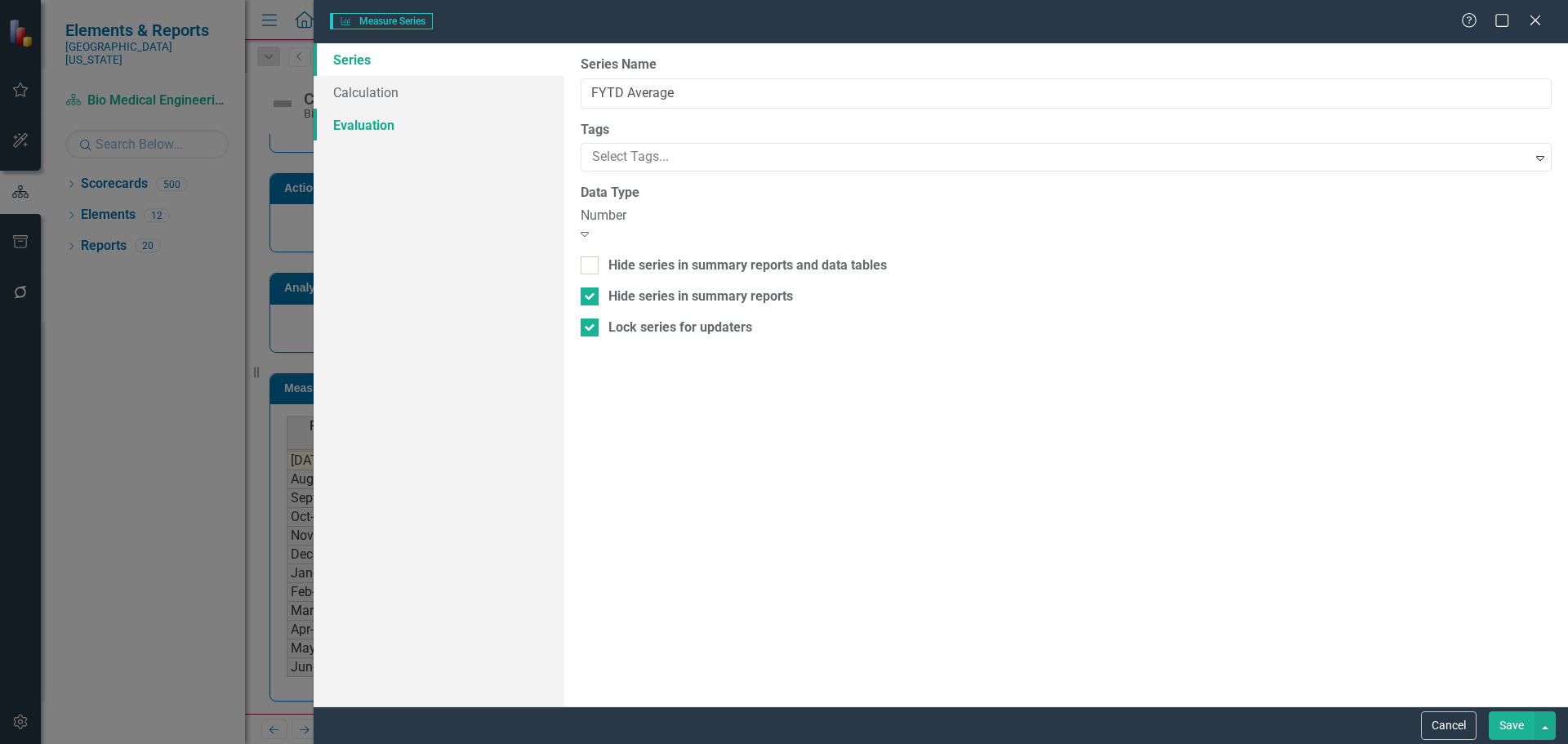
type input "FYTD Average"
checkbox input "true"
click at [369, 89] on link "Calculation" at bounding box center [439, 93] width 251 height 33
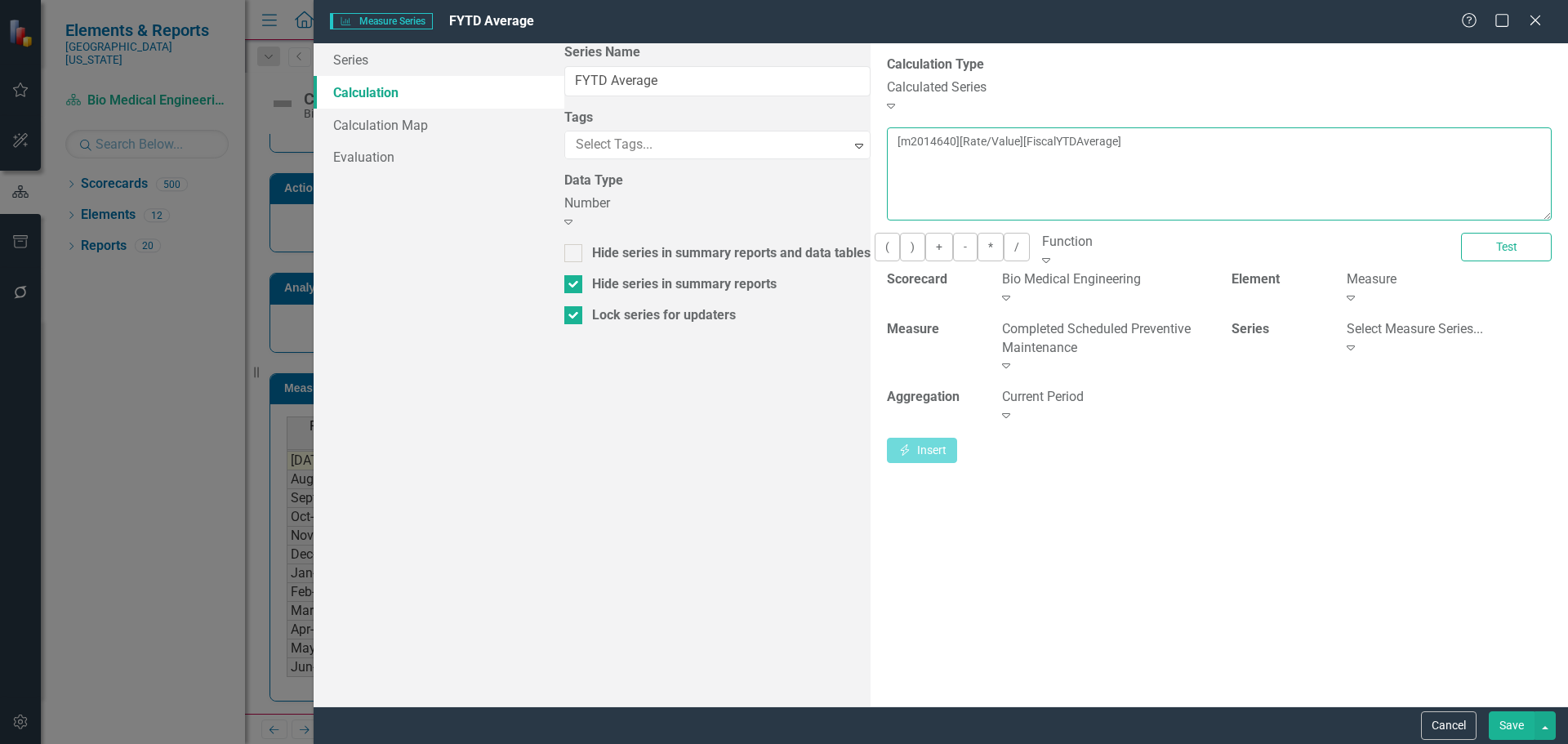
drag, startPoint x: 946, startPoint y: 136, endPoint x: 286, endPoint y: 39, distance: 667.1
click at [294, 42] on div "Measure Series Measure Series FYTD Average Help Maximize Close Series Calculati…" at bounding box center [784, 372] width 1568 height 744
click at [1347, 330] on div "Select Measure Series..." at bounding box center [1449, 329] width 205 height 19
click at [875, 248] on button "(" at bounding box center [888, 246] width 25 height 28
click at [1347, 327] on div "Select Measure Series..." at bounding box center [1449, 329] width 205 height 19
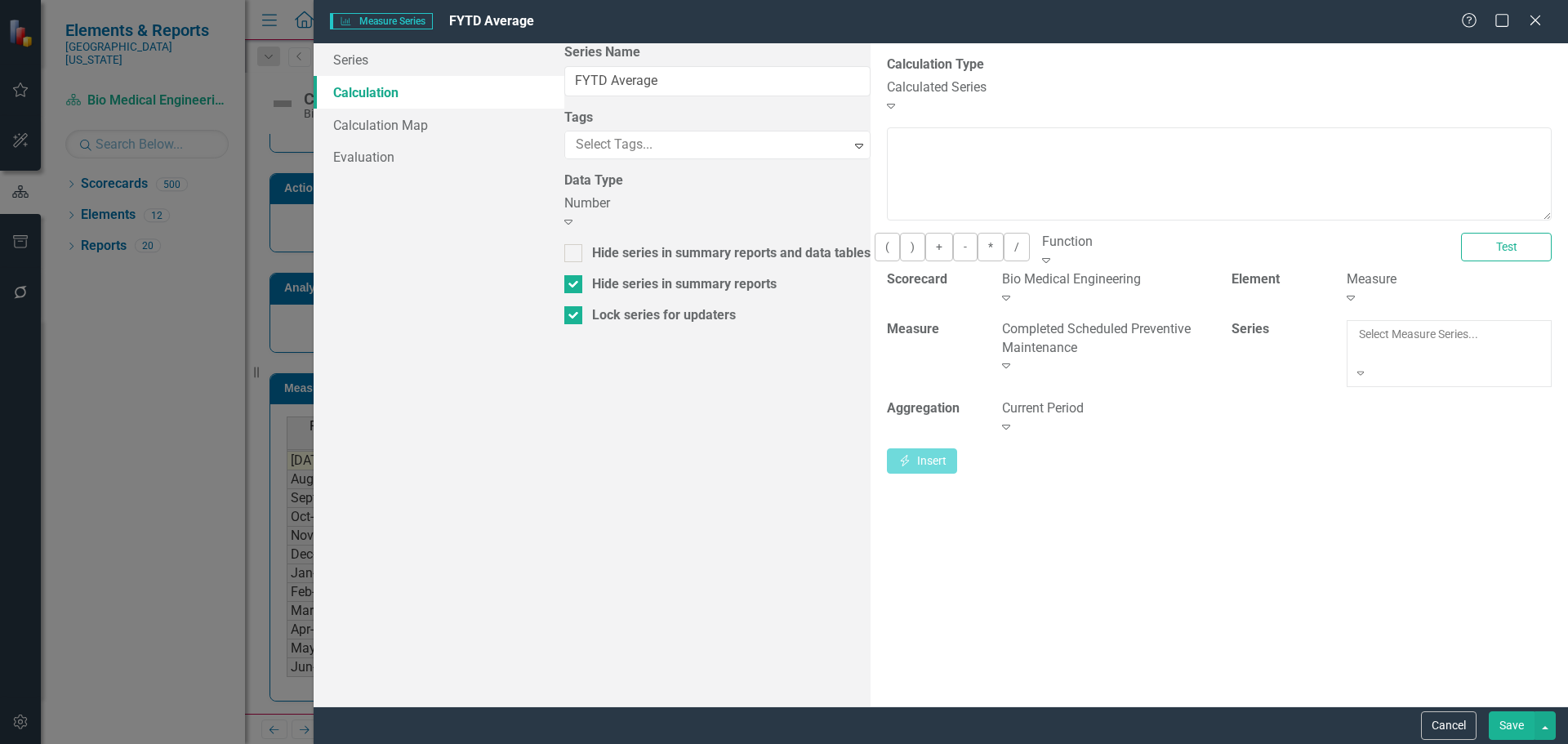
click at [1322, 743] on div "Completed Preventive Maintenance" at bounding box center [784, 753] width 1568 height 19
click at [958, 437] on button "Insert Insert" at bounding box center [921, 451] width 70 height 28
click at [900, 249] on button ")" at bounding box center [913, 246] width 25 height 28
click at [1004, 248] on button "/" at bounding box center [1017, 246] width 26 height 28
click at [1373, 336] on div "Completed Preventive Maintenance" at bounding box center [1449, 329] width 205 height 19
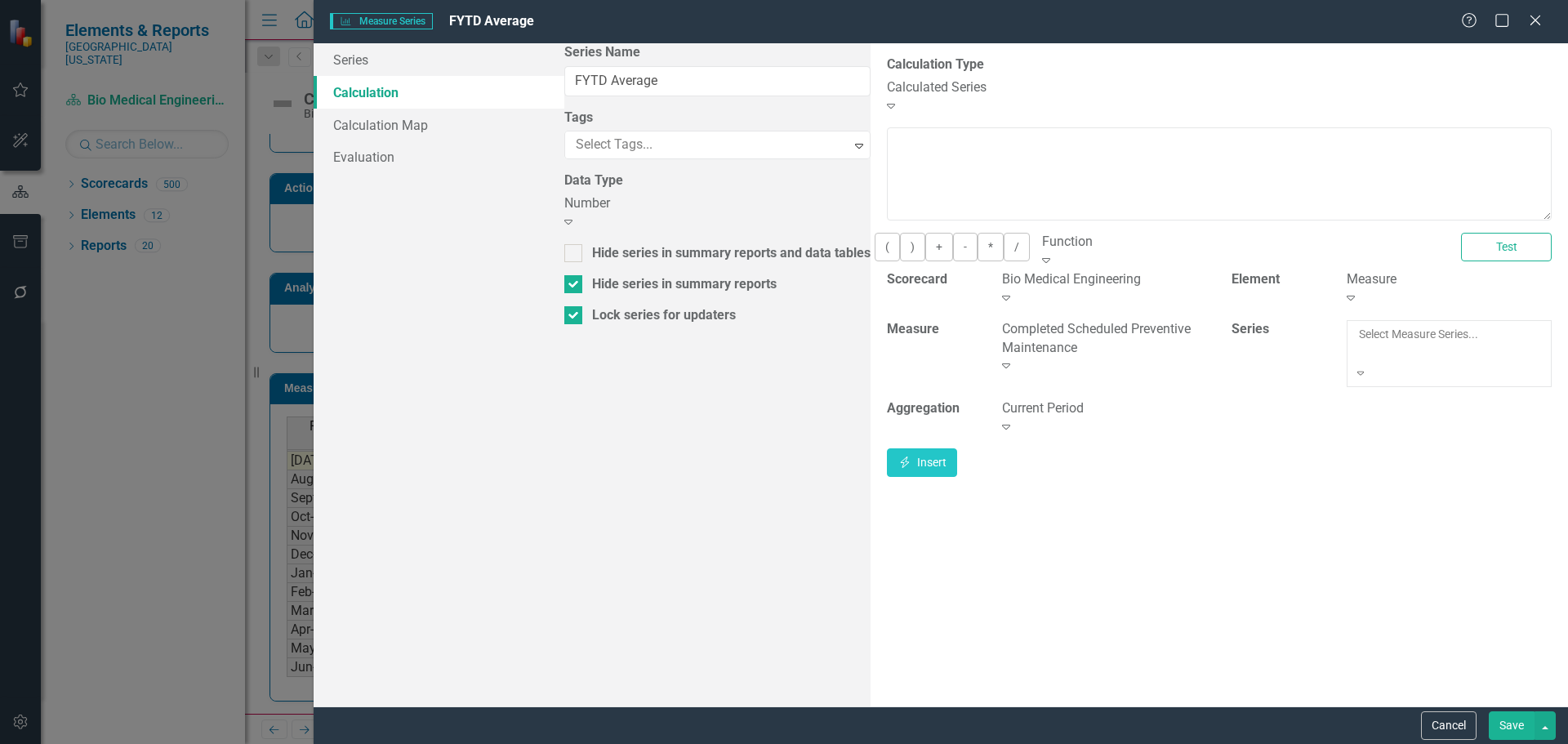
click at [875, 246] on button "(" at bounding box center [888, 246] width 25 height 28
click at [958, 437] on button "Insert Insert" at bounding box center [921, 451] width 70 height 28
click at [900, 245] on button ")" at bounding box center [913, 246] width 25 height 28
click at [978, 256] on button "*" at bounding box center [990, 246] width 26 height 28
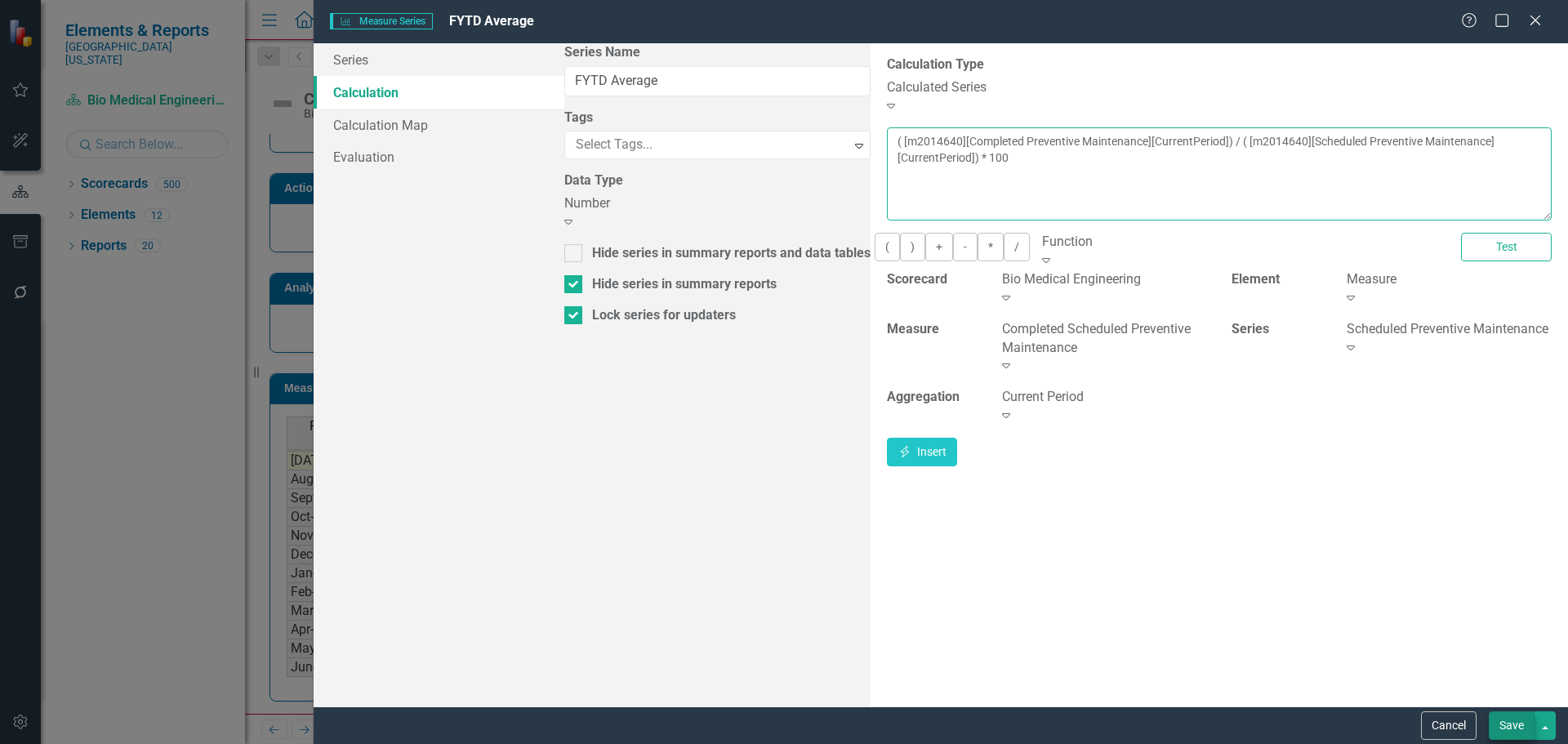
type textarea "( [m2014640][Completed Preventive Maintenance][CurrentPeriod]) / ( [m2014640][S…"
click at [1494, 728] on button "Save" at bounding box center [1512, 725] width 45 height 28
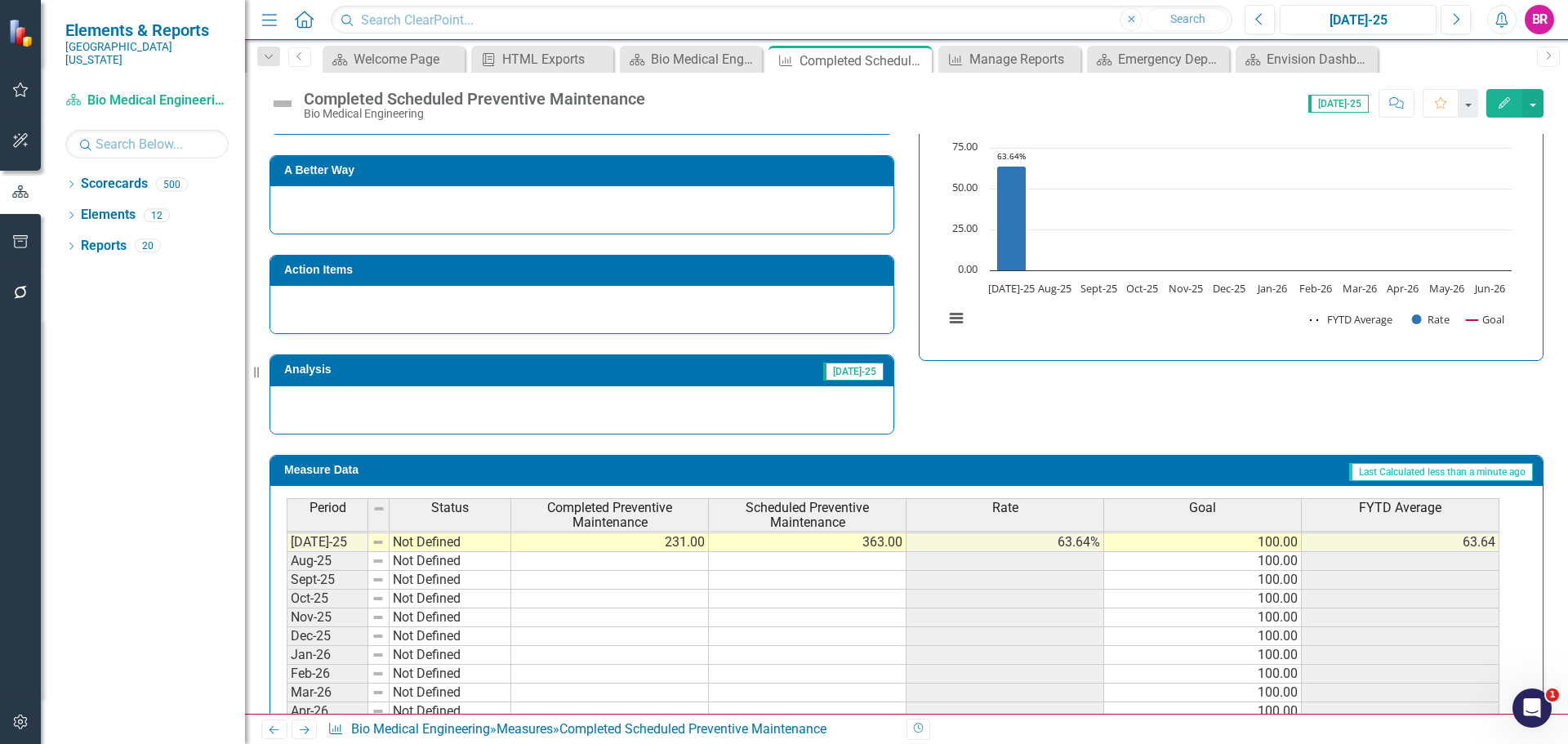
scroll to position [298, 0]
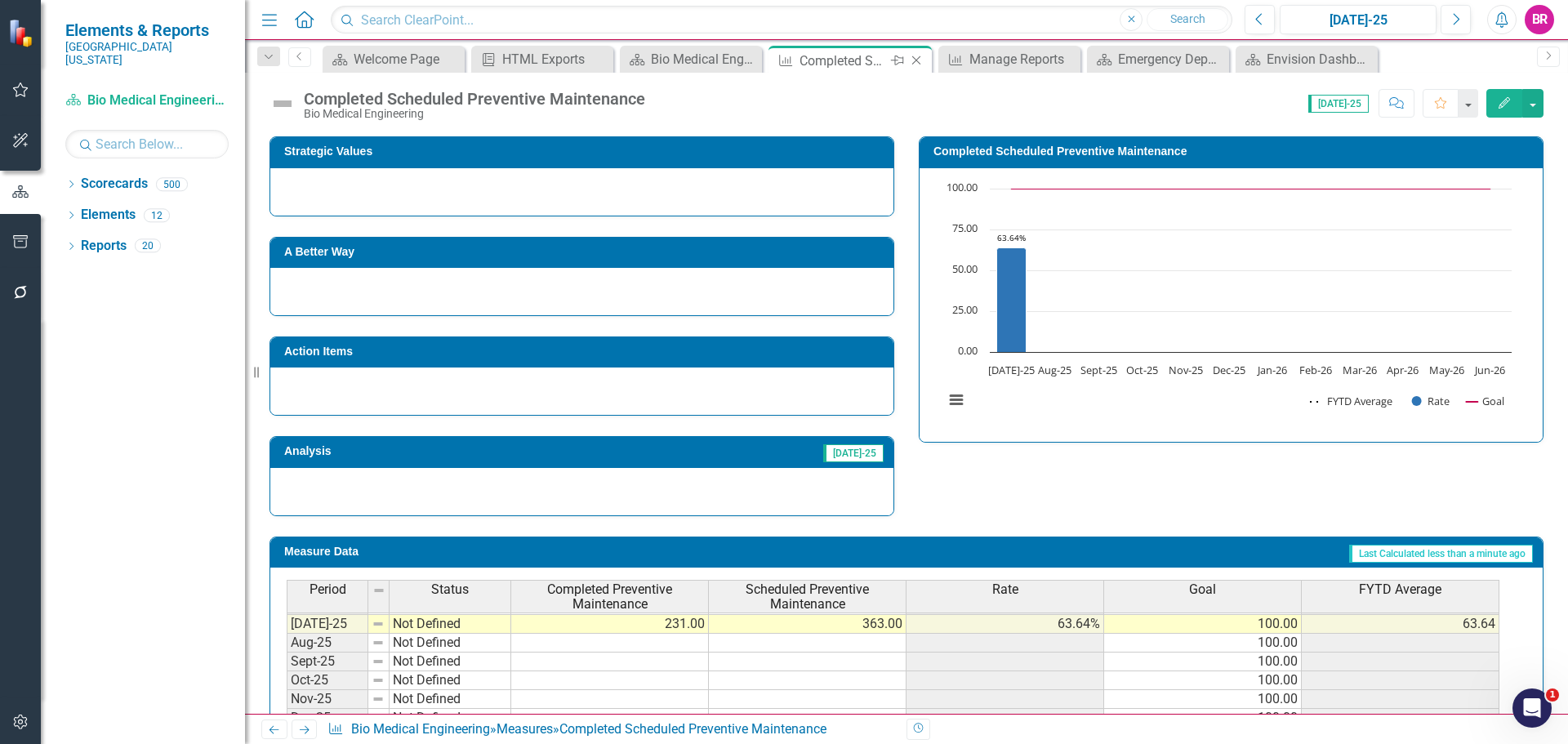
click at [913, 58] on icon "Close" at bounding box center [917, 60] width 16 height 13
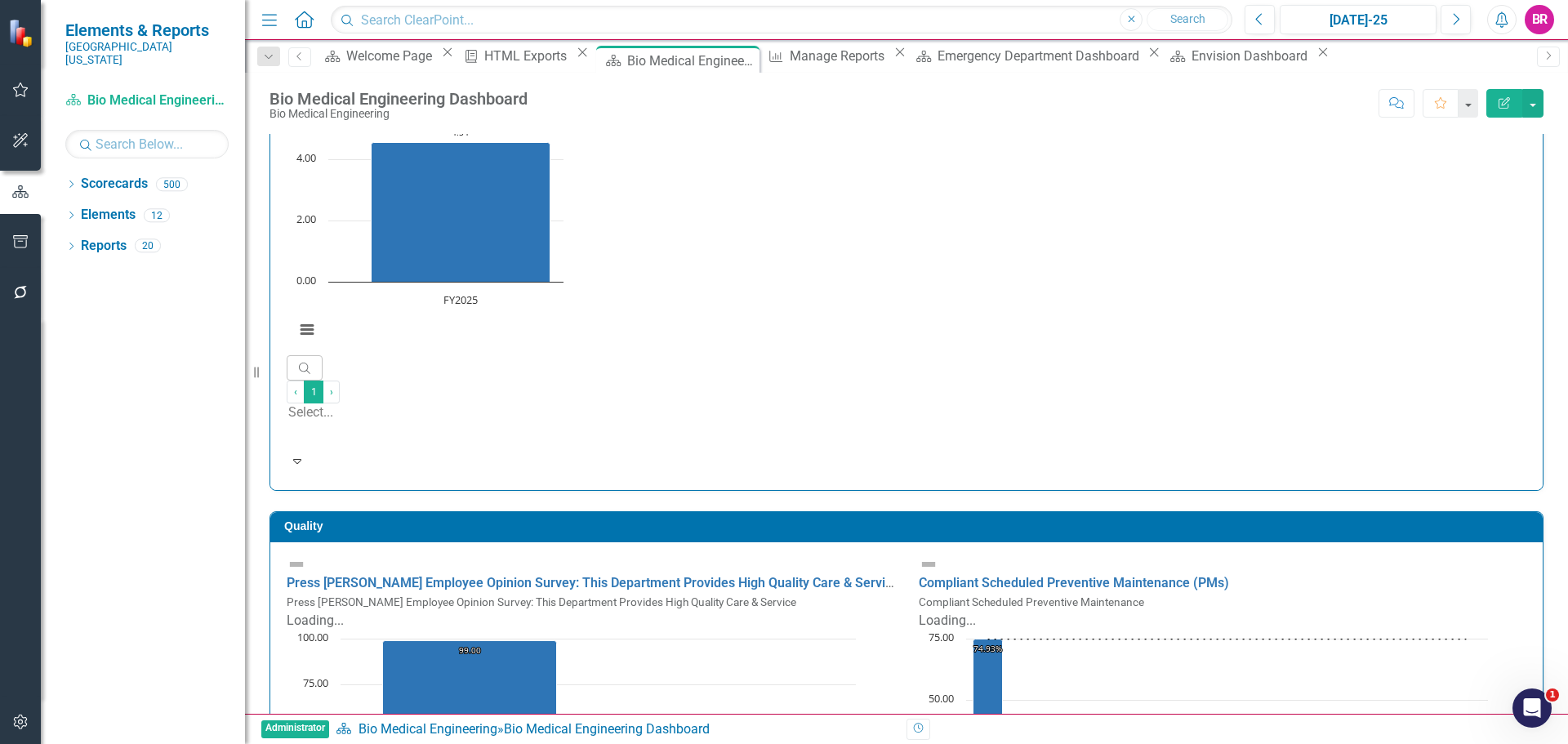
scroll to position [327, 0]
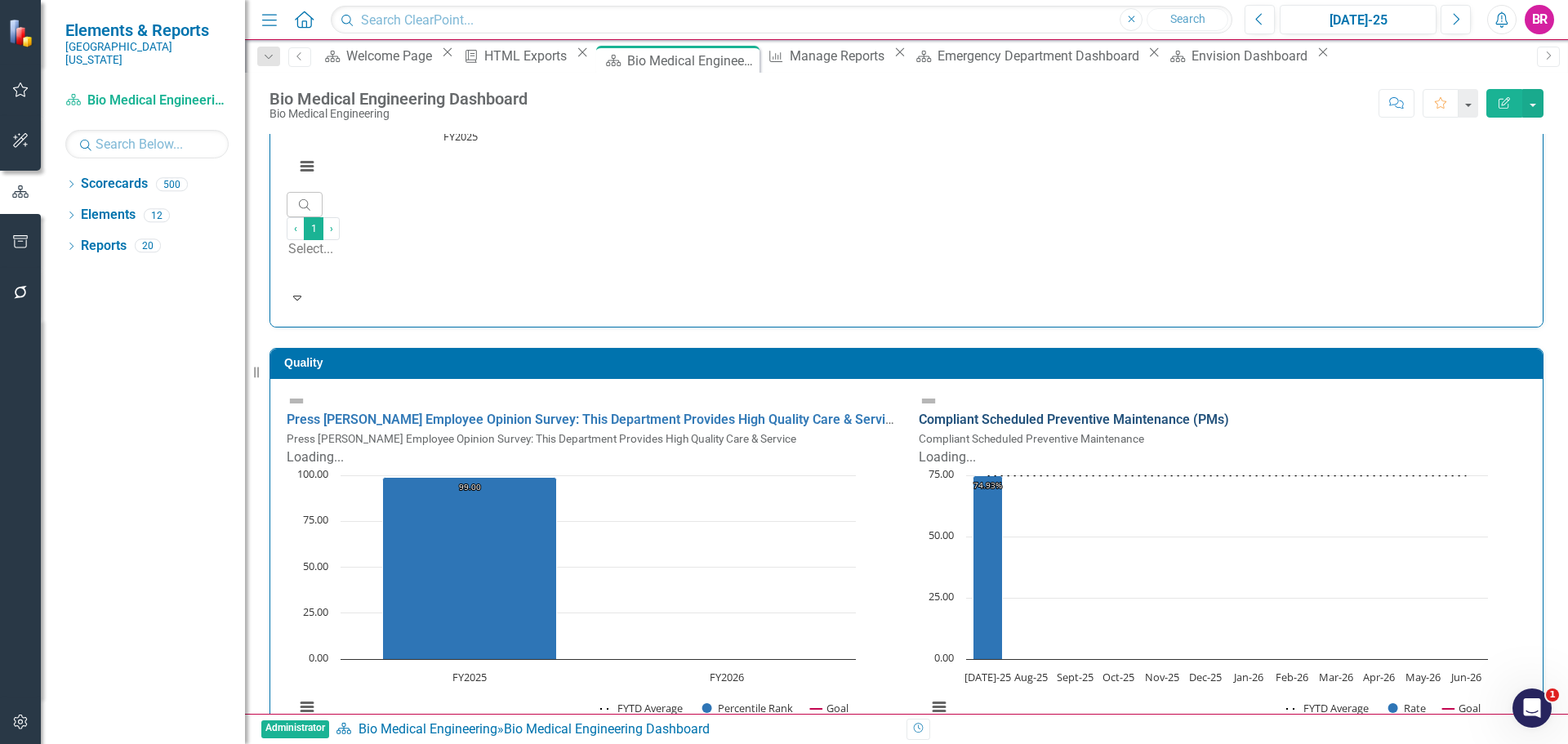
click at [1076, 412] on link "Compliant Scheduled Preventive Maintenance (PMs)" at bounding box center [1073, 419] width 310 height 15
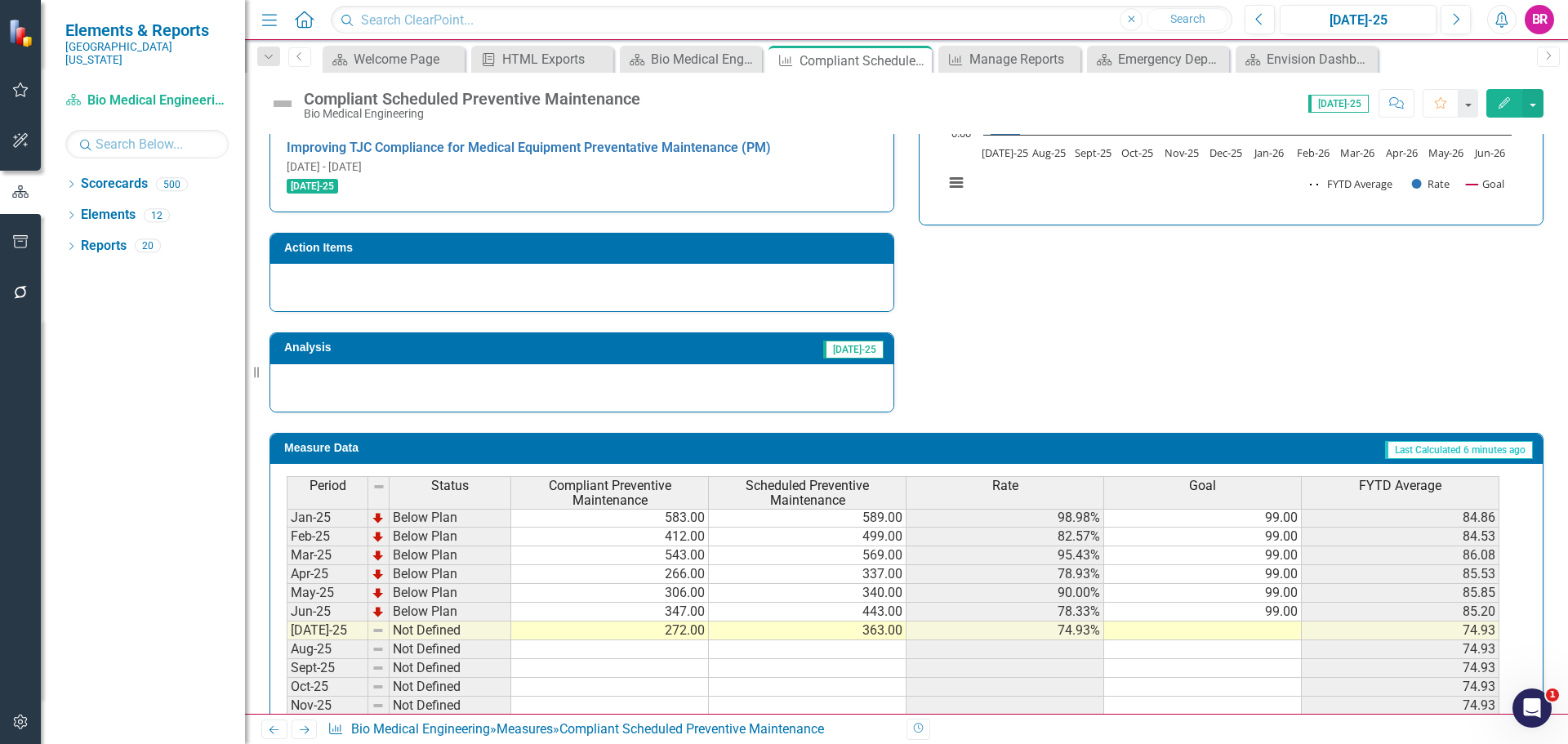
scroll to position [572, 0]
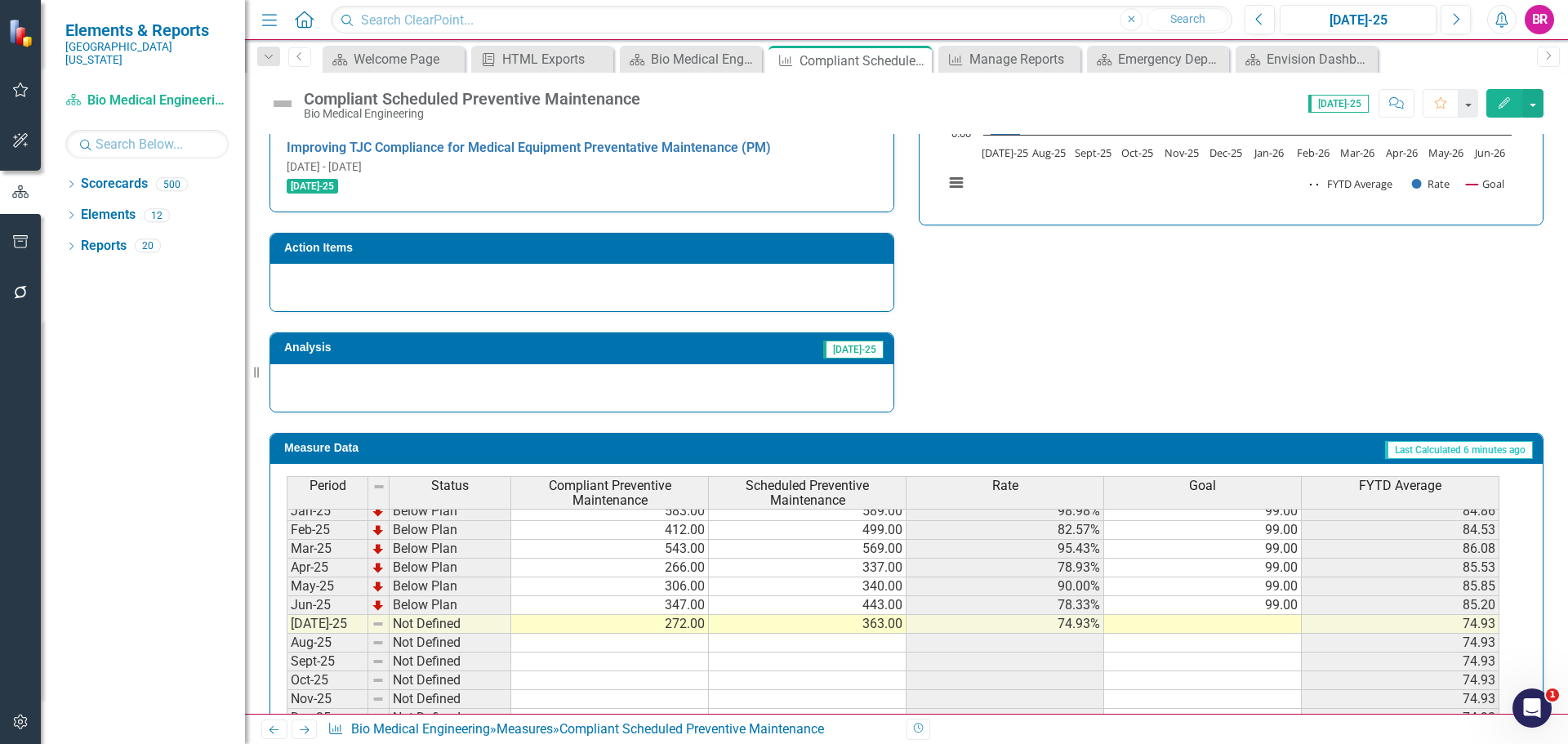
click at [1290, 555] on tbody "Aug-23 Below Plan 293.00 535.00 54.77% 99.00 62.76 Sep-23 Below Plan 214.00 219…" at bounding box center [893, 473] width 1213 height 583
click at [1286, 597] on td "99.00" at bounding box center [1202, 606] width 197 height 19
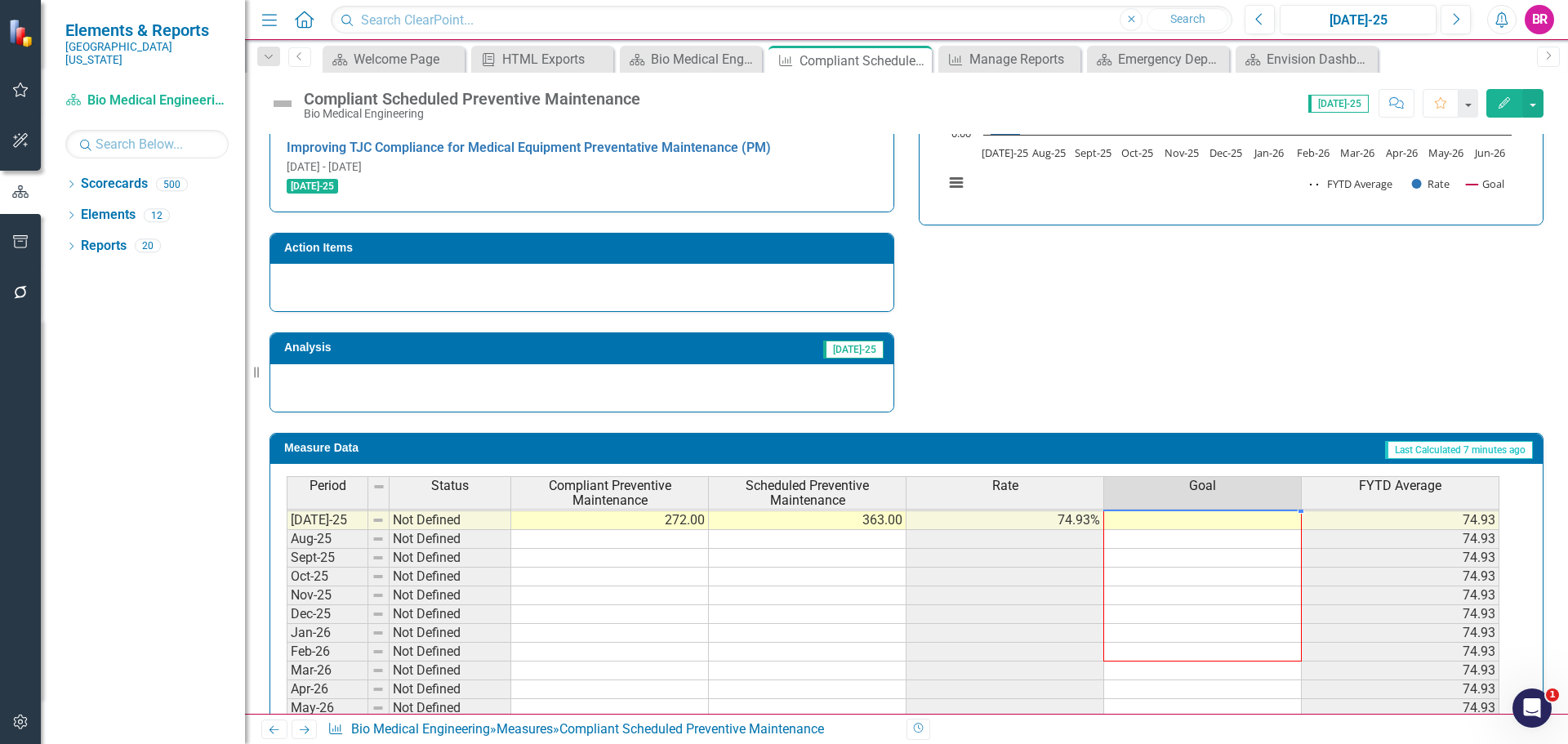
scroll to position [517, 0]
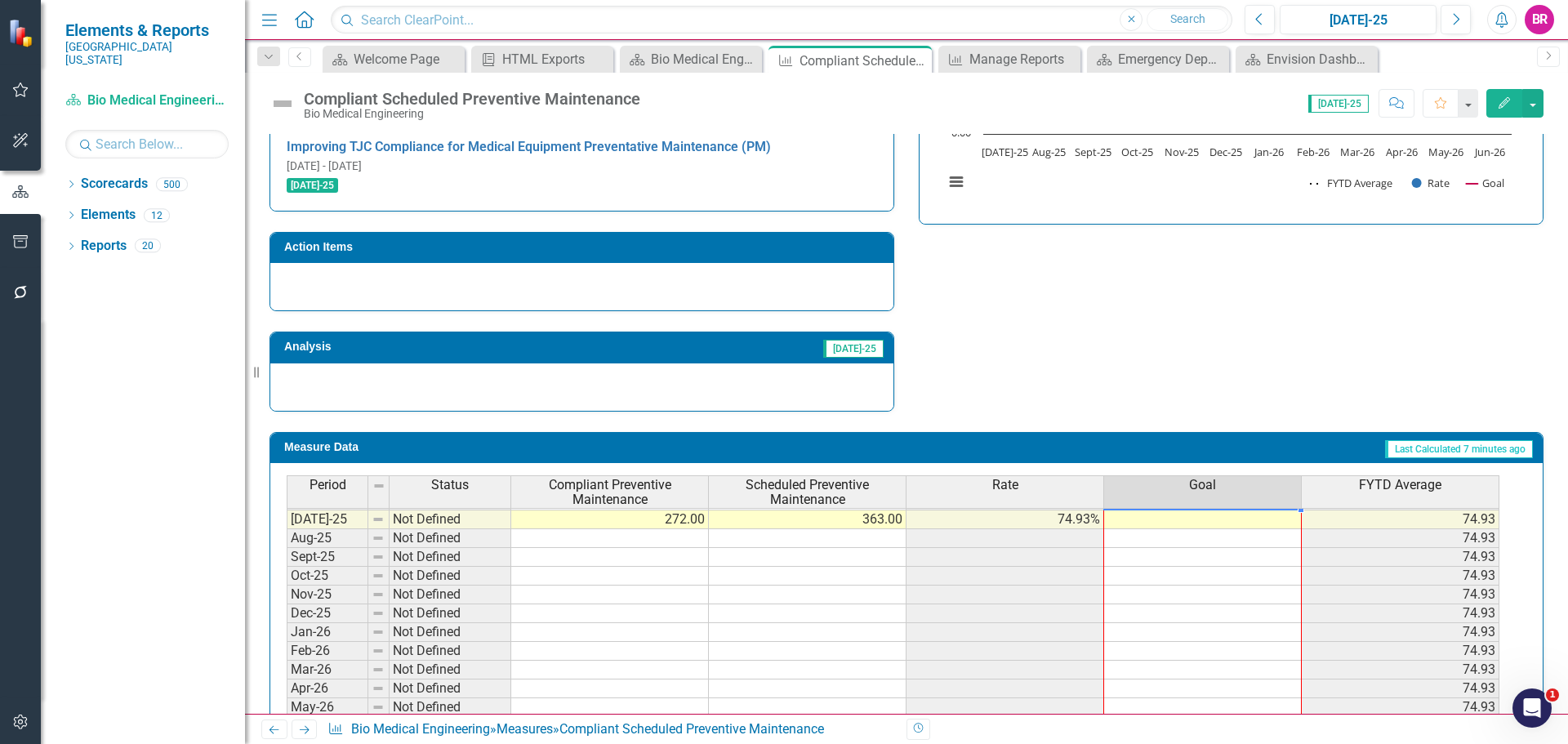
drag, startPoint x: 1302, startPoint y: 551, endPoint x: 1263, endPoint y: 661, distance: 116.7
click at [286, 661] on div "Period Status Compliant Preventive Maintenance Scheduled Preventive Maintenance…" at bounding box center [286, 446] width 0 height 579
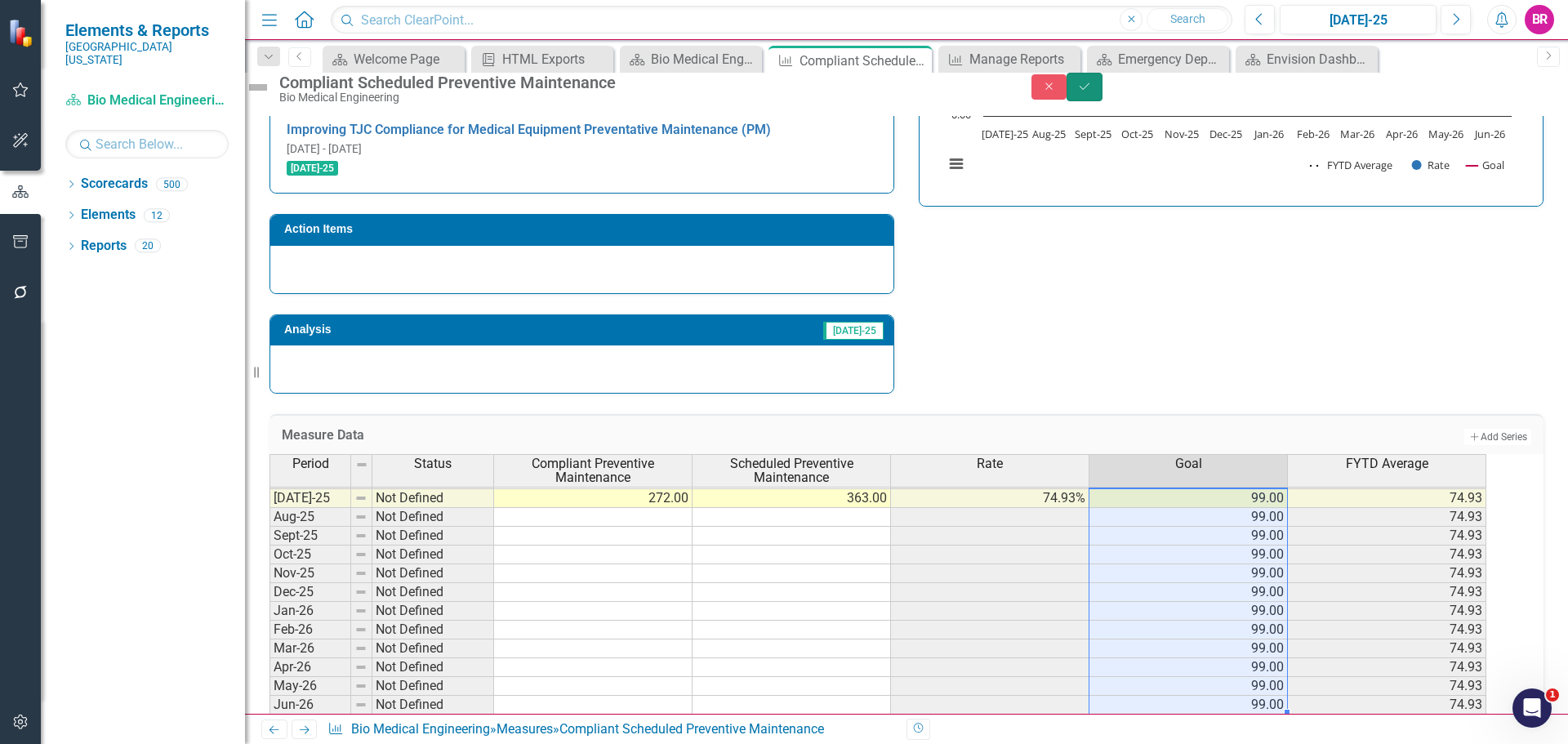
click at [1092, 92] on icon "Save" at bounding box center [1085, 86] width 15 height 12
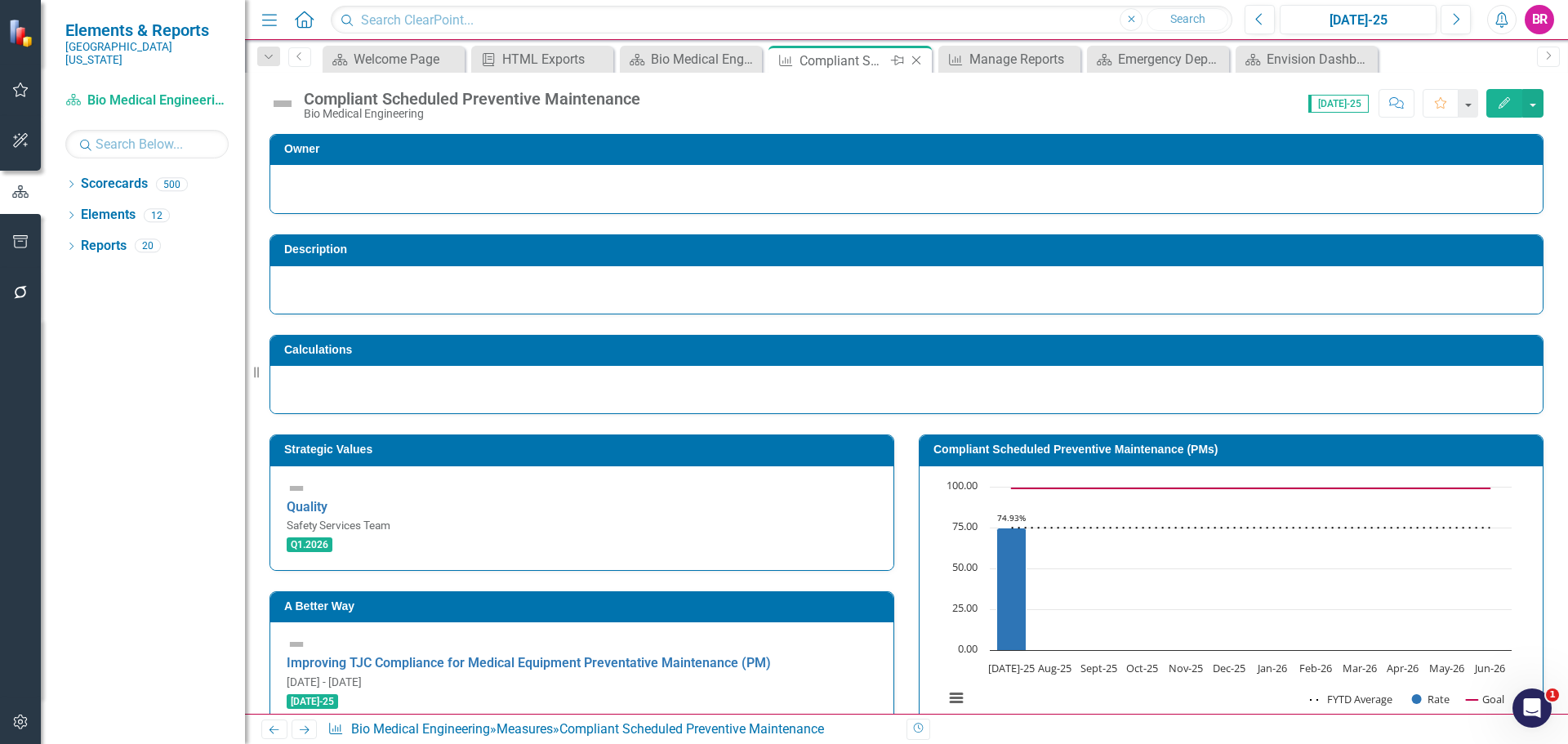
click at [916, 59] on icon "Close" at bounding box center [917, 60] width 16 height 13
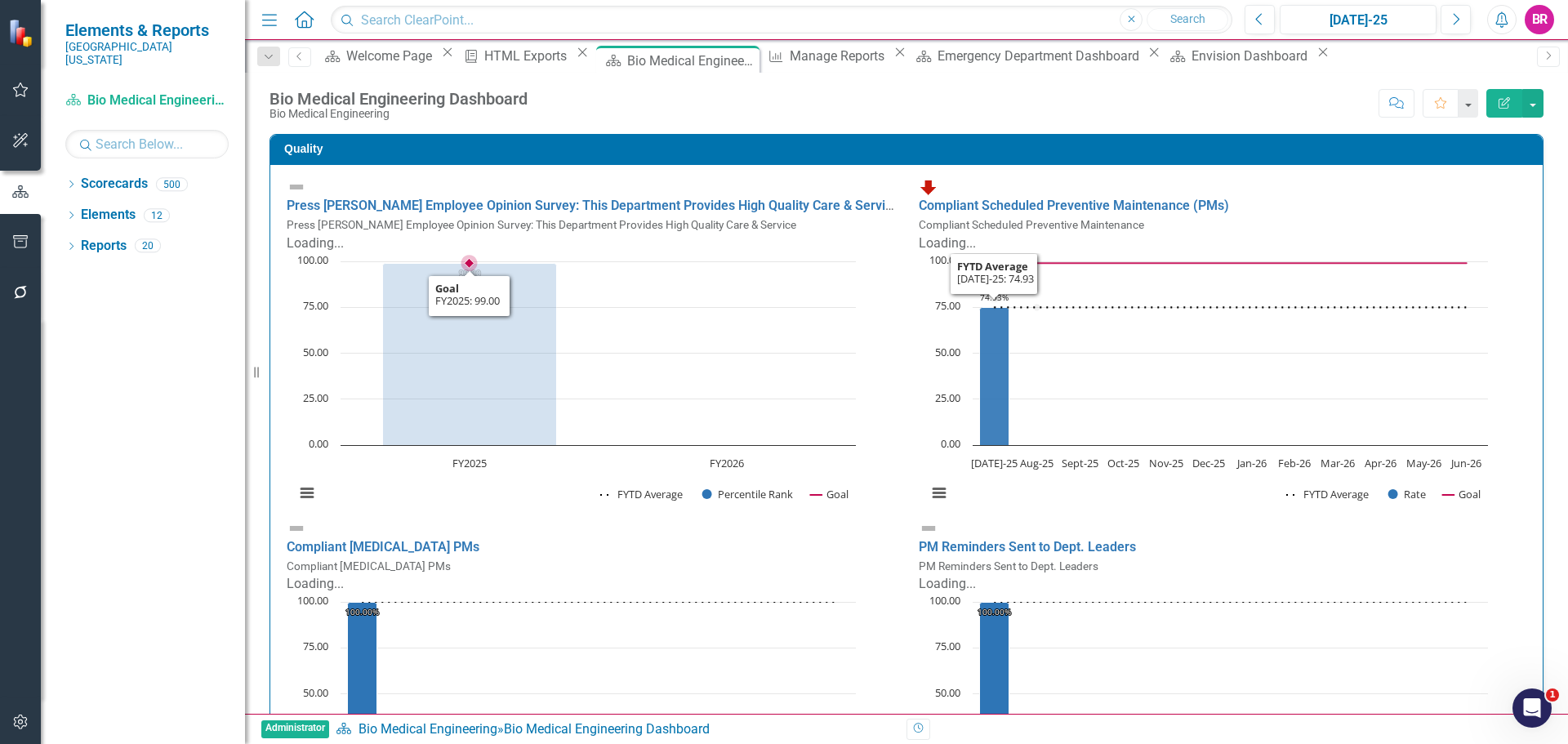
scroll to position [572, 0]
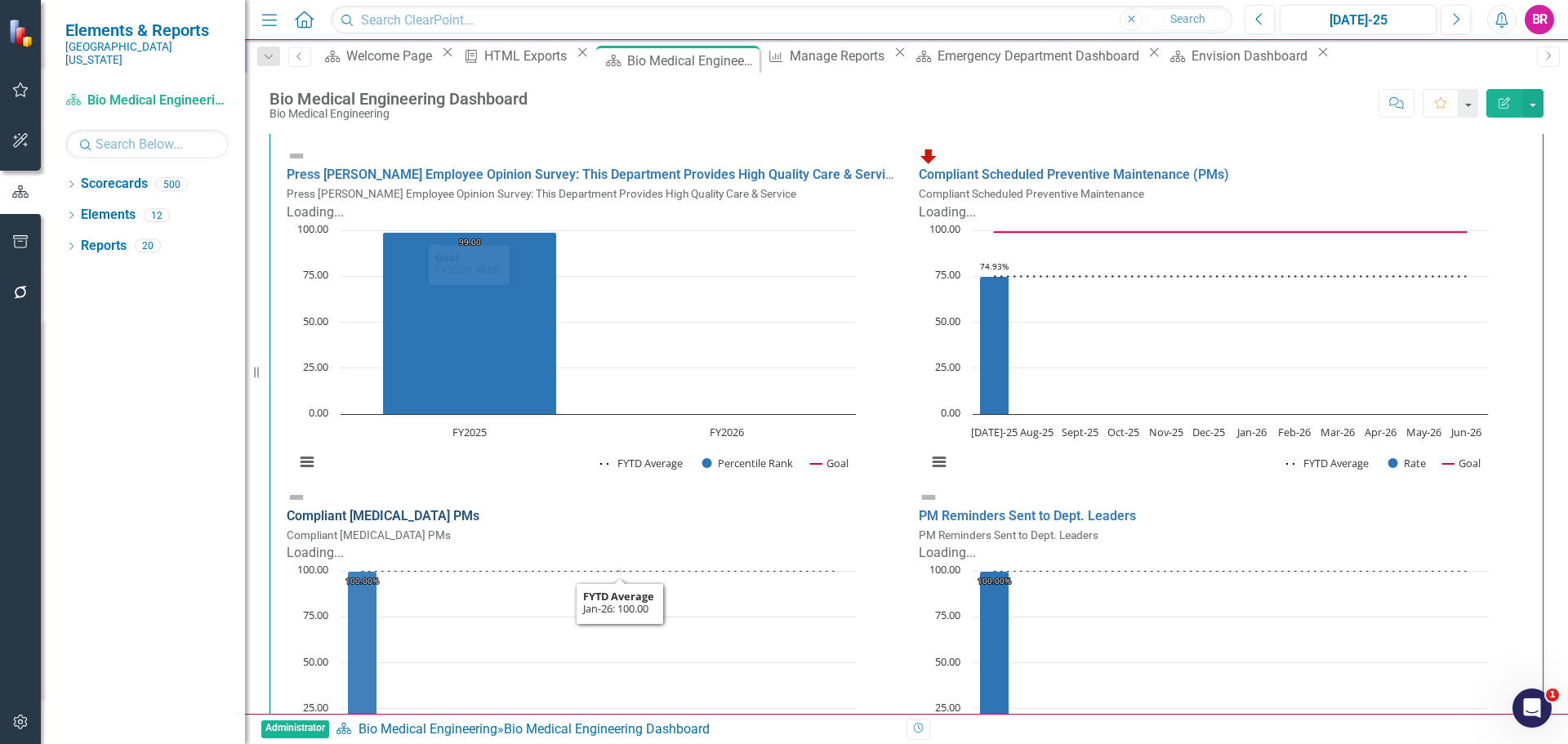
click at [461, 508] on link "Compliant Life Support PMs" at bounding box center [383, 516] width 193 height 15
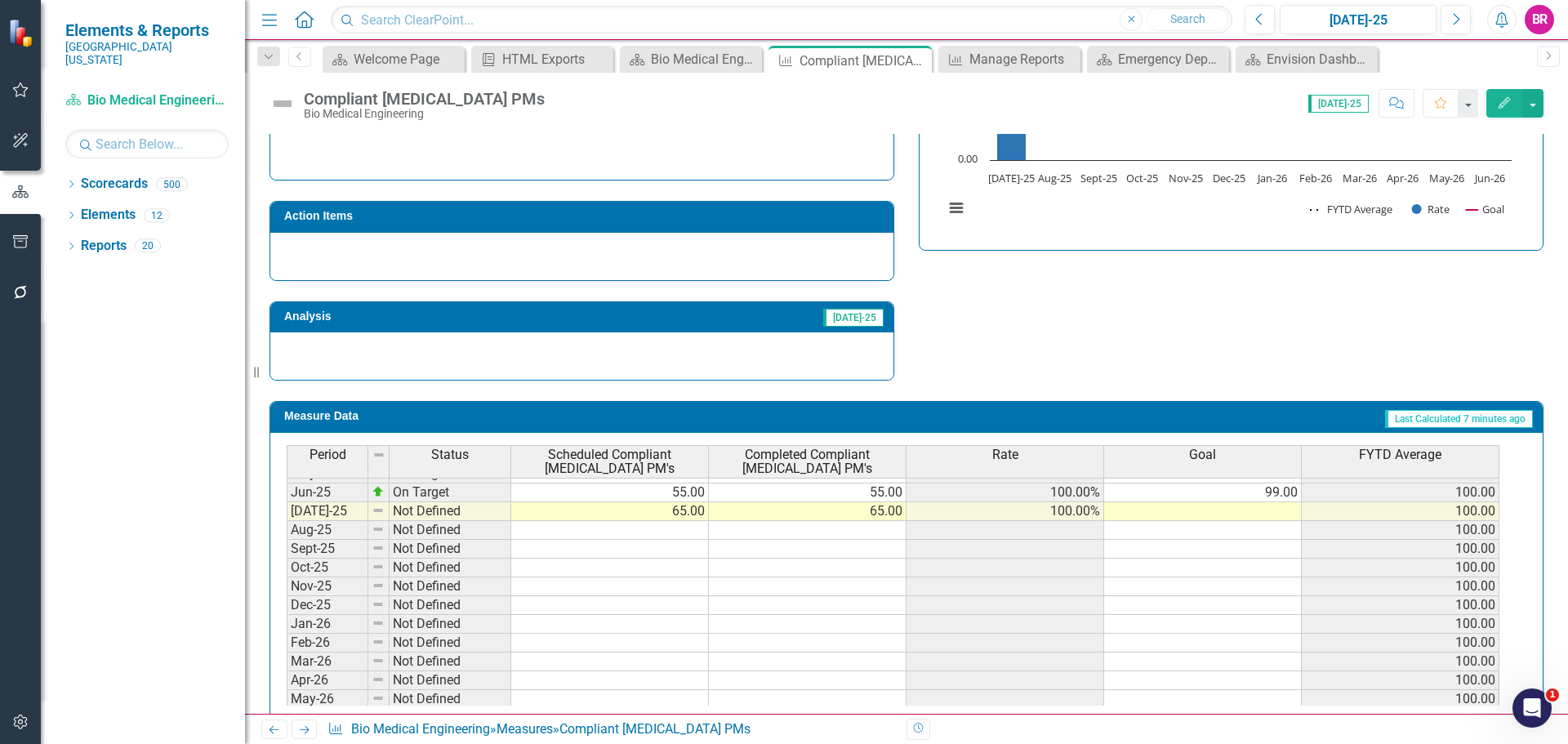
click at [1292, 461] on tbody "Apr-24 On Target 114.00 114.00 100.00% 99.00 100.00 May-24 On Target 55.00 55.0…" at bounding box center [893, 474] width 1213 height 508
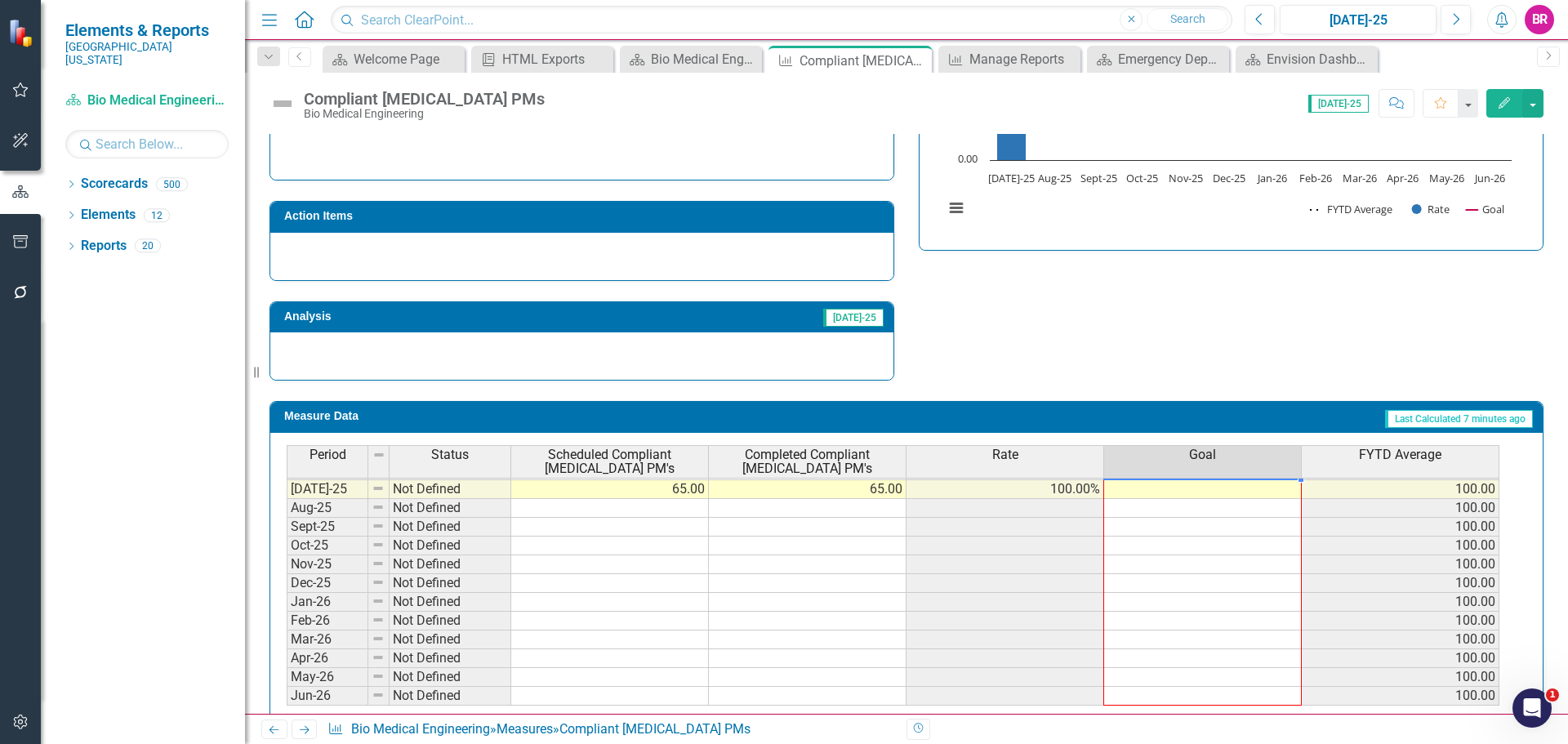
drag, startPoint x: 1302, startPoint y: 469, endPoint x: 1232, endPoint y: 661, distance: 204.4
click at [286, 661] on div "Period Status Scheduled Compliant Life Support PM's Completed Compliant Life Su…" at bounding box center [286, 444] width 0 height 523
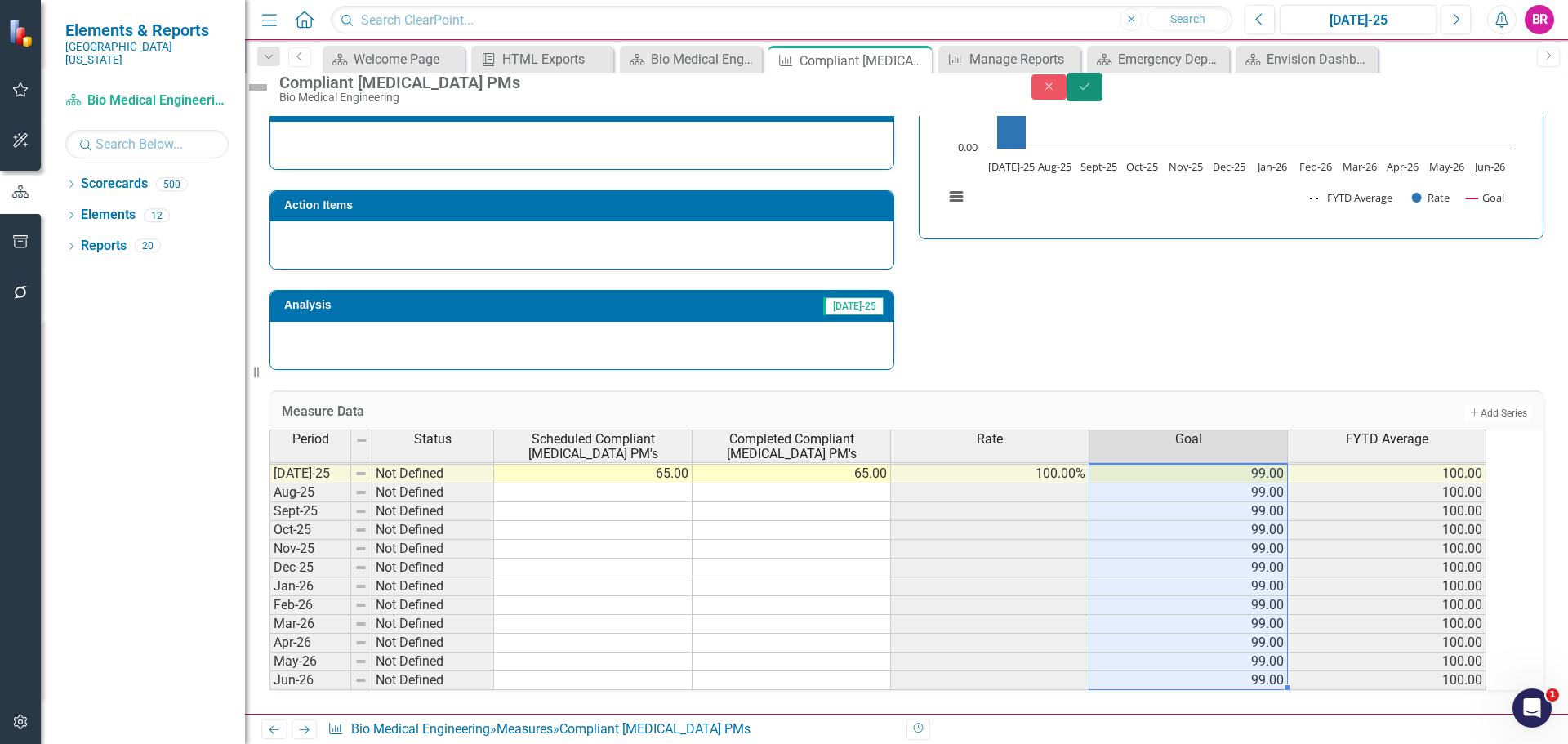
click at [1102, 101] on button "Save" at bounding box center [1085, 86] width 36 height 28
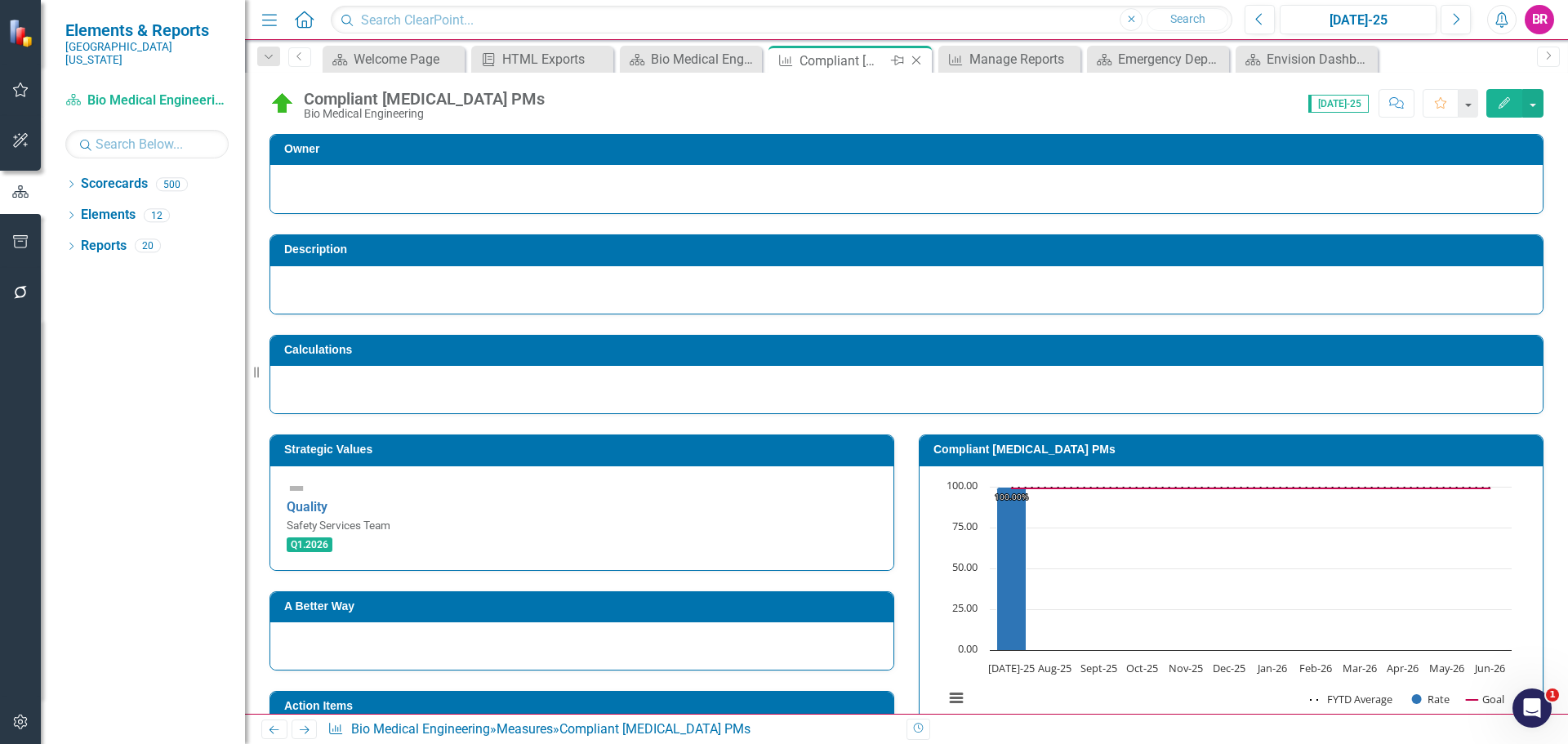
click at [919, 62] on icon "Close" at bounding box center [917, 60] width 16 height 13
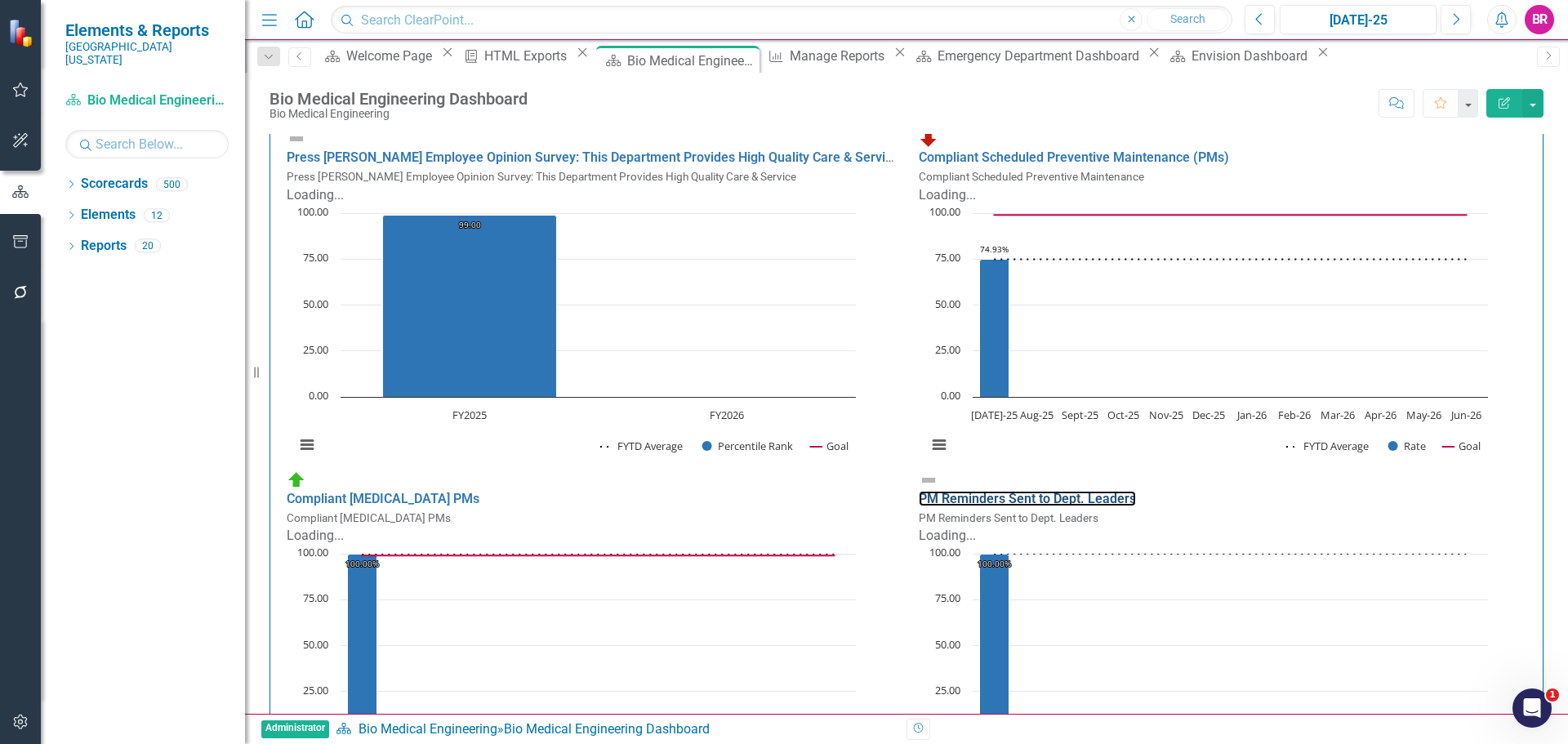
click at [1033, 491] on link "PM Reminders Sent to Dept. Leaders" at bounding box center [1027, 498] width 217 height 15
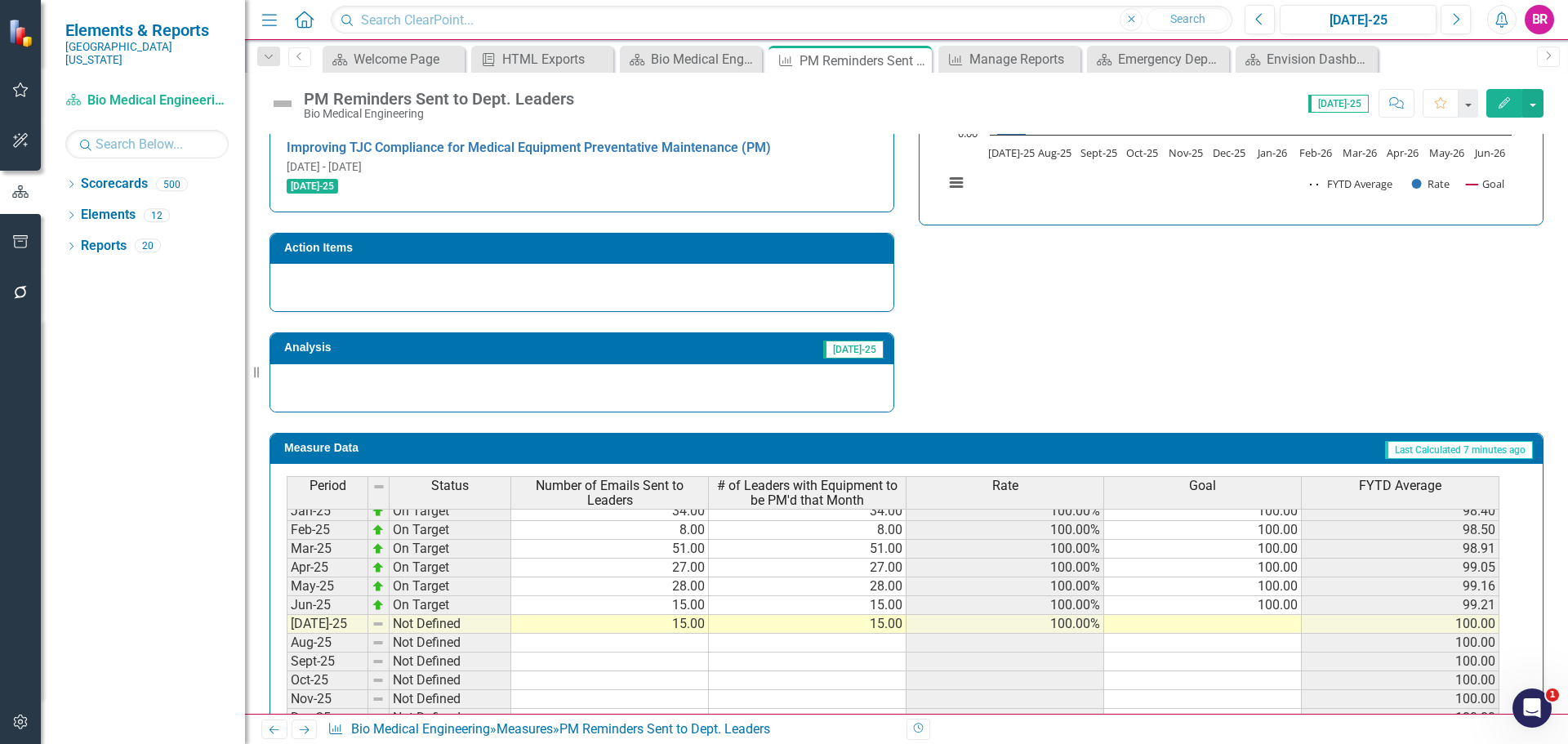
click at [1287, 543] on tbody "Sep-23 Not Defined 100.00 Oct-23 On Target 5.00 5.00 100.00% 100.00 100.00 Nov-…" at bounding box center [893, 492] width 1213 height 583
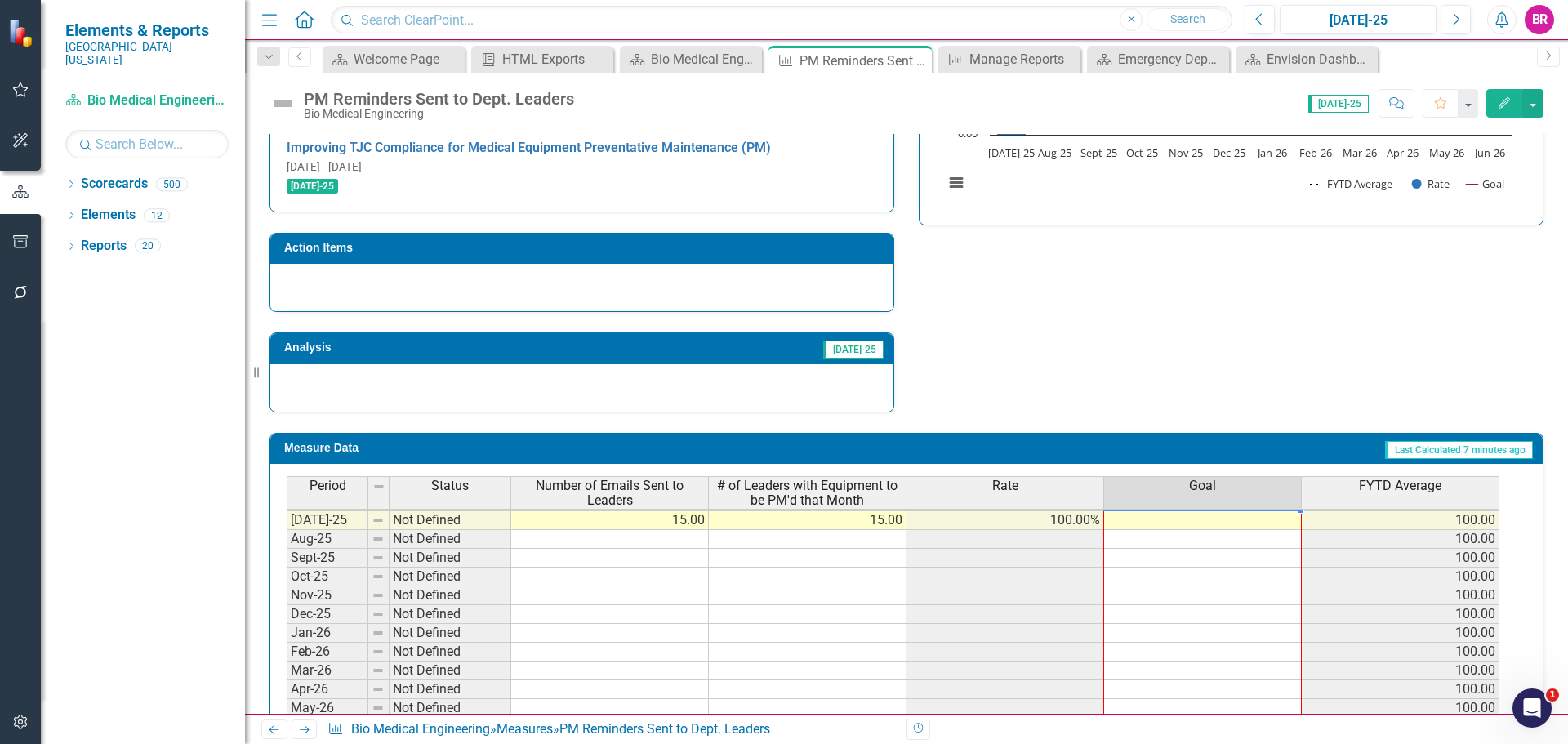
drag, startPoint x: 1302, startPoint y: 551, endPoint x: 1279, endPoint y: 668, distance: 119.2
click at [286, 668] on div "Period Status Number of Emails Sent to Leaders # of Leaders with Equipment to b…" at bounding box center [286, 447] width 0 height 579
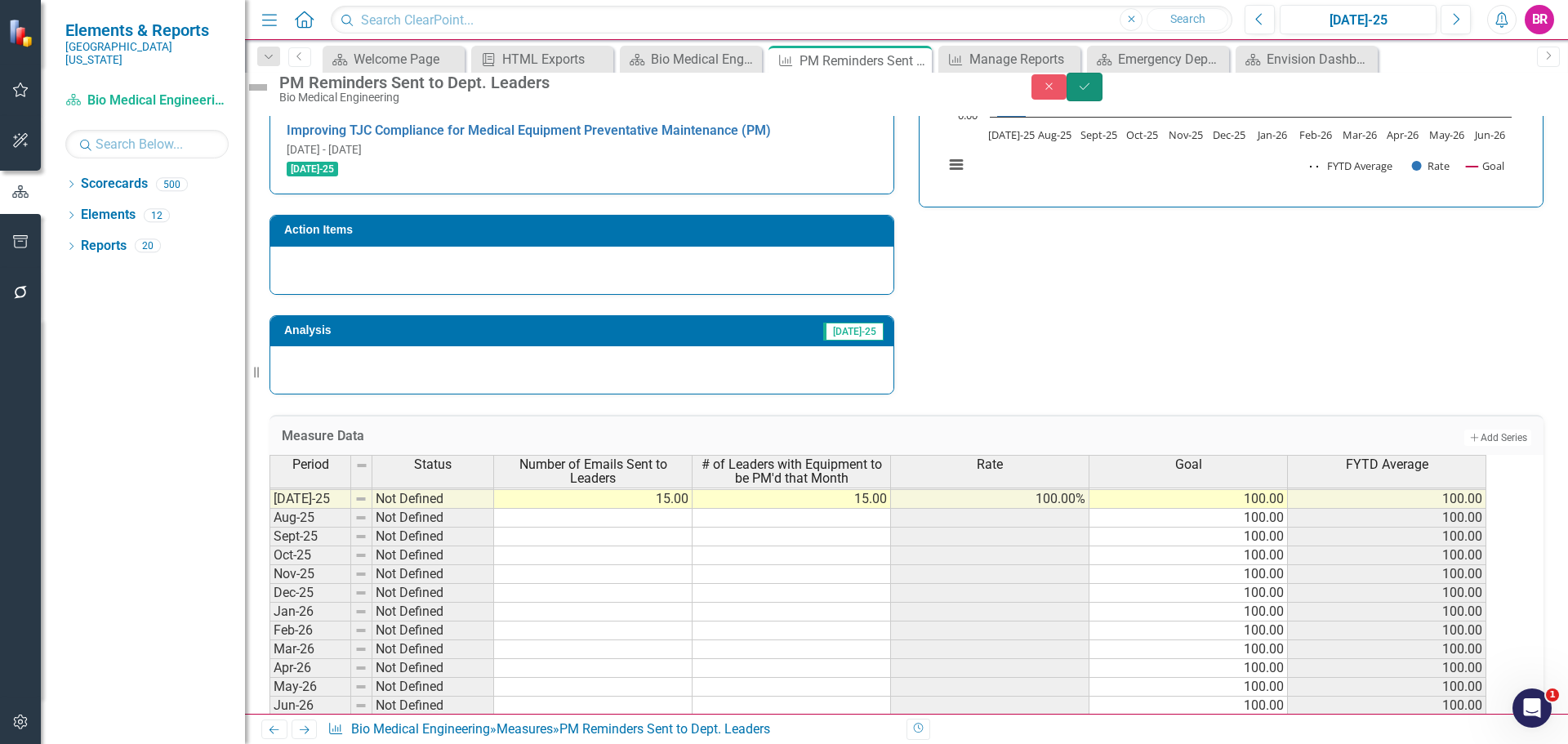
click at [1092, 92] on icon "Save" at bounding box center [1085, 86] width 15 height 12
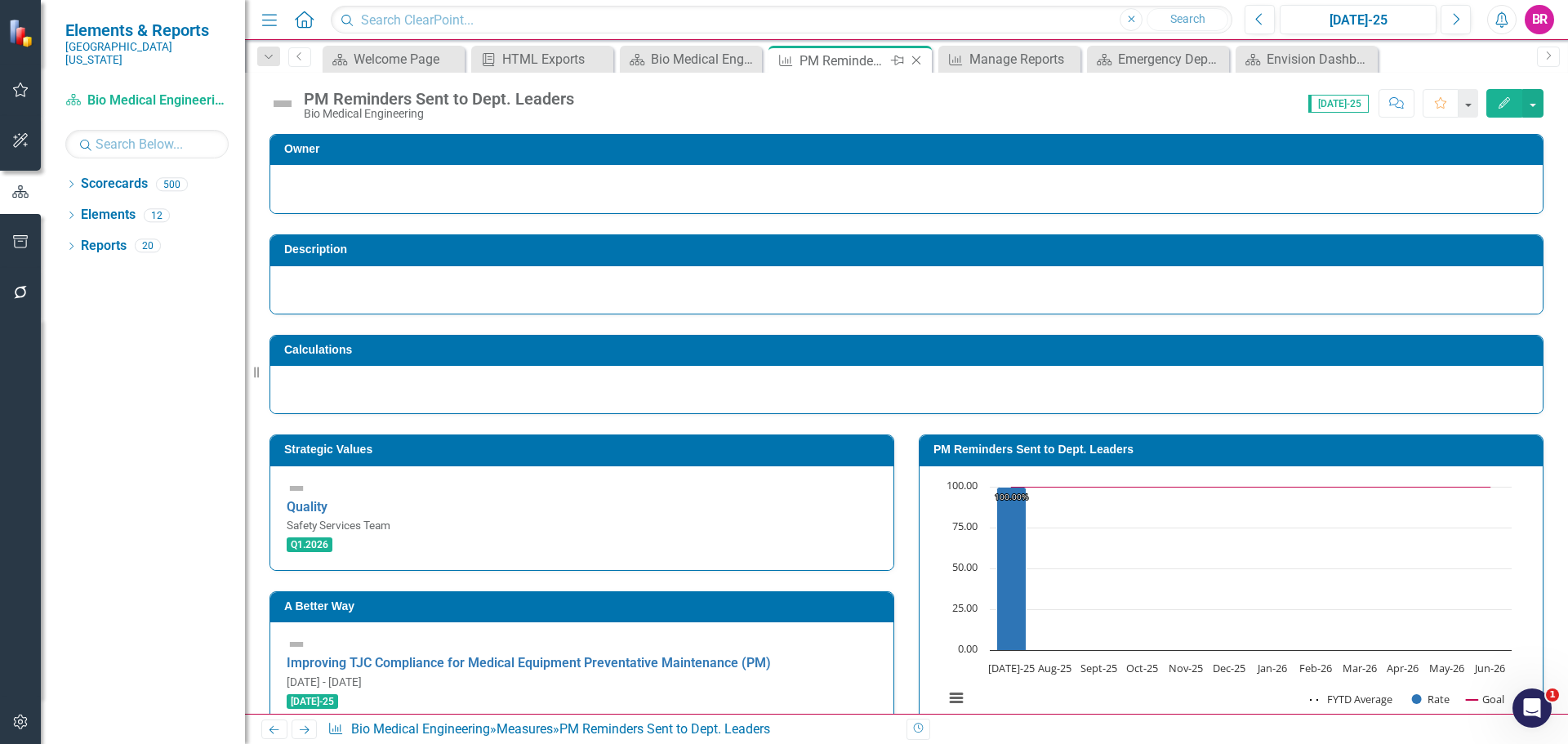
click at [920, 61] on icon "Close" at bounding box center [917, 60] width 16 height 13
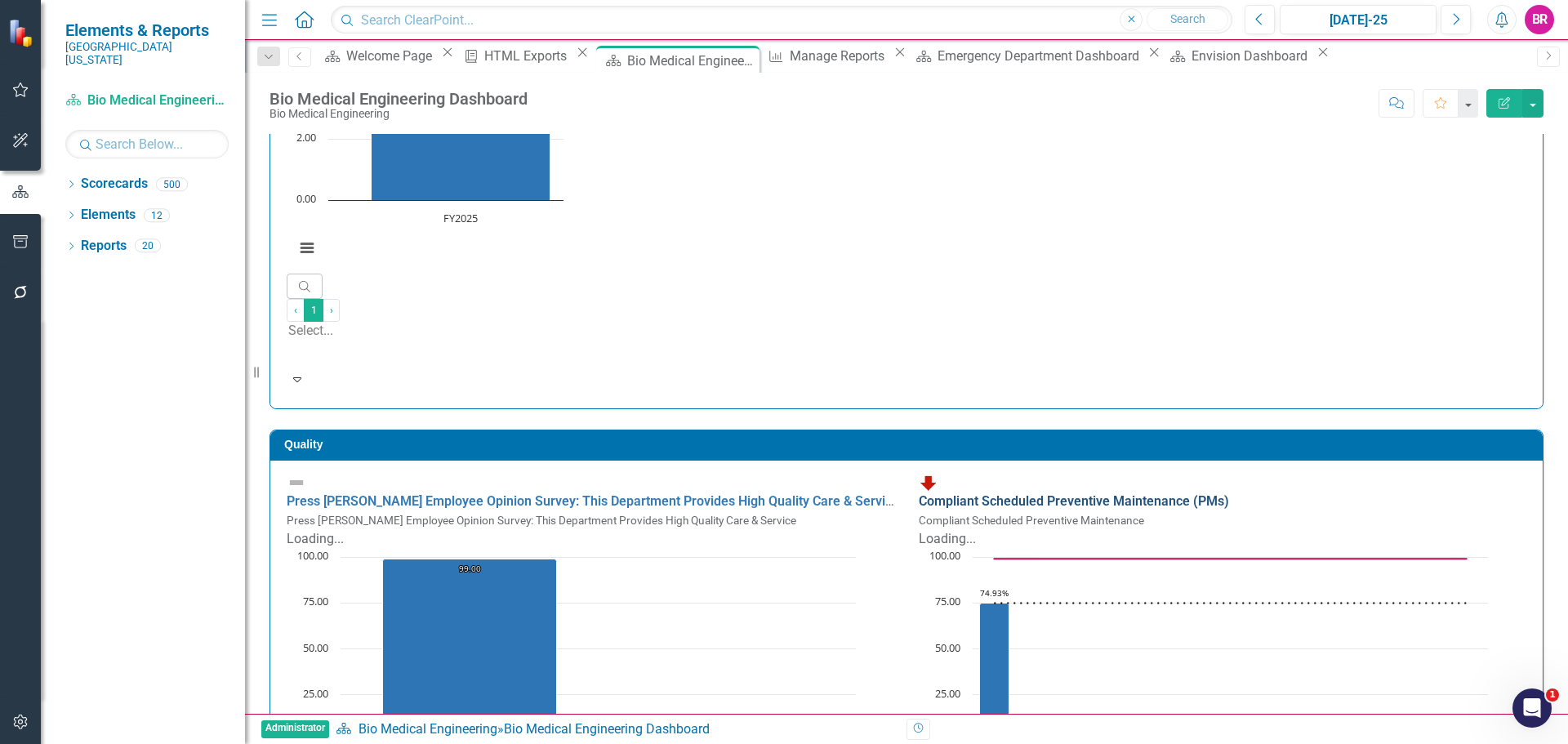
click at [1170, 493] on link "Compliant Scheduled Preventive Maintenance (PMs)" at bounding box center [1073, 500] width 310 height 15
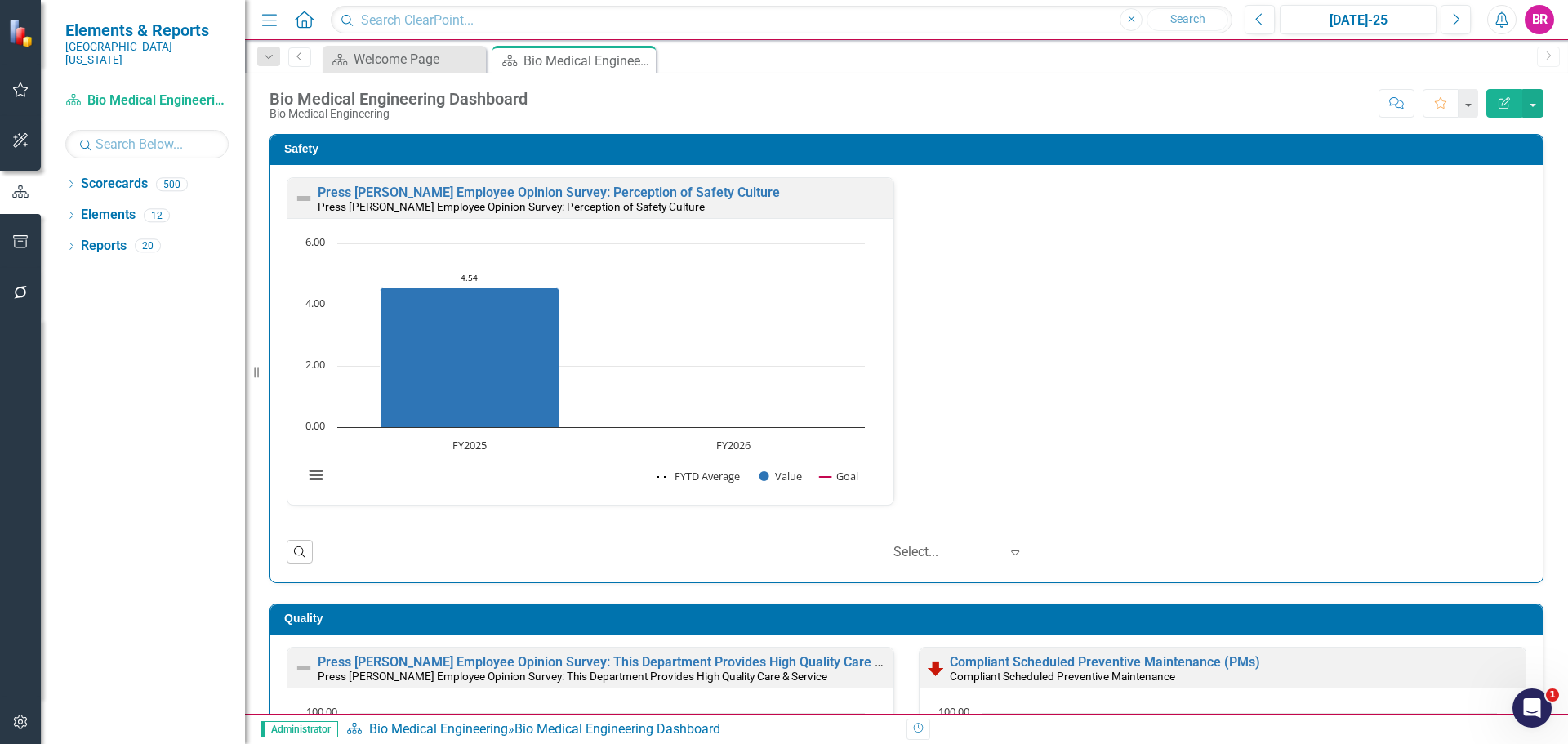
scroll to position [327, 0]
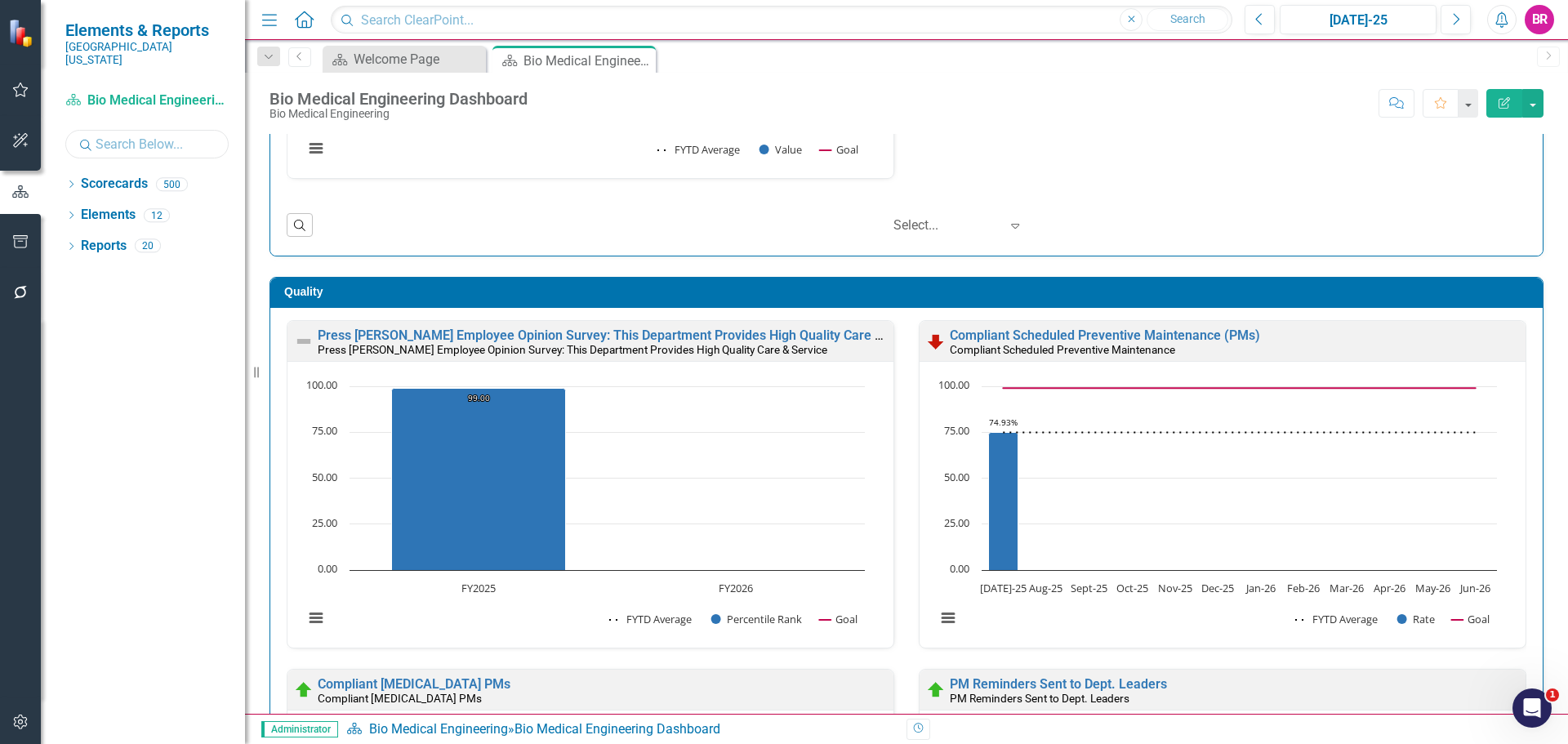
click at [118, 130] on input "text" at bounding box center [147, 144] width 164 height 28
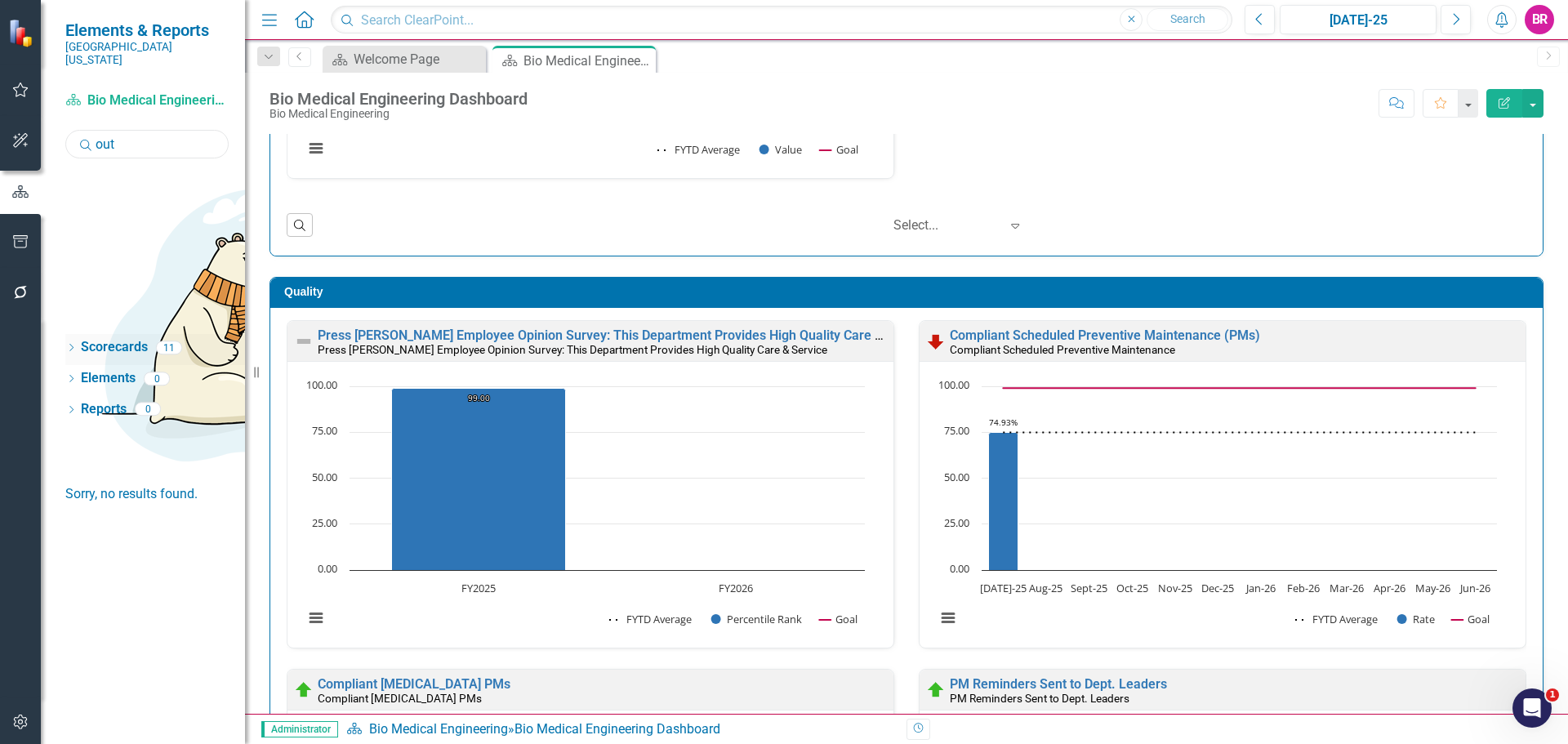
type input "out"
click at [66, 343] on div "Dropdown" at bounding box center [71, 349] width 12 height 14
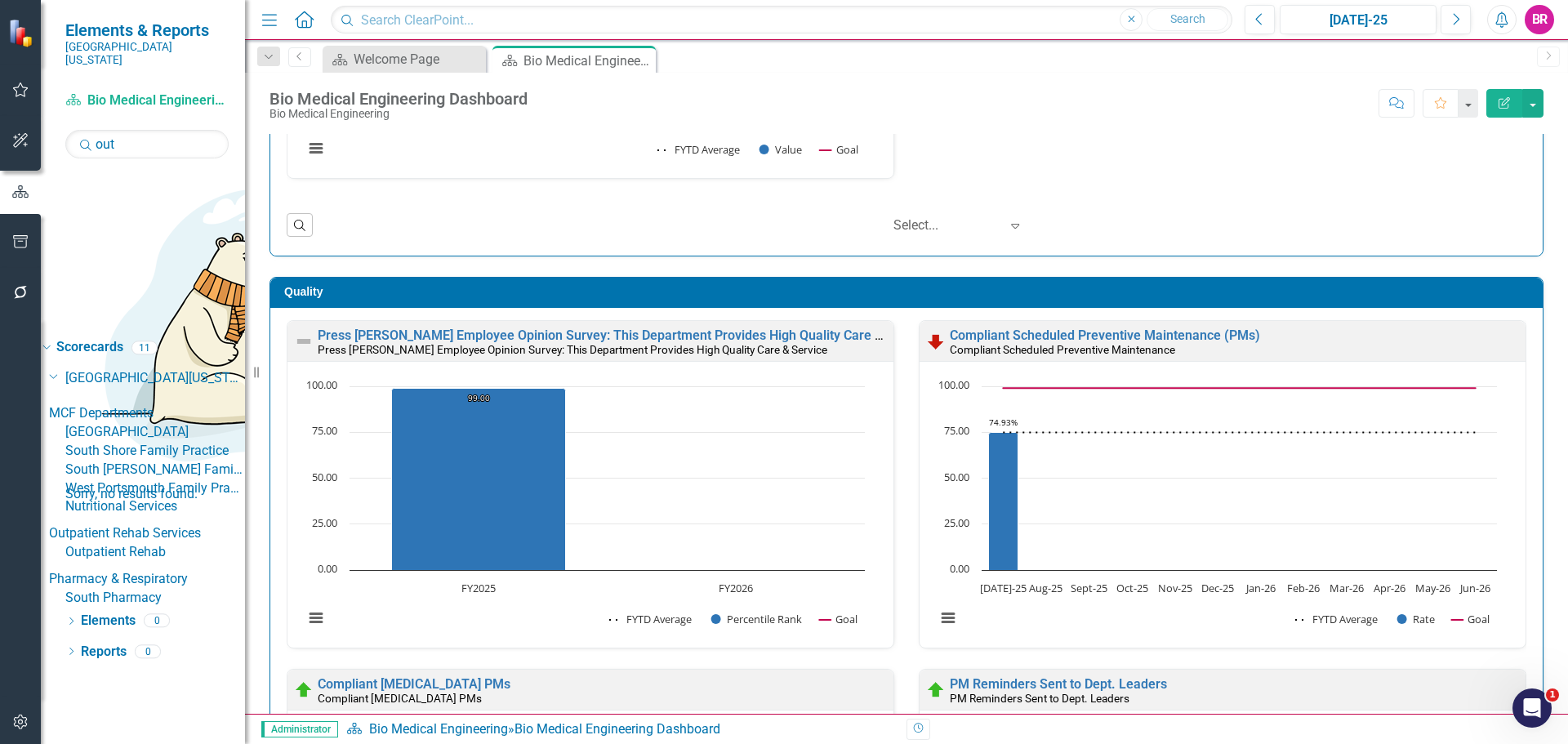
click at [176, 543] on link "Outpatient Rehab" at bounding box center [156, 552] width 180 height 19
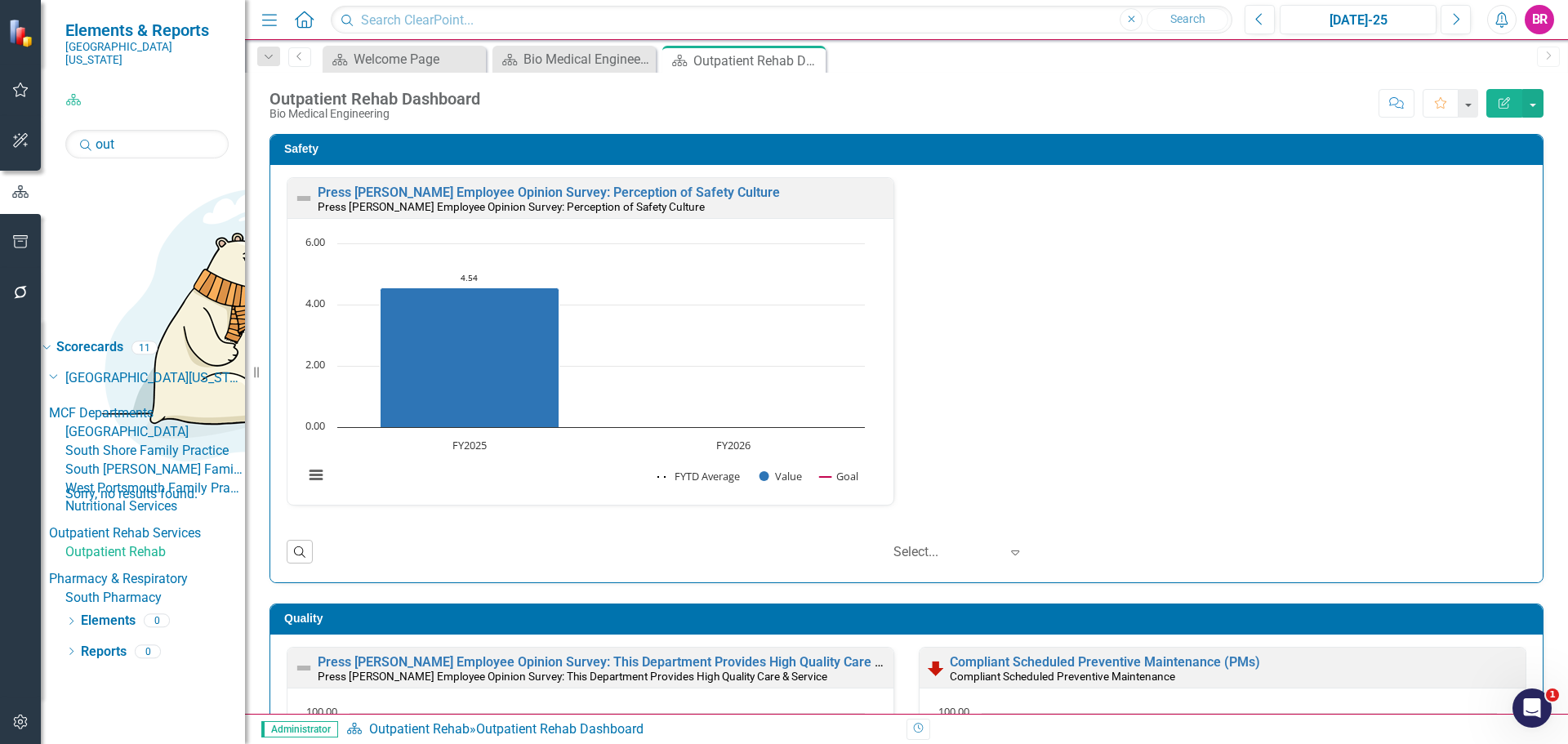
click at [0, 0] on icon at bounding box center [0, 0] width 0 height 0
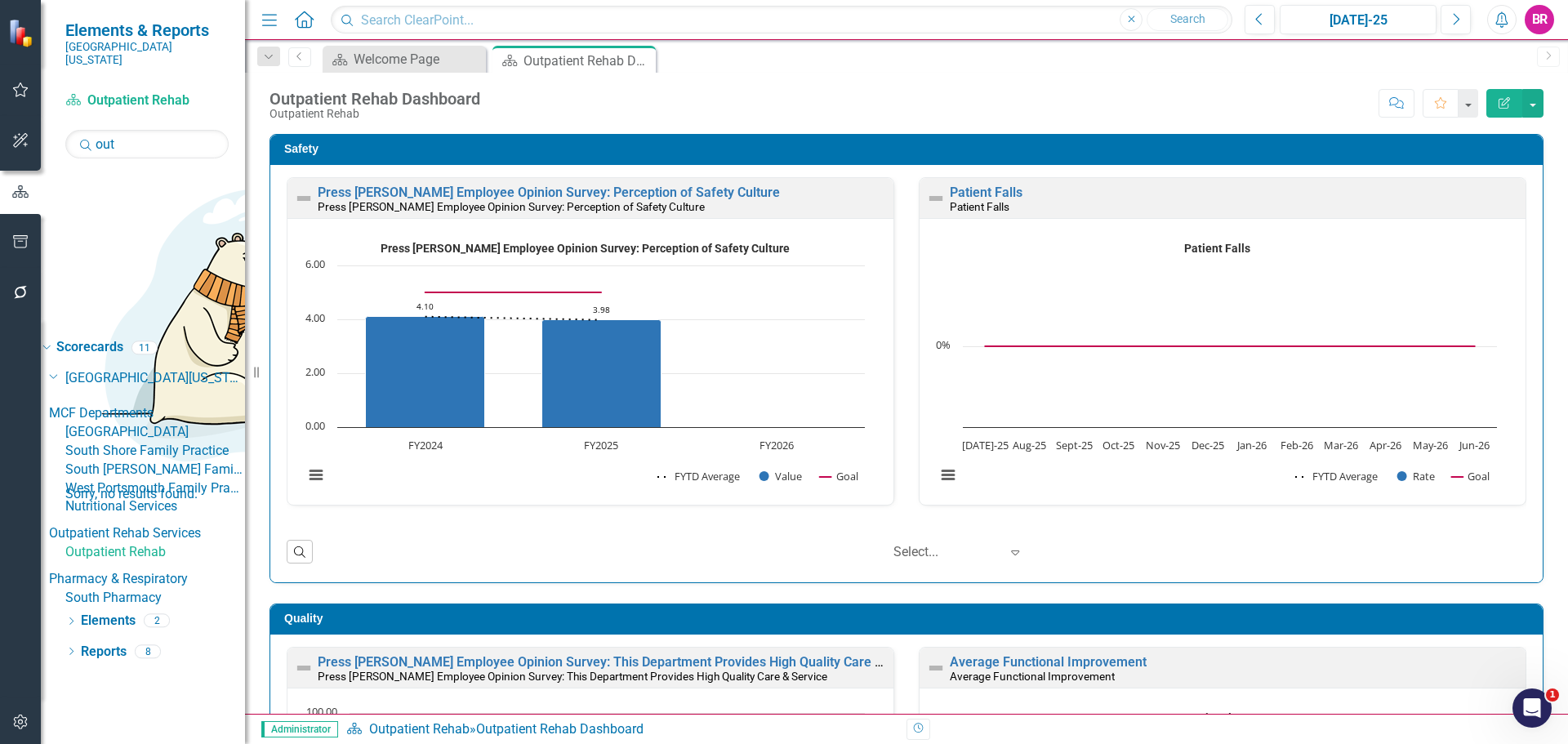
click at [109, 590] on div "Dropdown Scorecards 11 Dropdown Southern Ohio Medical Center Dropdown MCF Depar…" at bounding box center [143, 538] width 205 height 410
click at [112, 643] on link "Reports" at bounding box center [104, 652] width 45 height 19
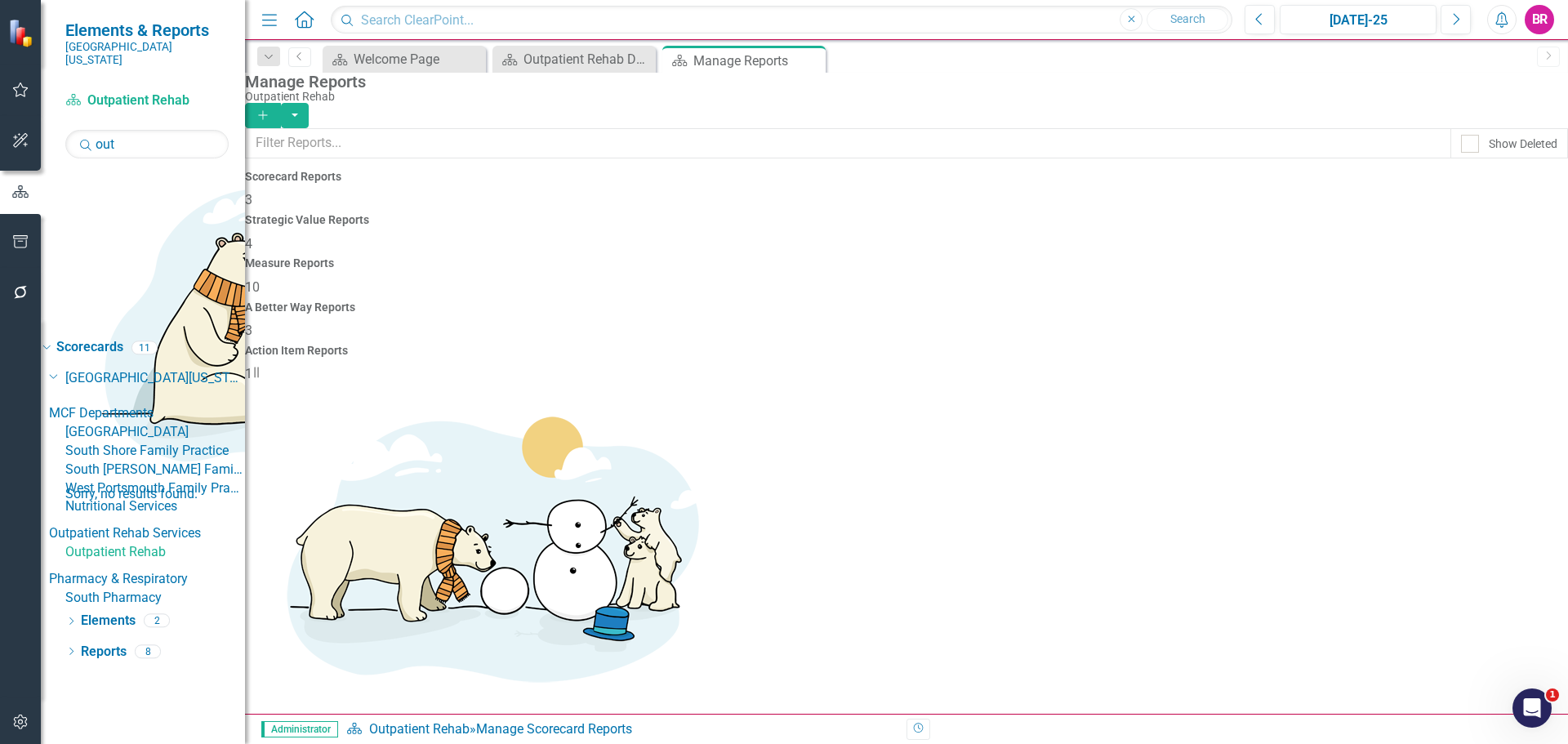
click at [890, 257] on div "Measure Reports 10" at bounding box center [906, 276] width 1323 height 39
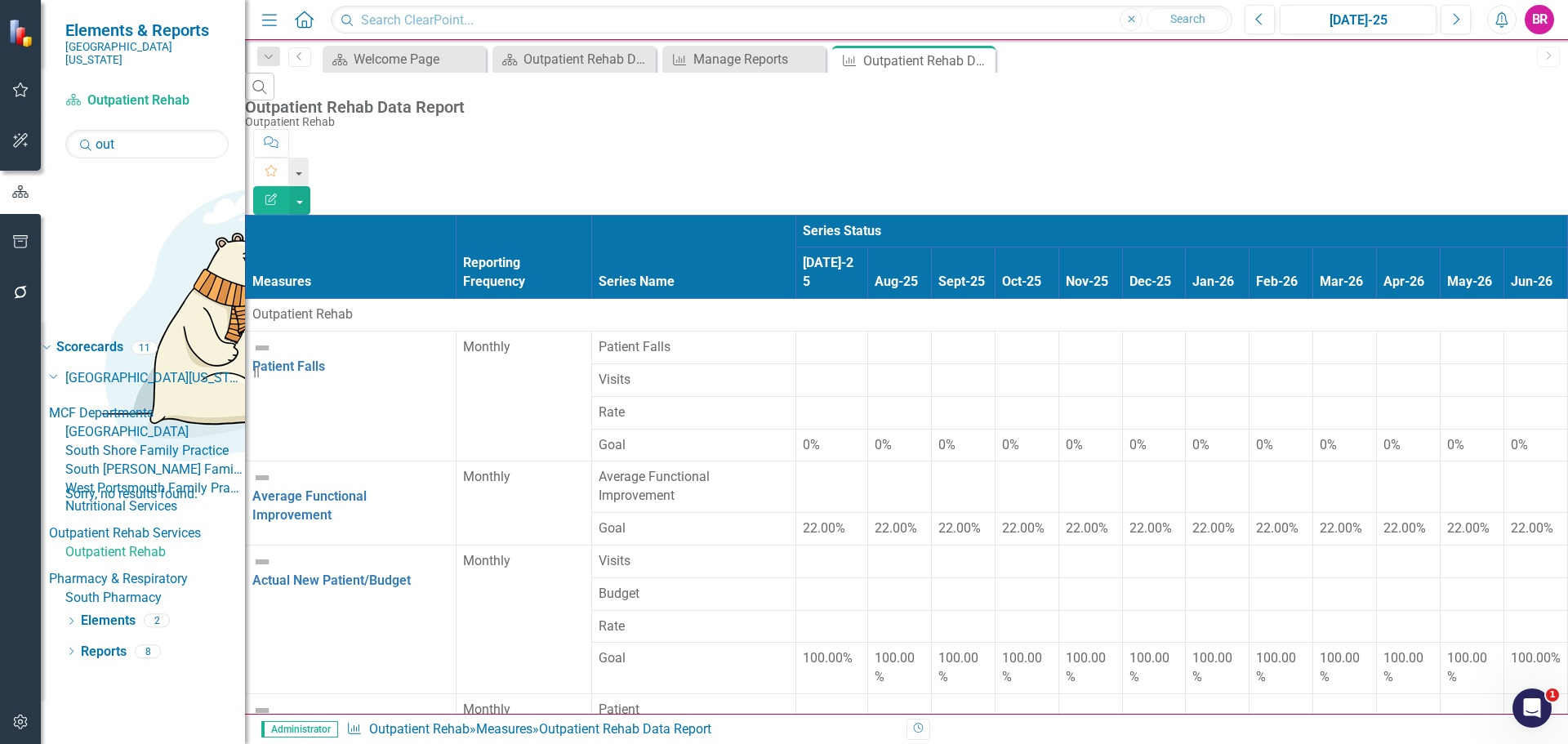
click at [803, 338] on div at bounding box center [832, 338] width 58 height 0
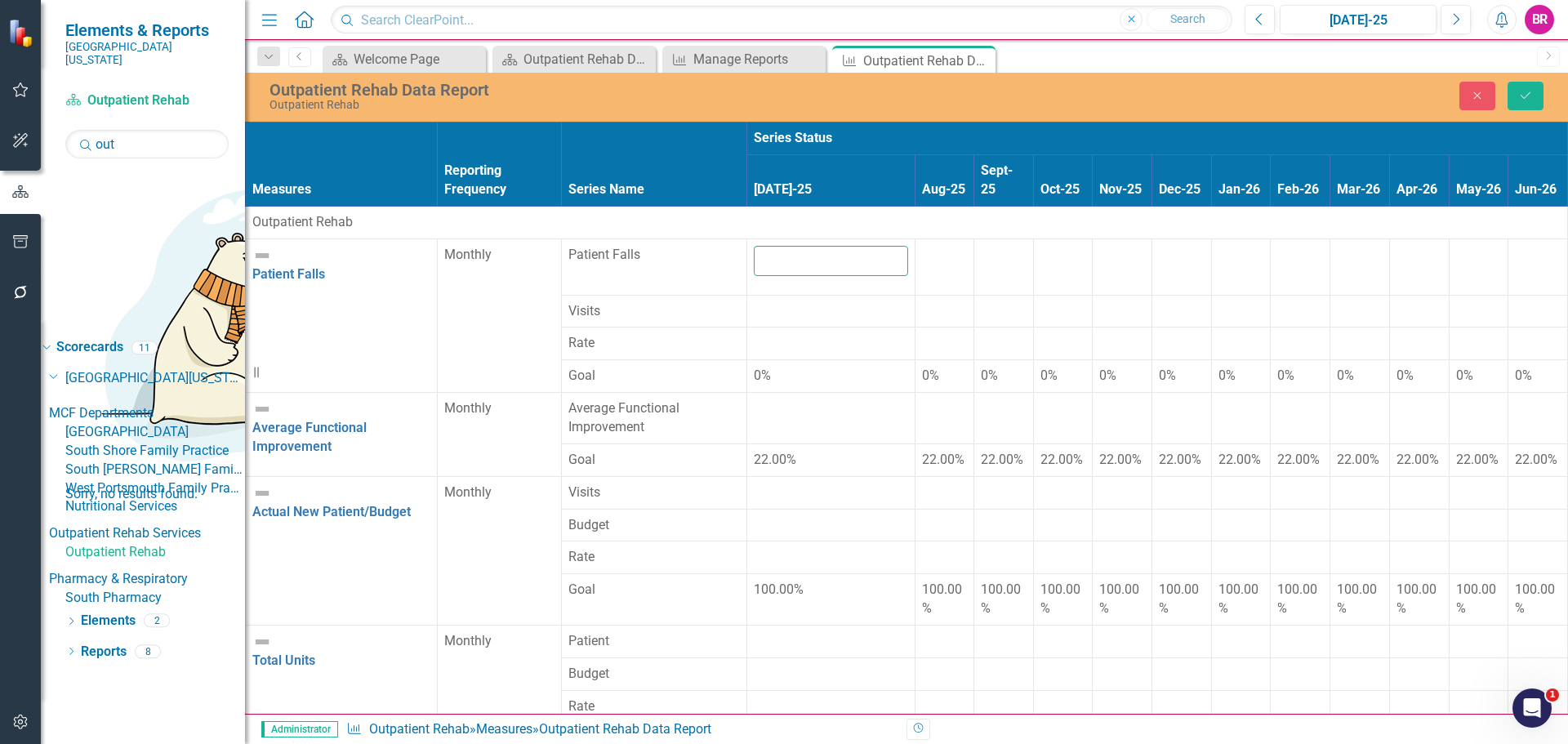
click at [754, 252] on input "number" at bounding box center [831, 260] width 155 height 30
type input "0"
click at [754, 302] on div at bounding box center [831, 302] width 155 height 0
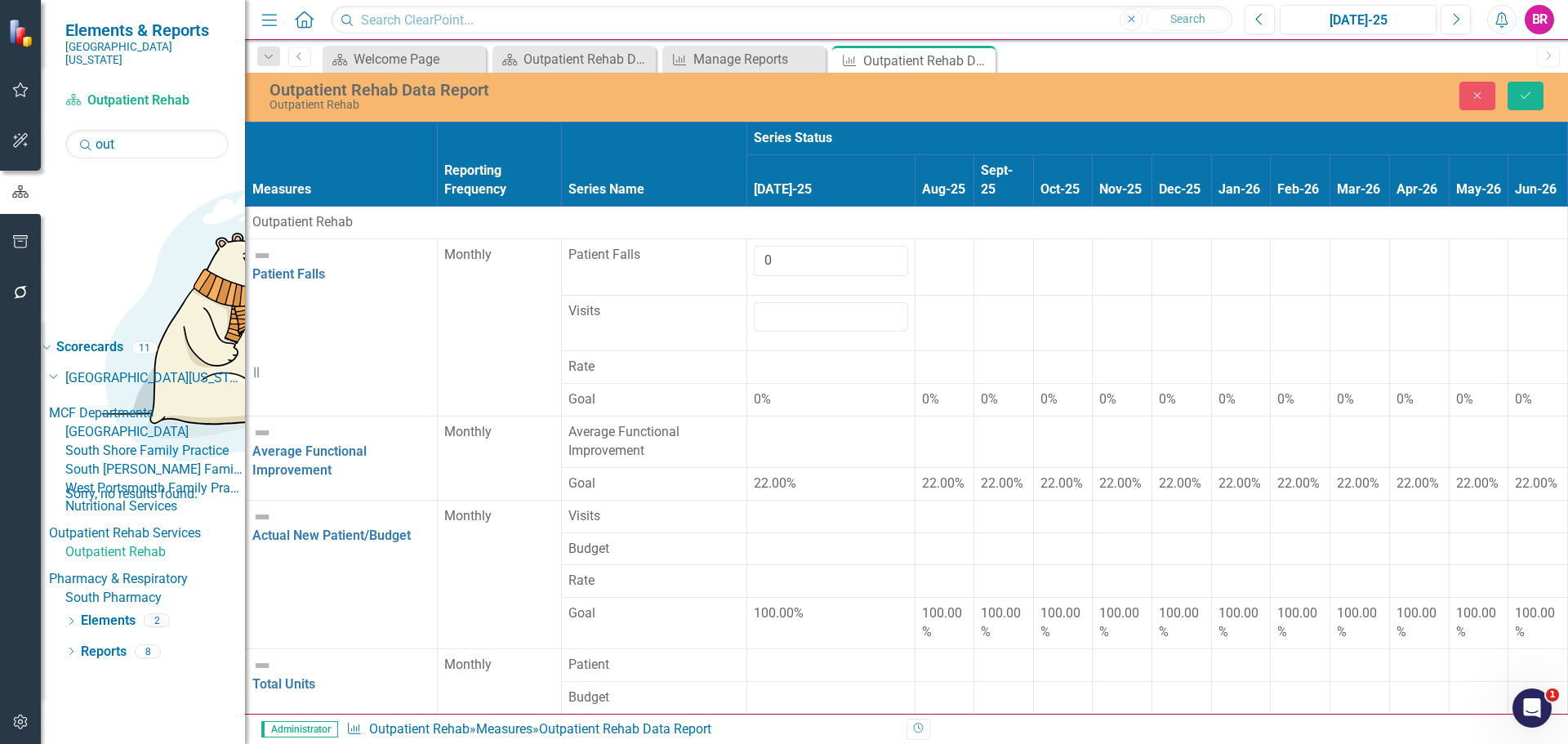
click at [754, 302] on div at bounding box center [831, 317] width 155 height 30
click at [754, 302] on input "number" at bounding box center [831, 317] width 155 height 30
type input "4906"
click at [915, 295] on td at bounding box center [945, 323] width 60 height 56
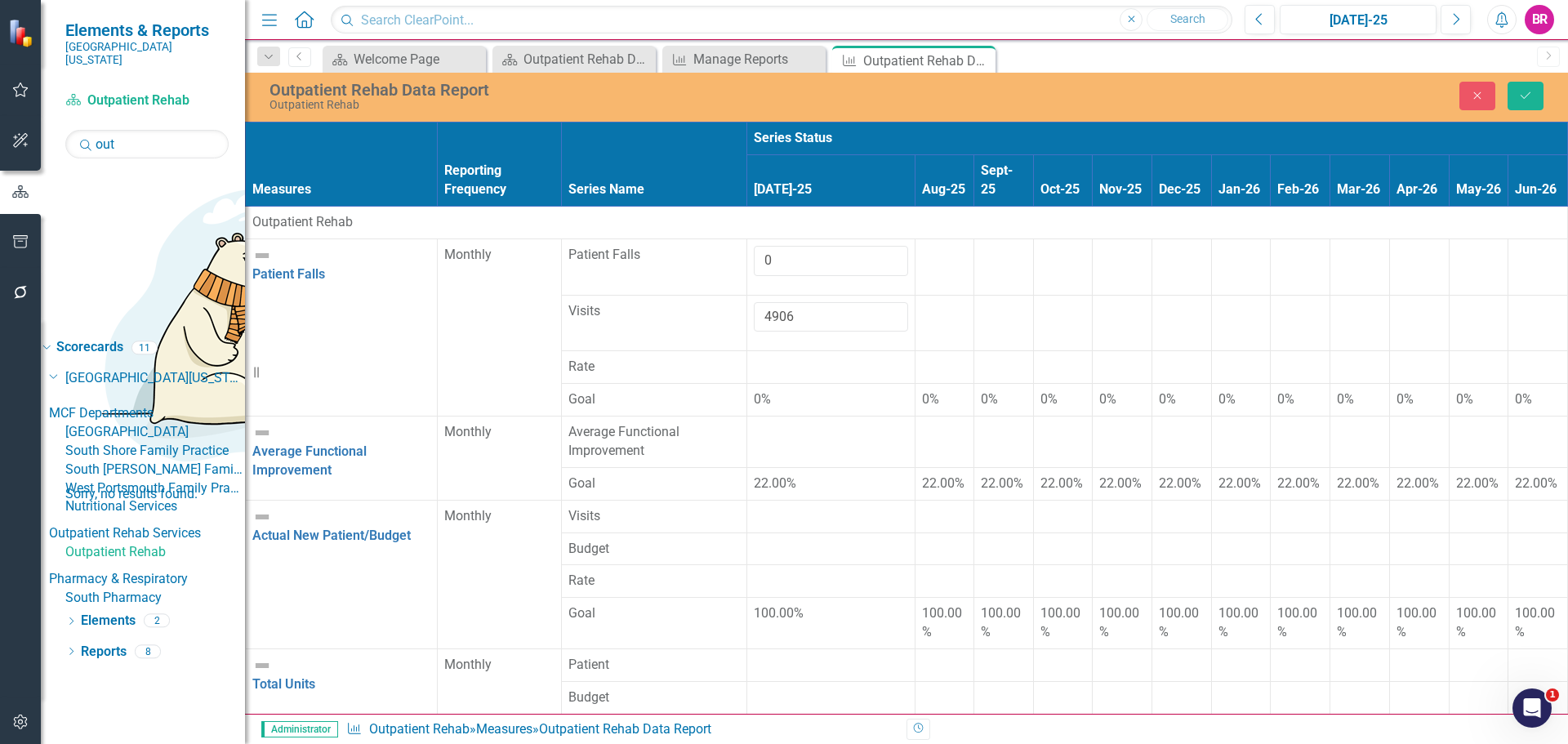
click at [747, 417] on td at bounding box center [830, 442] width 168 height 52
click at [754, 423] on div at bounding box center [831, 423] width 155 height 0
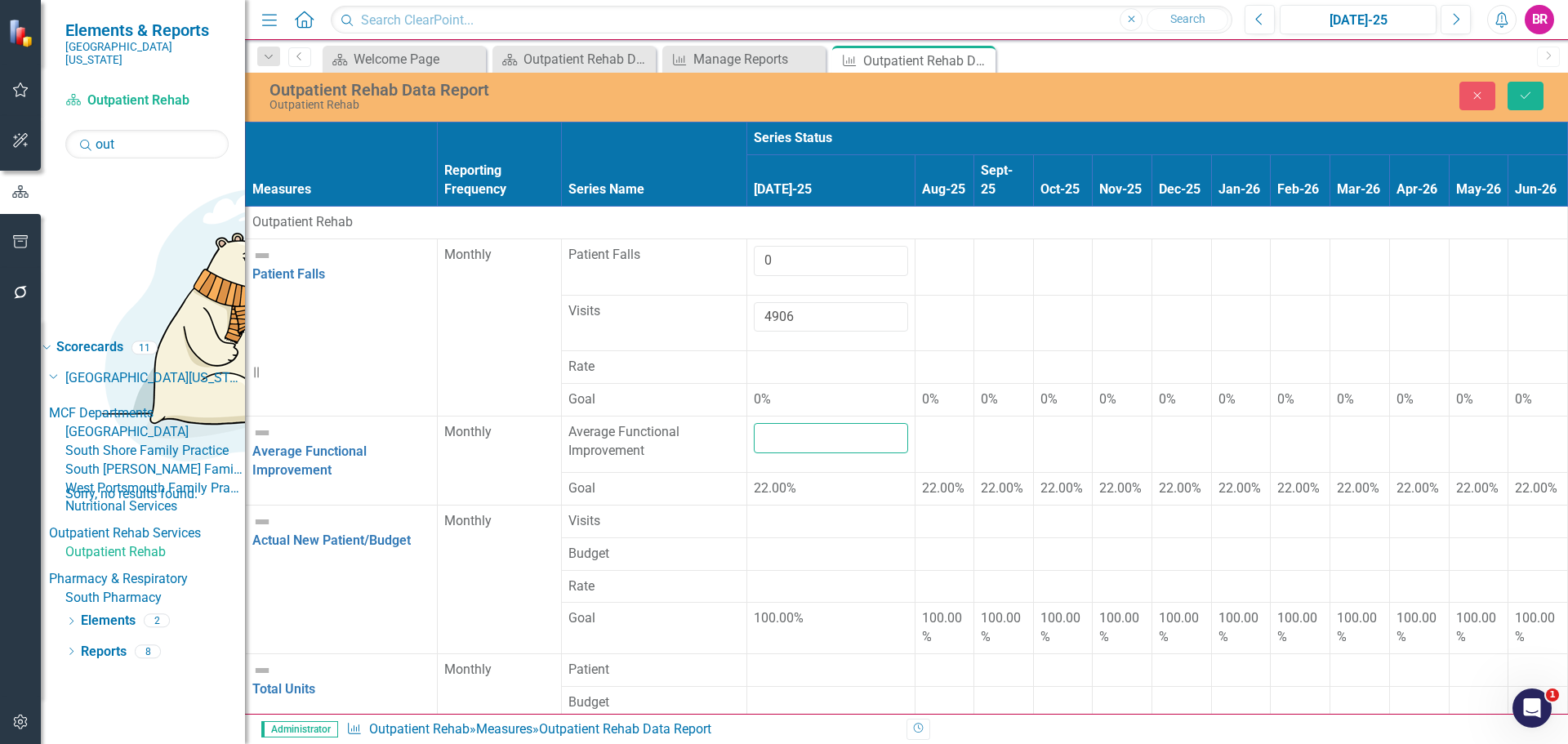
click at [754, 423] on input "number" at bounding box center [831, 437] width 155 height 30
type input "21.8"
click at [754, 512] on div at bounding box center [831, 512] width 155 height 0
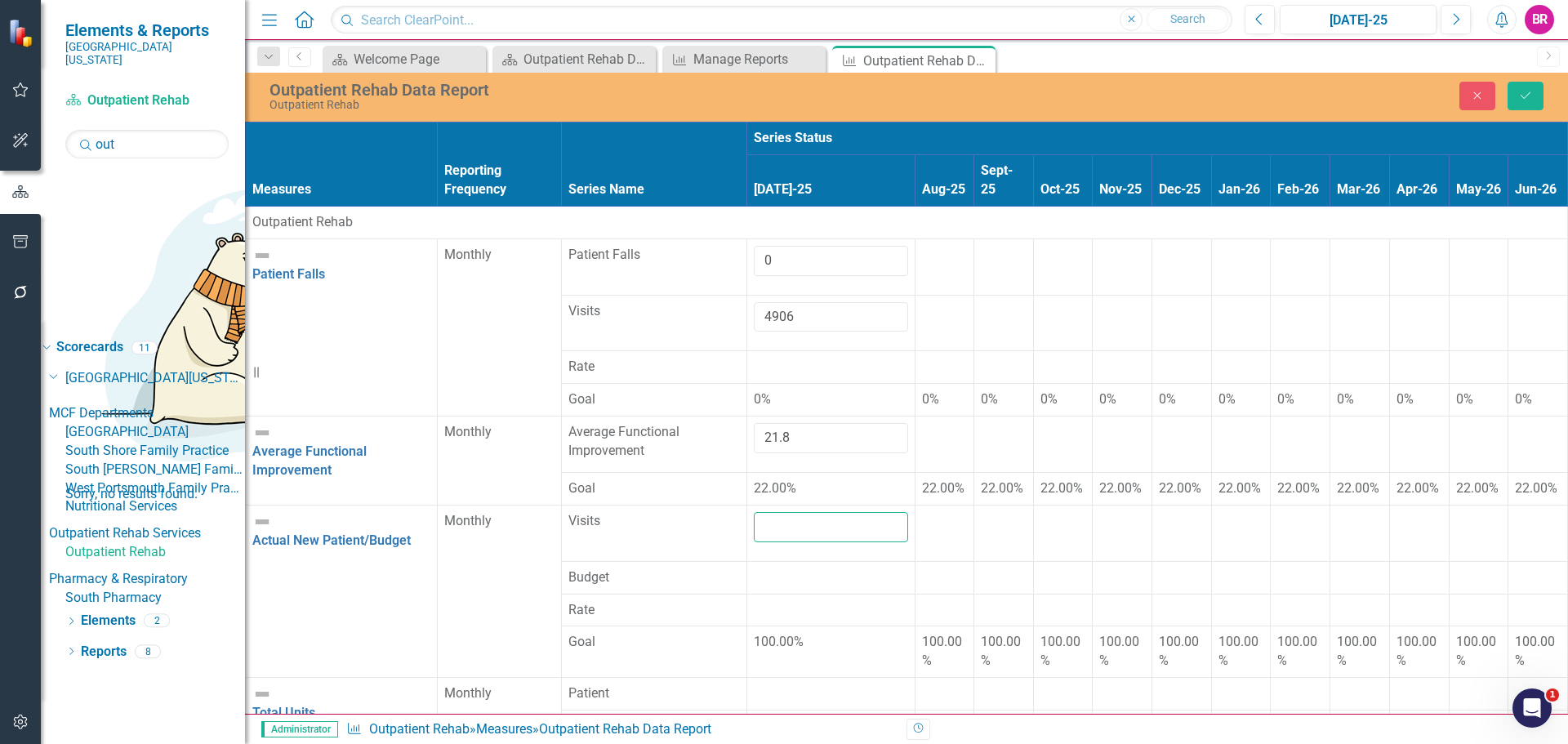
click at [754, 512] on input "number" at bounding box center [831, 527] width 155 height 30
type input "502"
click at [754, 568] on div at bounding box center [831, 568] width 155 height 0
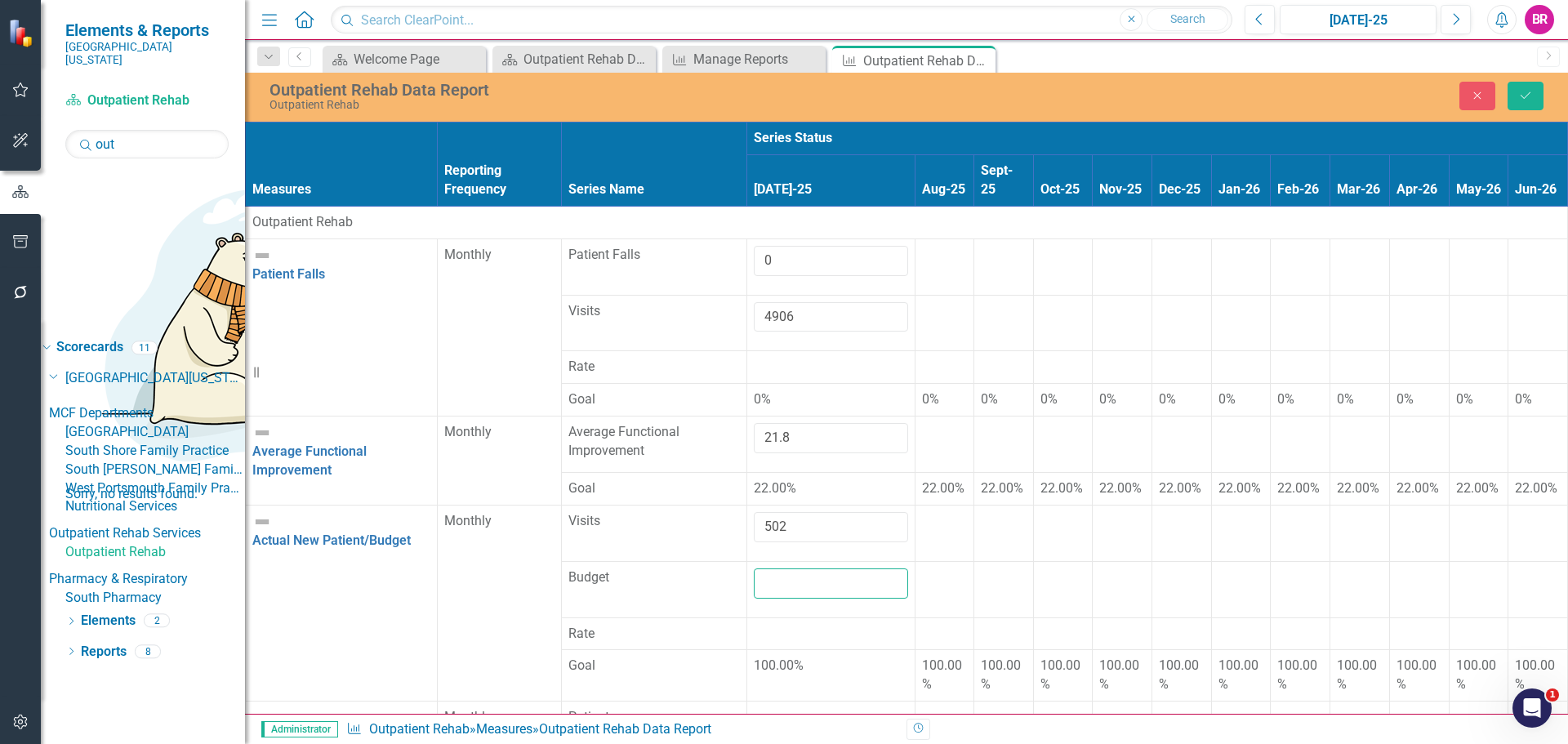
click at [754, 568] on input "number" at bounding box center [831, 583] width 155 height 30
type input "475"
click at [922, 568] on div at bounding box center [945, 568] width 45 height 0
click at [754, 709] on div at bounding box center [831, 709] width 155 height 0
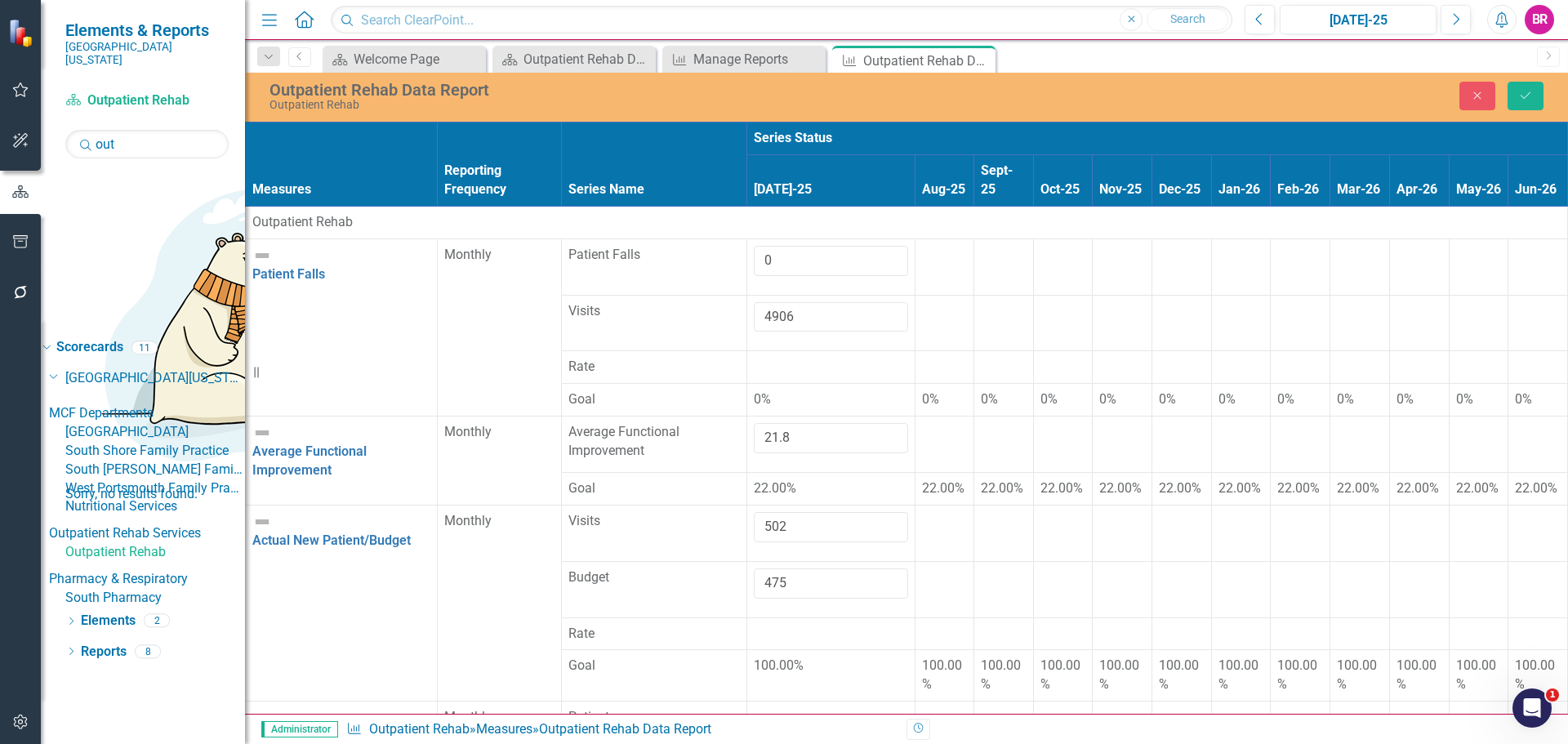
click at [754, 709] on div at bounding box center [831, 709] width 155 height 0
click at [754, 709] on input "number" at bounding box center [831, 723] width 155 height 30
type input "17259"
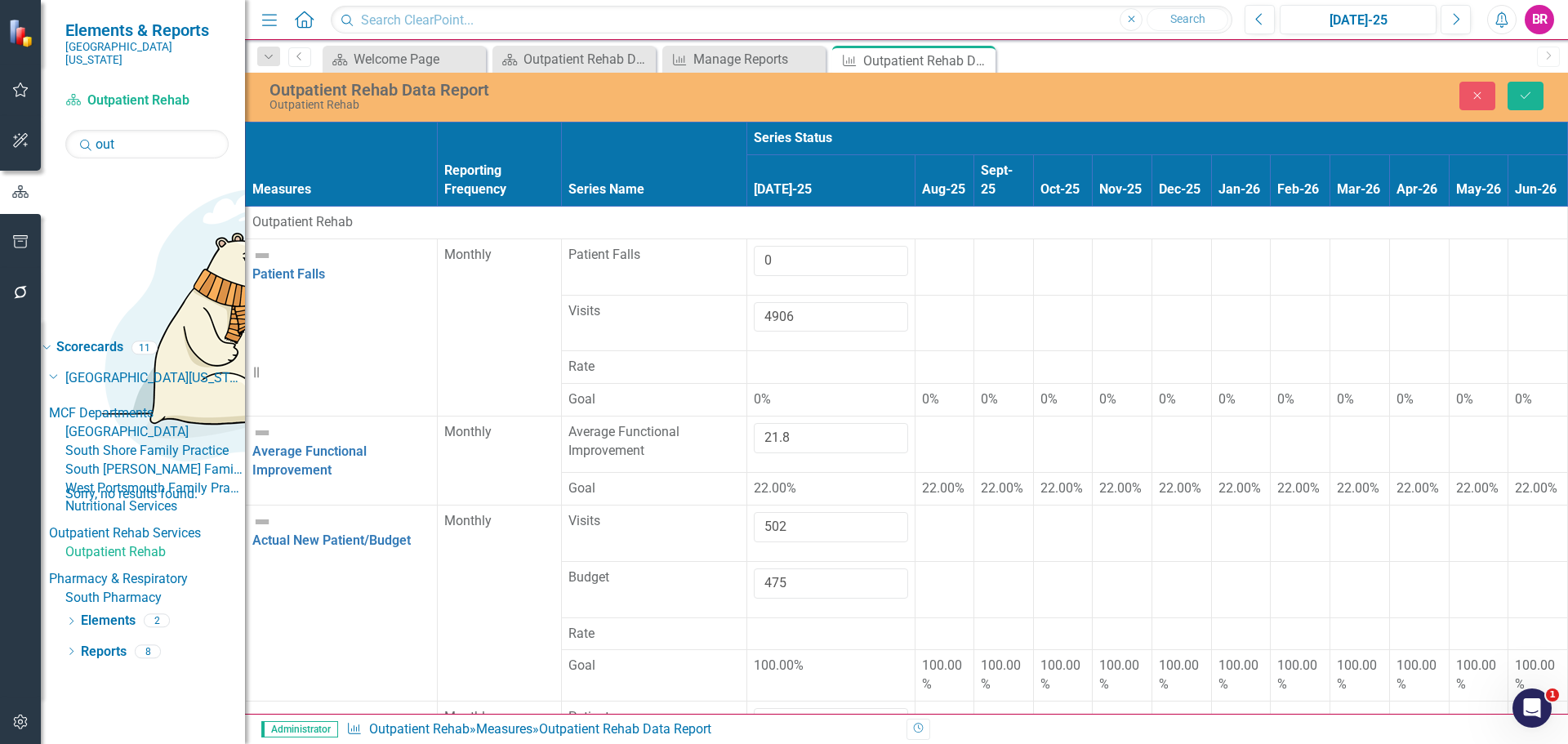
type input "17792"
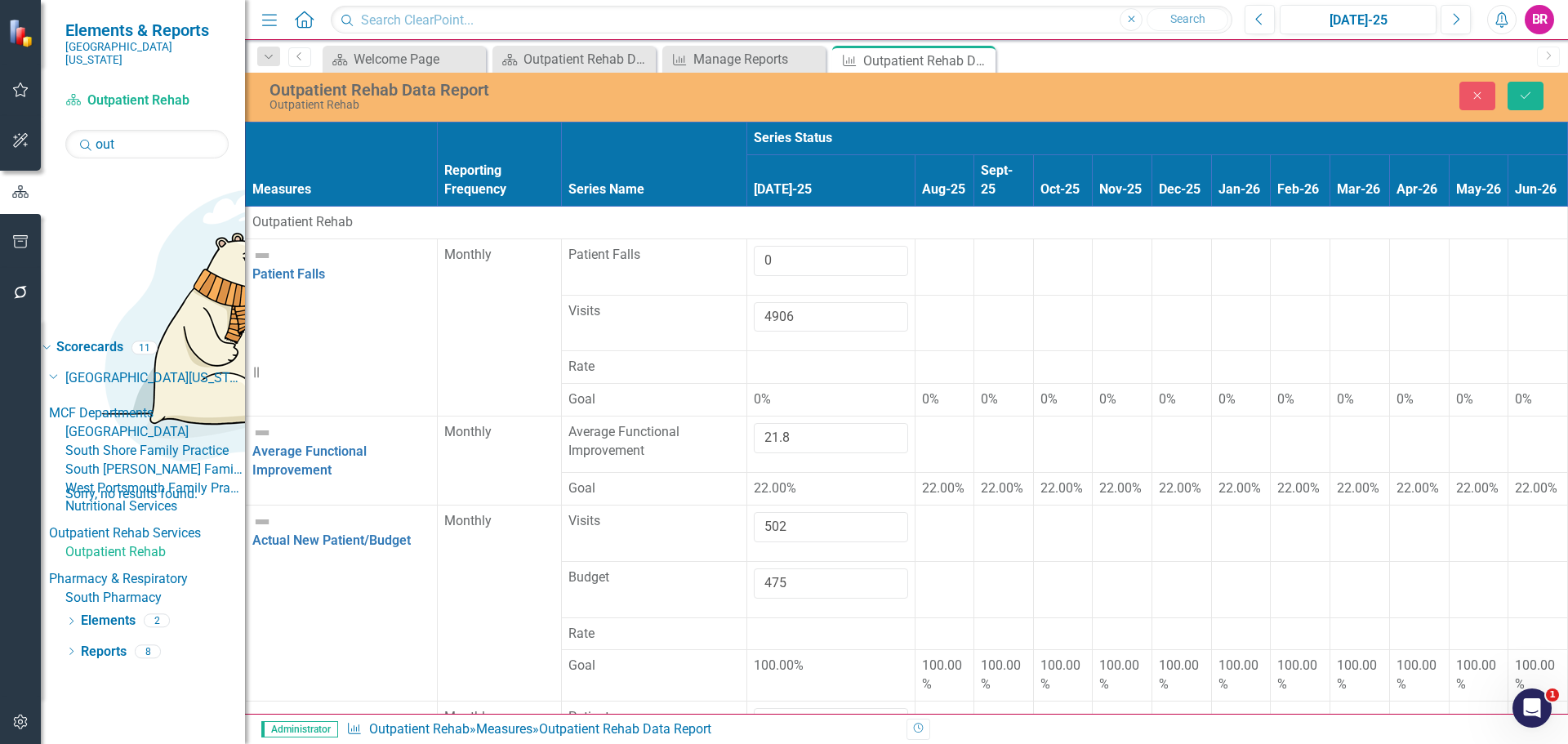
type input "4906"
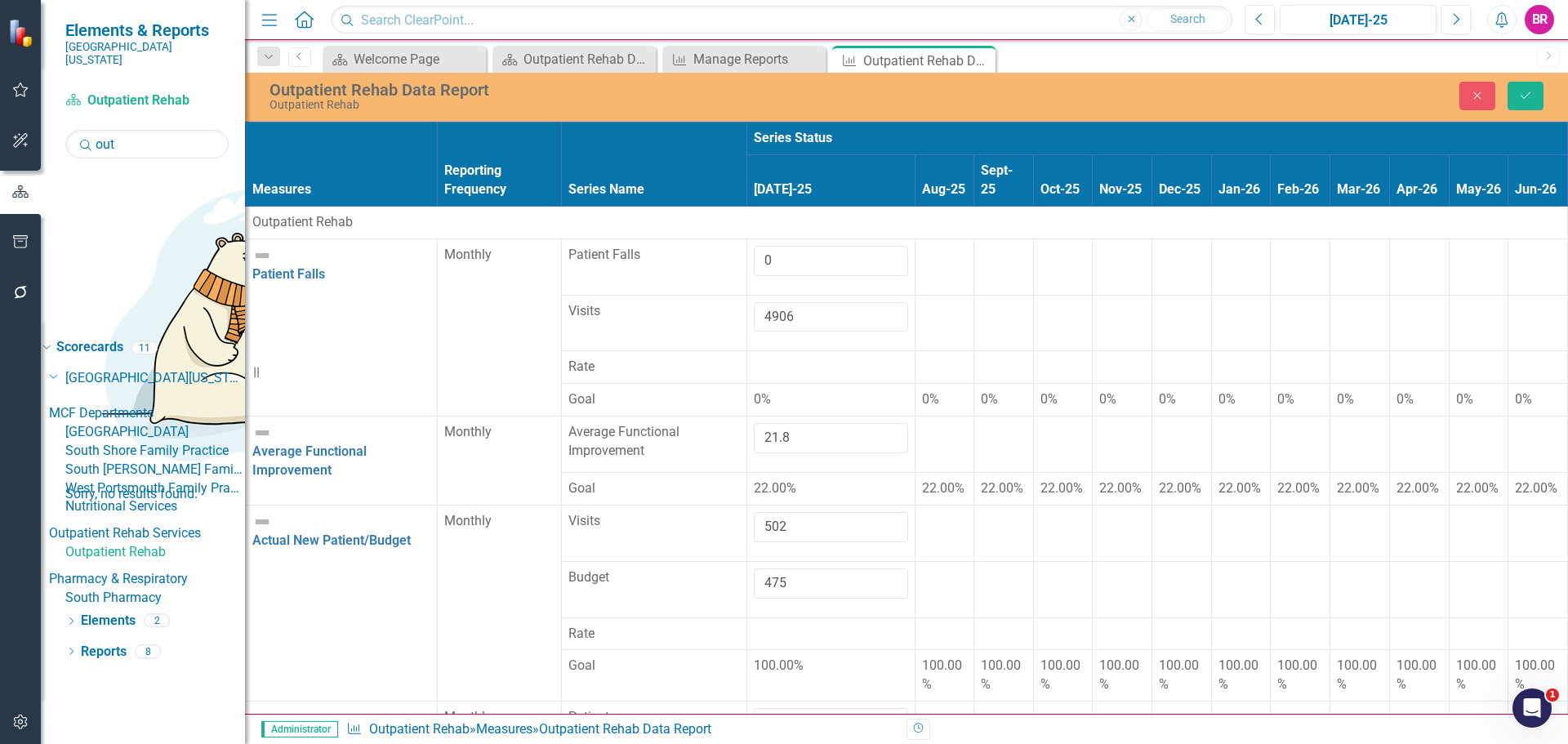
type input "4944"
click at [1518, 93] on button "Save" at bounding box center [1526, 96] width 36 height 28
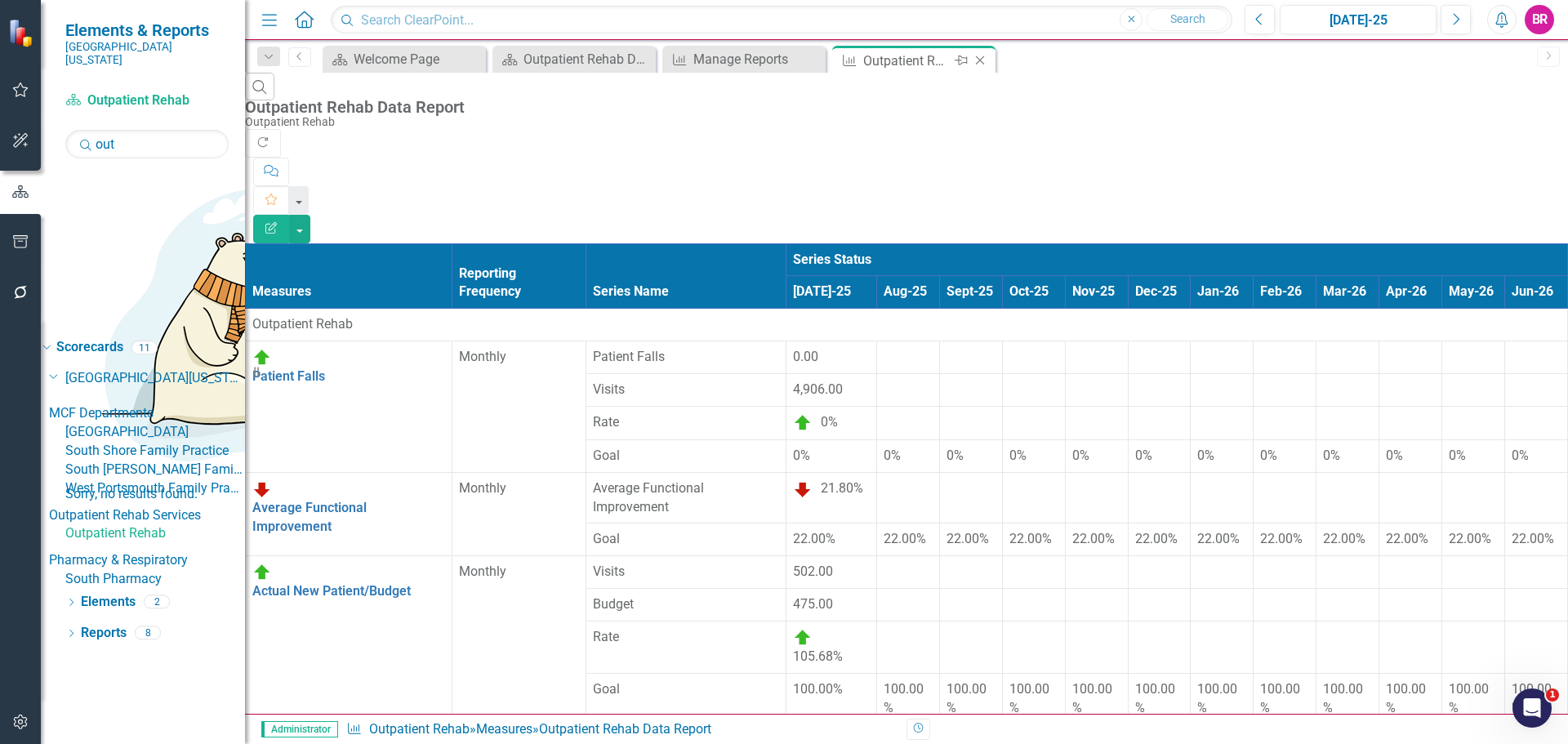
click at [980, 58] on icon "Close" at bounding box center [980, 60] width 16 height 13
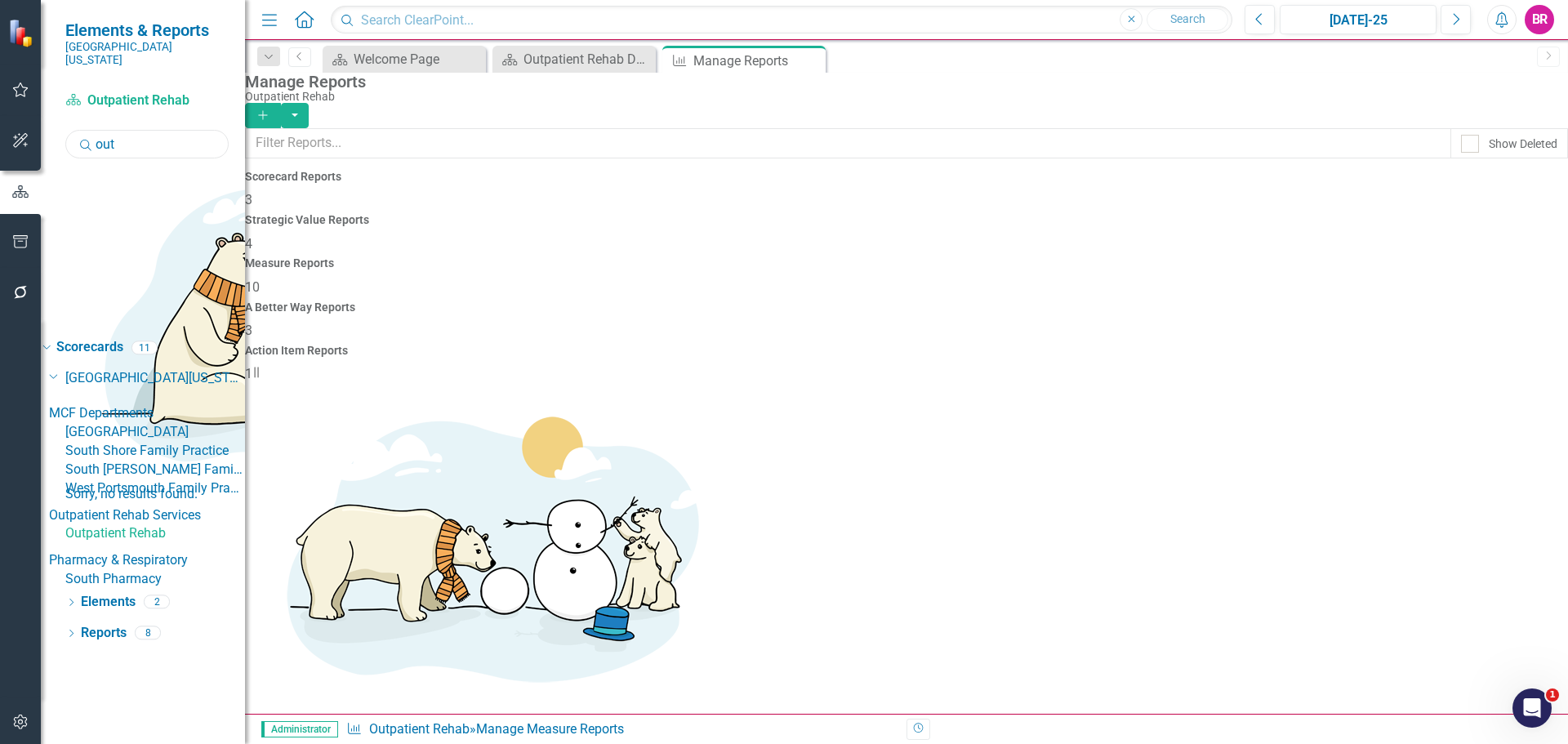
drag, startPoint x: 119, startPoint y: 128, endPoint x: 16, endPoint y: 116, distance: 103.7
click at [57, 119] on div "Scorecard Outpatient Rehab Search out Sorry, no results found. Dropdown Scoreca…" at bounding box center [143, 416] width 205 height 657
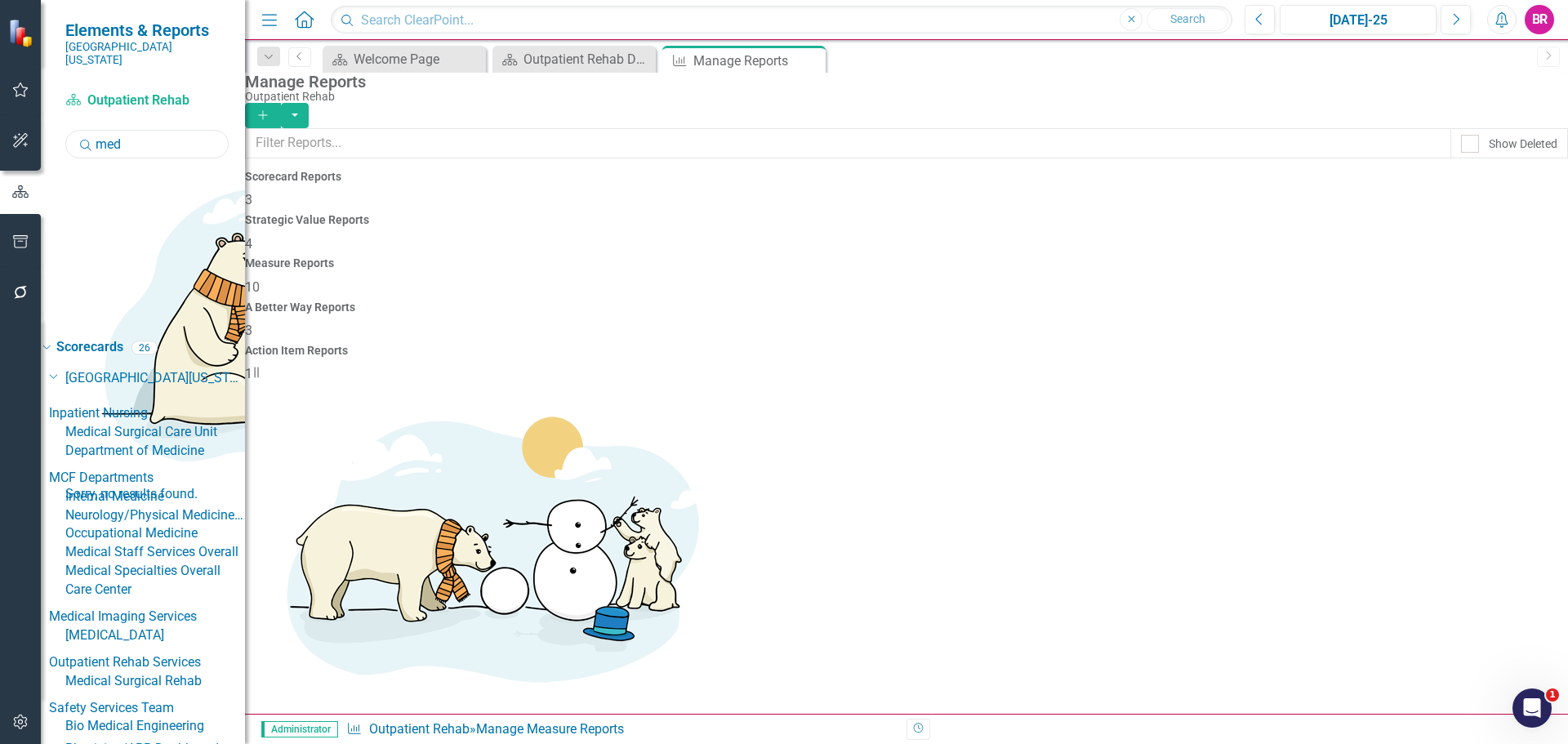
scroll to position [82, 0]
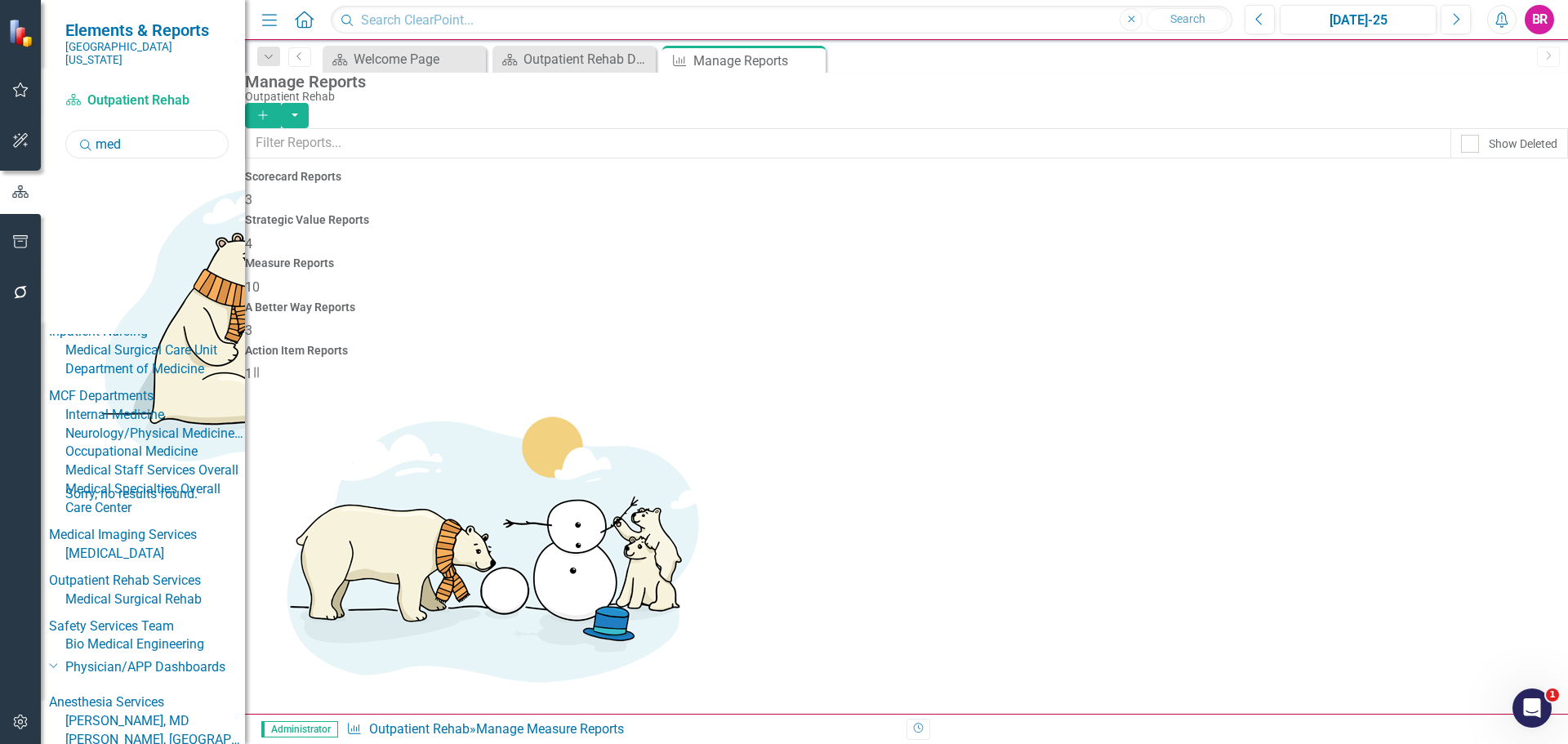
type input "med"
click at [165, 590] on link "Medical Surgical Rehab" at bounding box center [156, 599] width 180 height 19
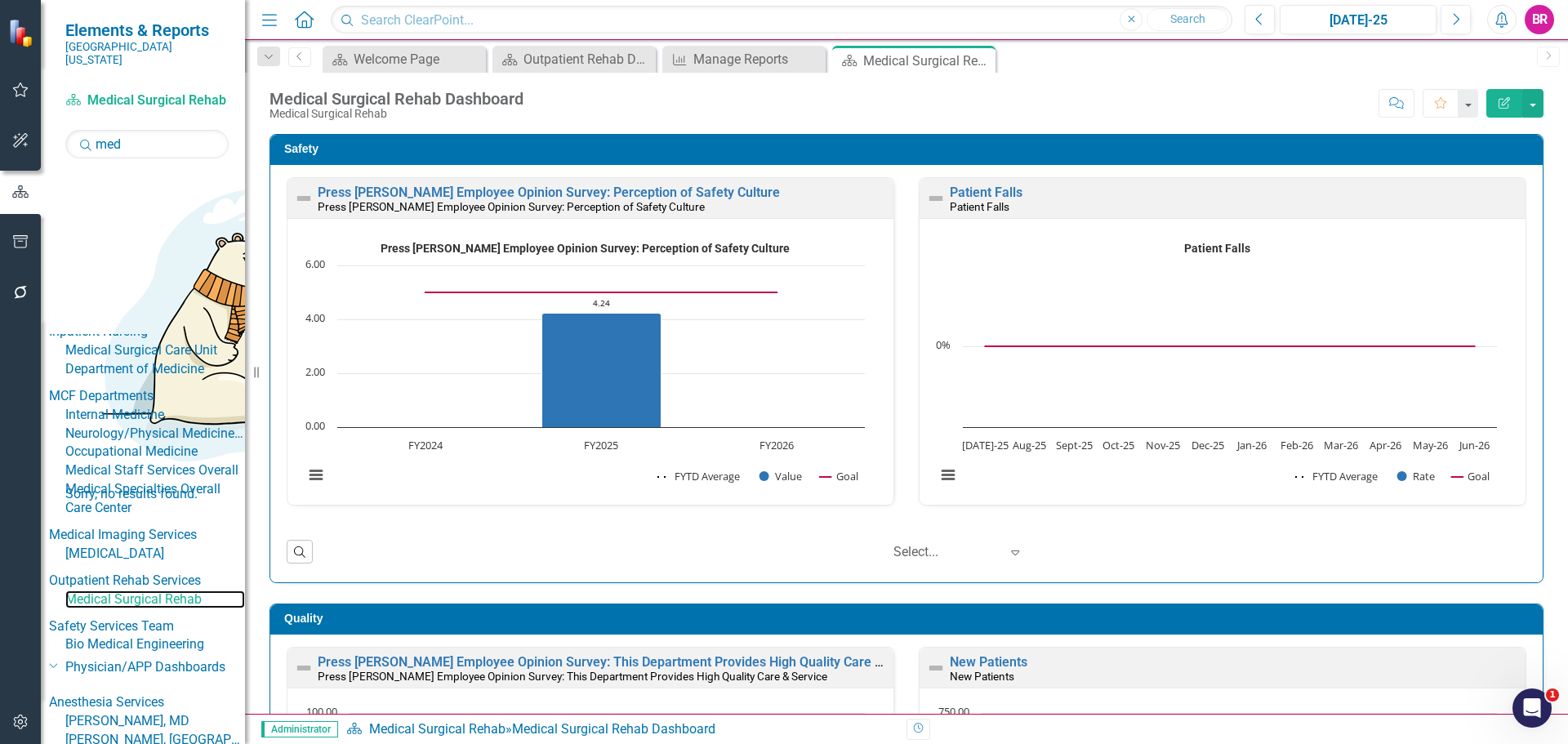
scroll to position [309, 0]
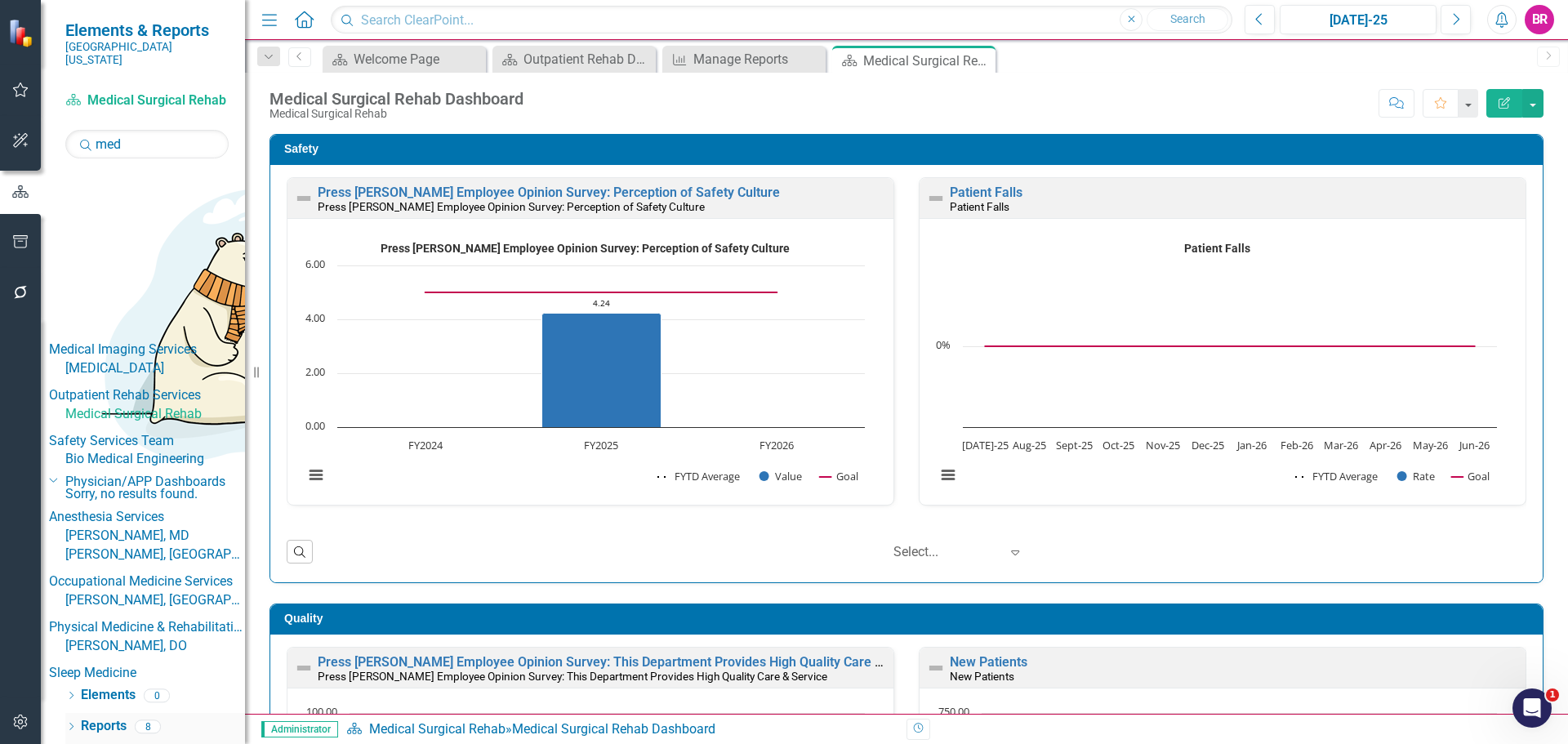
click at [117, 729] on link "Reports" at bounding box center [104, 726] width 45 height 19
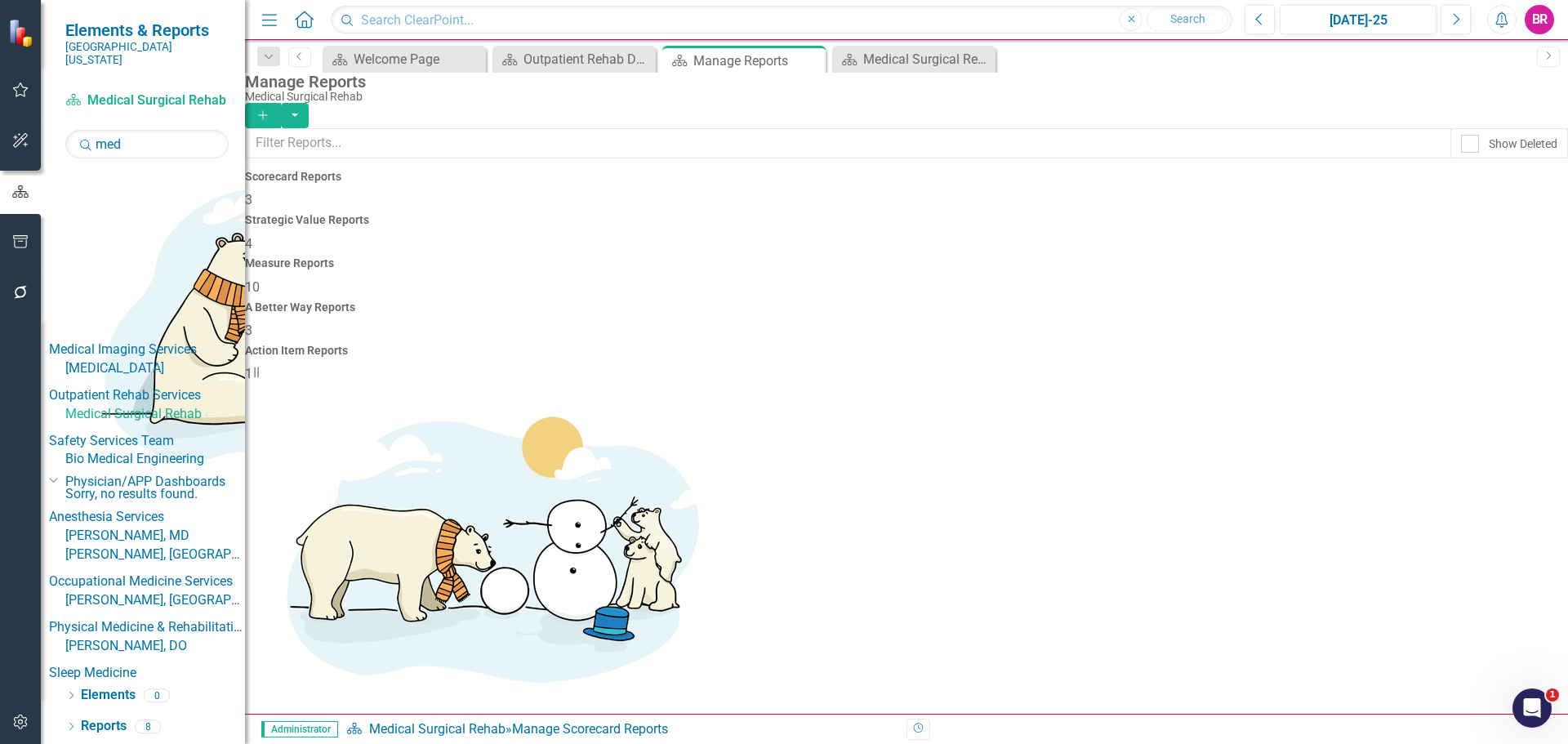
click at [260, 279] on span "10" at bounding box center [252, 287] width 15 height 15
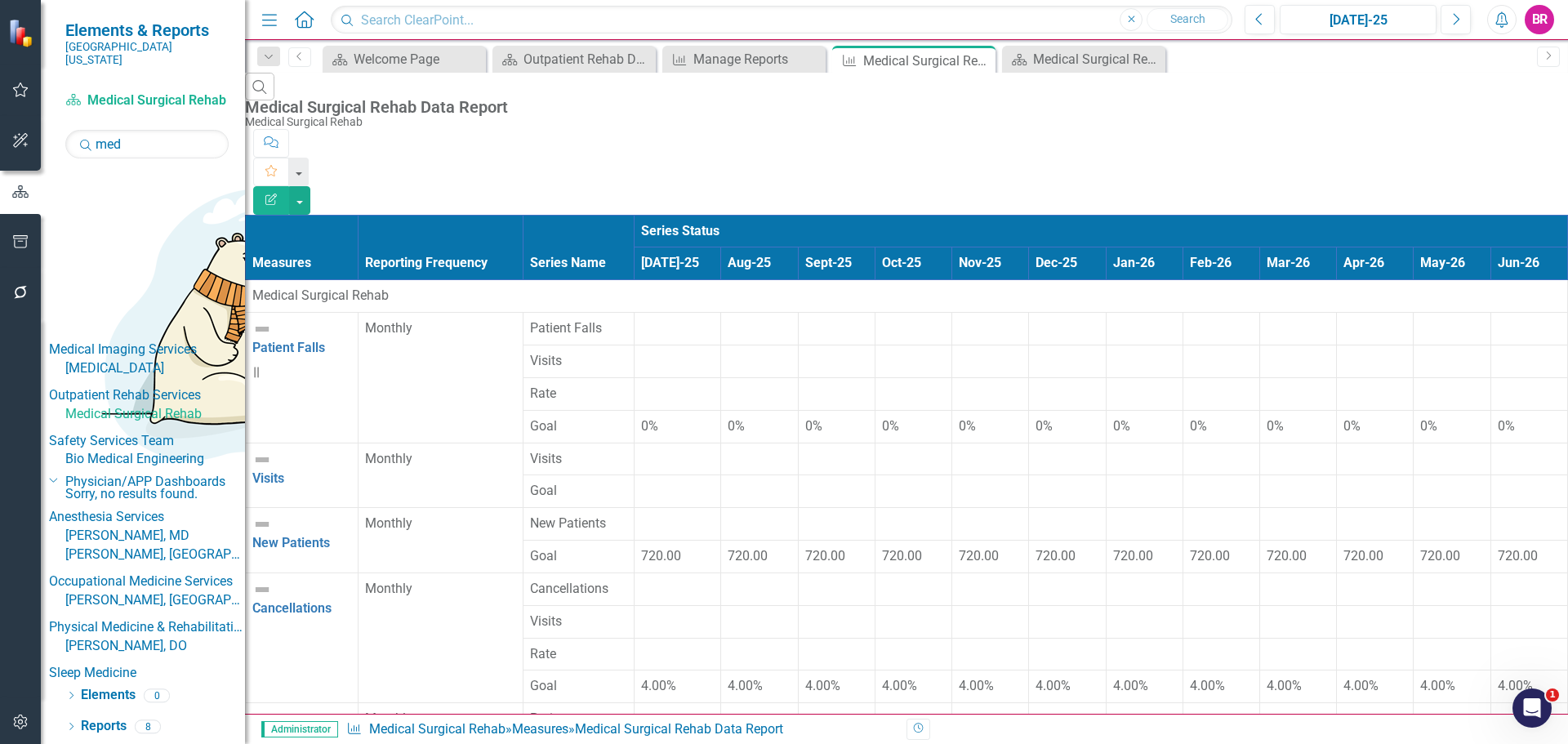
click at [641, 319] on div at bounding box center [678, 319] width 73 height 0
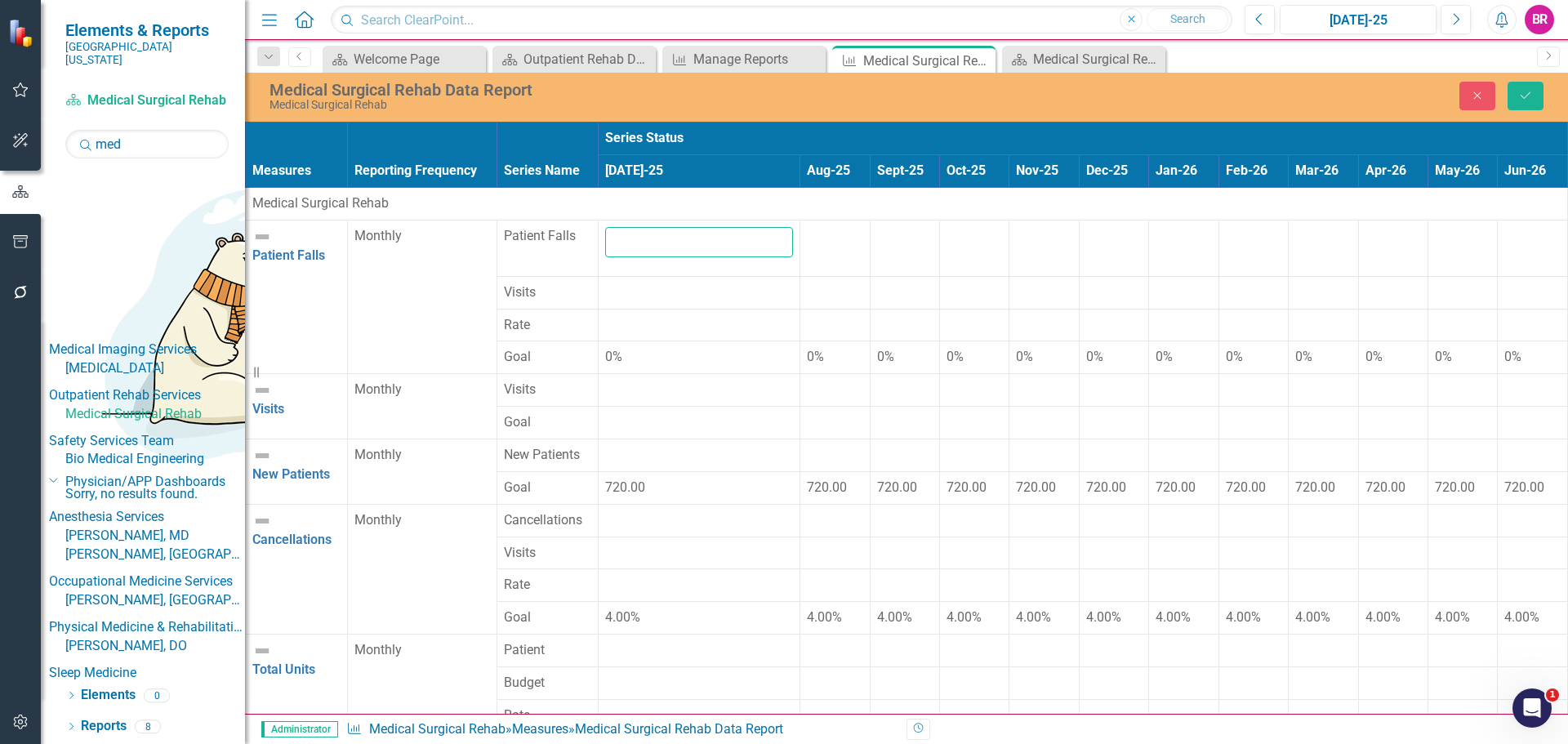
click at [619, 245] on input "number" at bounding box center [699, 242] width 188 height 30
type input "0"
click at [620, 284] on div at bounding box center [699, 284] width 188 height 0
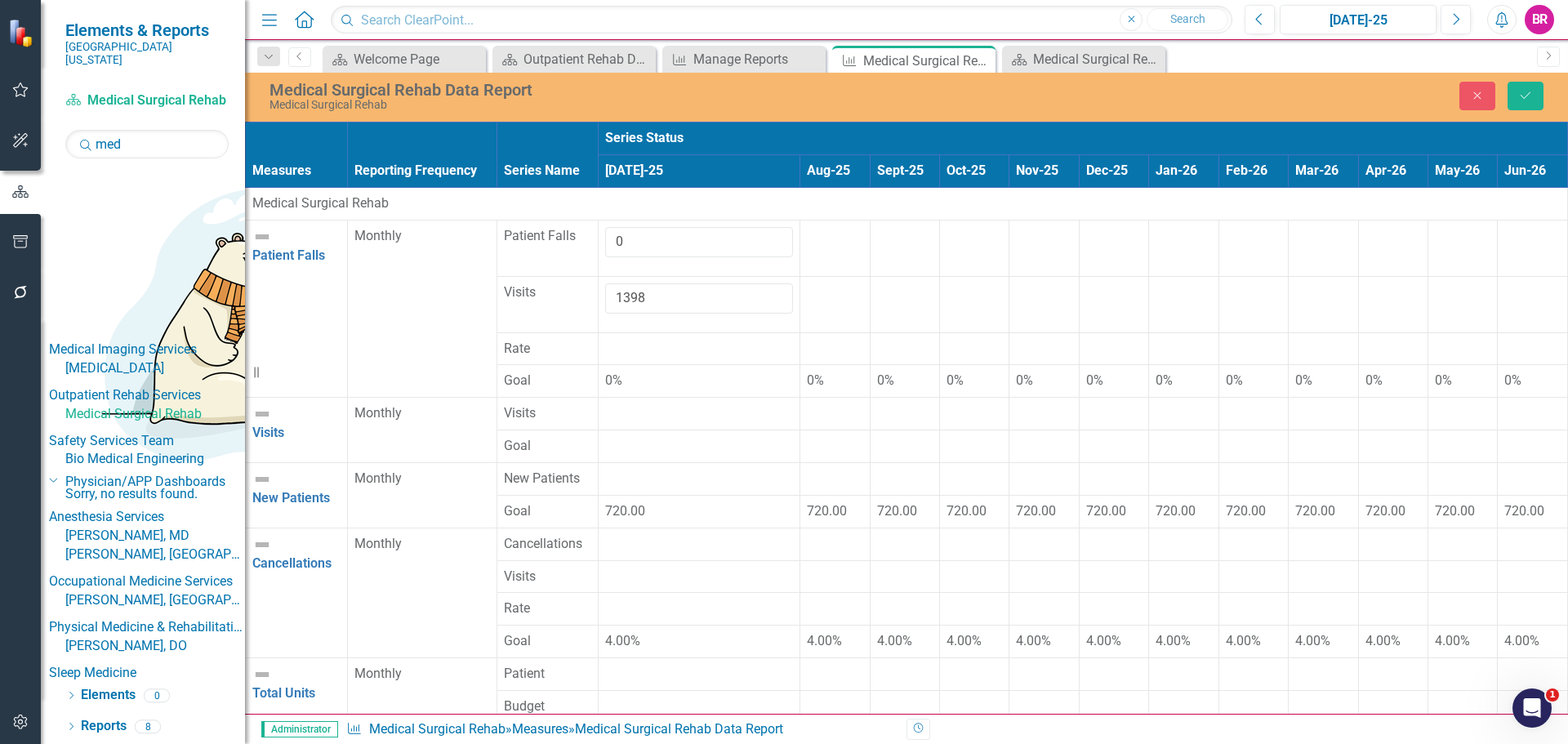
type input "1398"
click at [800, 307] on td at bounding box center [835, 305] width 69 height 56
click at [645, 405] on div at bounding box center [699, 405] width 188 height 0
click at [649, 405] on div at bounding box center [699, 405] width 188 height 0
click at [619, 469] on div at bounding box center [699, 469] width 188 height 0
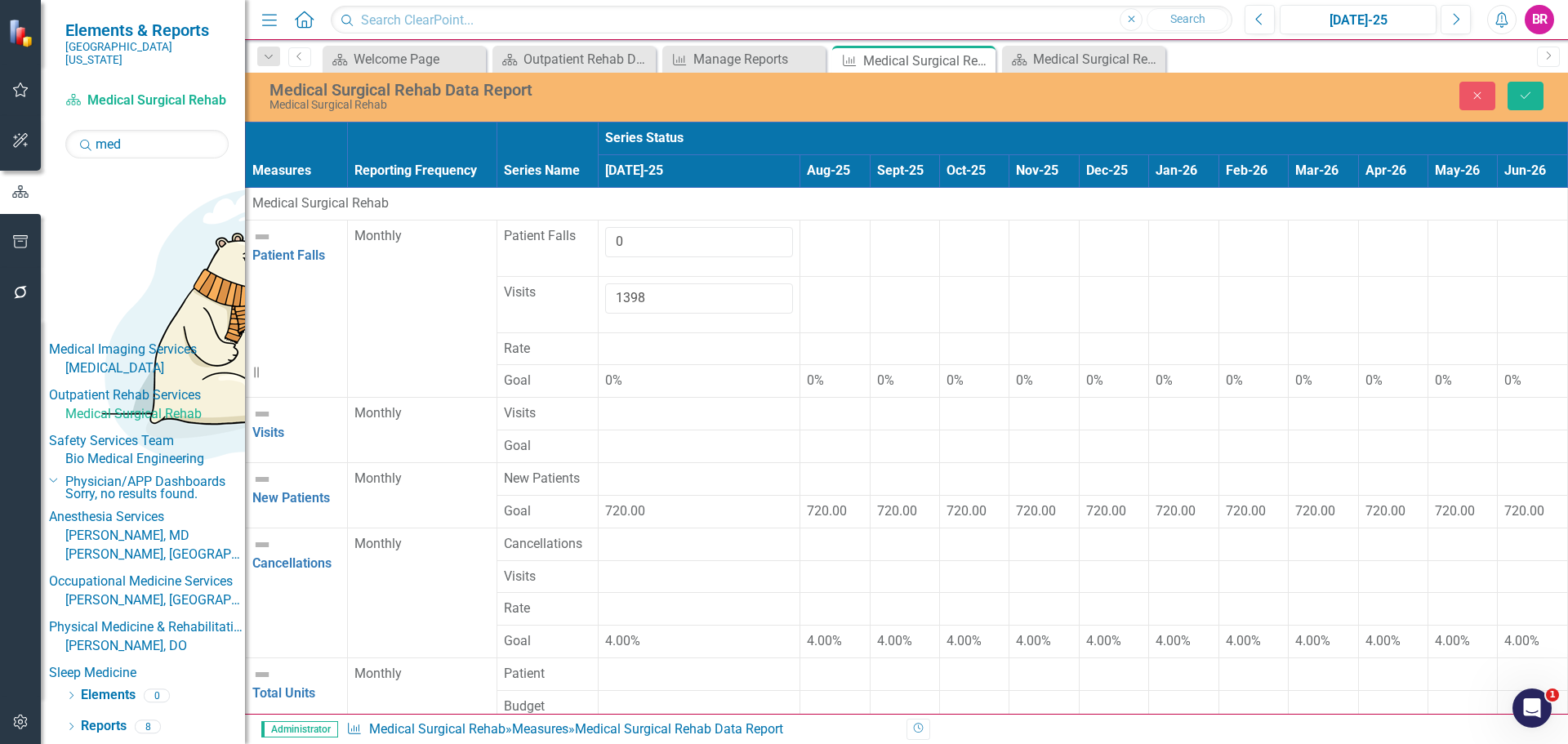
click at [619, 469] on div at bounding box center [699, 469] width 188 height 0
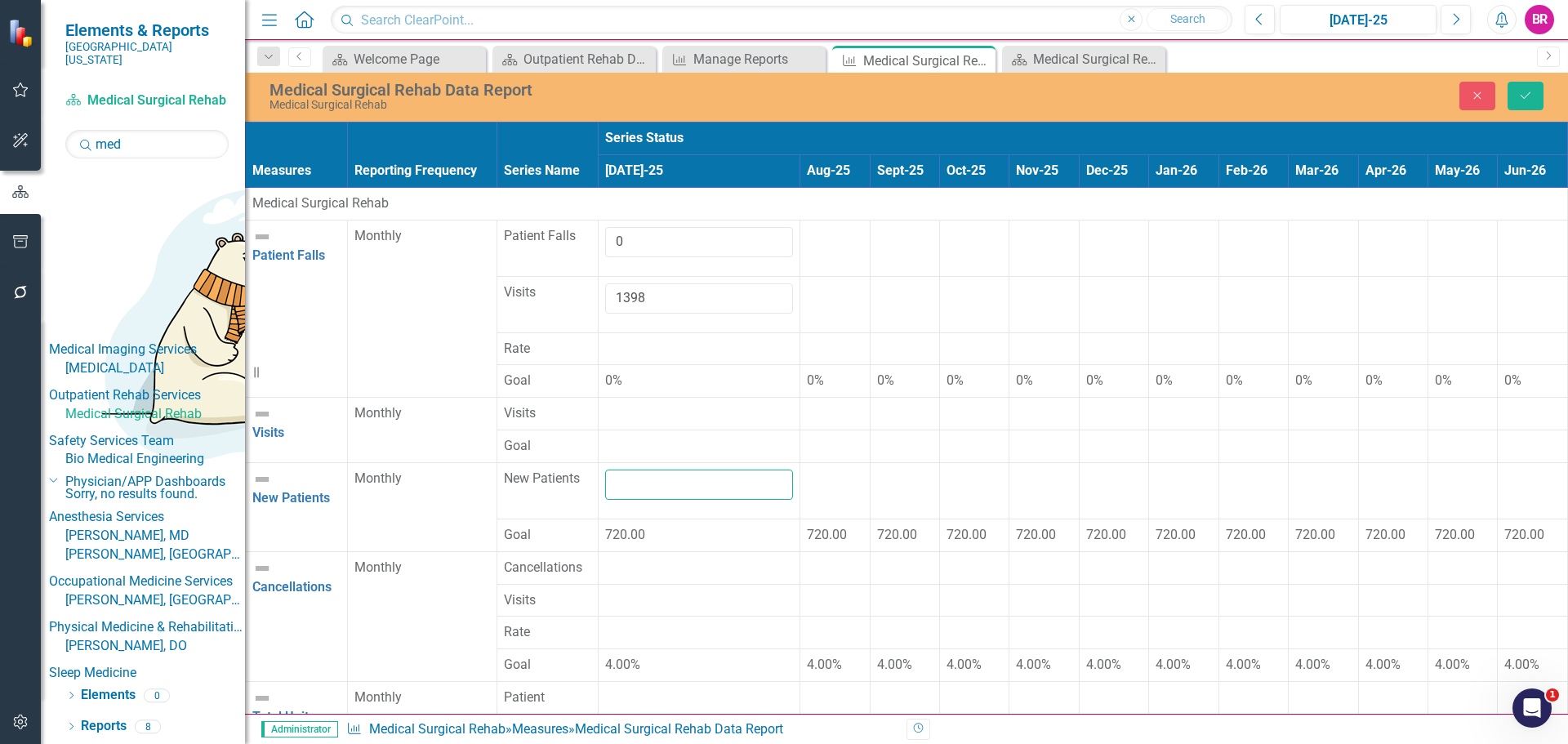
click at [619, 469] on input "number" at bounding box center [699, 484] width 188 height 30
type input "699"
click at [634, 558] on div at bounding box center [699, 558] width 188 height 0
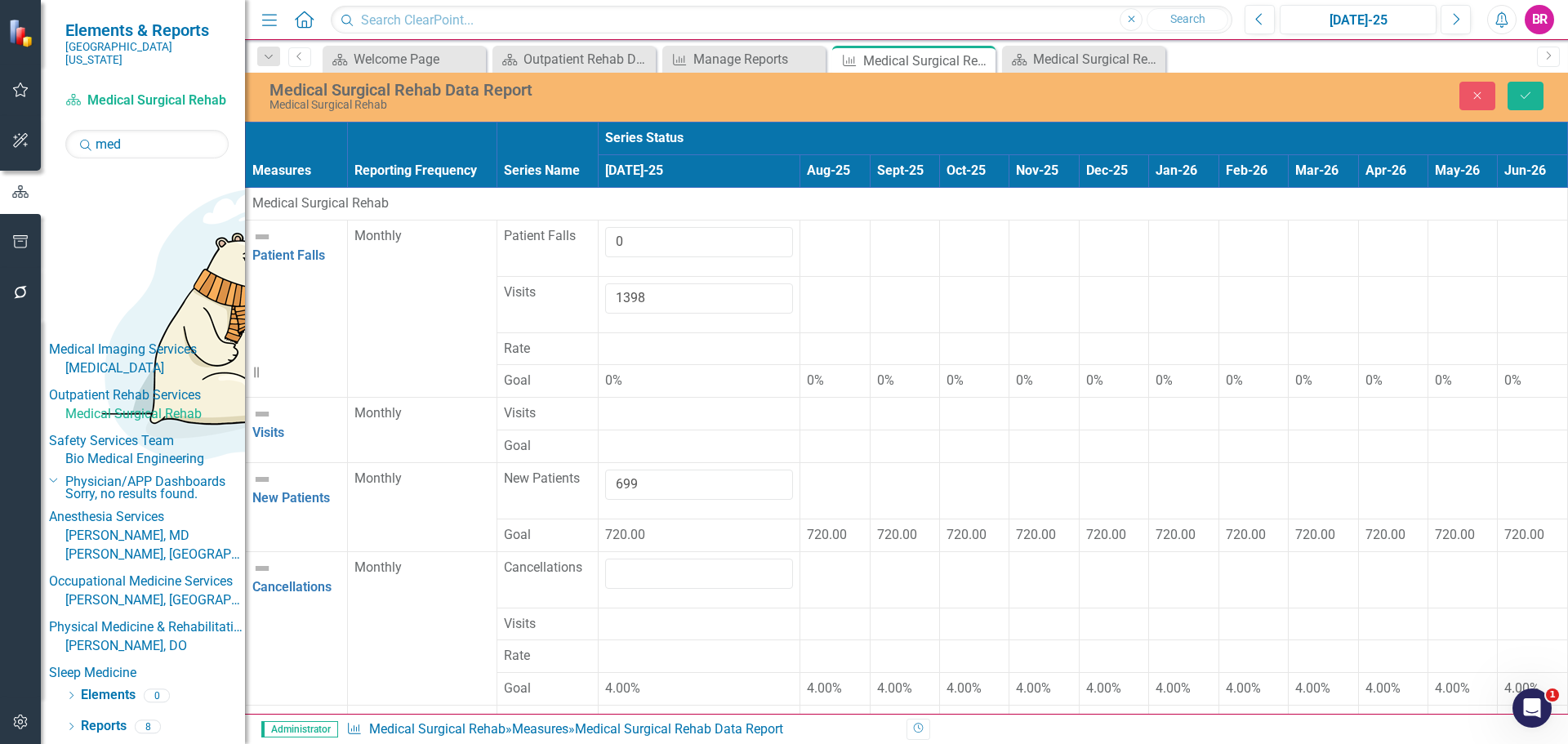
click at [634, 558] on div at bounding box center [699, 573] width 188 height 30
drag, startPoint x: 634, startPoint y: 522, endPoint x: 631, endPoint y: 512, distance: 10.4
click at [633, 558] on input "number" at bounding box center [699, 573] width 188 height 30
click at [652, 615] on div at bounding box center [699, 615] width 188 height 0
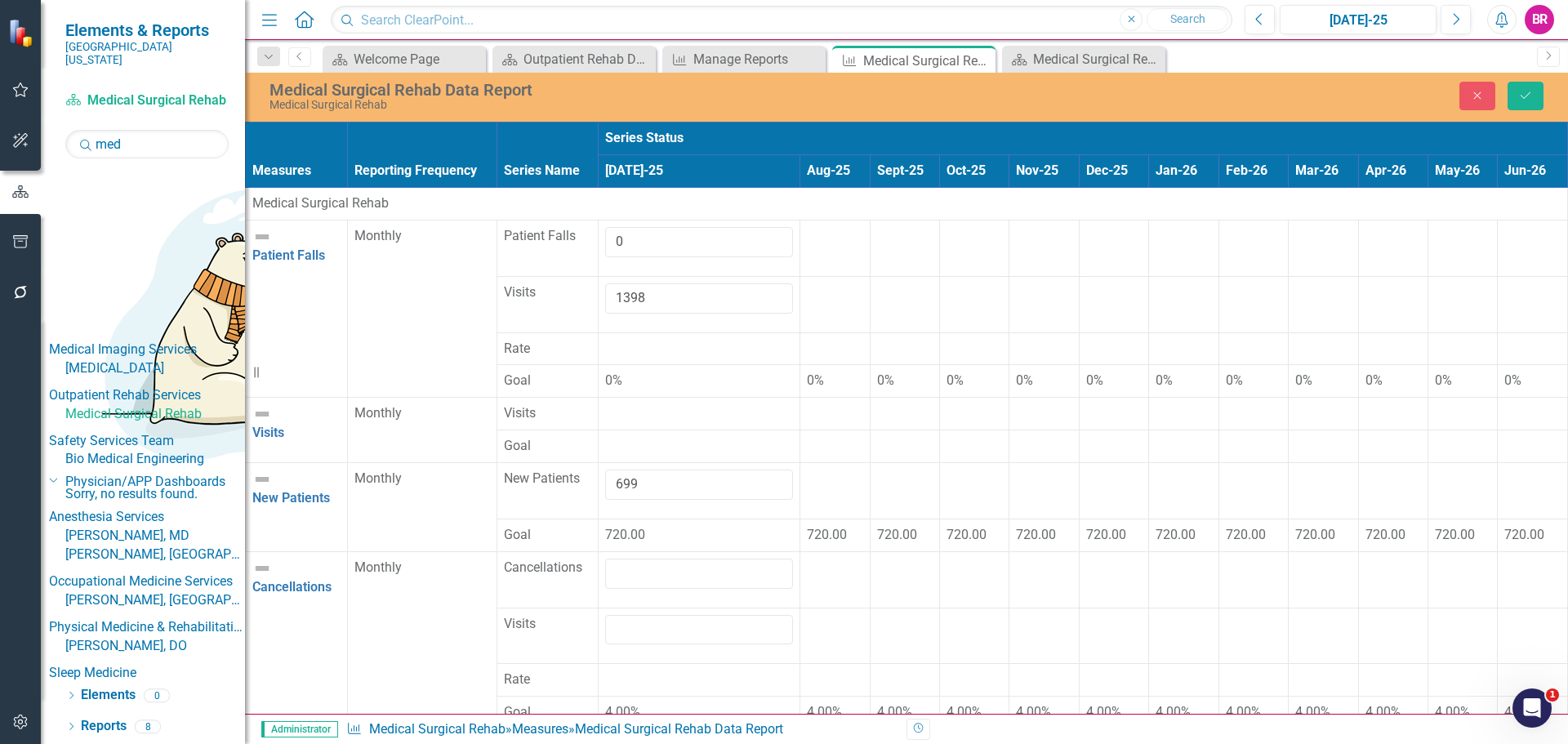
click at [652, 615] on input "number" at bounding box center [699, 629] width 188 height 30
click at [652, 615] on input "1" at bounding box center [699, 629] width 188 height 30
type input "1480"
click at [807, 615] on div at bounding box center [834, 615] width 55 height 0
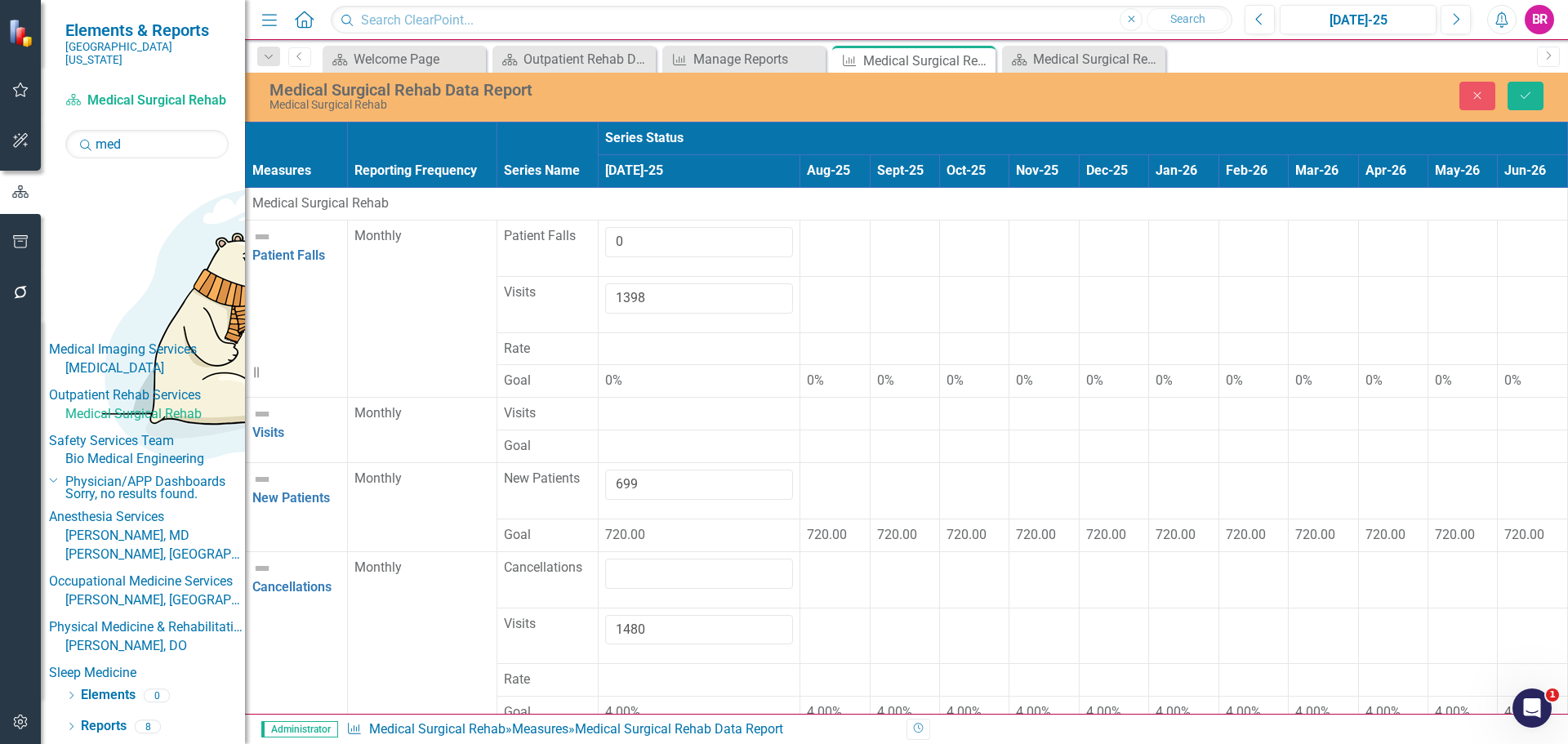
click at [639, 736] on div at bounding box center [699, 736] width 188 height 0
click at [639, 736] on input "number" at bounding box center [699, 750] width 188 height 30
type input "3199"
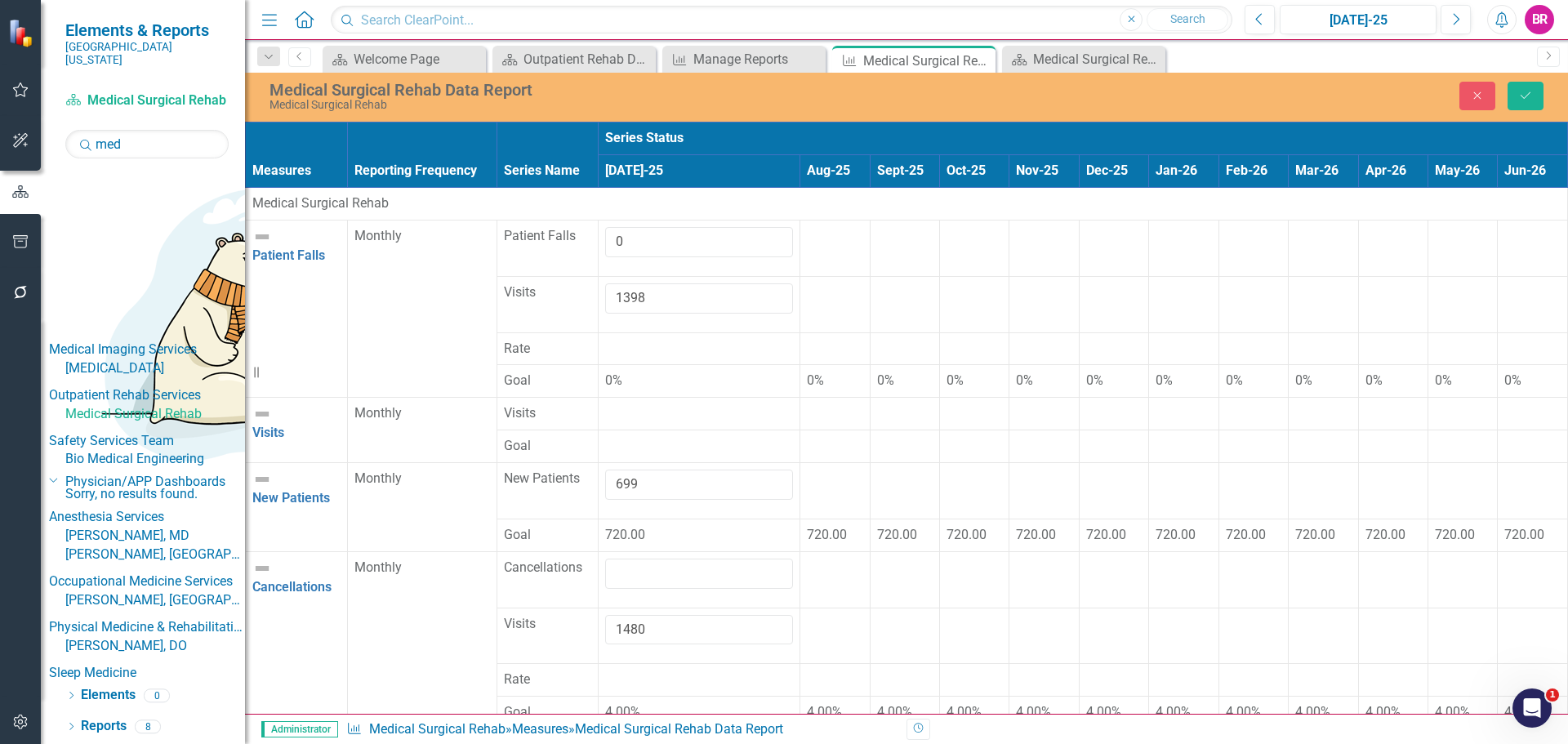
type input "3523"
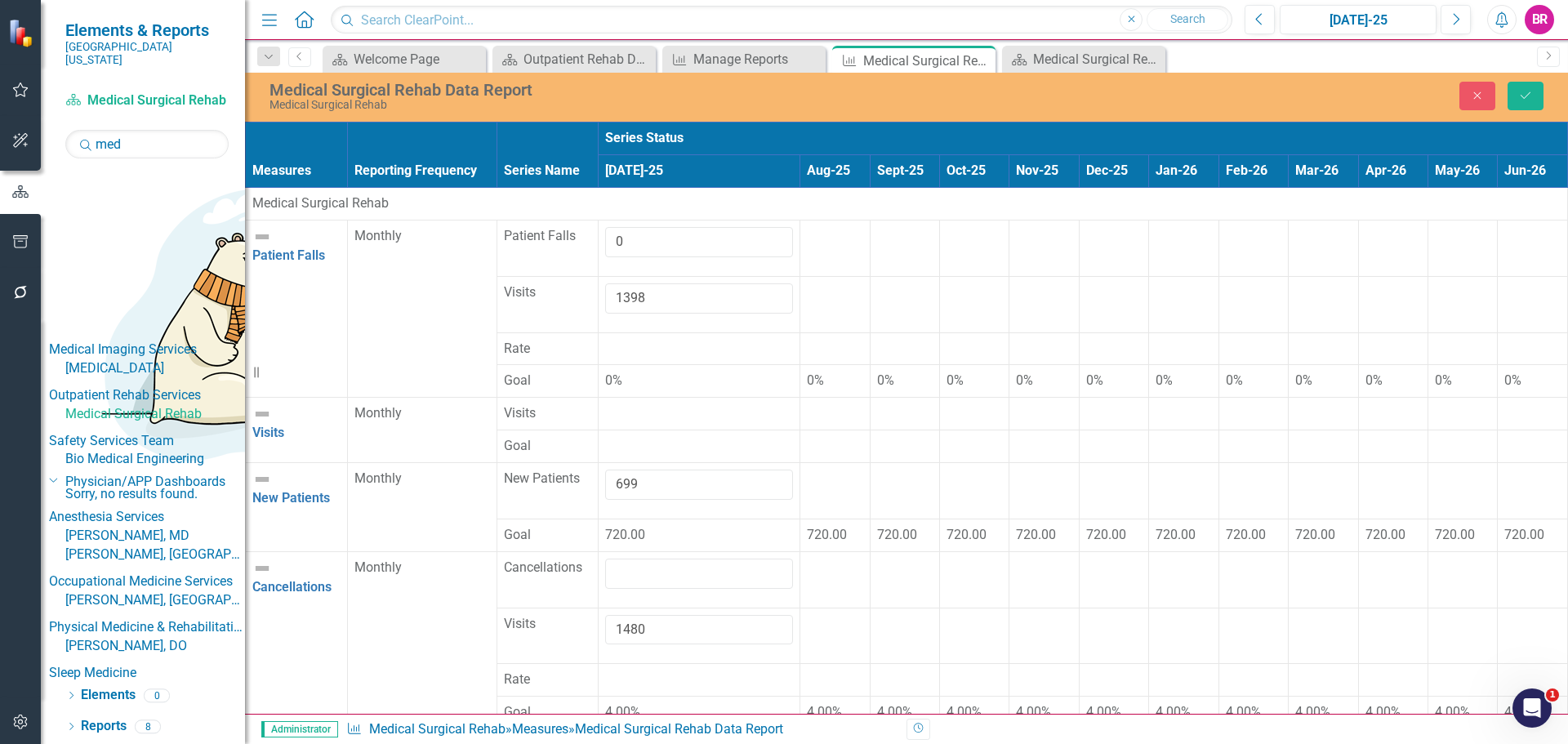
type input "1396"
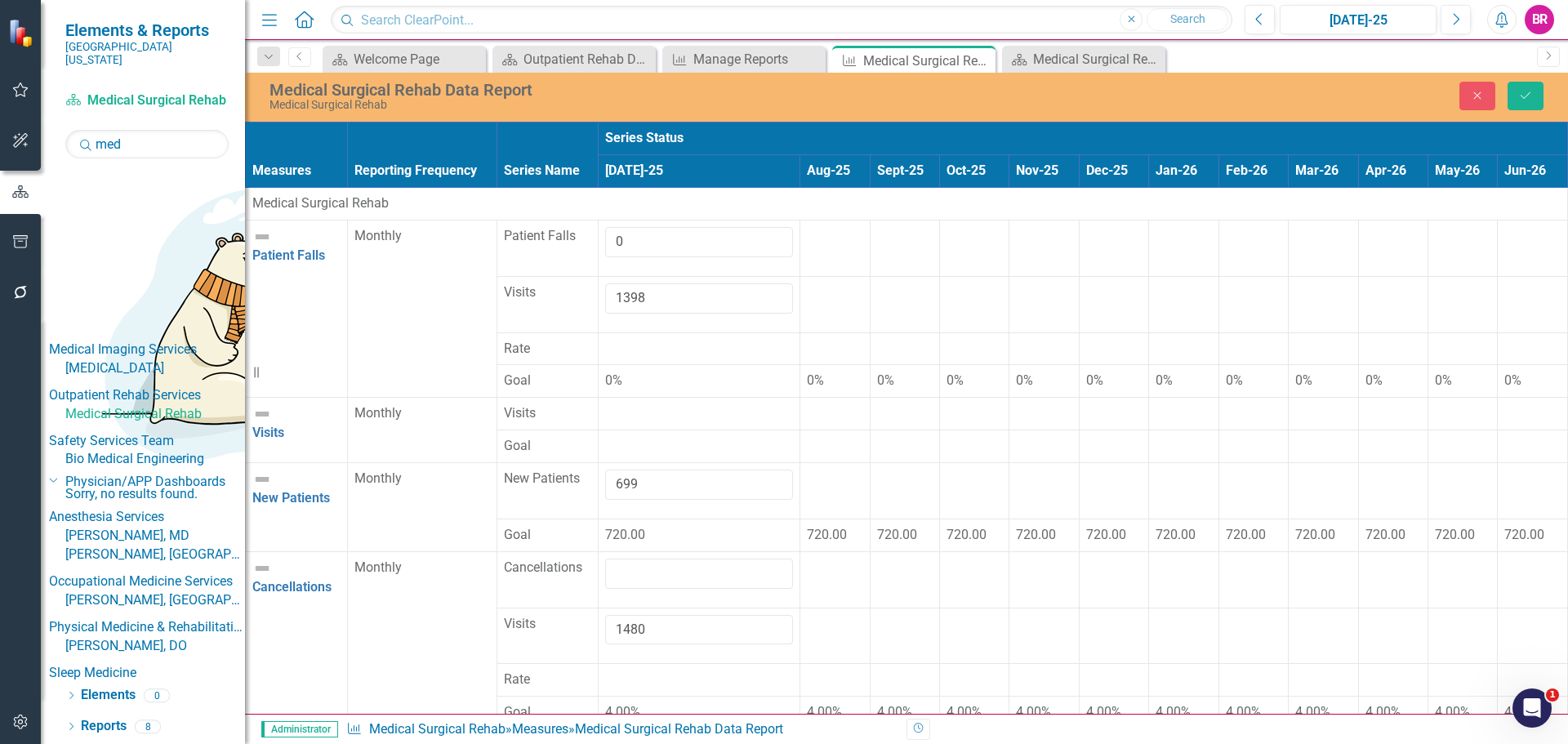
type input "1480"
click at [1521, 95] on icon "Save" at bounding box center [1525, 96] width 15 height 12
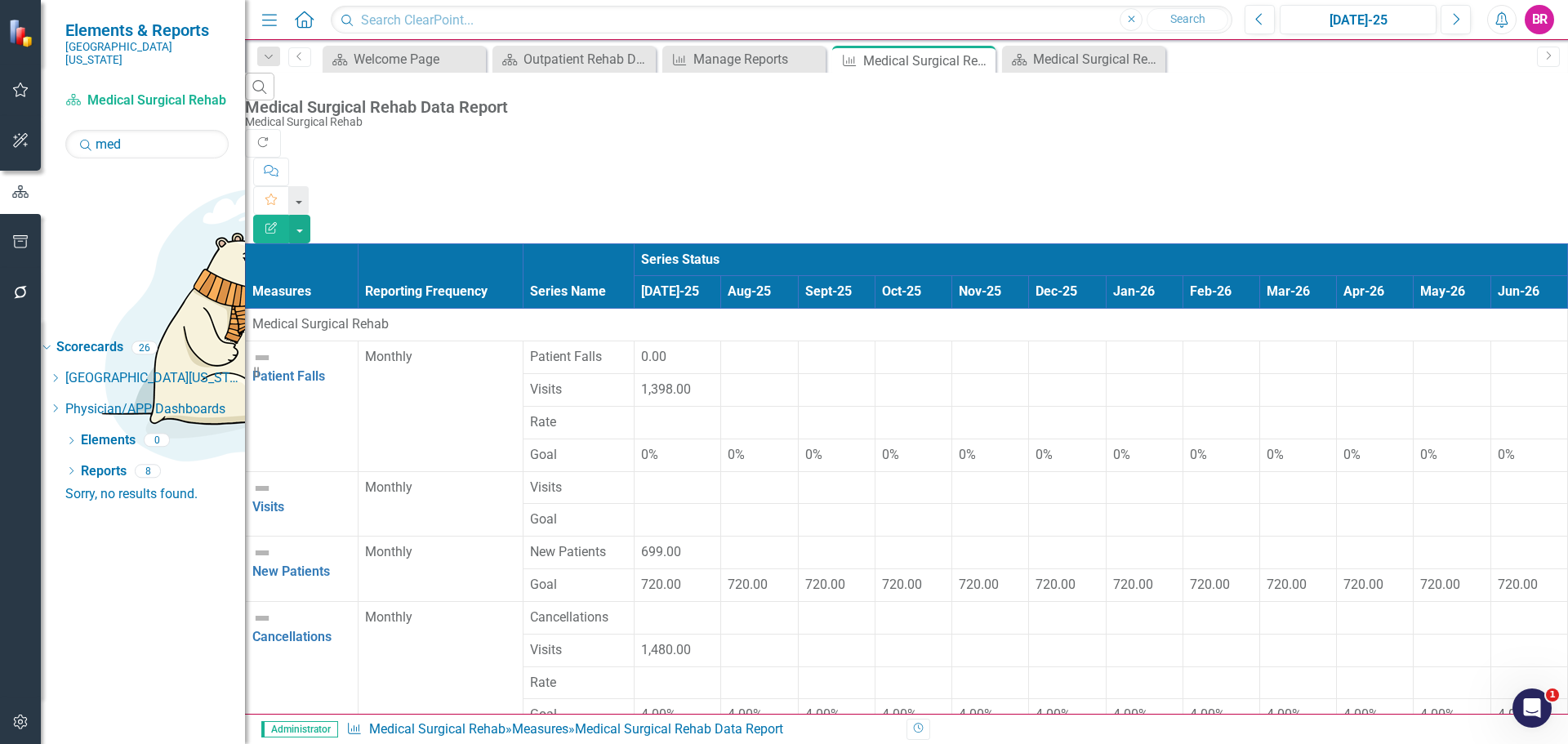
scroll to position [0, 0]
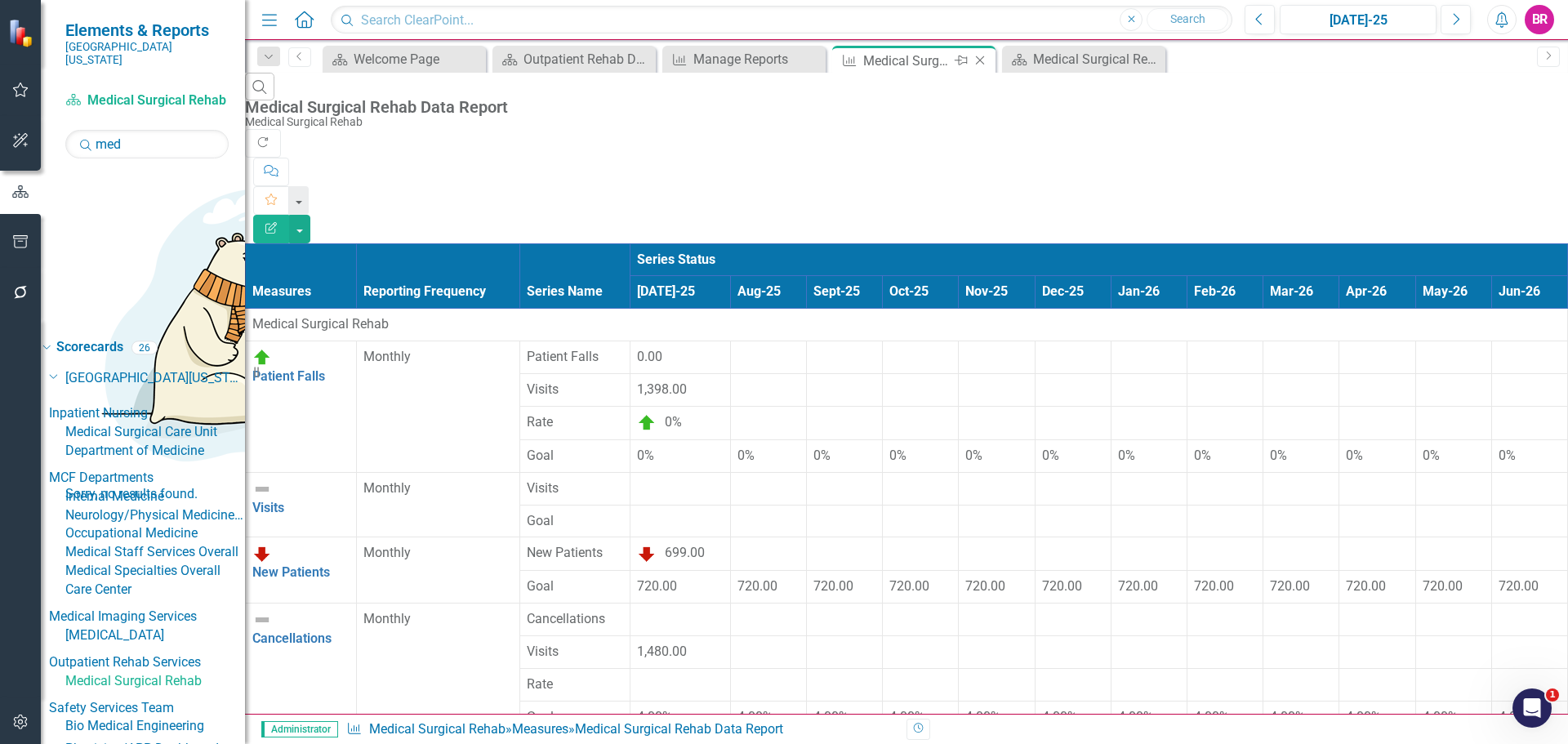
click at [981, 62] on icon "Close" at bounding box center [980, 60] width 16 height 13
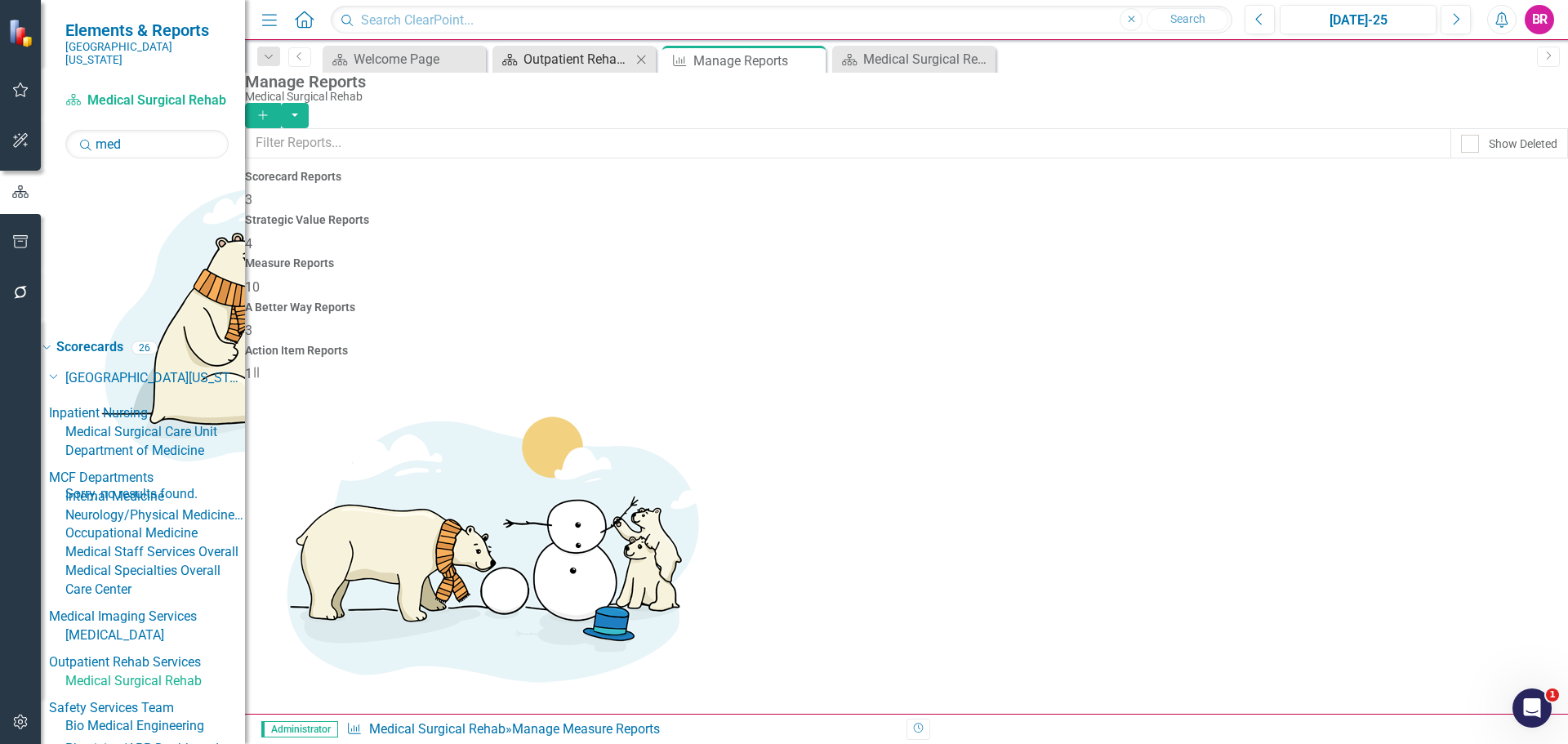
click at [567, 57] on div "Outpatient Rehab Dashboard" at bounding box center [578, 59] width 108 height 20
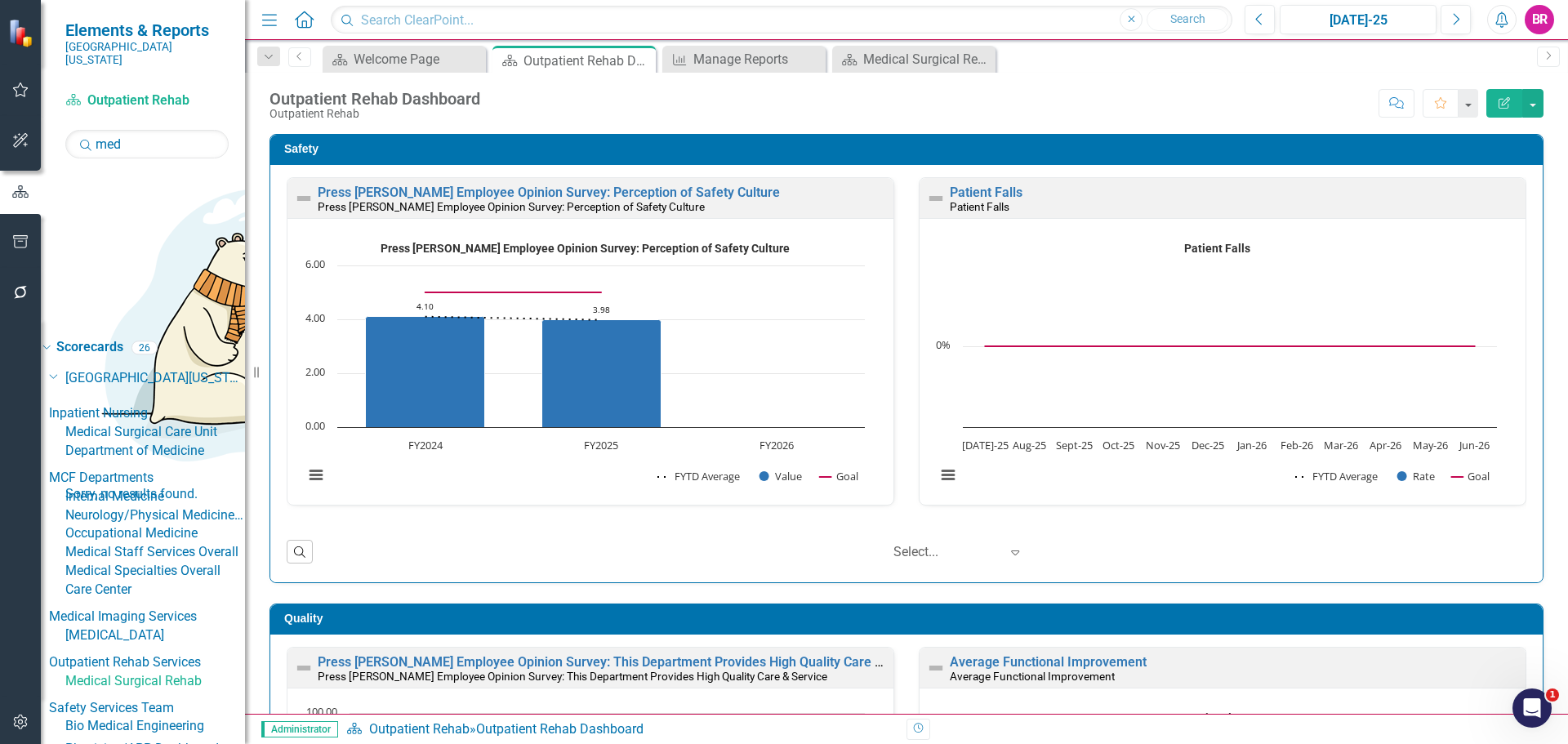
click at [779, 61] on div "Manage Reports" at bounding box center [747, 59] width 108 height 20
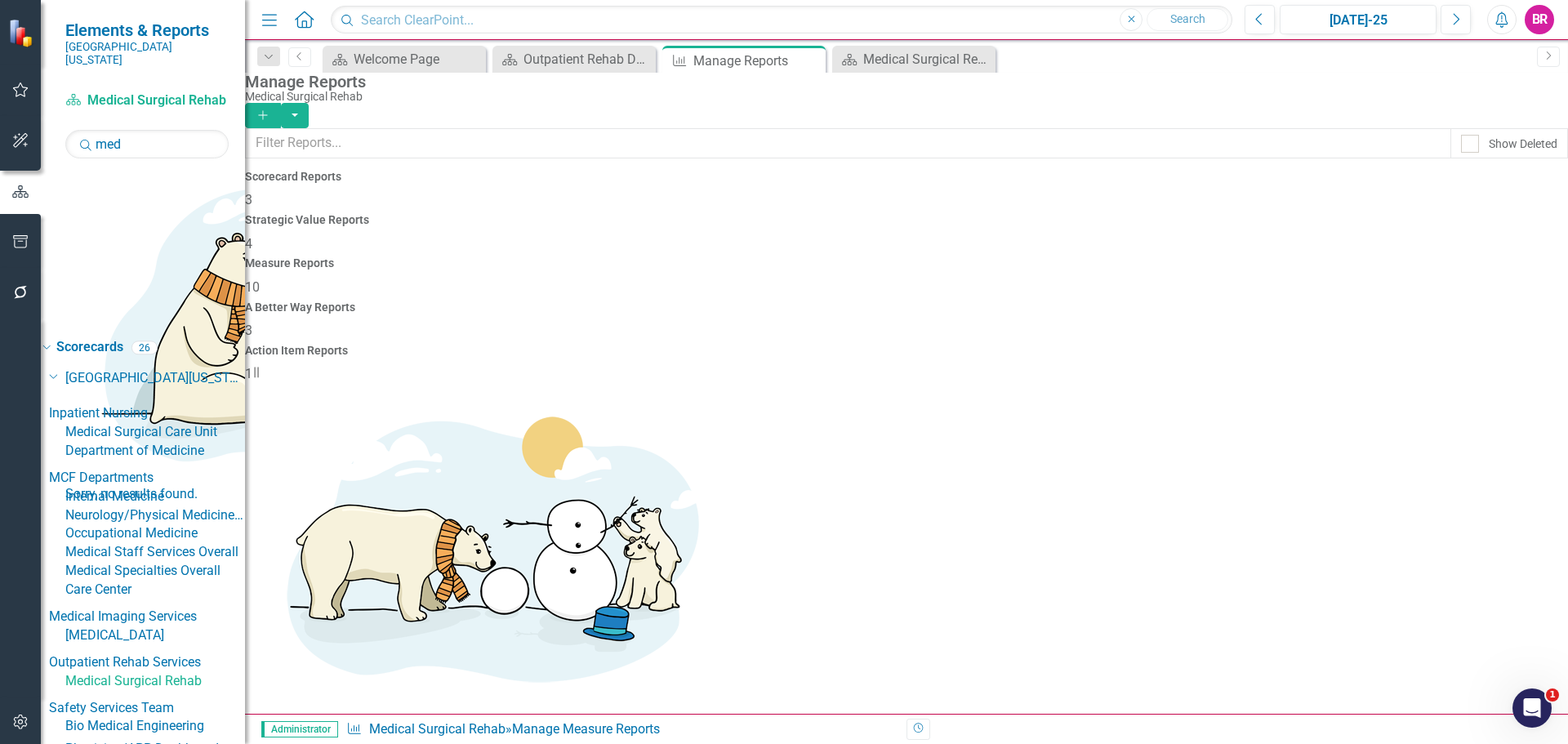
scroll to position [96, 0]
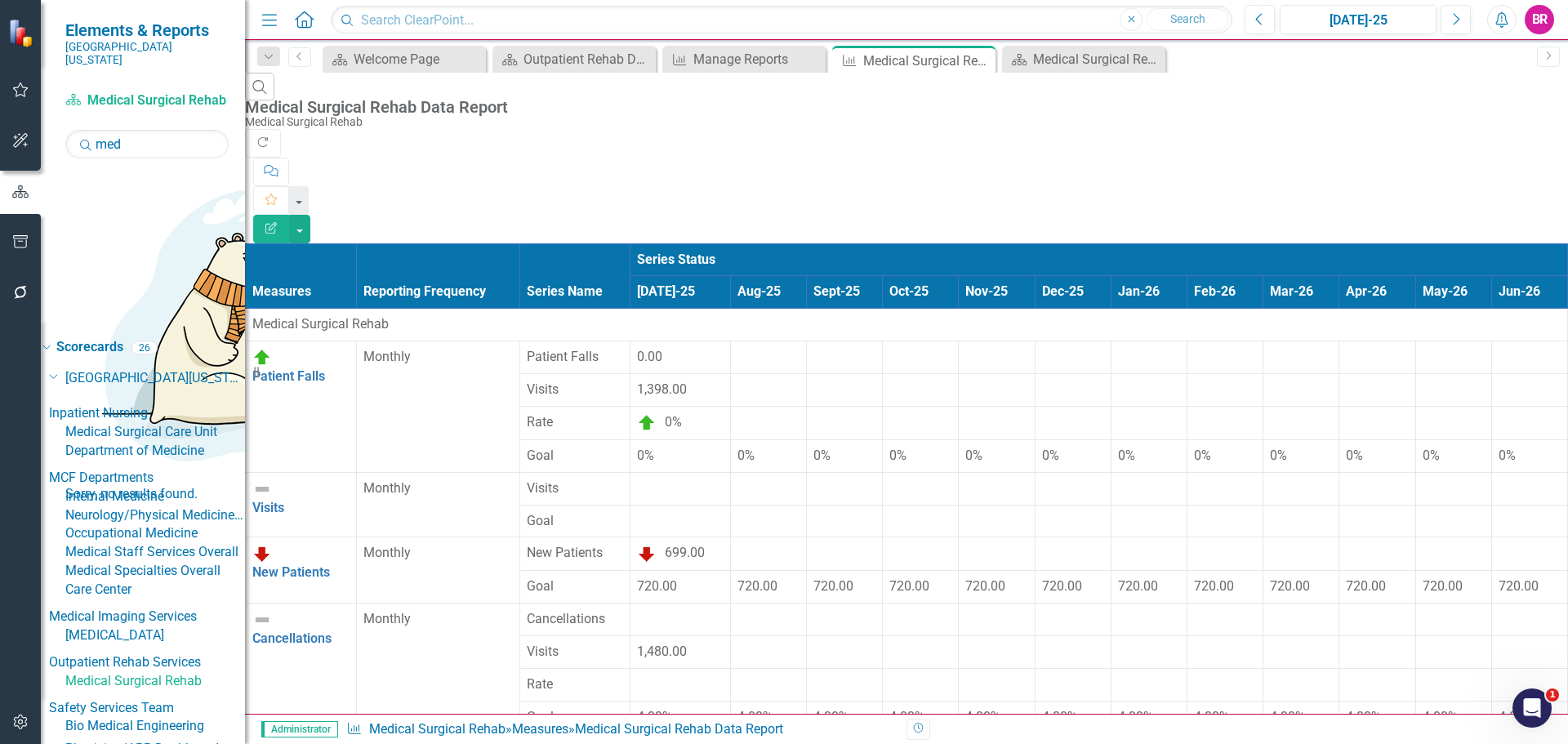
click at [289, 215] on button "Edit Report" at bounding box center [271, 228] width 36 height 28
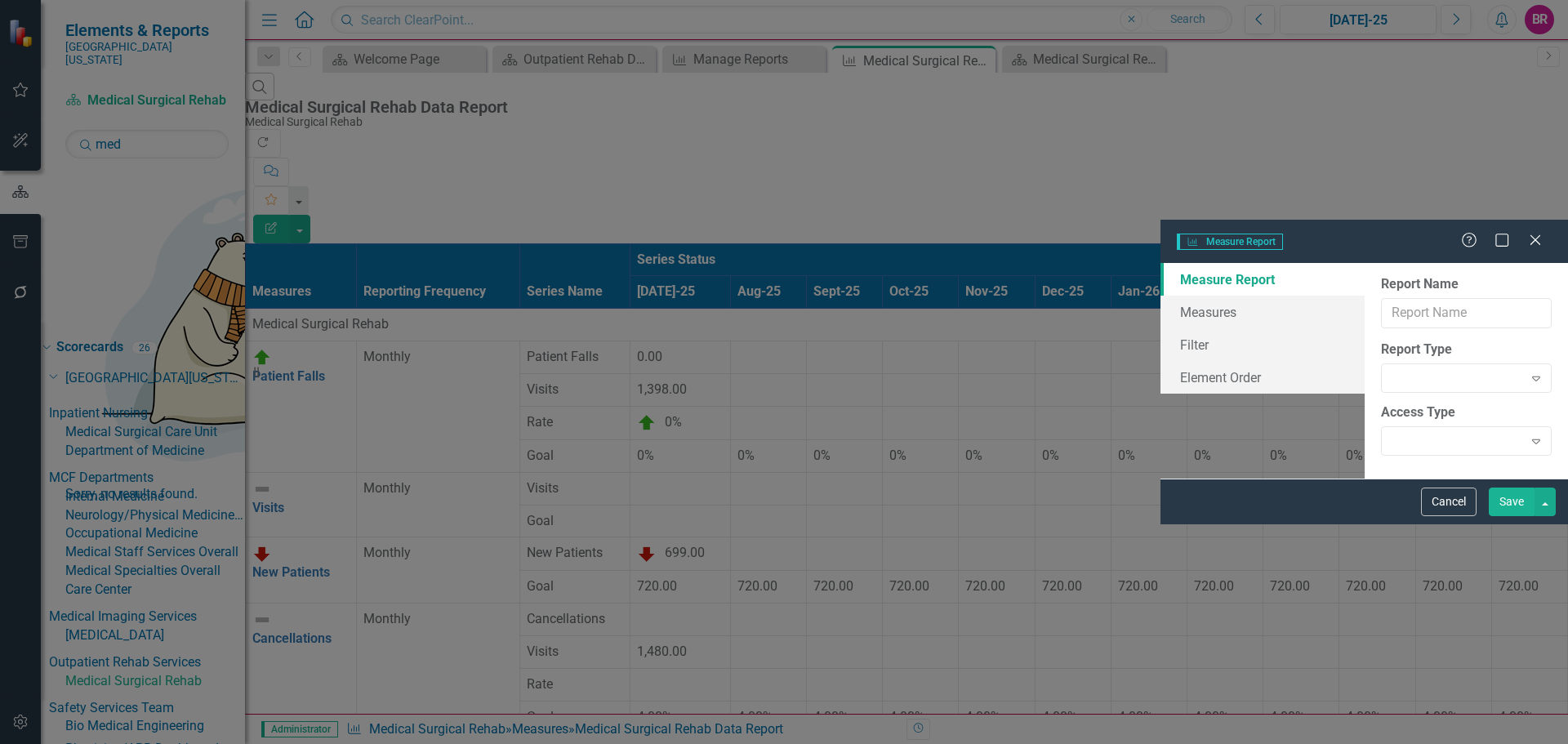
type input "Medical Surgical Rehab Data Report"
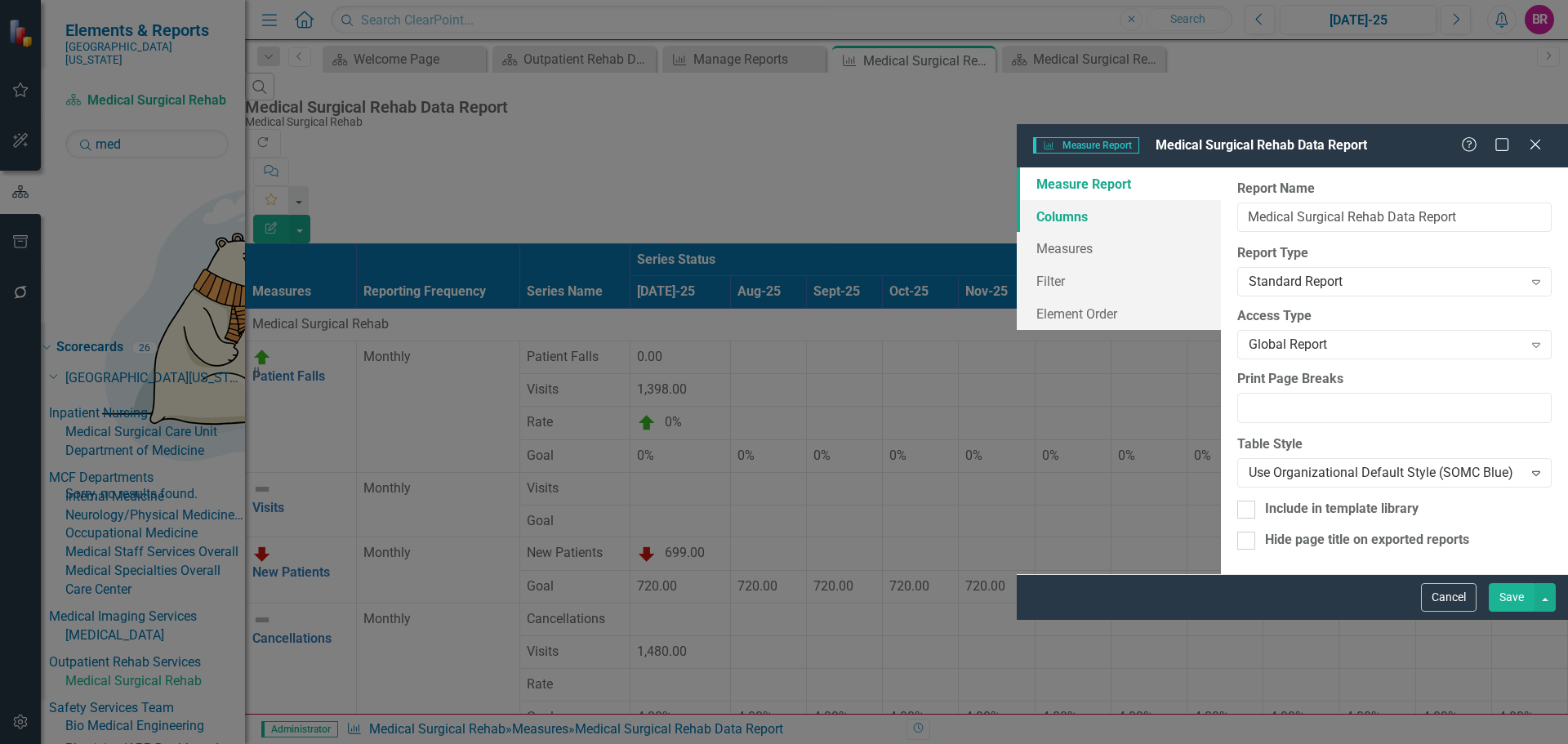
click at [1017, 200] on link "Columns" at bounding box center [1119, 216] width 205 height 33
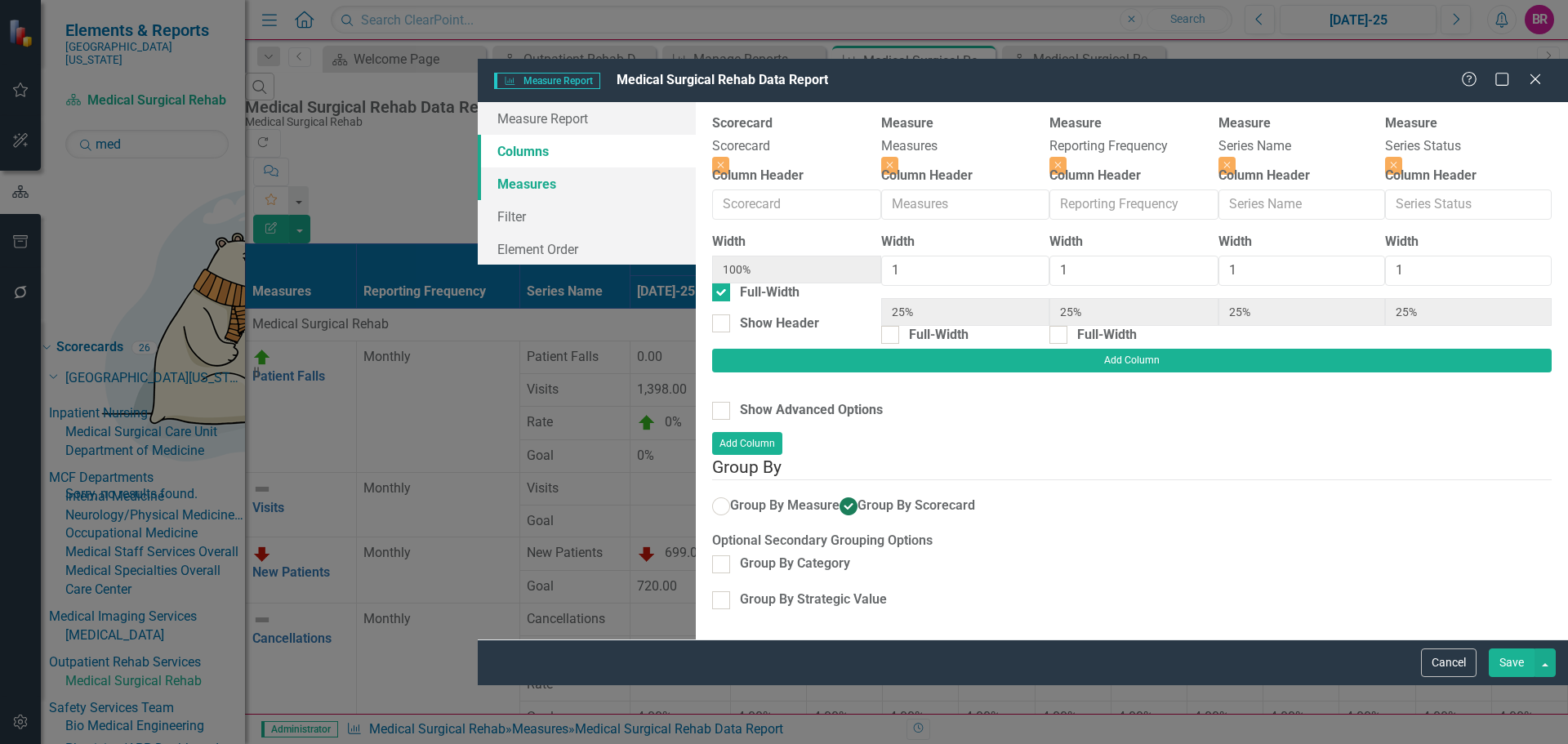
click at [477, 167] on link "Measures" at bounding box center [587, 184] width 218 height 33
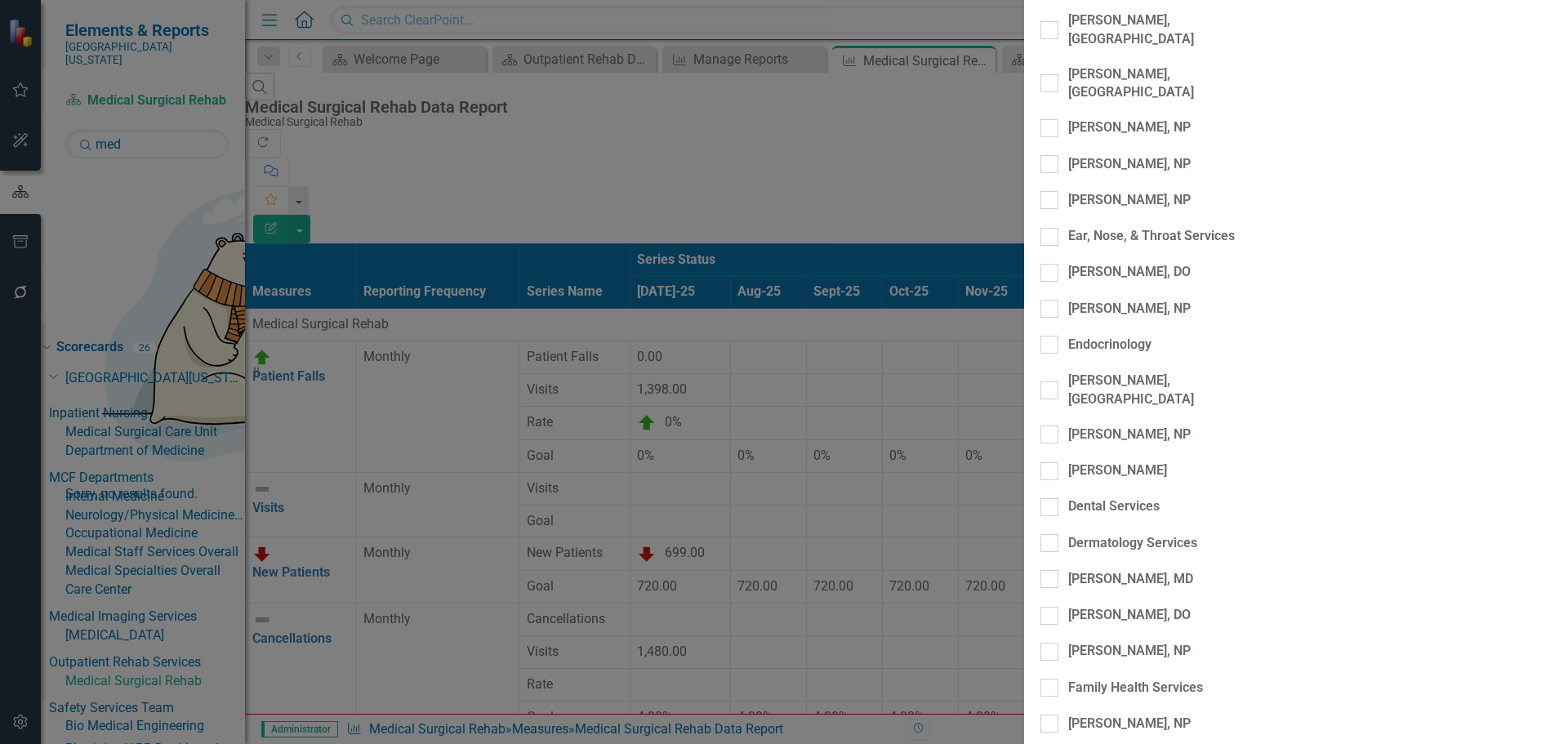
scroll to position [3104, 0]
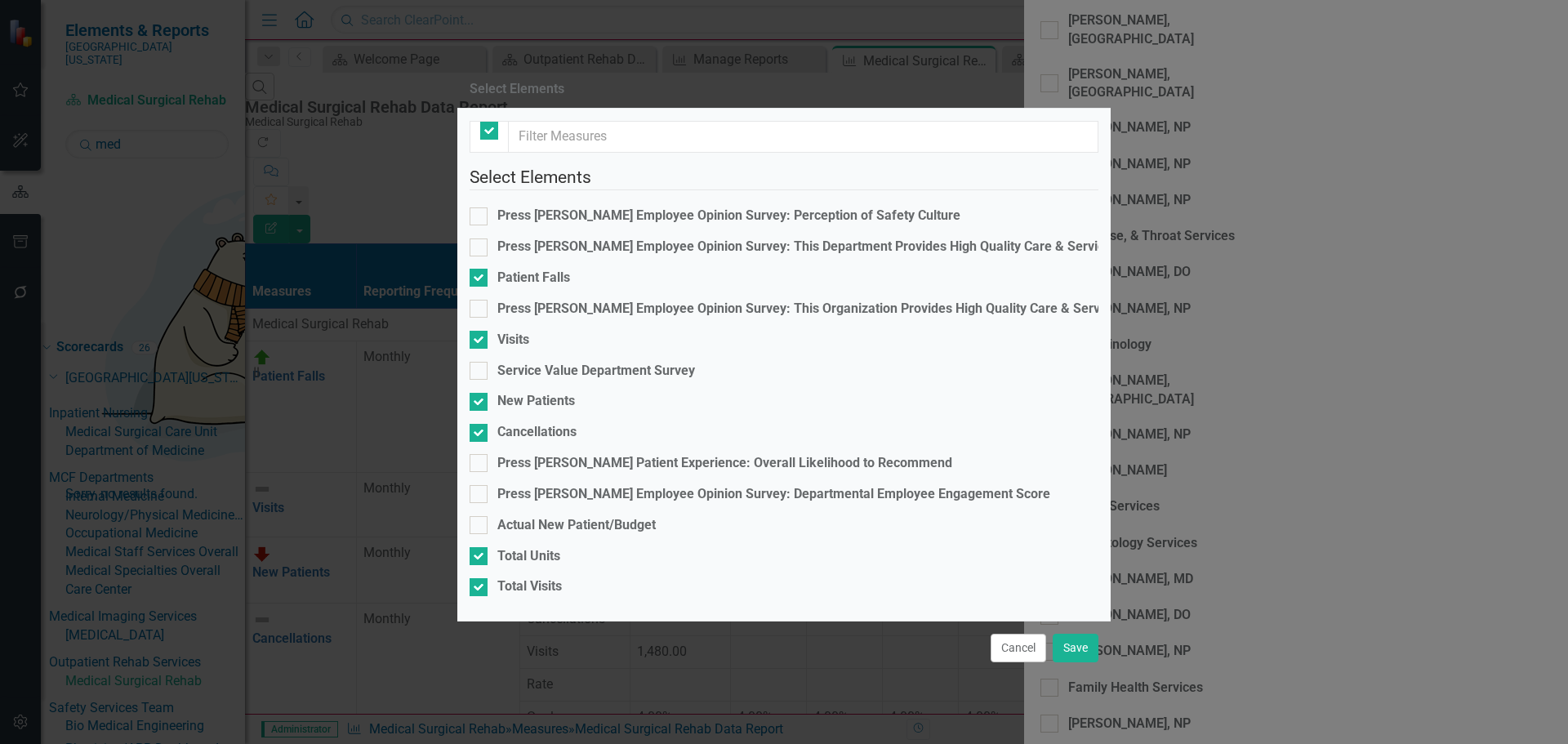
checkbox input "false"
click at [529, 331] on div "Visits" at bounding box center [513, 340] width 32 height 19
click at [480, 331] on input "Visits" at bounding box center [475, 337] width 11 height 11
checkbox input "false"
drag, startPoint x: 1071, startPoint y: 626, endPoint x: 1092, endPoint y: 628, distance: 21.1
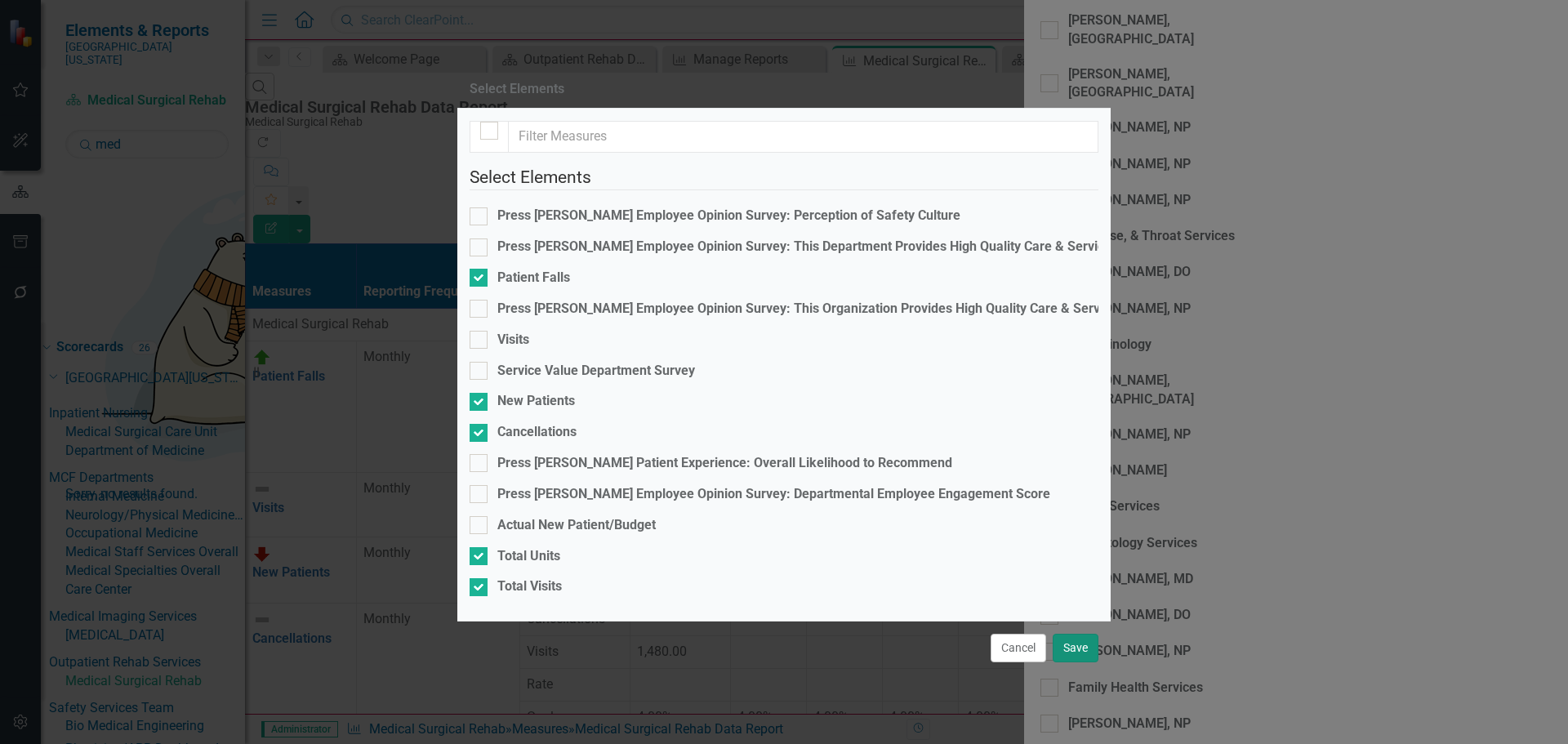
click at [1077, 634] on button "Save" at bounding box center [1076, 648] width 45 height 28
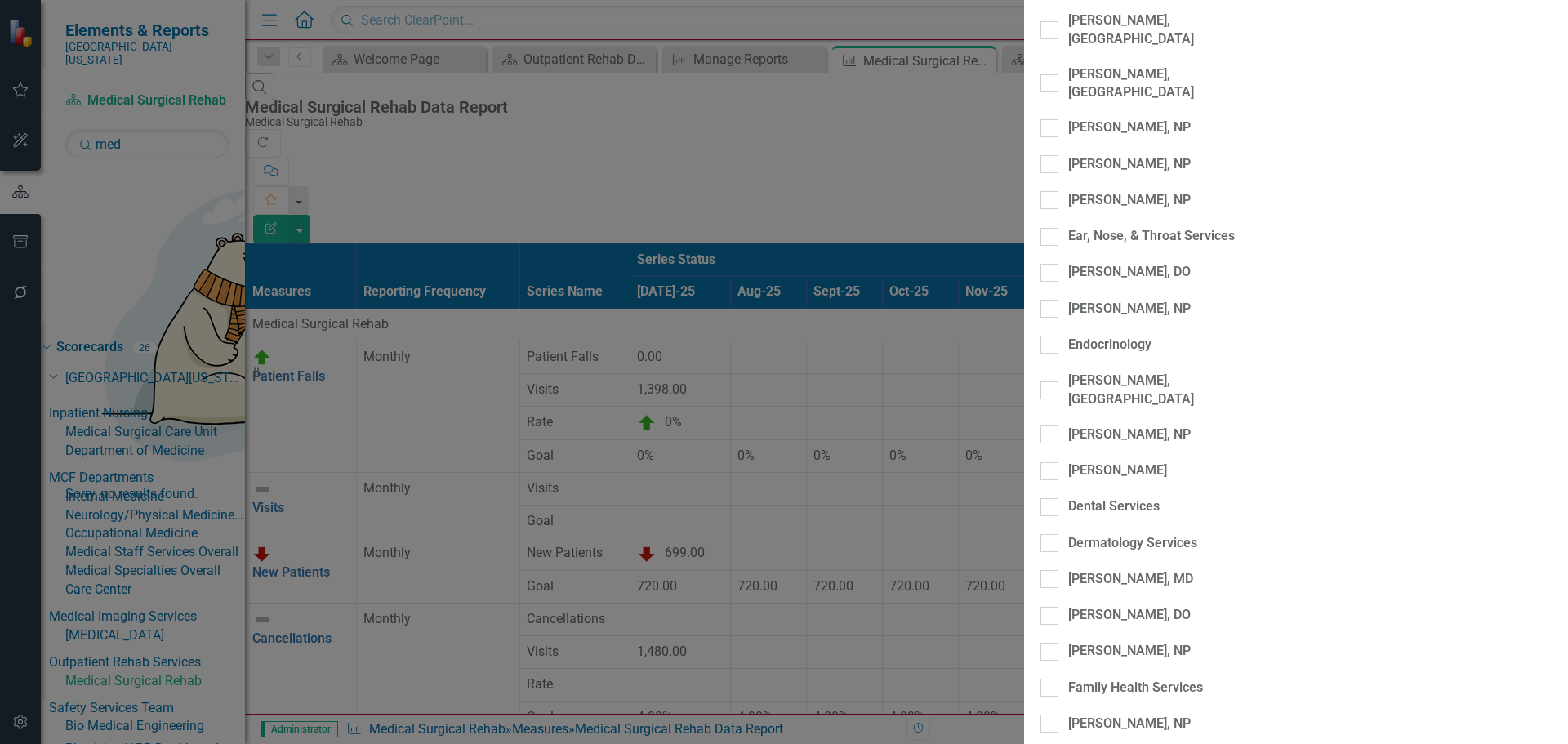
drag, startPoint x: 1513, startPoint y: 729, endPoint x: 1502, endPoint y: 723, distance: 12.5
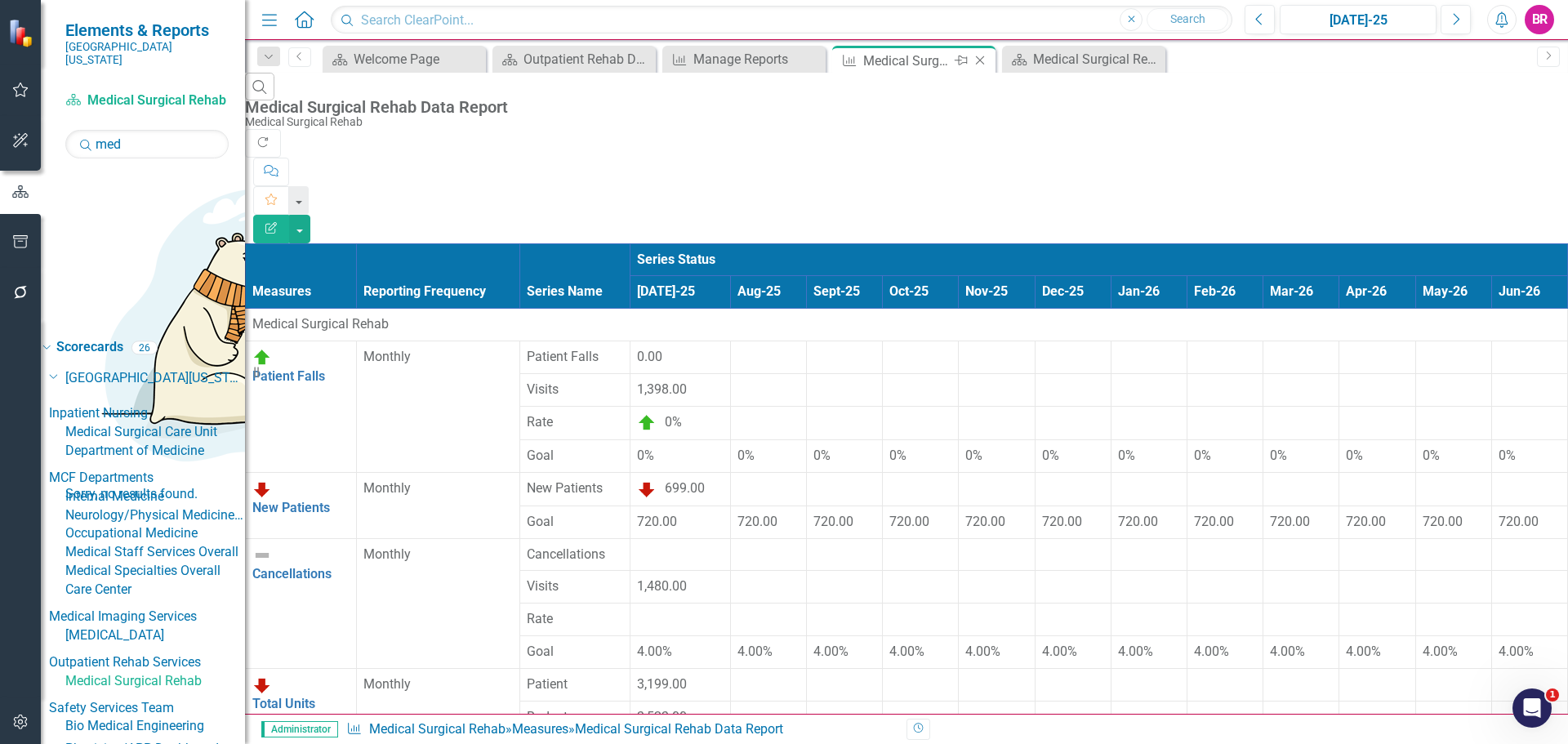
click at [982, 65] on icon "Close" at bounding box center [980, 60] width 16 height 13
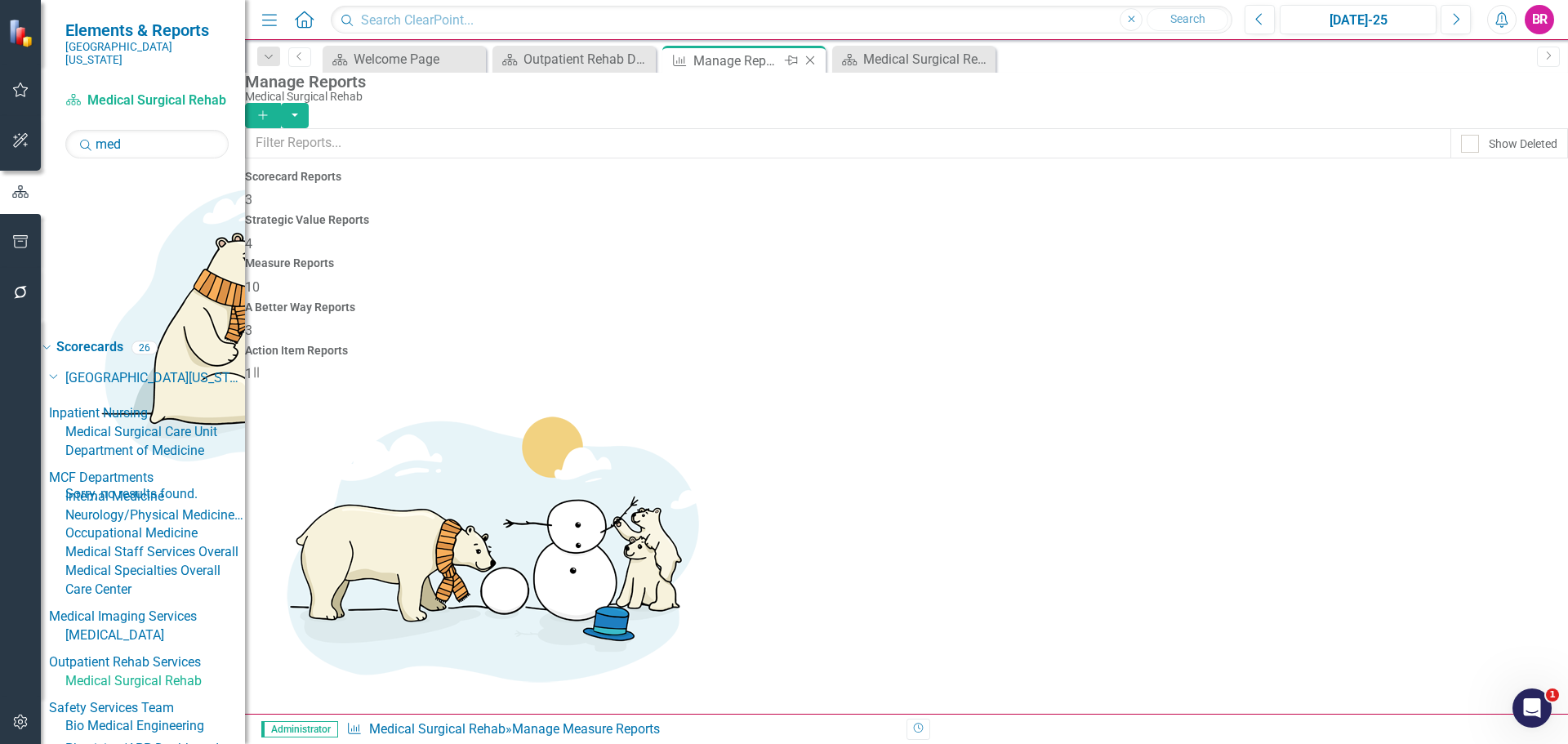
click at [802, 60] on icon "Close" at bounding box center [810, 60] width 16 height 13
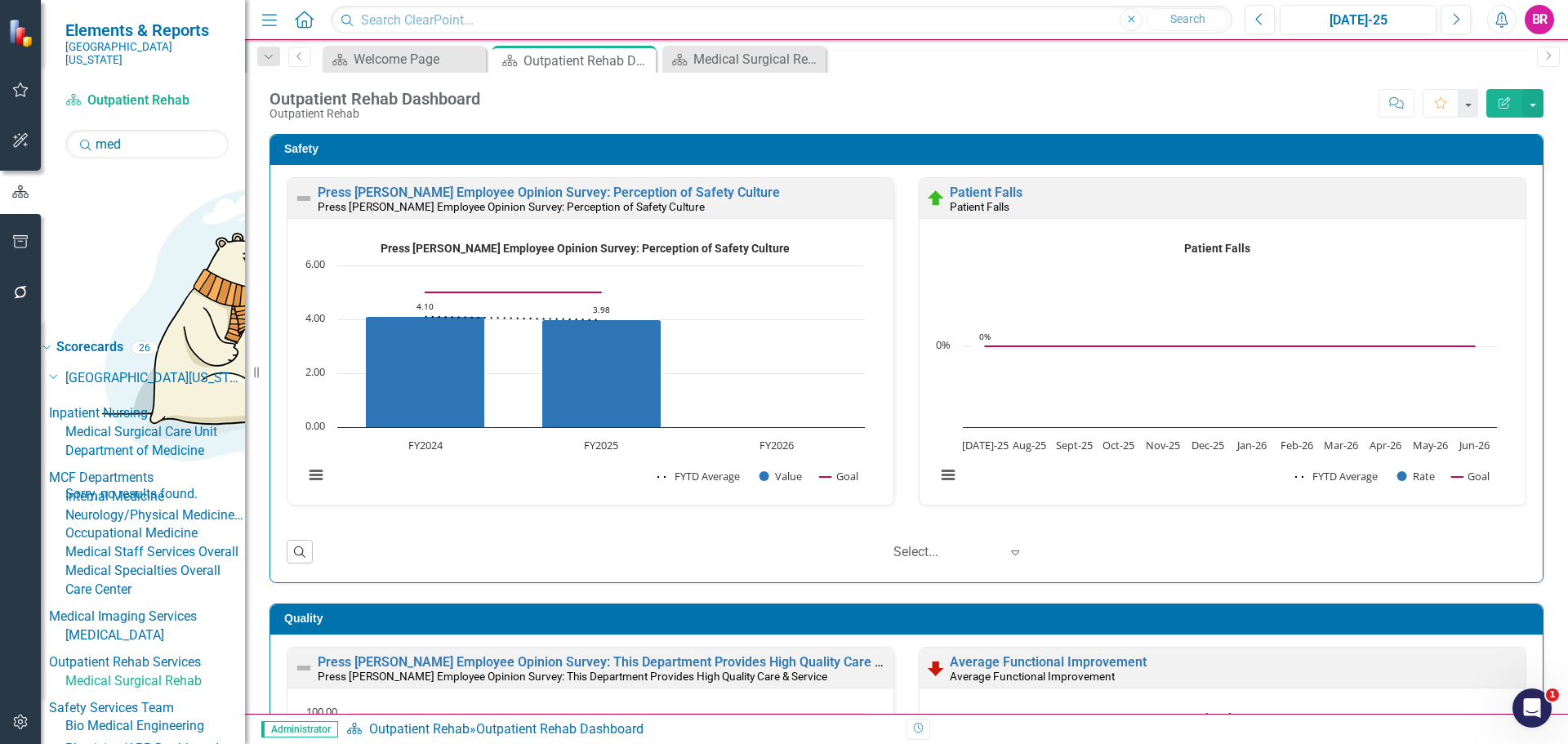
drag, startPoint x: 2, startPoint y: 695, endPoint x: 12, endPoint y: 239, distance: 456.1
click at [12, 239] on icon "button" at bounding box center [20, 242] width 17 height 13
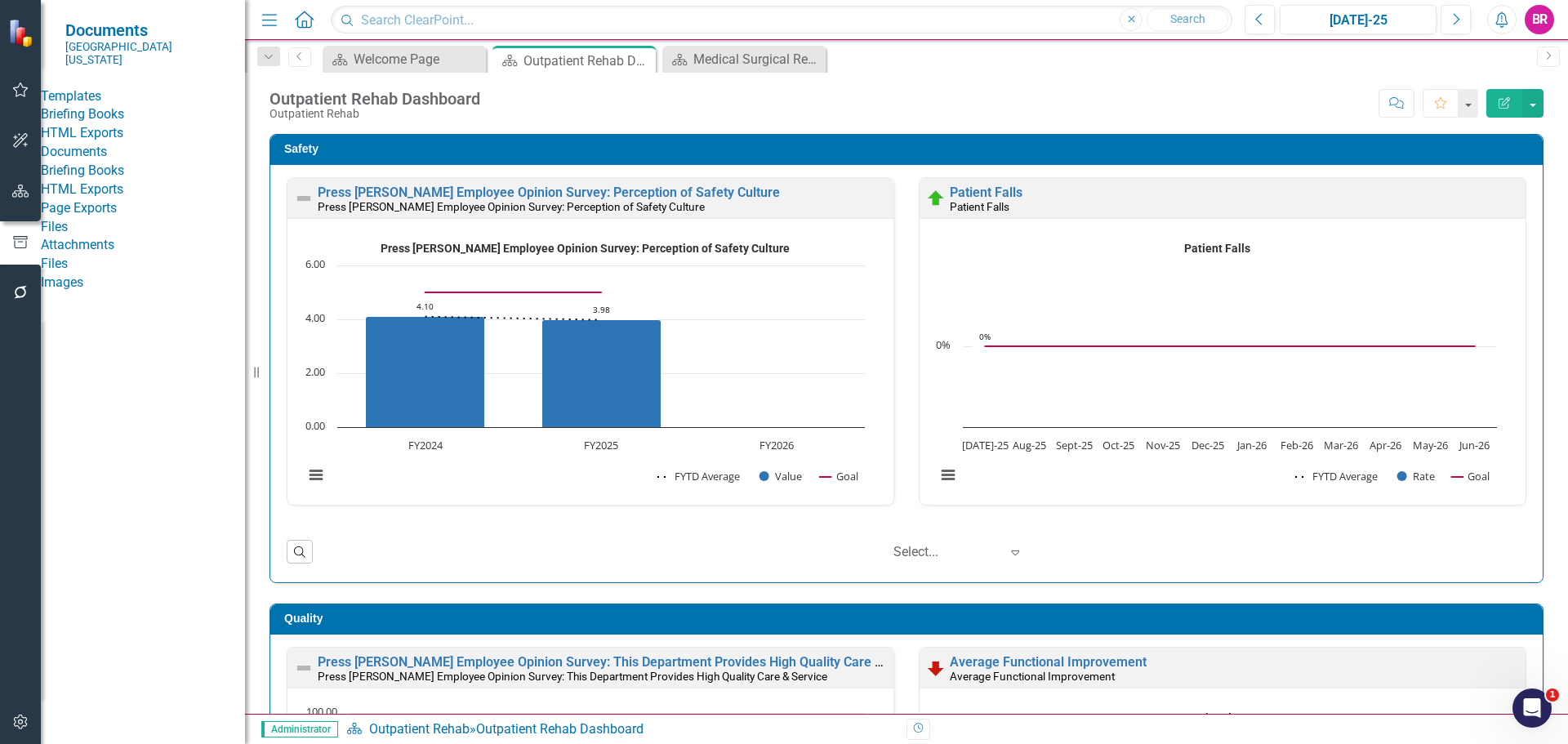
click at [100, 141] on link "HTML Exports" at bounding box center [143, 134] width 205 height 19
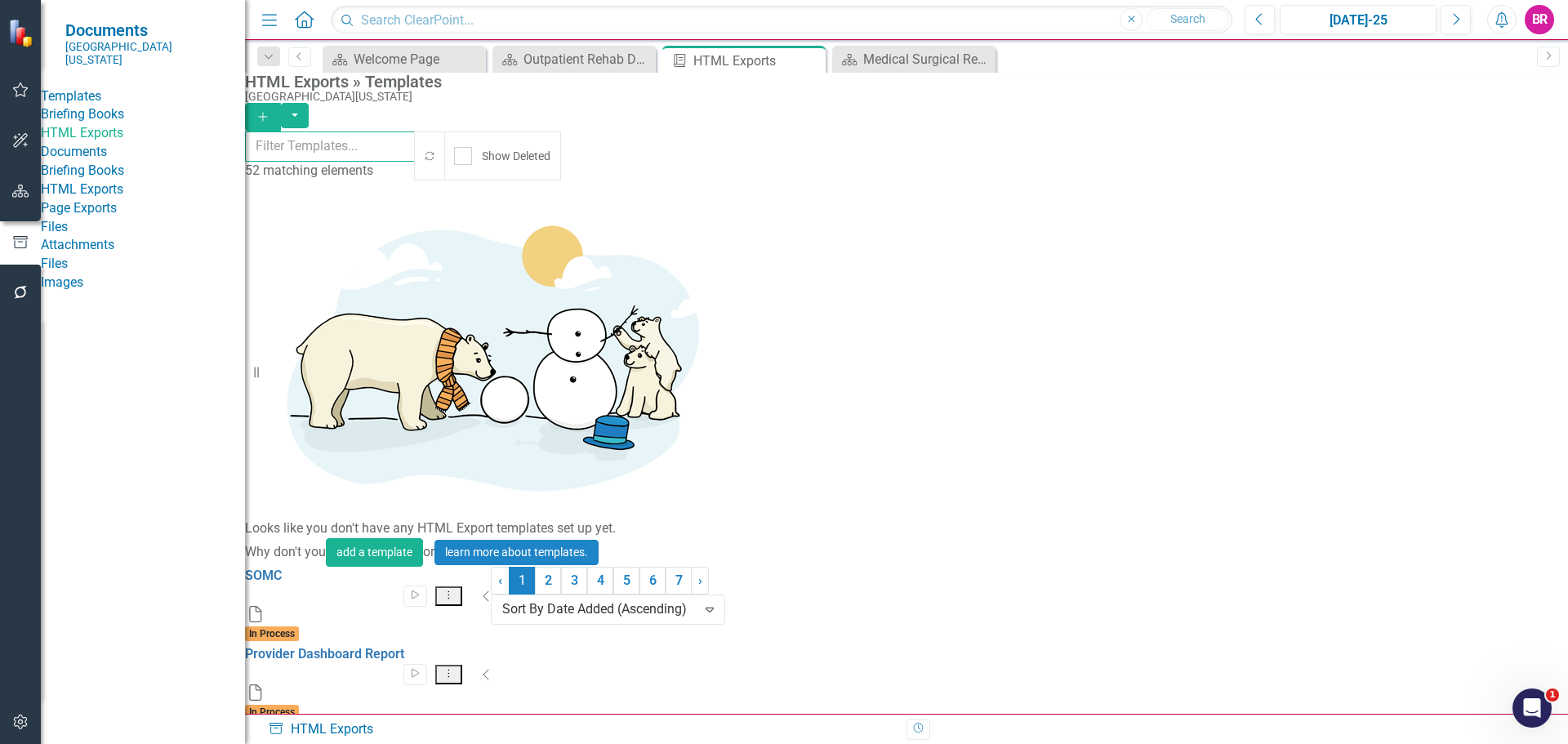
click at [374, 153] on input "text" at bounding box center [330, 146] width 171 height 30
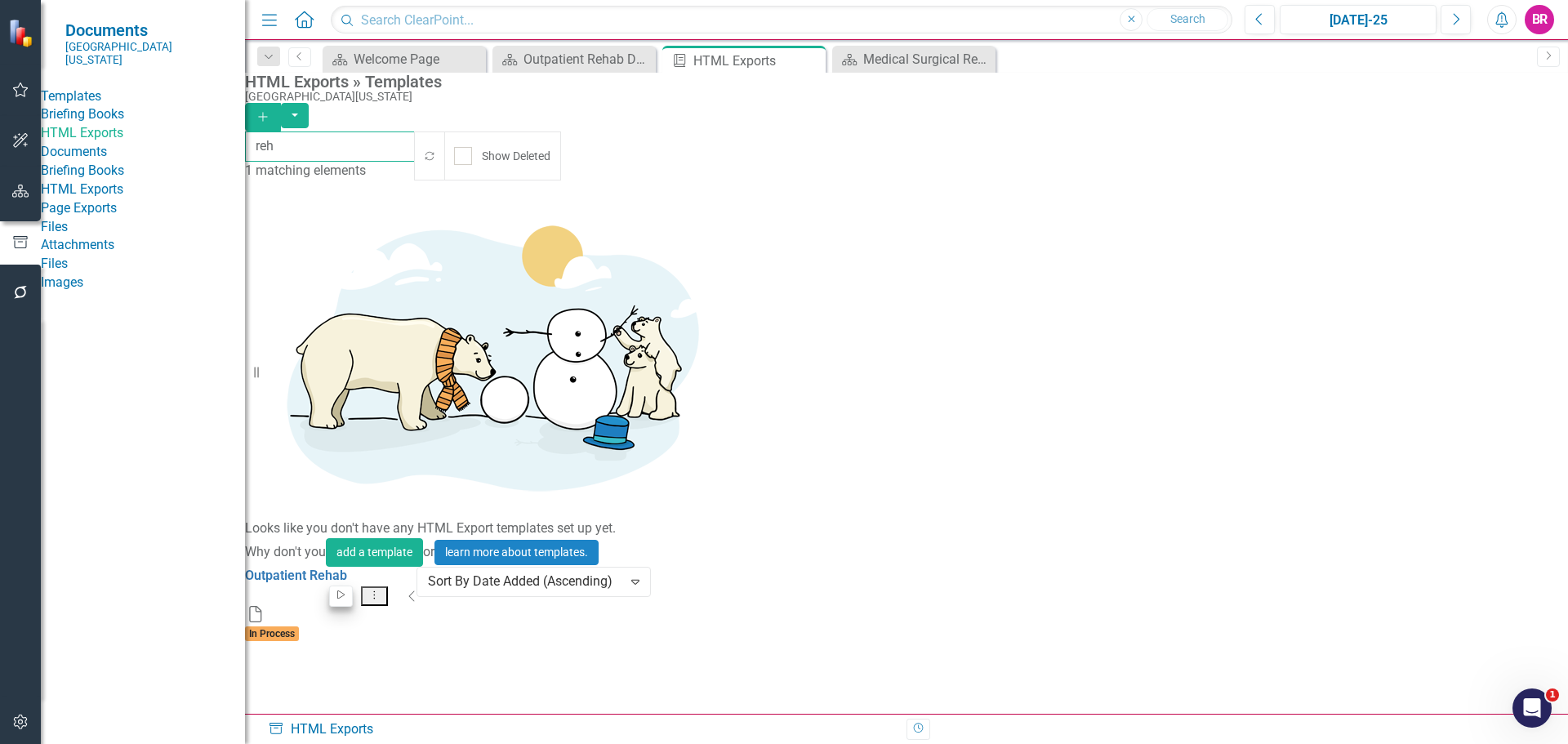
type input "reh"
click at [347, 590] on icon "Start" at bounding box center [340, 595] width 12 height 10
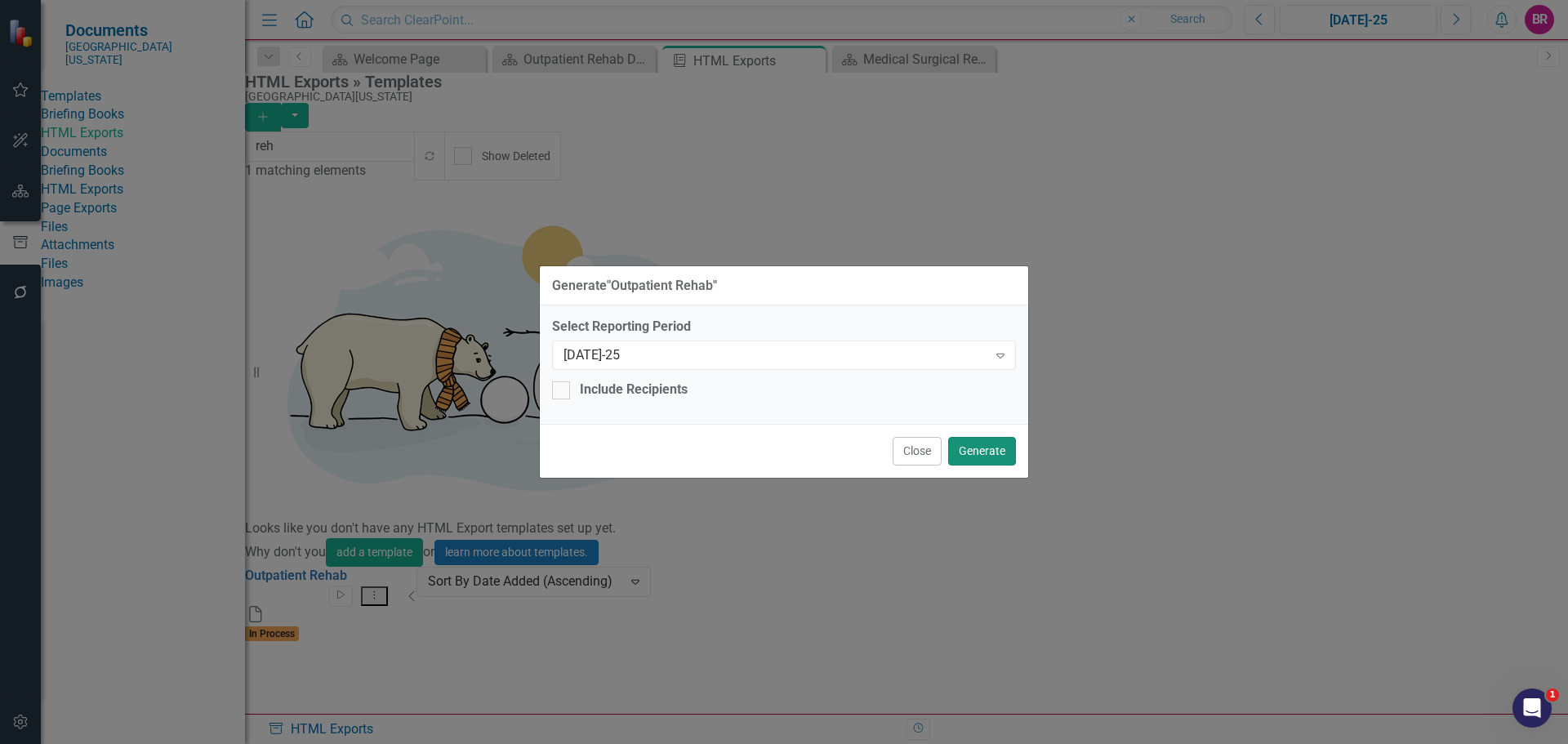
click at [985, 447] on button "Generate" at bounding box center [982, 450] width 68 height 28
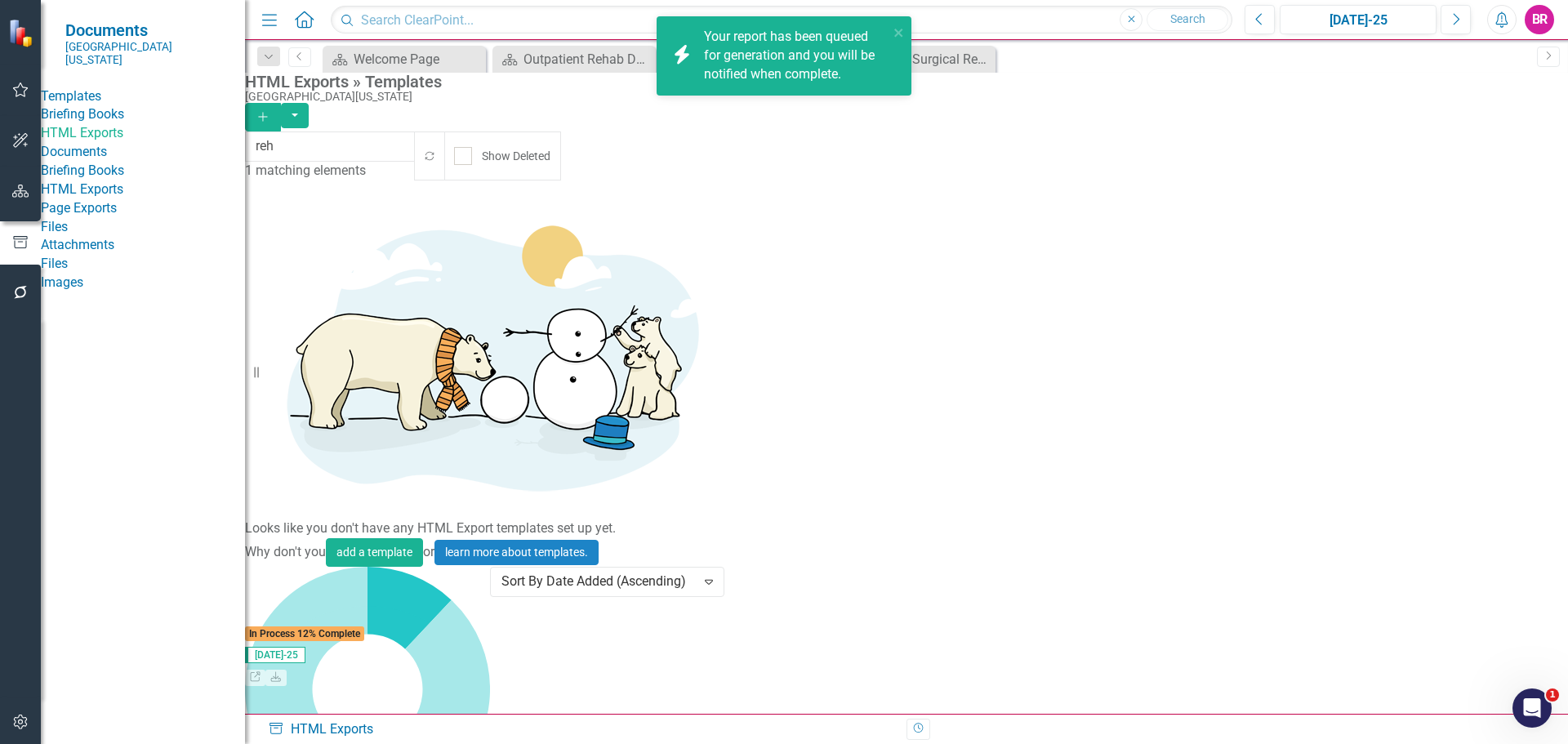
click at [490, 567] on div "Outpatient Rehab Start Dropdown Menu Collapse HTML Outpatient Rehab In Process …" at bounding box center [367, 606] width 245 height 78
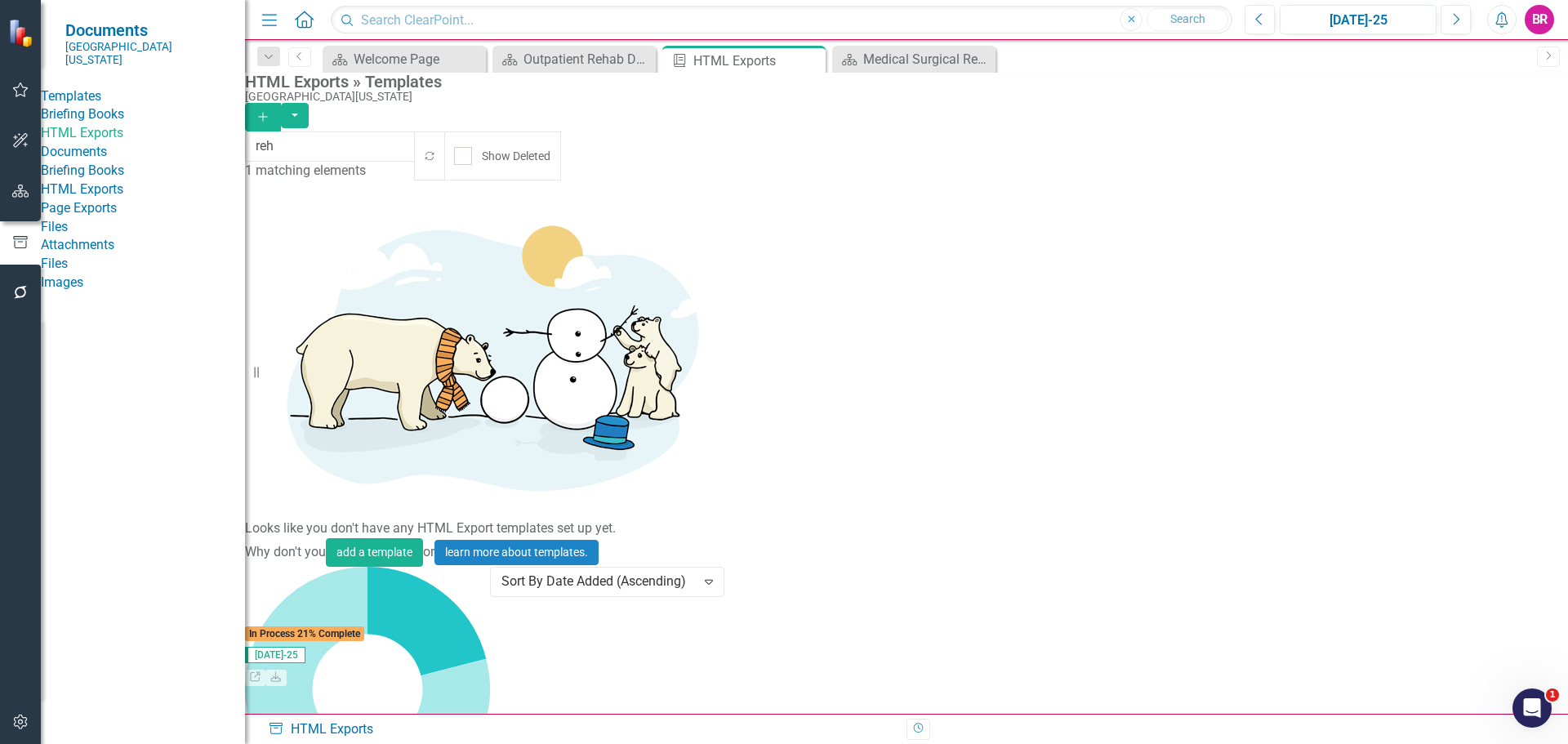
click at [19, 196] on icon "button" at bounding box center [20, 191] width 17 height 13
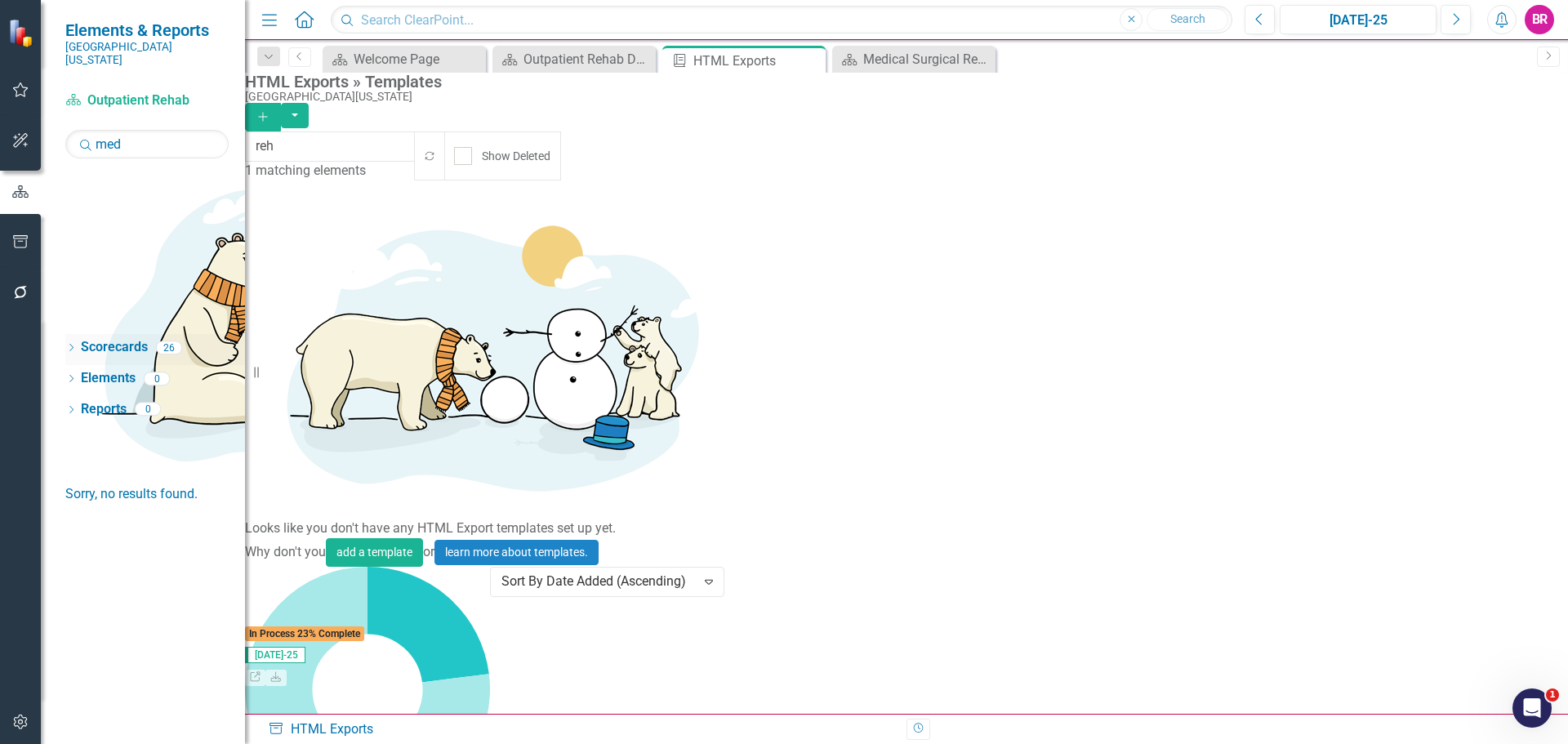
click at [67, 345] on icon "Dropdown" at bounding box center [71, 349] width 12 height 9
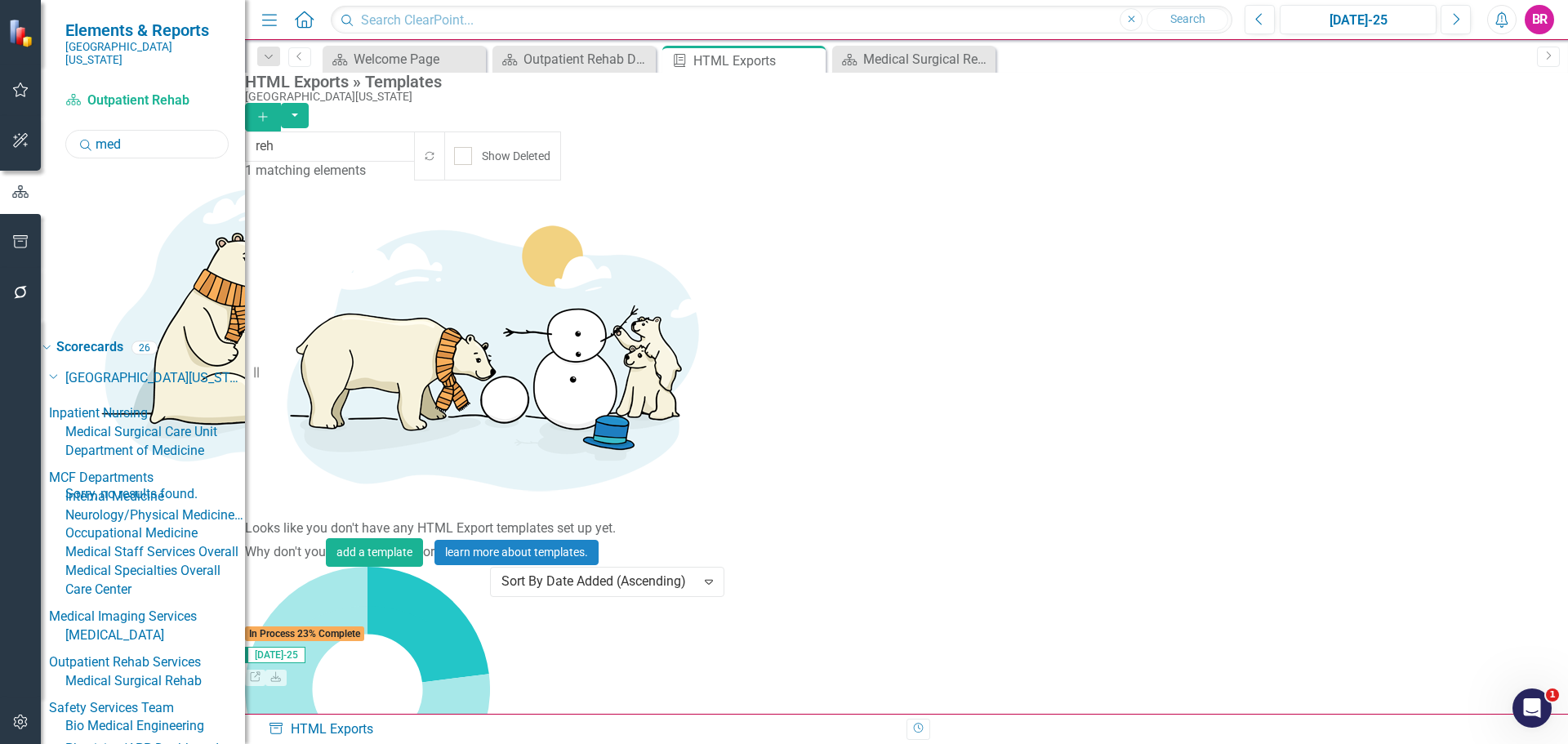
click at [144, 133] on input "med" at bounding box center [147, 144] width 164 height 28
click at [145, 132] on input "med" at bounding box center [147, 144] width 164 height 28
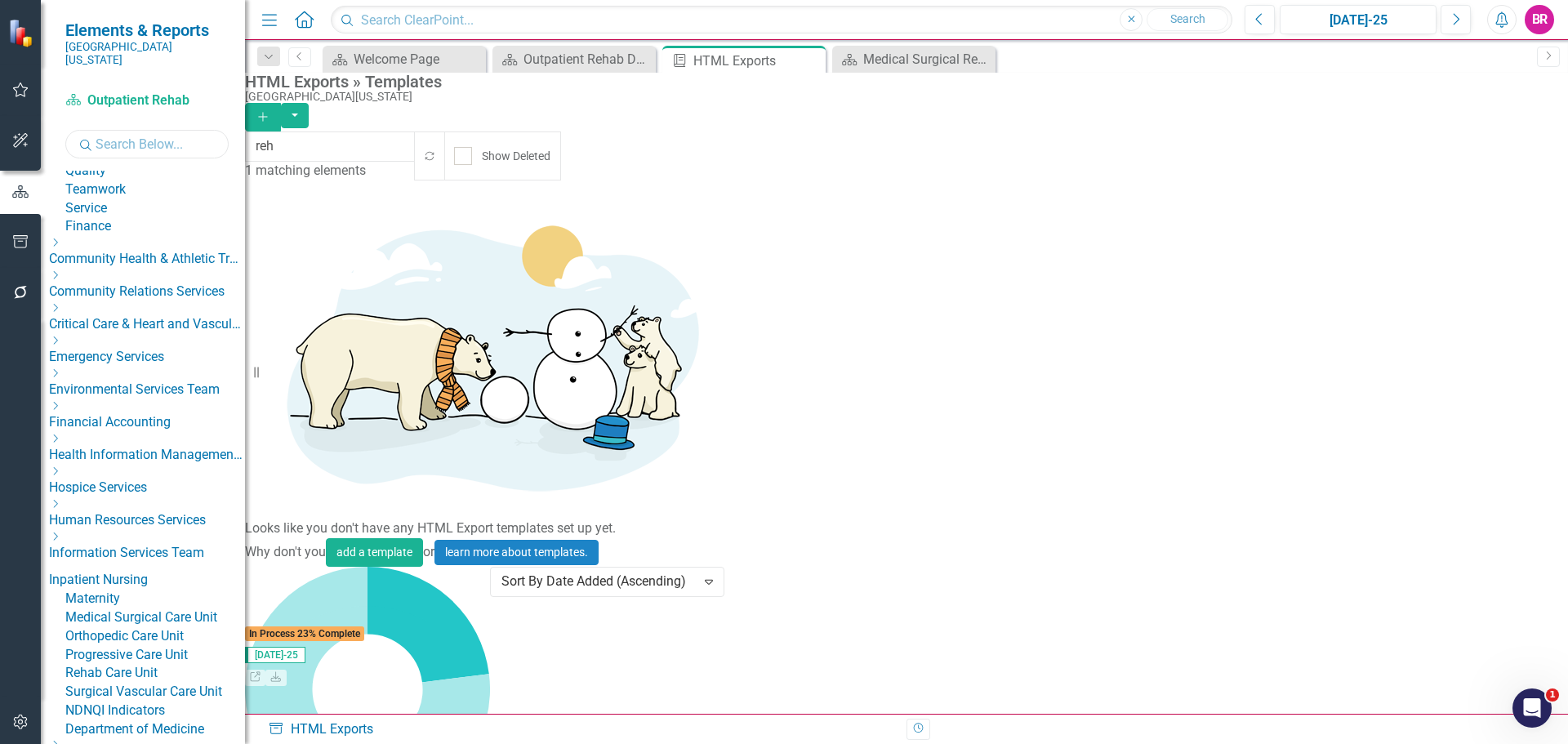
scroll to position [327, 0]
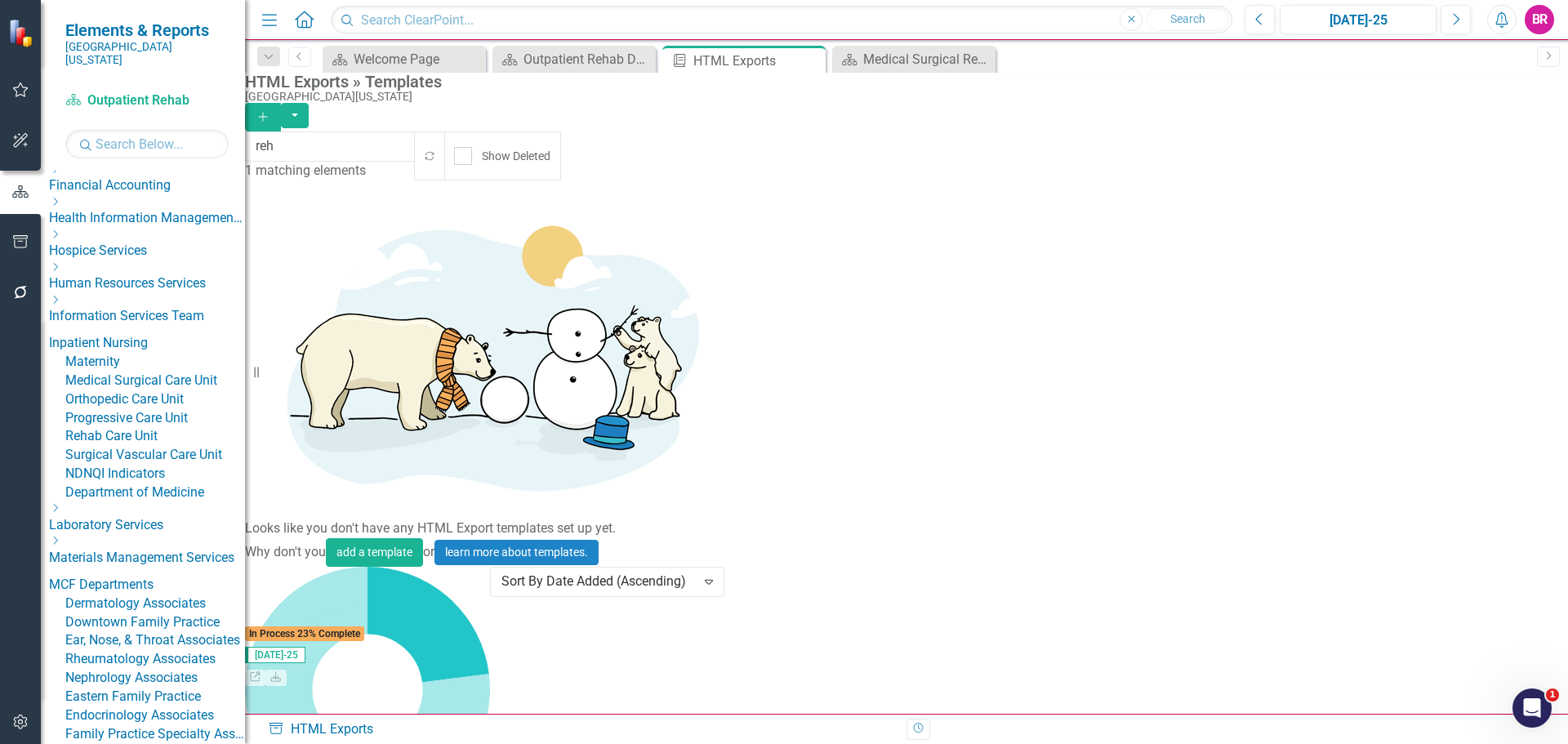
click at [136, 370] on div "Dropdown" at bounding box center [142, 327] width 14 height 192
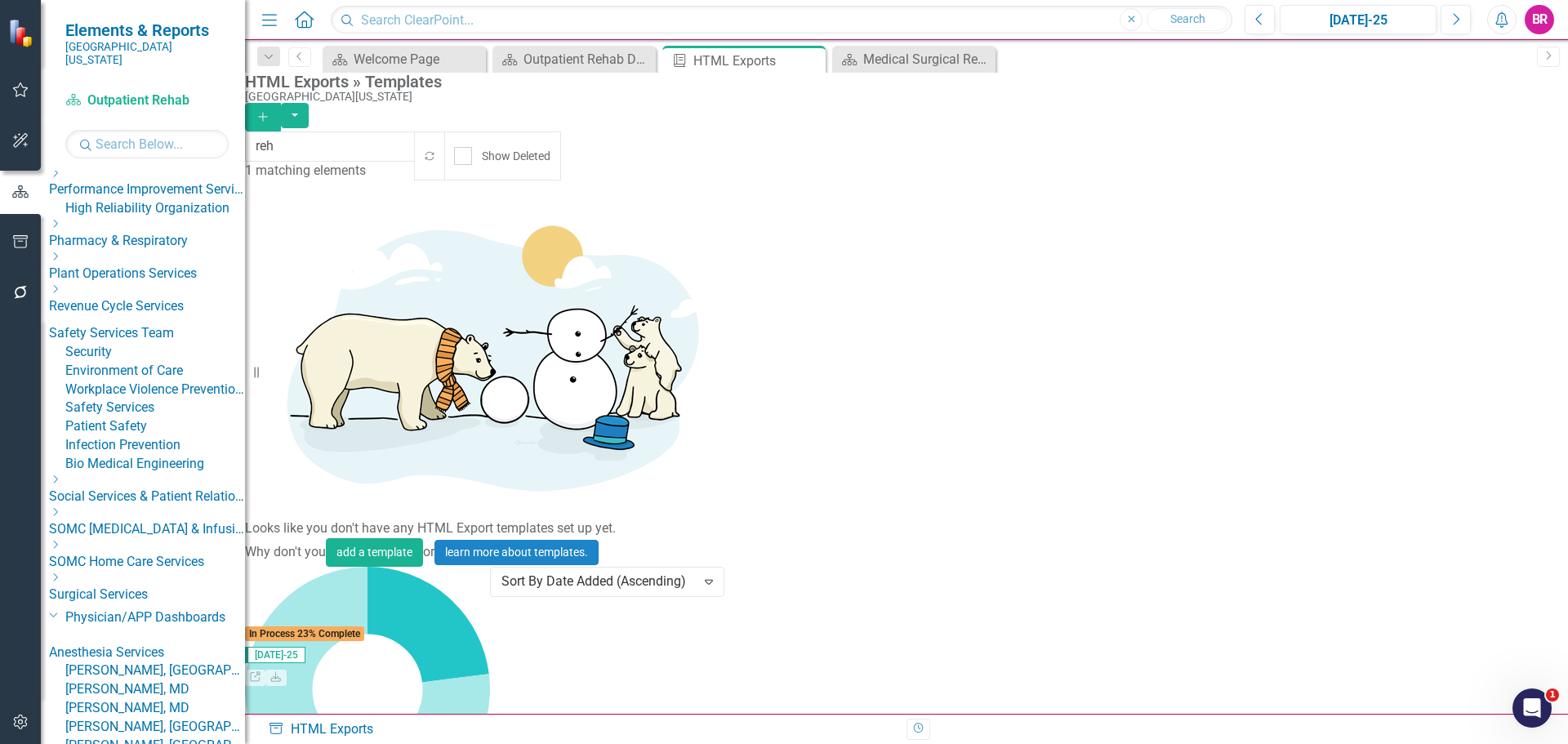
scroll to position [1797, 0]
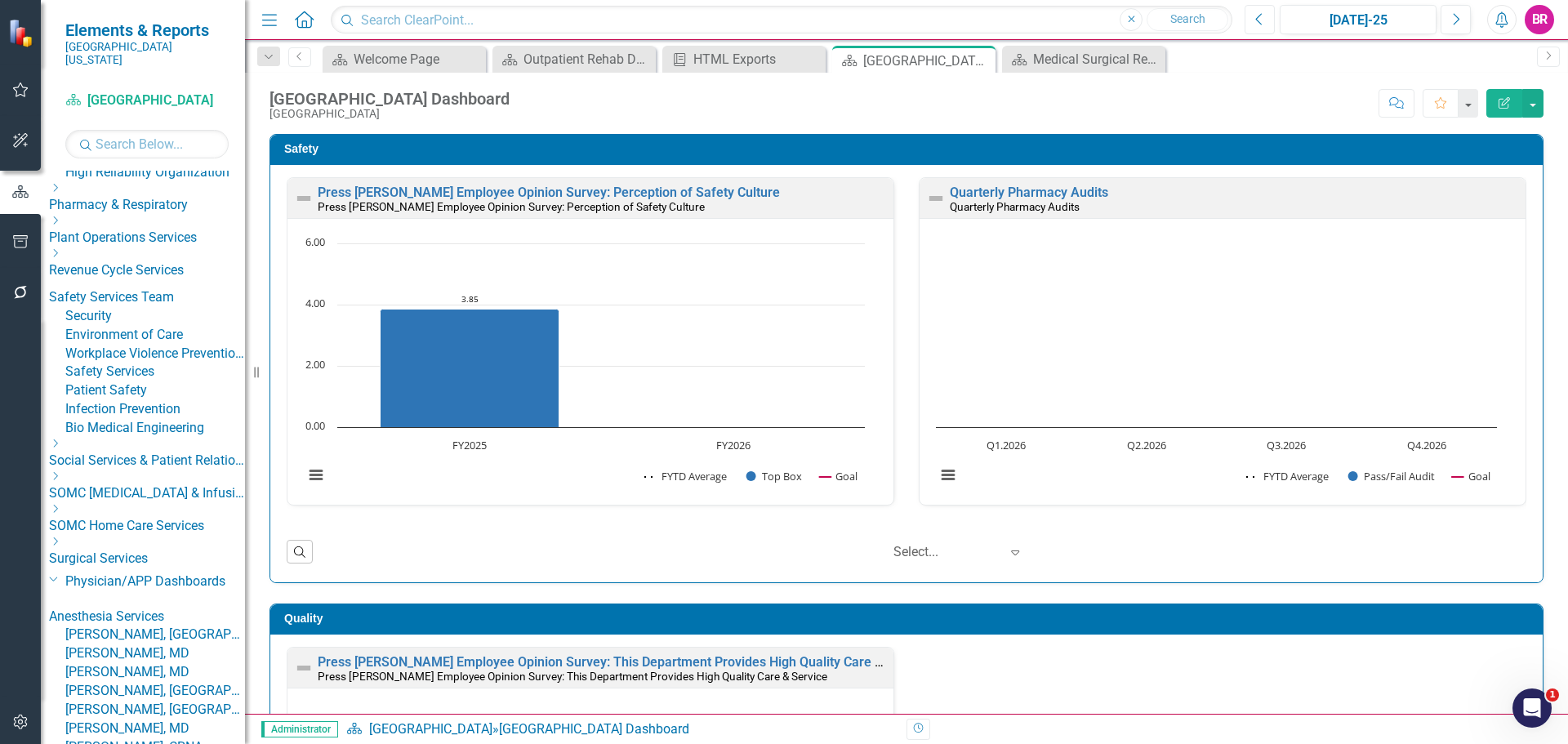
click at [1259, 19] on icon "Previous" at bounding box center [1260, 19] width 9 height 15
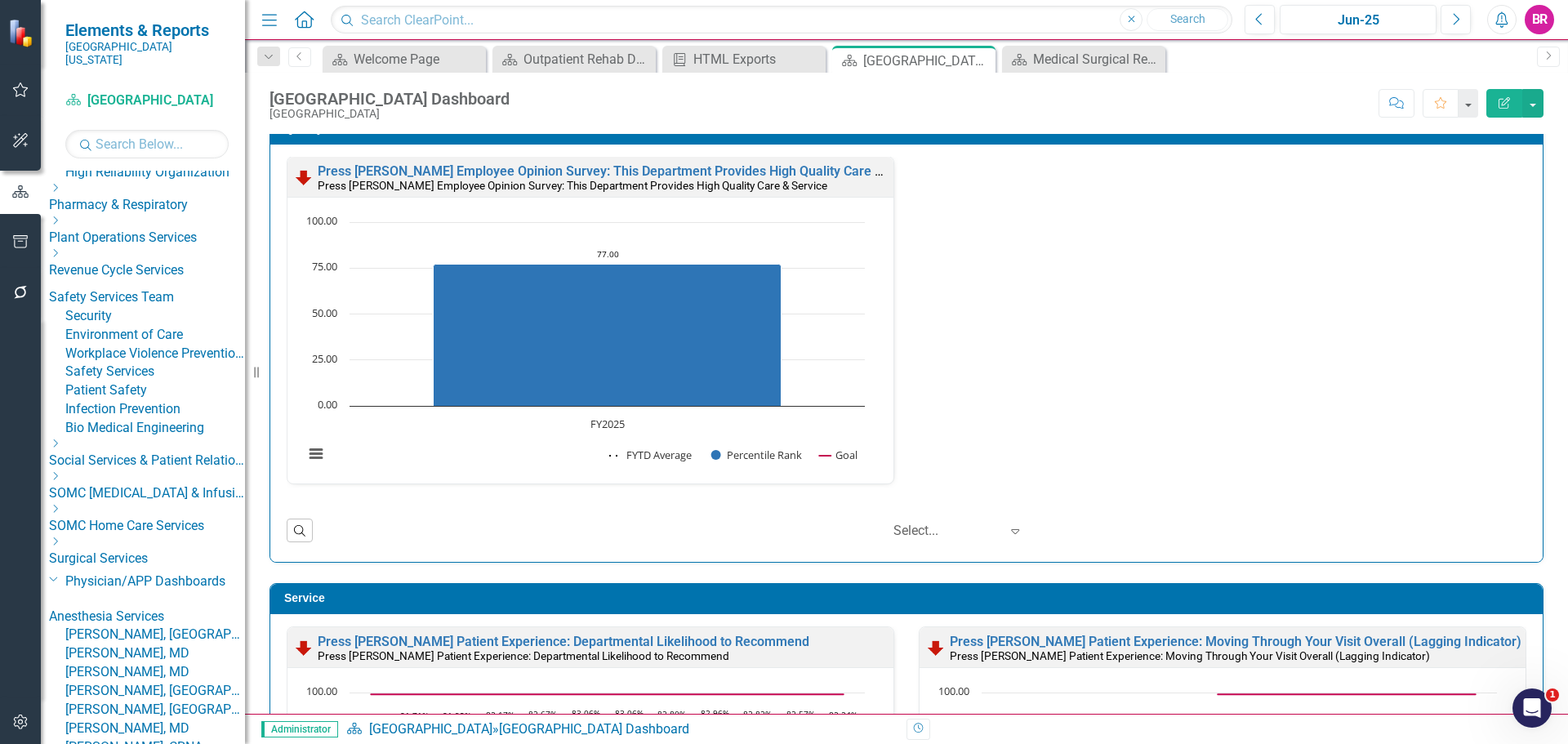
scroll to position [1061, 0]
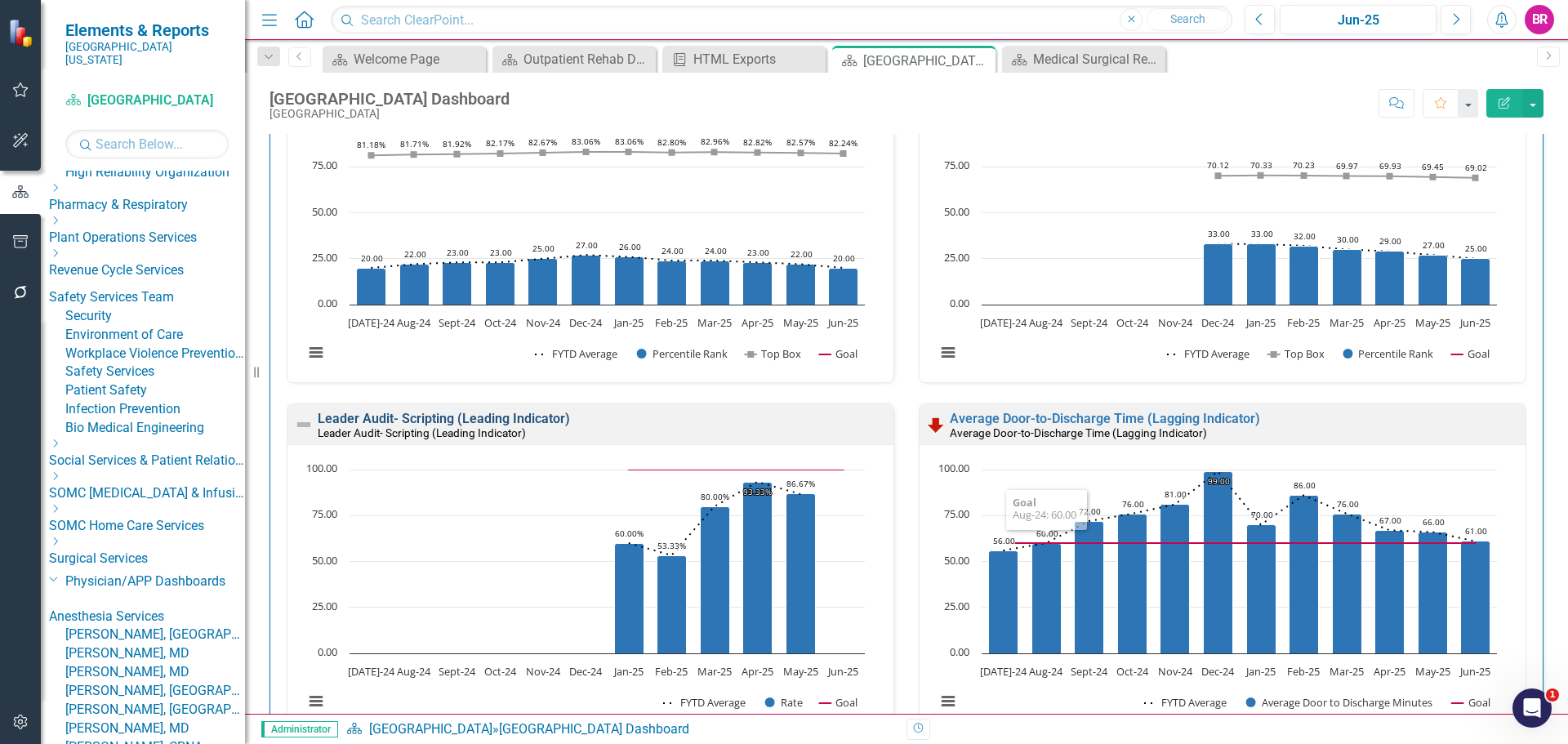
click at [426, 417] on link "Leader Audit- Scripting (Leading Indicator)" at bounding box center [443, 418] width 252 height 15
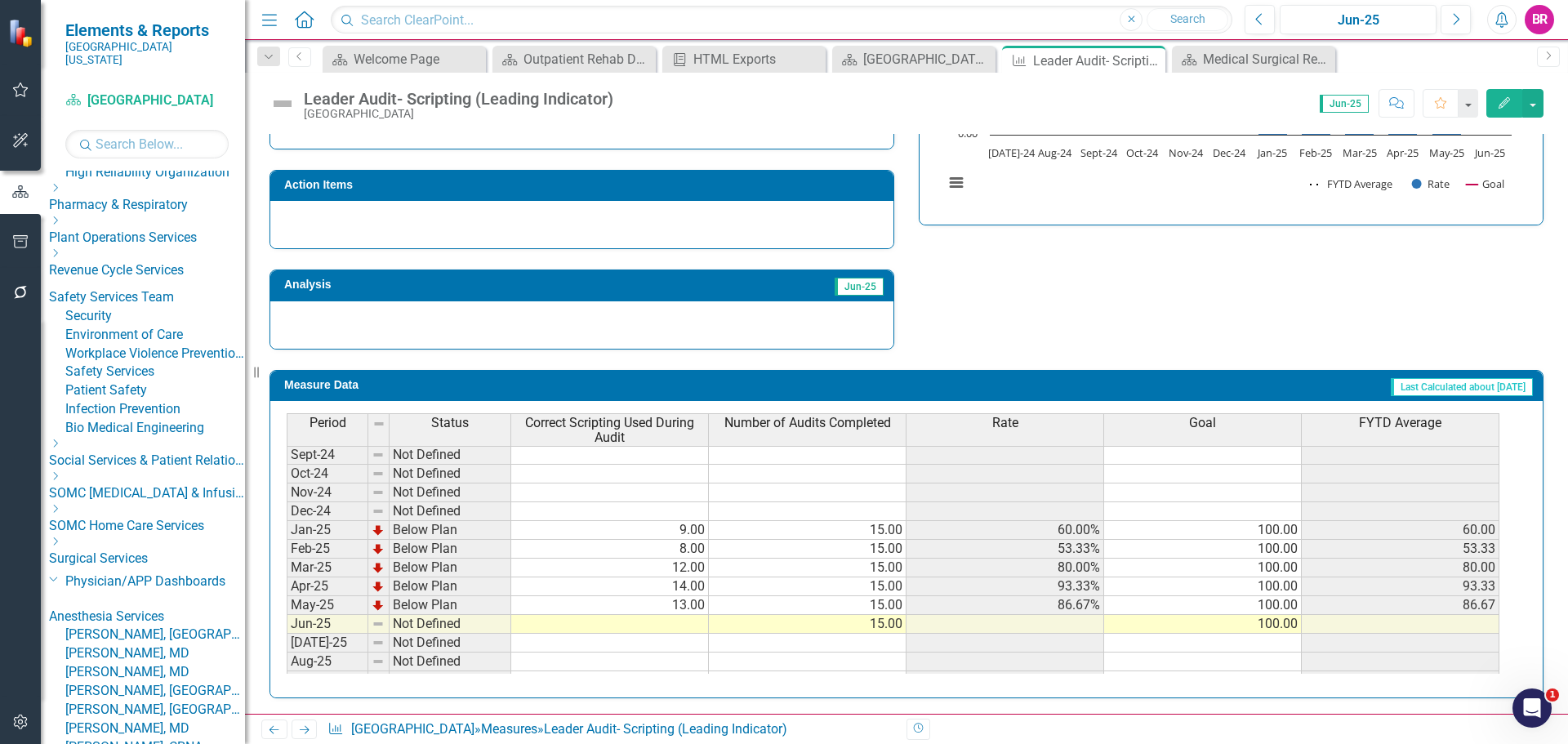
scroll to position [572, 0]
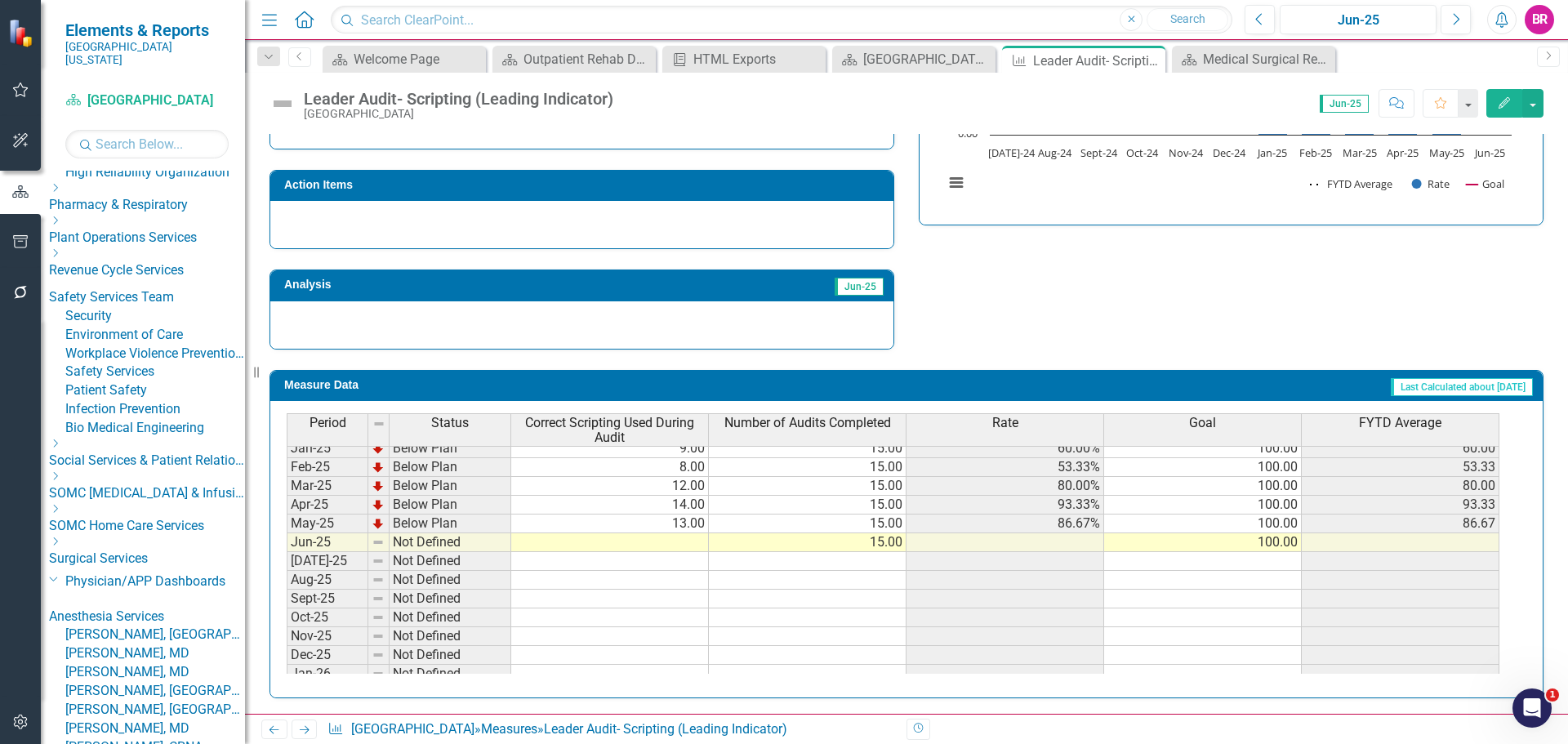
click at [682, 541] on tbody "Dec-23 Not Defined Jan-24 Not Defined Feb-24 Not Defined Mar-24 Not Defined Apr…" at bounding box center [893, 486] width 1213 height 583
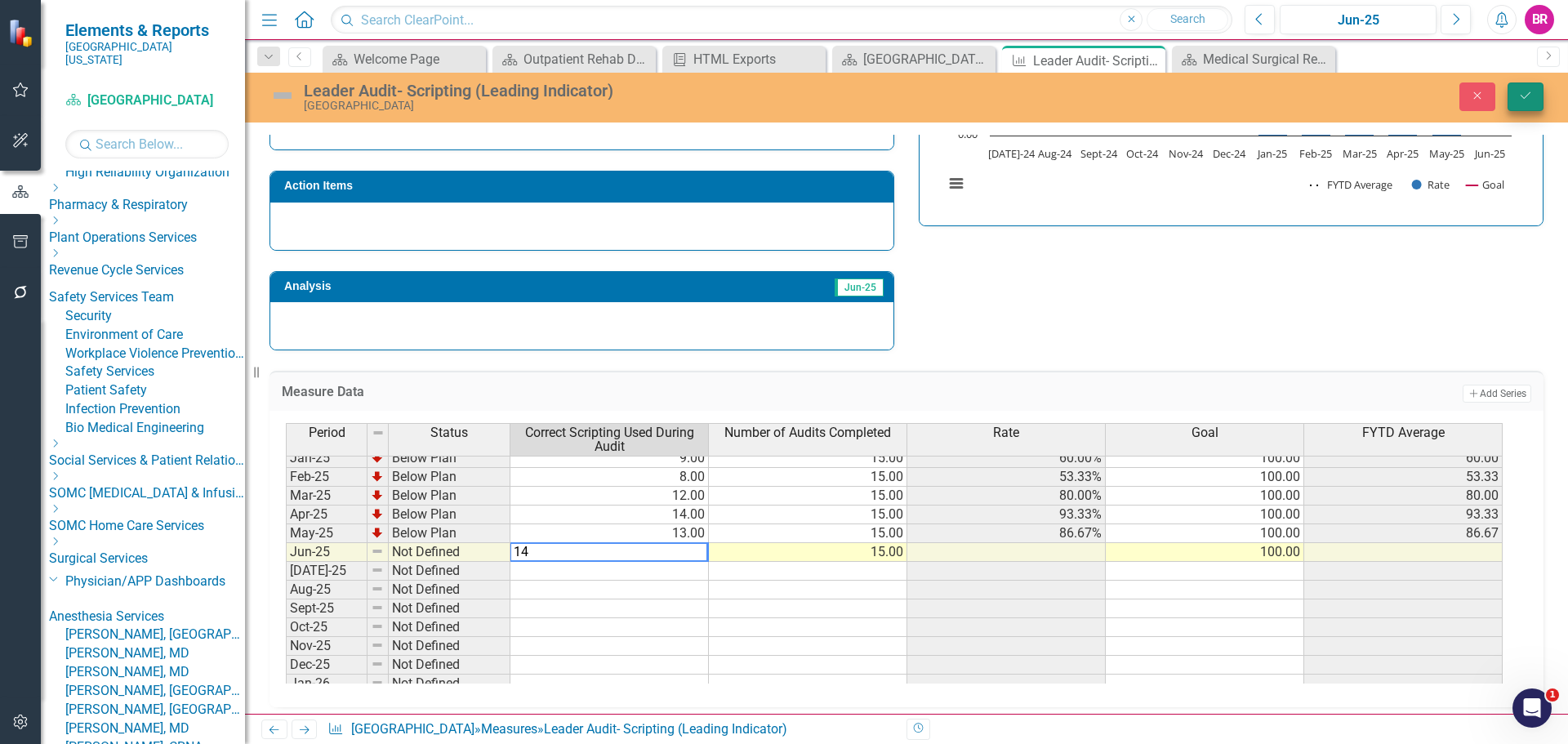
type textarea "14"
click at [1527, 95] on icon "Save" at bounding box center [1525, 96] width 15 height 12
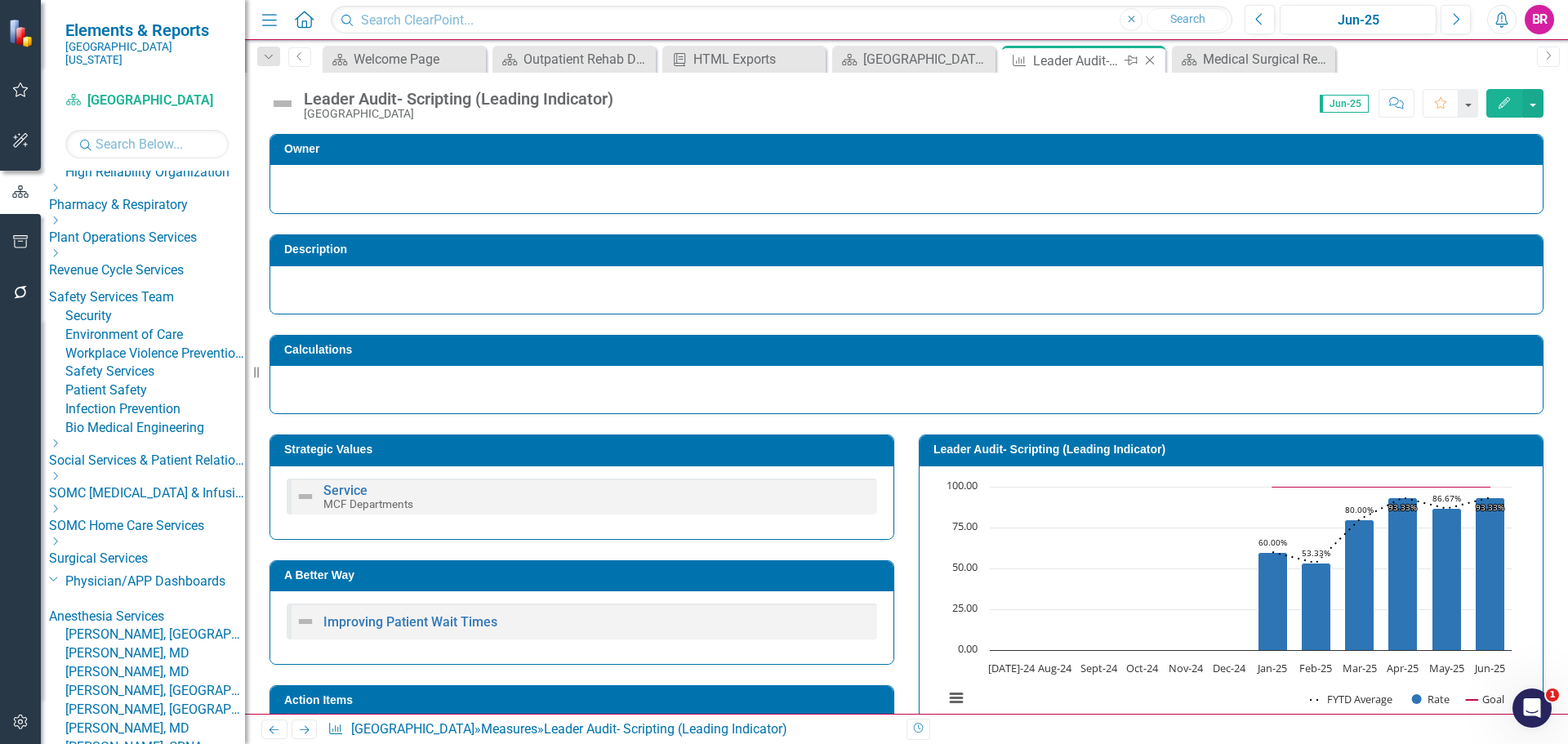
scroll to position [0, 0]
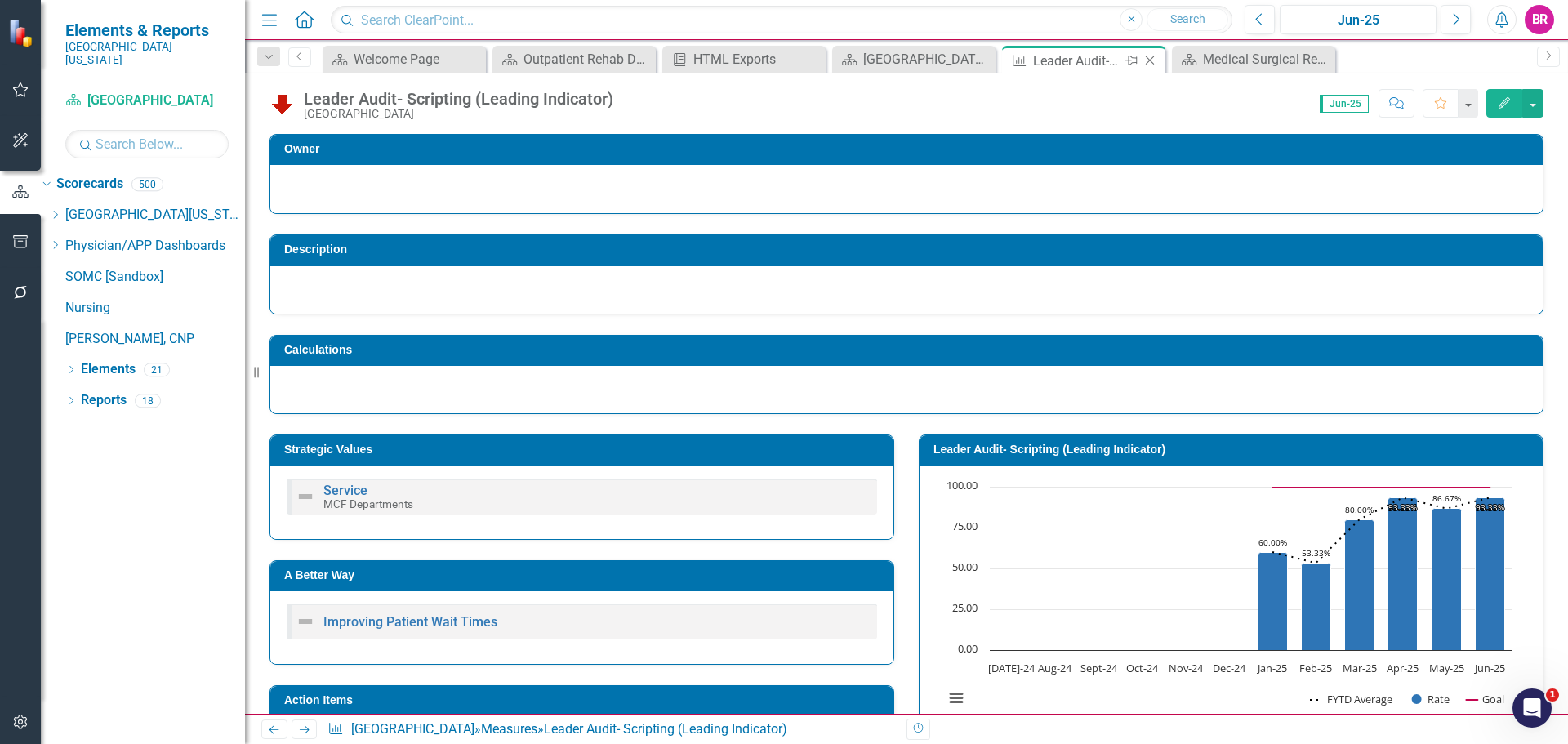
click at [1151, 60] on icon at bounding box center [1151, 61] width 9 height 9
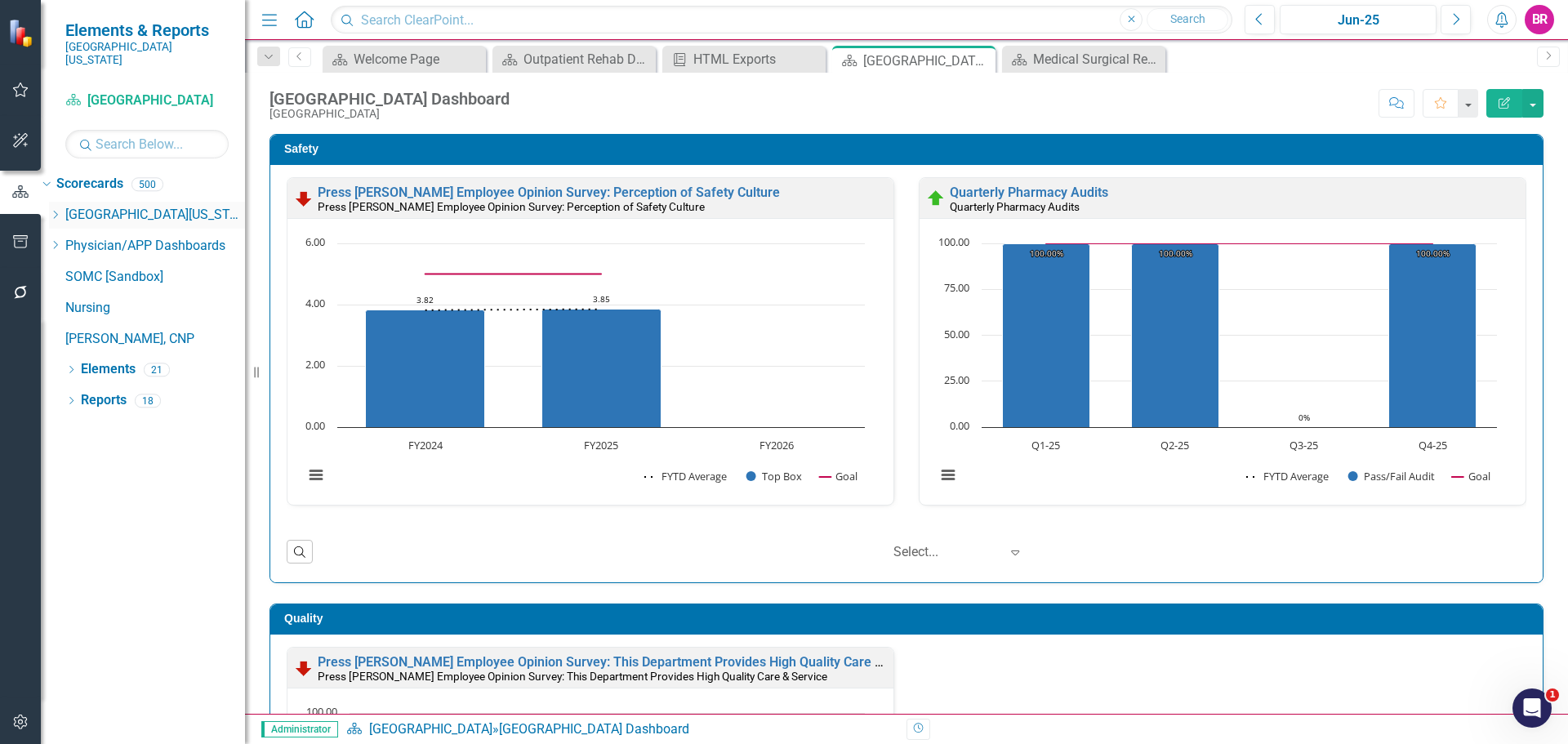
click at [61, 210] on icon "Dropdown" at bounding box center [55, 215] width 12 height 10
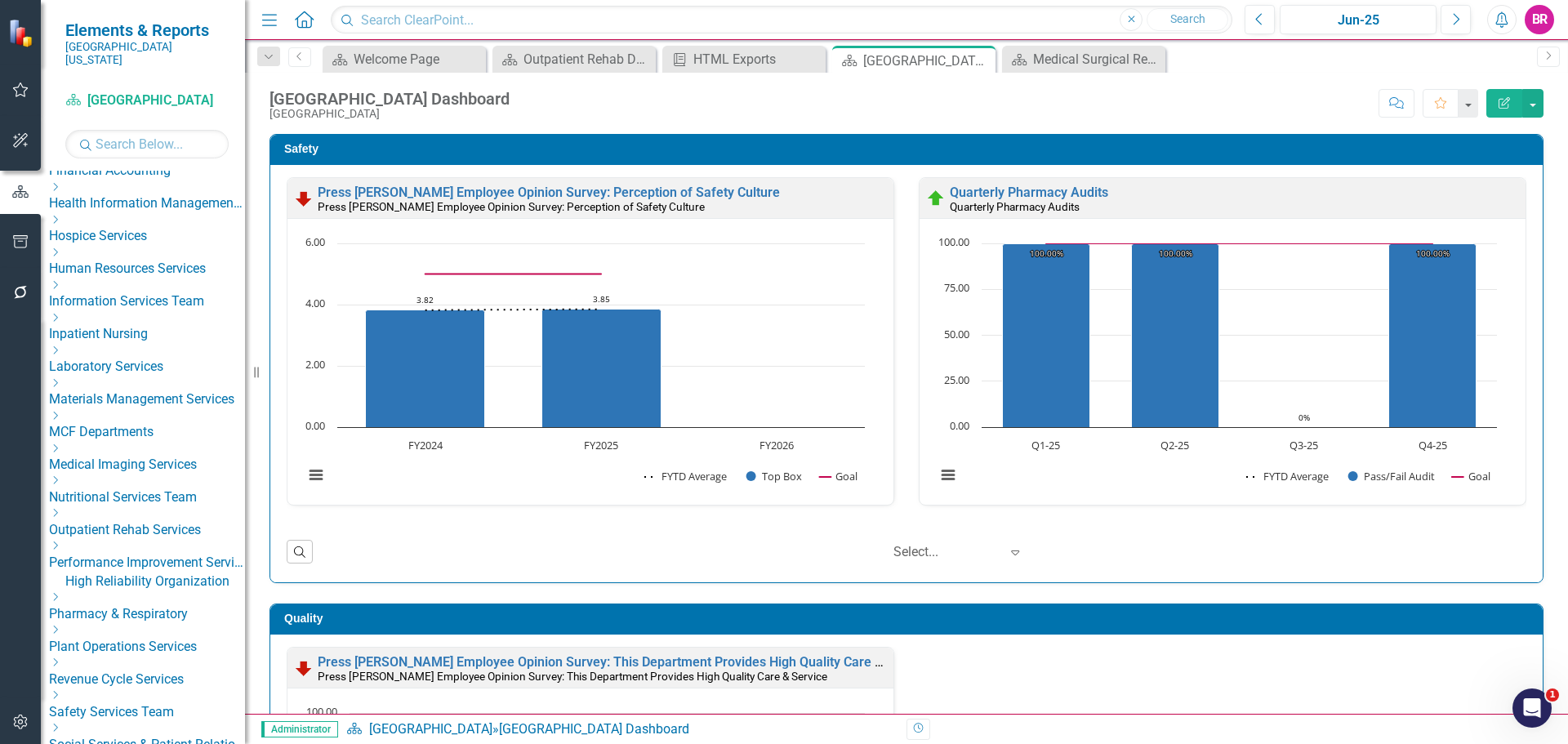
scroll to position [408, 0]
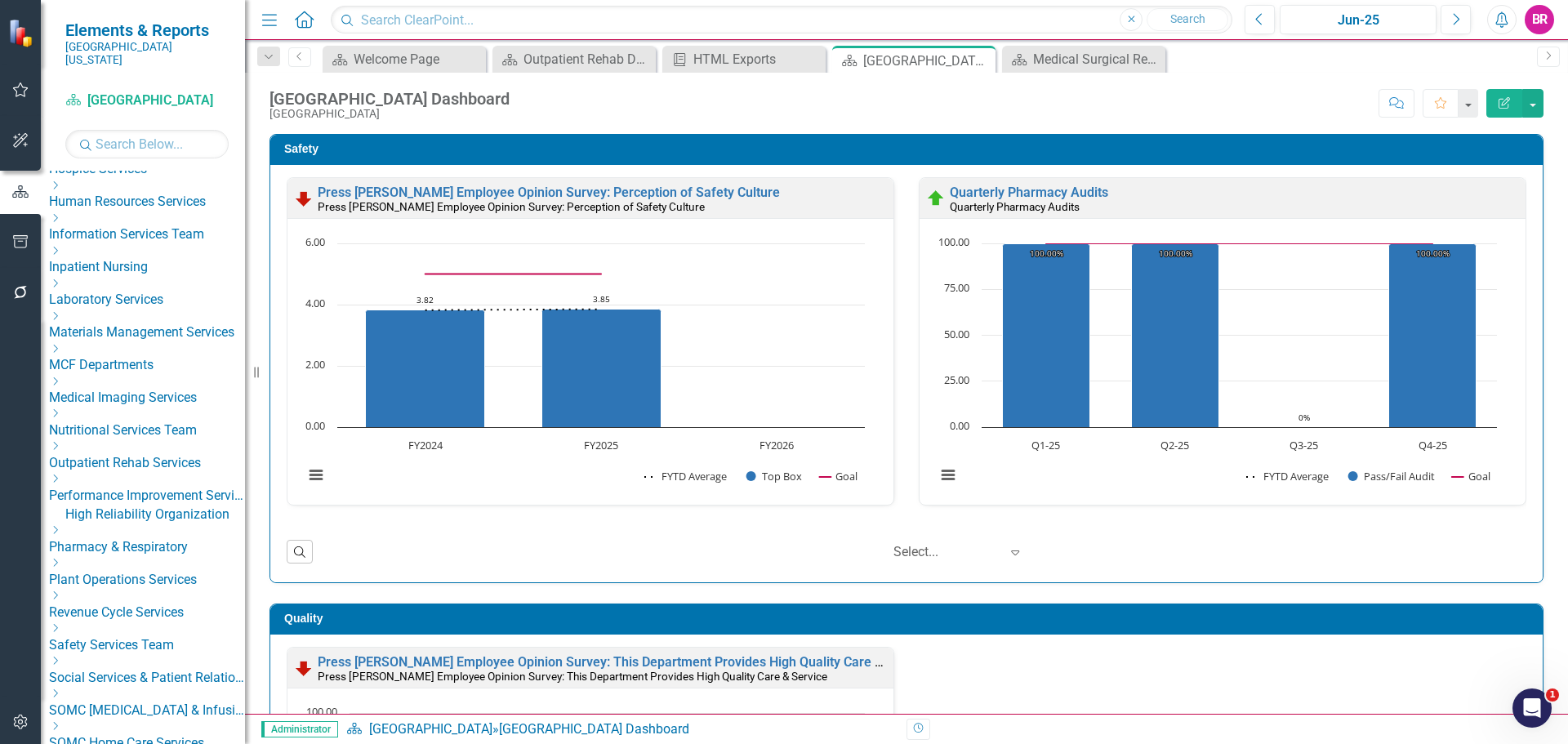
click at [156, 473] on link "Outpatient Rehab Services" at bounding box center [147, 463] width 196 height 19
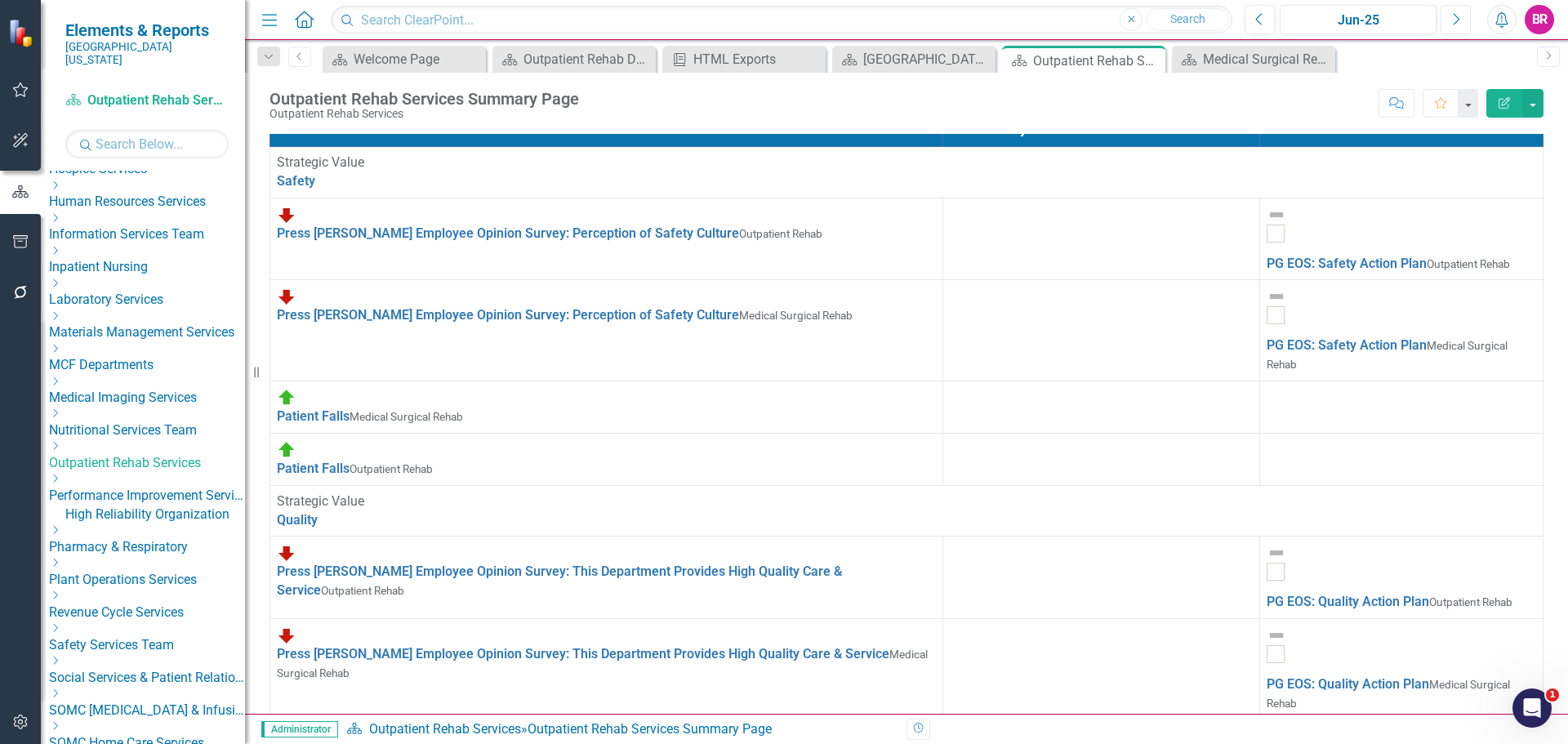
click at [1454, 23] on icon "Next" at bounding box center [1456, 19] width 9 height 15
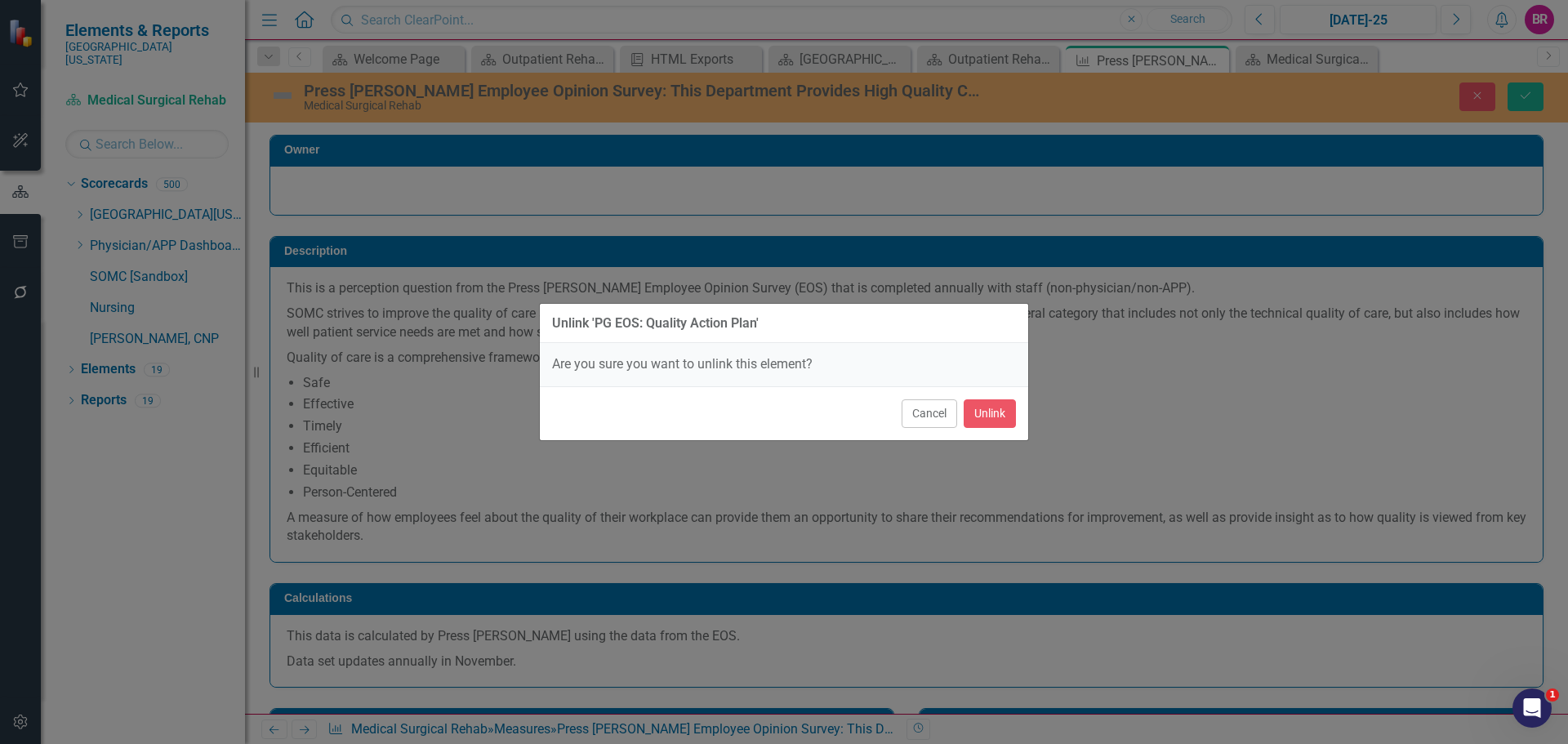
scroll to position [408, 0]
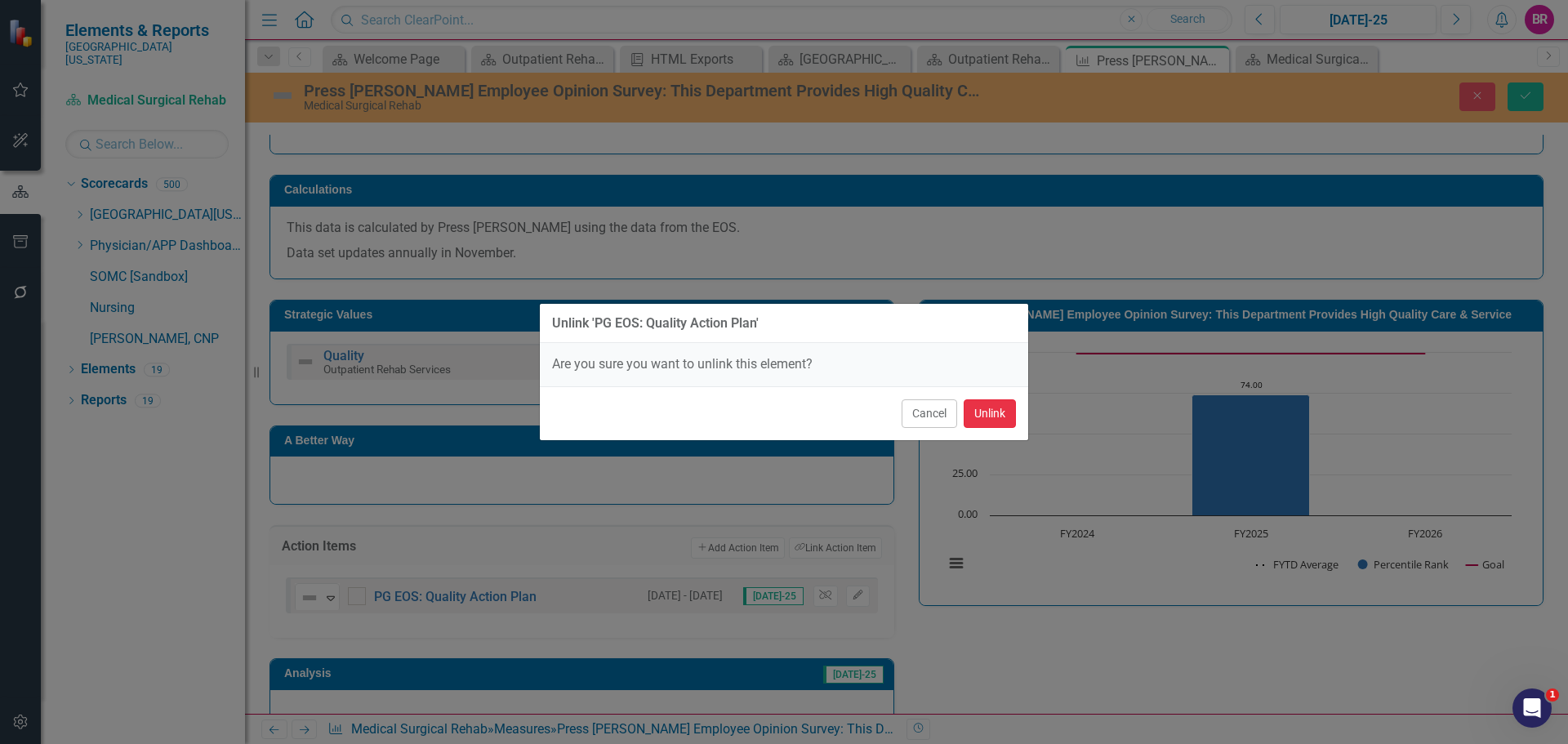
click at [1005, 413] on button "Unlink" at bounding box center [990, 413] width 52 height 28
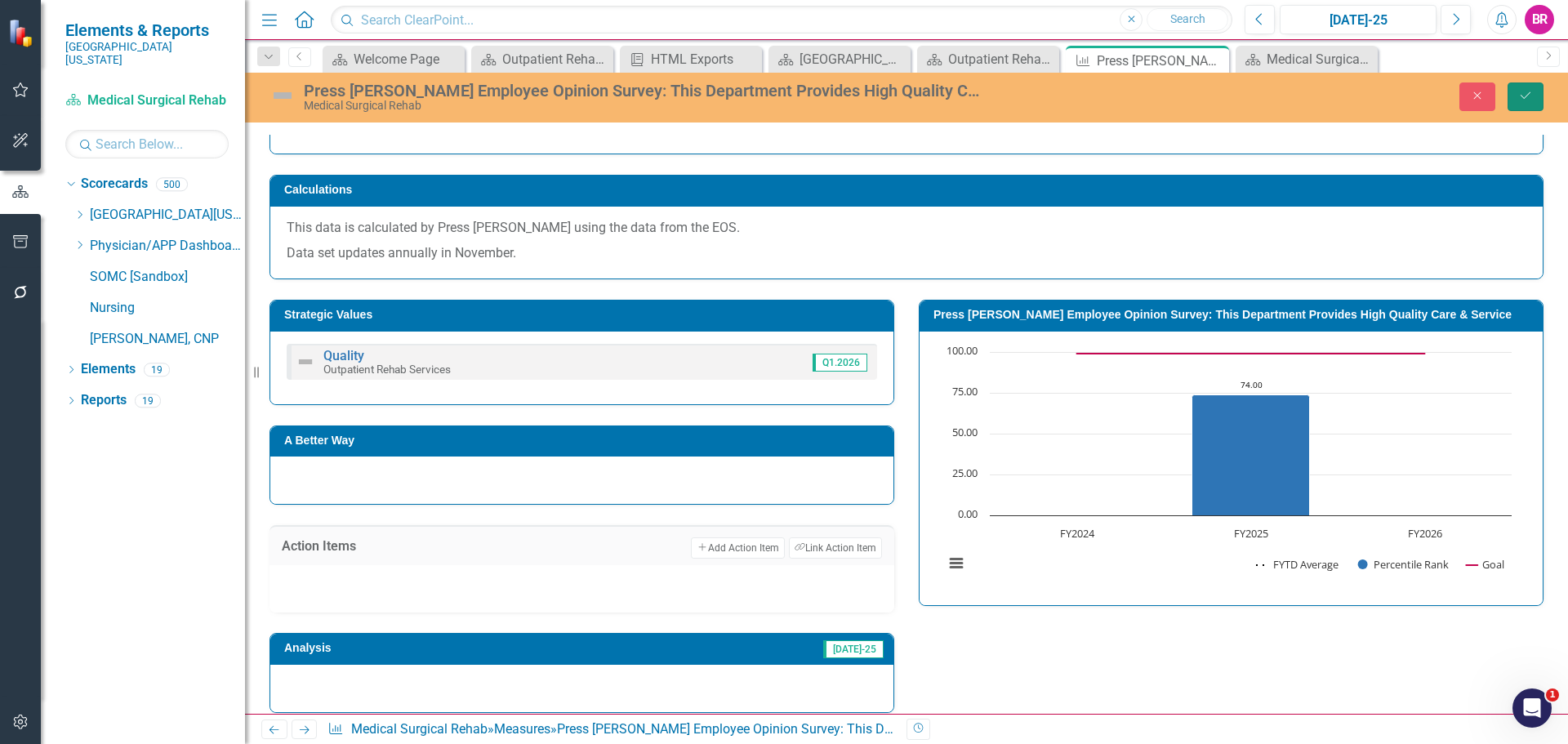
click at [1520, 108] on button "Save" at bounding box center [1526, 96] width 36 height 28
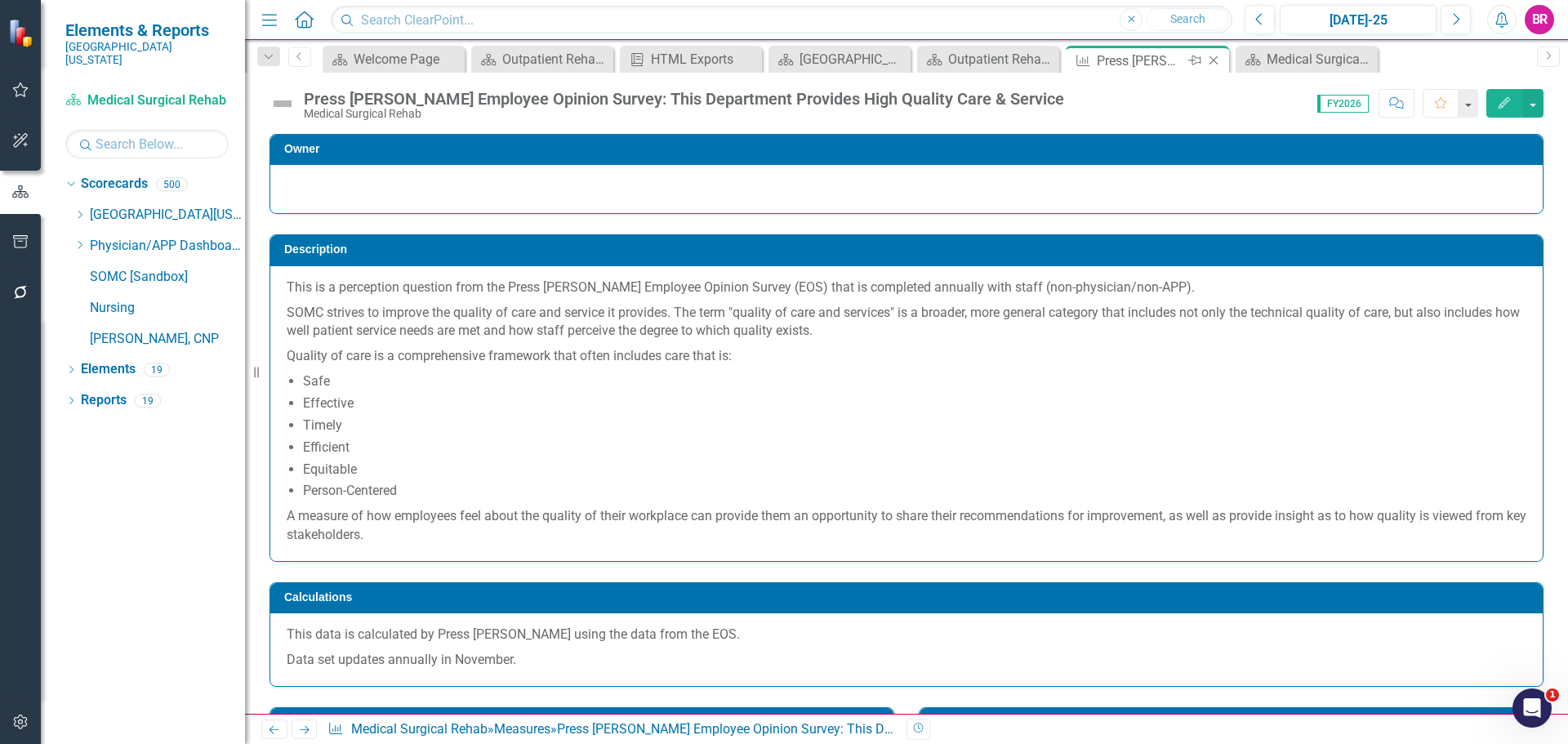
click at [1213, 63] on icon "Close" at bounding box center [1214, 60] width 16 height 13
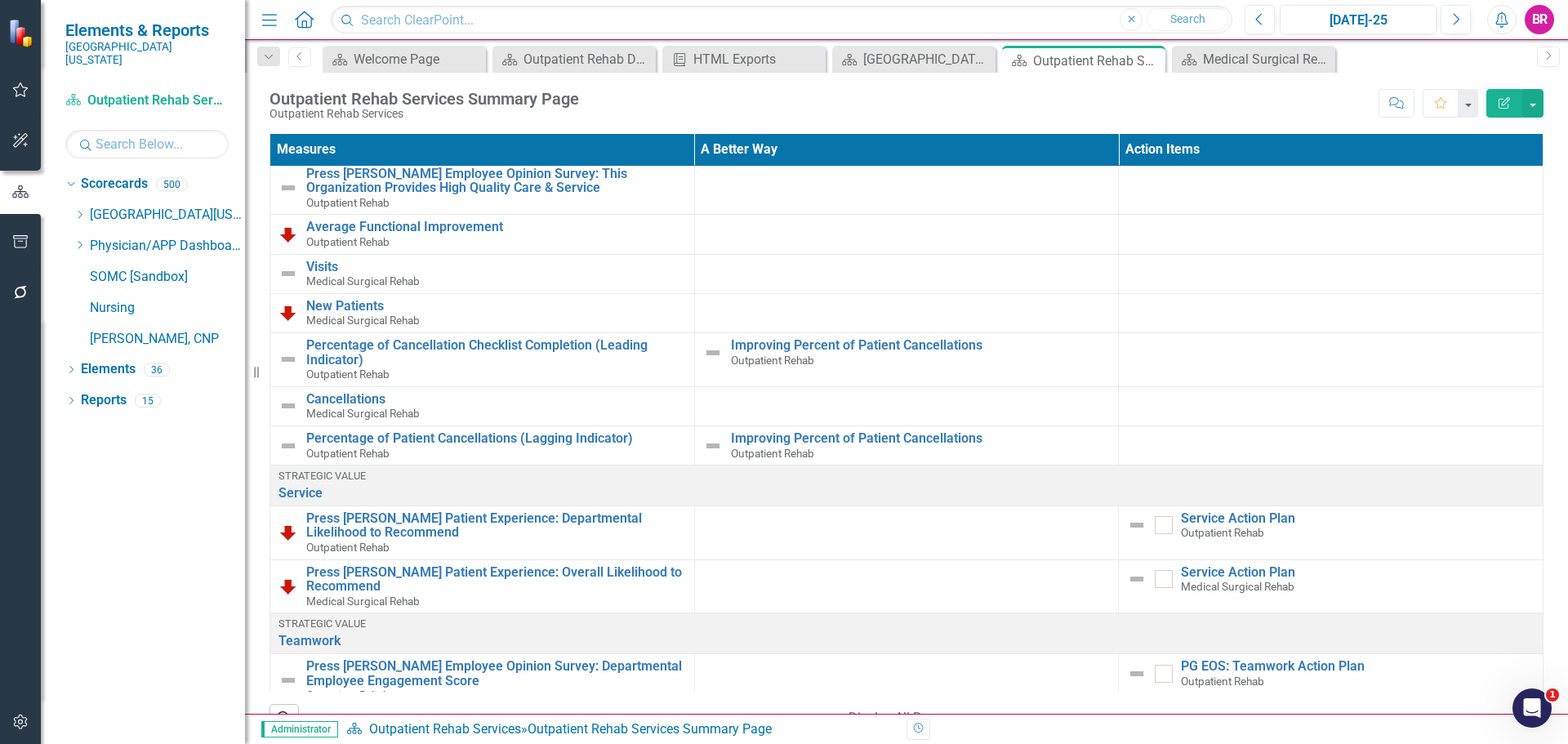
scroll to position [408, 0]
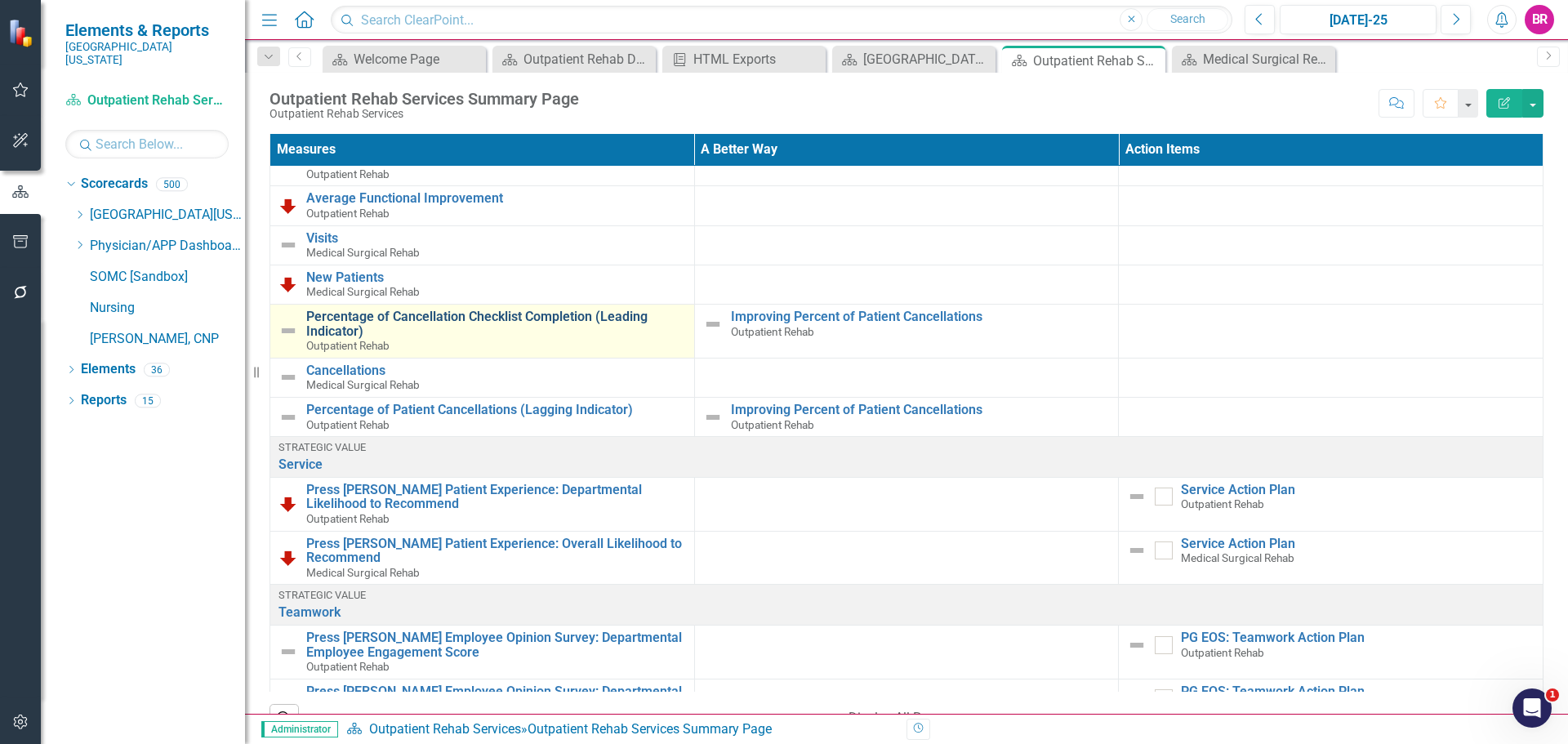
click at [407, 313] on link "Percentage of Cancellation Checklist Completion (Leading Indicator)" at bounding box center [497, 323] width 380 height 28
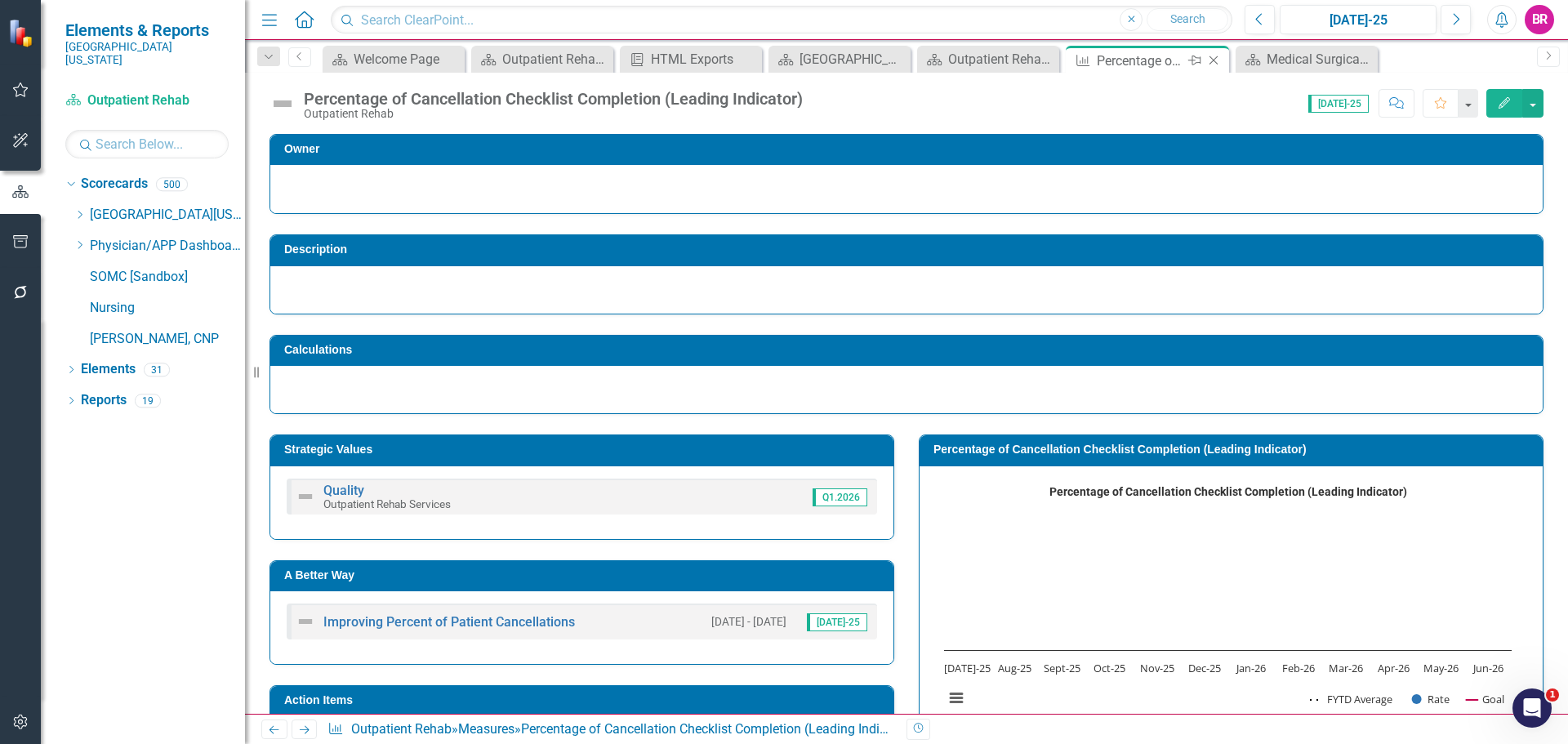
click at [1216, 65] on icon "Close" at bounding box center [1214, 60] width 16 height 13
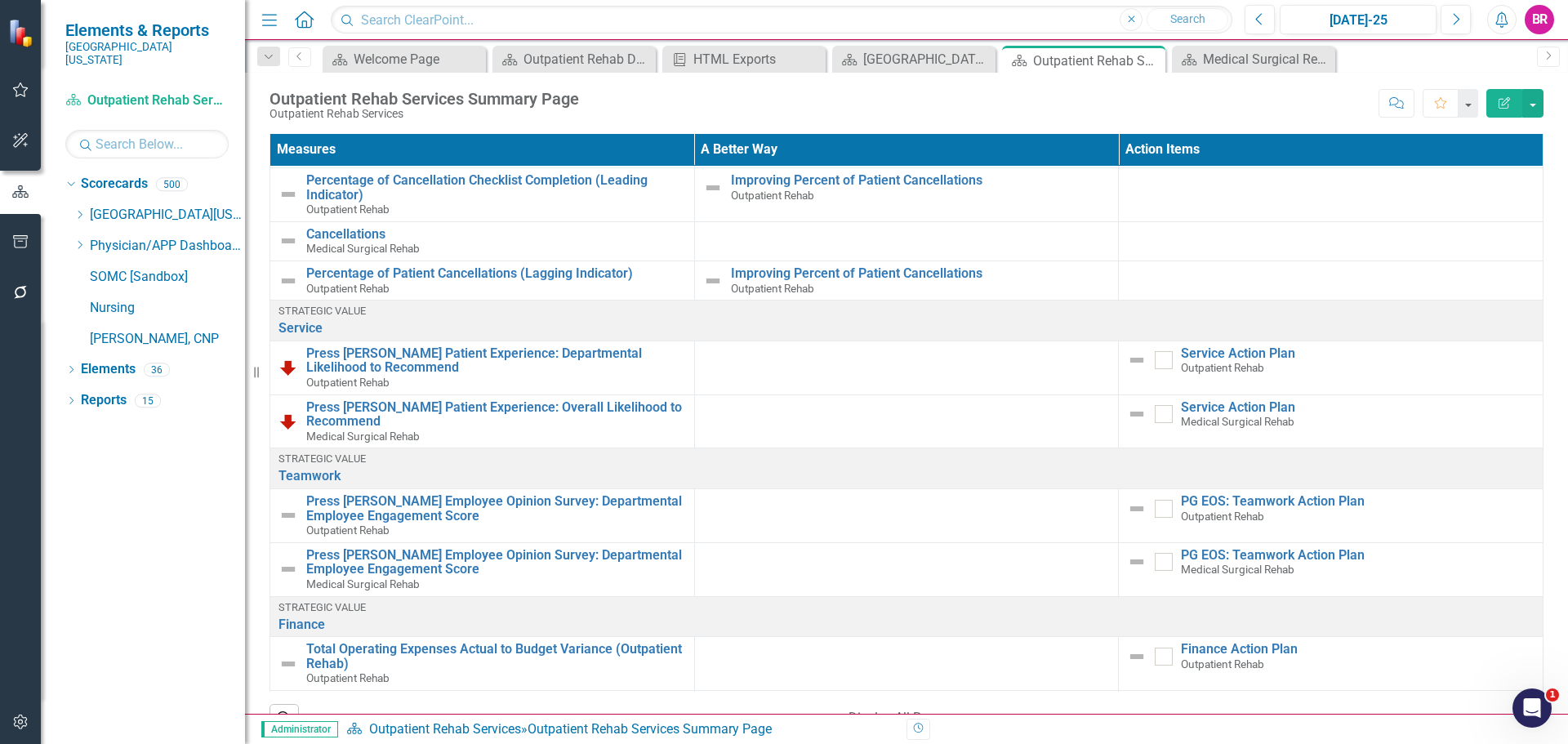
scroll to position [572, 0]
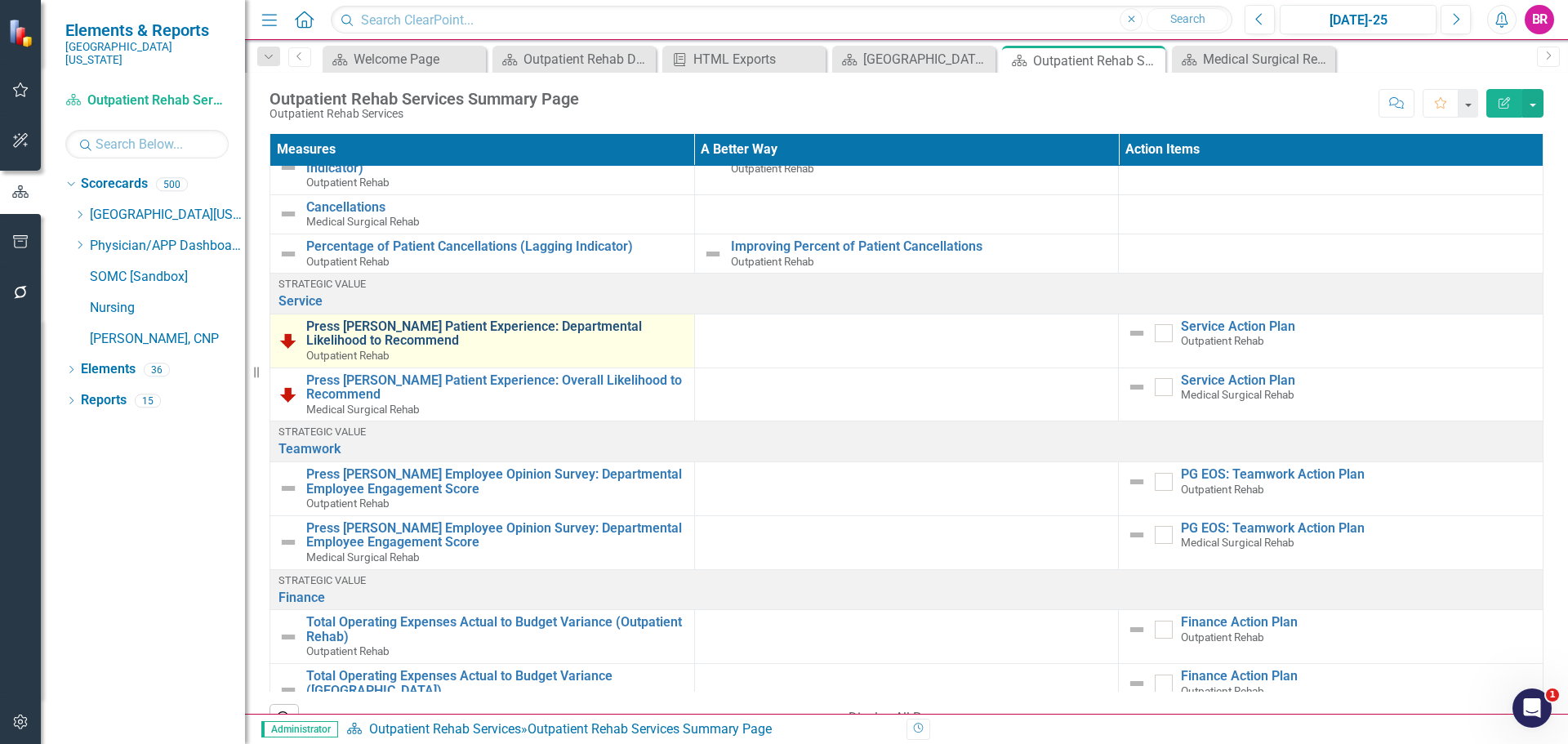
click at [551, 336] on link "Press [PERSON_NAME] Patient Experience: Departmental Likelihood to Recommend" at bounding box center [497, 333] width 380 height 28
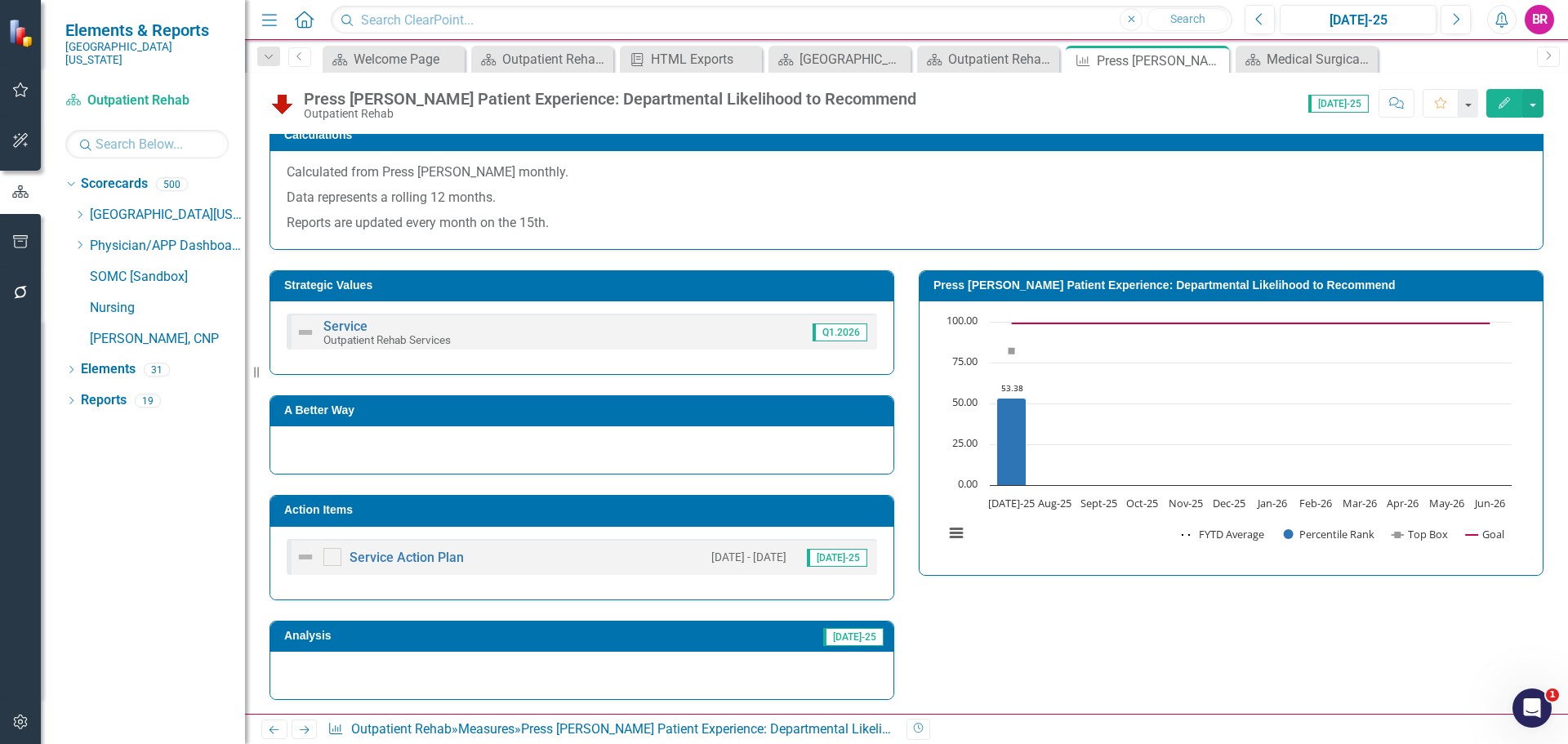
scroll to position [327, 0]
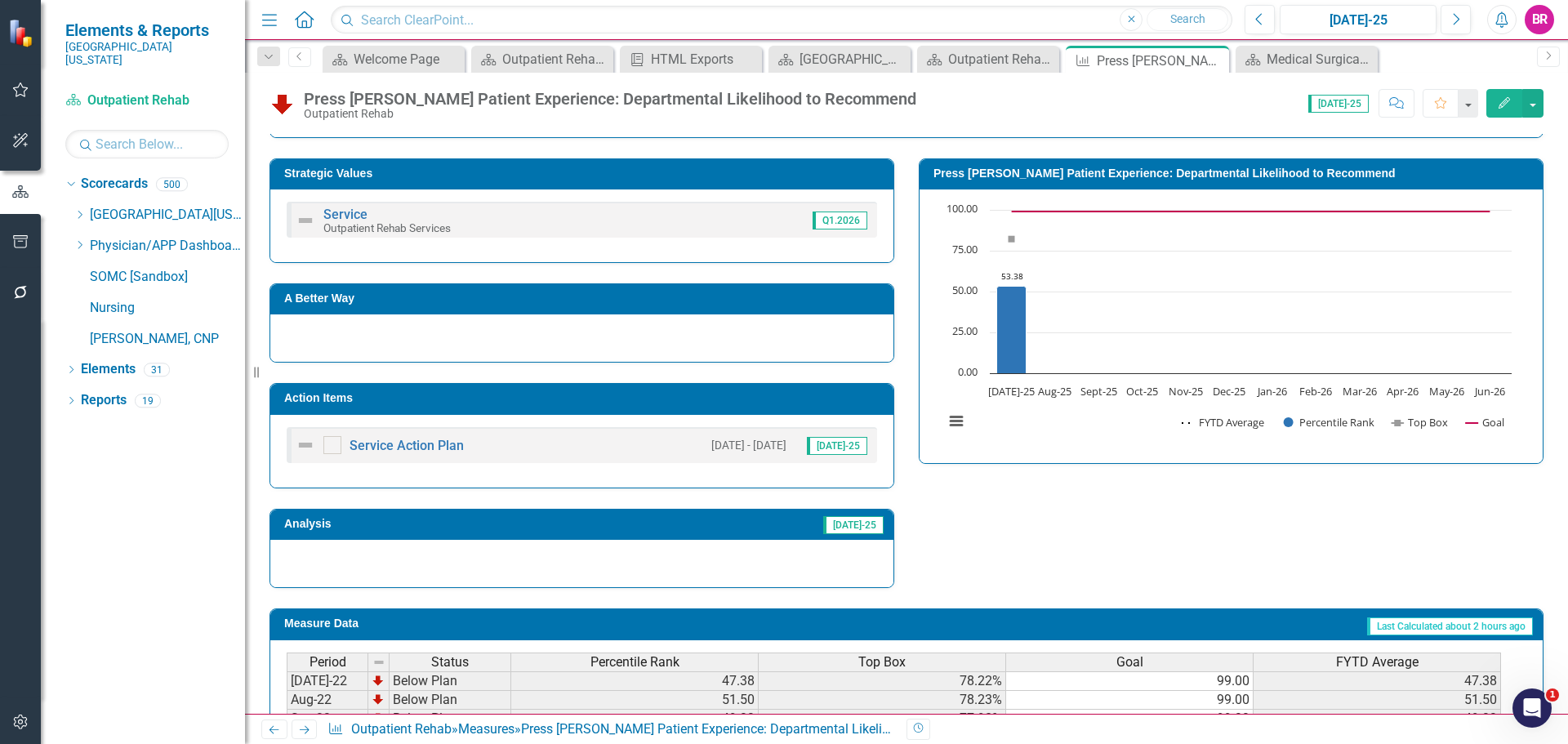
click at [621, 407] on td "Action Items" at bounding box center [585, 400] width 601 height 25
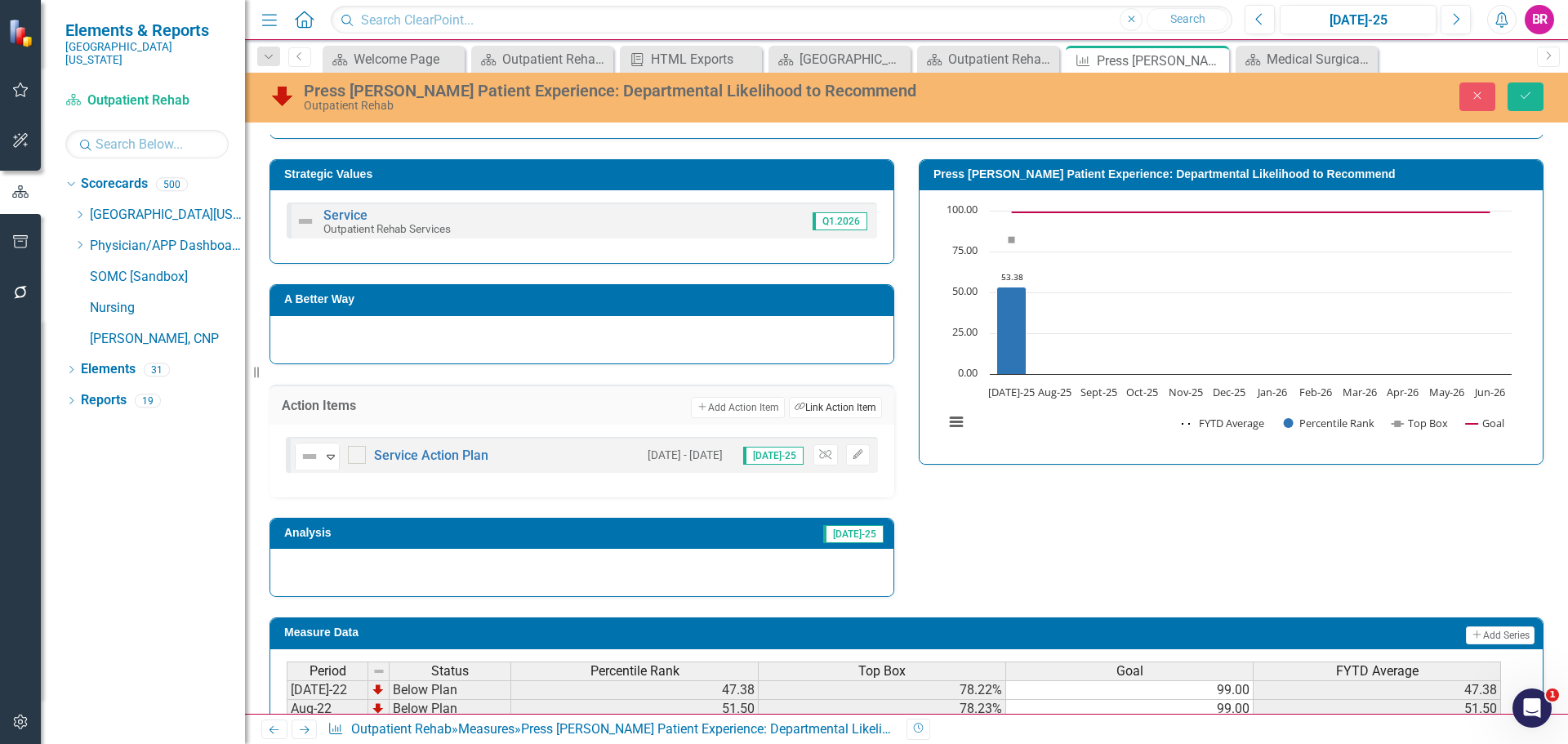
click at [829, 410] on button "Link Tag Link Action Item" at bounding box center [836, 407] width 93 height 21
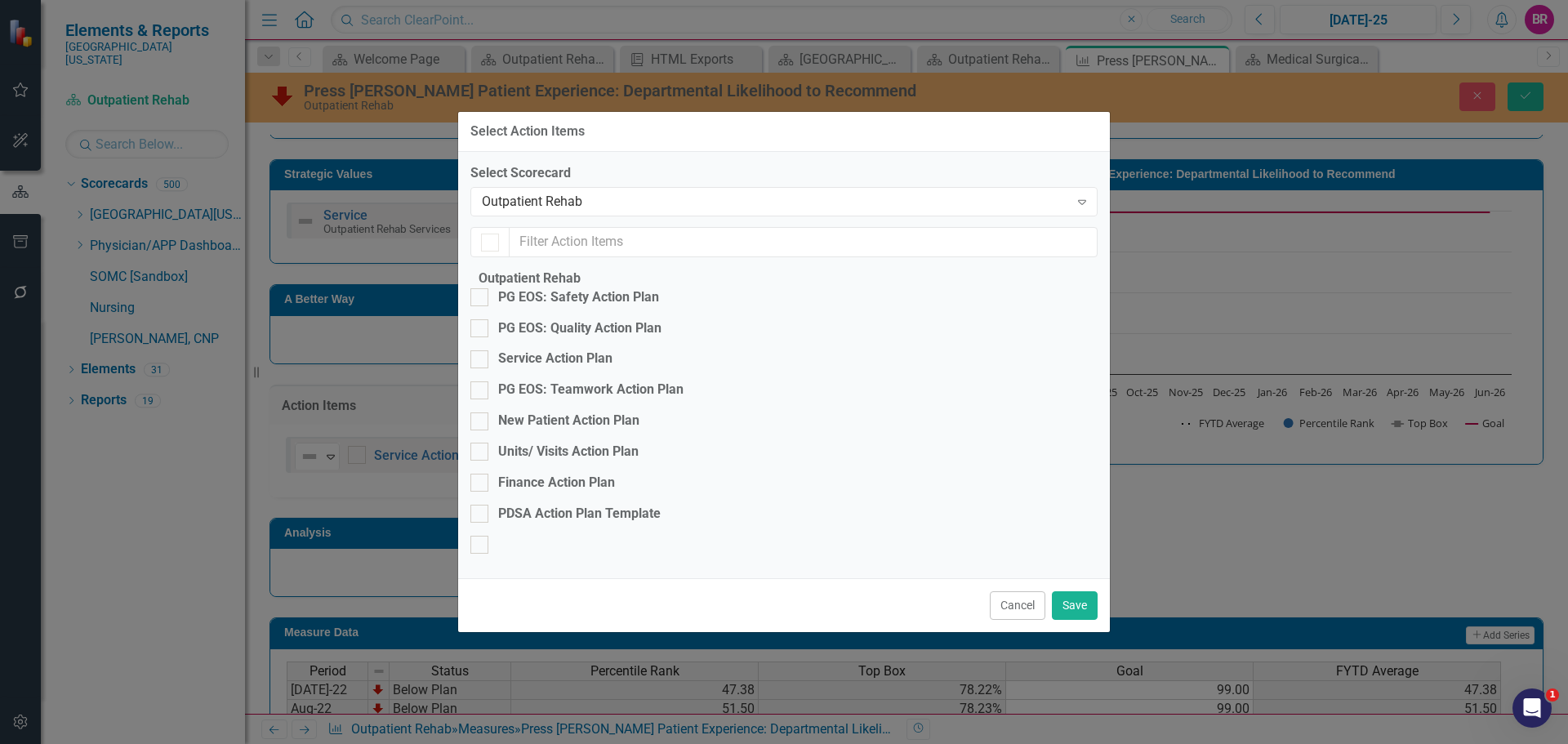
checkbox input "true"
checkbox input "false"
click at [613, 349] on div "Service Action Plan" at bounding box center [556, 358] width 115 height 19
click at [481, 350] on input "Service Action Plan" at bounding box center [476, 356] width 11 height 11
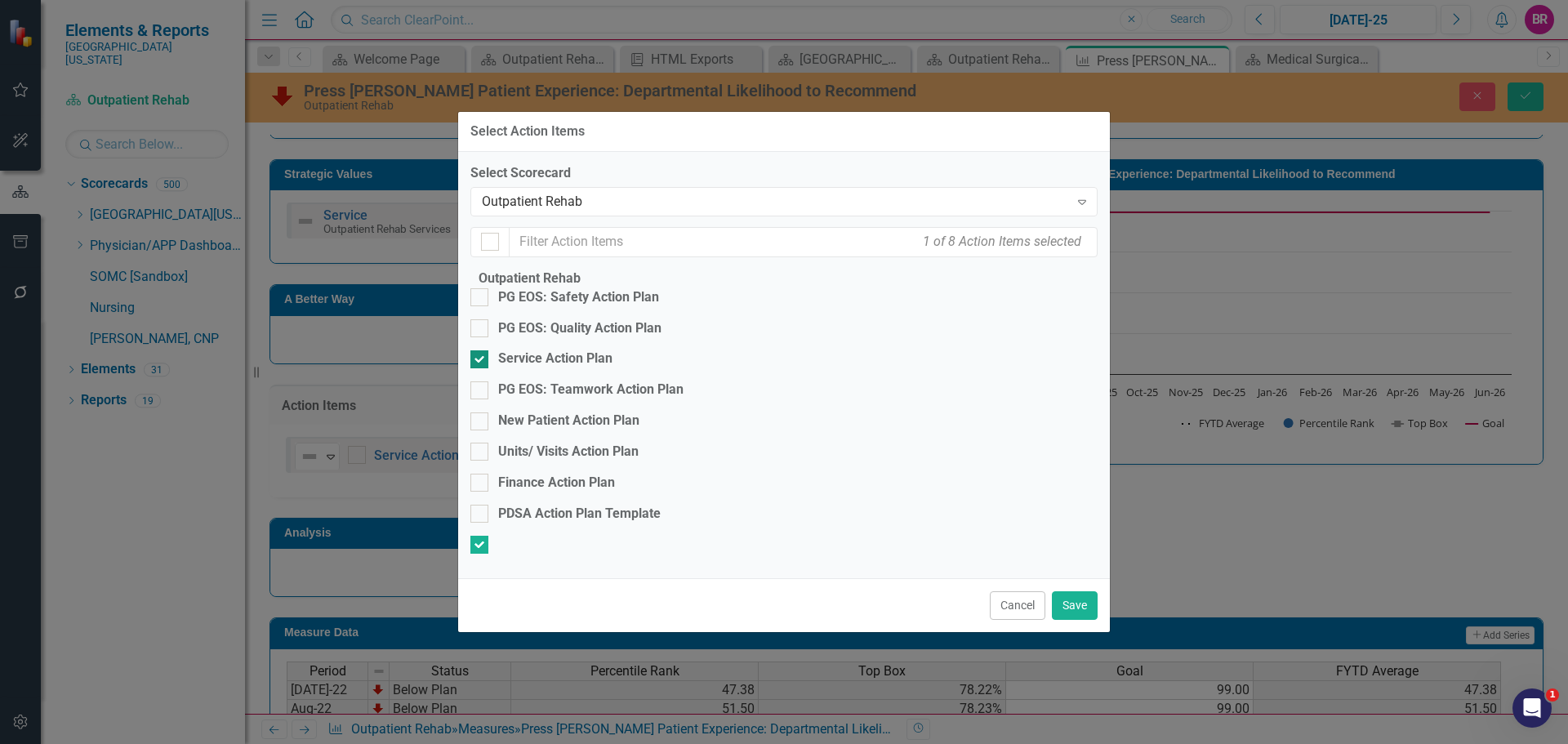
checkbox input "false"
click at [1076, 620] on button "Save" at bounding box center [1075, 605] width 45 height 28
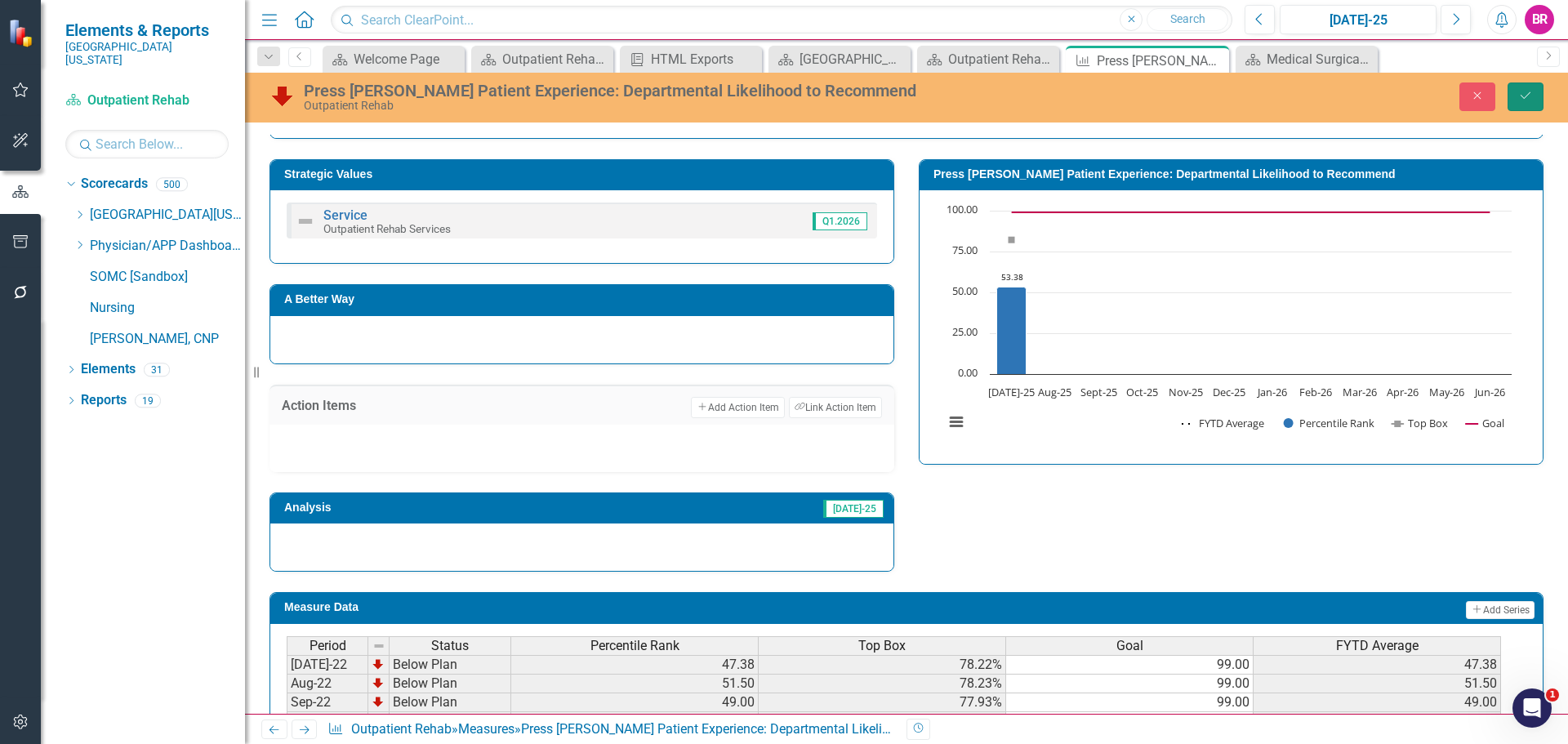
click at [1535, 85] on button "Save" at bounding box center [1526, 96] width 36 height 28
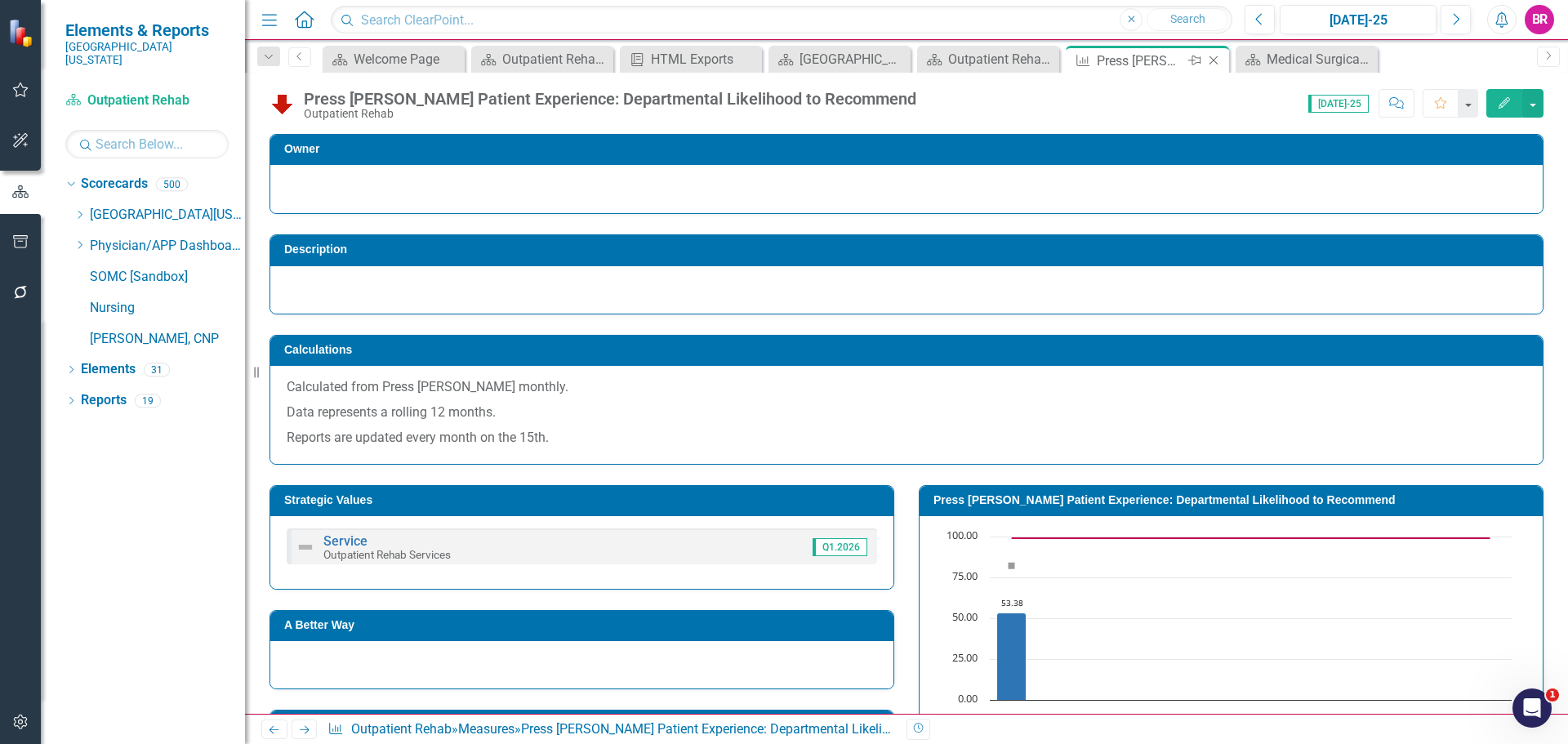
click at [1206, 57] on icon "Close" at bounding box center [1214, 60] width 16 height 13
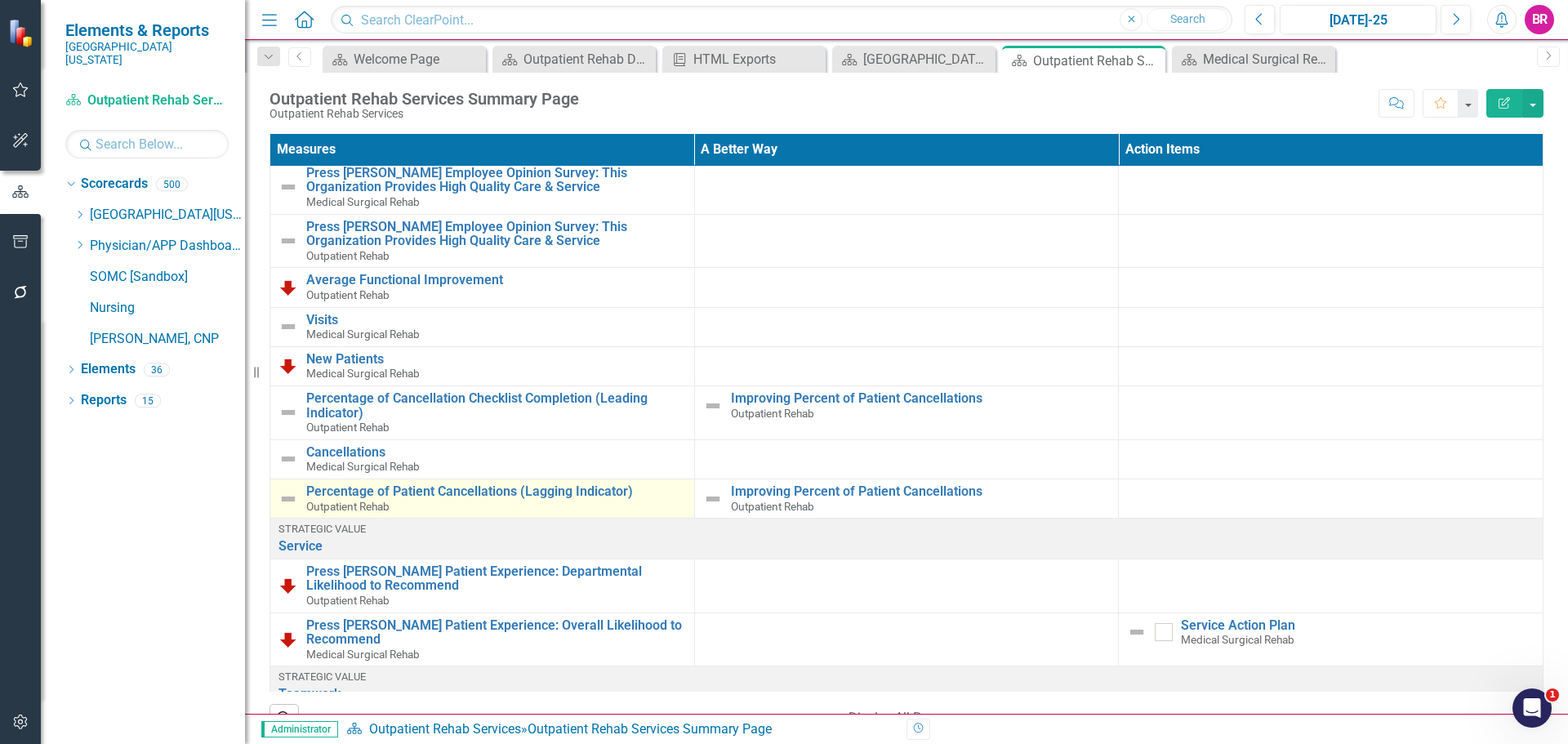
scroll to position [245, 0]
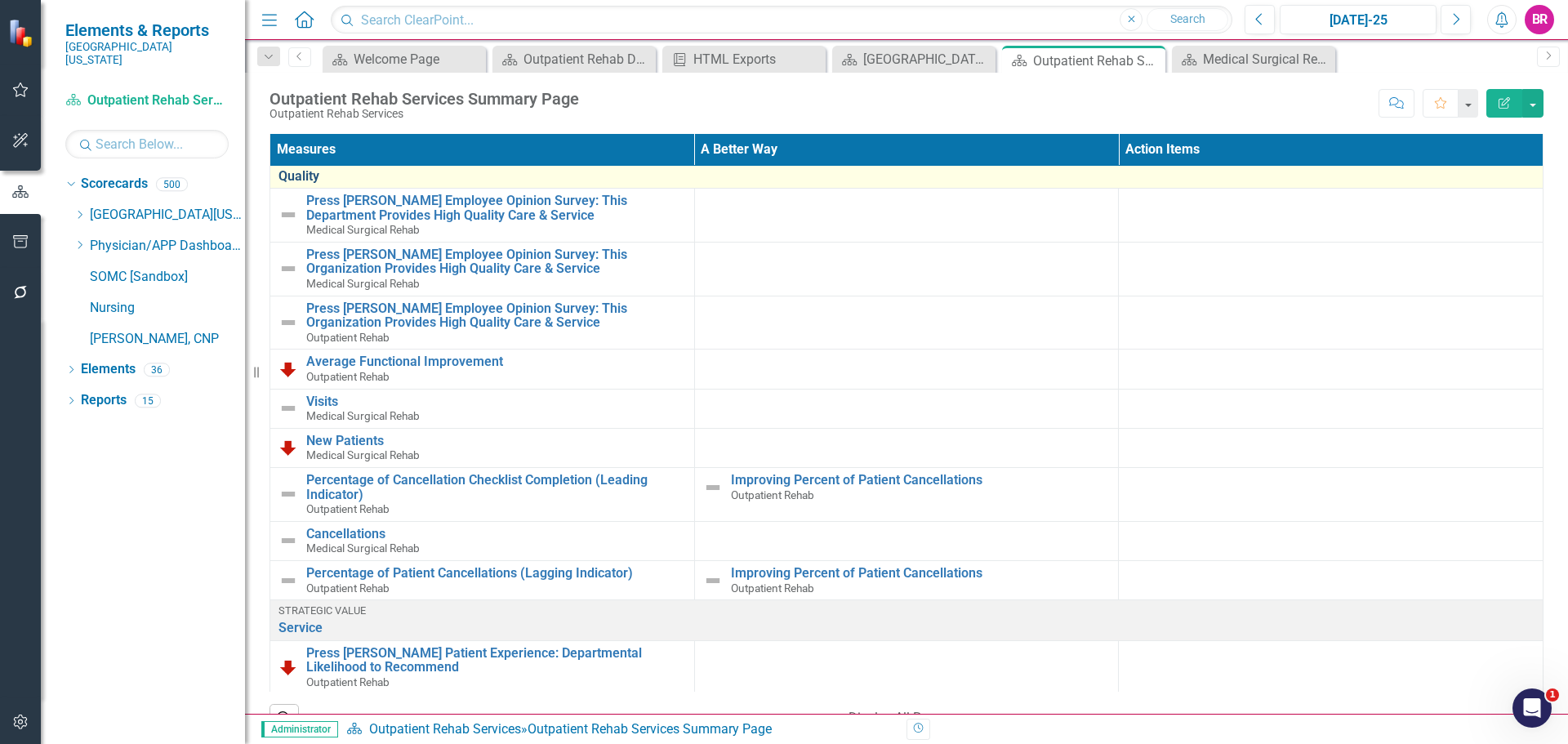
click at [396, 175] on link "Quality" at bounding box center [906, 176] width 1256 height 15
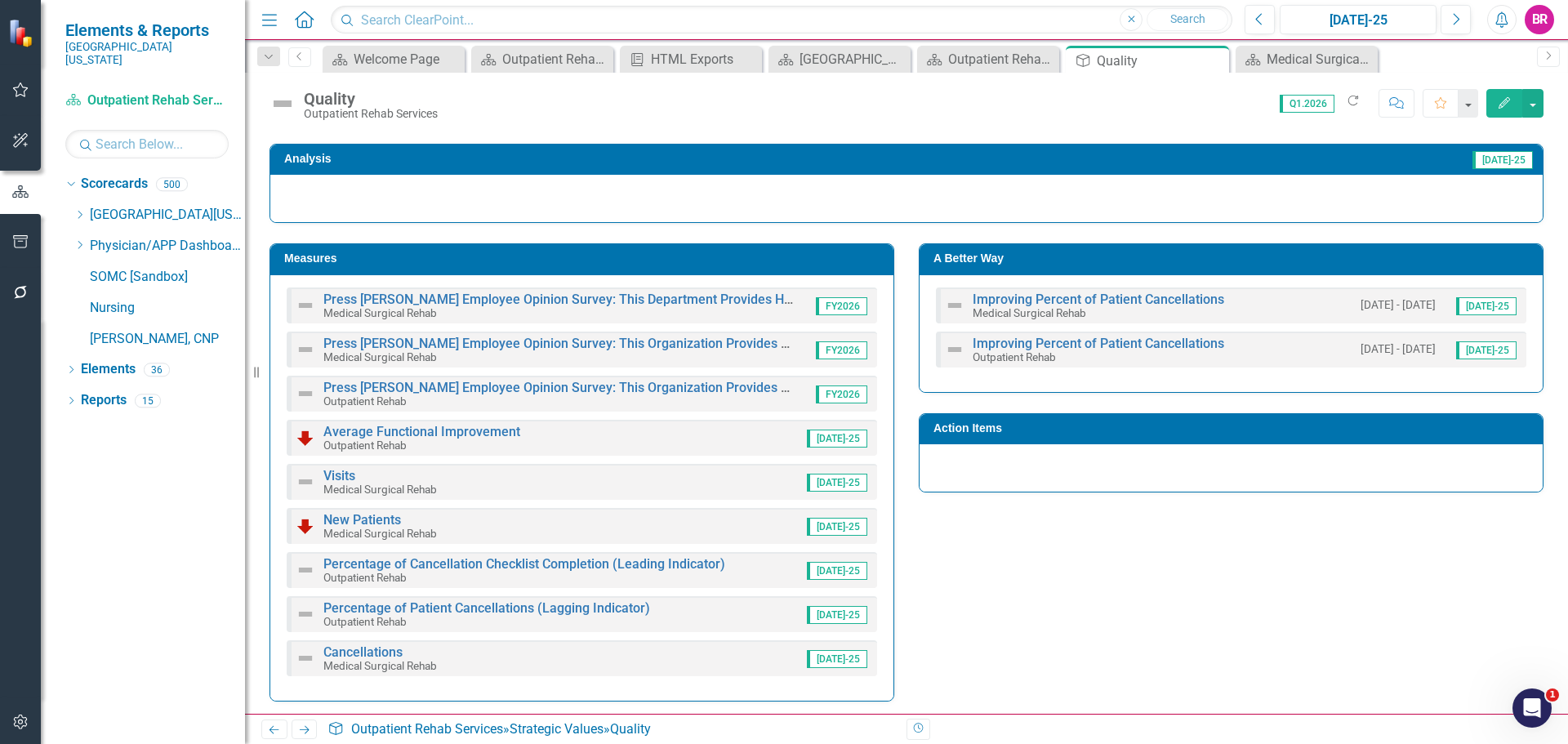
scroll to position [196, 0]
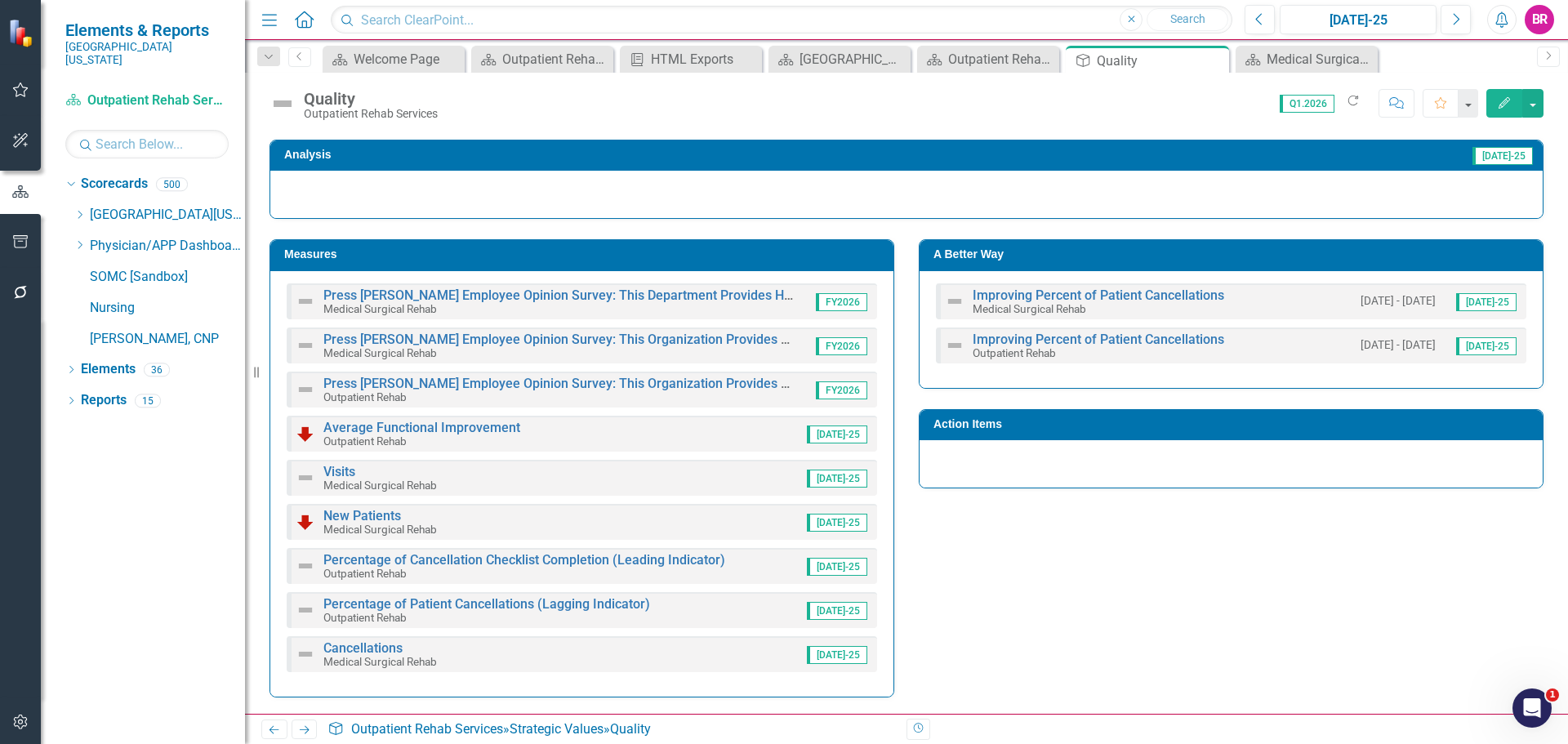
click at [619, 252] on h3 "Measures" at bounding box center [585, 254] width 601 height 12
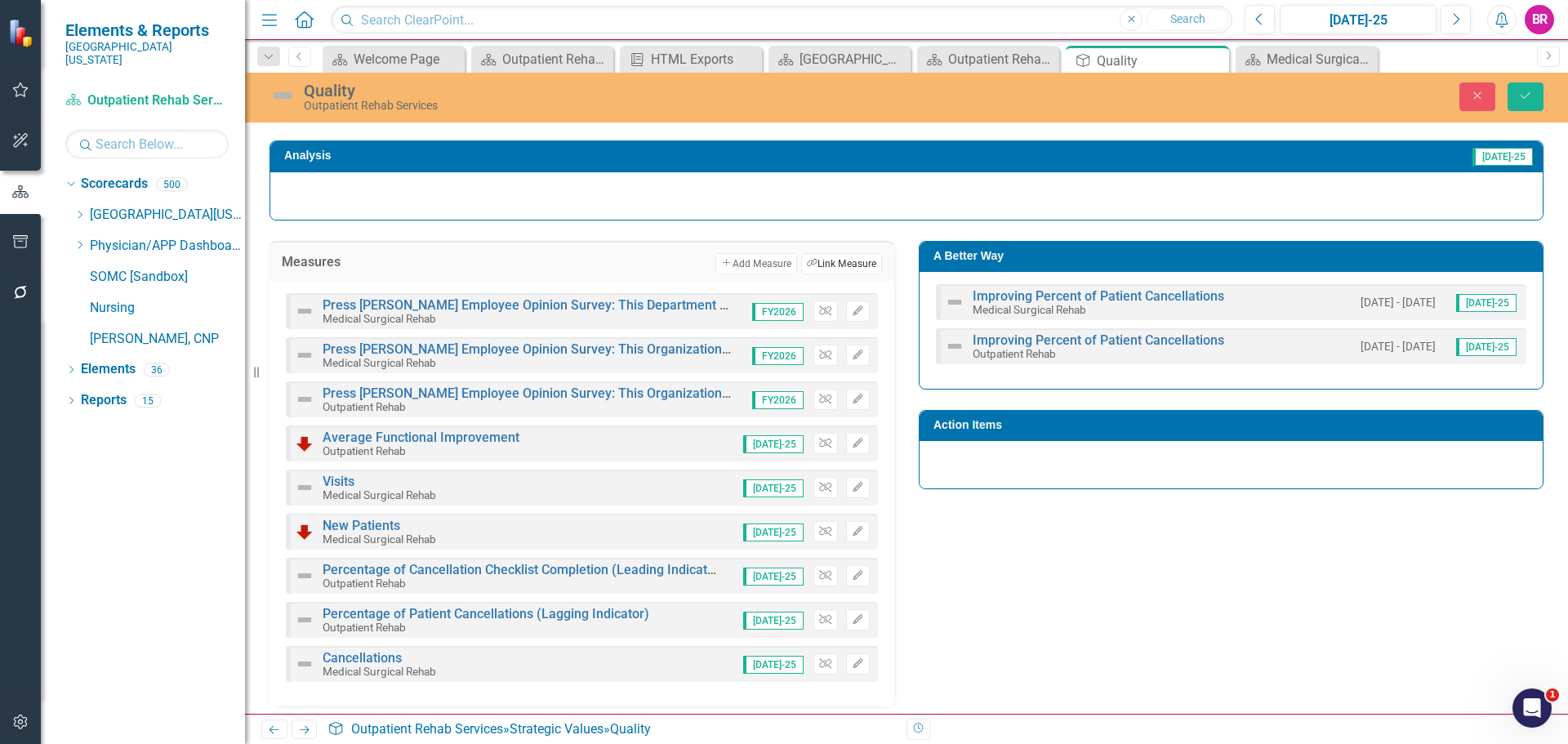
click at [829, 260] on button "Link Tag Link Measure" at bounding box center [841, 263] width 81 height 21
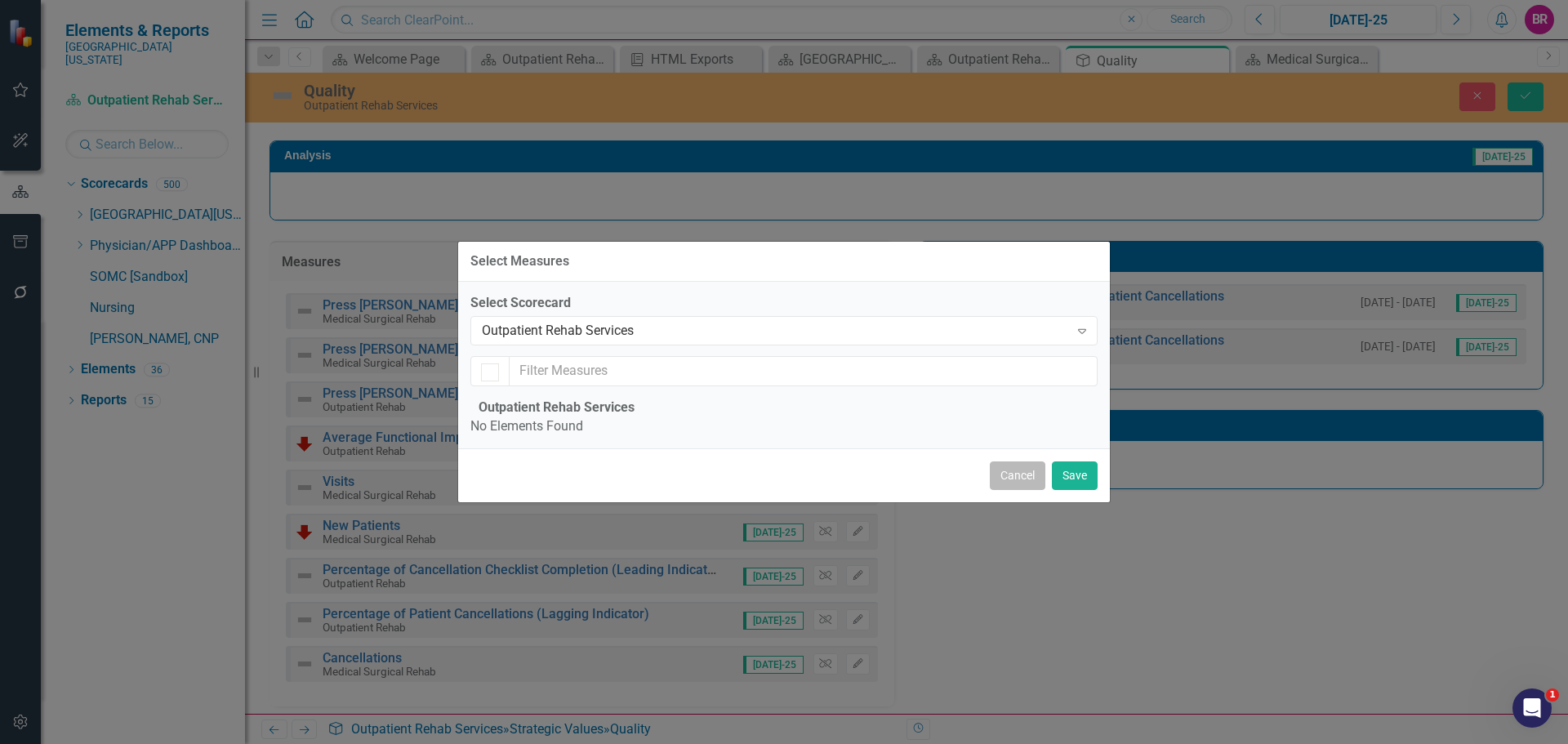
click at [1012, 490] on button "Cancel" at bounding box center [1017, 475] width 55 height 28
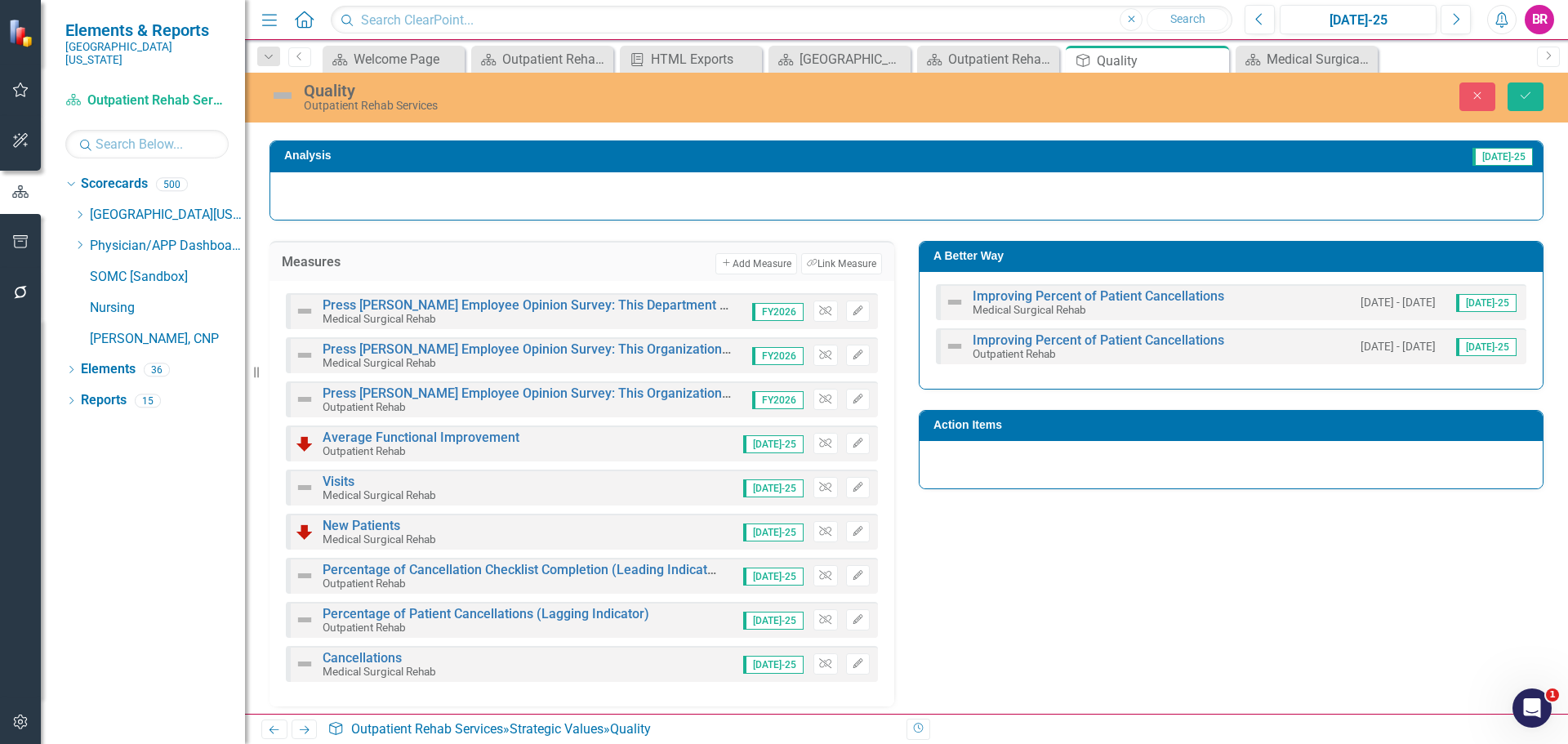
scroll to position [204, 0]
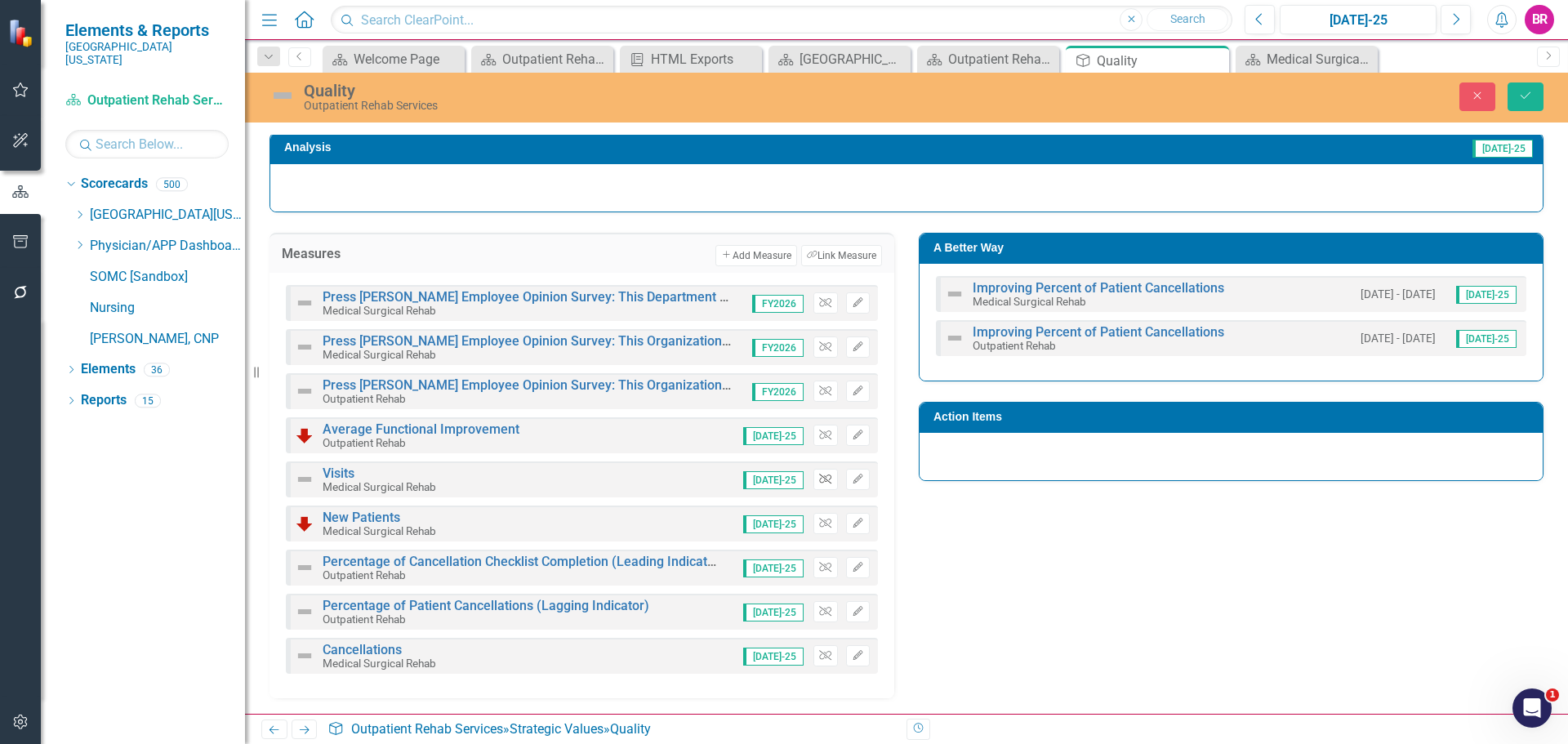
click at [819, 481] on icon "Unlink" at bounding box center [825, 479] width 12 height 10
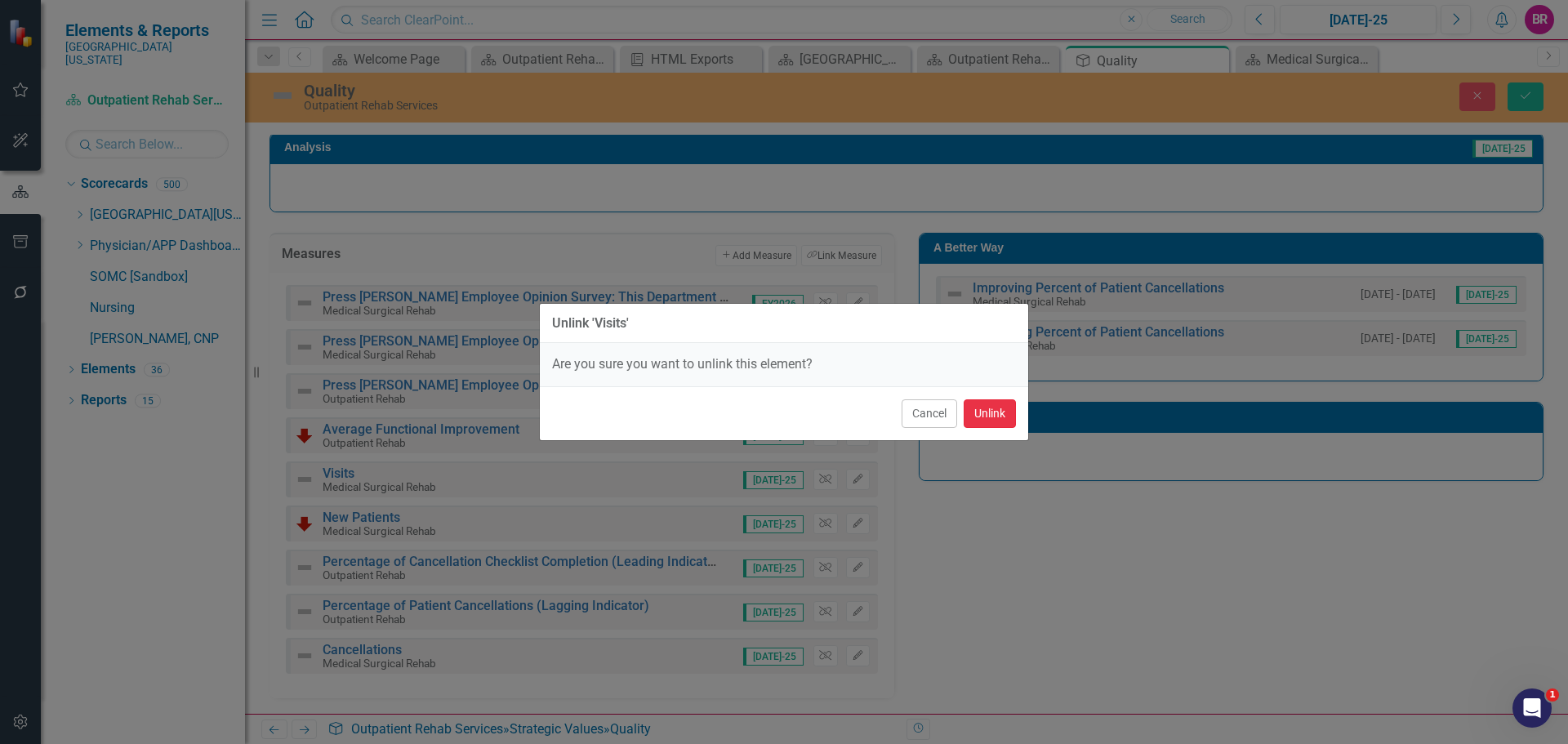
click at [996, 419] on button "Unlink" at bounding box center [990, 413] width 52 height 28
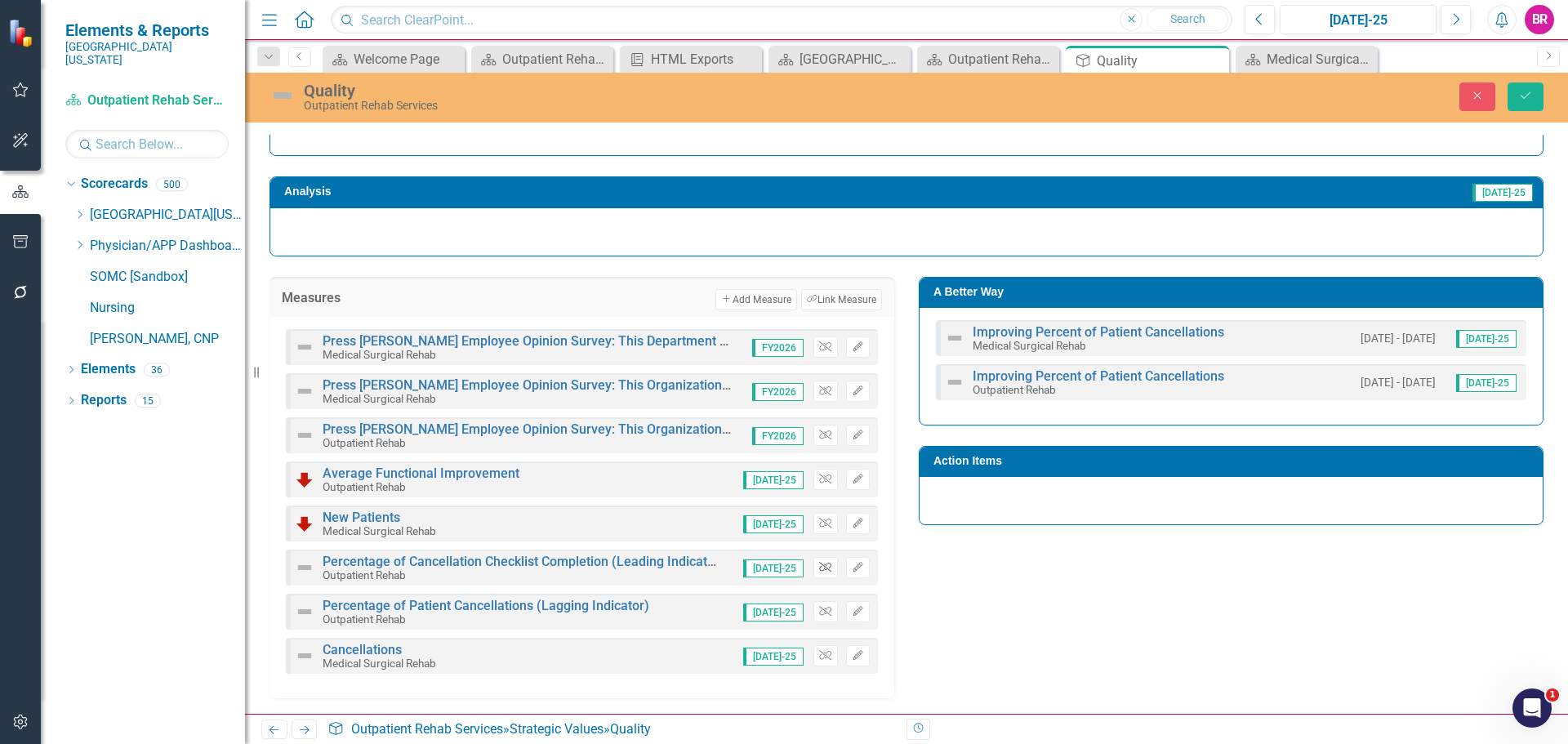
click at [825, 569] on icon "Unlink" at bounding box center [825, 568] width 12 height 10
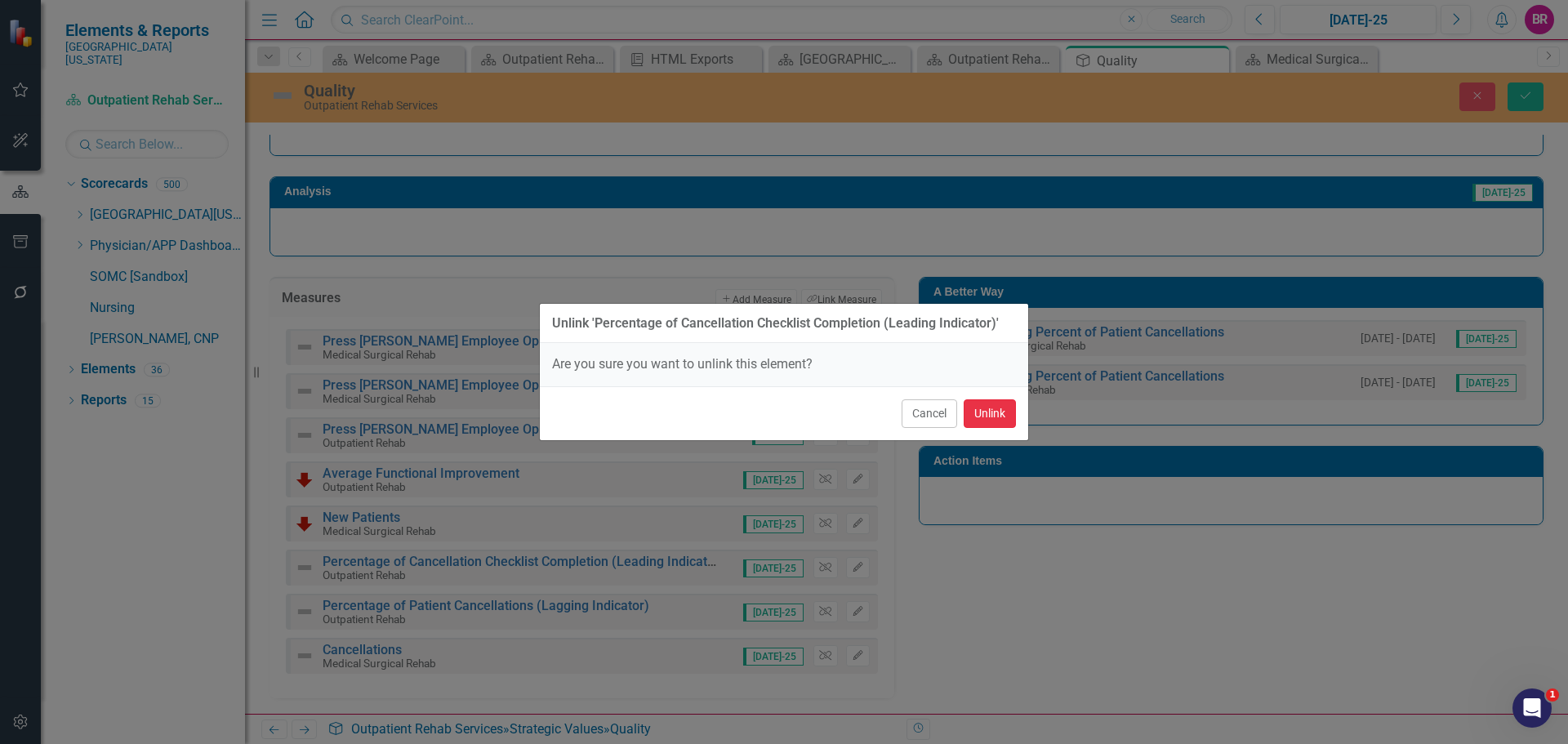
click at [1006, 409] on button "Unlink" at bounding box center [990, 413] width 52 height 28
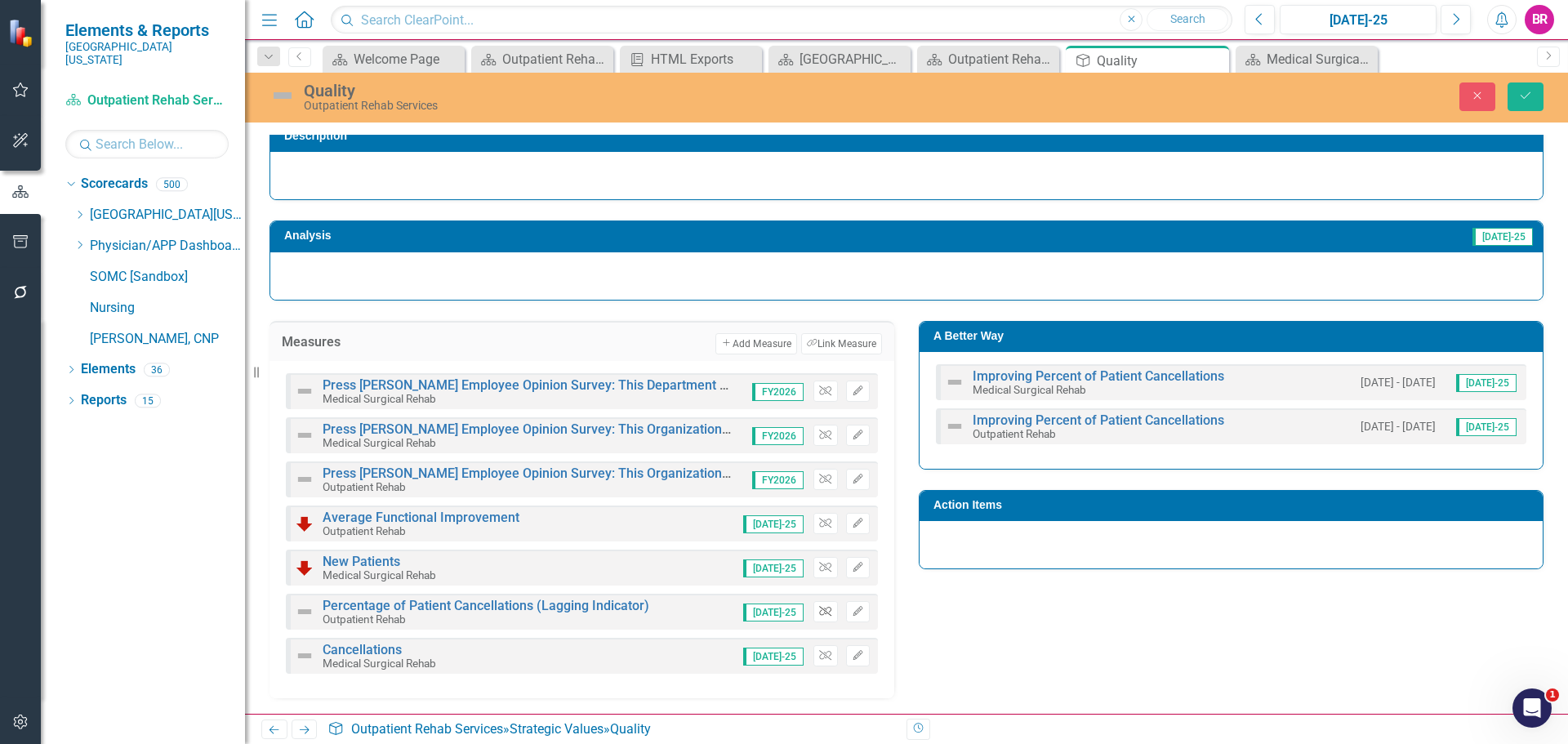
click at [813, 611] on button "Unlink" at bounding box center [825, 611] width 24 height 21
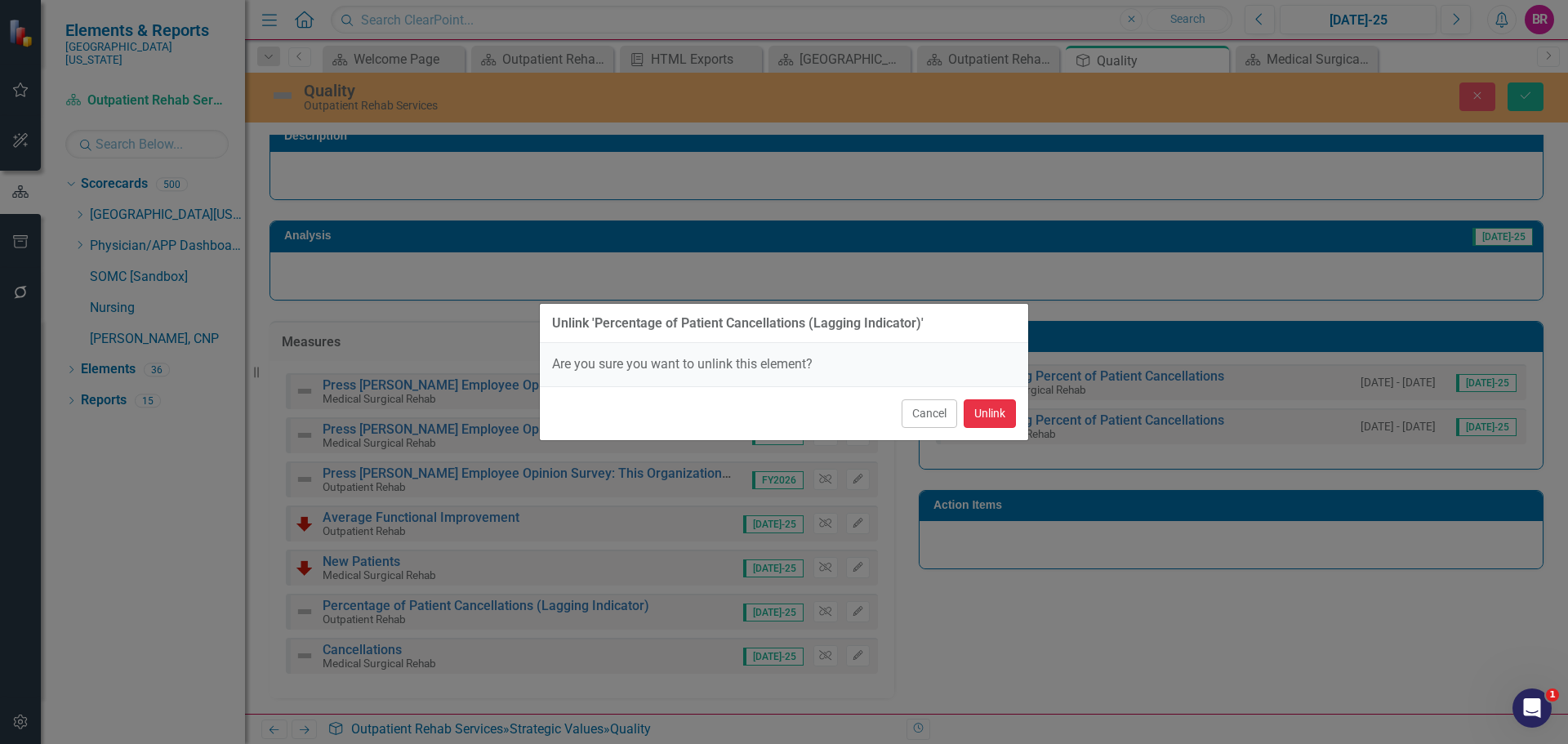
click at [993, 413] on button "Unlink" at bounding box center [990, 413] width 52 height 28
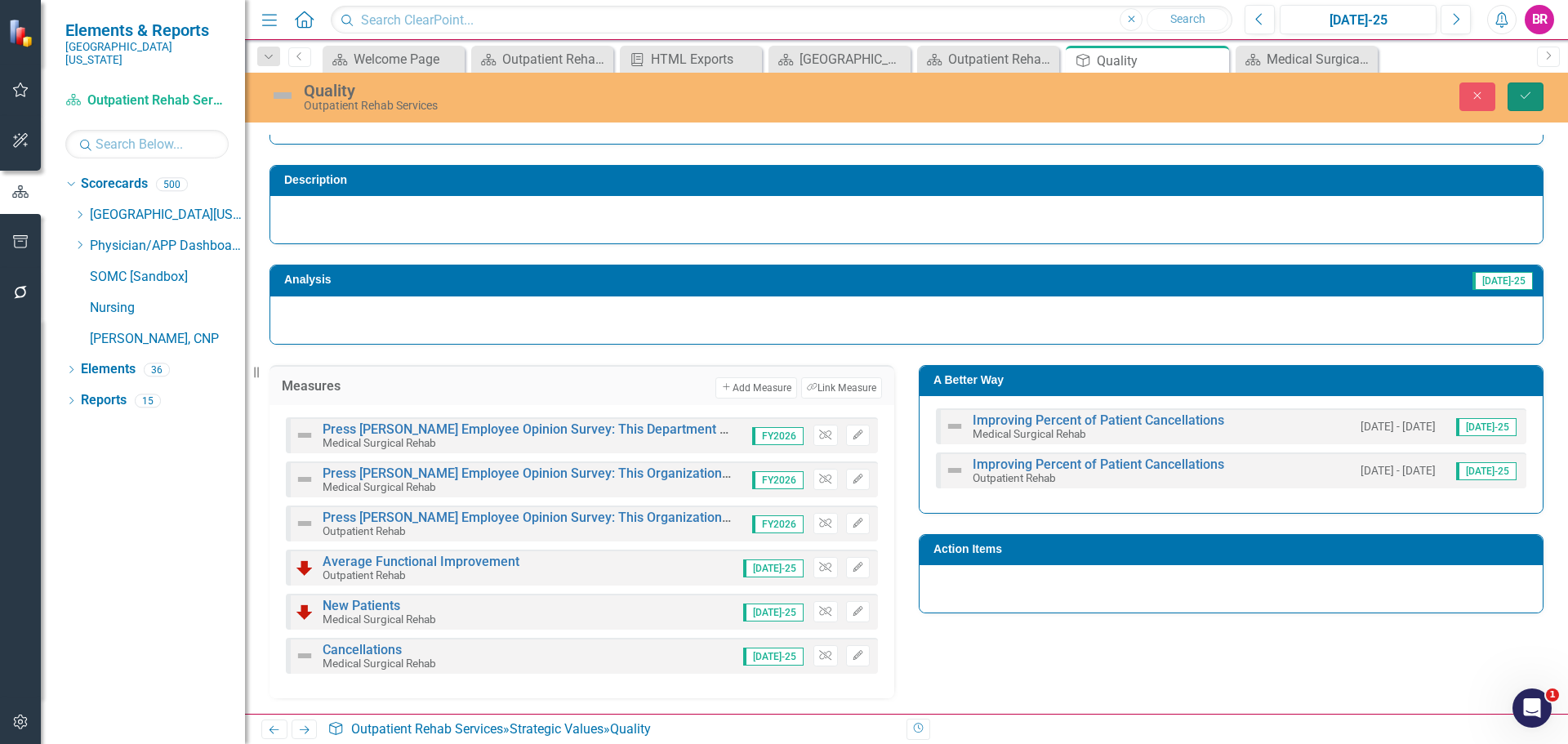
click at [1530, 100] on icon "Save" at bounding box center [1525, 96] width 15 height 12
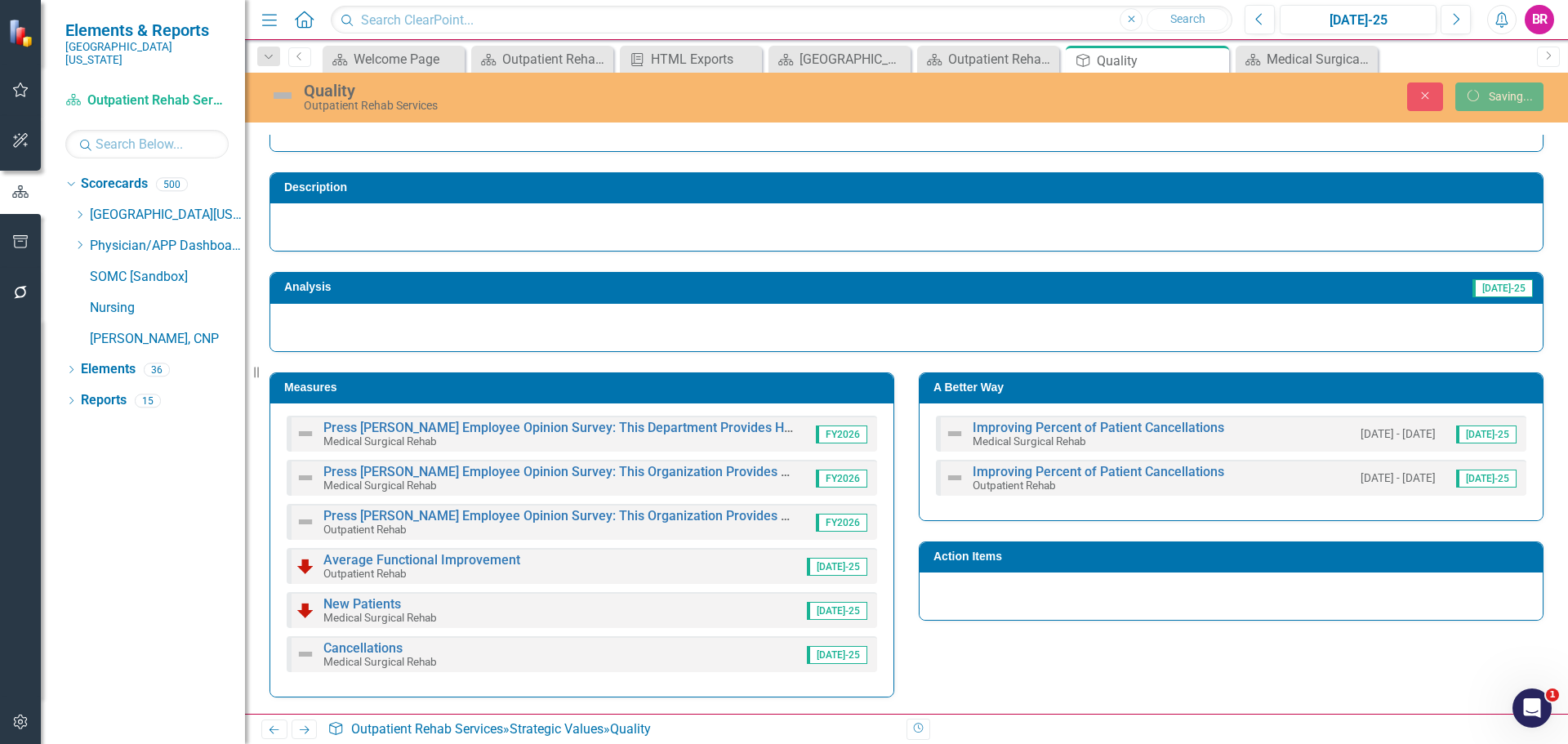
scroll to position [64, 0]
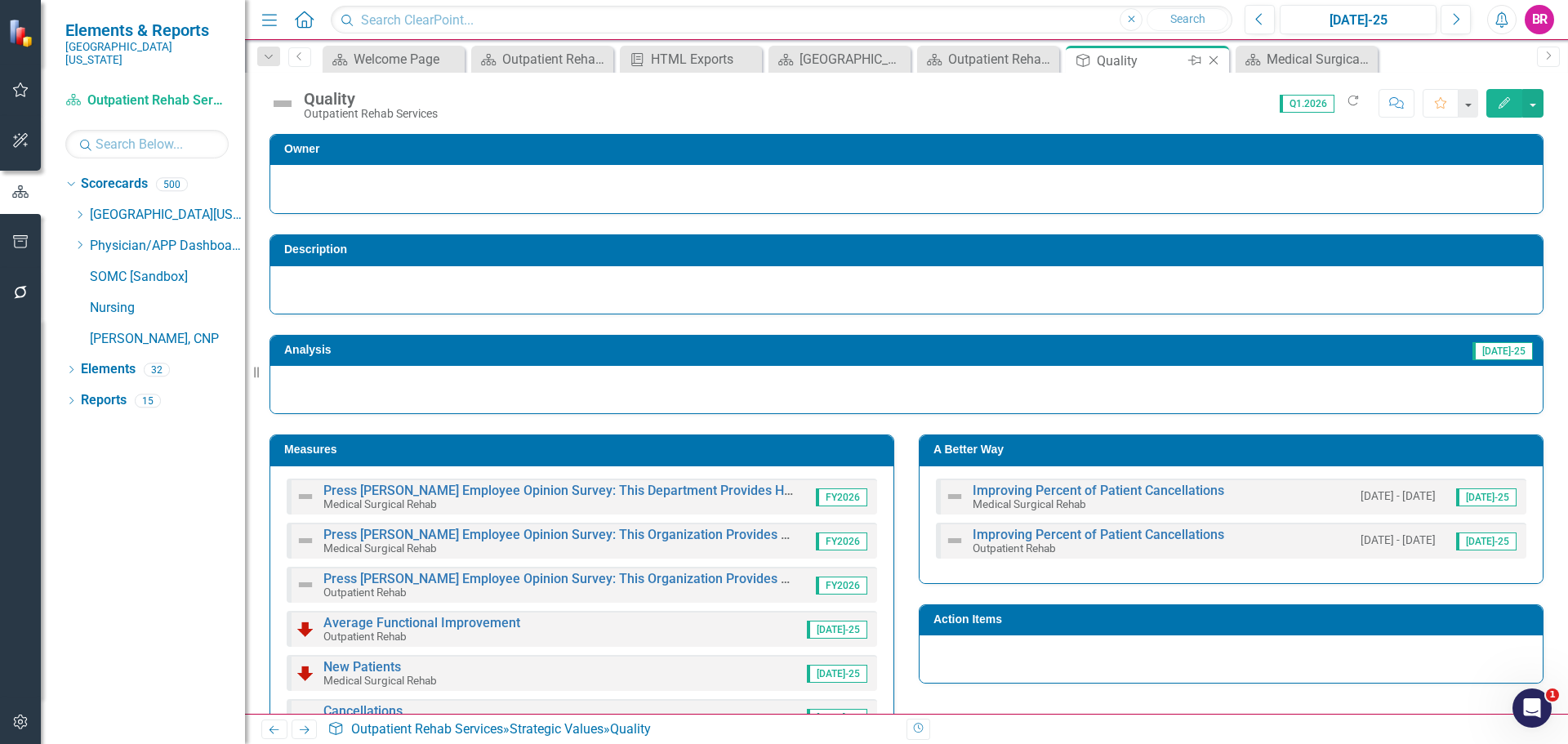
click at [1211, 63] on icon "Close" at bounding box center [1214, 60] width 16 height 13
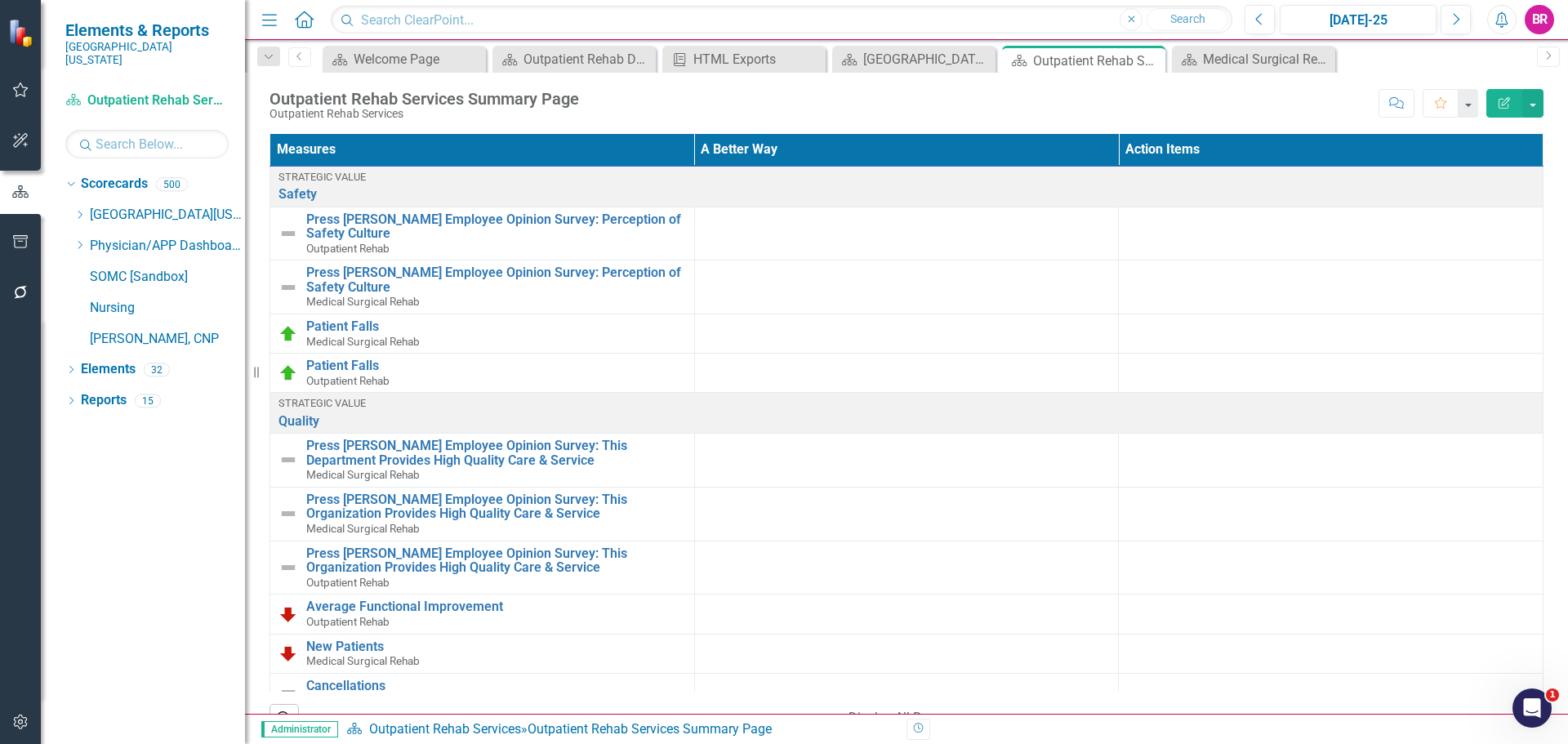
click at [1544, 317] on div "Measures A Better Way Action Items Strategic Value Safety Link Map View Link Ma…" at bounding box center [906, 431] width 1323 height 636
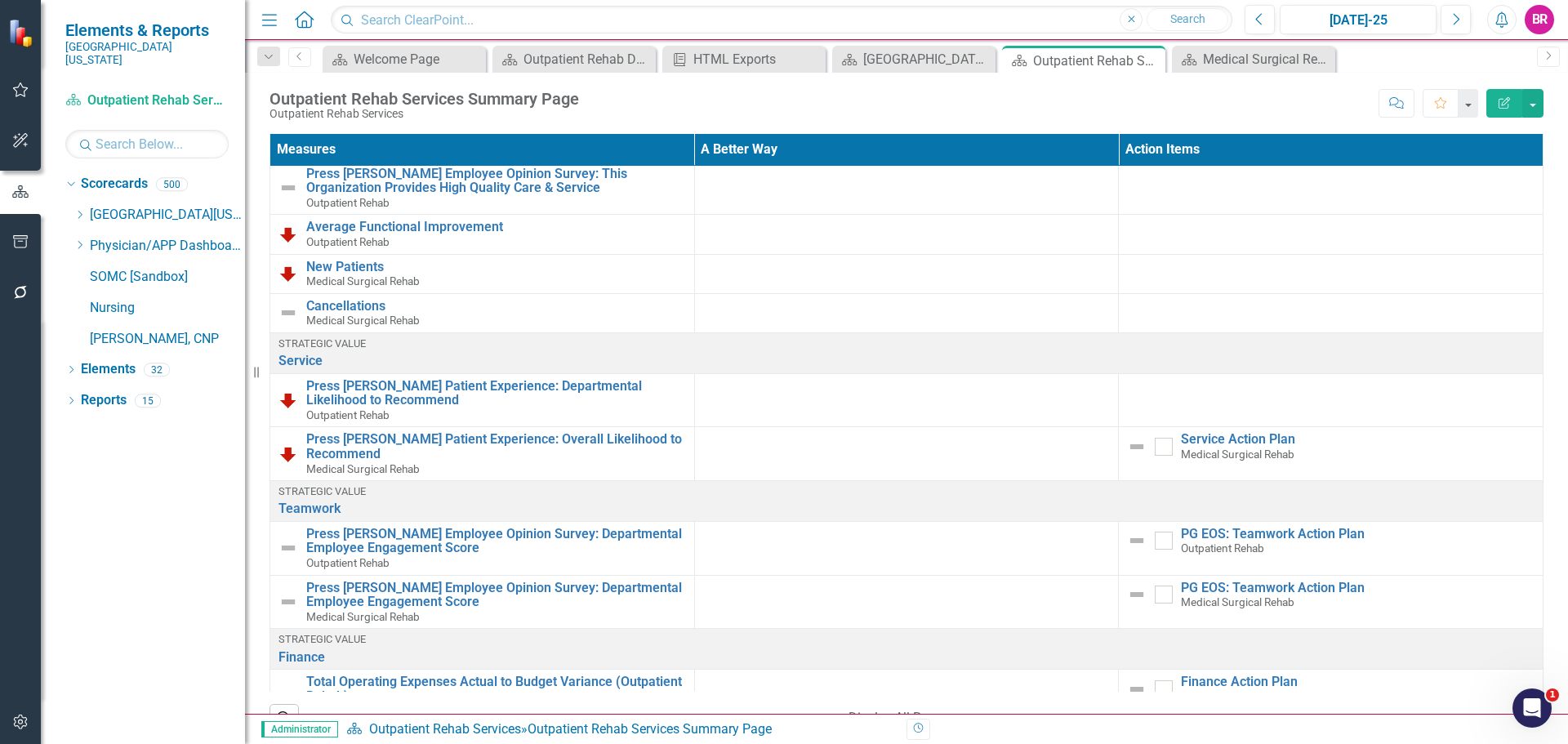
scroll to position [408, 0]
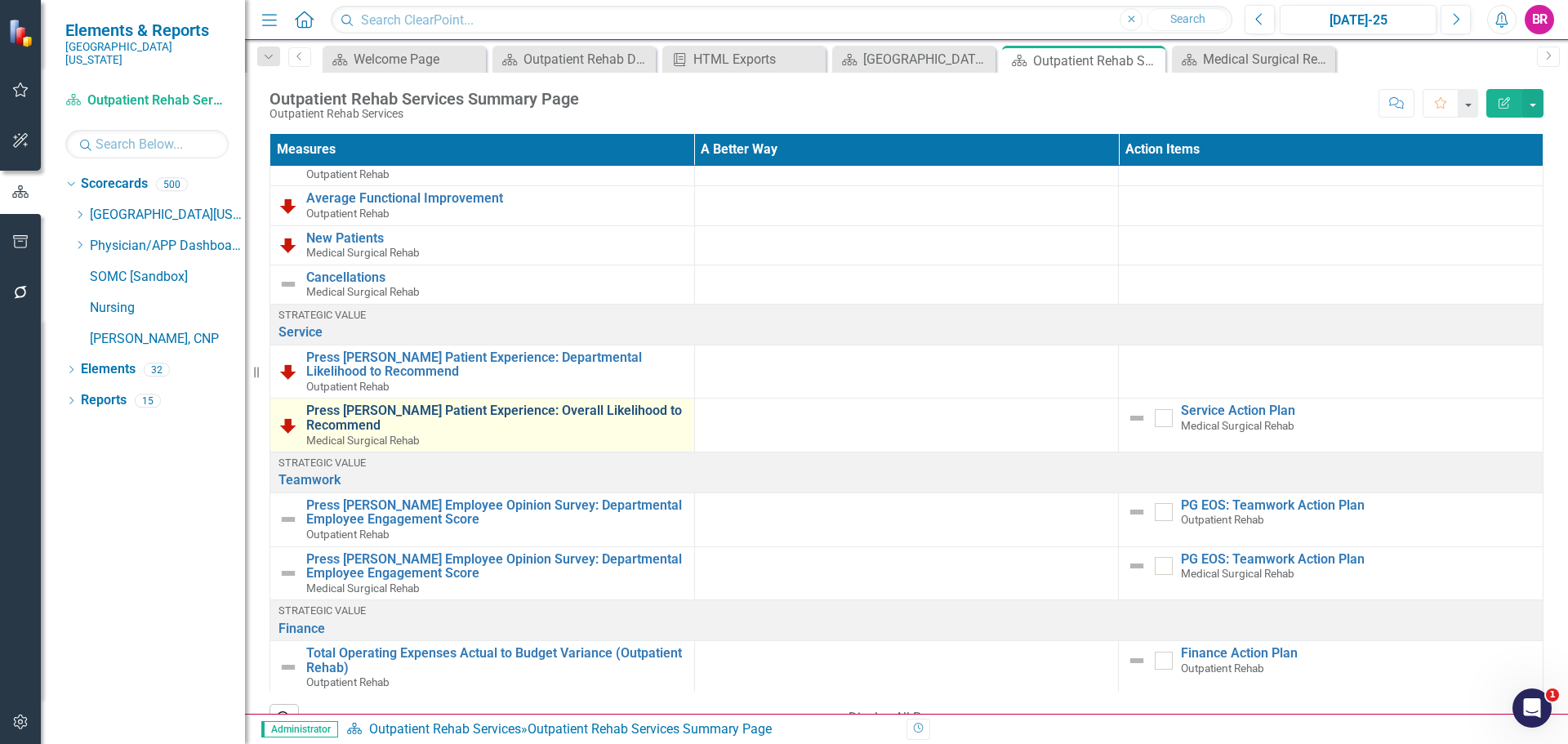
click at [460, 413] on link "Press [PERSON_NAME] Patient Experience: Overall Likelihood to Recommend" at bounding box center [497, 417] width 380 height 28
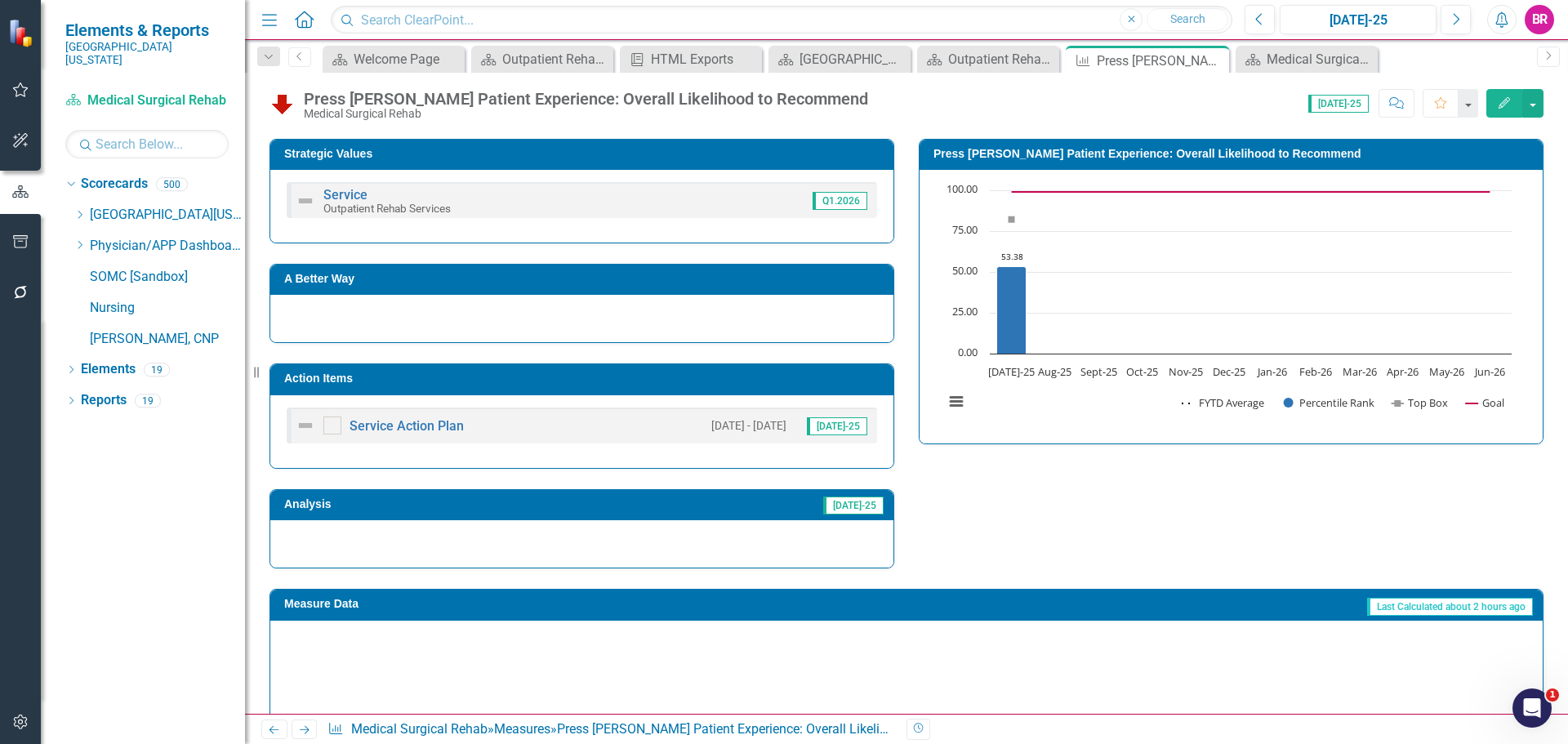
scroll to position [408, 0]
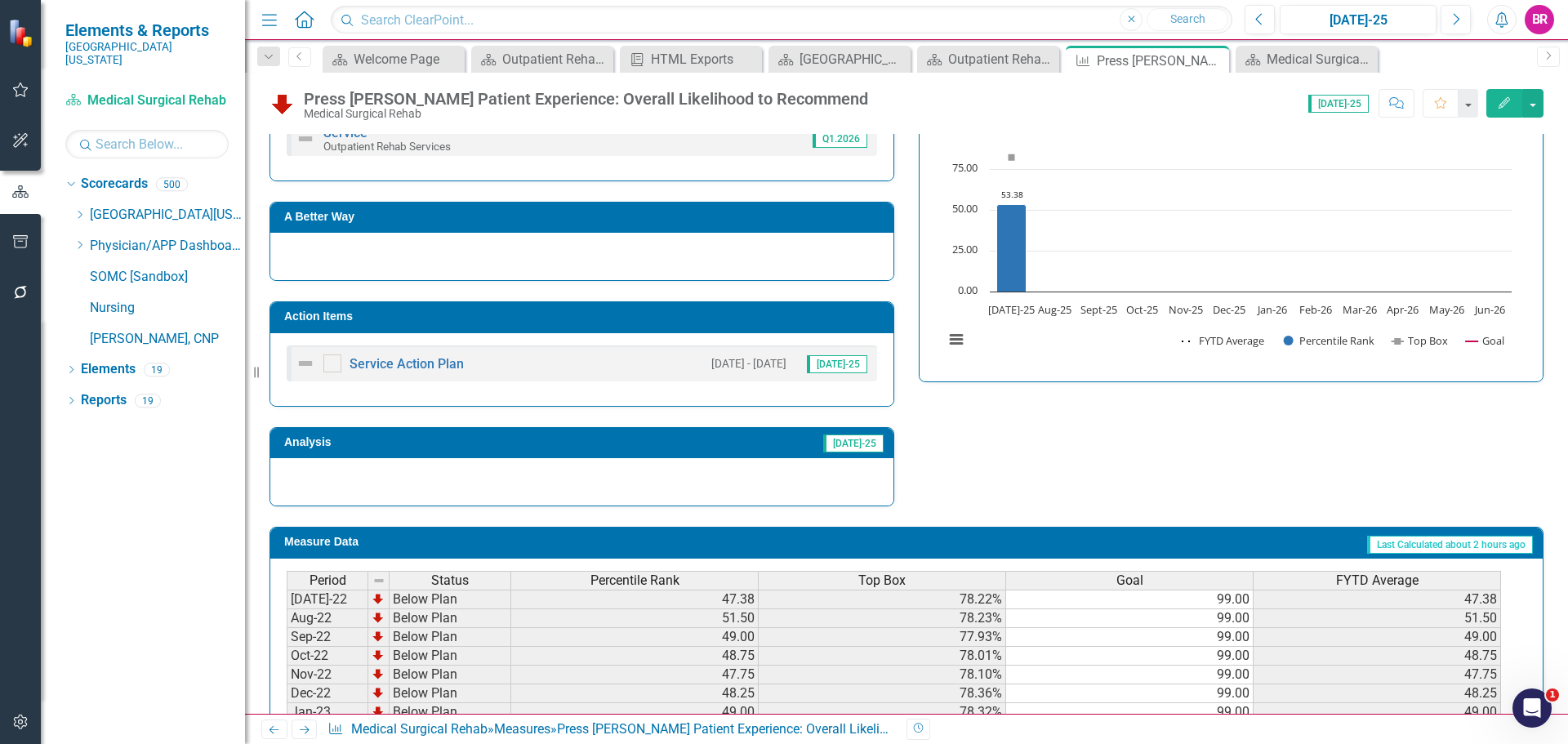
click at [717, 318] on h3 "Action Items" at bounding box center [585, 316] width 601 height 12
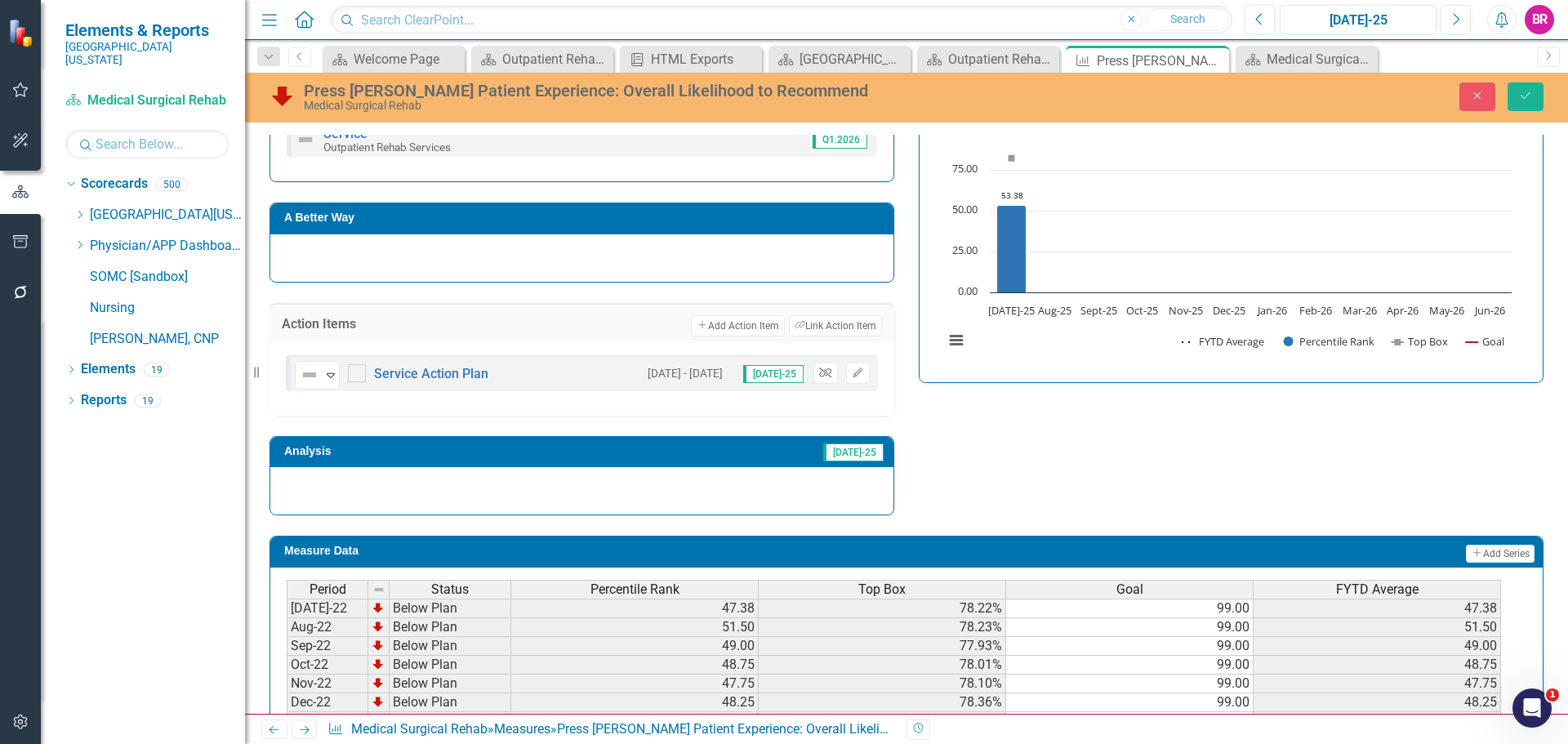
click at [819, 373] on icon "Unlink" at bounding box center [825, 373] width 12 height 10
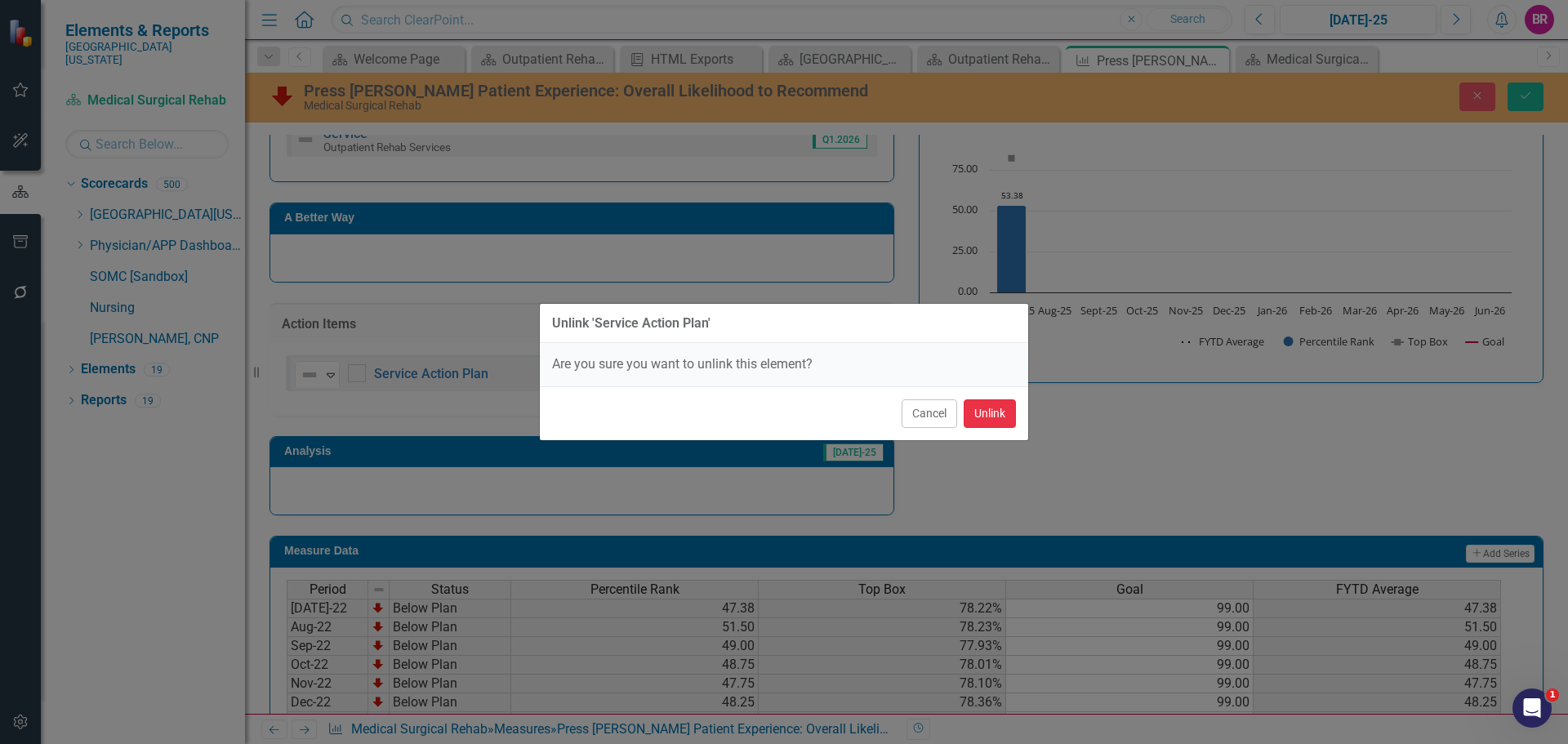
click at [987, 427] on button "Unlink" at bounding box center [990, 413] width 52 height 28
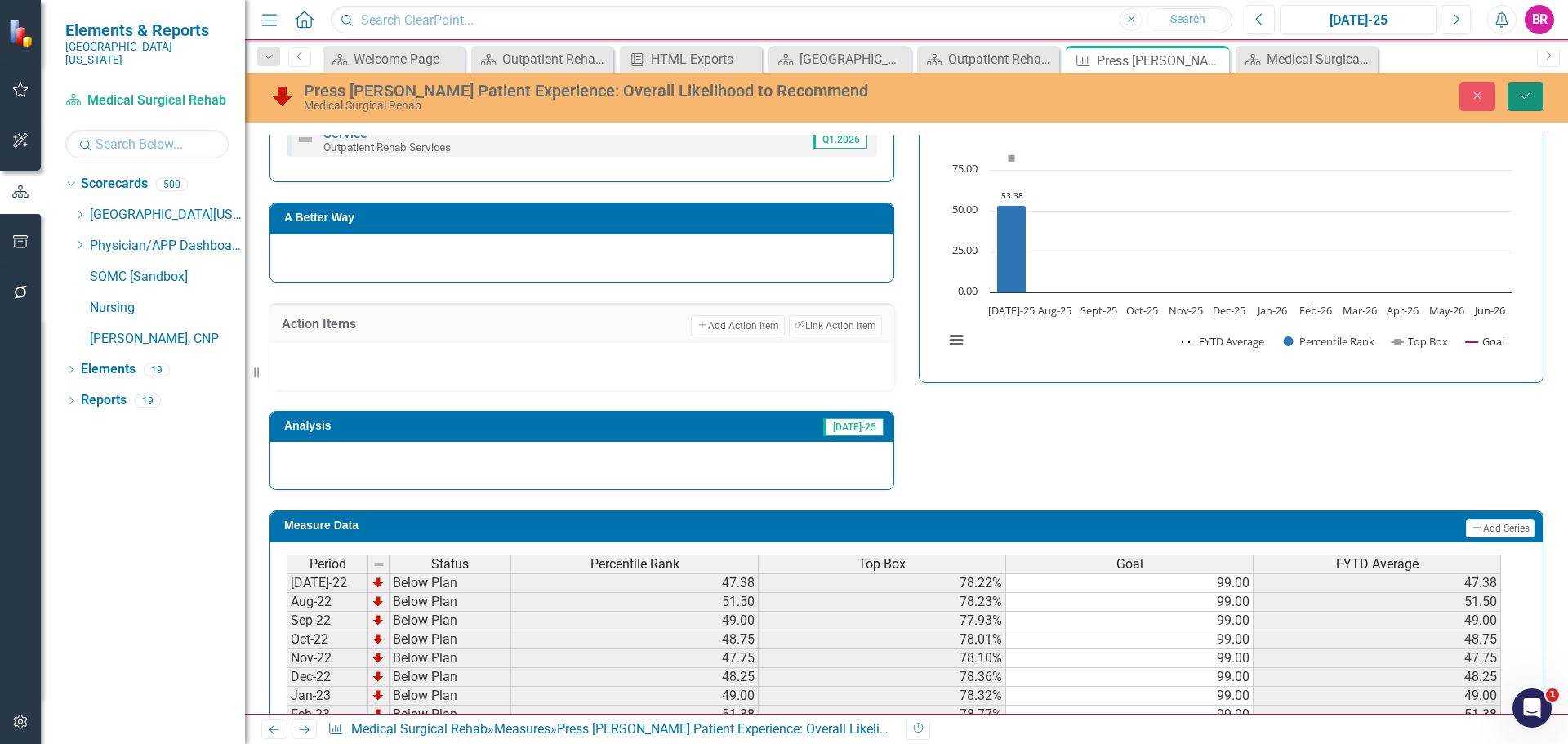
click at [1530, 92] on icon "Save" at bounding box center [1525, 96] width 15 height 12
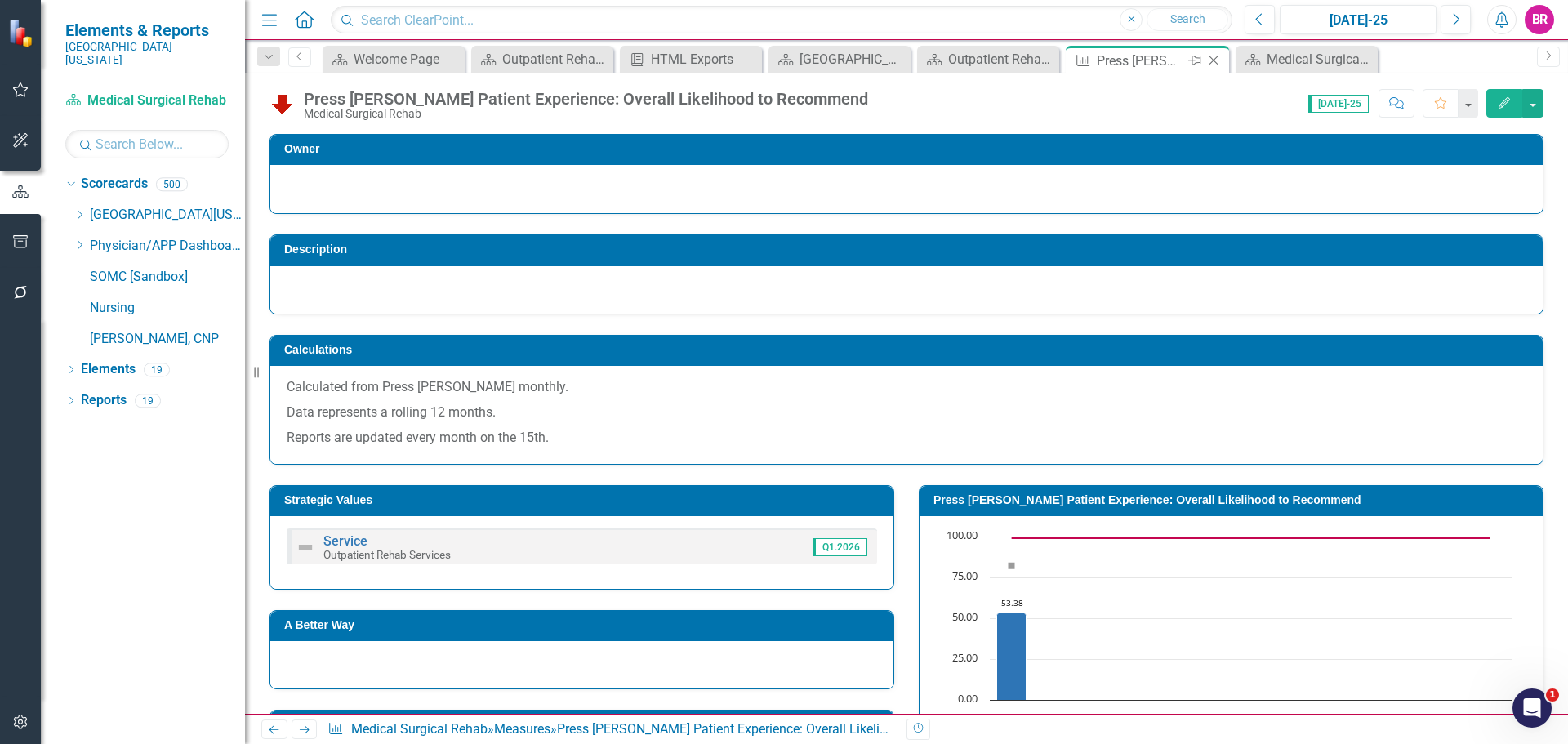
click at [1214, 62] on icon "Close" at bounding box center [1214, 60] width 16 height 13
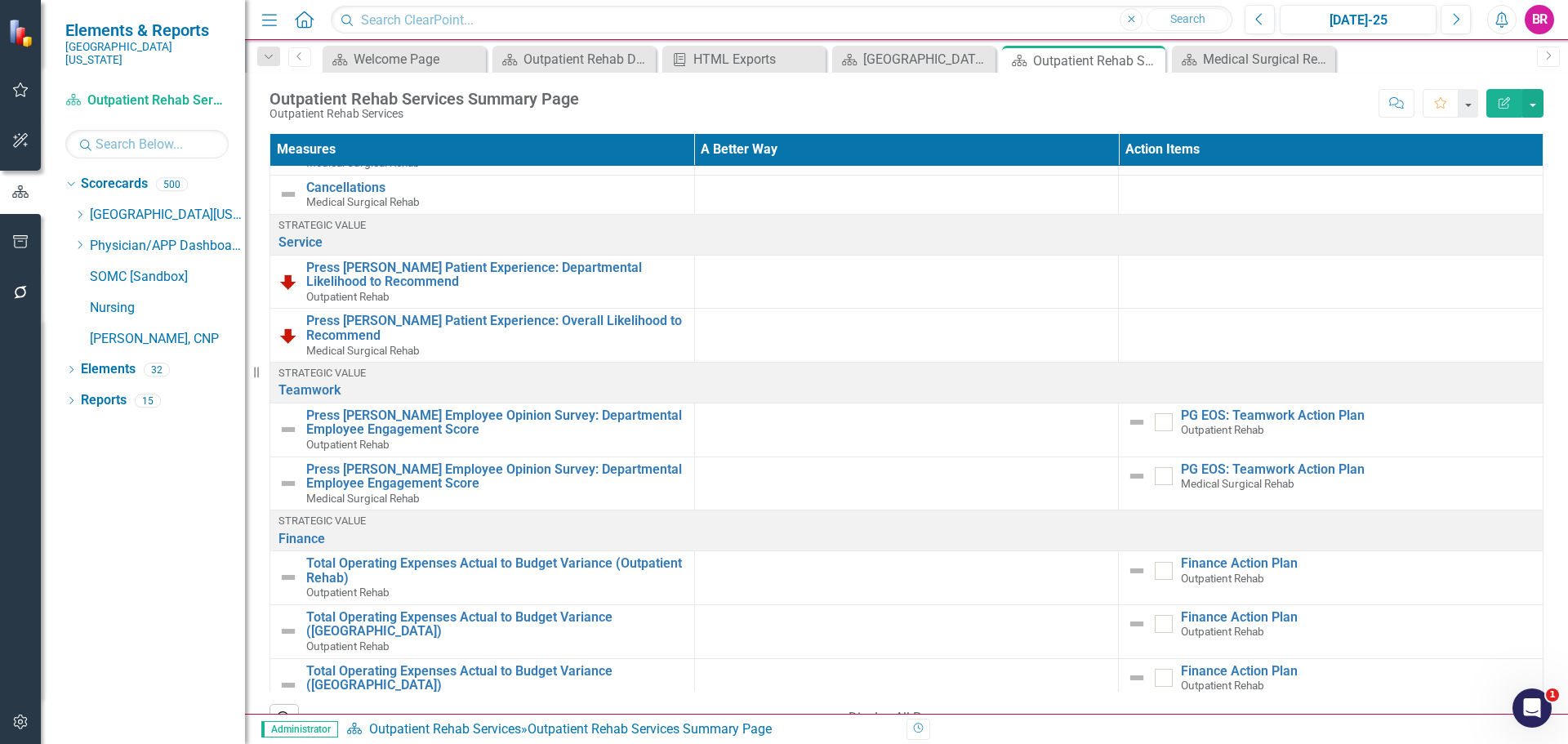
scroll to position [491, 0]
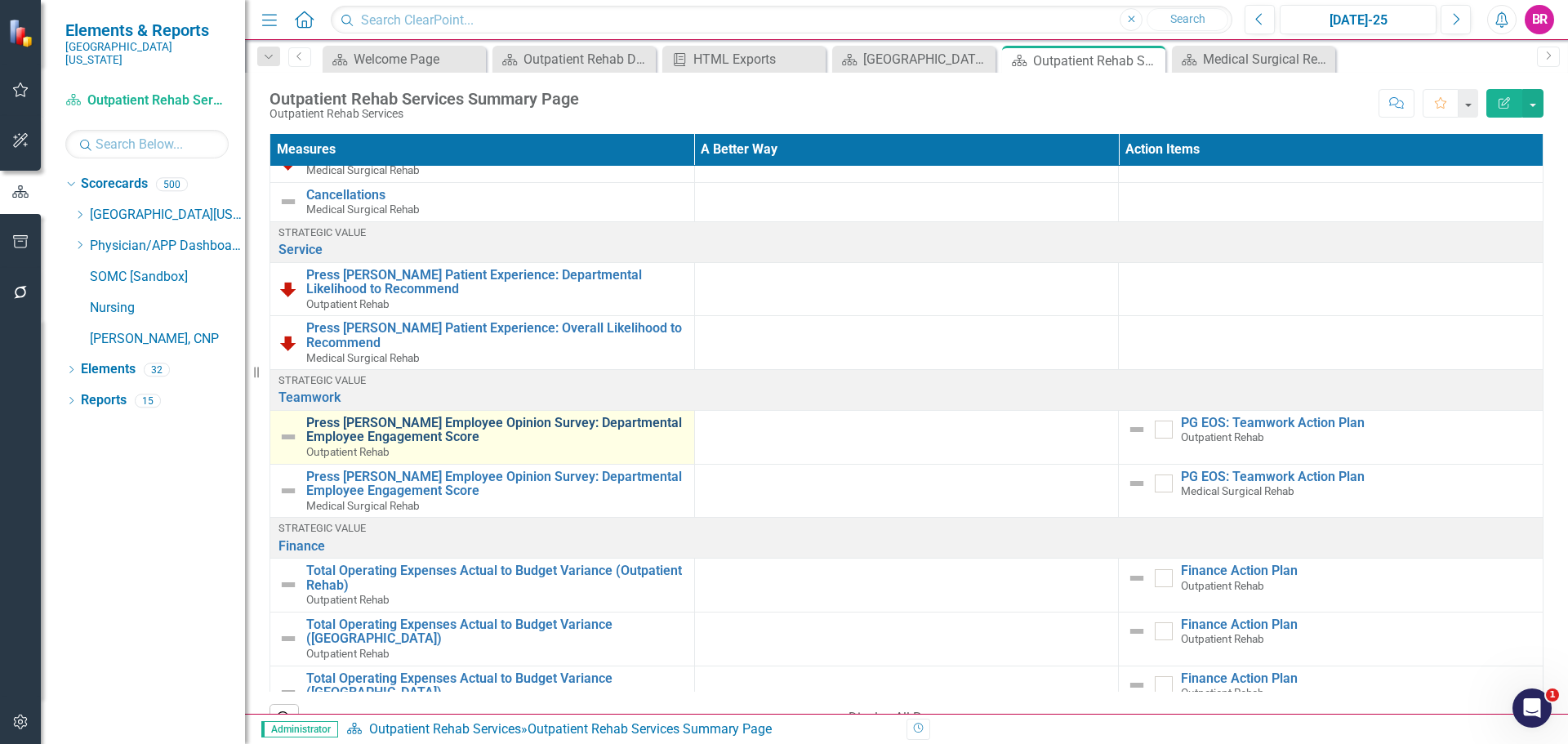
click at [526, 427] on link "Press [PERSON_NAME] Employee Opinion Survey: Departmental Employee Engagement S…" at bounding box center [497, 429] width 380 height 28
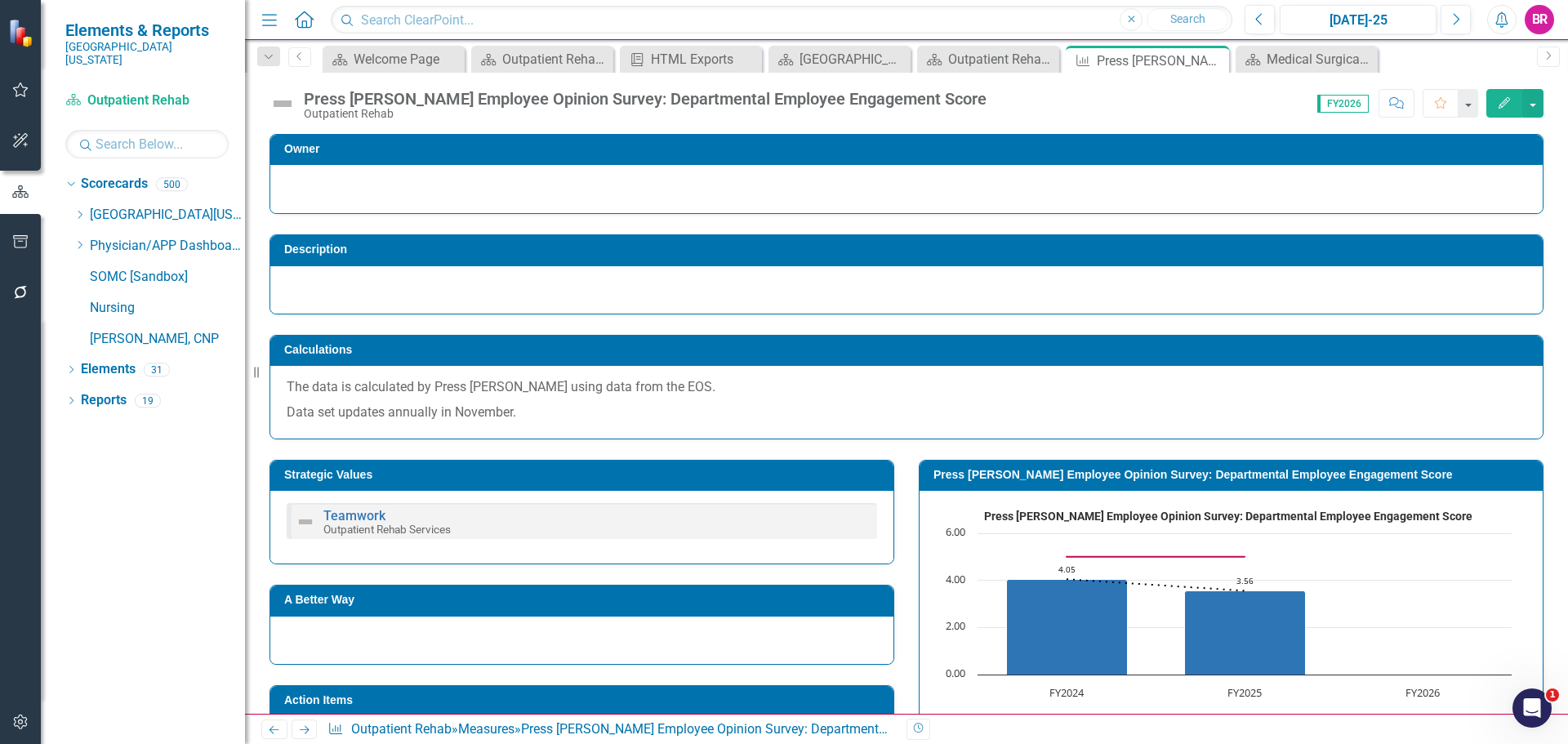
scroll to position [164, 0]
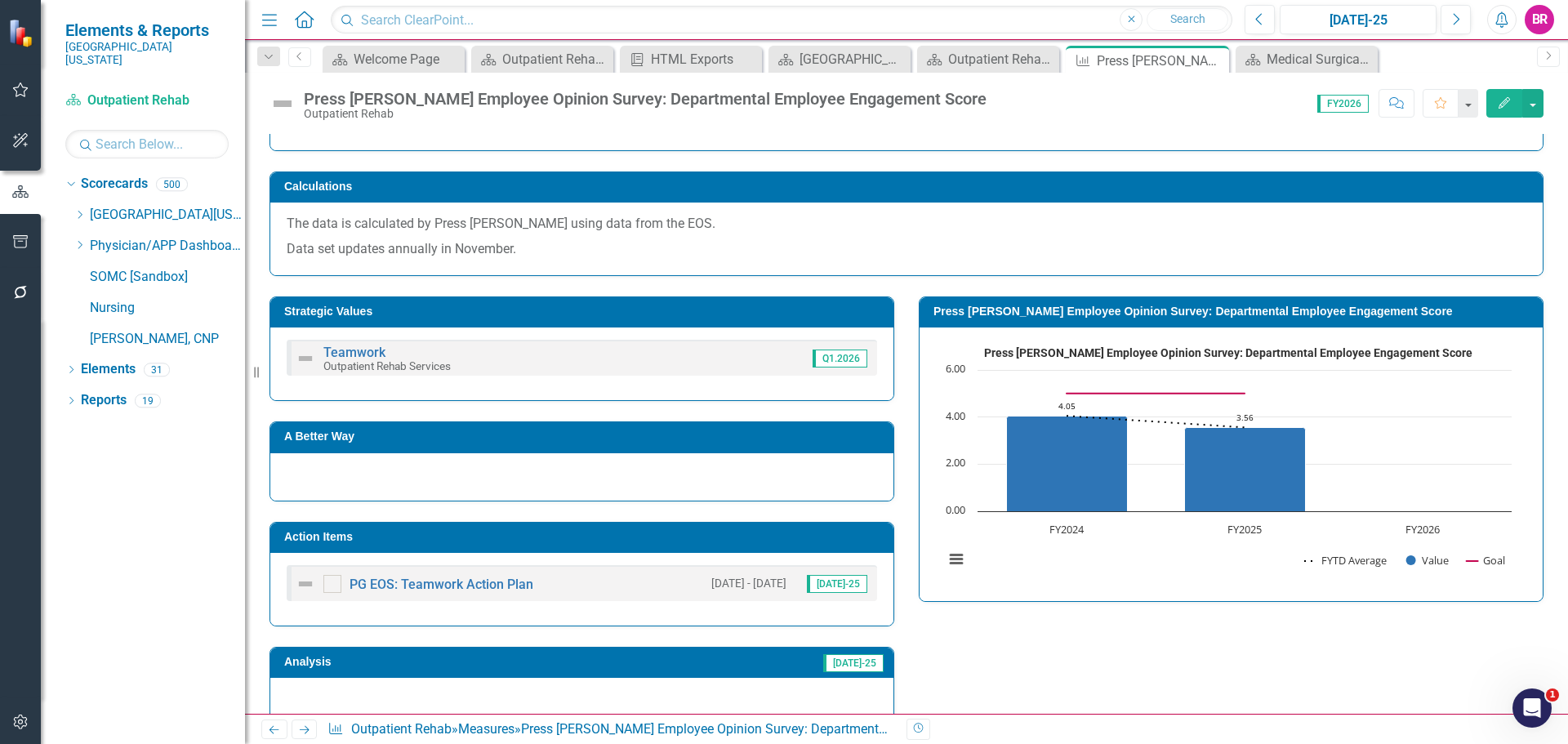
click at [689, 544] on td "Action Items" at bounding box center [585, 538] width 601 height 25
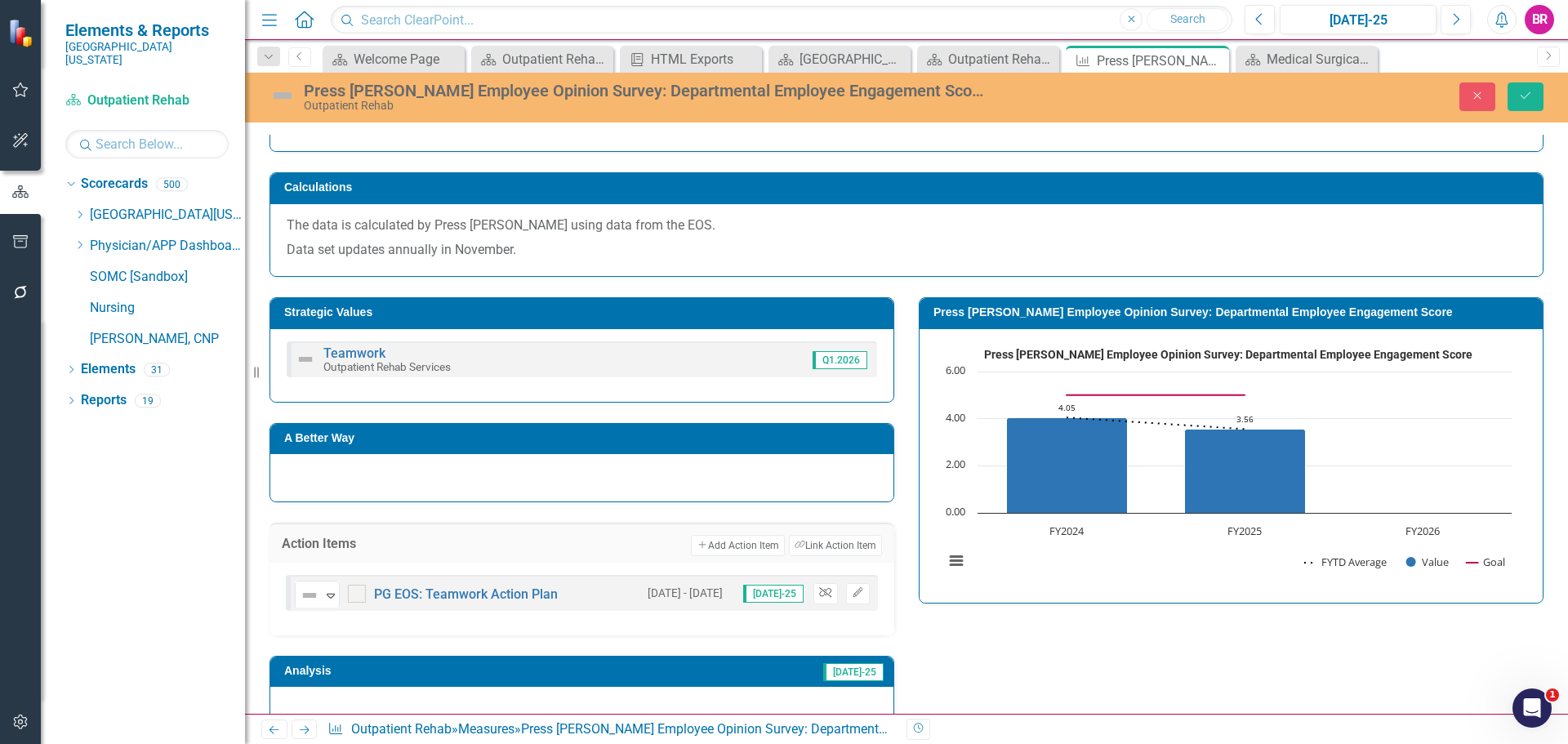
click at [819, 590] on icon "button" at bounding box center [825, 592] width 12 height 10
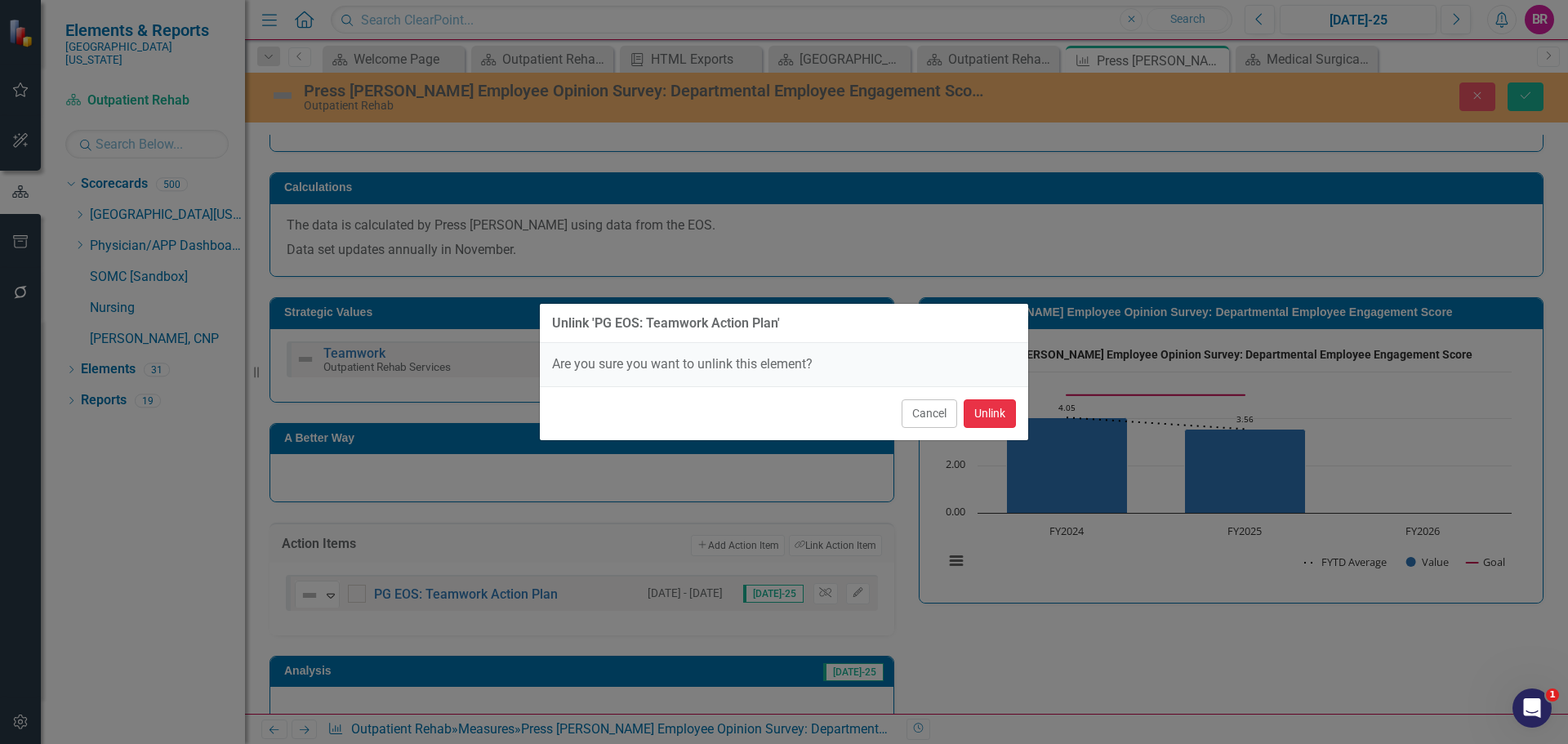
drag, startPoint x: 981, startPoint y: 406, endPoint x: 992, endPoint y: 417, distance: 15.6
click at [981, 406] on button "Unlink" at bounding box center [990, 413] width 52 height 28
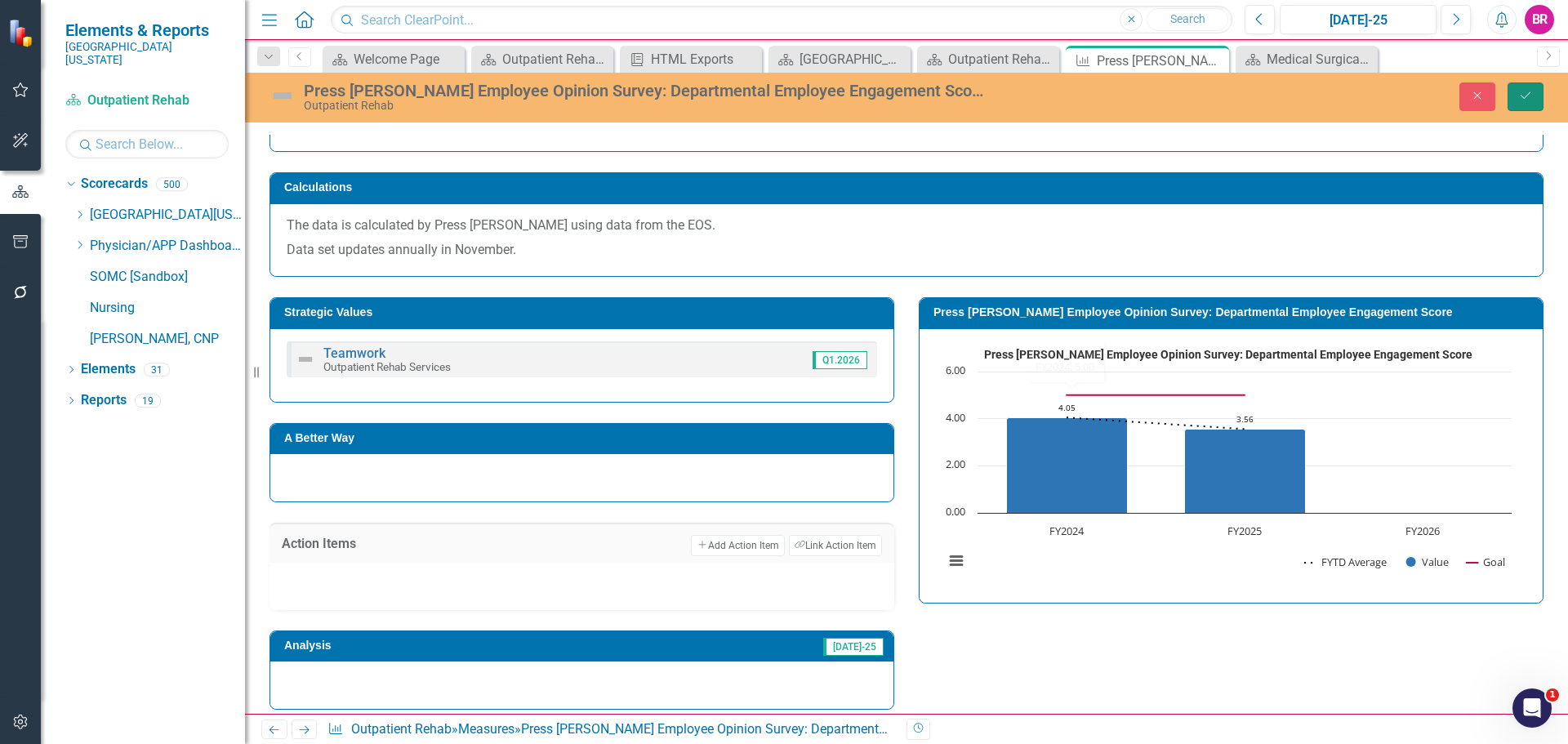
click at [1535, 91] on button "Save" at bounding box center [1526, 96] width 36 height 28
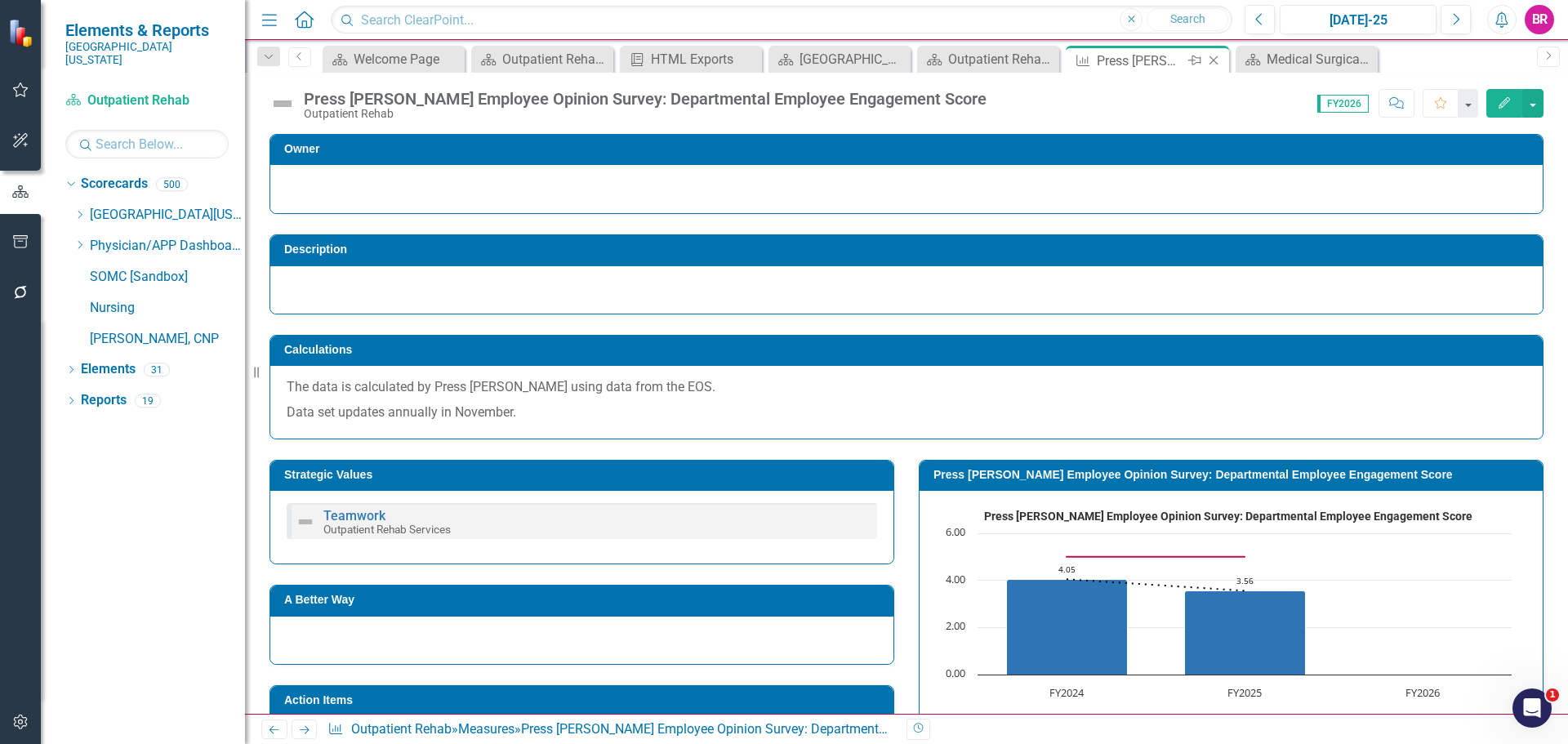
click at [1215, 59] on icon at bounding box center [1214, 61] width 9 height 9
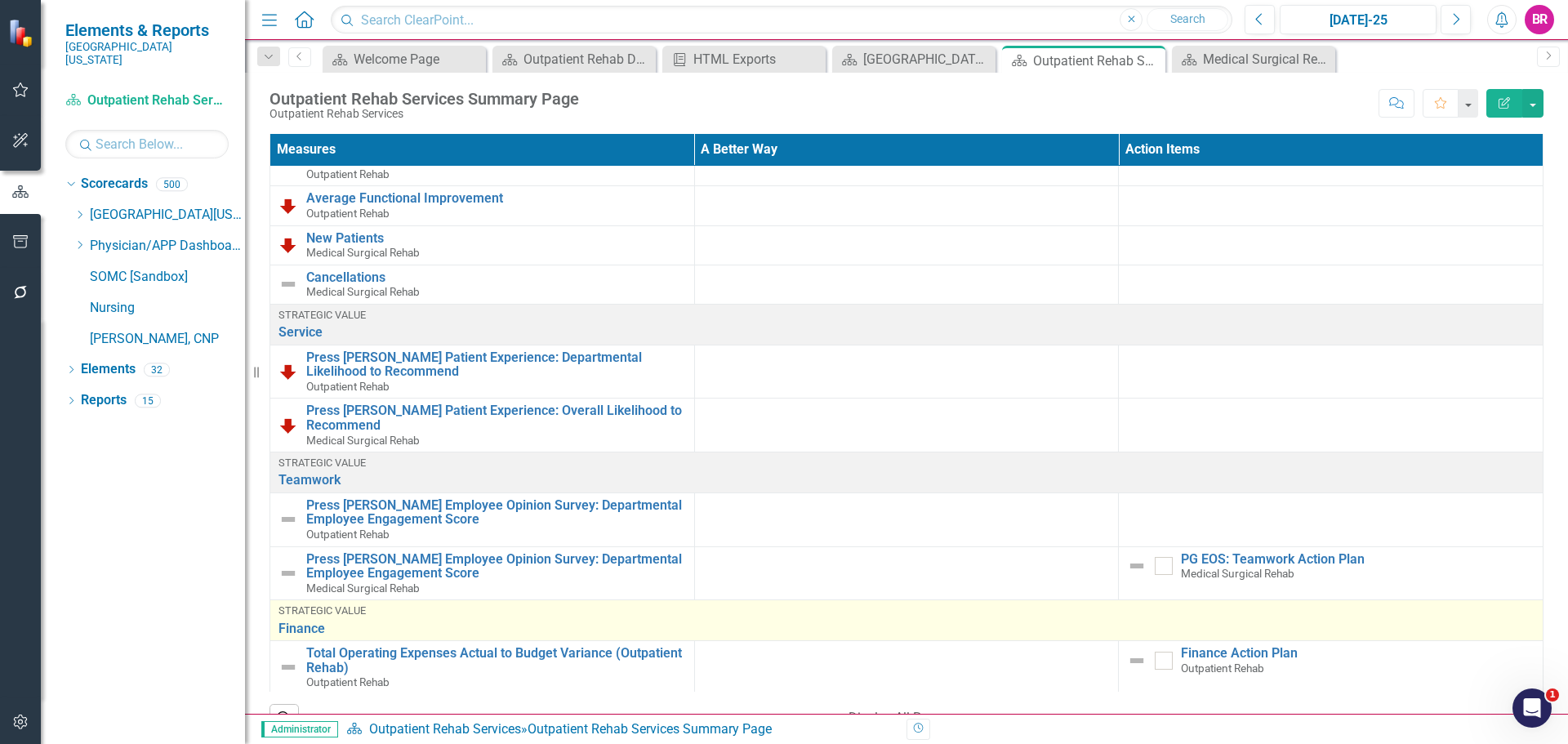
scroll to position [490, 0]
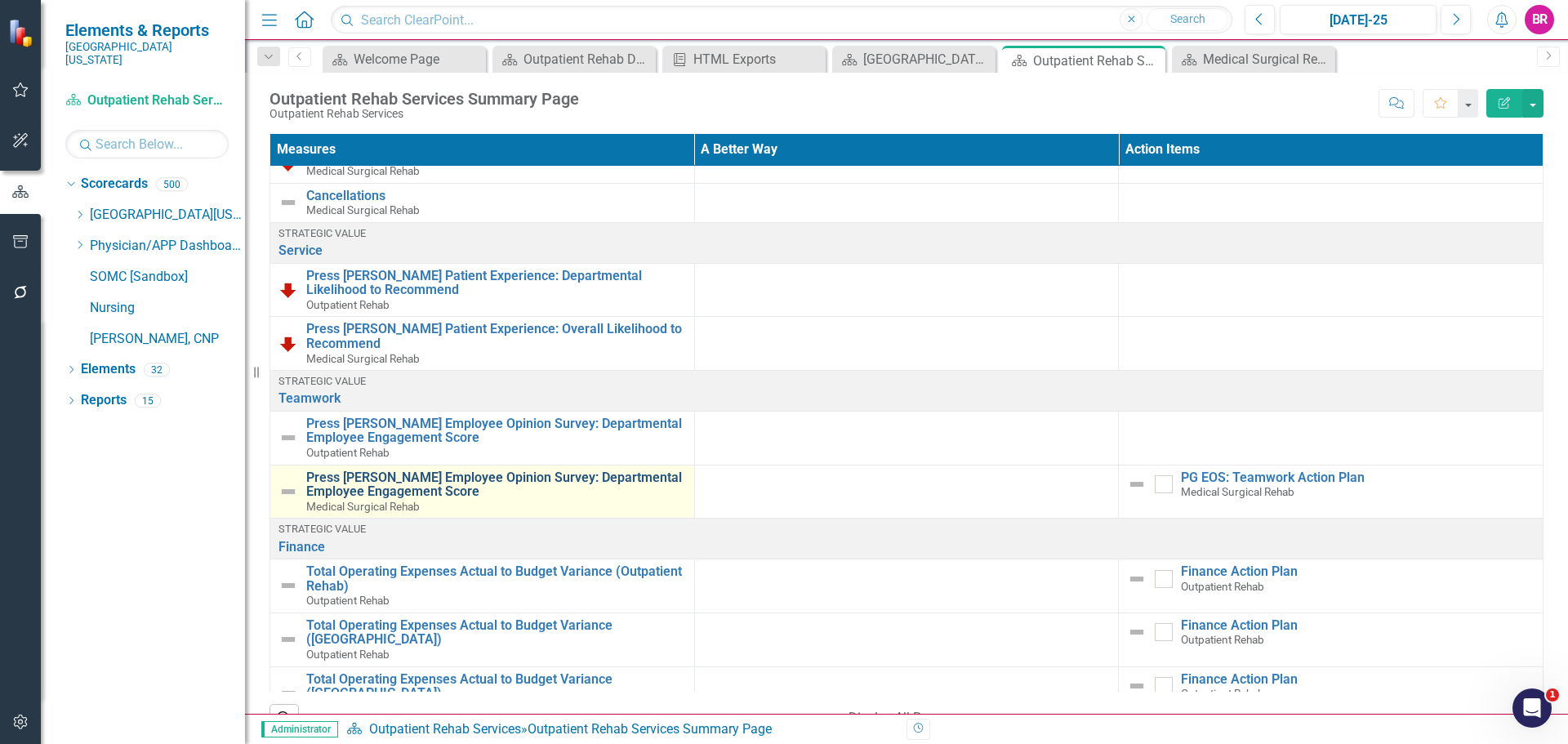
click at [571, 478] on link "Press [PERSON_NAME] Employee Opinion Survey: Departmental Employee Engagement S…" at bounding box center [497, 484] width 380 height 28
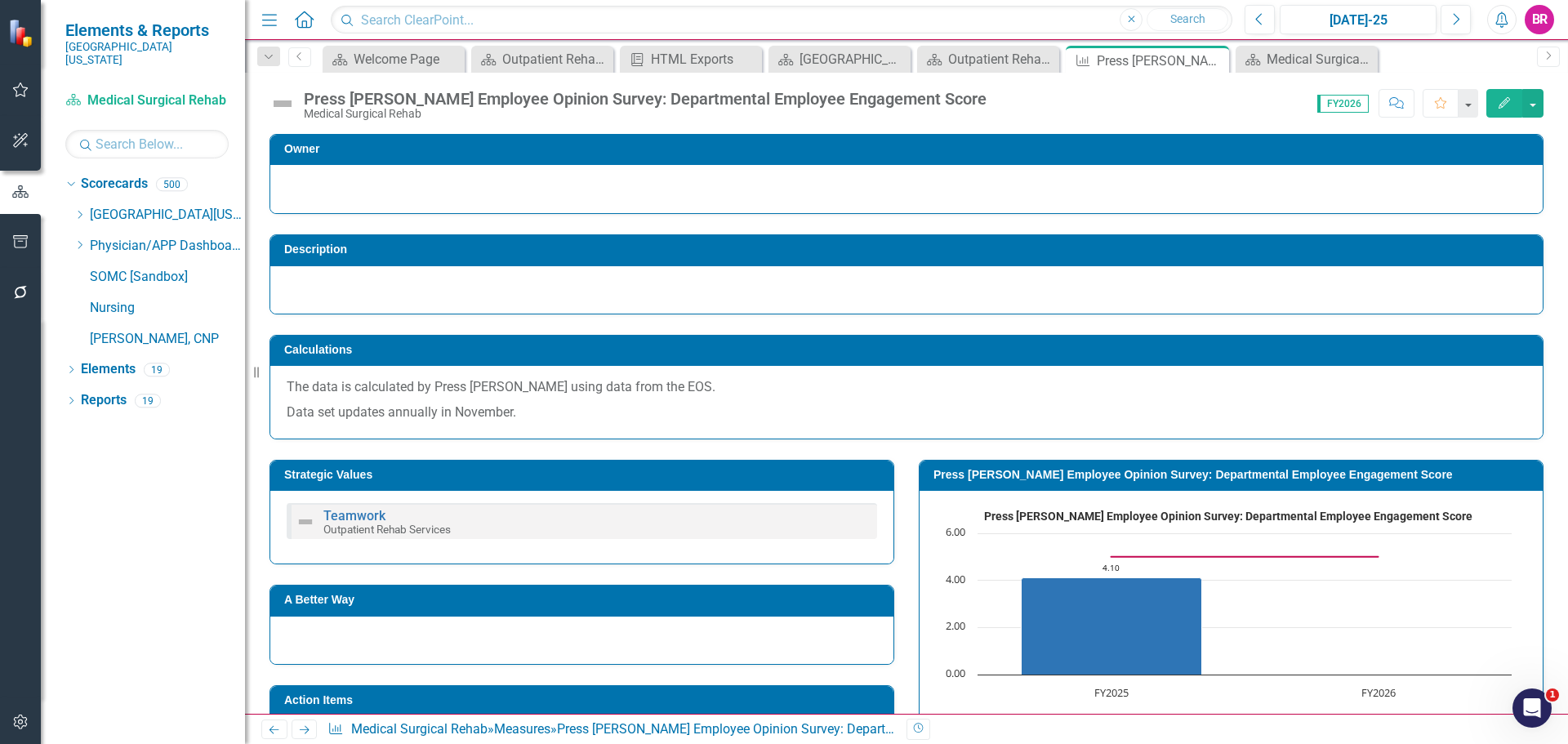
scroll to position [327, 0]
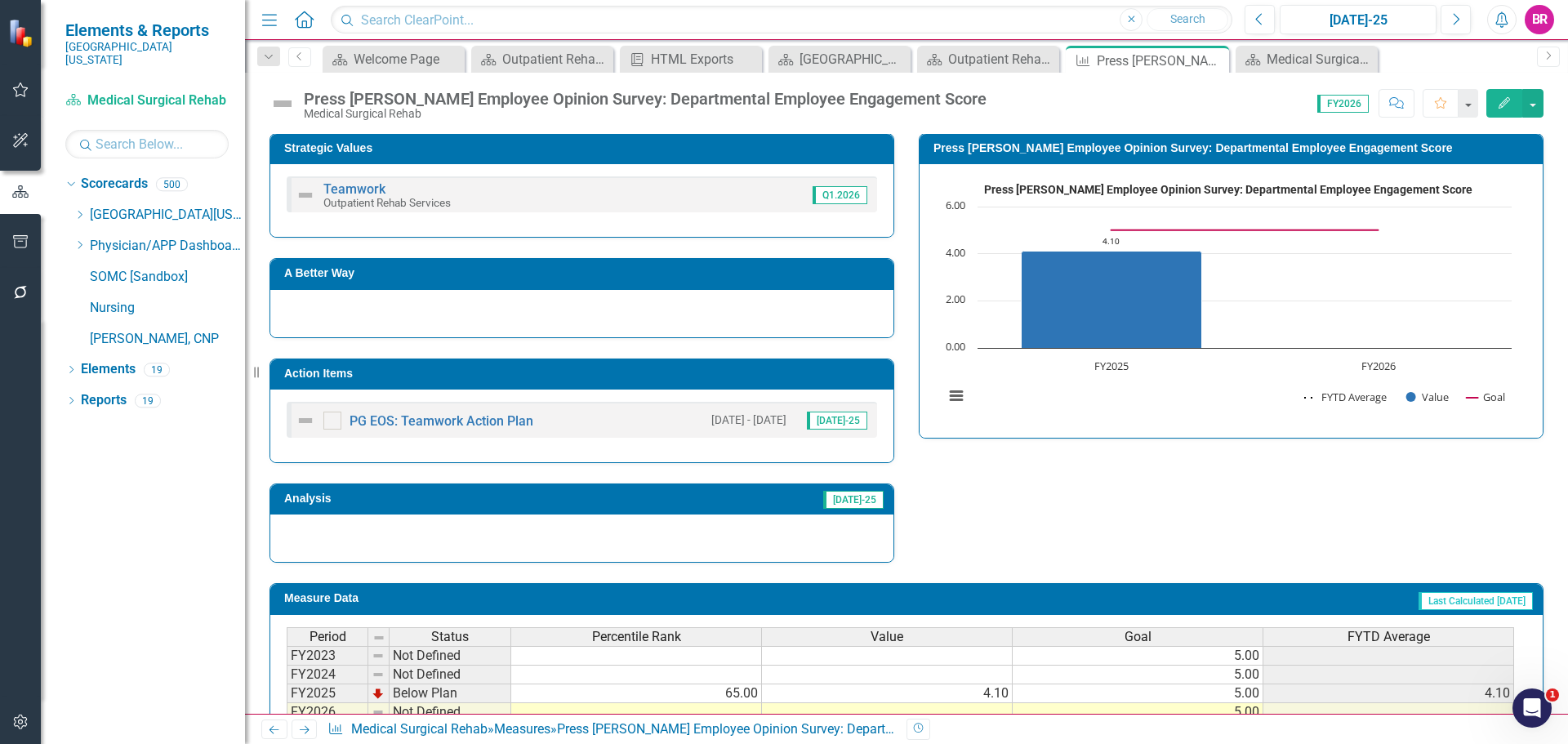
click at [642, 381] on td "Action Items" at bounding box center [585, 376] width 601 height 25
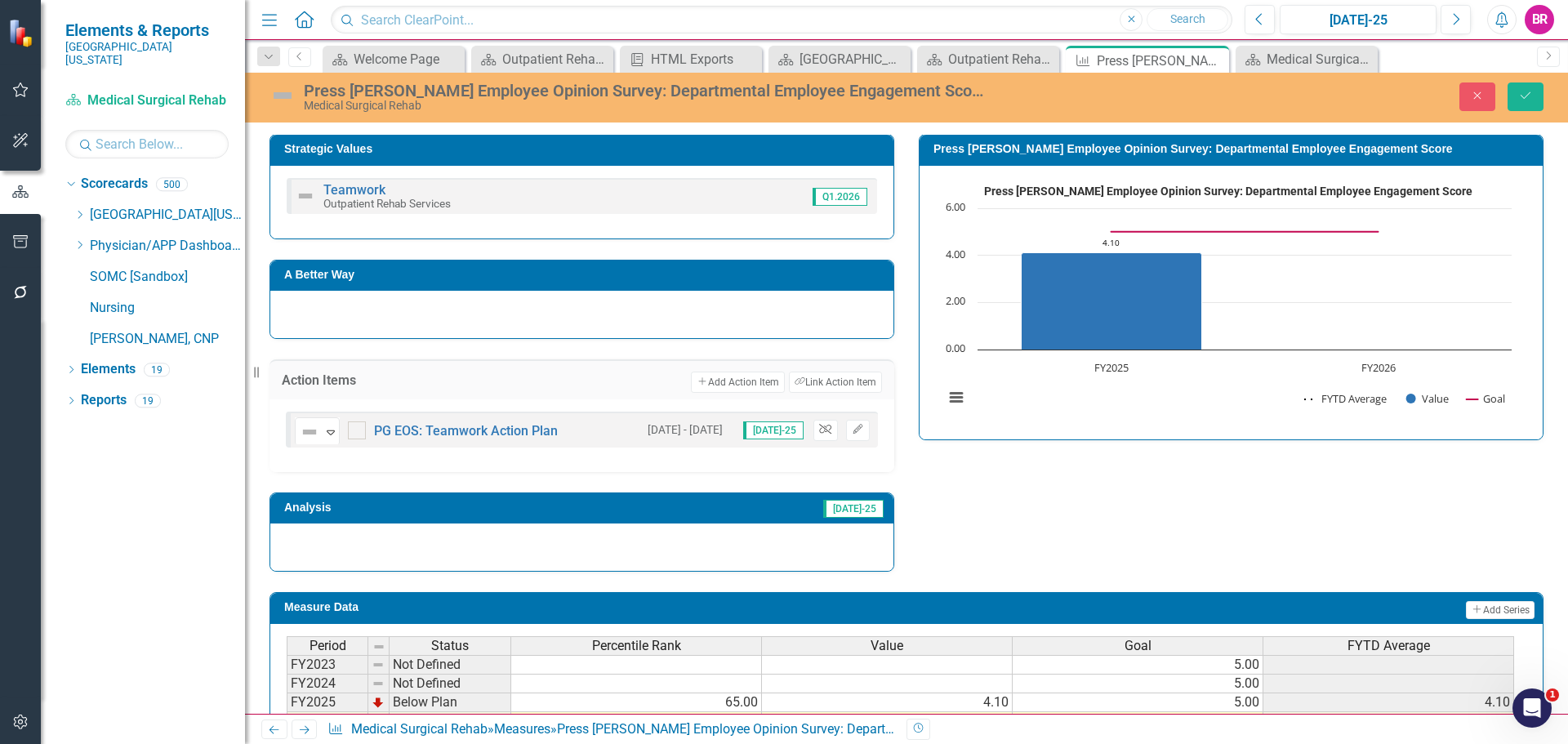
click at [826, 433] on icon "Unlink" at bounding box center [825, 429] width 12 height 10
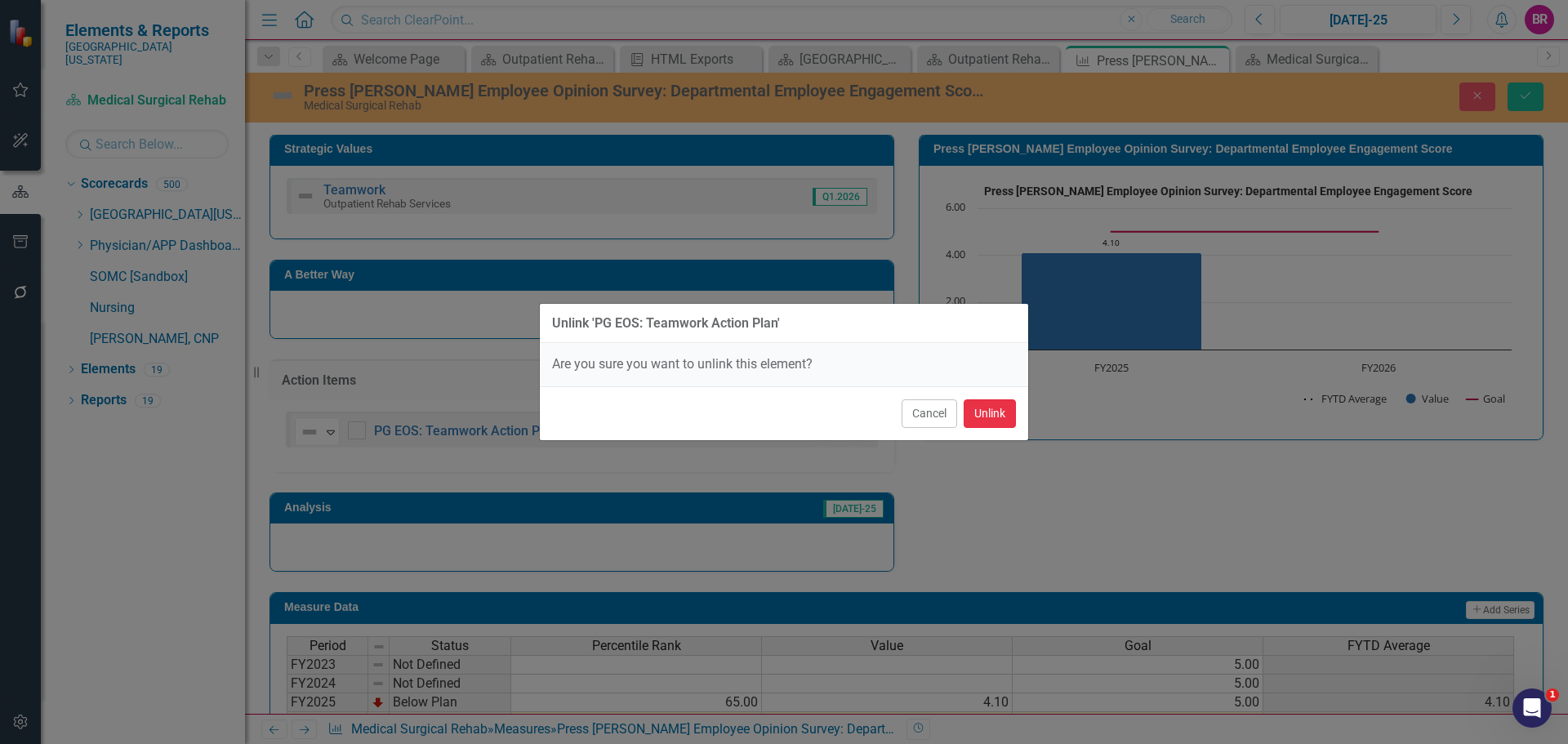
click at [975, 410] on button "Unlink" at bounding box center [990, 413] width 52 height 28
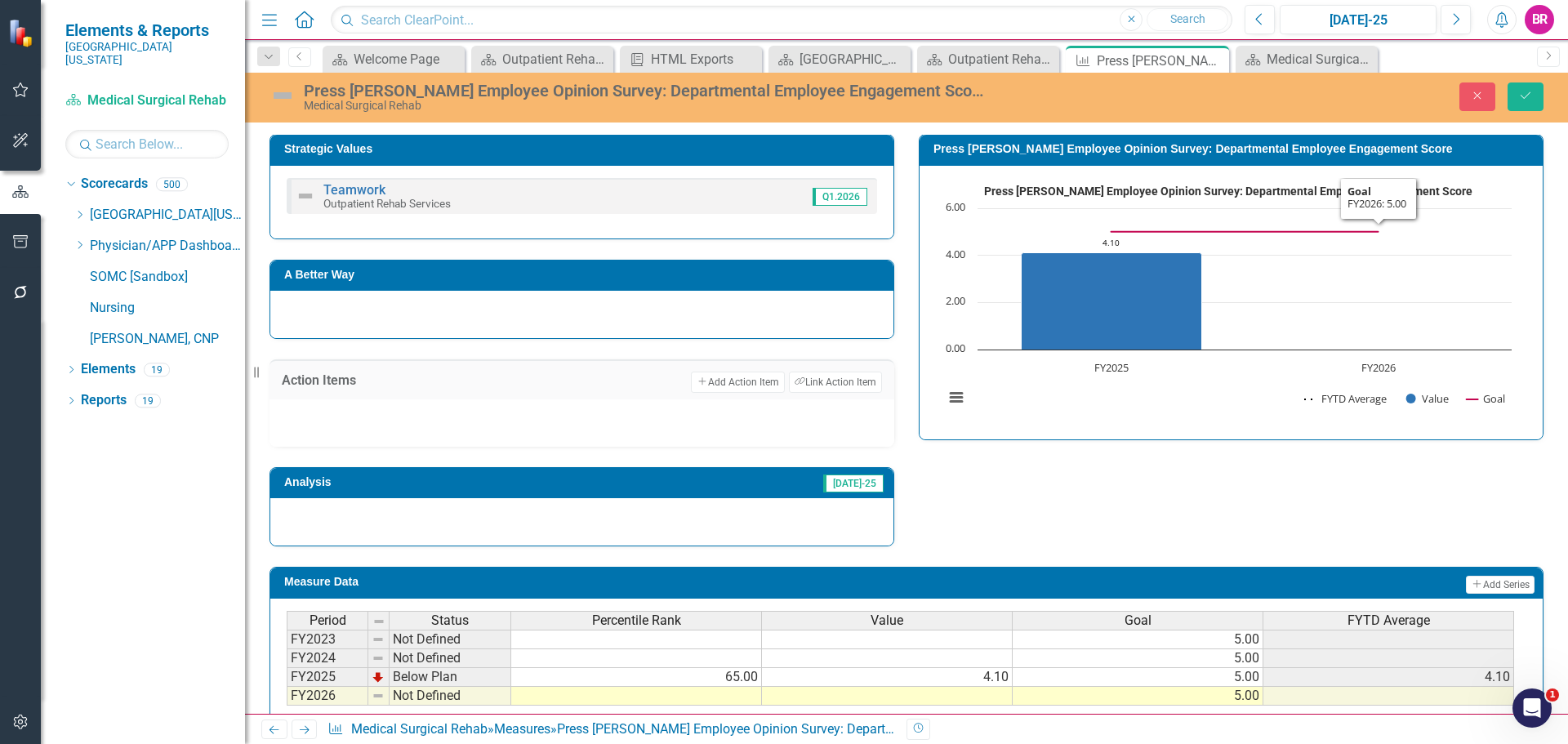
click at [1502, 96] on div "Close Save" at bounding box center [1292, 96] width 527 height 28
click at [1513, 96] on button "Save" at bounding box center [1526, 96] width 36 height 28
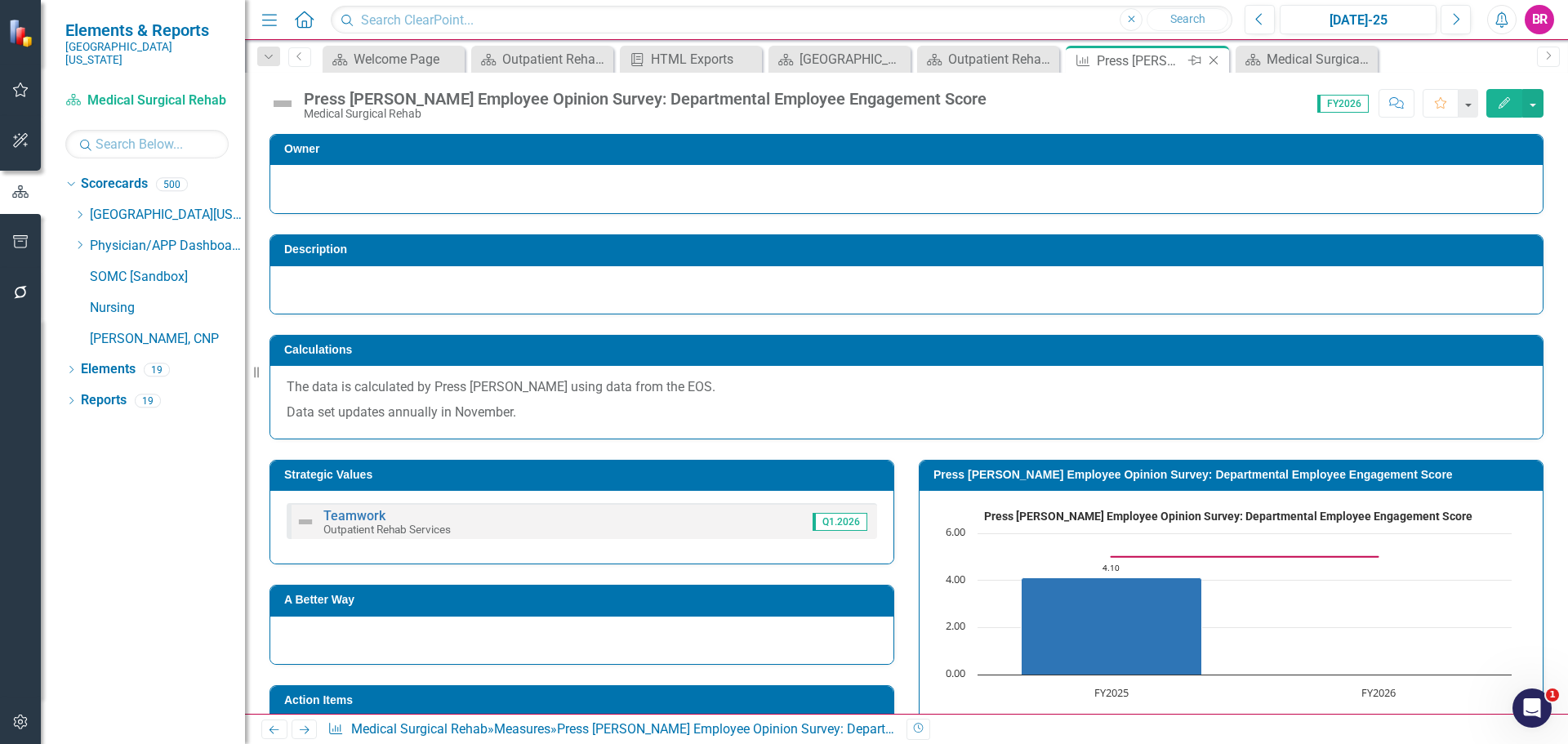
click at [1218, 61] on icon "Close" at bounding box center [1214, 60] width 16 height 13
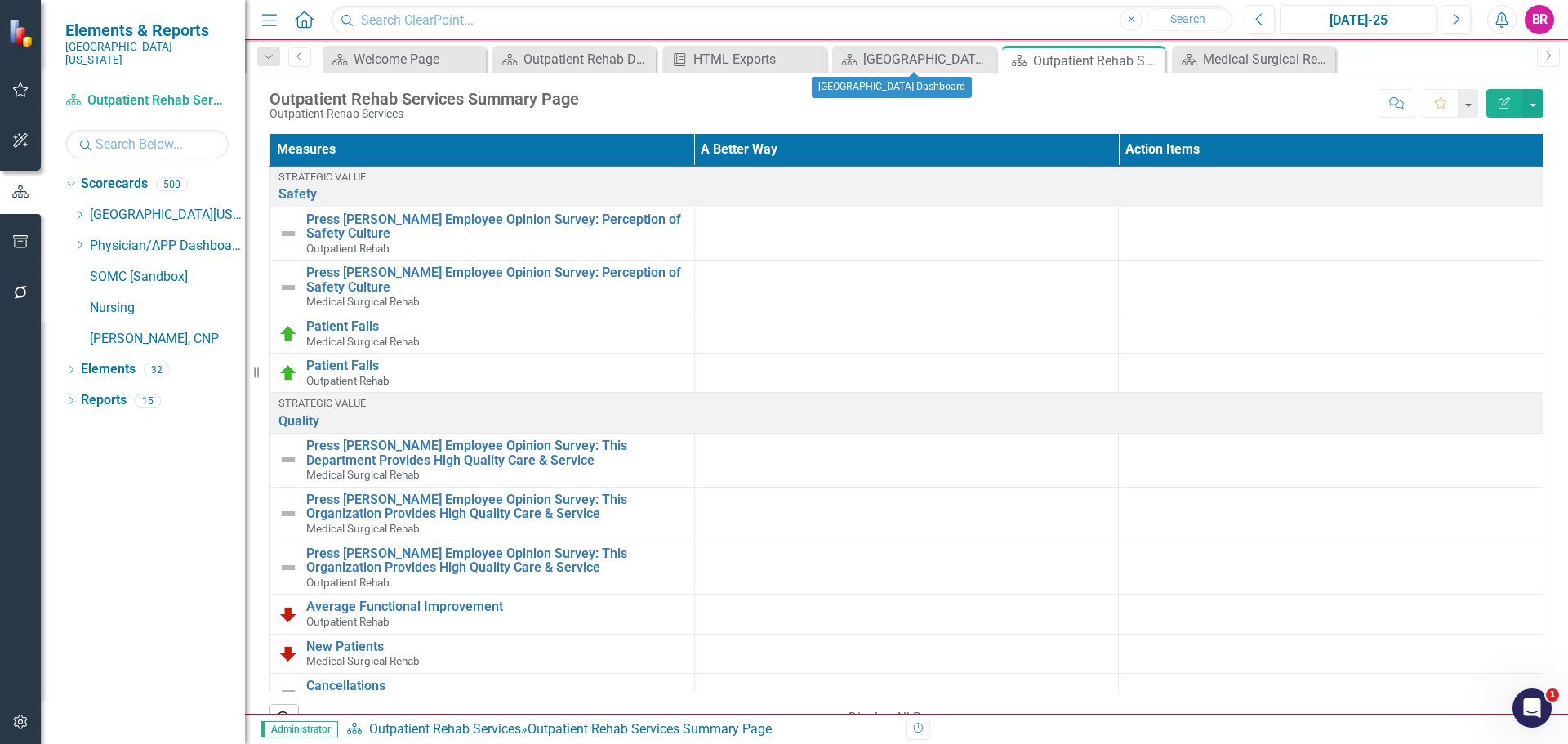
drag, startPoint x: 981, startPoint y: 63, endPoint x: 979, endPoint y: 87, distance: 24.1
click at [0, 0] on icon "Close" at bounding box center [0, 0] width 0 height 0
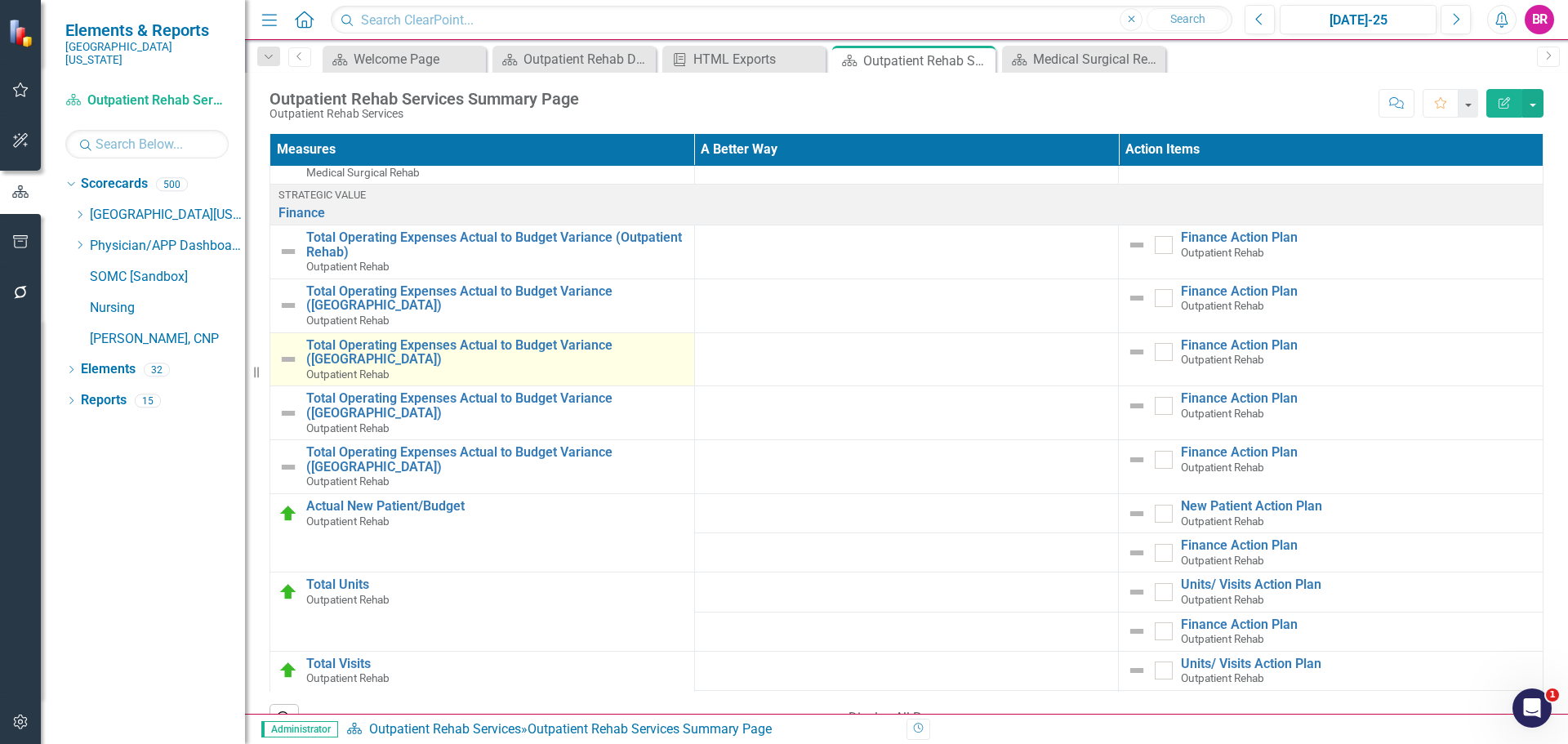
scroll to position [818, 0]
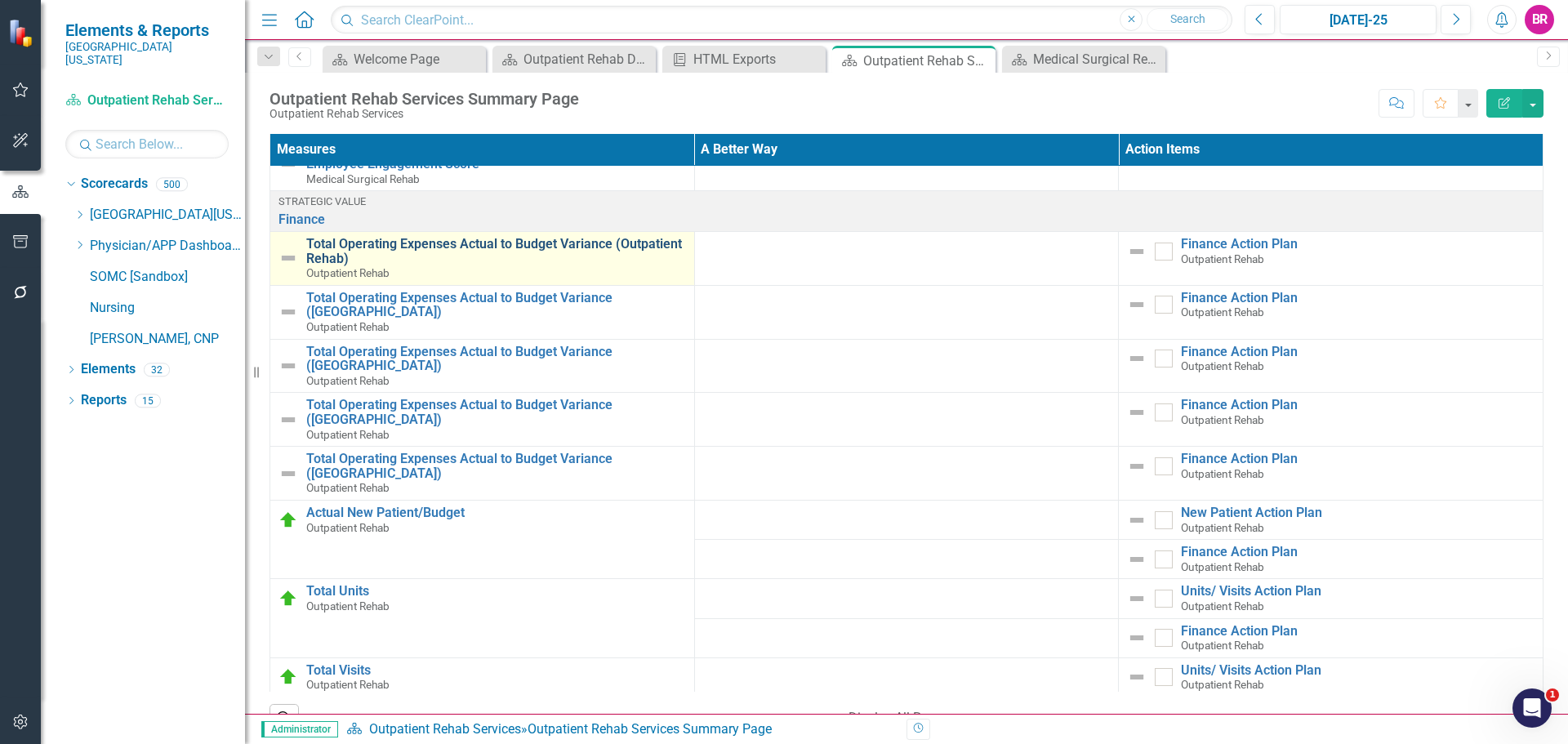
click at [413, 249] on link "Total Operating Expenses Actual to Budget Variance (Outpatient Rehab)" at bounding box center [497, 250] width 380 height 28
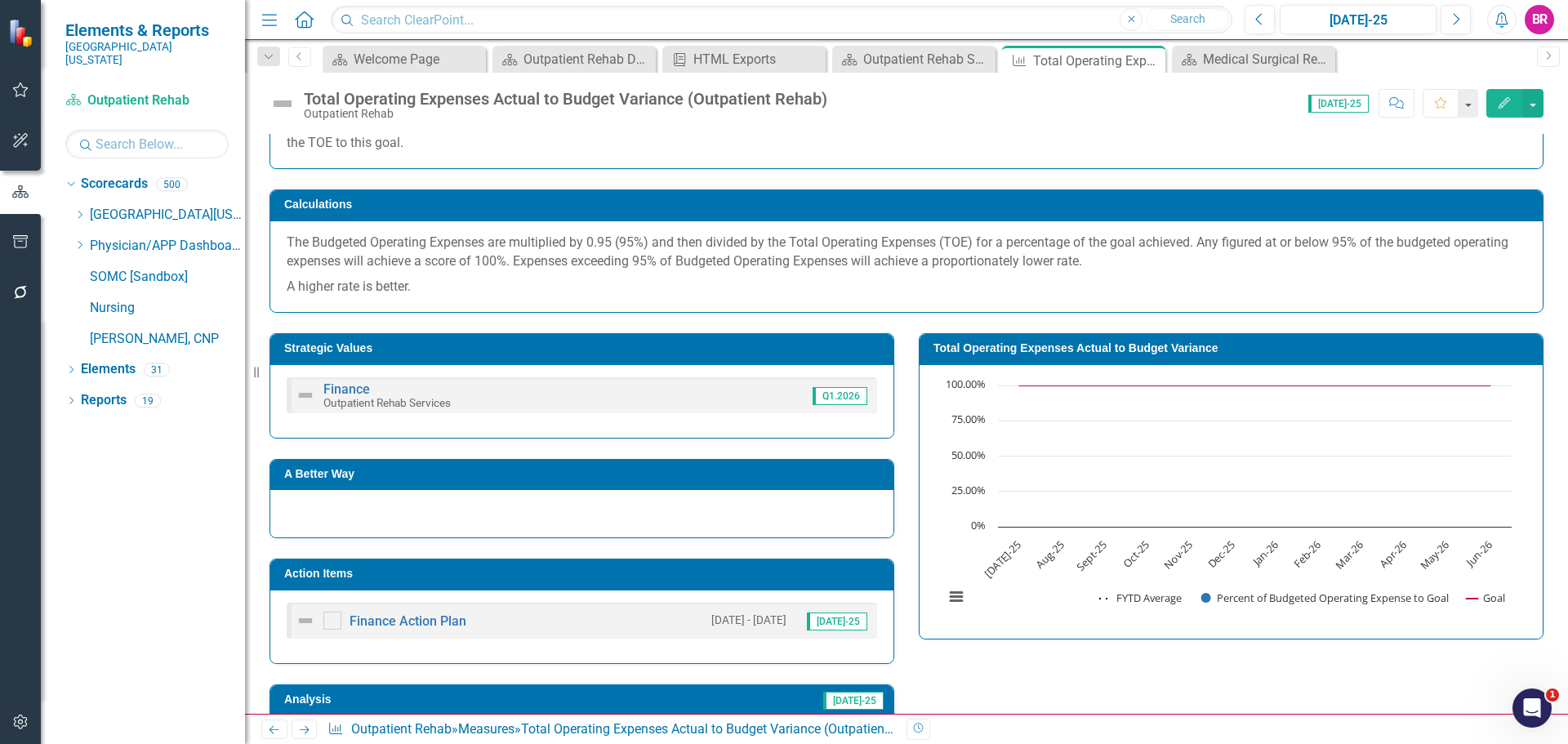
scroll to position [245, 0]
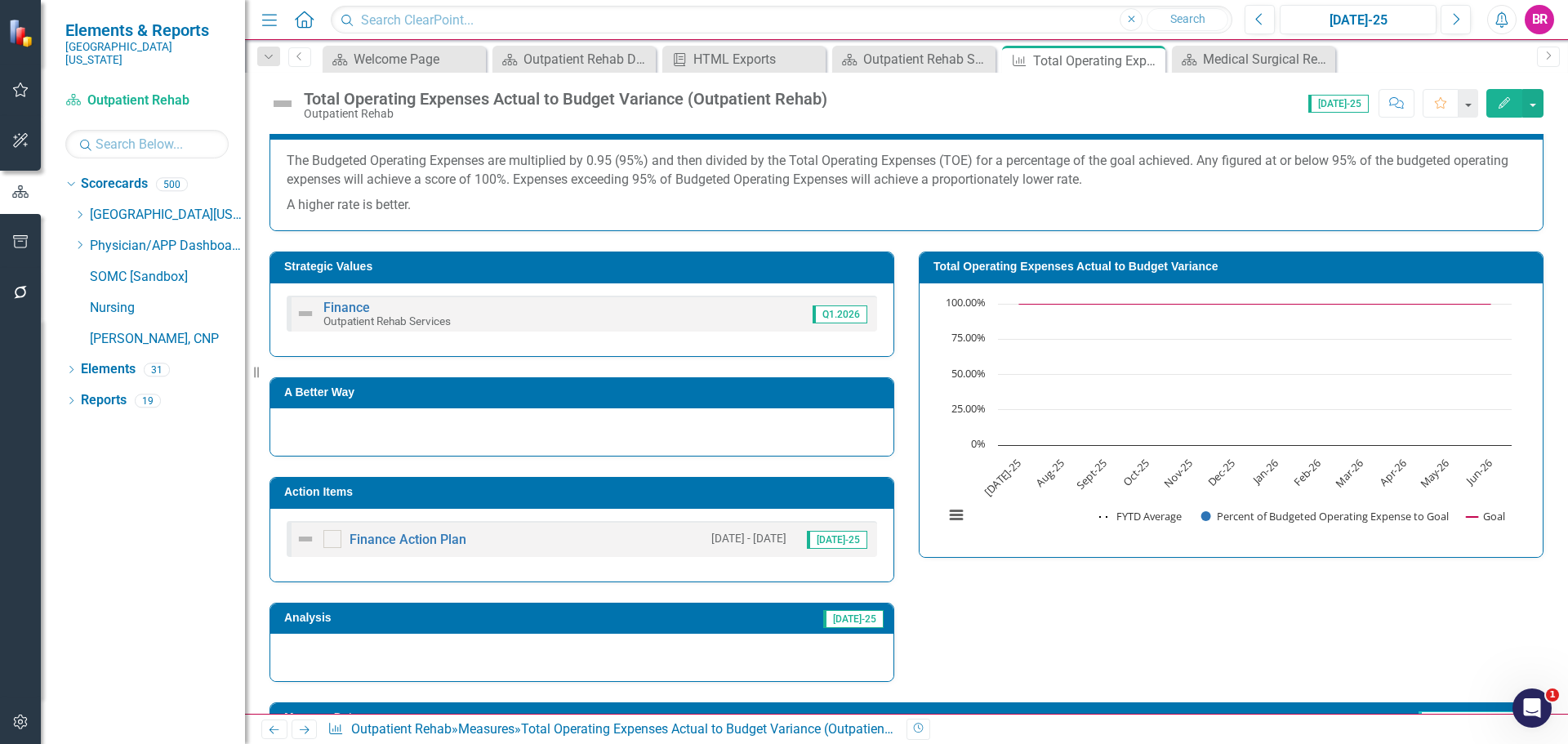
click at [802, 501] on td "Action Items" at bounding box center [585, 494] width 601 height 25
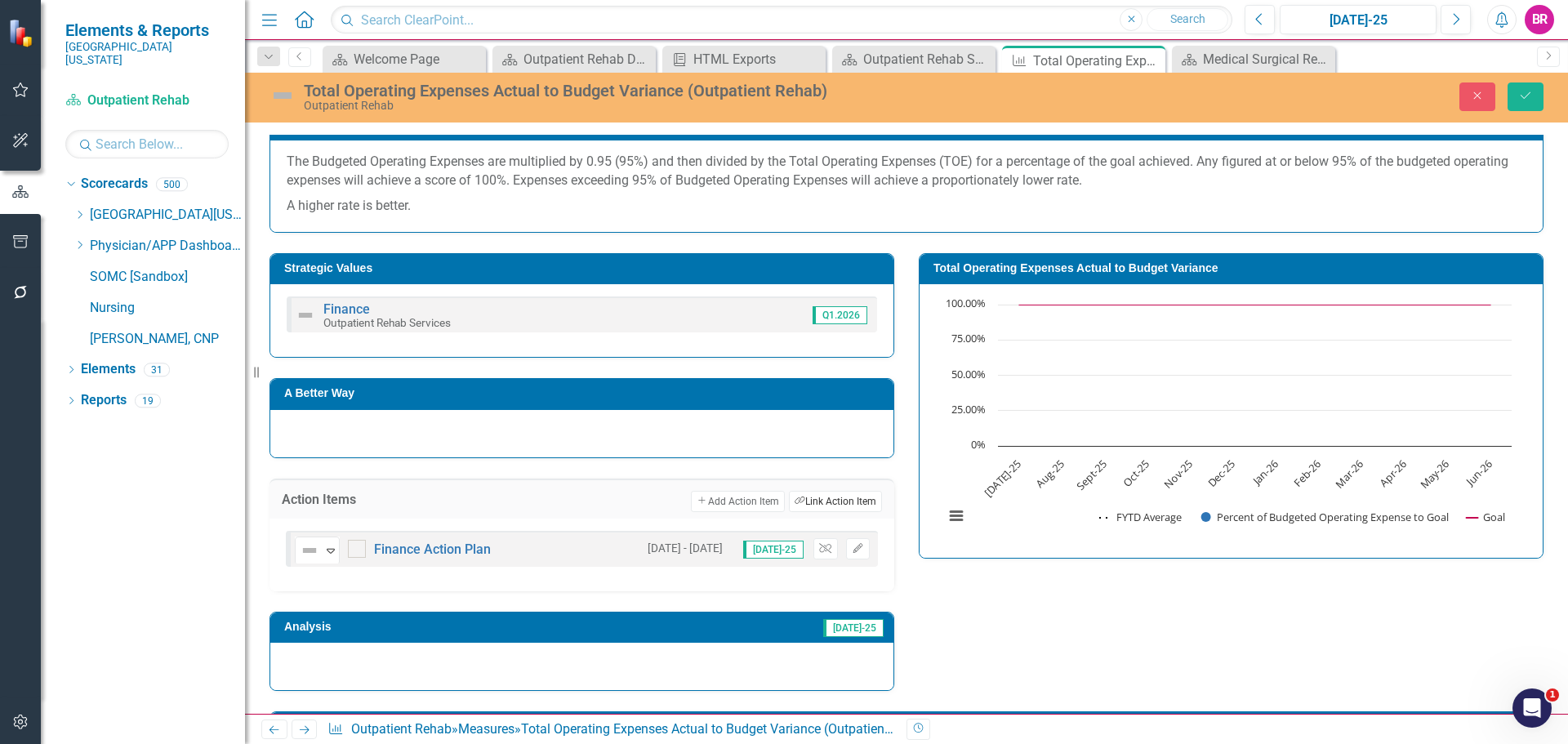
click at [824, 502] on button "Link Tag Link Action Item" at bounding box center [836, 501] width 93 height 21
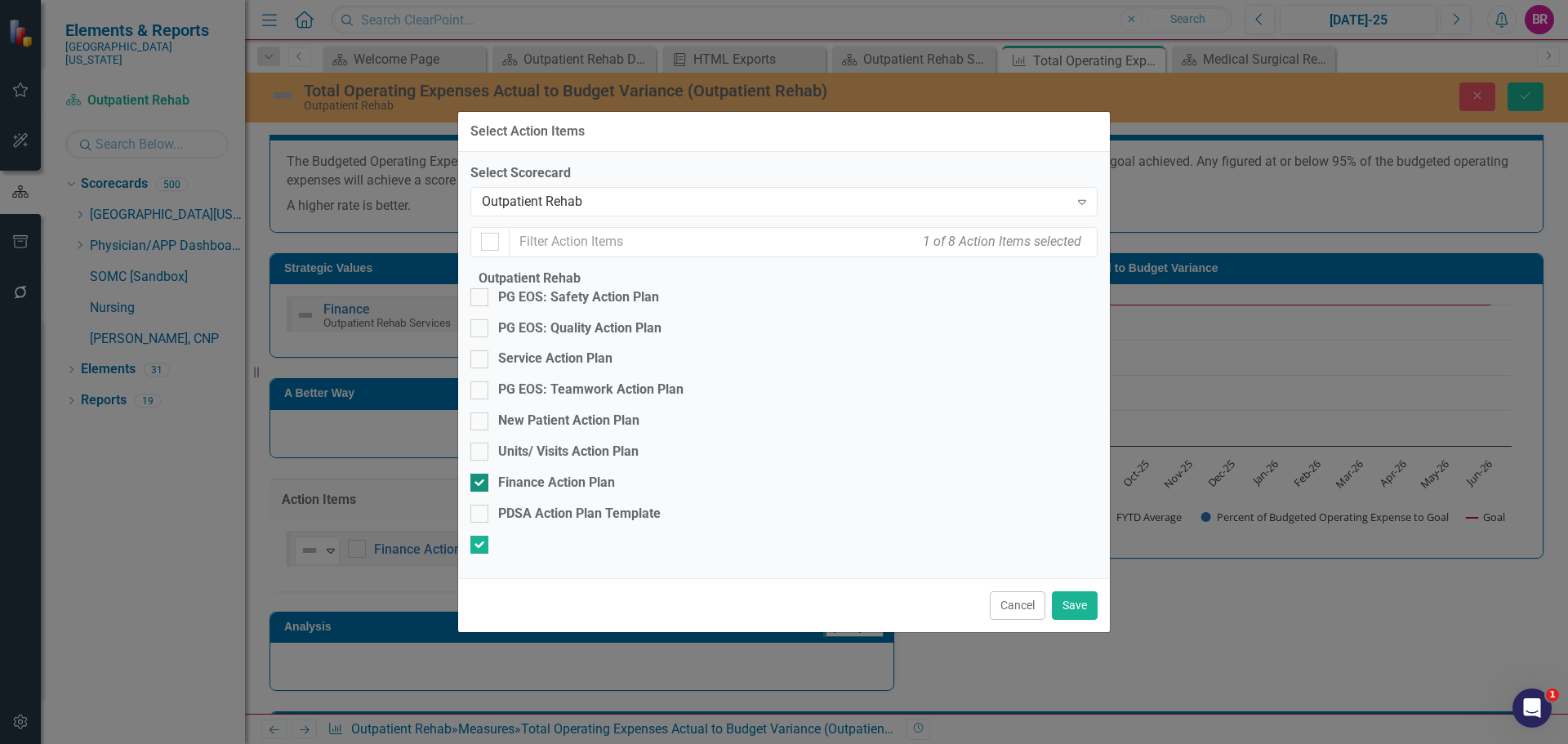
click at [576, 474] on div "Finance Action Plan" at bounding box center [557, 483] width 116 height 19
click at [481, 474] on input "Finance Action Plan" at bounding box center [476, 479] width 11 height 11
checkbox input "false"
click at [1073, 620] on button "Save" at bounding box center [1075, 605] width 45 height 28
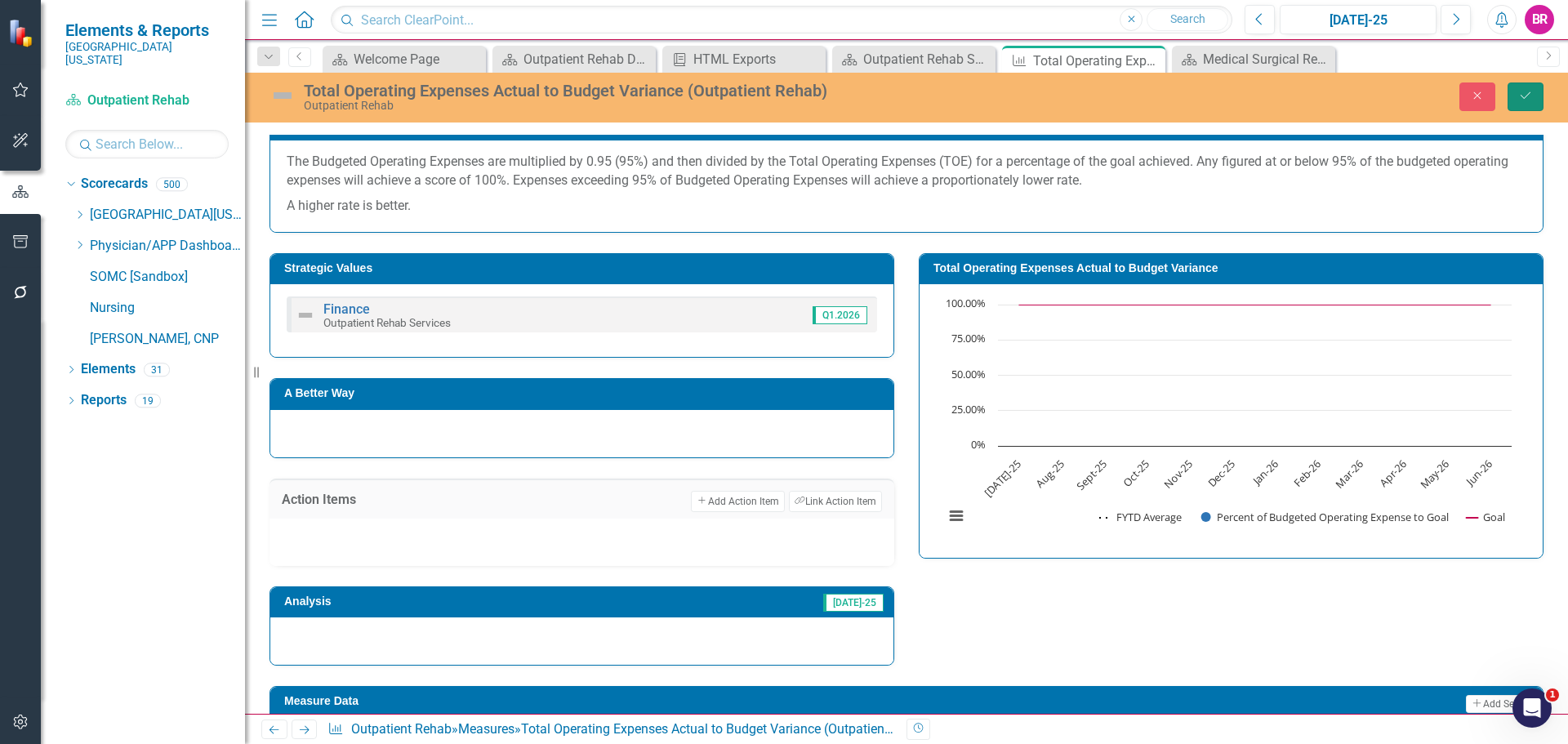
click at [1527, 87] on button "Save" at bounding box center [1526, 96] width 36 height 28
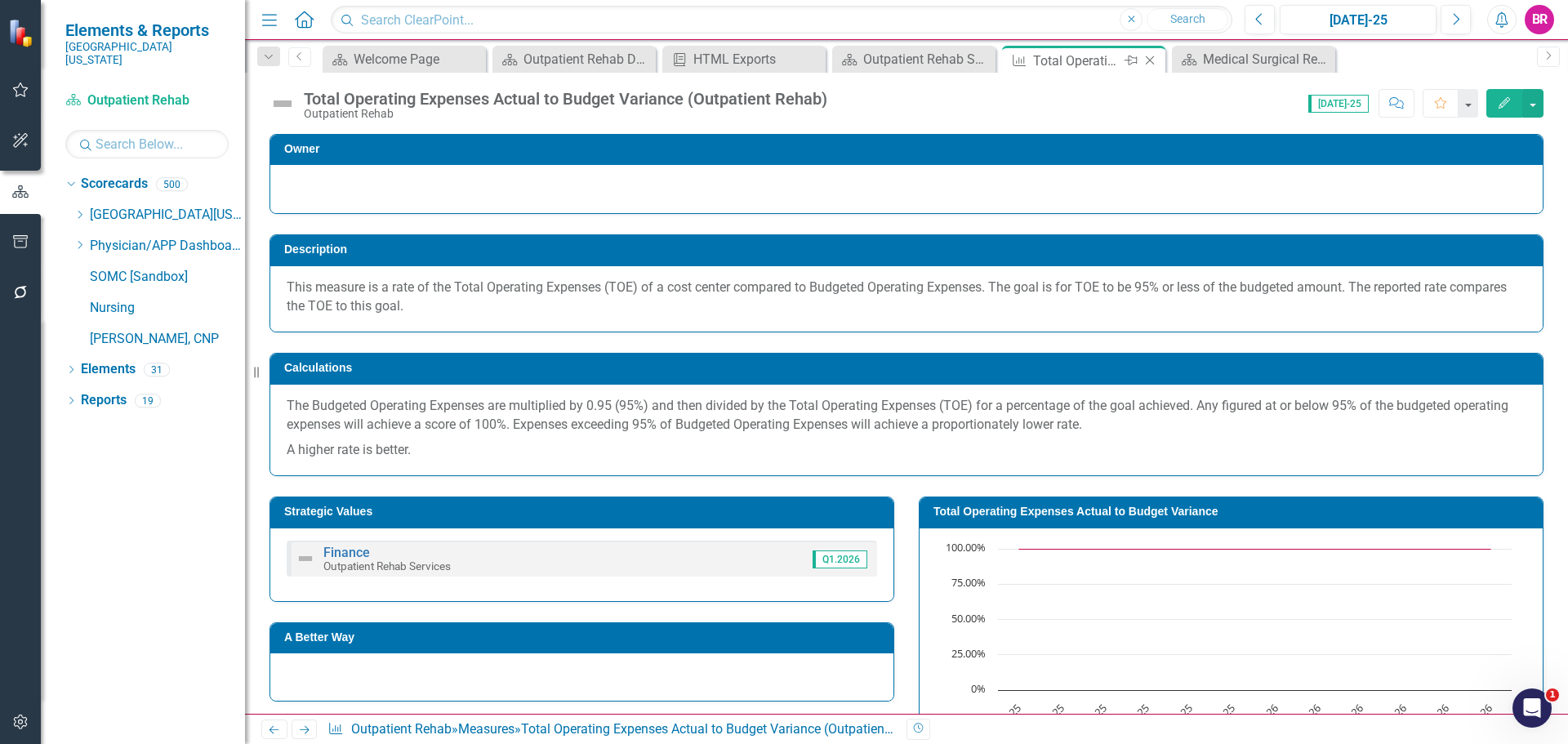
click at [1148, 59] on icon "Close" at bounding box center [1150, 60] width 16 height 13
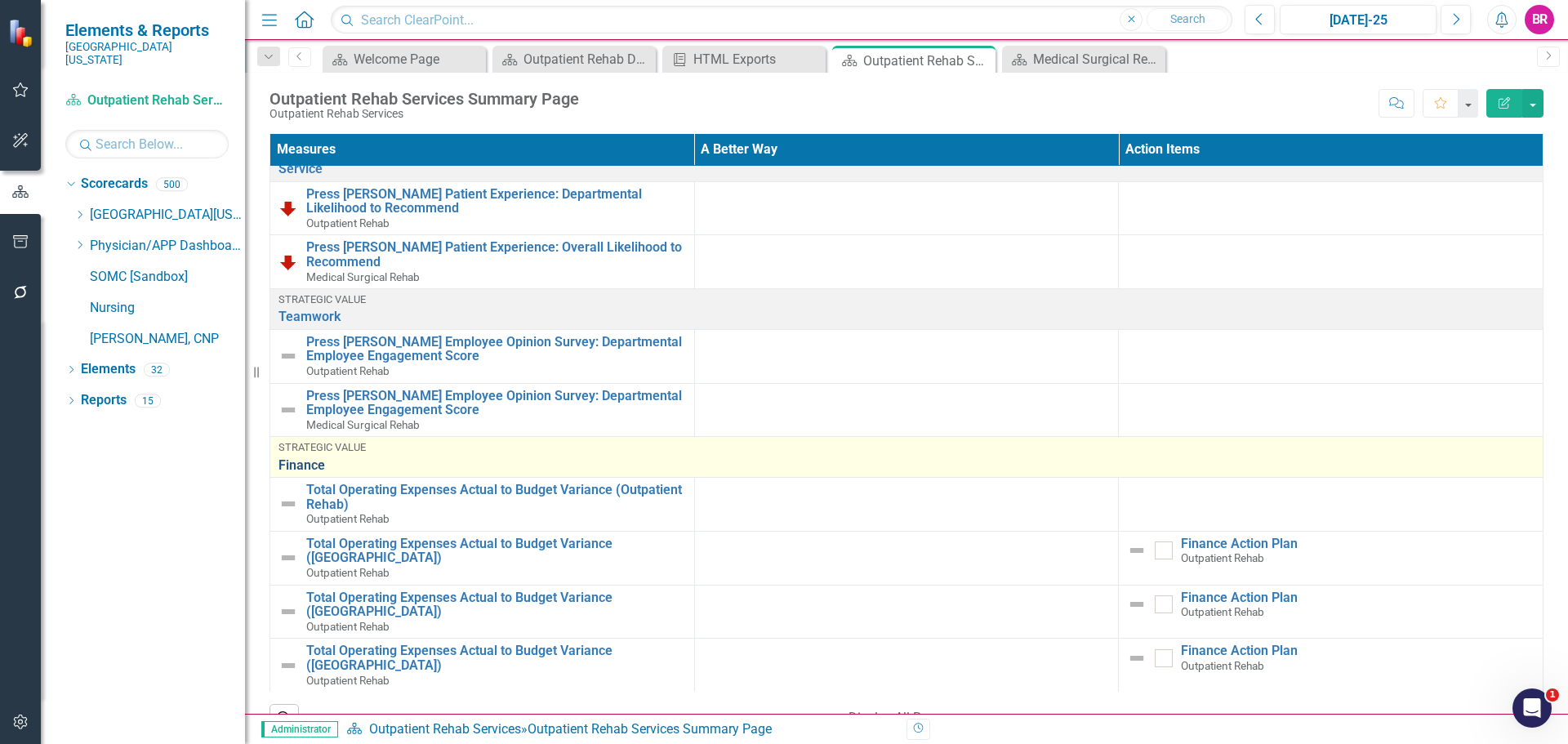
scroll to position [653, 0]
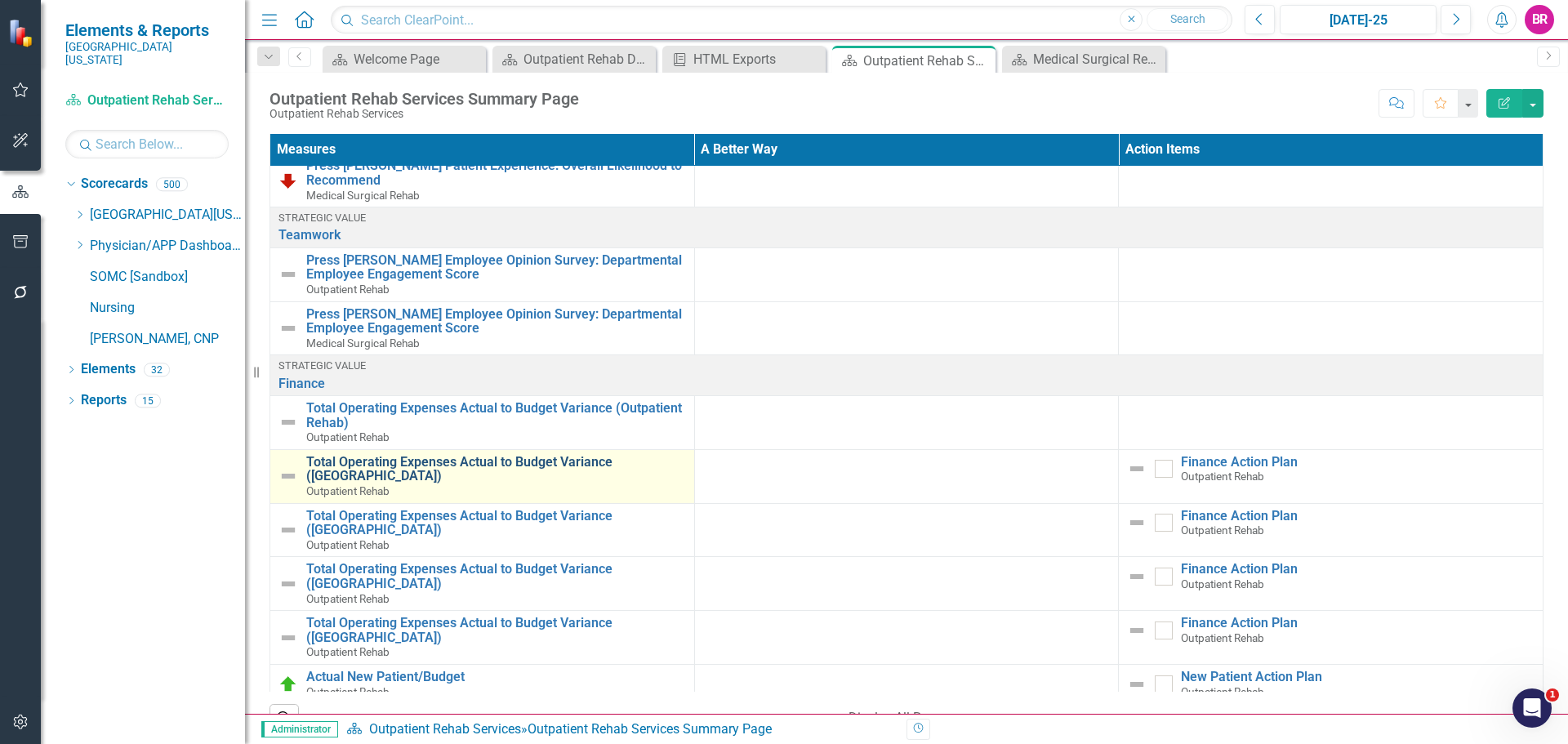
click at [485, 473] on link "Total Operating Expenses Actual to Budget Variance ([GEOGRAPHIC_DATA])" at bounding box center [497, 468] width 380 height 28
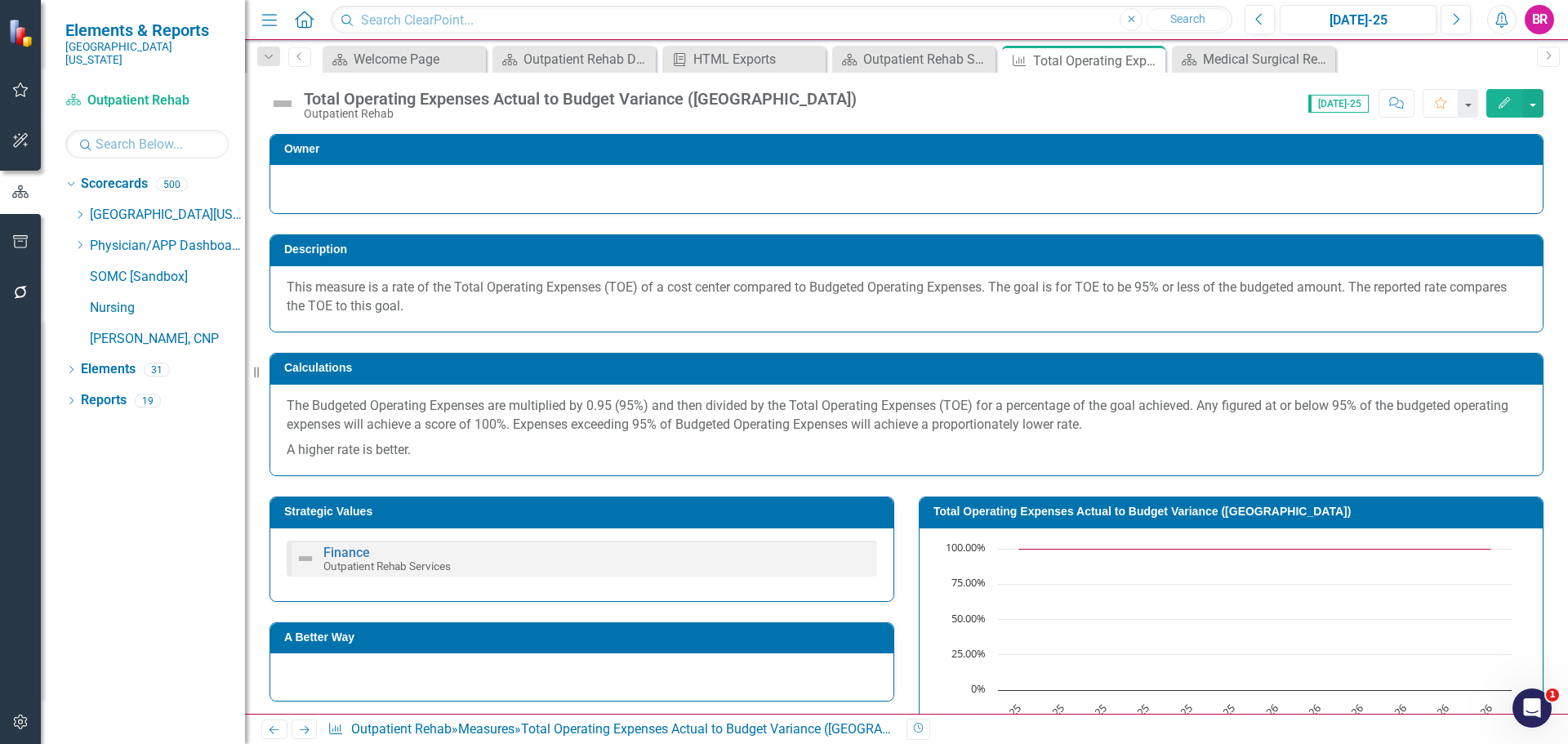
scroll to position [164, 0]
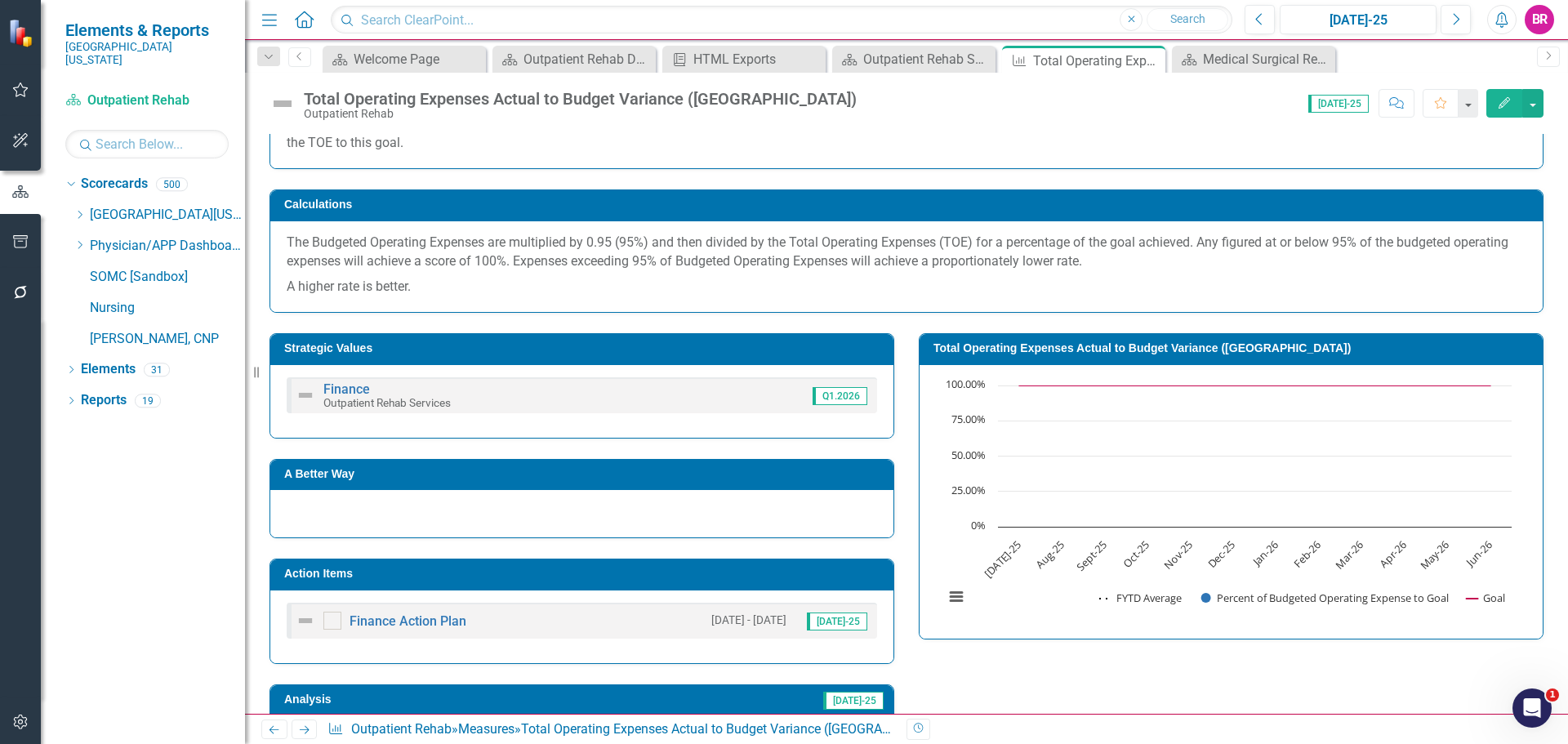
click at [709, 572] on h3 "Action Items" at bounding box center [585, 573] width 601 height 12
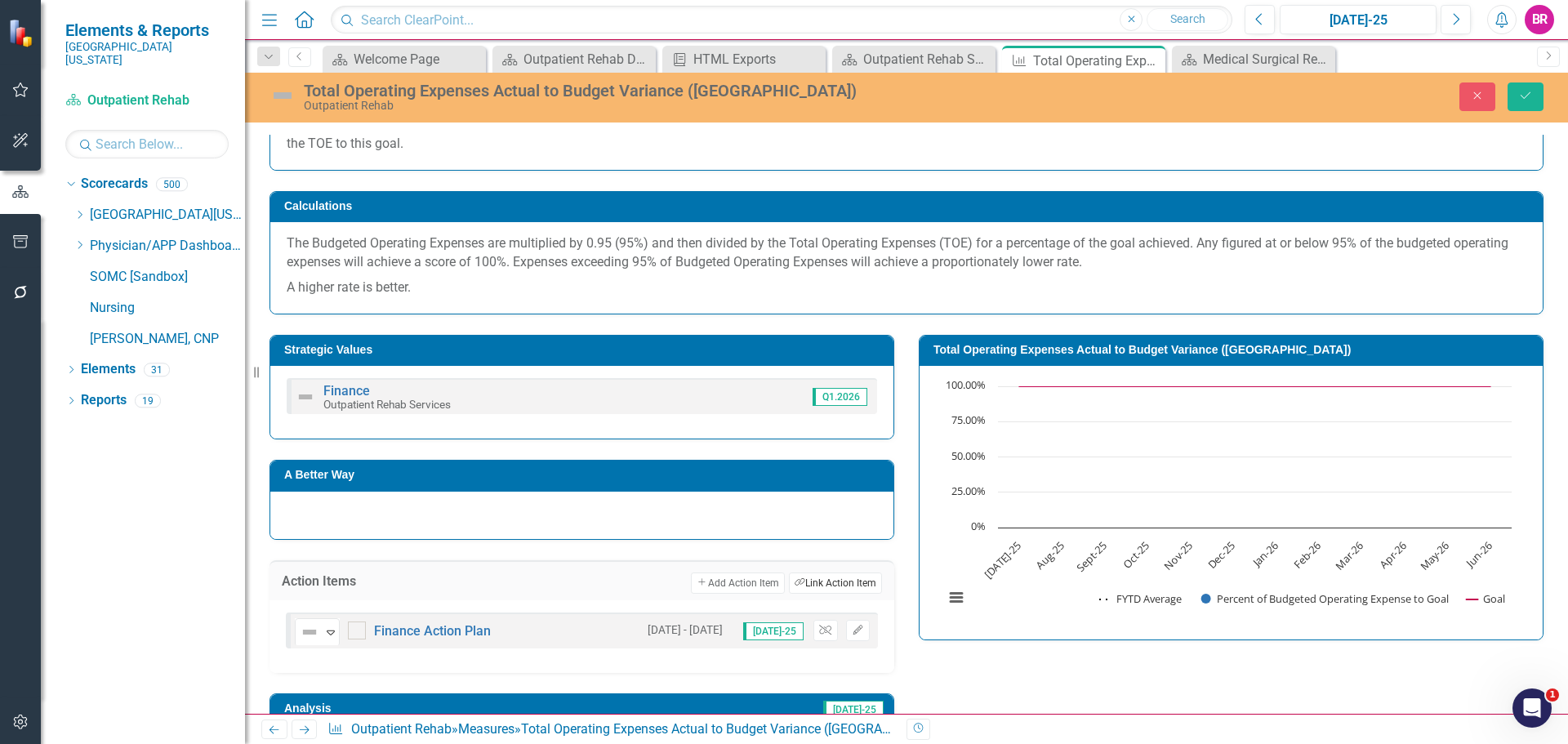
click at [823, 582] on button "Link Tag Link Action Item" at bounding box center [836, 583] width 93 height 21
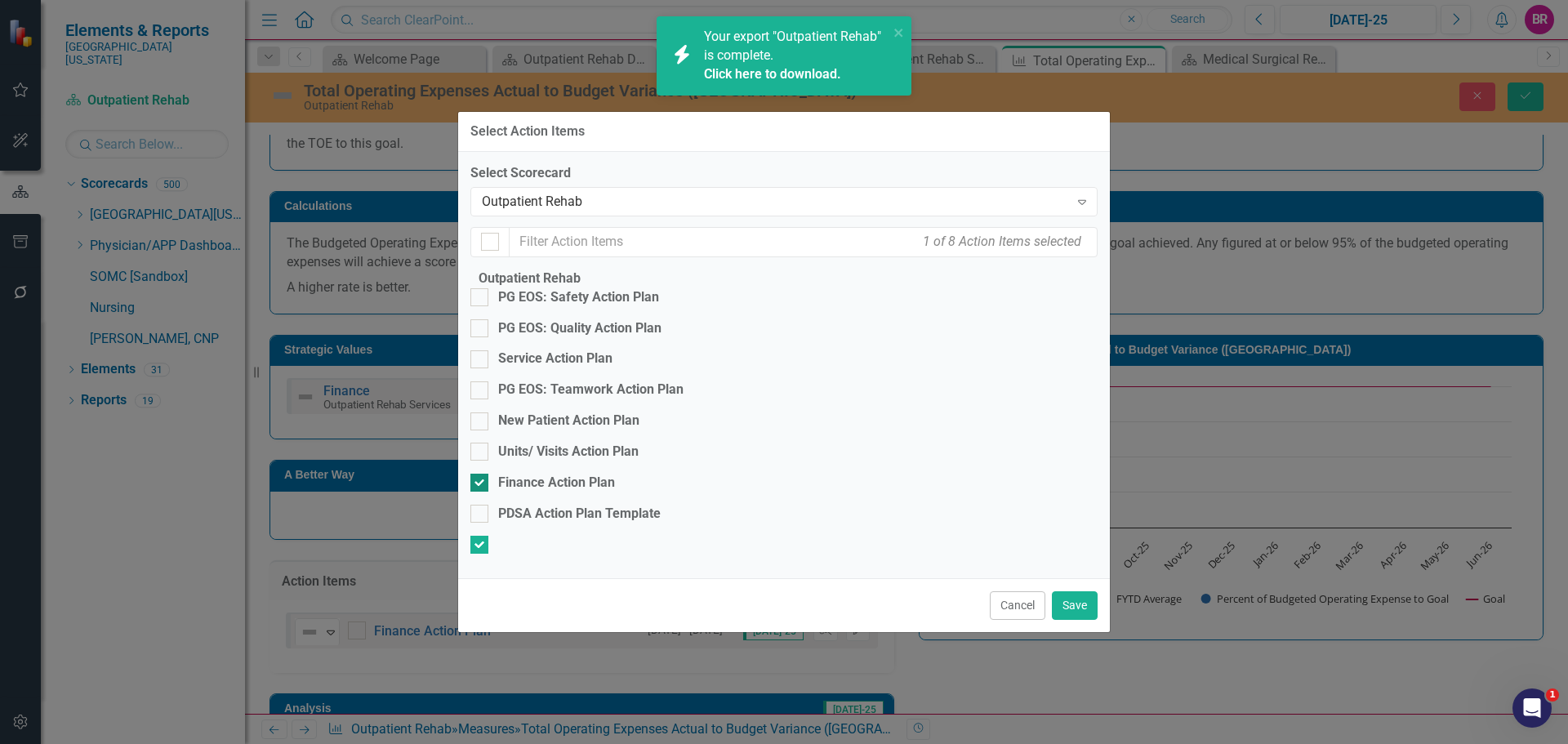
click at [597, 474] on div "Finance Action Plan" at bounding box center [557, 483] width 116 height 19
click at [481, 474] on input "Finance Action Plan" at bounding box center [476, 479] width 11 height 11
checkbox input "false"
click at [1071, 620] on button "Save" at bounding box center [1075, 605] width 45 height 28
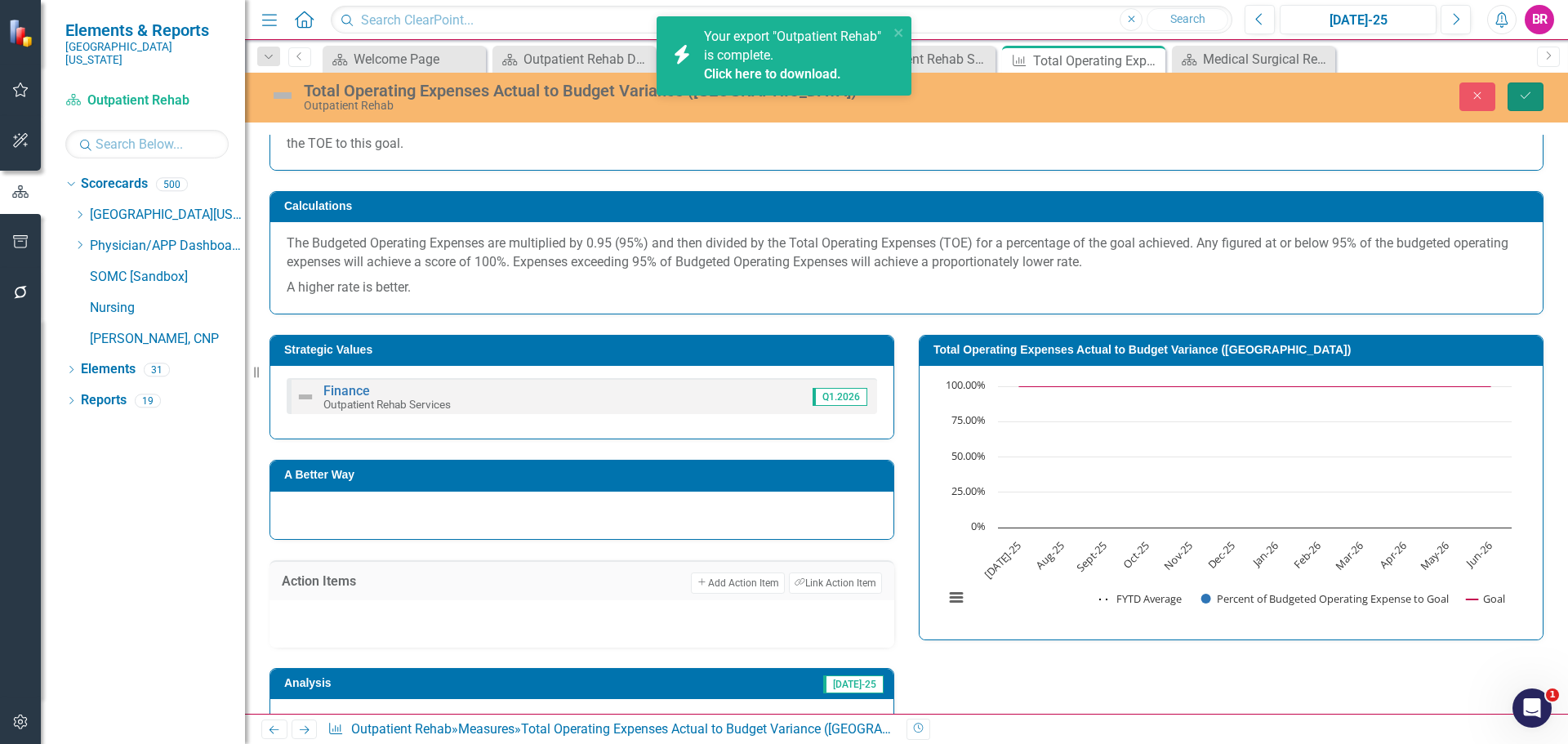
click at [1513, 93] on button "Save" at bounding box center [1526, 96] width 36 height 28
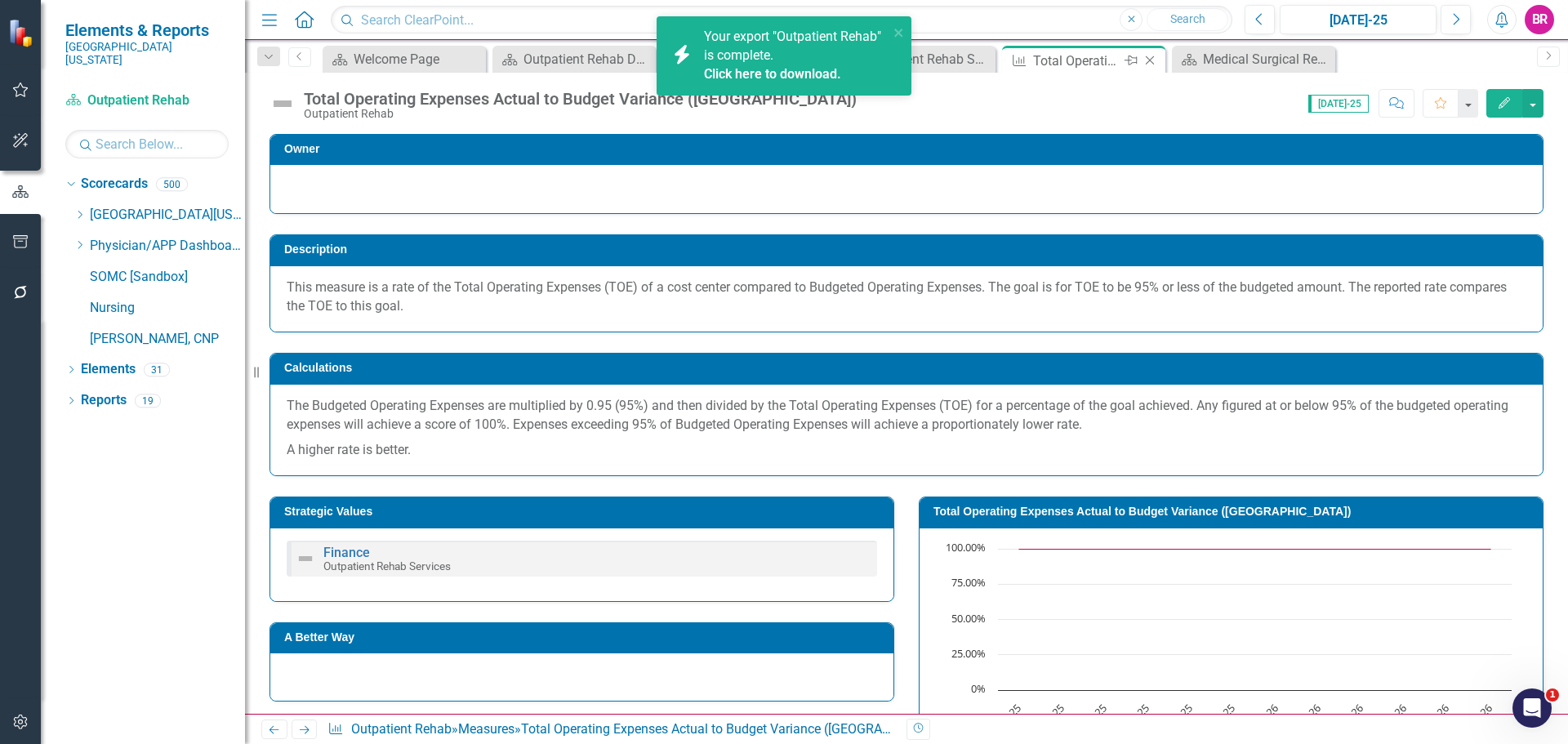
click at [1149, 60] on icon "Close" at bounding box center [1150, 60] width 16 height 13
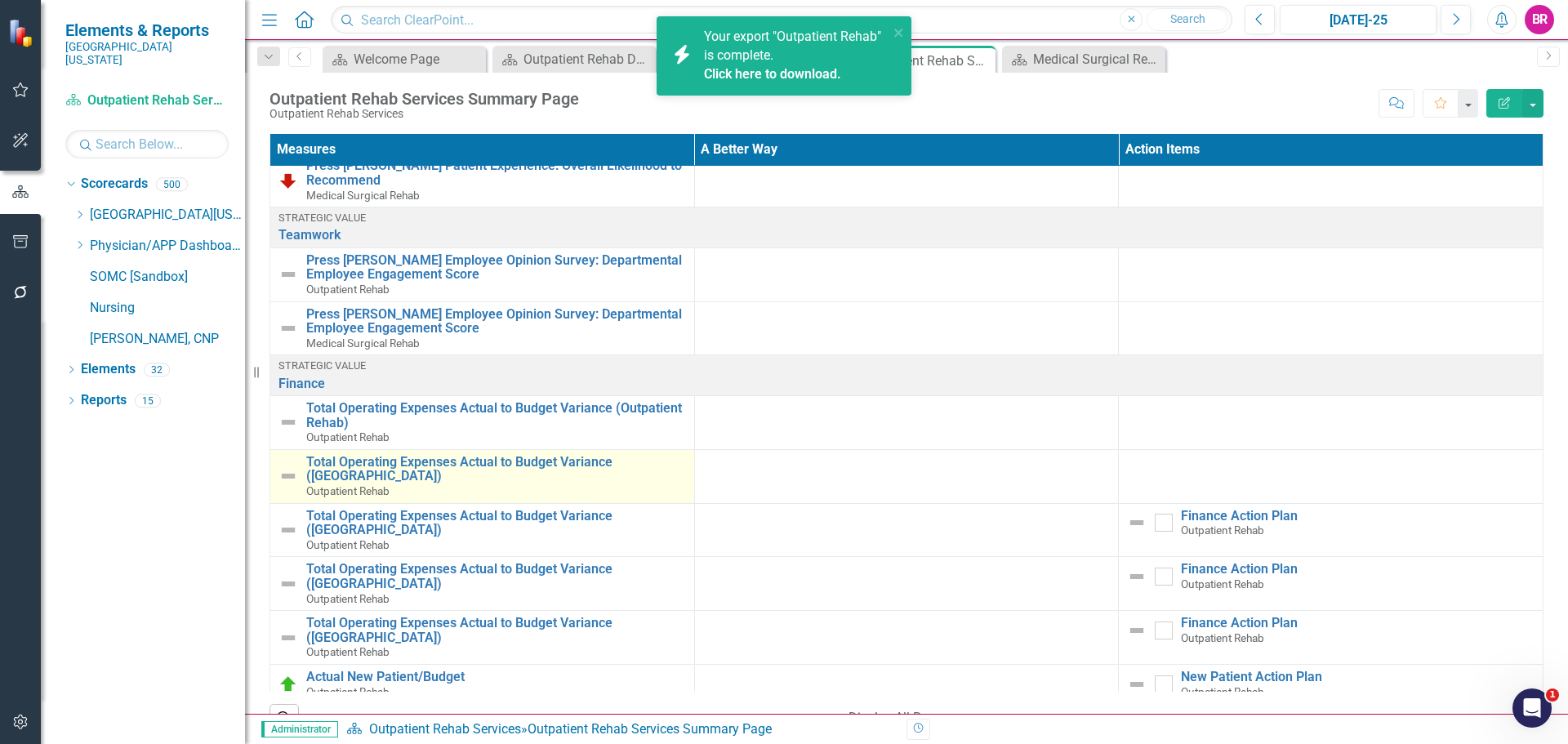
scroll to position [735, 0]
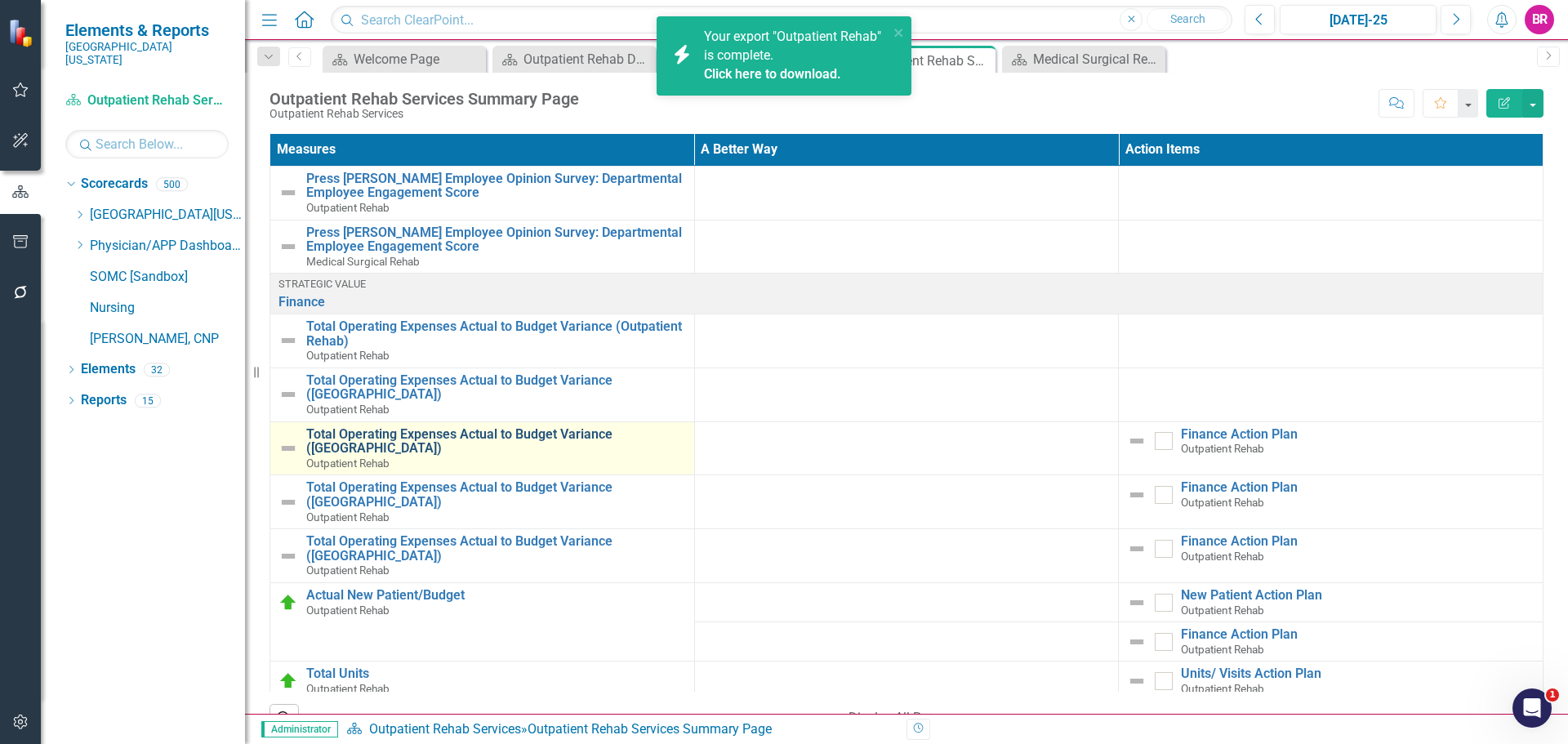
click at [501, 434] on link "Total Operating Expenses Actual to Budget Variance ([GEOGRAPHIC_DATA])" at bounding box center [497, 441] width 380 height 28
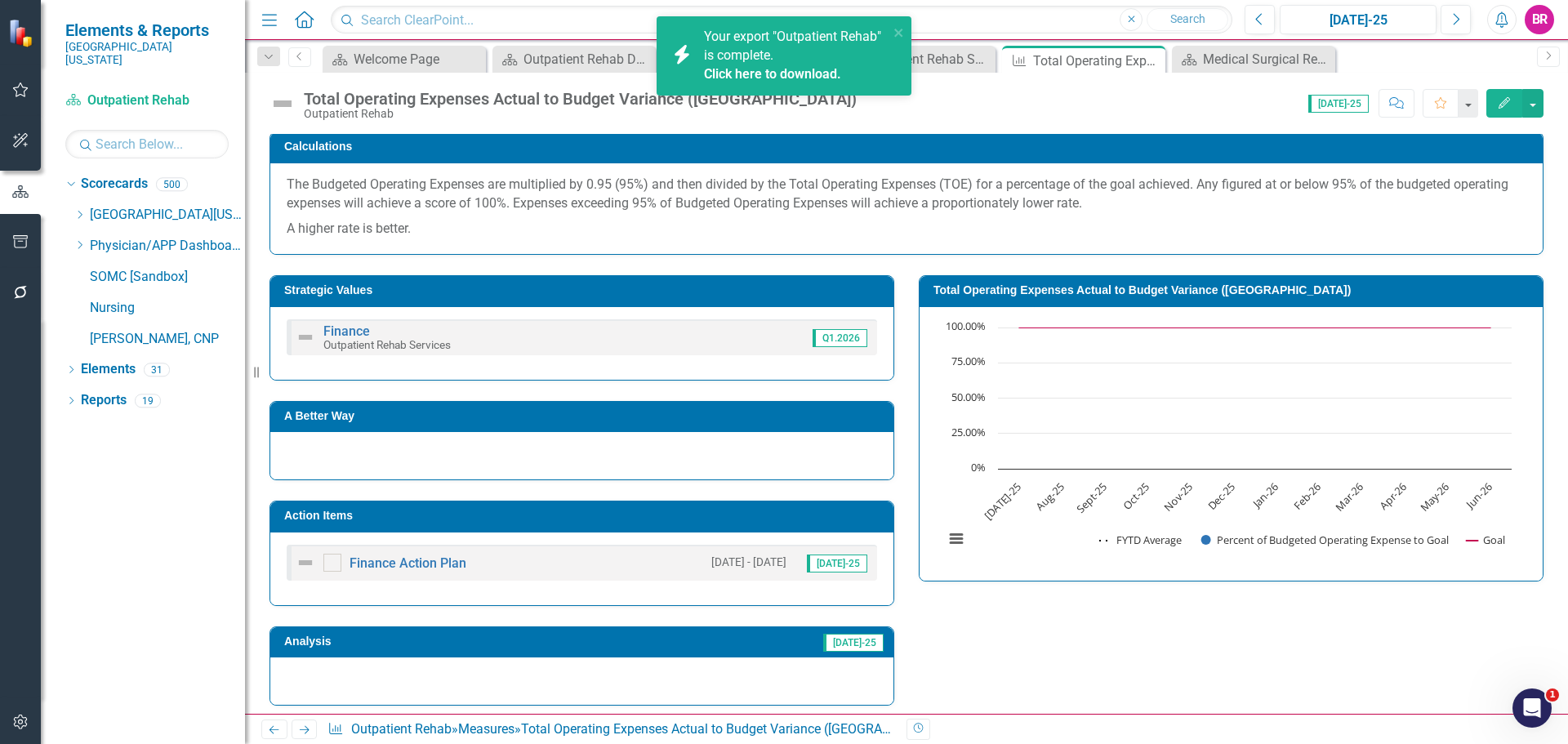
scroll to position [245, 0]
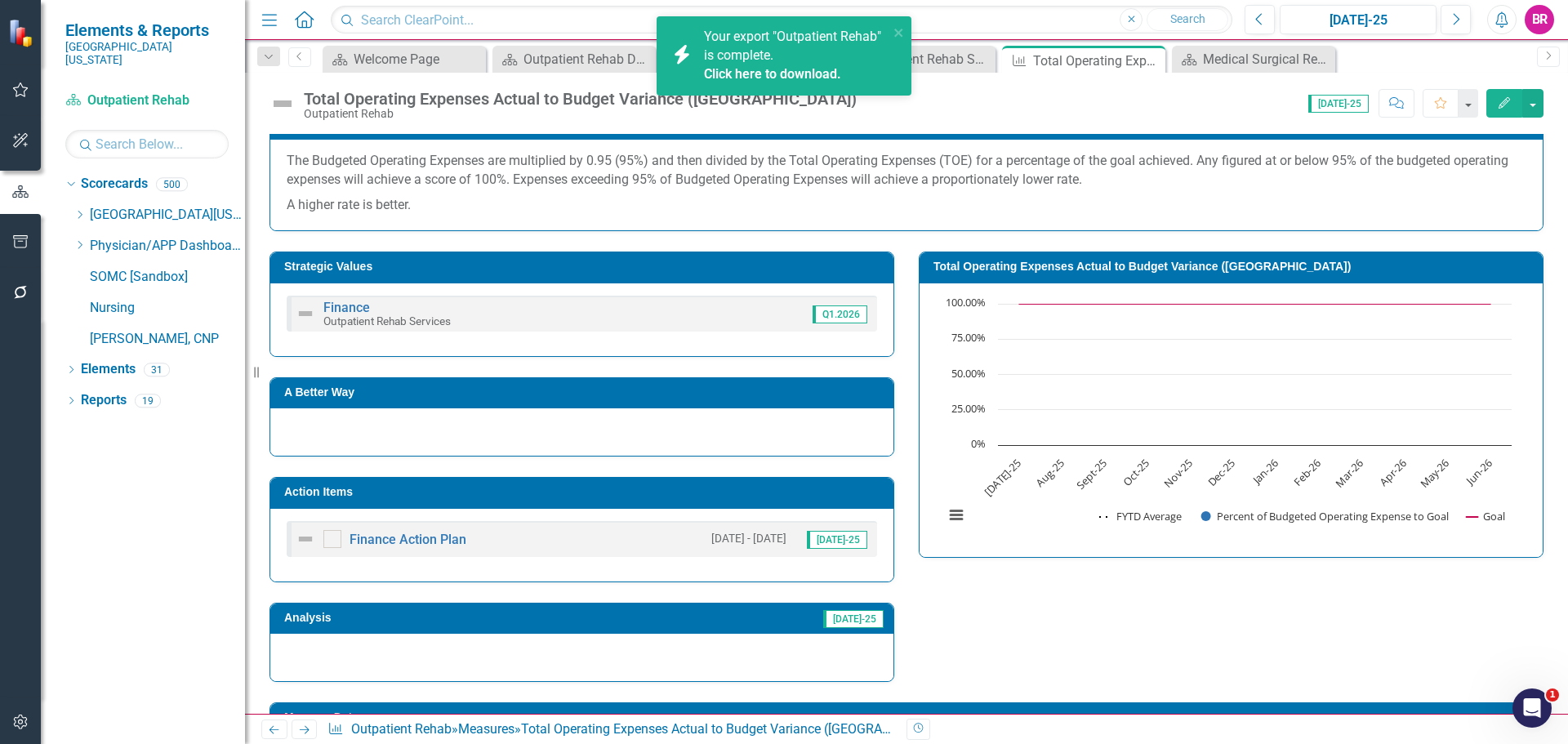
click at [562, 501] on td "Action Items" at bounding box center [585, 494] width 601 height 25
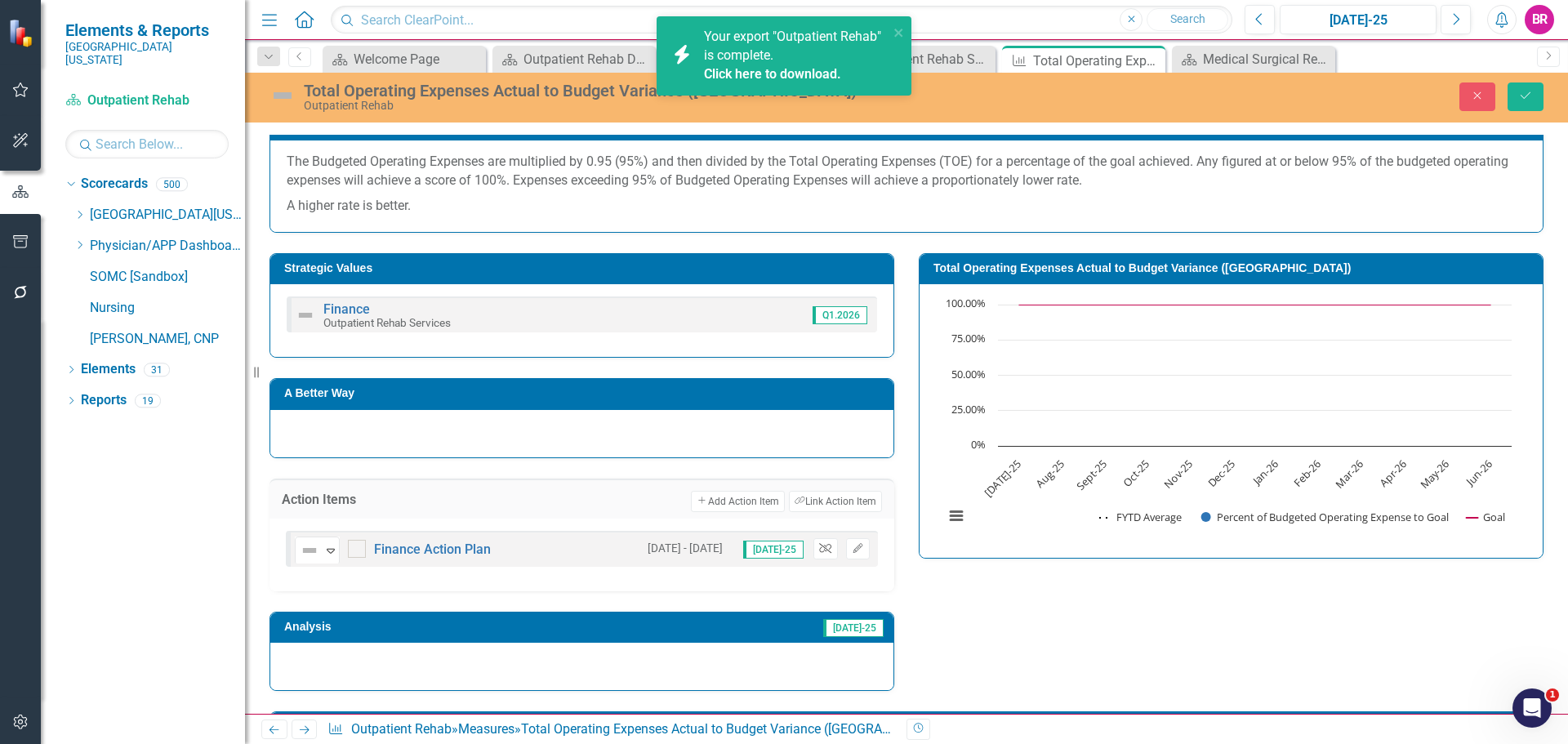
click at [825, 549] on icon "Unlink" at bounding box center [825, 548] width 12 height 10
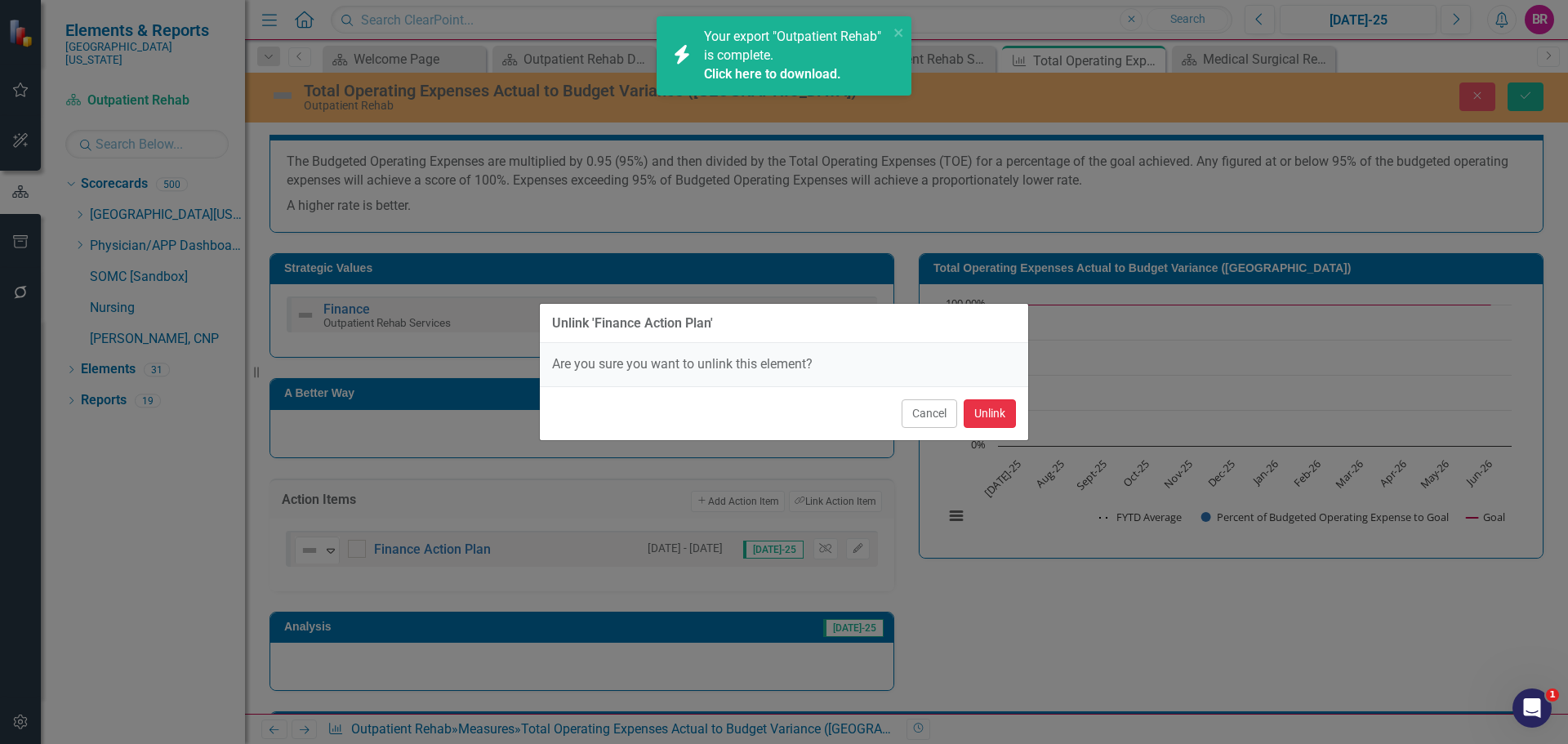
click at [996, 405] on button "Unlink" at bounding box center [990, 413] width 52 height 28
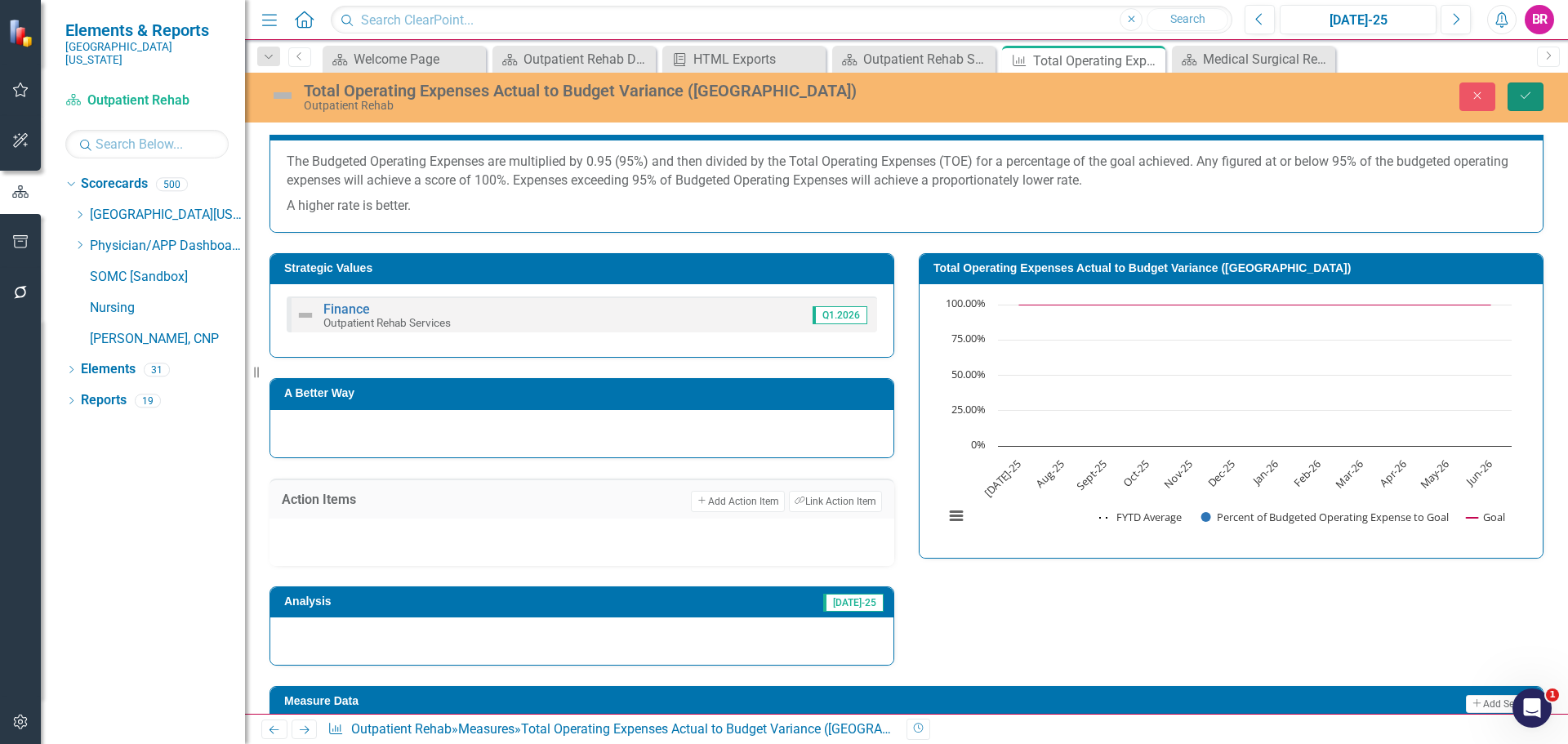
click at [1523, 100] on icon "Save" at bounding box center [1525, 96] width 15 height 12
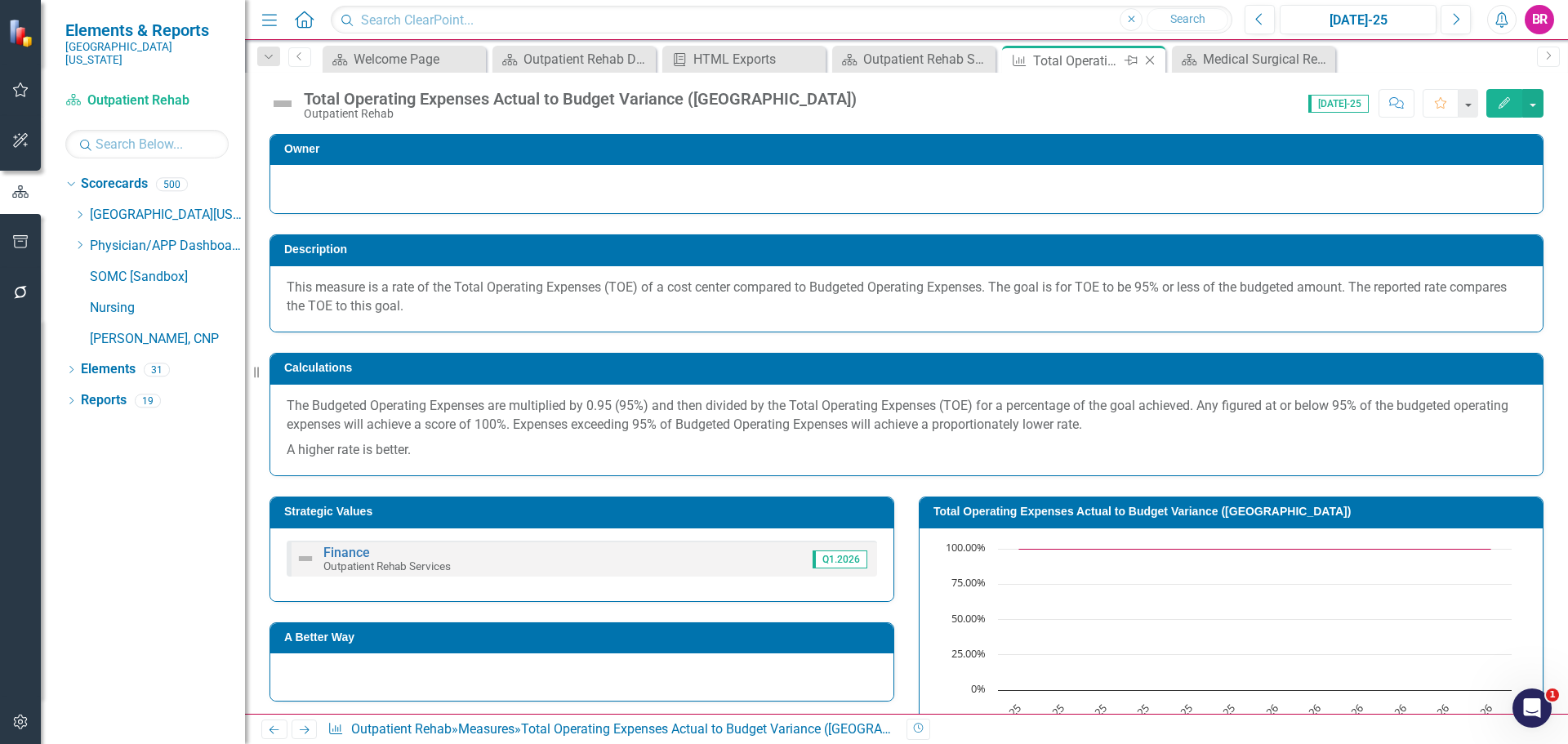
click at [1150, 55] on icon "Close" at bounding box center [1150, 60] width 16 height 13
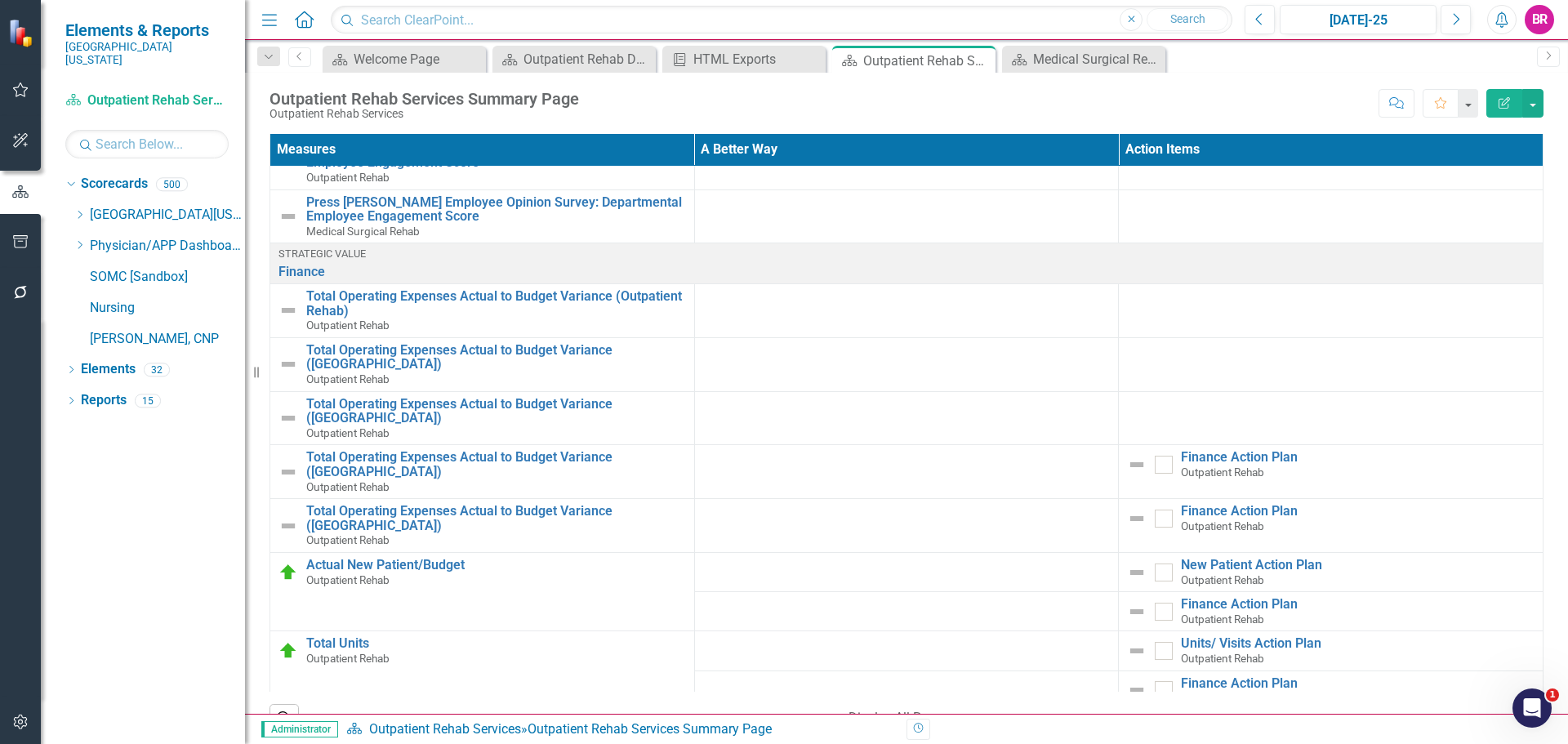
scroll to position [899, 0]
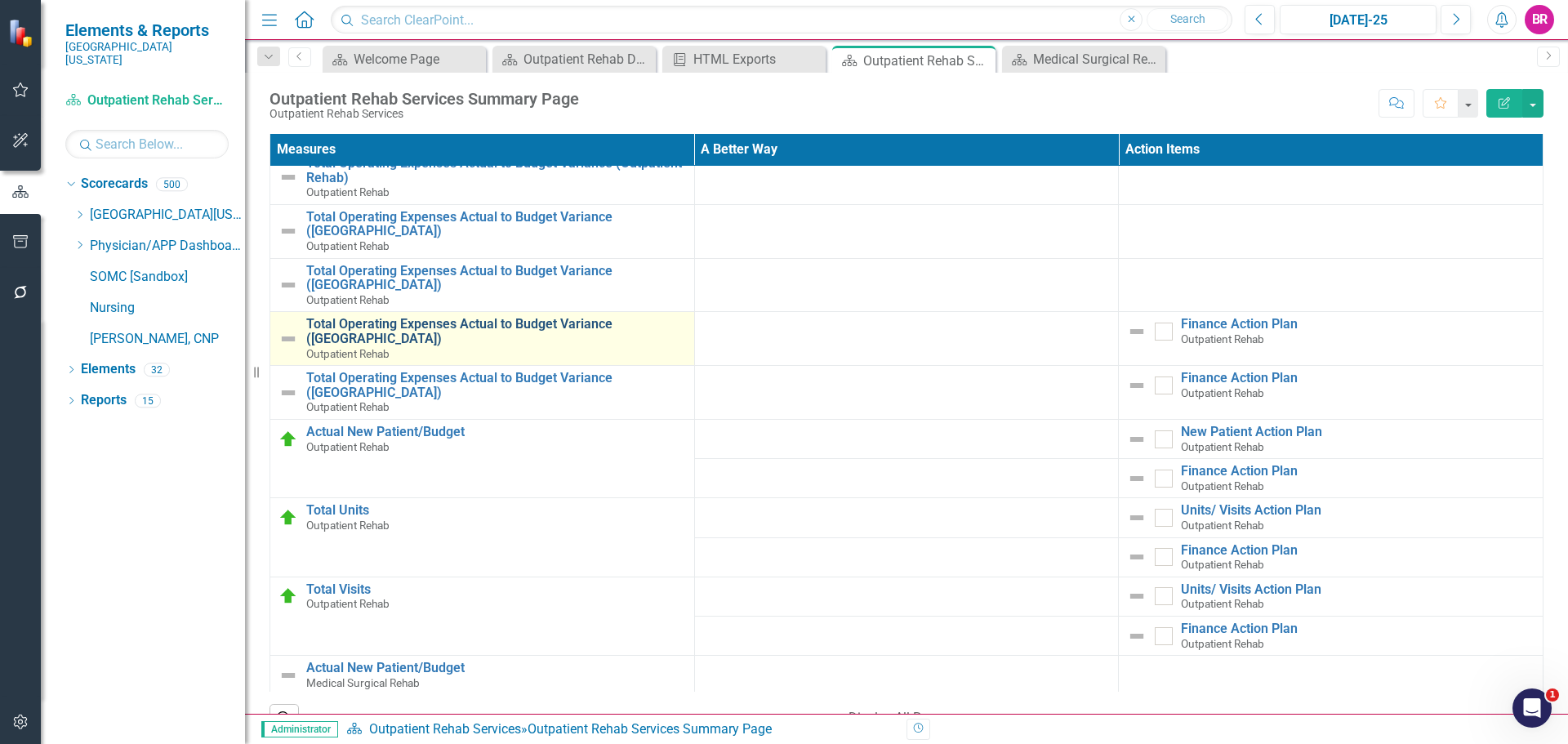
click at [557, 324] on link "Total Operating Expenses Actual to Budget Variance ([GEOGRAPHIC_DATA])" at bounding box center [497, 330] width 380 height 28
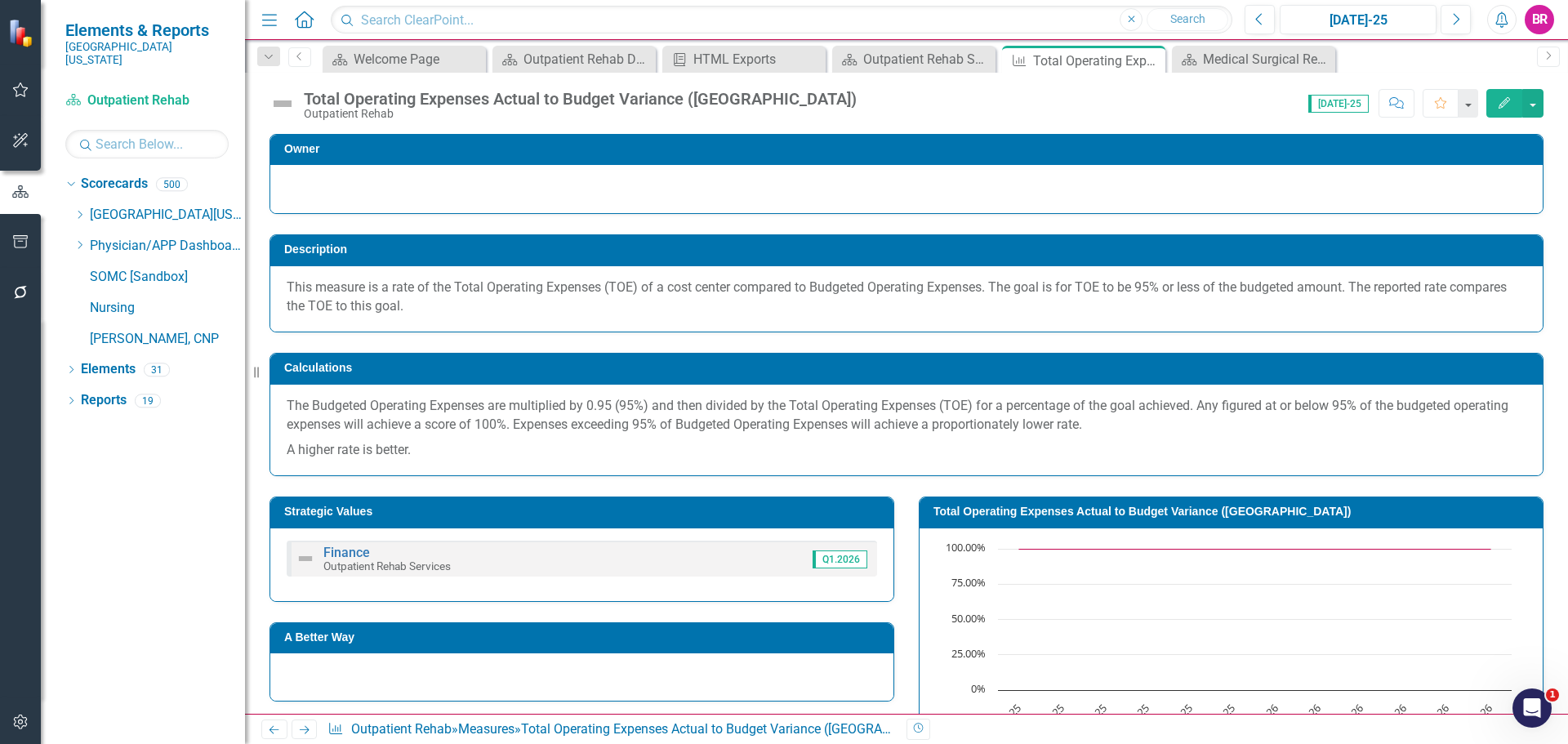
scroll to position [327, 0]
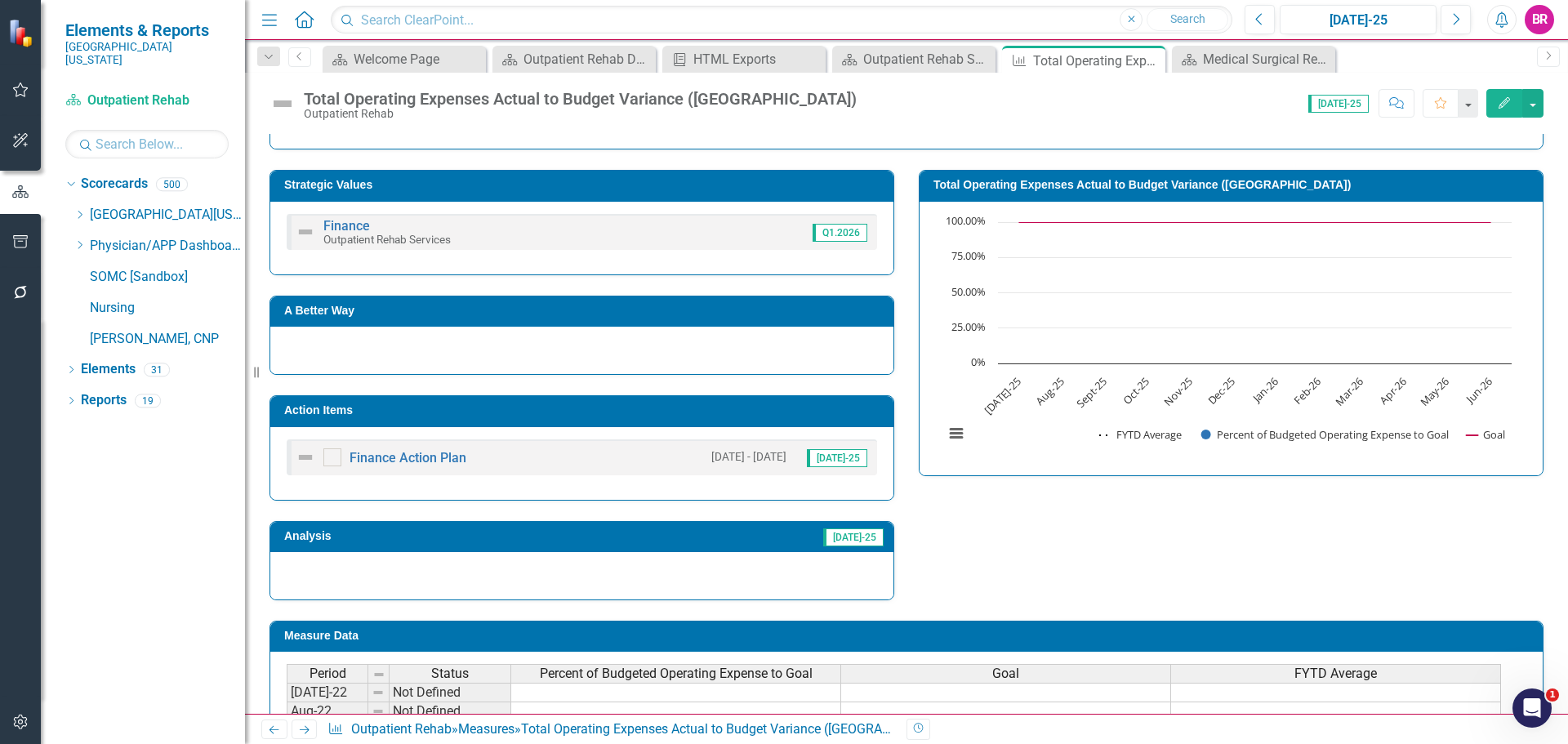
click at [727, 422] on td "Action Items" at bounding box center [585, 412] width 601 height 25
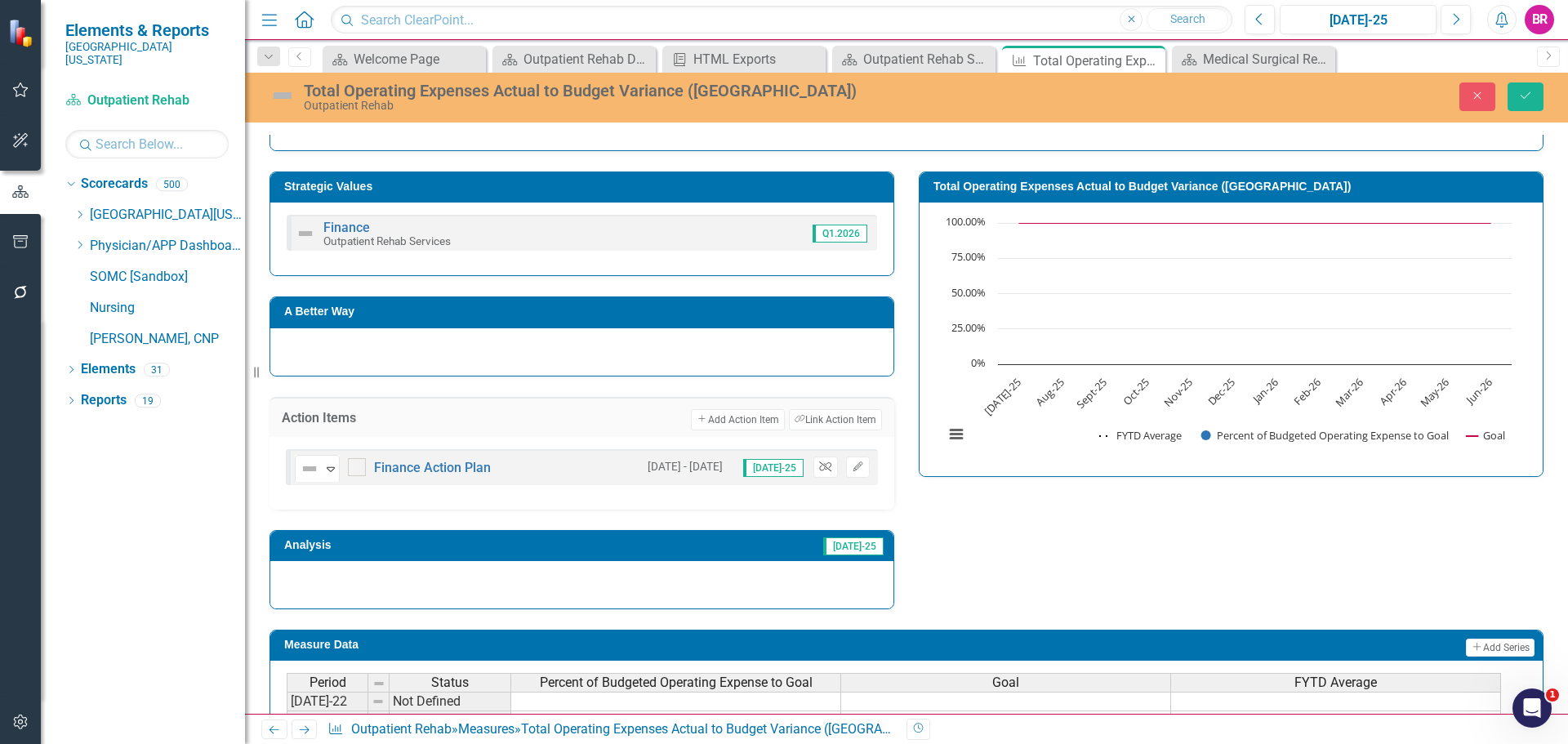
click at [819, 467] on icon "button" at bounding box center [825, 466] width 12 height 10
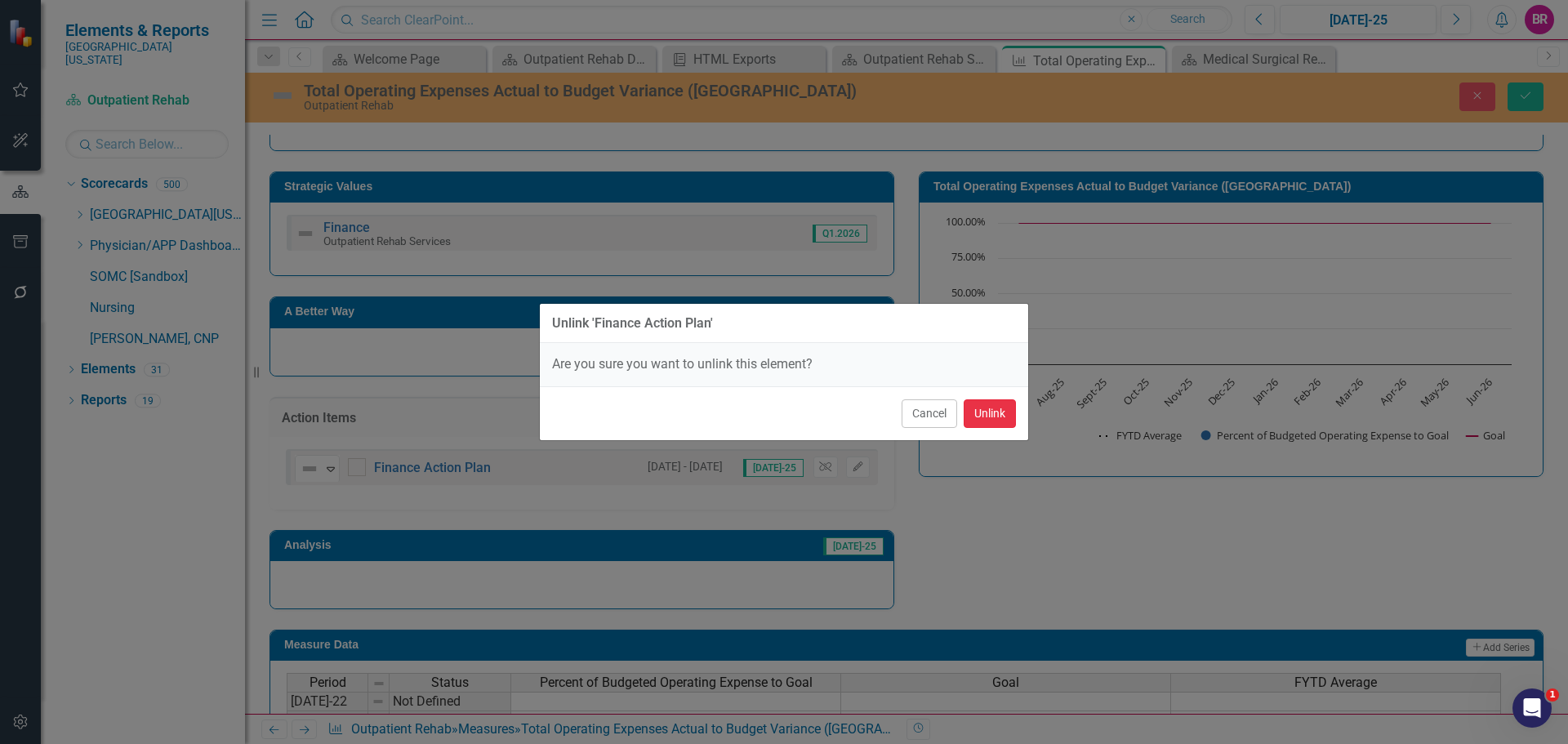
click at [980, 406] on button "Unlink" at bounding box center [990, 413] width 52 height 28
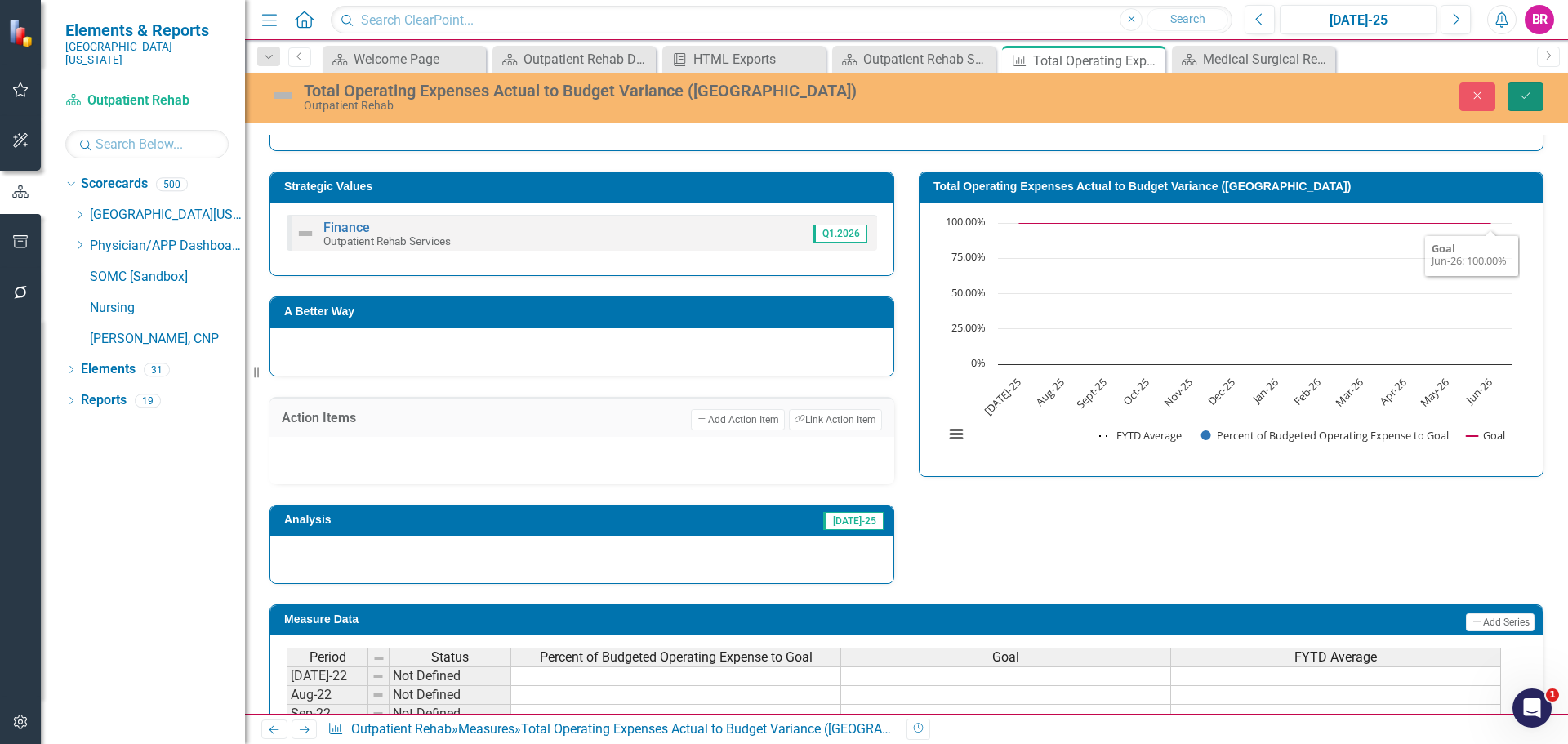
click at [1543, 96] on button "Save" at bounding box center [1526, 96] width 36 height 28
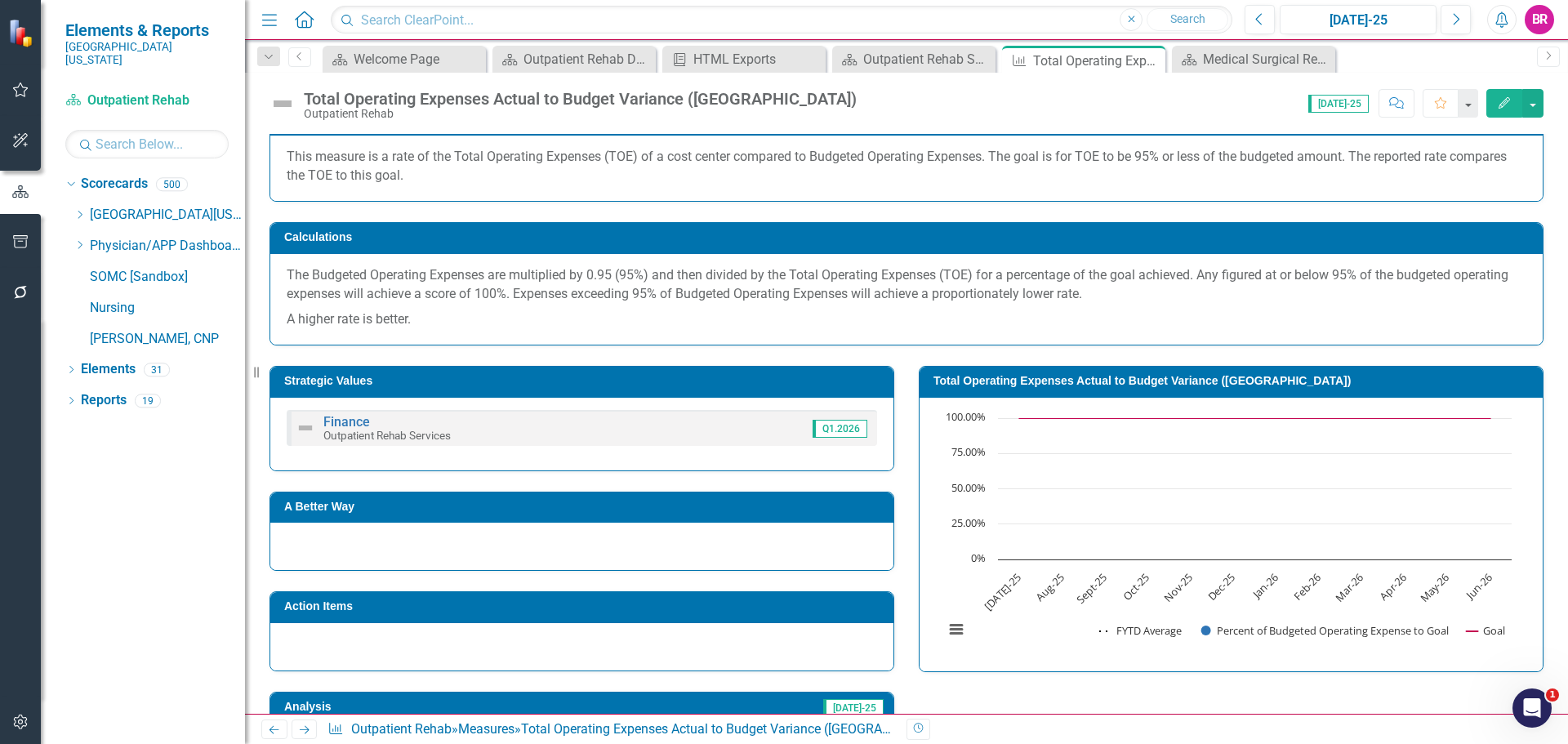
scroll to position [0, 0]
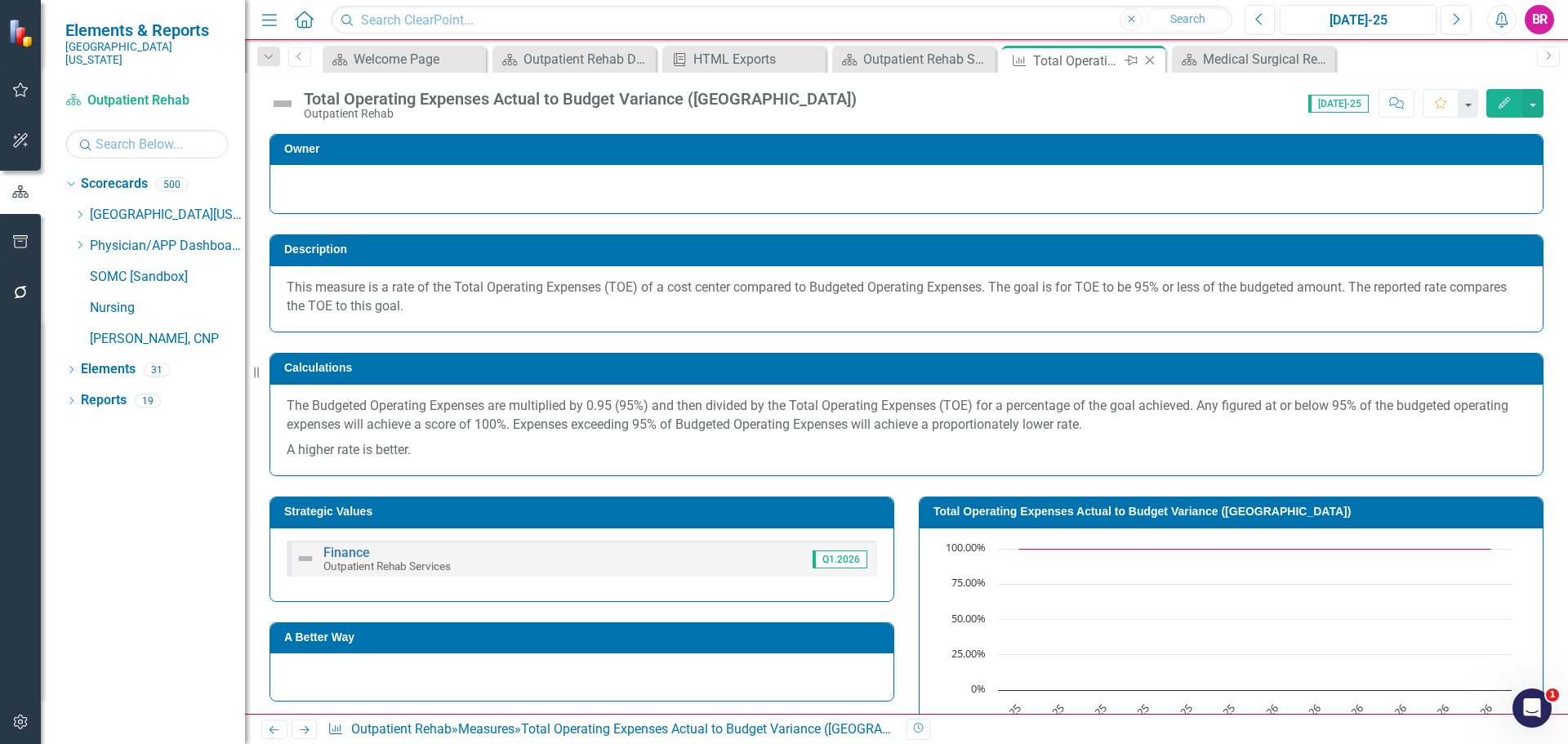
click at [1153, 63] on icon "Close" at bounding box center [1150, 60] width 16 height 13
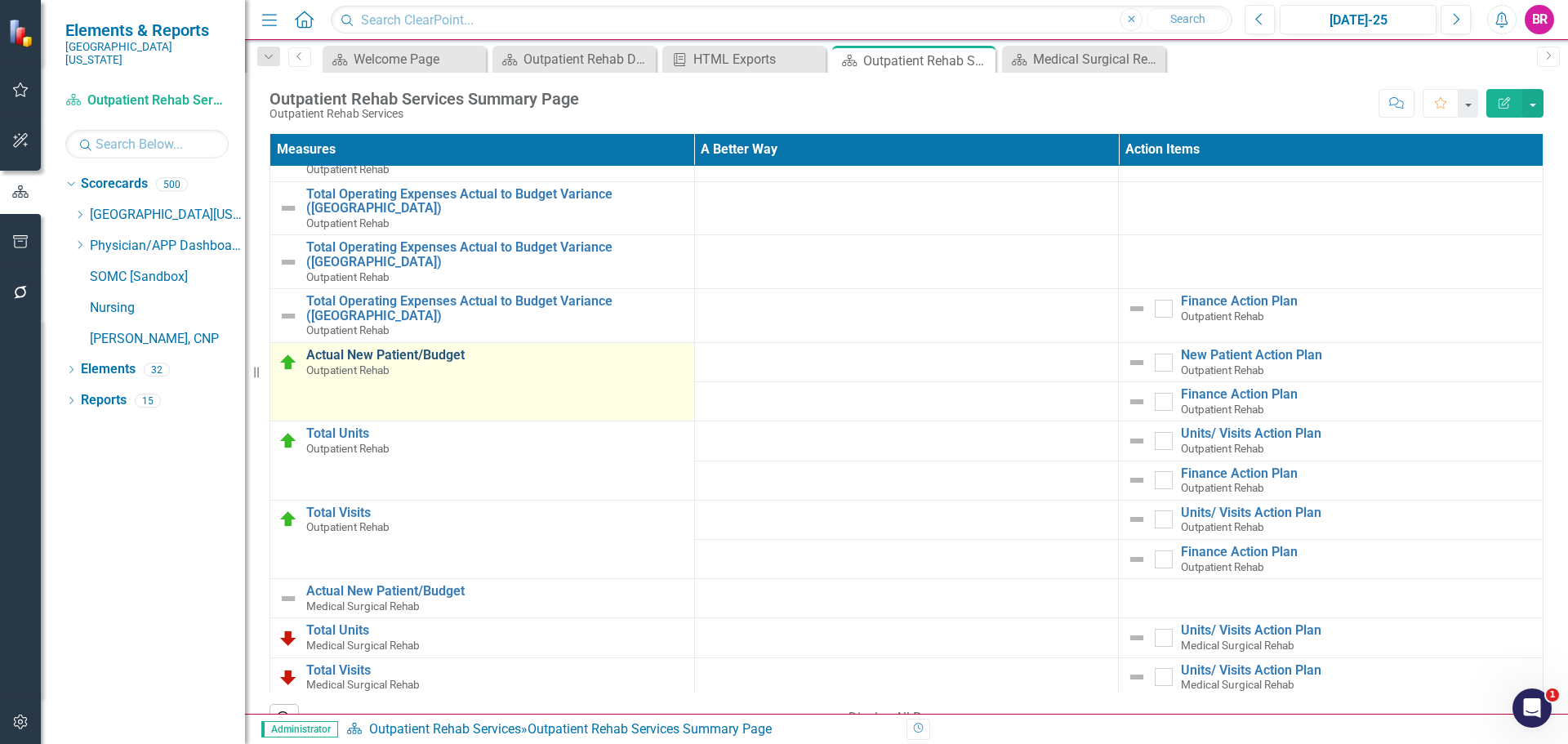
scroll to position [981, 0]
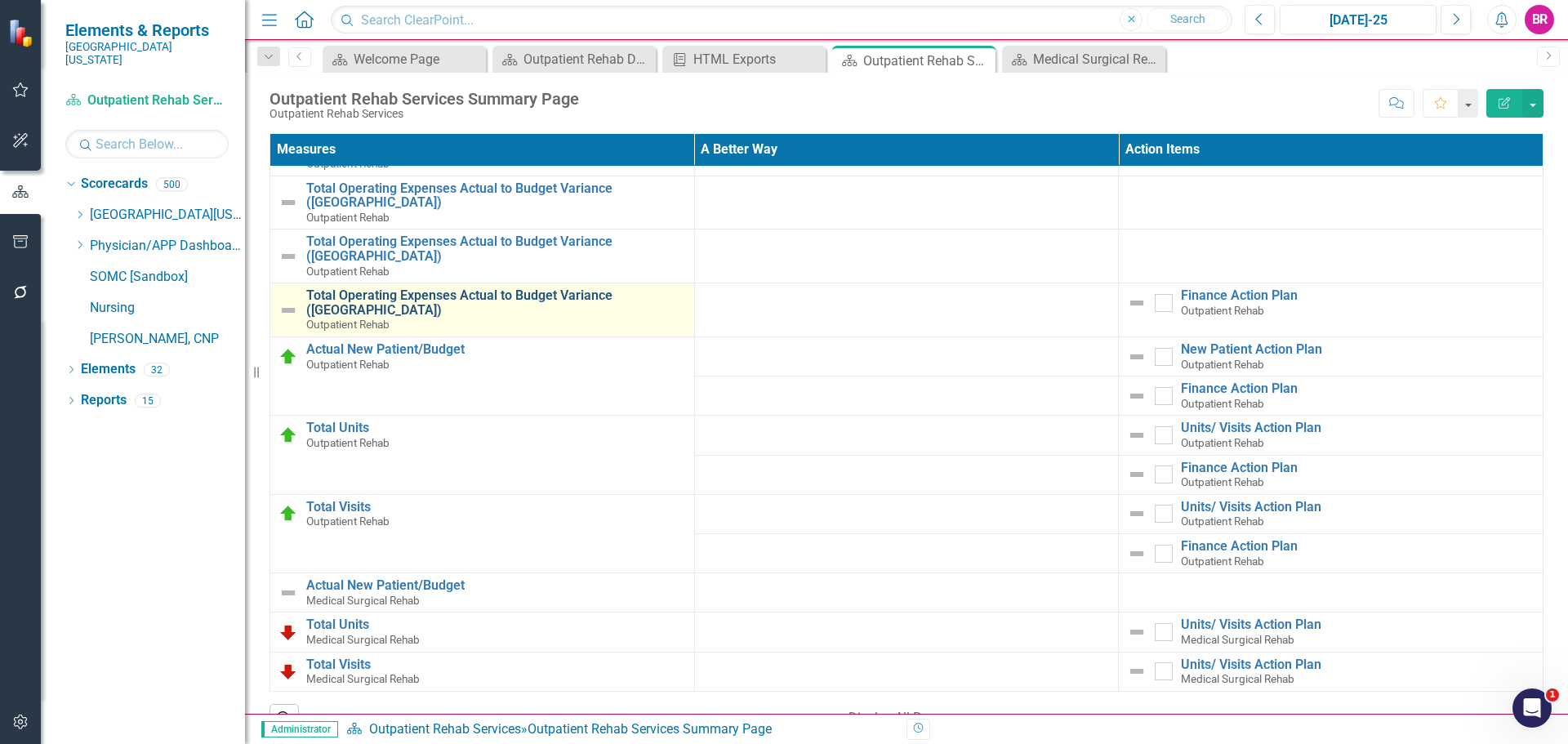
click at [458, 293] on link "Total Operating Expenses Actual to Budget Variance ([GEOGRAPHIC_DATA])" at bounding box center [497, 302] width 380 height 28
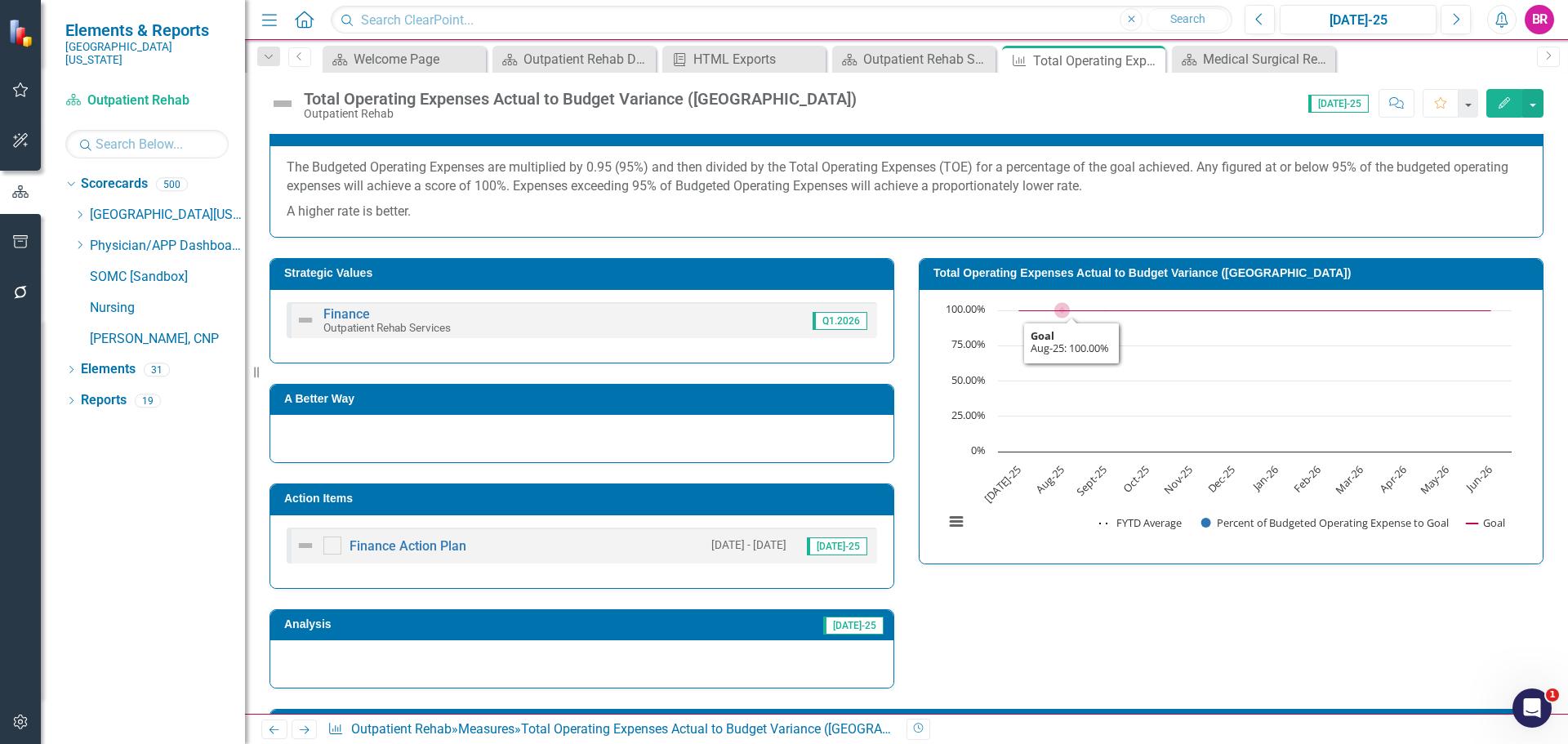
scroll to position [245, 0]
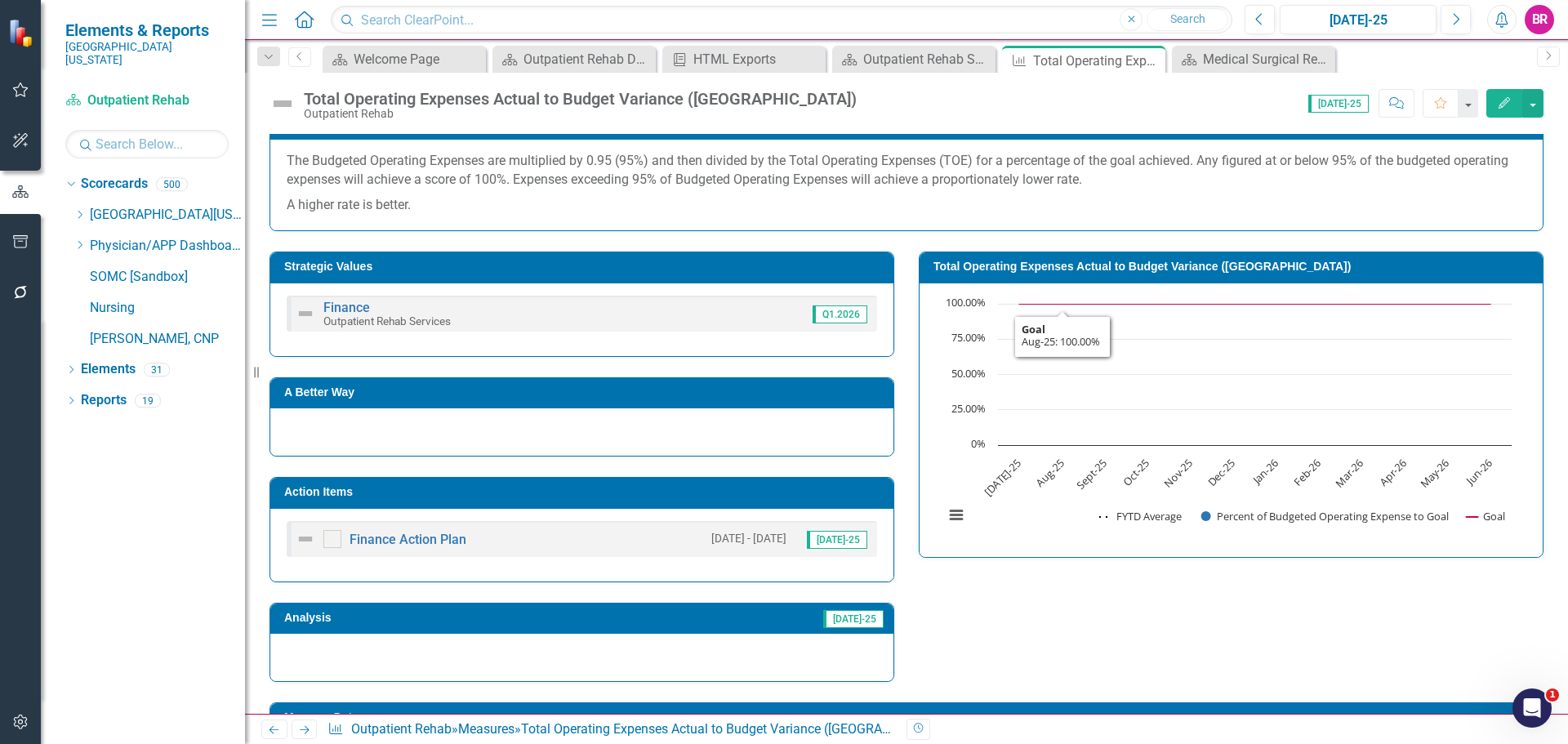
click at [836, 488] on h3 "Action Items" at bounding box center [585, 491] width 601 height 12
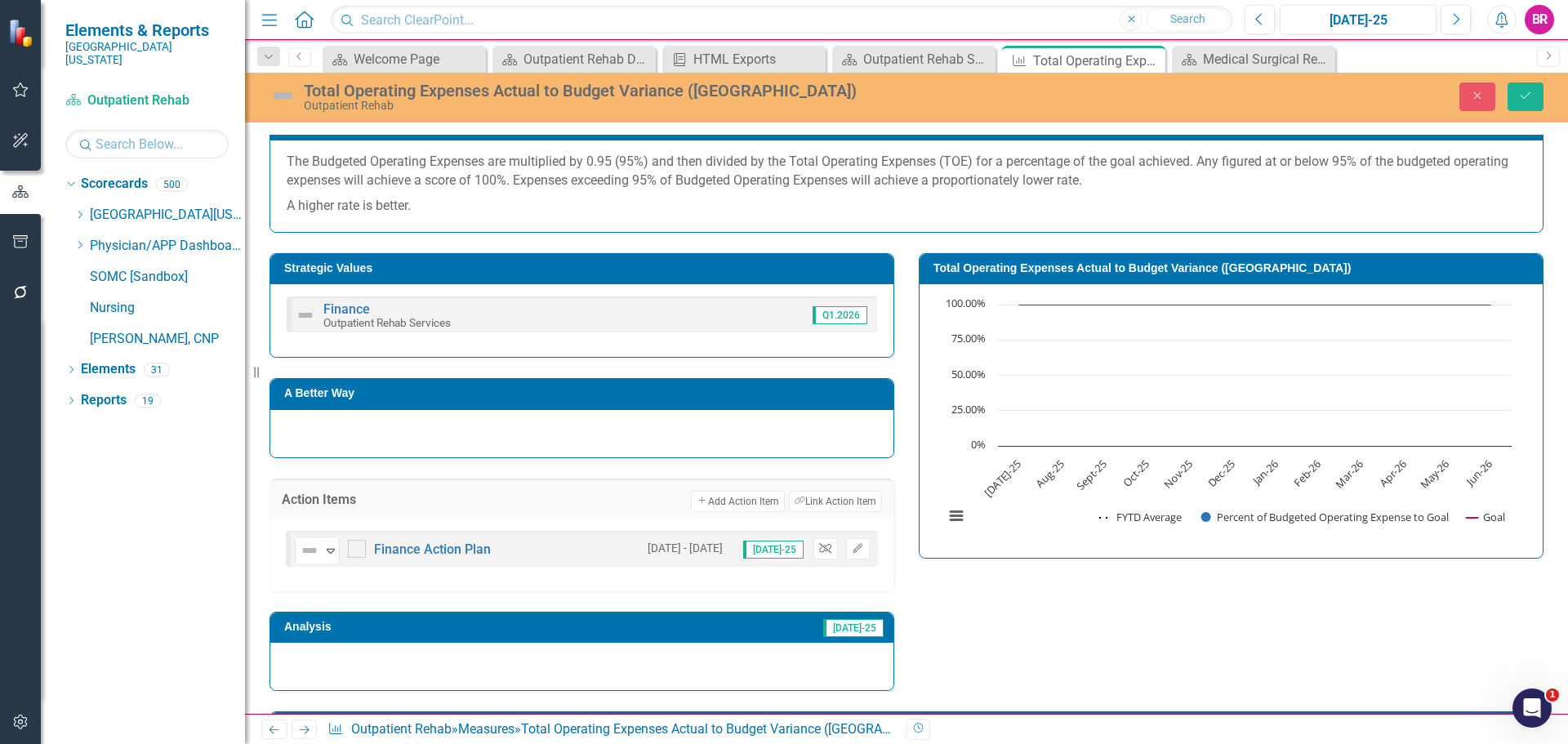
click at [819, 552] on icon "Unlink" at bounding box center [825, 548] width 12 height 10
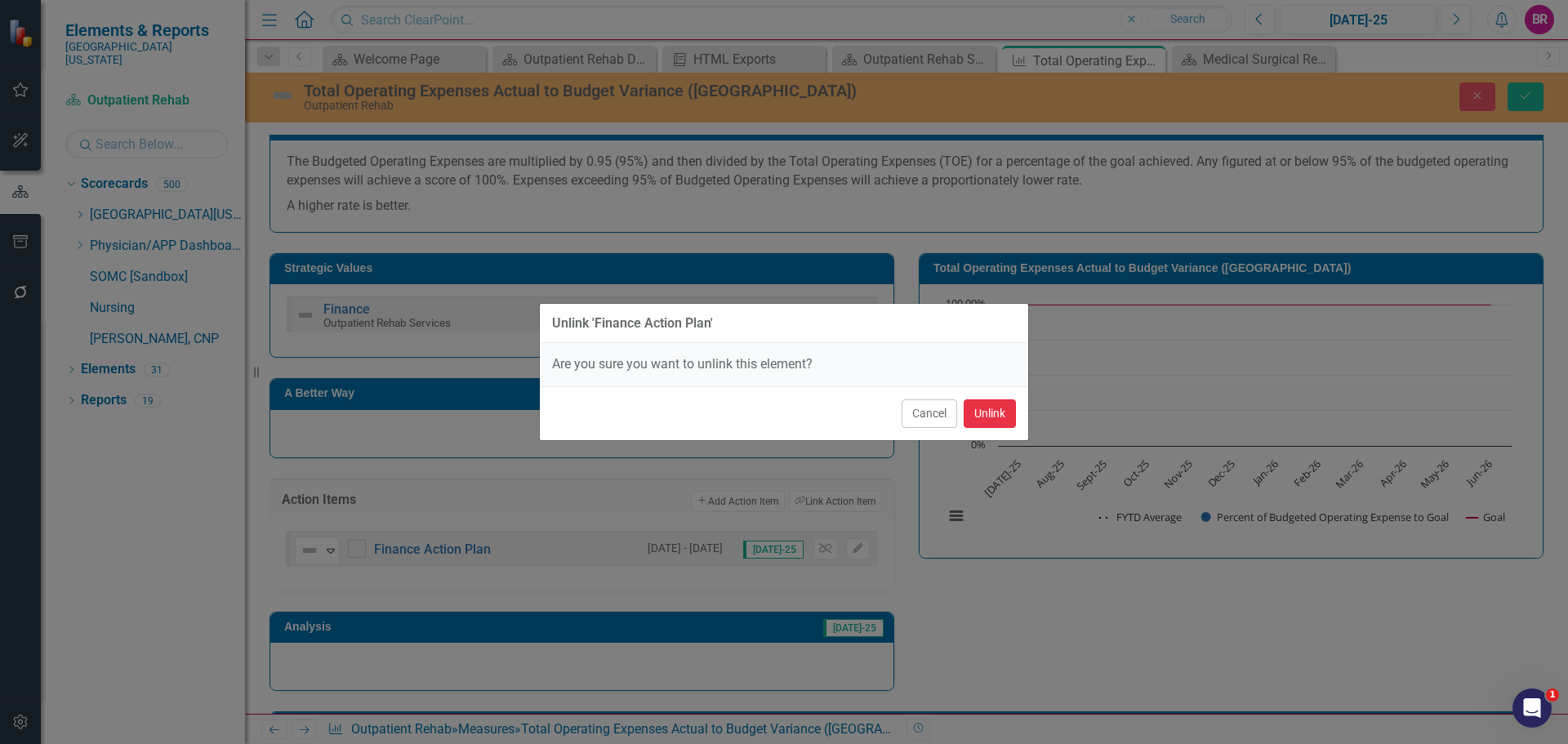
click at [990, 417] on button "Unlink" at bounding box center [990, 413] width 52 height 28
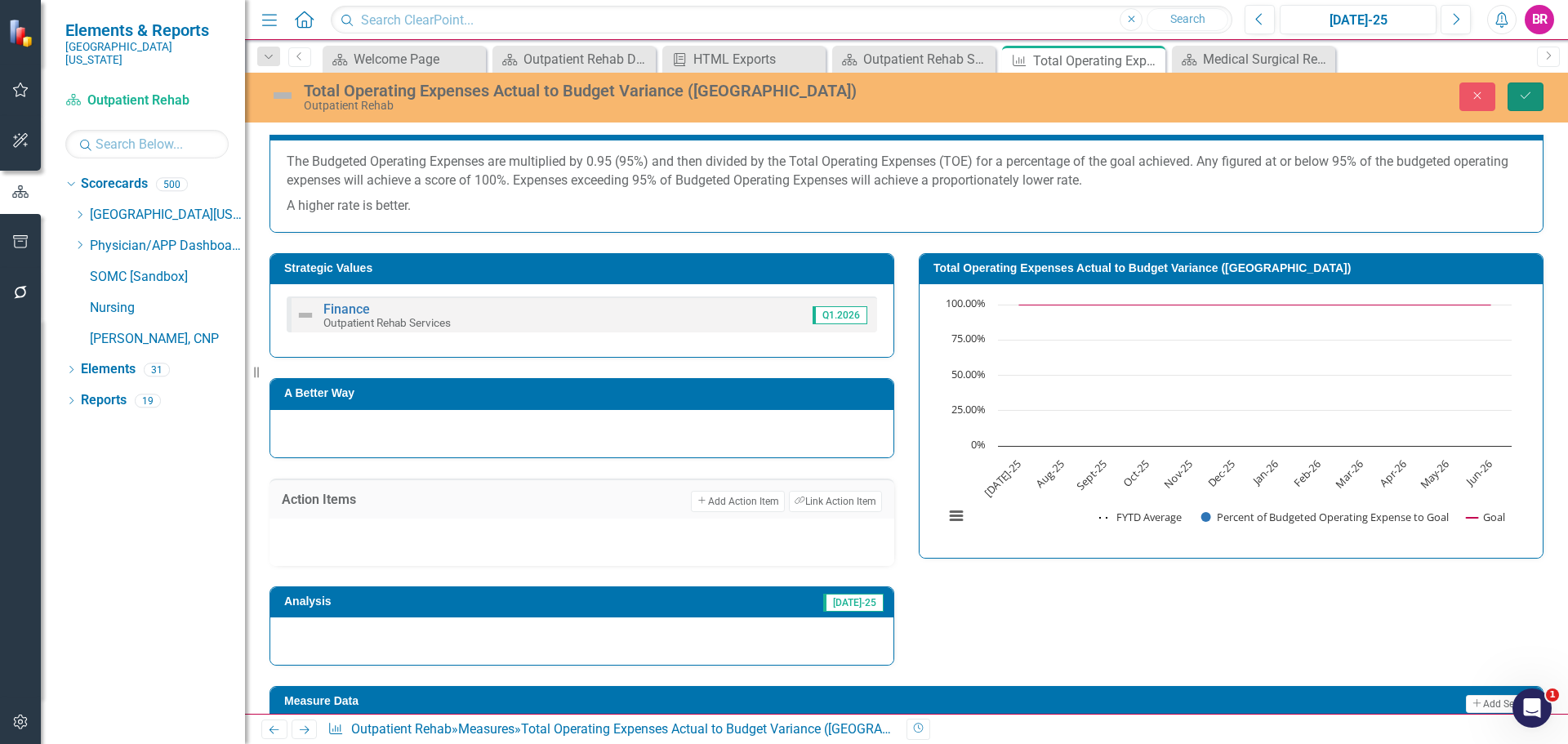
click at [1534, 98] on button "Save" at bounding box center [1526, 96] width 36 height 28
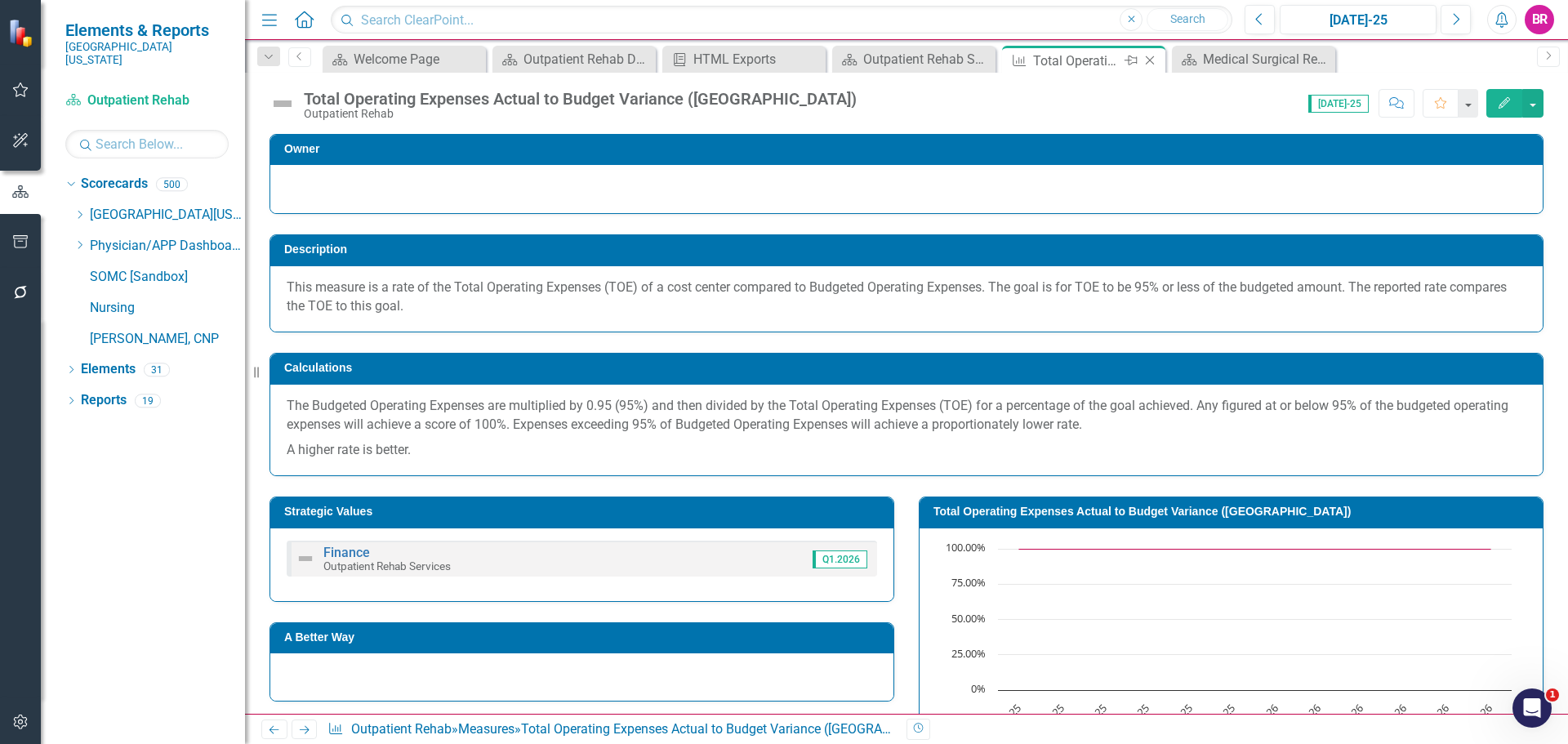
click at [1150, 57] on icon "Close" at bounding box center [1150, 60] width 16 height 13
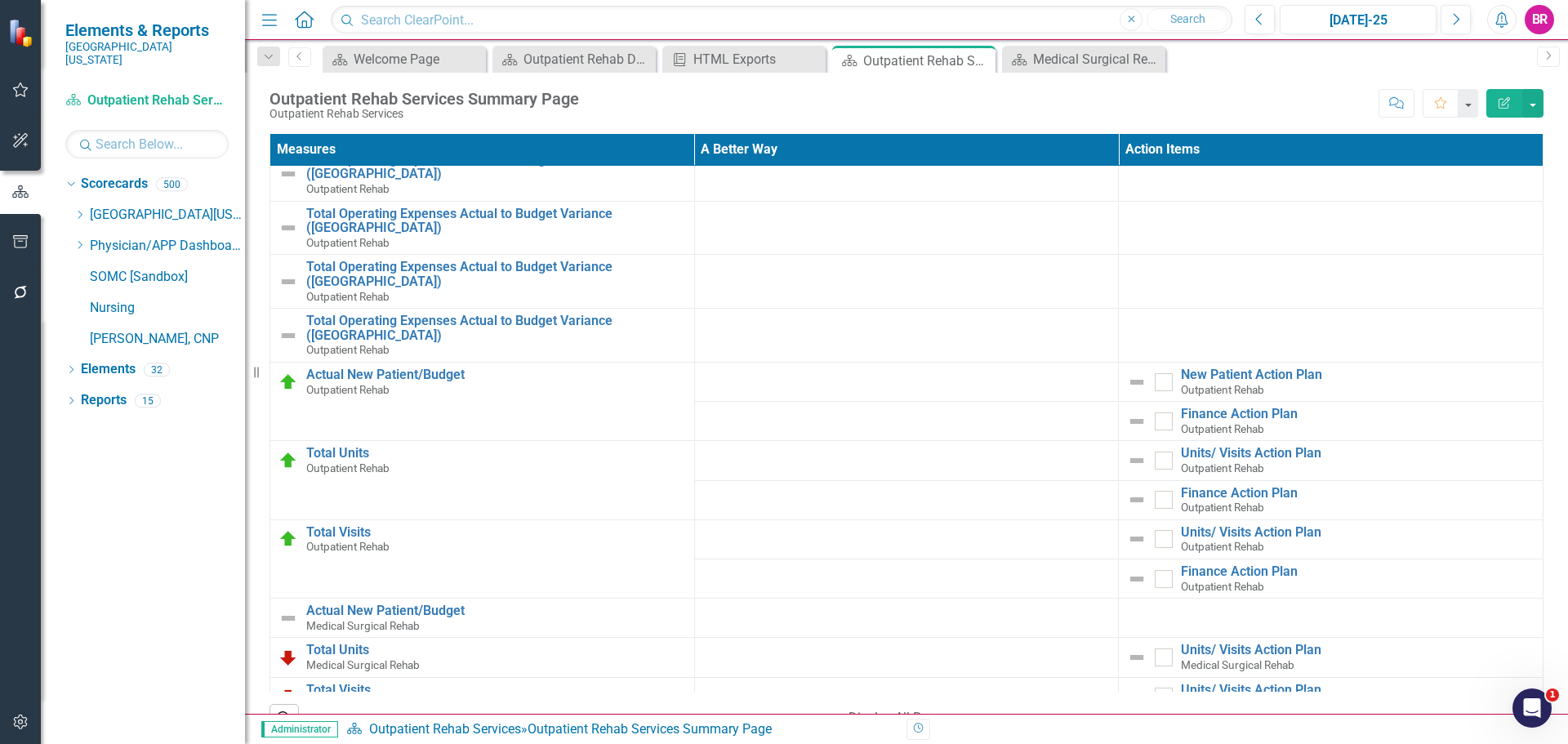
scroll to position [980, 0]
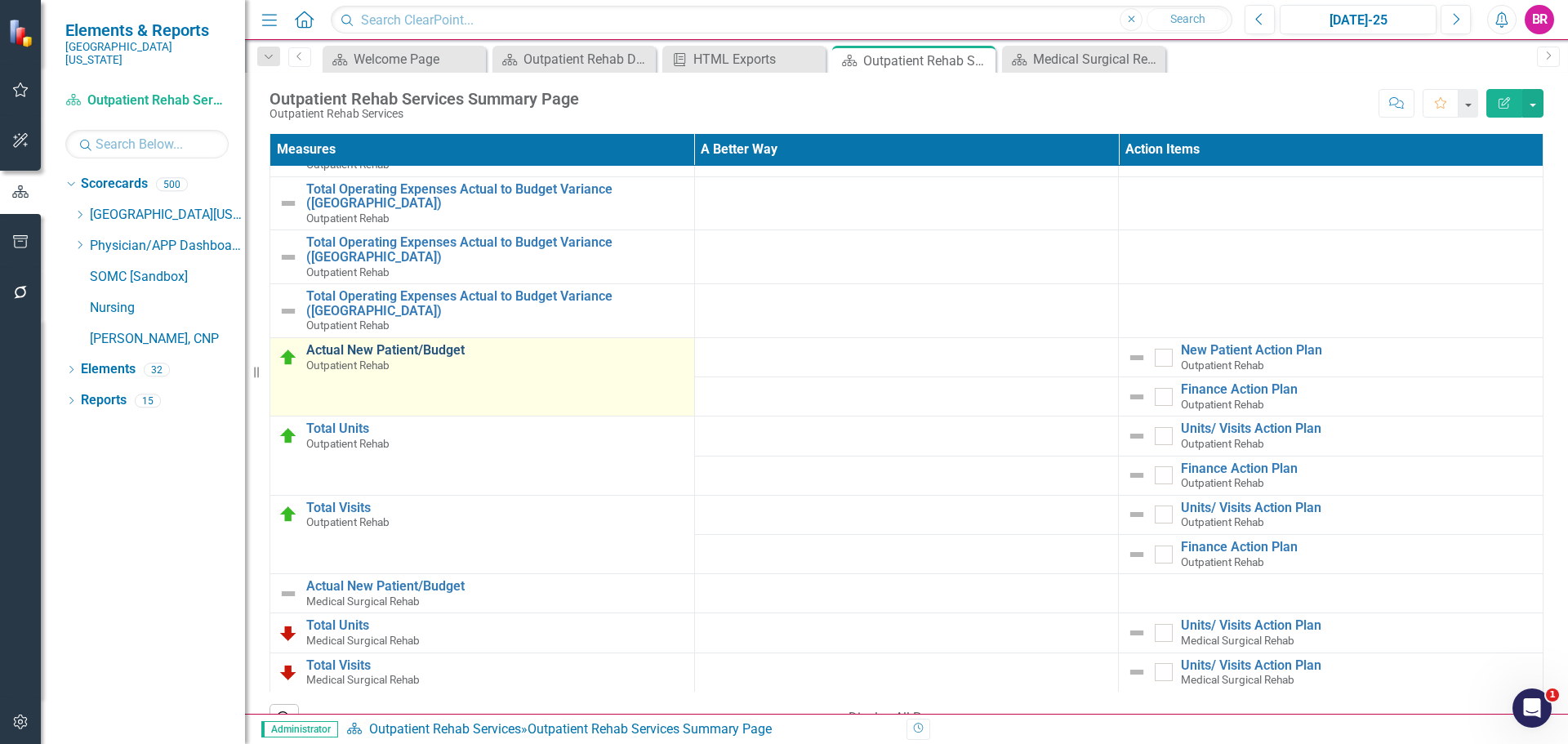
click at [387, 348] on link "Actual New Patient/Budget" at bounding box center [497, 350] width 380 height 15
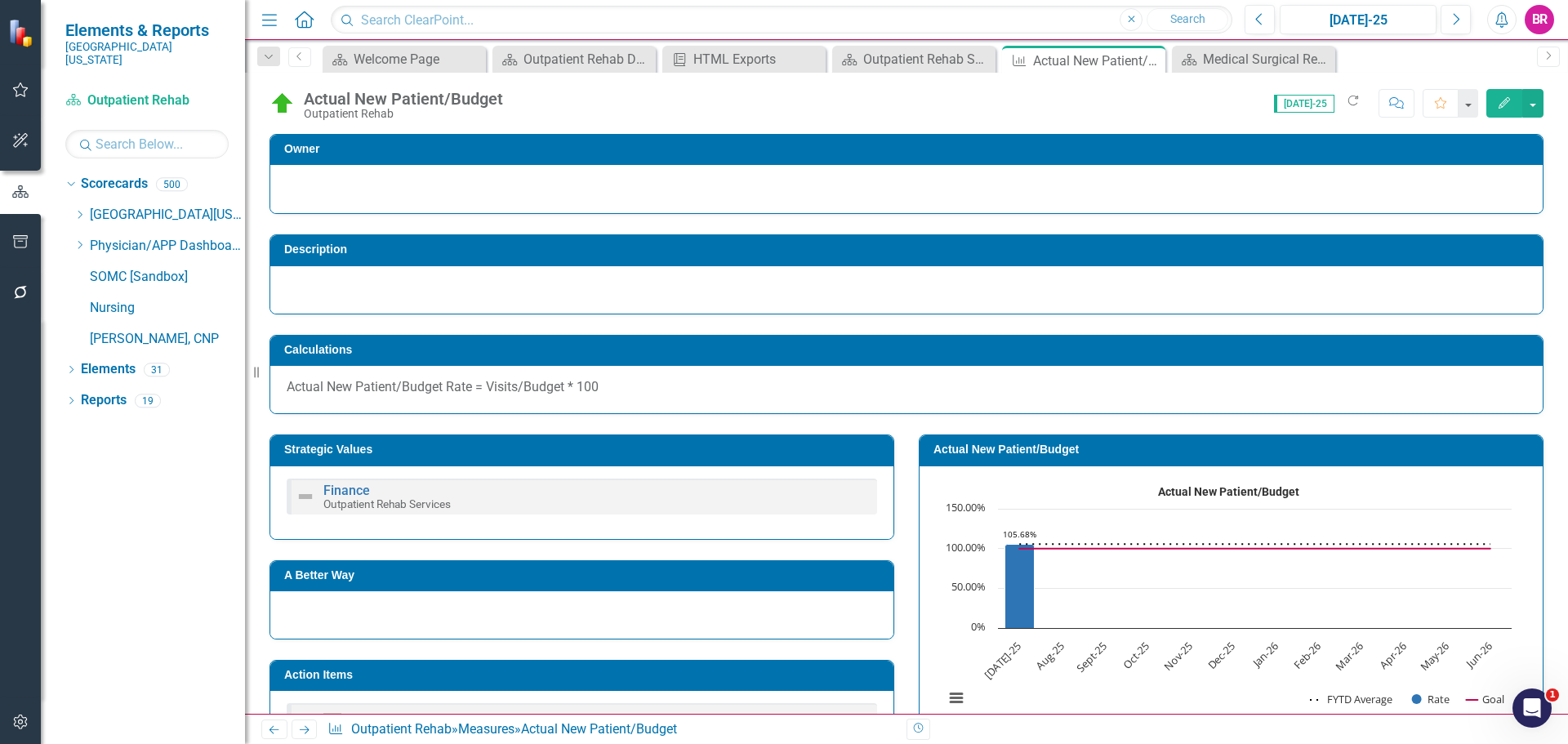
scroll to position [216, 0]
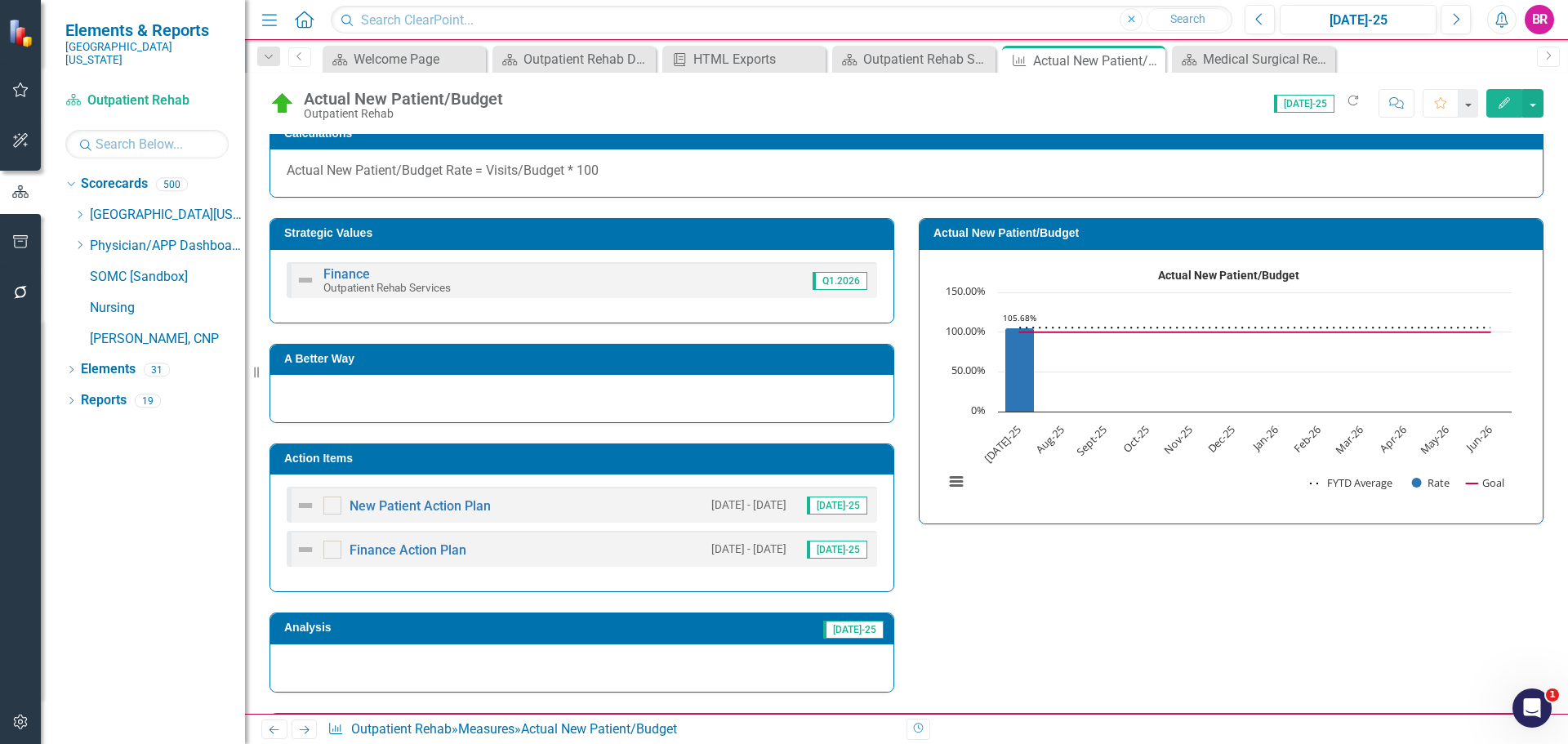
click at [685, 469] on td "Action Items" at bounding box center [585, 460] width 601 height 25
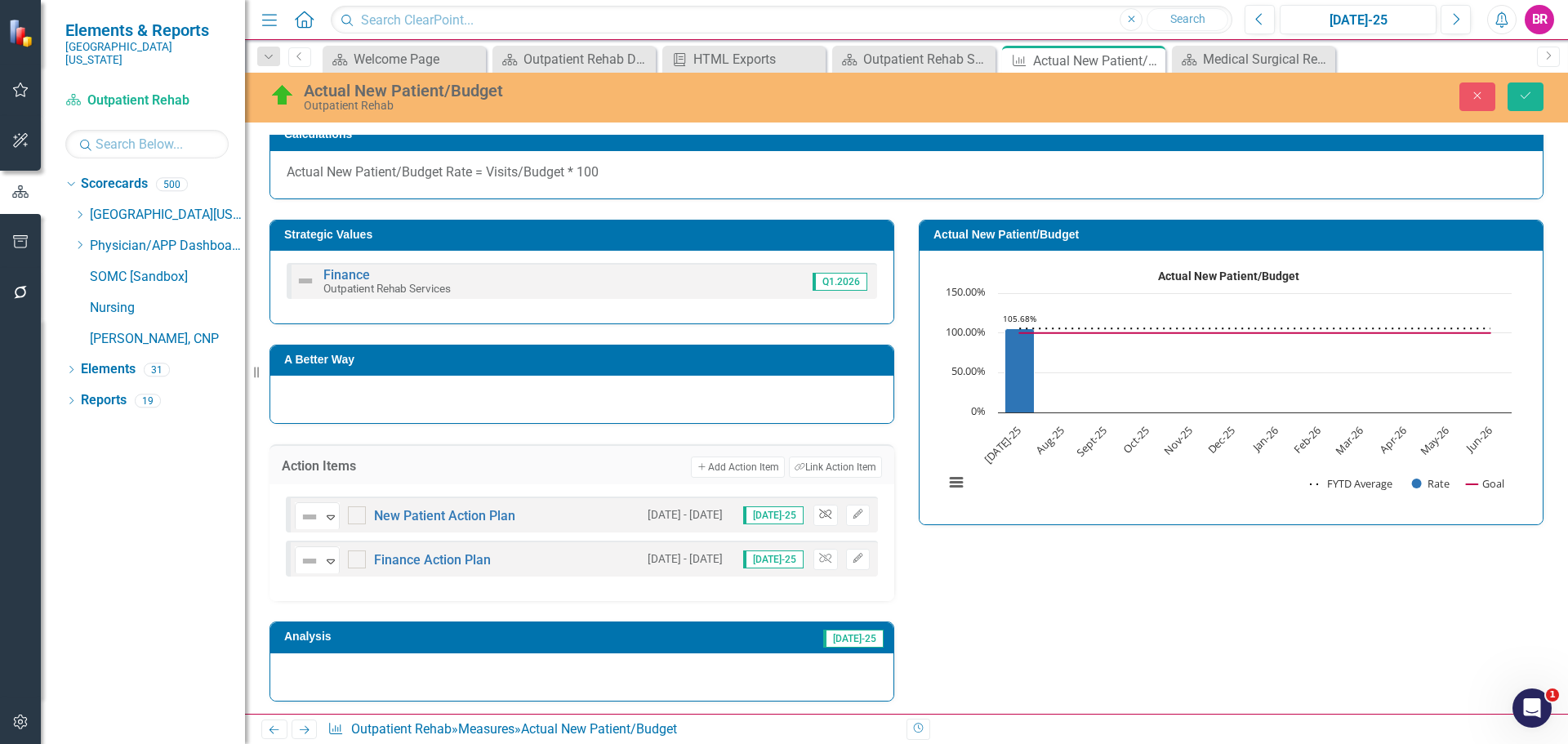
click at [819, 511] on icon "Unlink" at bounding box center [825, 514] width 12 height 10
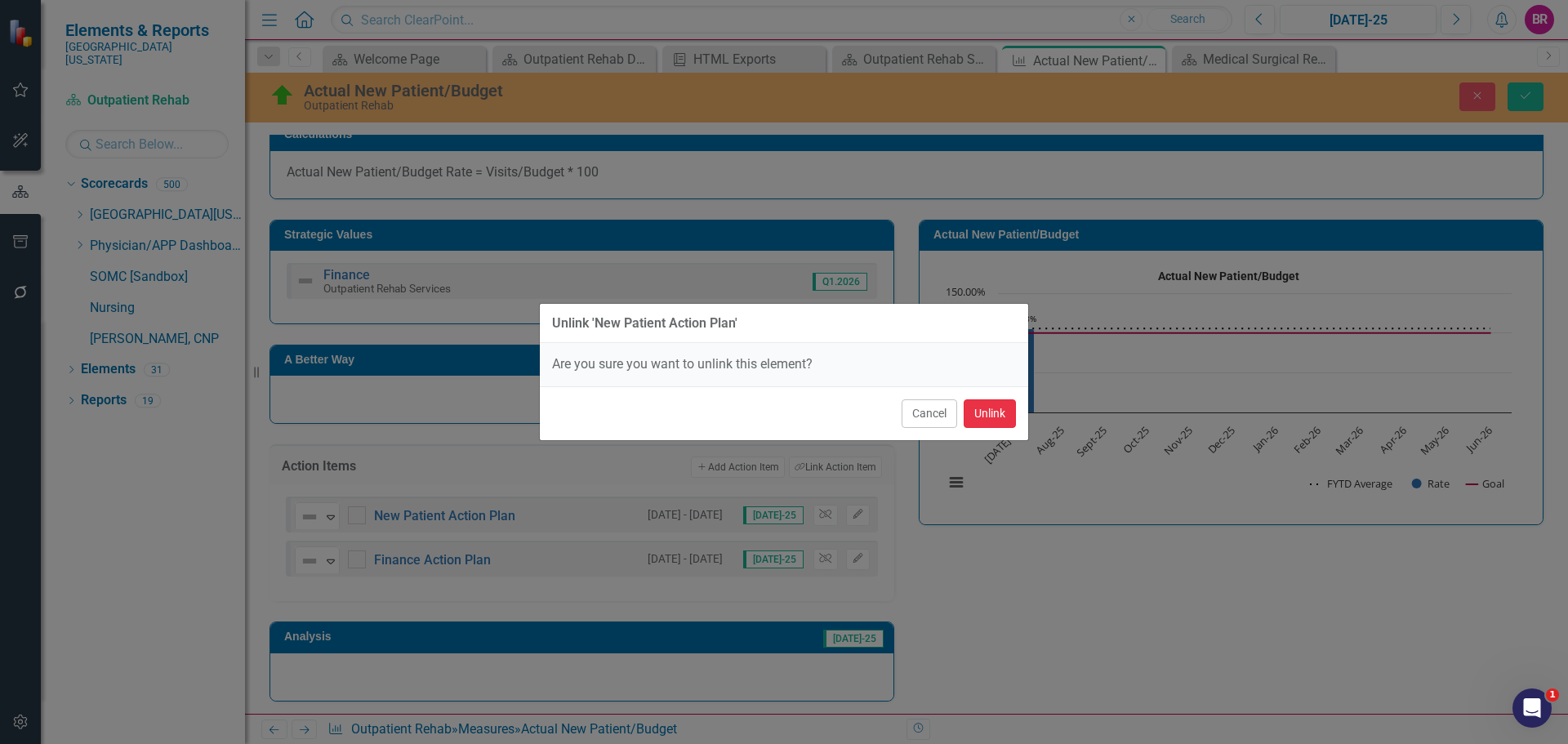
click at [987, 411] on button "Unlink" at bounding box center [990, 413] width 52 height 28
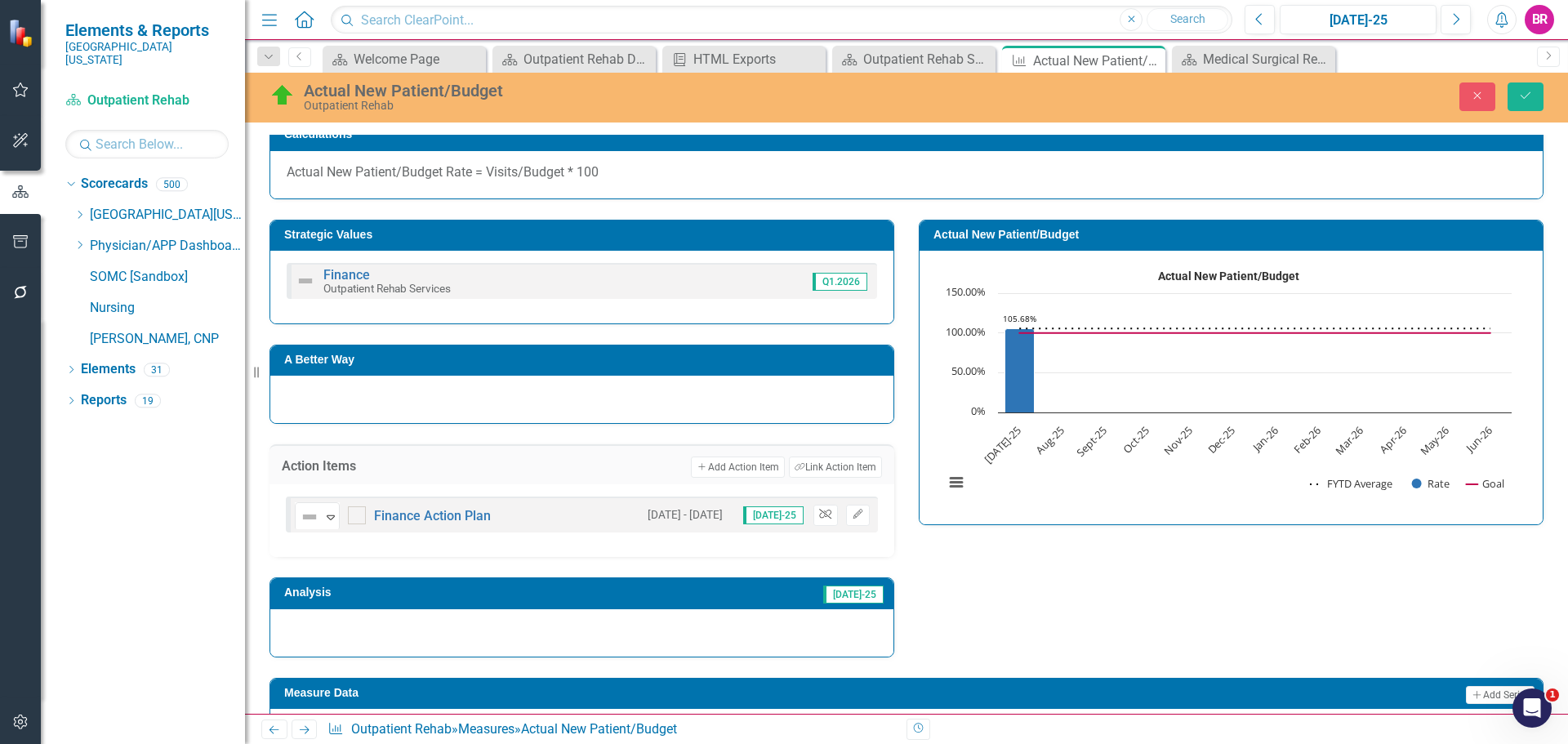
click at [827, 522] on button "Unlink" at bounding box center [825, 515] width 24 height 21
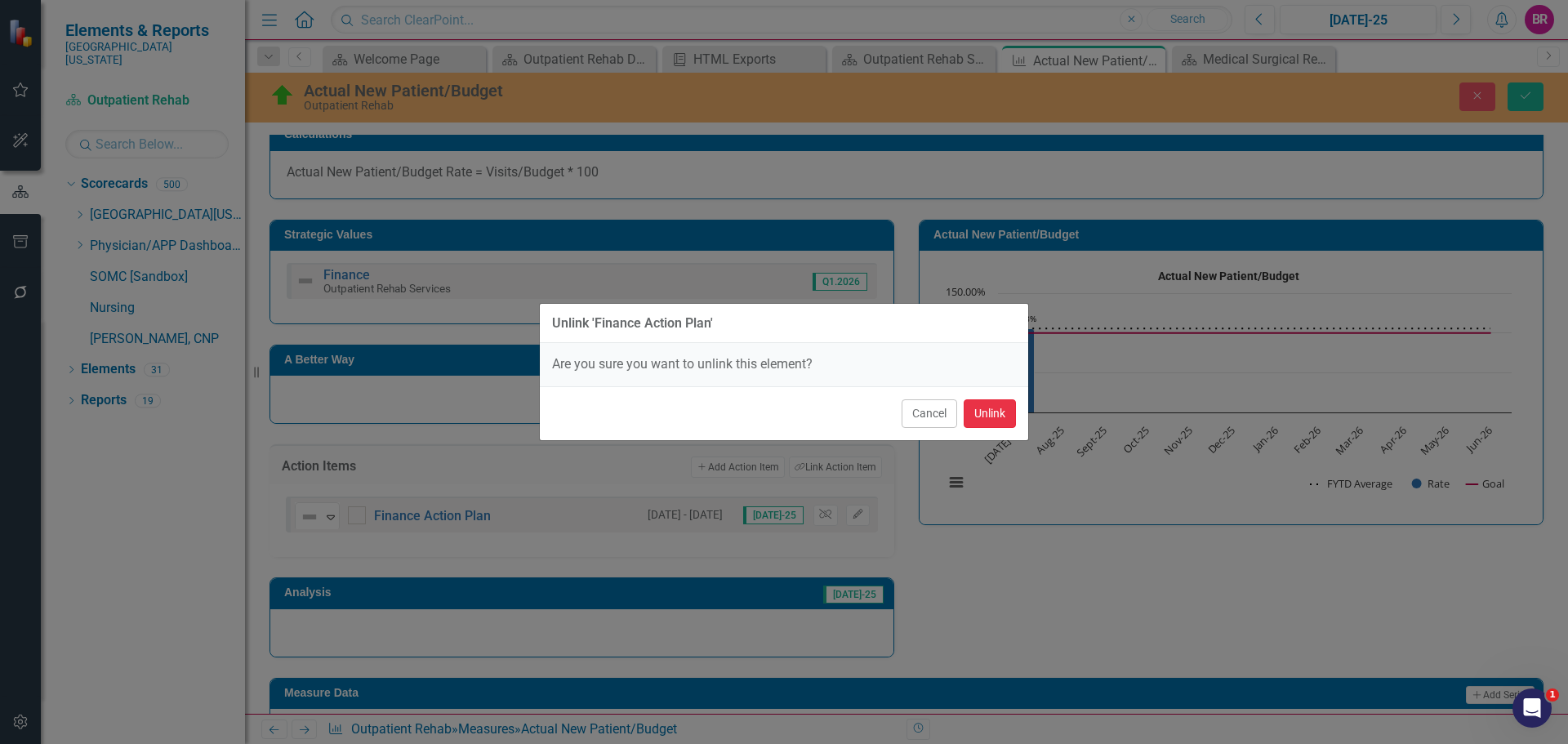
click at [990, 414] on button "Unlink" at bounding box center [990, 413] width 52 height 28
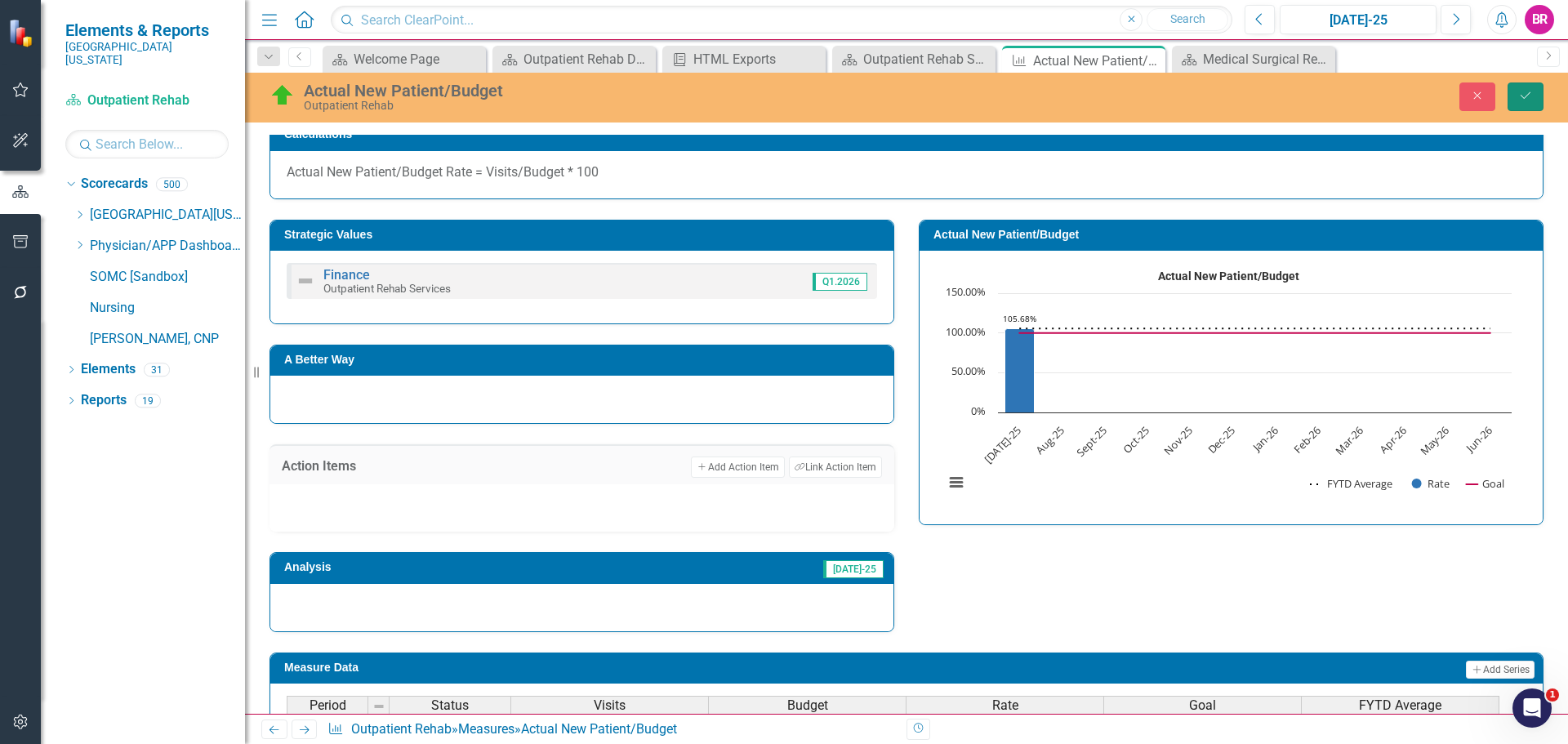
click at [1536, 85] on button "Save" at bounding box center [1526, 96] width 36 height 28
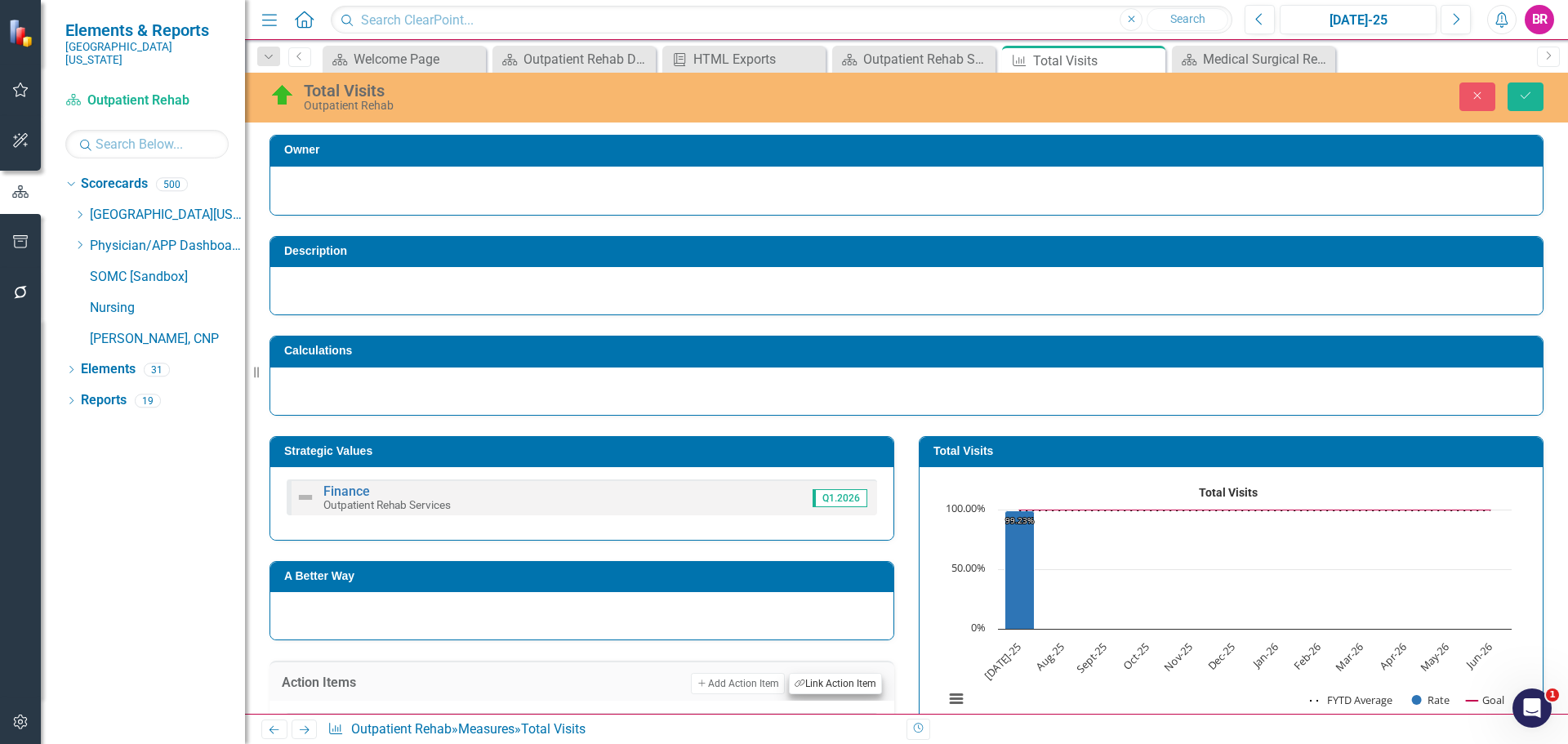
scroll to position [408, 0]
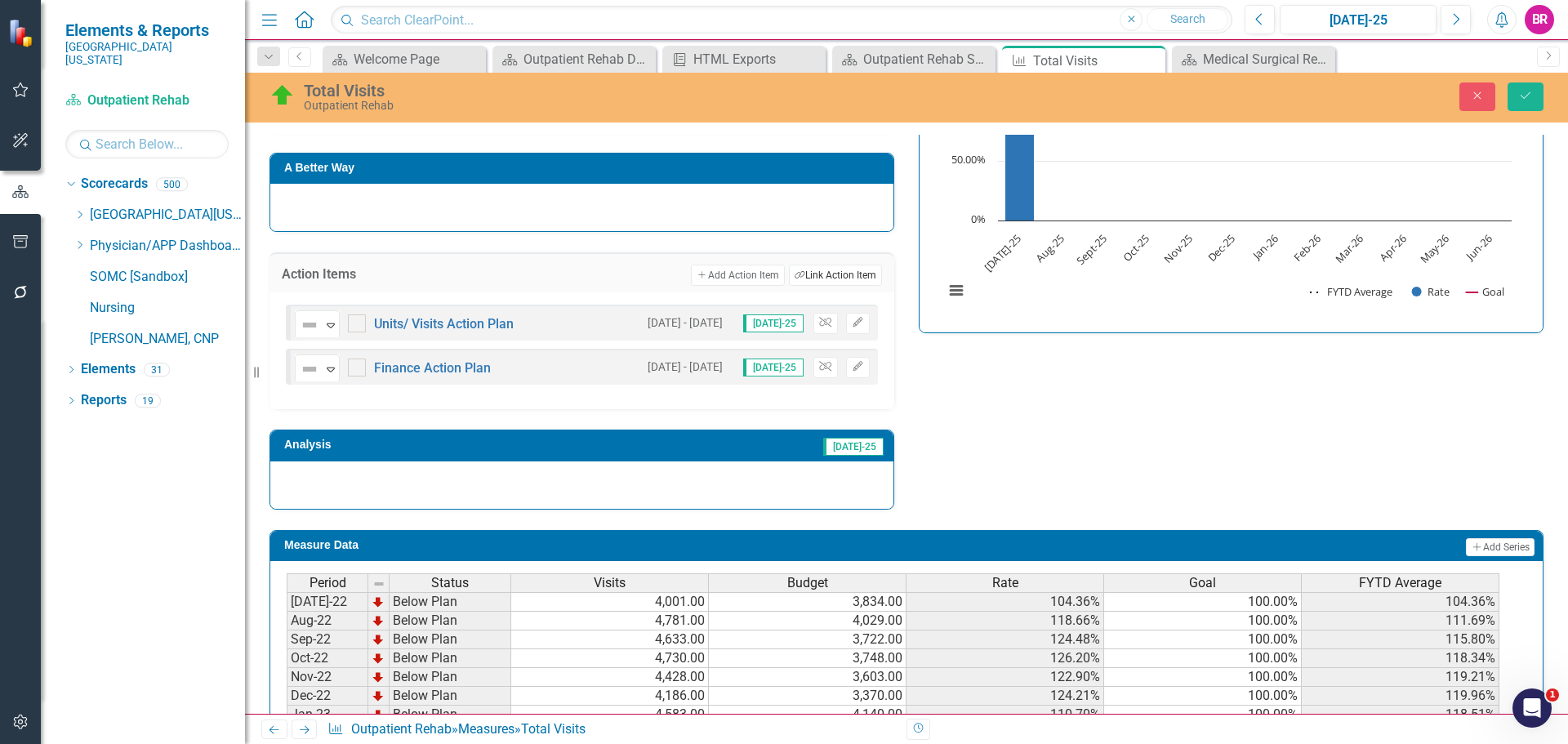
click at [807, 274] on button "Link Tag Link Action Item" at bounding box center [836, 275] width 93 height 21
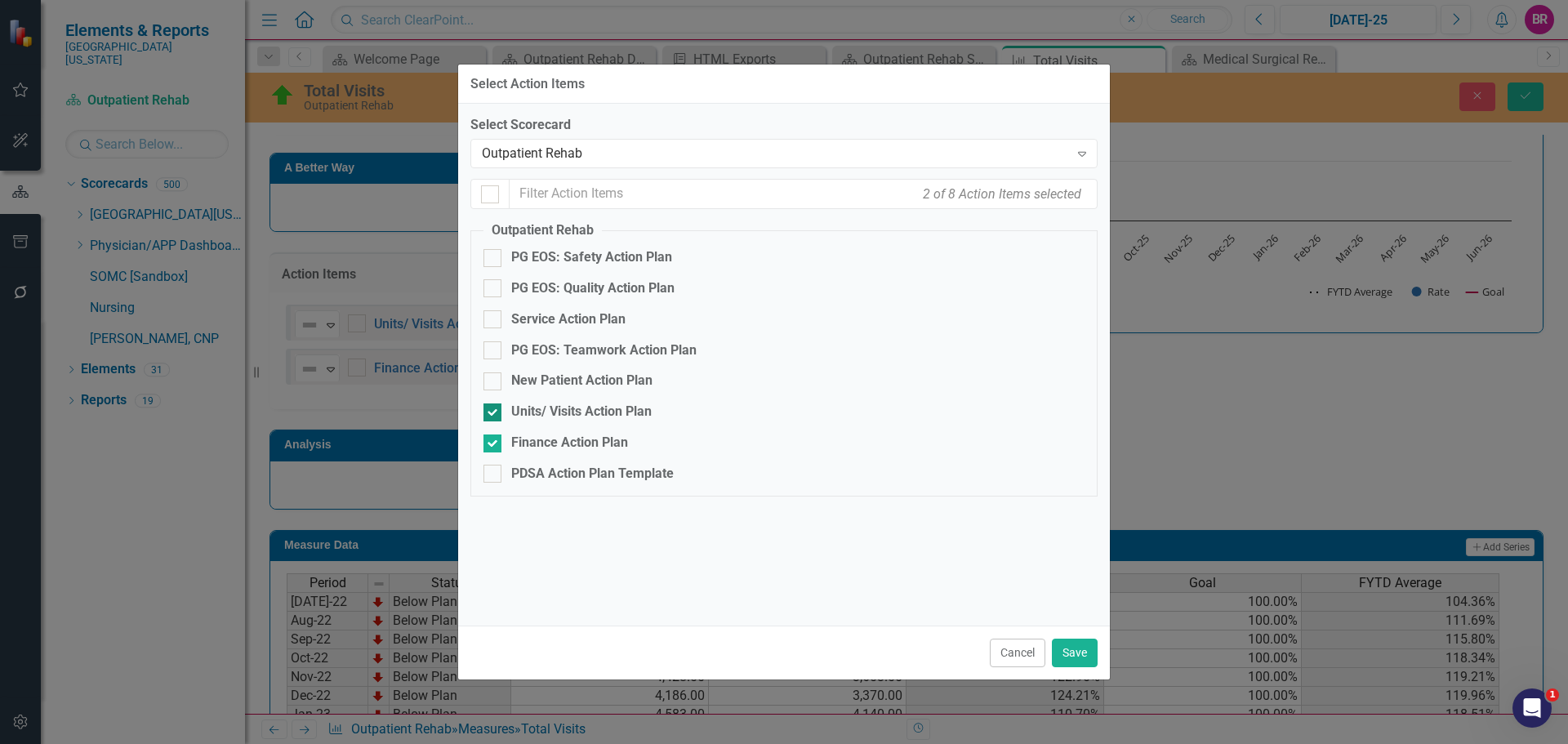
click at [543, 413] on div "Units/ Visits Action Plan" at bounding box center [581, 412] width 140 height 19
click at [494, 413] on input "Units/ Visits Action Plan" at bounding box center [489, 409] width 11 height 11
checkbox input "false"
click at [557, 453] on fieldset "Outpatient Rehab PG EOS: Safety Action Plan PG EOS: Quality Action Plan Service…" at bounding box center [784, 358] width 628 height 276
click at [609, 447] on div "Finance Action Plan" at bounding box center [569, 443] width 116 height 19
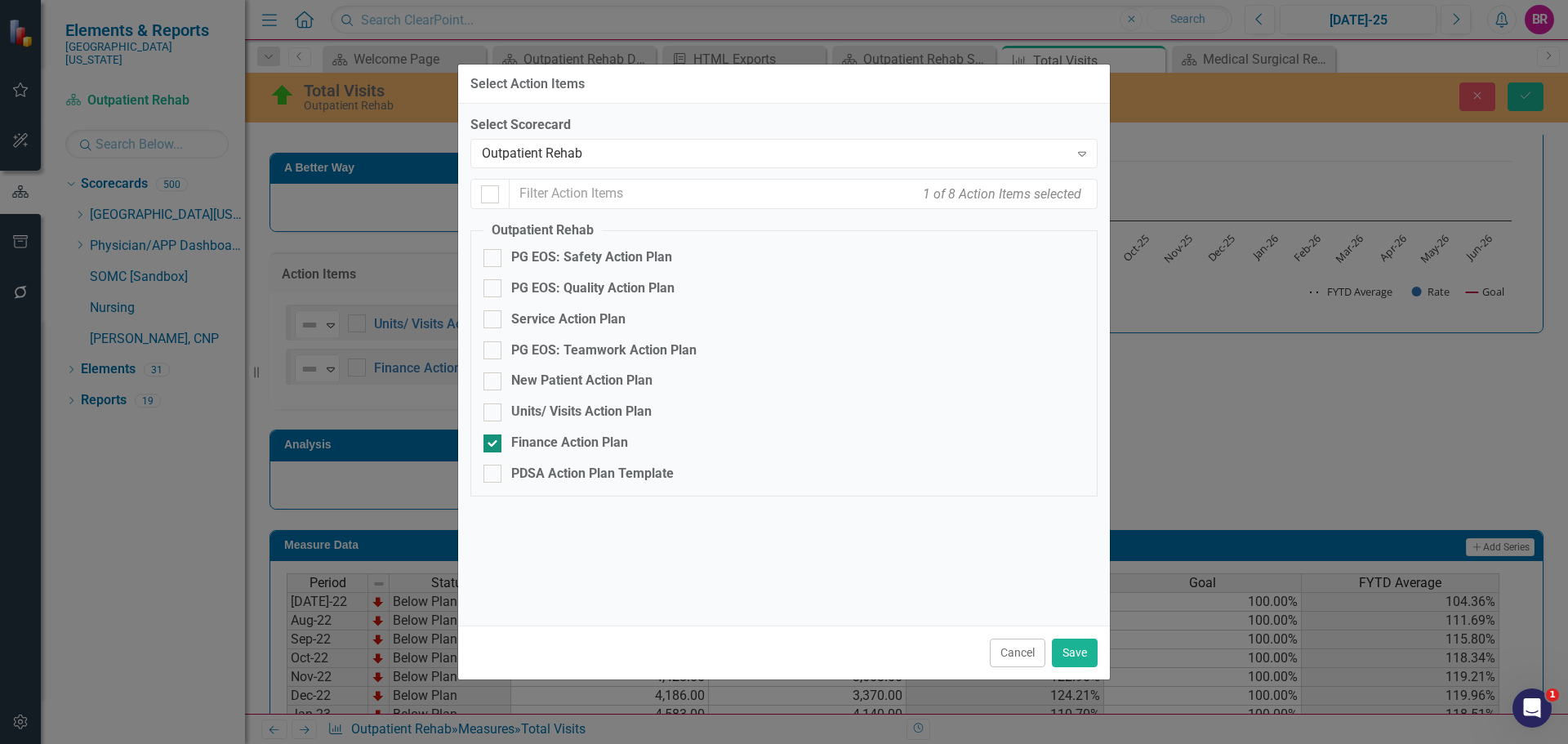
click at [494, 445] on input "Finance Action Plan" at bounding box center [489, 440] width 11 height 11
checkbox input "false"
drag, startPoint x: 1089, startPoint y: 658, endPoint x: 1166, endPoint y: 509, distance: 167.7
click at [1089, 656] on button "Save" at bounding box center [1075, 652] width 45 height 28
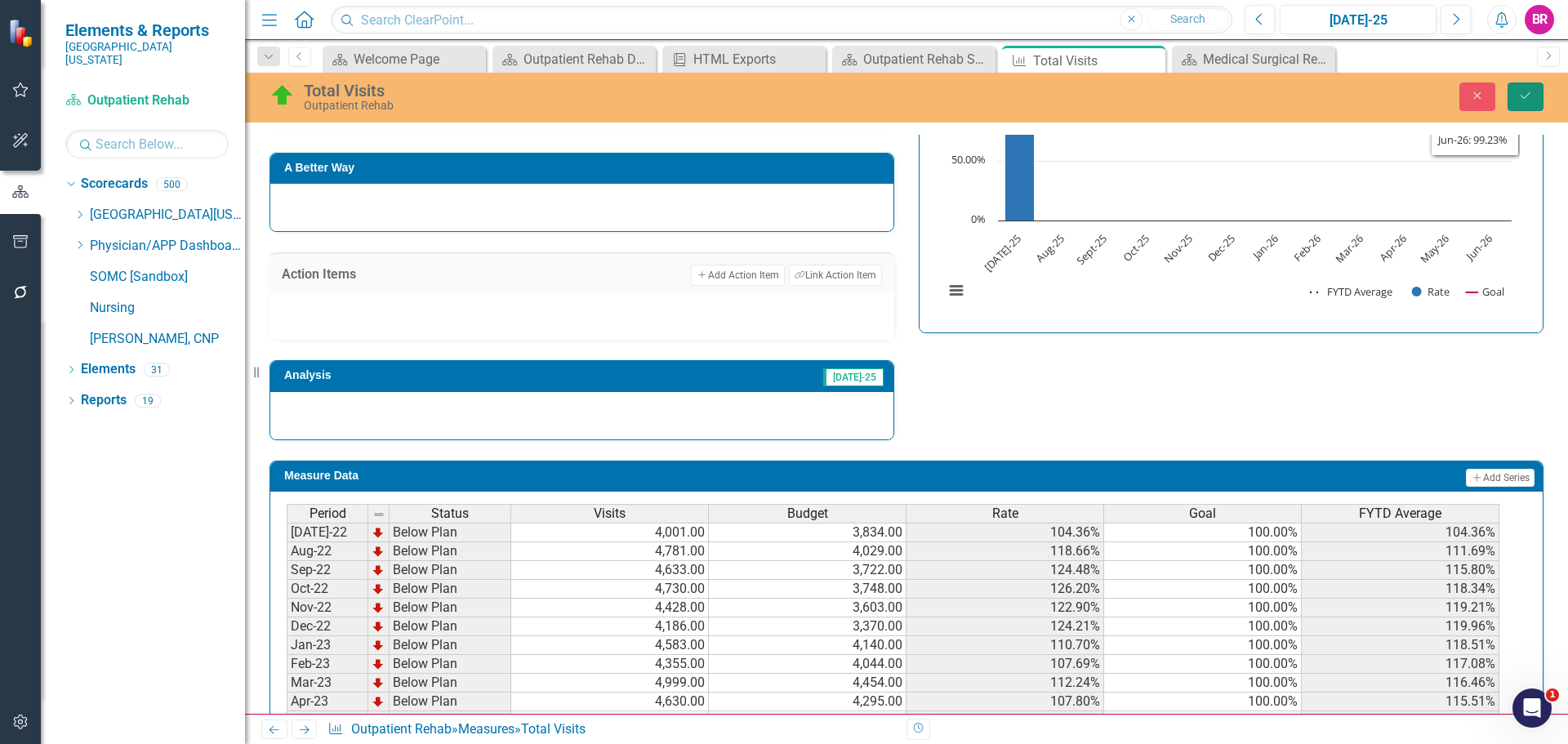
click at [1529, 92] on icon "Save" at bounding box center [1525, 96] width 15 height 12
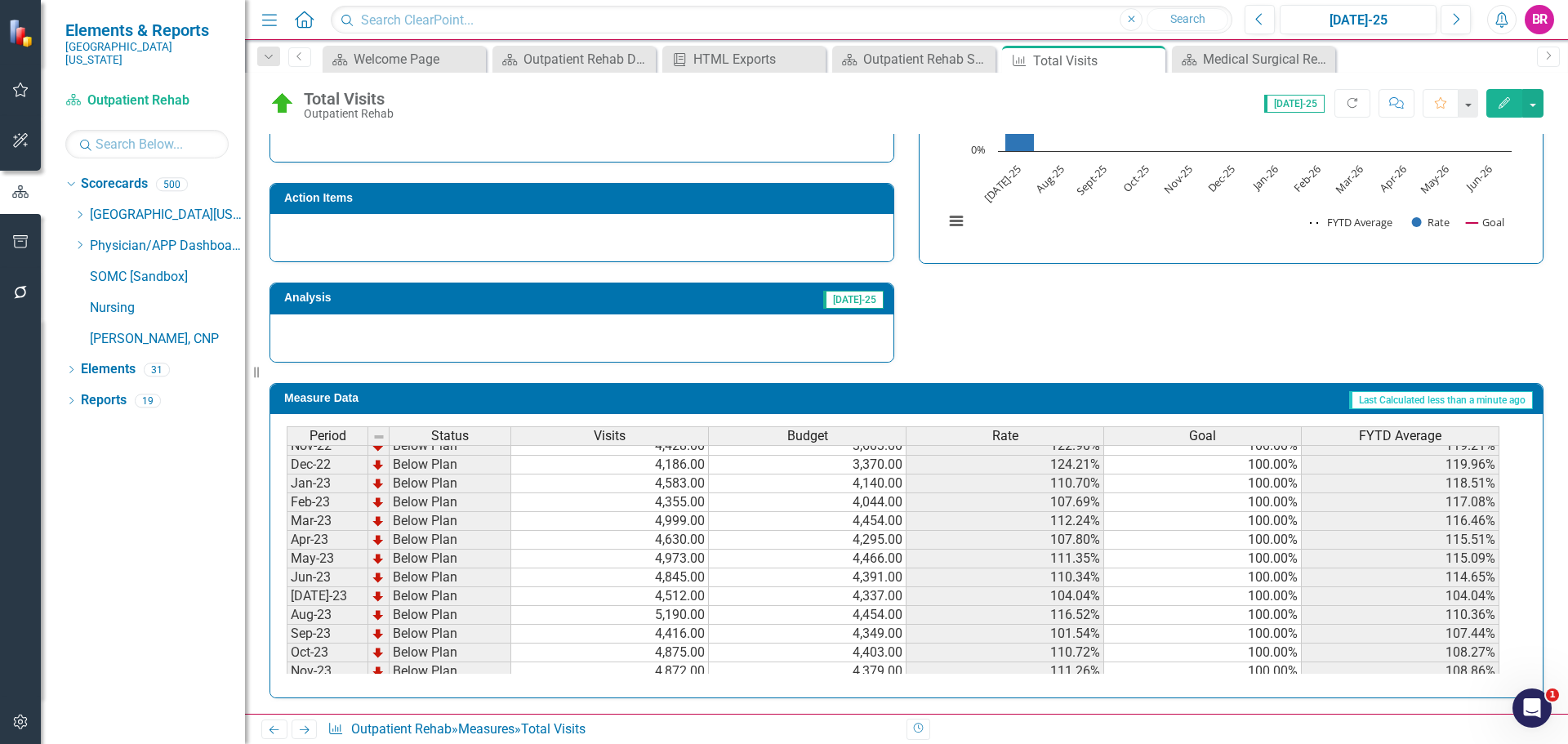
scroll to position [572, 0]
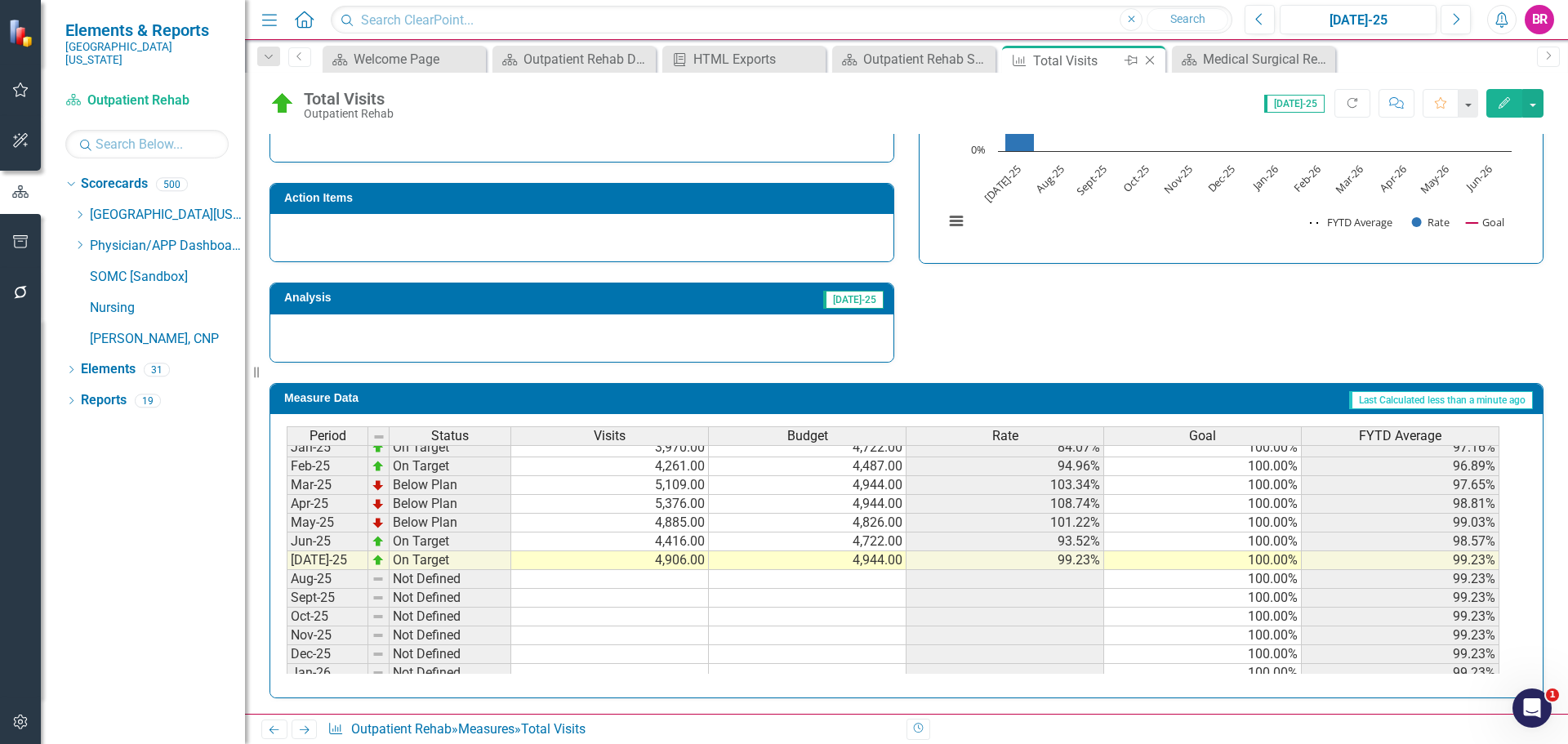
click at [1151, 65] on icon "Close" at bounding box center [1150, 60] width 16 height 13
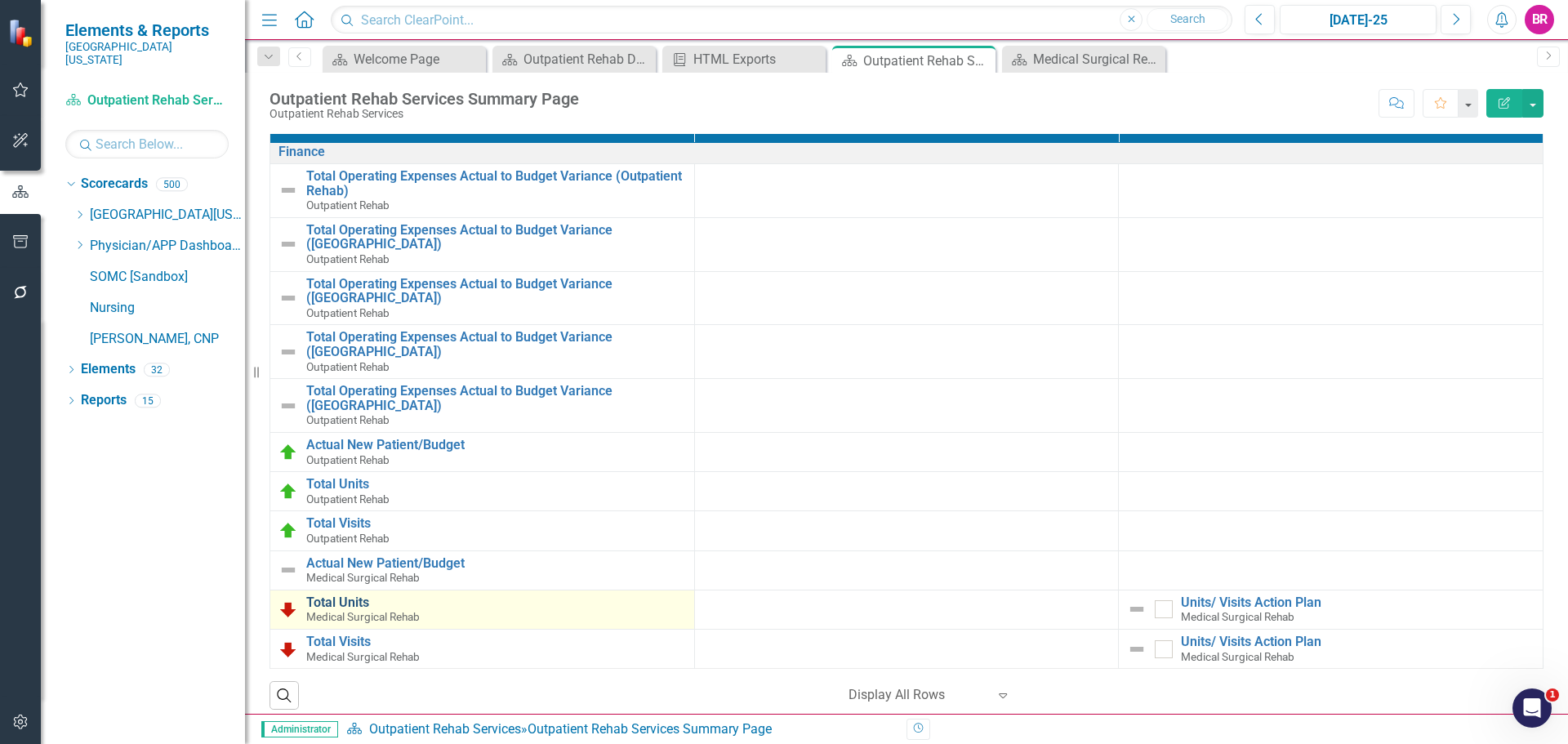
scroll to position [35, 0]
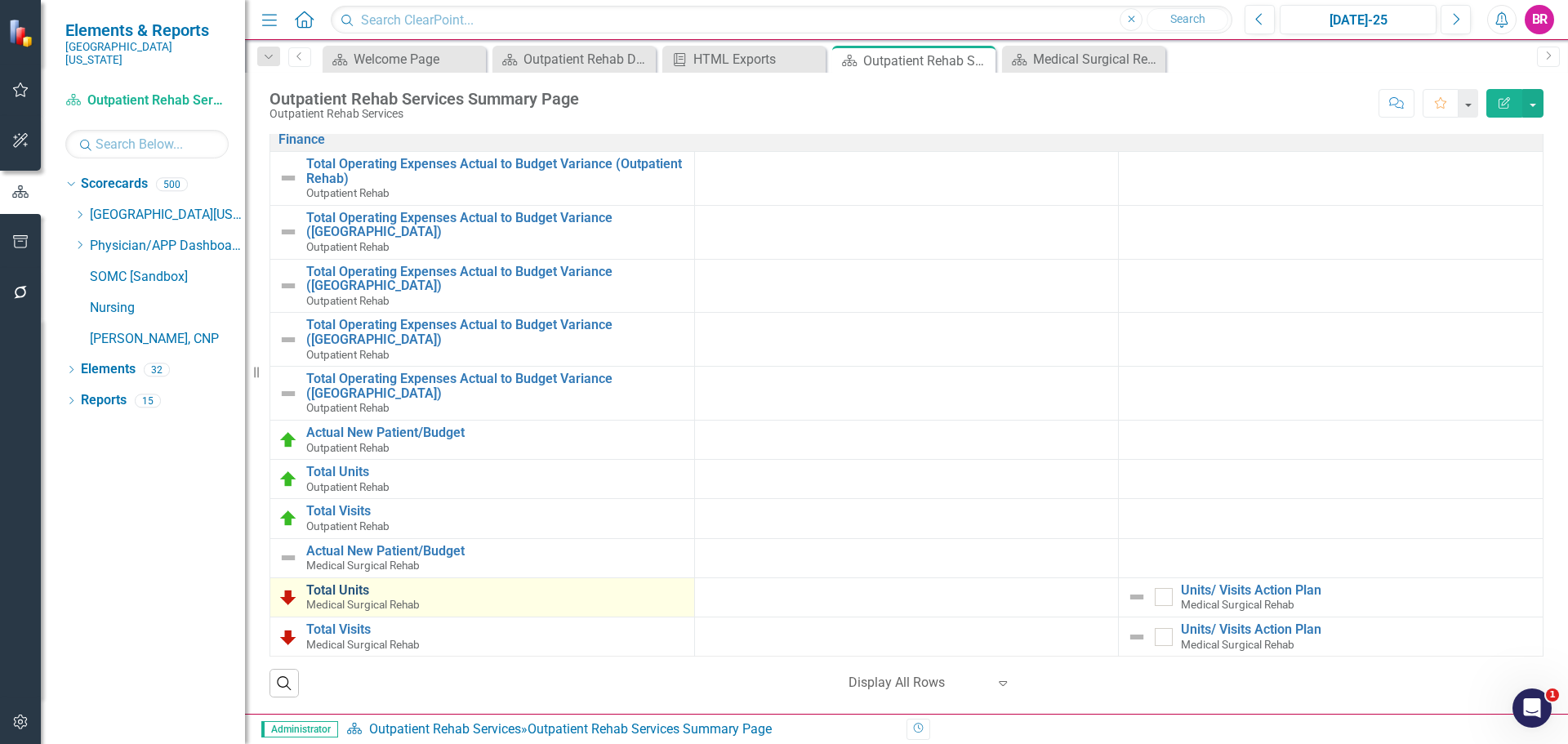
click at [353, 588] on link "Total Units" at bounding box center [497, 590] width 380 height 15
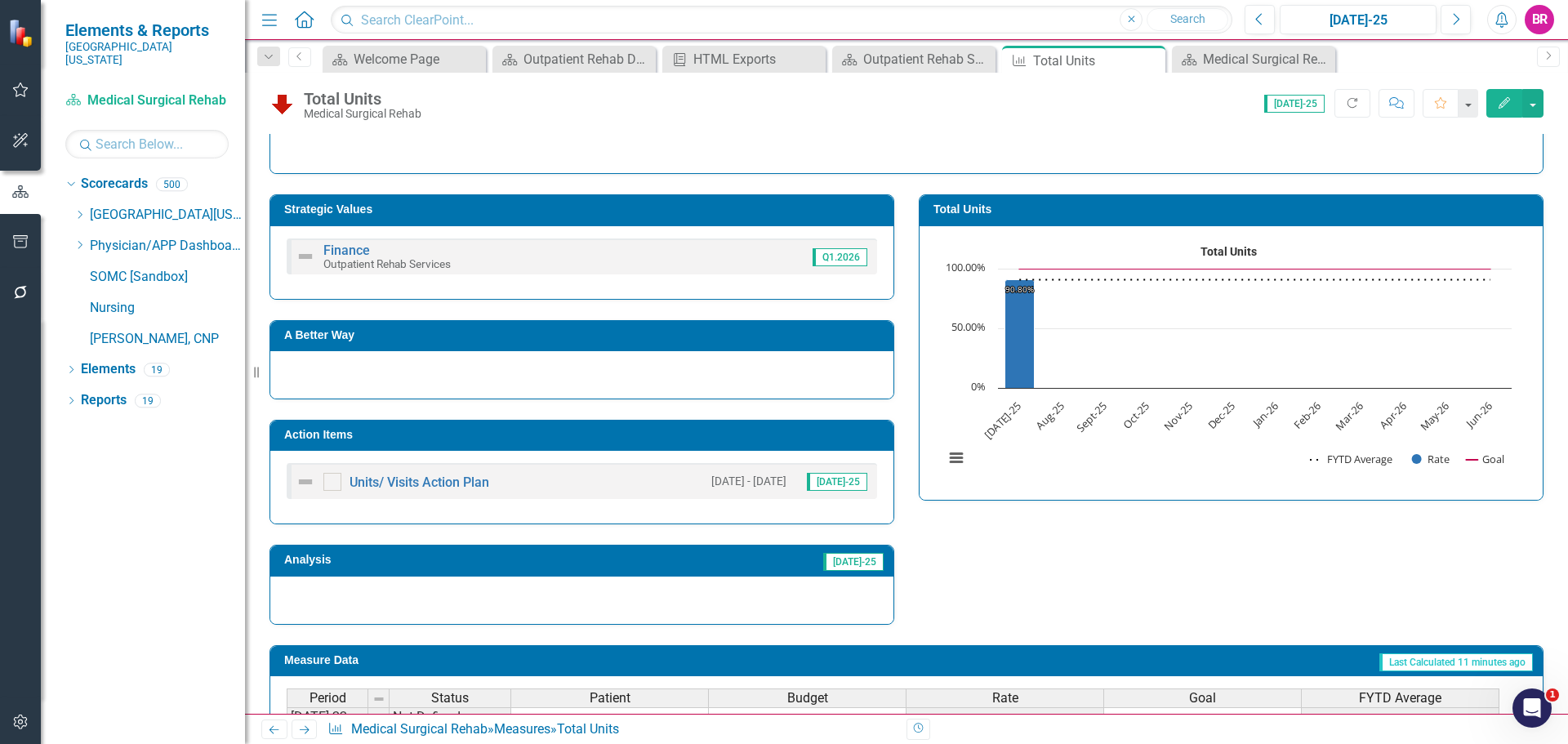
scroll to position [245, 0]
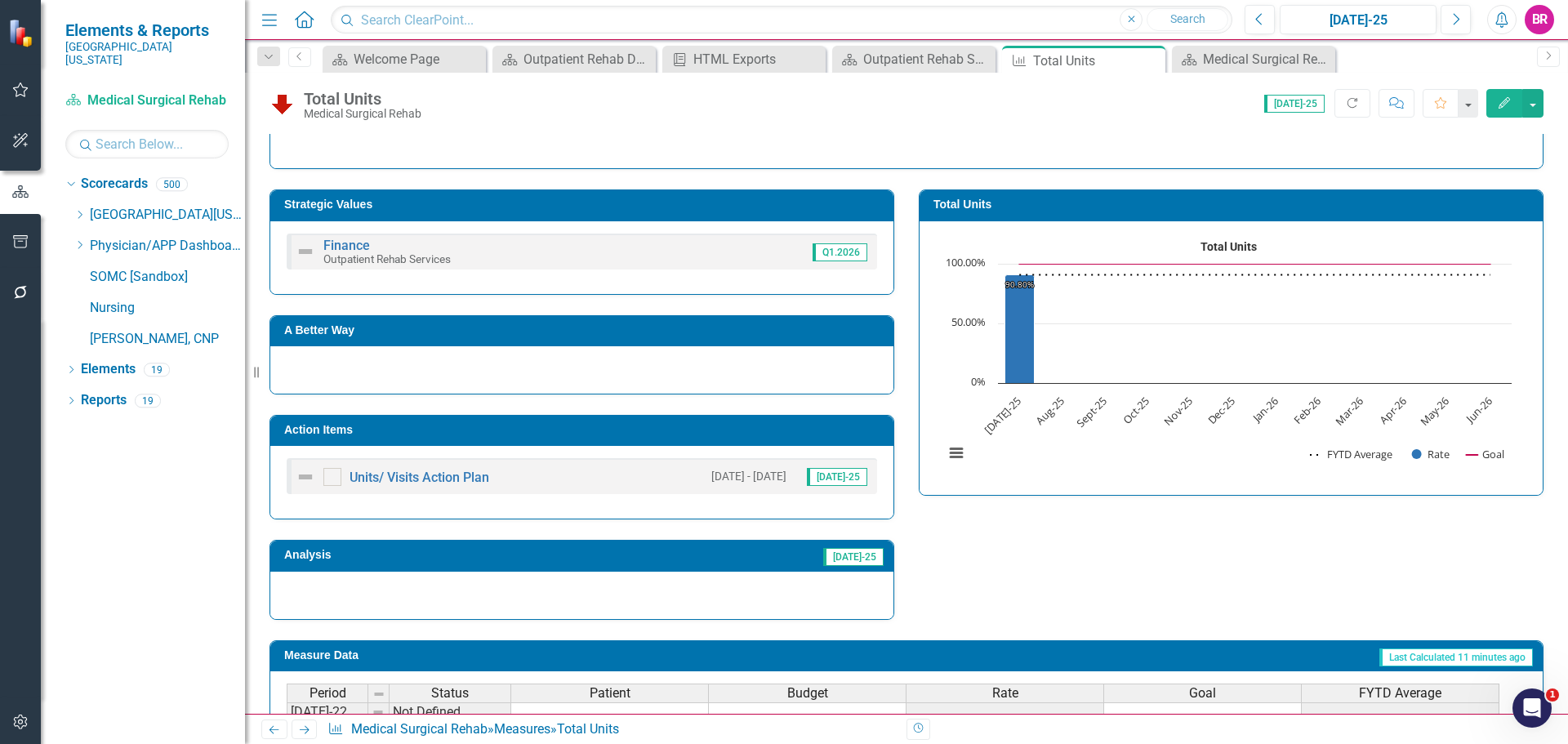
click at [605, 439] on td "Action Items" at bounding box center [585, 432] width 601 height 25
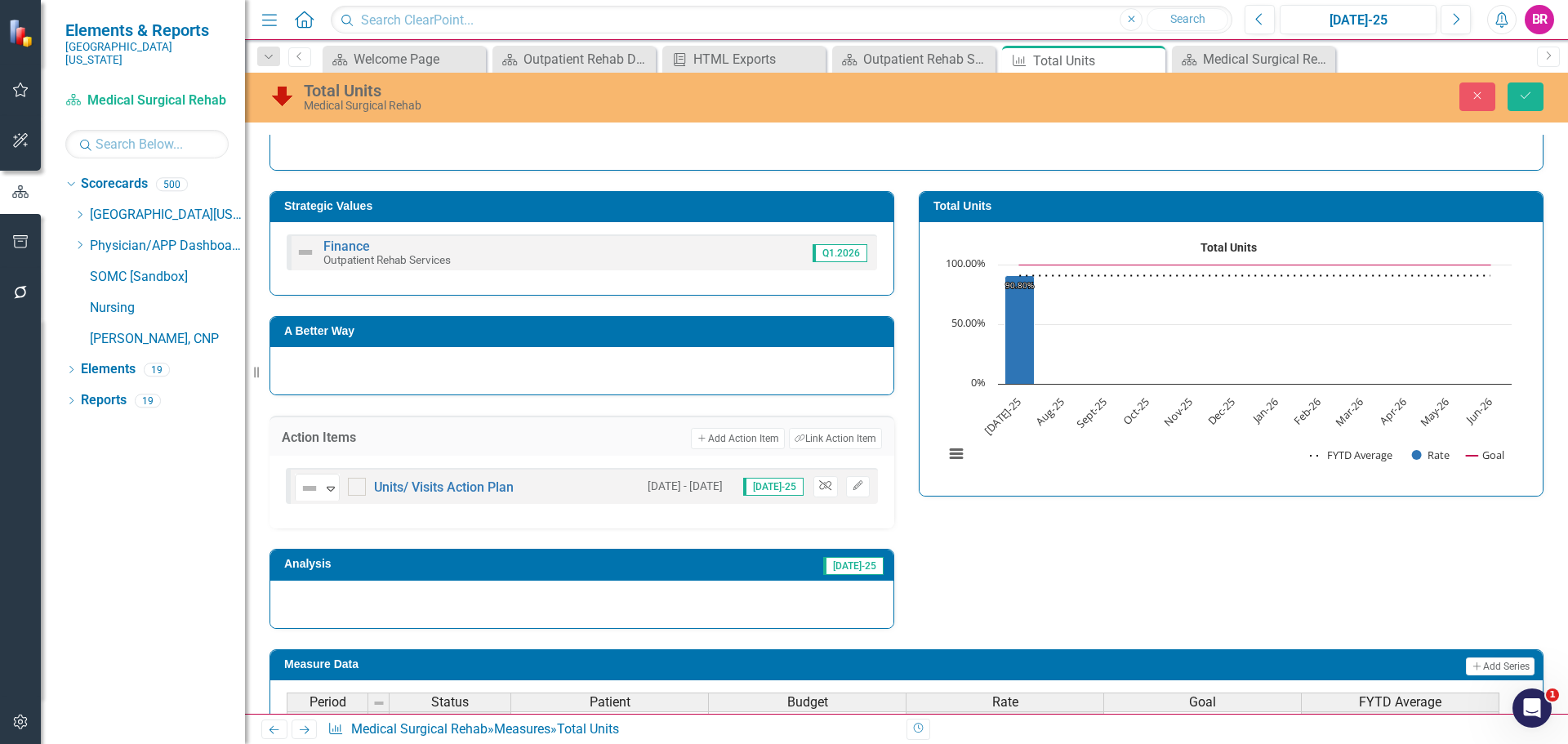
click at [819, 489] on icon "button" at bounding box center [825, 486] width 12 height 10
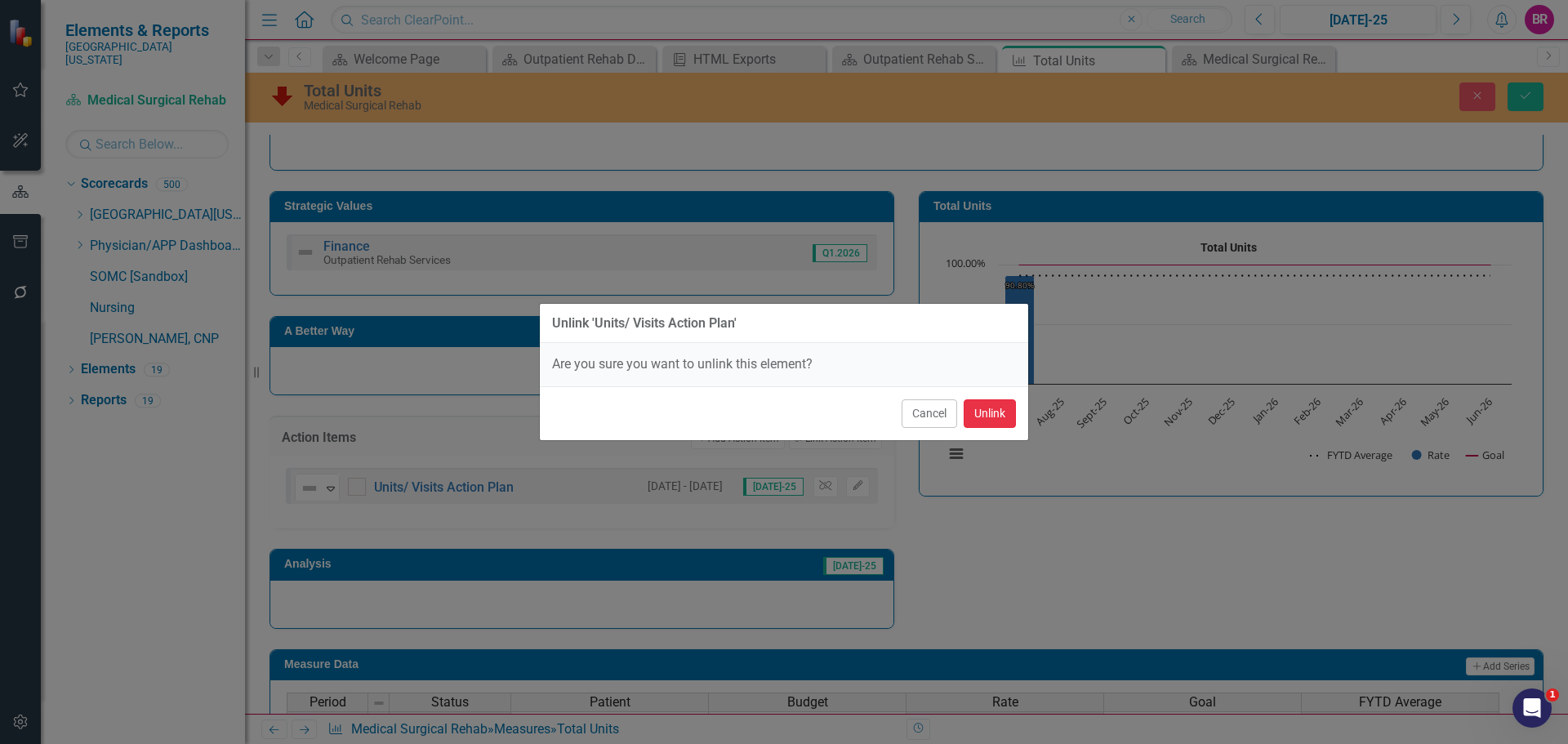
click at [981, 410] on button "Unlink" at bounding box center [990, 413] width 52 height 28
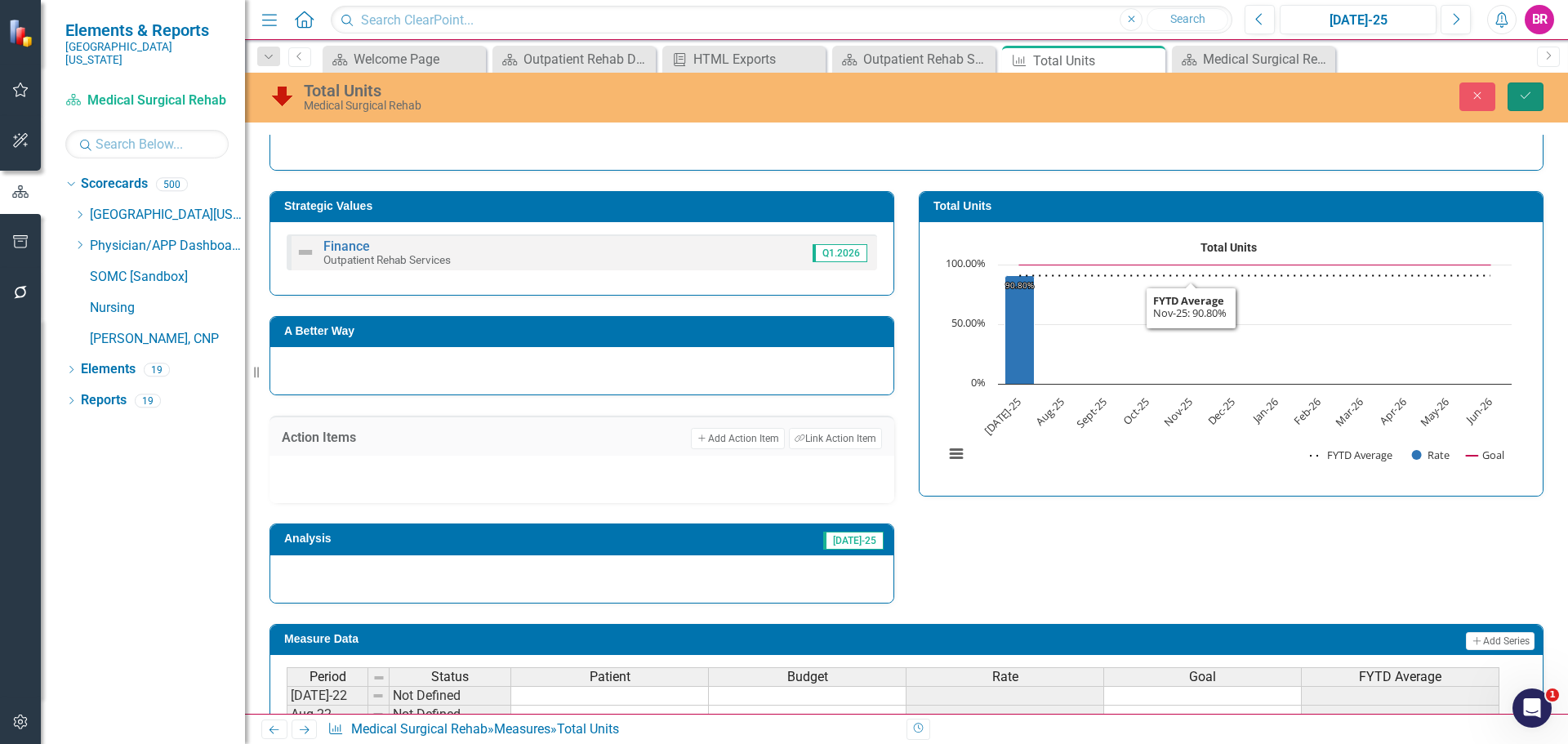
click at [1522, 100] on icon "Save" at bounding box center [1525, 96] width 15 height 12
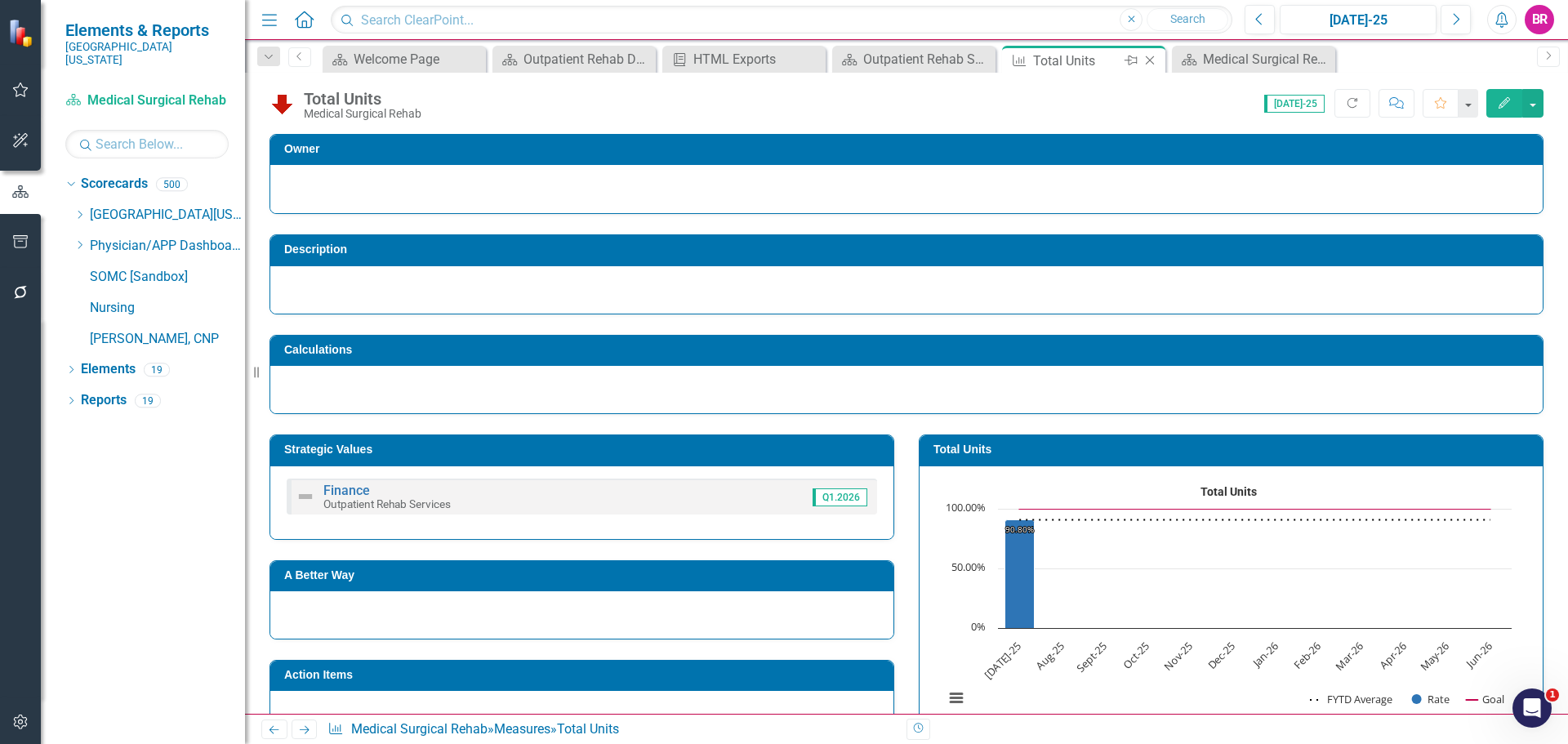
click at [1151, 56] on icon "Close" at bounding box center [1150, 60] width 16 height 13
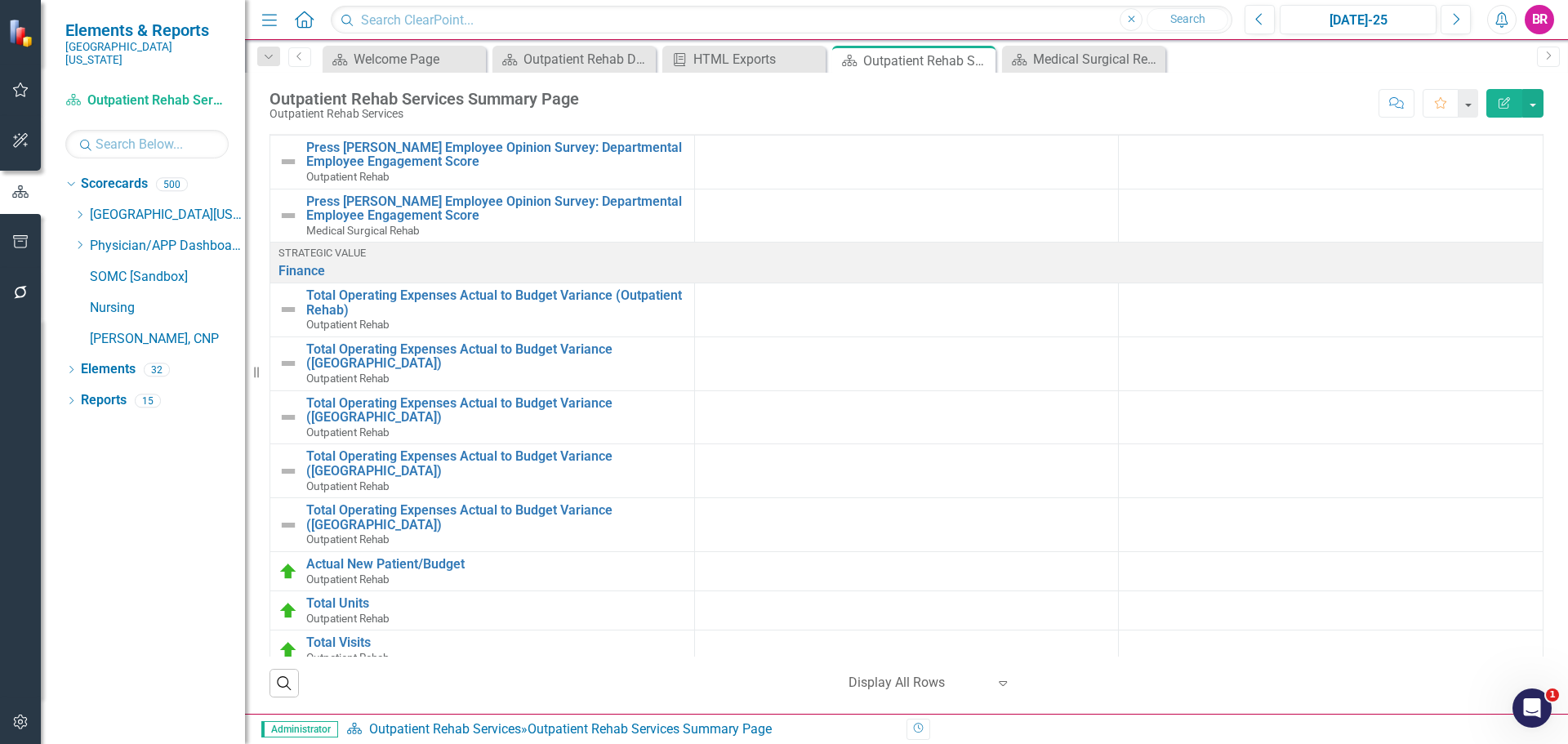
scroll to position [862, 0]
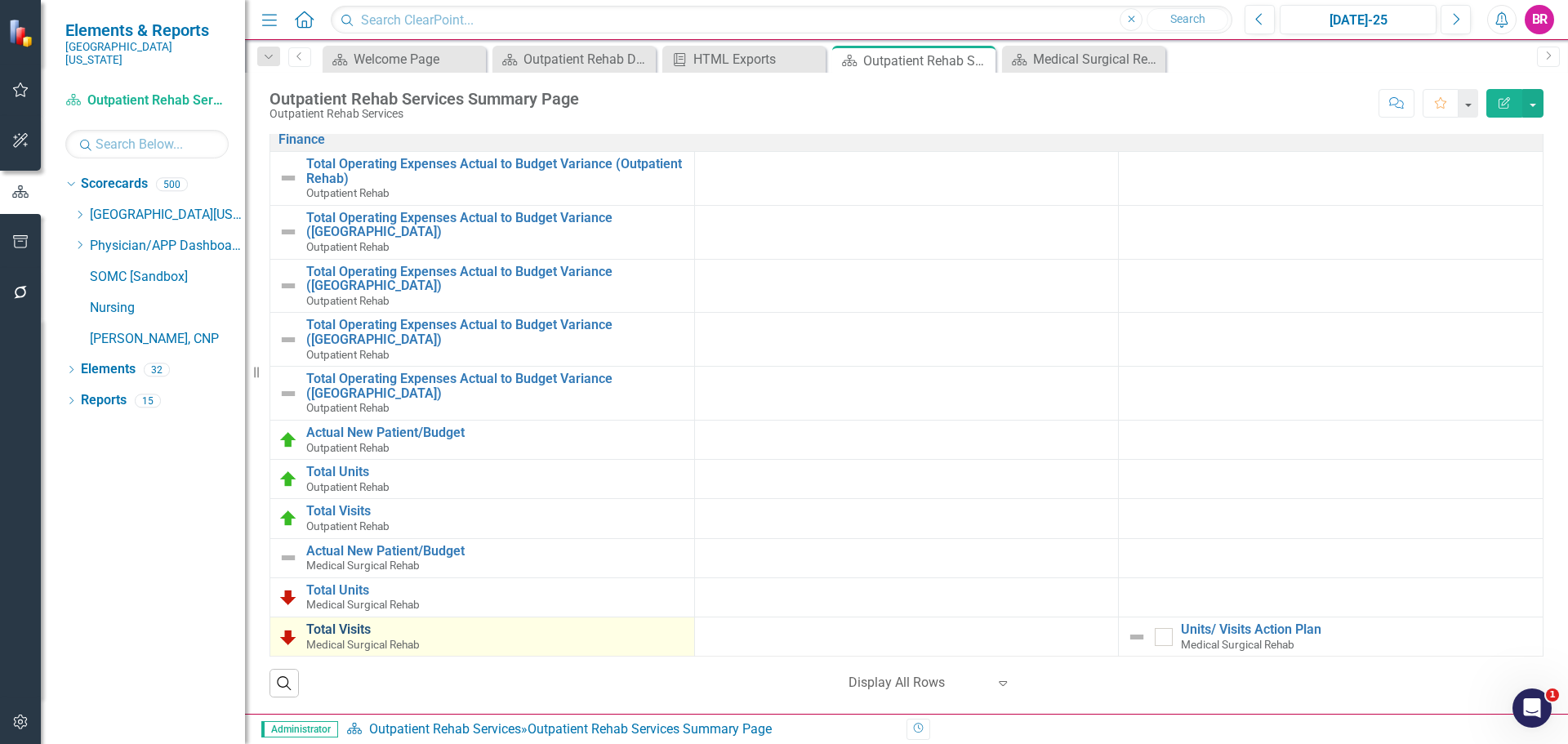
click at [360, 628] on link "Total Visits" at bounding box center [497, 629] width 380 height 15
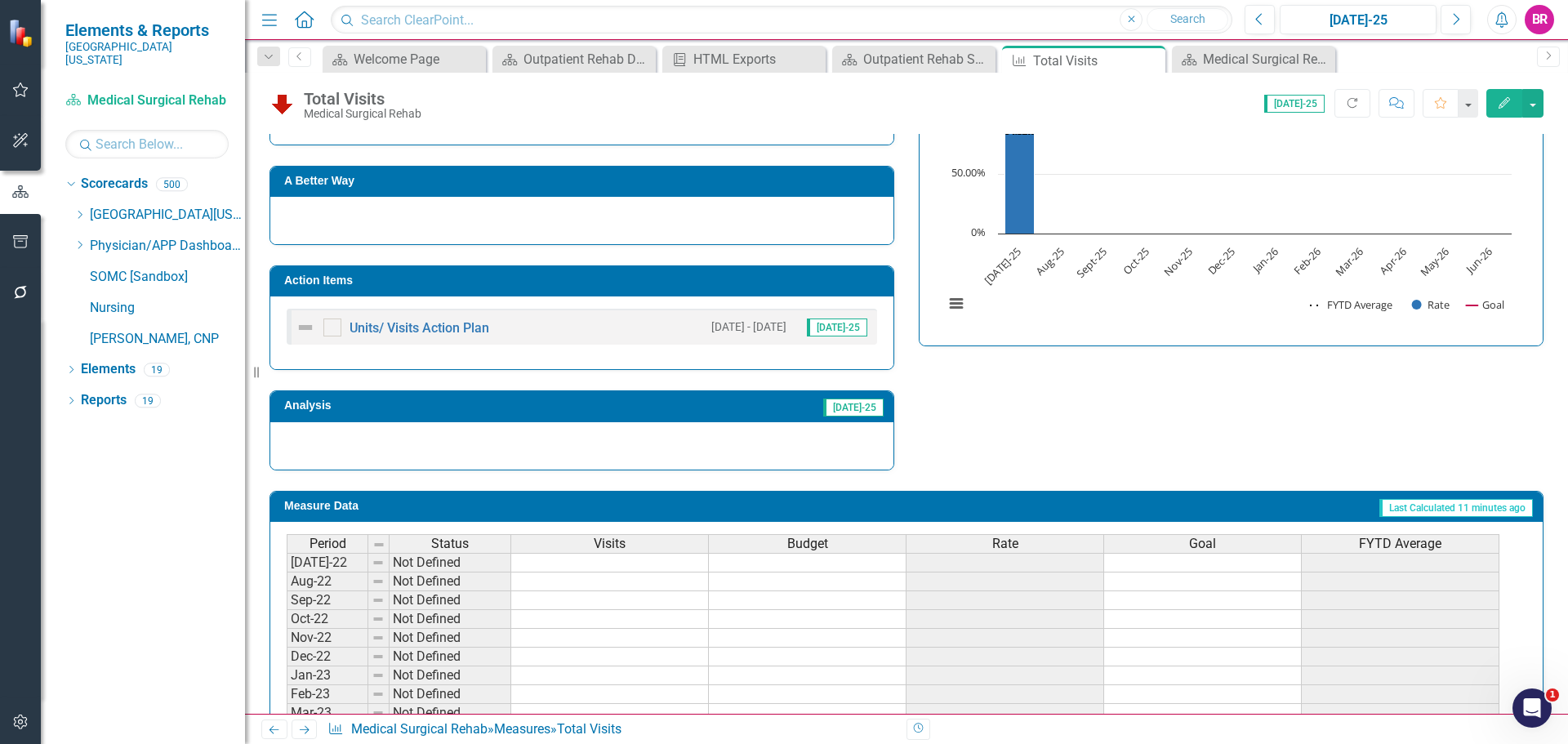
scroll to position [408, 0]
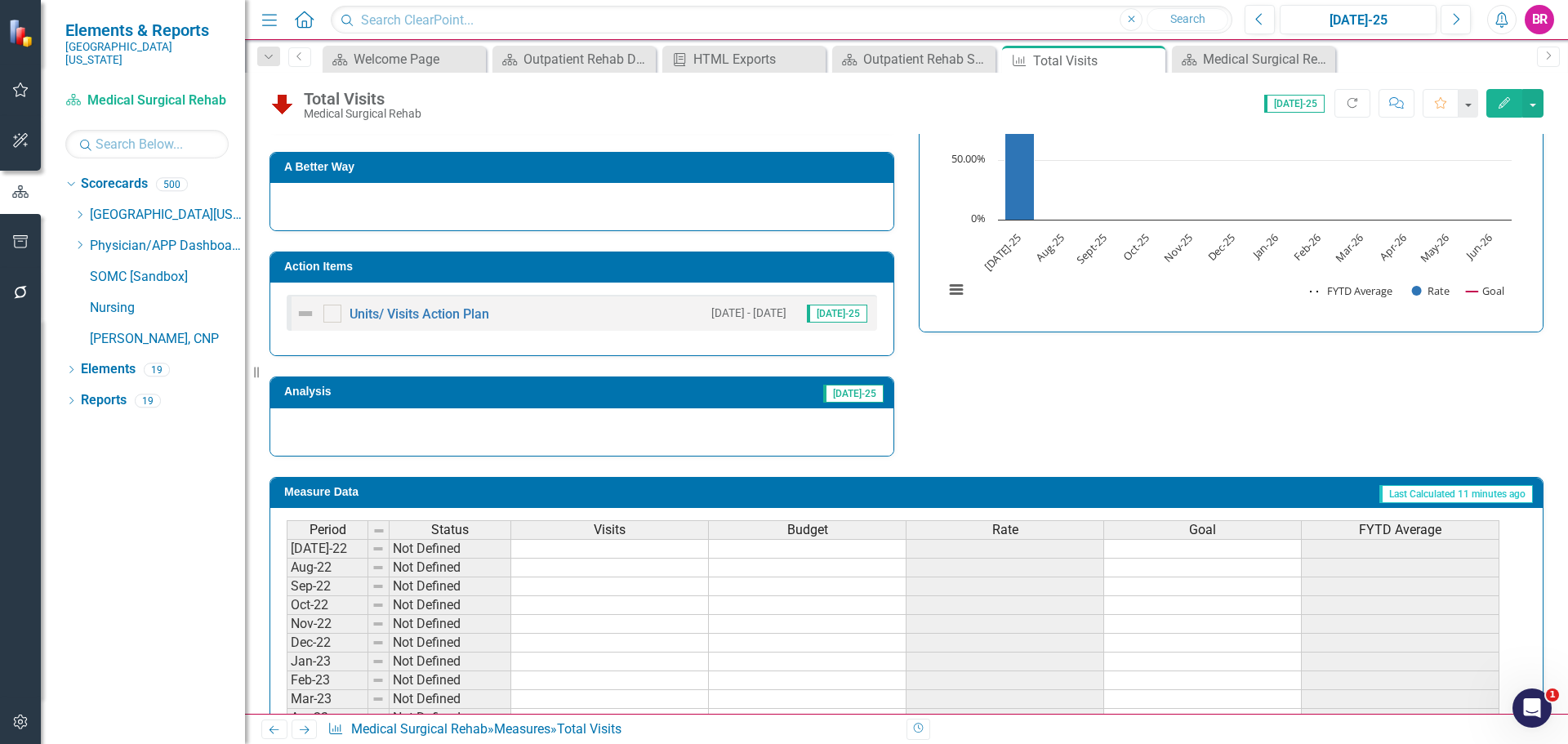
click at [668, 273] on h3 "Action Items" at bounding box center [585, 266] width 601 height 12
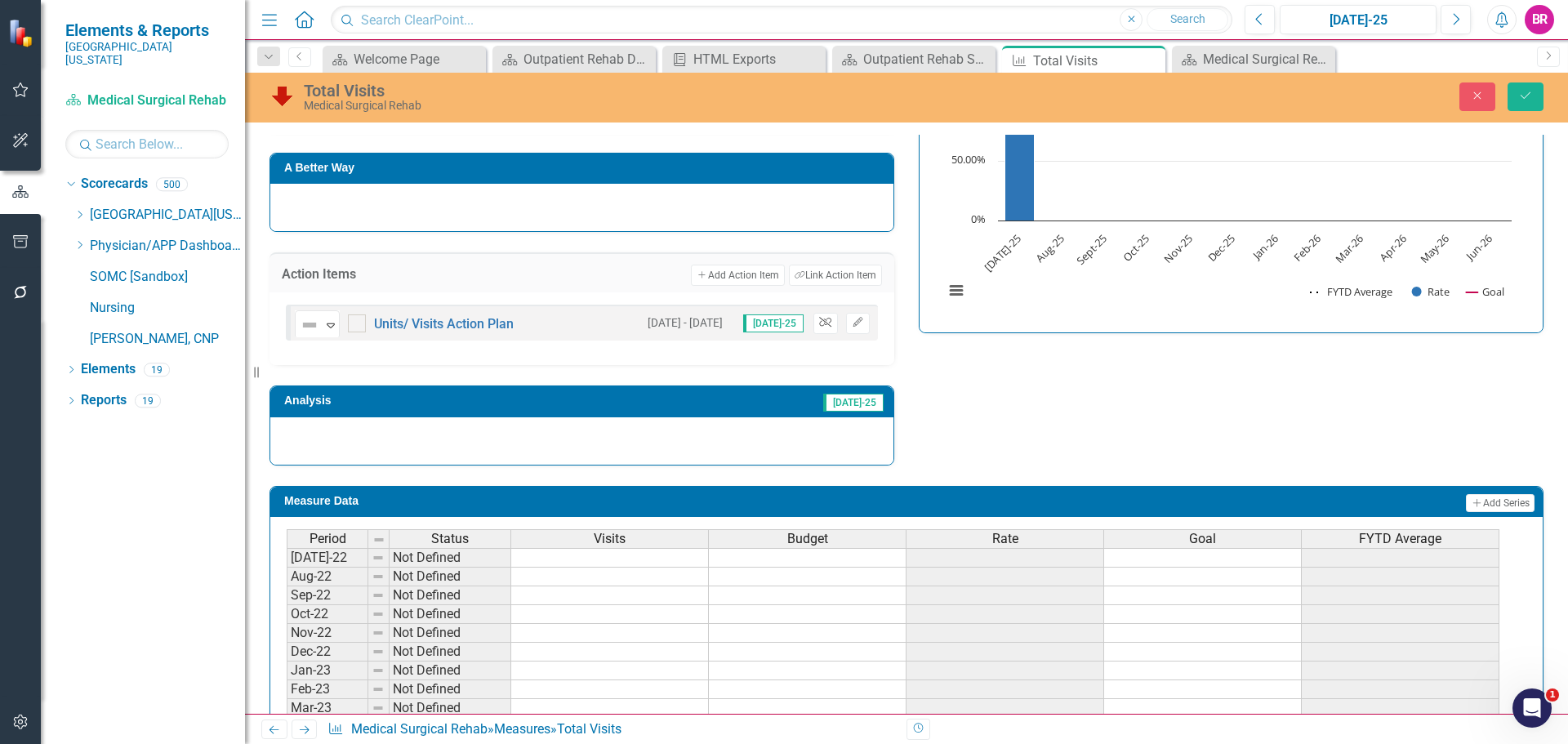
click at [825, 325] on icon "Unlink" at bounding box center [825, 322] width 12 height 10
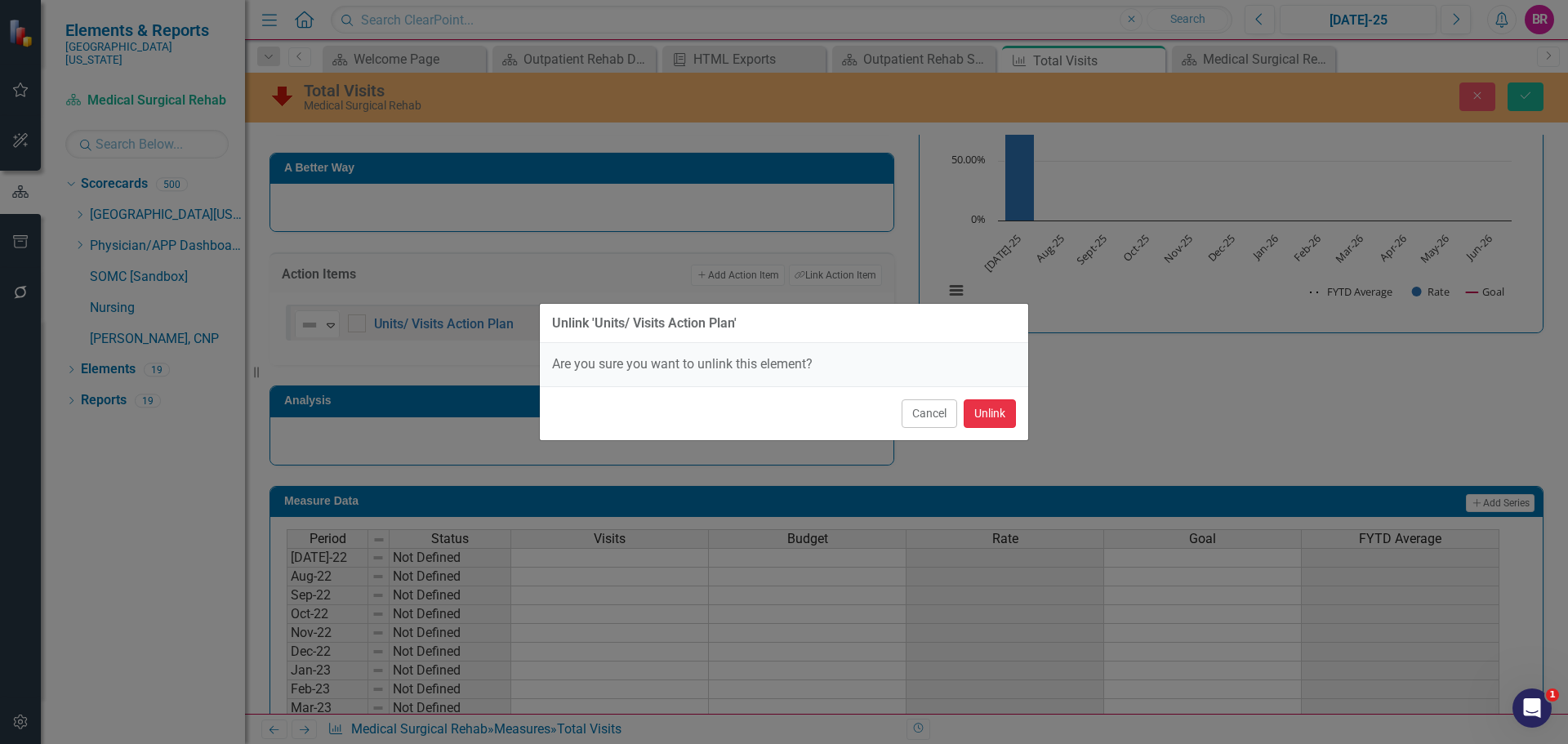
click at [987, 426] on button "Unlink" at bounding box center [990, 413] width 52 height 28
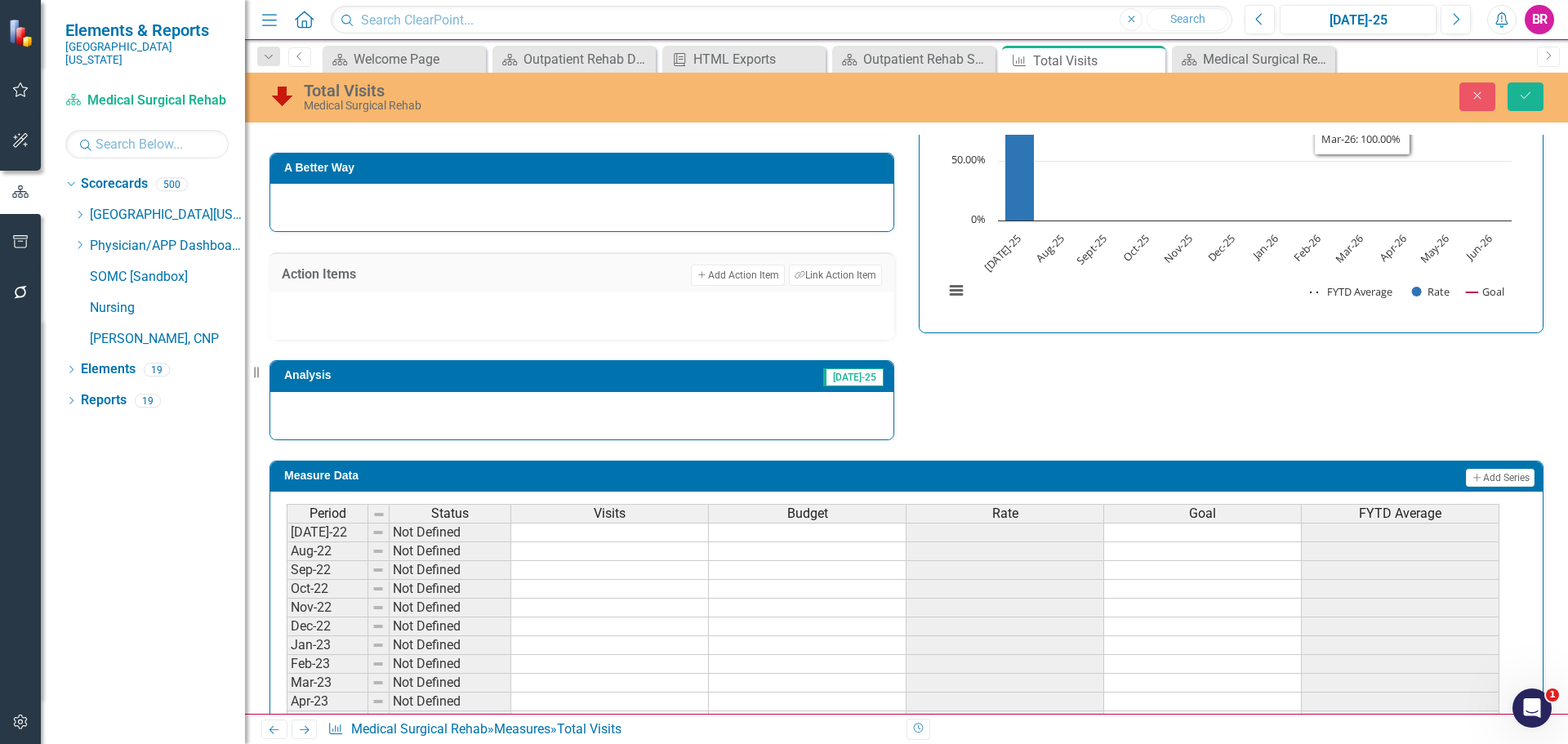
click at [1518, 111] on div "Total Visits Medical Surgical Rehab Close Save" at bounding box center [906, 96] width 1323 height 31
click at [1527, 95] on icon "Save" at bounding box center [1525, 96] width 15 height 12
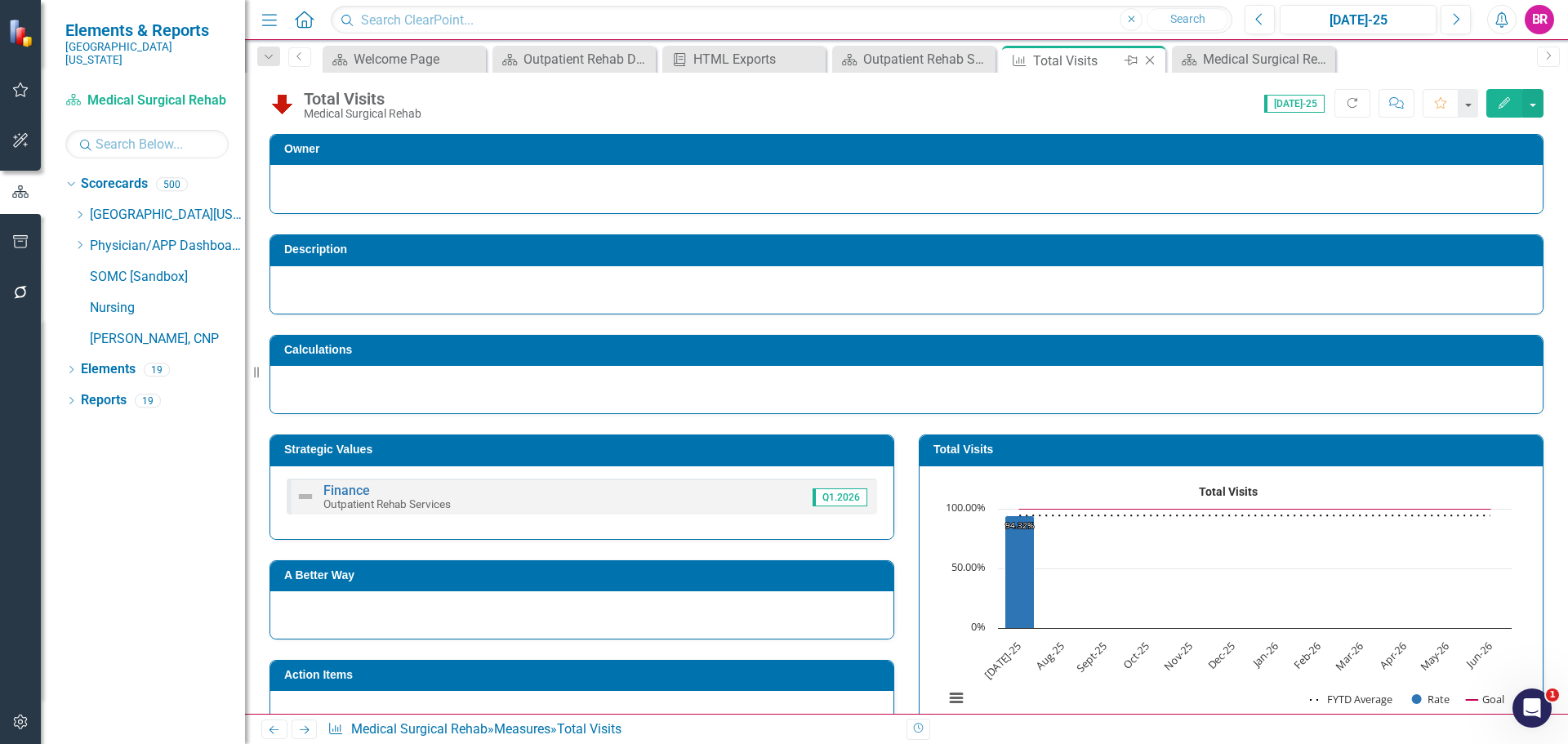
click at [1145, 60] on icon "Close" at bounding box center [1150, 60] width 16 height 13
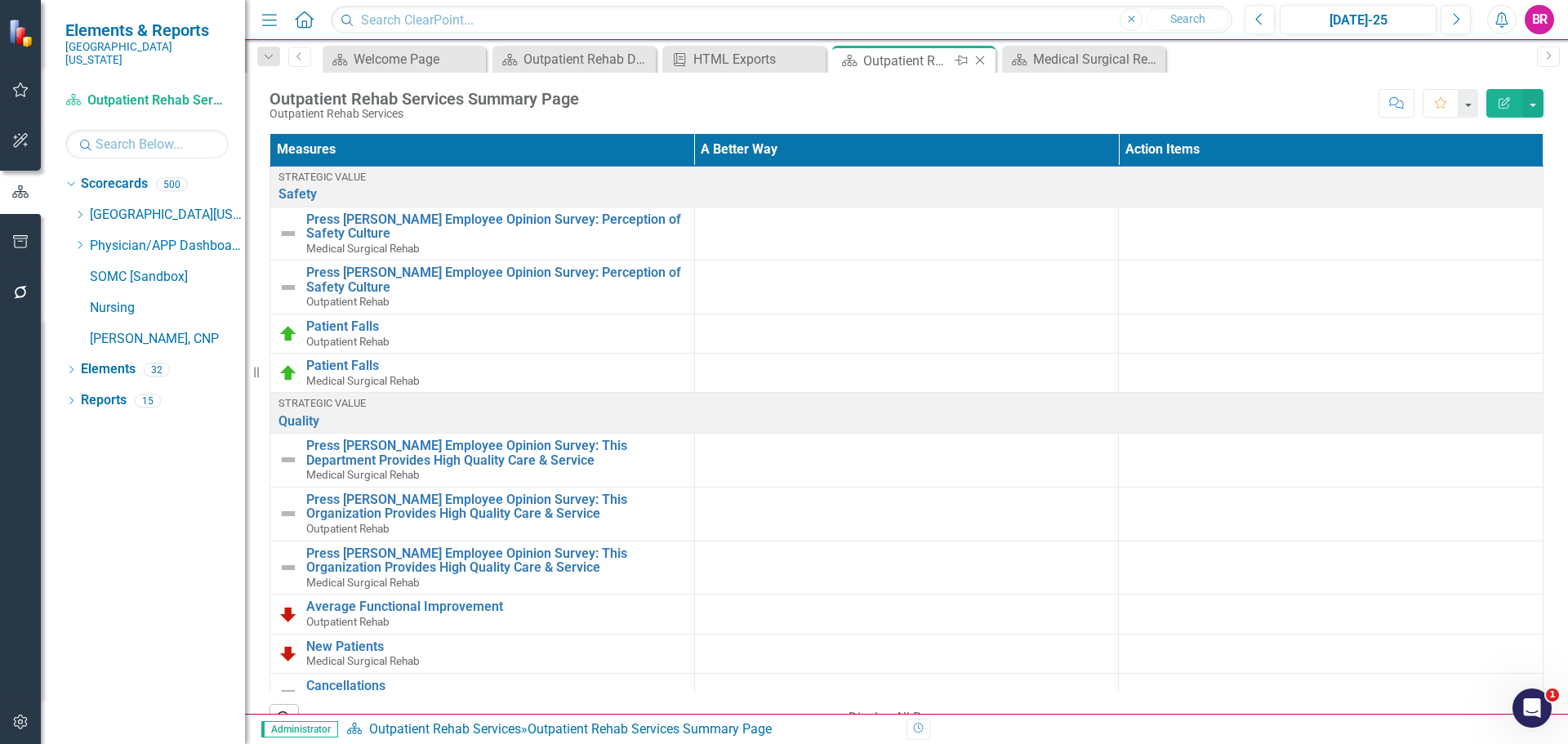
click at [980, 59] on icon "Close" at bounding box center [980, 60] width 16 height 13
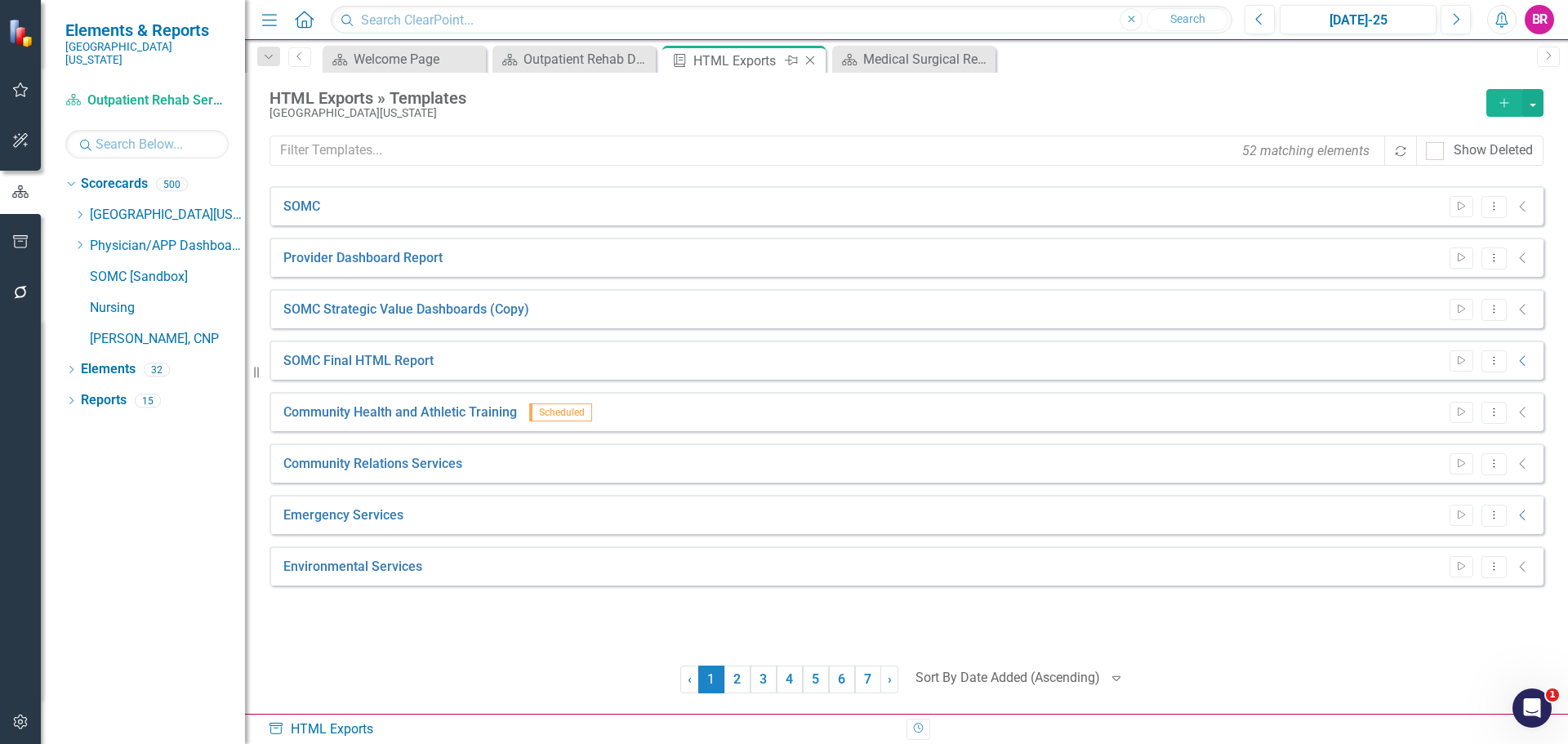
click at [807, 60] on icon "Close" at bounding box center [810, 60] width 16 height 13
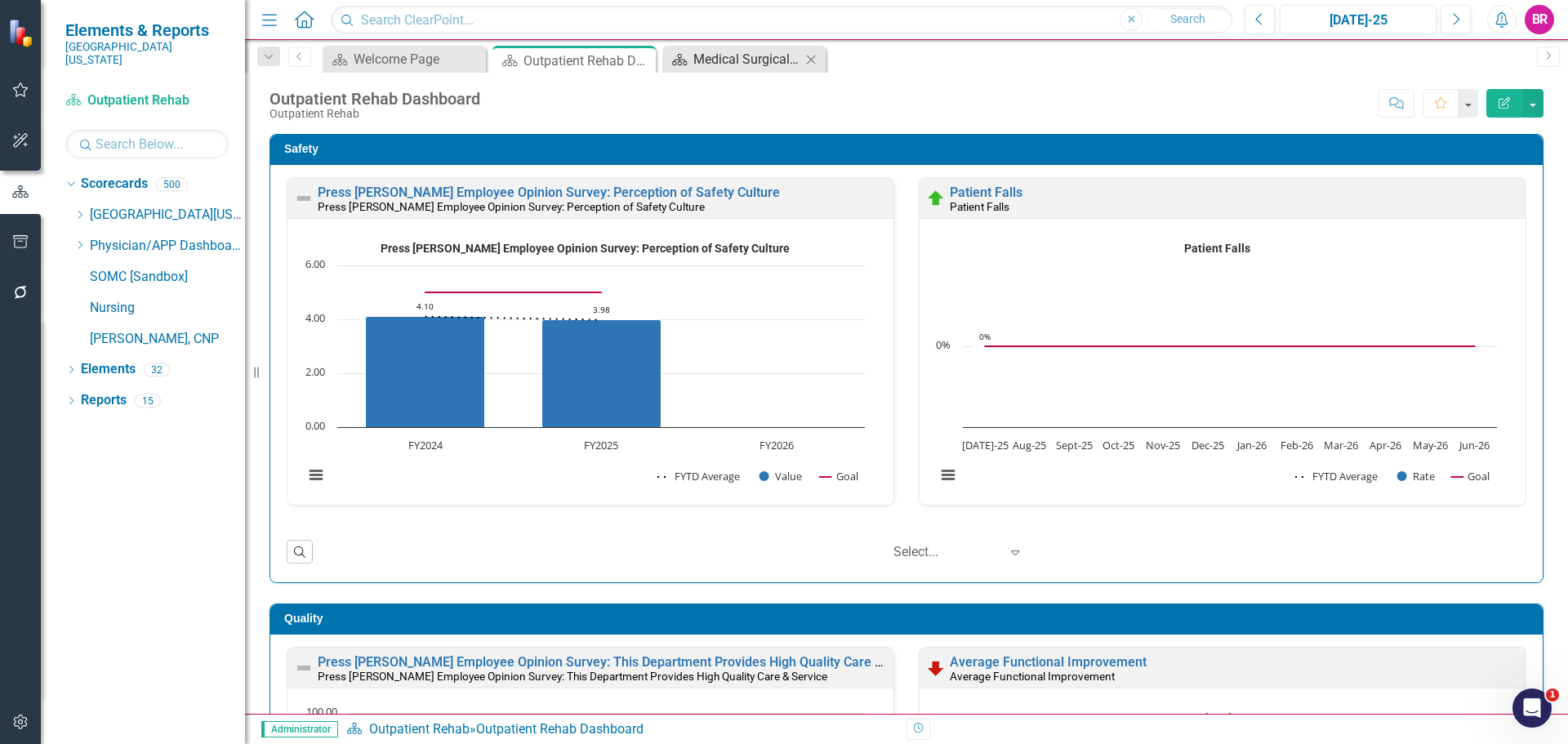
click at [717, 65] on div "Medical Surgical Rehab Dashboard" at bounding box center [747, 59] width 108 height 20
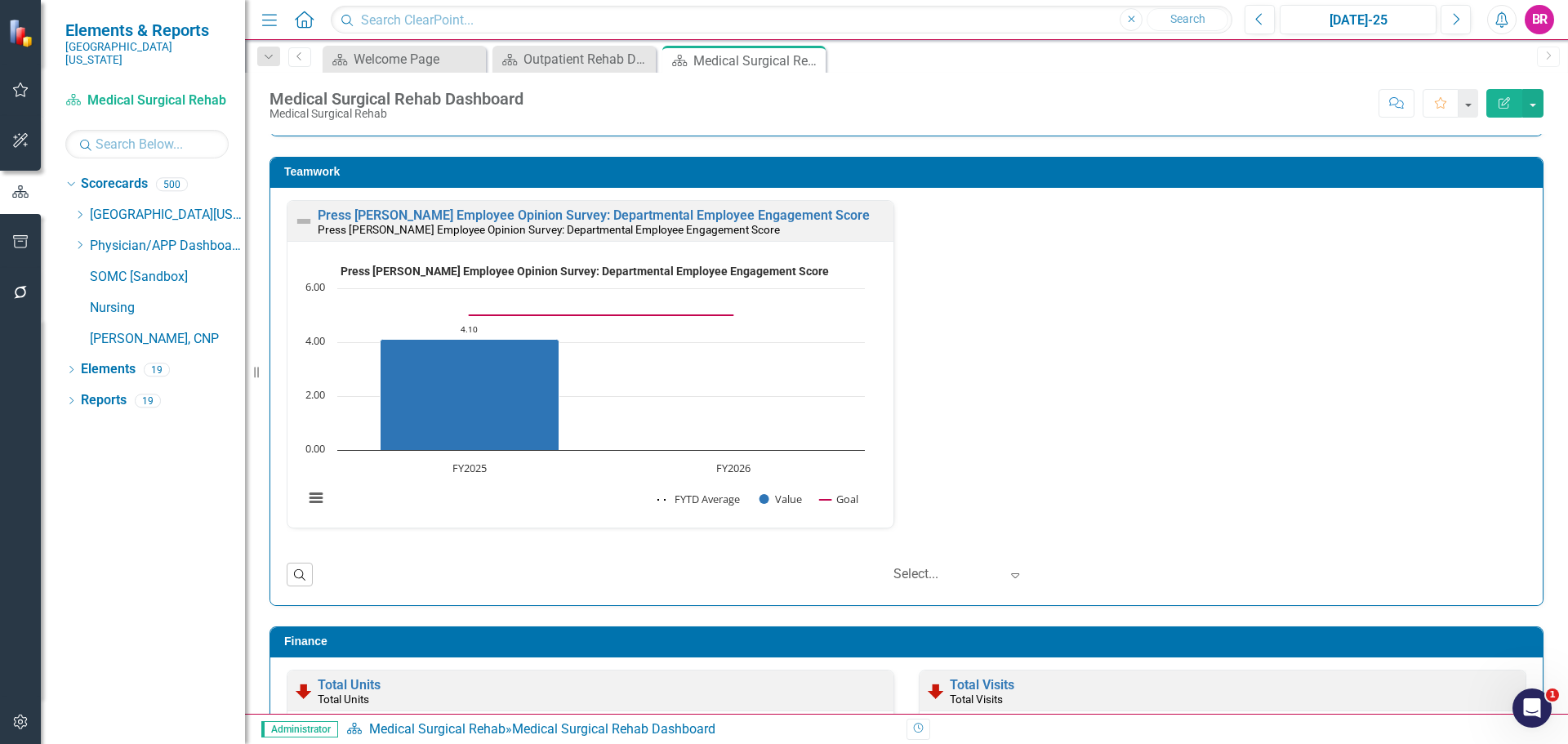
scroll to position [1704, 0]
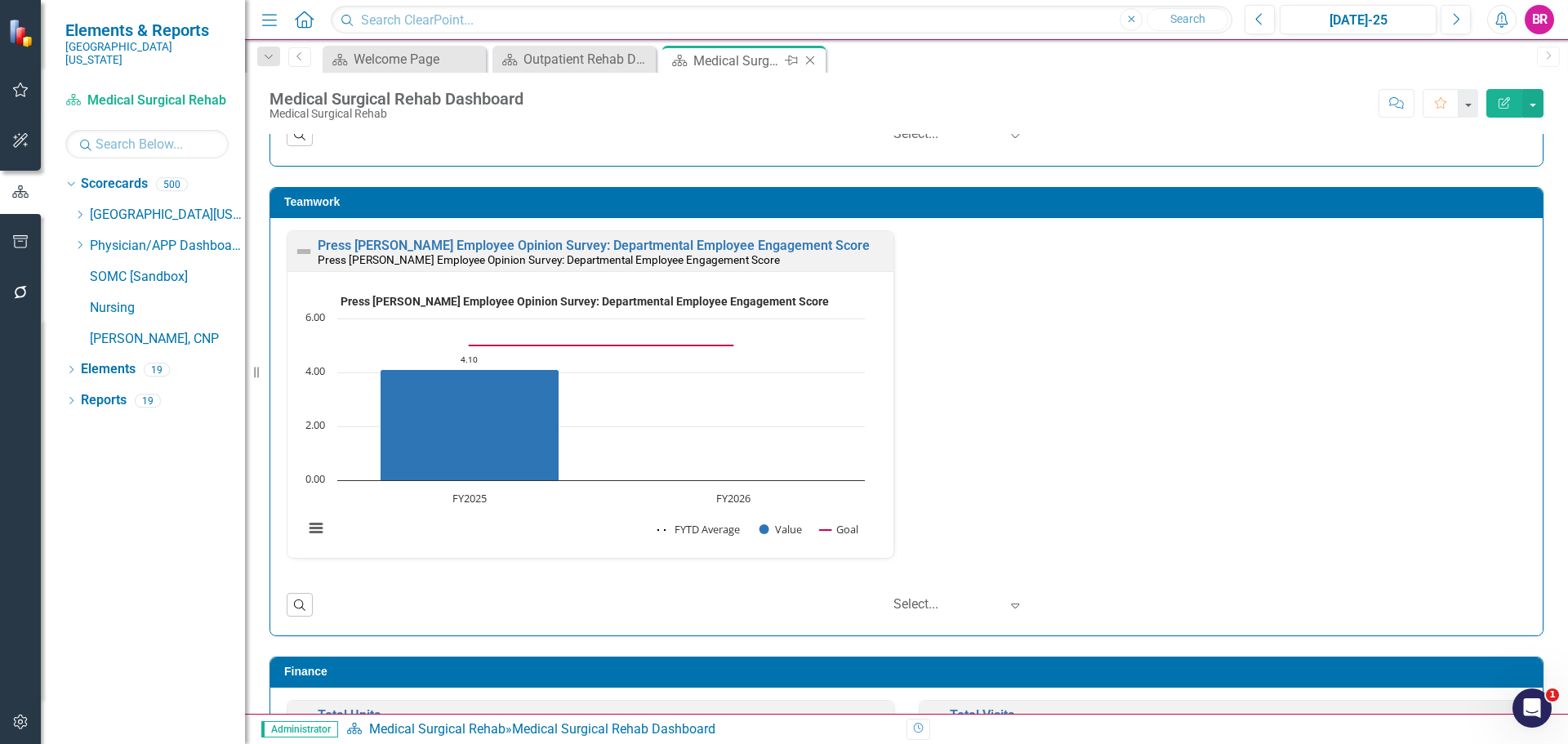
click at [813, 60] on icon "Close" at bounding box center [810, 60] width 16 height 13
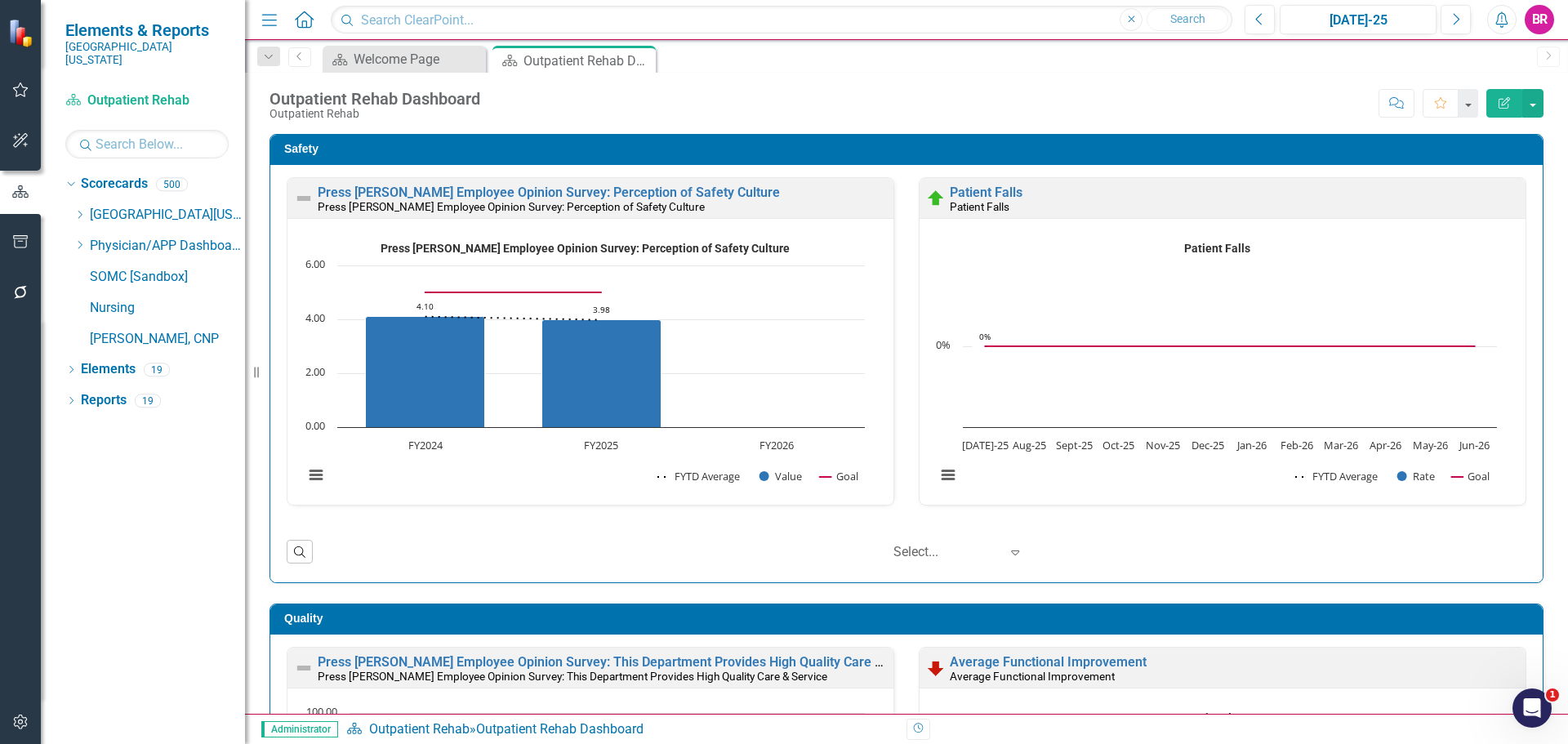
click at [1539, 284] on div "Safety Press Ganey Employee Opinion Survey: Perception of Safety Culture Press …" at bounding box center [907, 348] width 1299 height 469
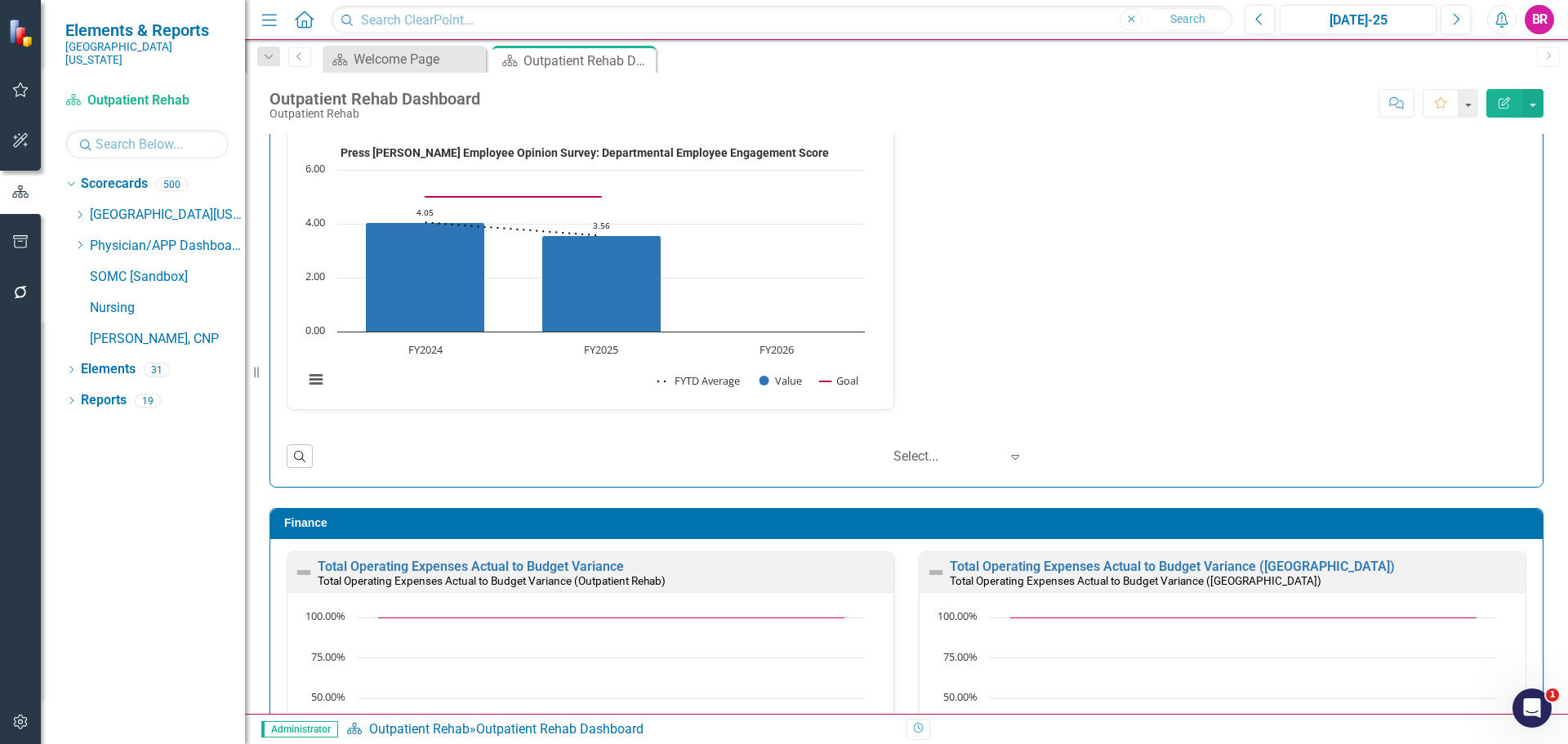
scroll to position [1503, 0]
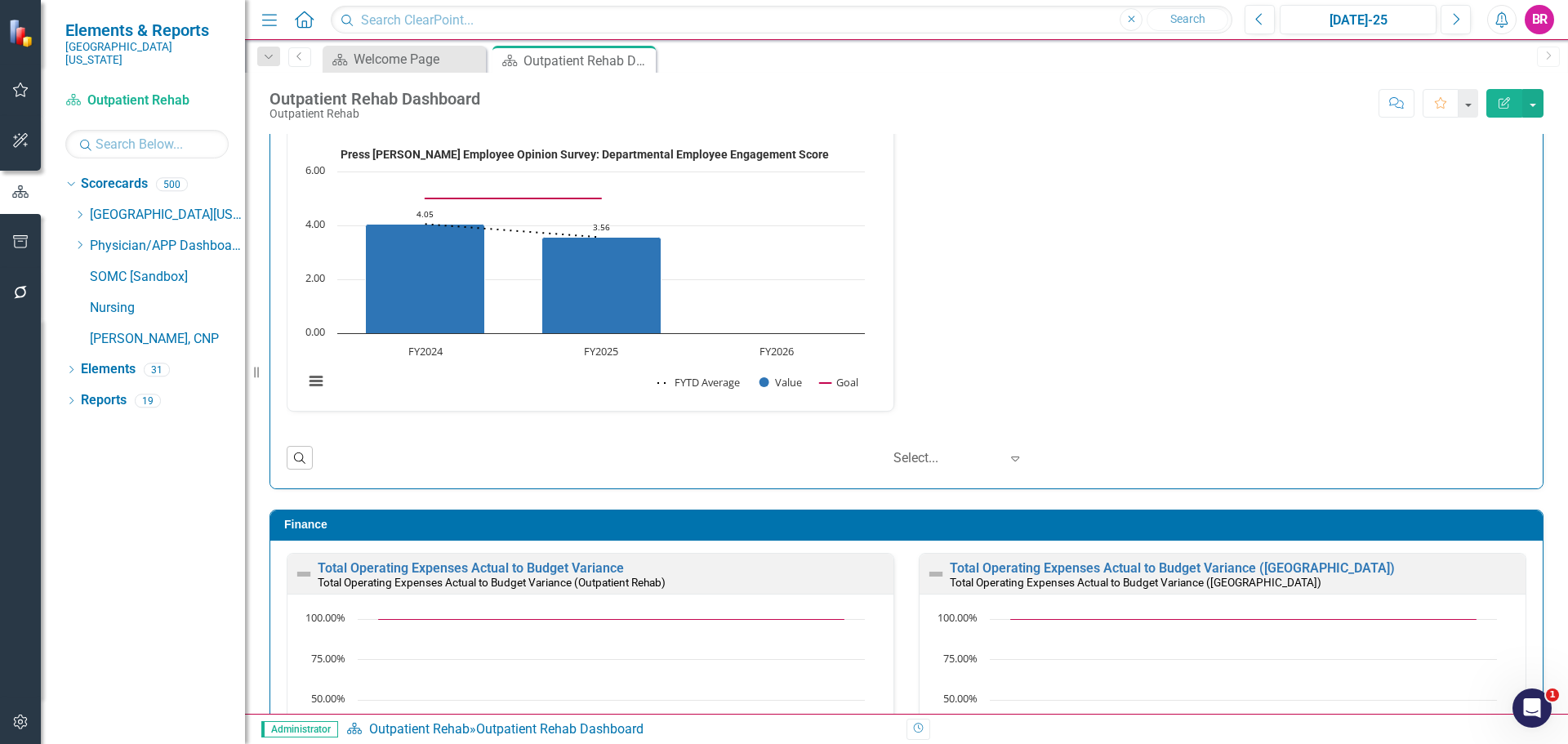
drag, startPoint x: 76, startPoint y: 199, endPoint x: 143, endPoint y: 220, distance: 70.2
click at [76, 210] on icon "Dropdown" at bounding box center [79, 215] width 12 height 10
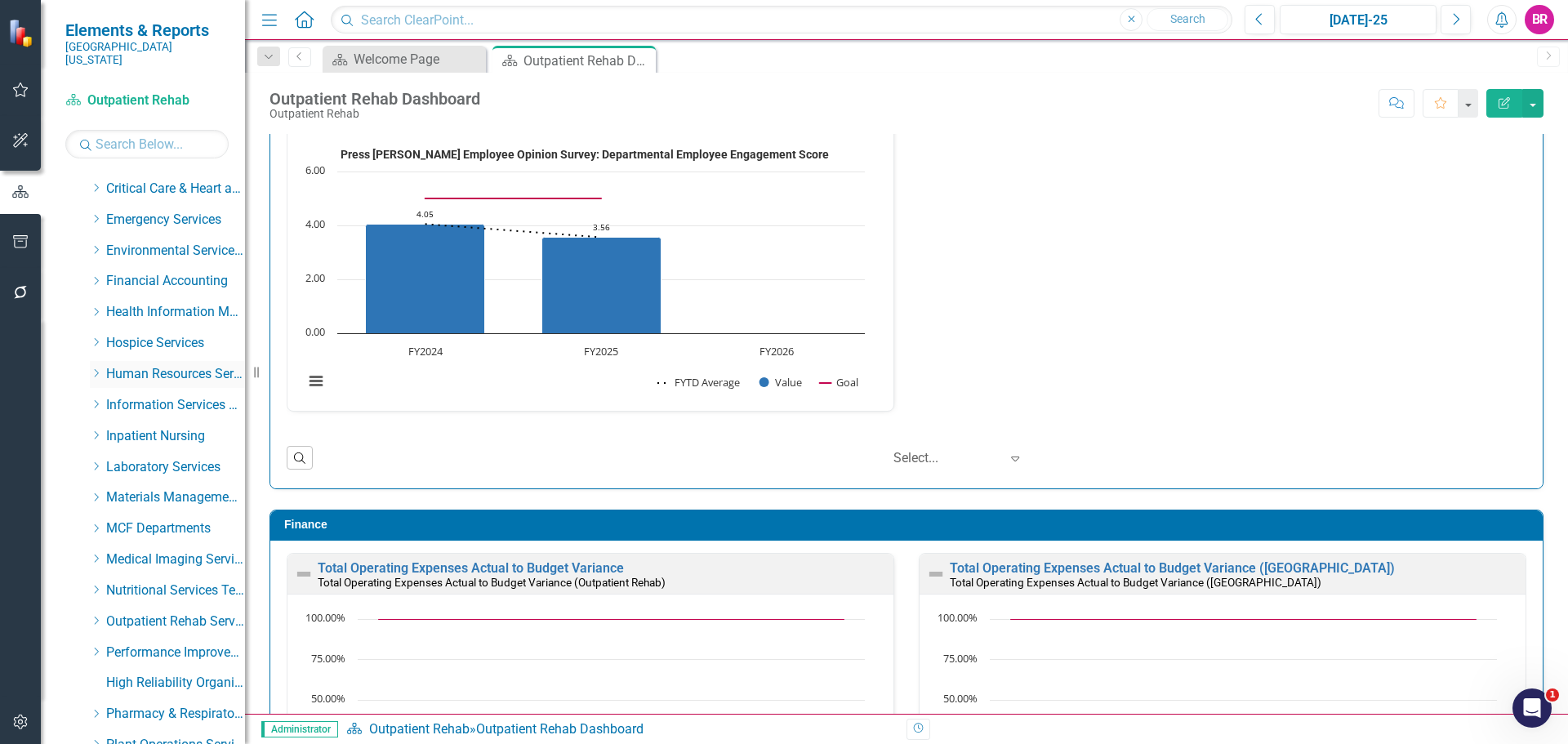
scroll to position [327, 0]
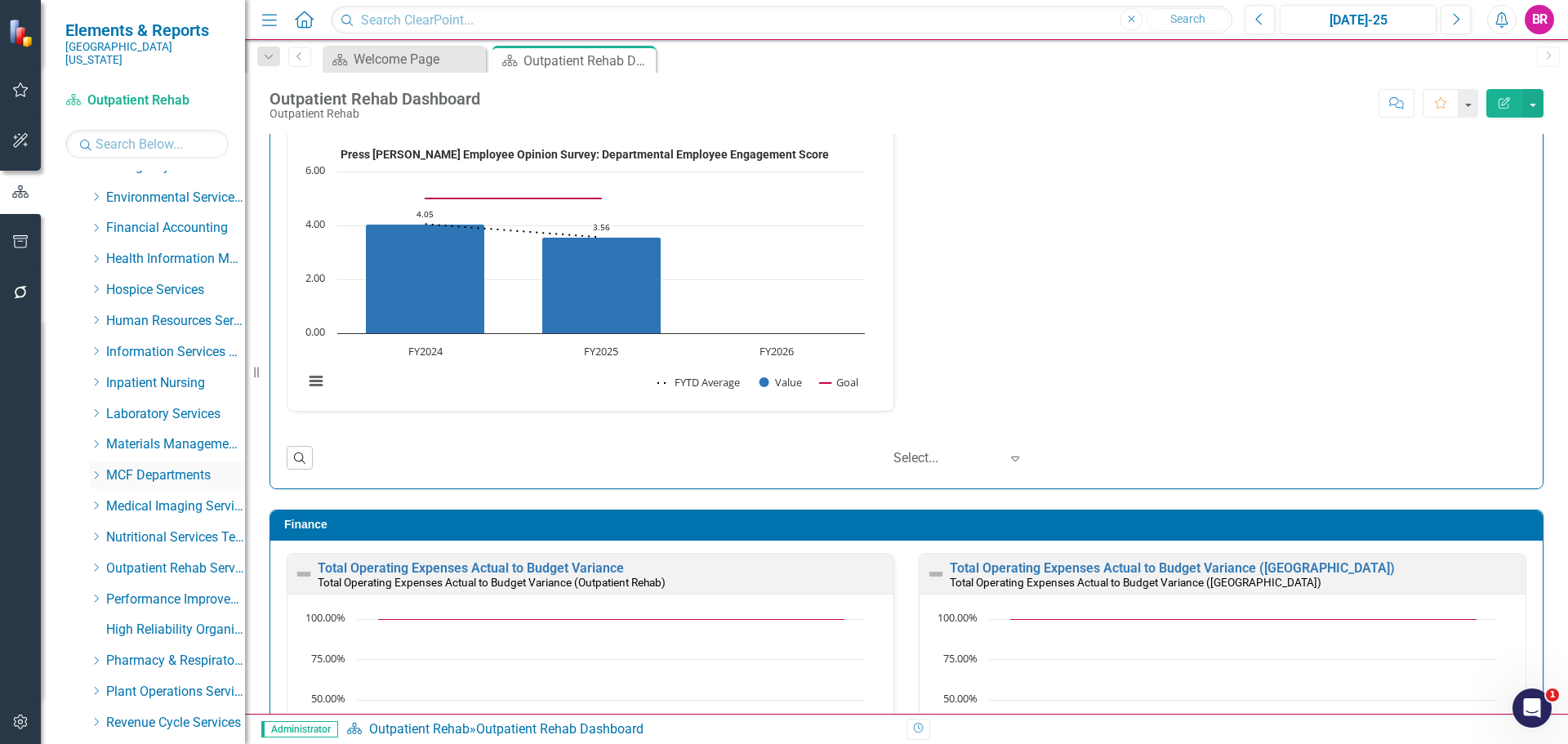
drag, startPoint x: 94, startPoint y: 461, endPoint x: 126, endPoint y: 473, distance: 34.2
click at [94, 470] on icon "Dropdown" at bounding box center [95, 475] width 12 height 10
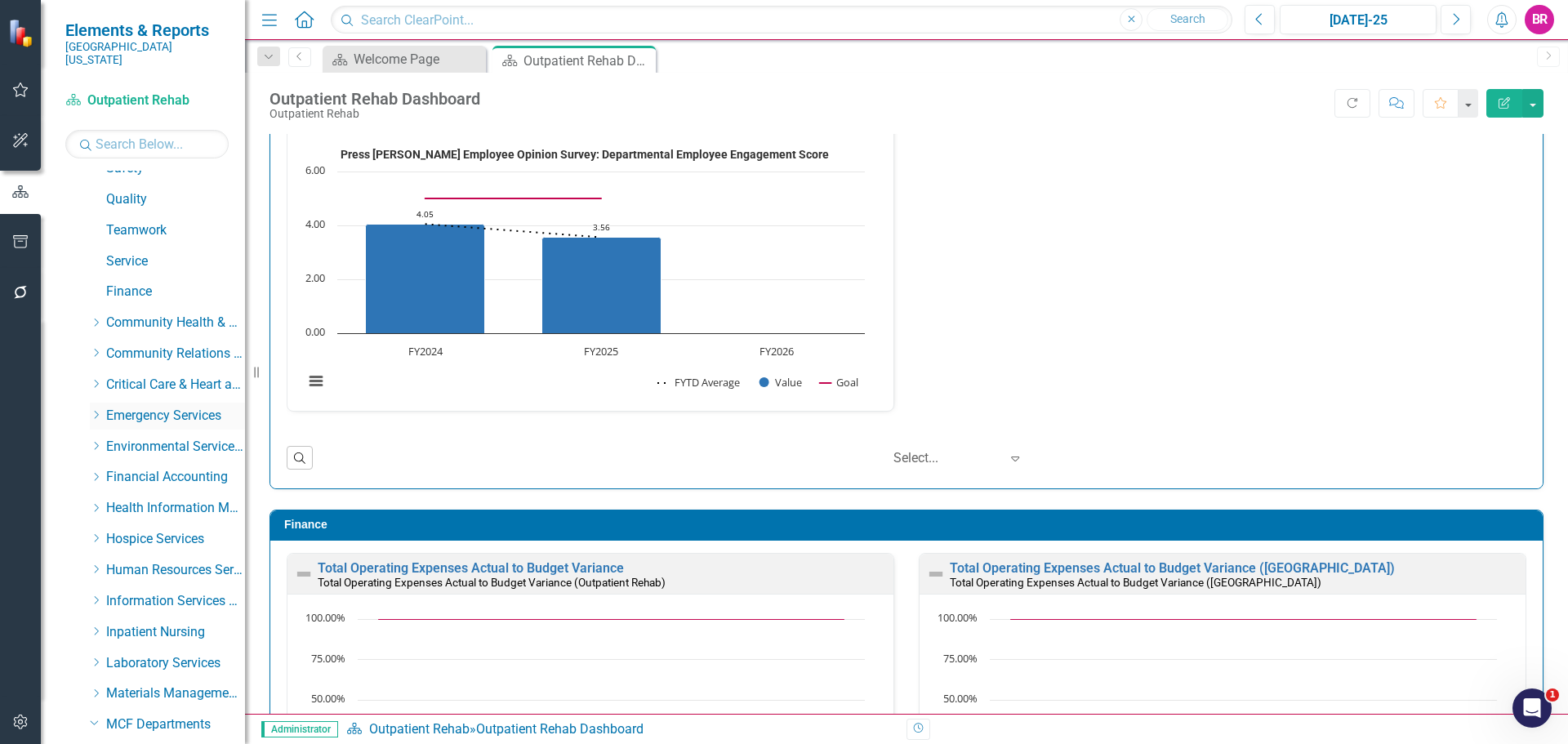
scroll to position [0, 0]
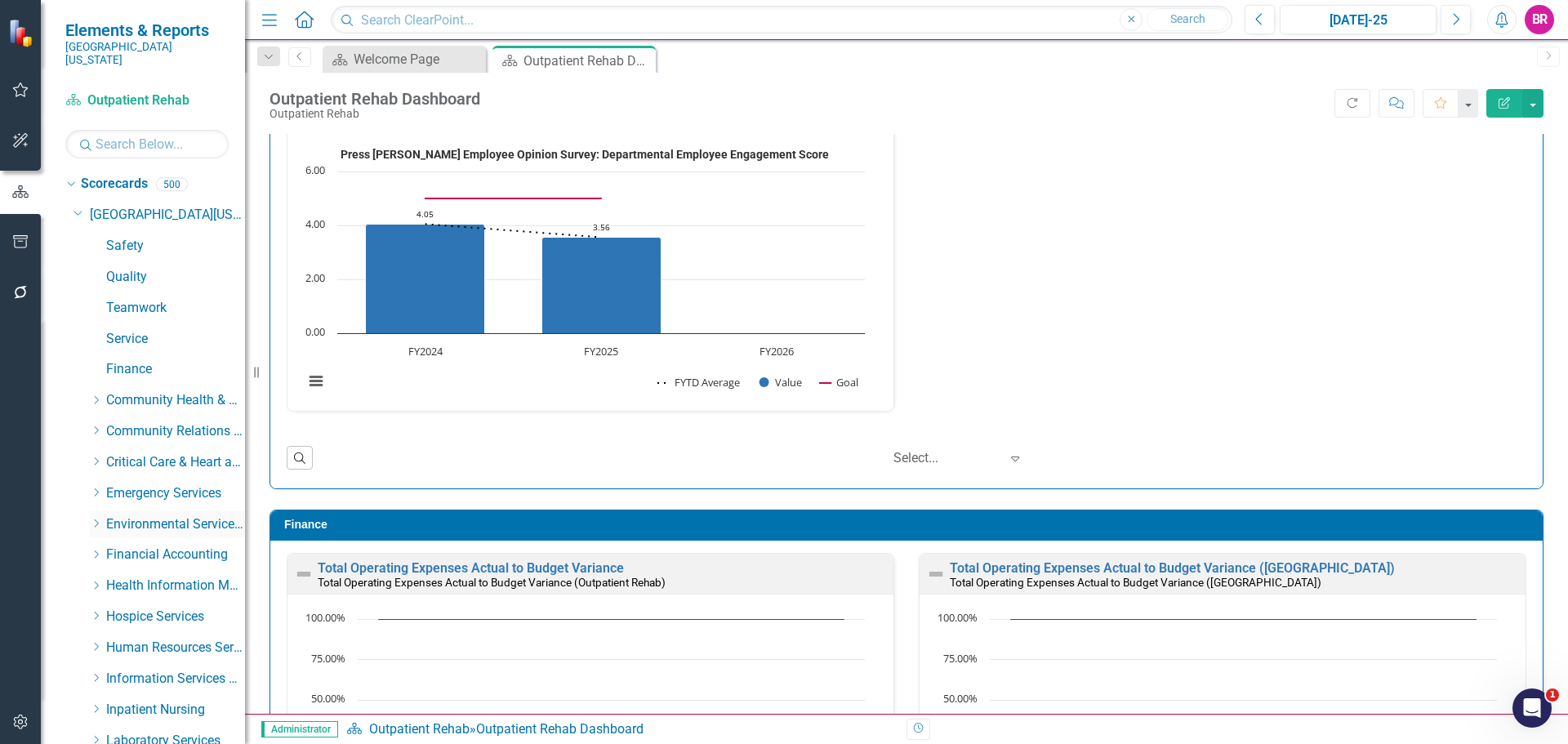
click at [94, 511] on div "Dropdown Environmental Services Team" at bounding box center [167, 525] width 156 height 27
click at [98, 517] on div "Dropdown" at bounding box center [95, 523] width 12 height 14
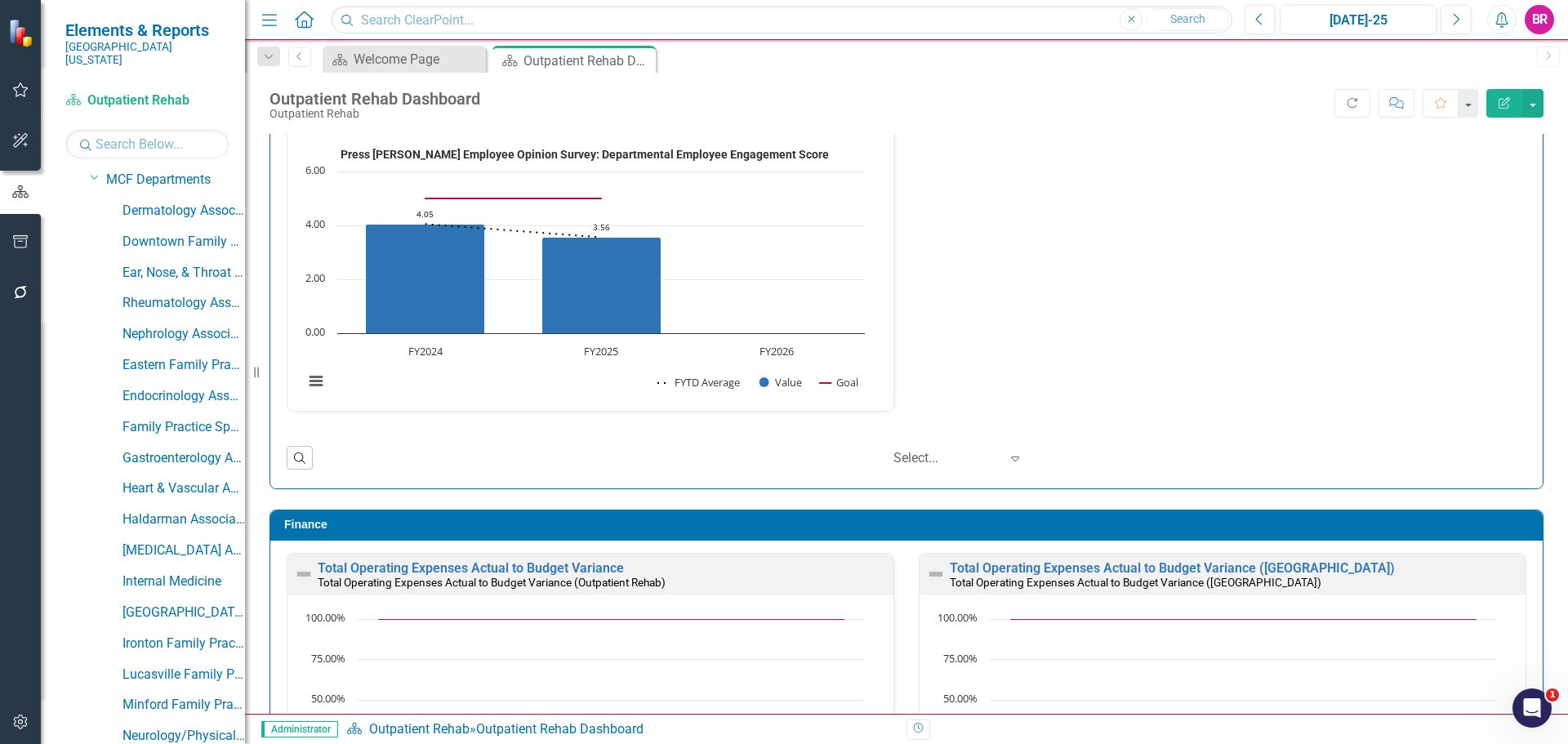
scroll to position [490, 0]
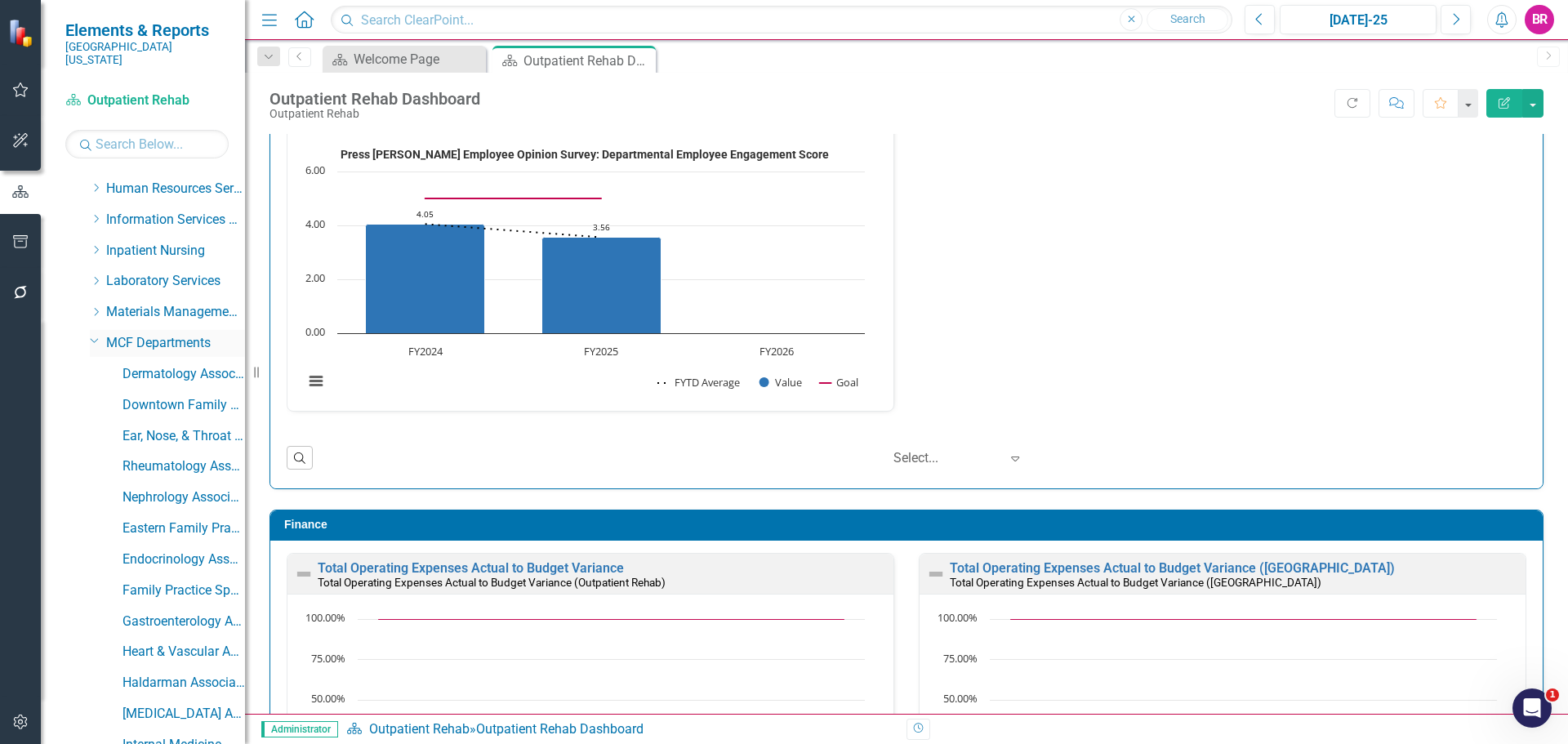
click at [92, 334] on icon "Dropdown" at bounding box center [95, 339] width 10 height 12
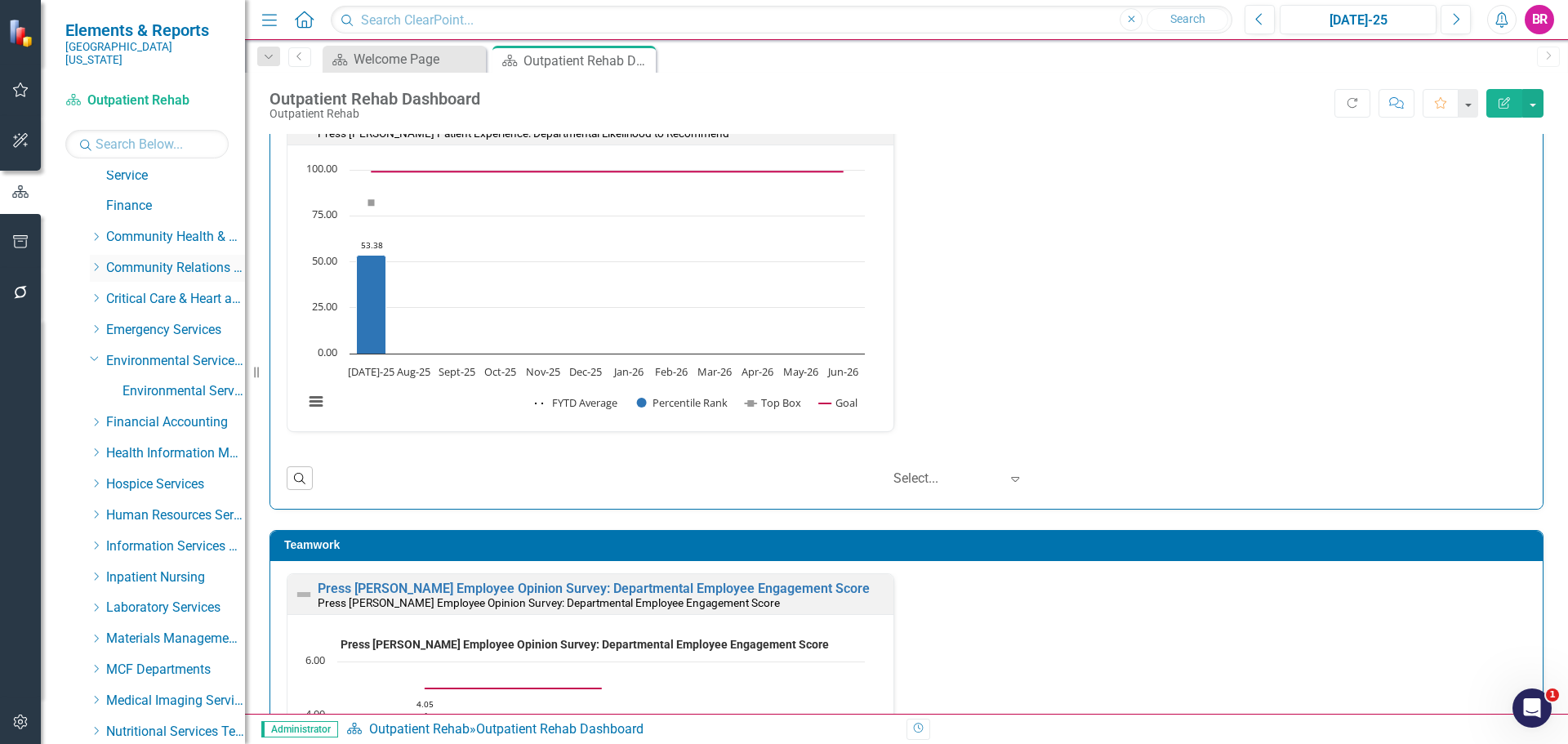
scroll to position [0, 0]
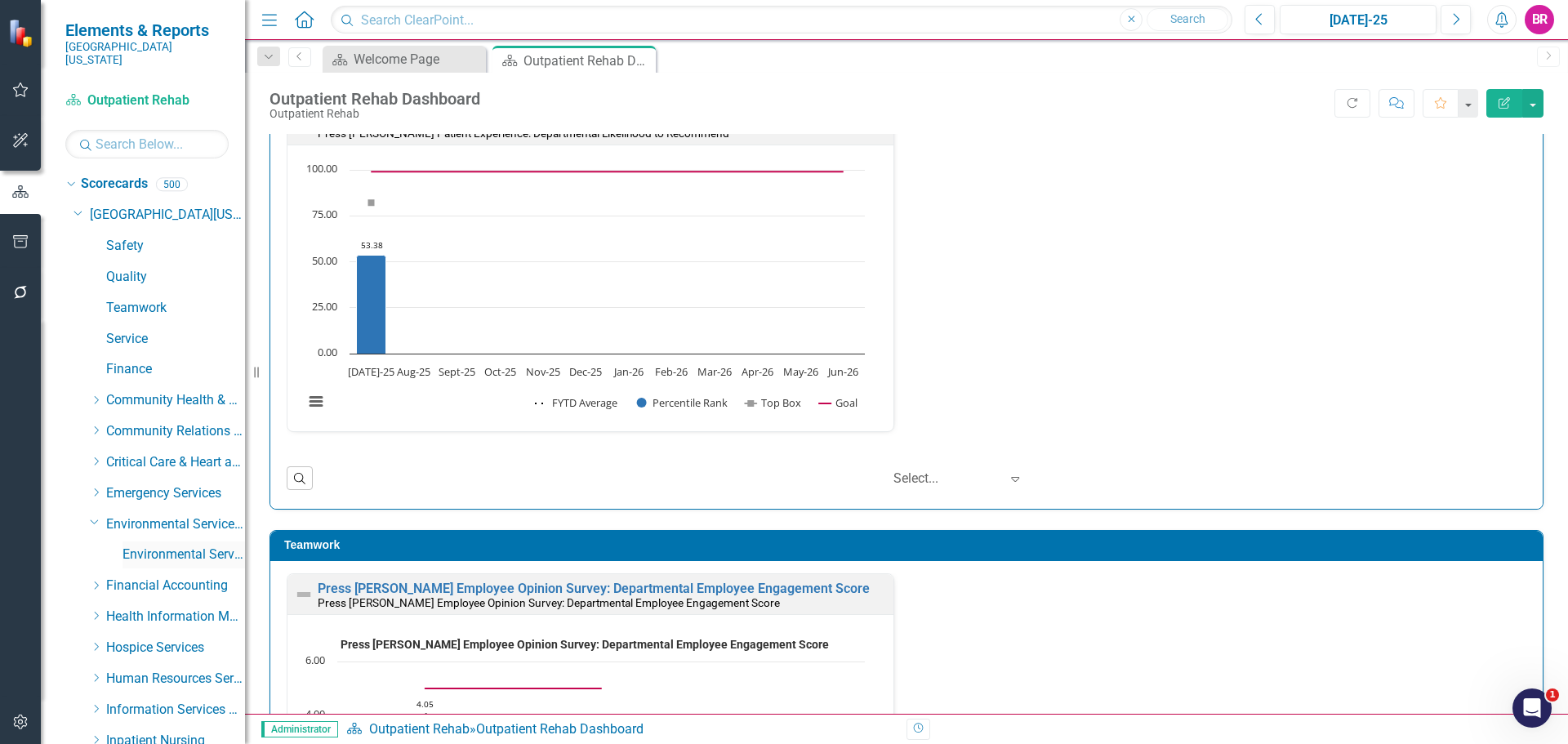
drag, startPoint x: 158, startPoint y: 542, endPoint x: 172, endPoint y: 538, distance: 14.6
click at [158, 546] on link "Environmental Services" at bounding box center [184, 555] width 123 height 19
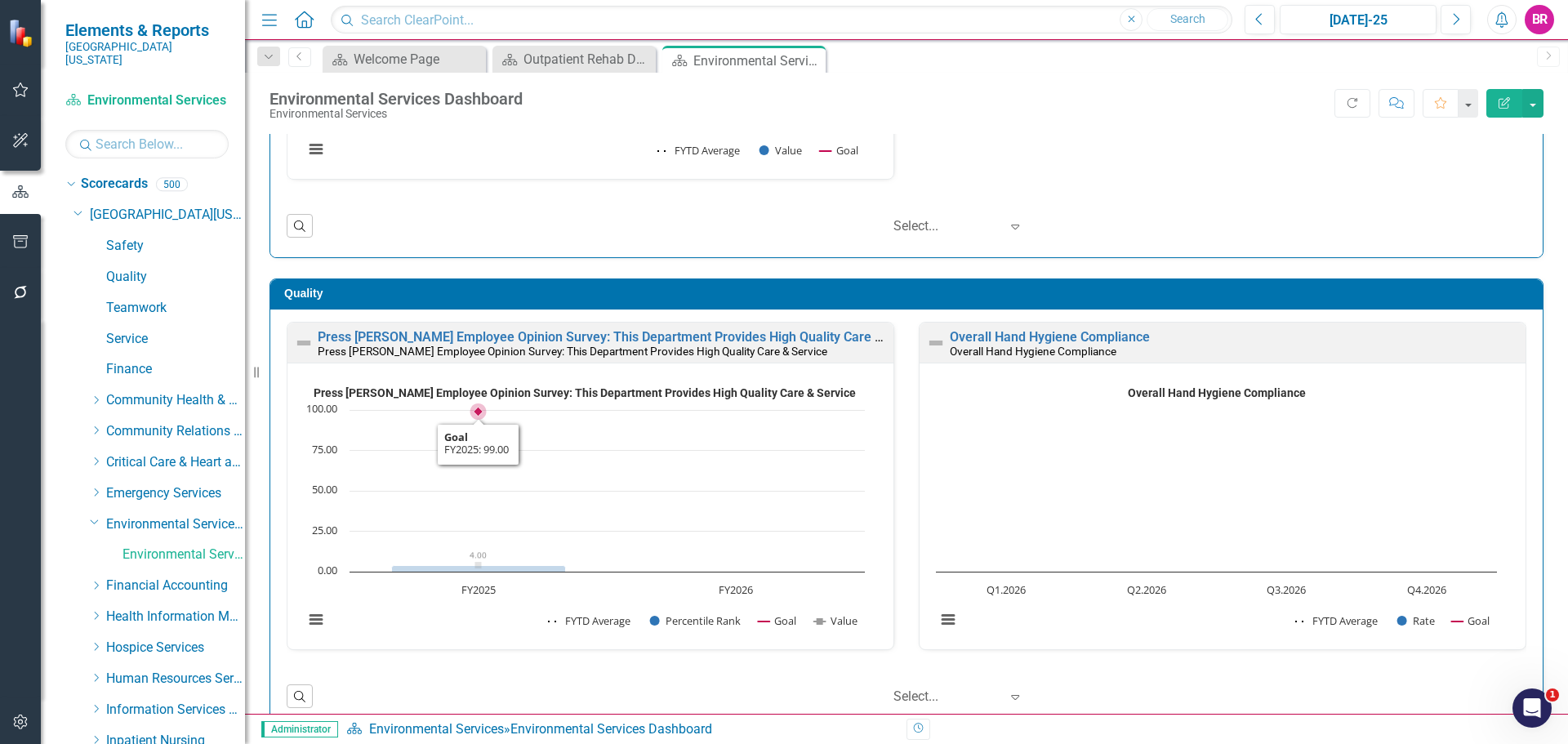
scroll to position [327, 0]
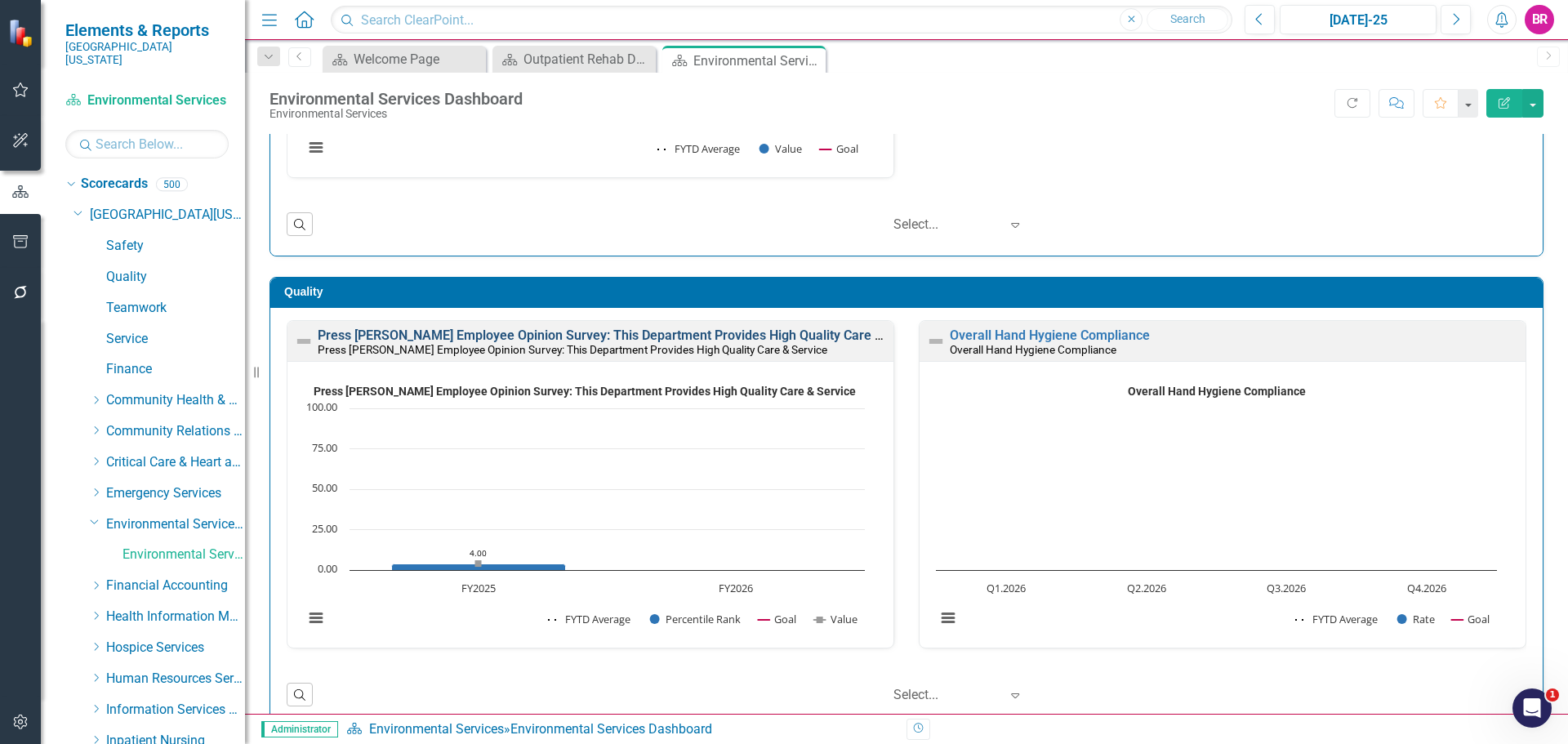
click at [681, 338] on link "Press [PERSON_NAME] Employee Opinion Survey: This Department Provides High Qual…" at bounding box center [624, 335] width 613 height 15
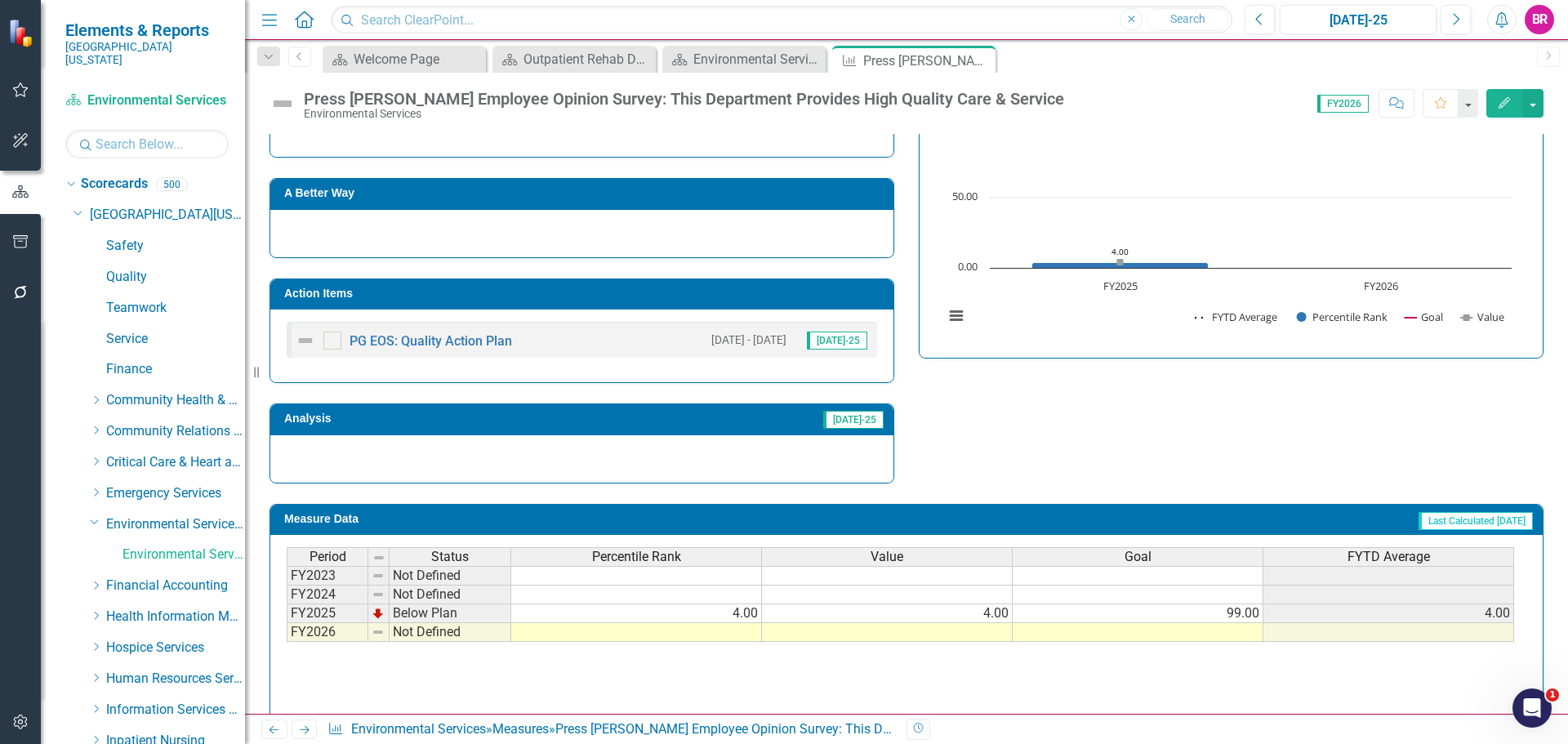
scroll to position [692, 0]
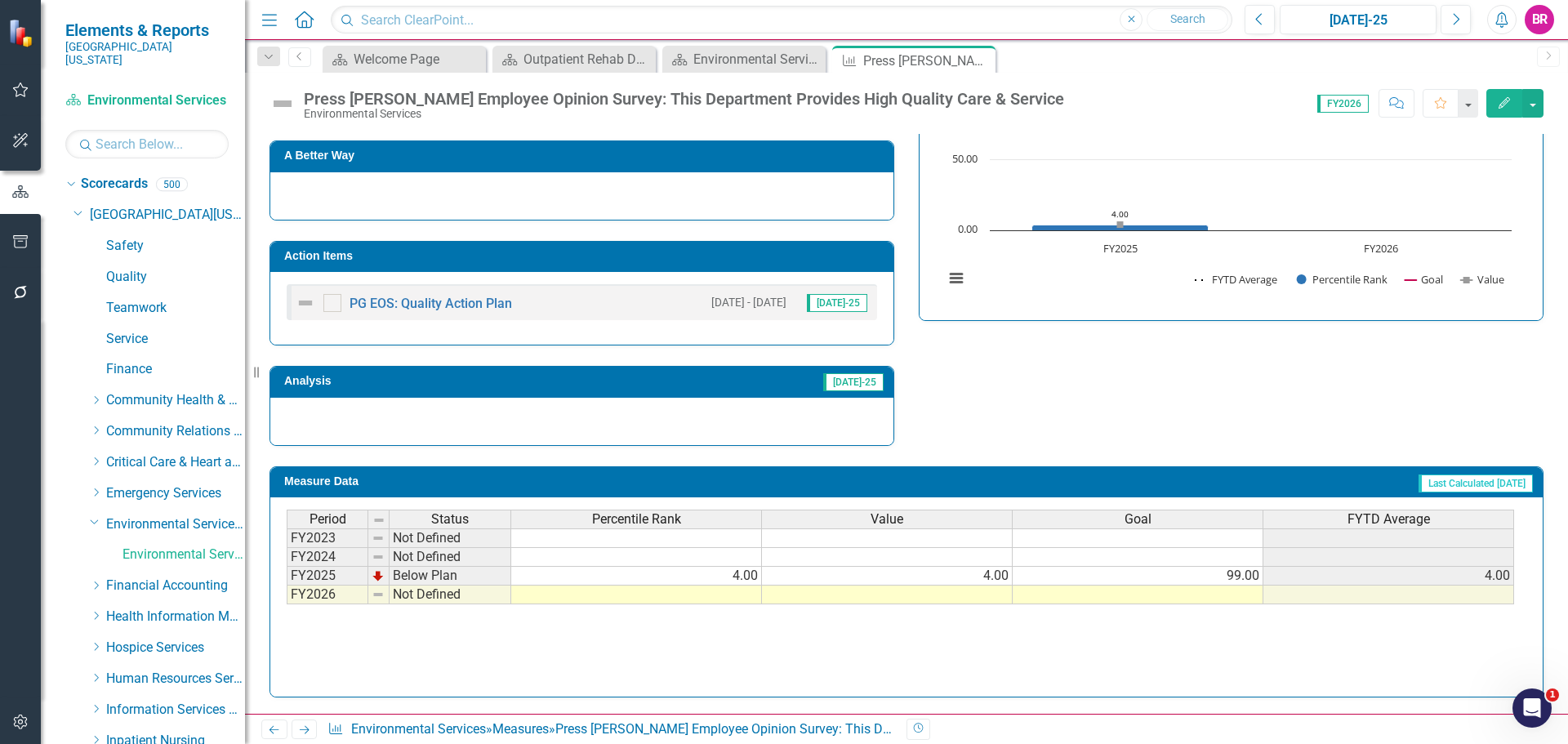
click at [1228, 573] on td "99.00" at bounding box center [1139, 576] width 251 height 19
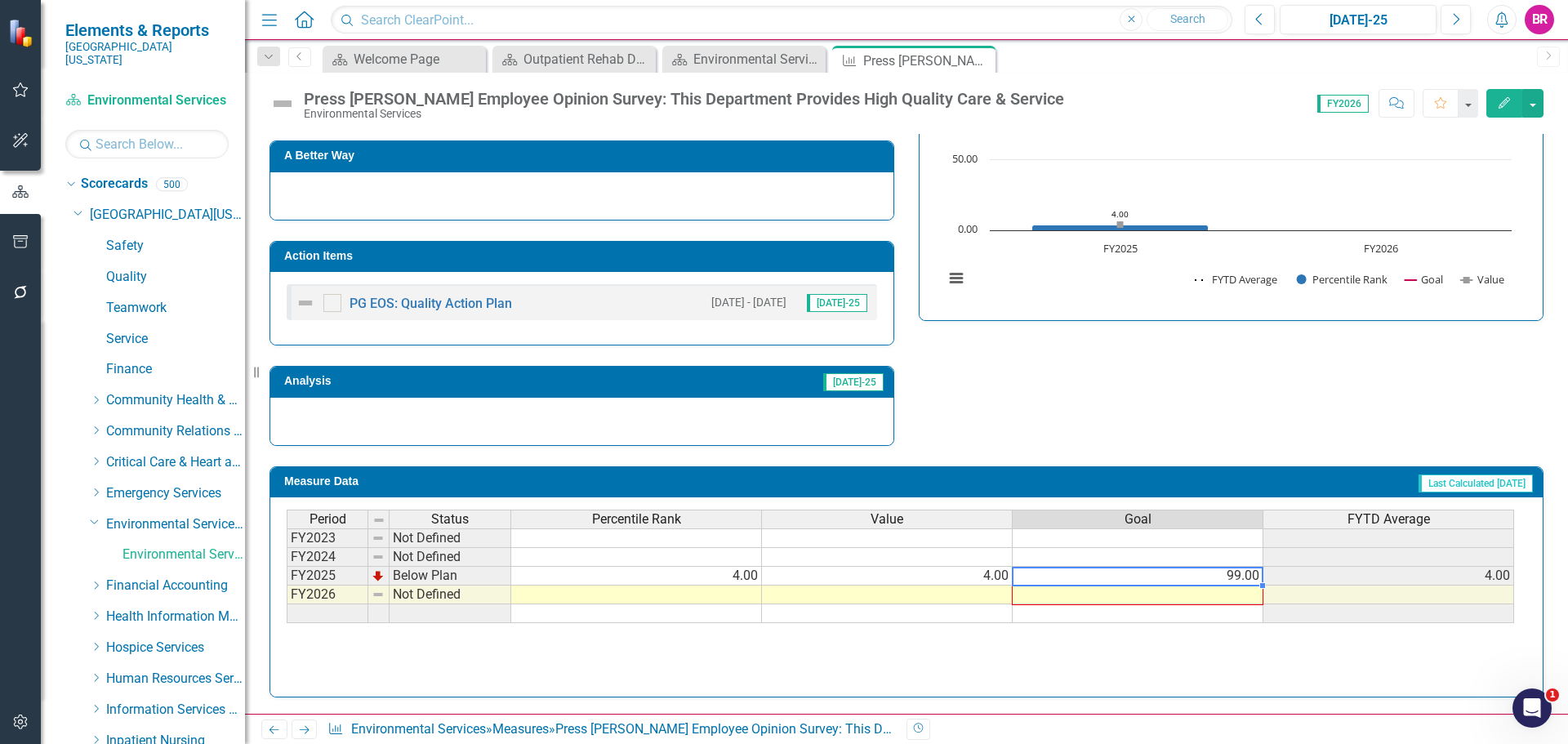
drag, startPoint x: 1261, startPoint y: 584, endPoint x: 1261, endPoint y: 595, distance: 11.0
click at [286, 595] on div "Period Status Percentile Rank Value Goal FYTD Average FY2023 Not Defined FY2024…" at bounding box center [286, 566] width 0 height 114
type textarea "99"
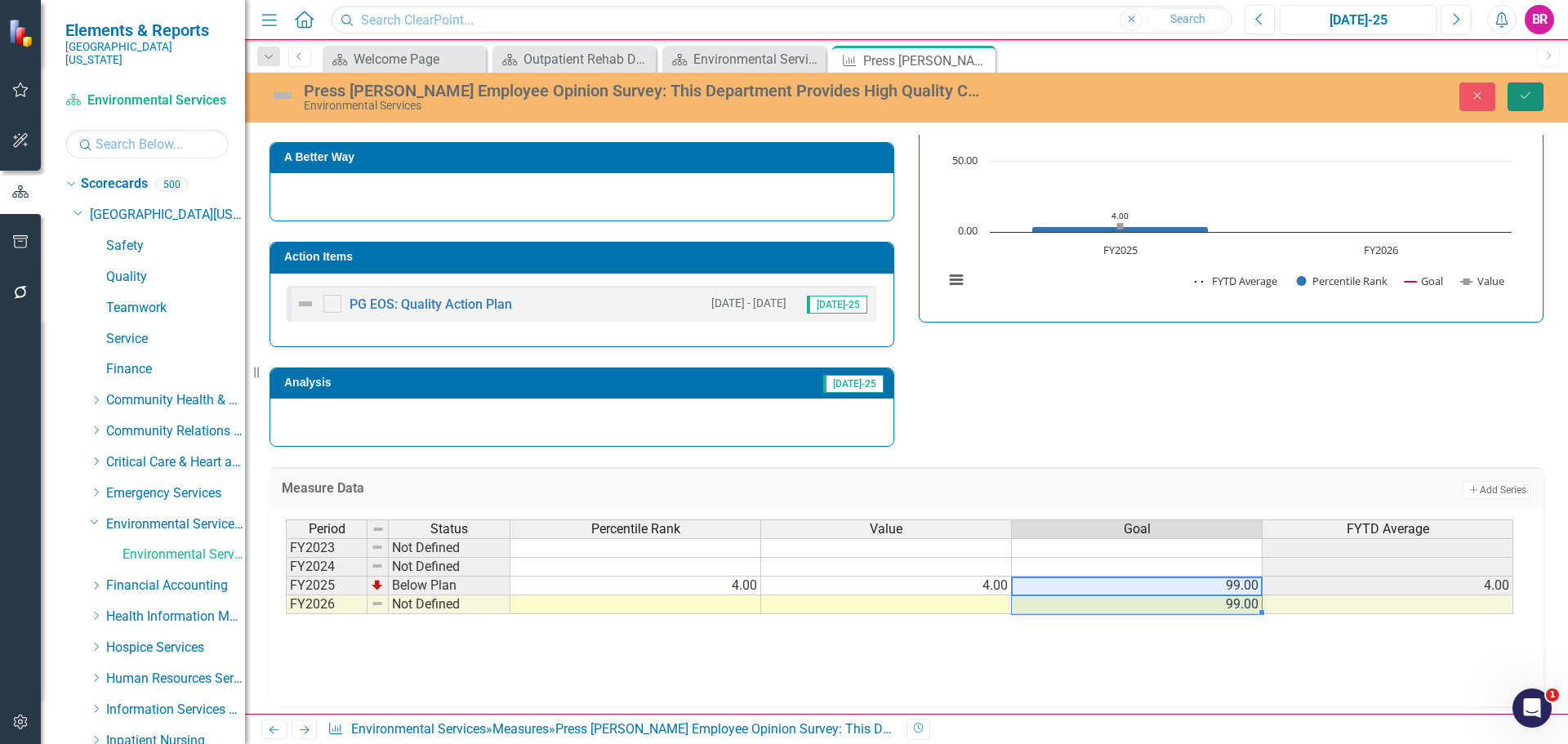
click at [1526, 109] on button "Save" at bounding box center [1526, 96] width 36 height 28
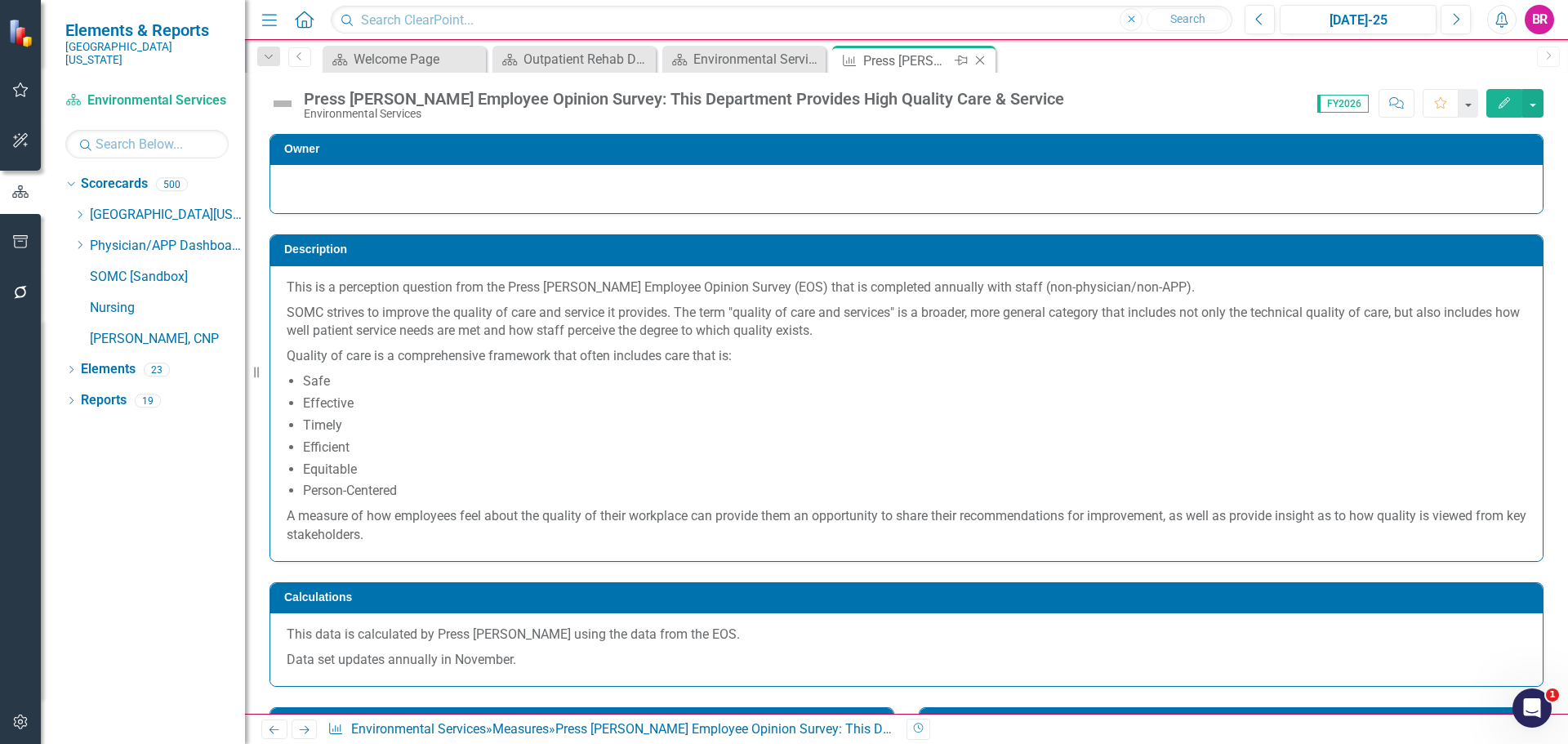
click at [984, 61] on icon "Close" at bounding box center [980, 60] width 16 height 13
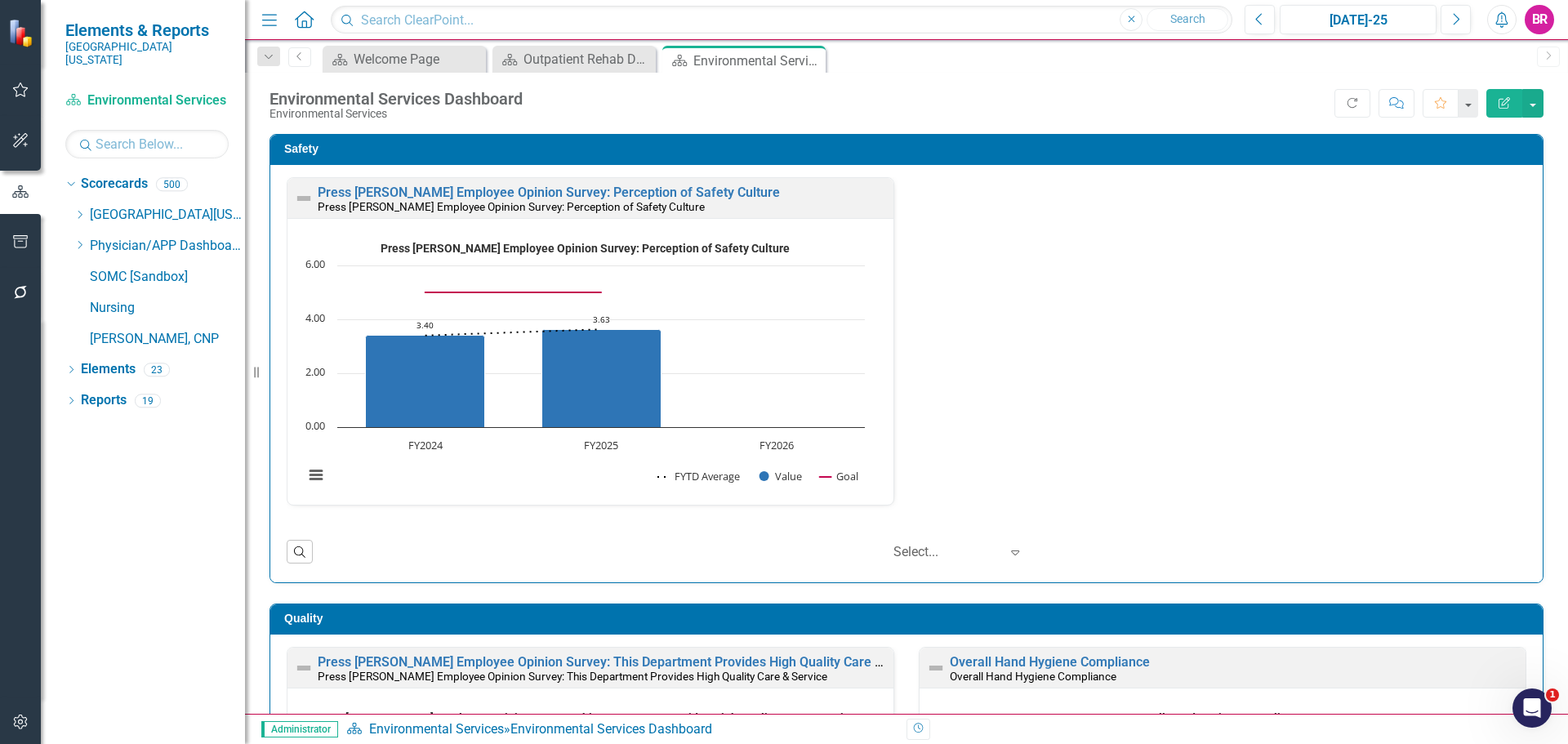
scroll to position [327, 0]
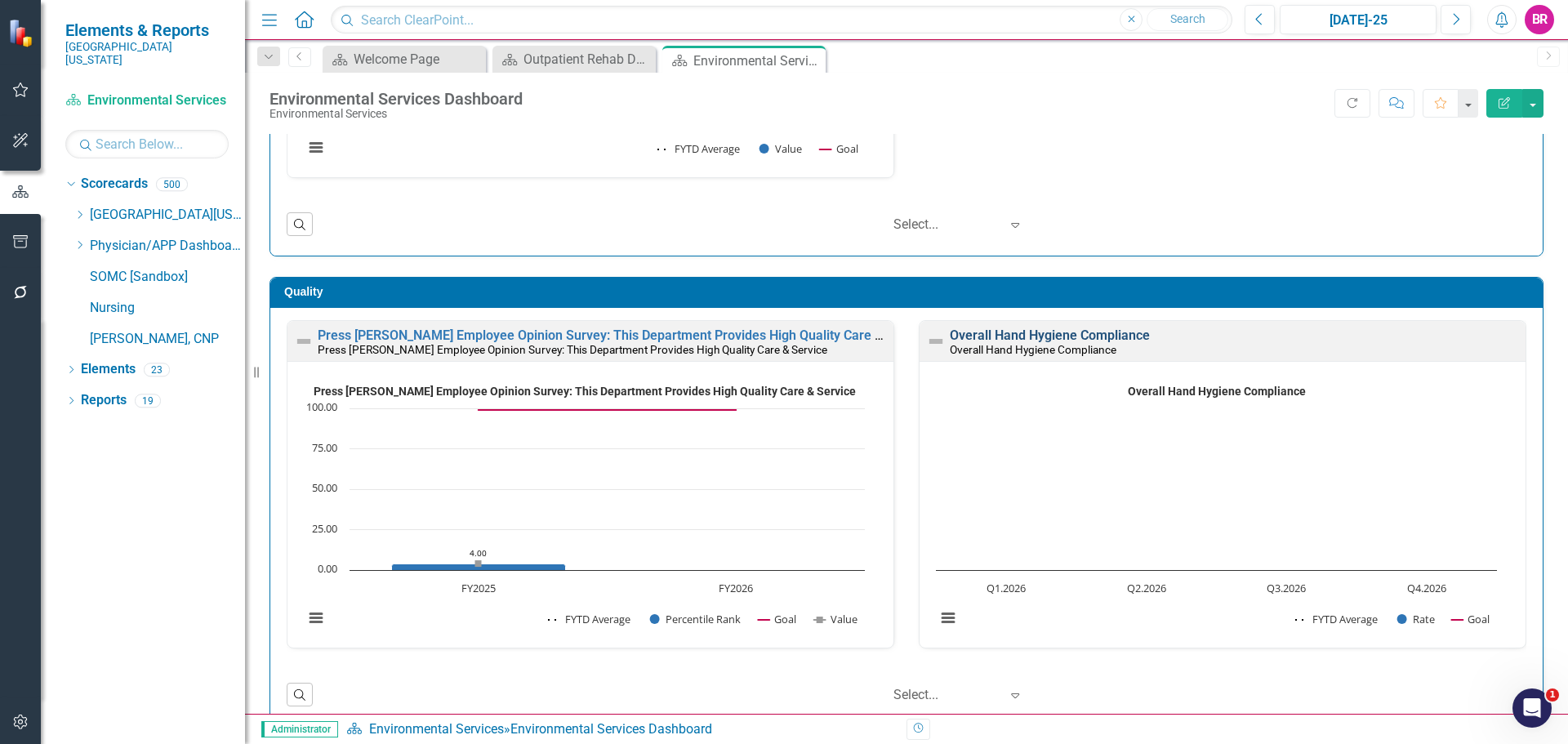
click at [1081, 340] on link "Overall Hand Hygiene Compliance" at bounding box center [1050, 335] width 200 height 15
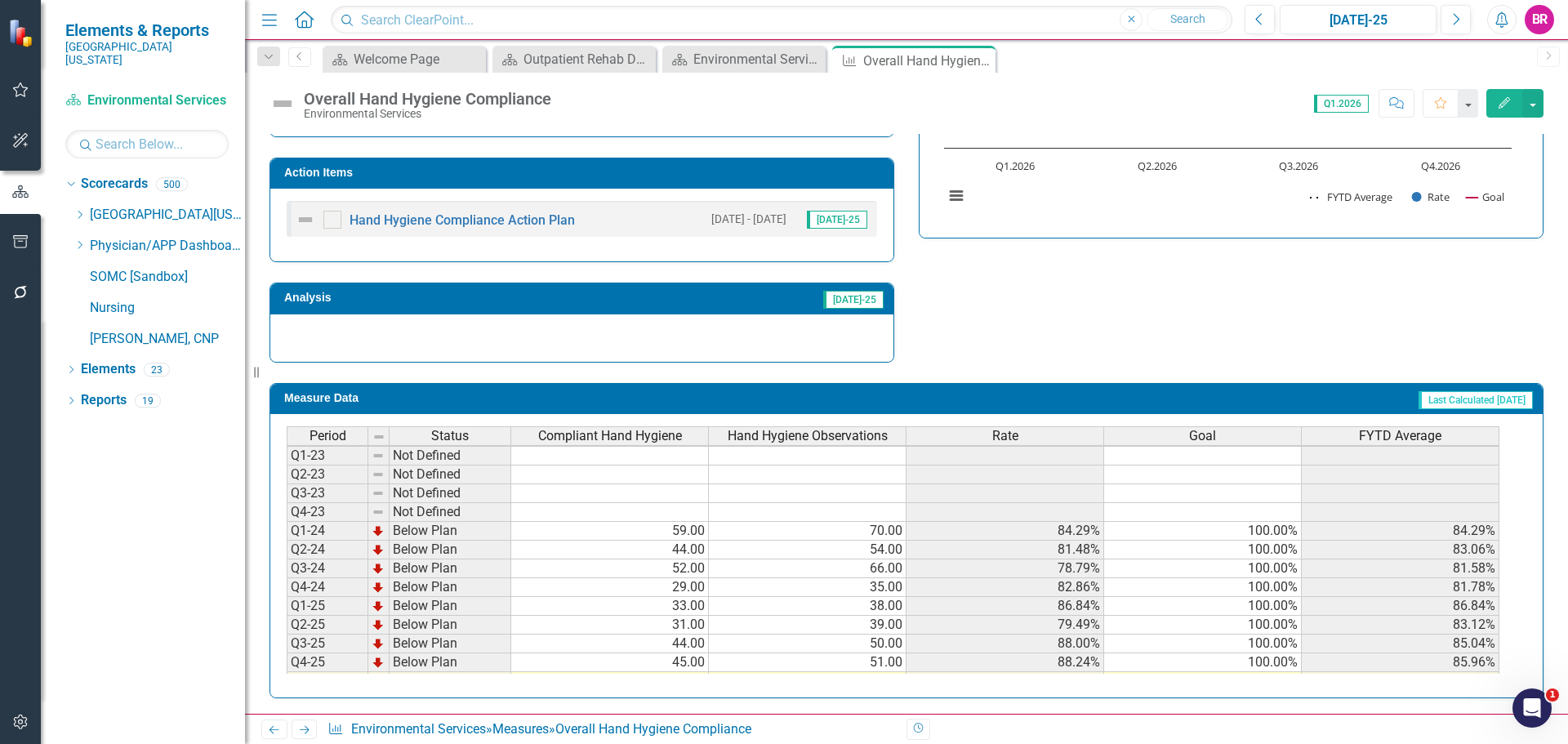
scroll to position [75, 0]
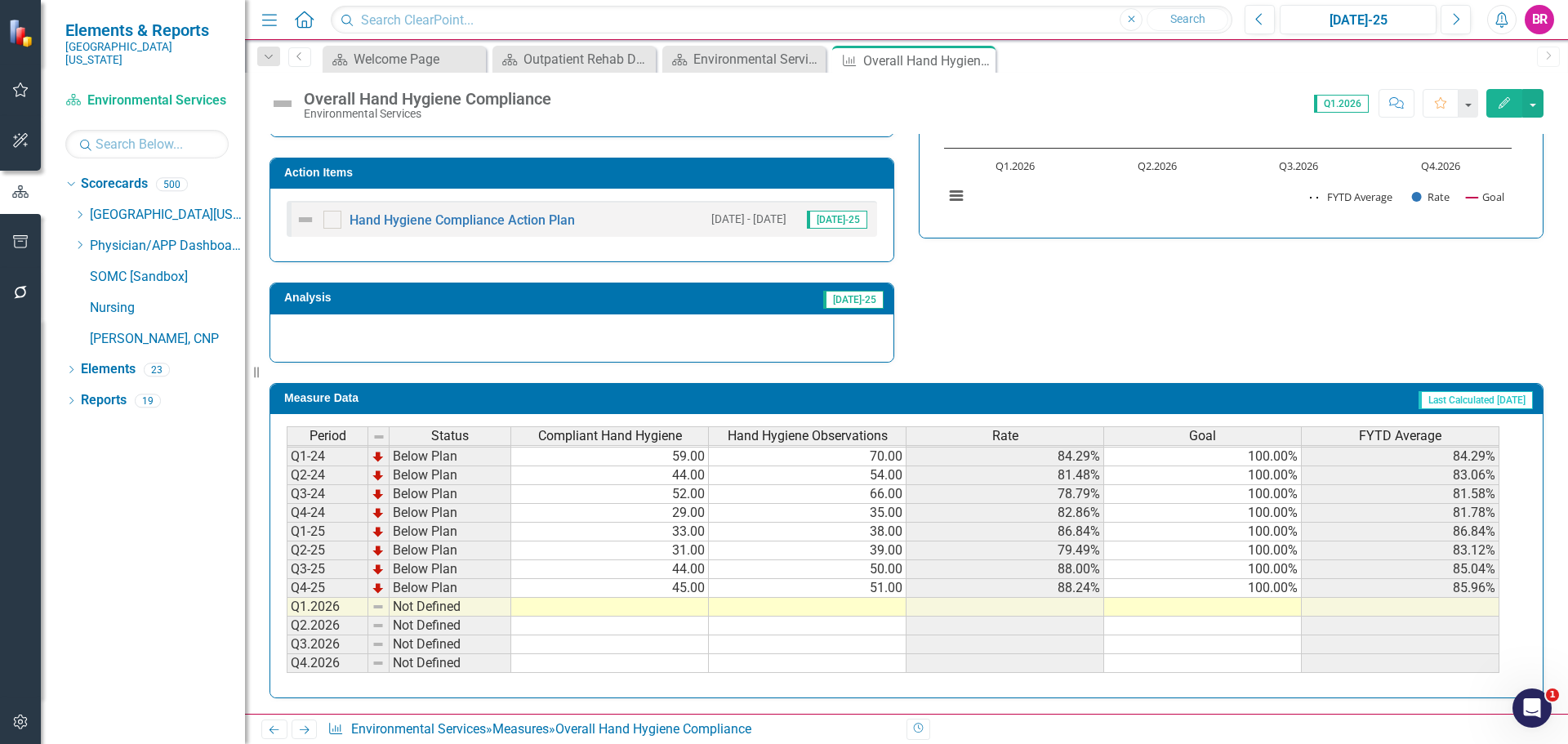
click at [1298, 592] on td "100.00%" at bounding box center [1202, 588] width 197 height 19
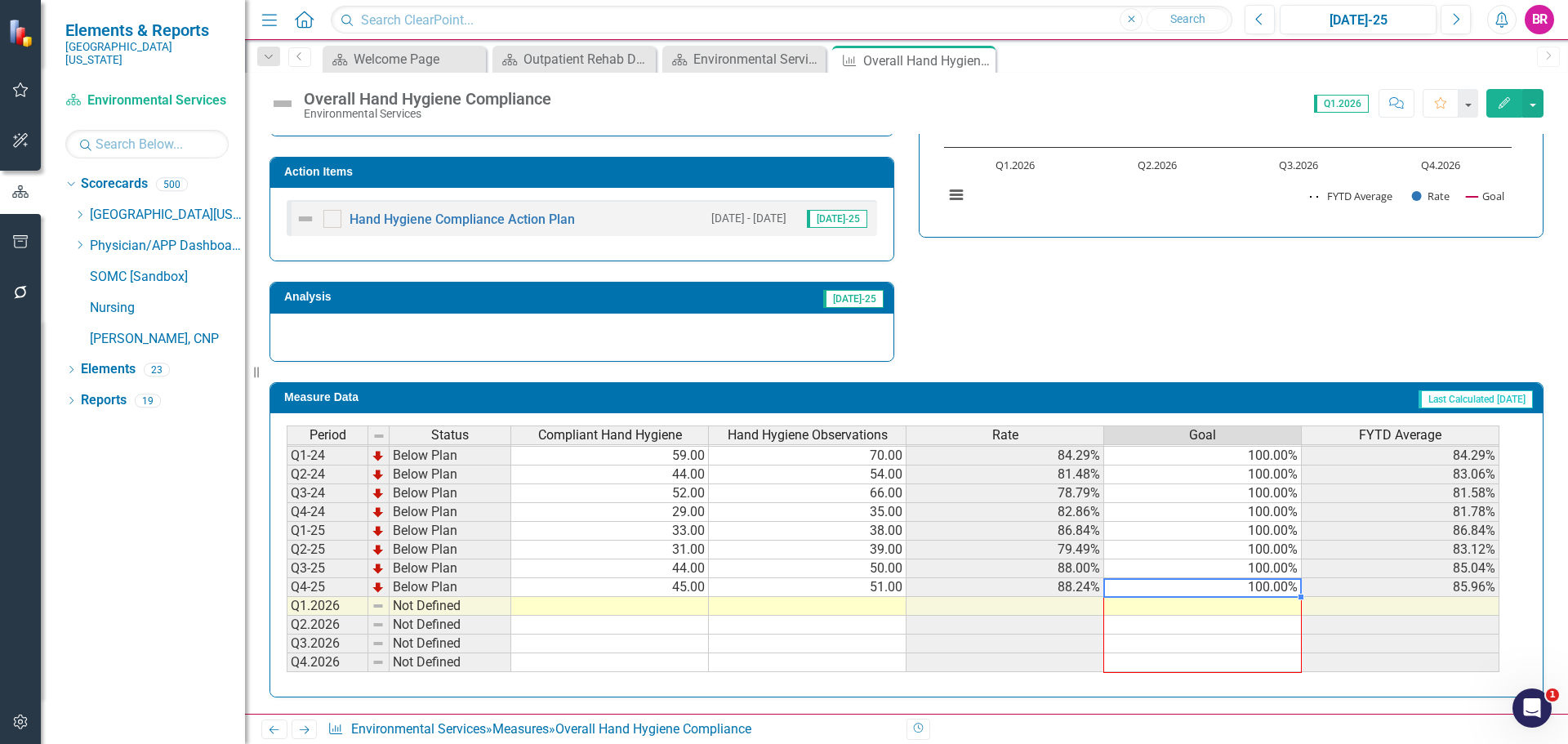
drag, startPoint x: 1301, startPoint y: 597, endPoint x: 1256, endPoint y: 660, distance: 77.4
click at [286, 661] on div "Period Status Compliant Hand Hygiene Hand Hygiene Observations Rate Goal FYTD A…" at bounding box center [286, 511] width 0 height 321
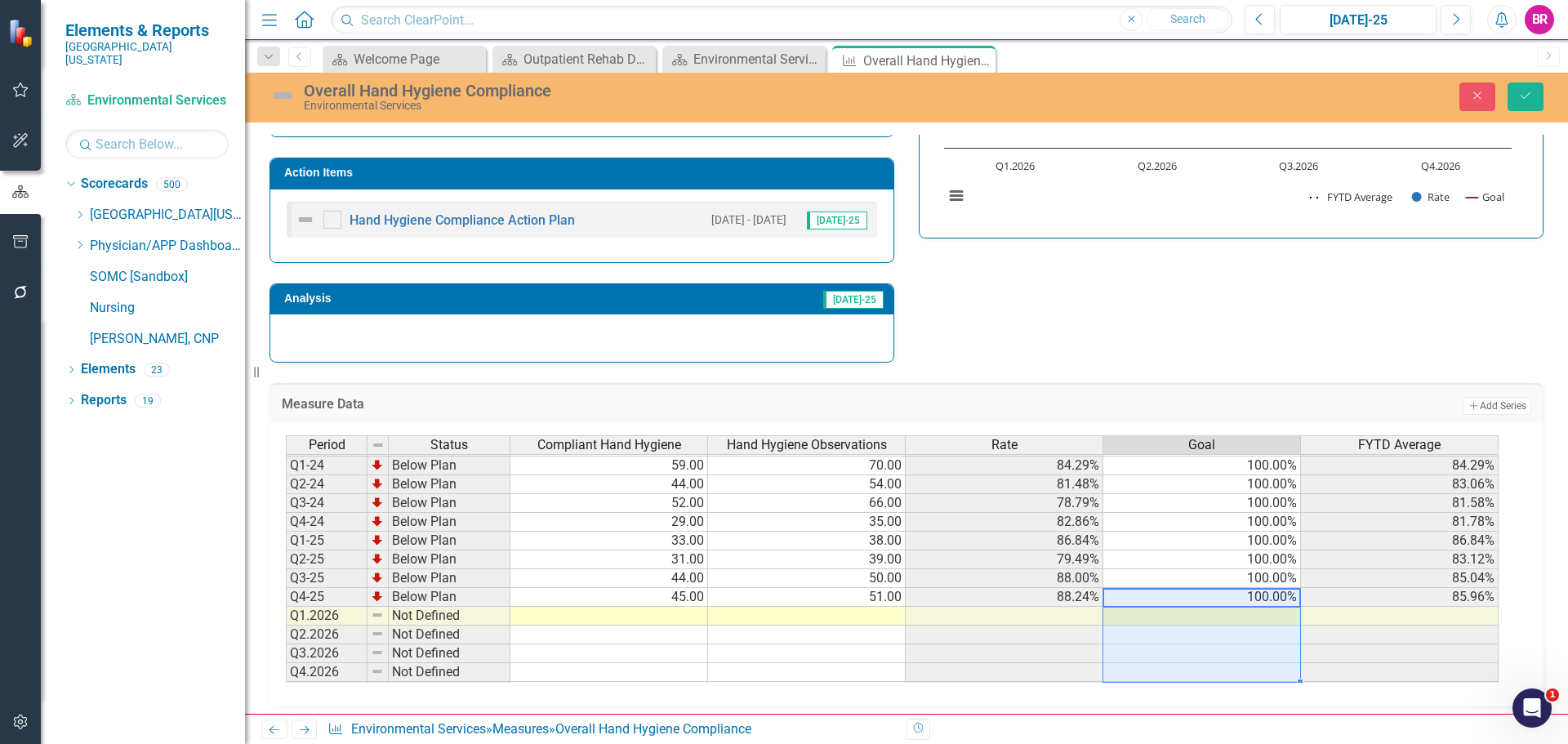
type textarea "100"
click at [1523, 106] on button "Save" at bounding box center [1526, 96] width 36 height 28
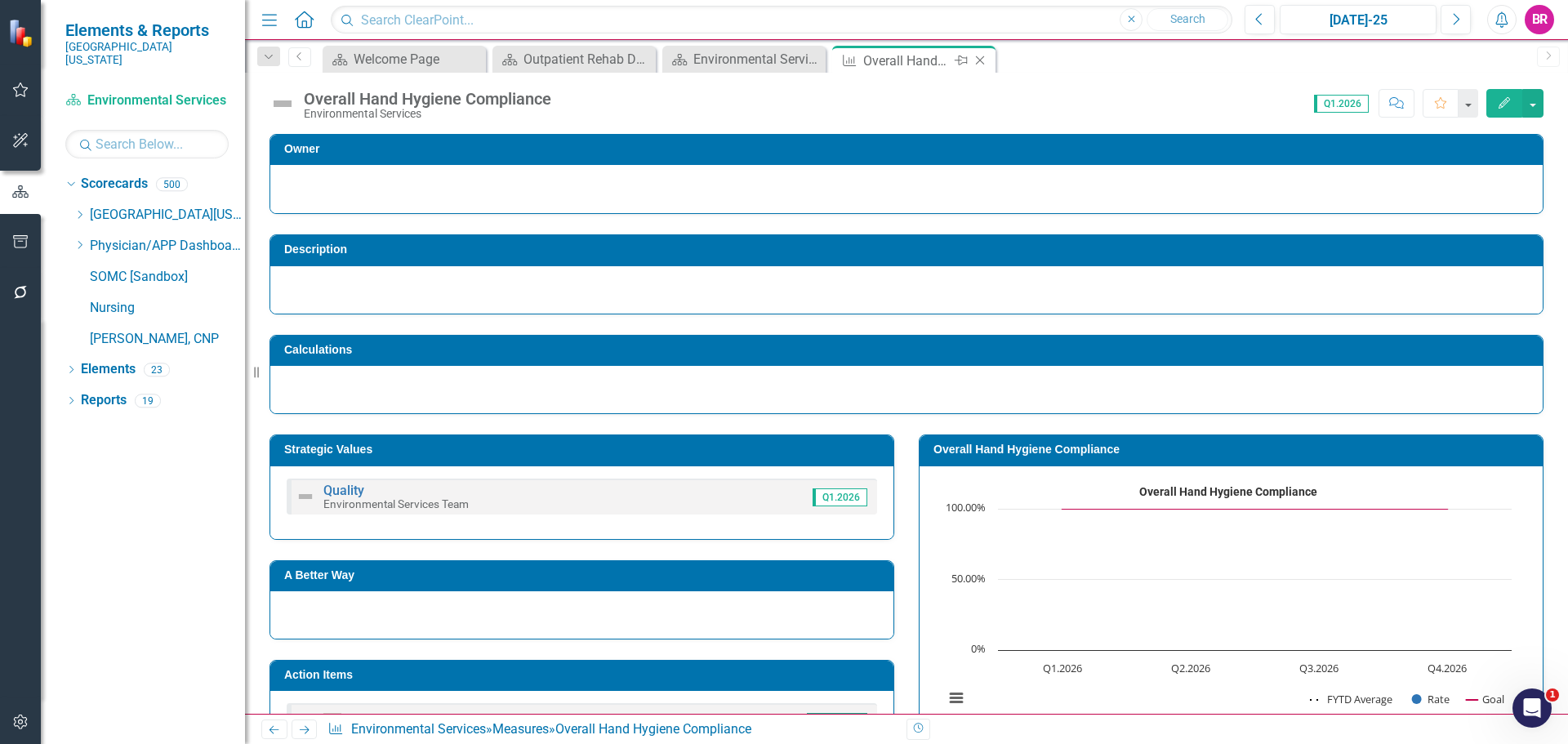
click at [978, 59] on icon "Close" at bounding box center [980, 60] width 16 height 13
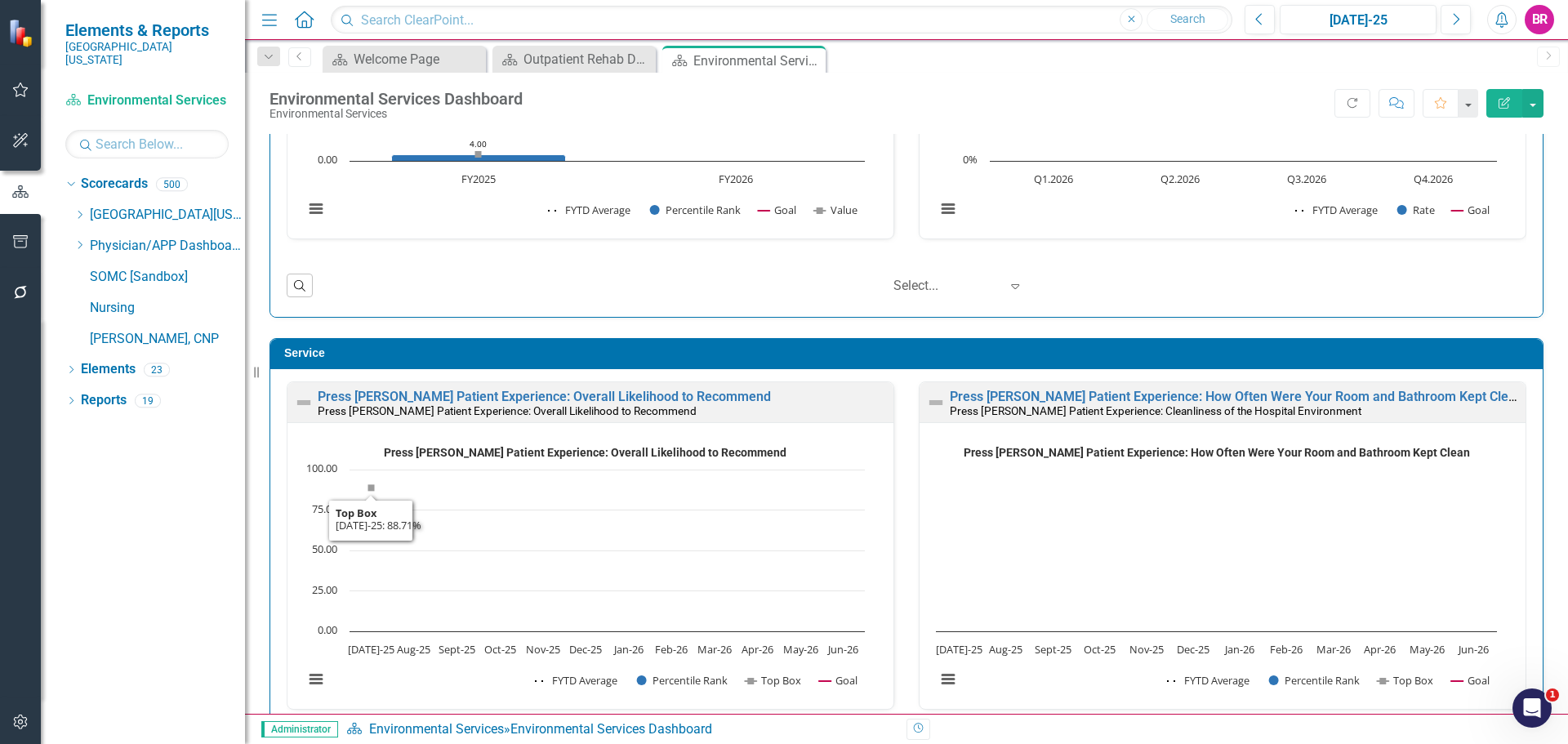
scroll to position [1, 0]
click at [595, 393] on link "Press [PERSON_NAME] Patient Experience: Overall Likelihood to Recommend" at bounding box center [544, 396] width 453 height 15
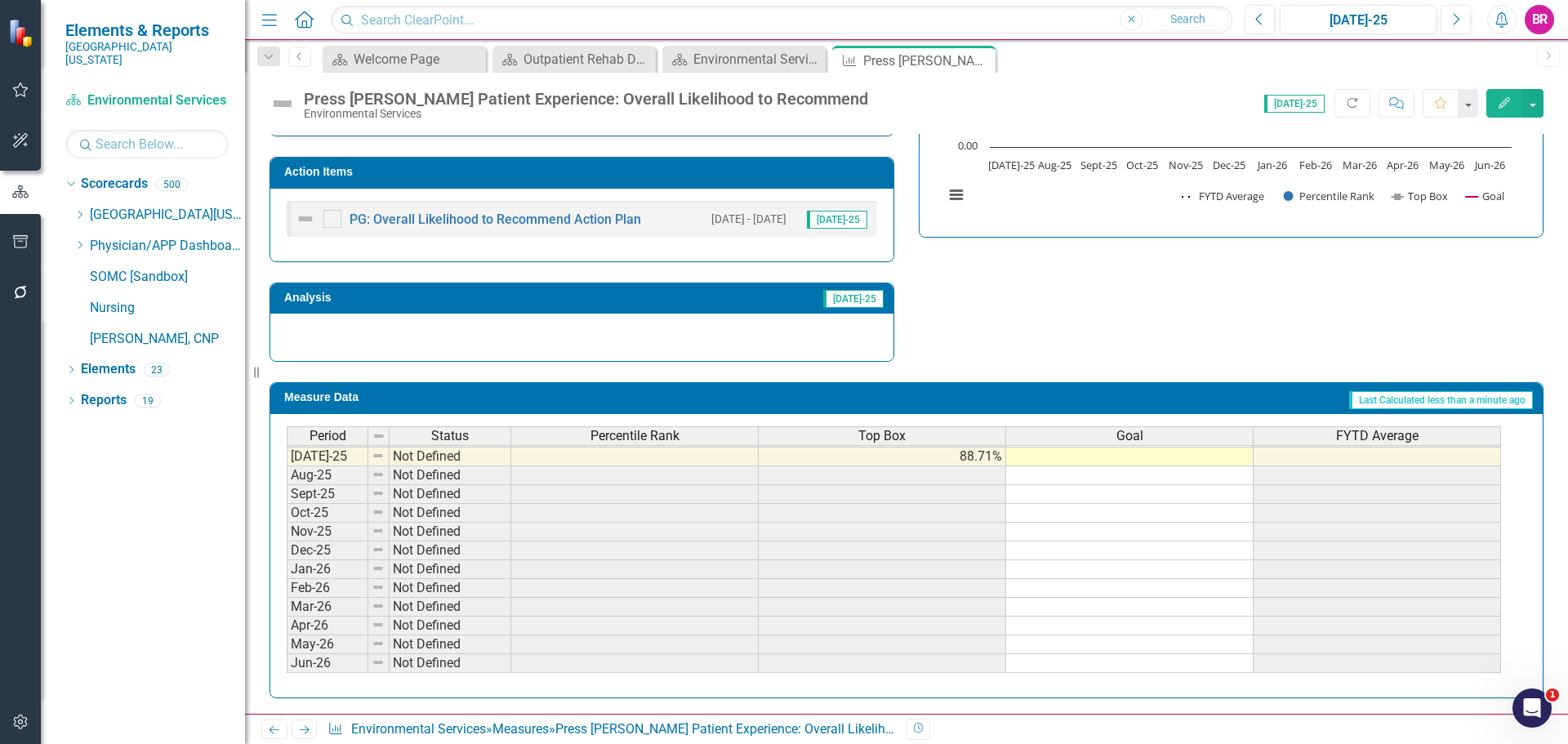
scroll to position [594, 0]
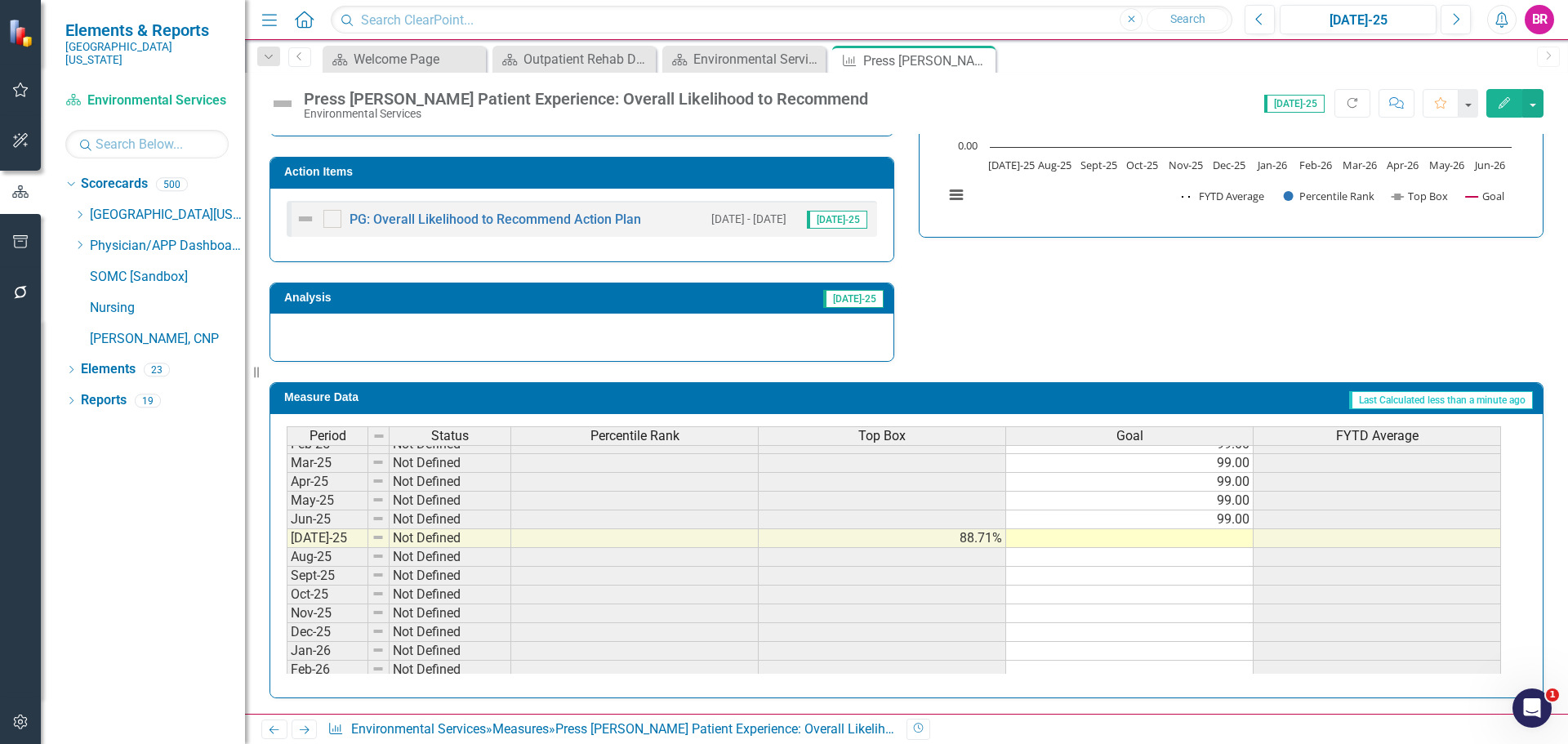
click at [1246, 517] on td "99.00" at bounding box center [1130, 519] width 247 height 19
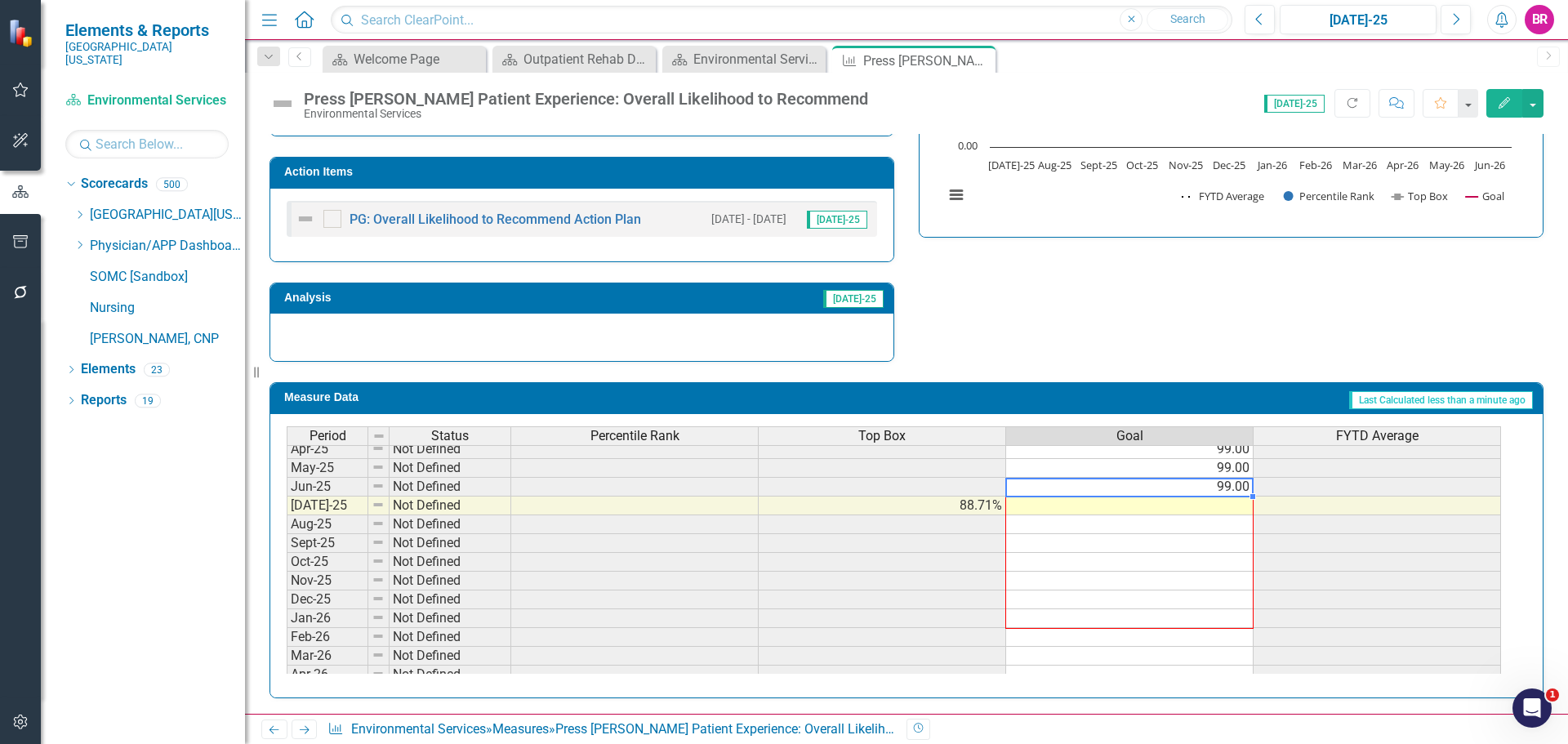
scroll to position [676, 0]
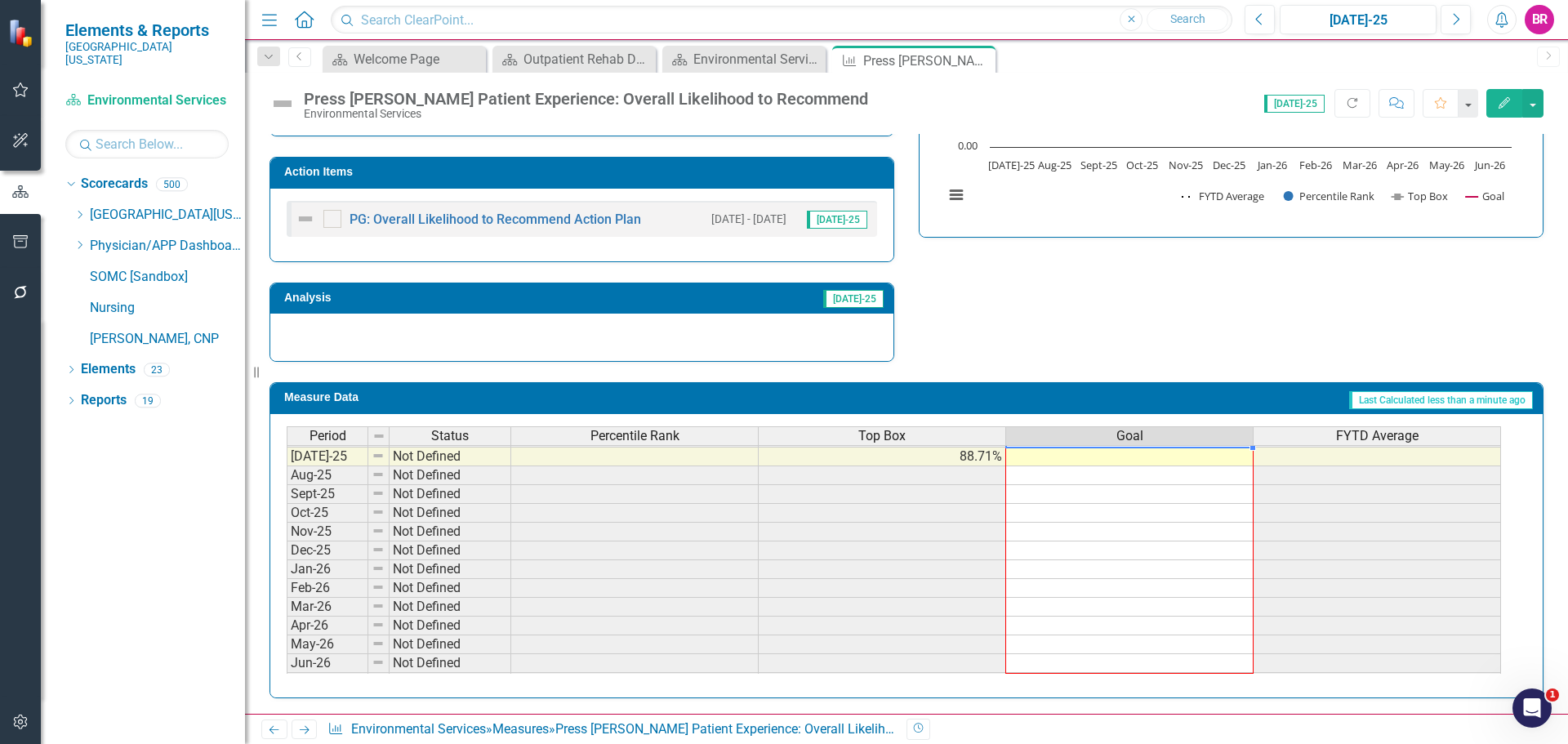
drag, startPoint x: 1253, startPoint y: 529, endPoint x: 1221, endPoint y: 675, distance: 149.5
click at [1221, 675] on div "Period Status Percentile Rank Top Box Goal FYTD Average Jun-24 Not Defined 99.0…" at bounding box center [906, 556] width 1272 height 284
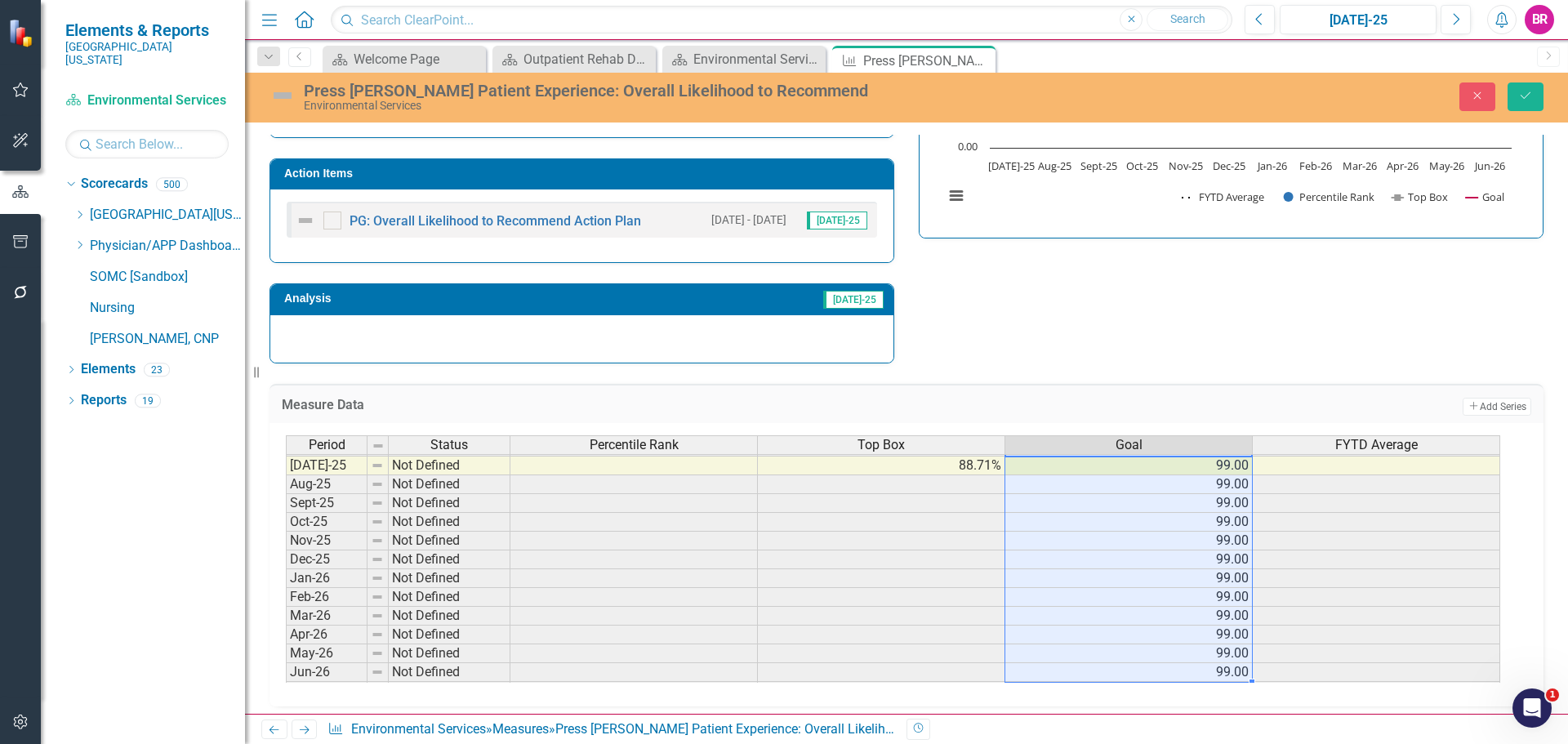
type textarea "99"
click at [1523, 93] on icon "Save" at bounding box center [1525, 96] width 15 height 12
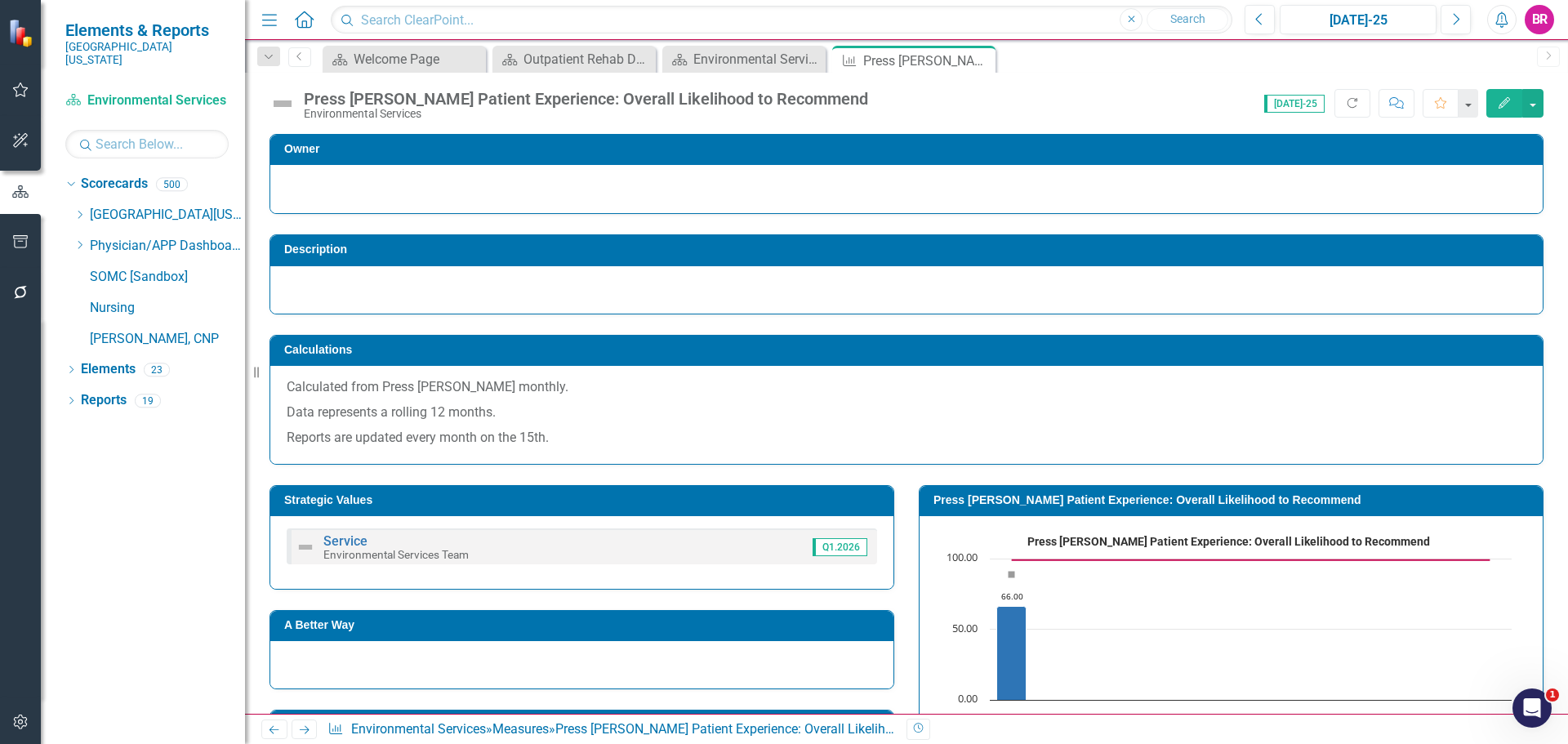
scroll to position [245, 0]
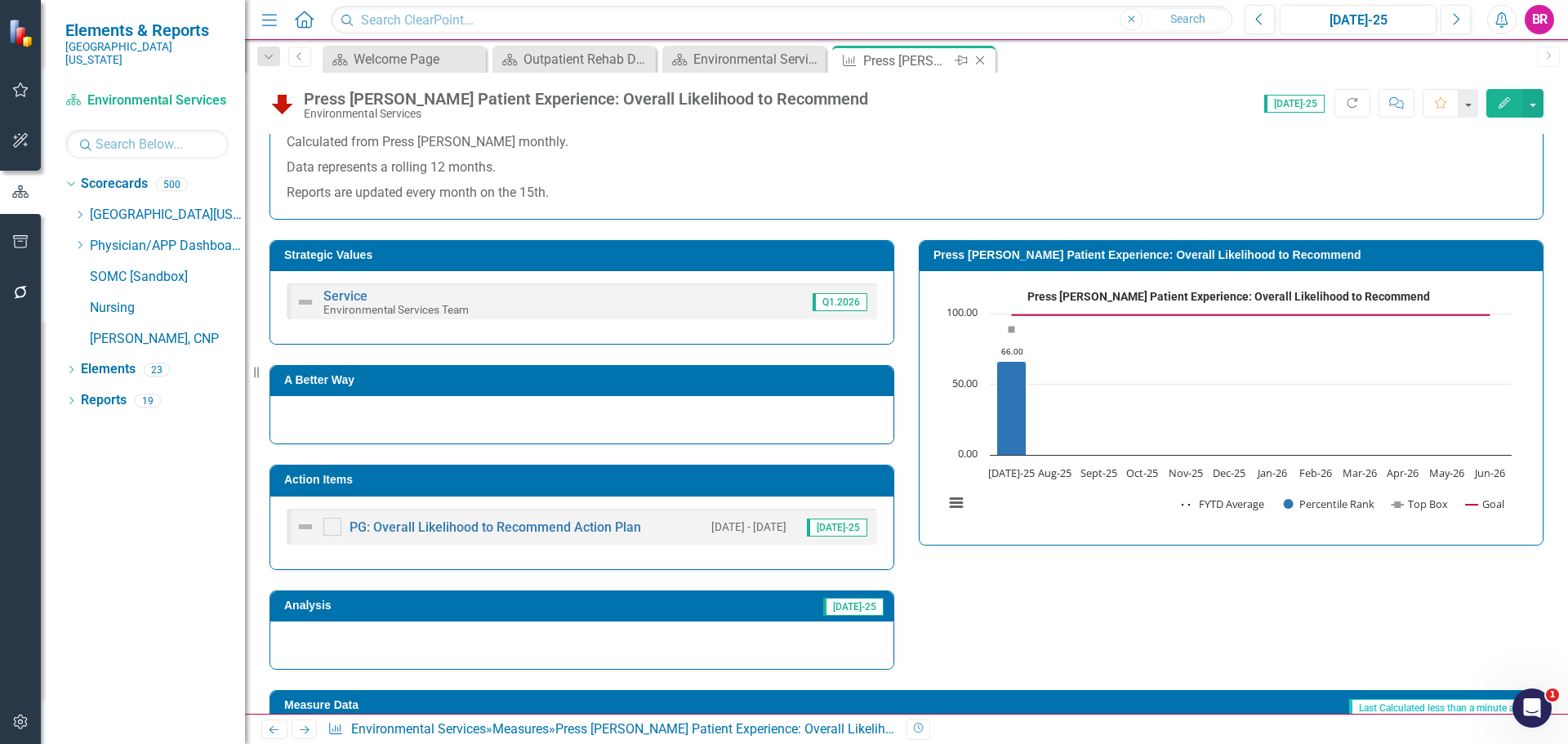
click at [981, 58] on icon "Close" at bounding box center [980, 60] width 16 height 13
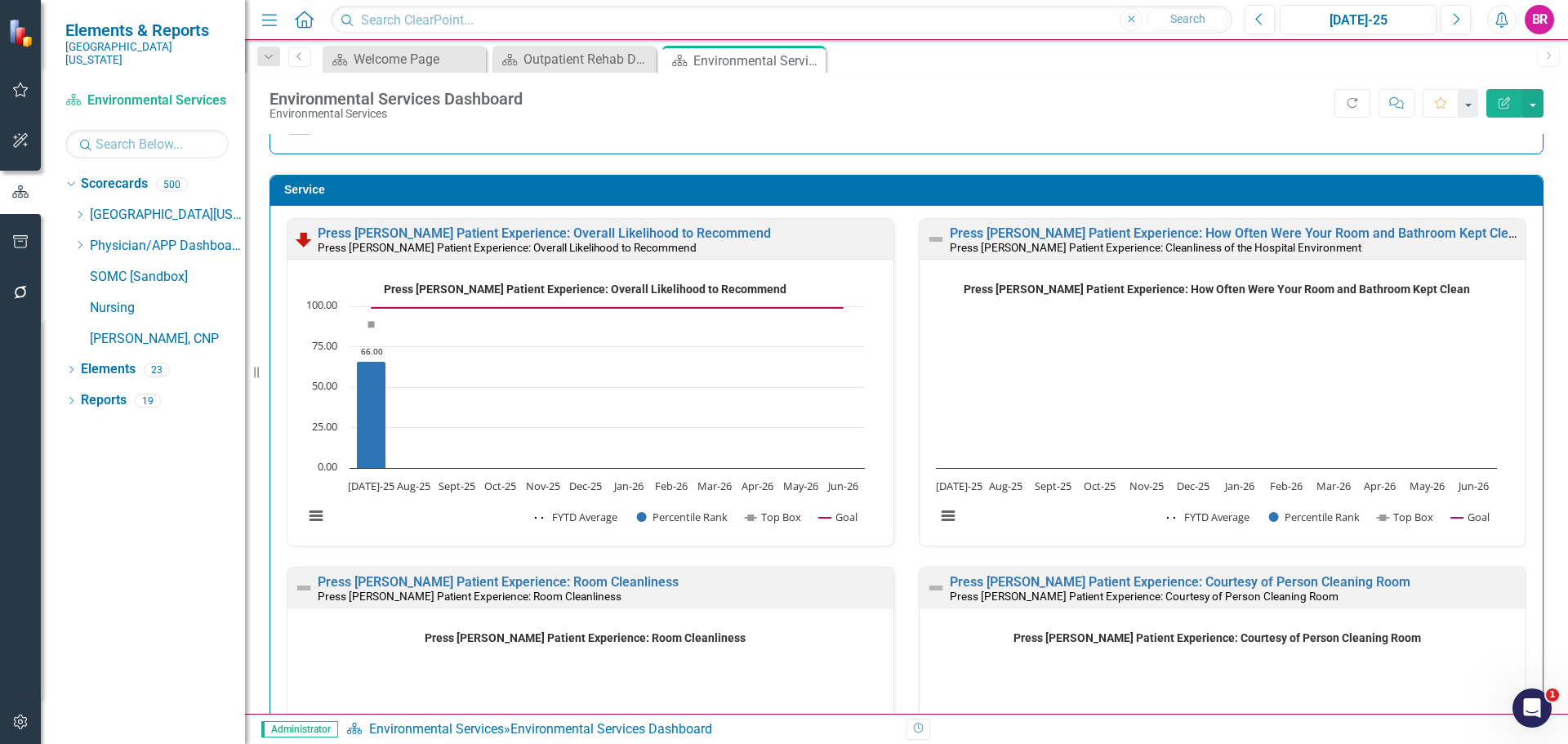
scroll to position [735, 0]
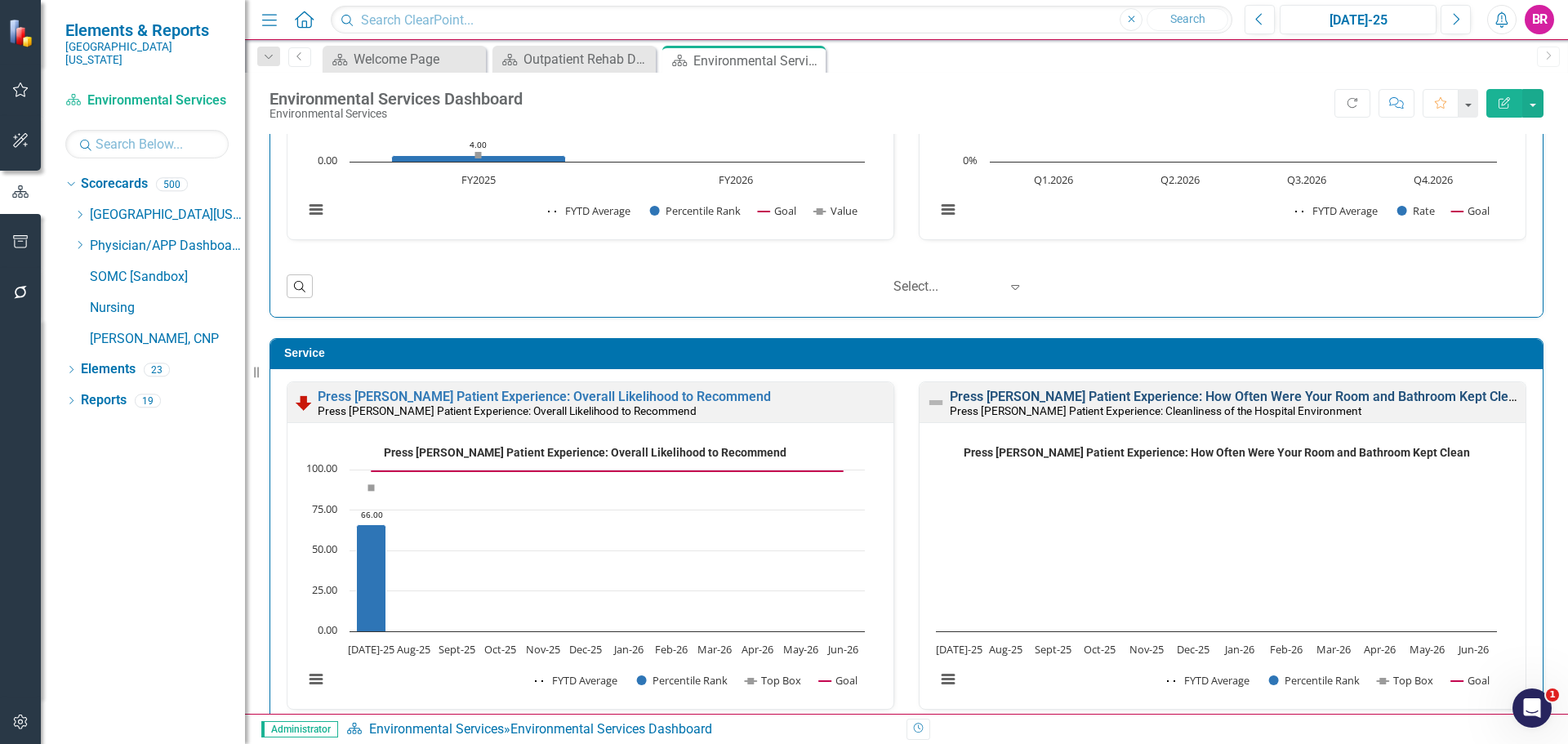
click at [1181, 400] on link "Press [PERSON_NAME] Patient Experience: How Often Were Your Room and Bathroom K…" at bounding box center [1236, 396] width 573 height 15
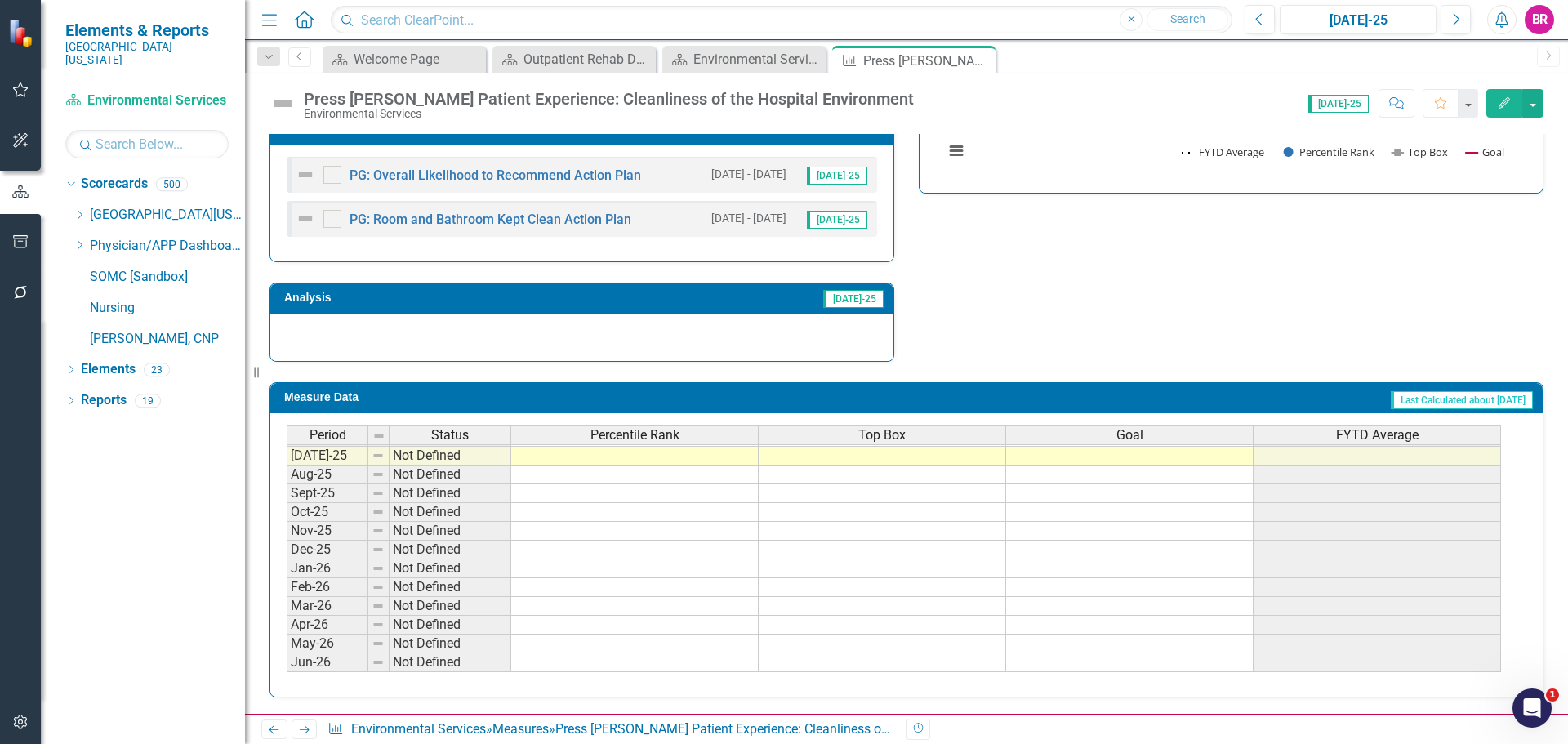
scroll to position [594, 0]
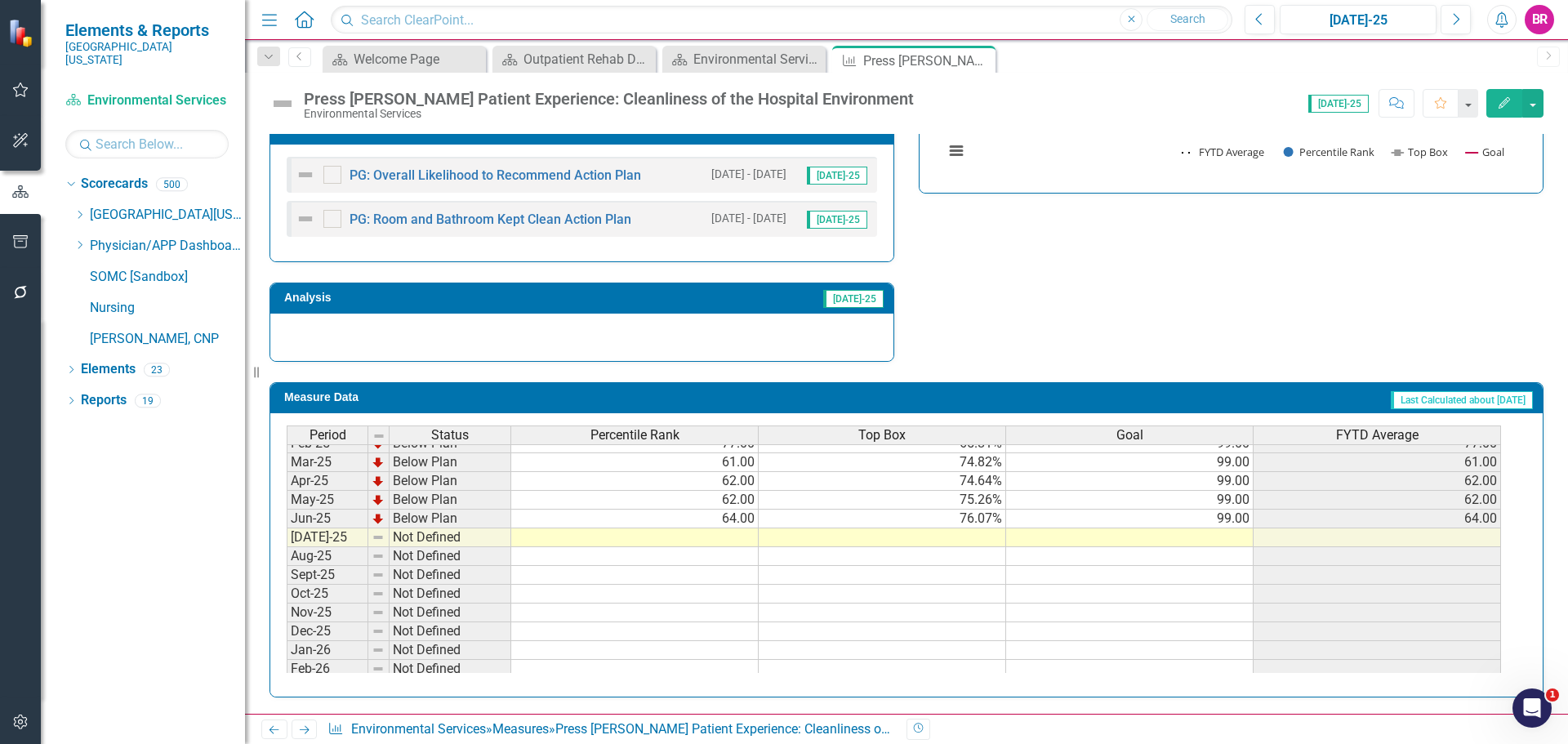
click at [1230, 519] on tbody "Nov-23 Not Defined Dec-23 Not Defined Jan-24 Not Defined Feb-24 Not Defined Mar…" at bounding box center [893, 453] width 1214 height 602
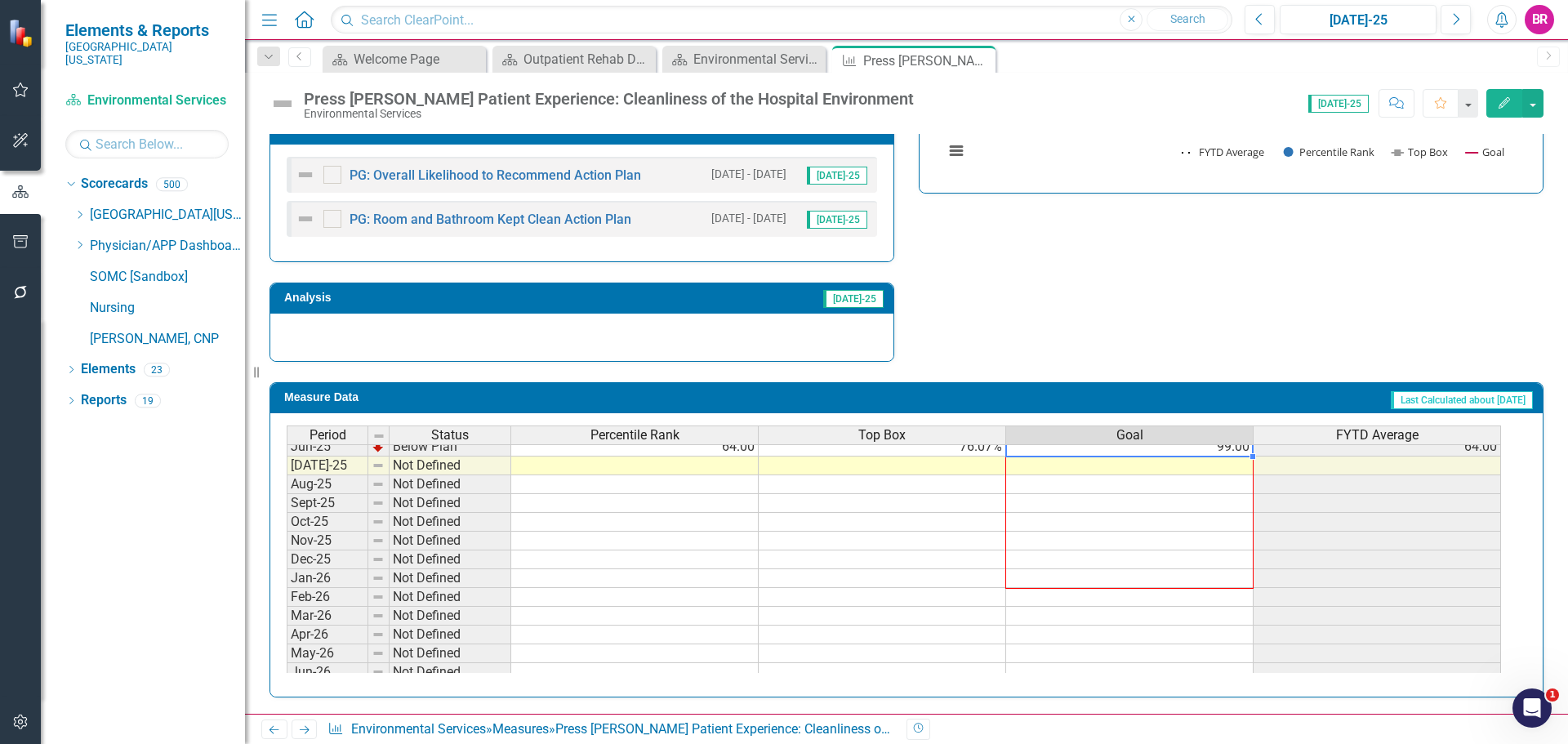
scroll to position [676, 0]
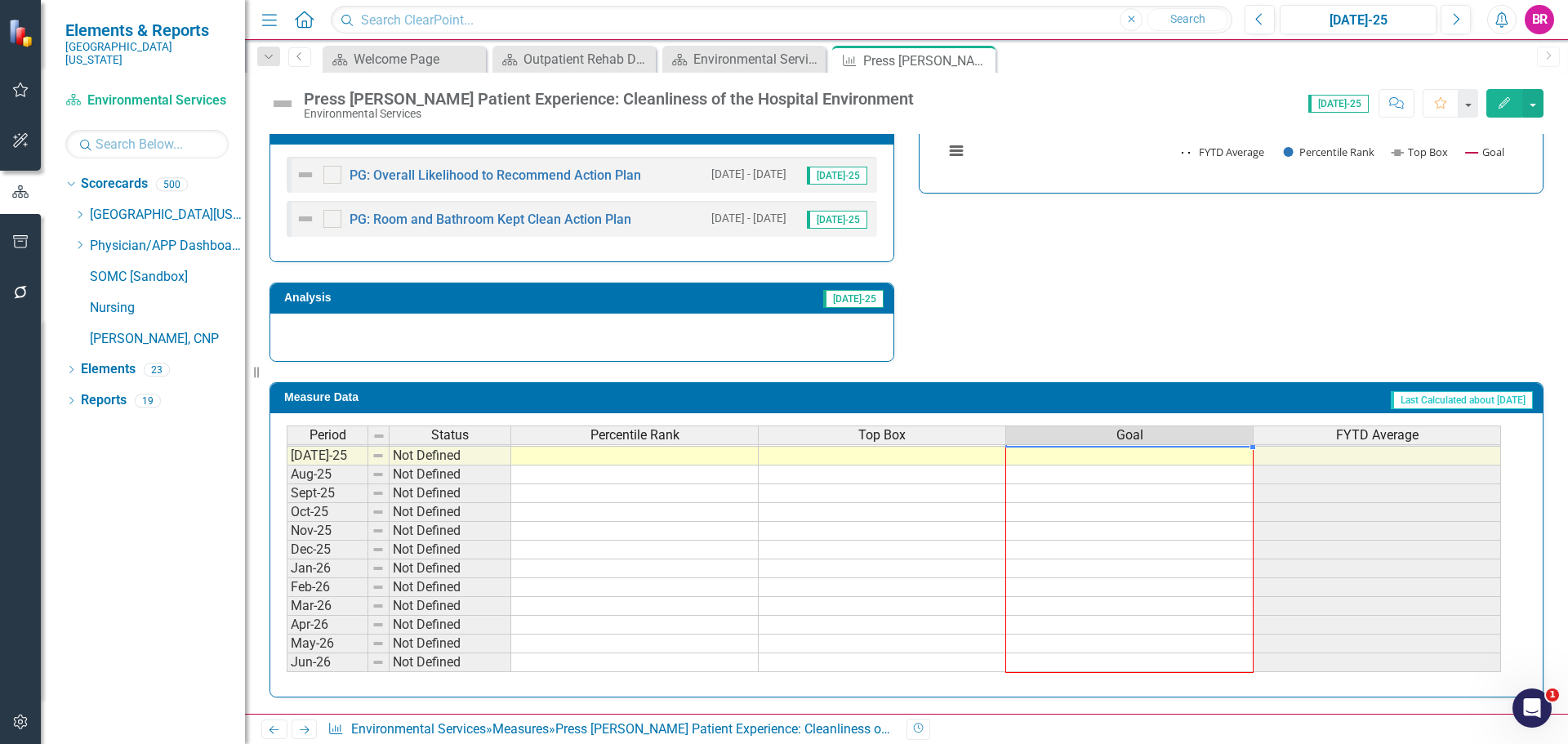
drag, startPoint x: 1253, startPoint y: 529, endPoint x: 1231, endPoint y: 667, distance: 139.7
click at [286, 667] on div "Period Status Percentile Rank Top Box Goal FYTD Average Mar-24 Not Defined Apr-…" at bounding box center [286, 398] width 0 height 547
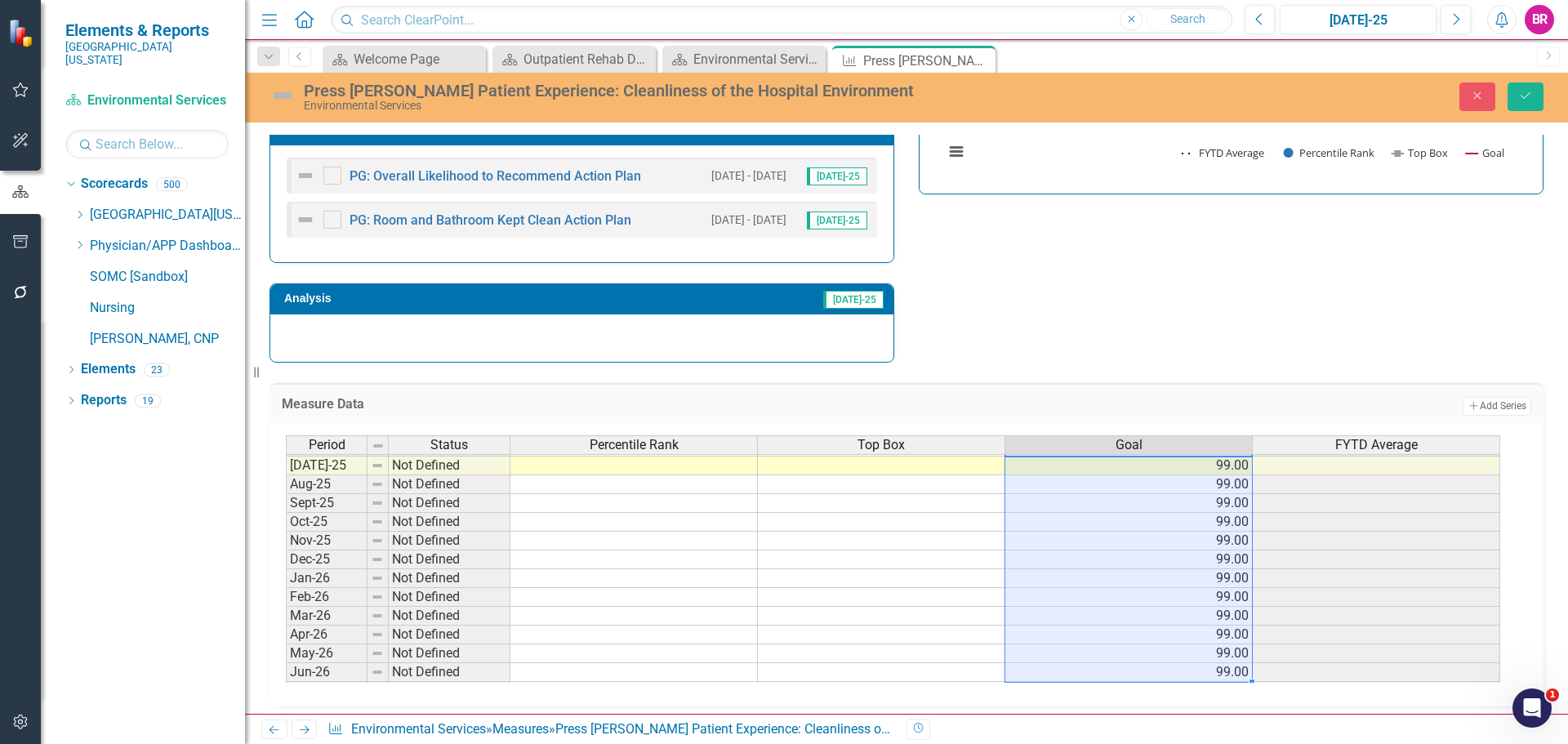
type textarea "99"
click at [1519, 90] on icon "Save" at bounding box center [1525, 96] width 15 height 12
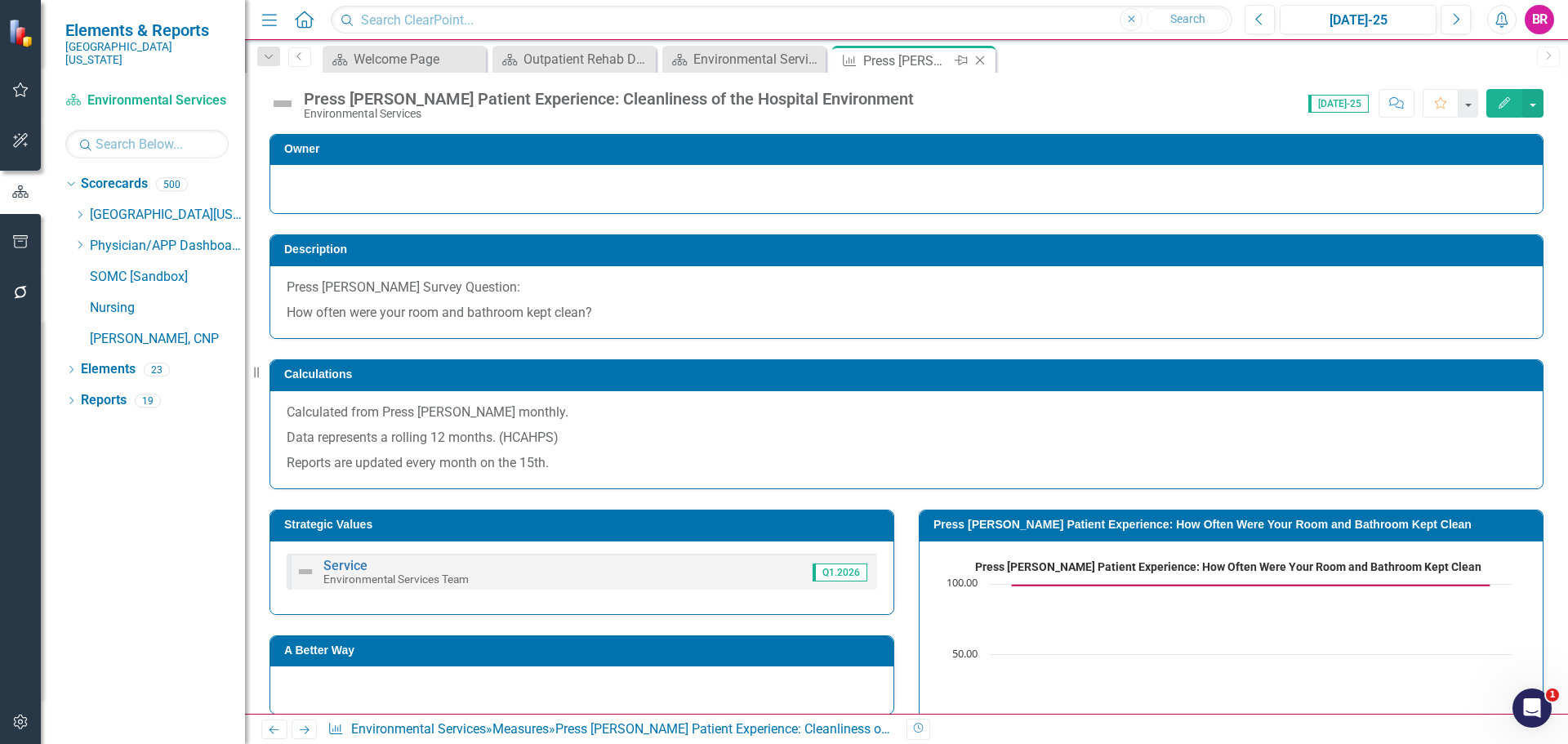
scroll to position [164, 0]
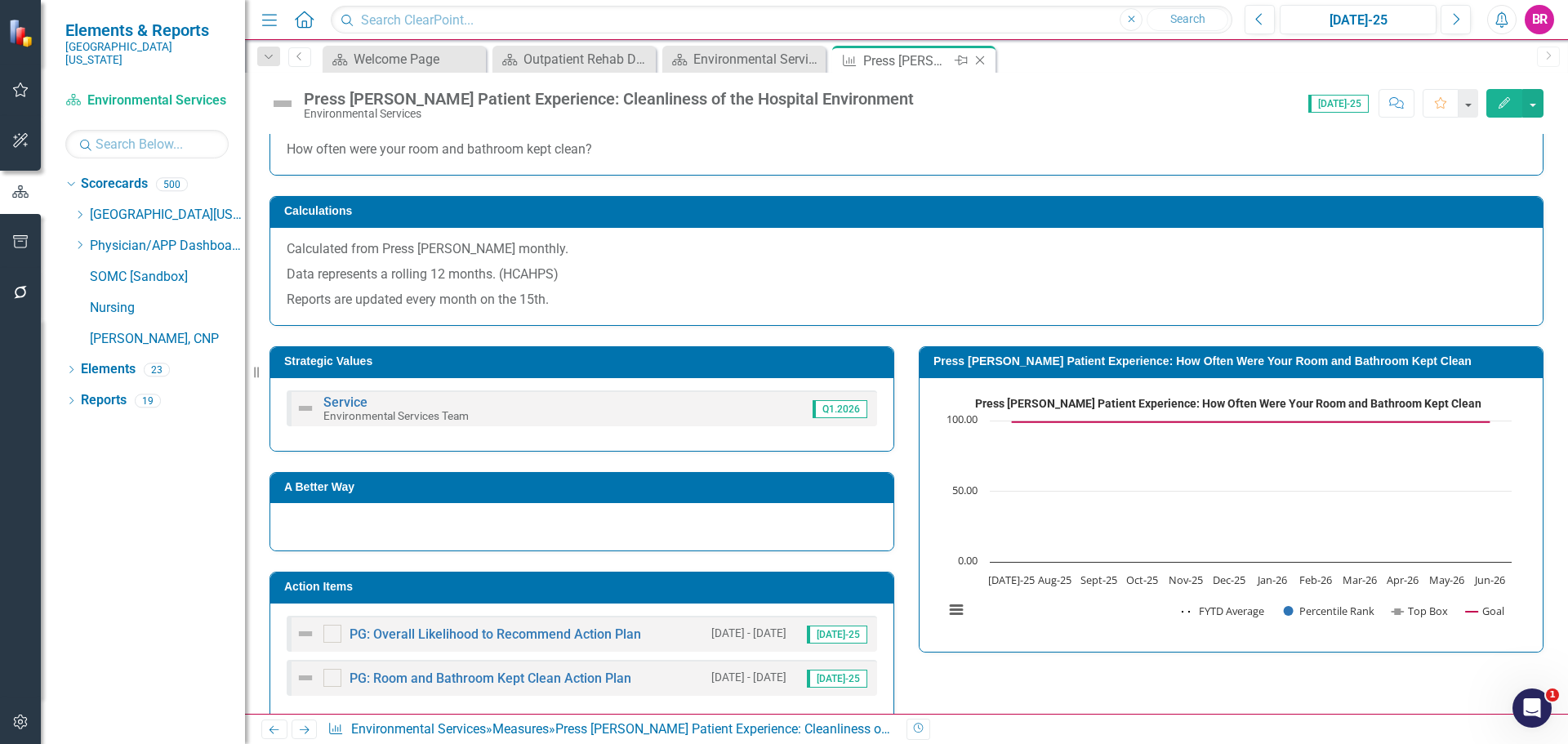
click at [984, 64] on icon "Close" at bounding box center [980, 60] width 16 height 13
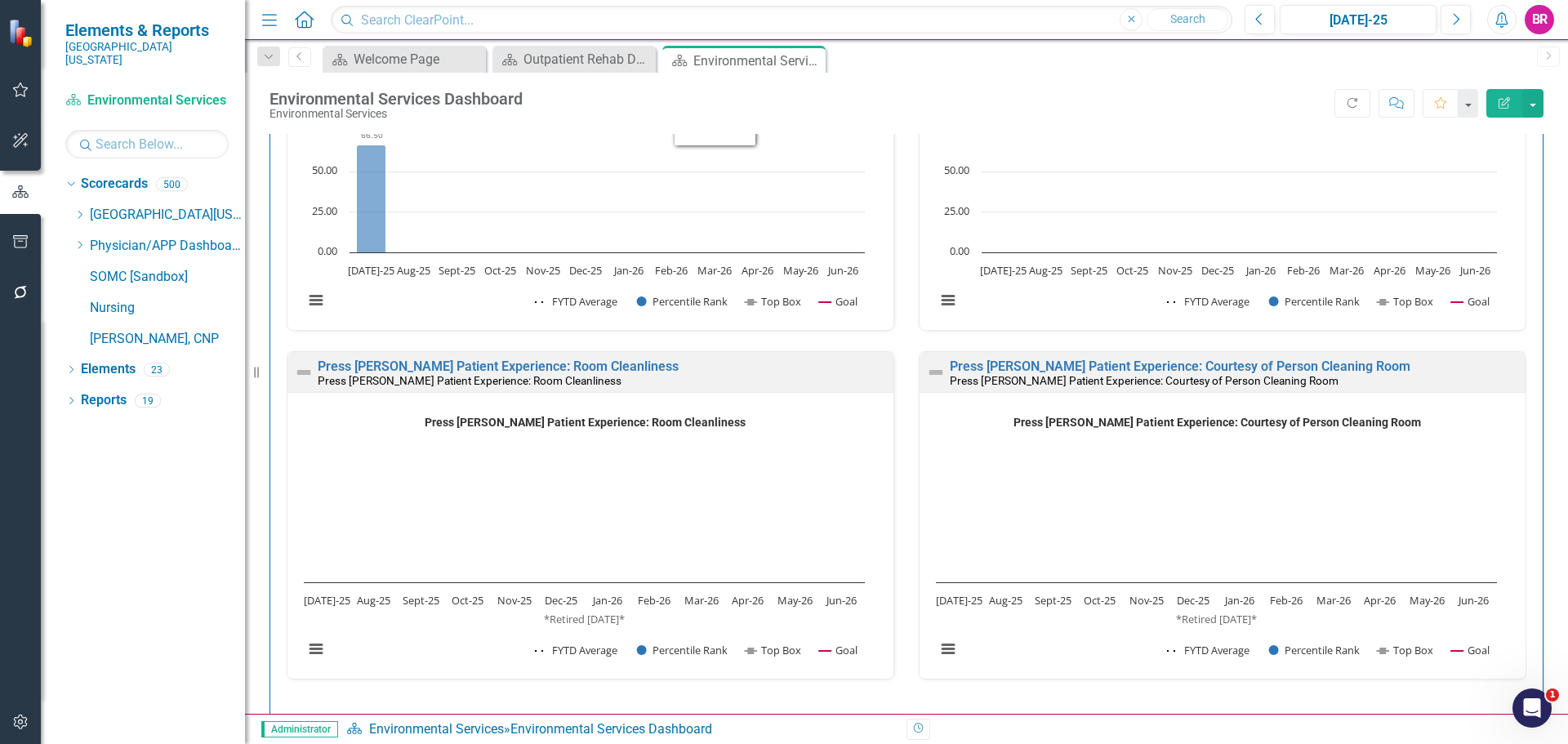
scroll to position [1307, 0]
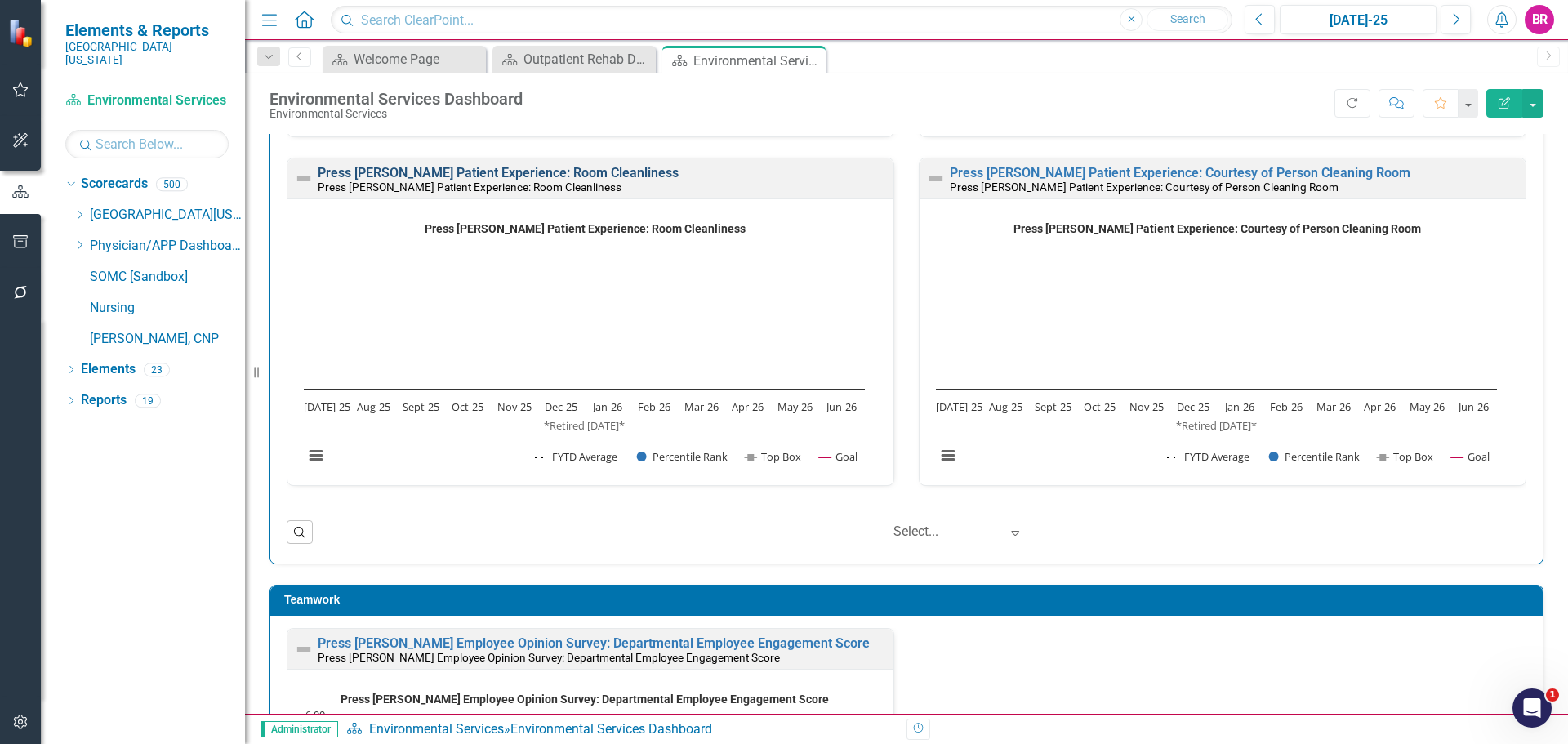
click at [559, 175] on link "Press [PERSON_NAME] Patient Experience: Room Cleanliness" at bounding box center [498, 172] width 361 height 15
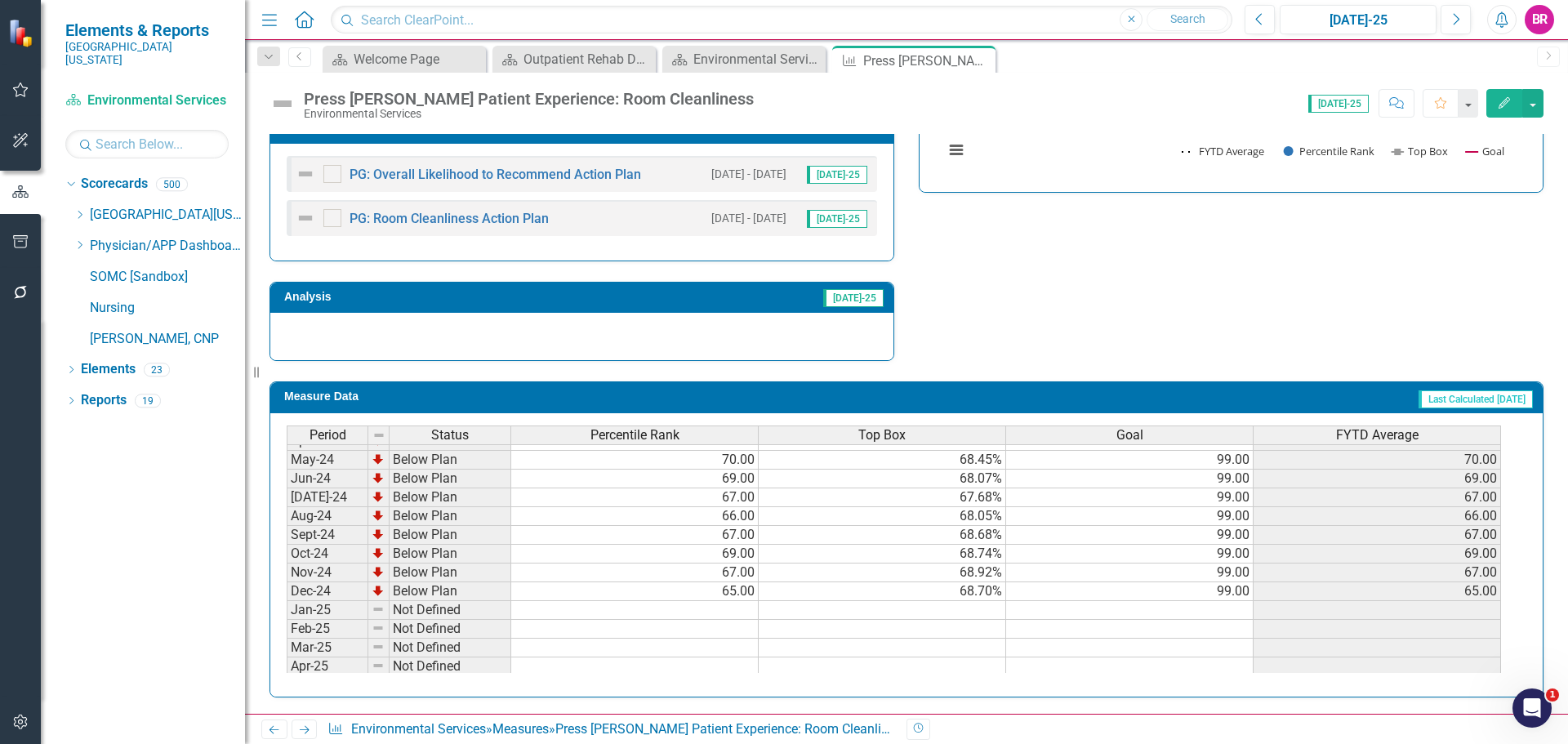
click at [1238, 592] on tbody "Nov-23 Below Plan 64.00 66.67% 99.00 64.00 Dec-23 Below Plan 63.00 66.92% 99.00…" at bounding box center [893, 638] width 1214 height 602
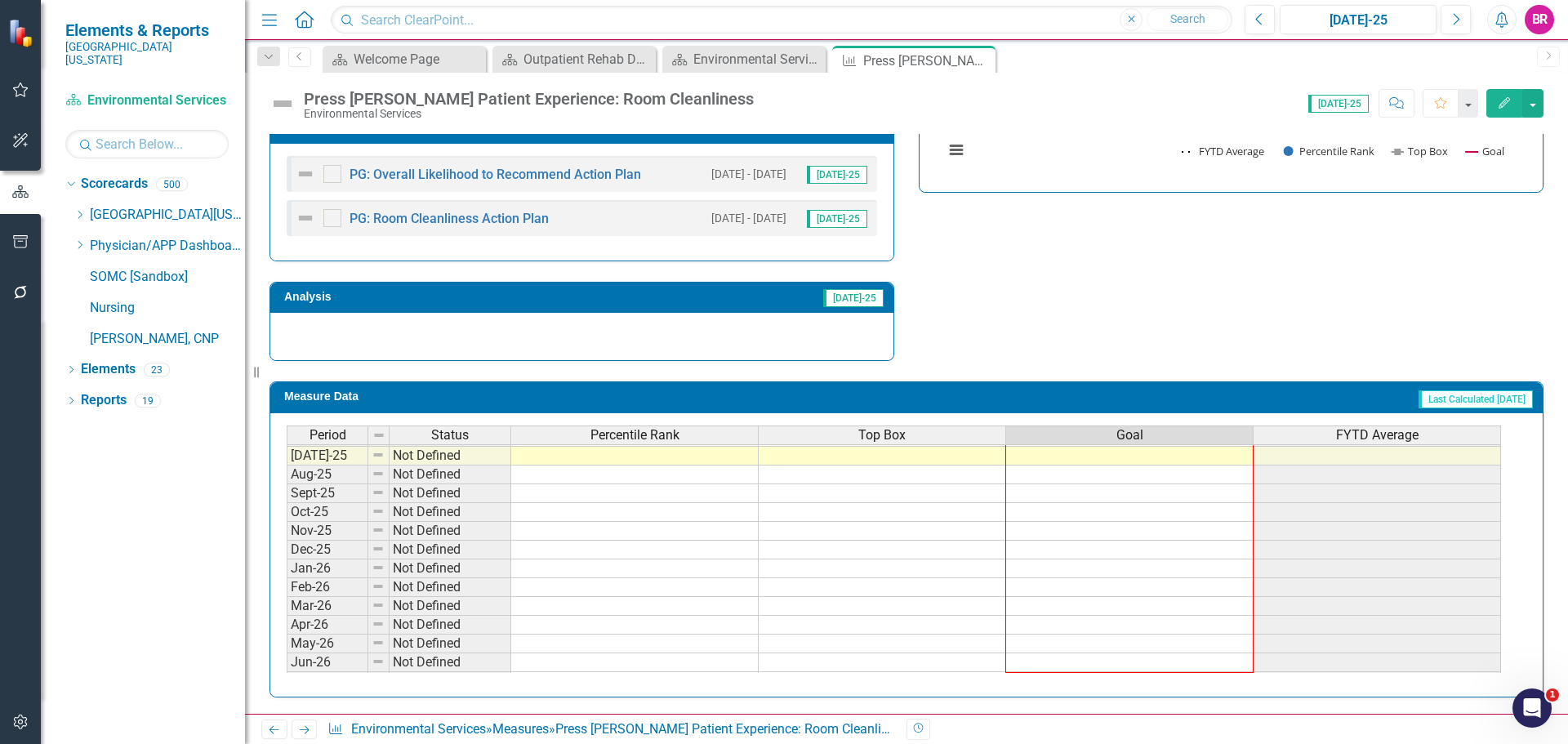
drag, startPoint x: 1251, startPoint y: 600, endPoint x: 1217, endPoint y: 657, distance: 66.4
click at [286, 657] on div "Period Status Percentile Rank Top Box Goal FYTD Average Jun-24 Below Plan 69.00…" at bounding box center [286, 436] width 0 height 508
type textarea "99"
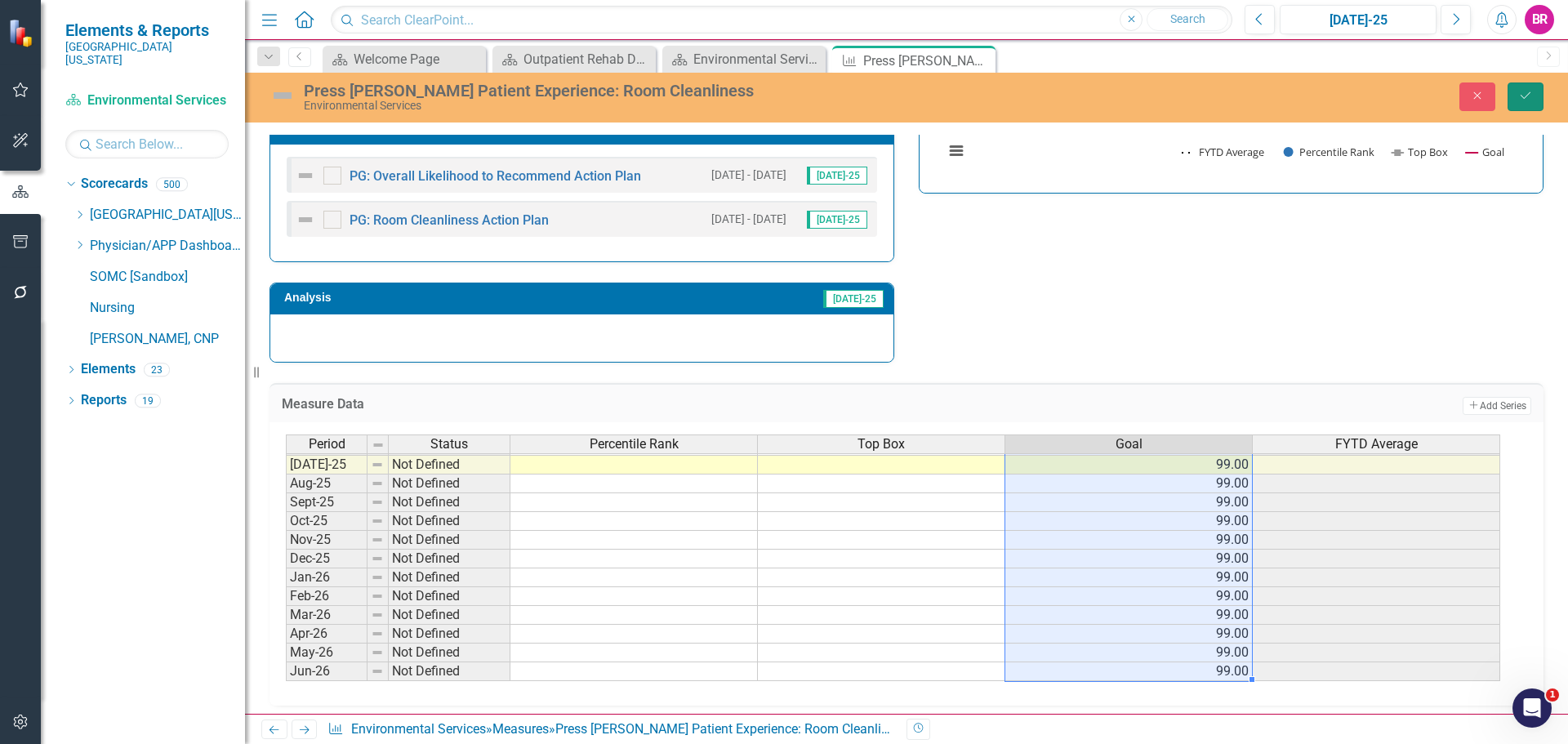
click at [1535, 110] on button "Save" at bounding box center [1526, 96] width 36 height 28
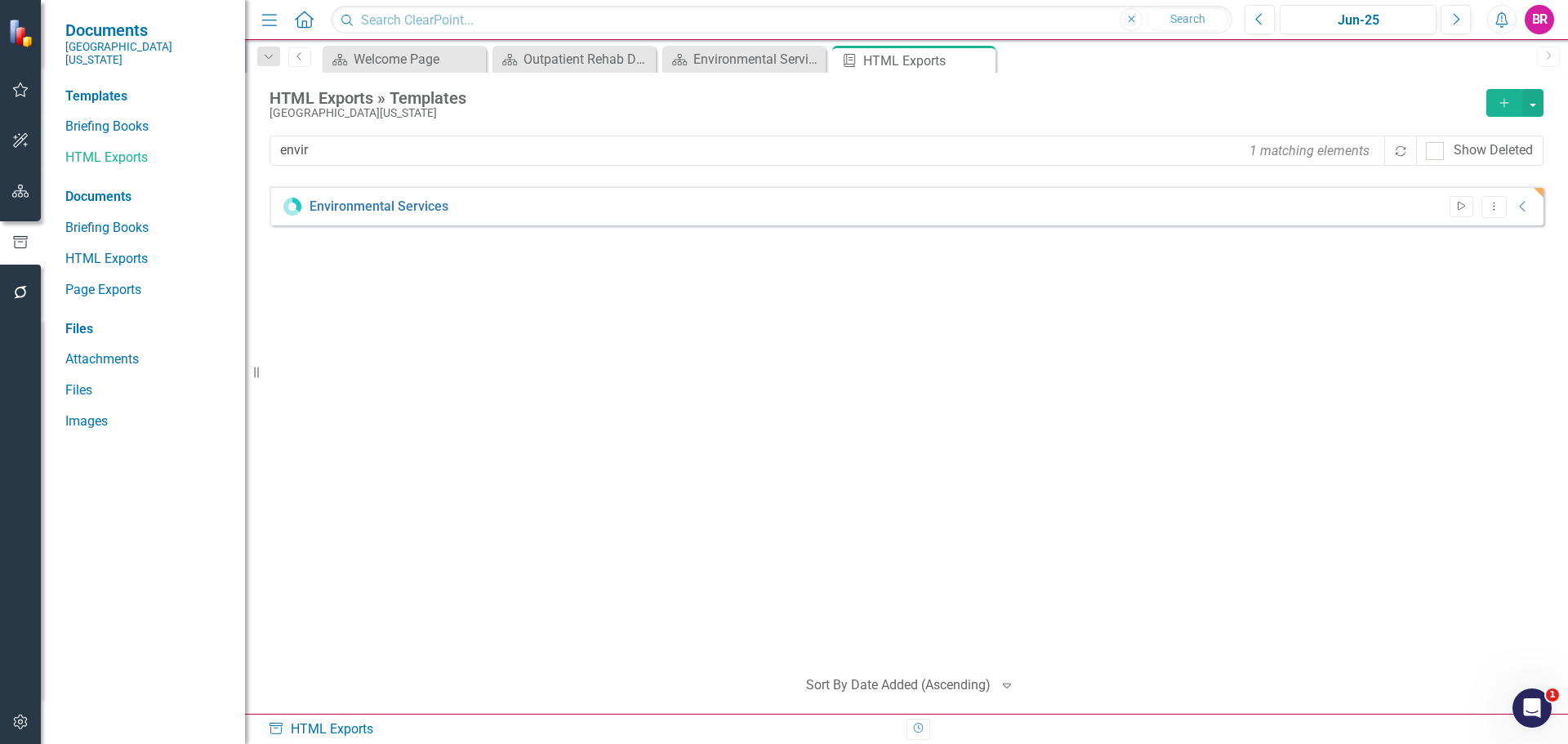
click at [1462, 203] on icon "Start" at bounding box center [1461, 206] width 12 height 10
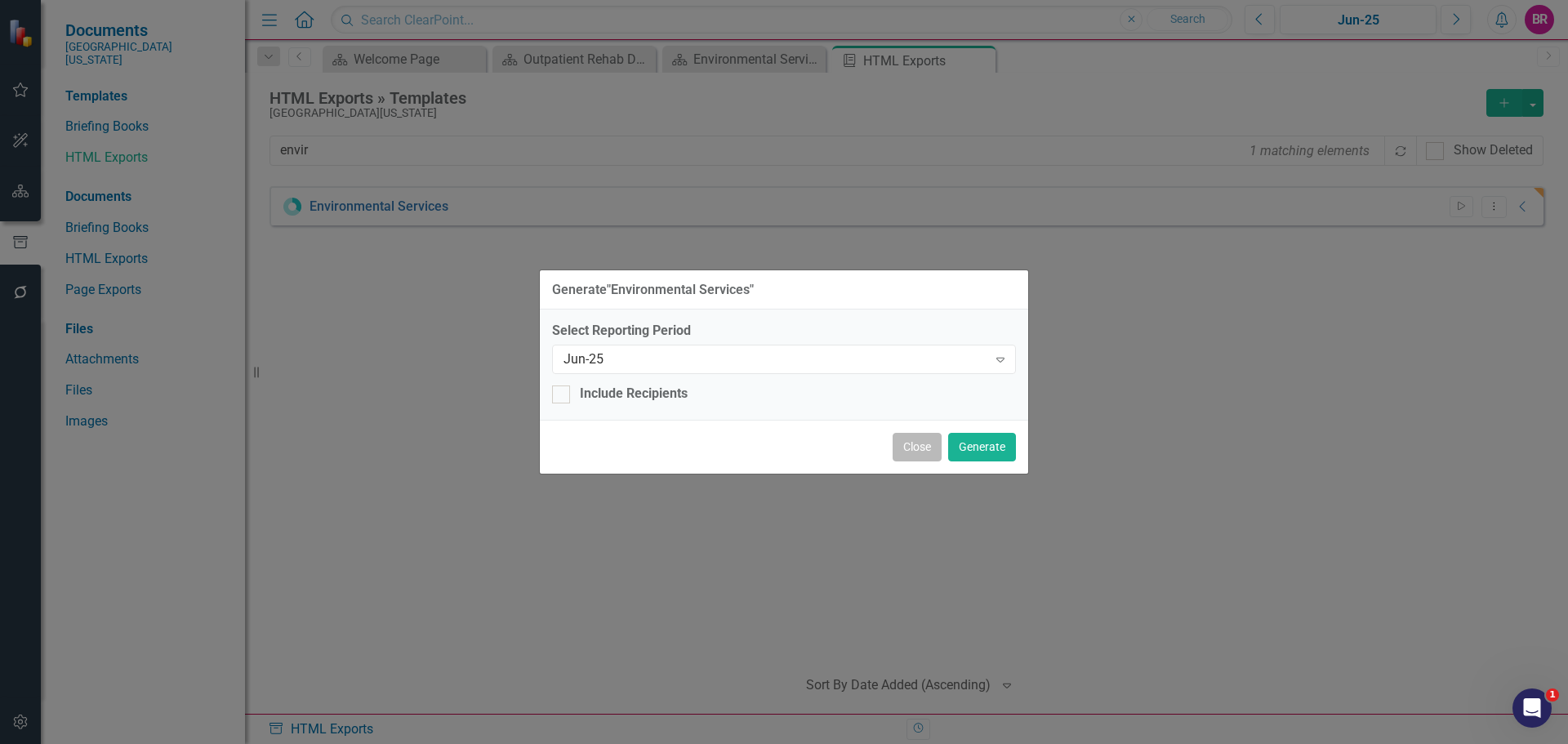
click at [925, 444] on button "Close" at bounding box center [918, 447] width 49 height 28
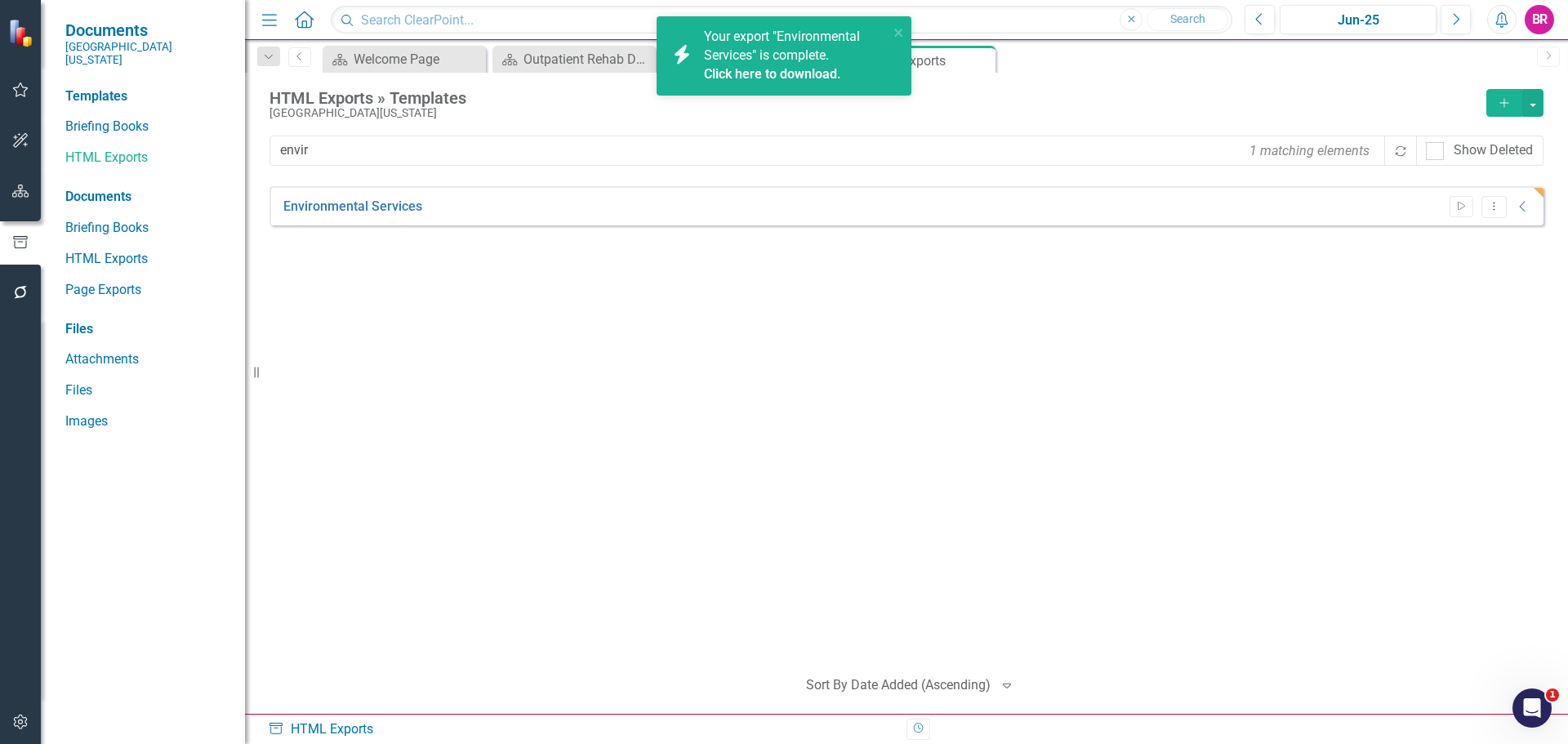
drag, startPoint x: 923, startPoint y: 416, endPoint x: 861, endPoint y: 353, distance: 88.4
click at [923, 414] on div "Environmental Services Start Dropdown Menu Collapse HTML Environmental Services…" at bounding box center [906, 419] width 1274 height 467
click at [387, 205] on link "Environmental Services" at bounding box center [353, 206] width 139 height 19
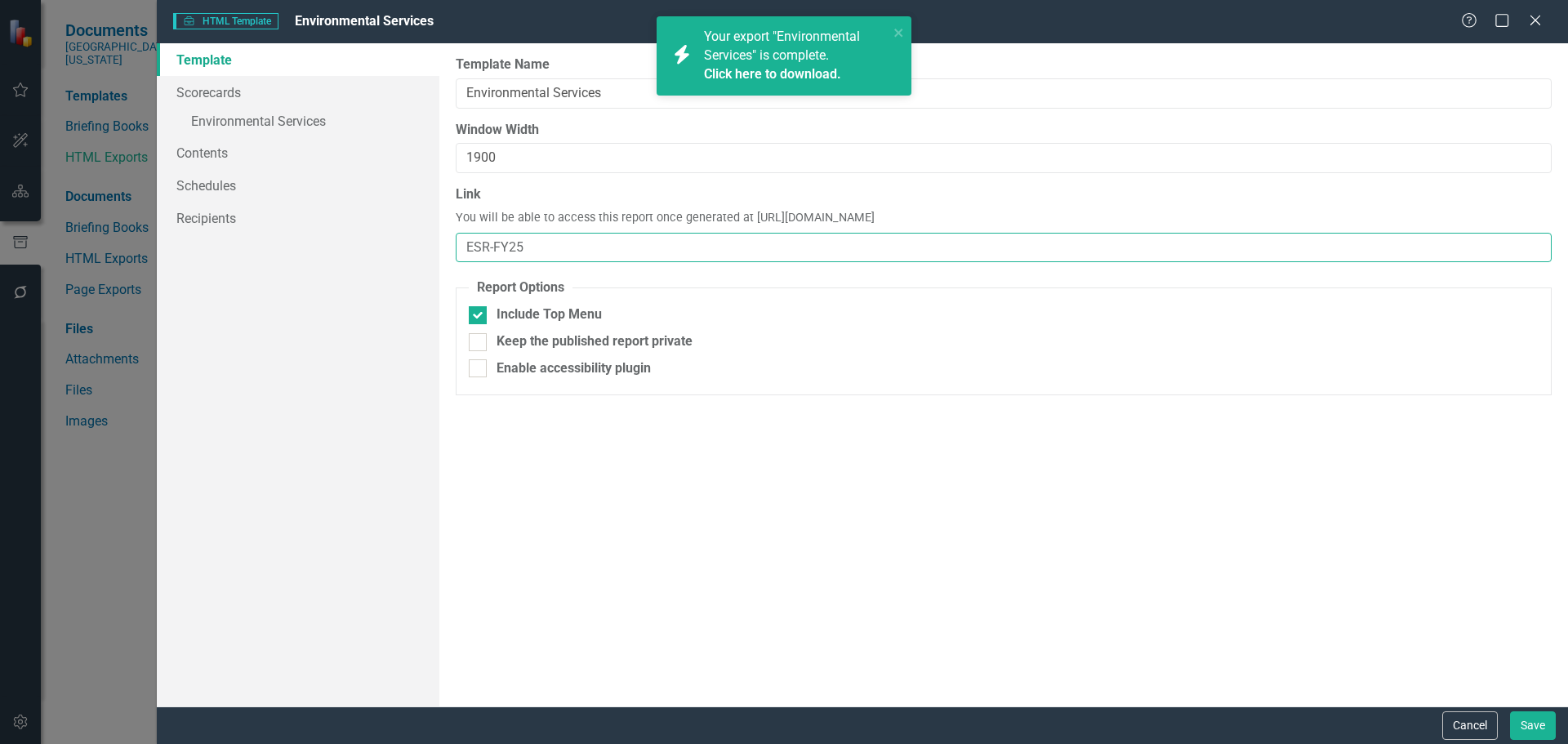
drag, startPoint x: 558, startPoint y: 246, endPoint x: 492, endPoint y: 246, distance: 66.0
click at [492, 246] on input "ESR-FY25" at bounding box center [1003, 247] width 1096 height 30
type input "ESR"
drag, startPoint x: 1203, startPoint y: 508, endPoint x: 1283, endPoint y: 525, distance: 81.8
click at [1203, 508] on div "Report templates allow you to create HTML exports that include elements you sel…" at bounding box center [1003, 375] width 1129 height 663
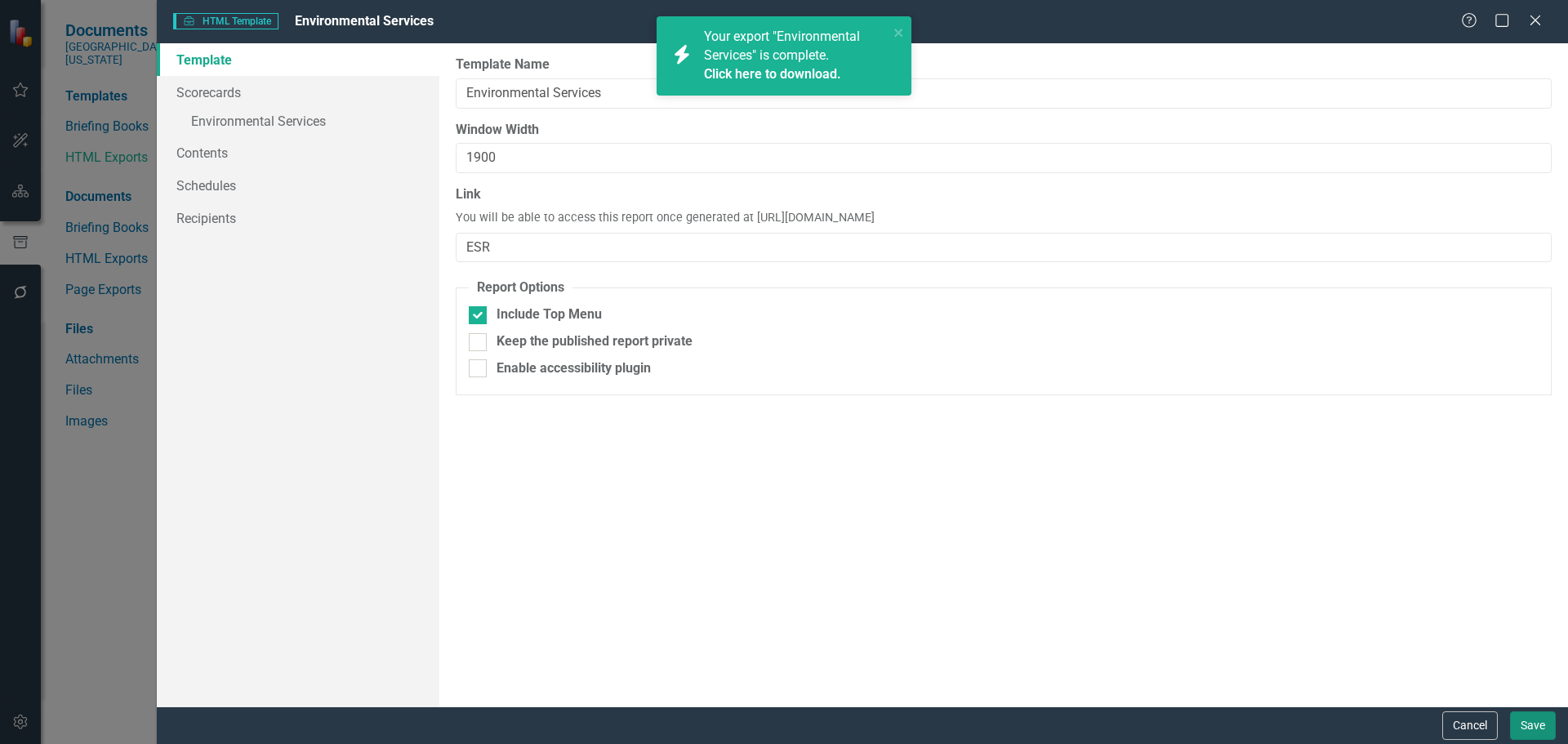
click at [1522, 729] on button "Save" at bounding box center [1533, 725] width 45 height 28
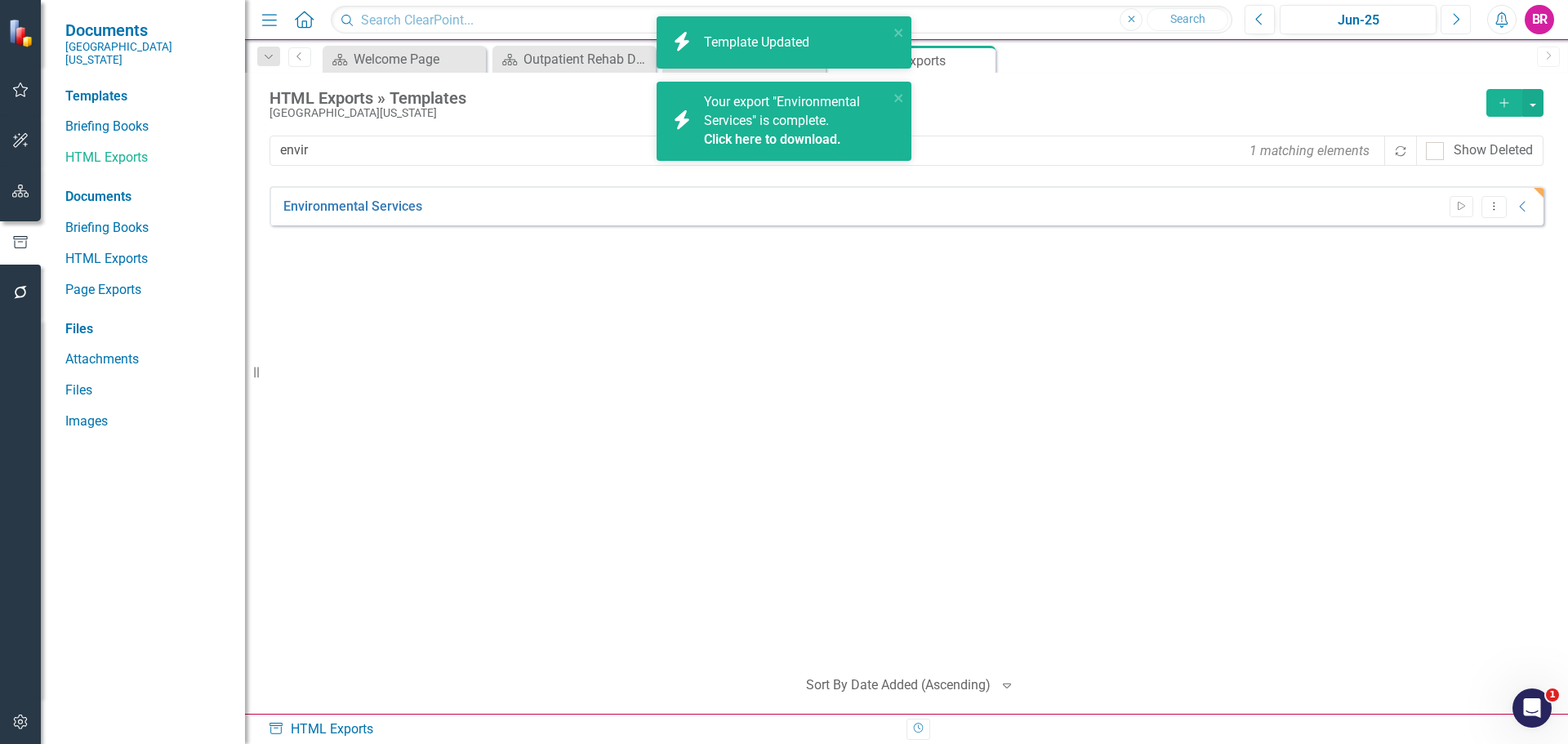
click at [1462, 20] on button "Next" at bounding box center [1455, 19] width 30 height 29
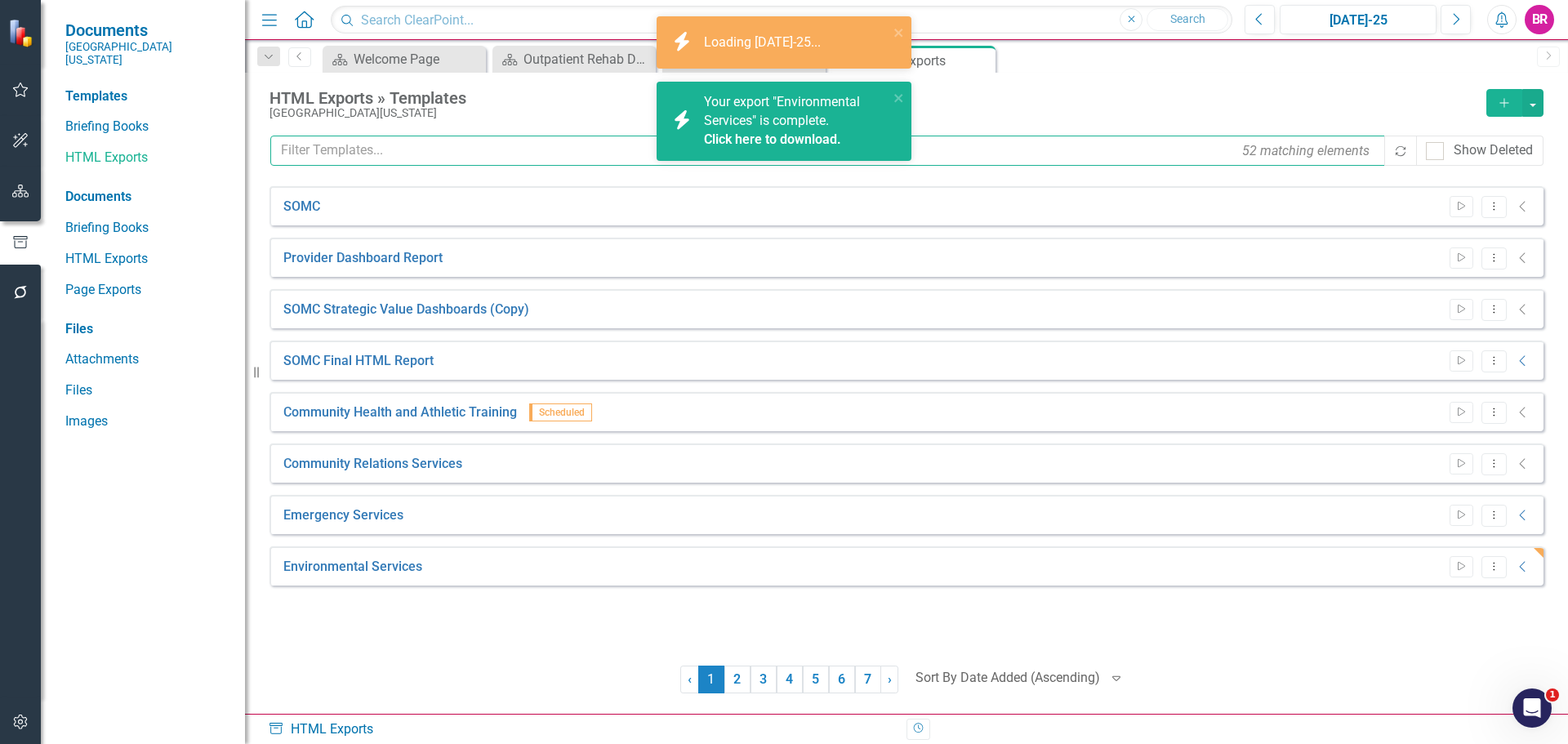
click at [581, 150] on input "text" at bounding box center [829, 150] width 1117 height 30
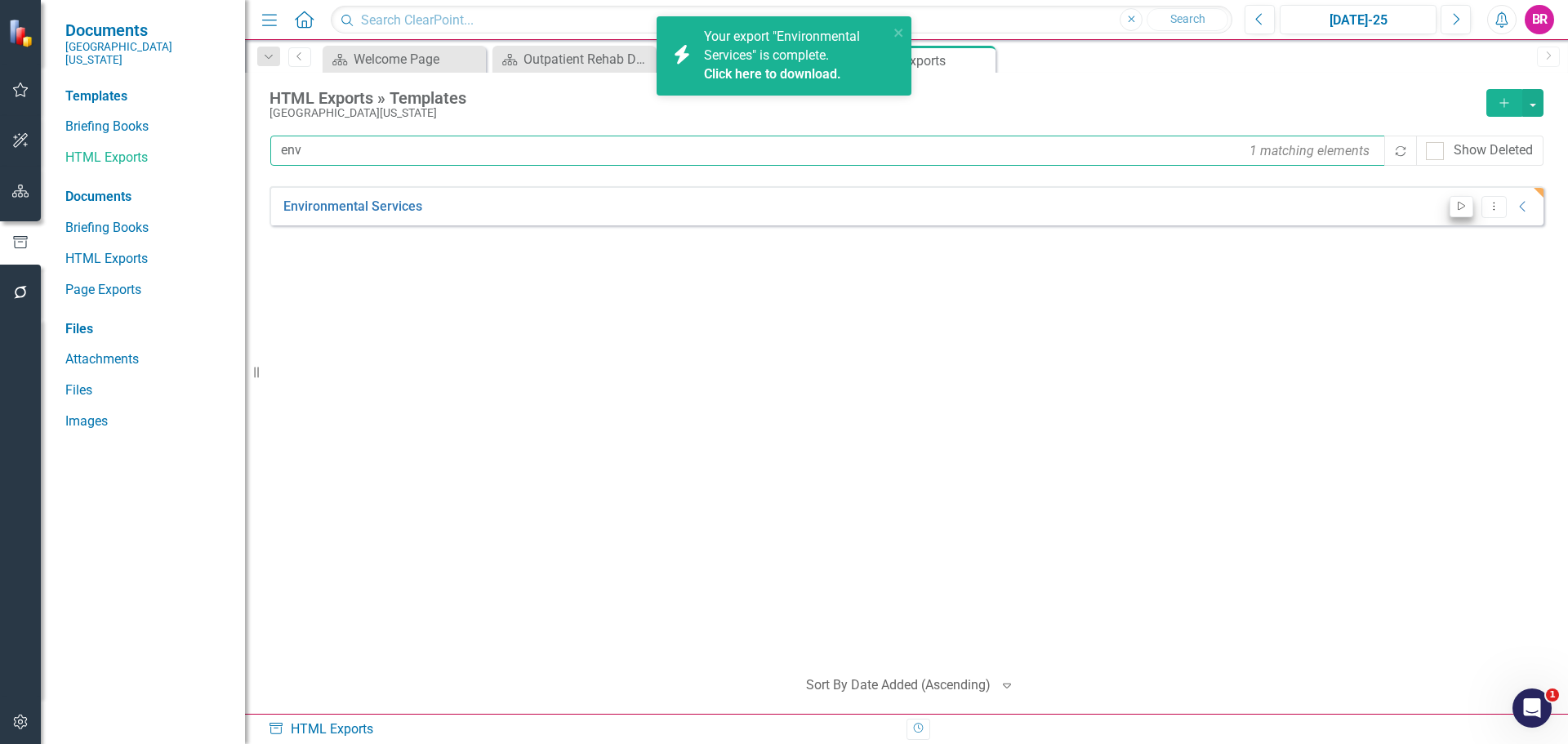
type input "env"
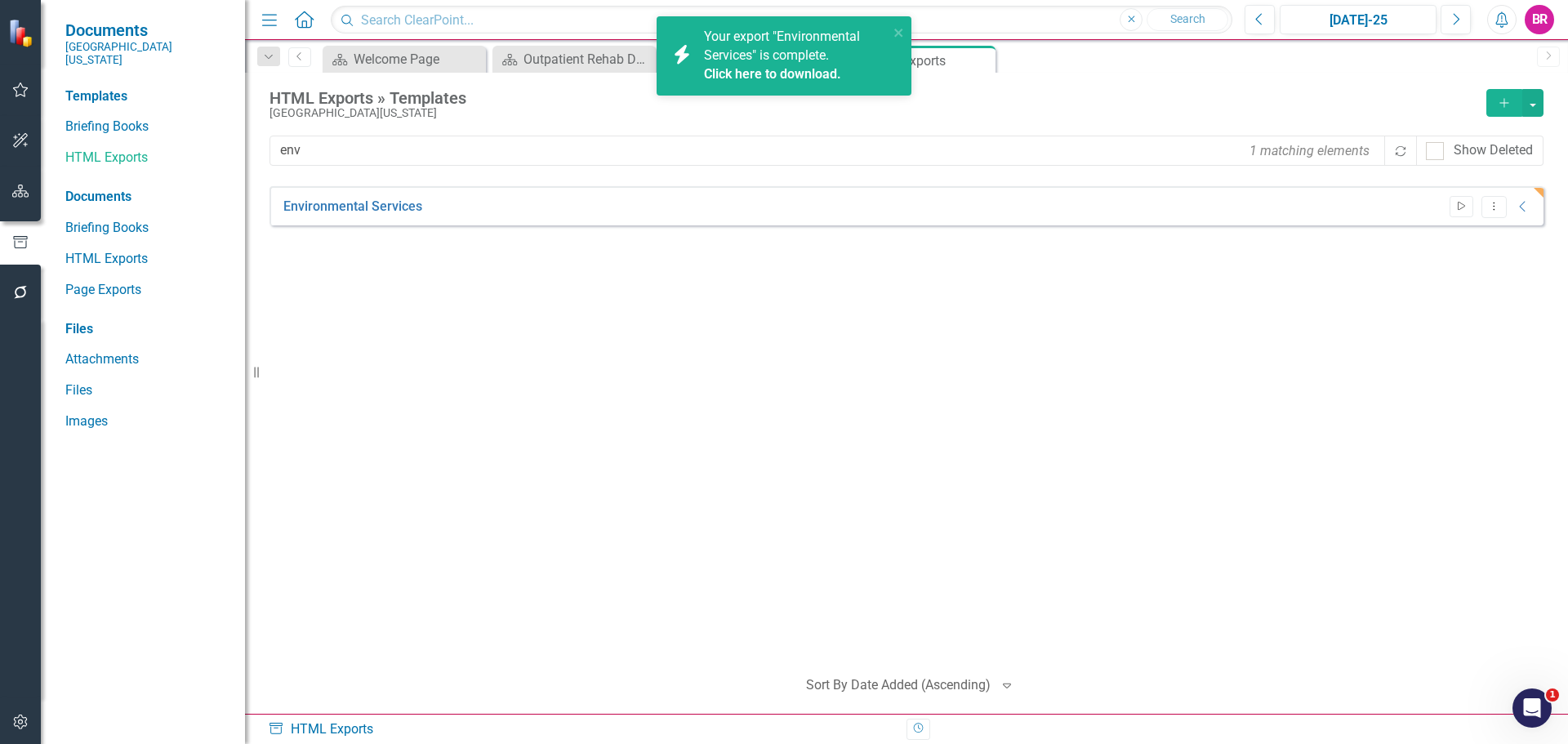
click at [1456, 200] on button "Start" at bounding box center [1462, 206] width 24 height 21
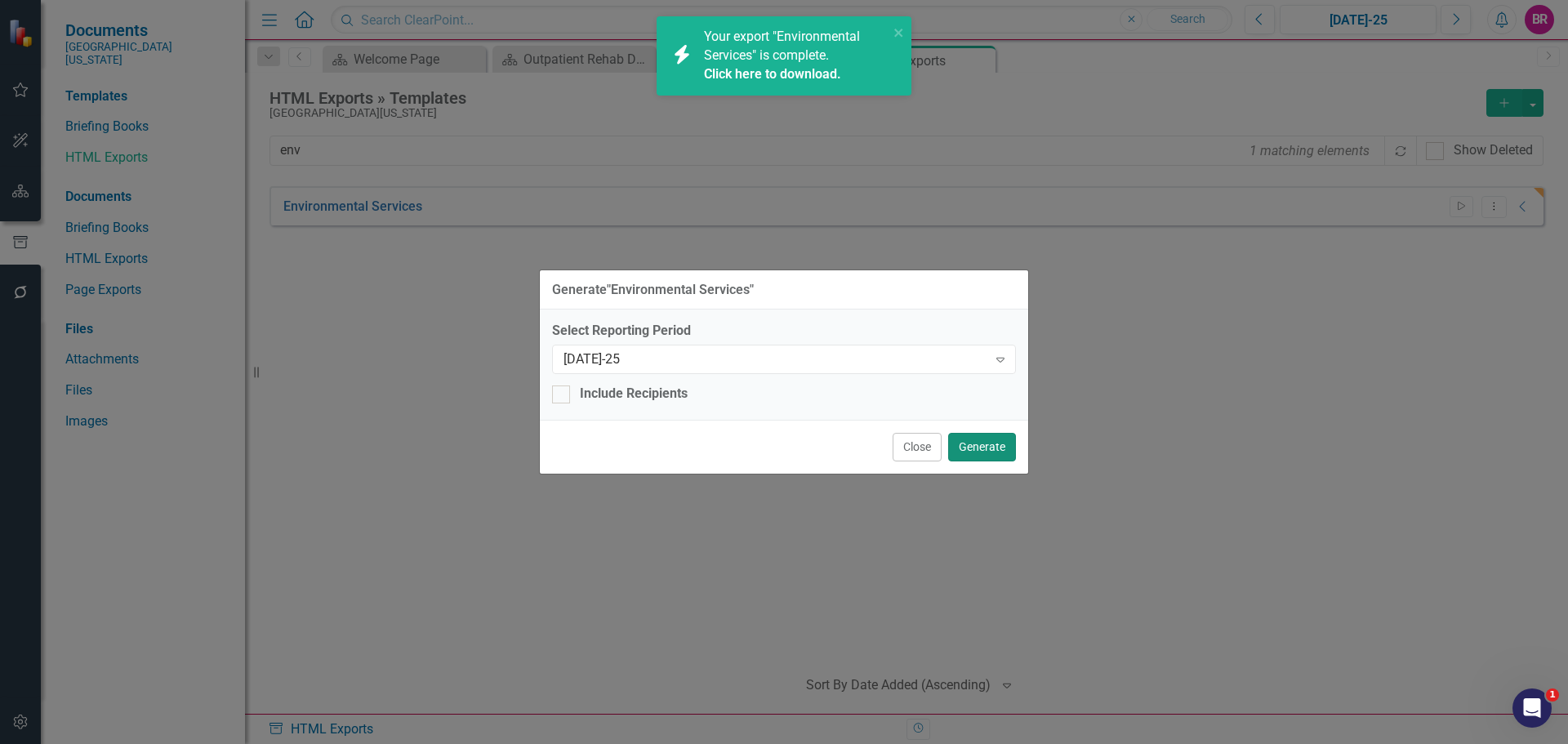
click at [990, 450] on button "Generate" at bounding box center [982, 447] width 68 height 28
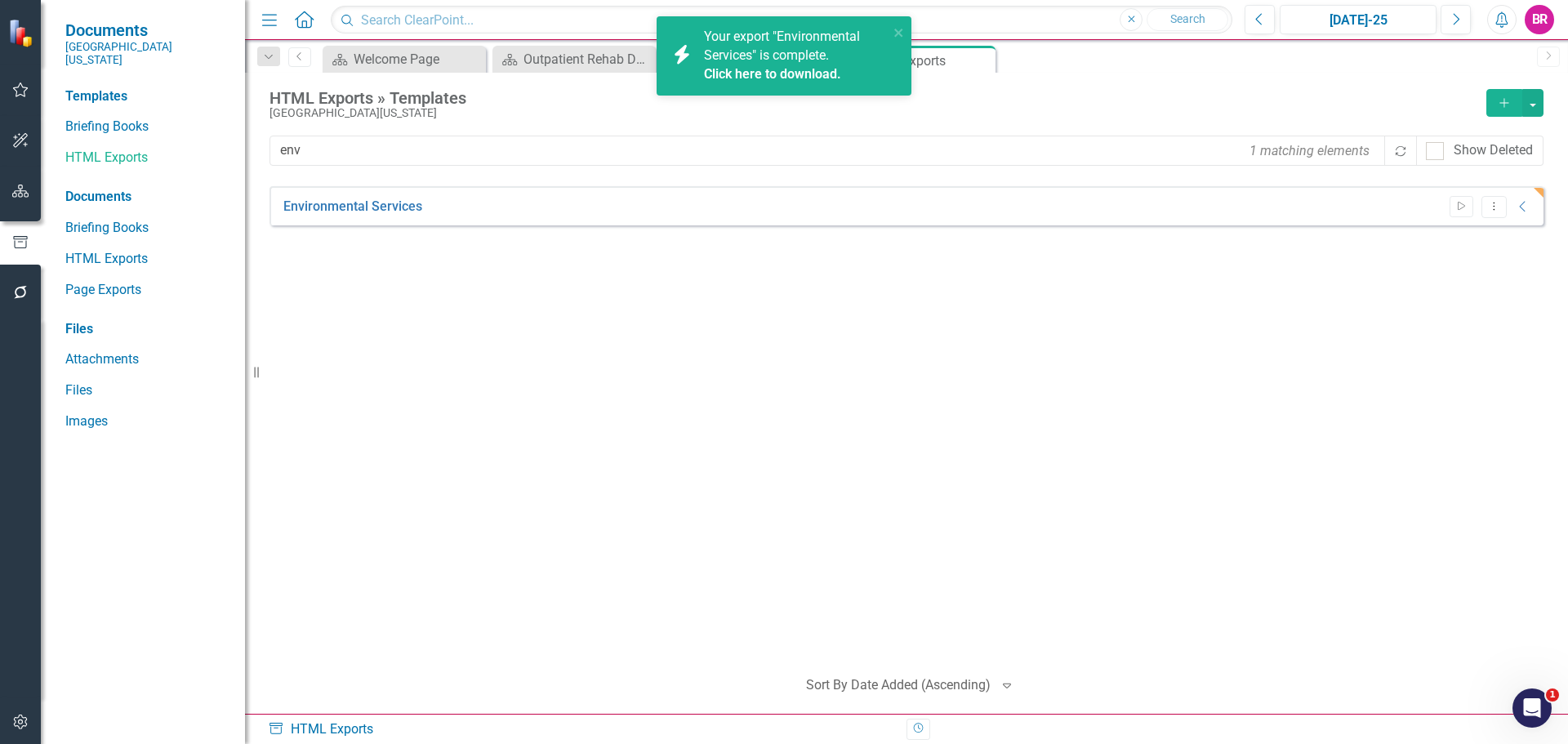
click at [792, 75] on link "Click here to download." at bounding box center [772, 74] width 137 height 15
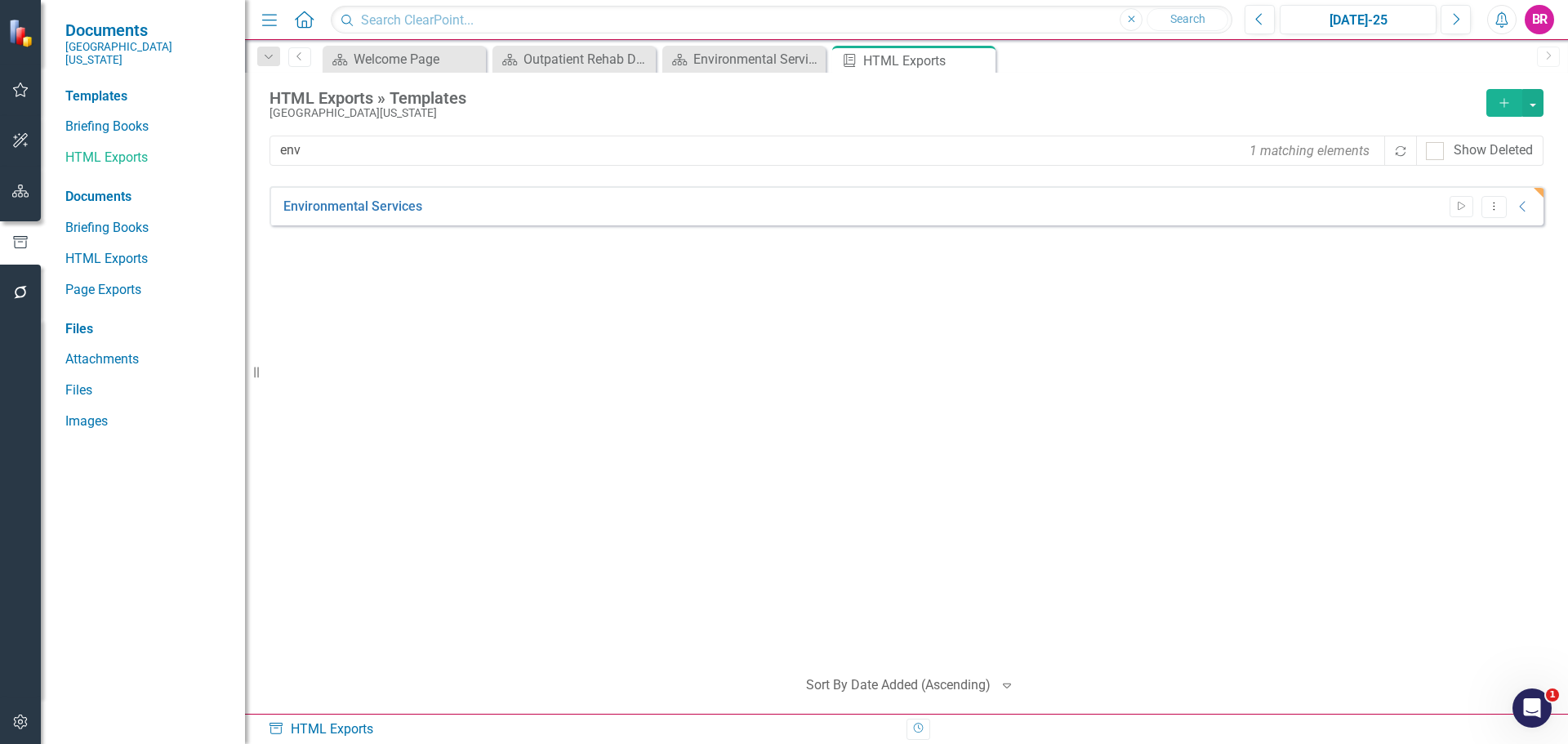
click at [24, 199] on button "button" at bounding box center [21, 192] width 36 height 35
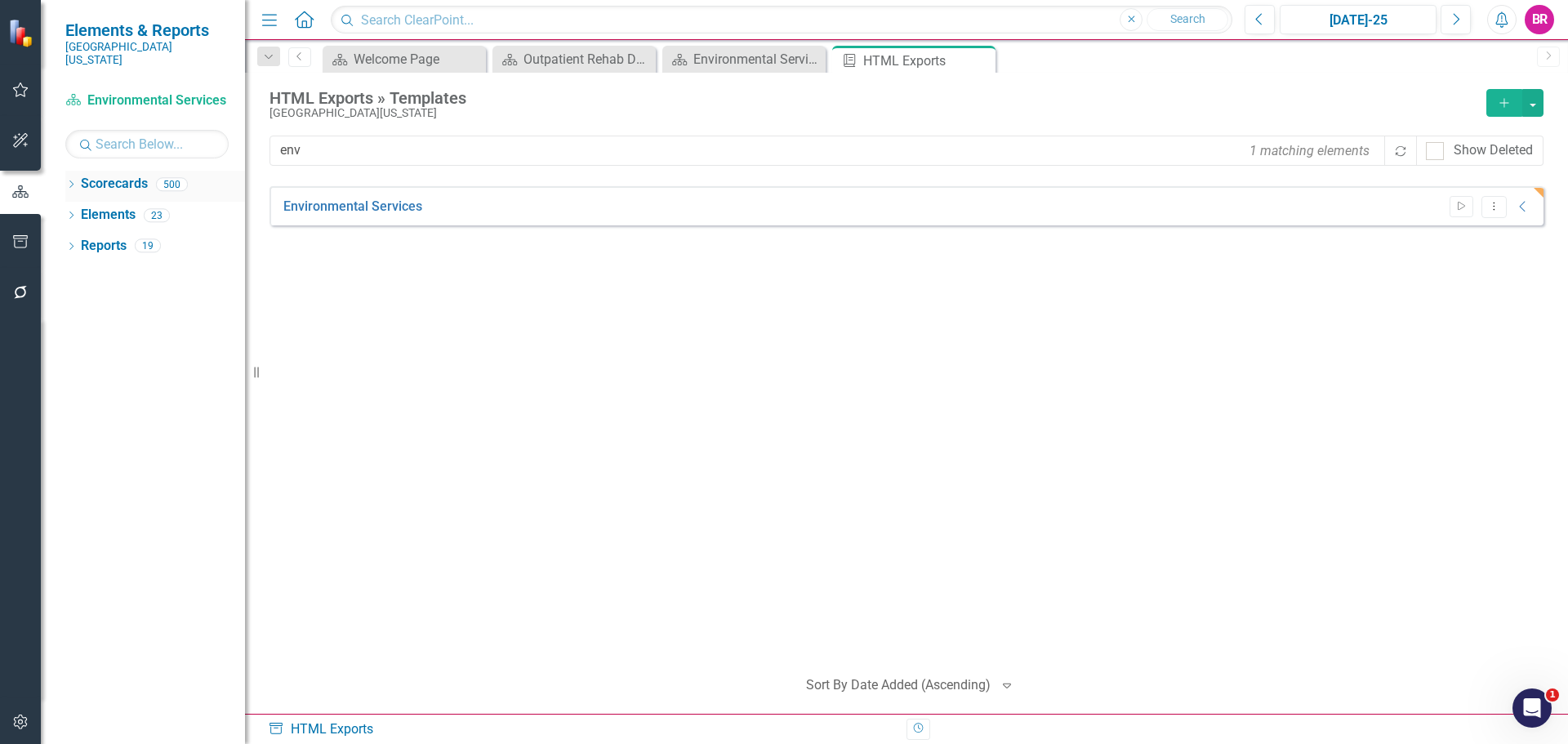
click at [75, 181] on icon "Dropdown" at bounding box center [71, 186] width 12 height 9
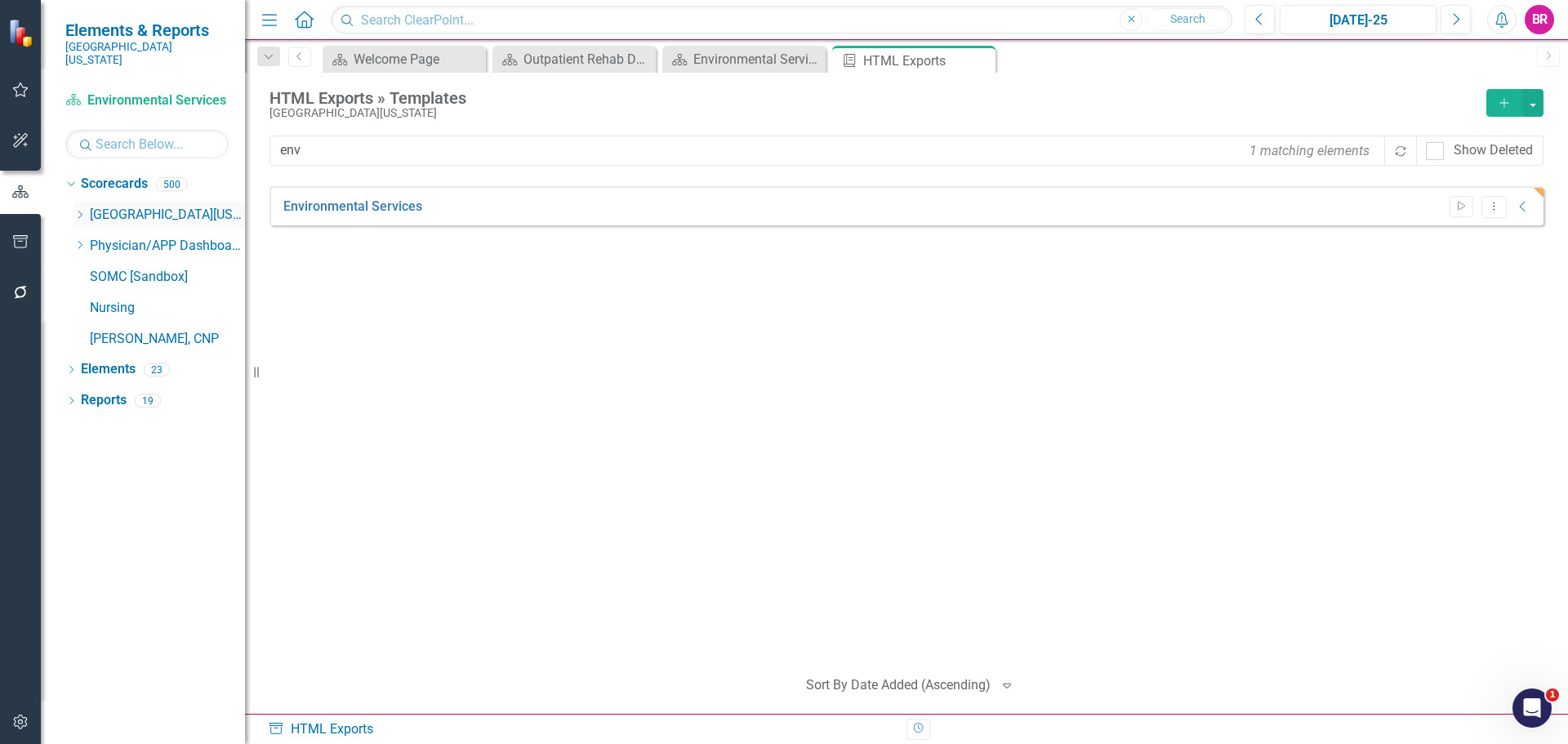
click at [85, 210] on icon "Dropdown" at bounding box center [79, 215] width 12 height 10
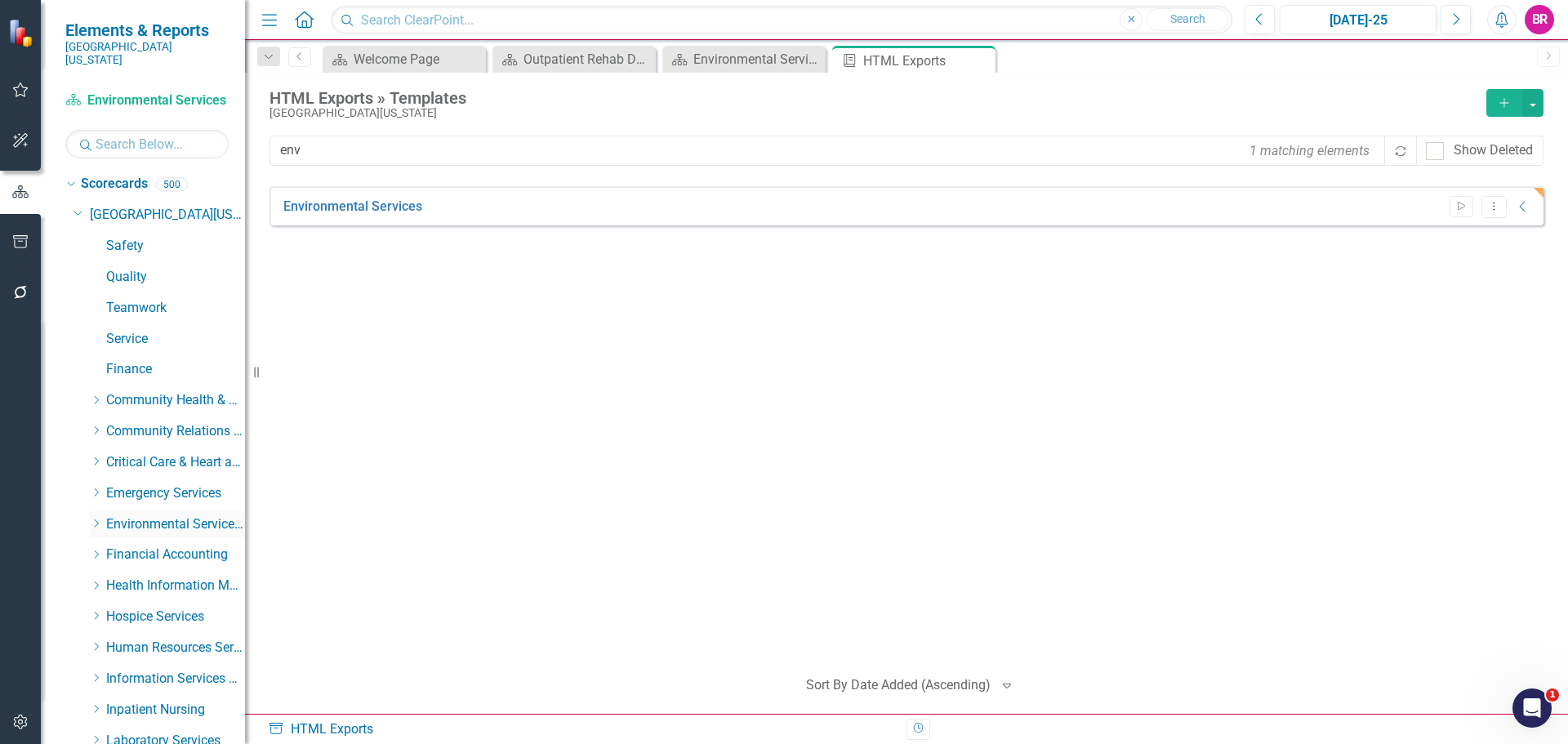
drag, startPoint x: 90, startPoint y: 512, endPoint x: 125, endPoint y: 519, distance: 35.7
click at [90, 518] on icon "Dropdown" at bounding box center [95, 523] width 12 height 10
click at [186, 546] on link "Environmental Services" at bounding box center [184, 555] width 123 height 19
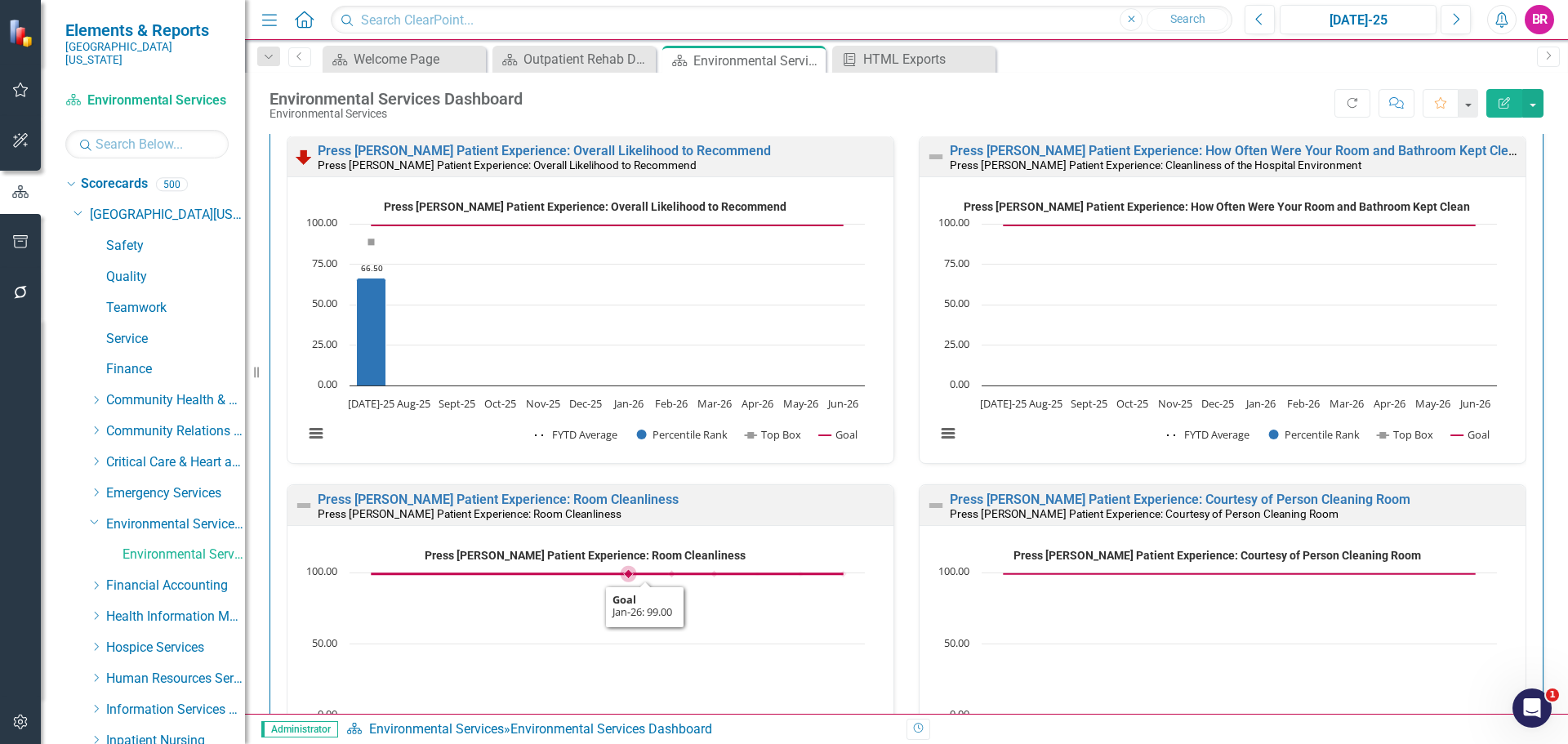
scroll to position [1470, 0]
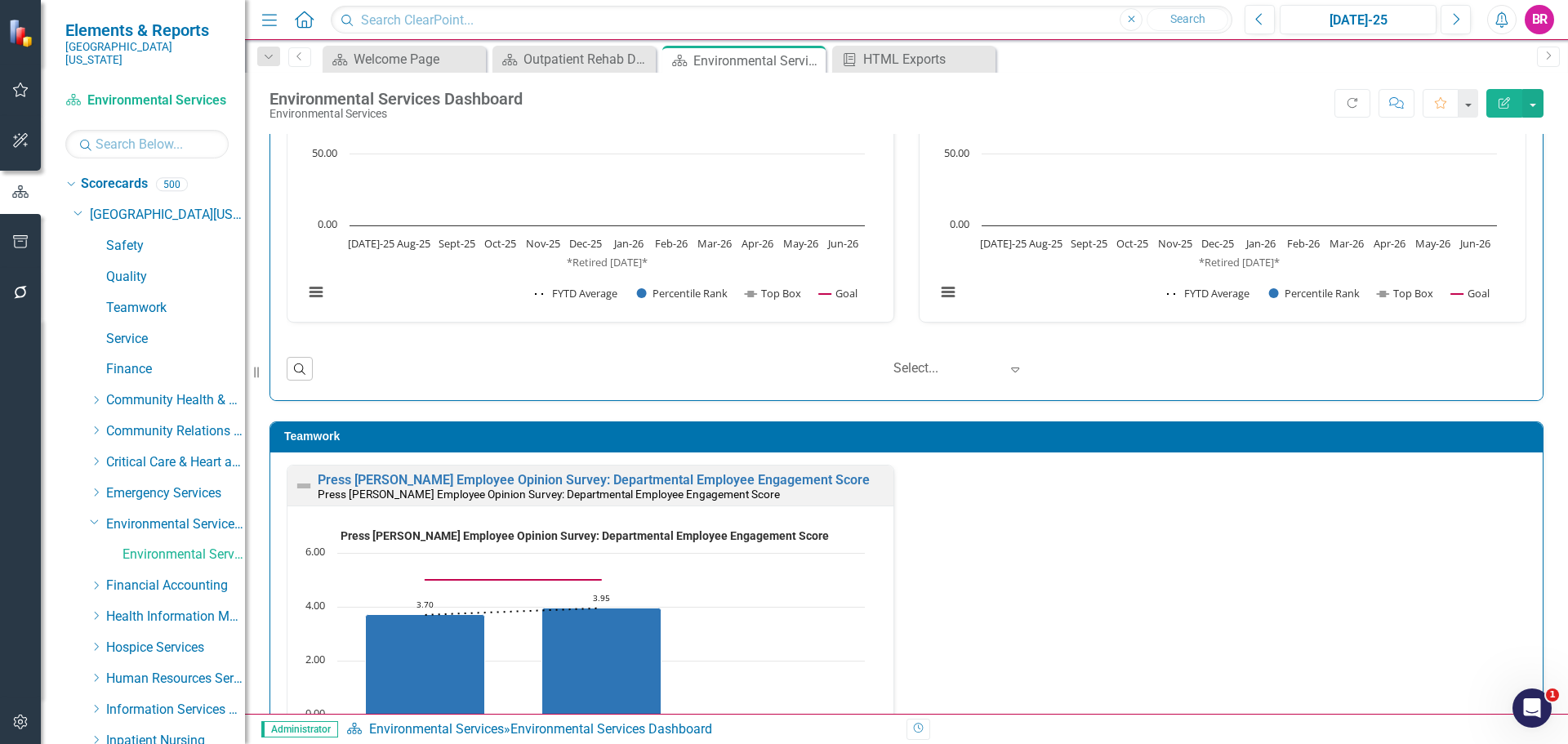
click at [1534, 433] on div "Teamwork Press [PERSON_NAME] Employee Opinion Survey: Departmental Employee Eng…" at bounding box center [907, 636] width 1299 height 469
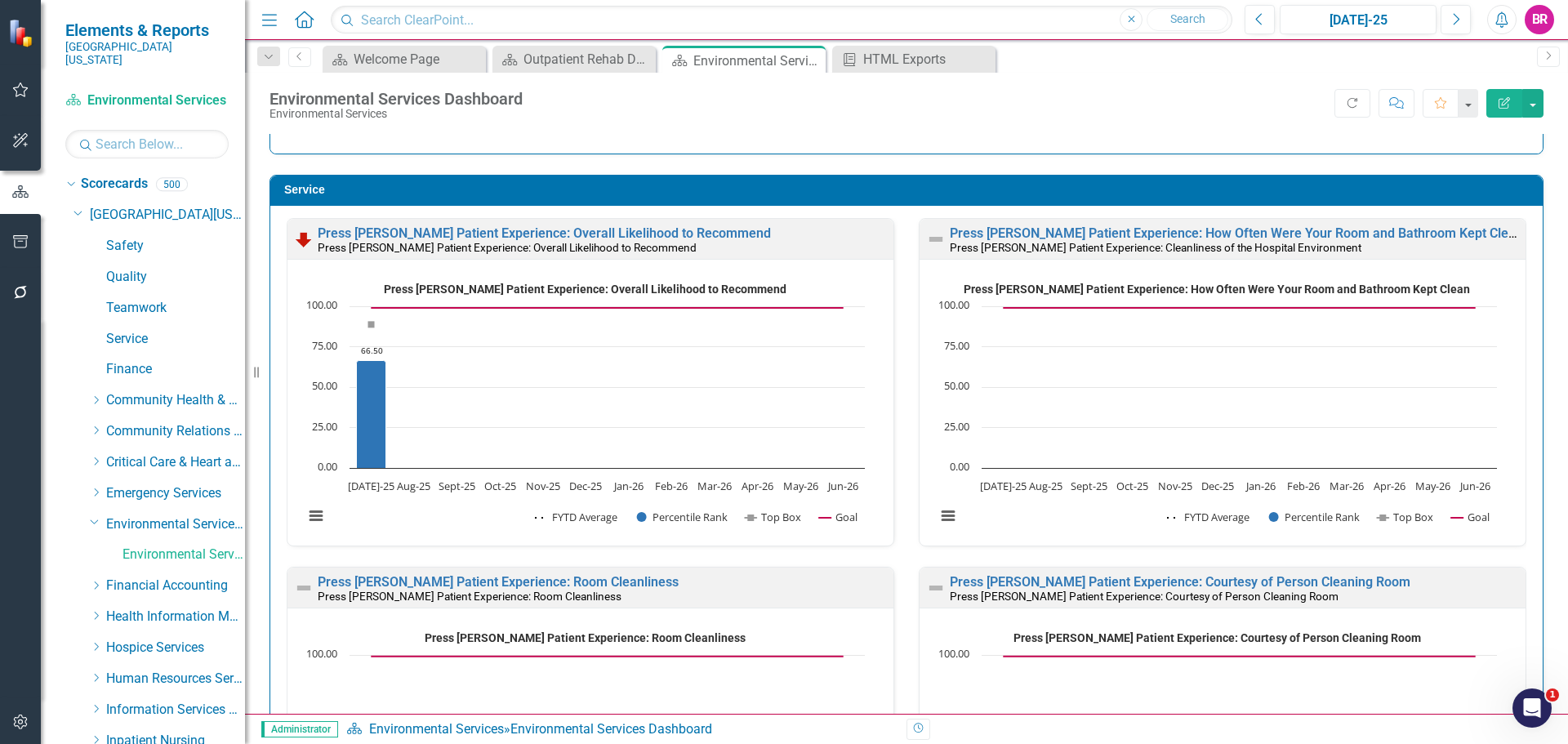
scroll to position [1, 0]
